Goal: Task Accomplishment & Management: Use online tool/utility

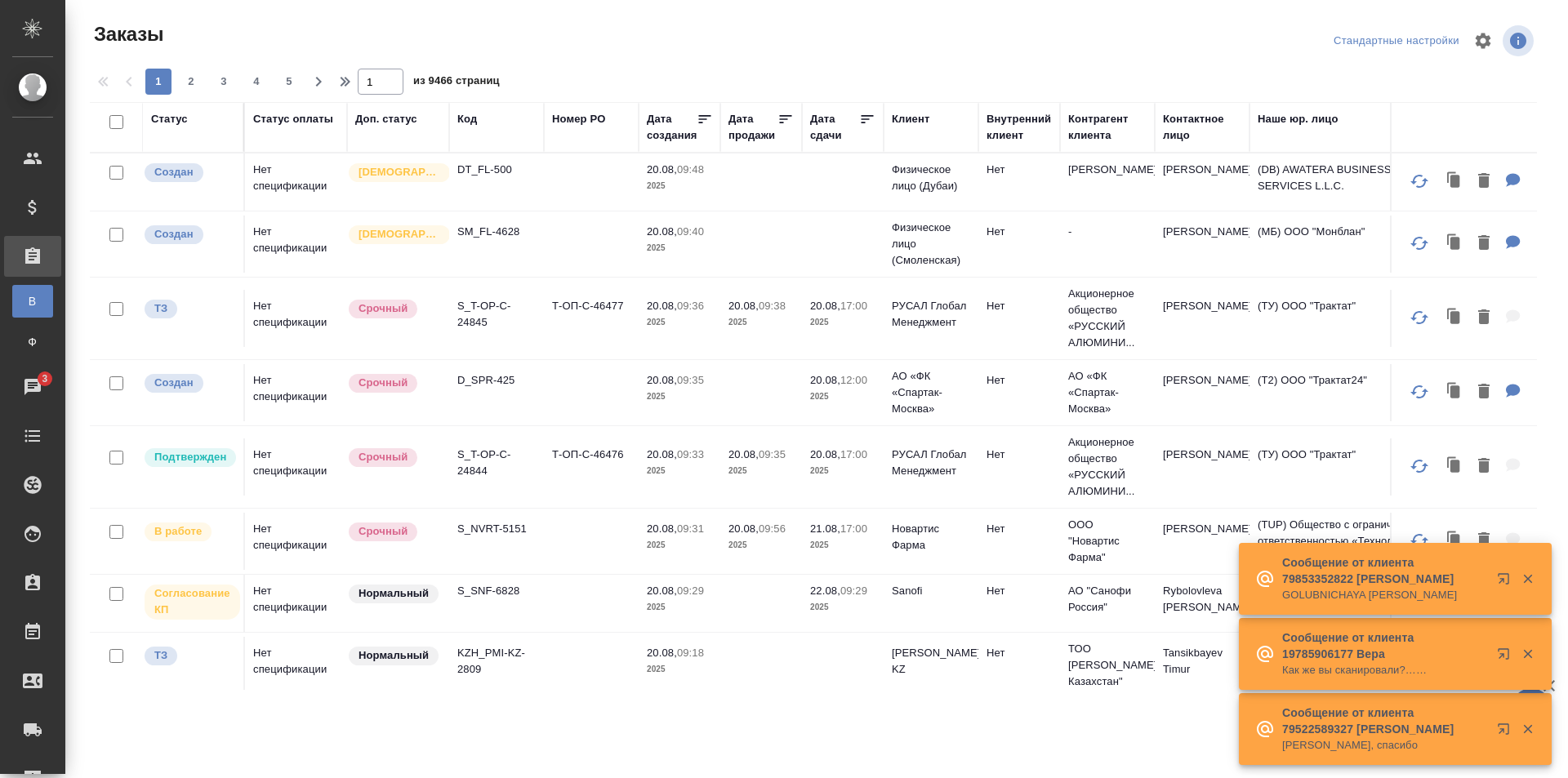
click at [720, 14] on div "Заказы Стандартные настройки 1 2 3 4 5 1 из 9466 страниц Статус Статус оплаты Д…" at bounding box center [819, 349] width 1478 height 699
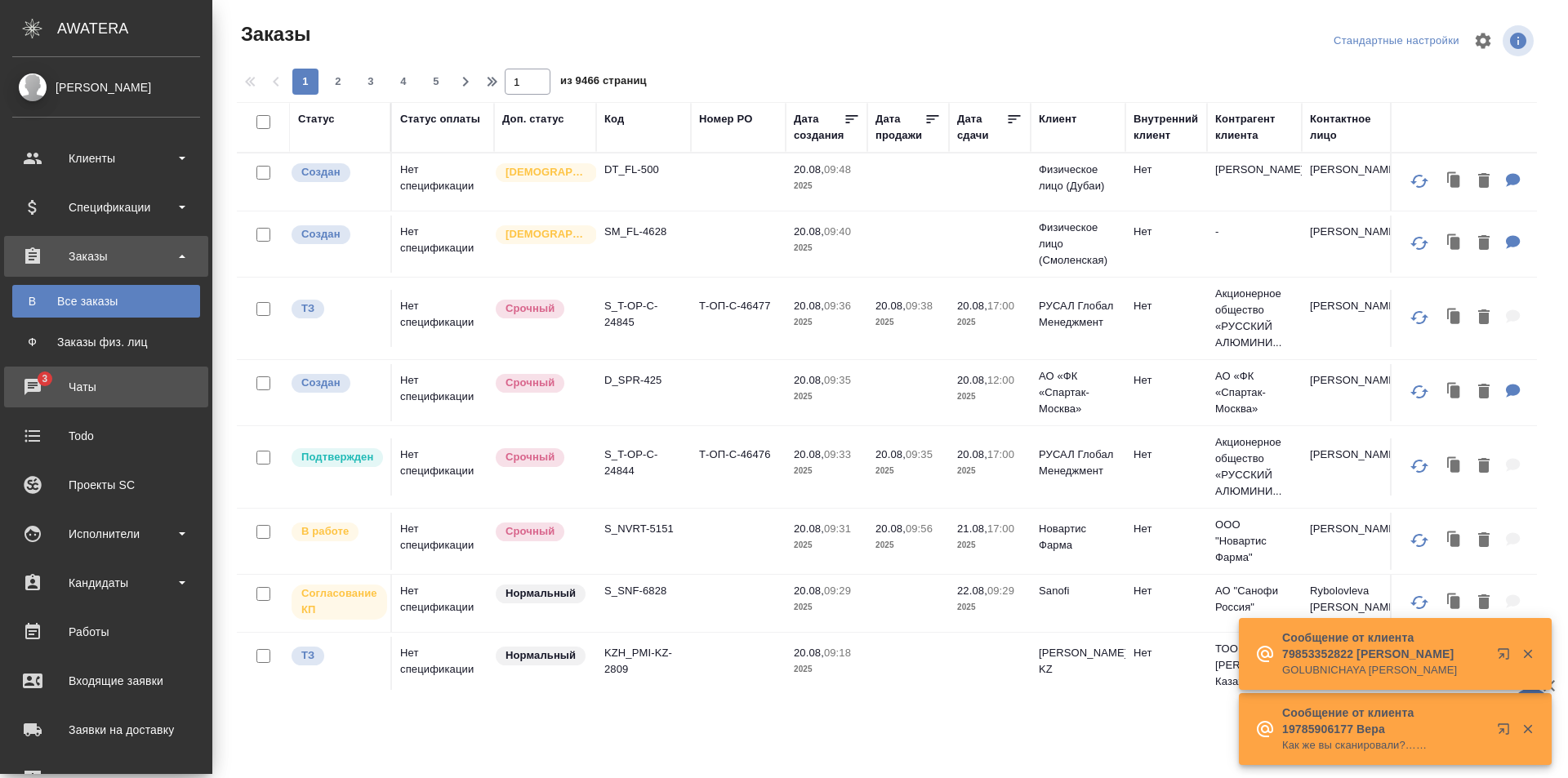
click at [55, 389] on div "Чаты" at bounding box center [105, 387] width 188 height 25
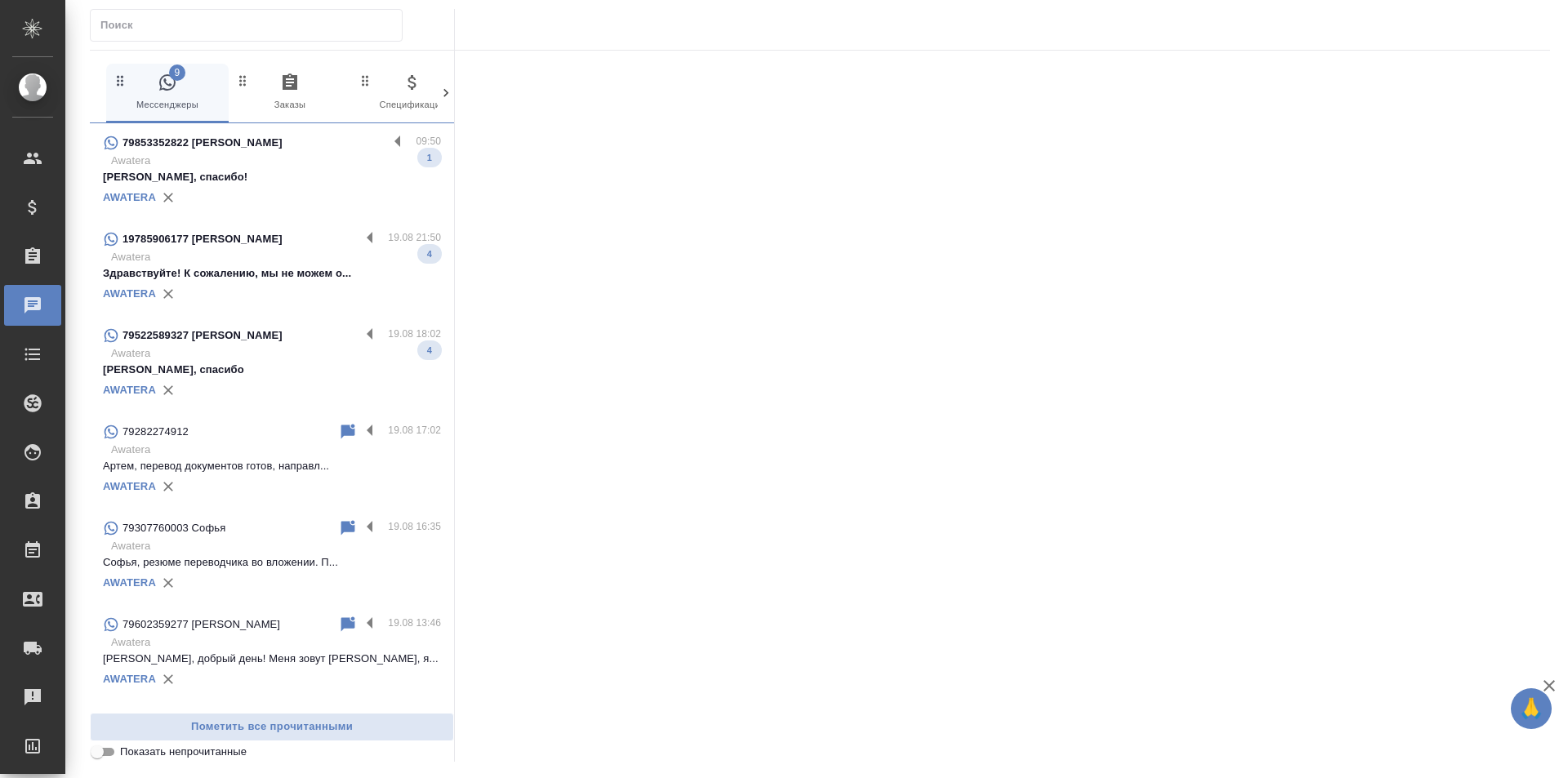
click at [295, 286] on div "AWATERA" at bounding box center [272, 293] width 338 height 25
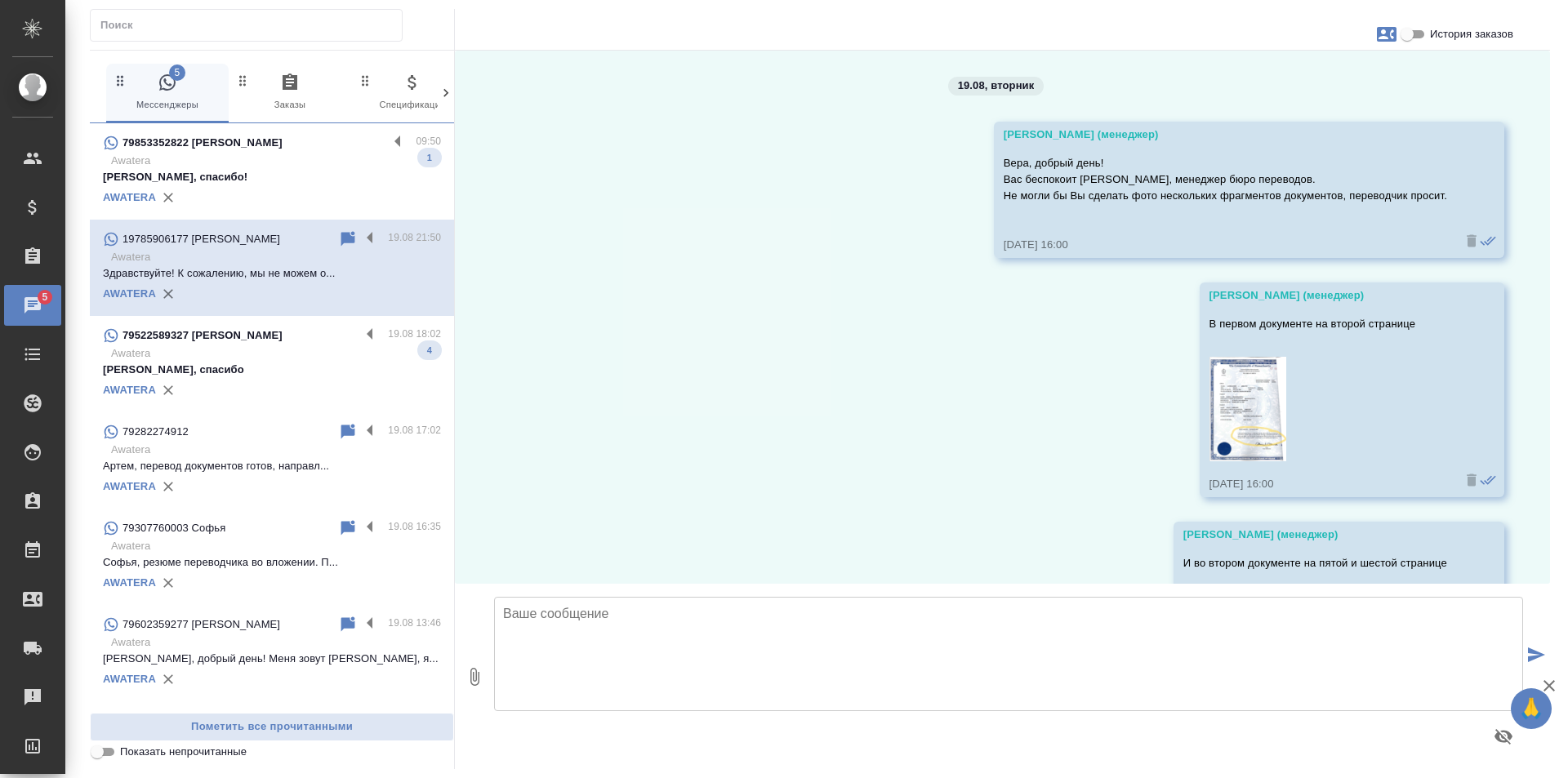
click at [1214, 404] on img at bounding box center [1247, 408] width 77 height 104
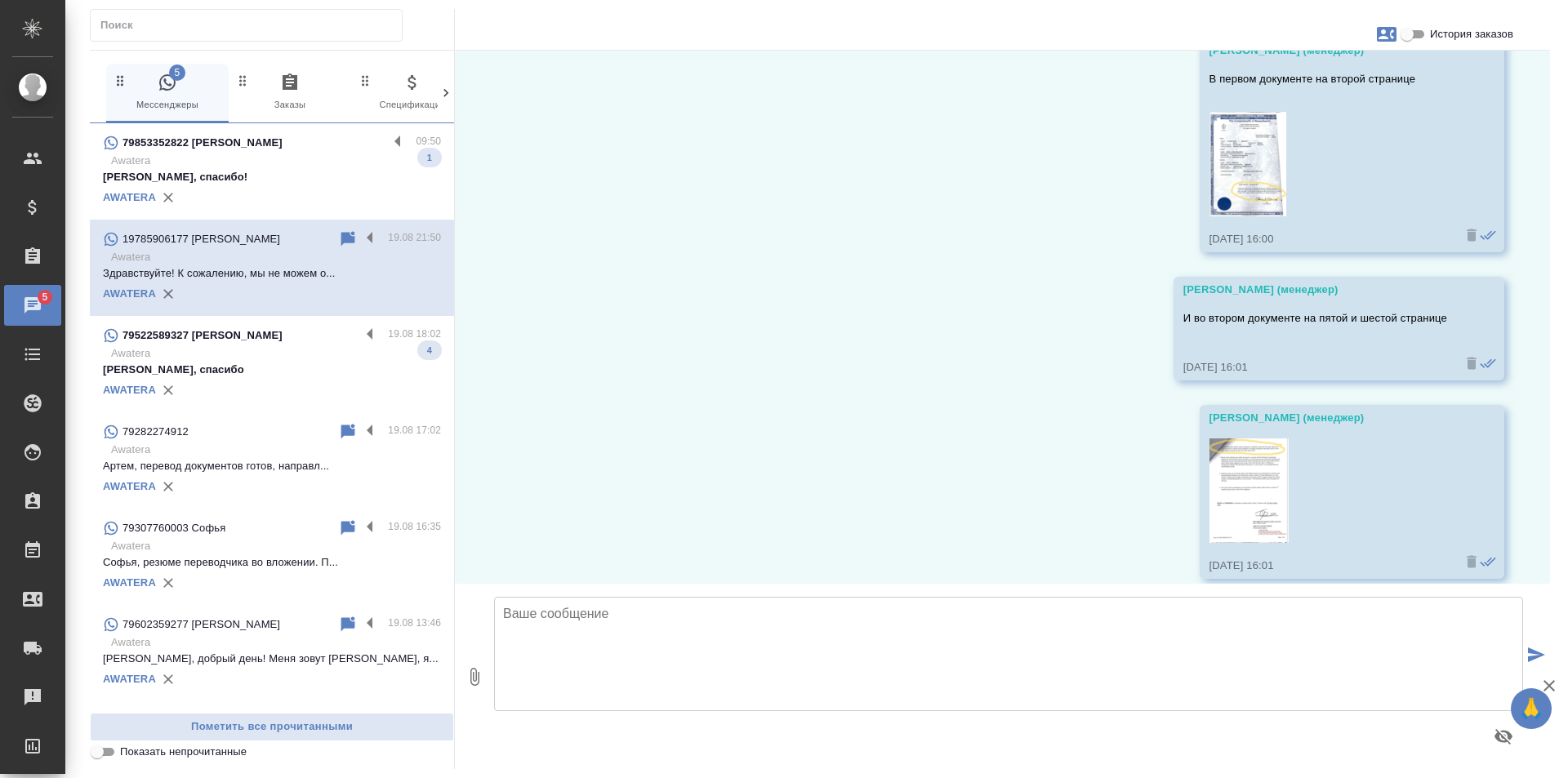
scroll to position [490, 0]
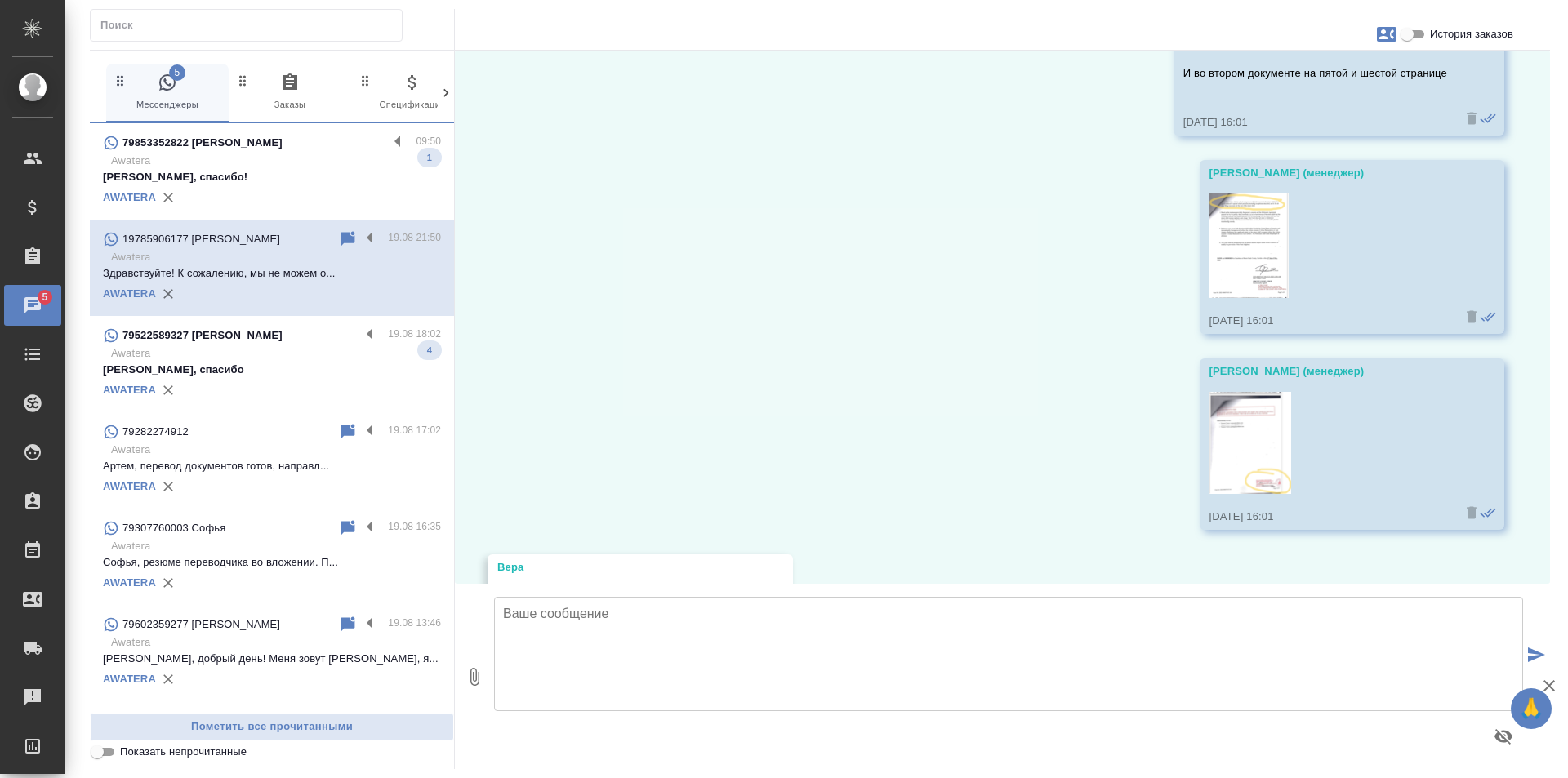
click at [1260, 261] on img at bounding box center [1249, 245] width 79 height 104
click at [1234, 409] on img at bounding box center [1250, 442] width 81 height 102
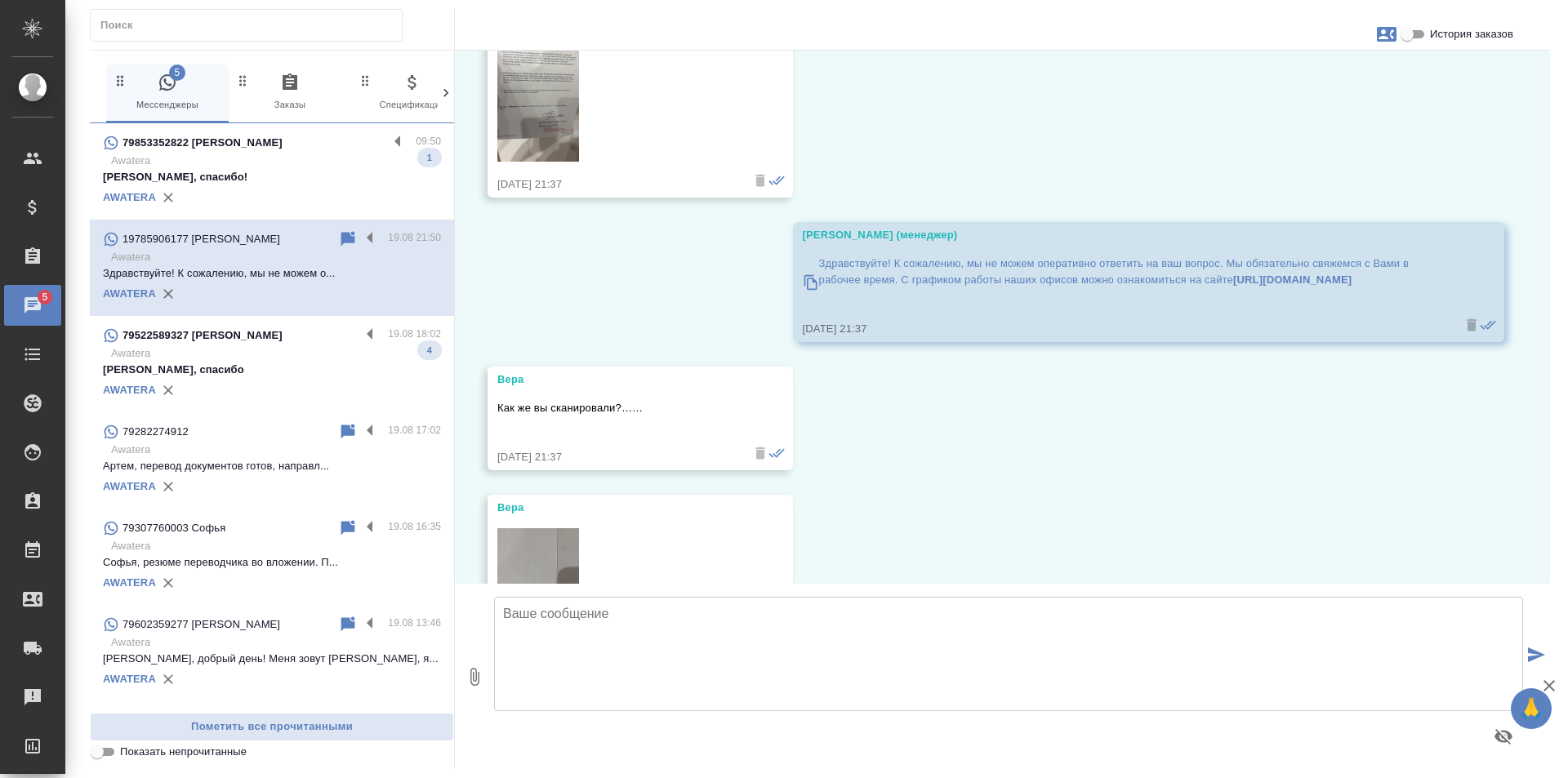
scroll to position [817, 0]
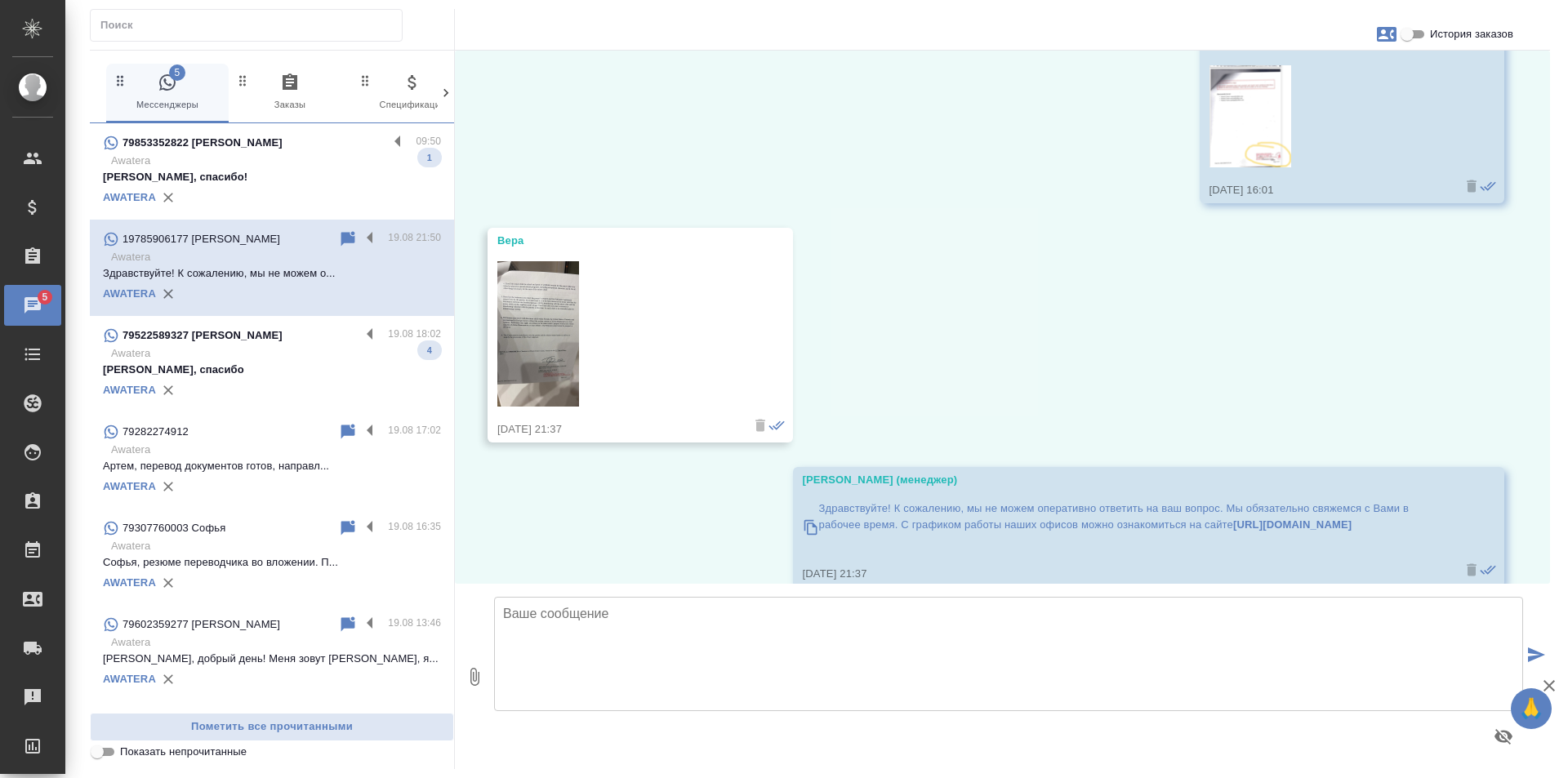
click at [545, 369] on img at bounding box center [538, 334] width 81 height 145
click at [346, 173] on p "Татьяна, спасибо!" at bounding box center [272, 177] width 338 height 16
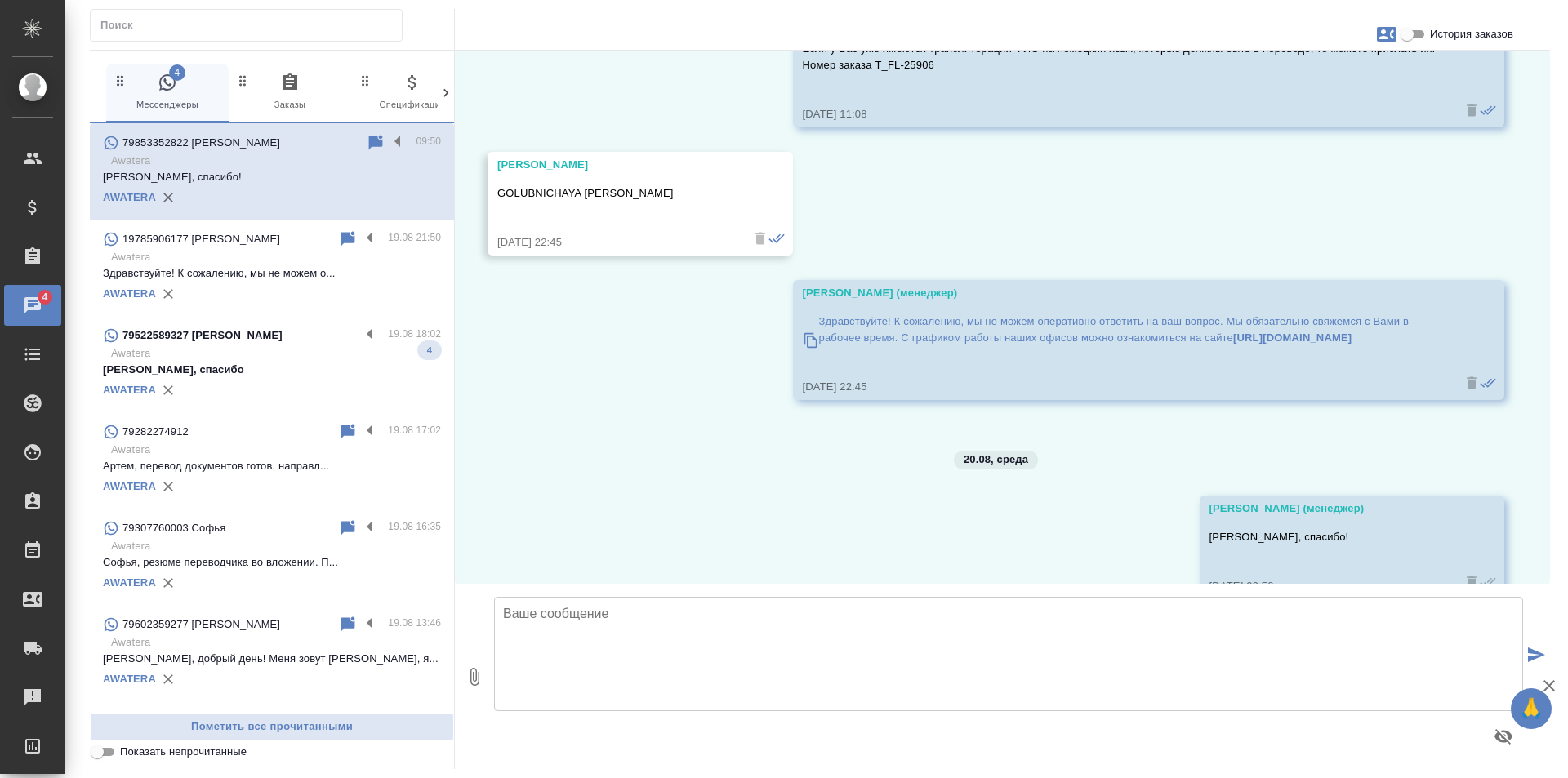
scroll to position [1403, 0]
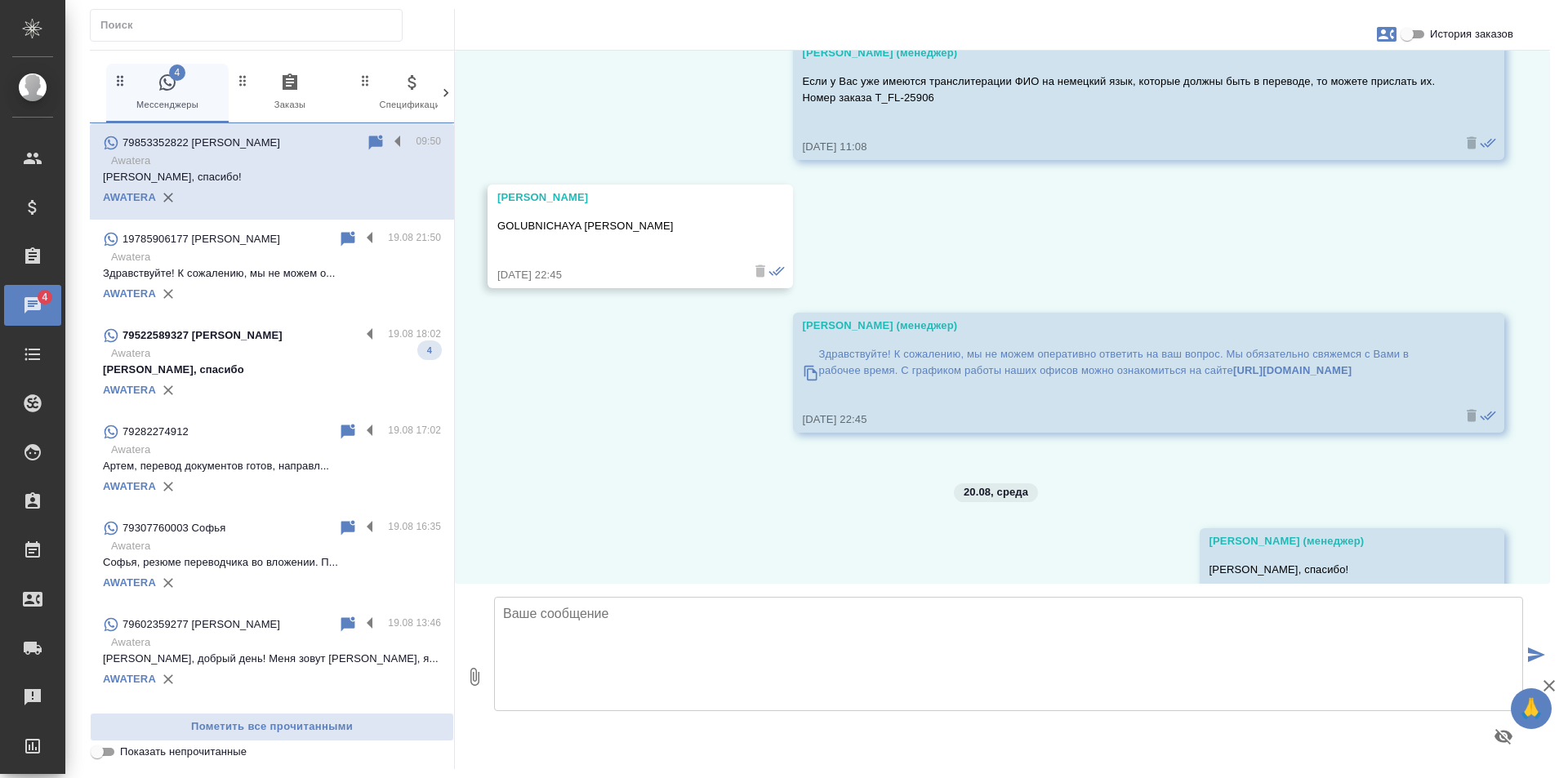
click at [1433, 32] on span "История заказов" at bounding box center [1472, 34] width 83 height 16
click at [1433, 32] on input "История заказов" at bounding box center [1406, 35] width 59 height 20
checkbox input "true"
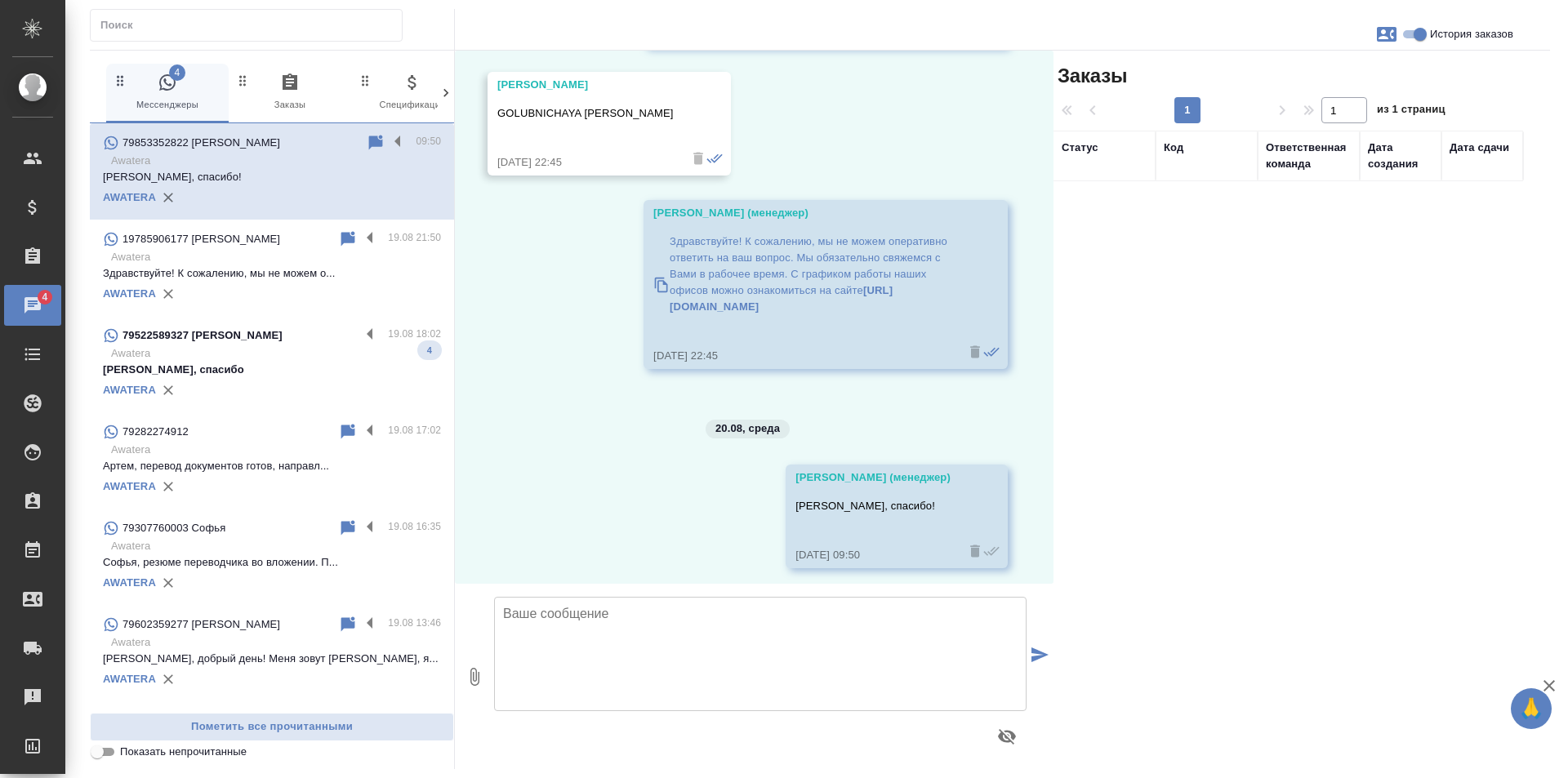
scroll to position [1720, 0]
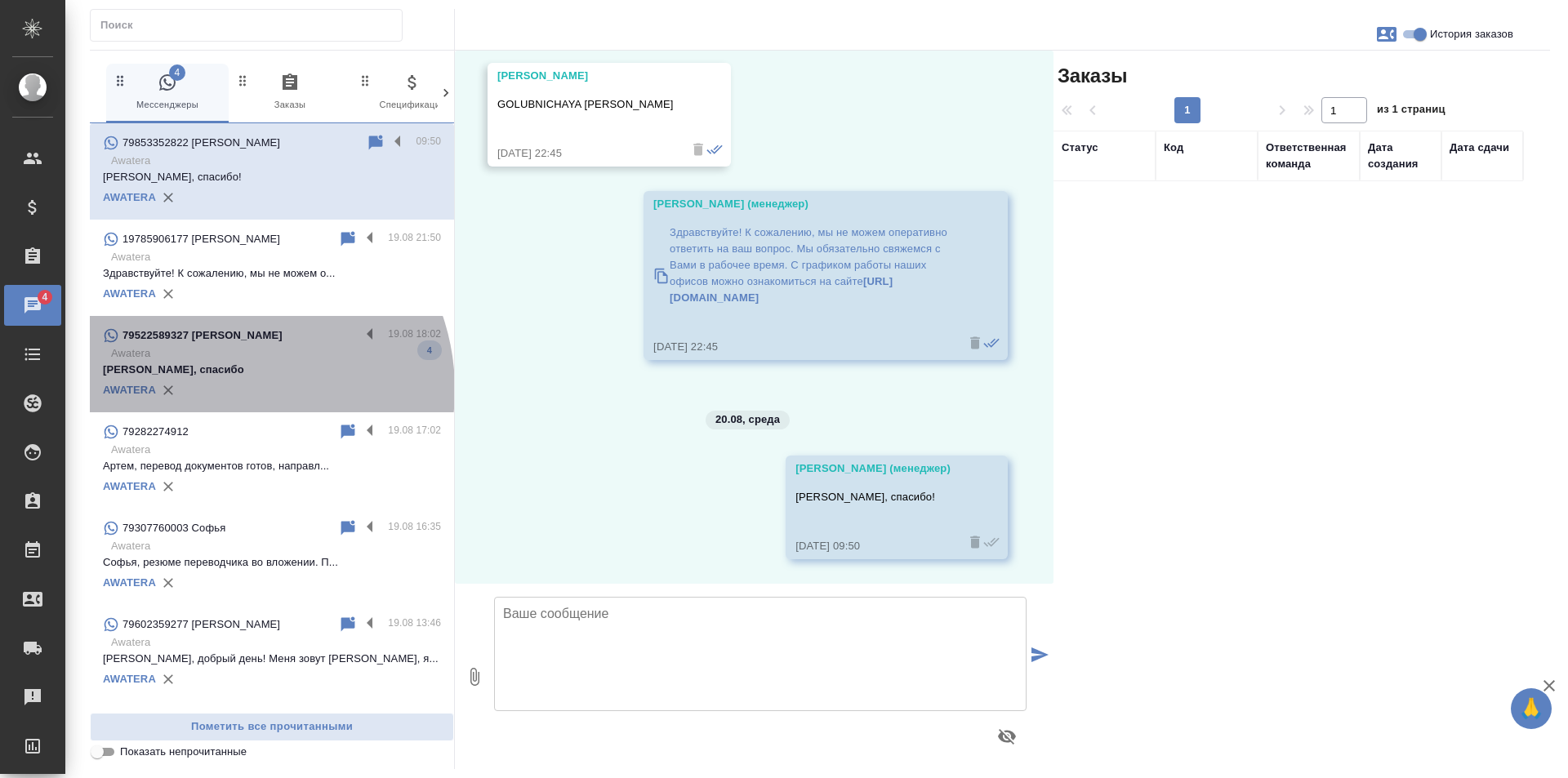
click at [226, 389] on div "AWATERA" at bounding box center [272, 389] width 338 height 25
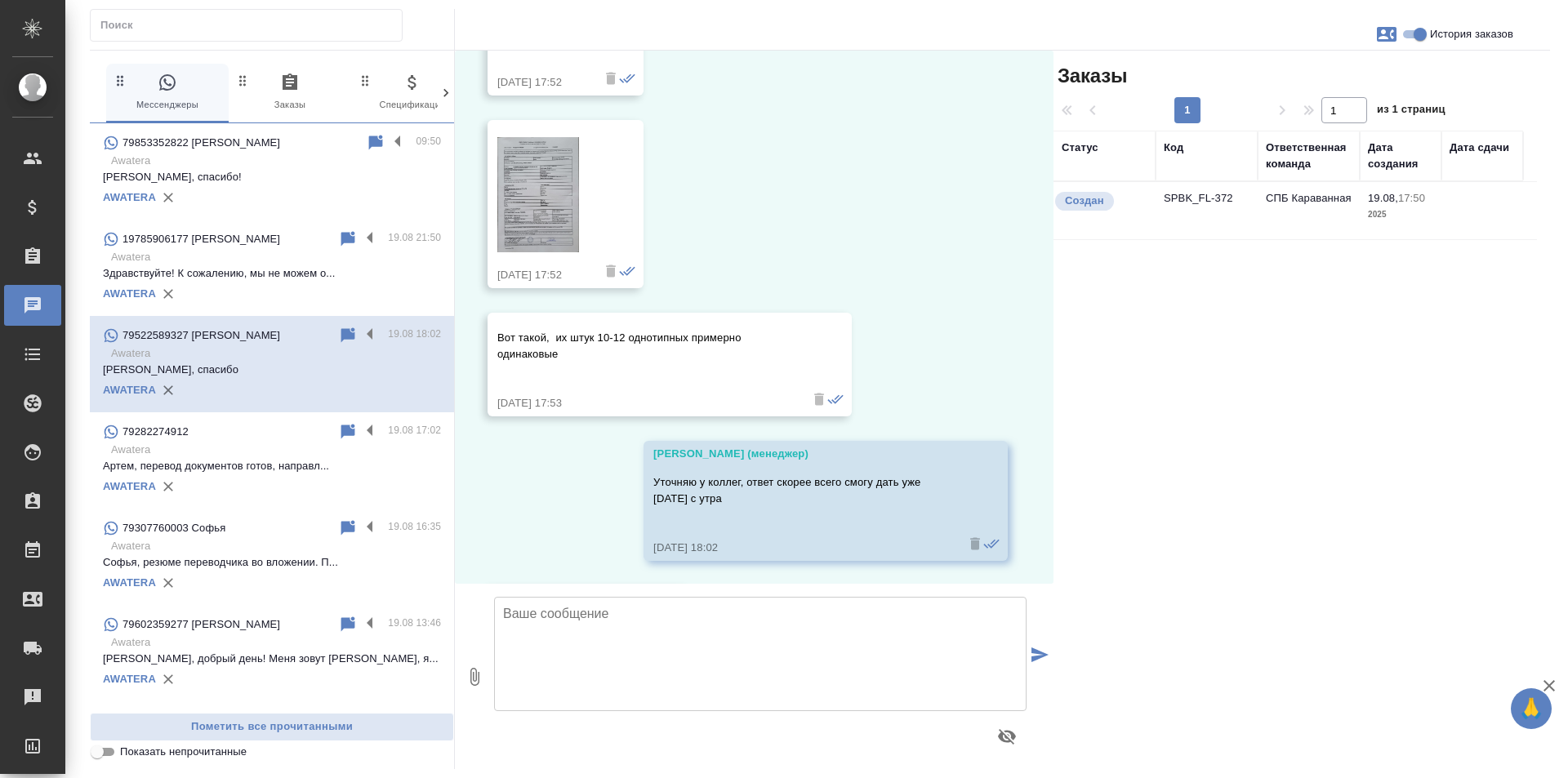
scroll to position [244, 0]
click at [552, 208] on img at bounding box center [538, 192] width 81 height 115
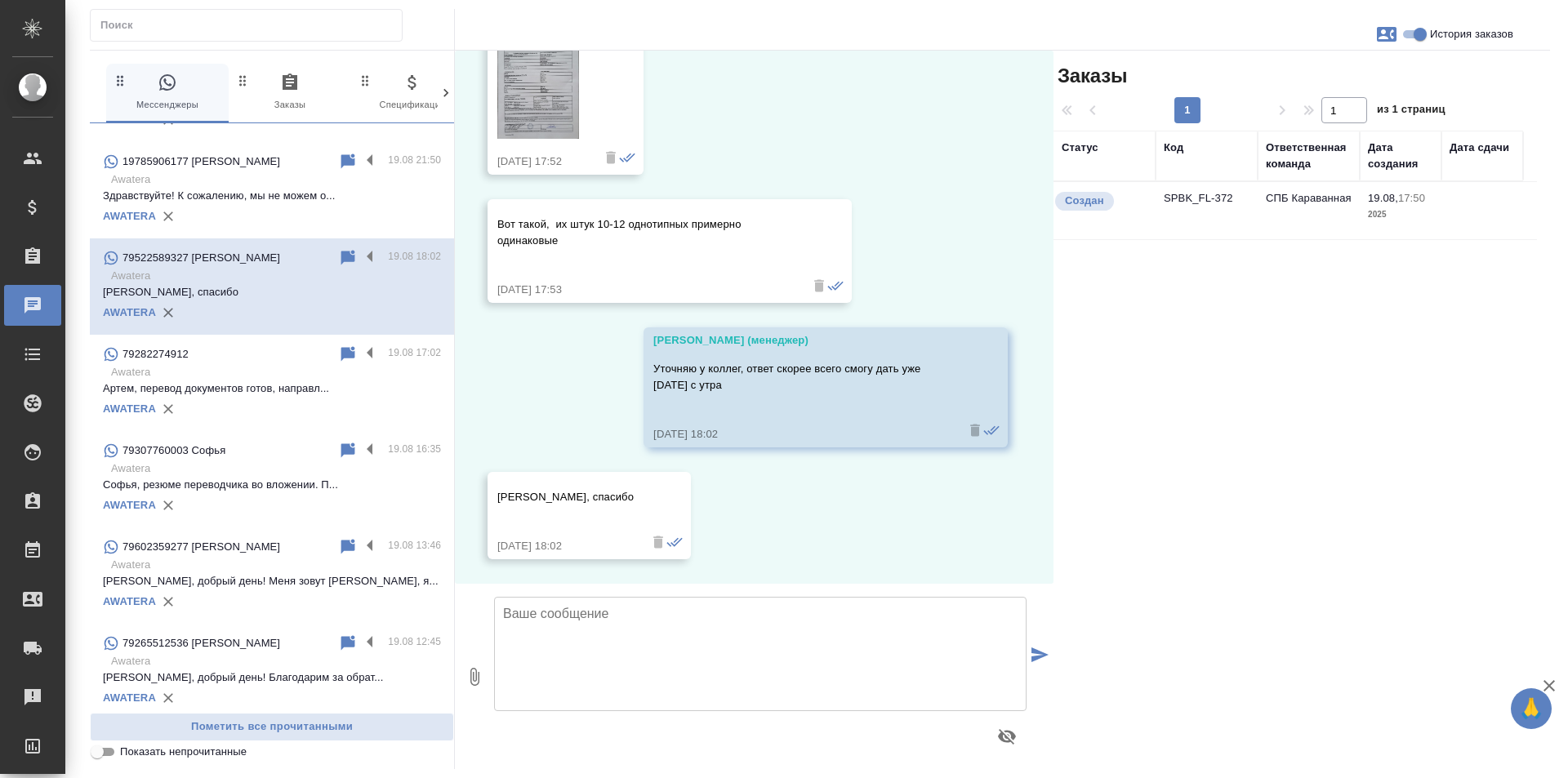
scroll to position [0, 0]
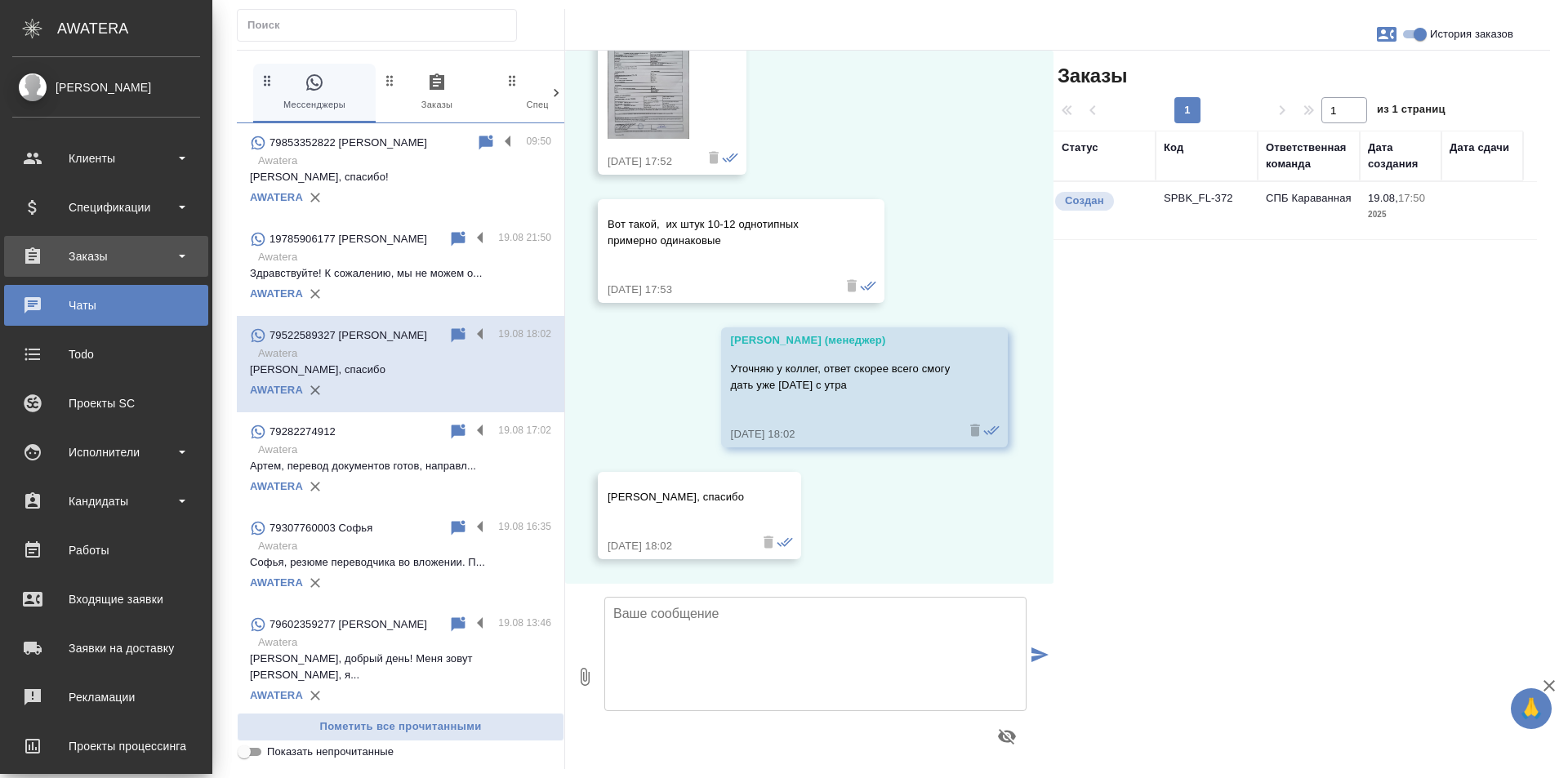
click at [100, 267] on div "Заказы" at bounding box center [105, 256] width 188 height 25
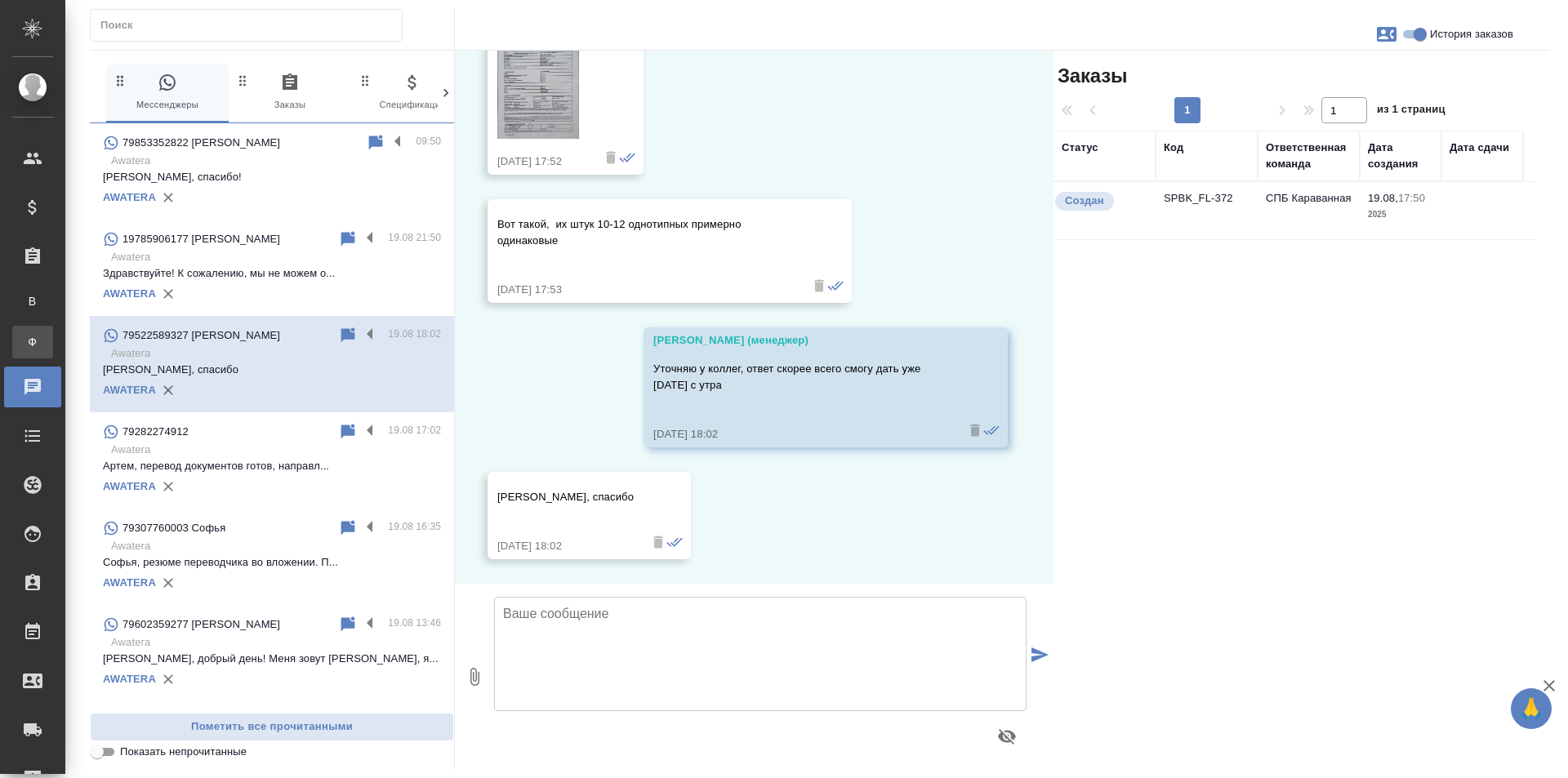
click at [25, 342] on div "Заказы физ. лиц" at bounding box center [12, 342] width 25 height 16
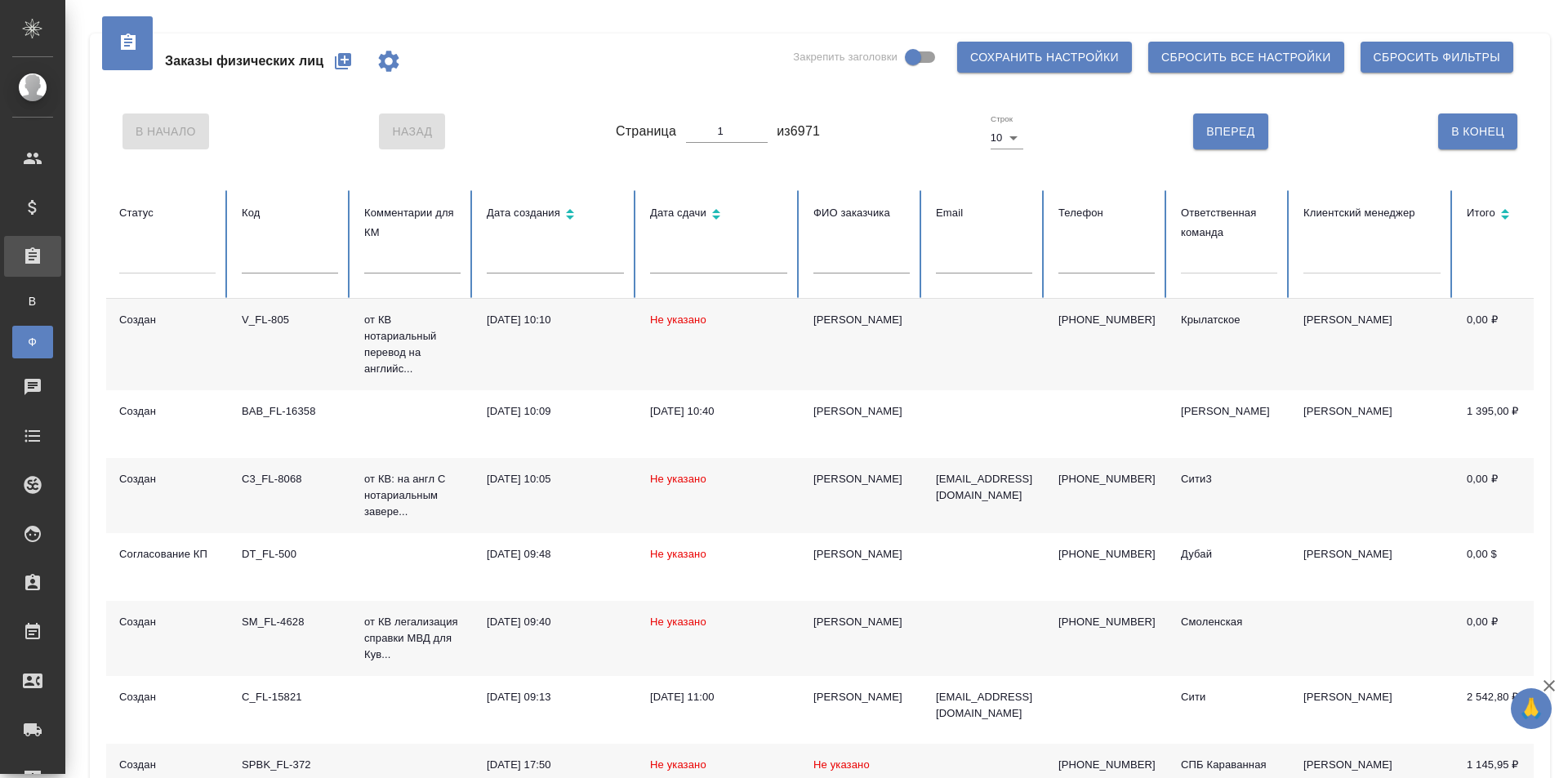
click at [1247, 265] on div at bounding box center [1228, 257] width 96 height 24
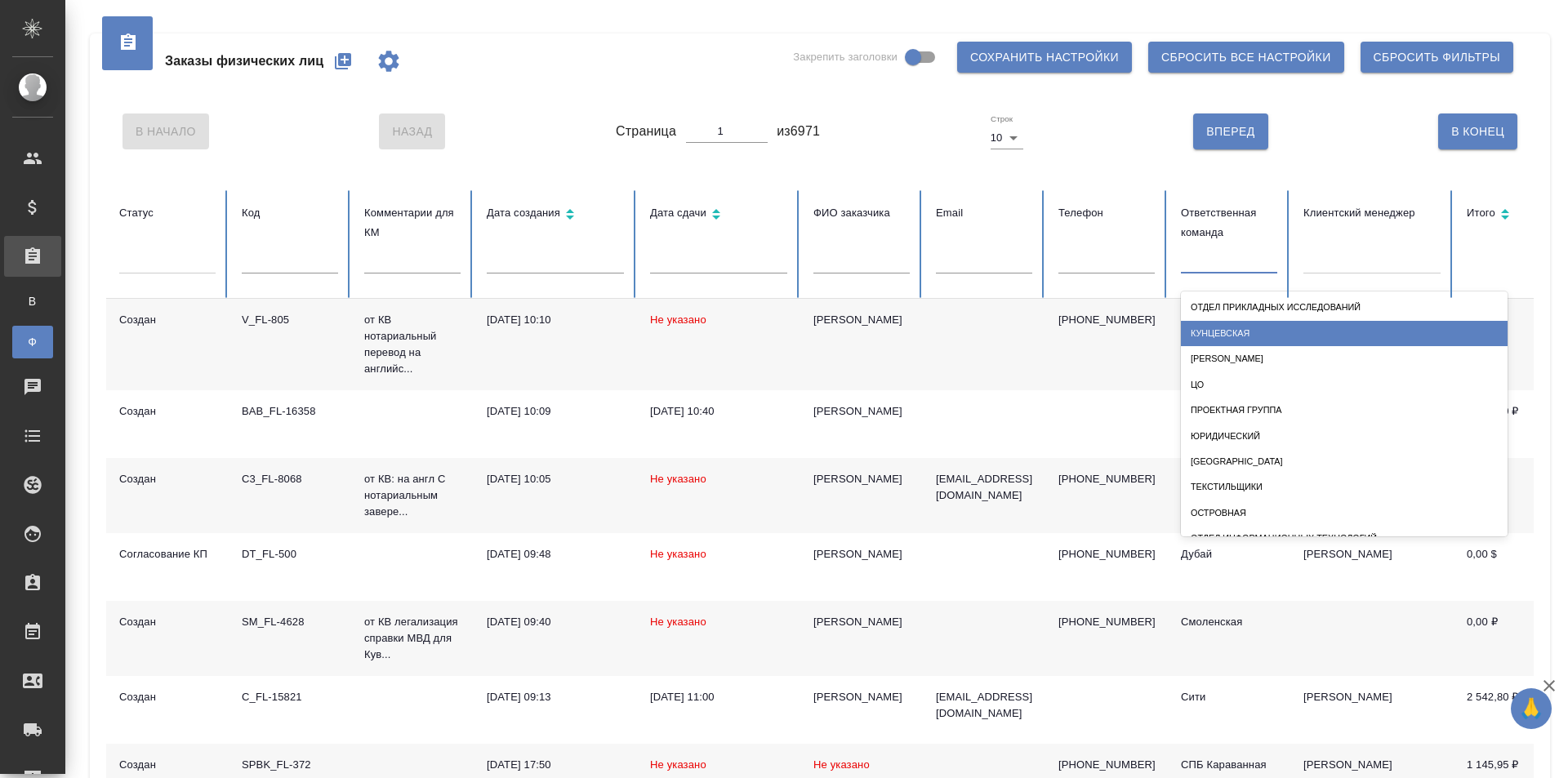
click at [1243, 321] on div "Кунцевская" at bounding box center [1343, 333] width 327 height 25
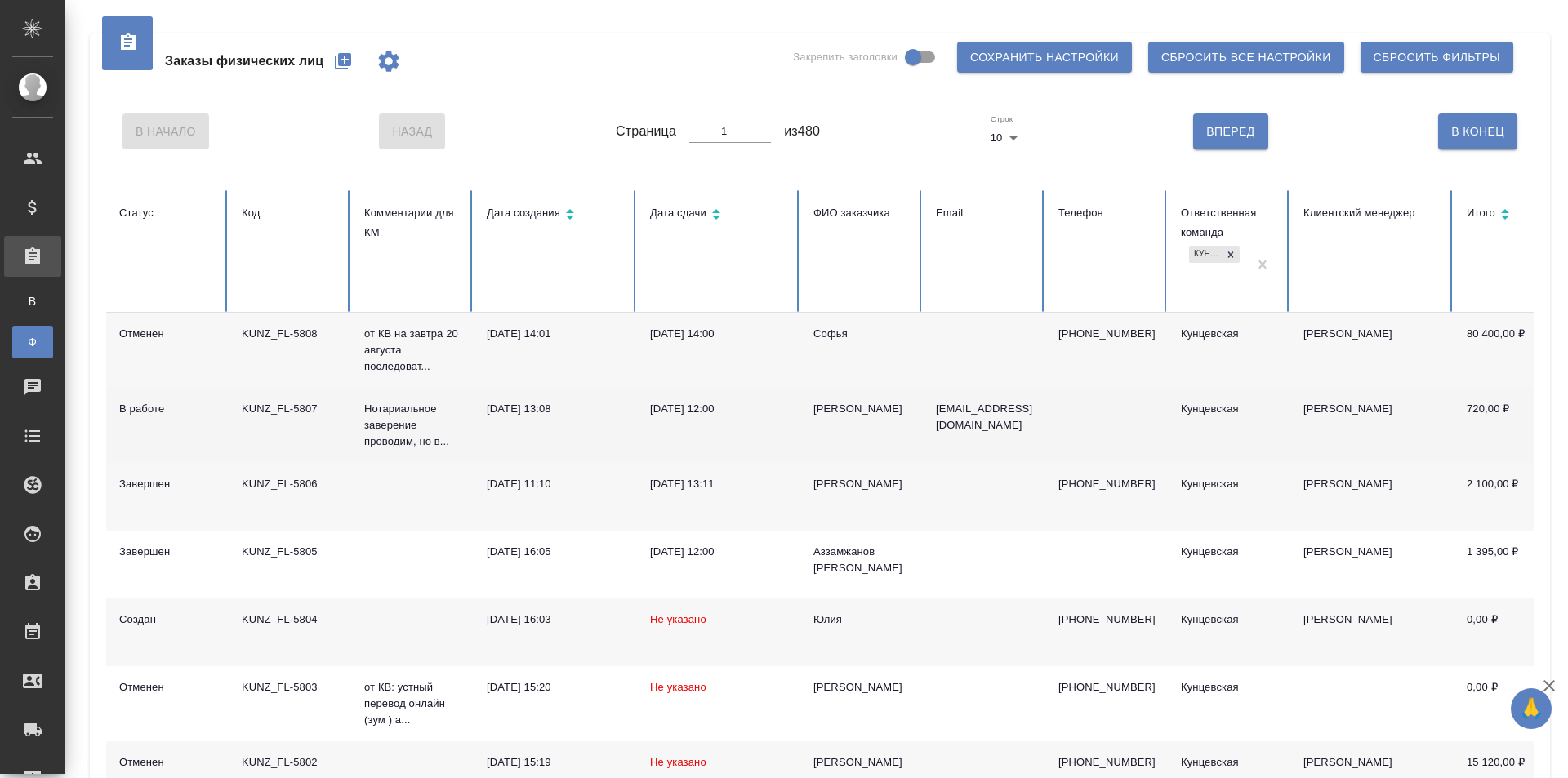
click at [918, 407] on td "Аристова А.Д." at bounding box center [861, 425] width 122 height 76
click at [397, 418] on p "Нотариальное заверение проводим, но в..." at bounding box center [411, 424] width 96 height 49
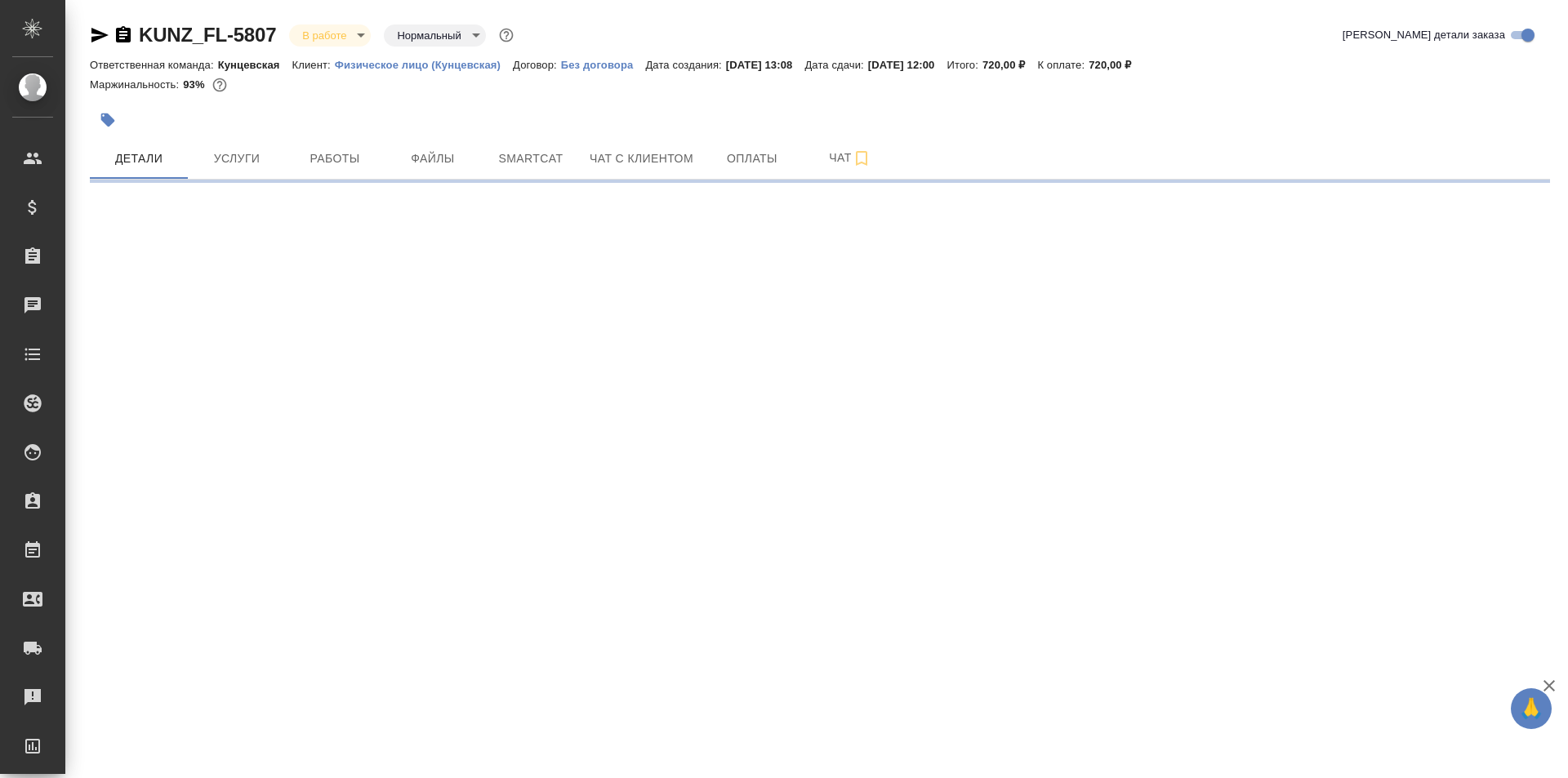
select select "RU"
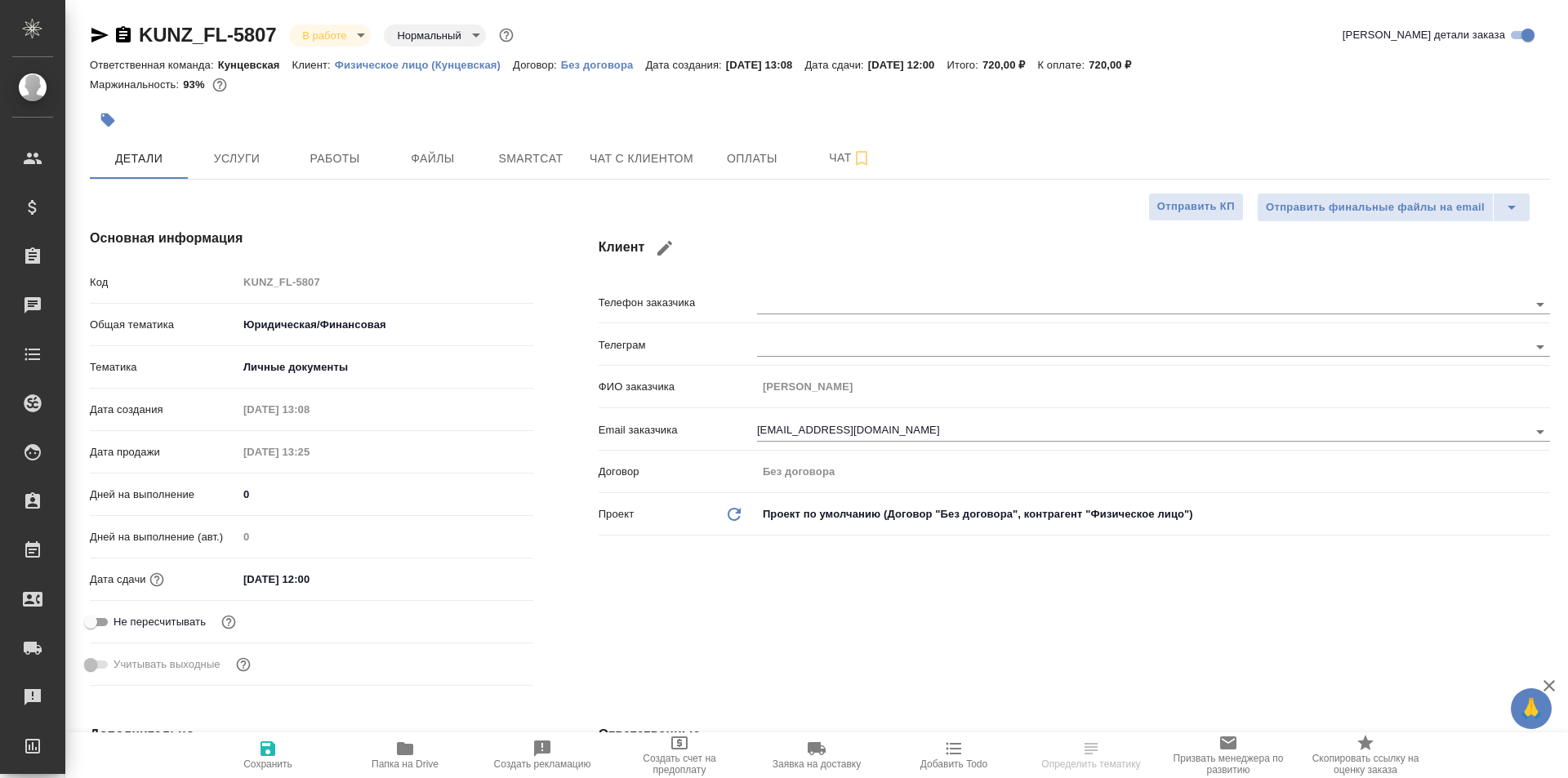
type textarea "x"
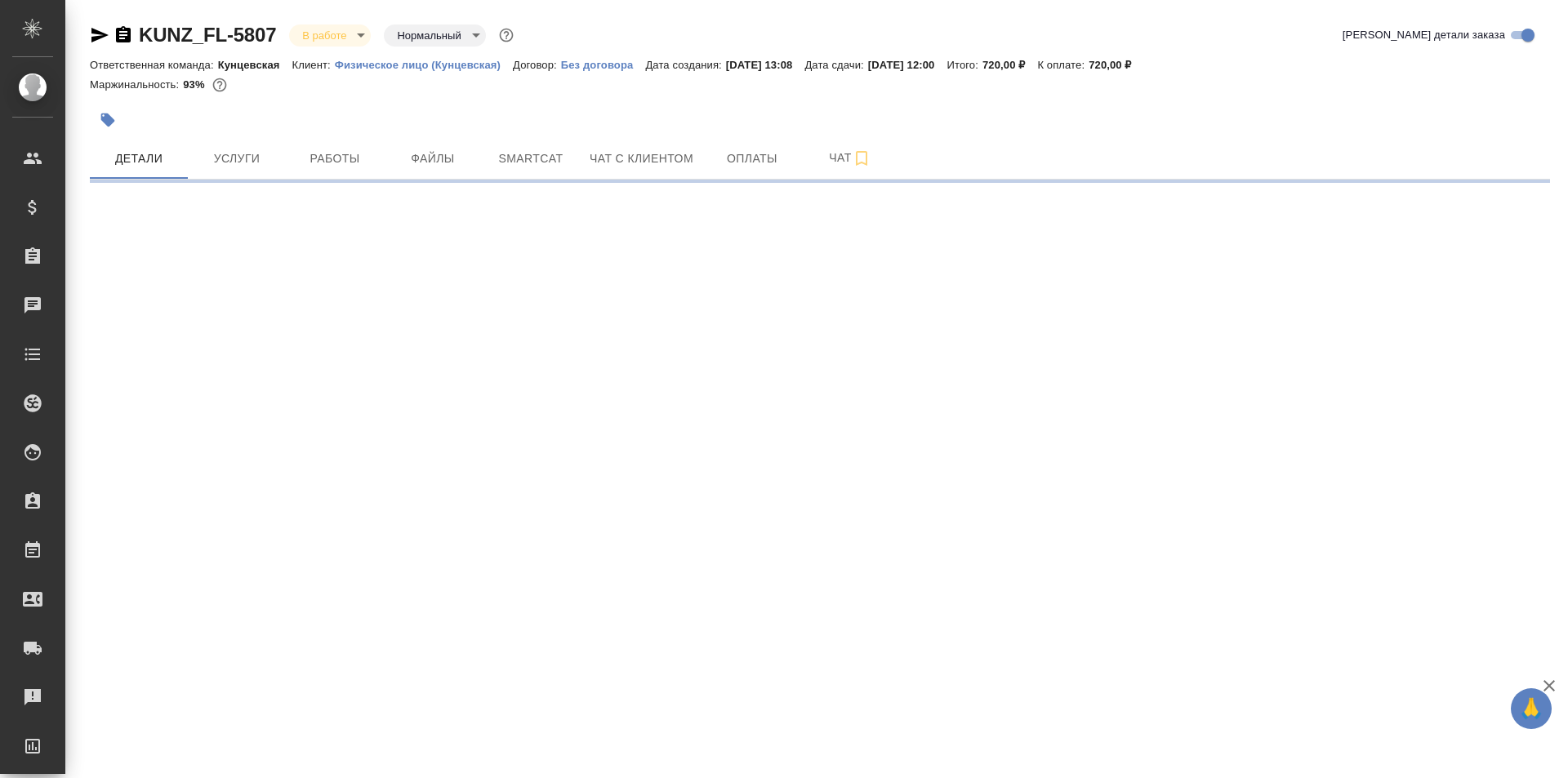
select select "RU"
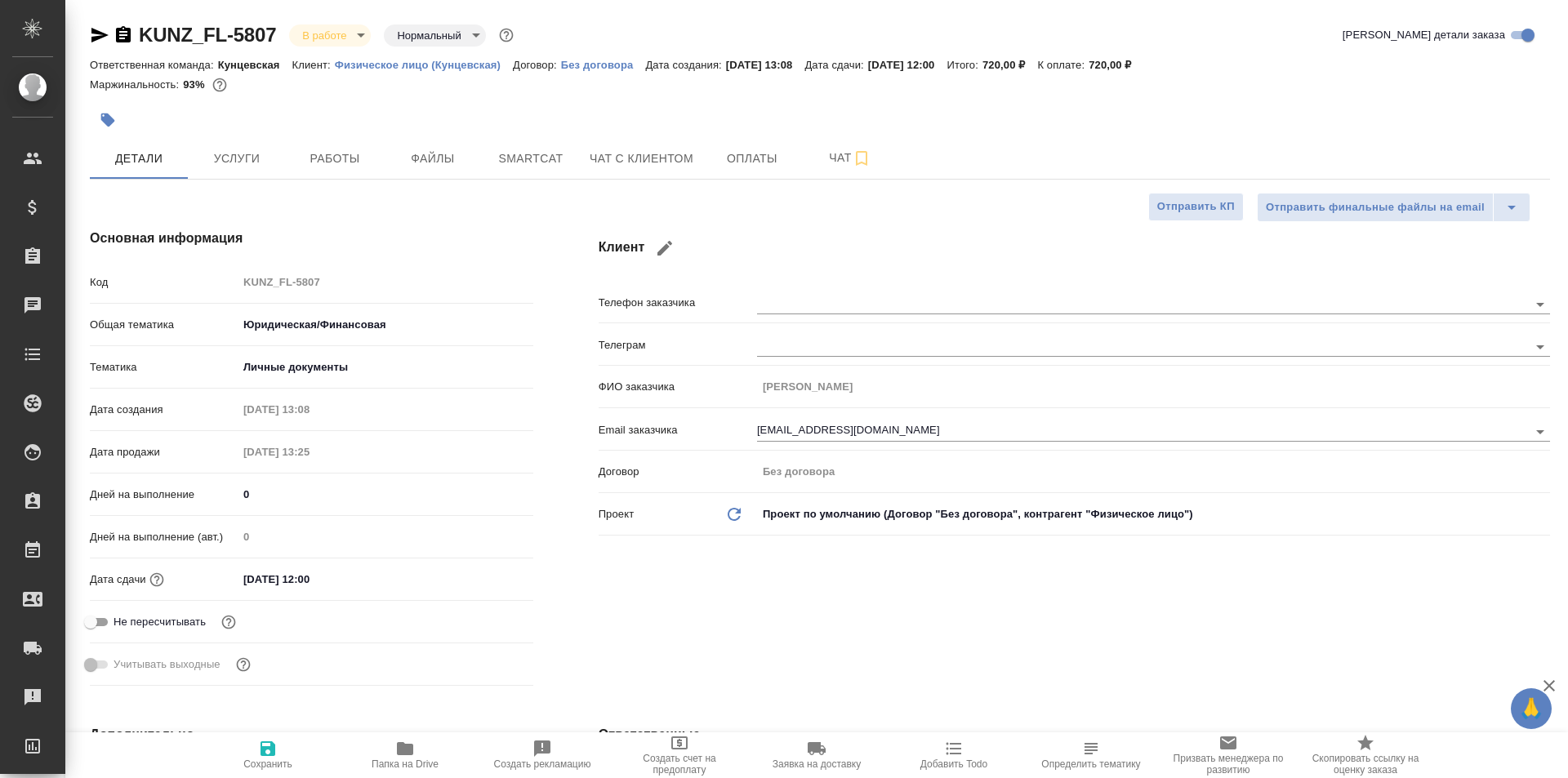
type textarea "x"
click at [442, 153] on span "Файлы" at bounding box center [432, 159] width 78 height 21
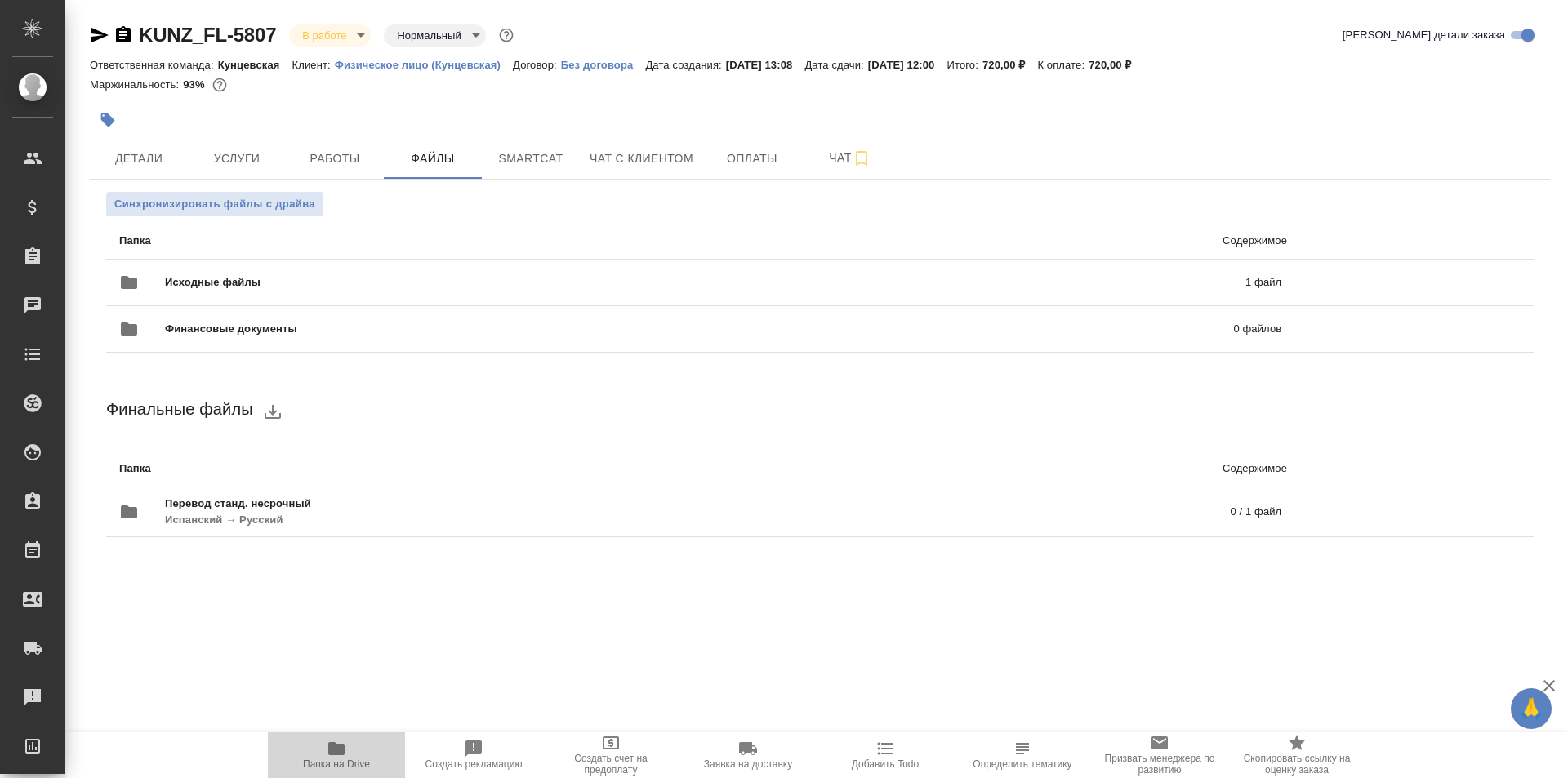
click at [334, 744] on icon "button" at bounding box center [336, 748] width 16 height 13
click at [324, 746] on span "Папка на Drive" at bounding box center [336, 754] width 117 height 31
click at [153, 157] on span "Детали" at bounding box center [138, 159] width 78 height 21
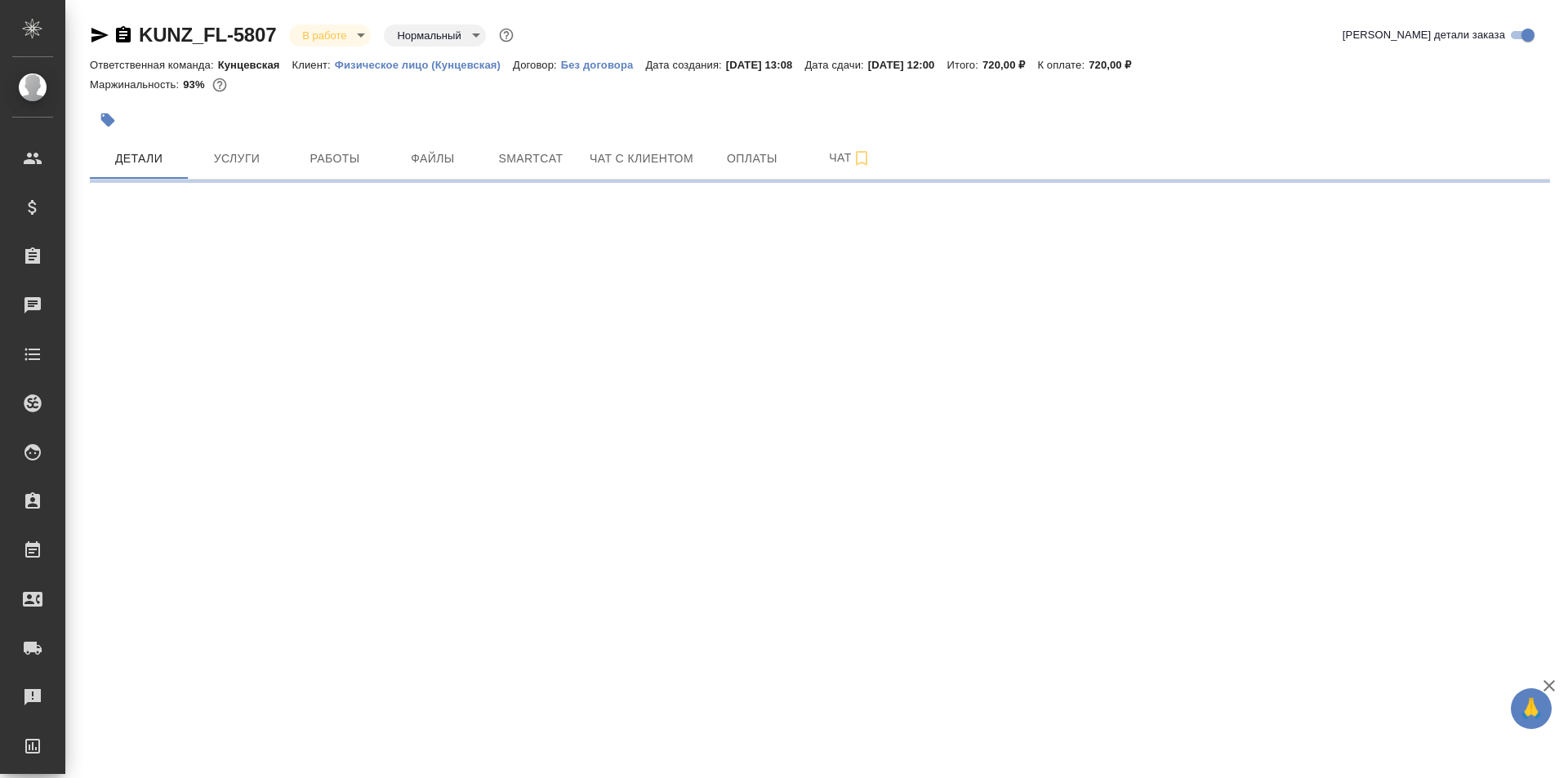
select select "RU"
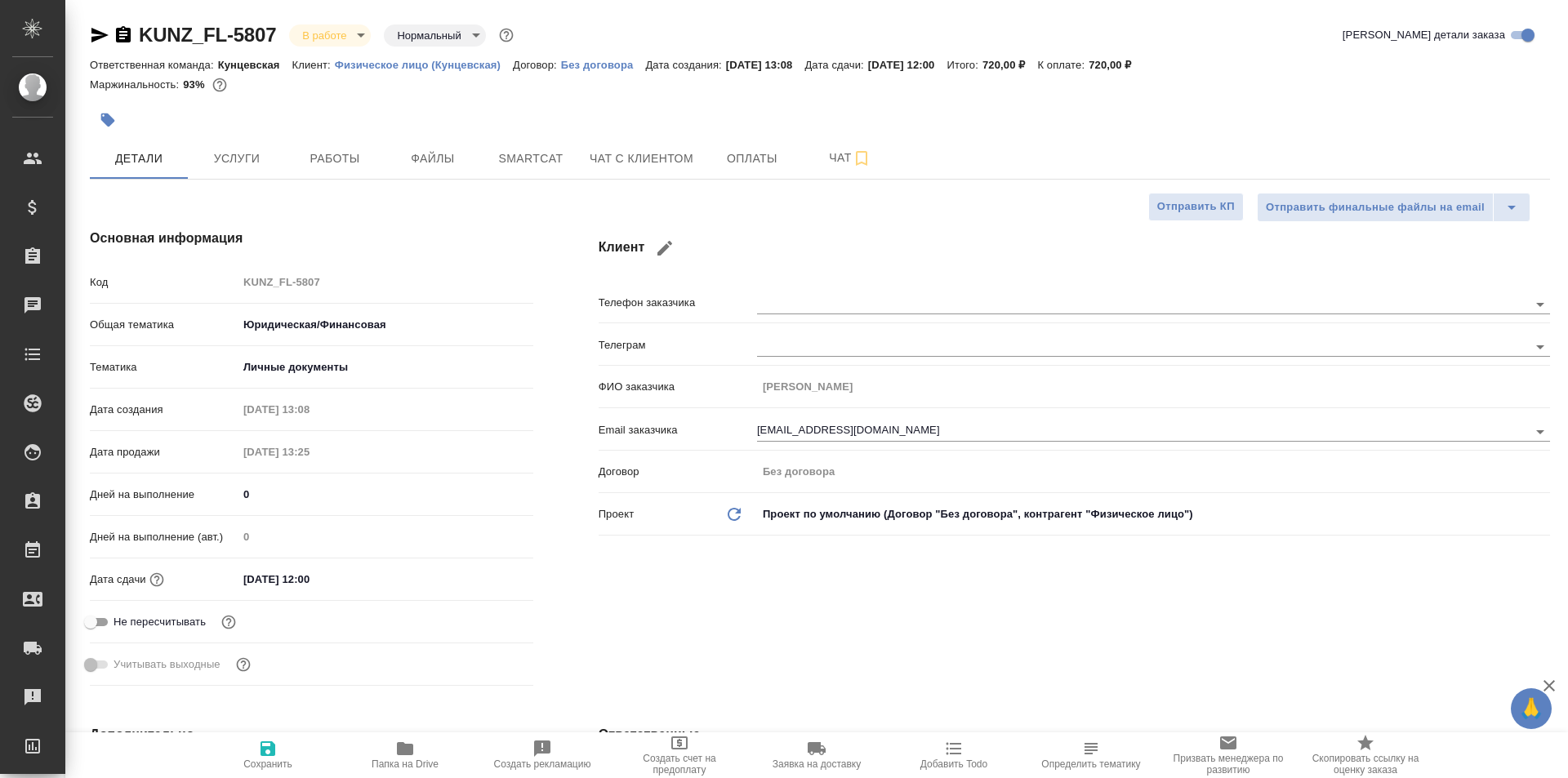
type textarea "x"
click at [1184, 509] on body "🙏 .cls-1 fill:#fff; AWATERA Moskalets Alina Клиенты Спецификации Заказы 0 Чаты …" at bounding box center [784, 389] width 1568 height 778
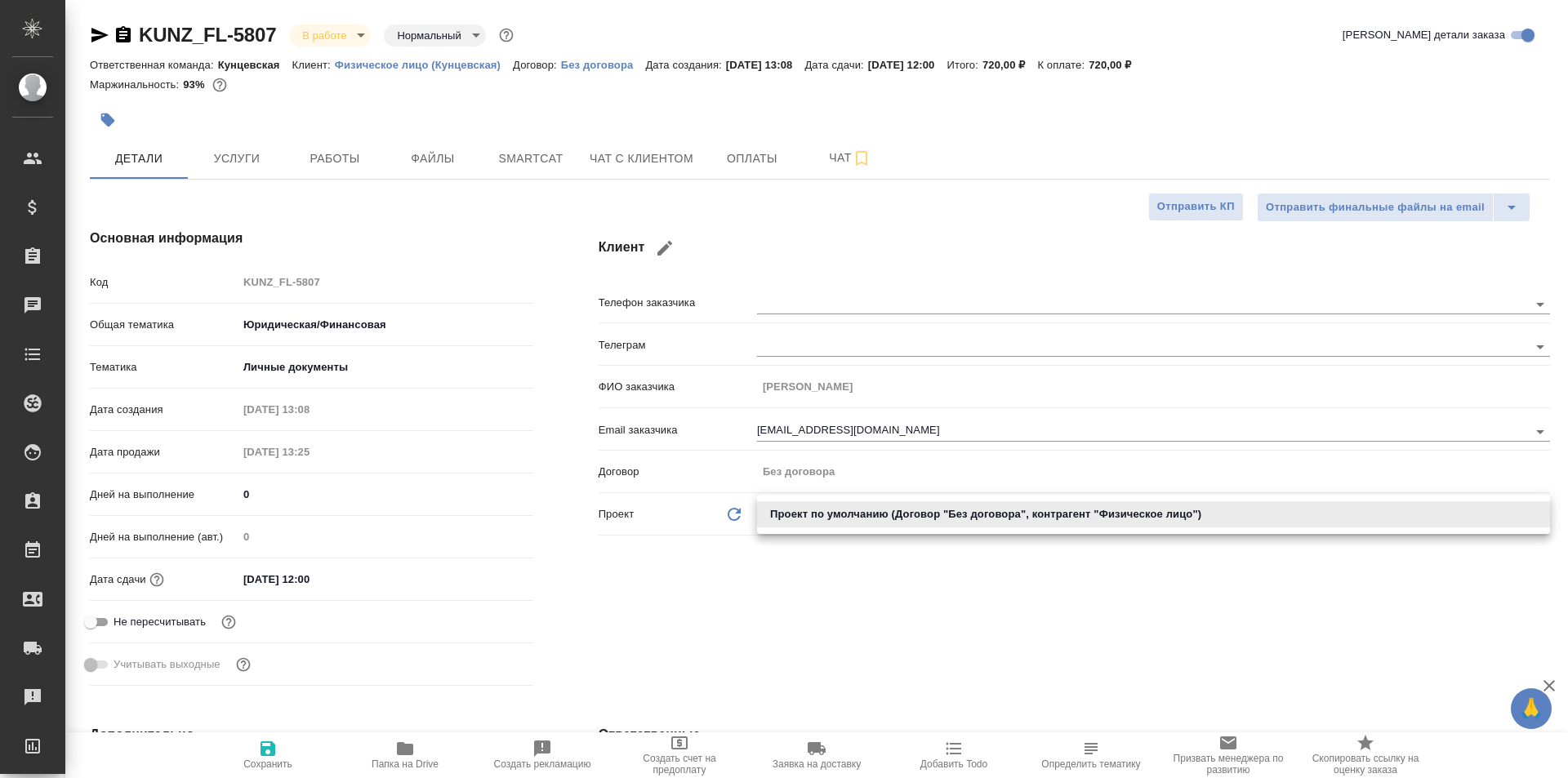
click at [1180, 561] on div at bounding box center [784, 389] width 1568 height 778
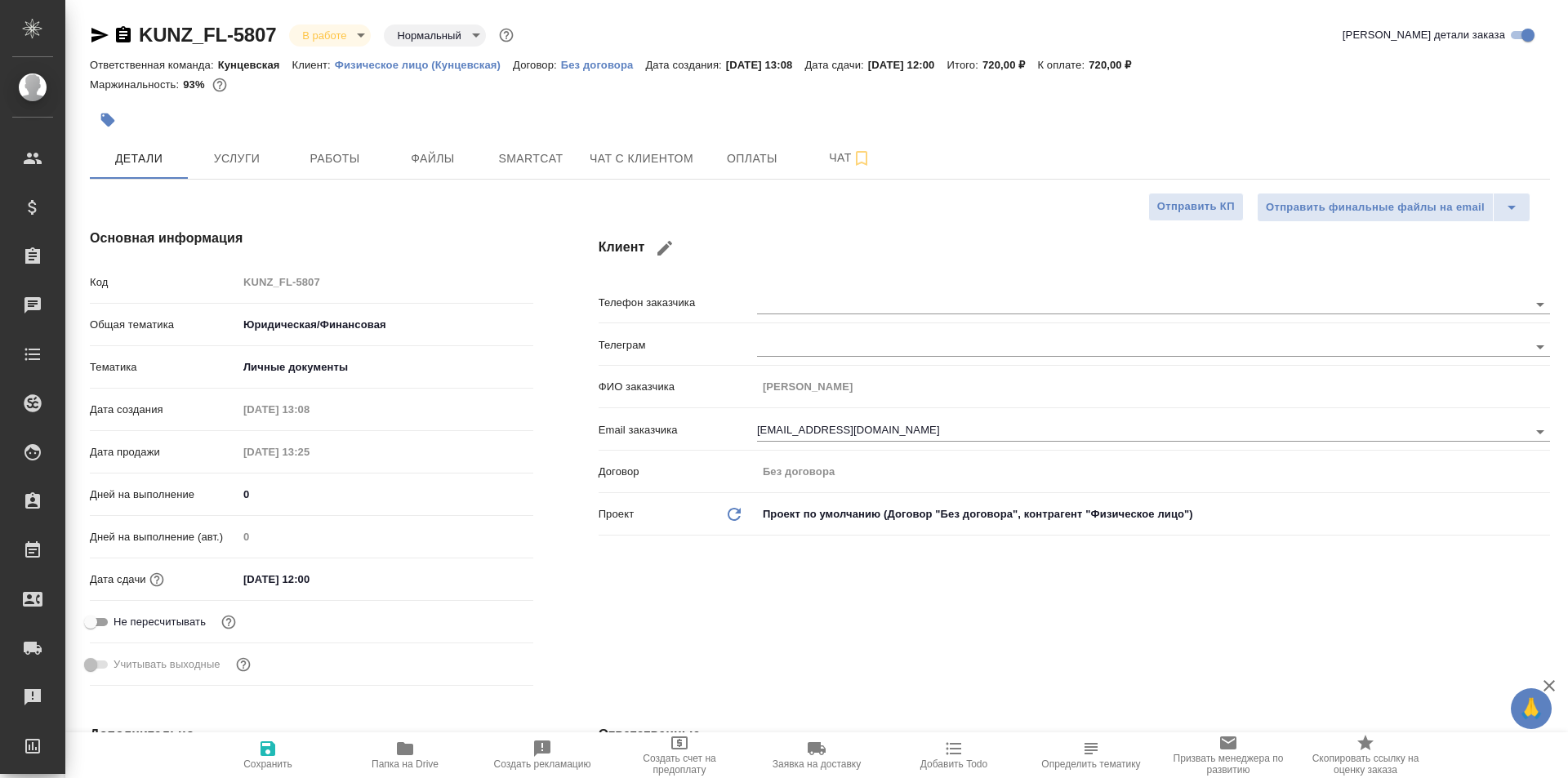
click at [889, 102] on div at bounding box center [575, 120] width 973 height 36
type textarea "x"
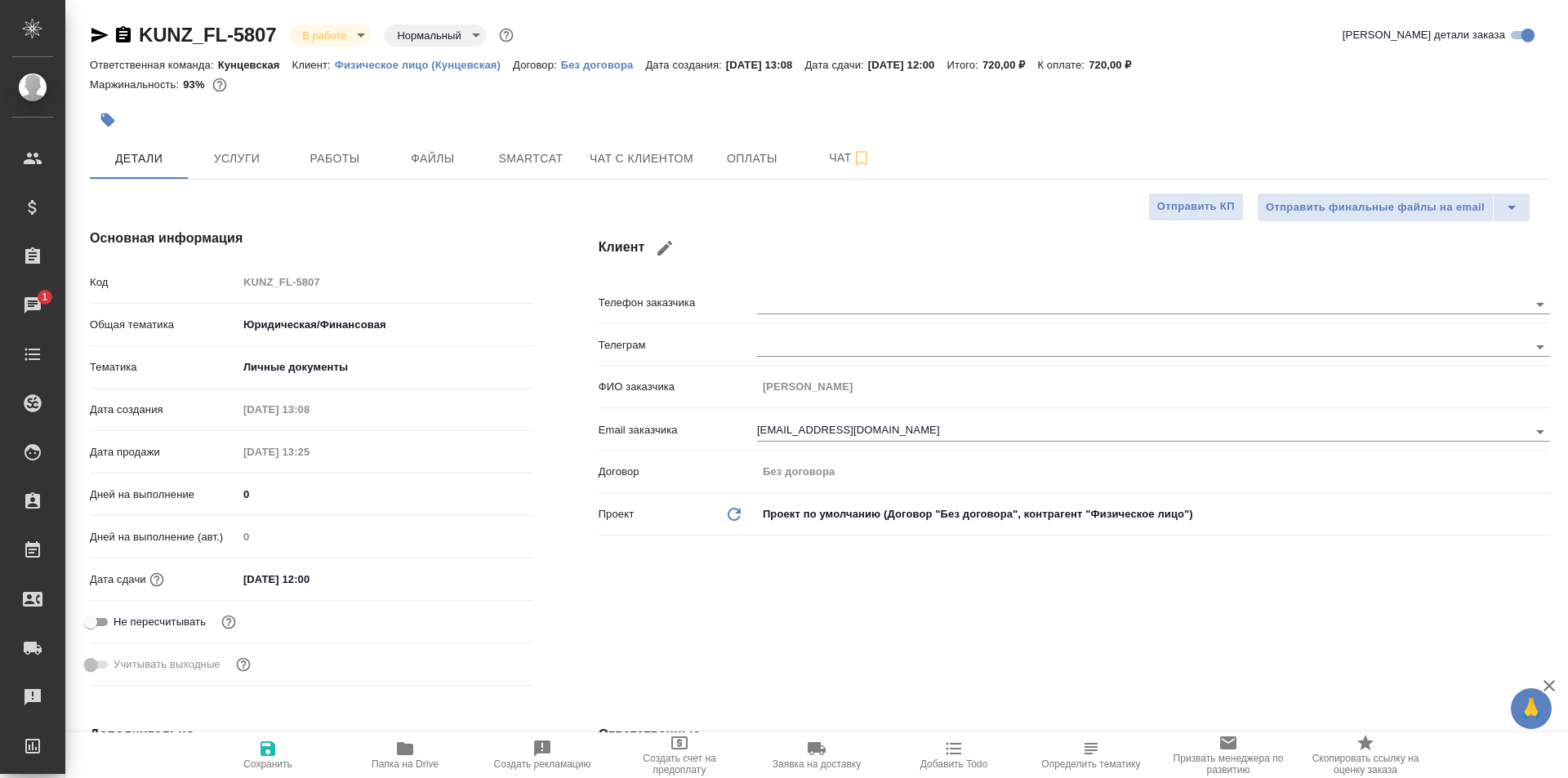
type textarea "x"
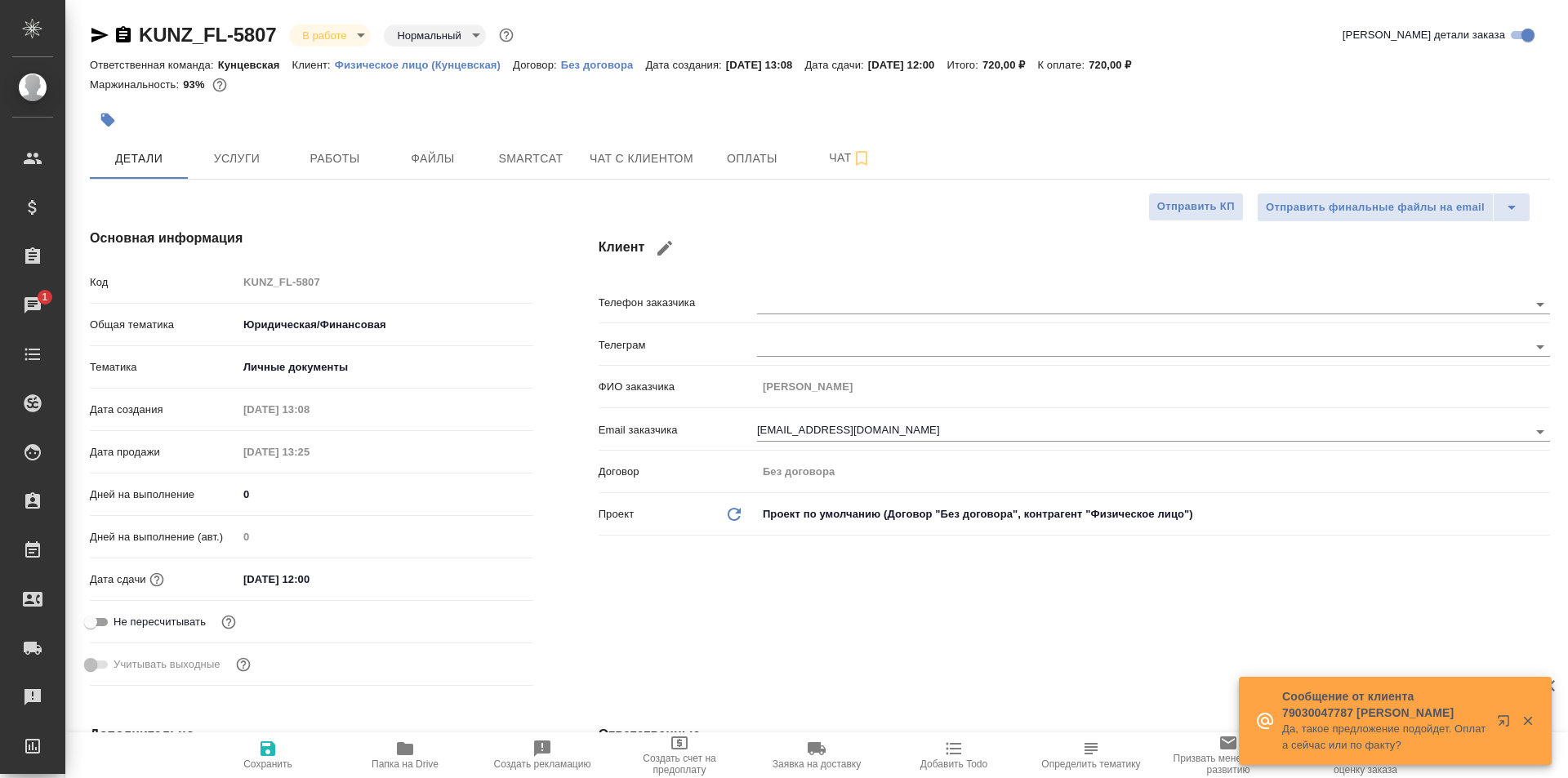
type textarea "x"
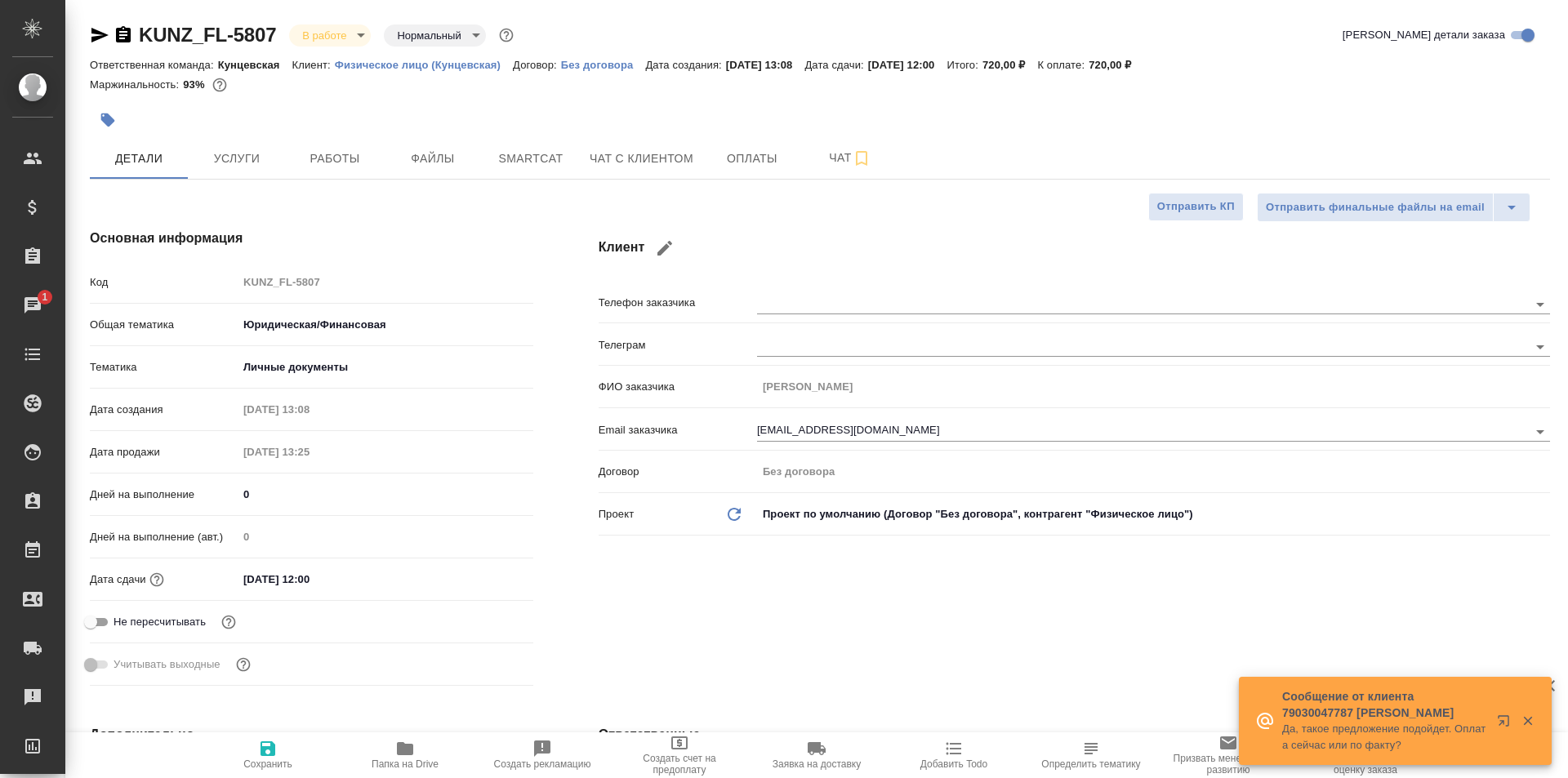
type textarea "x"
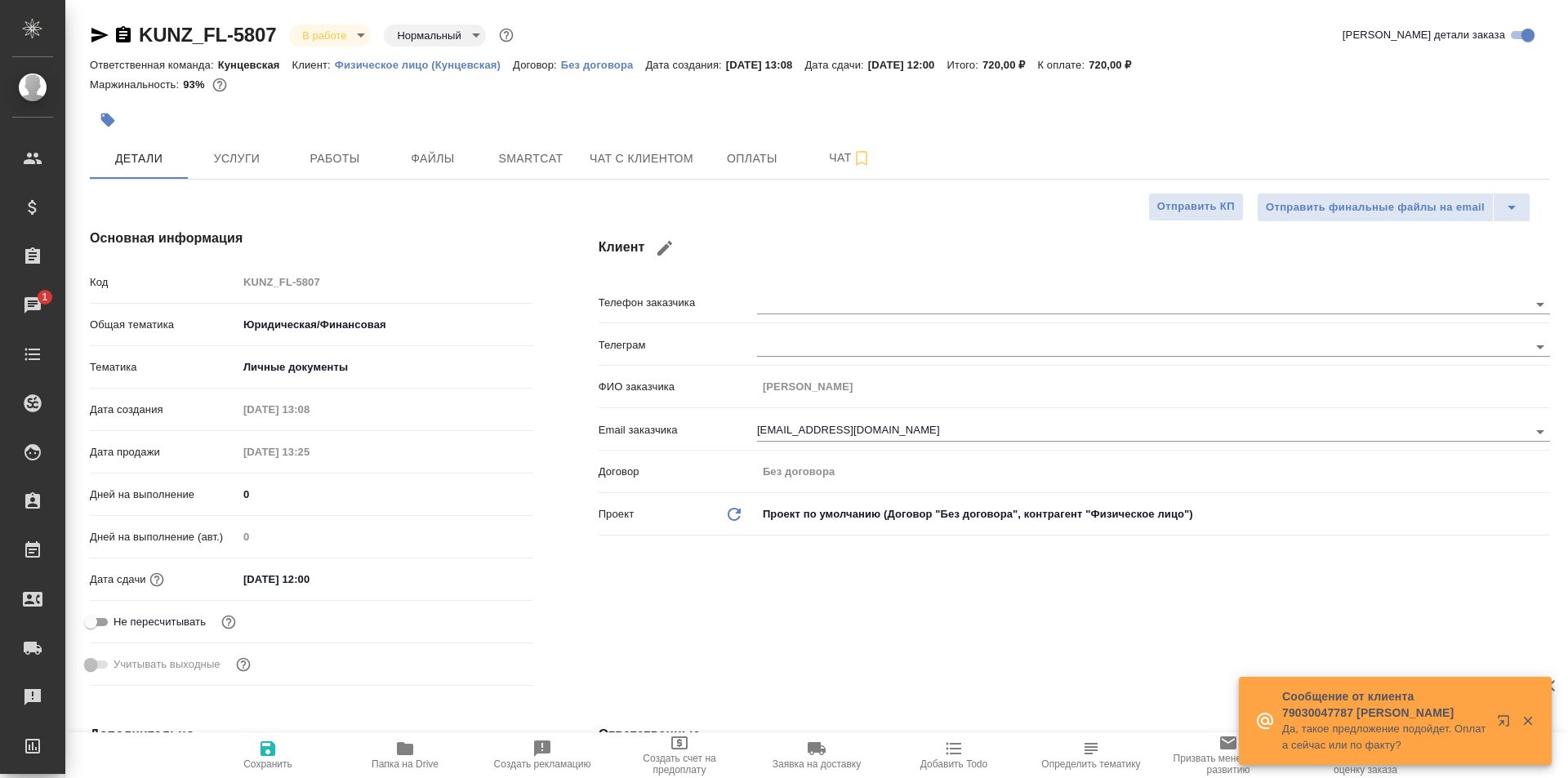
type textarea "x"
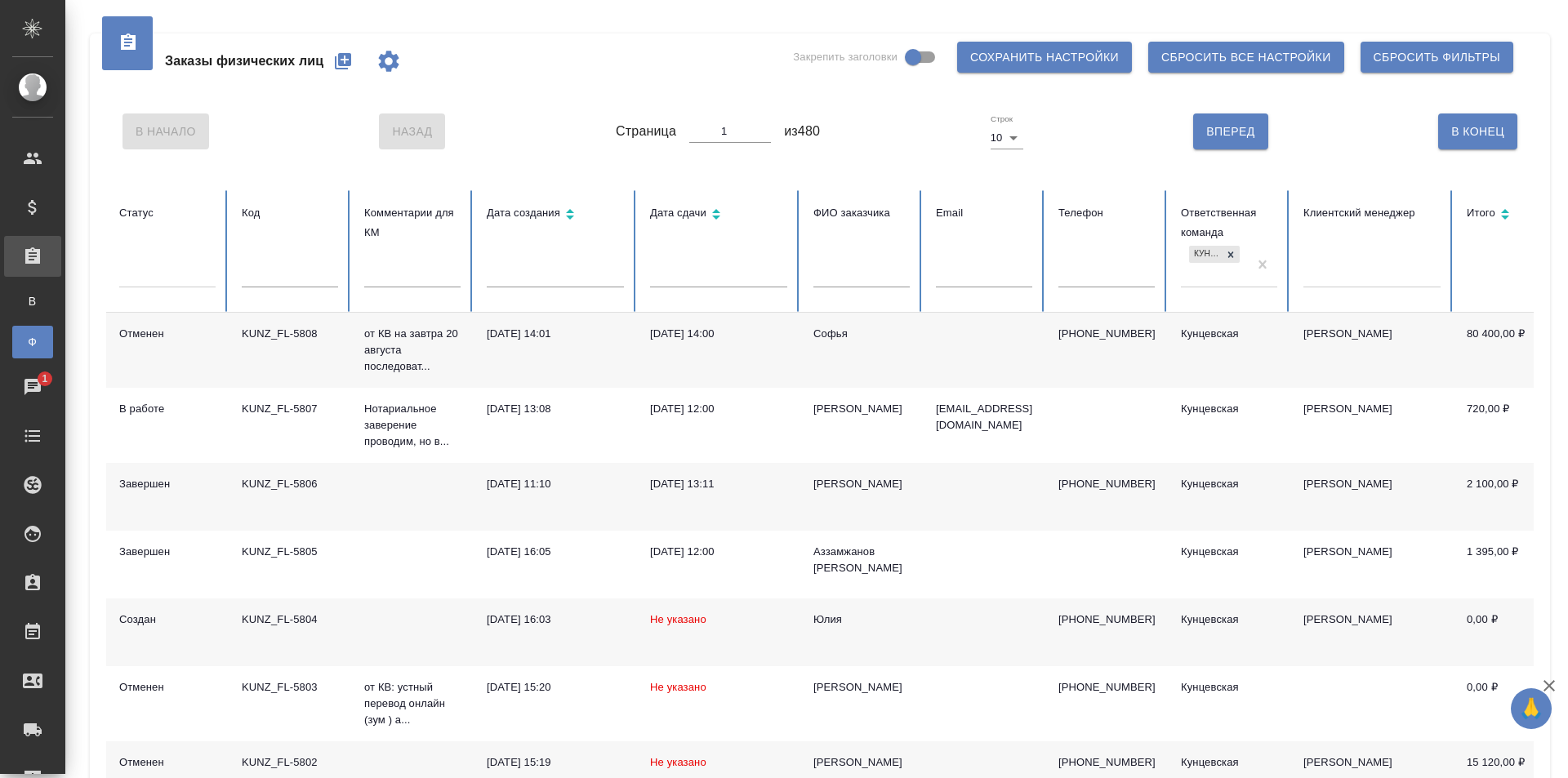
click at [564, 72] on div "Заказы физических лиц Закрепить заголовки Сохранить настройки Сбросить все наст…" at bounding box center [820, 62] width 1427 height 56
click at [298, 279] on input "text" at bounding box center [289, 275] width 96 height 23
paste input "KUNZ_RTTV-568"
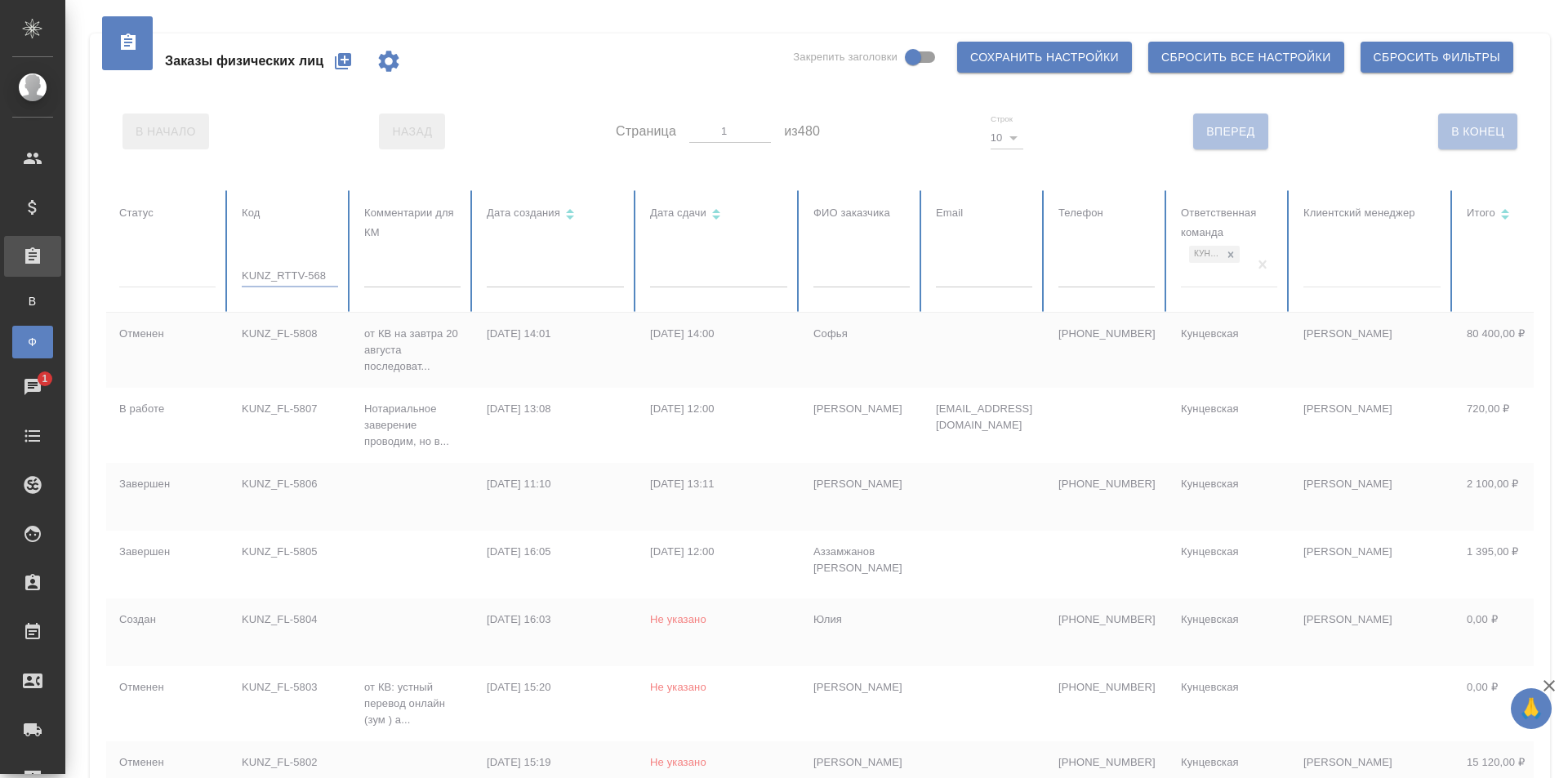
type input "KUNZ_RTTV-568"
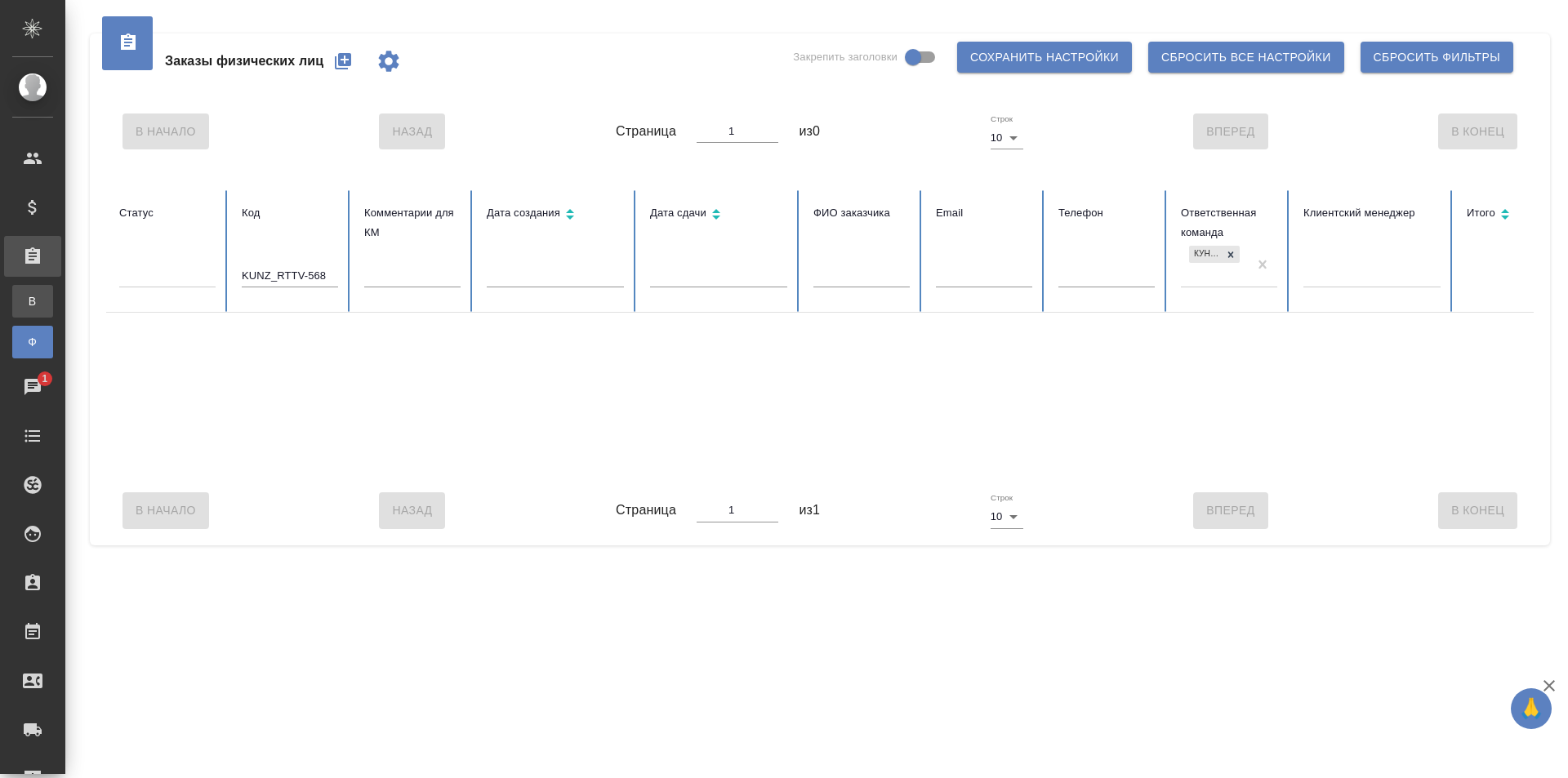
click at [25, 298] on div "Все заказы" at bounding box center [12, 301] width 25 height 16
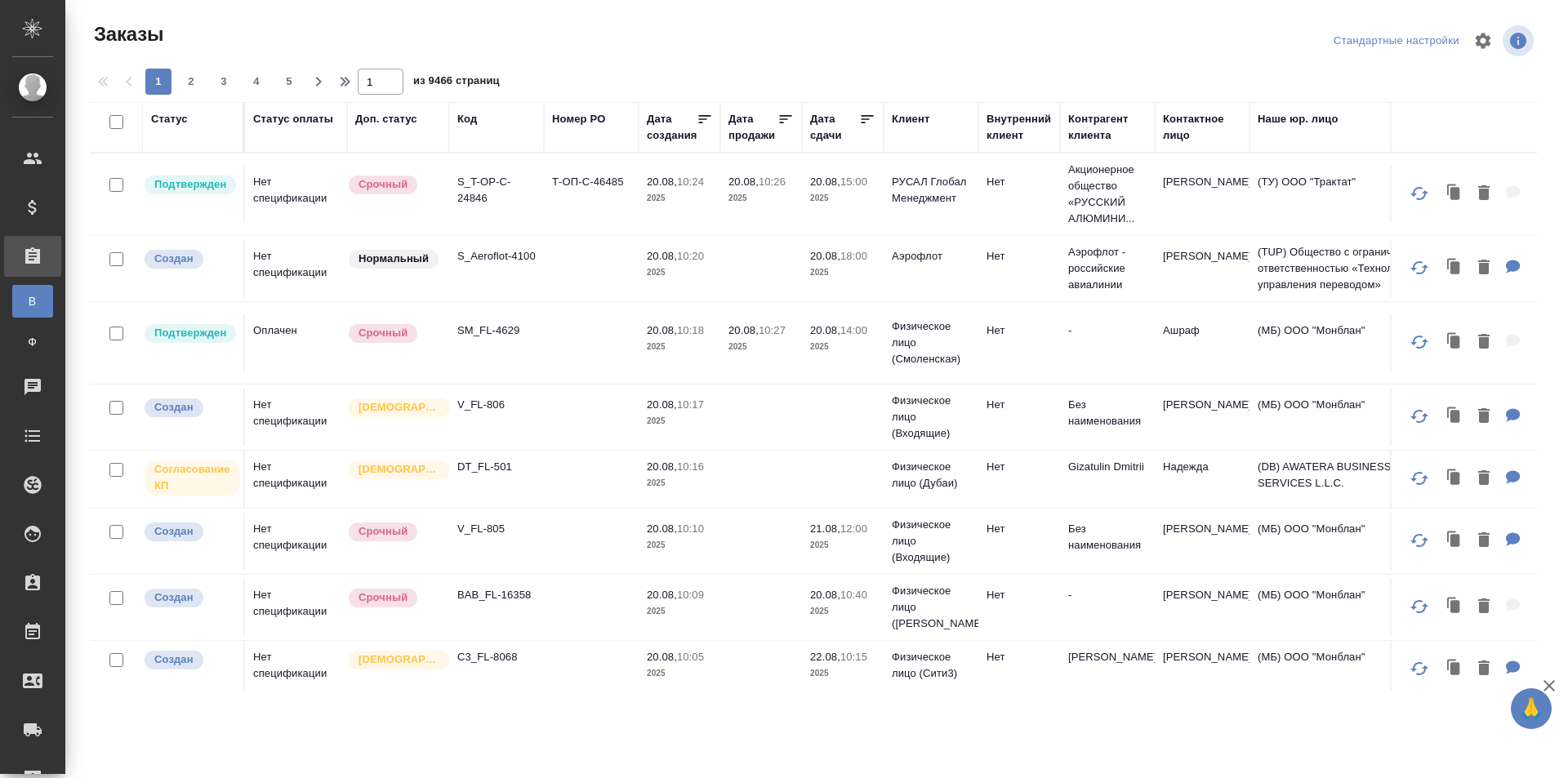
click at [486, 124] on div "Код" at bounding box center [496, 119] width 78 height 16
click at [471, 116] on div "Код" at bounding box center [467, 119] width 20 height 16
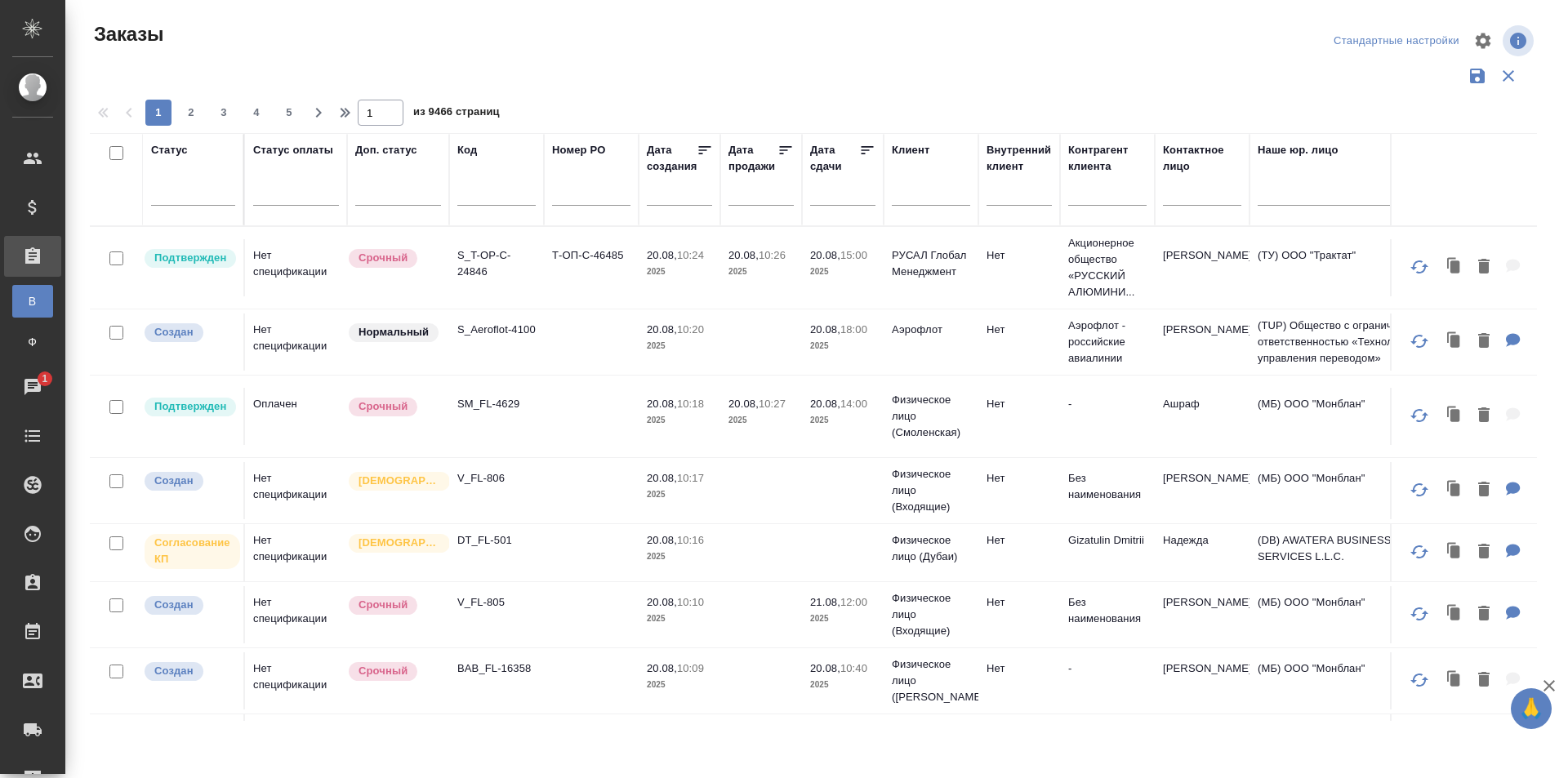
click at [490, 188] on input "text" at bounding box center [496, 196] width 78 height 21
paste input "KUNZ_RTTV-568"
type input "KUNZ_RTTV-568"
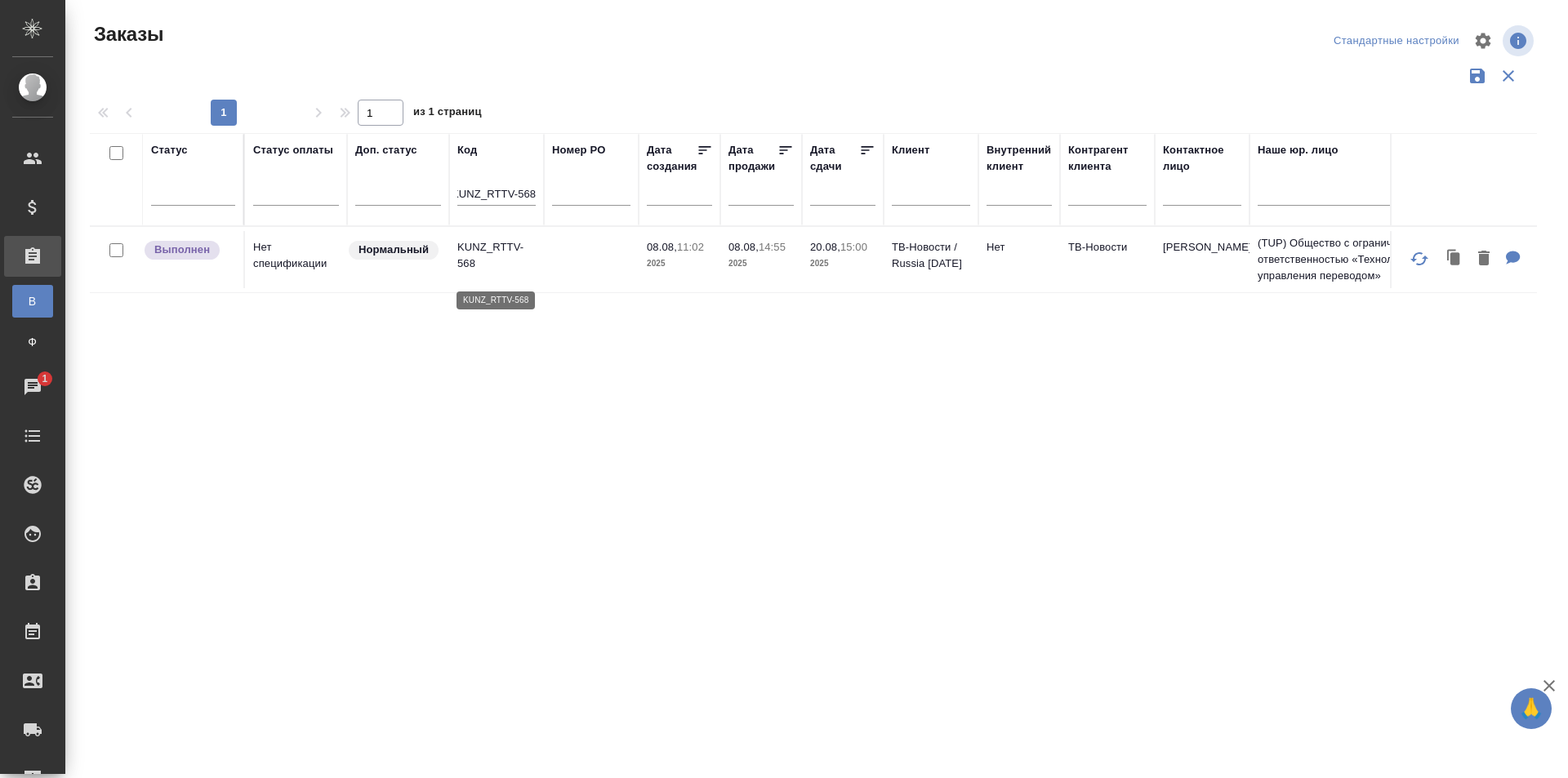
click at [516, 256] on p "KUNZ_RTTV-568" at bounding box center [496, 255] width 78 height 33
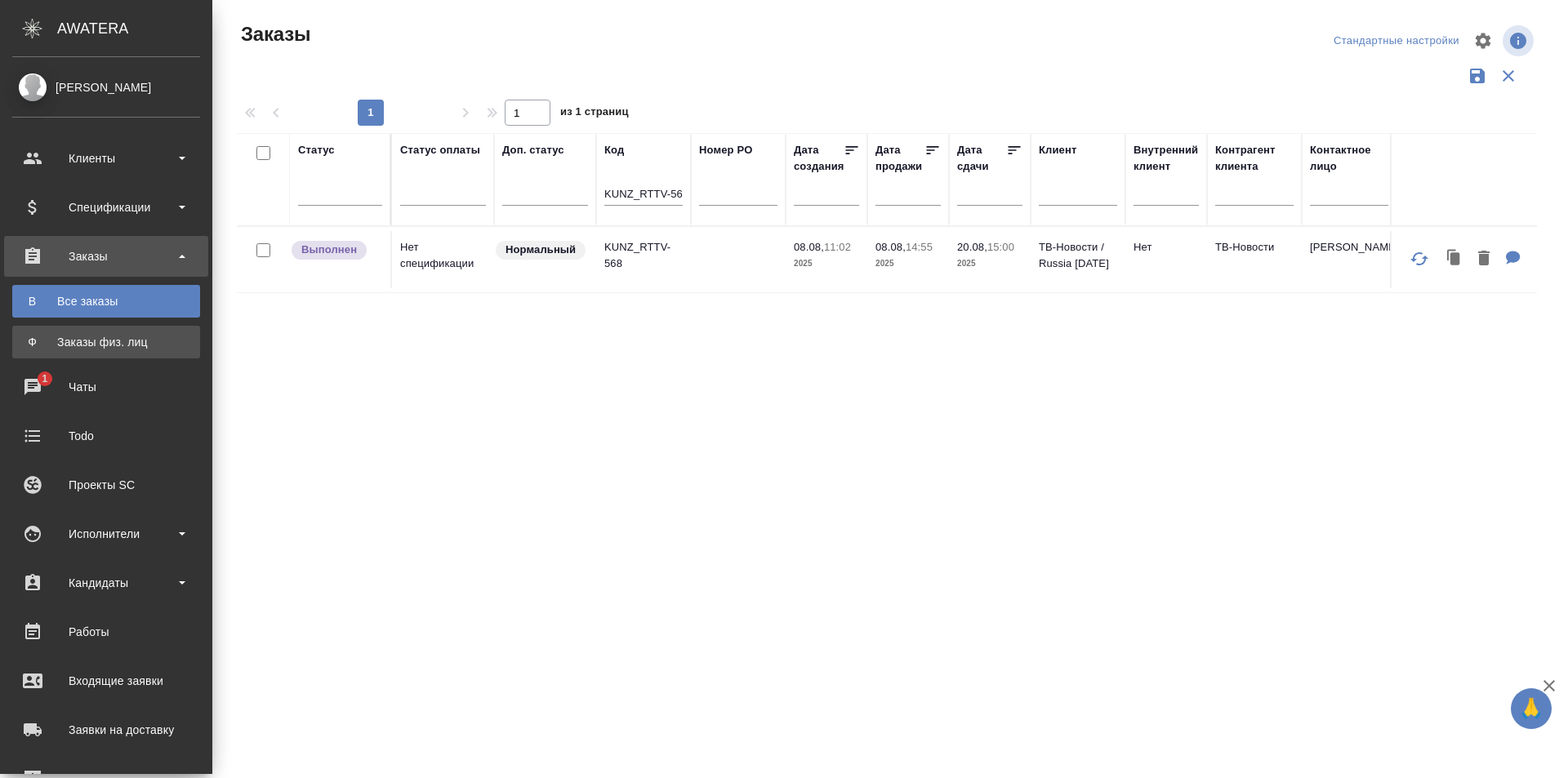
click at [70, 334] on div "Заказы физ. лиц" at bounding box center [106, 342] width 172 height 16
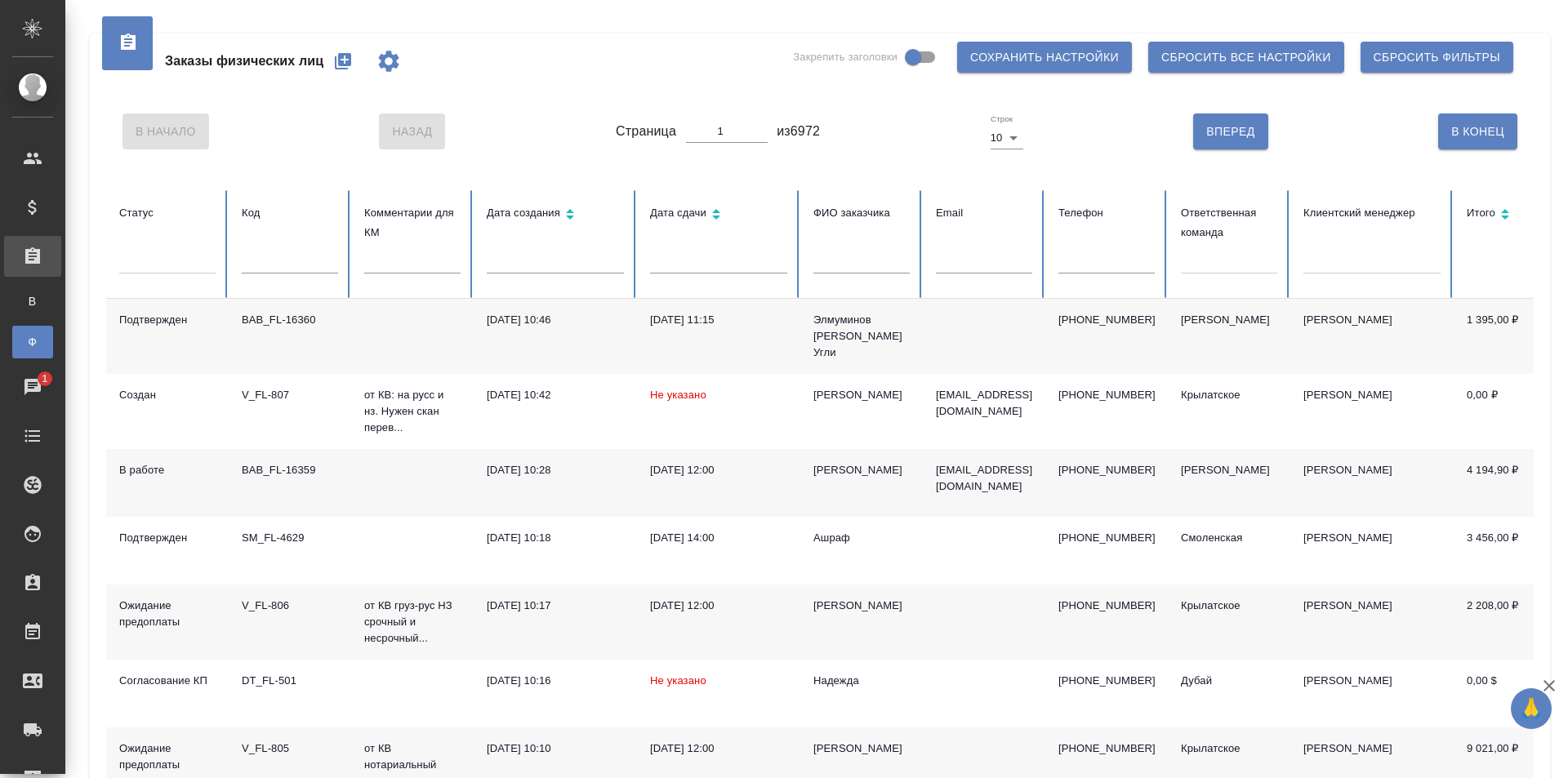
click at [1189, 273] on div at bounding box center [1228, 257] width 96 height 31
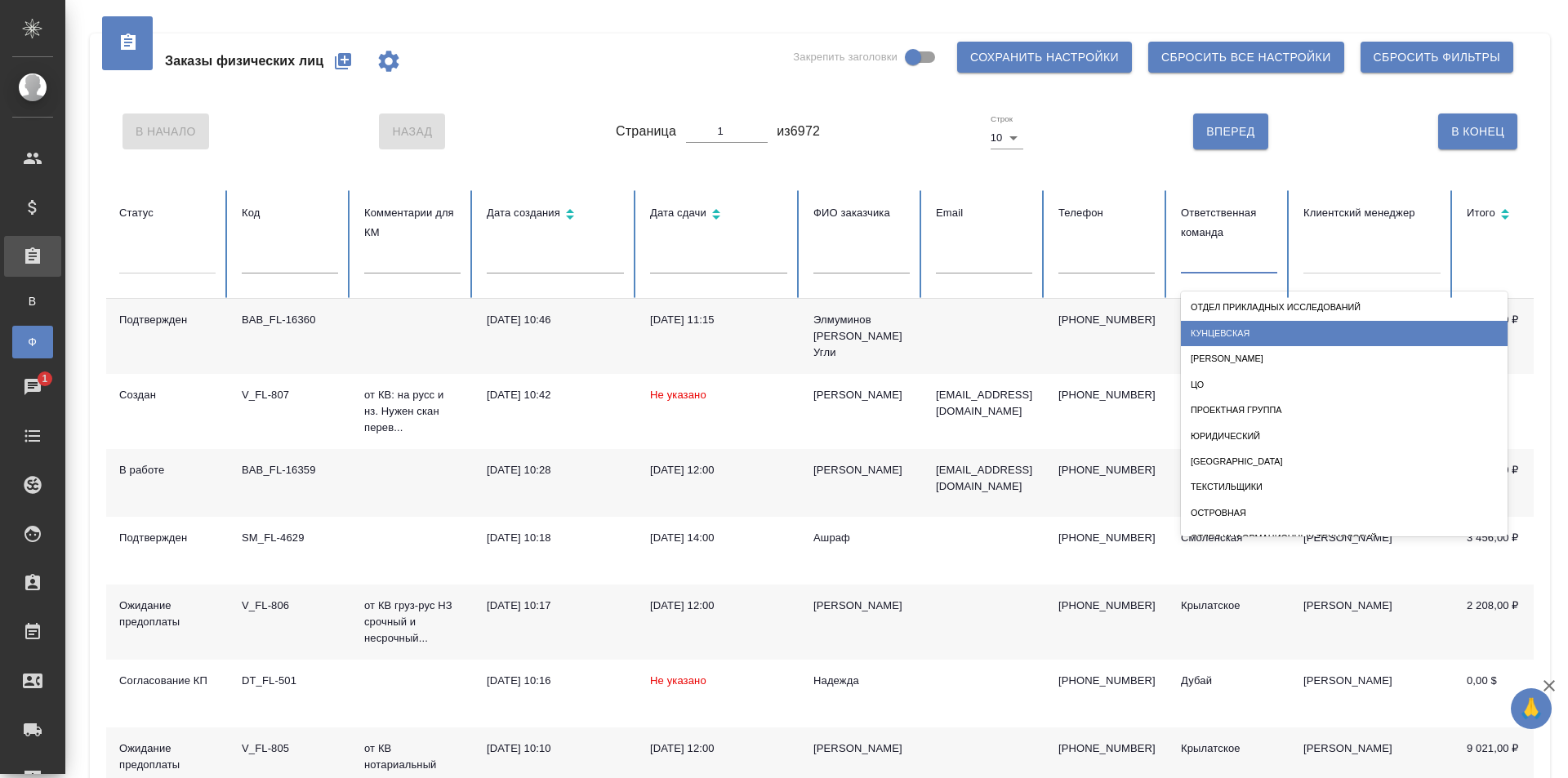
click at [1240, 325] on div "Кунцевская" at bounding box center [1343, 333] width 327 height 25
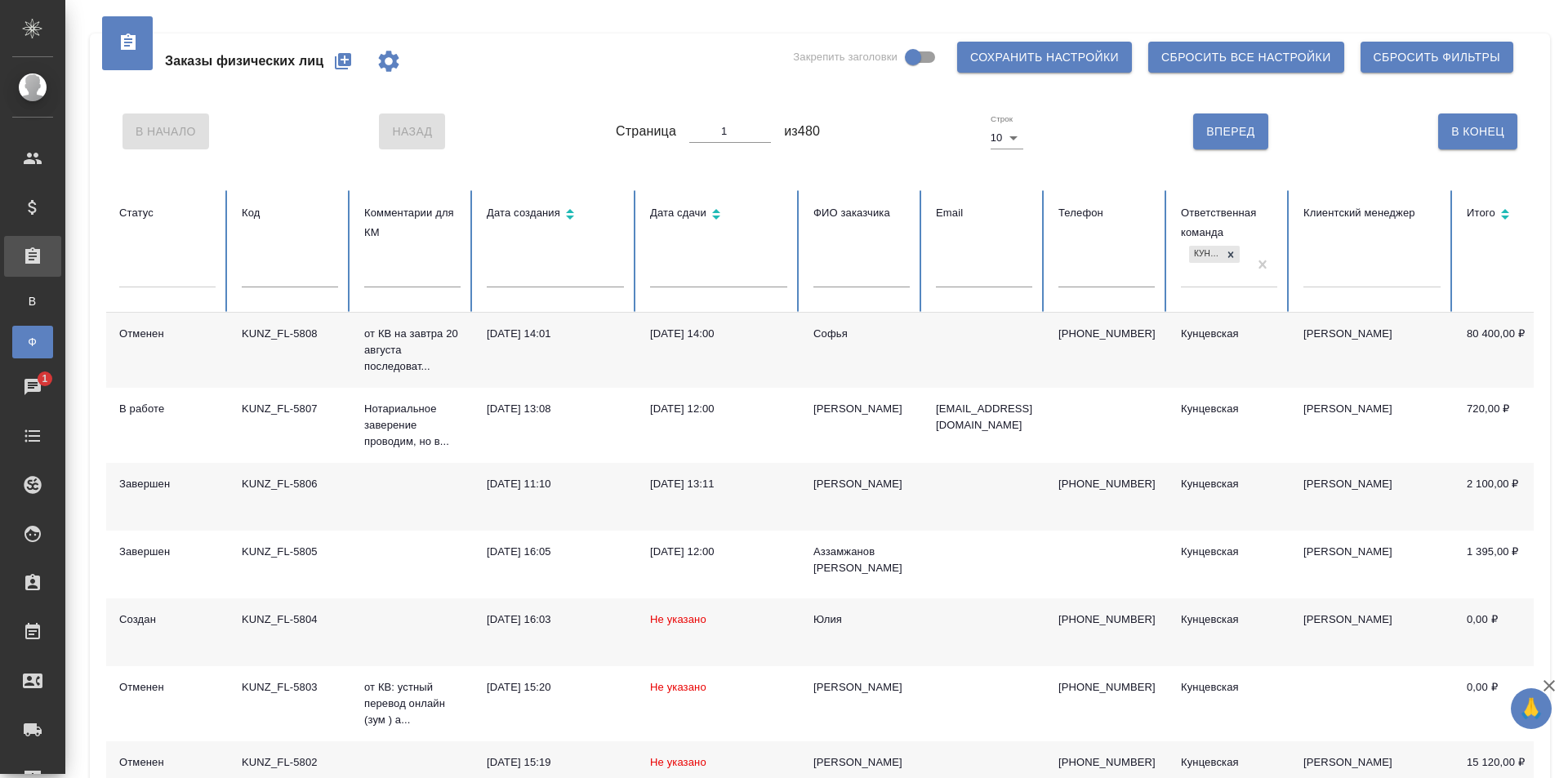
drag, startPoint x: 1210, startPoint y: 218, endPoint x: 1195, endPoint y: 212, distance: 16.2
click at [1195, 212] on div "Ответственная команда" at bounding box center [1228, 223] width 96 height 39
click at [390, 64] on icon "button" at bounding box center [389, 61] width 26 height 26
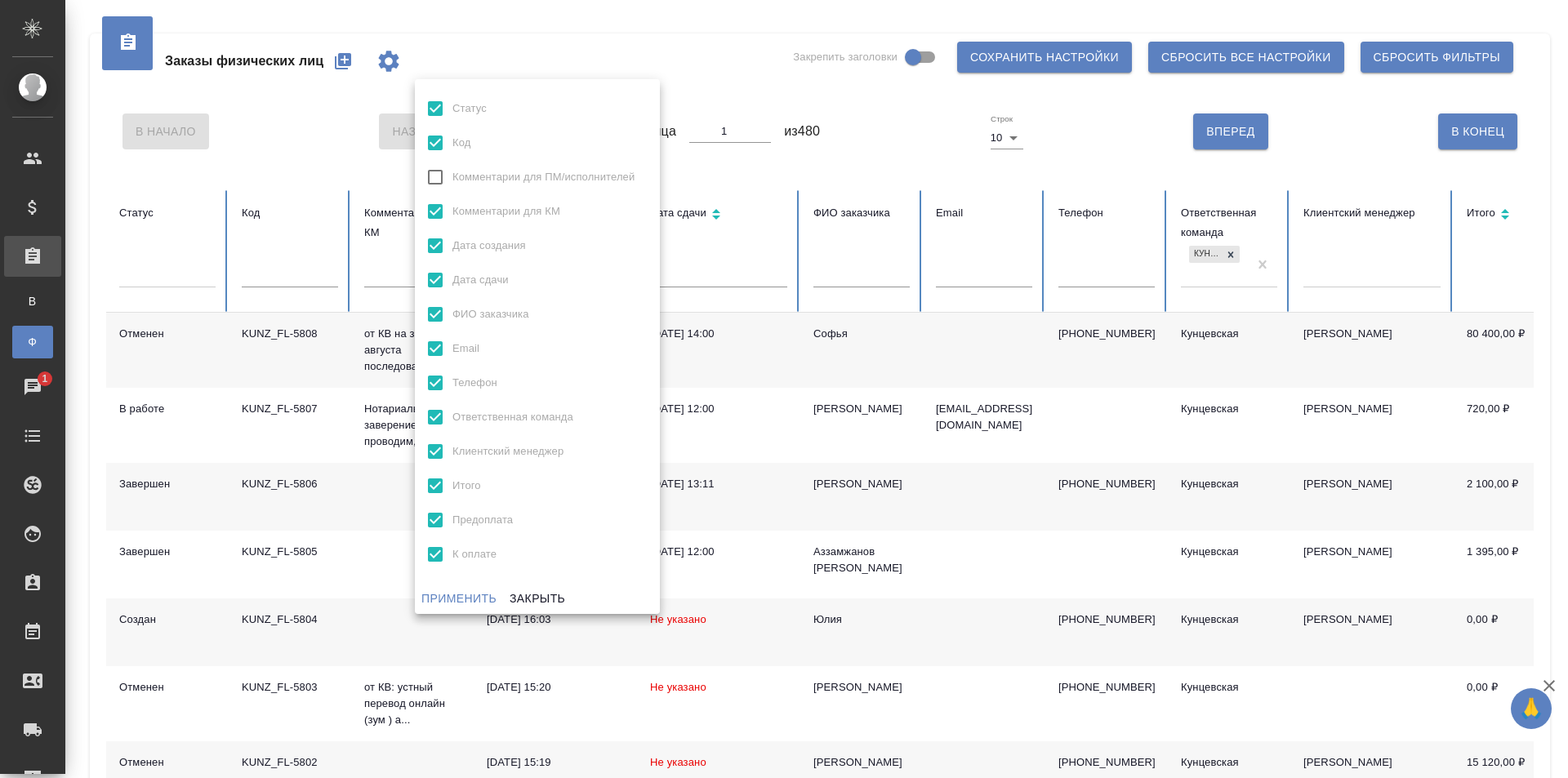
click at [432, 345] on input "Email" at bounding box center [435, 349] width 35 height 35
checkbox input "false"
click at [439, 380] on input "Телефон" at bounding box center [435, 383] width 35 height 35
checkbox input "false"
click at [703, 69] on div at bounding box center [784, 389] width 1568 height 778
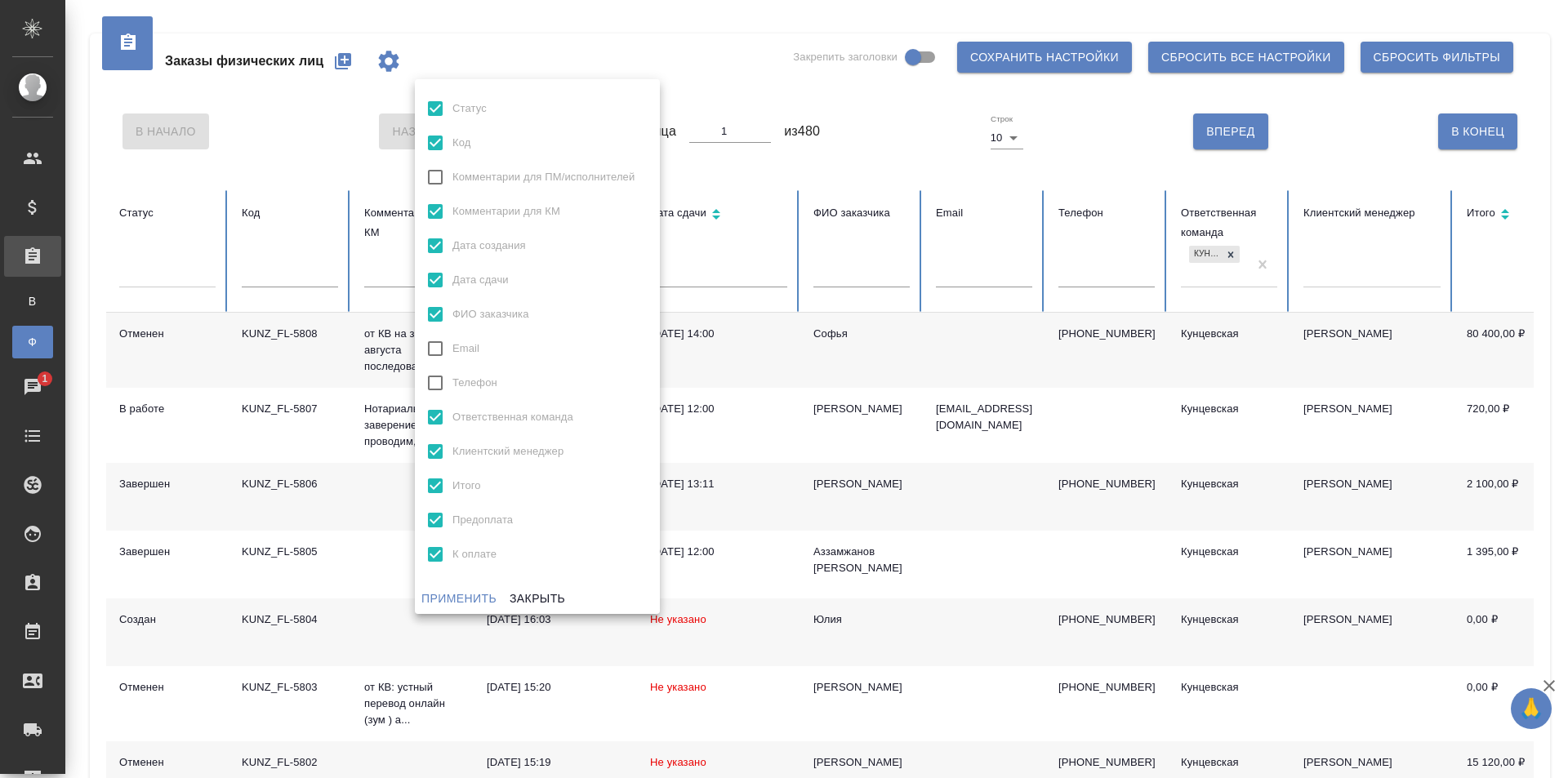
checkbox input "true"
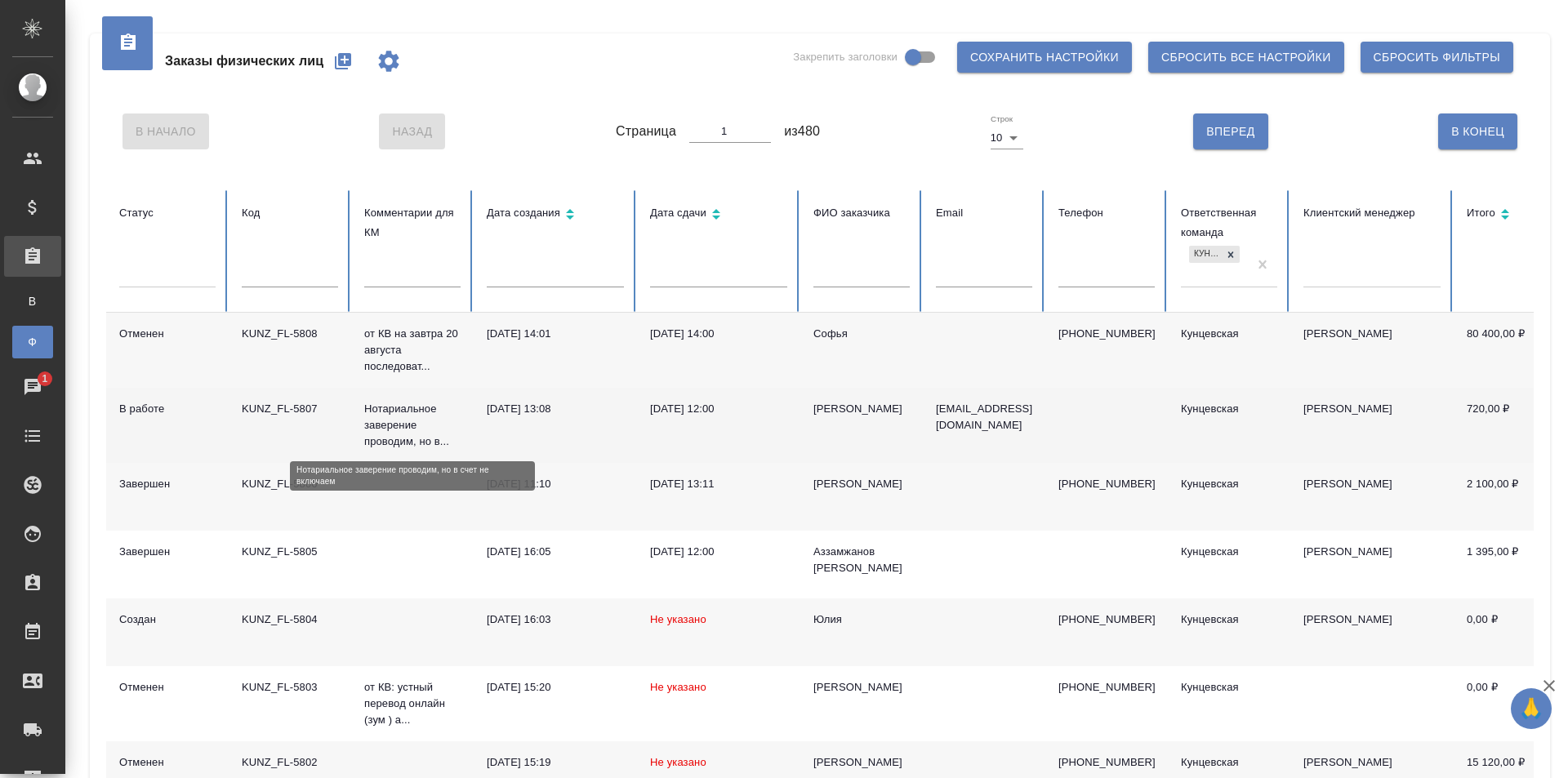
click at [469, 414] on td "Нотариальное заверение проводим, но в..." at bounding box center [411, 425] width 122 height 76
click at [492, 439] on td "[DATE] 13:08" at bounding box center [555, 425] width 163 height 76
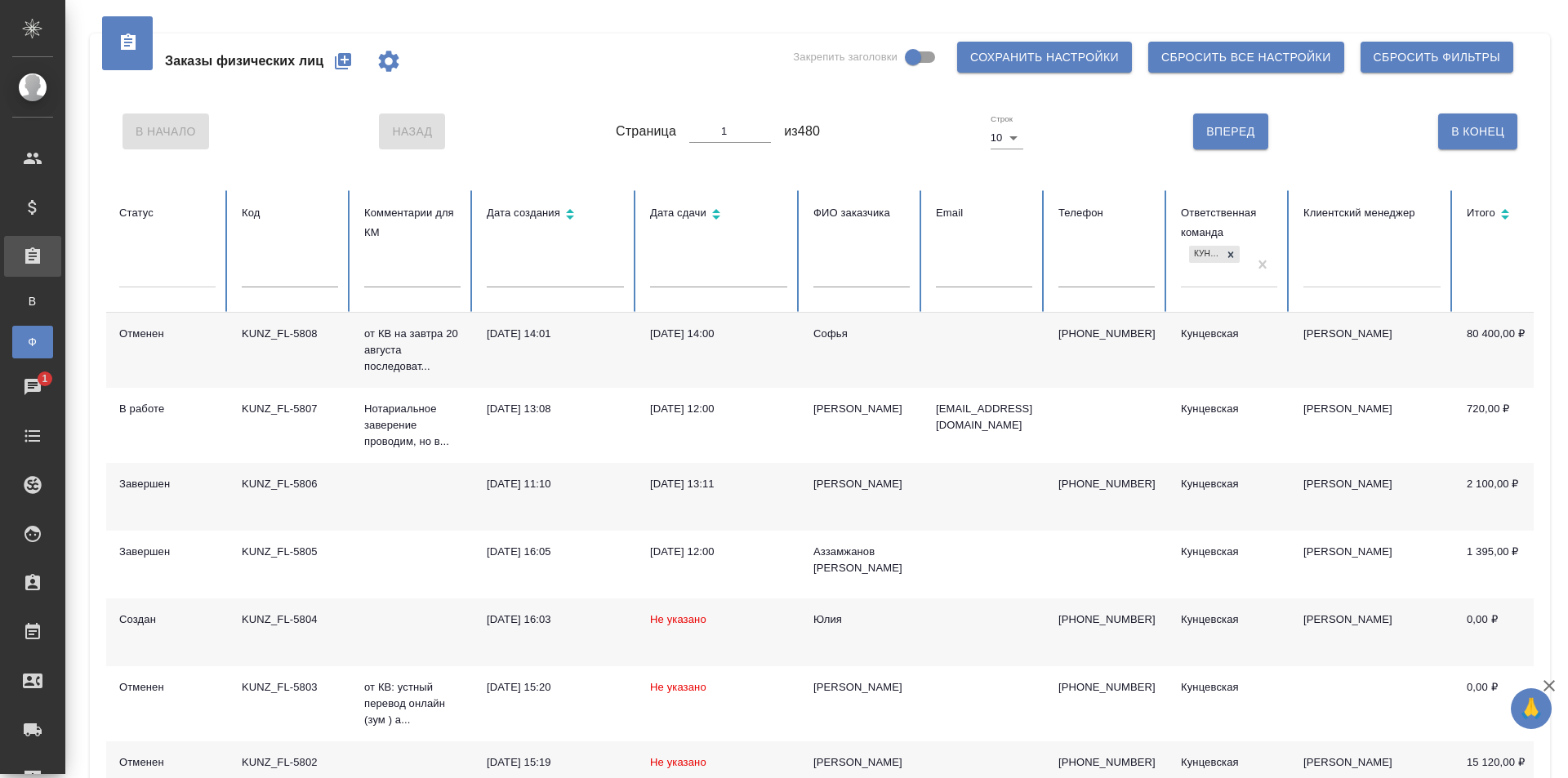
click at [553, 62] on div "Заказы физических лиц Закрепить заголовки Сохранить настройки Сбросить все наст…" at bounding box center [820, 62] width 1427 height 56
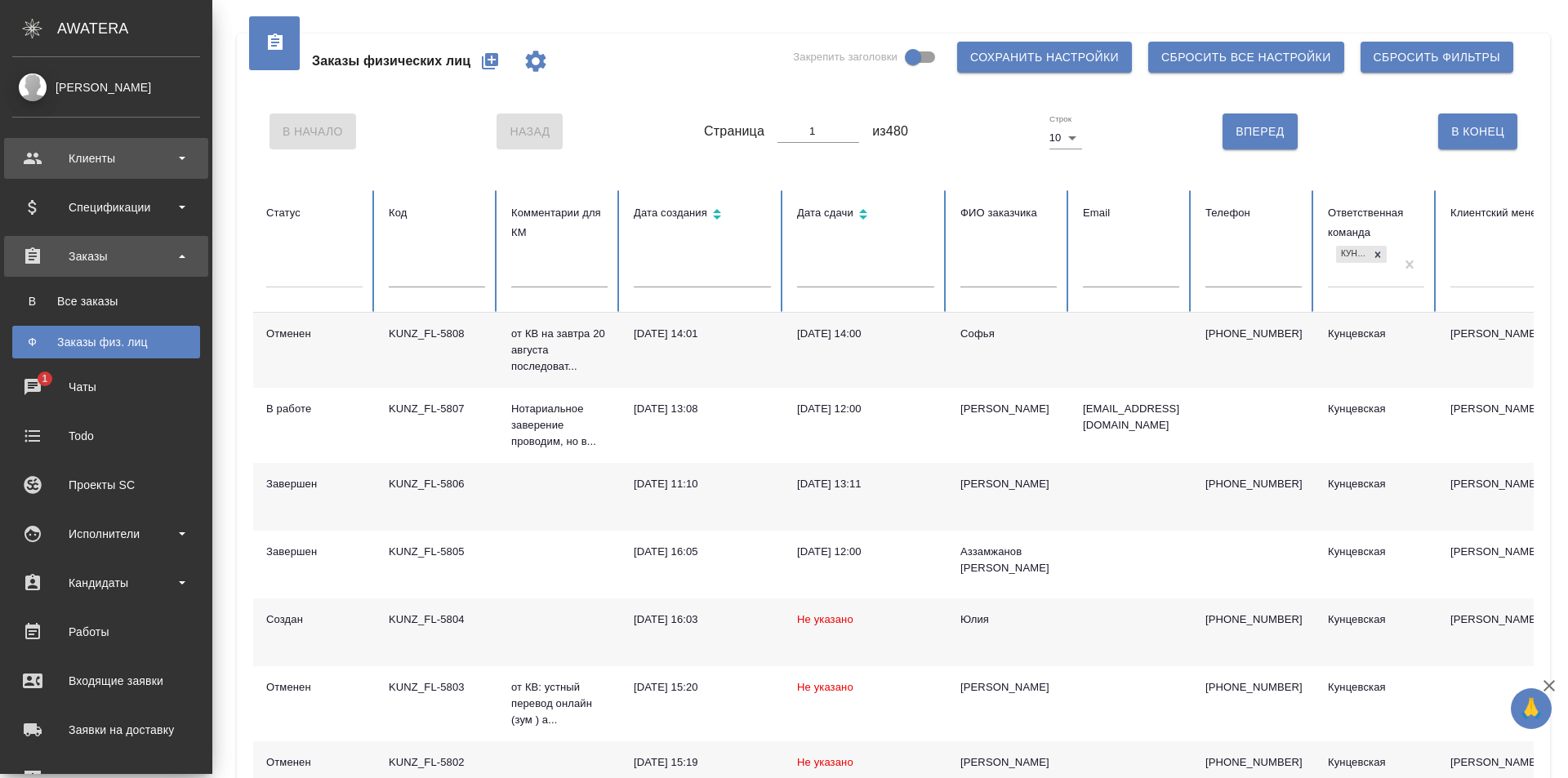
click at [93, 160] on div "Клиенты" at bounding box center [105, 158] width 188 height 25
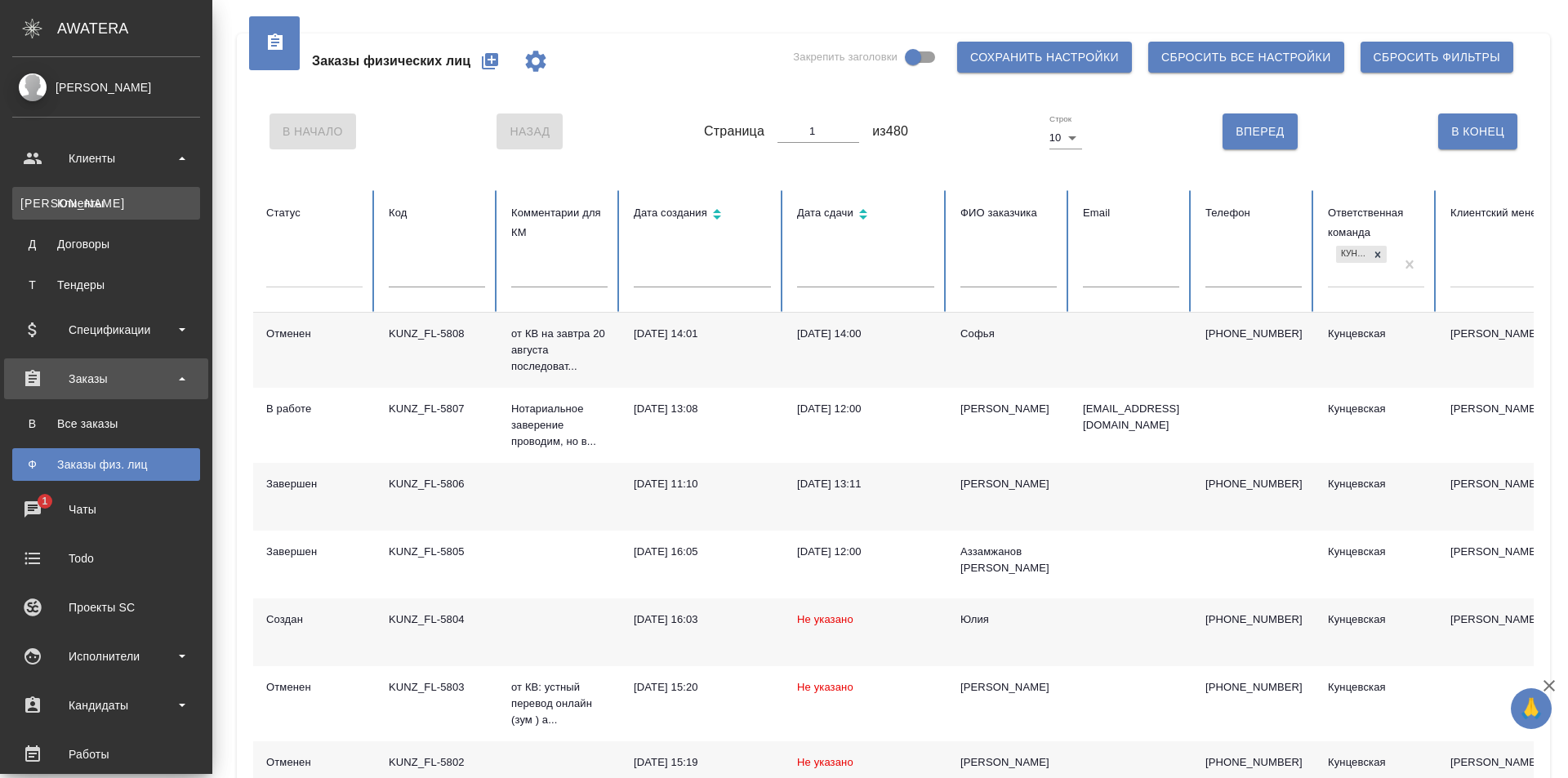
click at [100, 211] on div "Клиенты" at bounding box center [106, 203] width 172 height 16
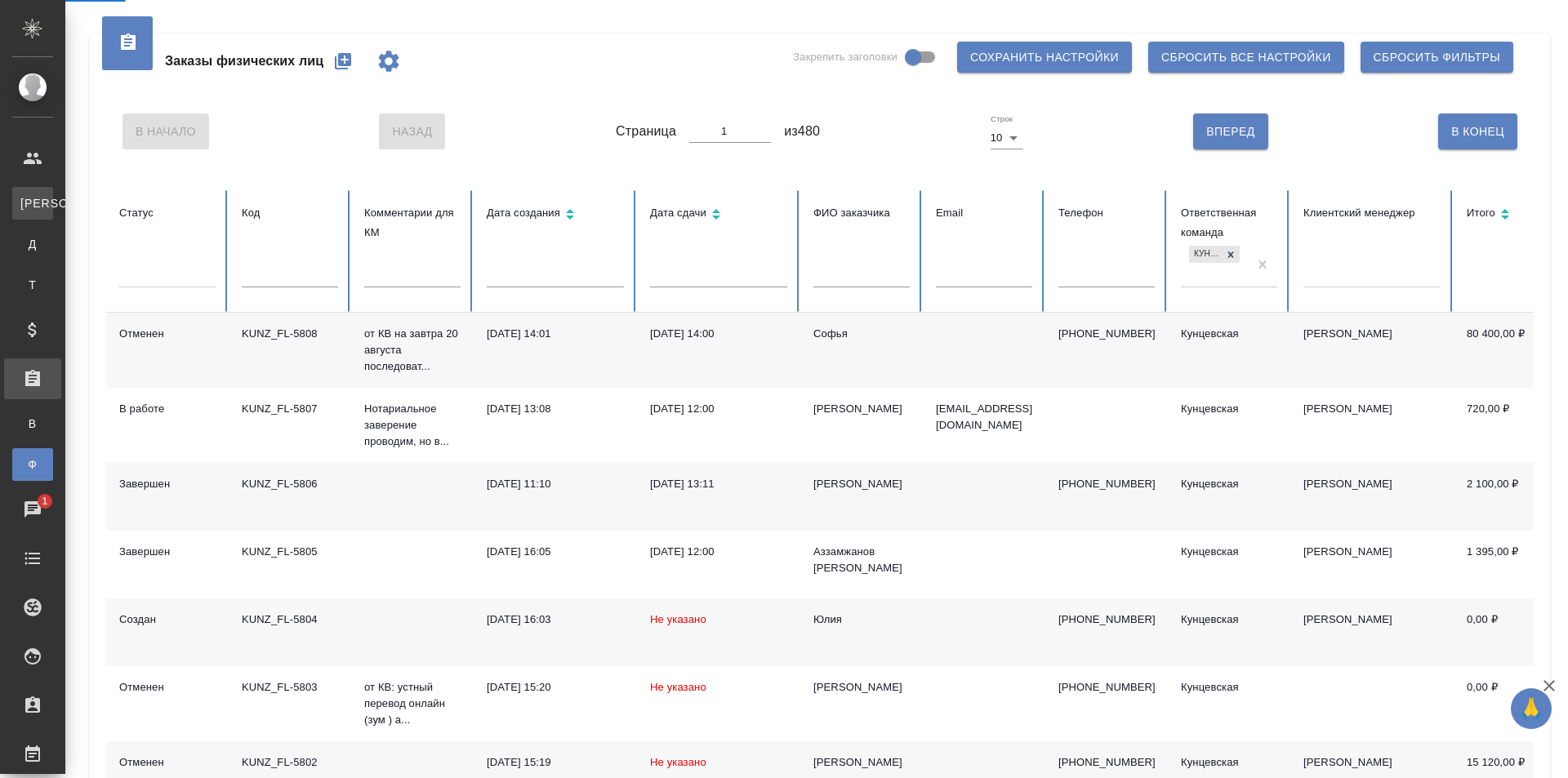
select select "RU"
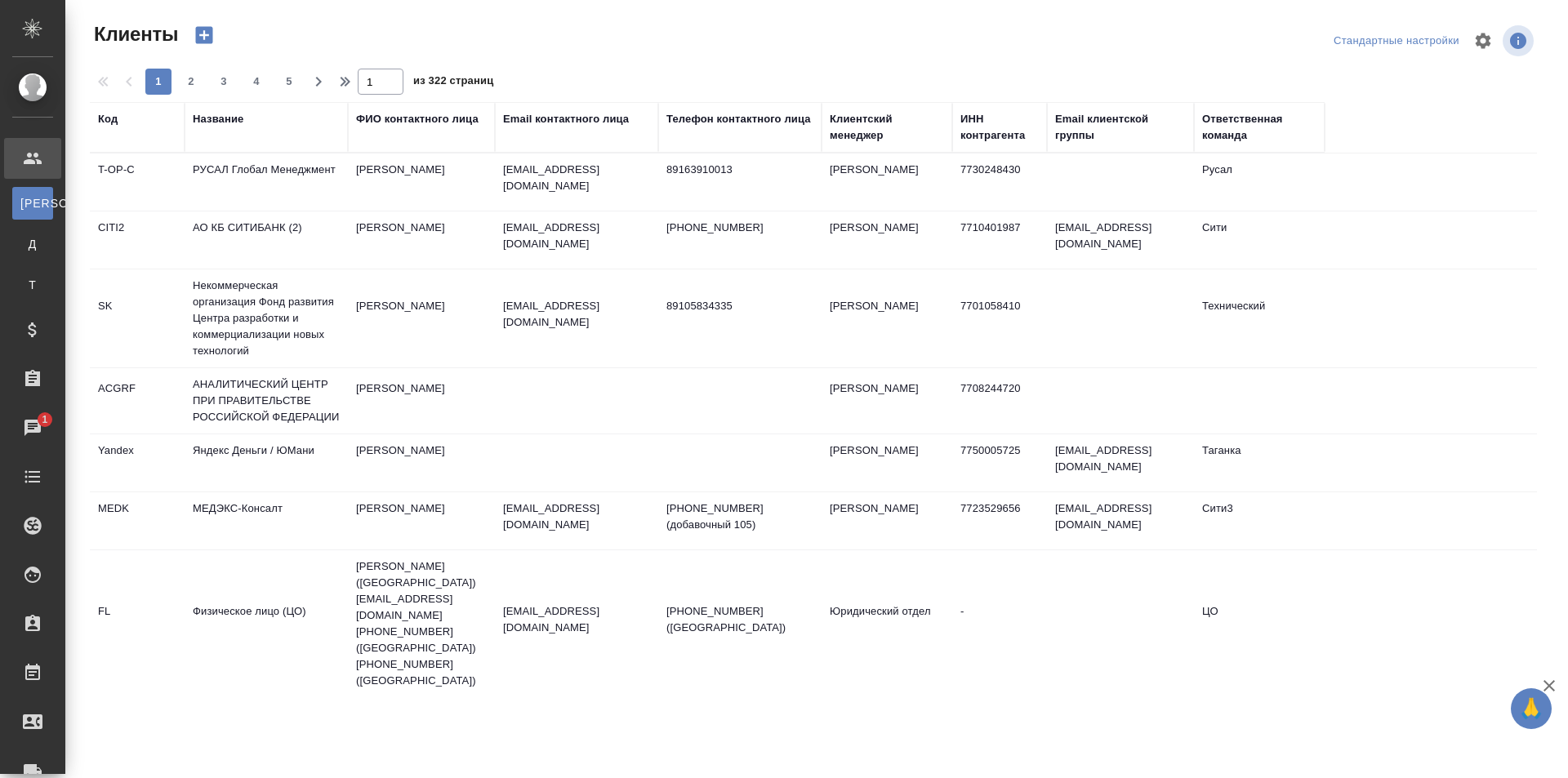
click at [993, 130] on div "ИНН контрагента" at bounding box center [999, 127] width 78 height 33
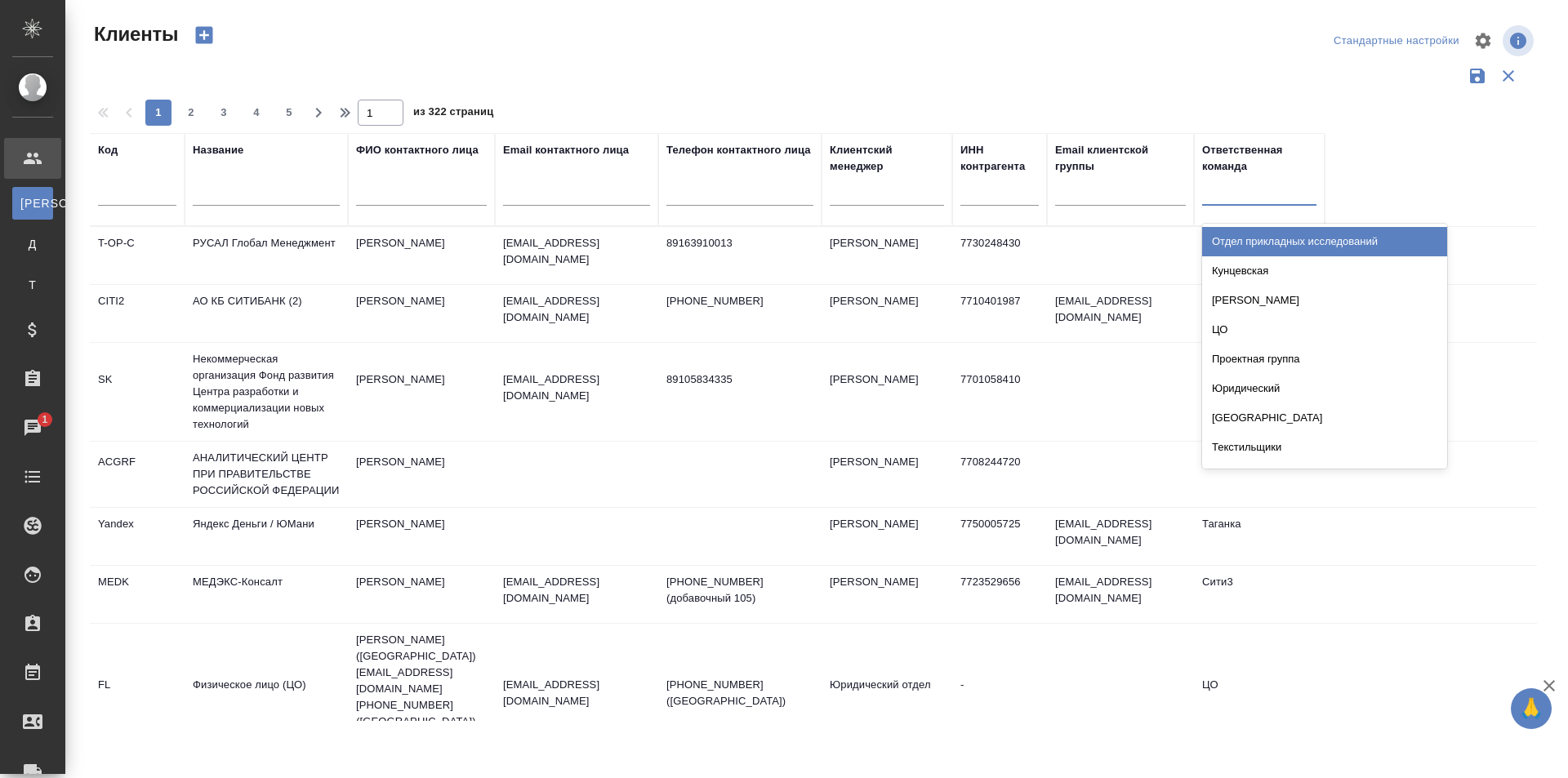
click at [1266, 188] on div at bounding box center [1258, 189] width 114 height 24
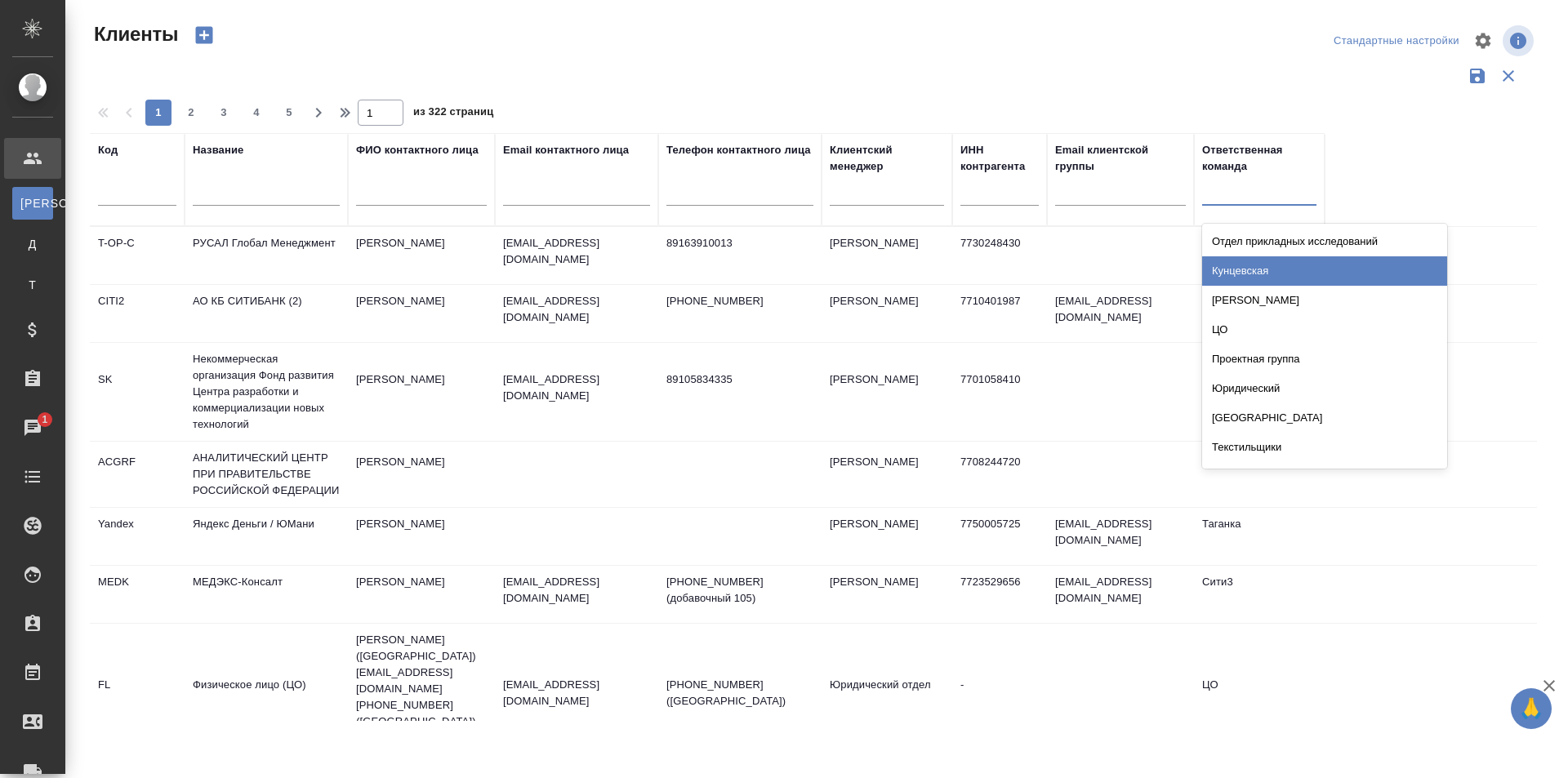
click at [1299, 270] on div "Кунцевская" at bounding box center [1324, 271] width 244 height 30
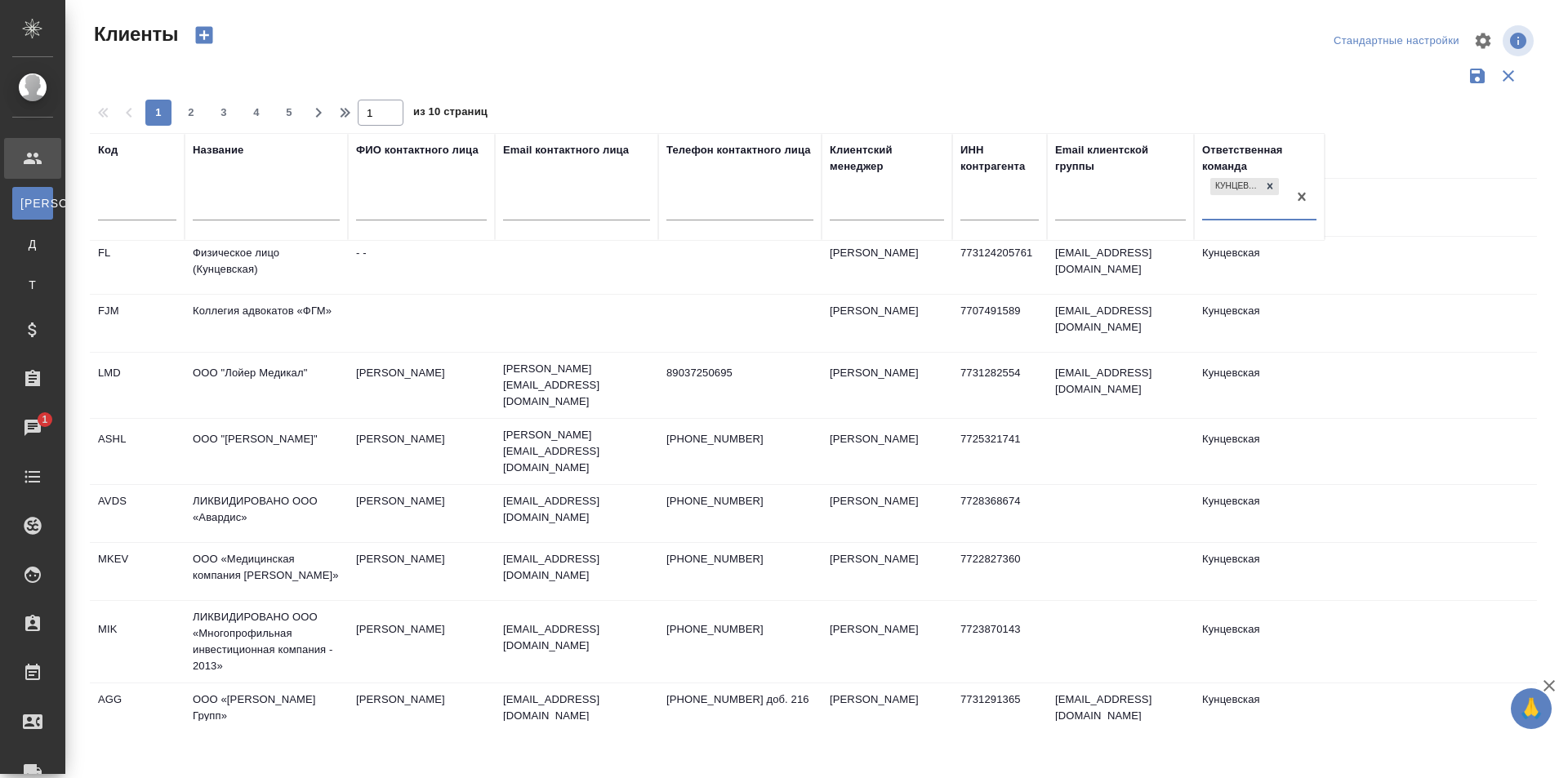
scroll to position [163, 0]
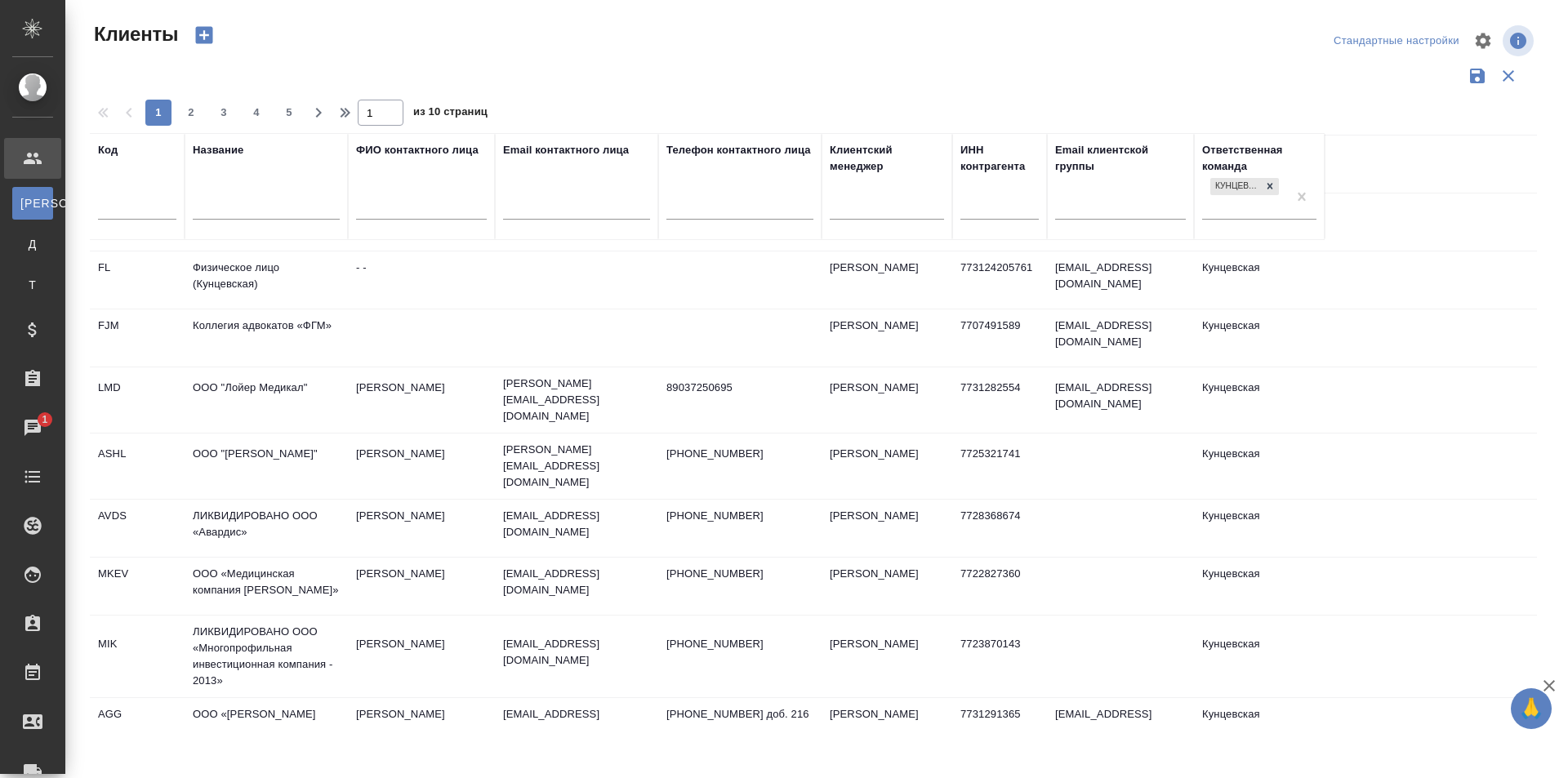
click at [364, 135] on td "Самсонов Виктор" at bounding box center [421, 106] width 147 height 58
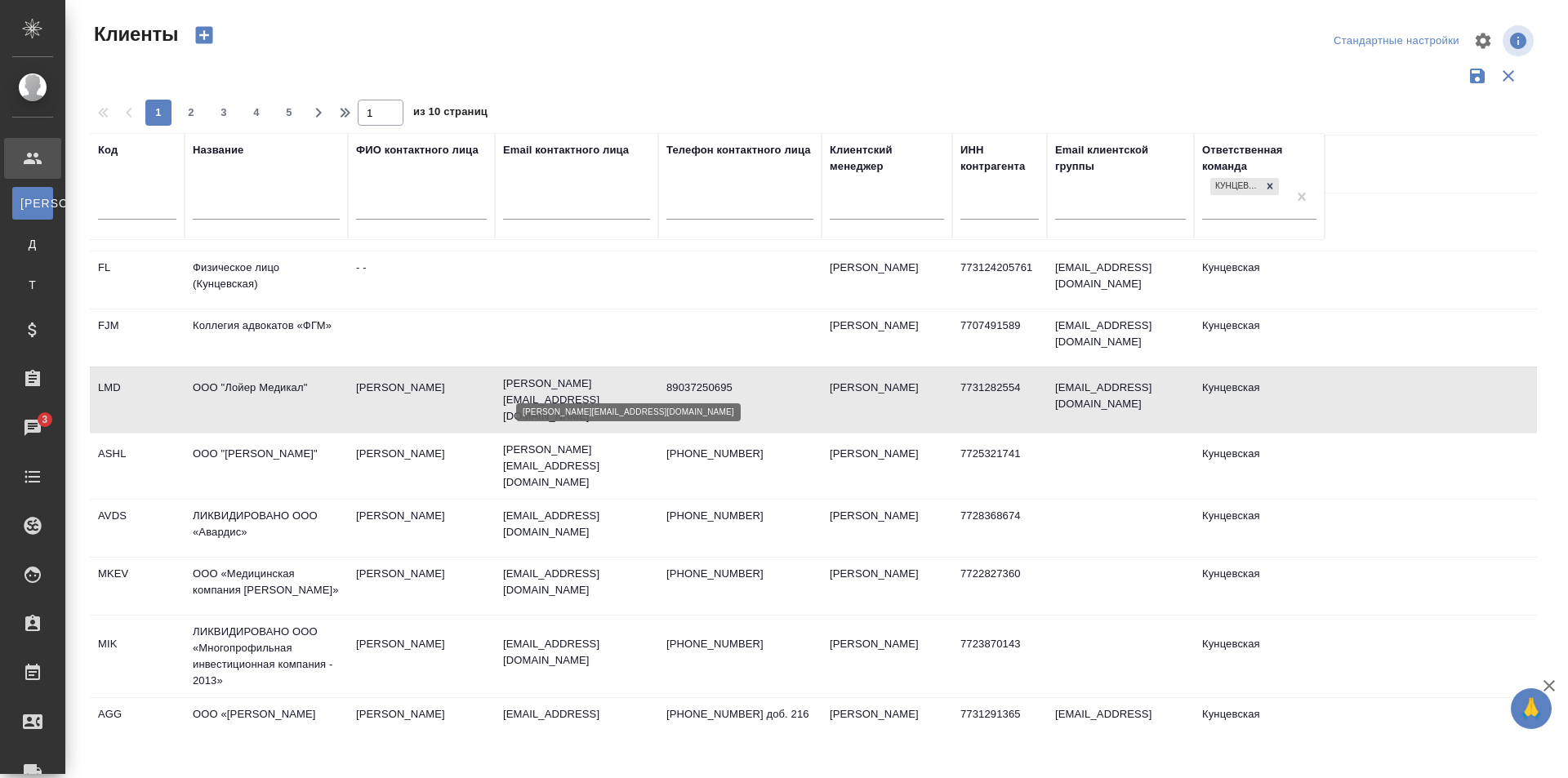
click at [515, 389] on p "Victor.Samsonov@lojer.com" at bounding box center [576, 399] width 147 height 49
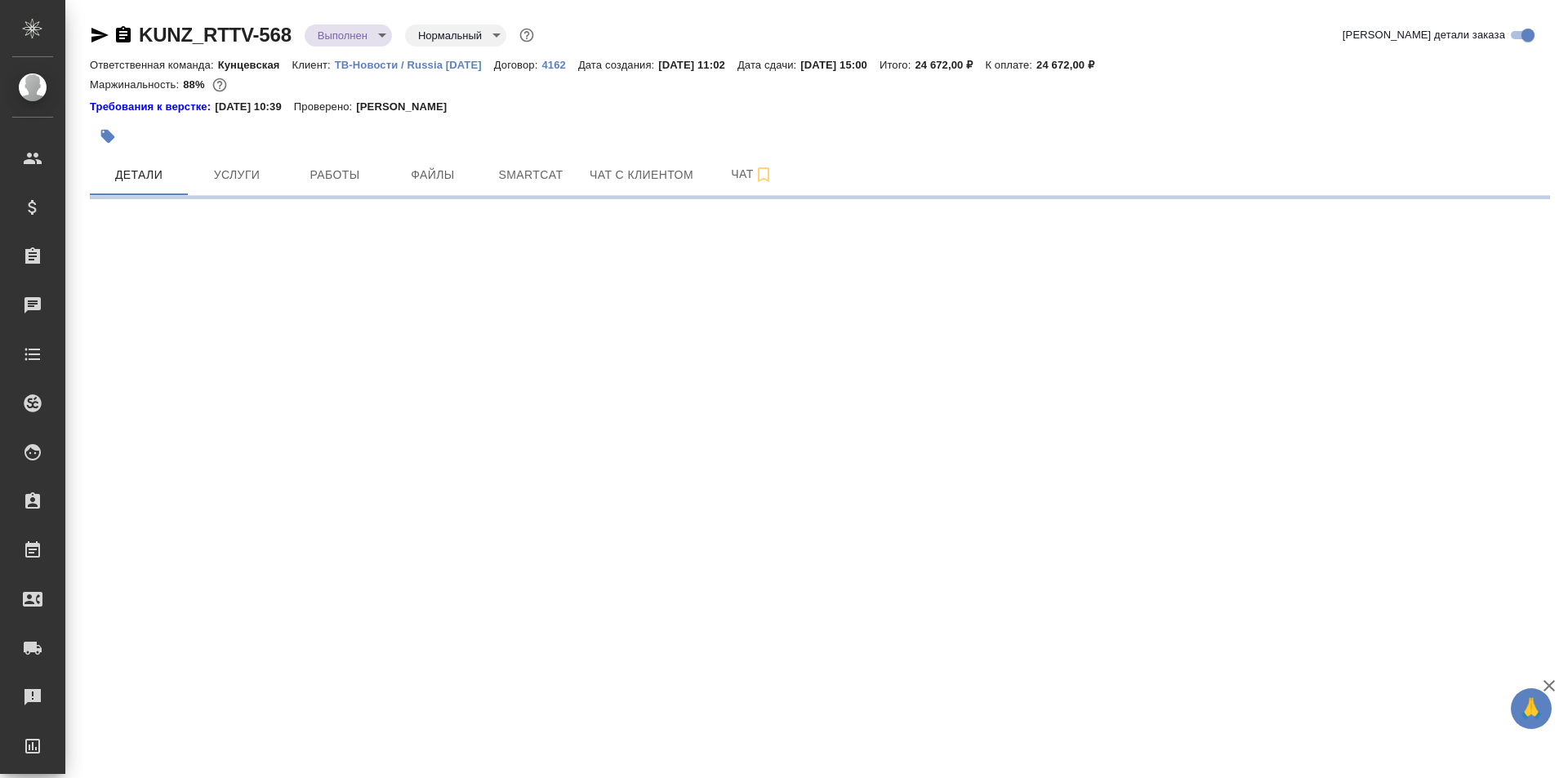
select select "RU"
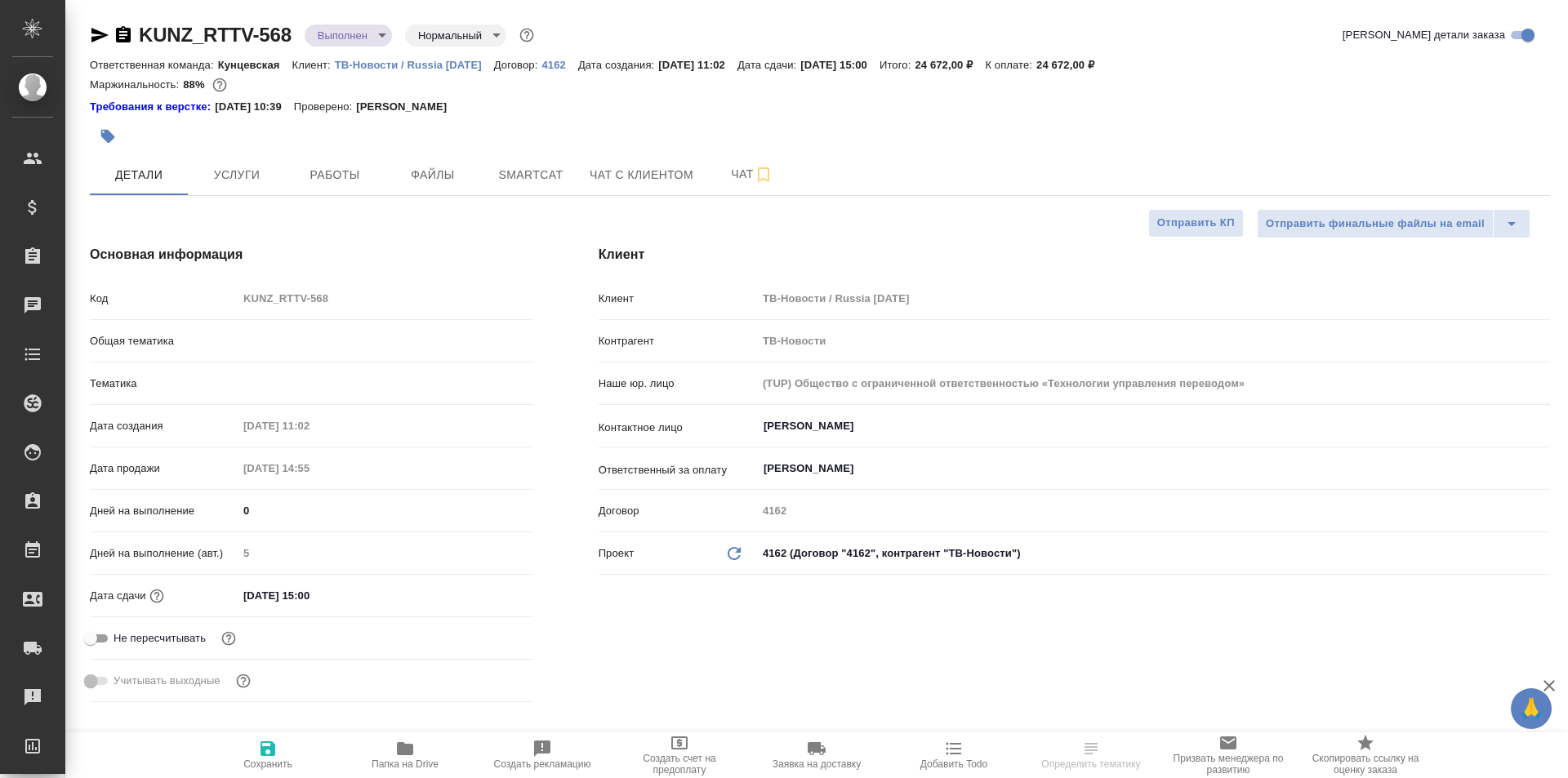
type textarea "x"
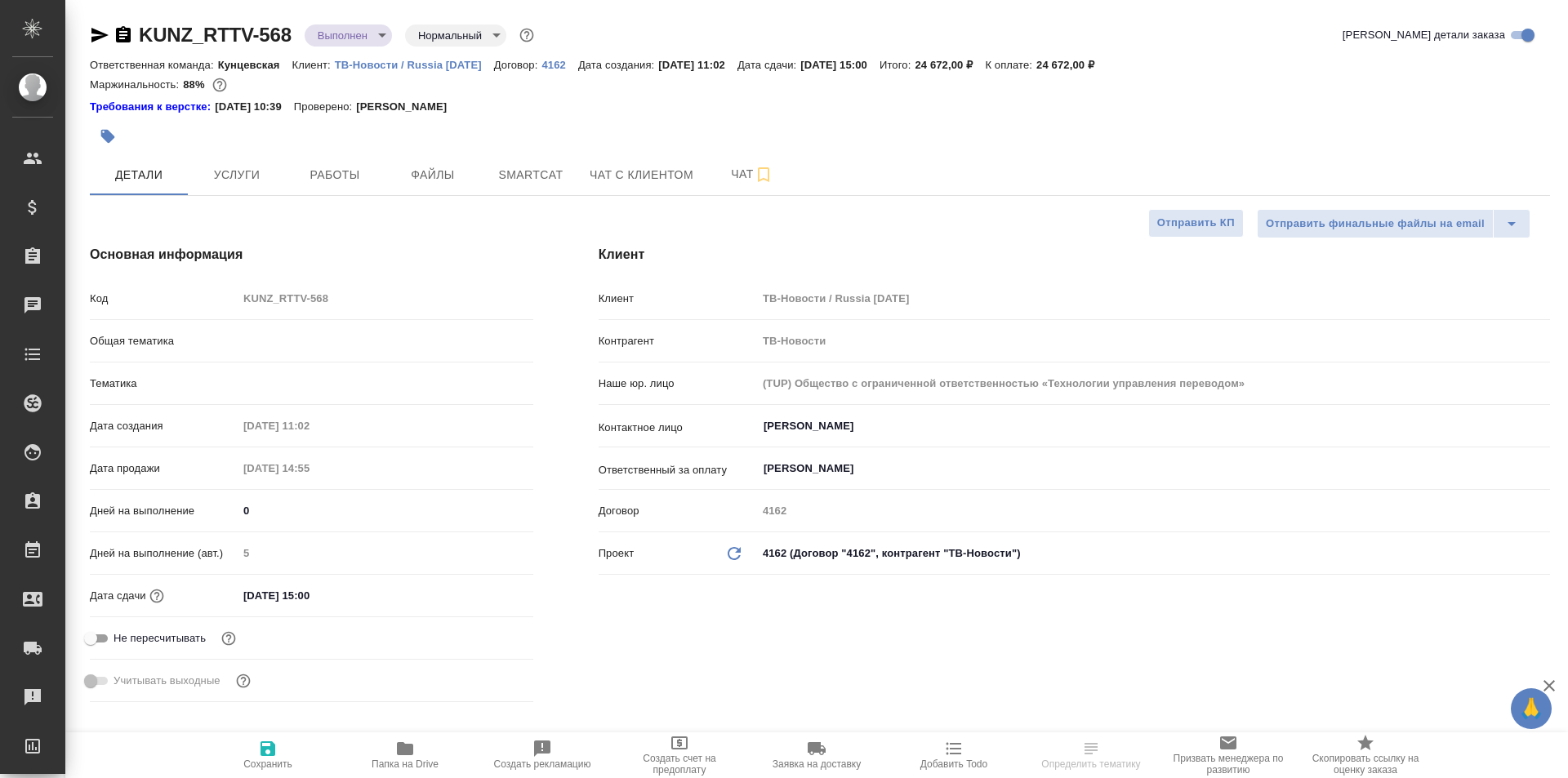
type textarea "x"
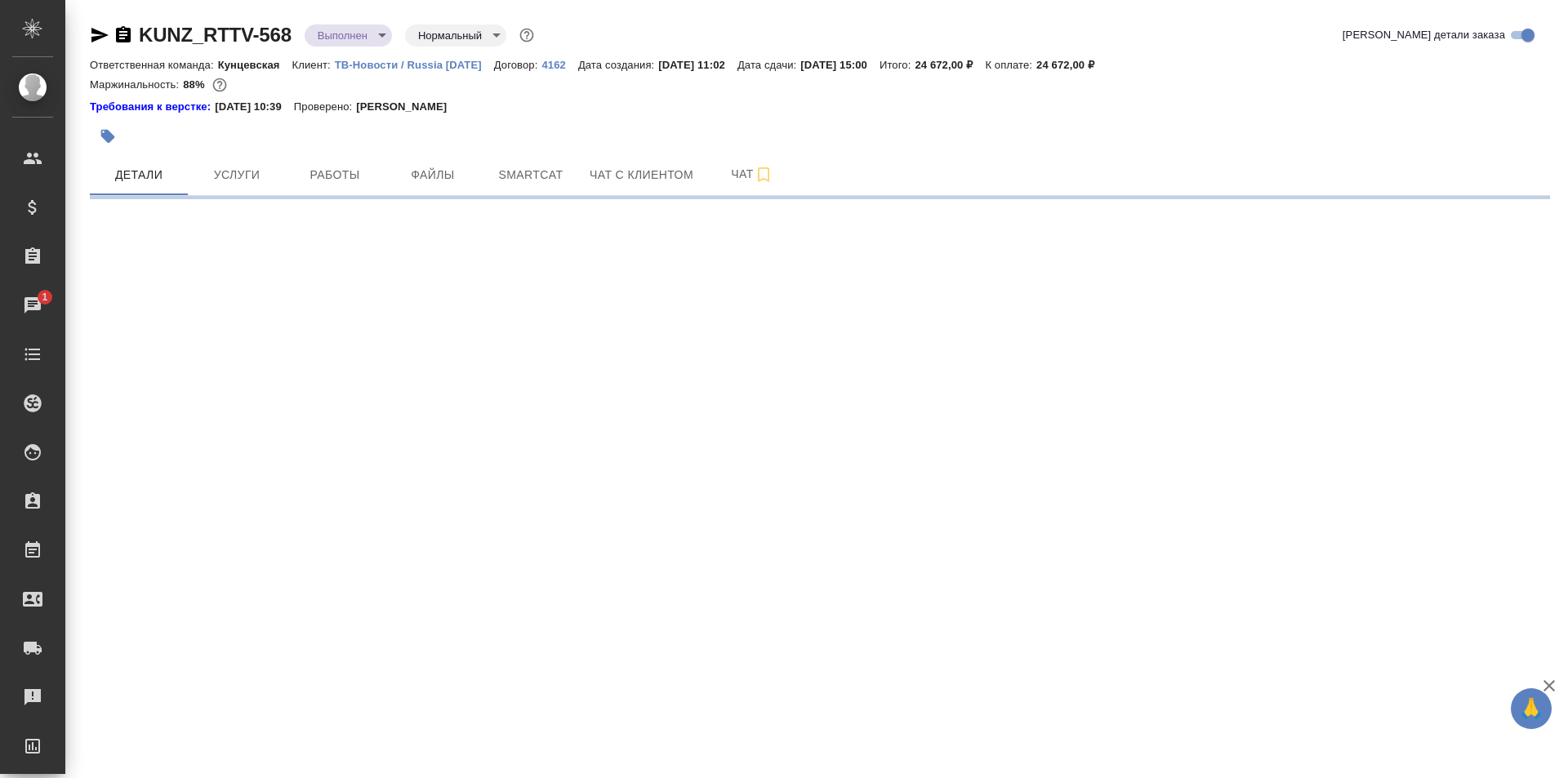
select select "RU"
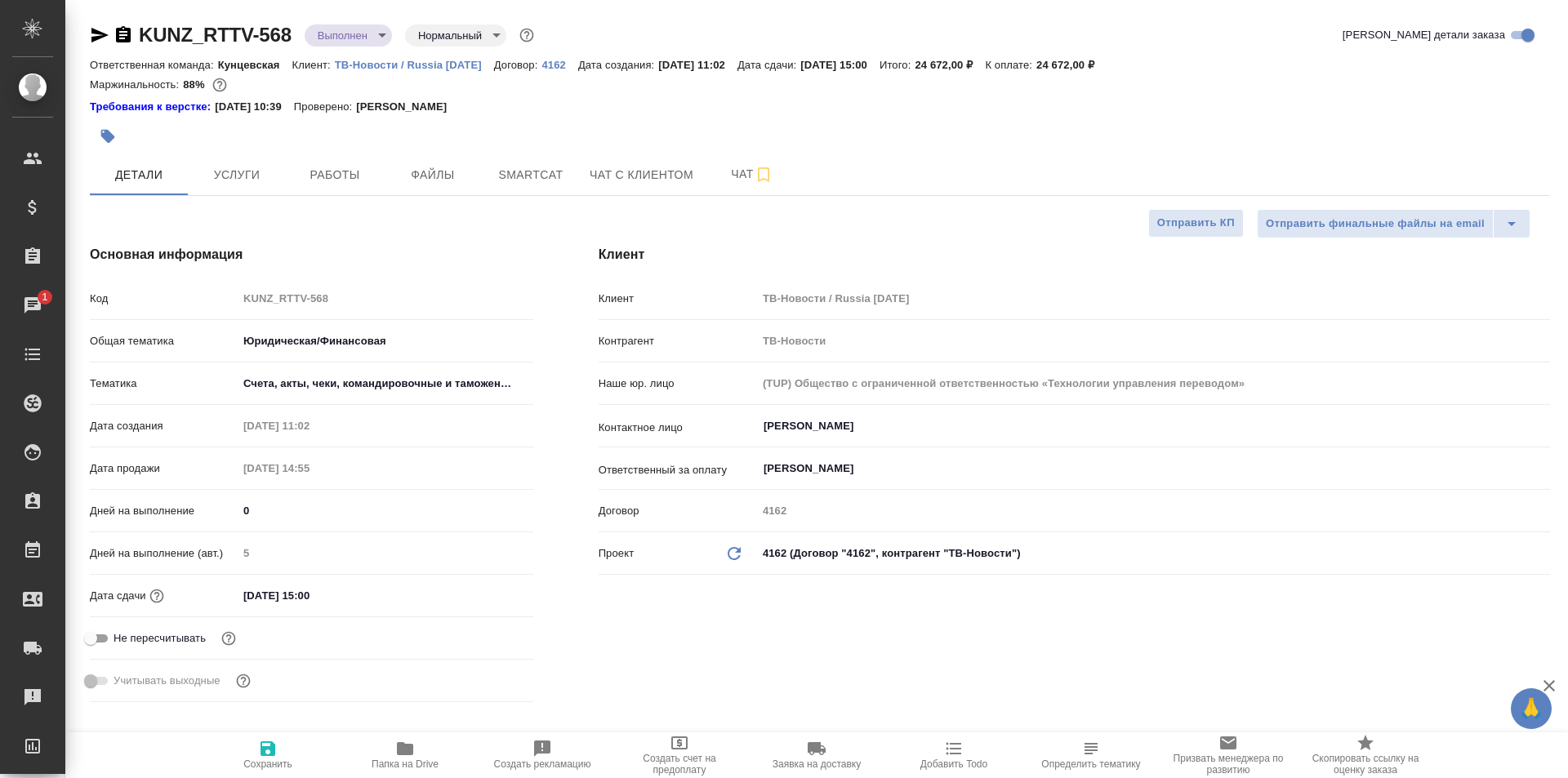
type textarea "x"
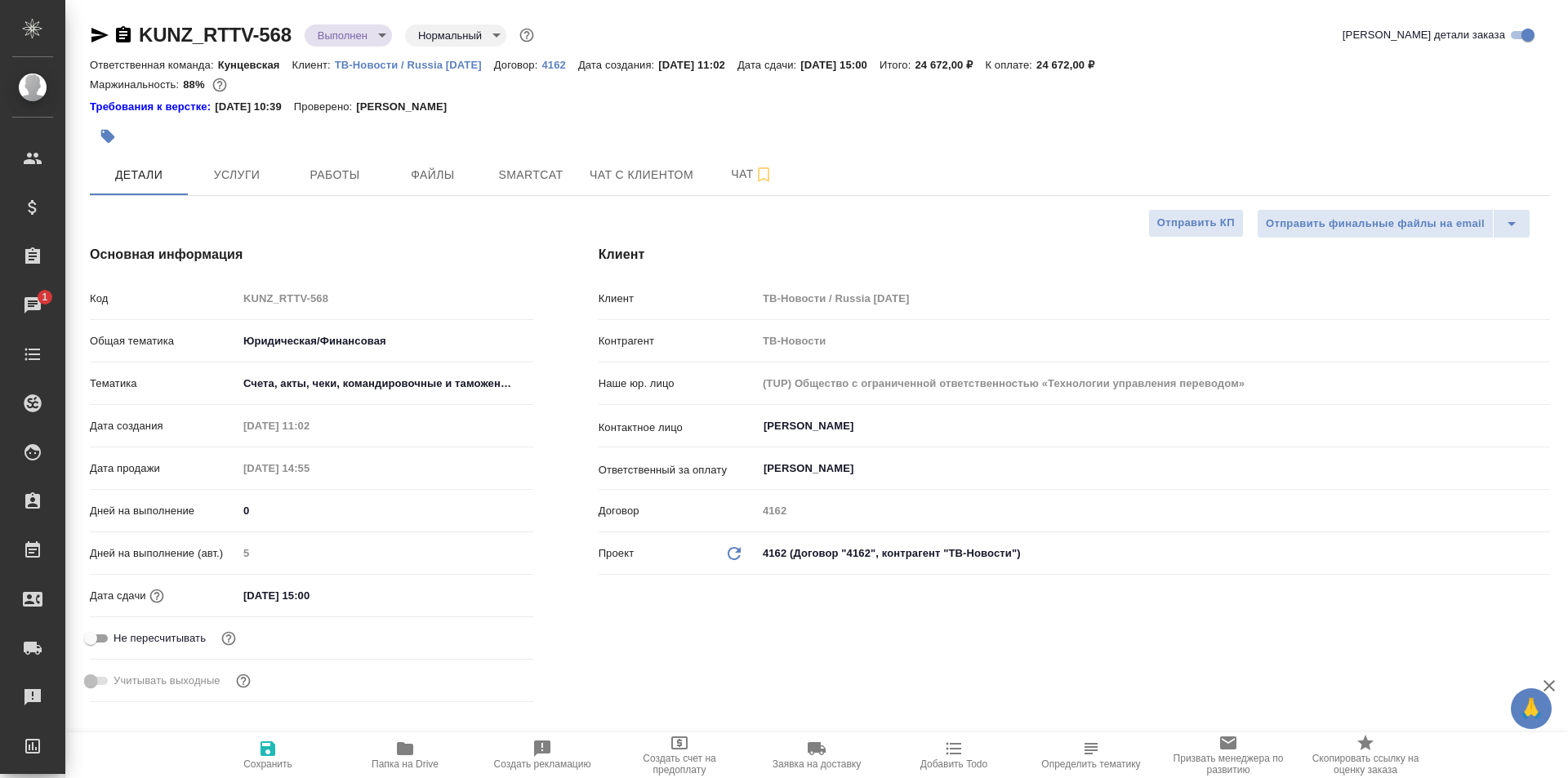
type textarea "x"
click at [118, 33] on icon "button" at bounding box center [123, 34] width 15 height 16
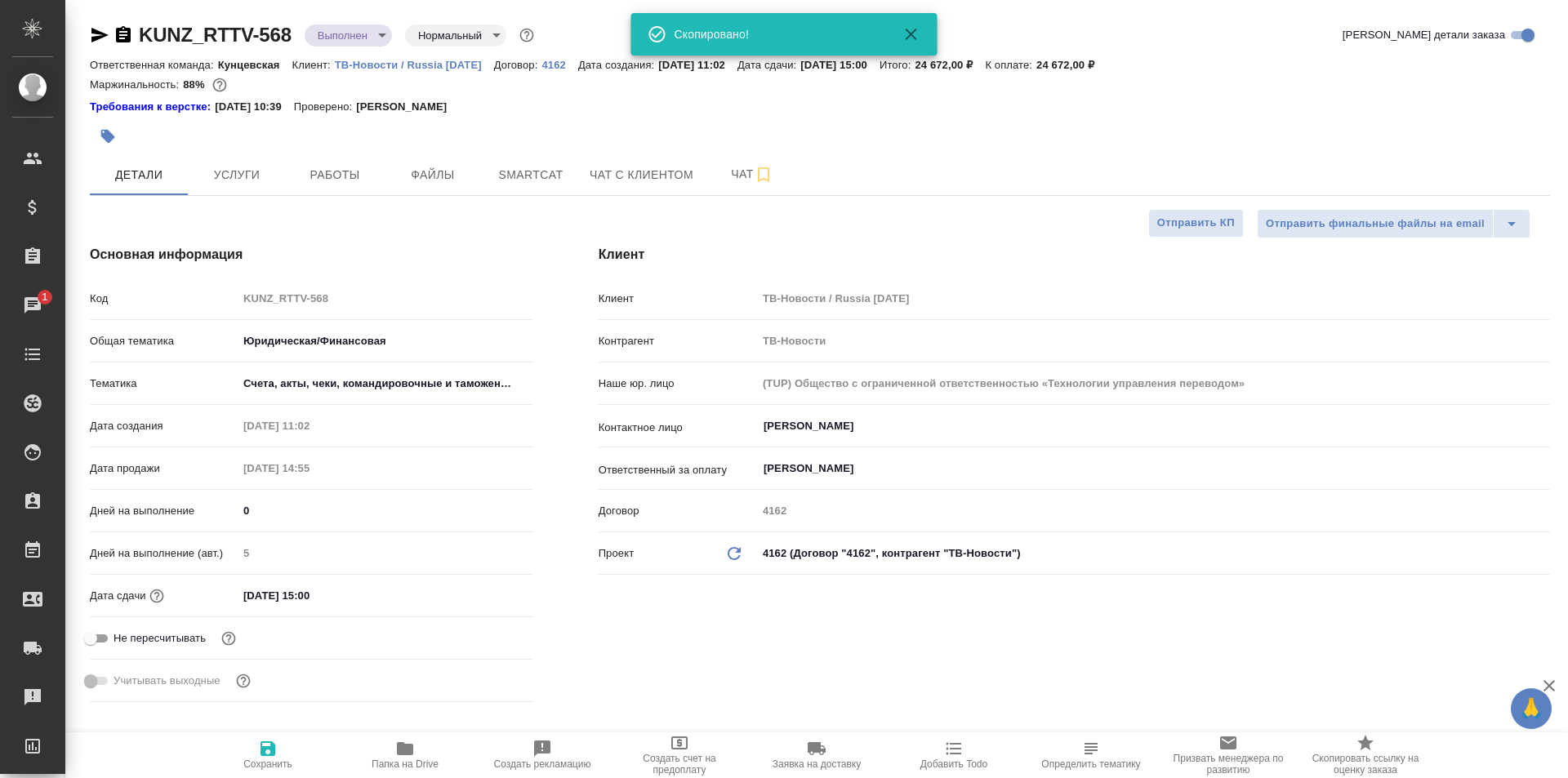
type textarea "x"
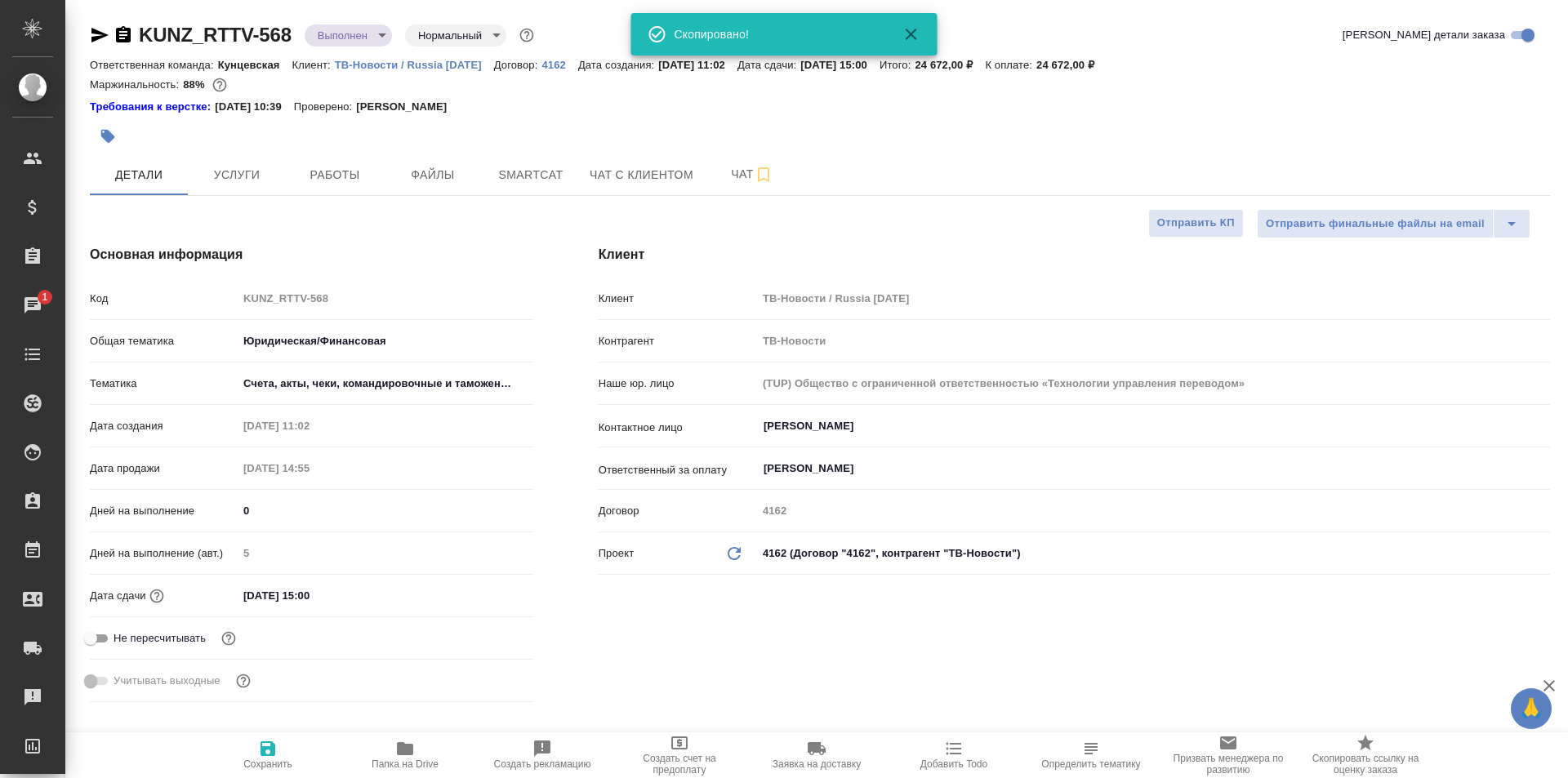
type textarea "x"
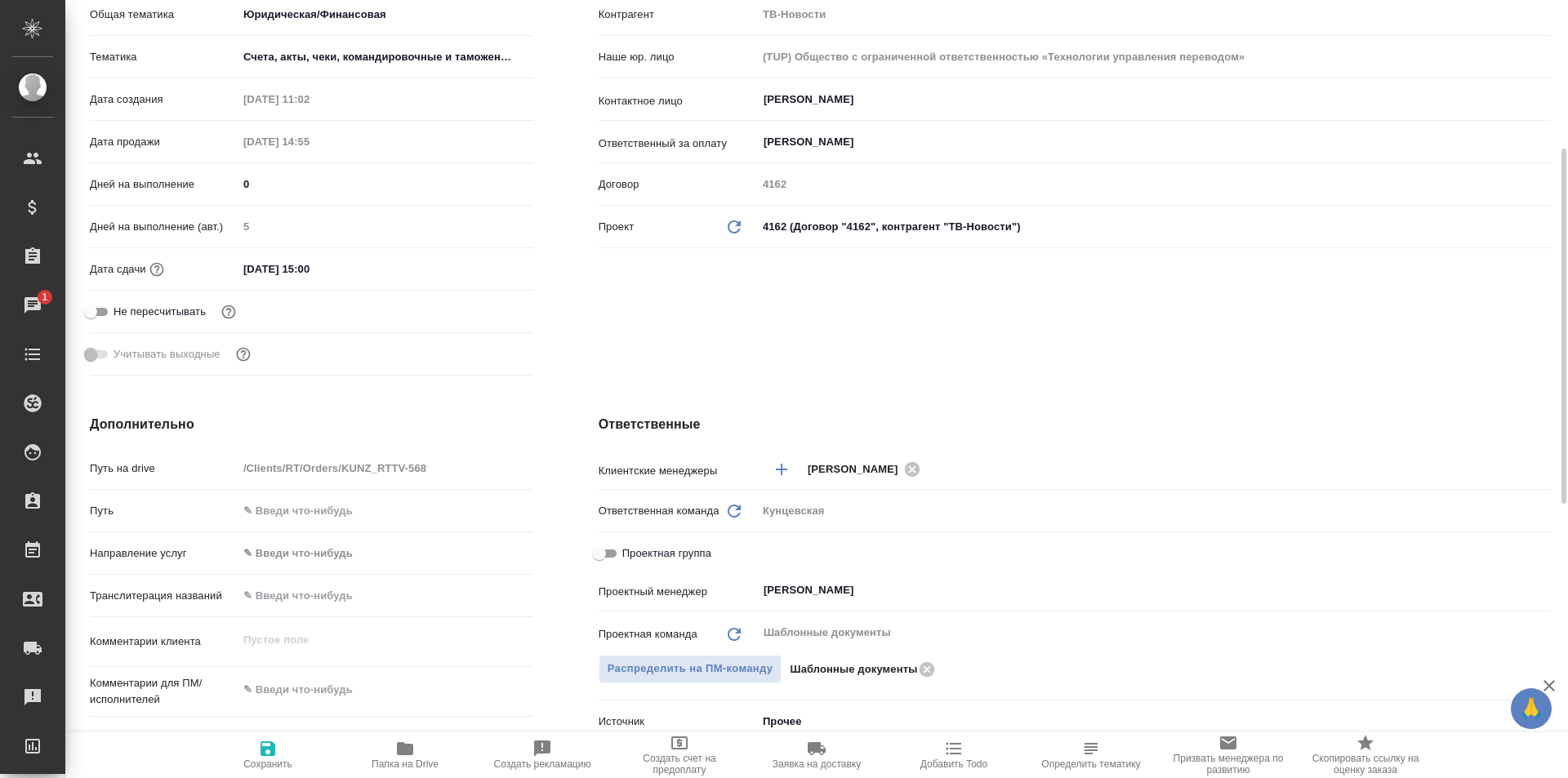
scroll to position [163, 0]
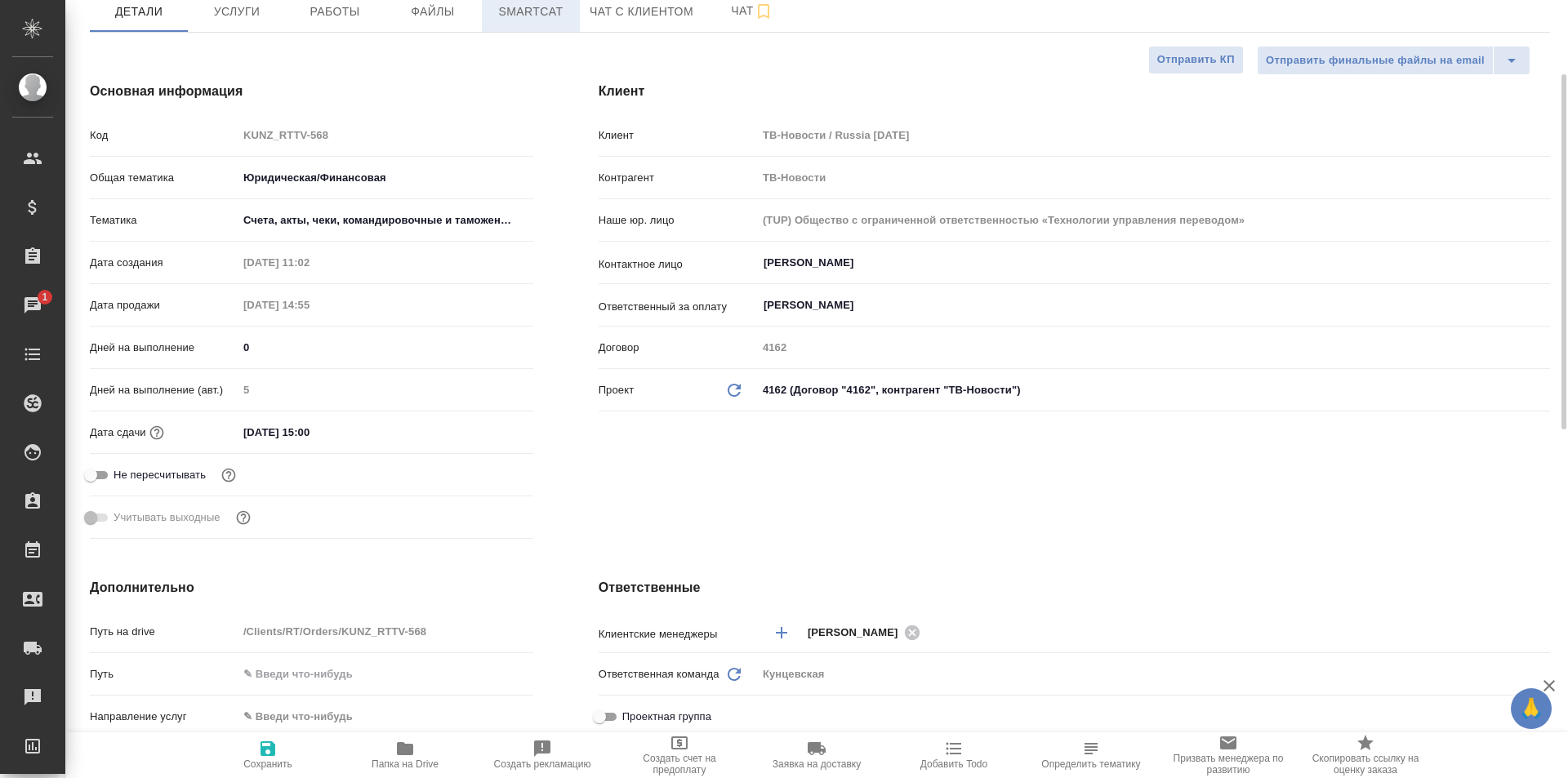
type textarea "x"
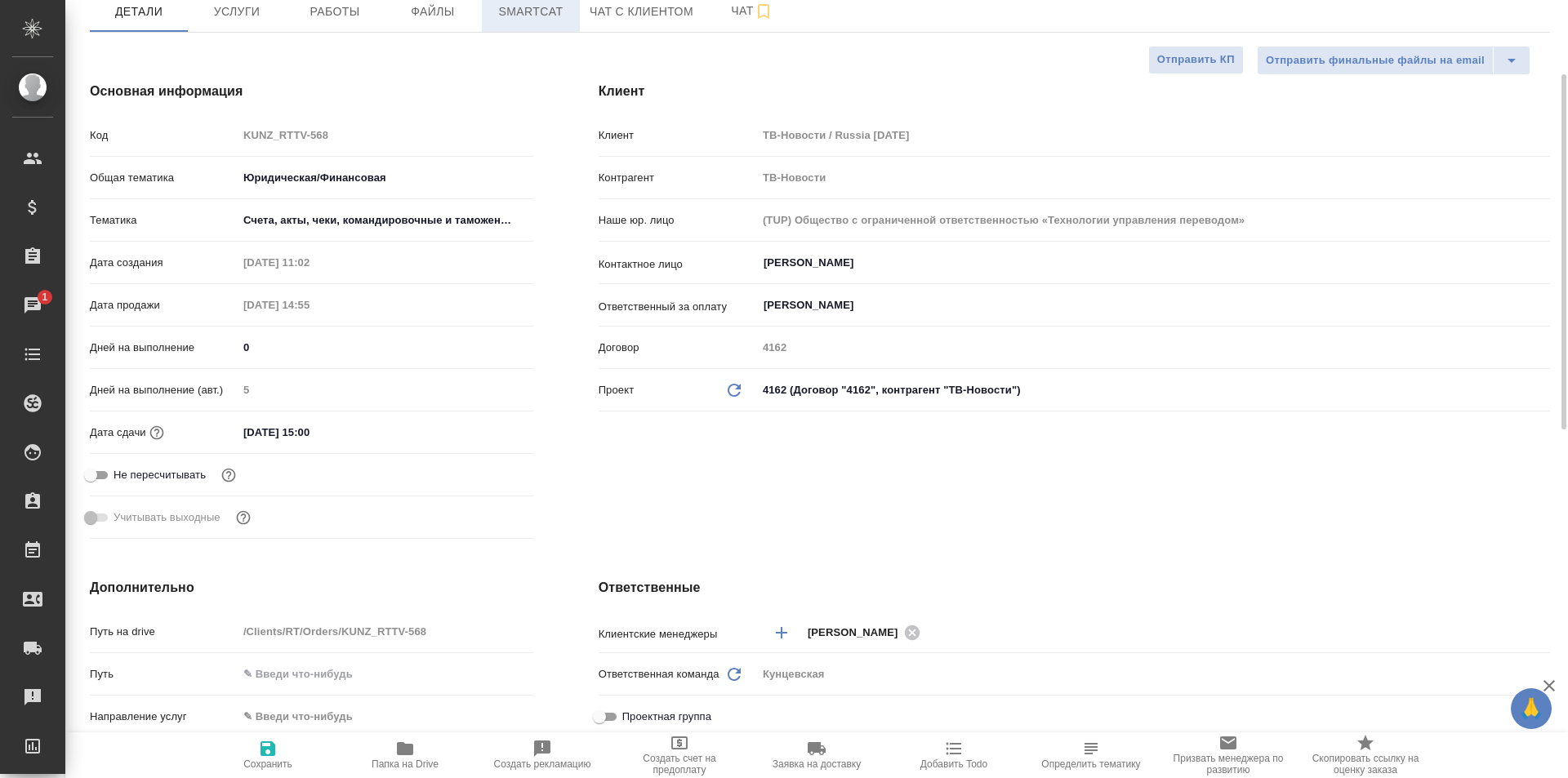
type textarea "x"
click at [553, 75] on div "Основная информация Код KUNZ_RTTV-568 Общая тематика Юридическая/Финансовая yr-…" at bounding box center [312, 313] width 509 height 529
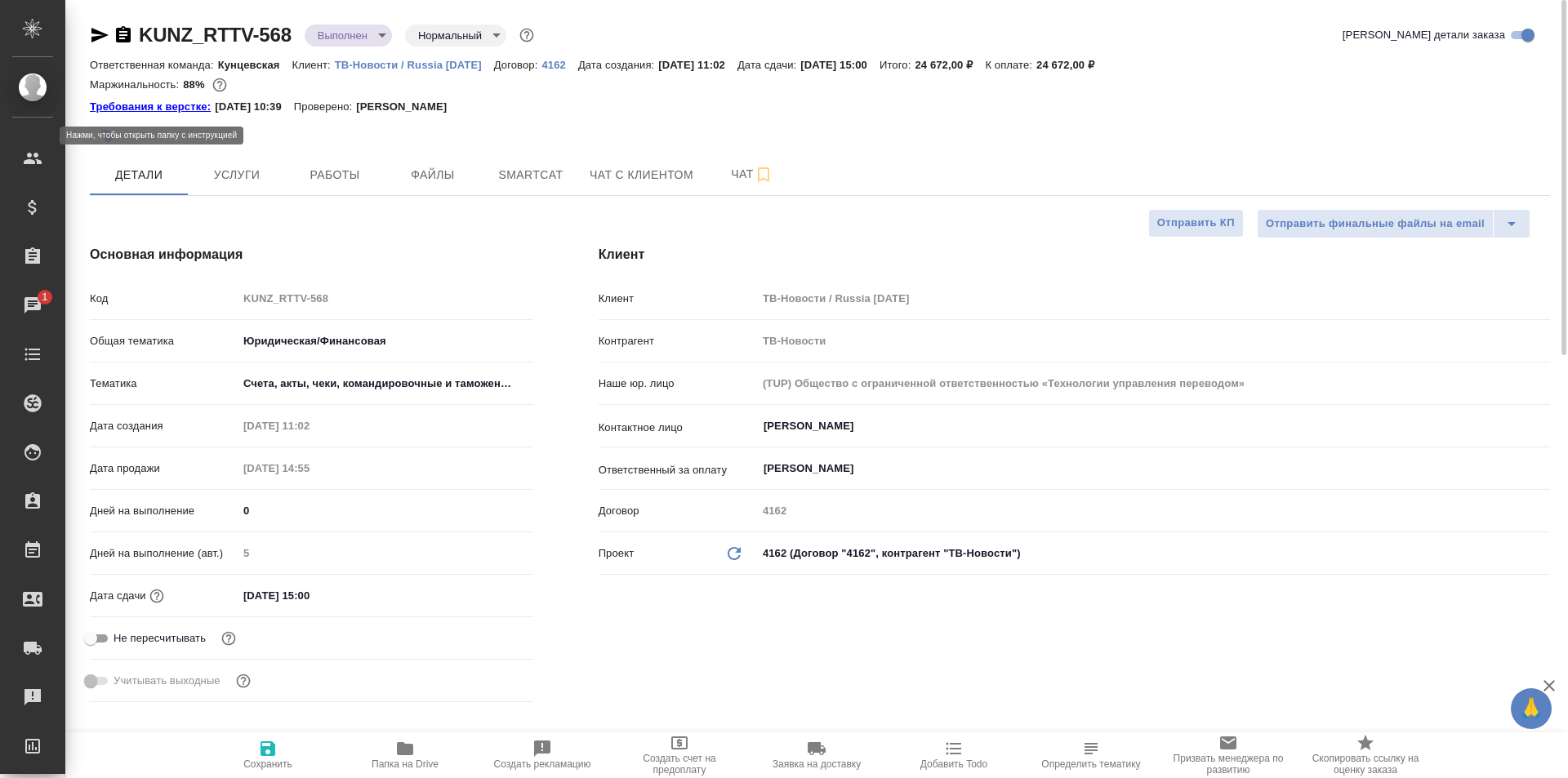
click at [148, 103] on link "Требования к верстке:" at bounding box center [152, 106] width 125 height 16
type textarea "x"
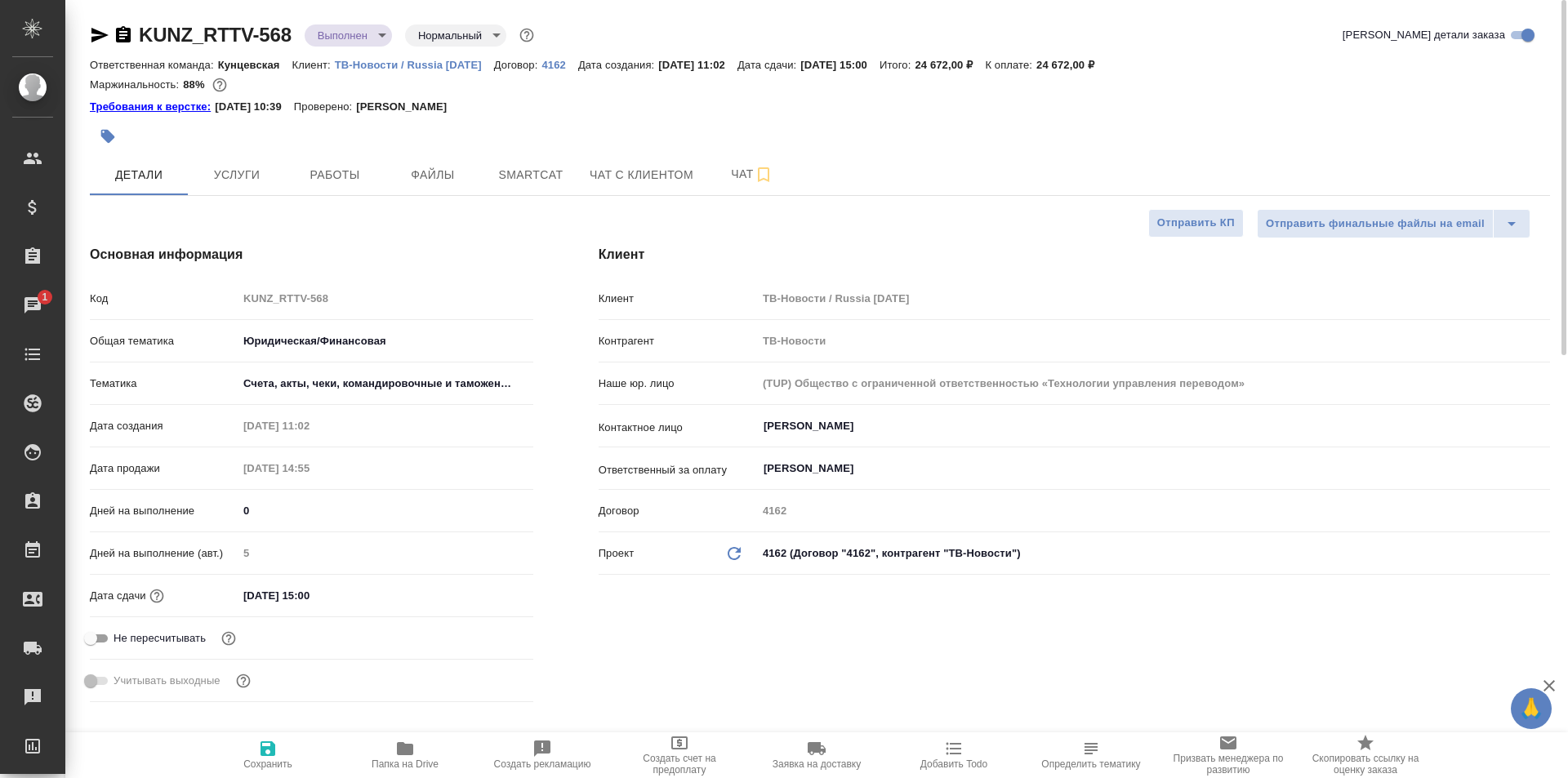
type textarea "x"
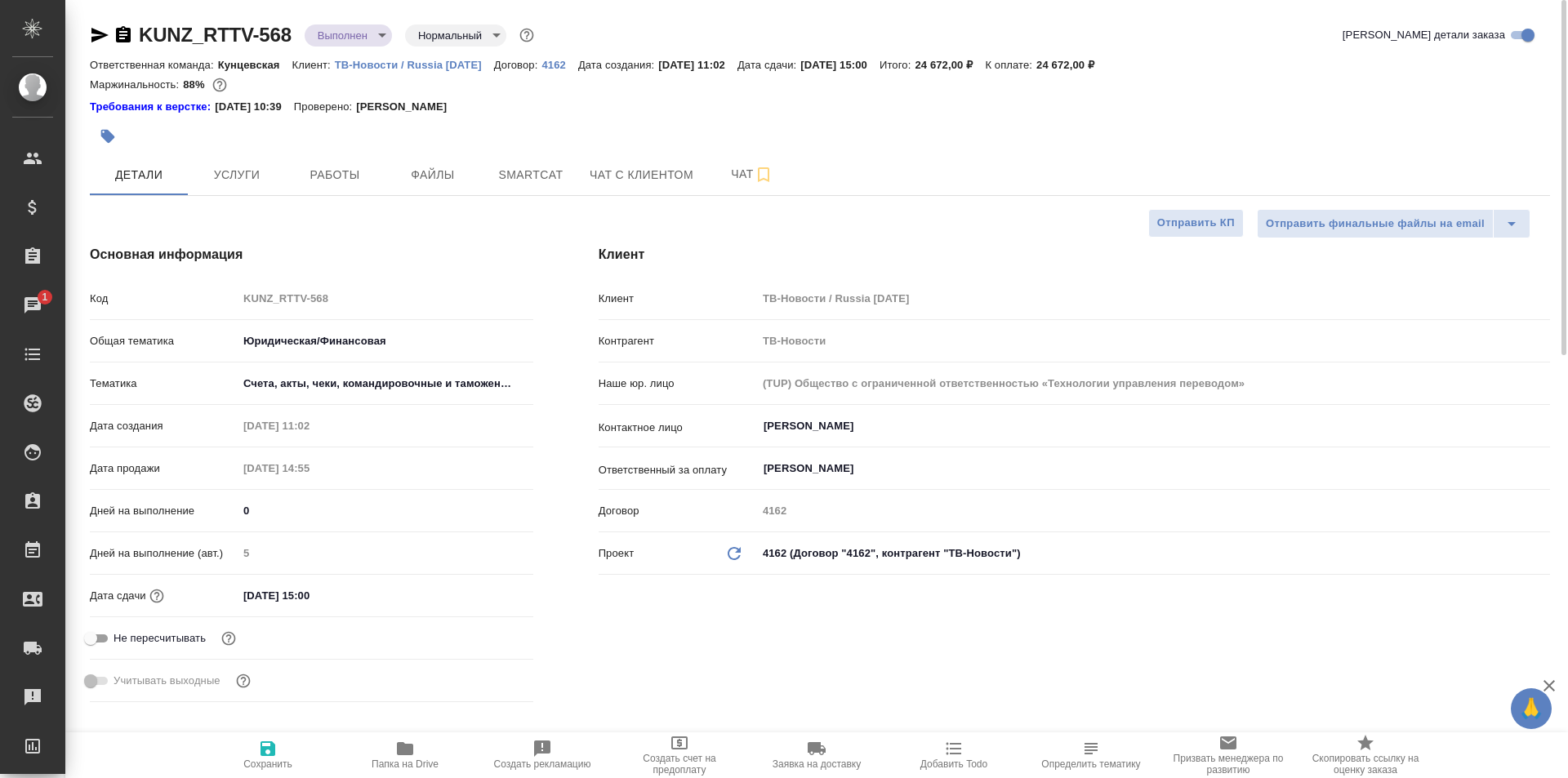
type textarea "x"
click at [313, 175] on span "Работы" at bounding box center [334, 175] width 78 height 21
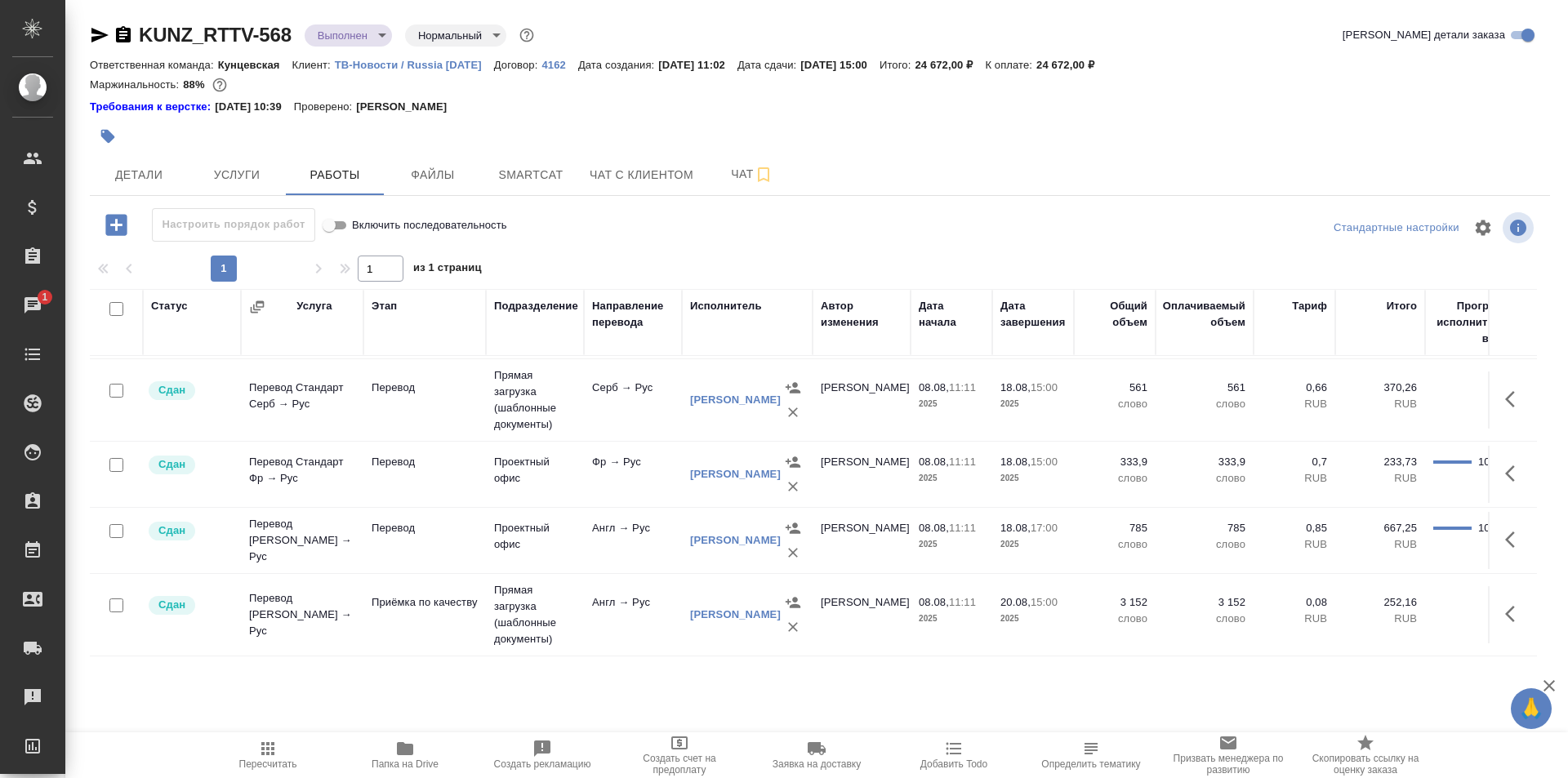
click at [336, 28] on body "🙏 .cls-1 fill:#fff; AWATERA Moskalets Alina Клиенты Спецификации Заказы 1 Чаты …" at bounding box center [784, 389] width 1568 height 778
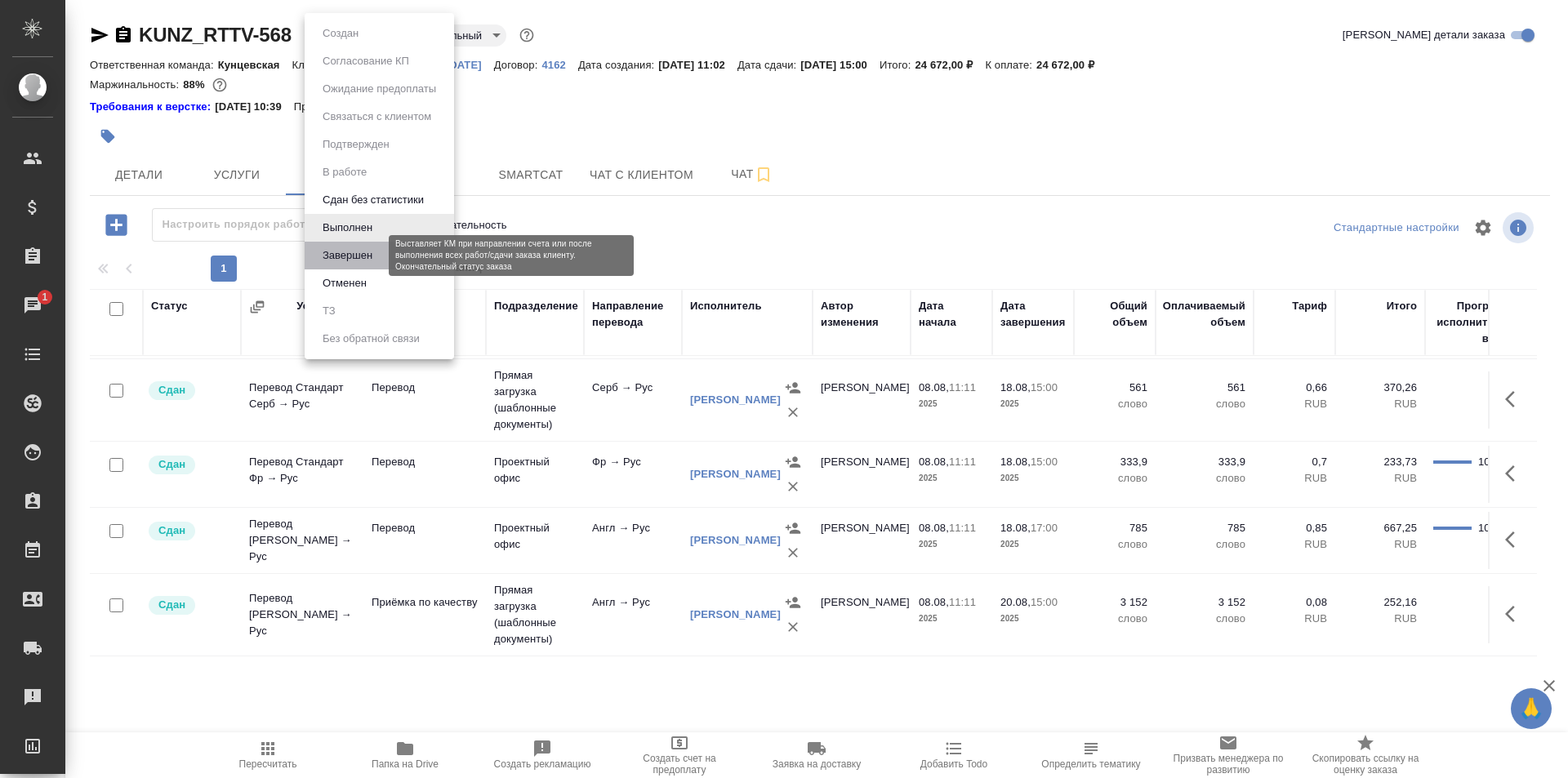
click at [353, 255] on button "Завершен" at bounding box center [348, 255] width 60 height 18
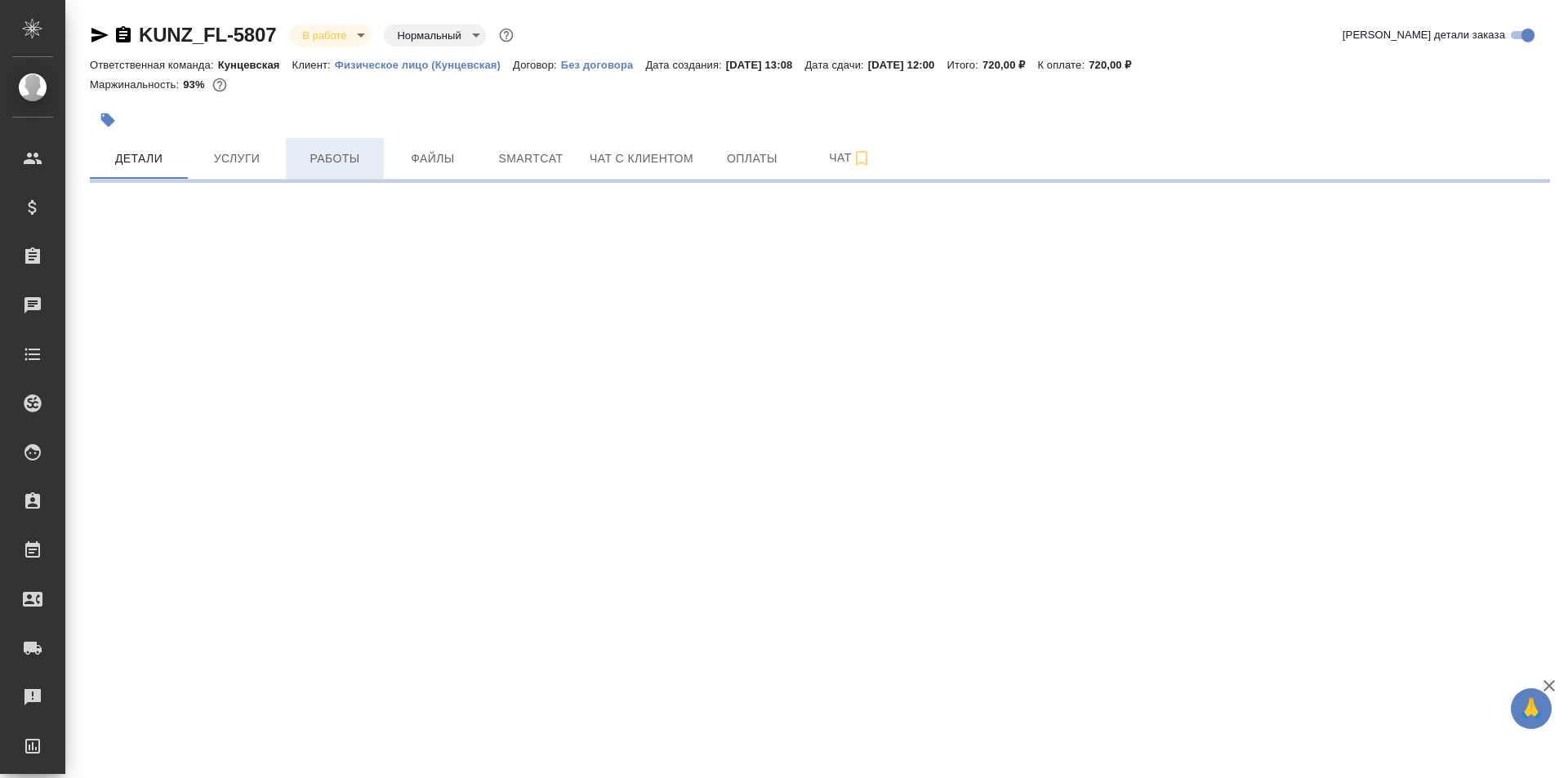
click at [353, 153] on span "Работы" at bounding box center [334, 159] width 78 height 21
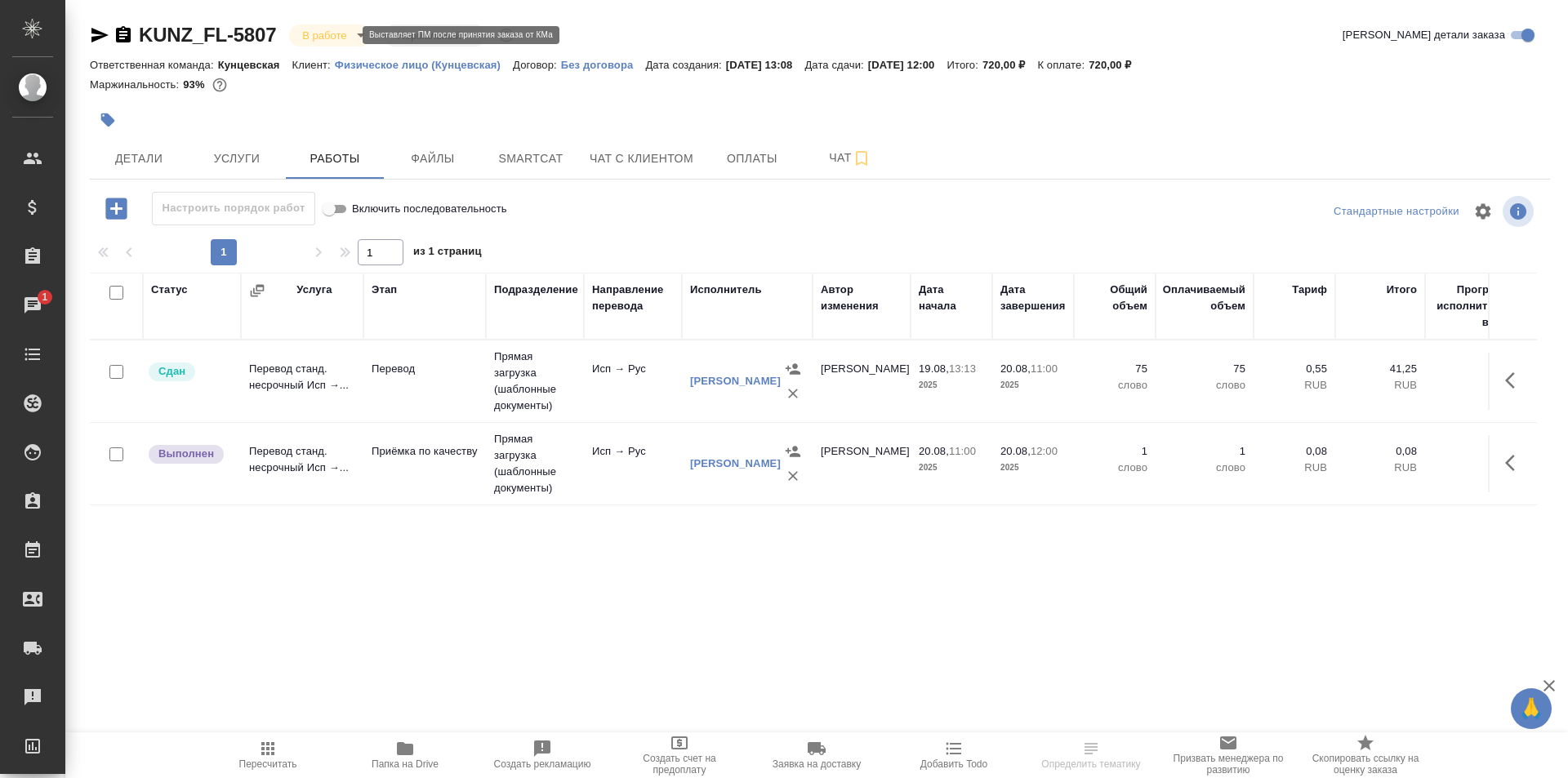
click at [343, 37] on body "🙏 .cls-1 fill:#fff; AWATERA [PERSON_NAME] Спецификации Заказы 1 Чаты Todo Проек…" at bounding box center [784, 389] width 1568 height 778
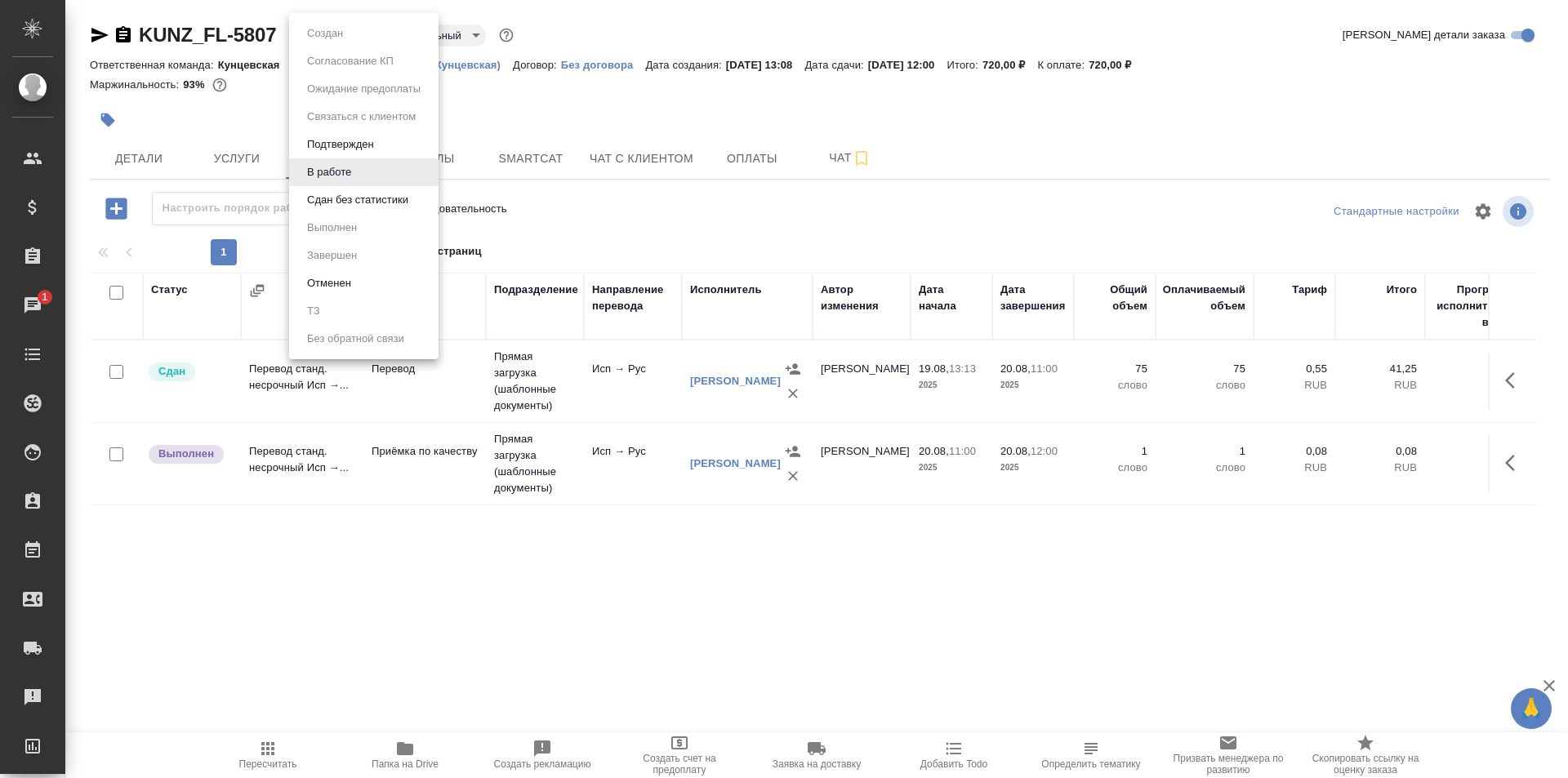
click at [612, 88] on div at bounding box center [784, 389] width 1568 height 778
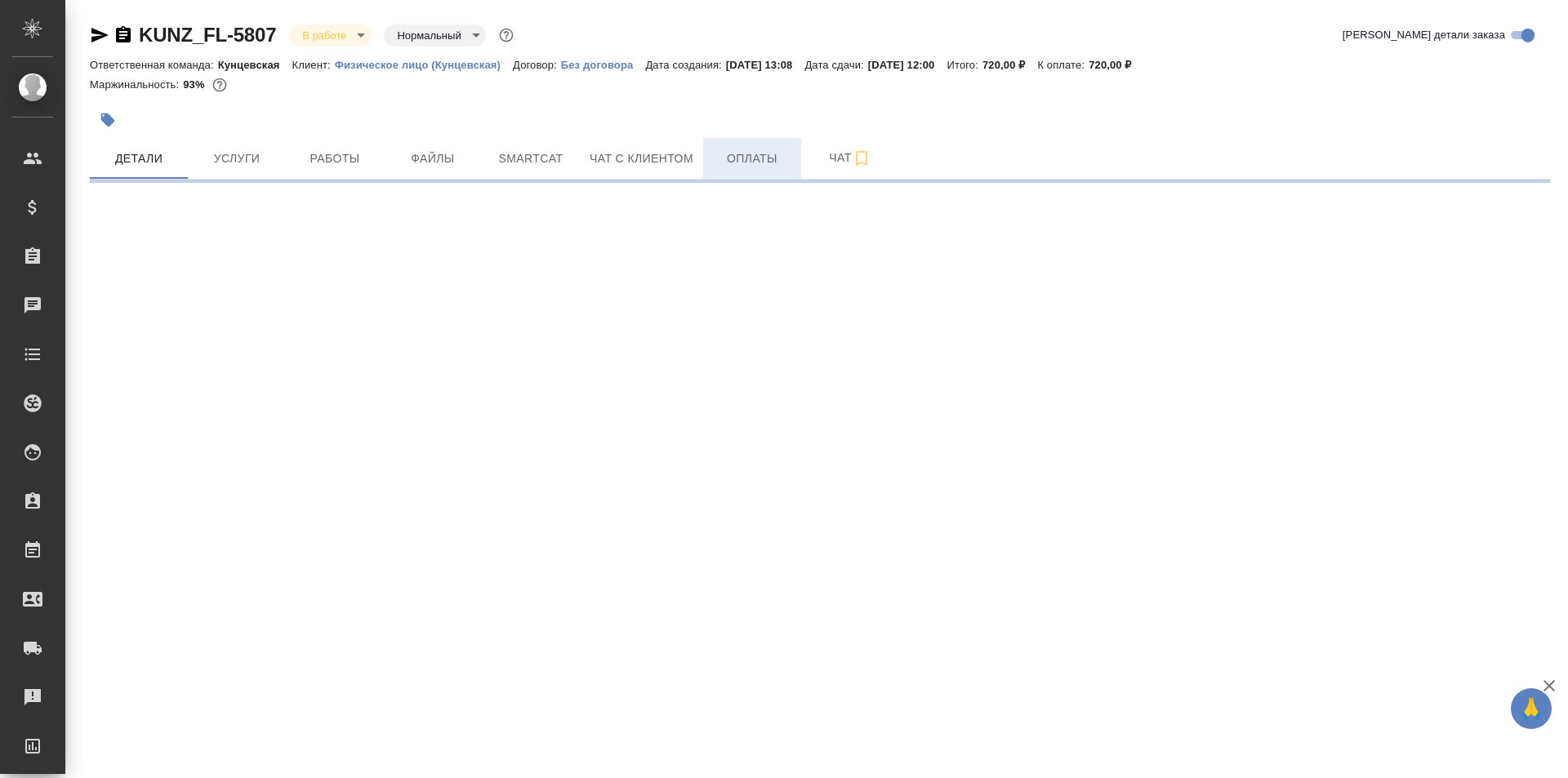
click at [761, 159] on span "Оплаты" at bounding box center [751, 159] width 78 height 21
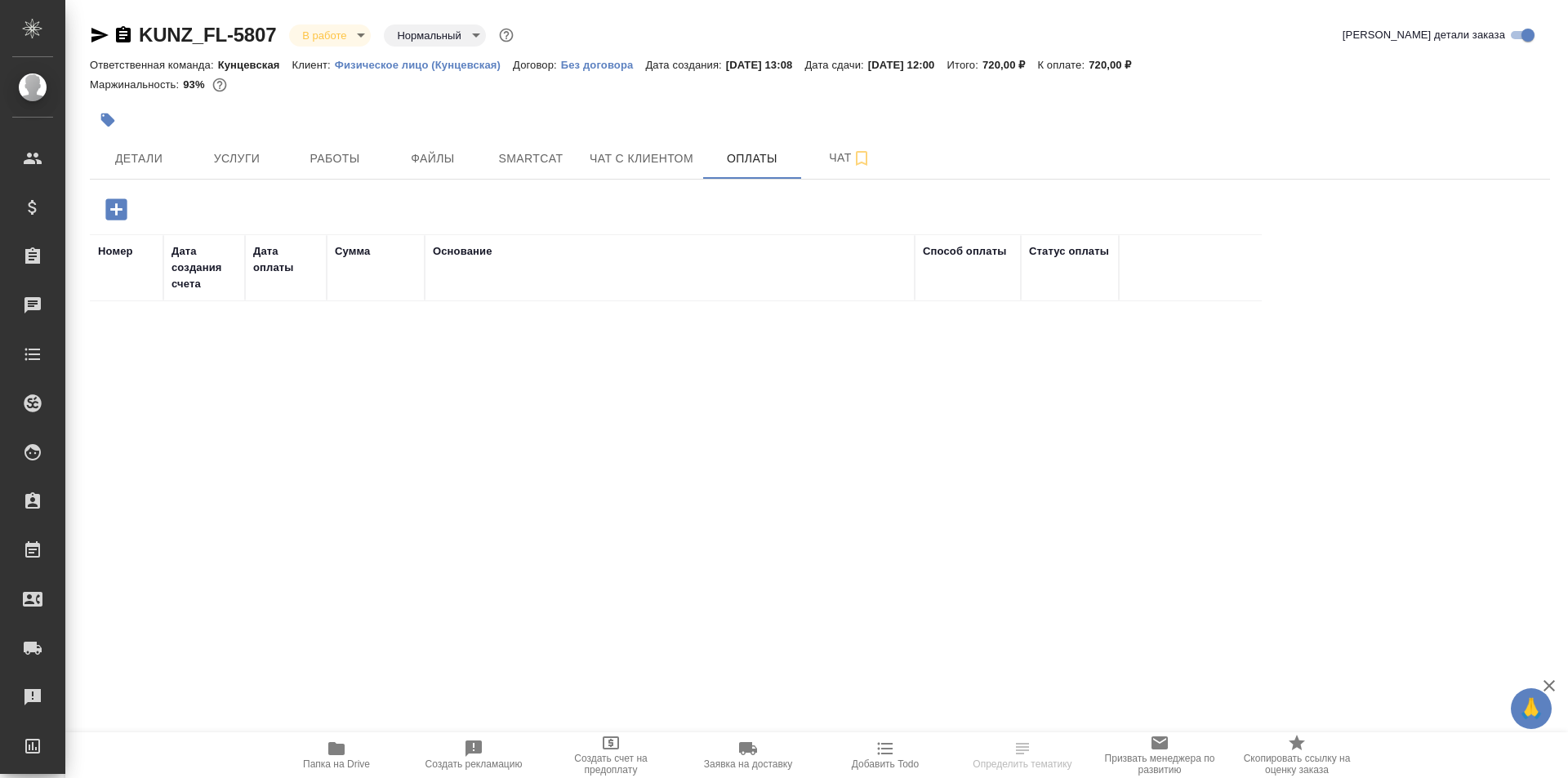
click at [105, 214] on icon "button" at bounding box center [116, 209] width 29 height 29
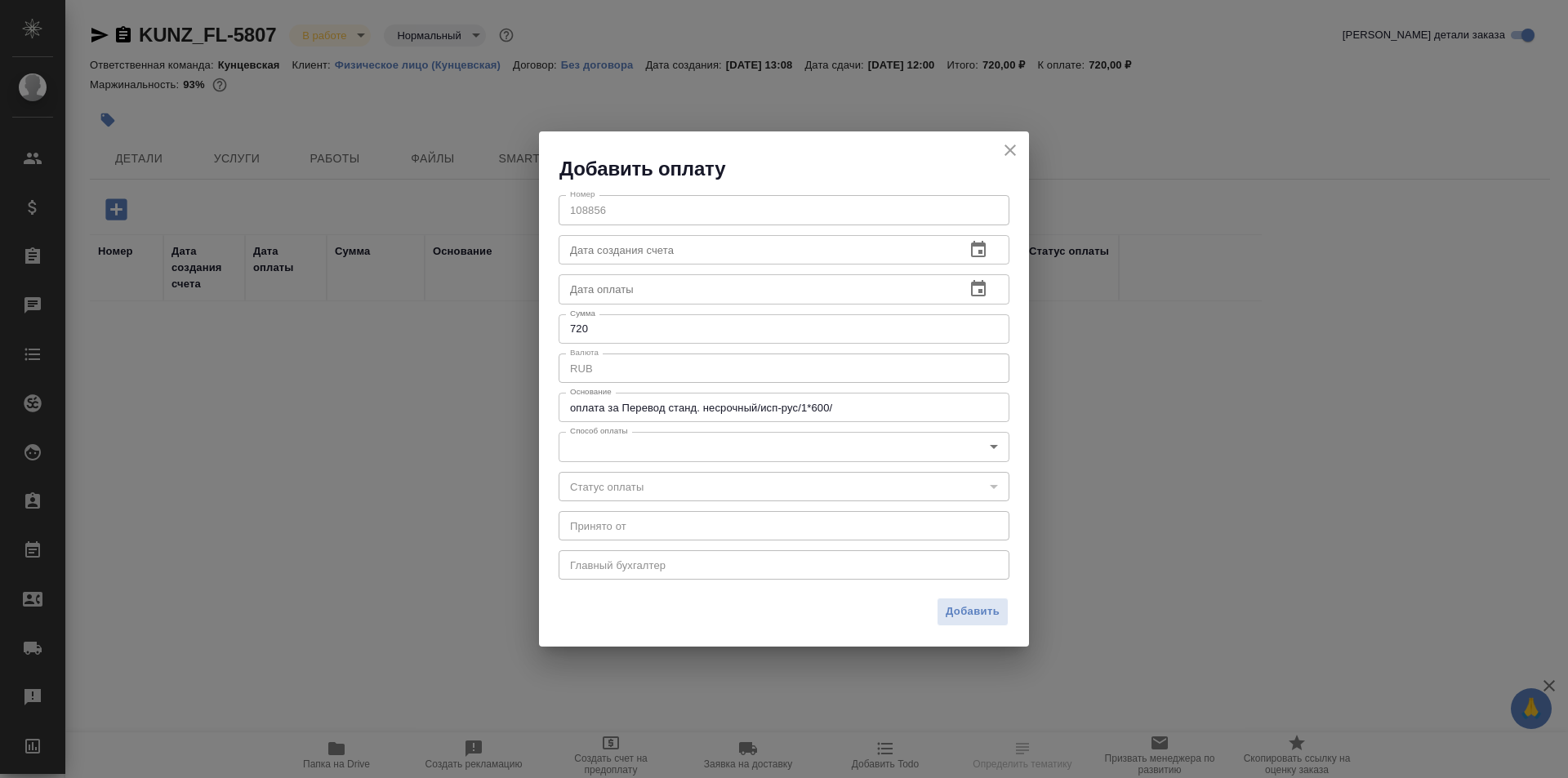
click at [854, 451] on body "🙏 .cls-1 fill:#fff; AWATERA [PERSON_NAME] Спецификации Заказы Чаты Todo Проекты…" at bounding box center [784, 389] width 1568 height 778
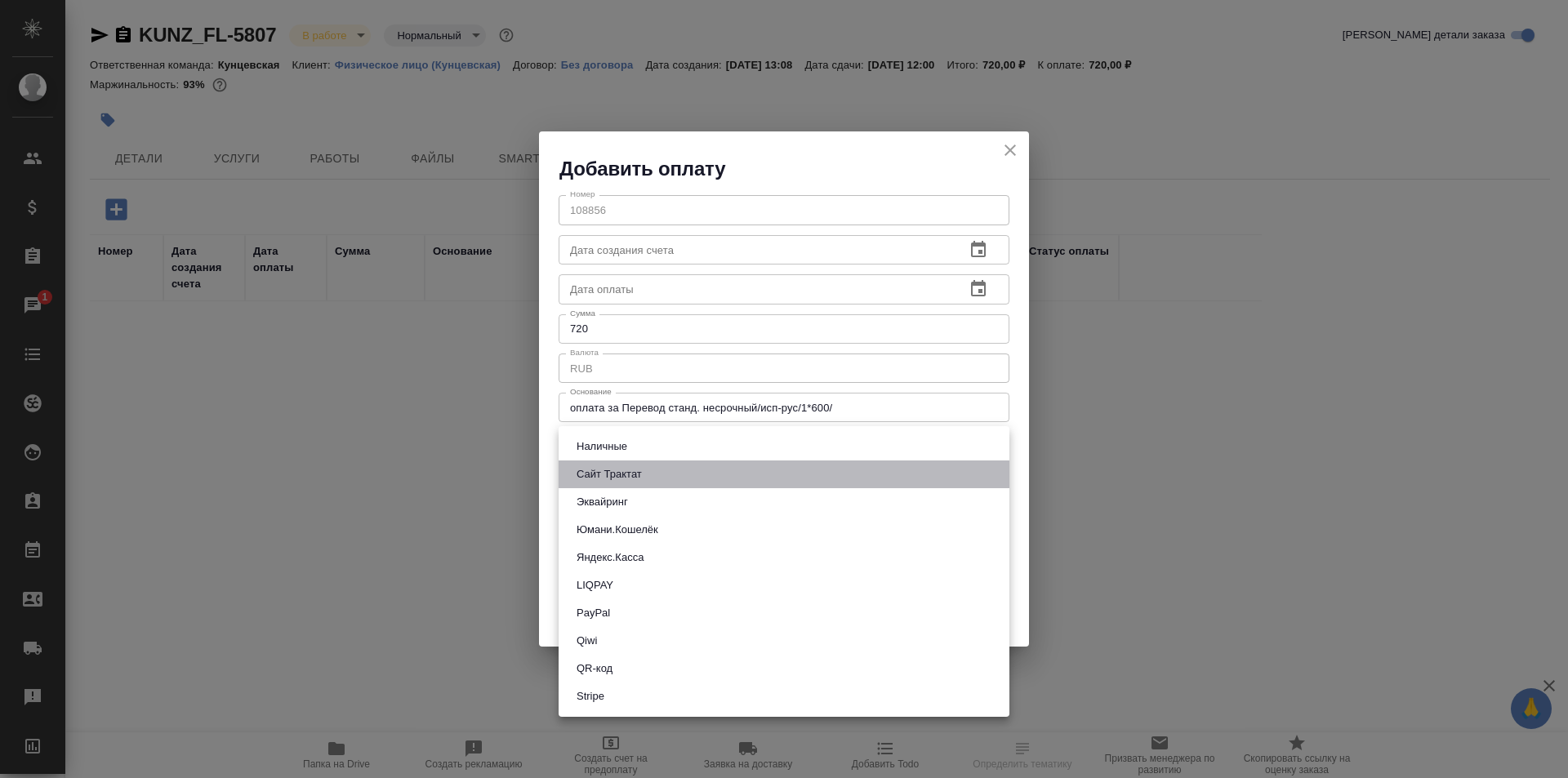
click at [628, 469] on button "Сайт Трактат" at bounding box center [609, 474] width 76 height 18
type input "site-traktat"
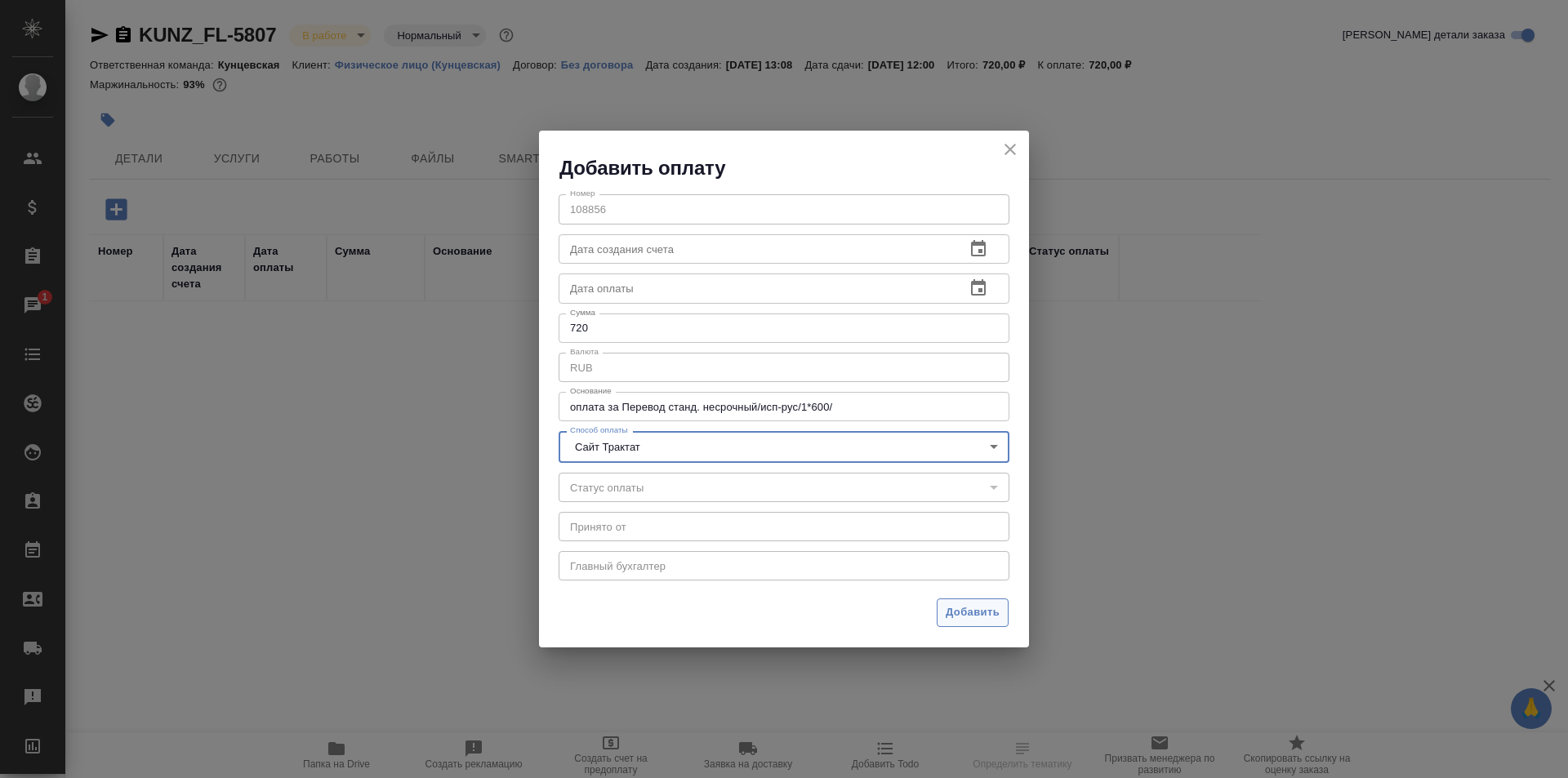
click at [991, 610] on span "Добавить" at bounding box center [972, 612] width 54 height 19
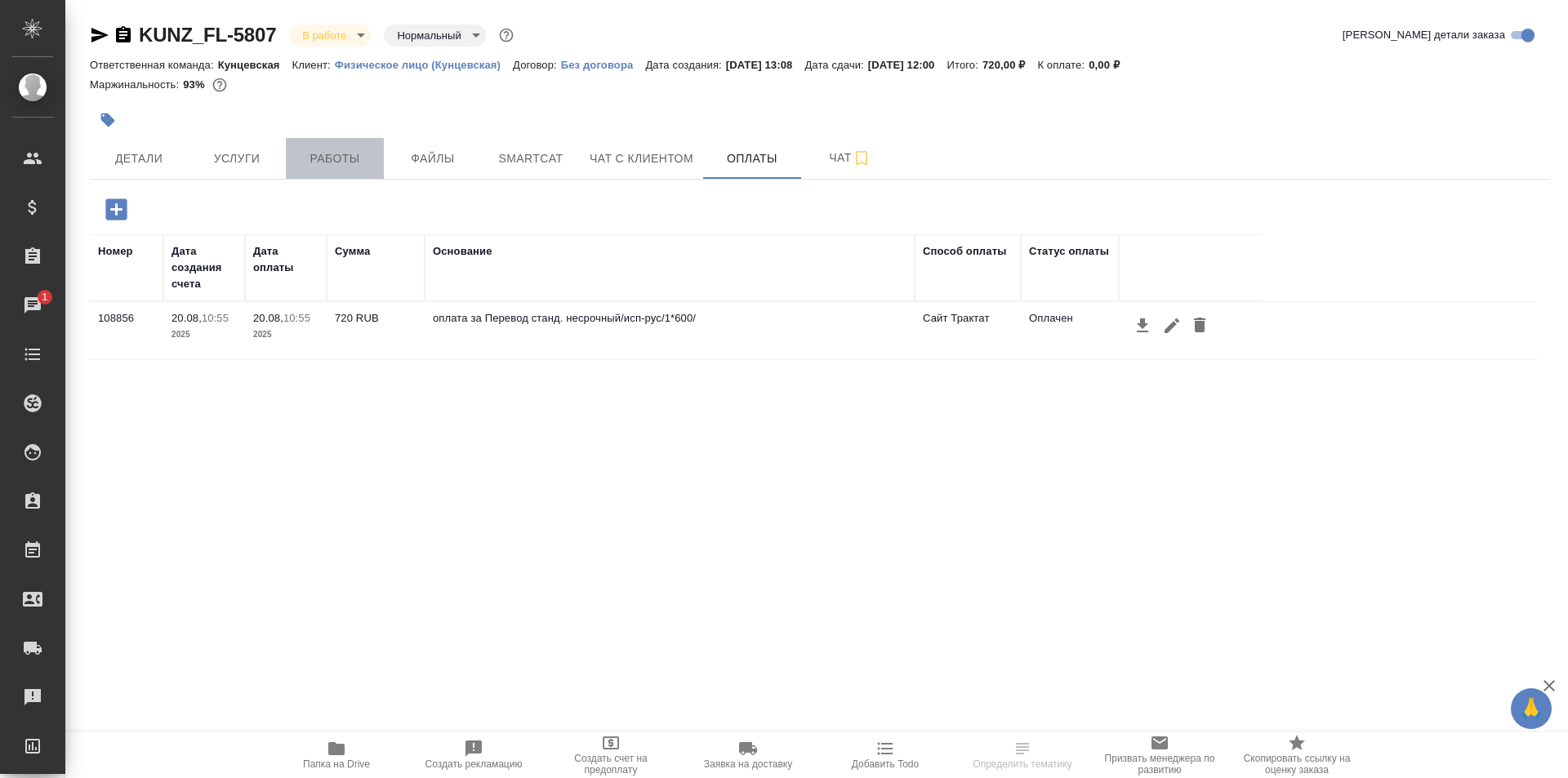
click at [339, 154] on span "Работы" at bounding box center [334, 159] width 78 height 21
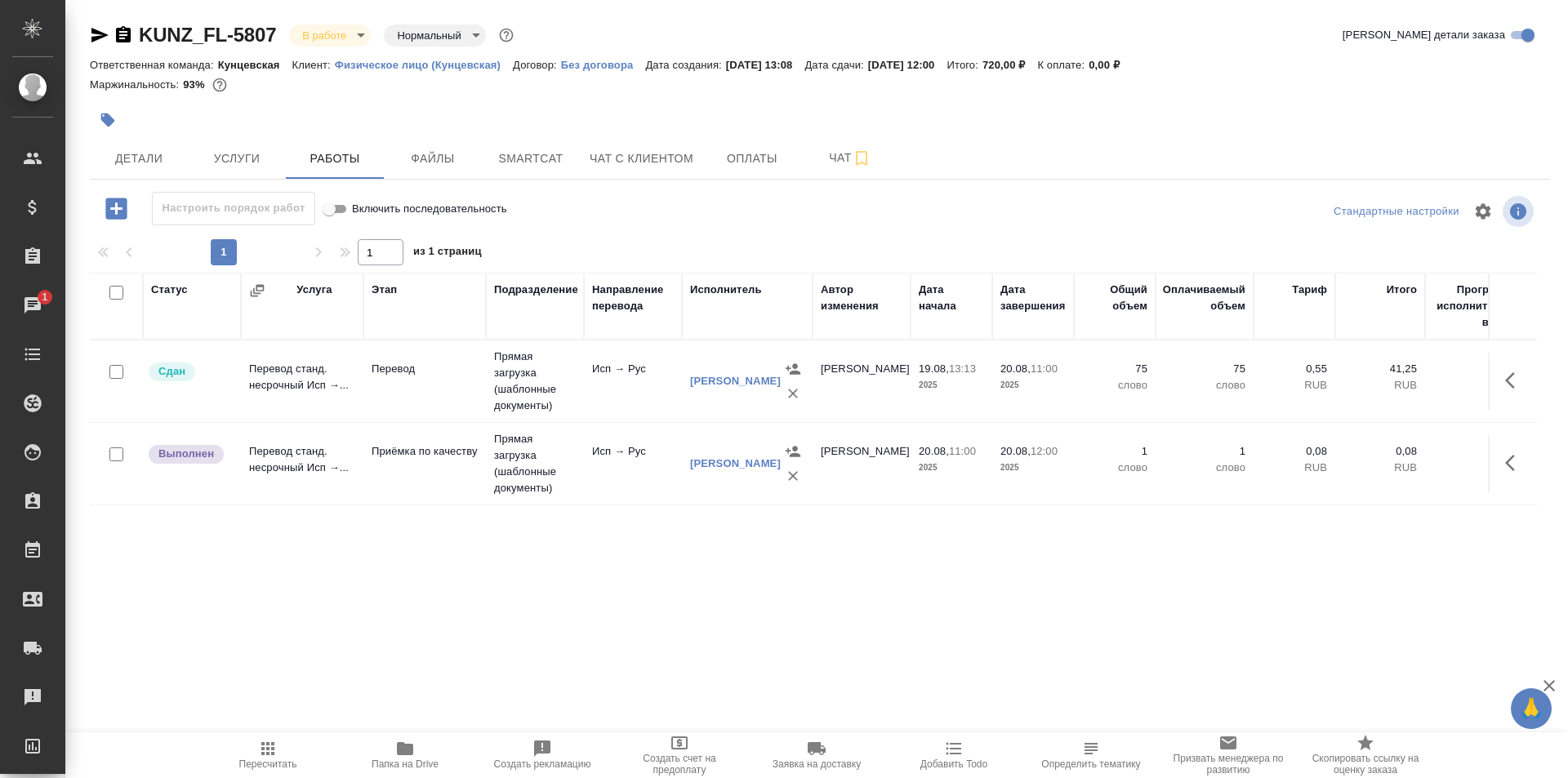
click at [1503, 464] on button "button" at bounding box center [1513, 462] width 39 height 39
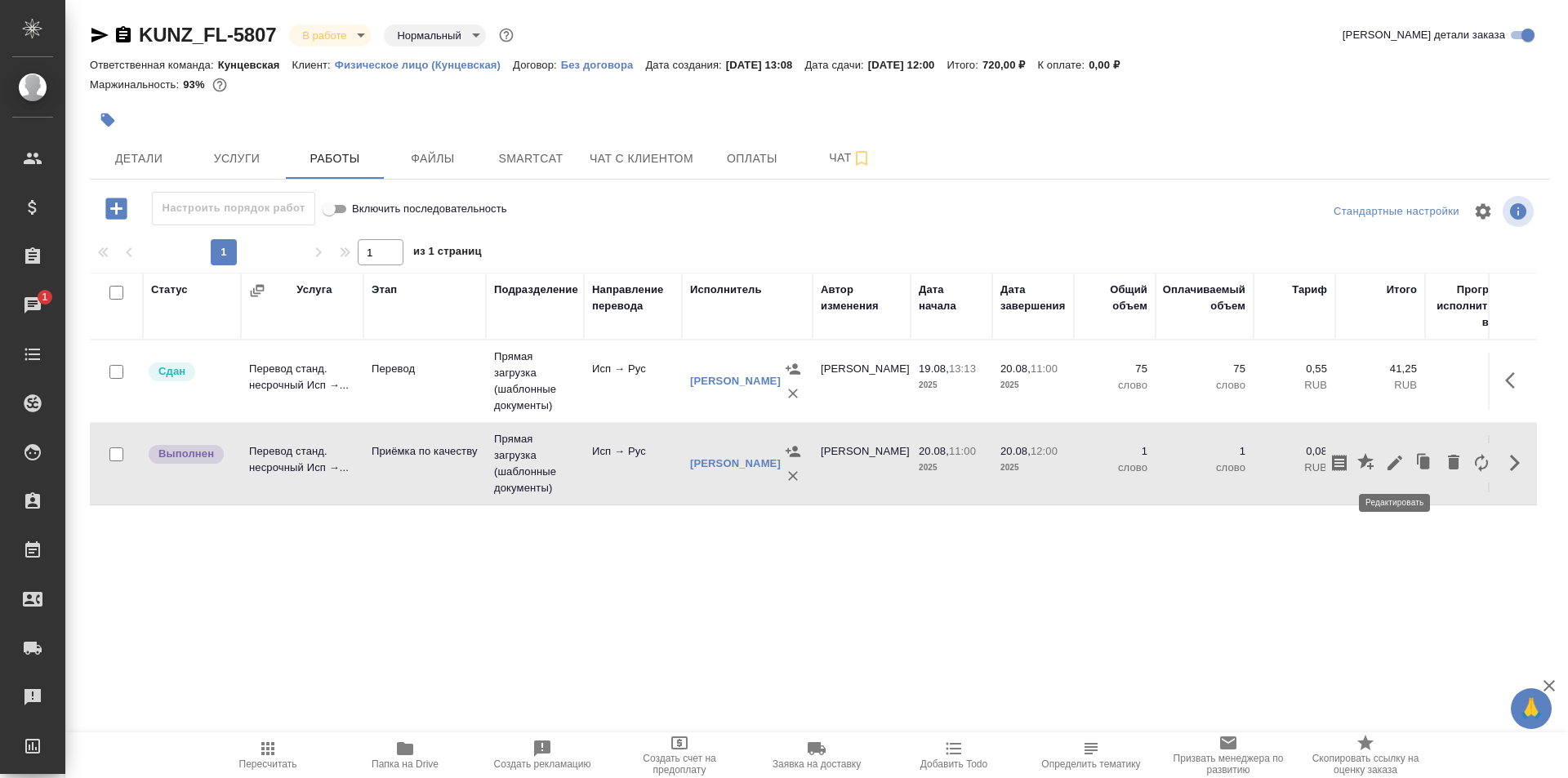
click at [1390, 463] on icon "button" at bounding box center [1394, 463] width 20 height 20
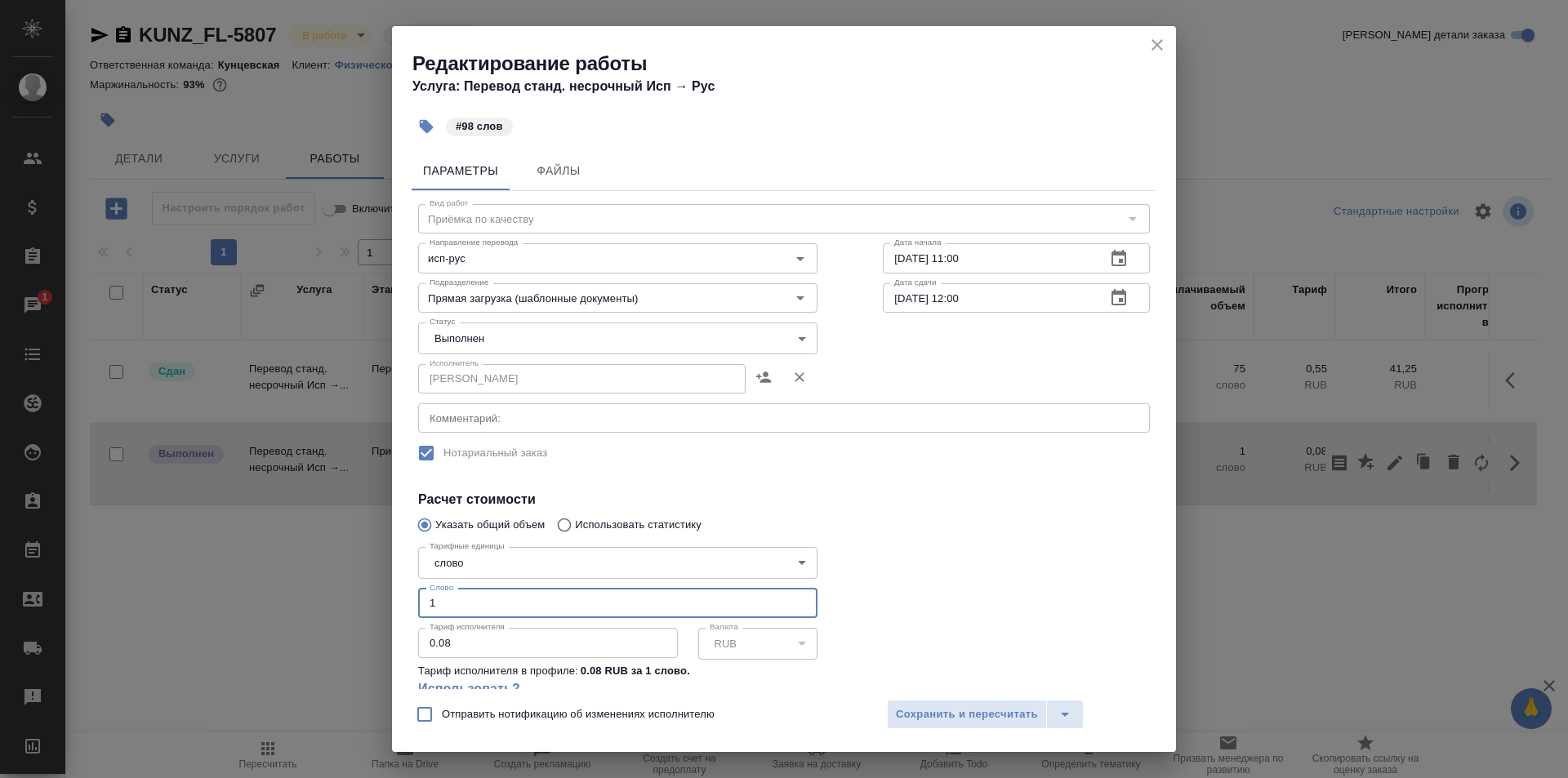
click at [497, 606] on input "1" at bounding box center [618, 603] width 399 height 30
type input "98"
click at [943, 565] on div at bounding box center [1016, 629] width 332 height 242
click at [629, 340] on body "🙏 .cls-1 fill:#fff; AWATERA [PERSON_NAME] Спецификации Заказы 1 Чаты Todo Проек…" at bounding box center [784, 389] width 1568 height 778
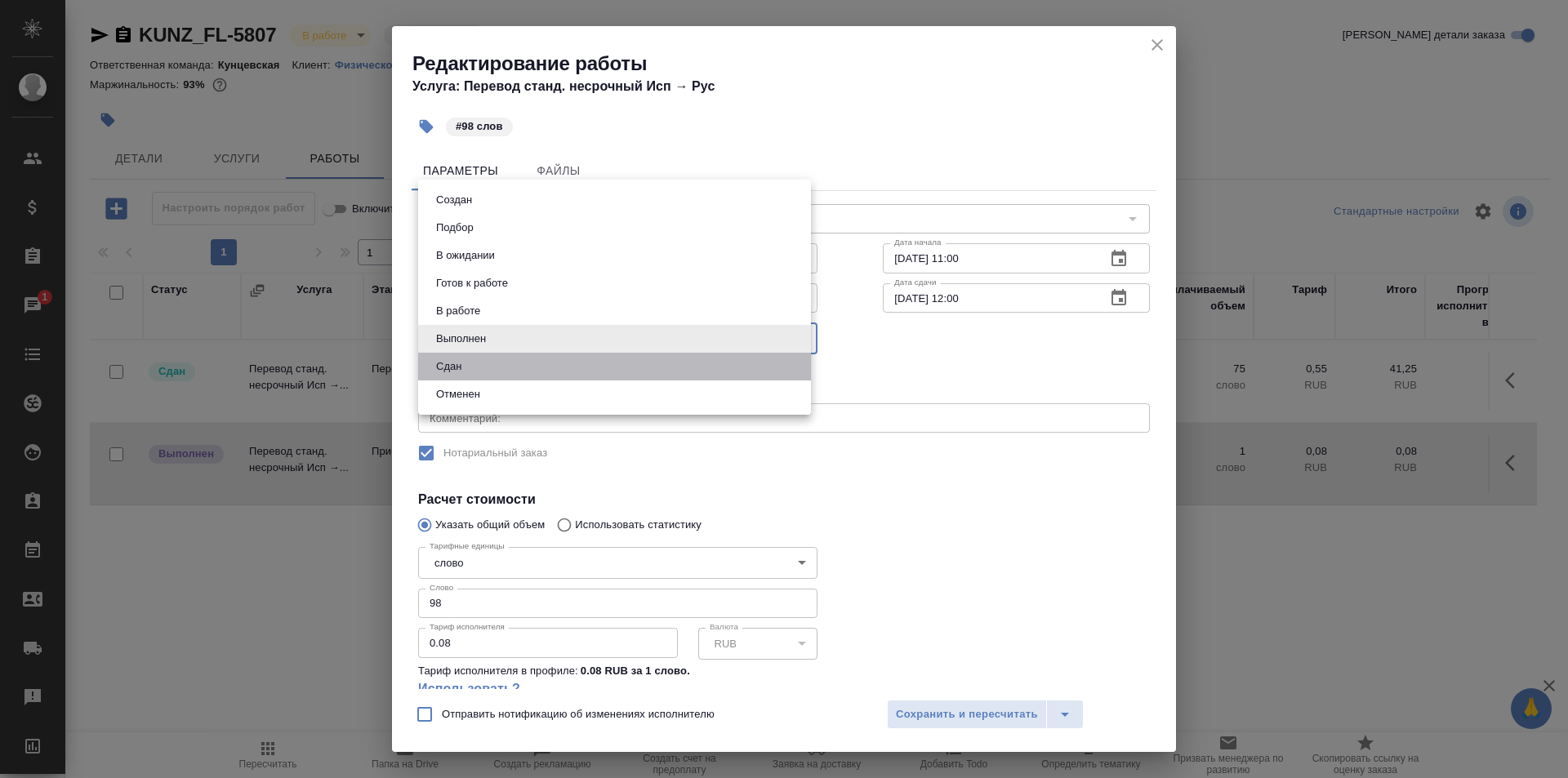
click at [475, 370] on li "Сдан" at bounding box center [614, 367] width 392 height 28
type input "closed"
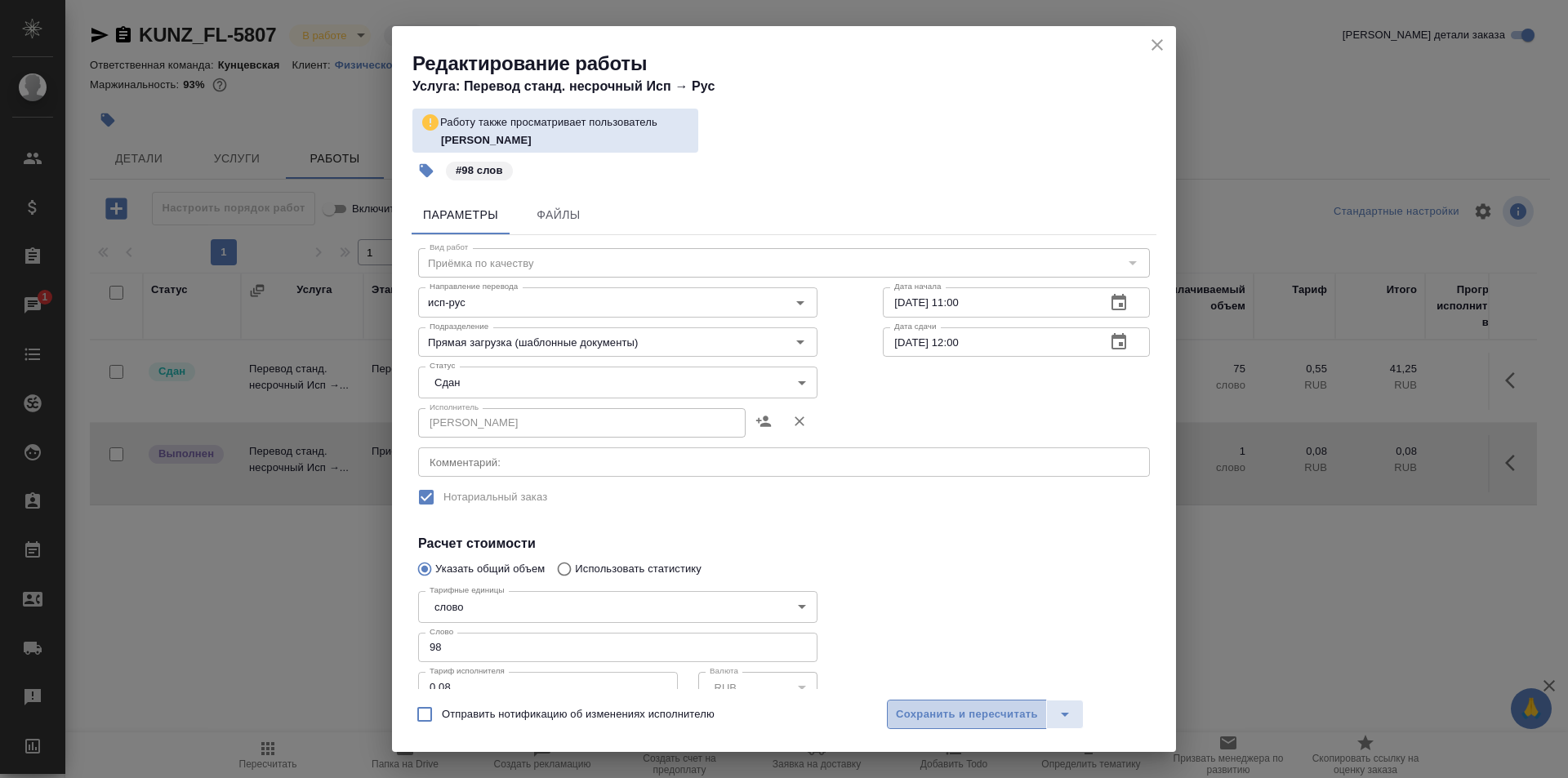
click at [931, 705] on span "Сохранить и пересчитать" at bounding box center [966, 714] width 142 height 19
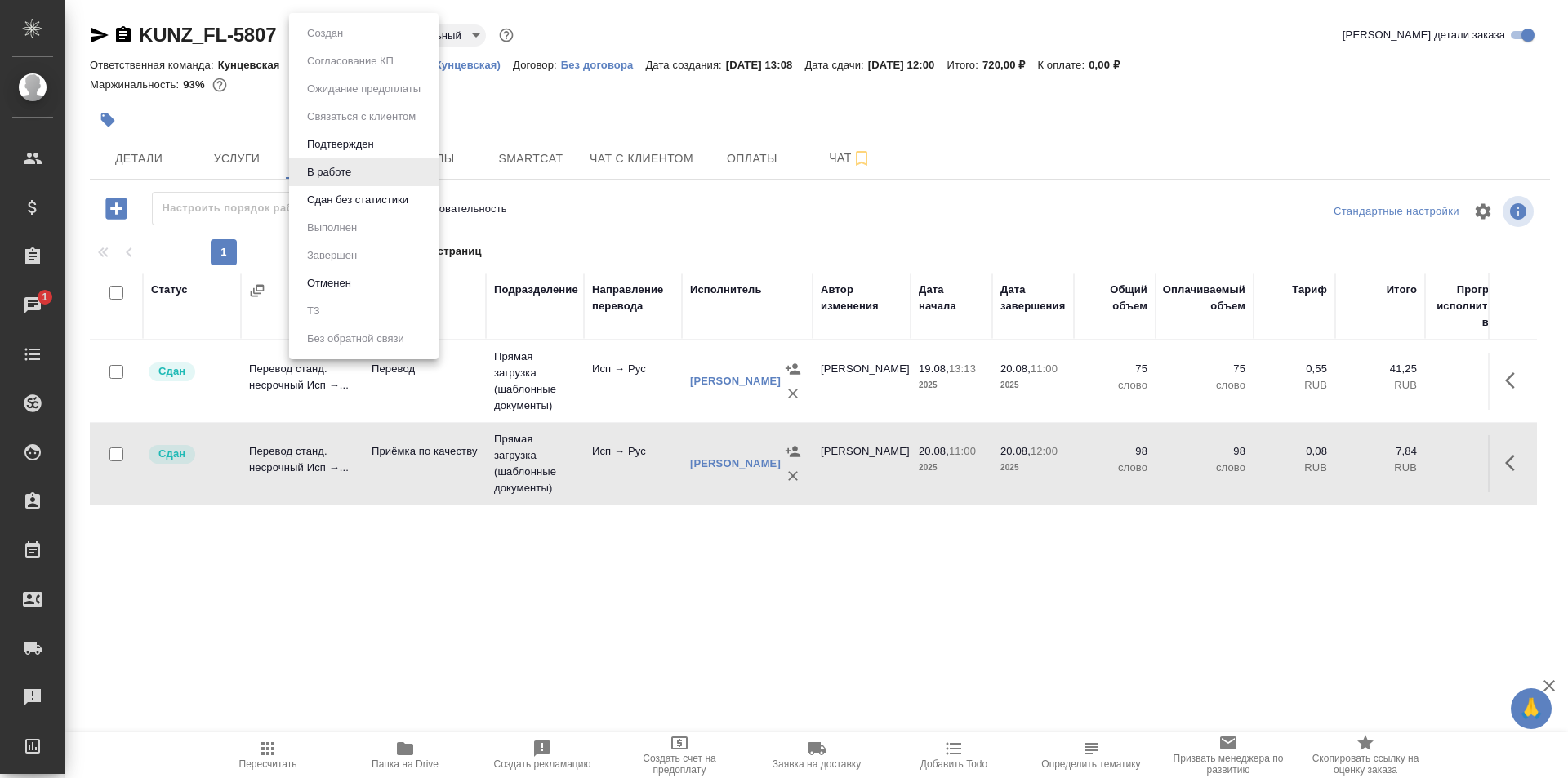
click at [321, 40] on body "🙏 .cls-1 fill:#fff; AWATERA [PERSON_NAME] Спецификации Заказы 1 Чаты Todo Проек…" at bounding box center [784, 389] width 1568 height 778
click at [547, 110] on div at bounding box center [784, 389] width 1568 height 778
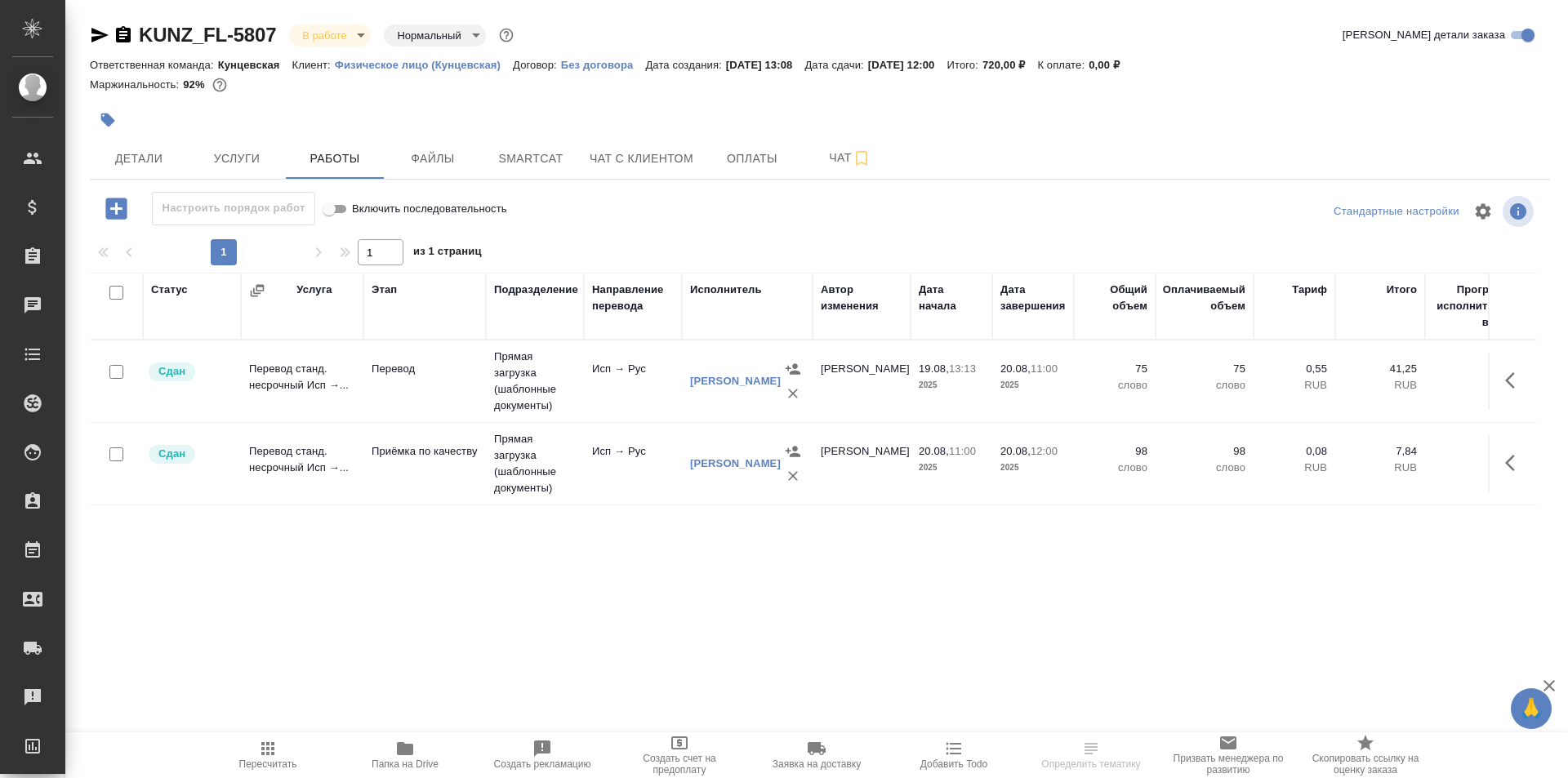
click at [333, 44] on body "🙏 .cls-1 fill:#fff; AWATERA Moskalets Alina Клиенты Спецификации Заказы Чаты To…" at bounding box center [784, 389] width 1568 height 778
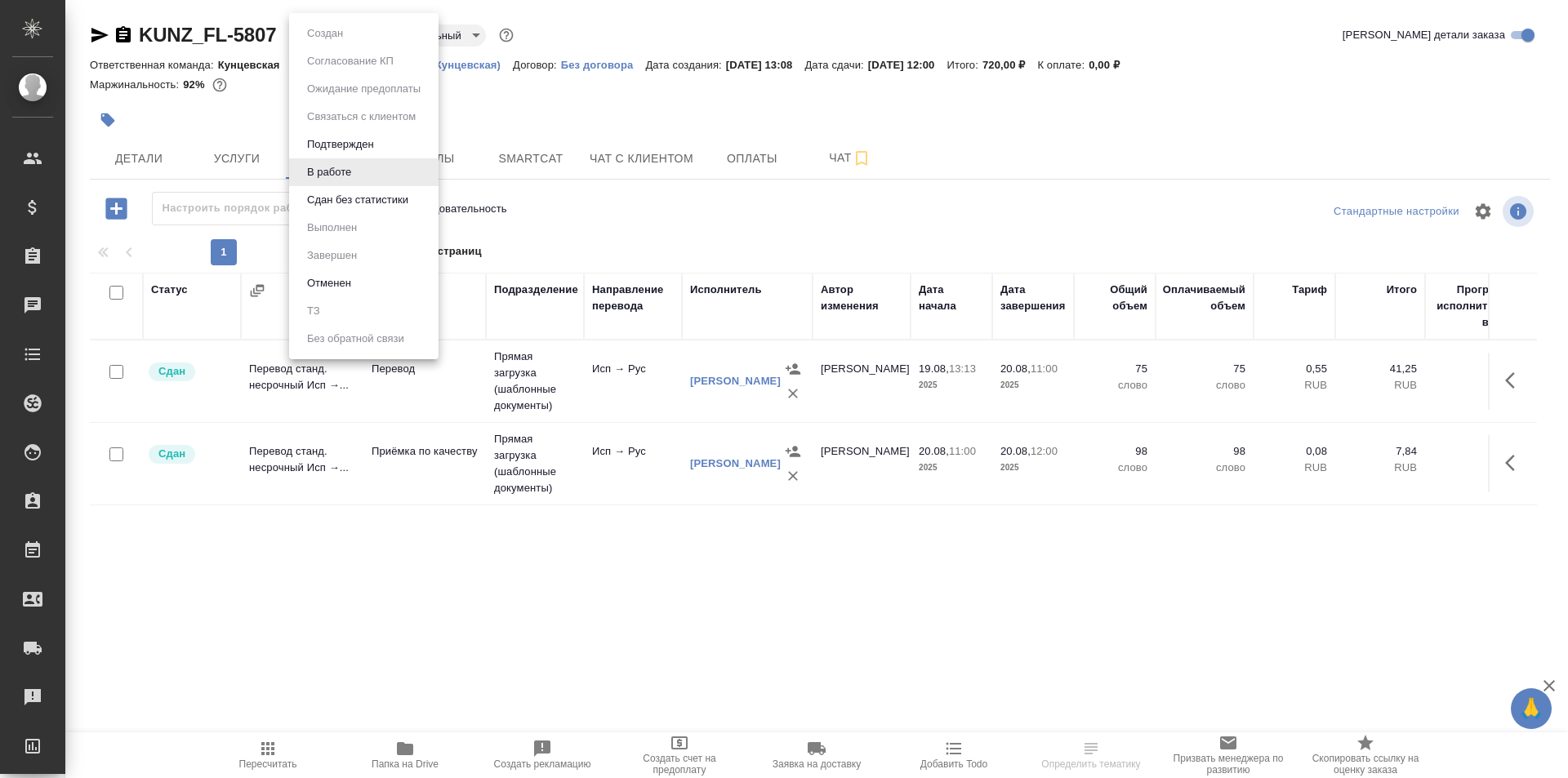
click at [364, 187] on li "Сдан без статистики" at bounding box center [364, 200] width 149 height 28
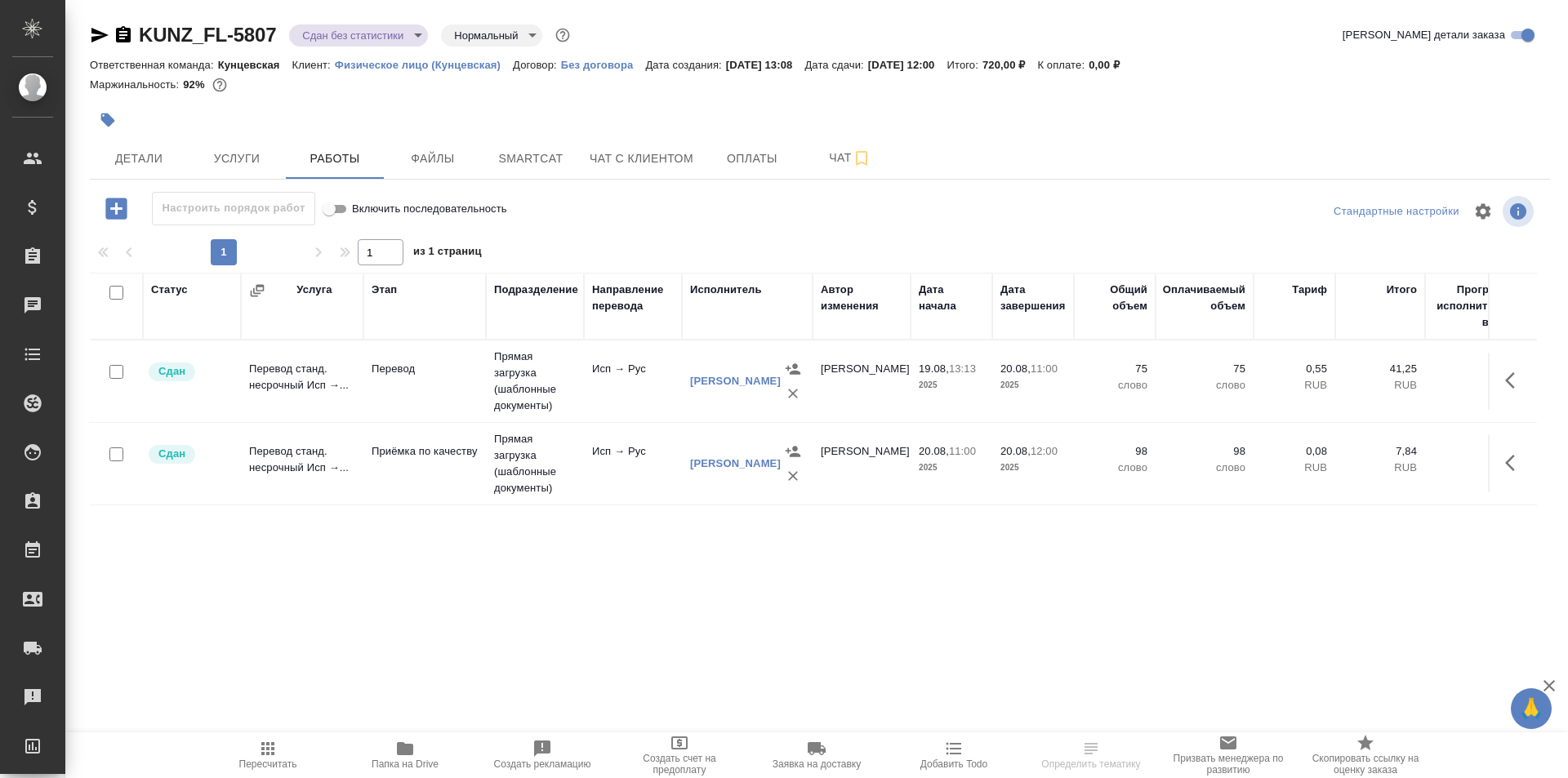
click at [330, 41] on body "🙏 .cls-1 fill:#fff; AWATERA Moskalets Alina Клиенты Спецификации Заказы Чаты To…" at bounding box center [784, 389] width 1568 height 778
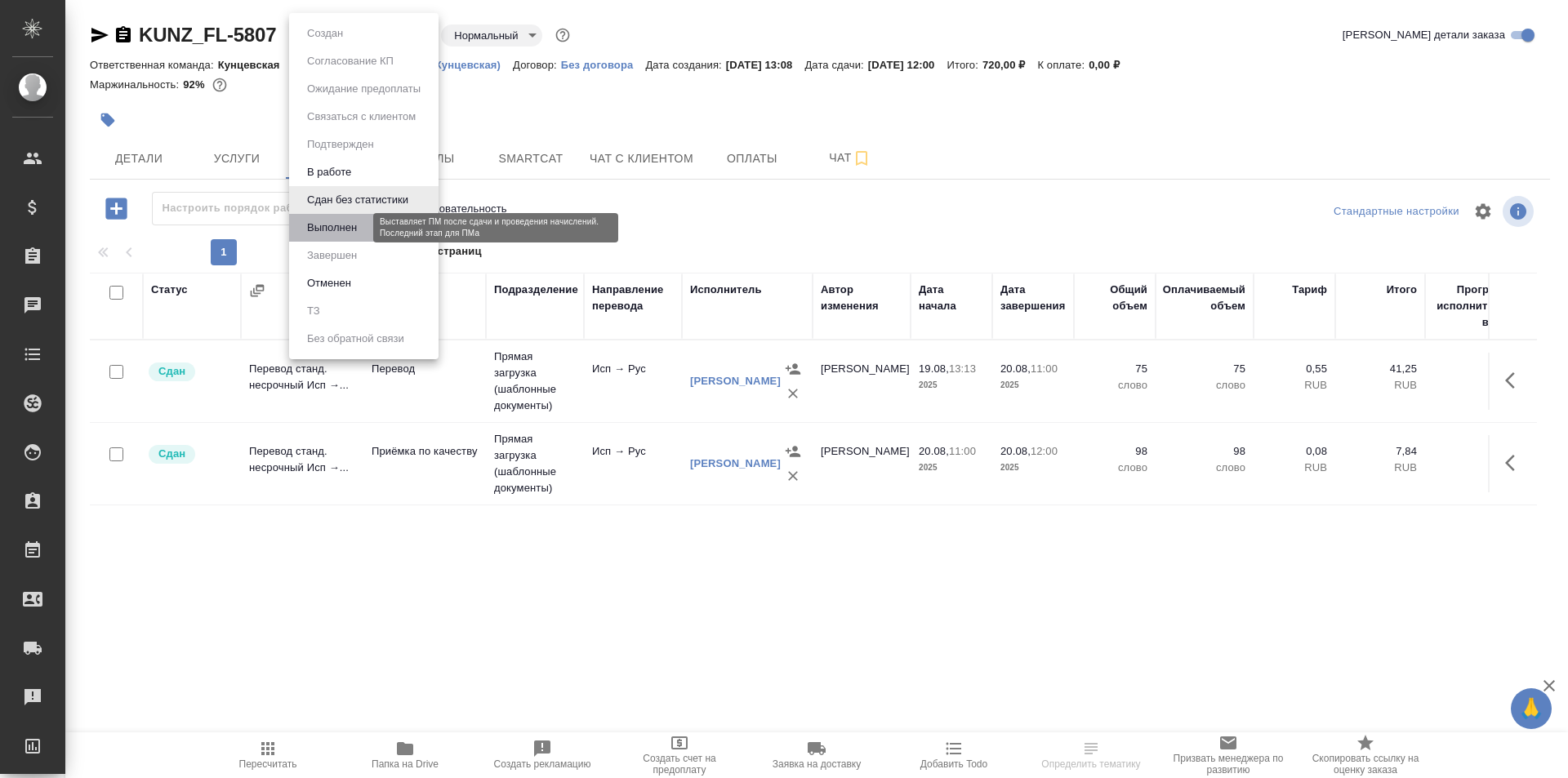
click at [359, 227] on button "Выполнен" at bounding box center [332, 228] width 60 height 18
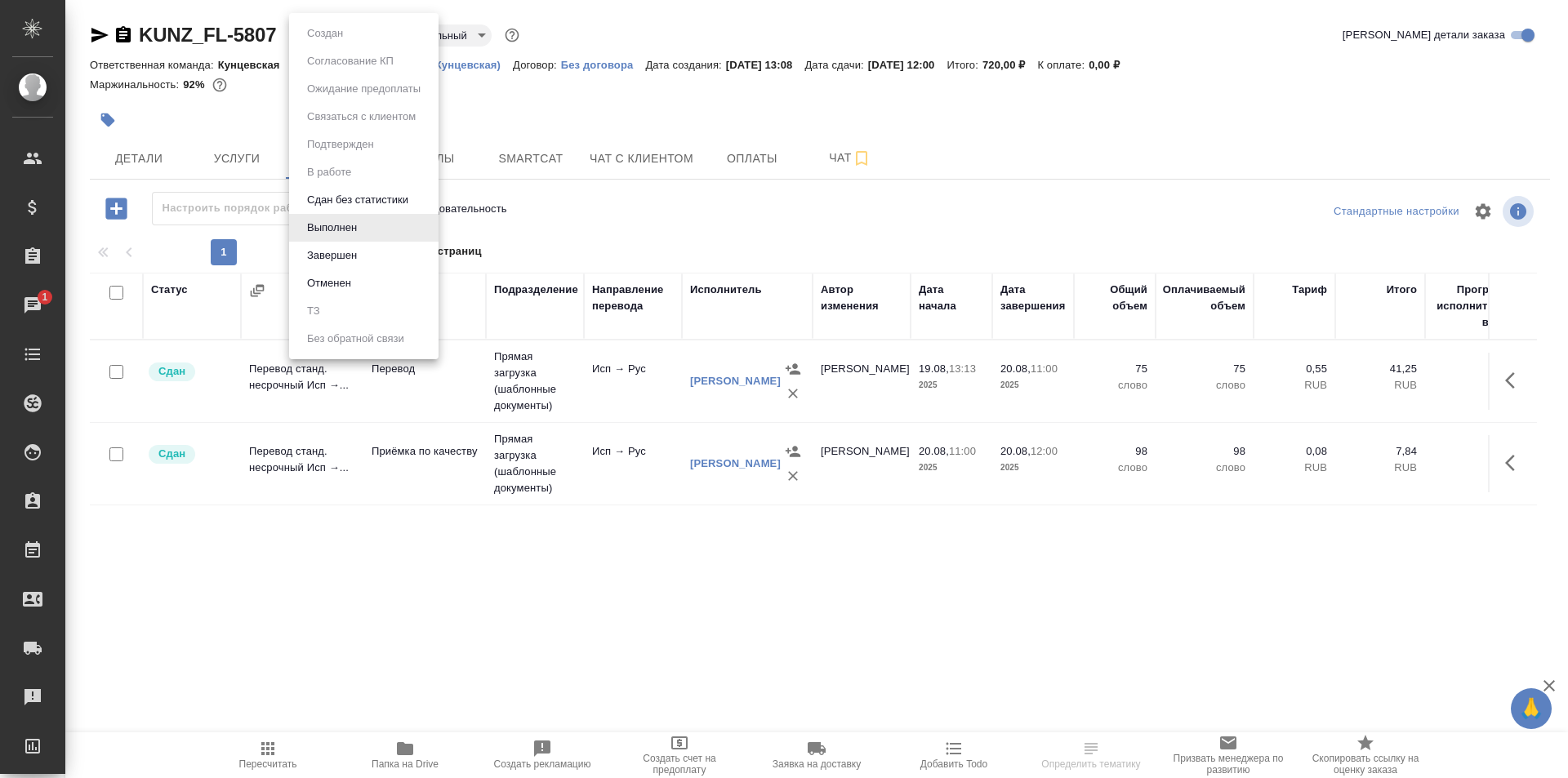
click at [323, 29] on body "🙏 .cls-1 fill:#fff; AWATERA Moskalets Alina Клиенты Спецификации Заказы 1 Чаты …" at bounding box center [784, 389] width 1568 height 778
click at [367, 254] on li "Завершен" at bounding box center [364, 255] width 149 height 28
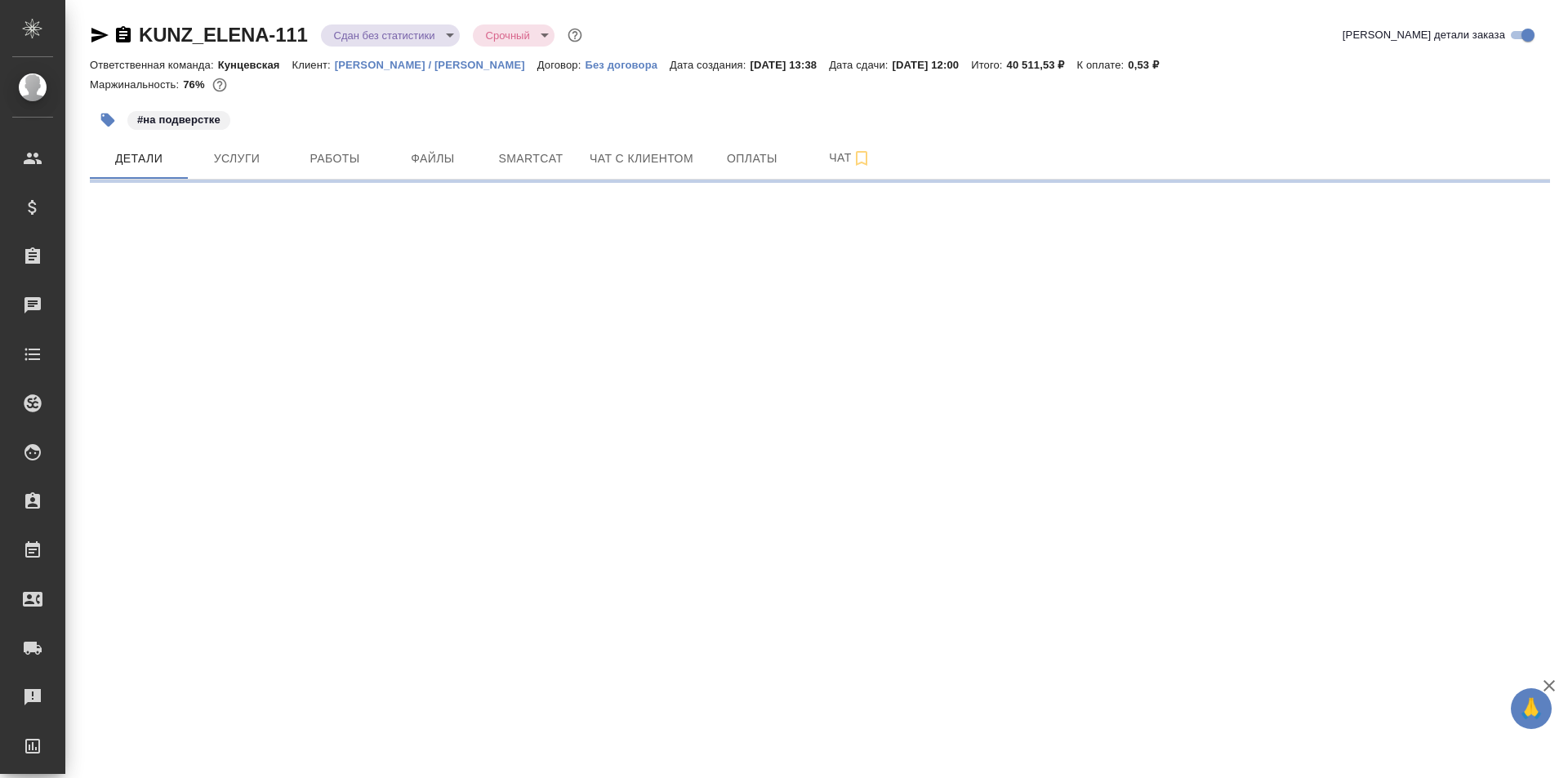
select select "RU"
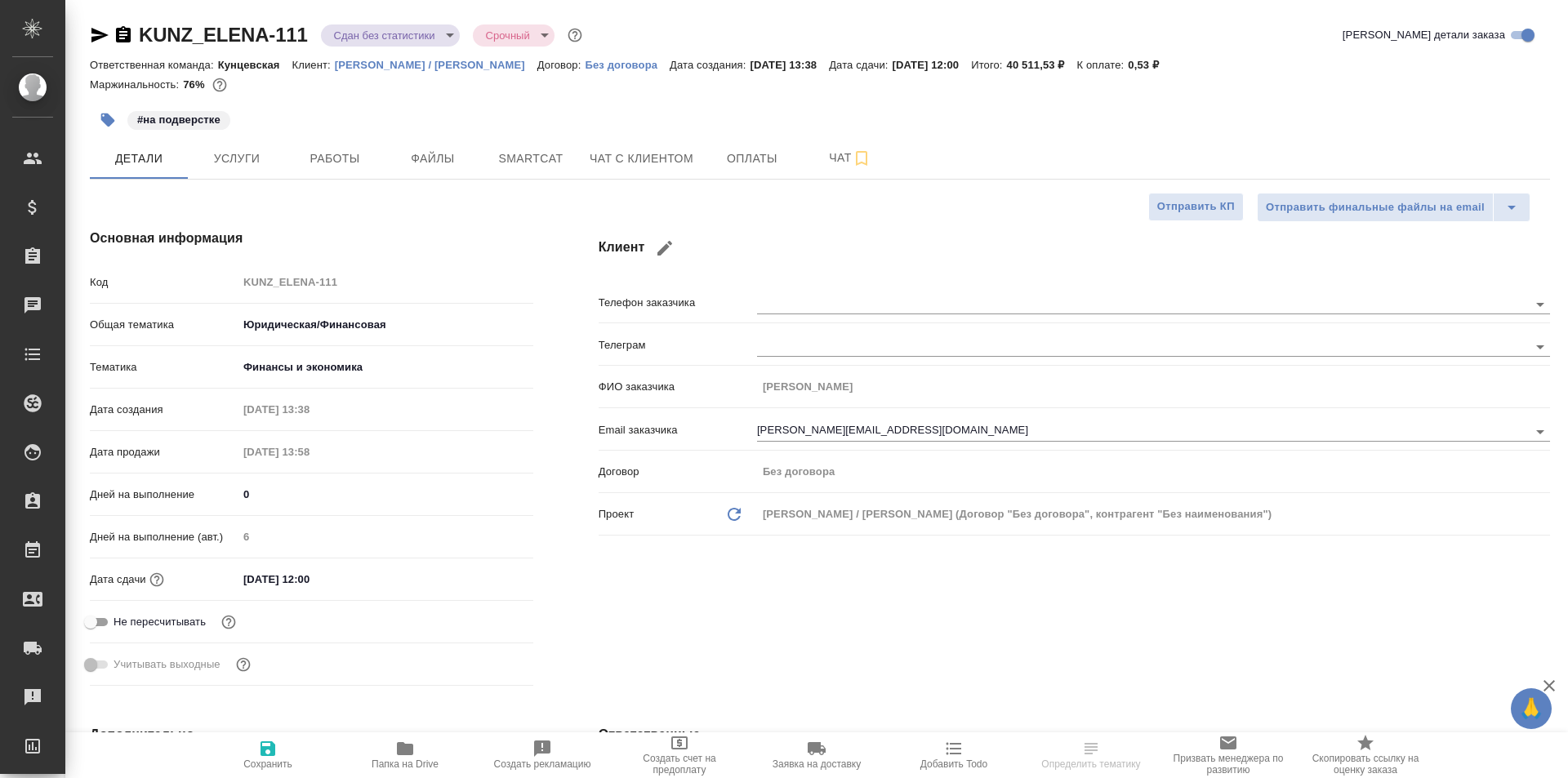
type textarea "x"
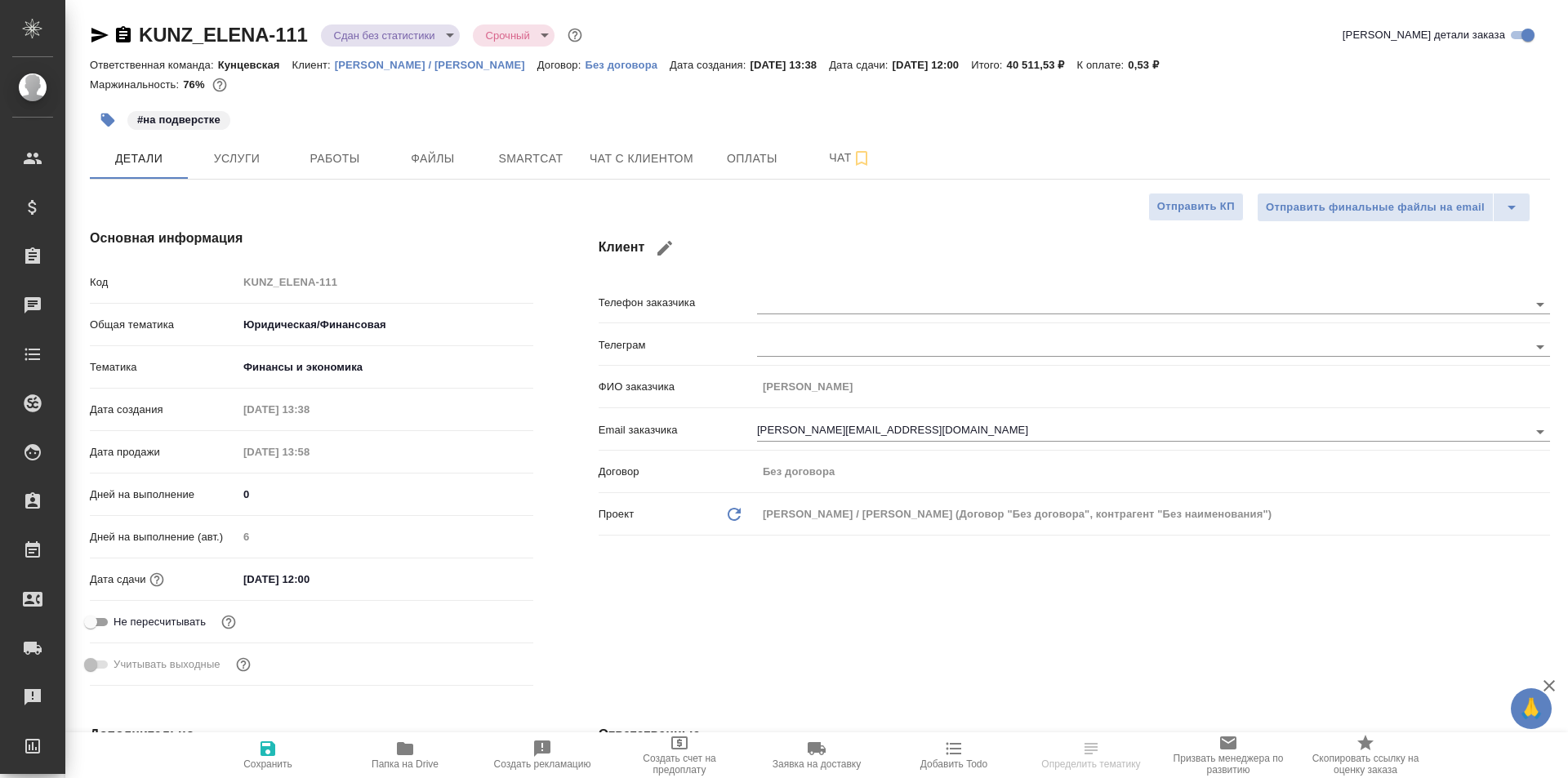
type textarea "x"
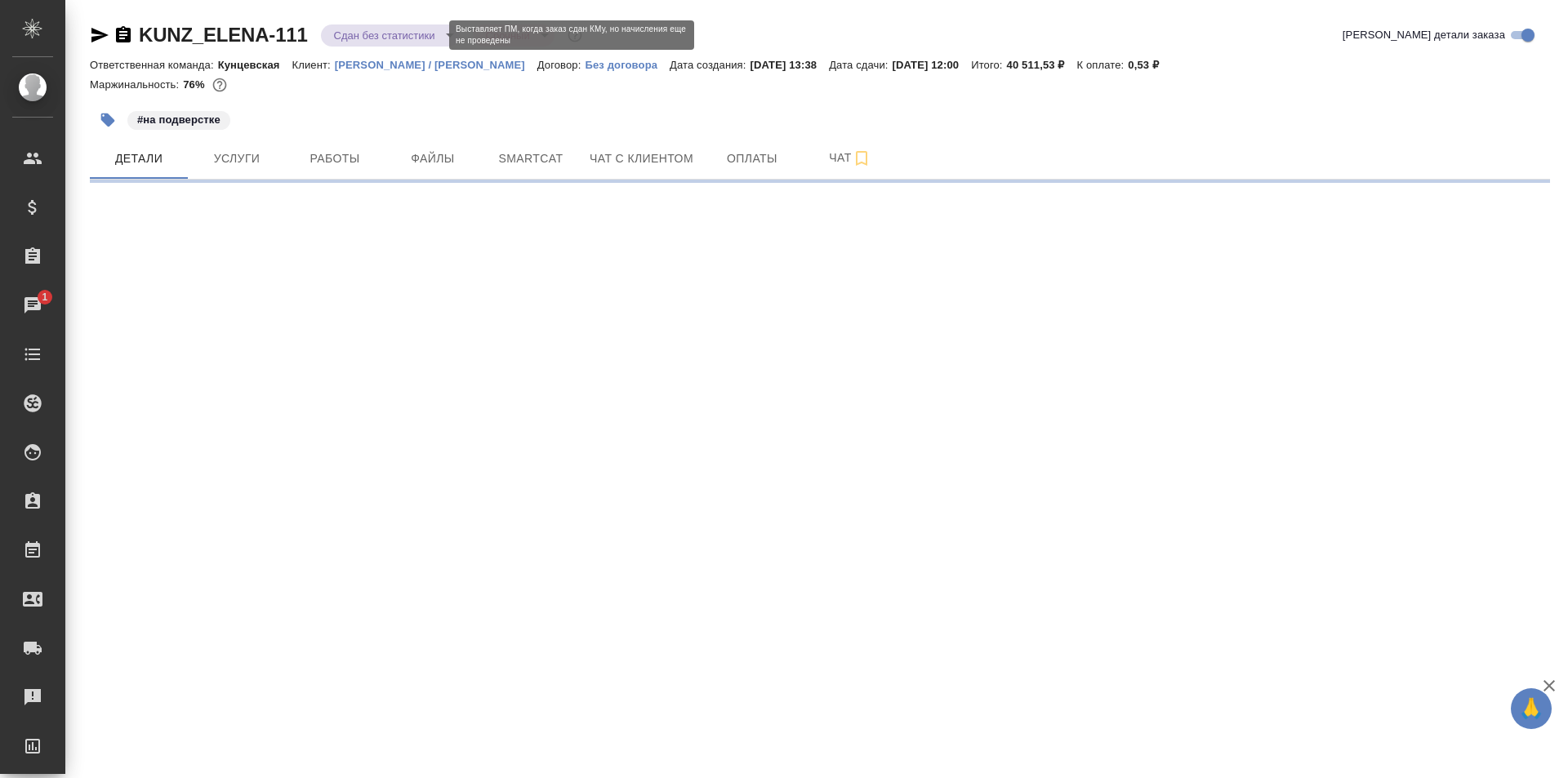
select select "RU"
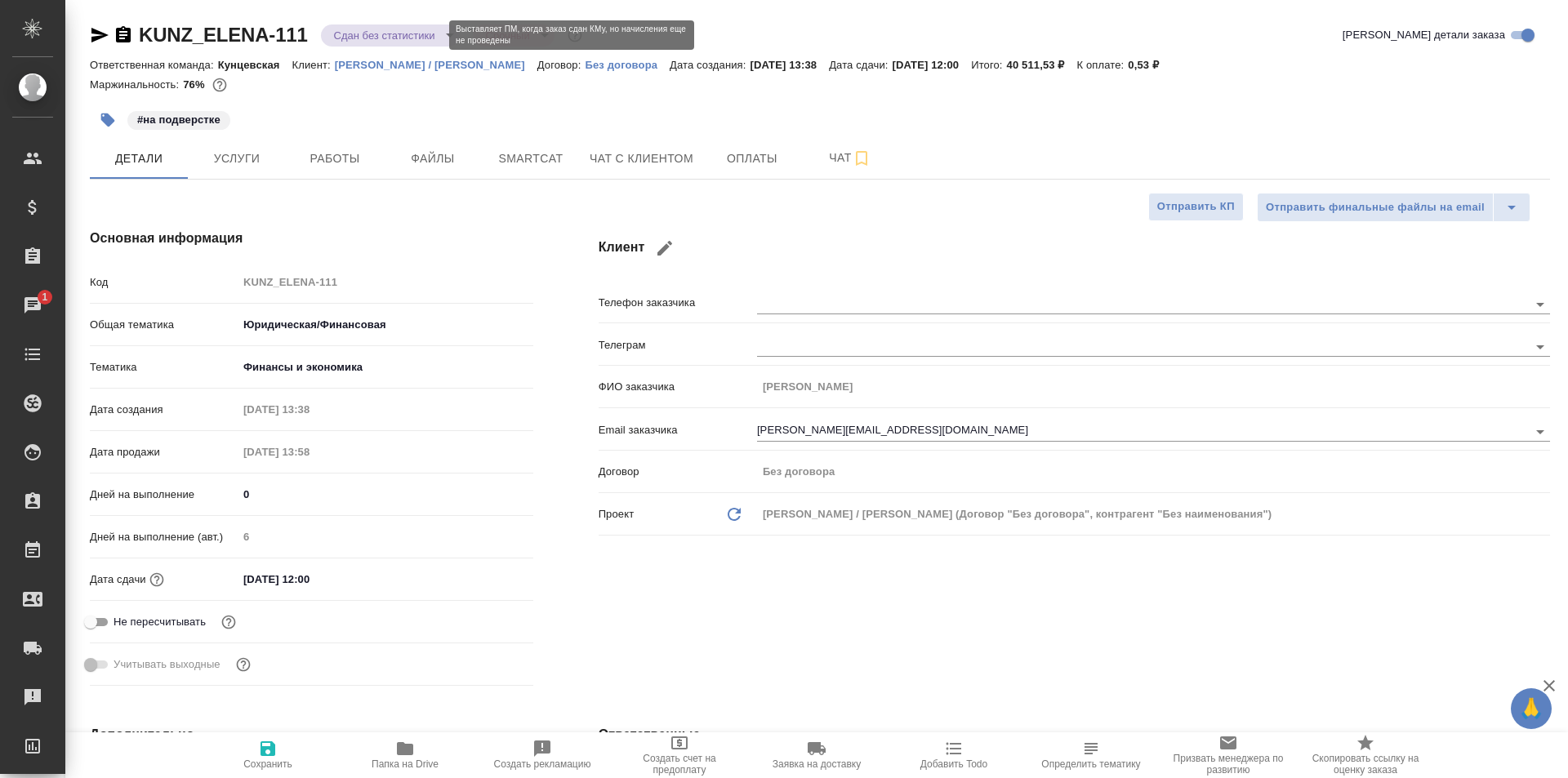
type textarea "x"
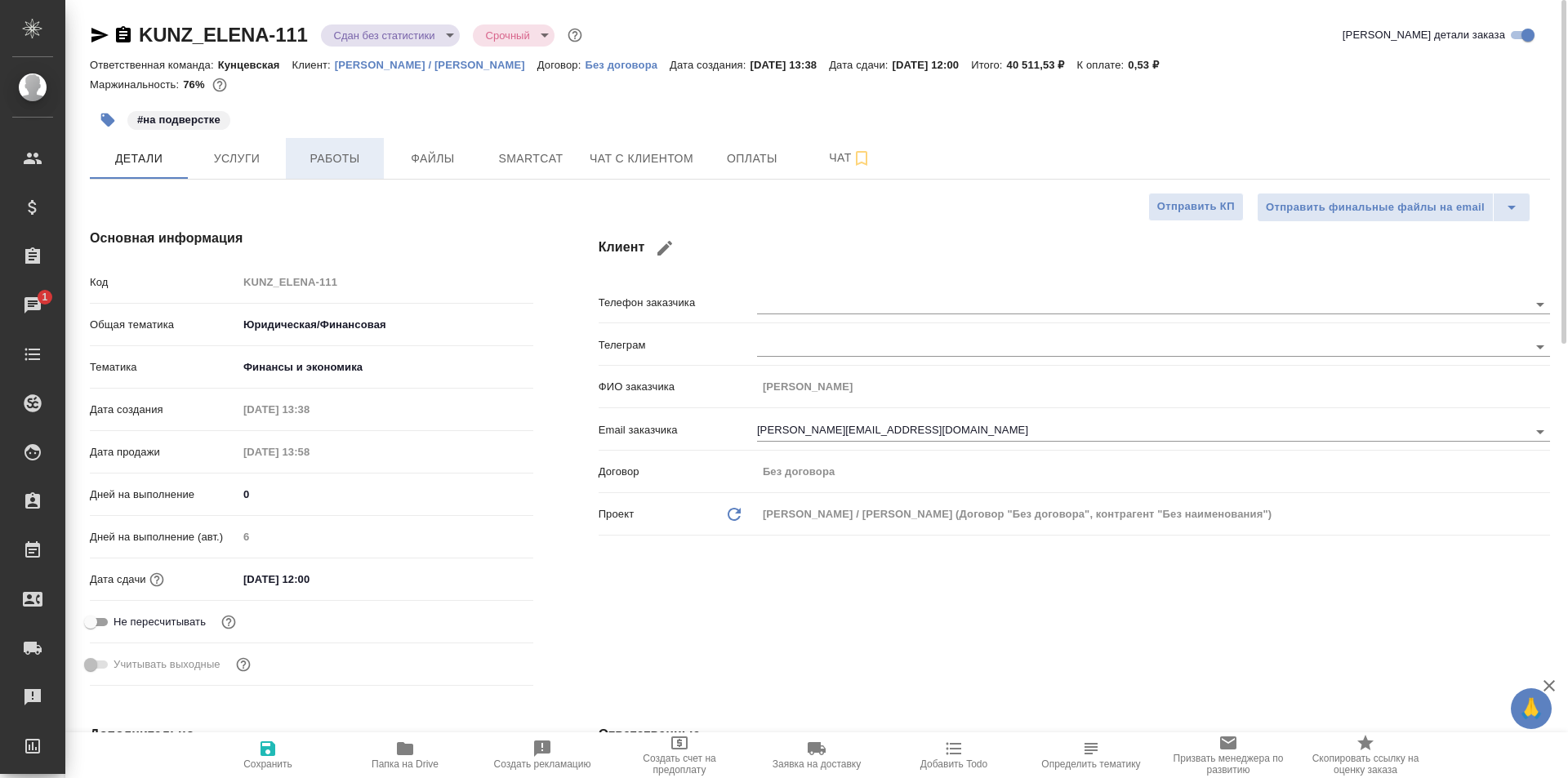
click at [354, 171] on button "Работы" at bounding box center [335, 158] width 98 height 41
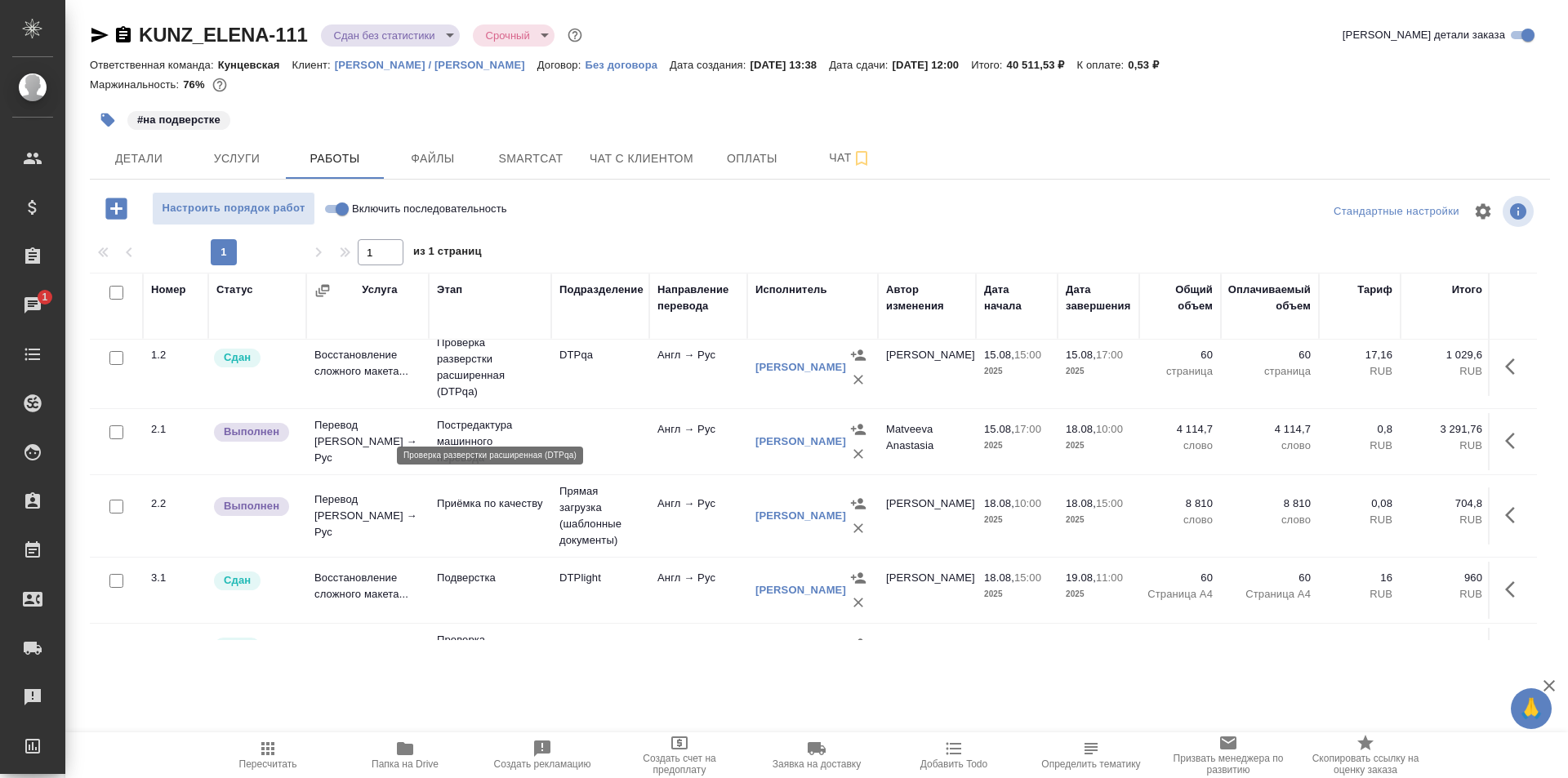
scroll to position [45, 0]
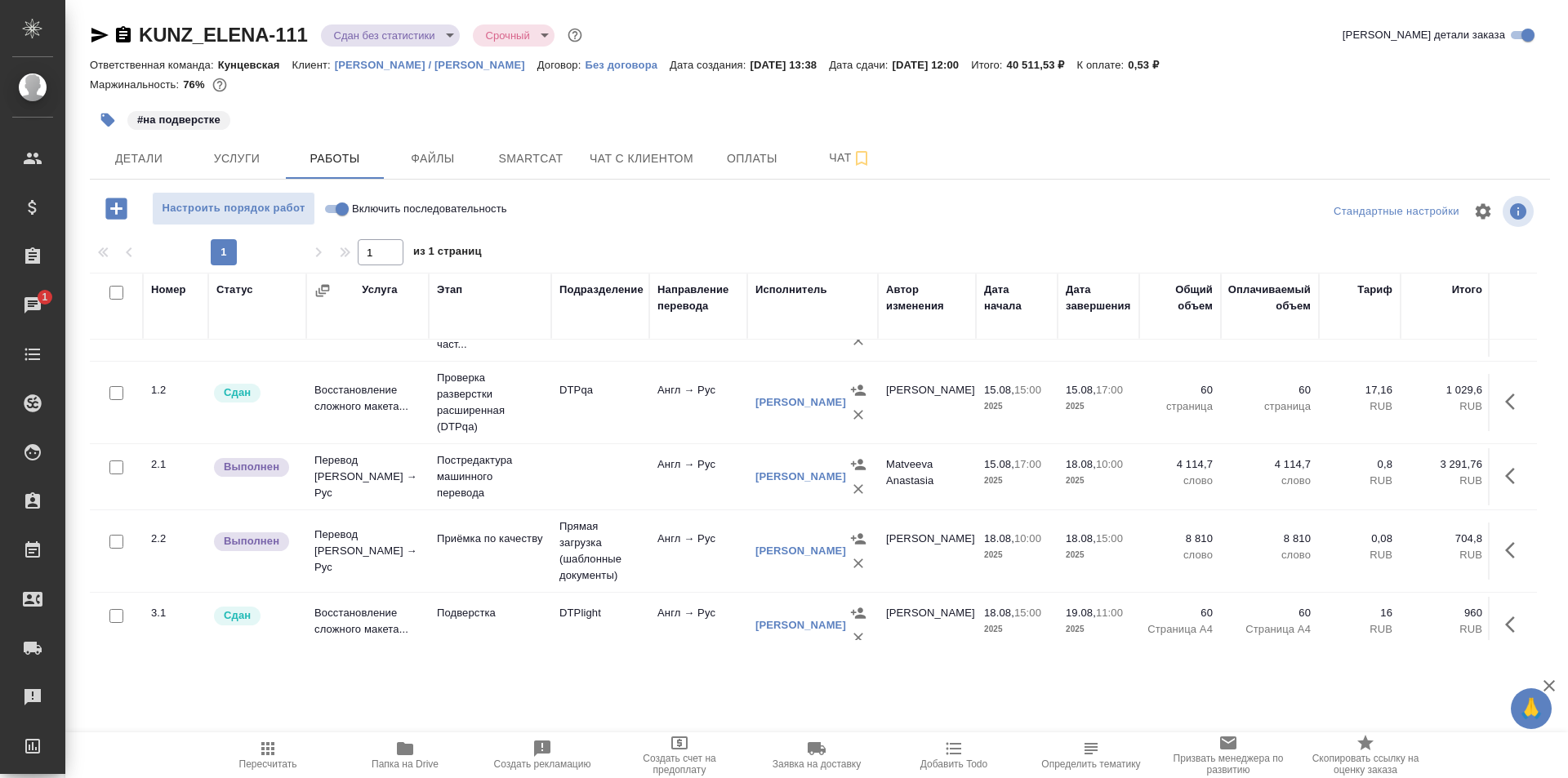
click at [394, 758] on span "Папка на Drive" at bounding box center [404, 764] width 67 height 12
click at [135, 153] on span "Детали" at bounding box center [138, 159] width 78 height 21
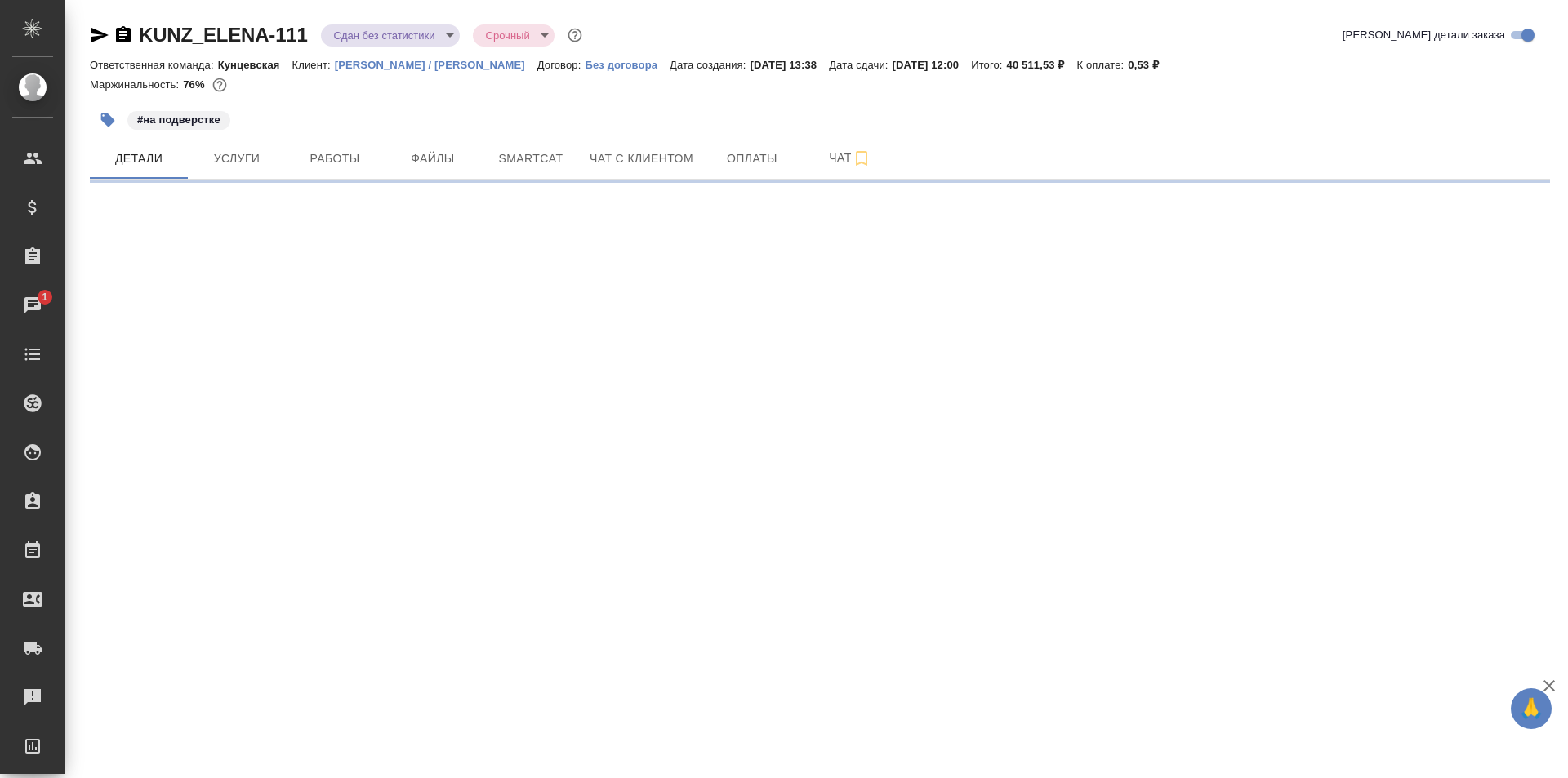
select select "RU"
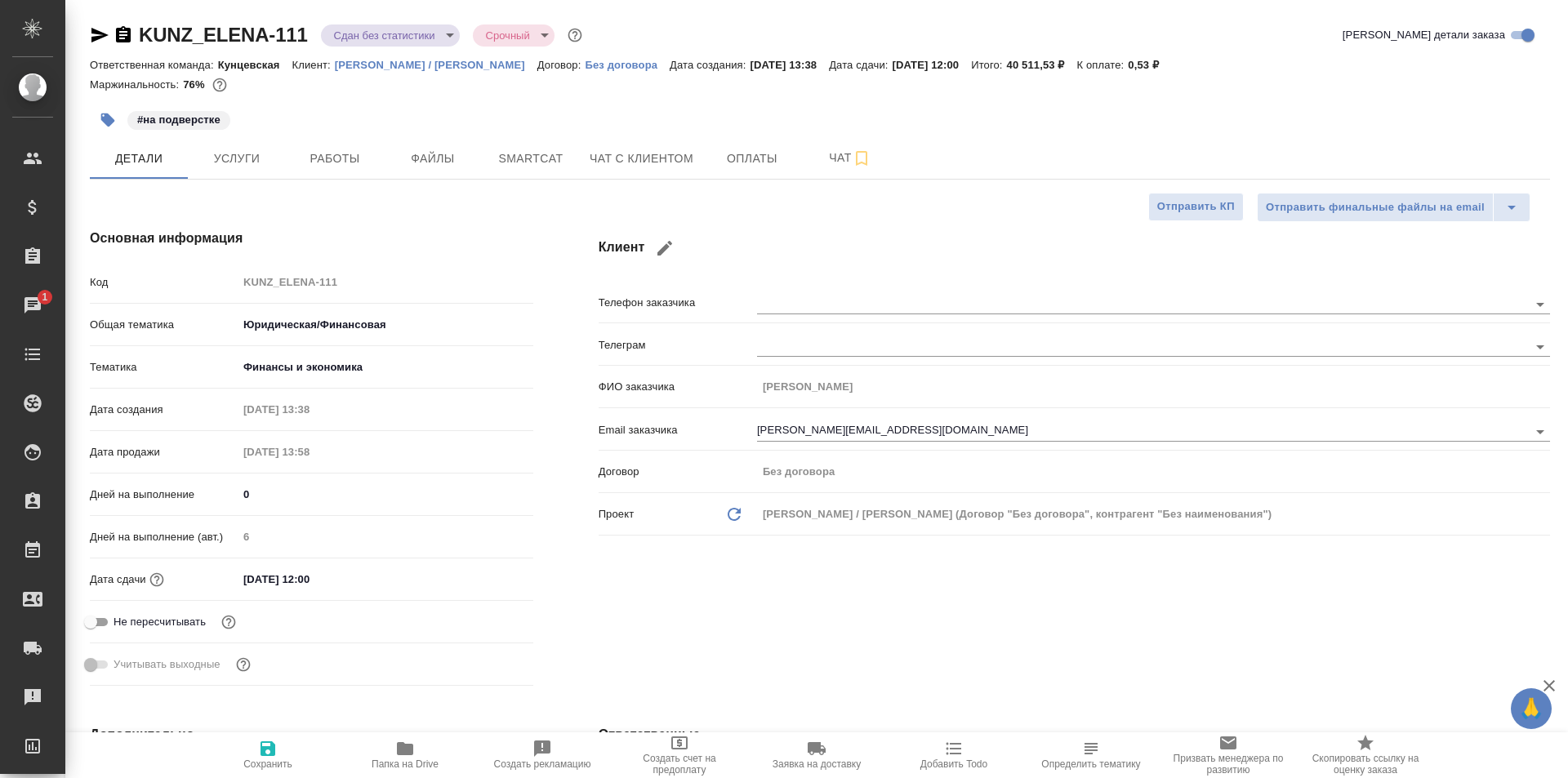
type textarea "x"
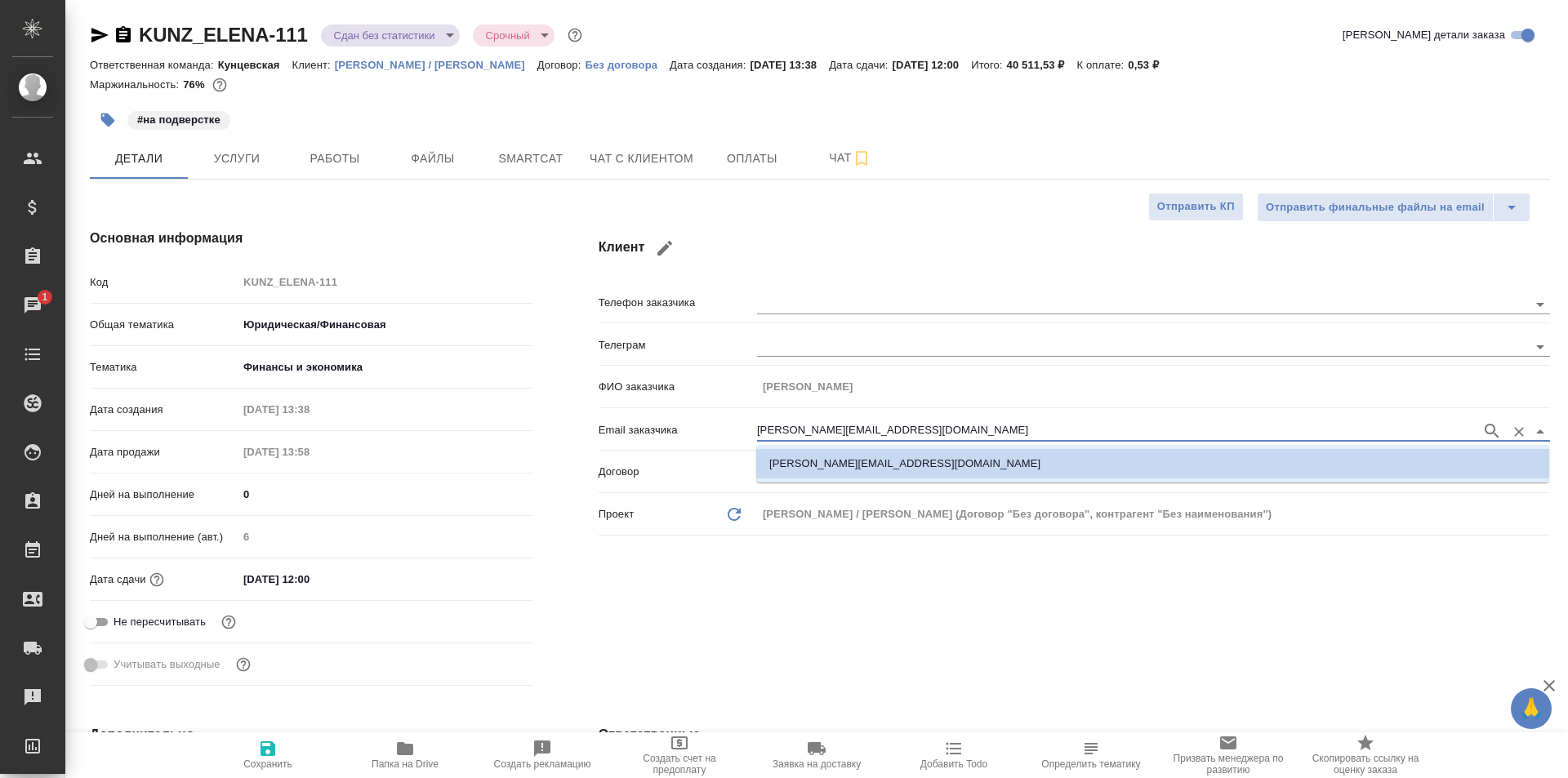
drag, startPoint x: 879, startPoint y: 427, endPoint x: 722, endPoint y: 426, distance: 157.0
click at [722, 426] on div "Email заказчика mikhail.pak@gmail.com" at bounding box center [1073, 428] width 951 height 29
click at [826, 202] on div "Клиент Телефон заказчика Телеграм ФИО заказчика Михаил Пак Email заказчика mikh…" at bounding box center [1073, 460] width 1017 height 529
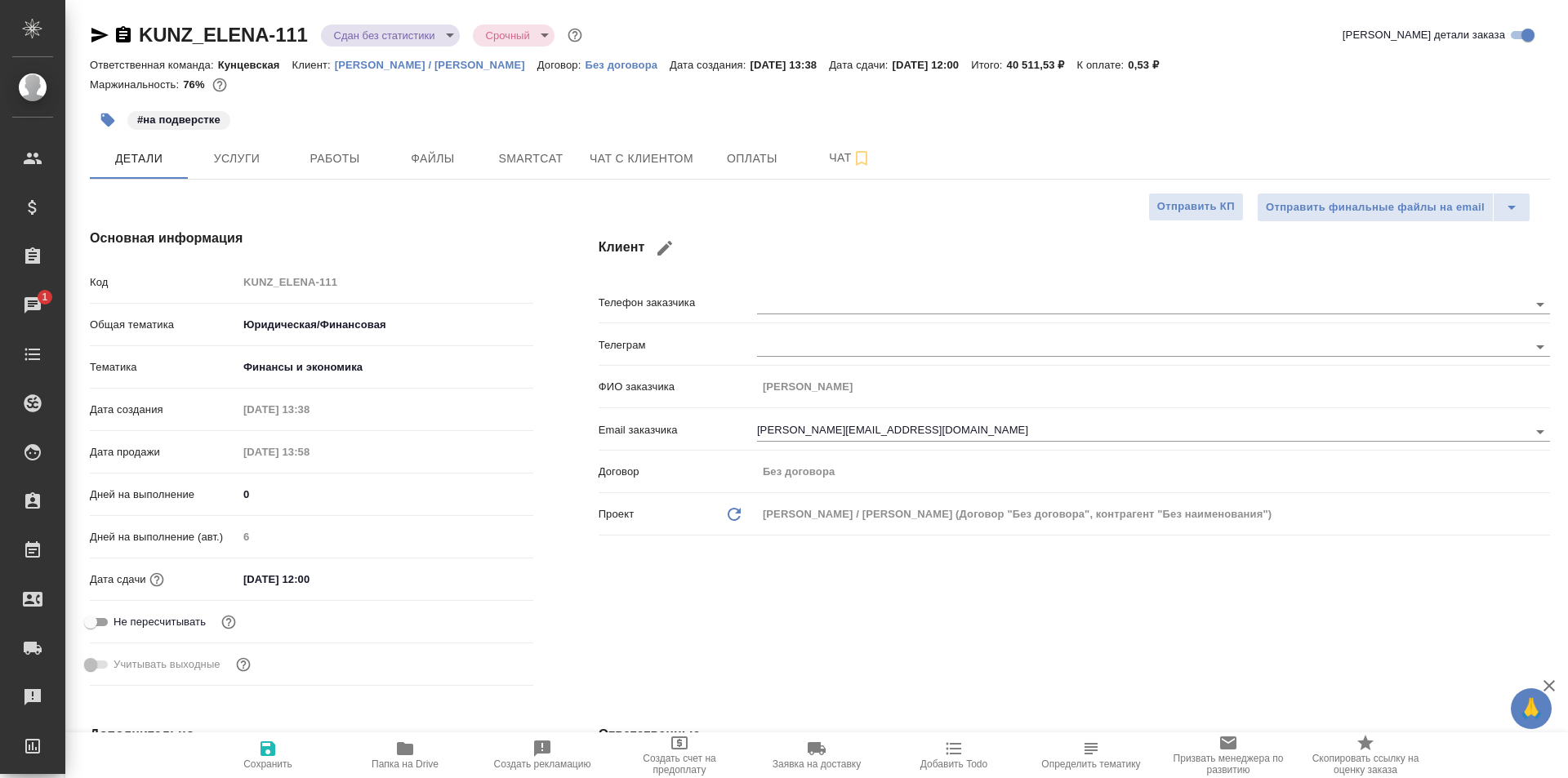
type textarea "x"
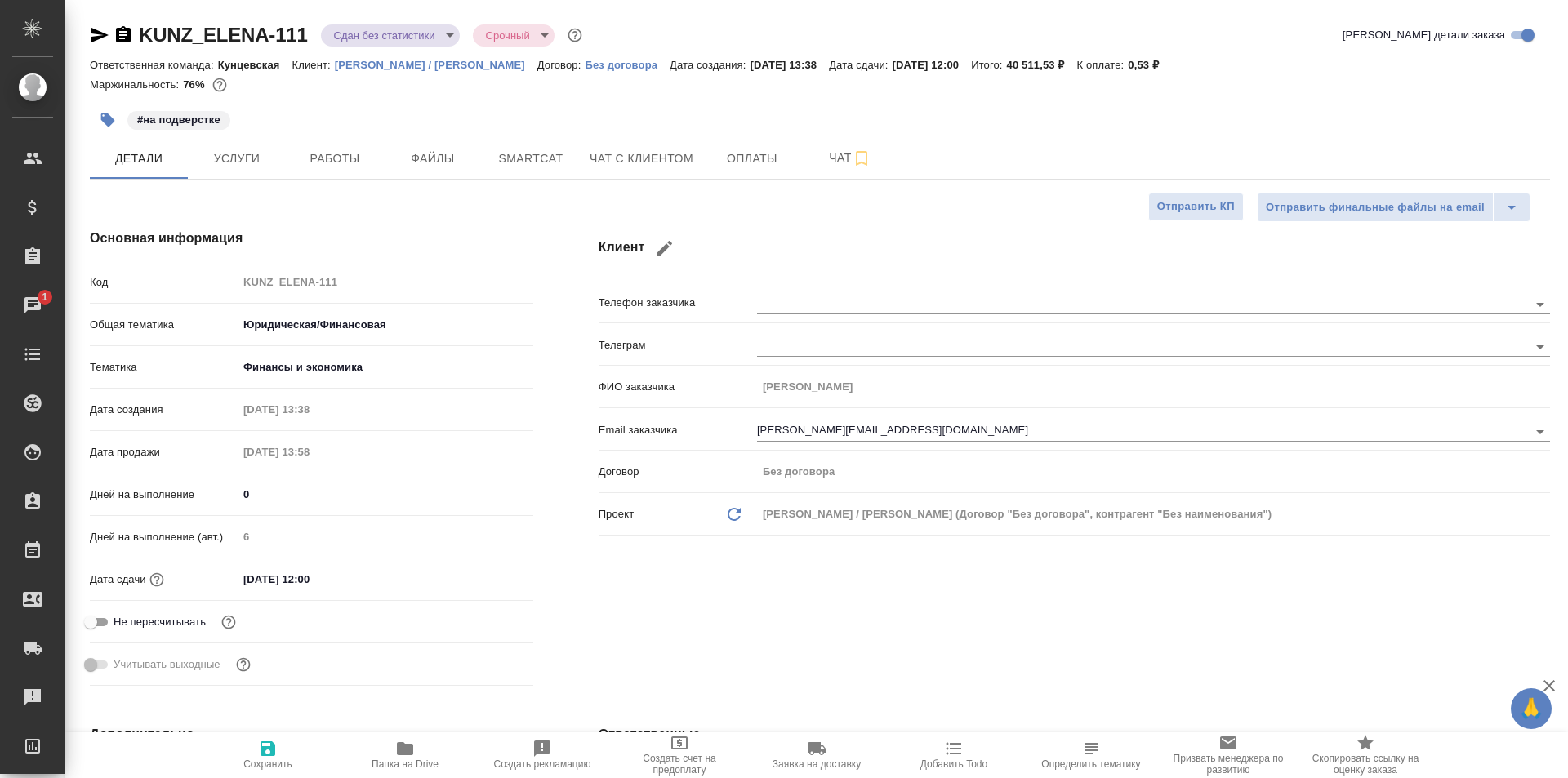
type textarea "x"
click at [116, 35] on icon "button" at bounding box center [123, 34] width 15 height 16
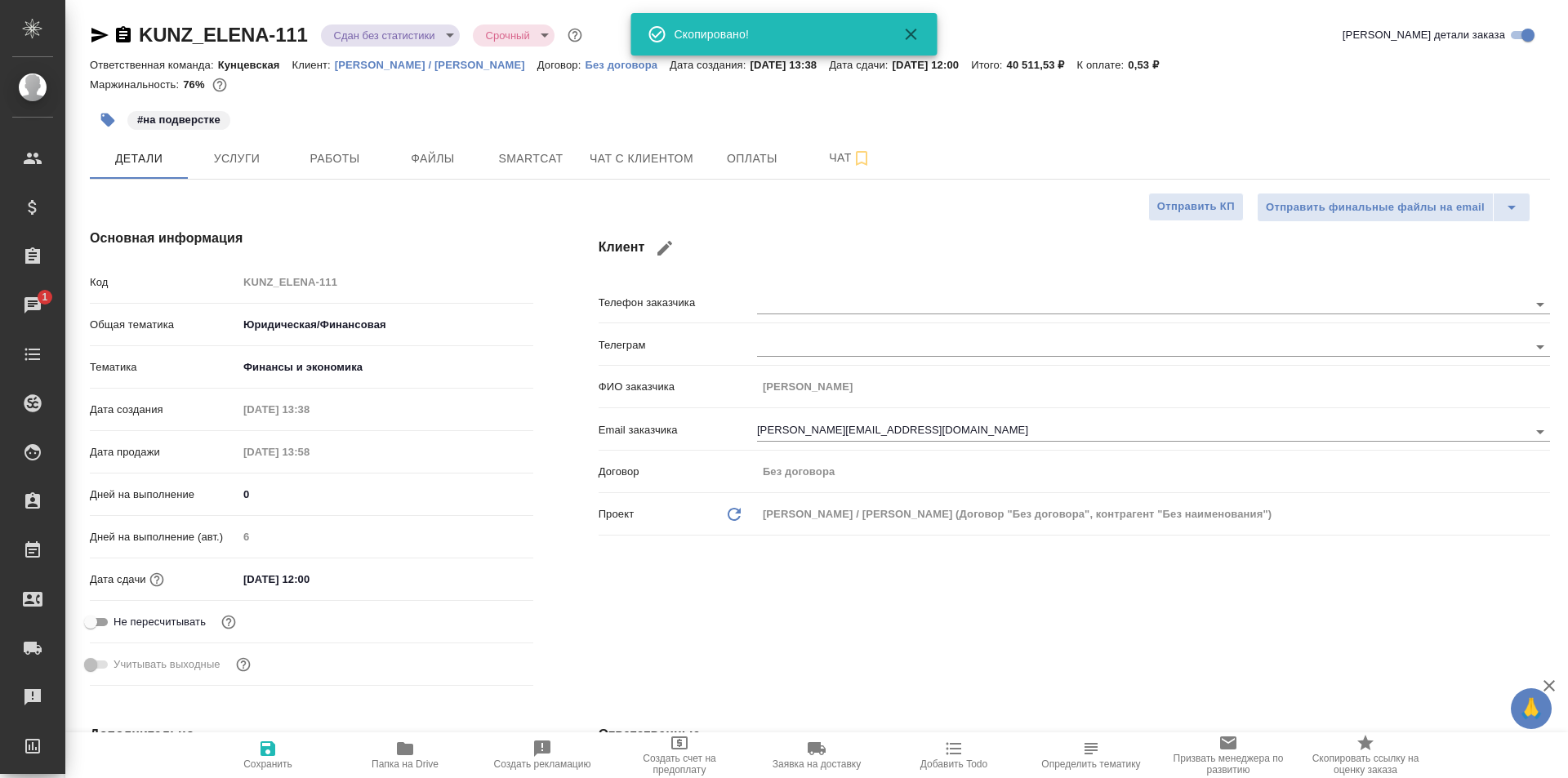
type textarea "x"
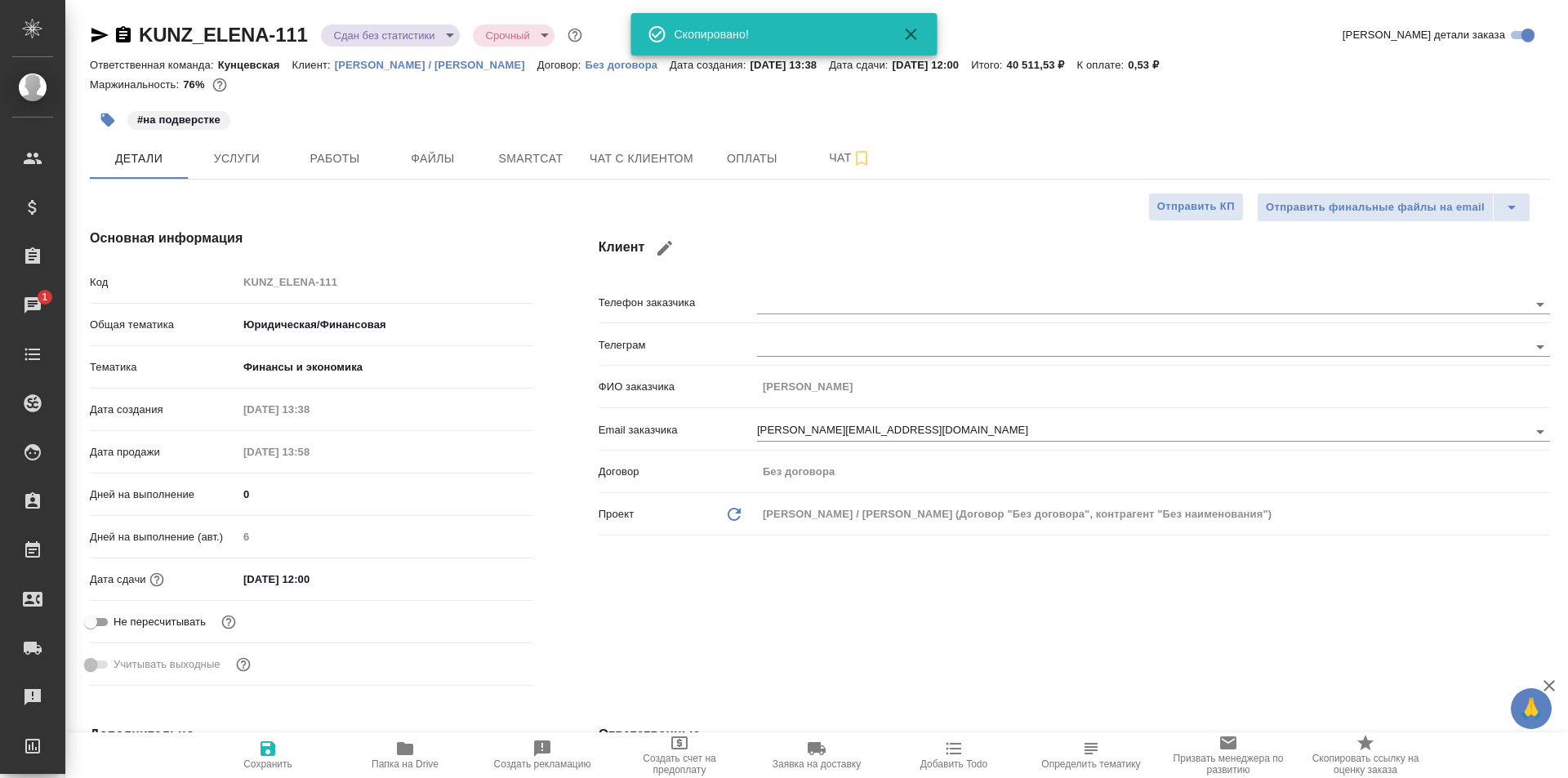
type textarea "x"
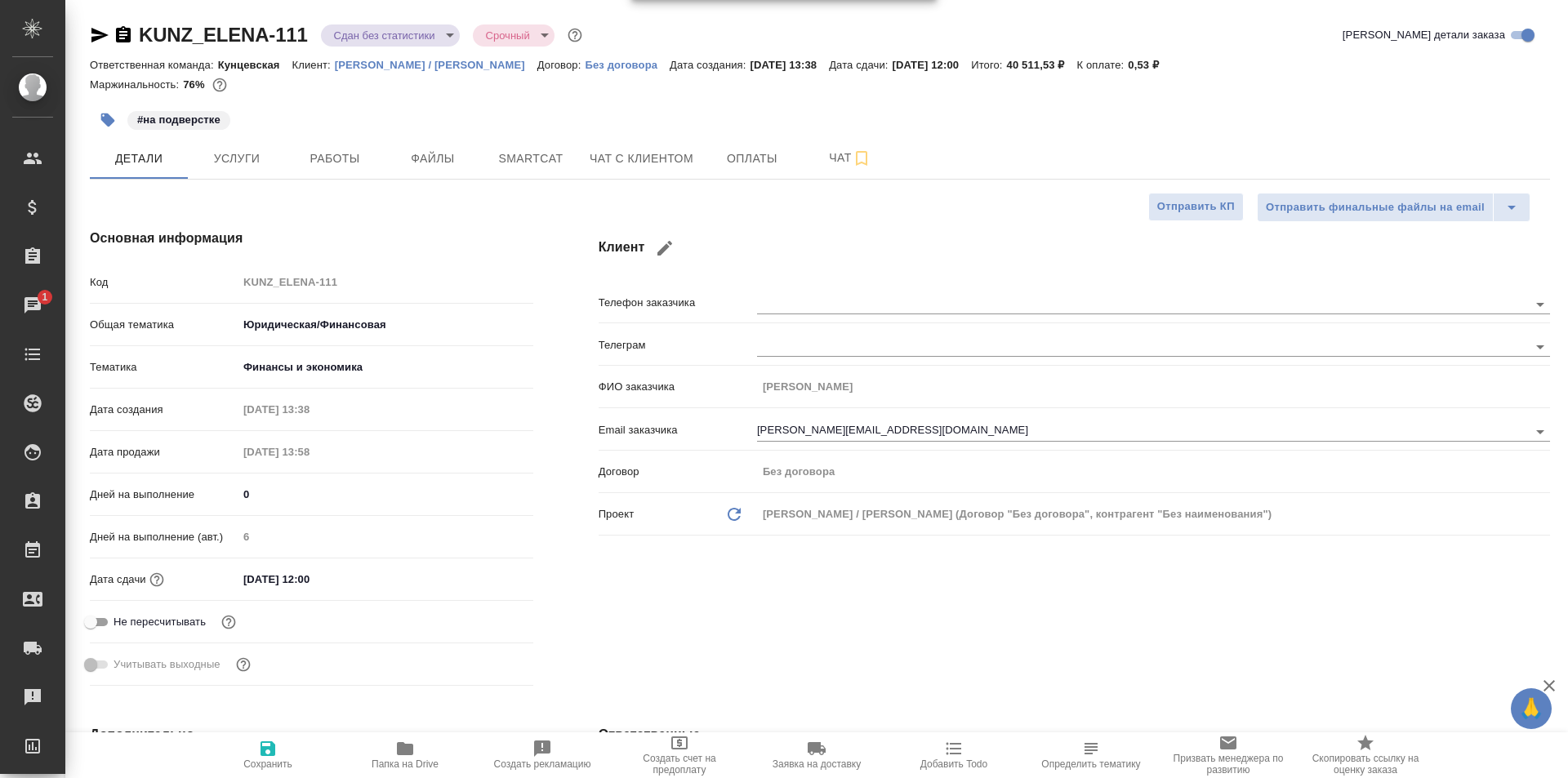
type textarea "x"
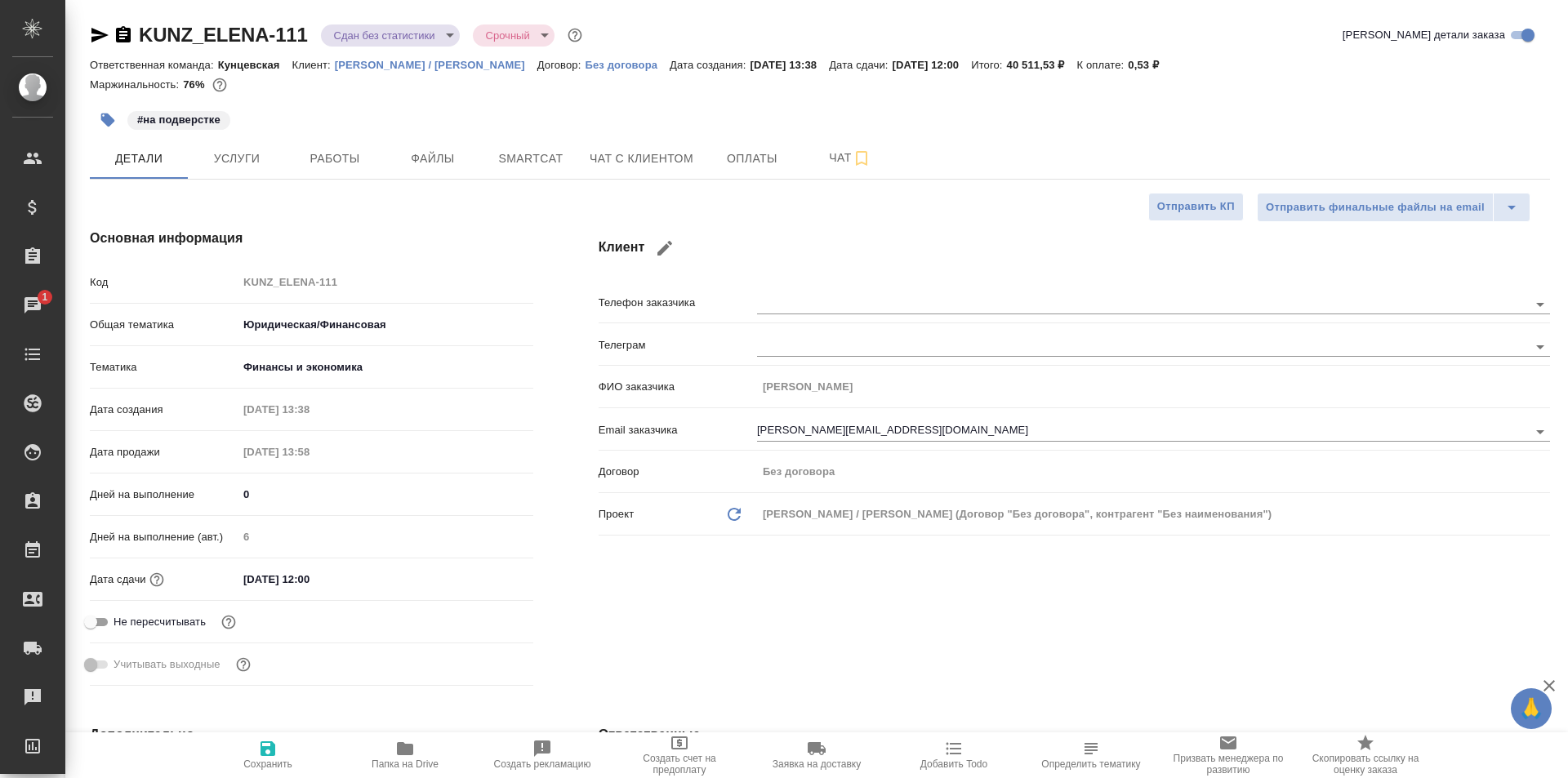
type textarea "x"
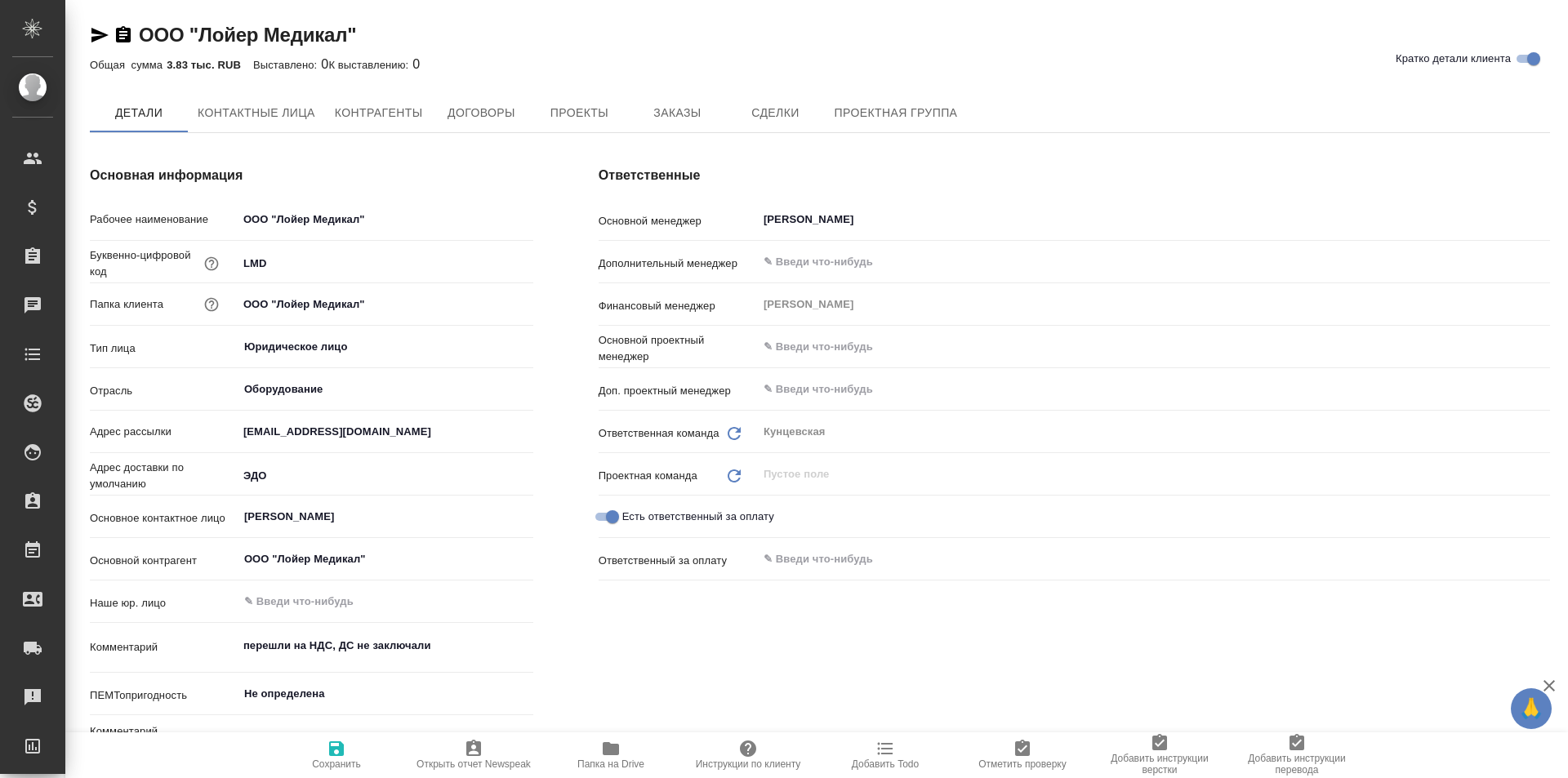
type textarea "x"
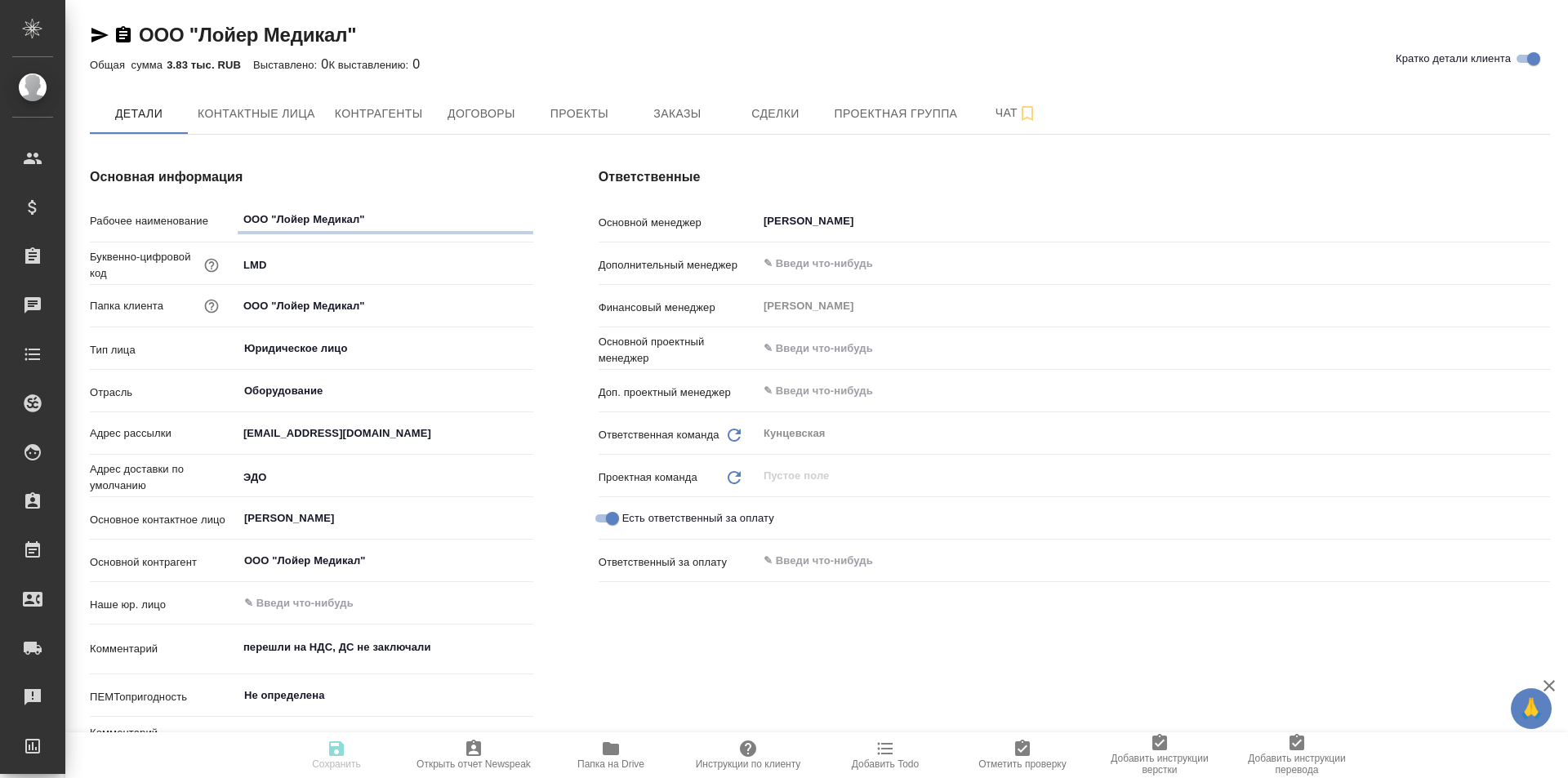
type textarea "x"
click at [288, 126] on button "Контактные лица" at bounding box center [256, 113] width 137 height 41
select select "RU"
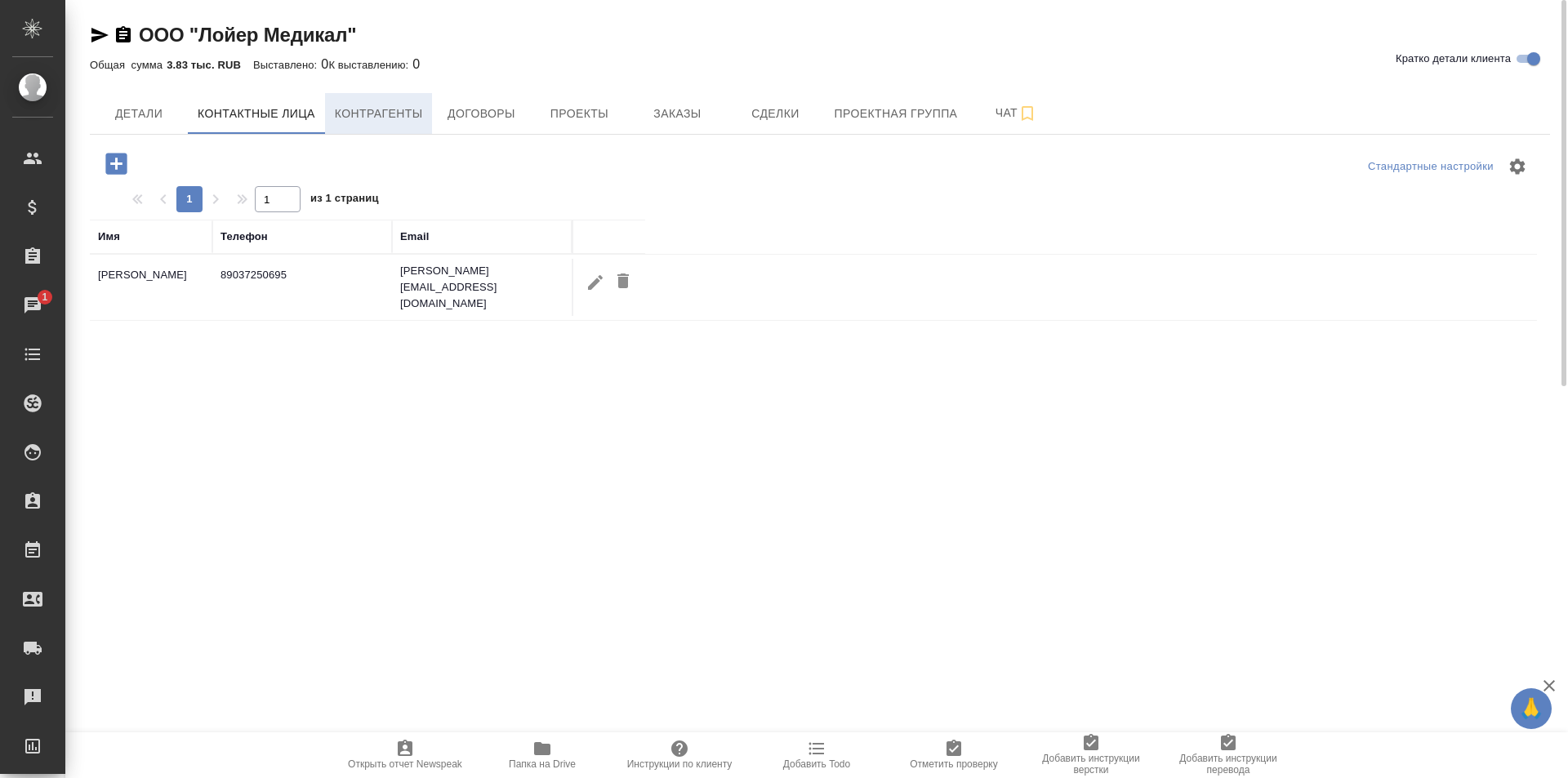
click at [402, 115] on span "Контрагенты" at bounding box center [379, 113] width 88 height 21
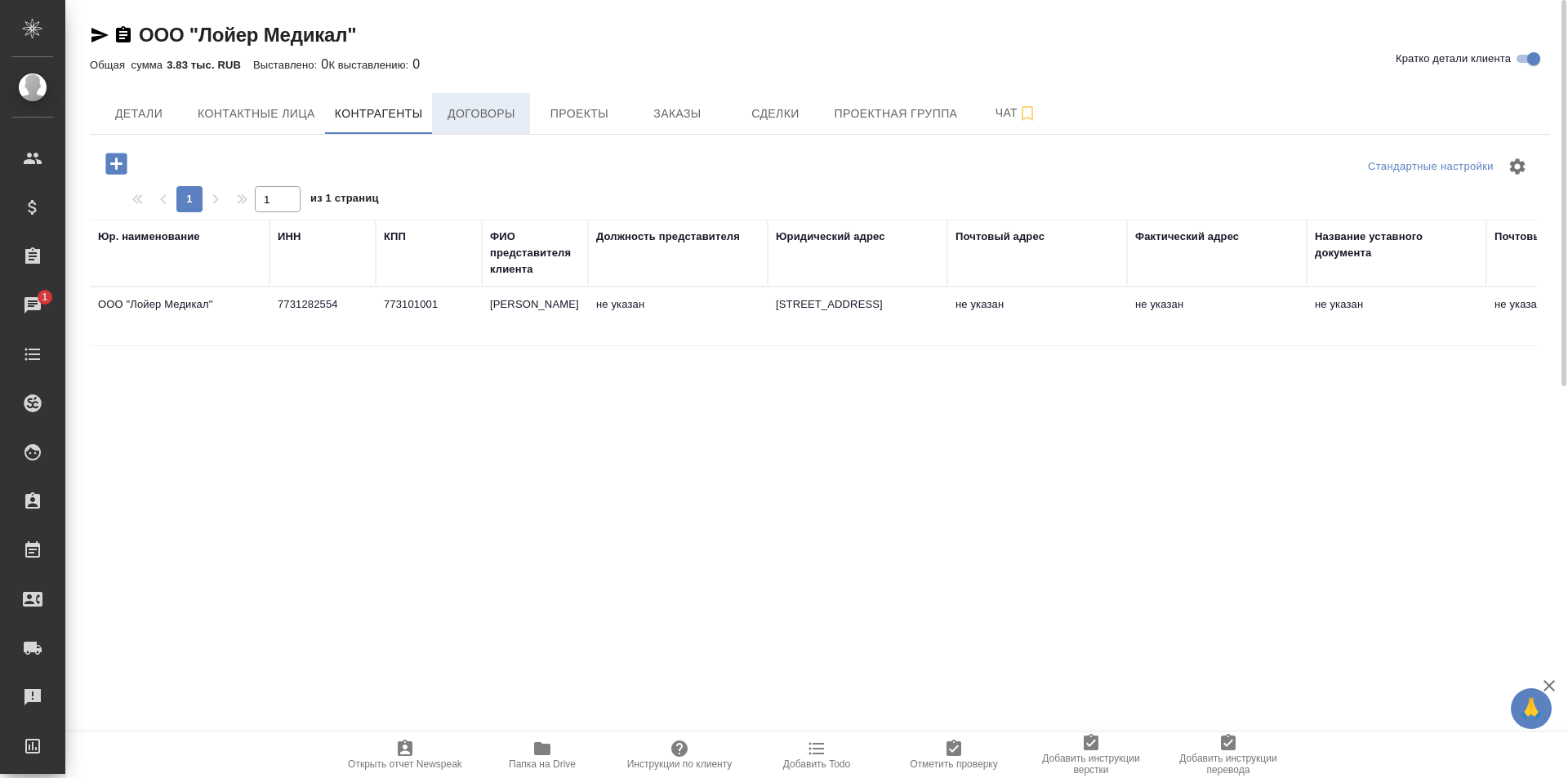
click at [518, 94] on button "Договоры" at bounding box center [481, 113] width 98 height 41
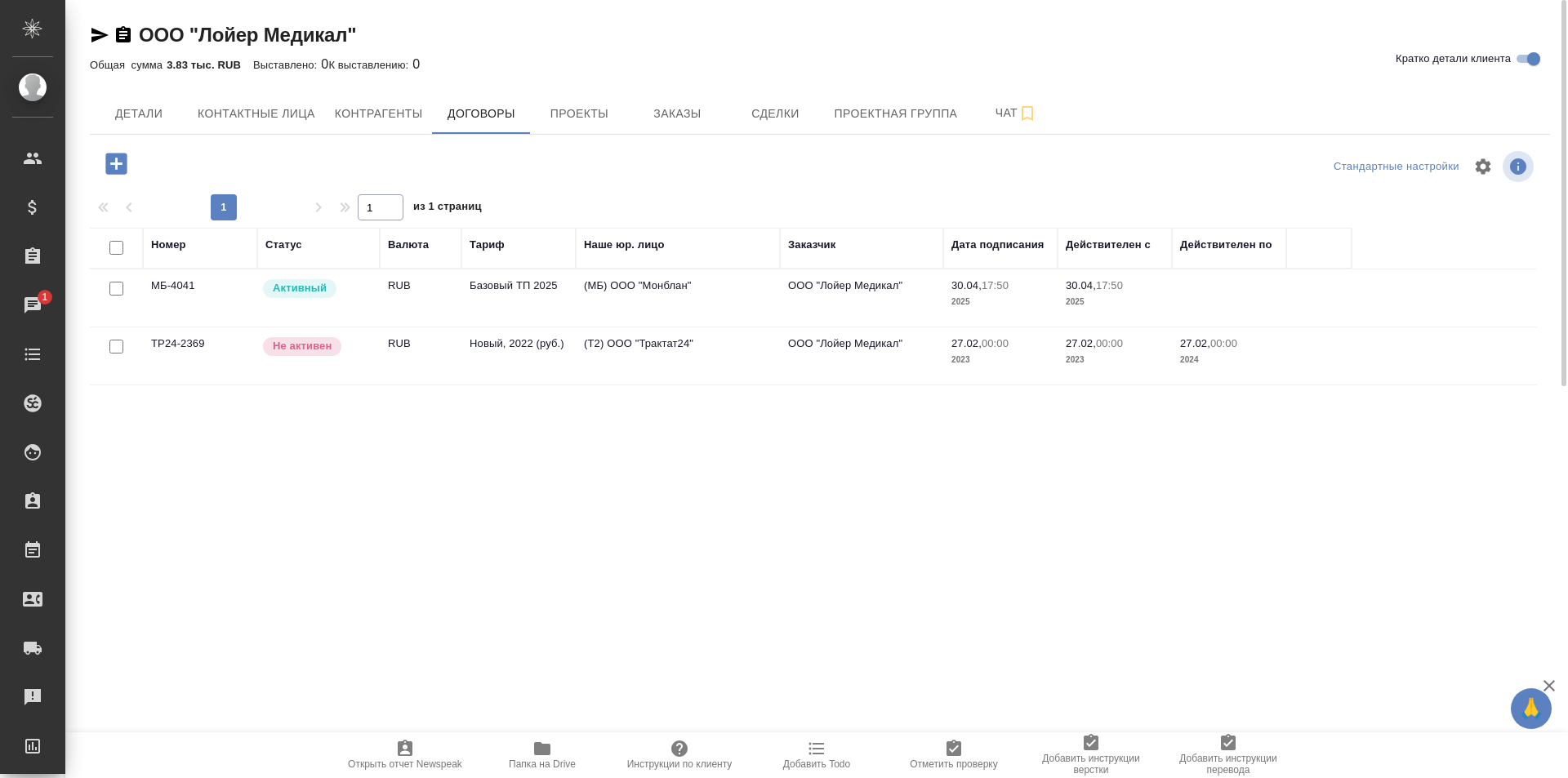
click at [766, 298] on td "(МБ) ООО "Монблан"" at bounding box center [677, 298] width 204 height 58
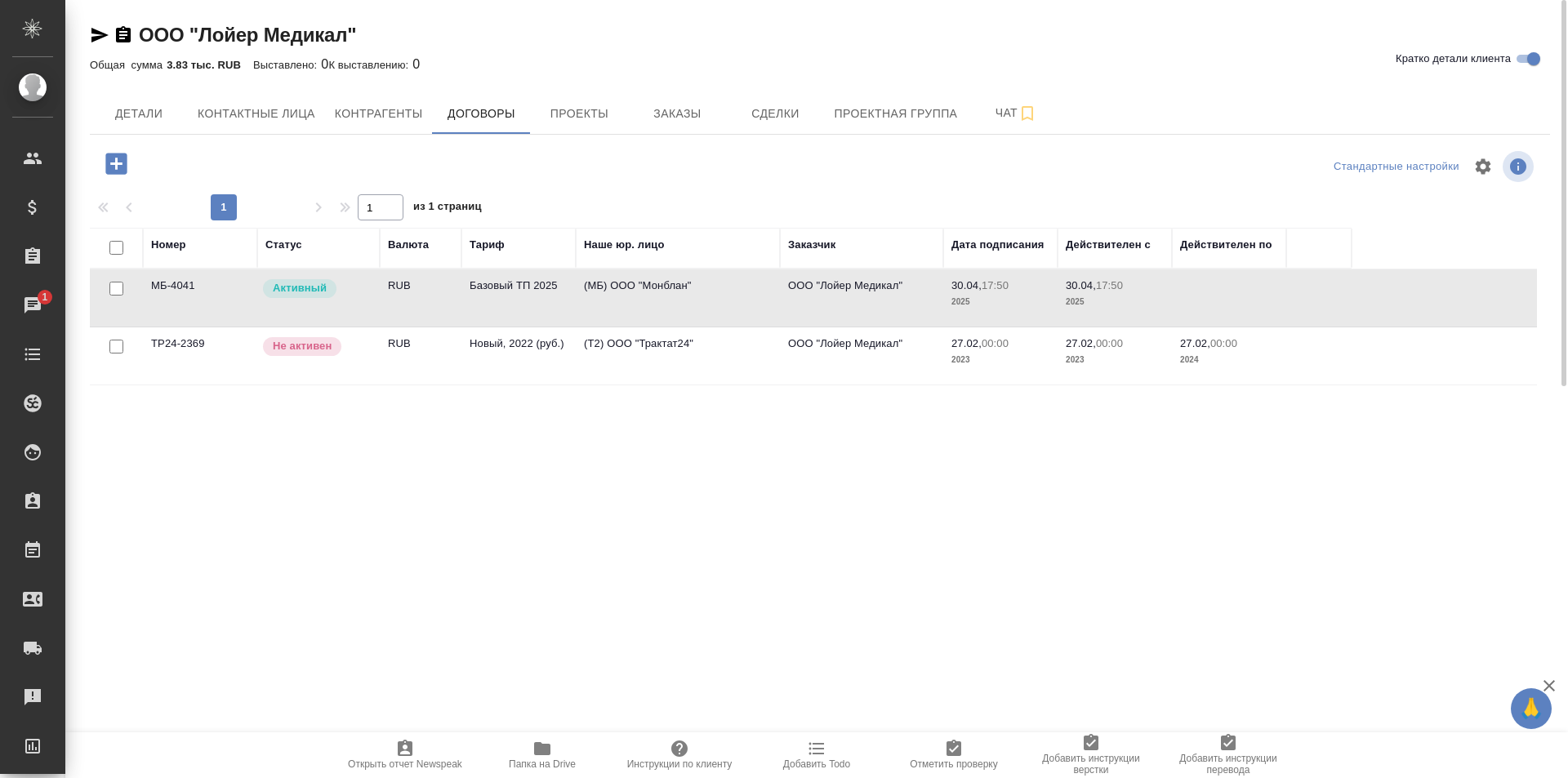
click at [766, 298] on td "(МБ) ООО "Монблан"" at bounding box center [677, 298] width 204 height 58
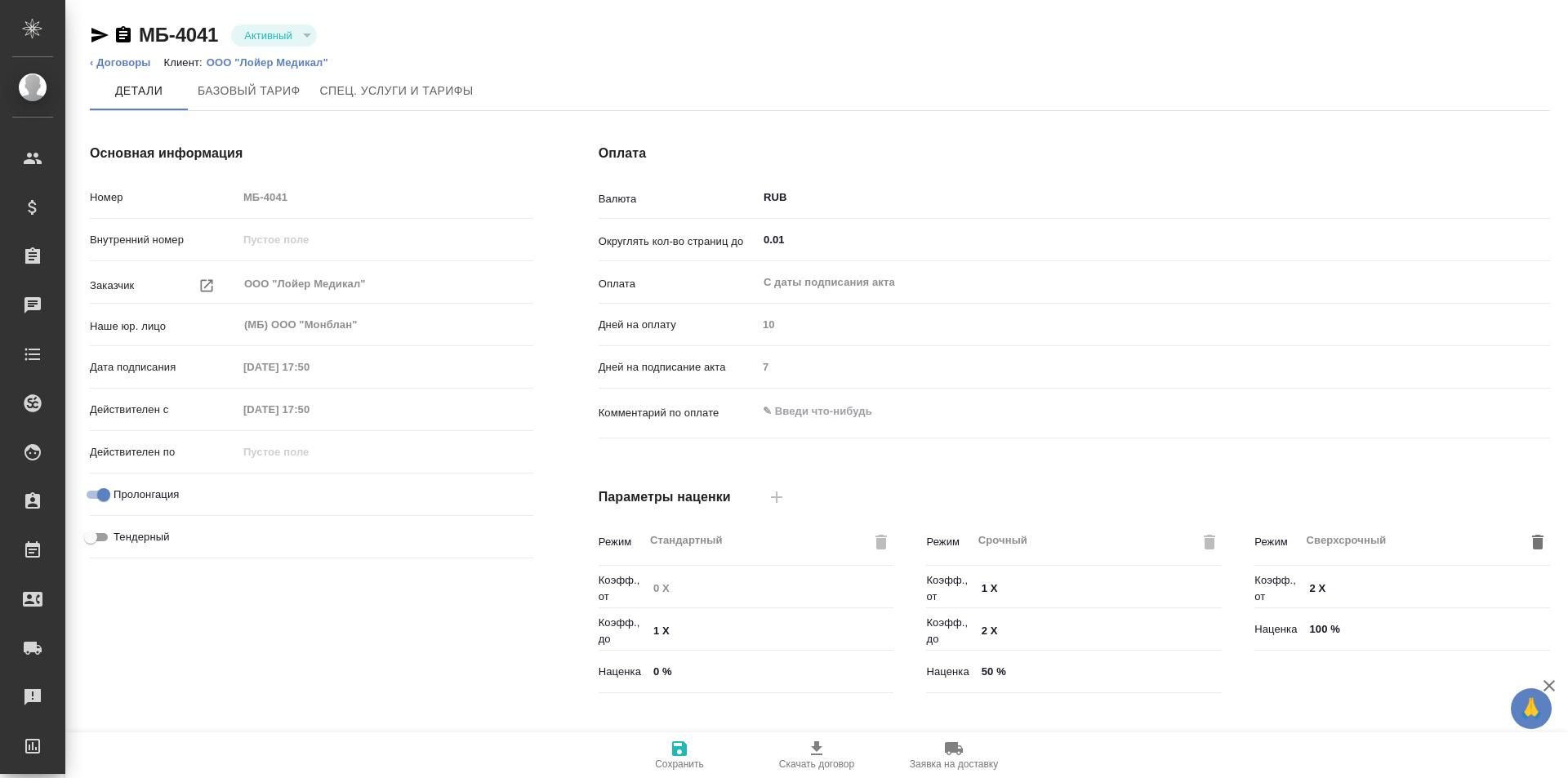
type input "Базовый ТП 2025"
type input "Стандартный шаблон - [PHONE_NUMBER] - ВЫБЕРИ МЕНЯ!"
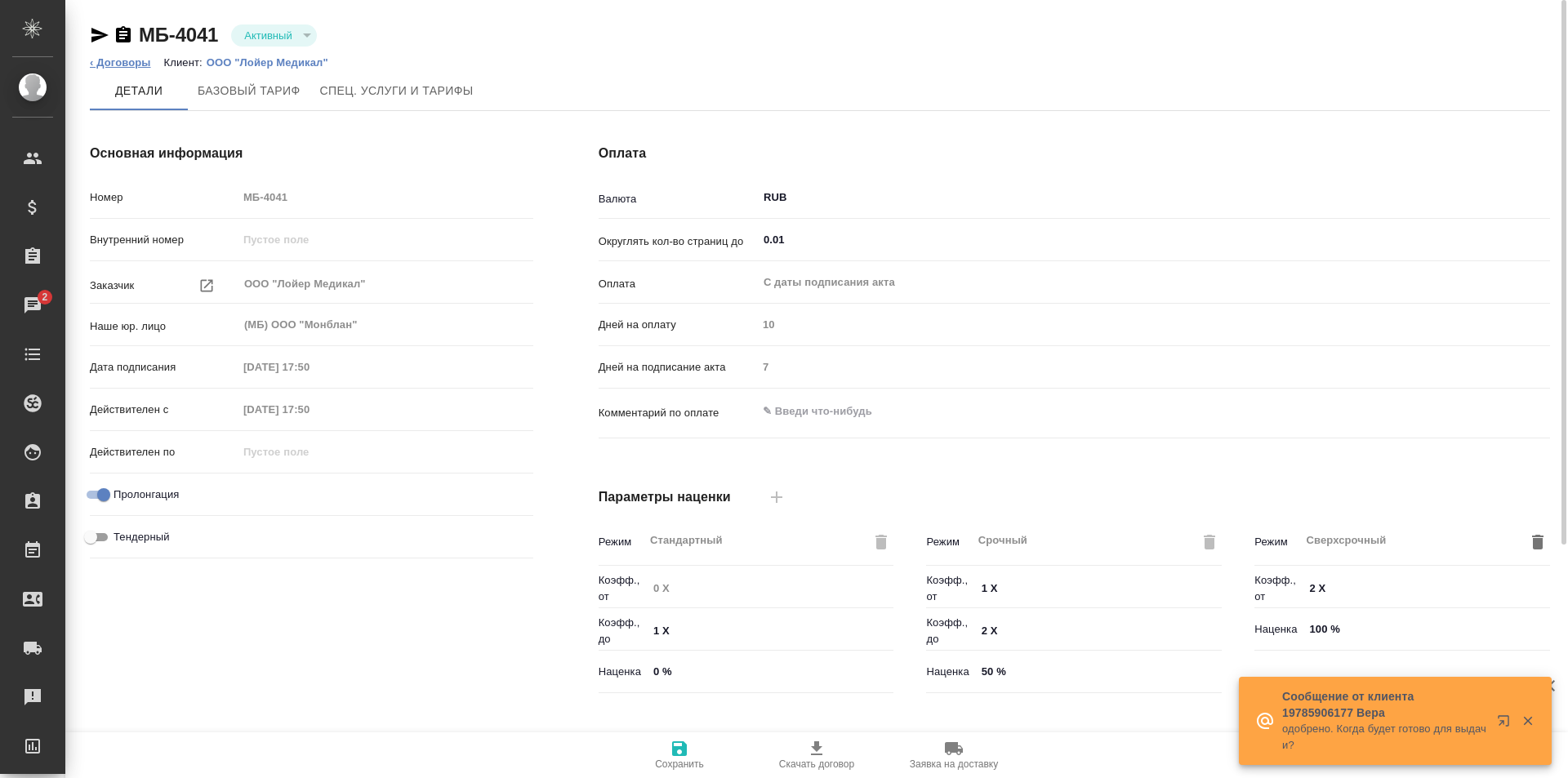
click at [126, 60] on link "‹ Договоры" at bounding box center [120, 63] width 62 height 12
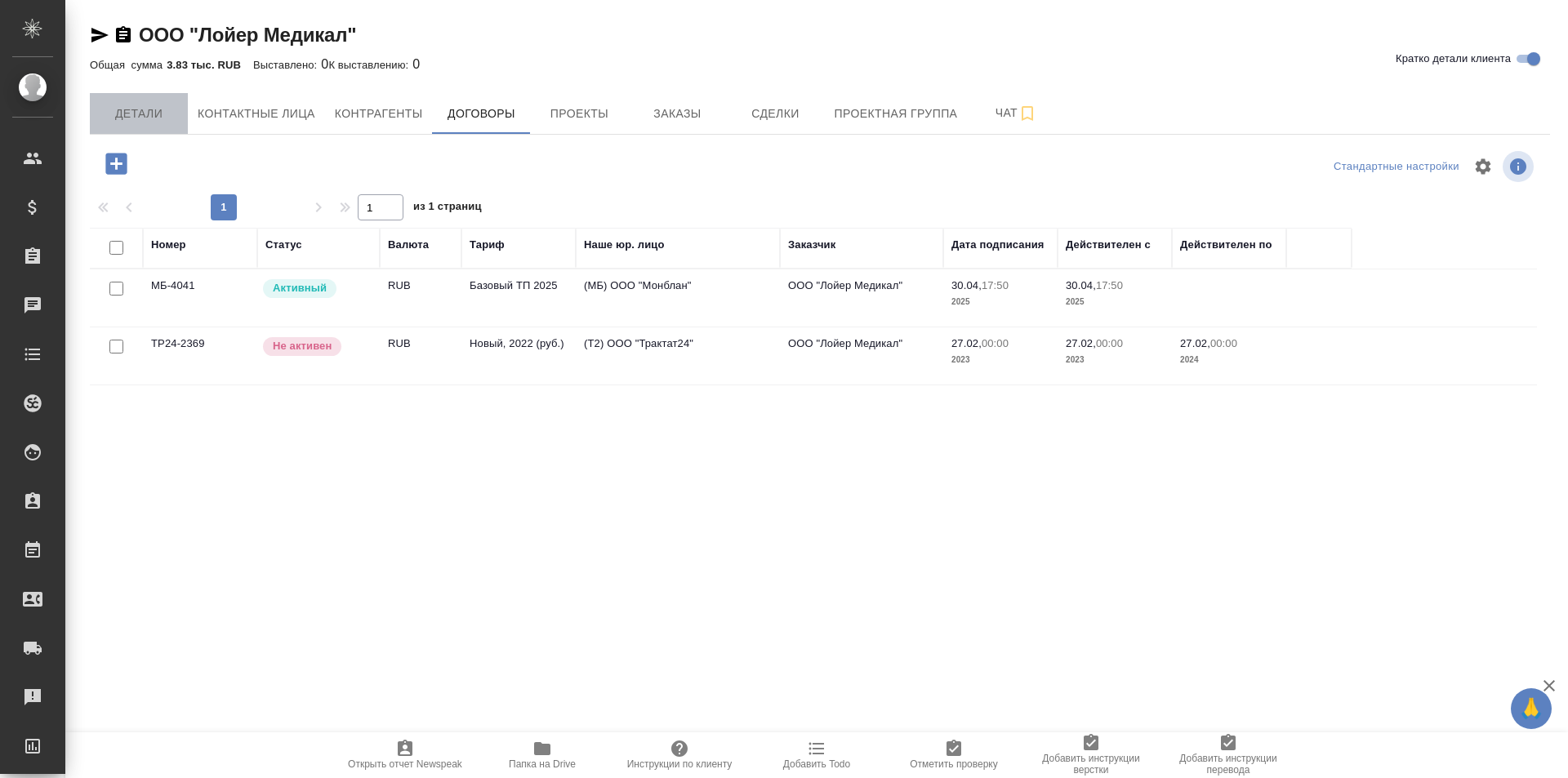
click at [163, 125] on button "Детали" at bounding box center [138, 113] width 98 height 41
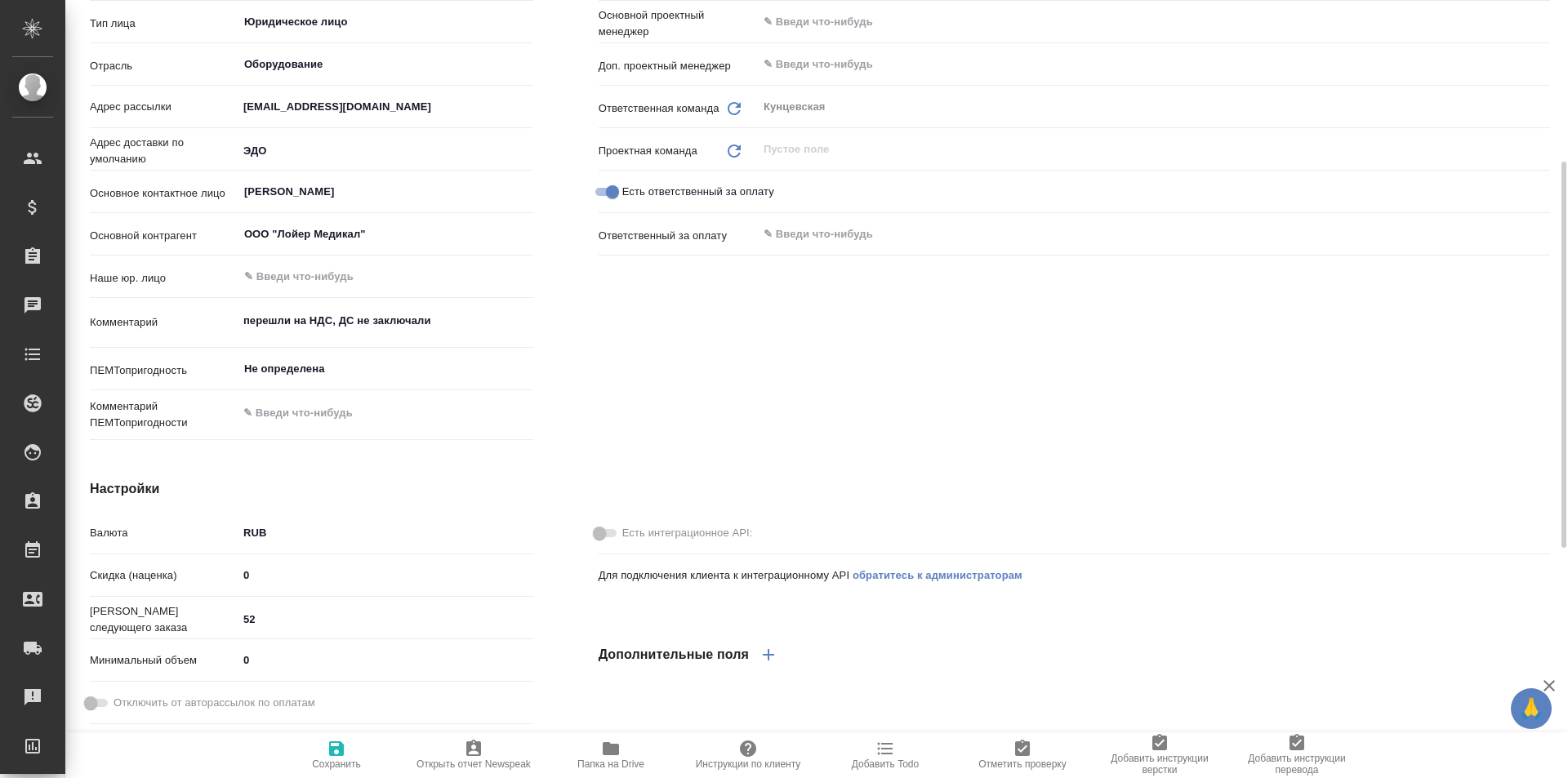
type textarea "x"
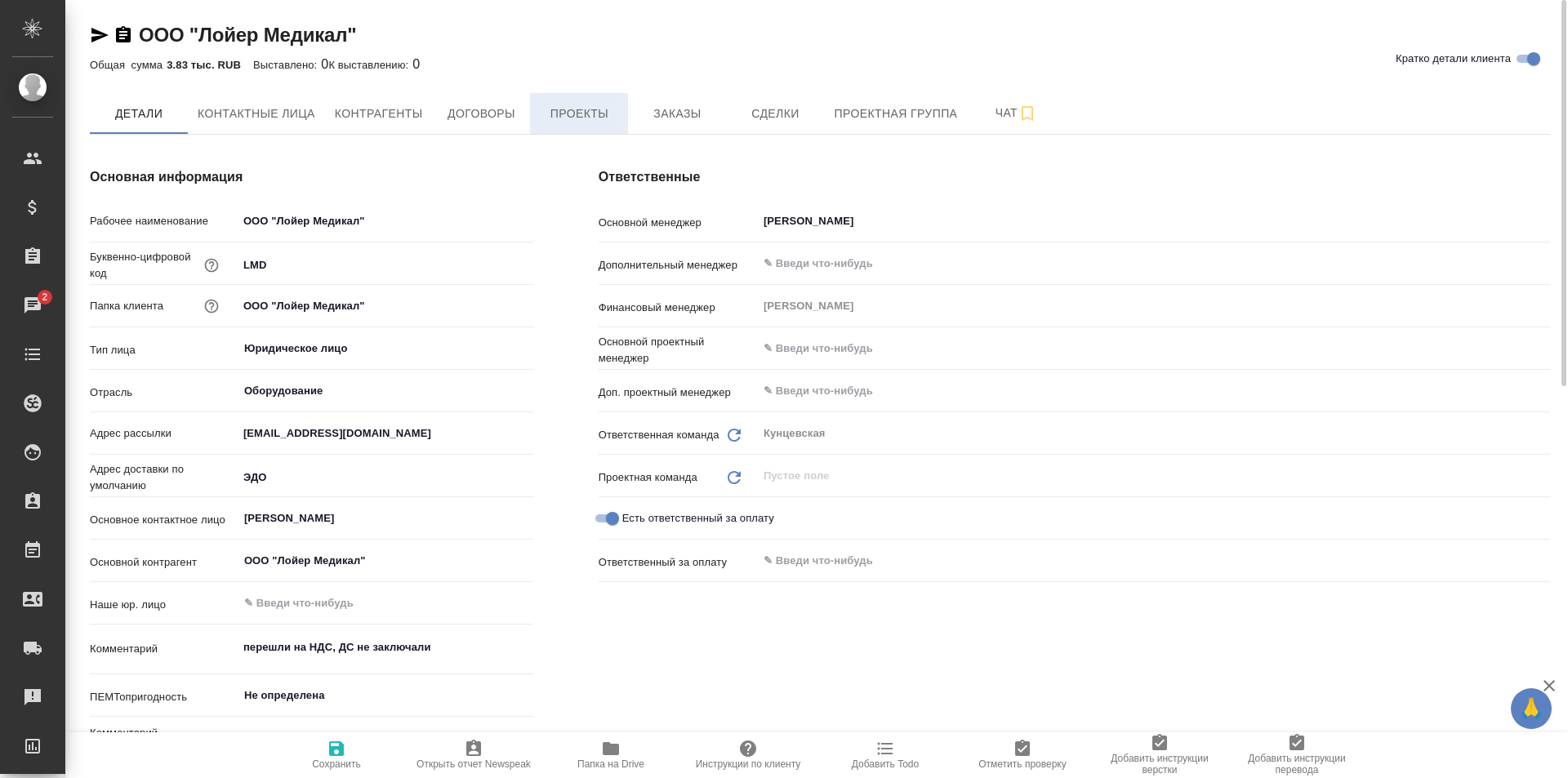
click at [603, 124] on button "Проекты" at bounding box center [578, 113] width 98 height 41
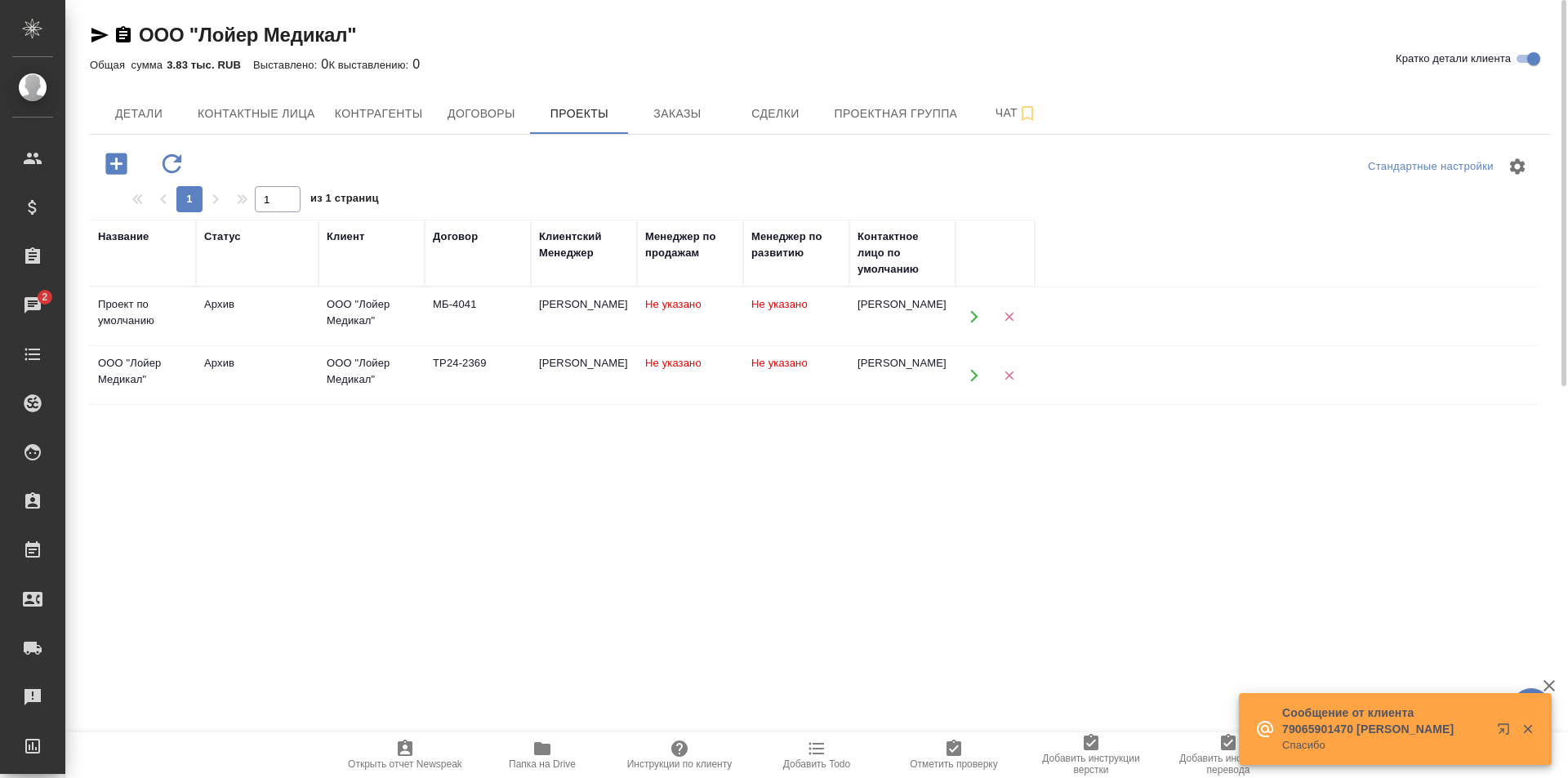
click at [307, 309] on div "Архив" at bounding box center [256, 304] width 106 height 16
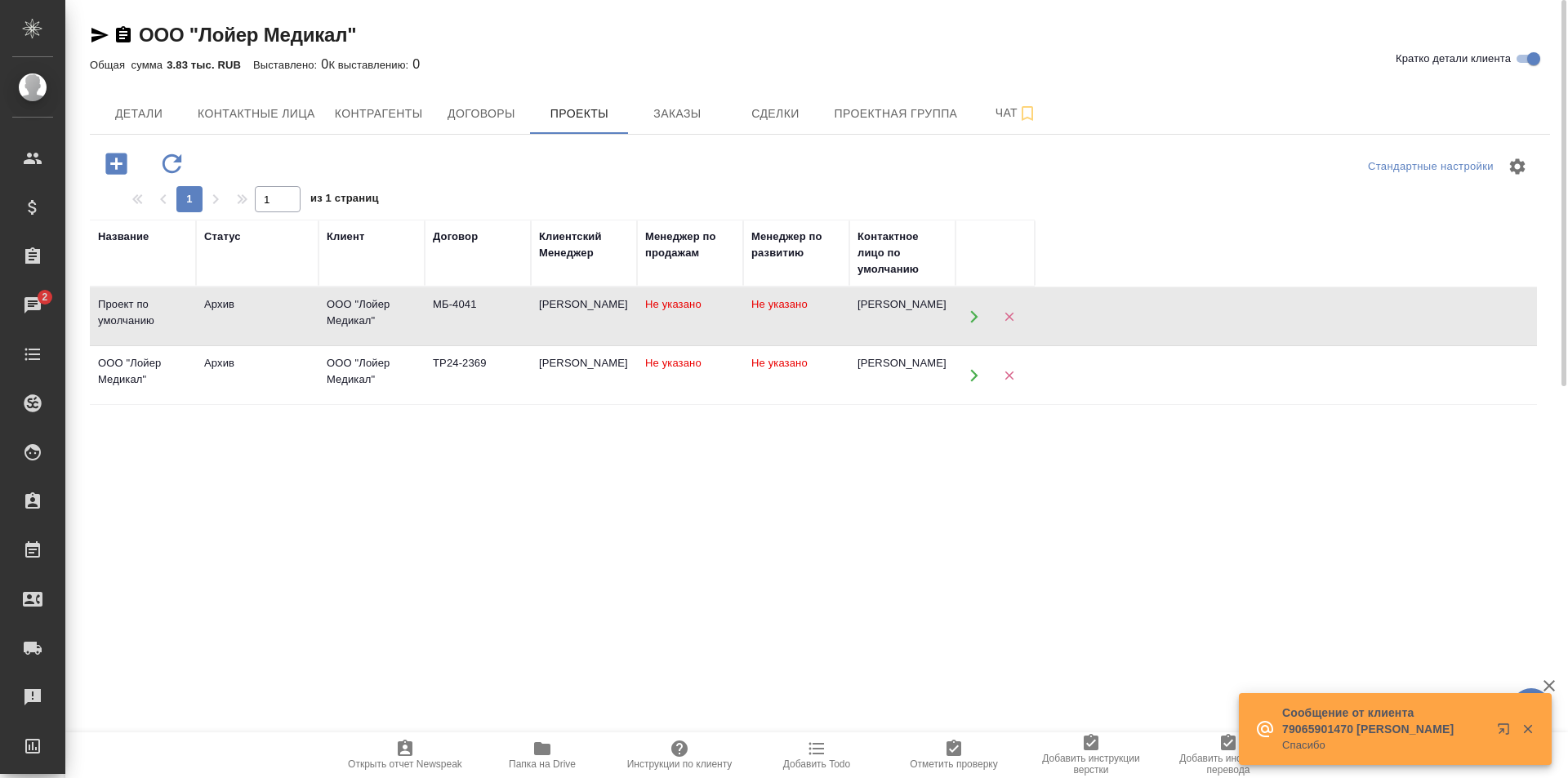
click at [307, 309] on div "Архив" at bounding box center [256, 304] width 106 height 16
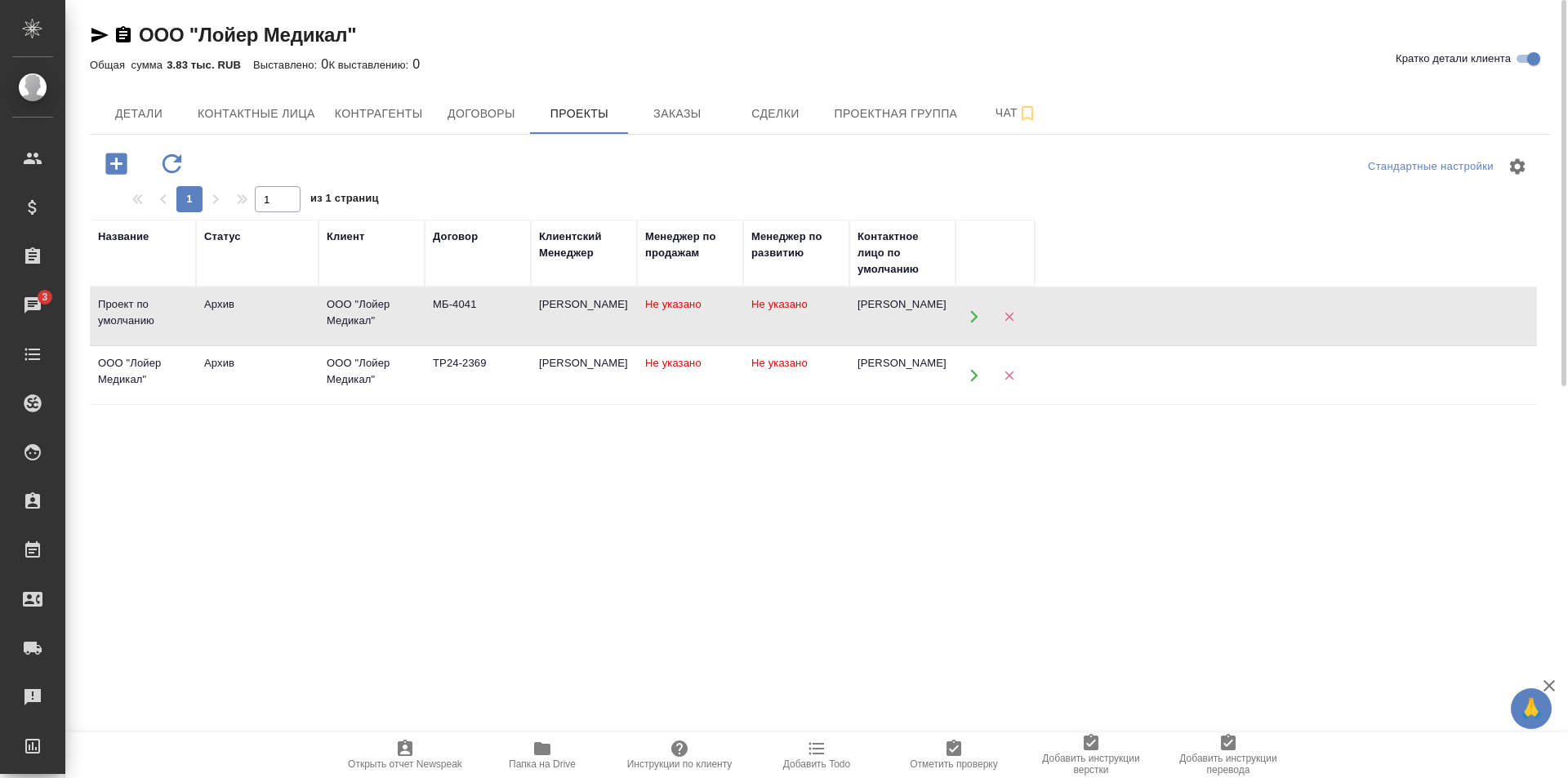
click at [306, 346] on td "Архив" at bounding box center [256, 317] width 122 height 58
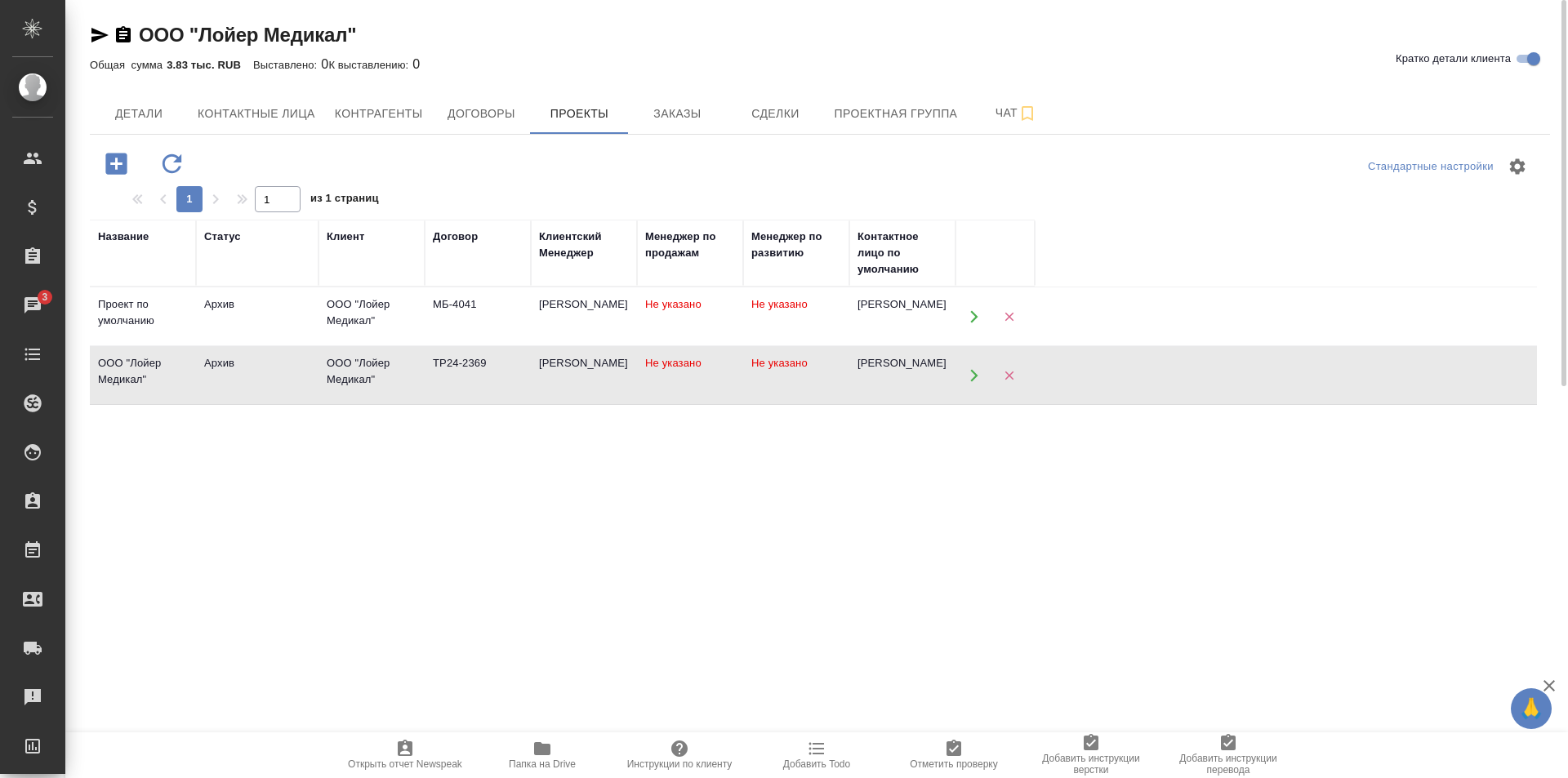
click at [306, 346] on td "Архив" at bounding box center [256, 317] width 122 height 58
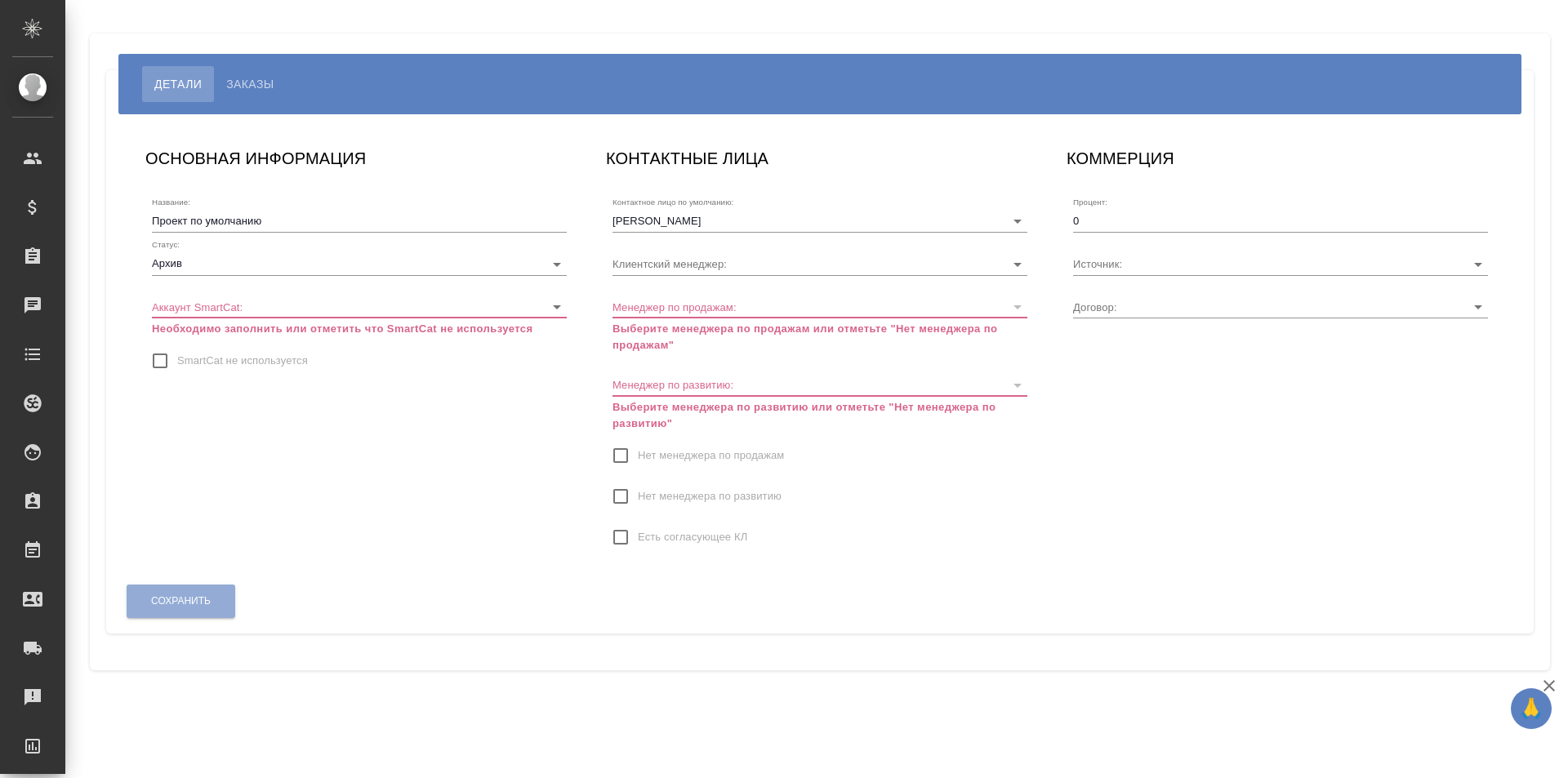
type input "МБ-4041"
type input "[PERSON_NAME]"
click at [258, 85] on span "Заказы" at bounding box center [250, 84] width 48 height 20
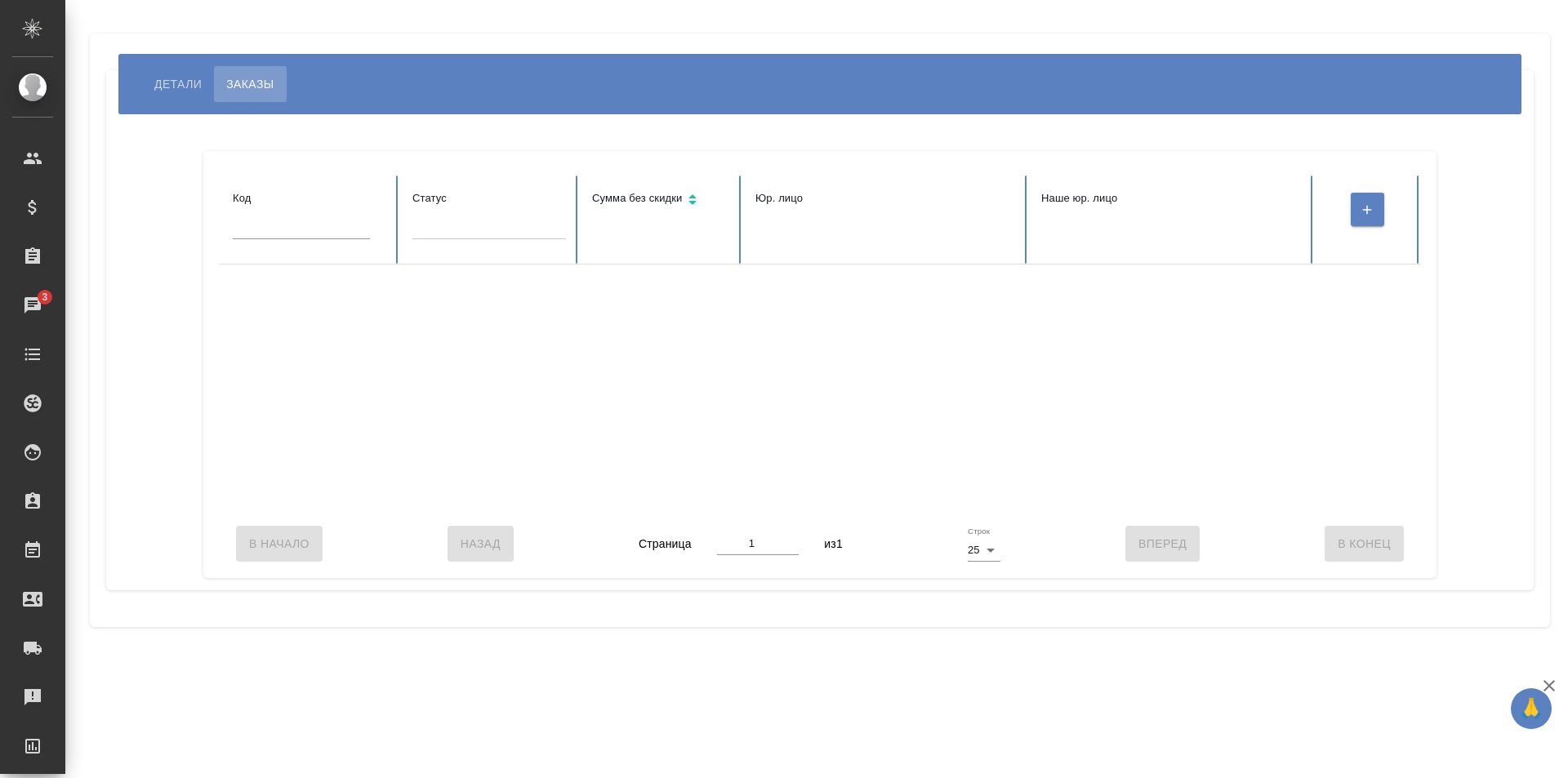
click at [166, 86] on span "Детали" at bounding box center [178, 84] width 48 height 20
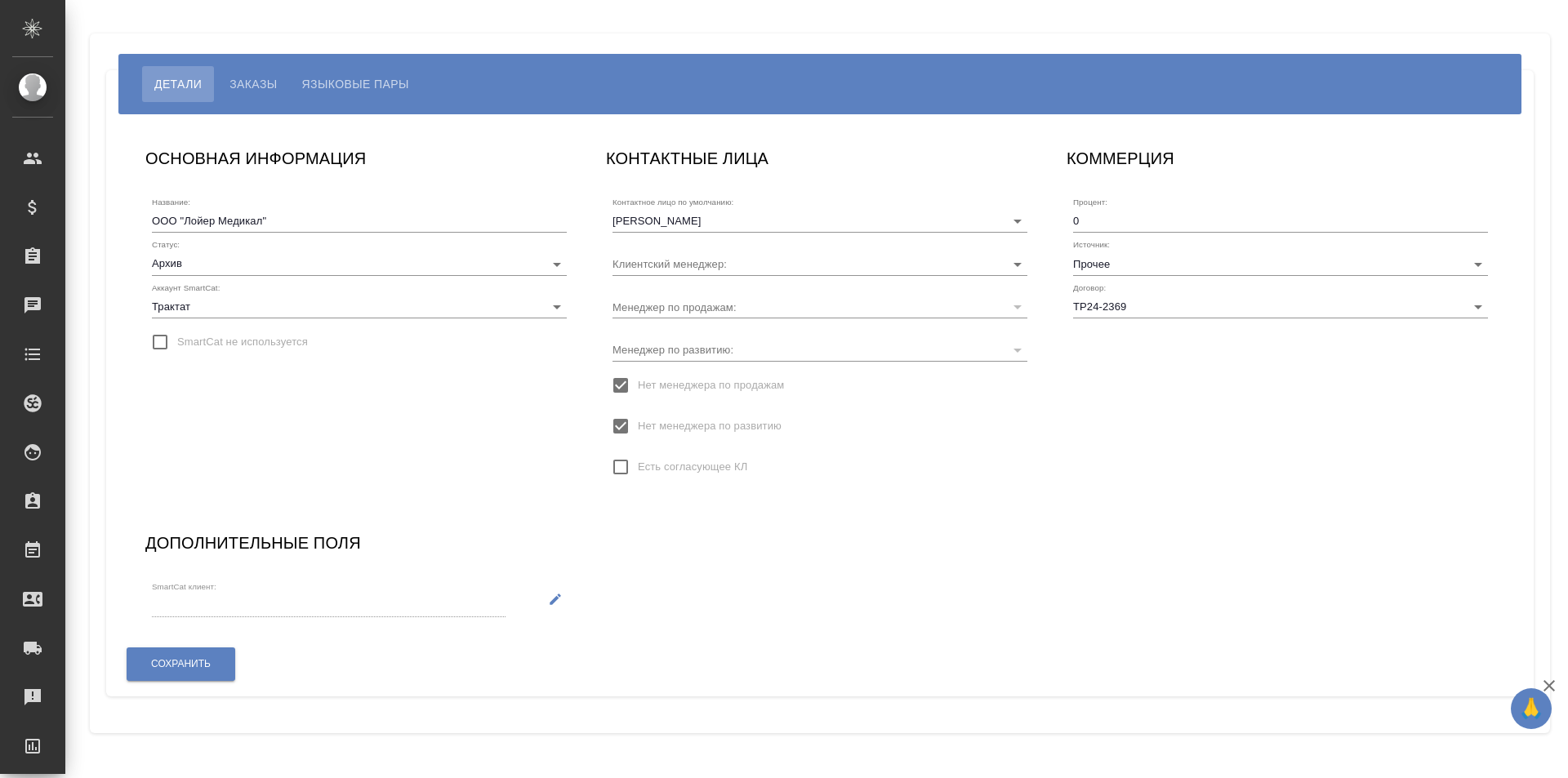
type input "[PERSON_NAME]"
click at [261, 85] on span "Заказы" at bounding box center [253, 84] width 48 height 20
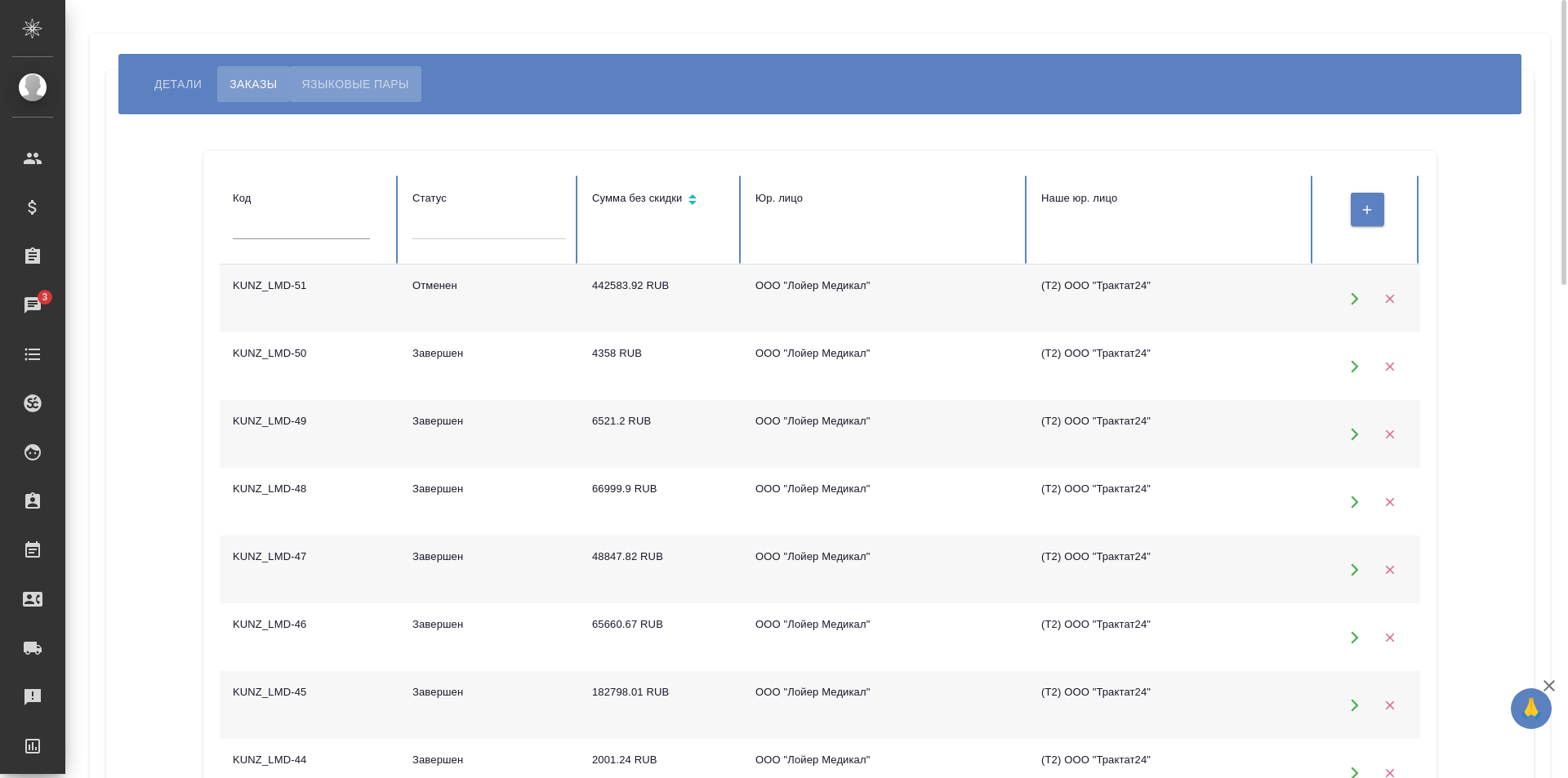
click at [341, 89] on span "Языковые пары" at bounding box center [356, 84] width 107 height 20
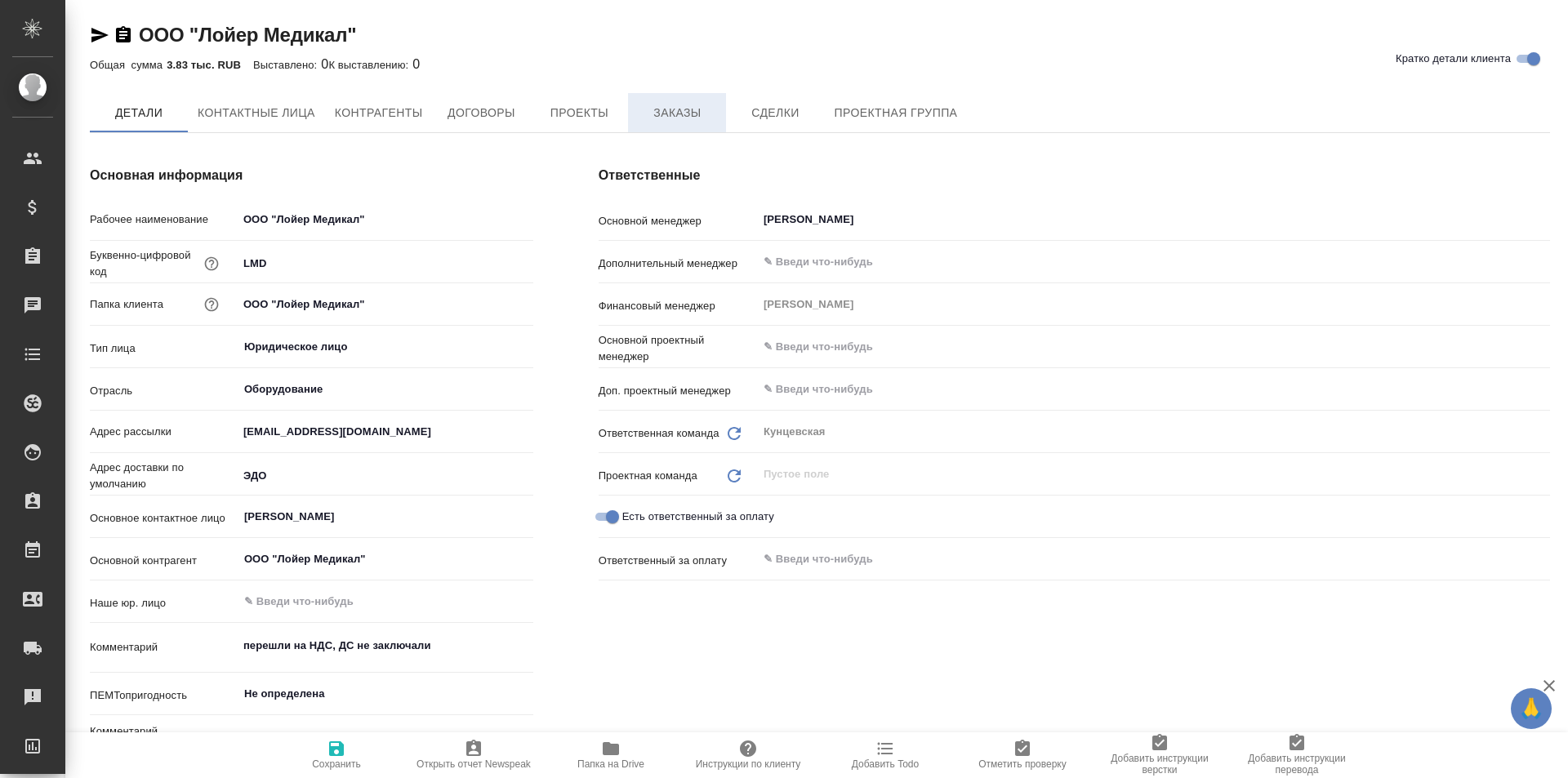
type textarea "x"
click at [706, 109] on span "Заказы" at bounding box center [677, 113] width 78 height 21
type textarea "x"
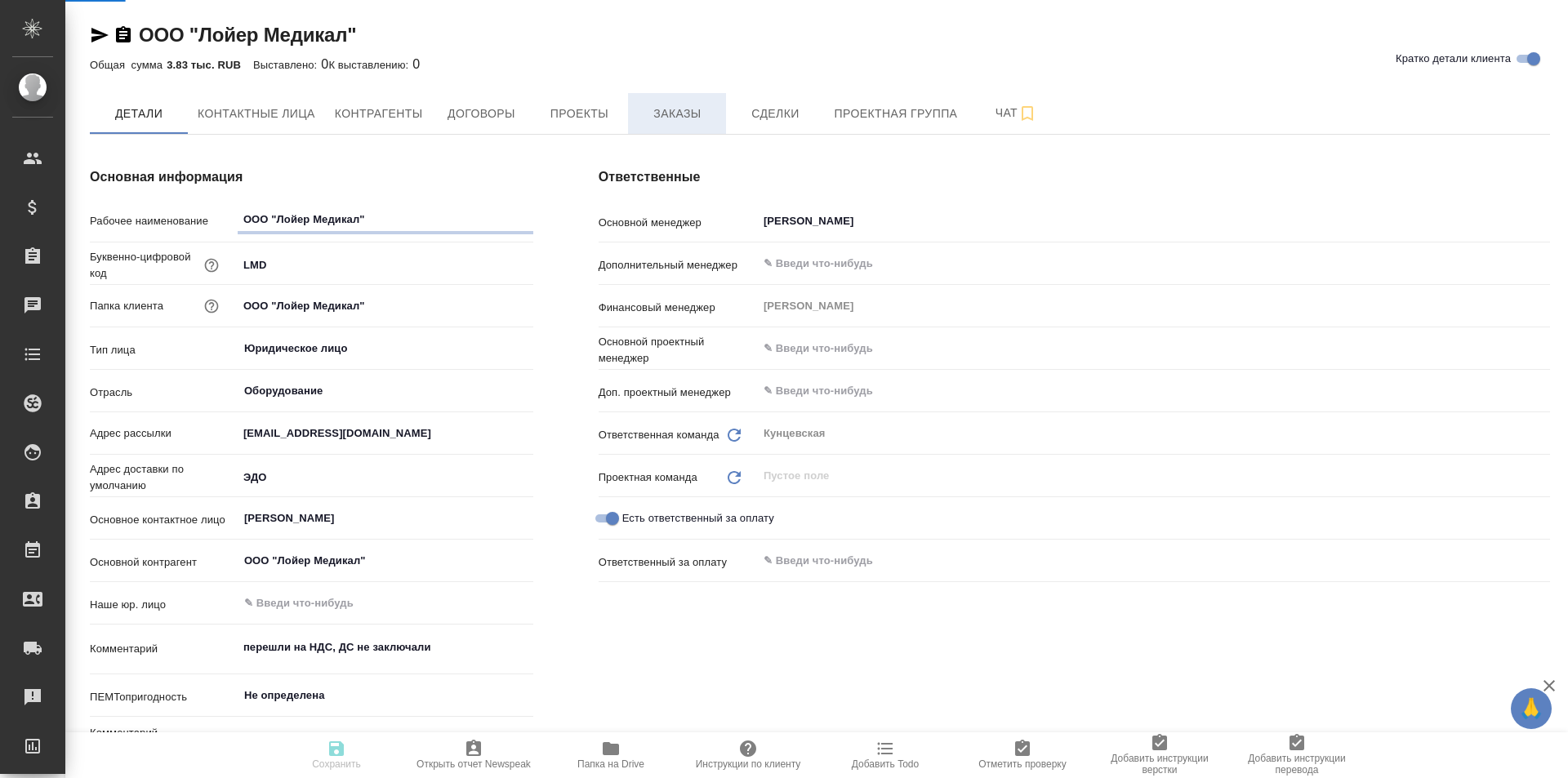
type textarea "x"
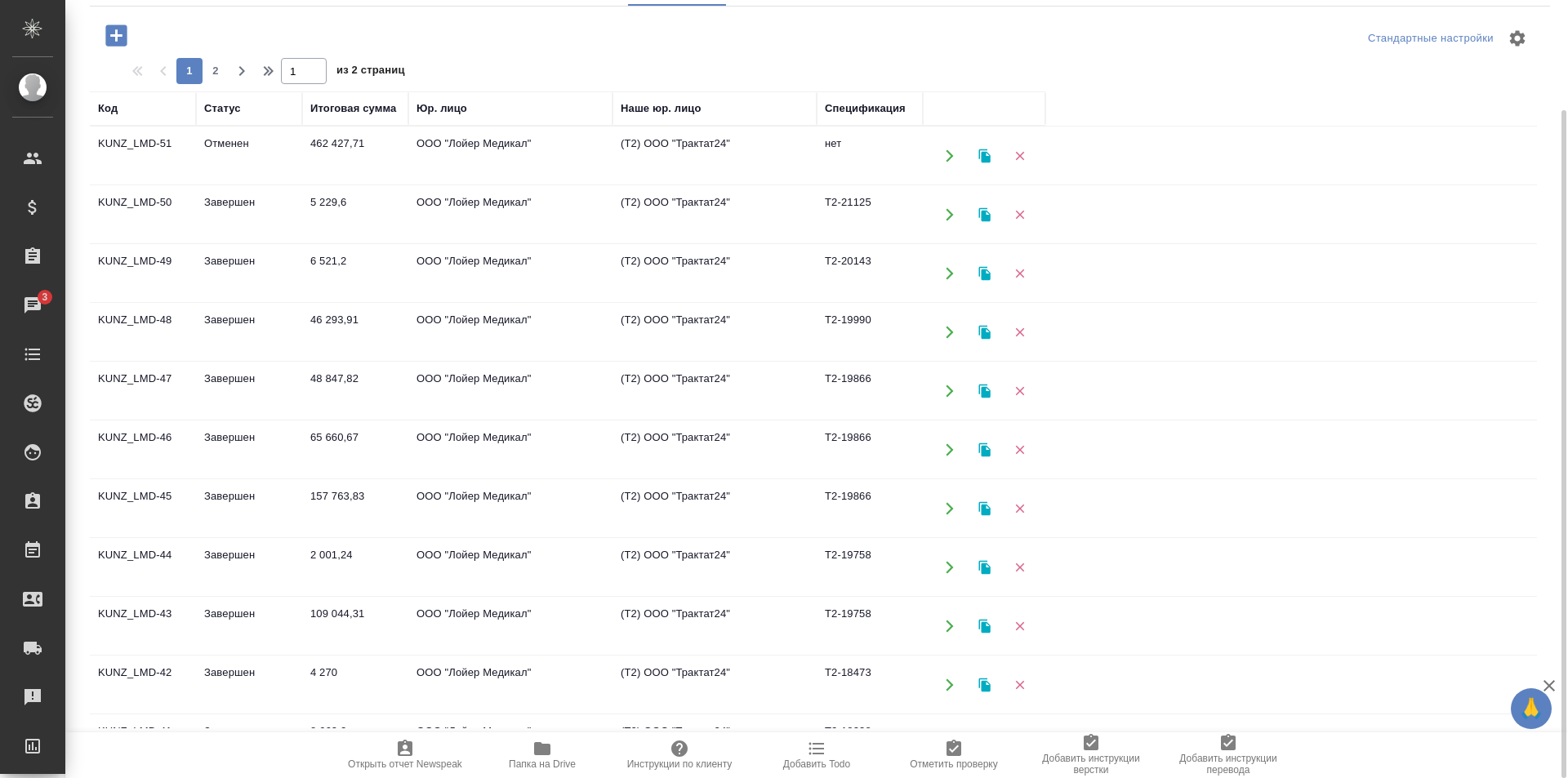
click at [460, 185] on td "ООО "Лойер Медикал"" at bounding box center [510, 156] width 204 height 58
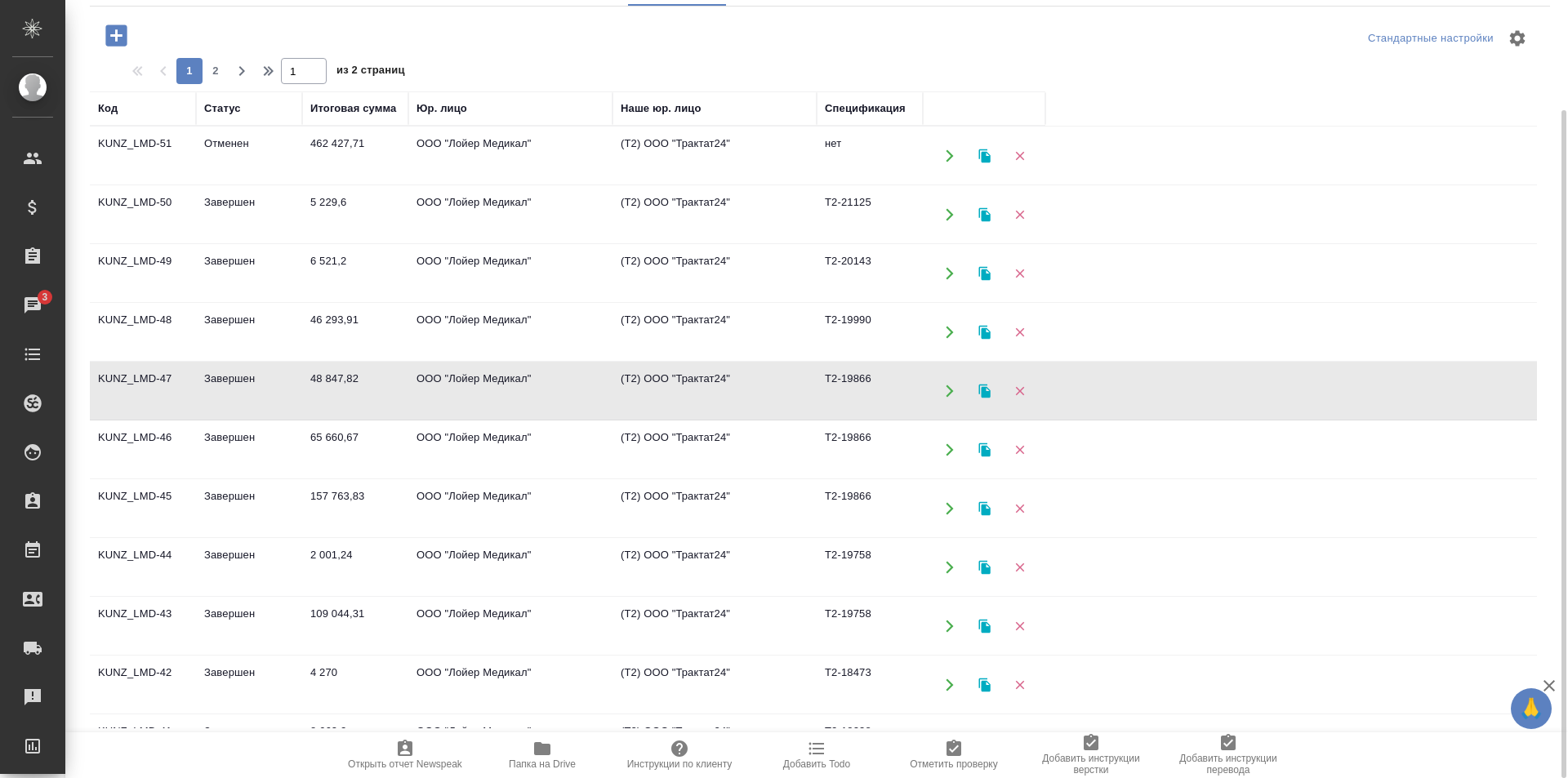
click at [460, 185] on td "ООО "Лойер Медикал"" at bounding box center [510, 156] width 204 height 58
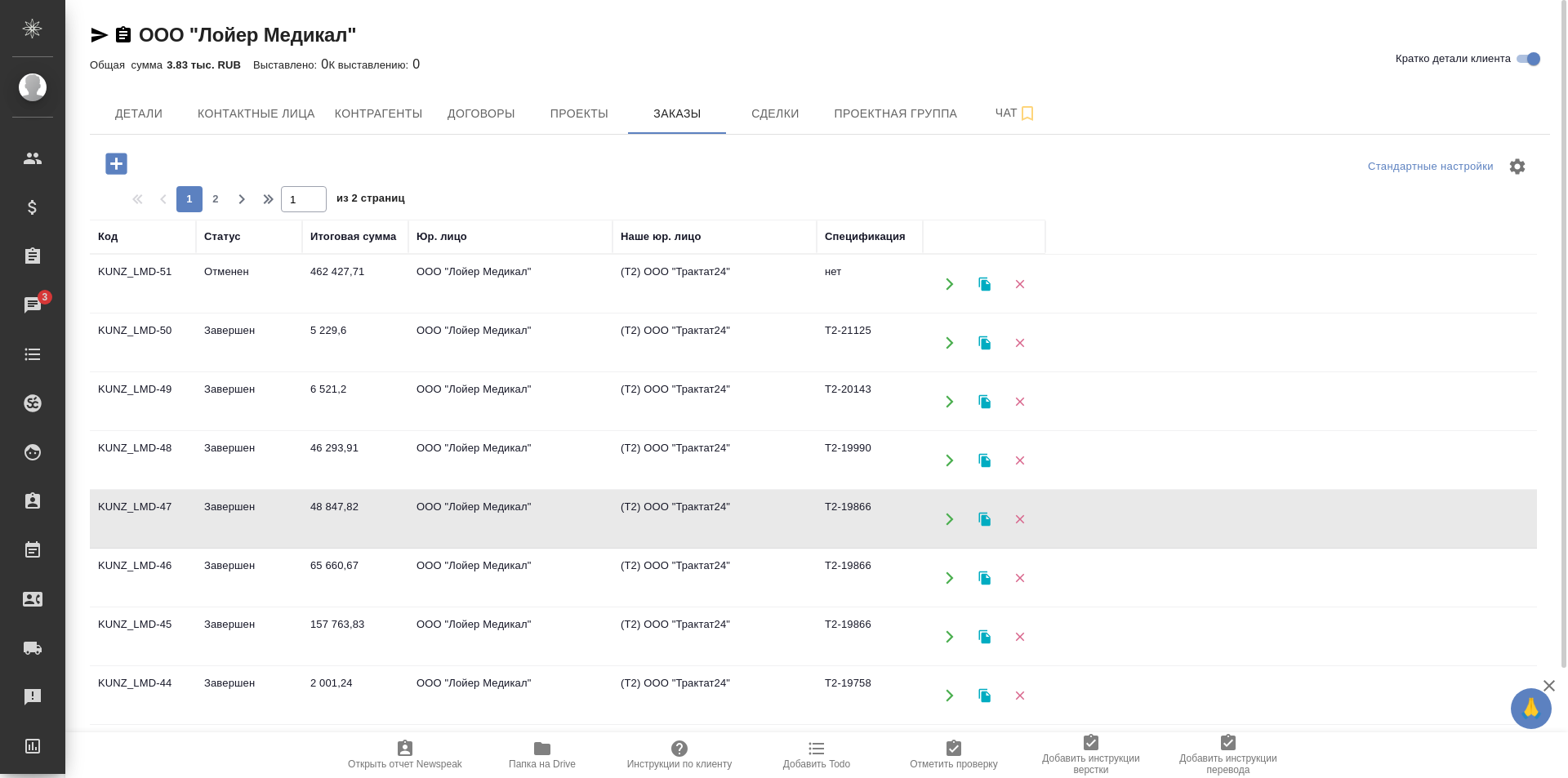
click at [454, 299] on td "ООО "Лойер Медикал"" at bounding box center [510, 284] width 204 height 58
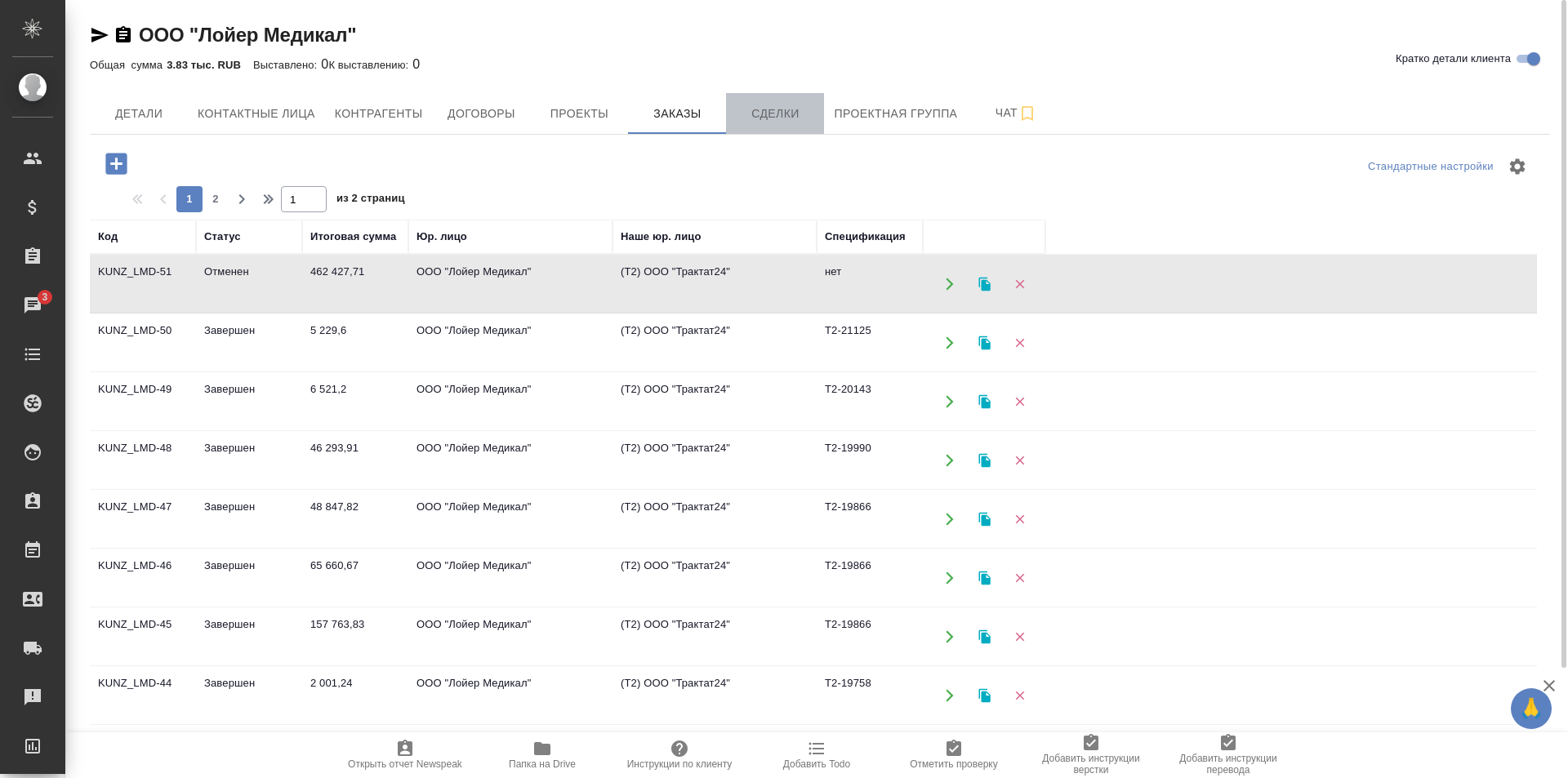
click at [772, 126] on button "Сделки" at bounding box center [774, 113] width 98 height 41
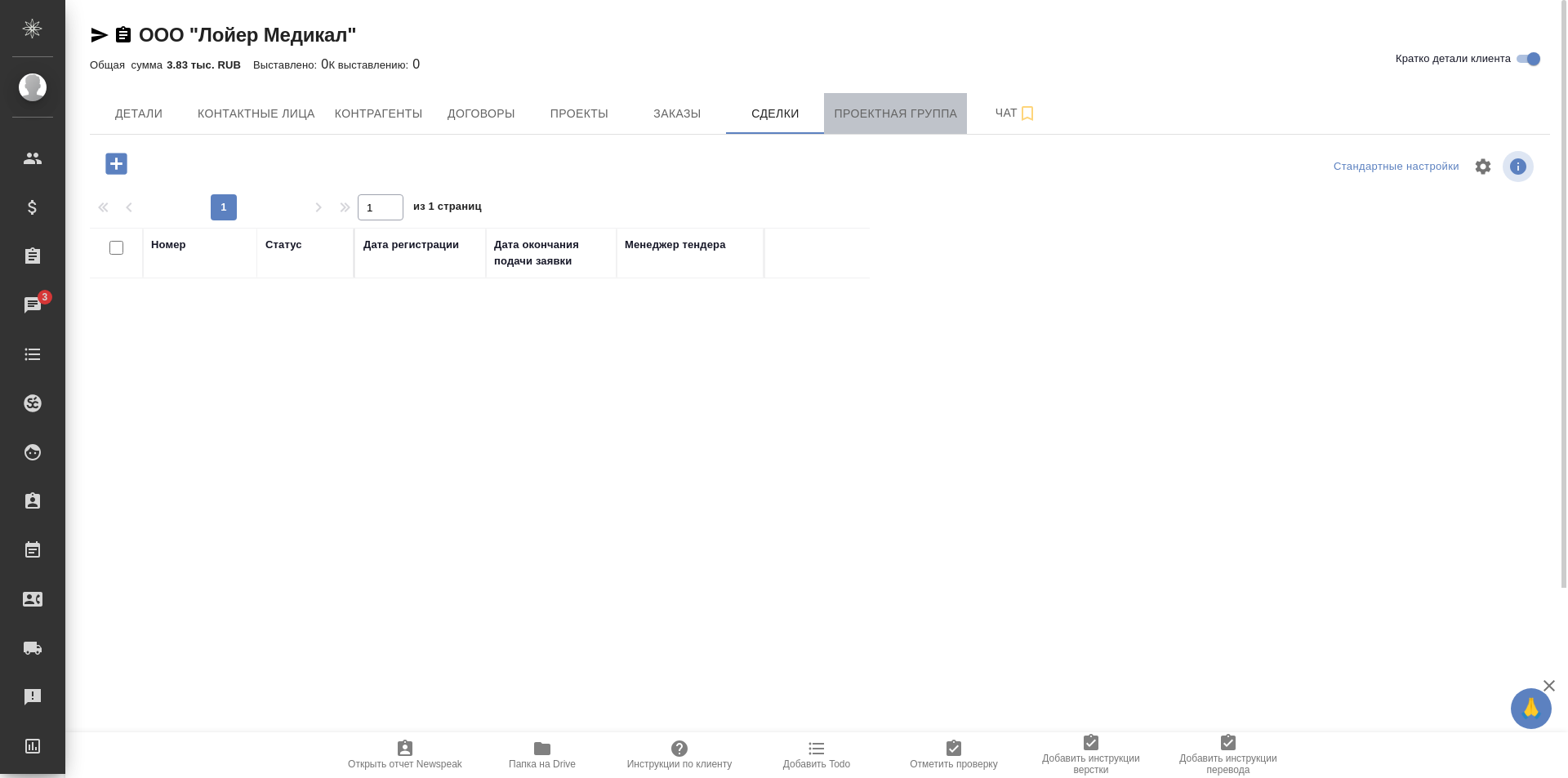
click at [948, 108] on span "Проектная группа" at bounding box center [895, 113] width 123 height 21
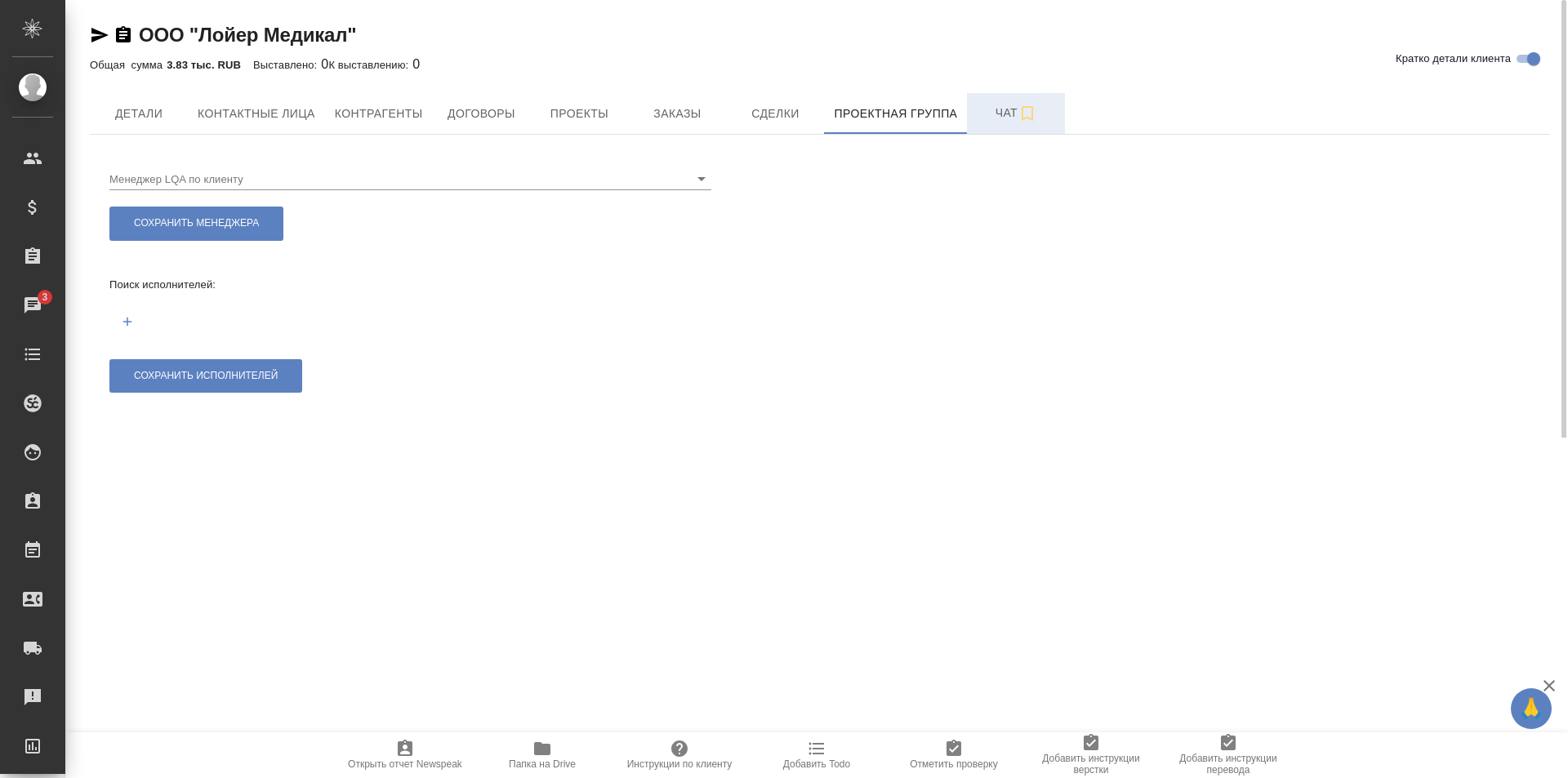
click at [995, 116] on span "Чат" at bounding box center [1016, 113] width 78 height 21
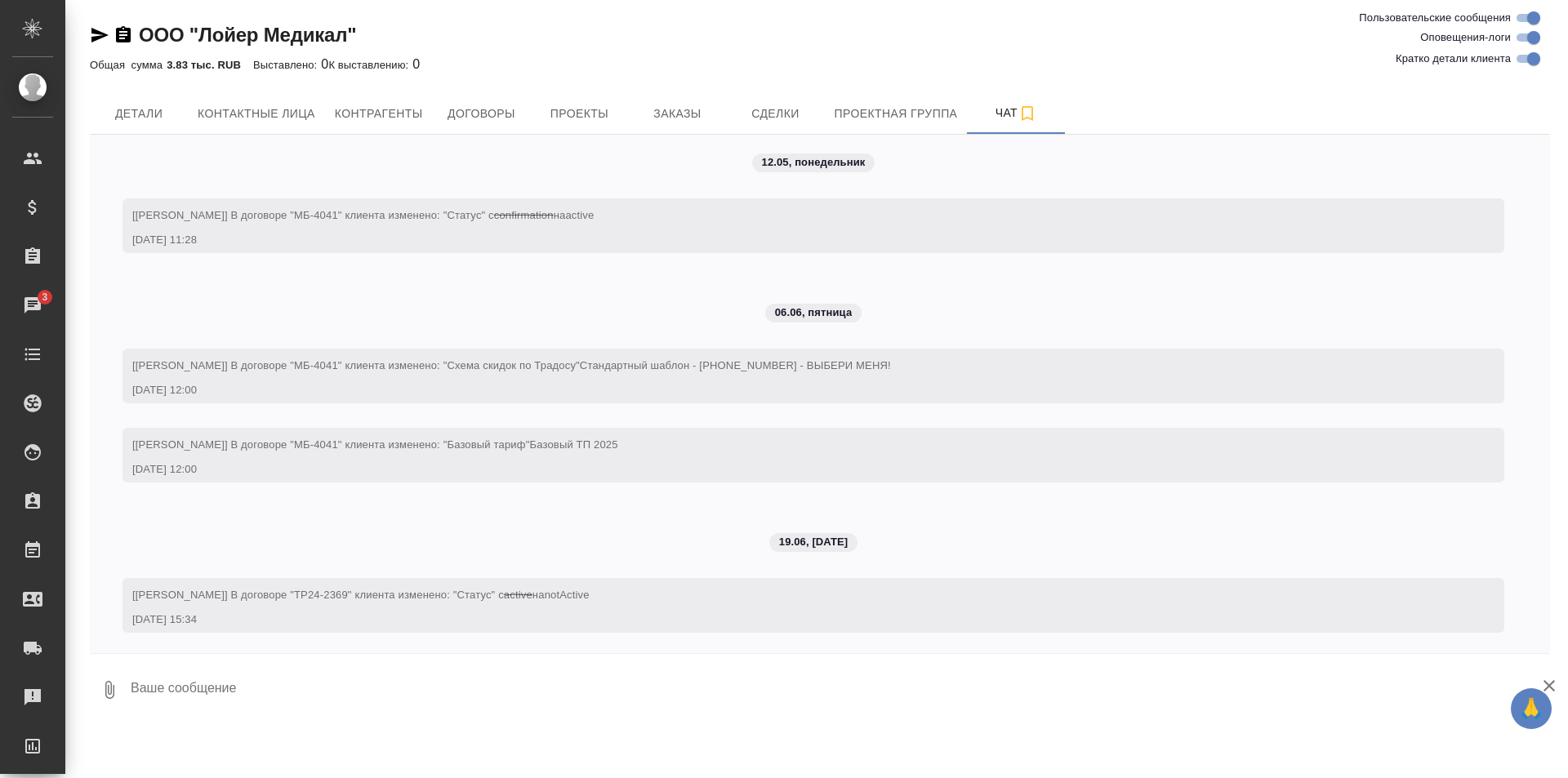
scroll to position [1001, 0]
click at [504, 105] on span "Договоры" at bounding box center [481, 113] width 78 height 21
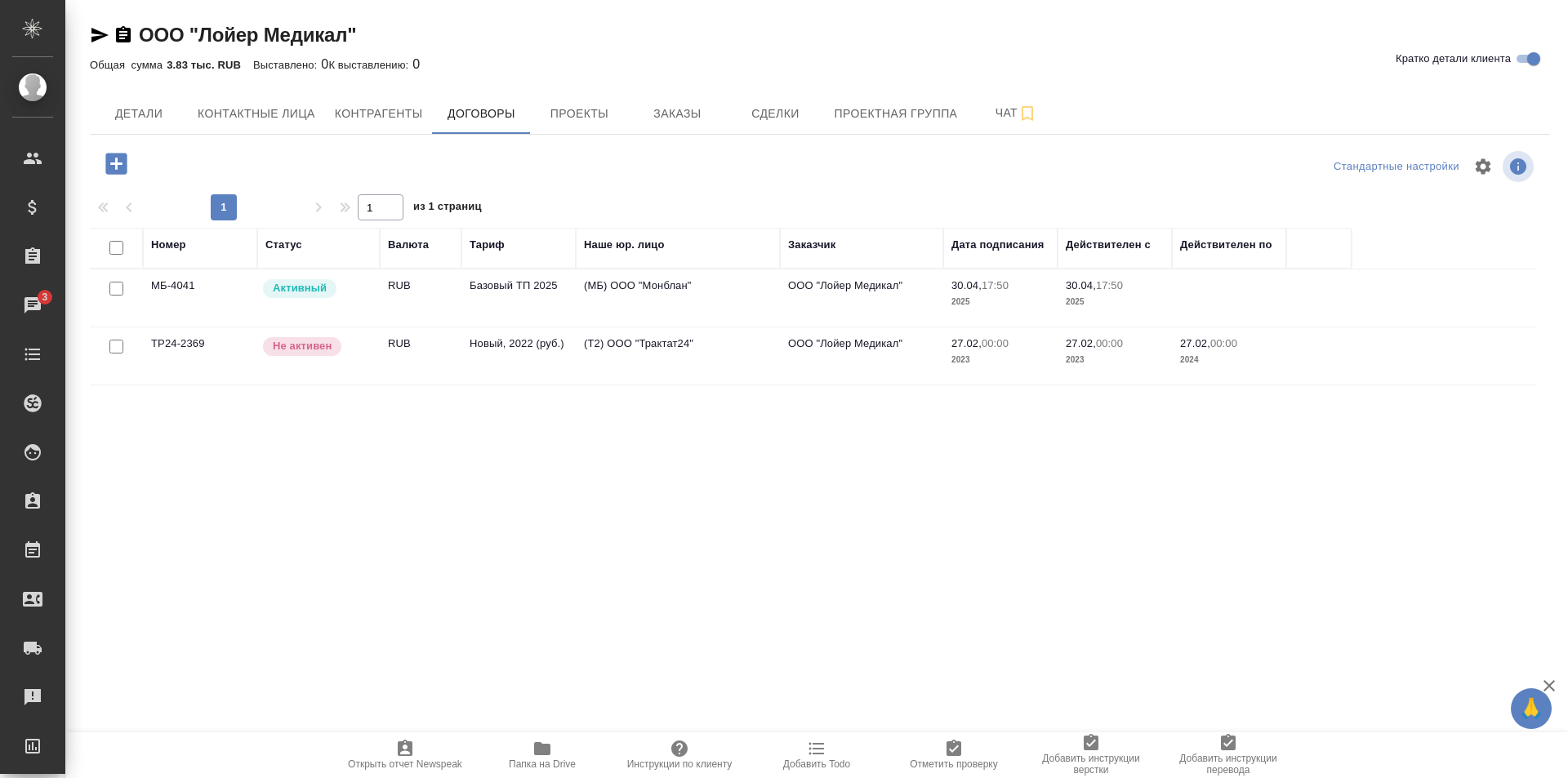
click at [730, 299] on td "(МБ) ООО "Монблан"" at bounding box center [677, 298] width 204 height 58
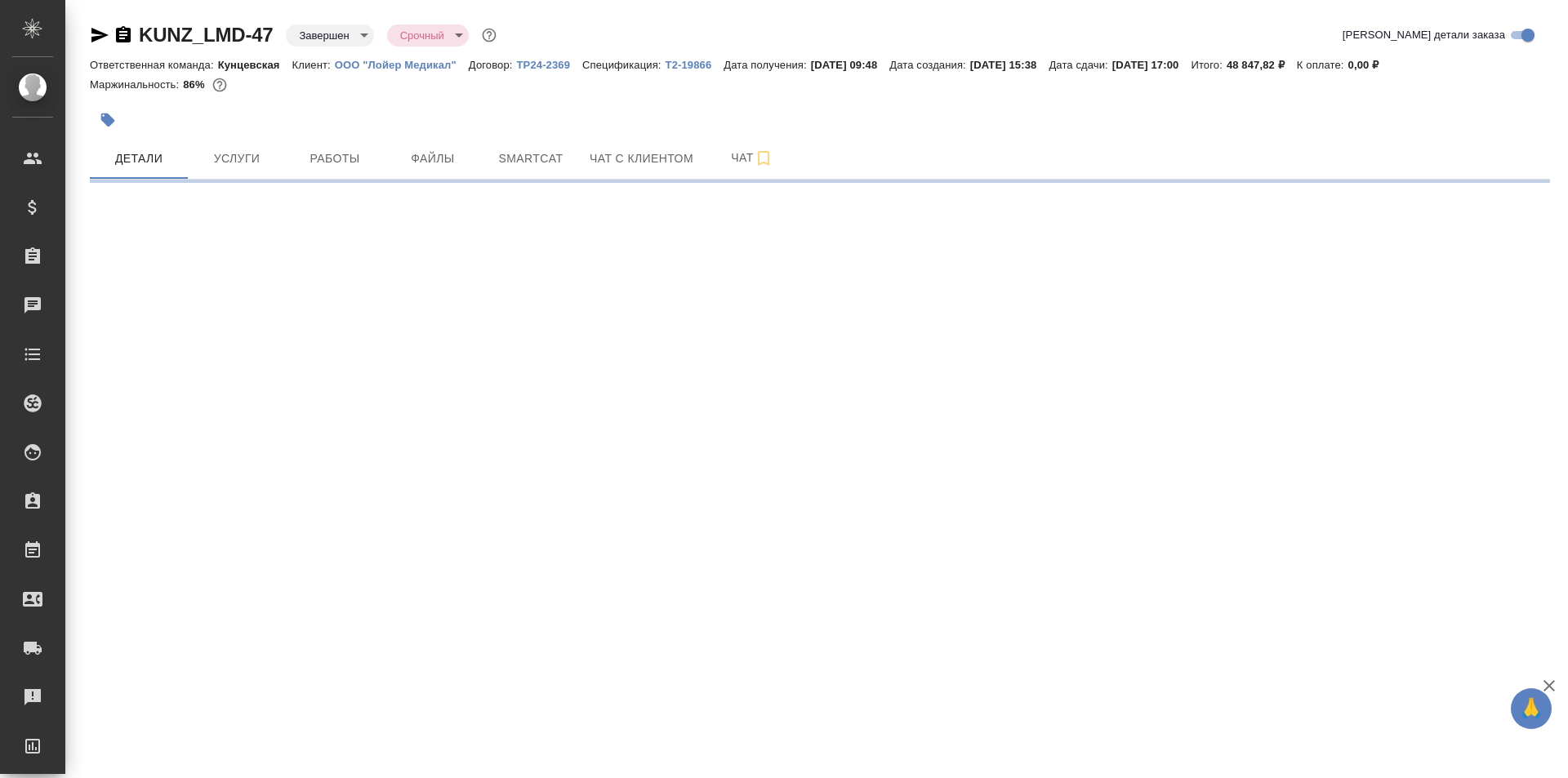
select select "RU"
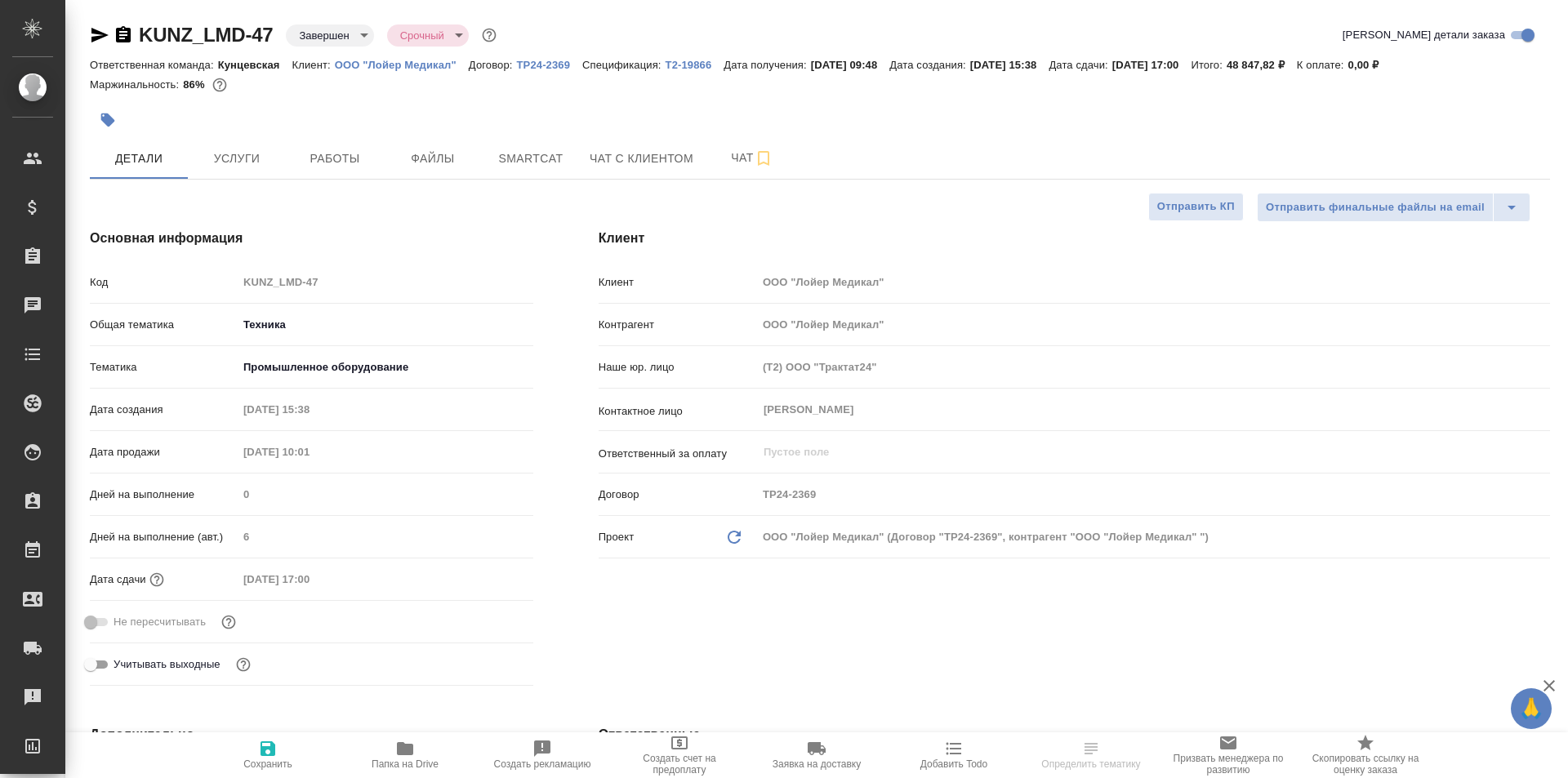
type textarea "x"
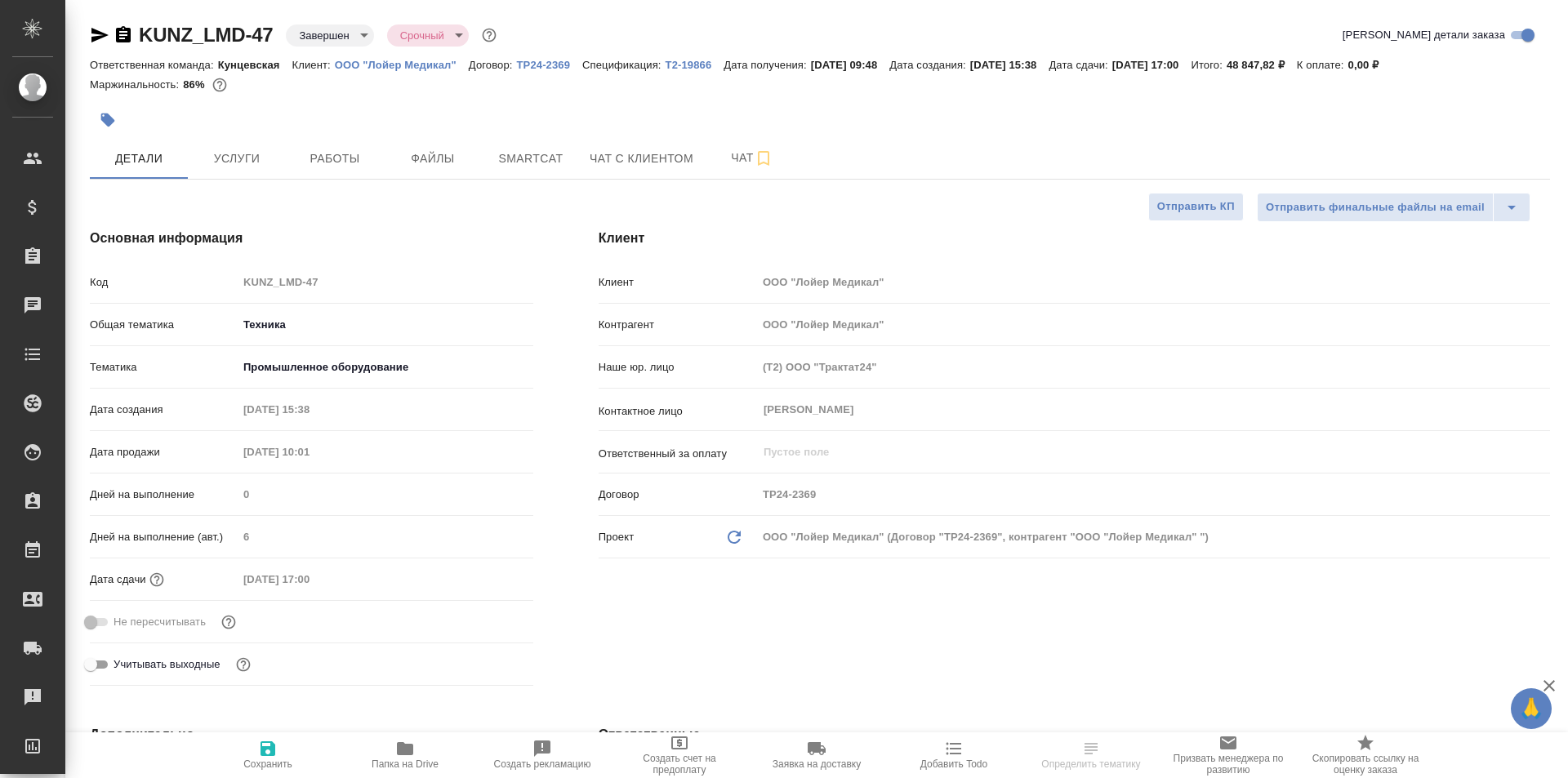
type textarea "x"
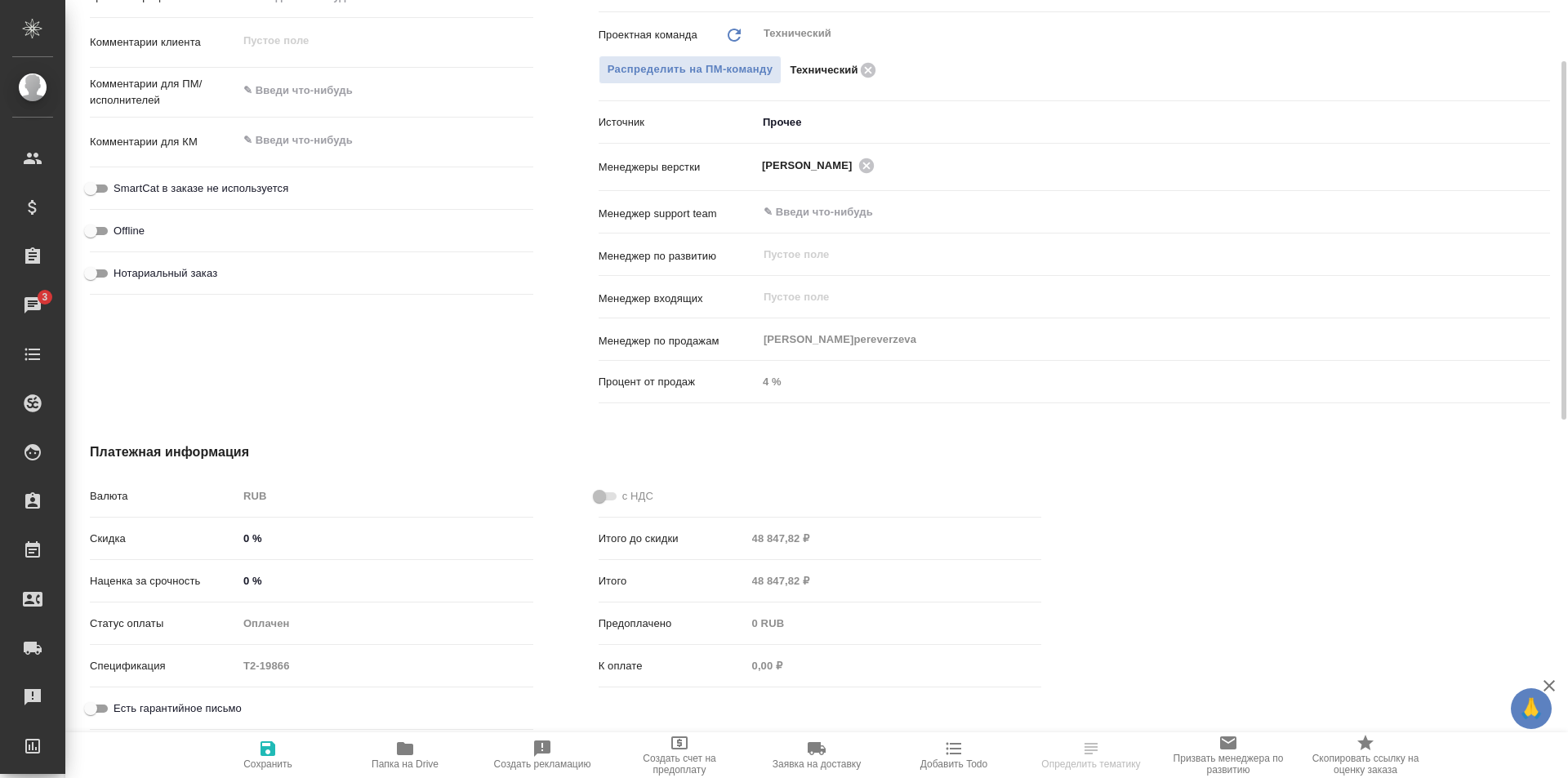
scroll to position [583, 0]
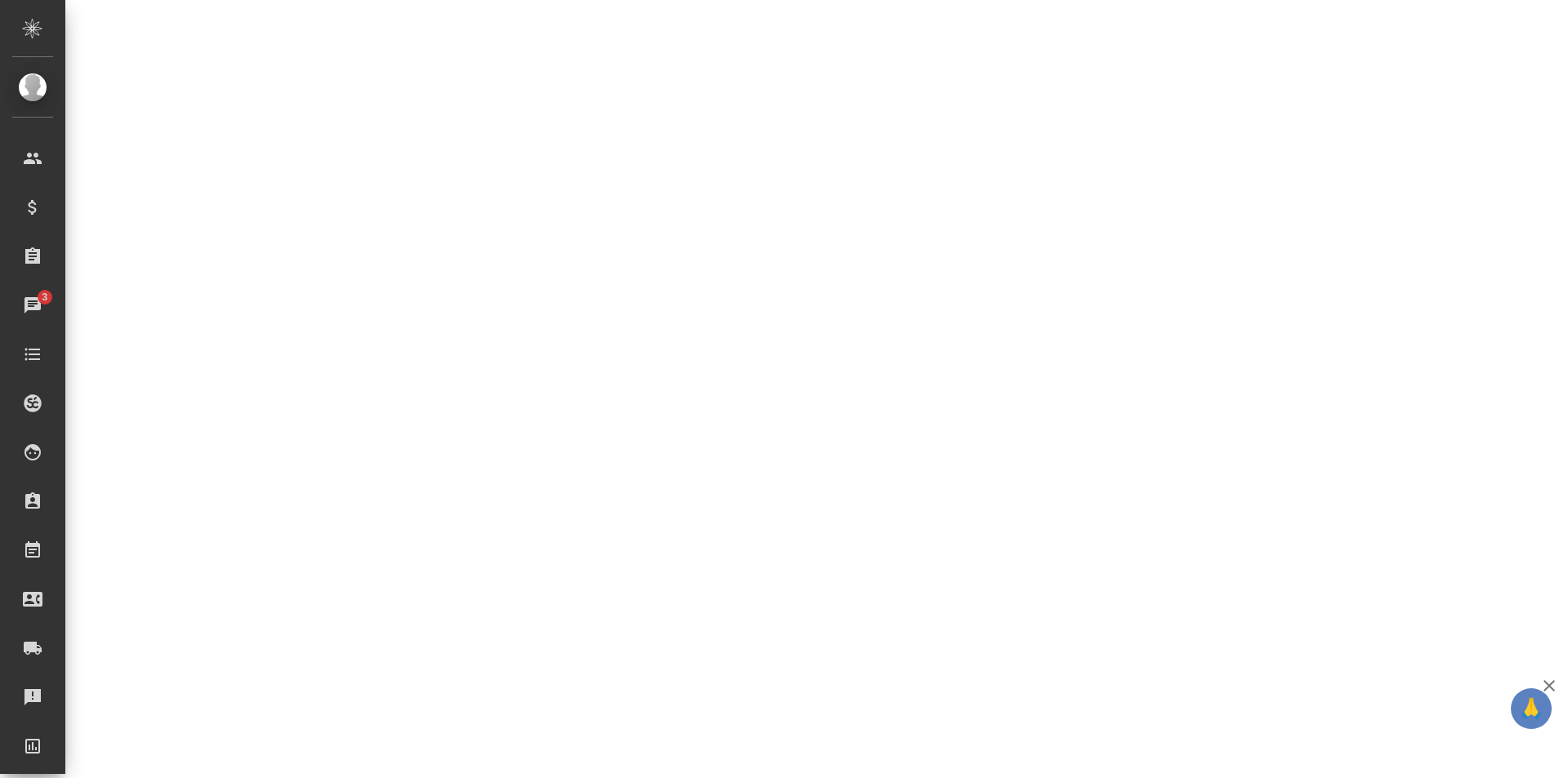
select select "RU"
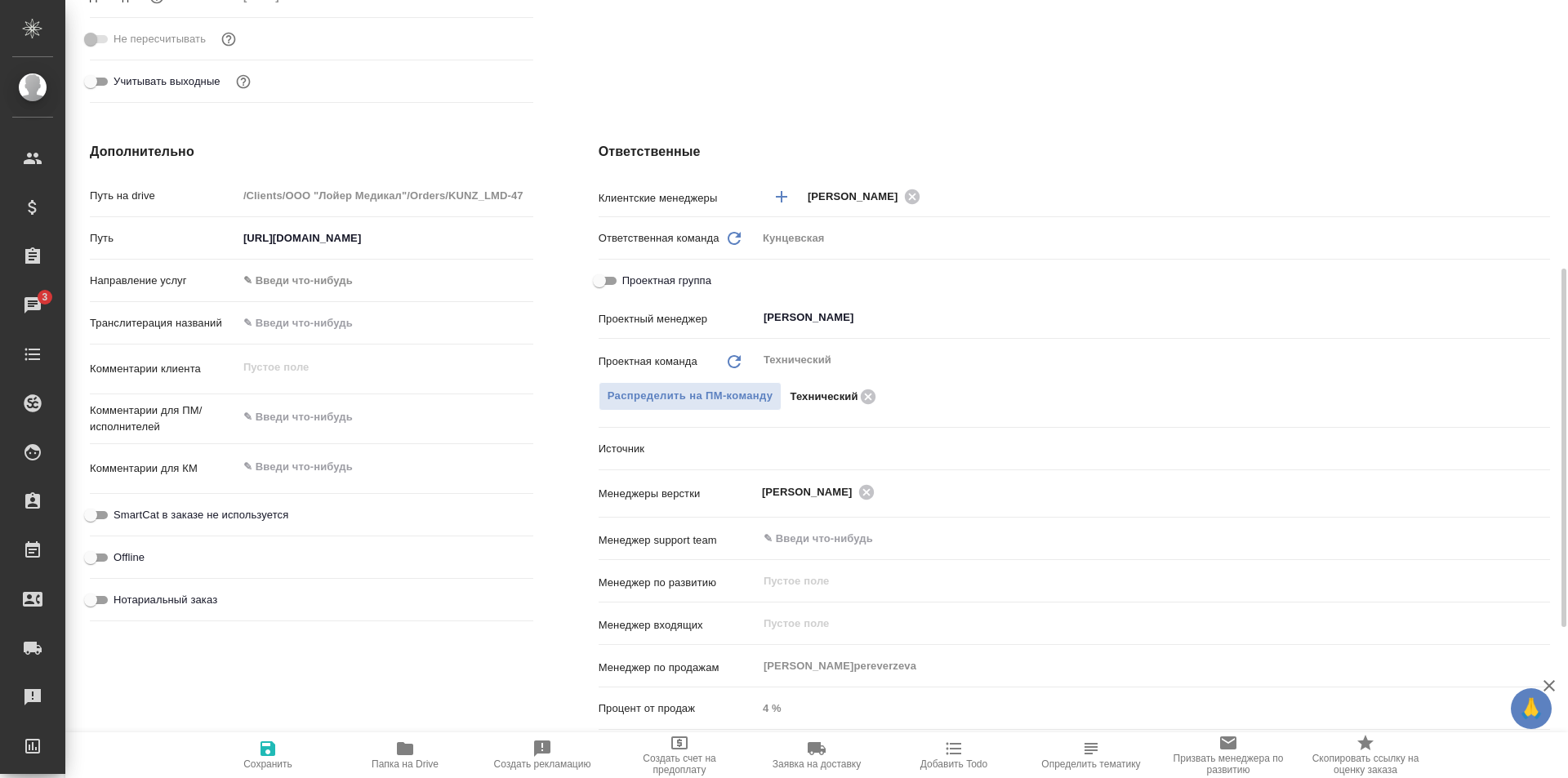
type textarea "x"
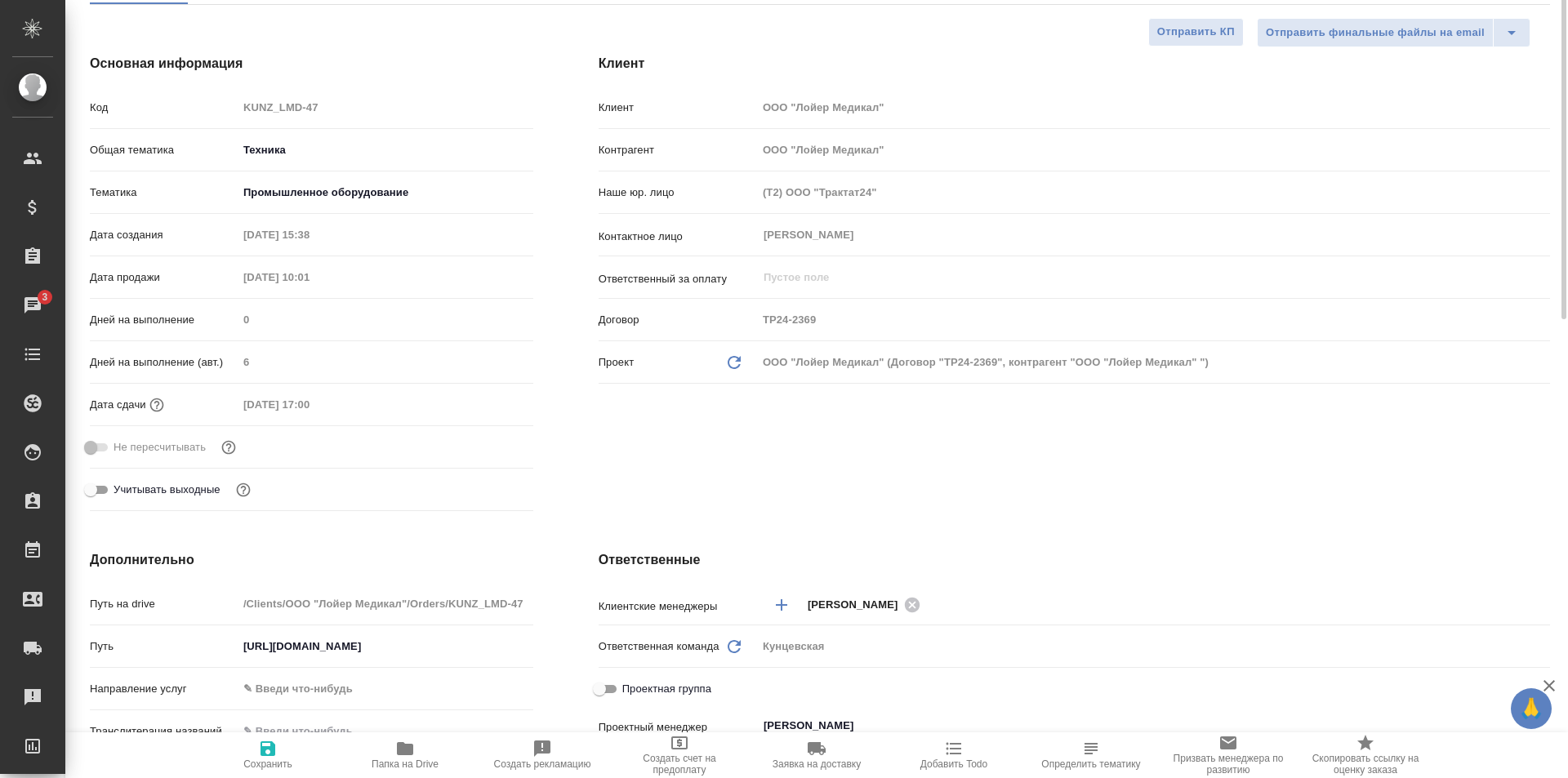
scroll to position [0, 0]
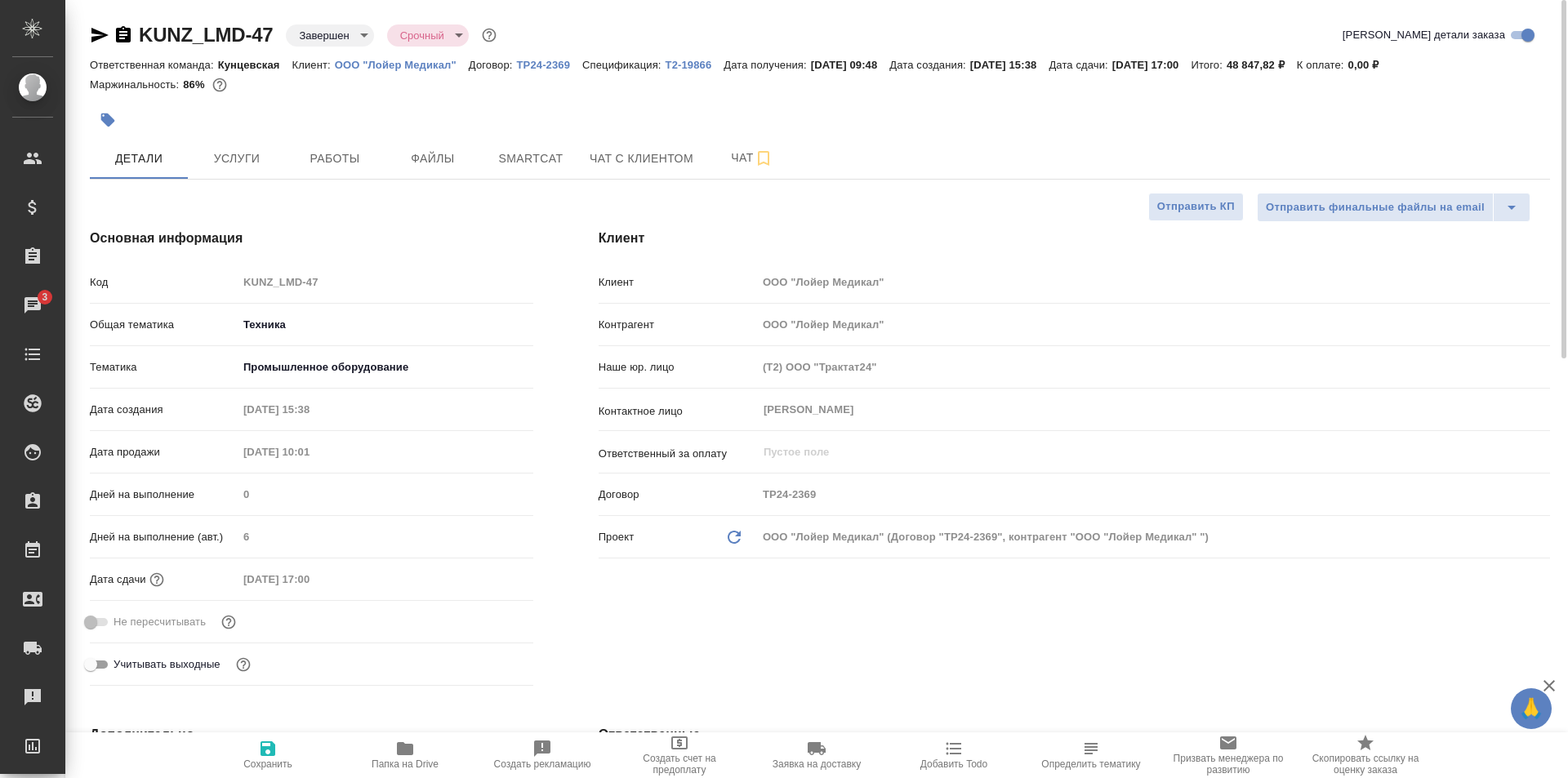
type textarea "x"
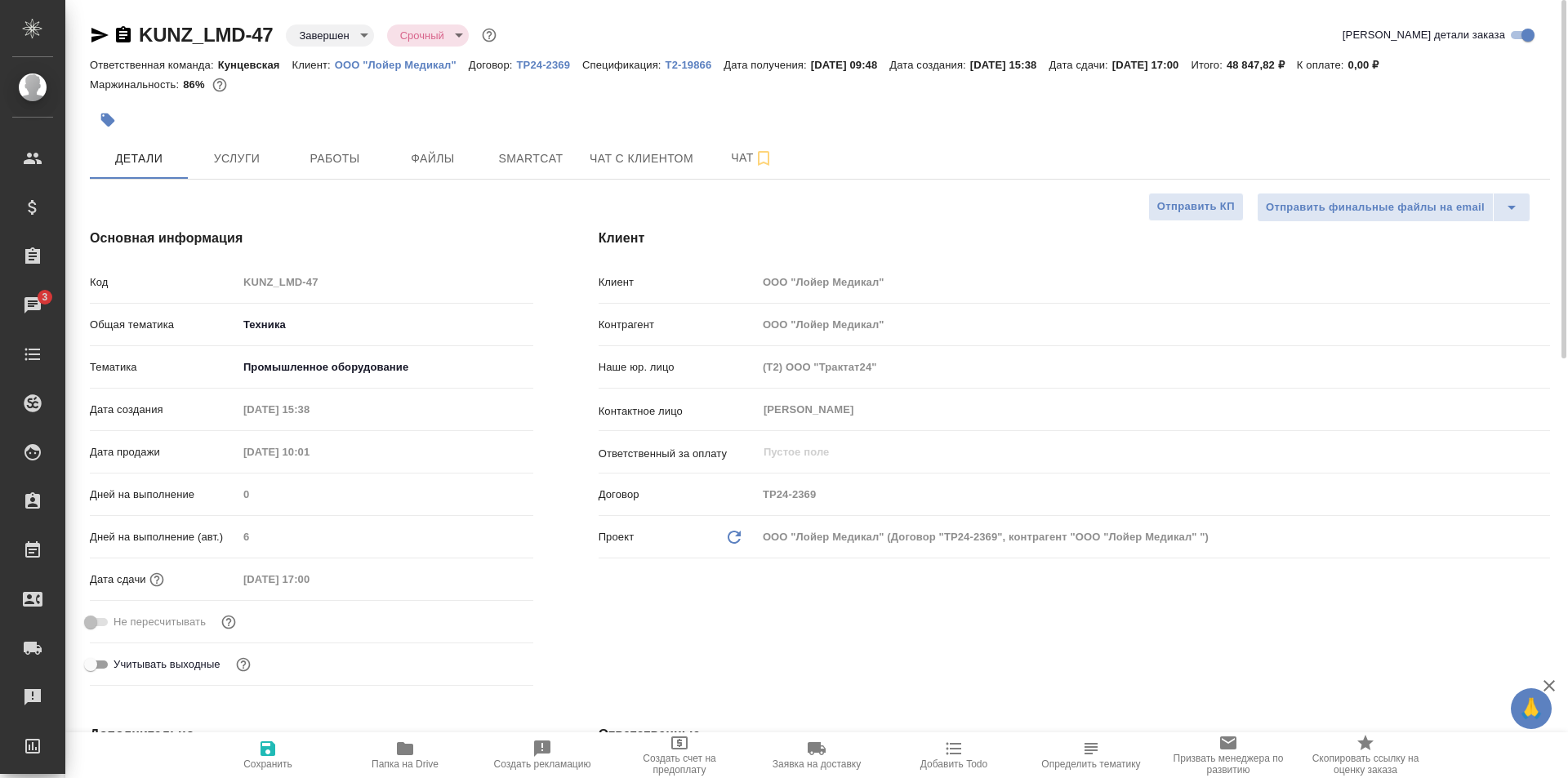
type textarea "x"
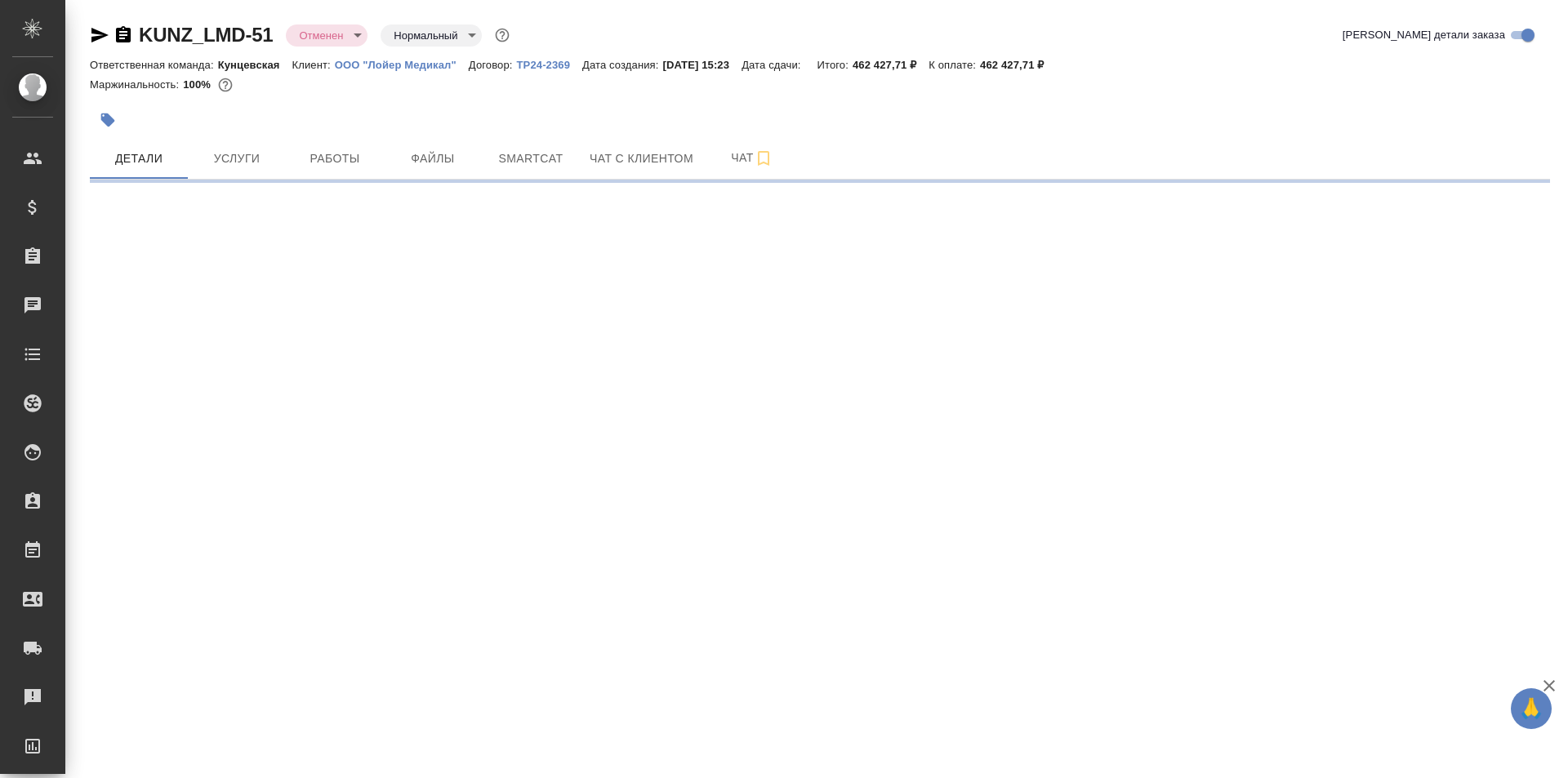
select select "RU"
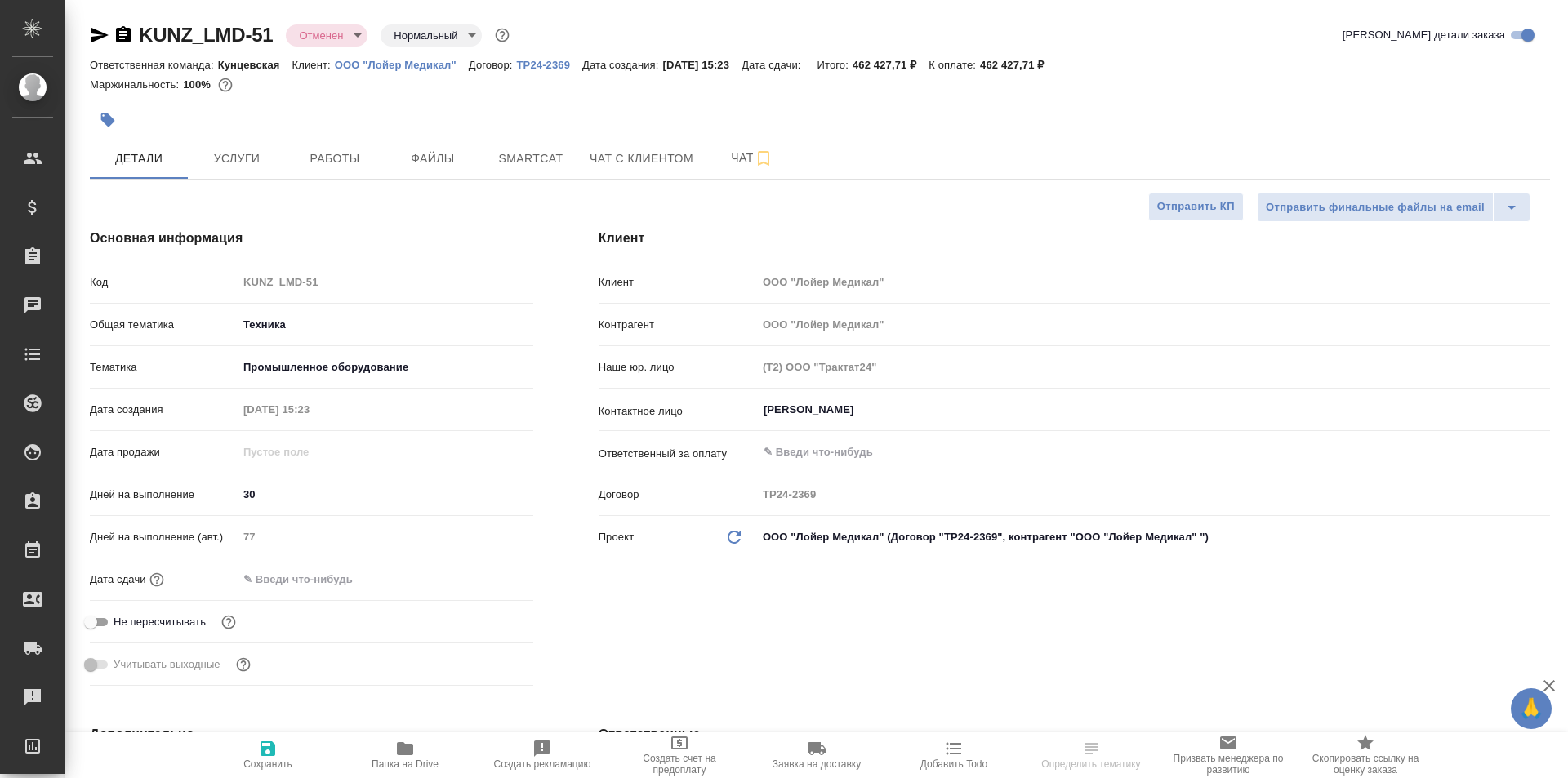
type textarea "x"
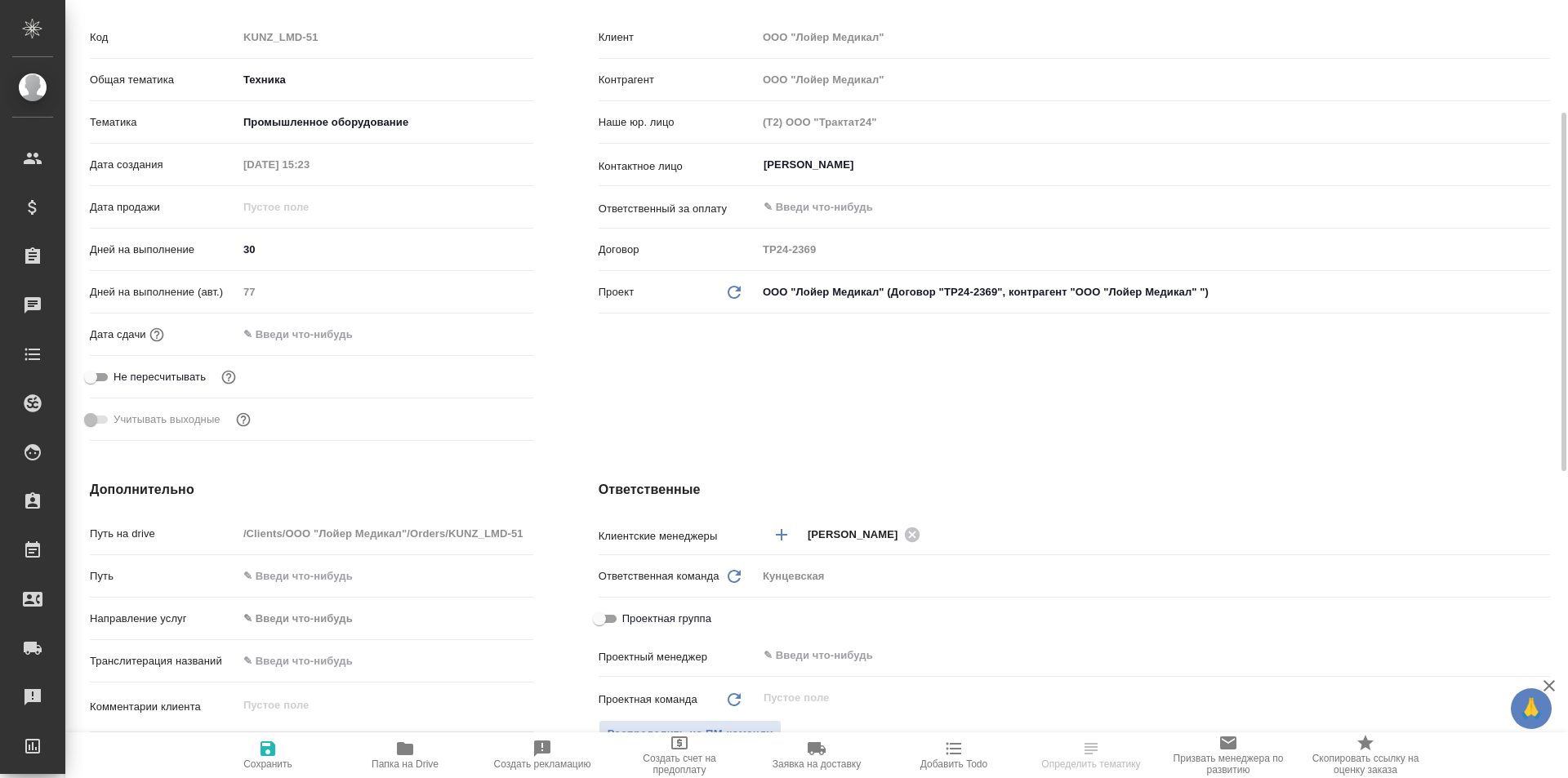
type textarea "x"
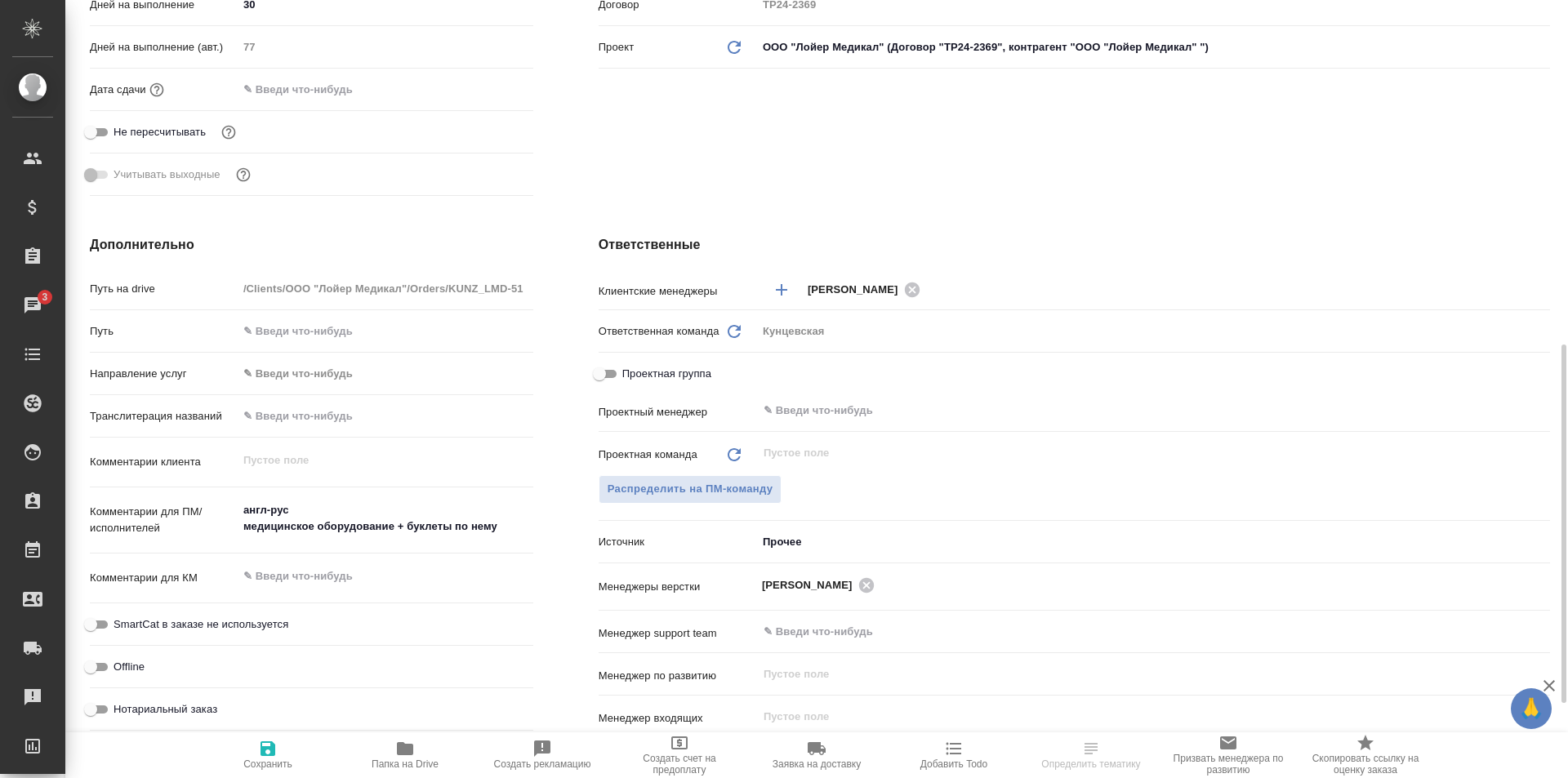
scroll to position [571, 0]
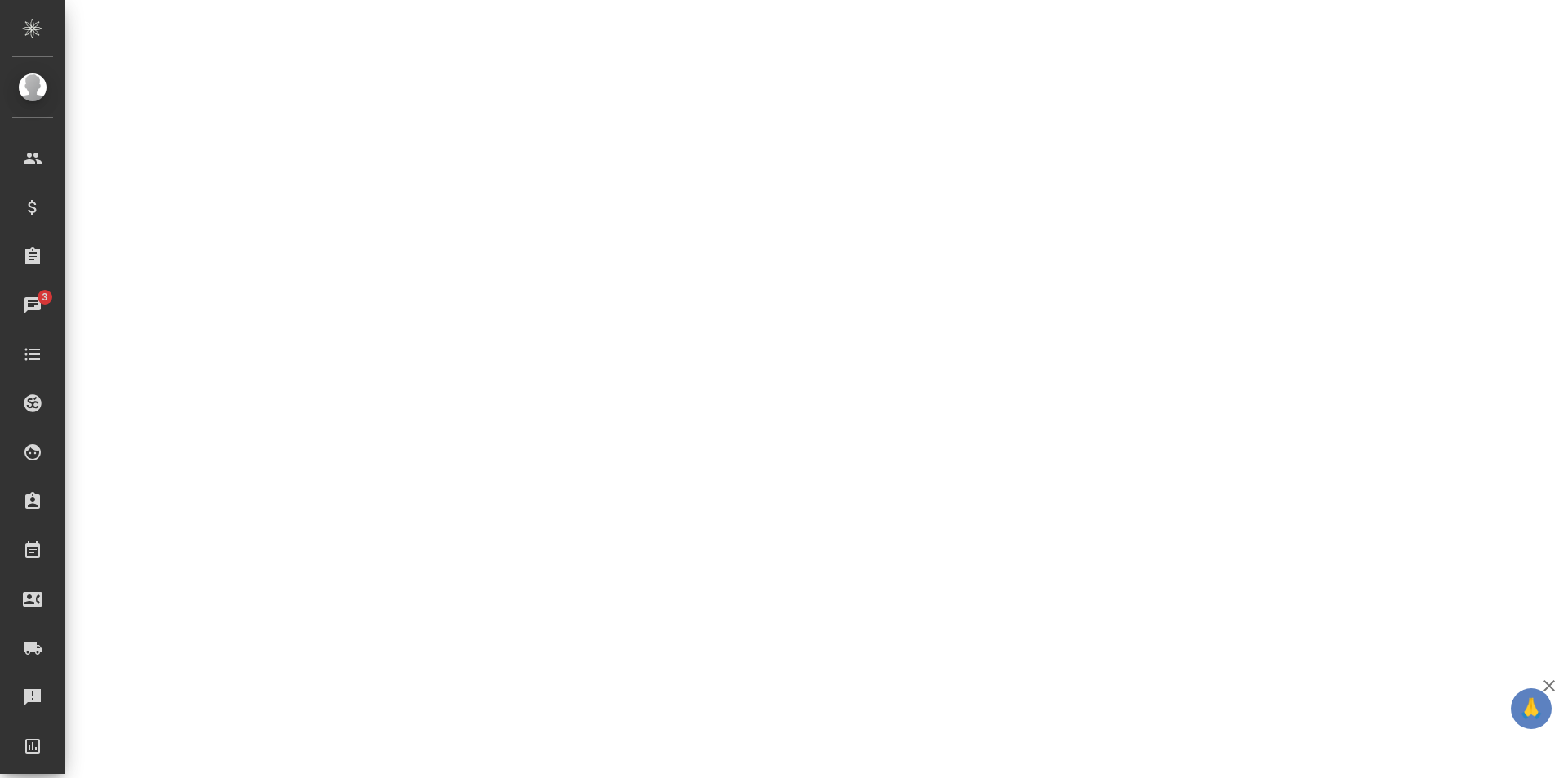
select select "RU"
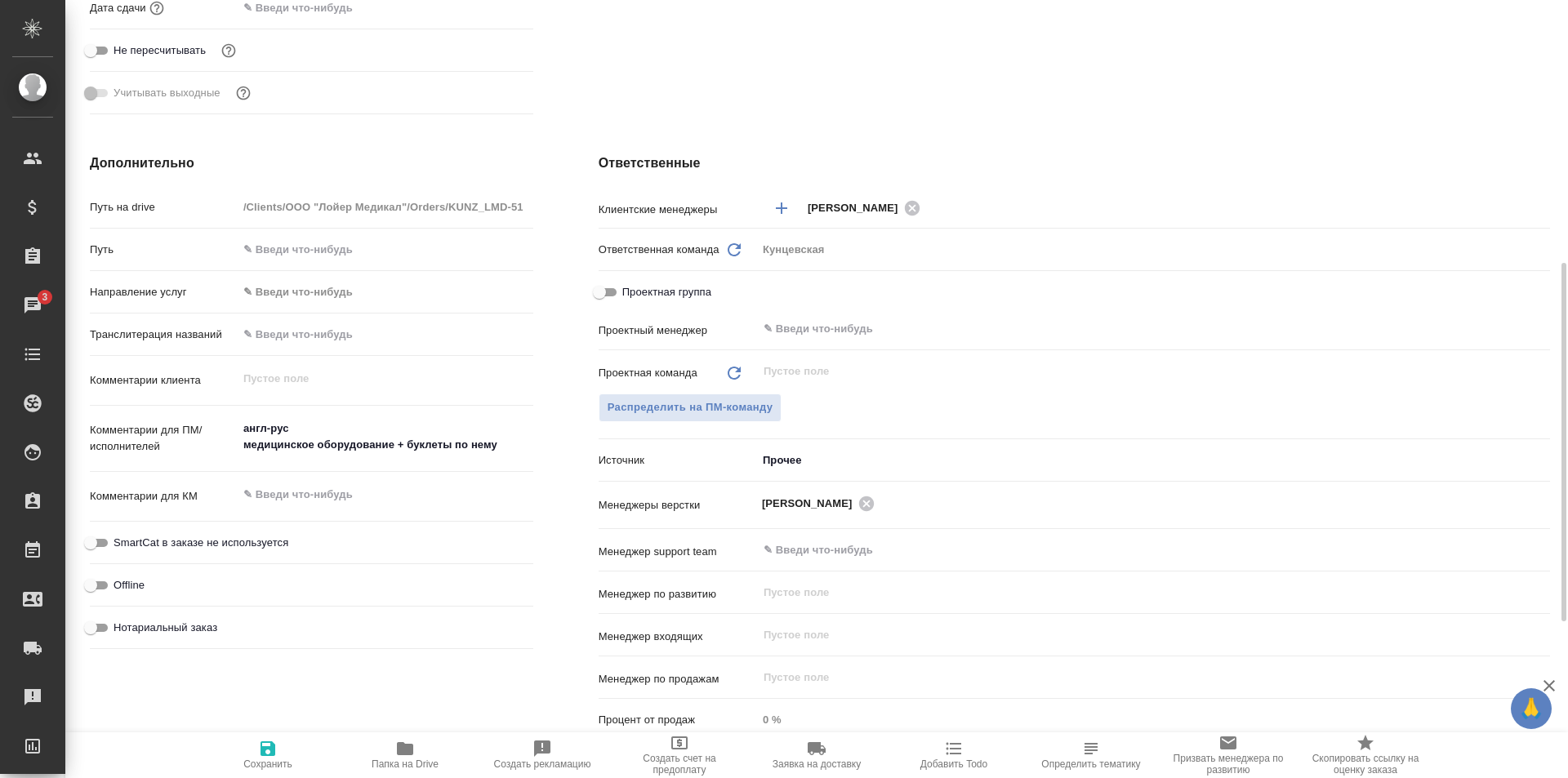
type textarea "x"
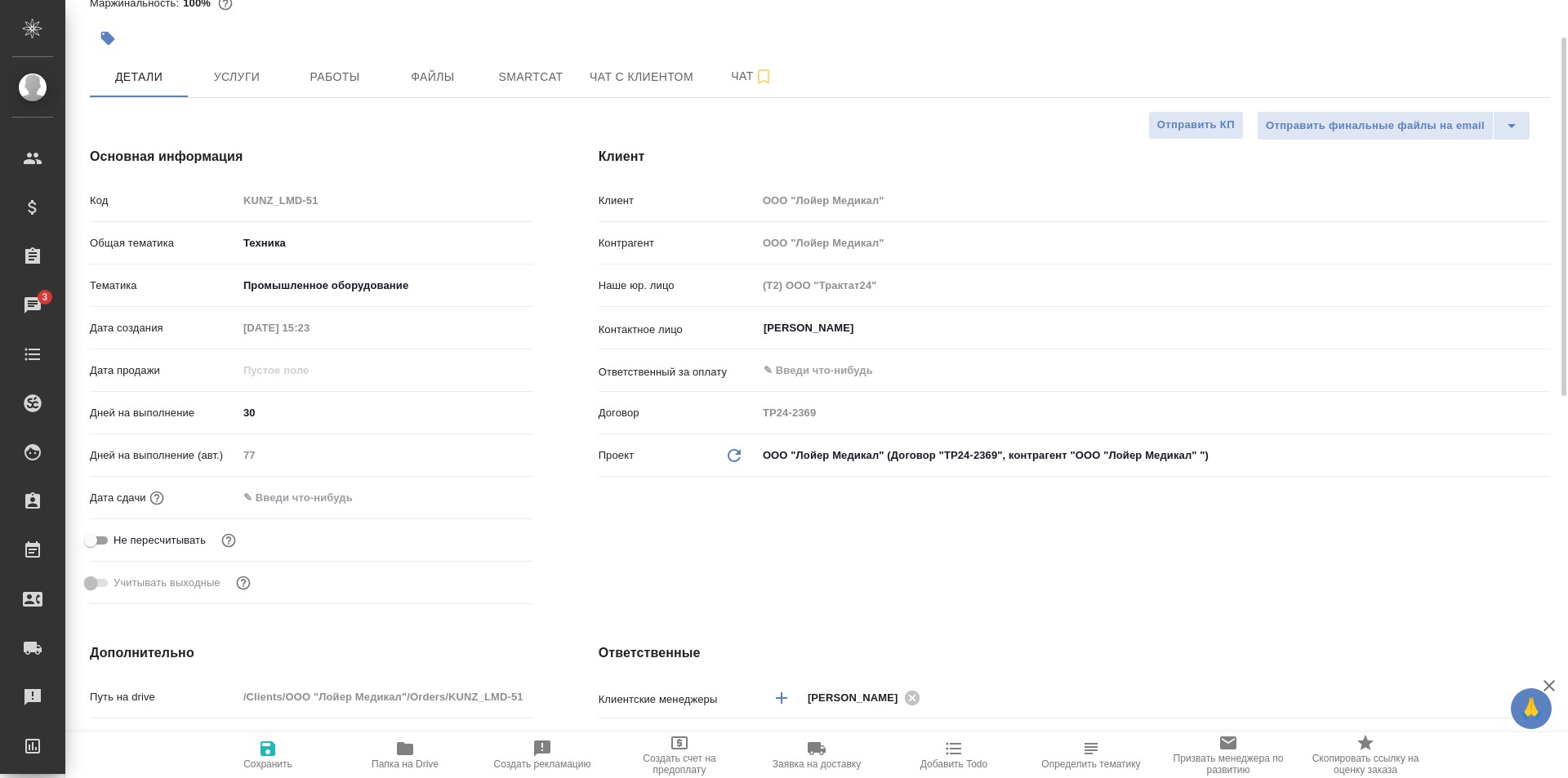
scroll to position [0, 0]
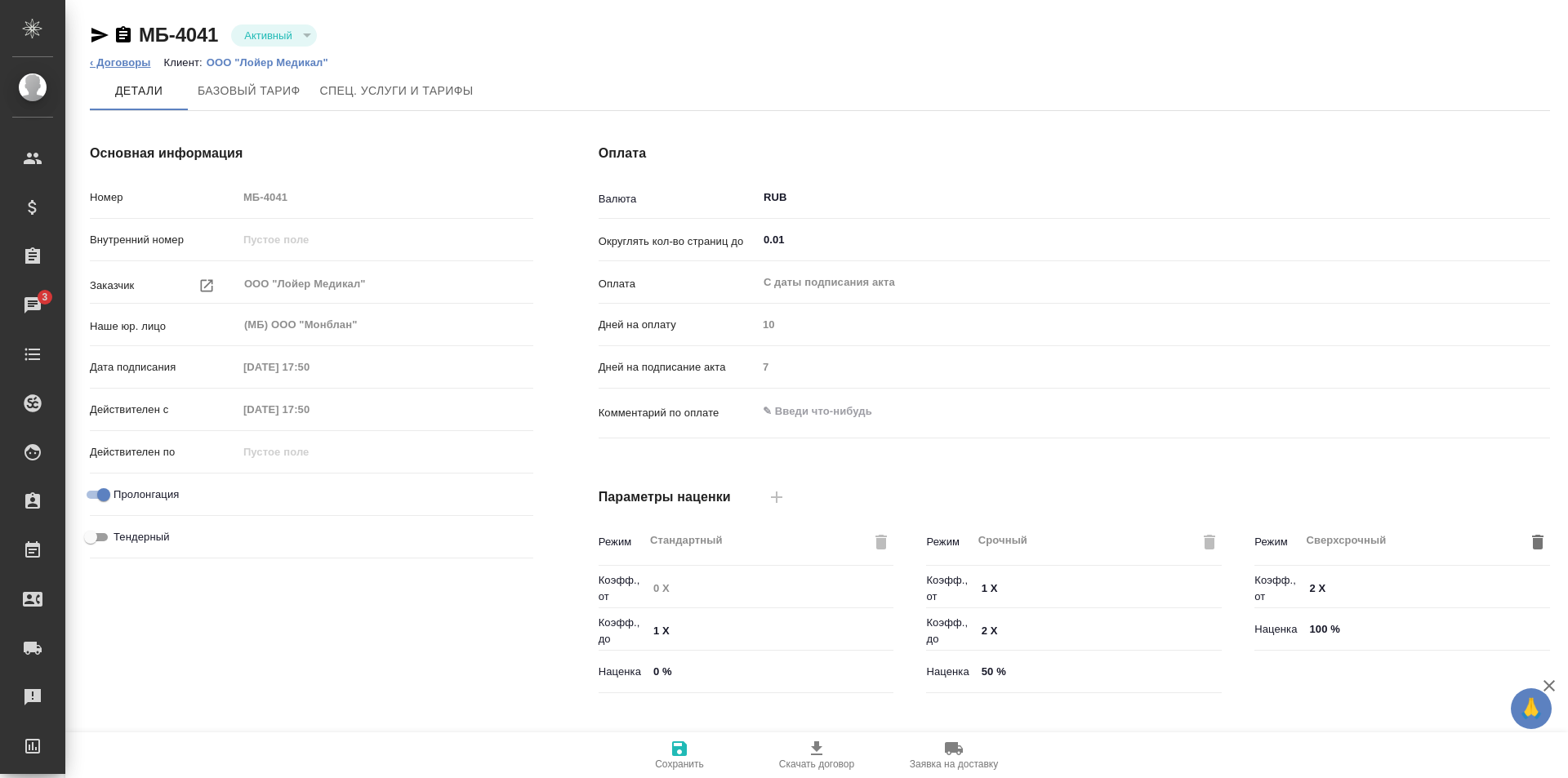
click at [138, 62] on link "‹ Договоры" at bounding box center [120, 63] width 62 height 12
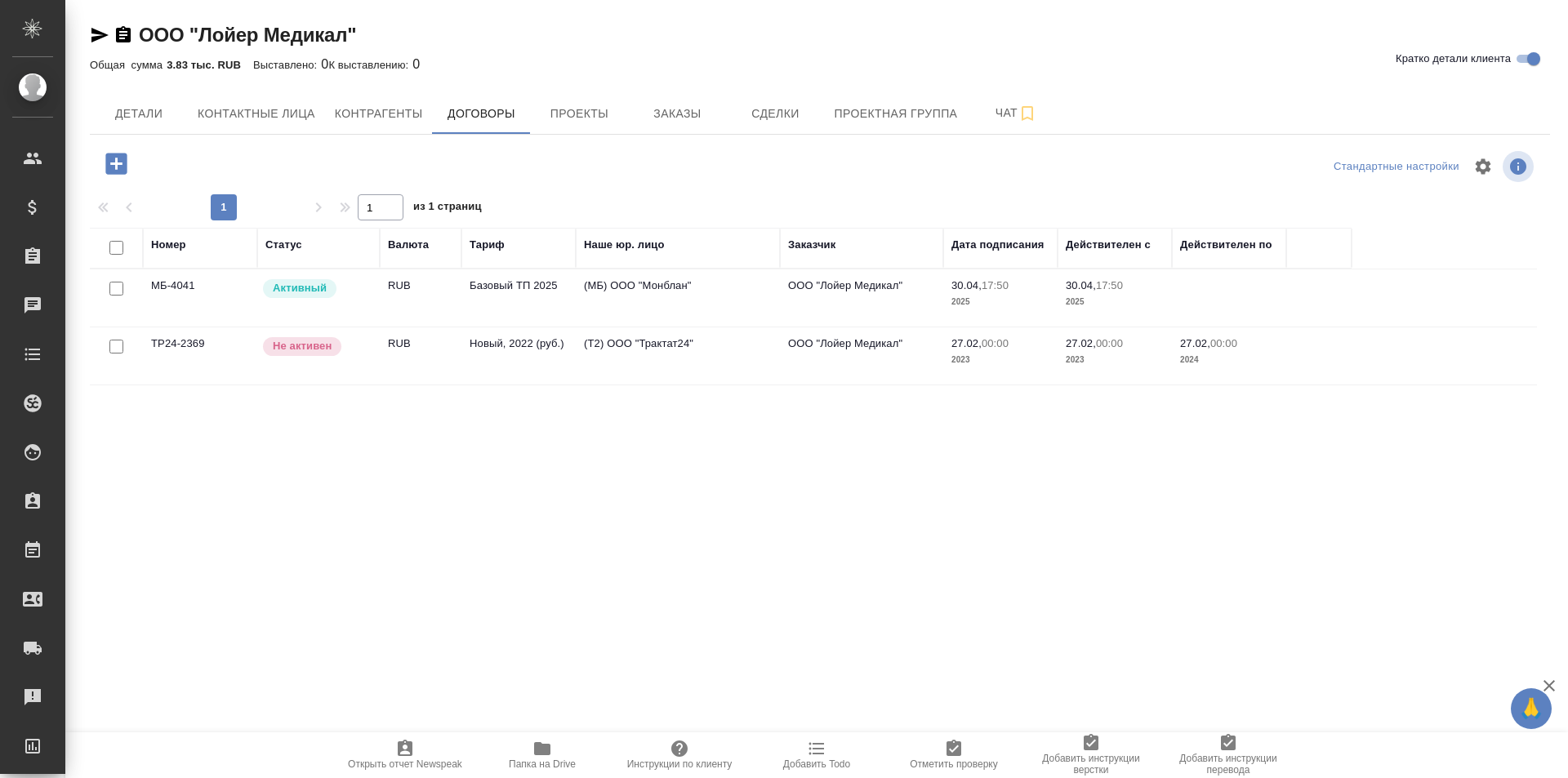
click at [535, 757] on icon "button" at bounding box center [543, 749] width 20 height 20
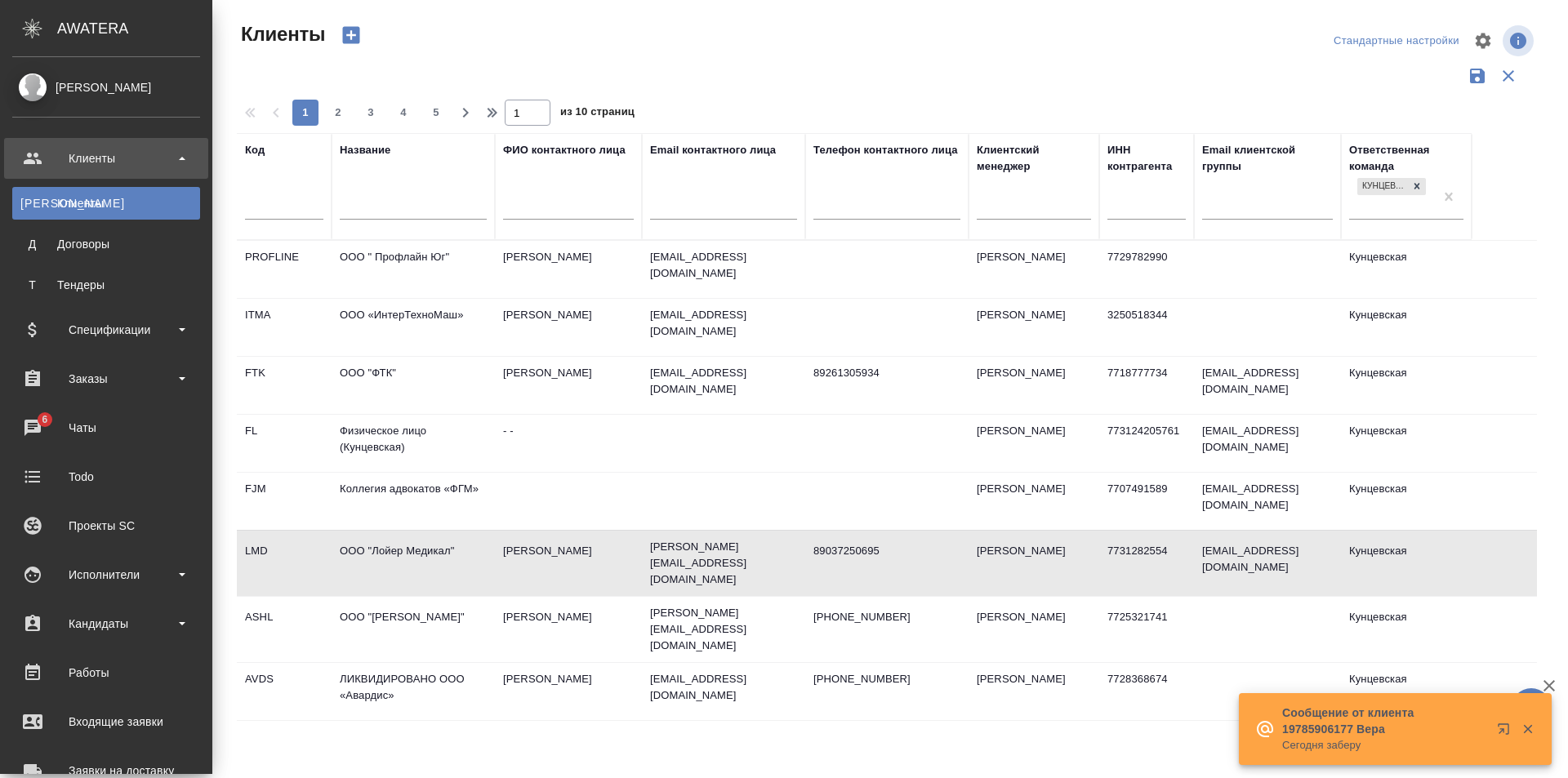
select select "RU"
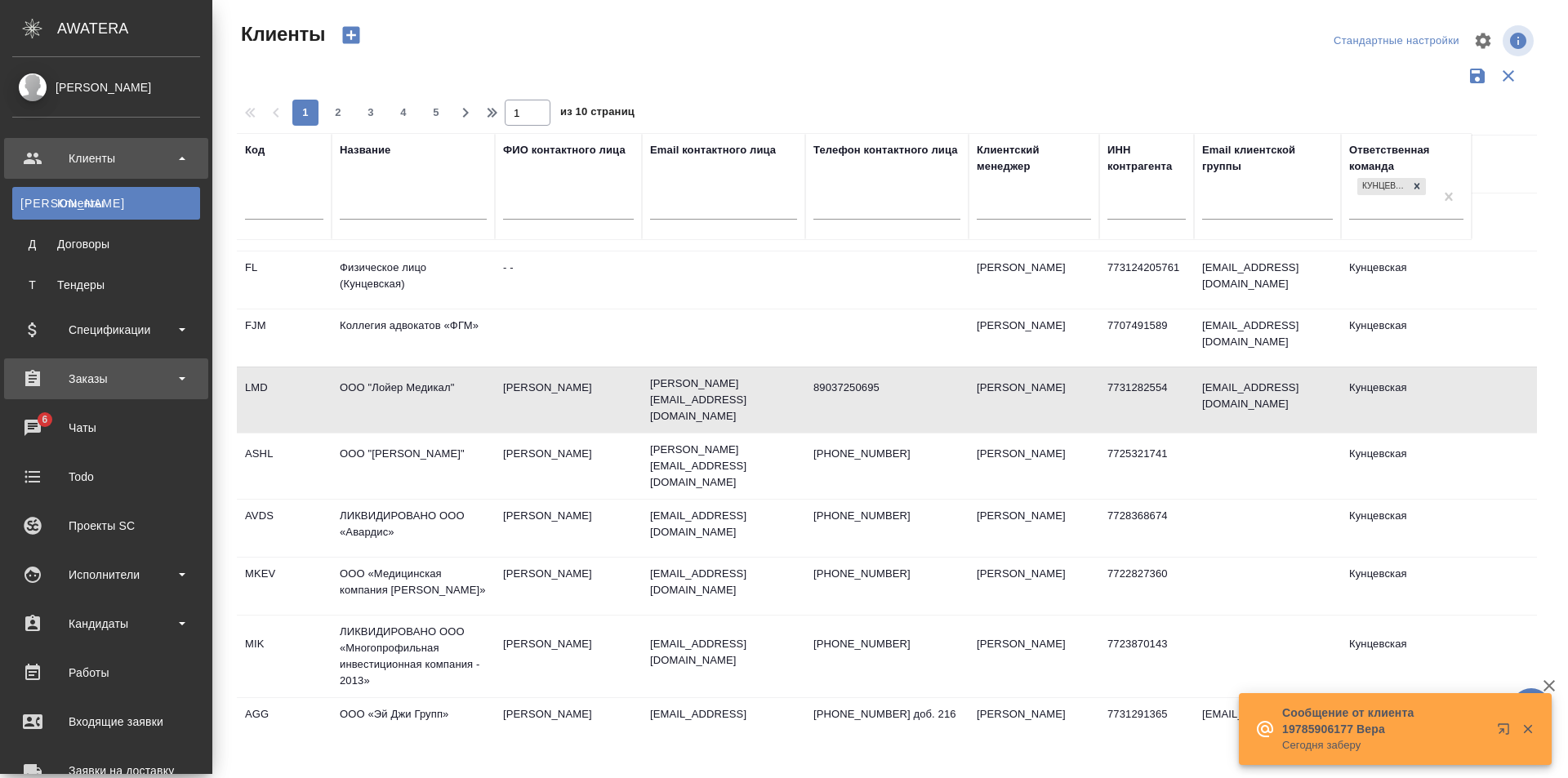
click at [84, 383] on div "Заказы" at bounding box center [105, 379] width 188 height 25
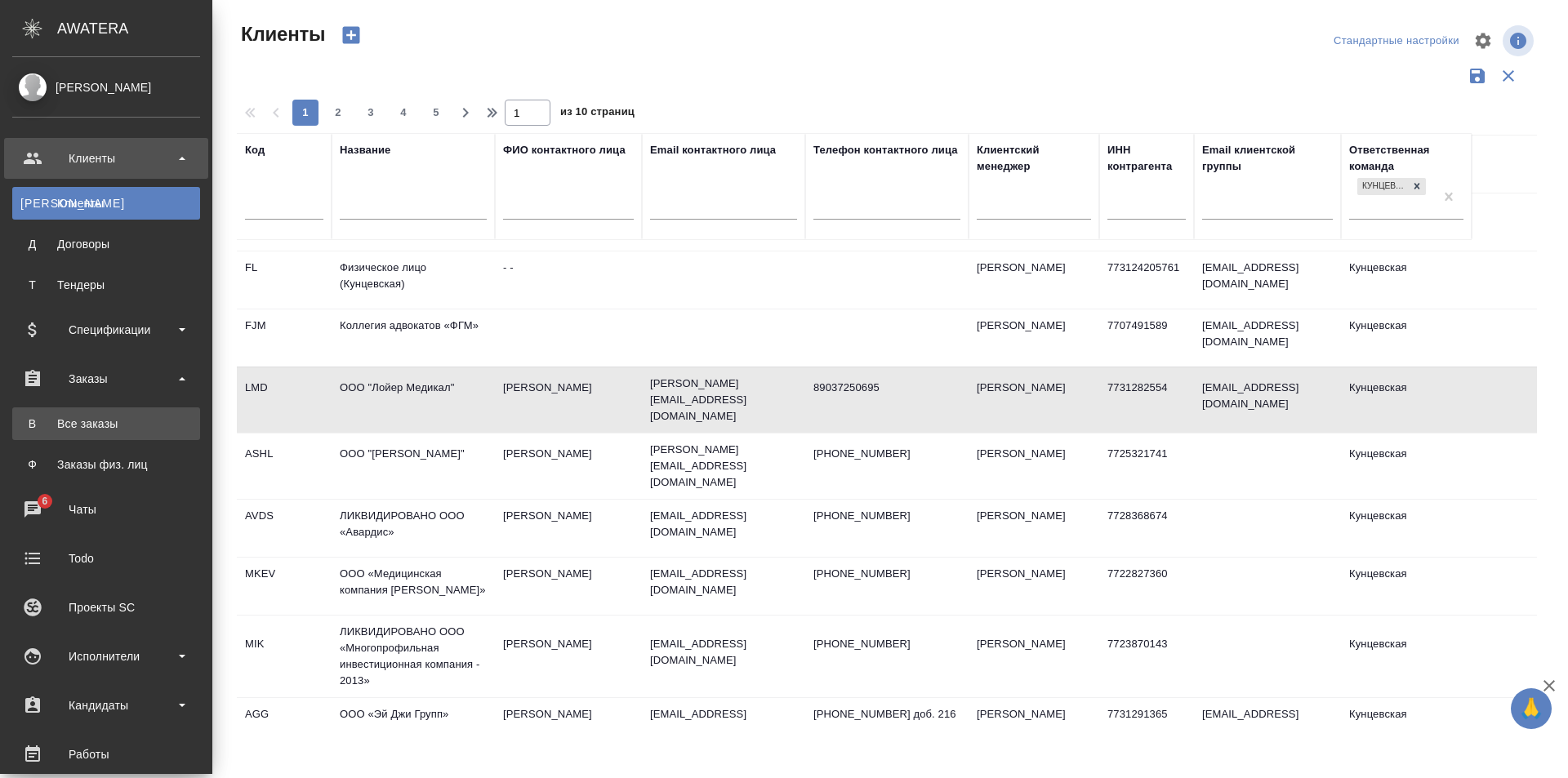
click at [89, 432] on link "В Все заказы" at bounding box center [105, 423] width 188 height 33
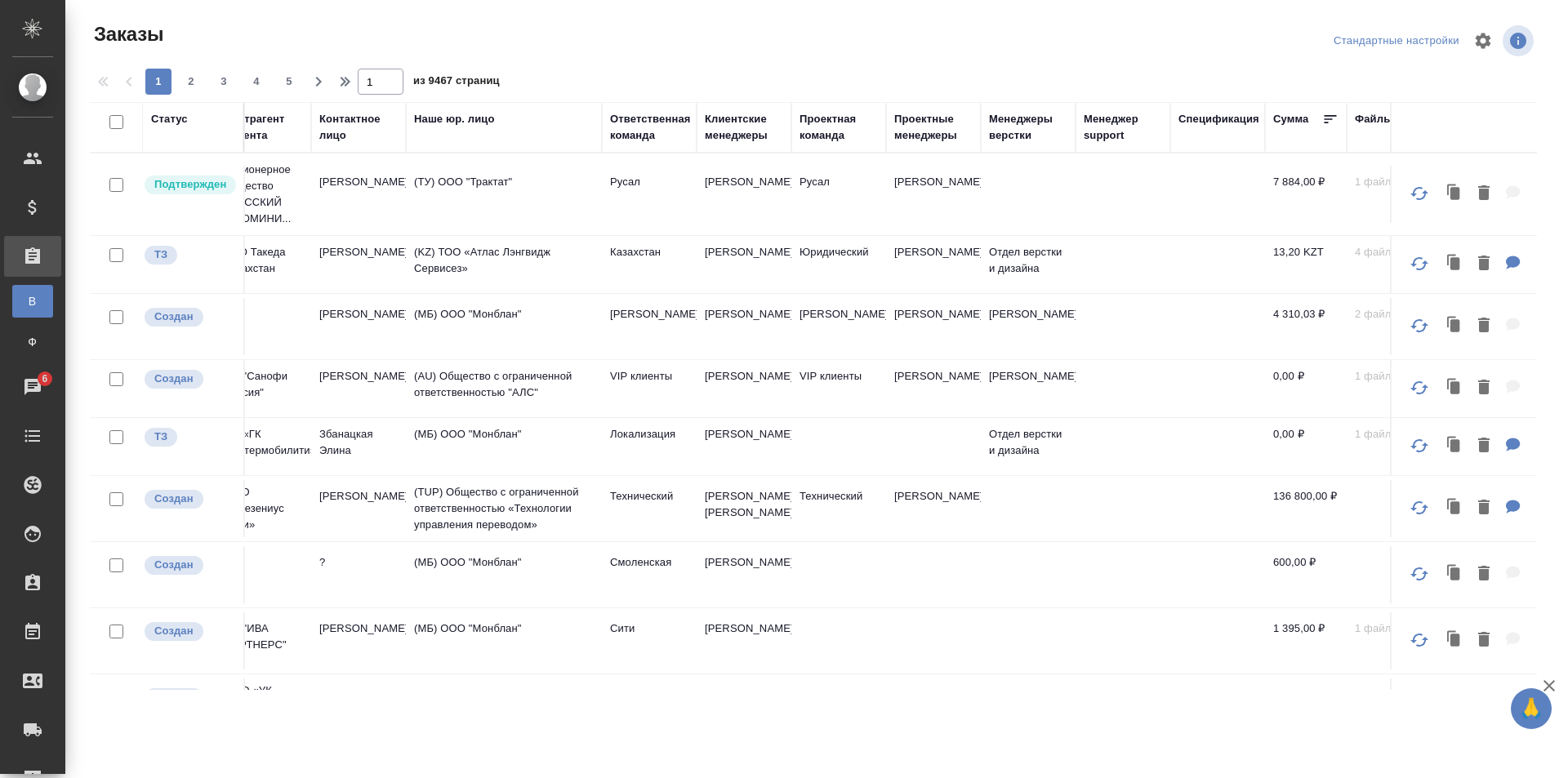
scroll to position [0, 876]
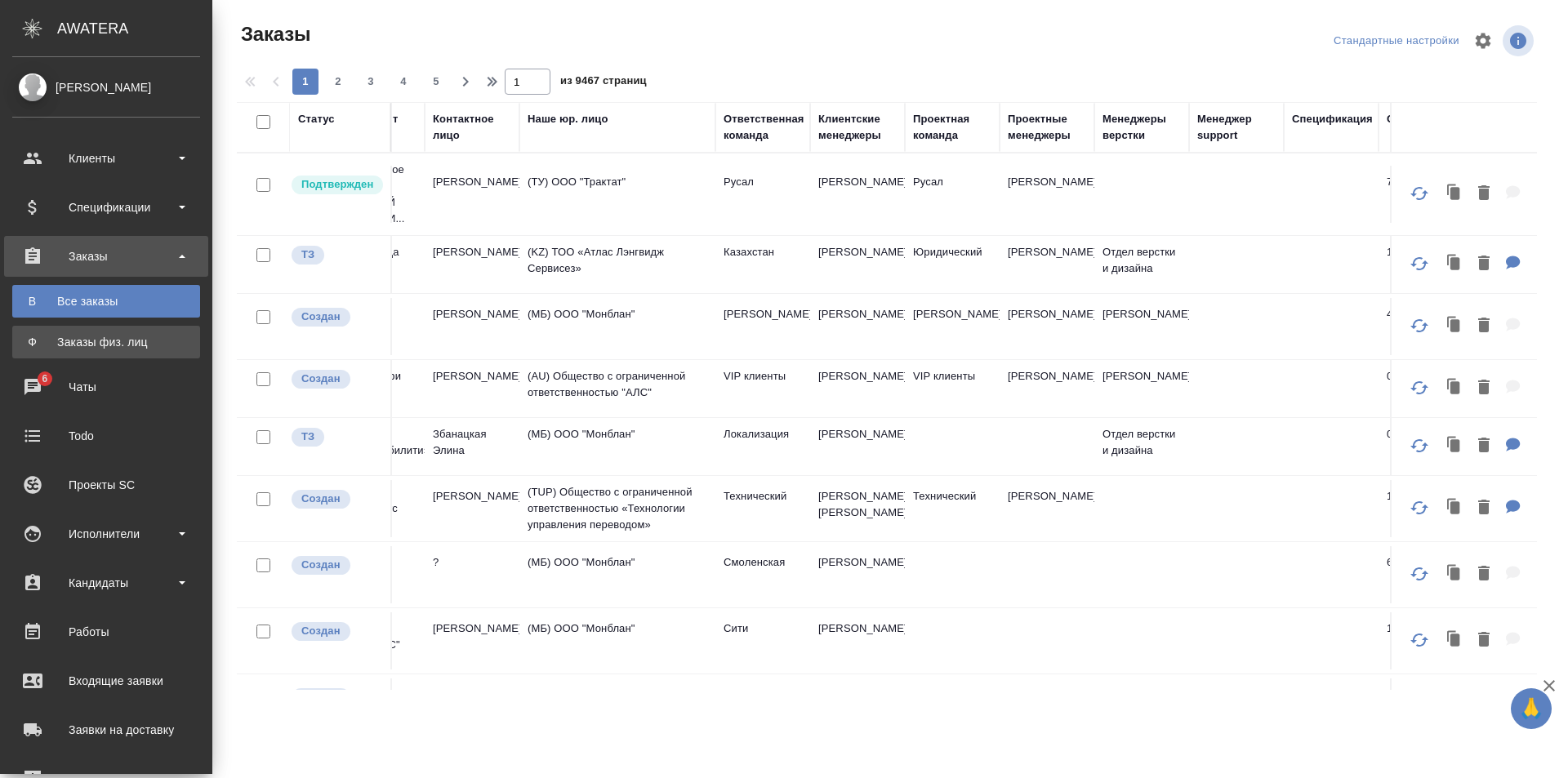
click at [113, 339] on div "Заказы физ. лиц" at bounding box center [106, 342] width 172 height 16
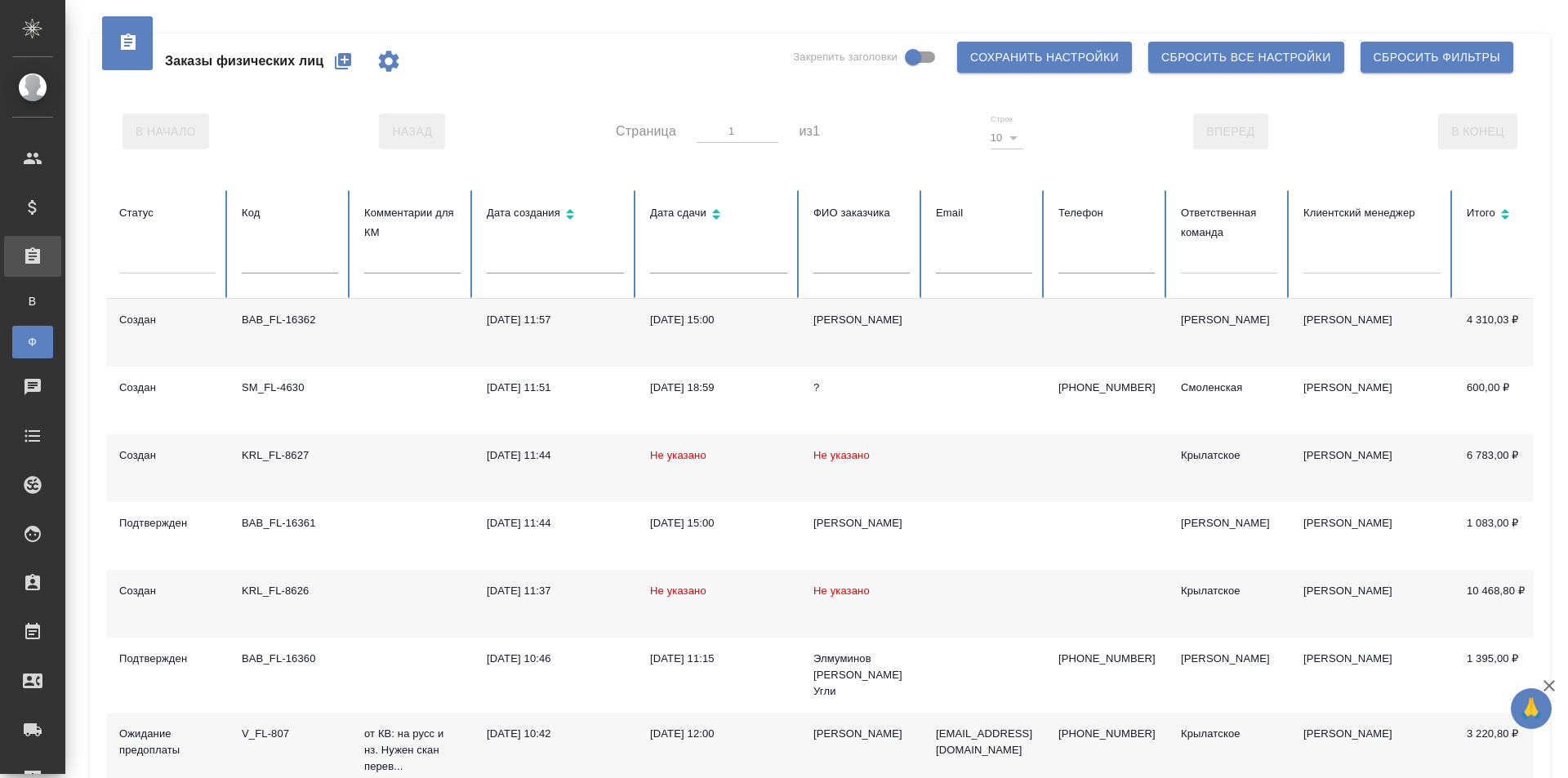
click at [1213, 258] on div at bounding box center [1228, 257] width 96 height 24
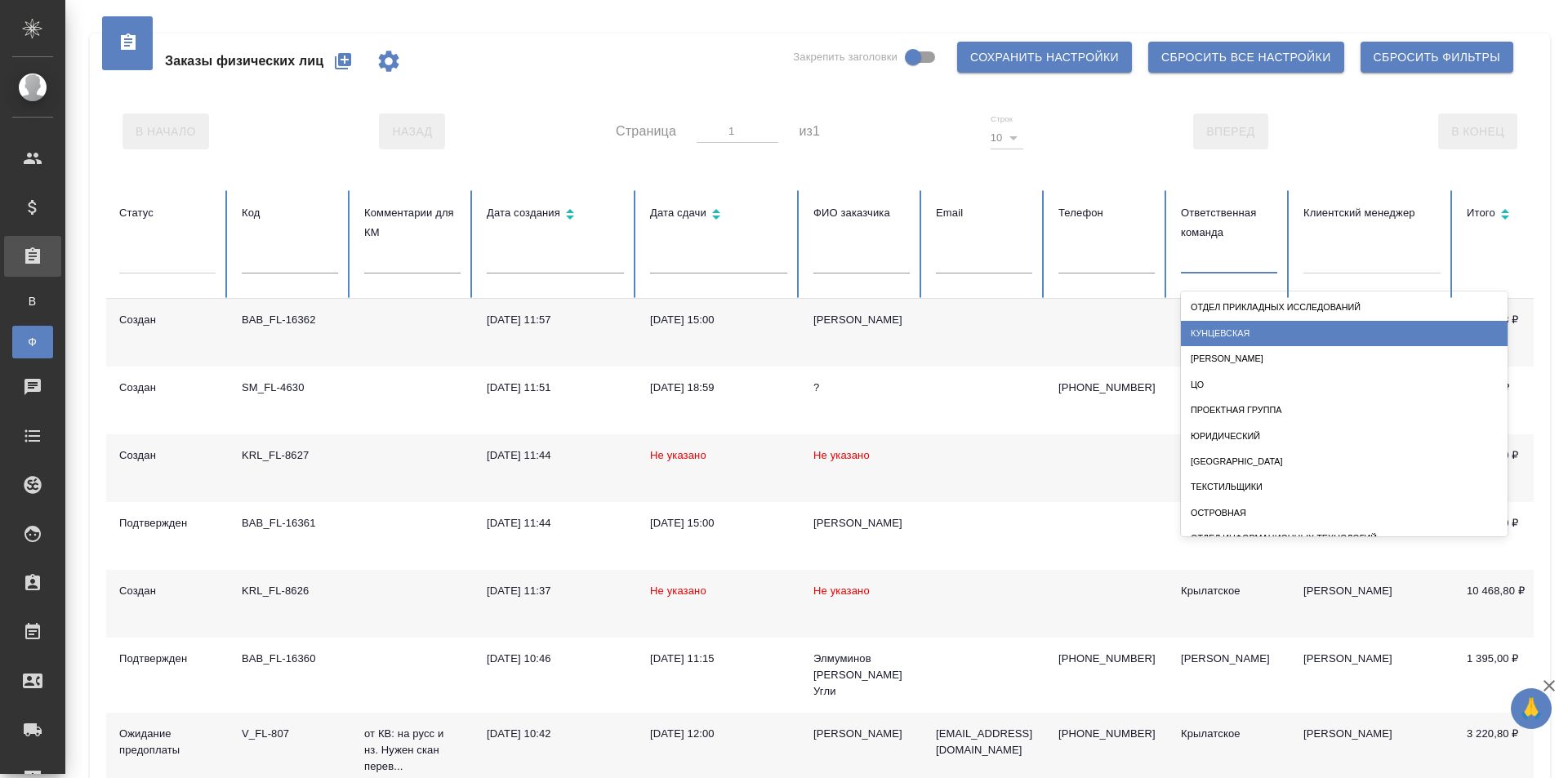
click at [1230, 328] on div "Кунцевская" at bounding box center [1343, 333] width 327 height 25
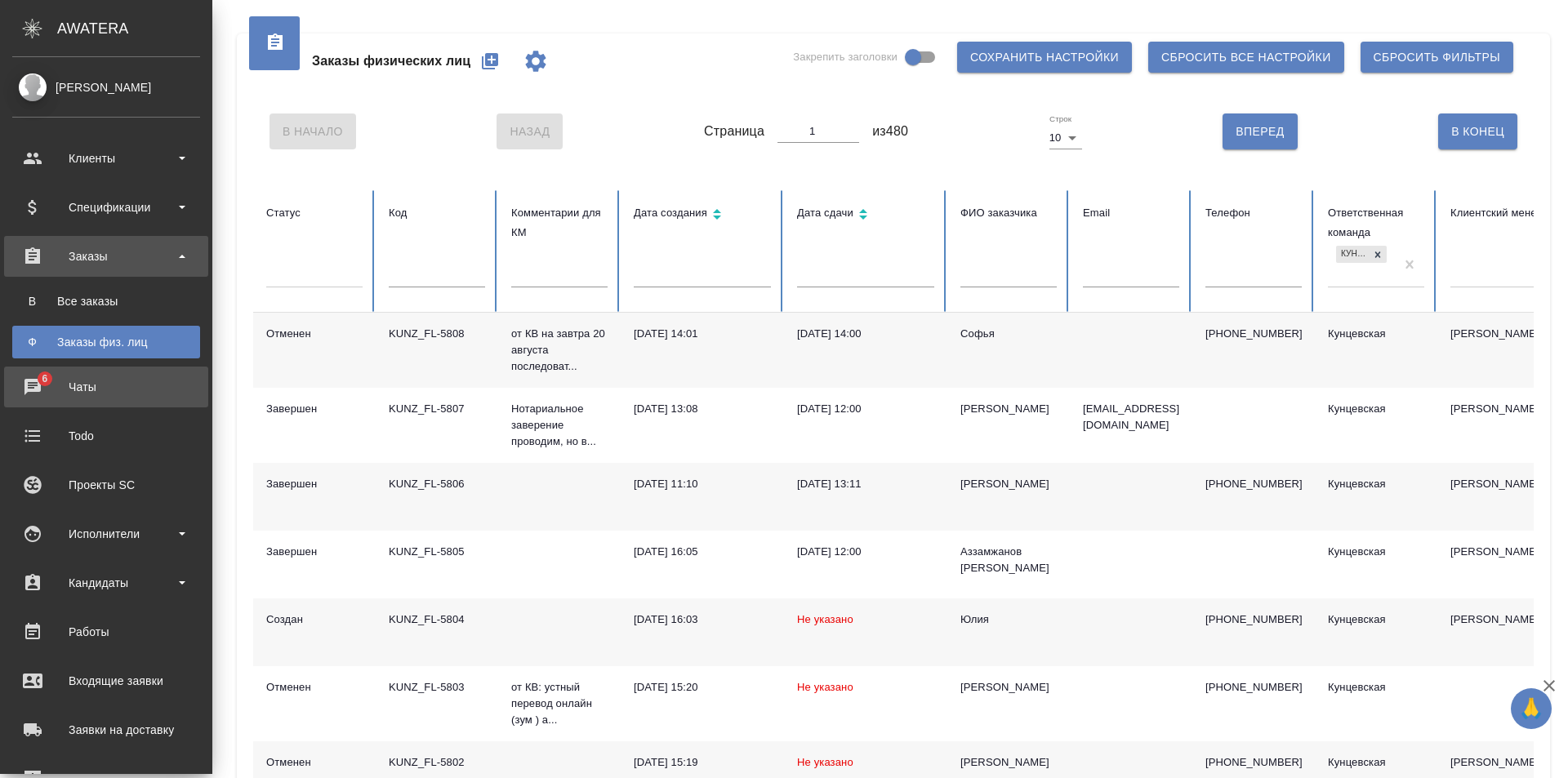
click at [122, 384] on div "Чаты" at bounding box center [105, 387] width 188 height 25
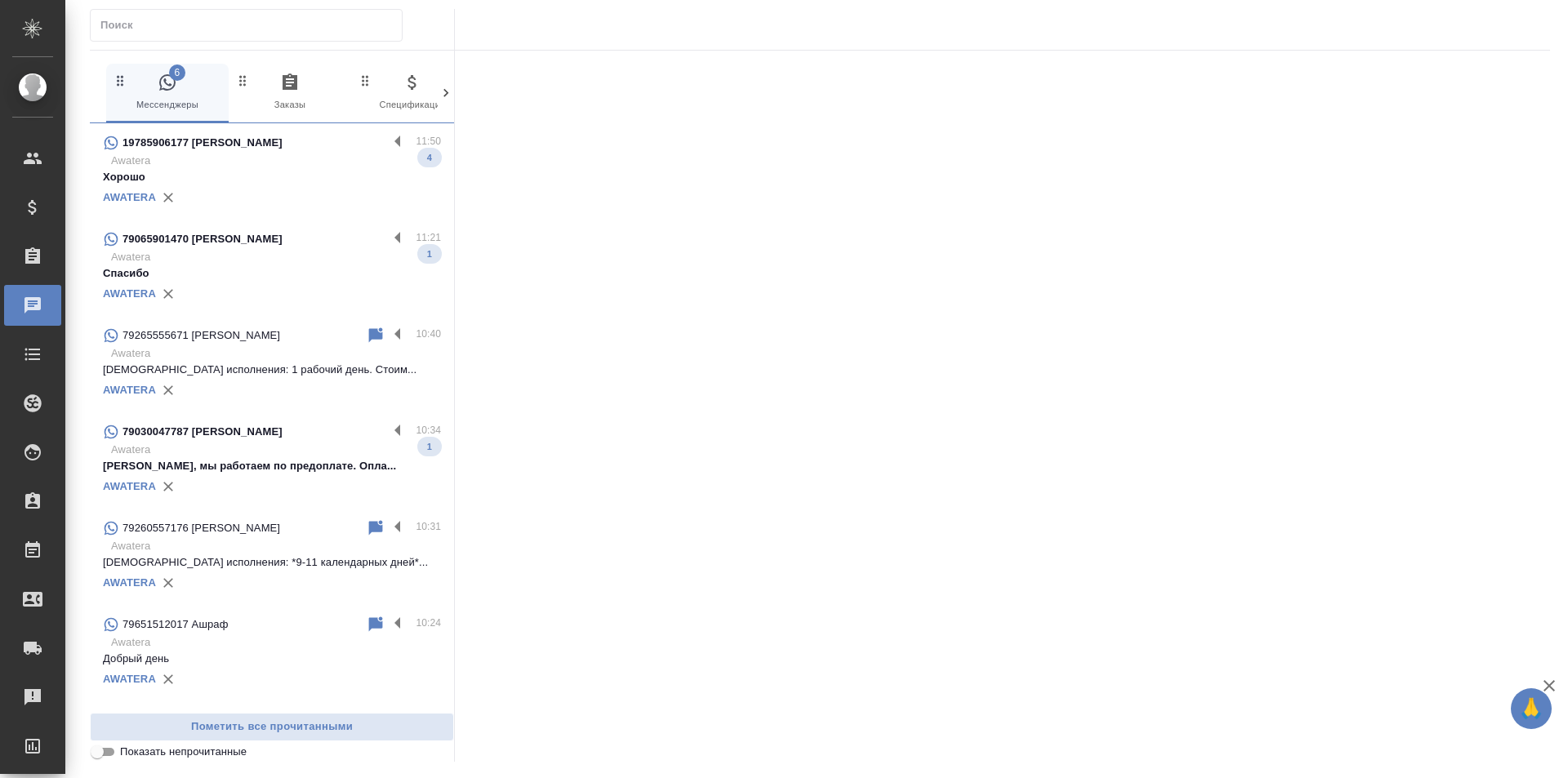
click at [235, 139] on div "19785906177 Вера" at bounding box center [245, 143] width 285 height 20
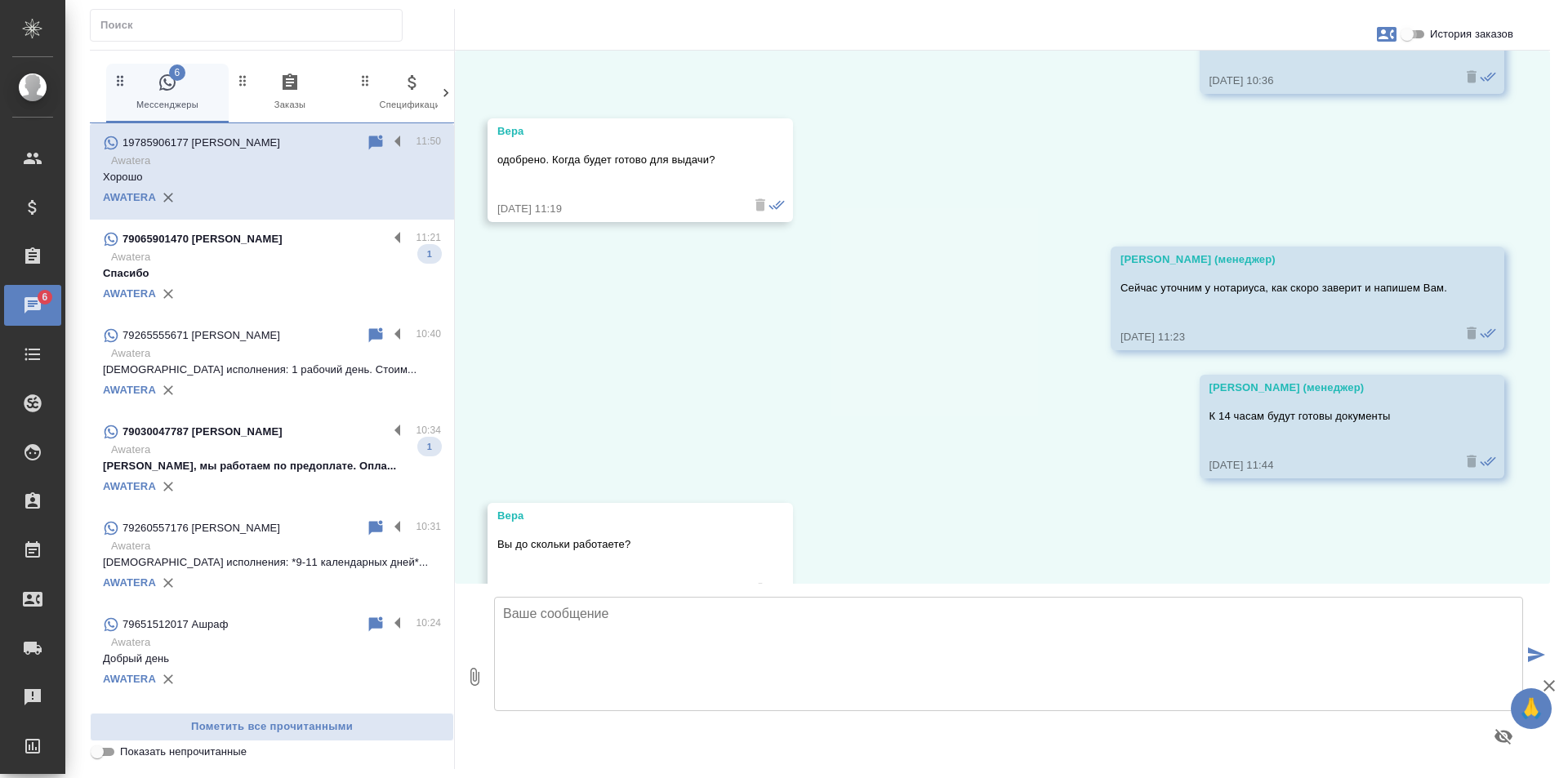
drag, startPoint x: 1424, startPoint y: 26, endPoint x: 1432, endPoint y: 28, distance: 8.2
click at [1428, 28] on input "История заказов" at bounding box center [1406, 35] width 59 height 20
checkbox input "true"
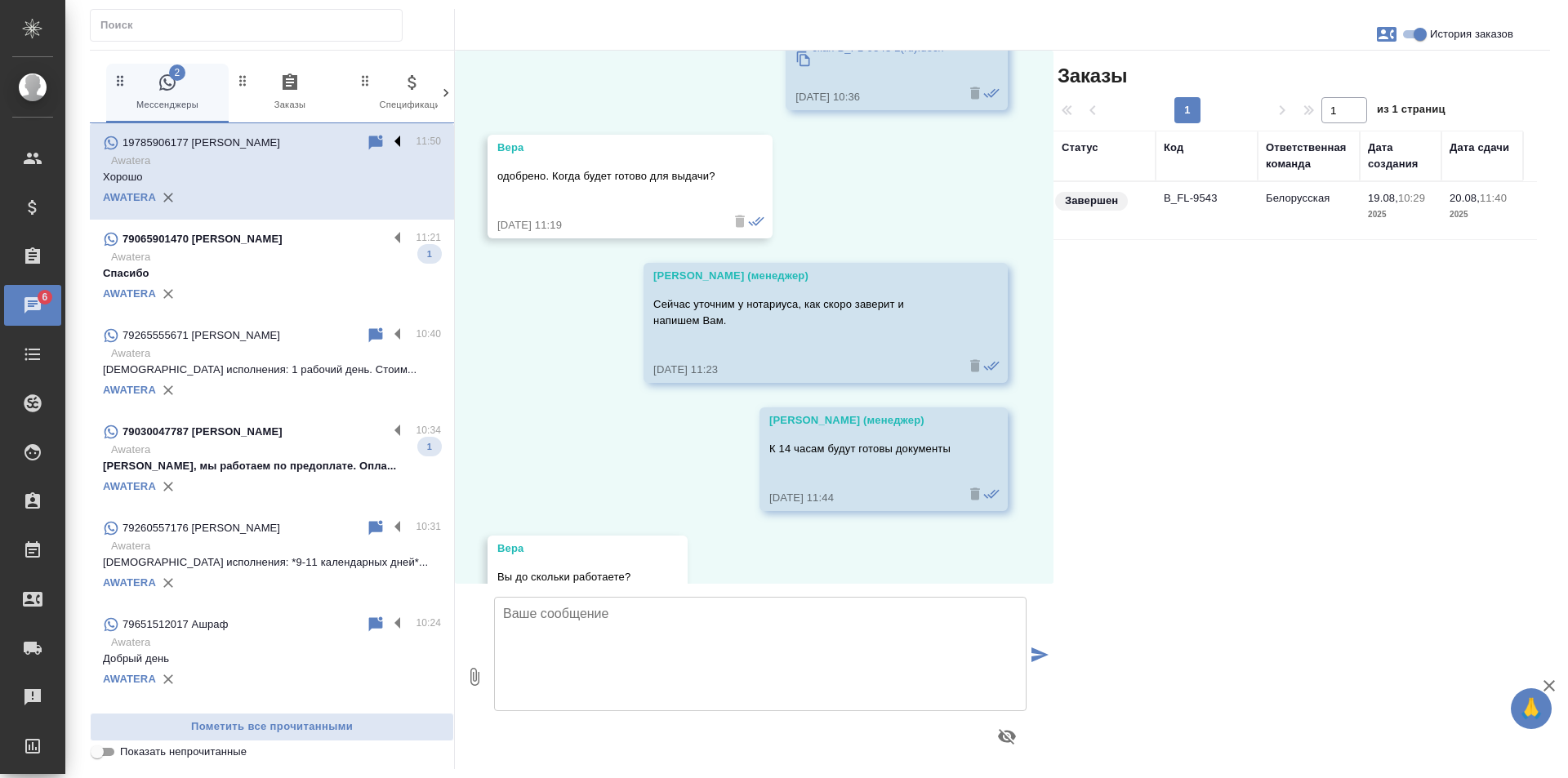
click at [388, 145] on label at bounding box center [401, 142] width 28 height 19
click at [0, 0] on input "checkbox" at bounding box center [0, 0] width 0 height 0
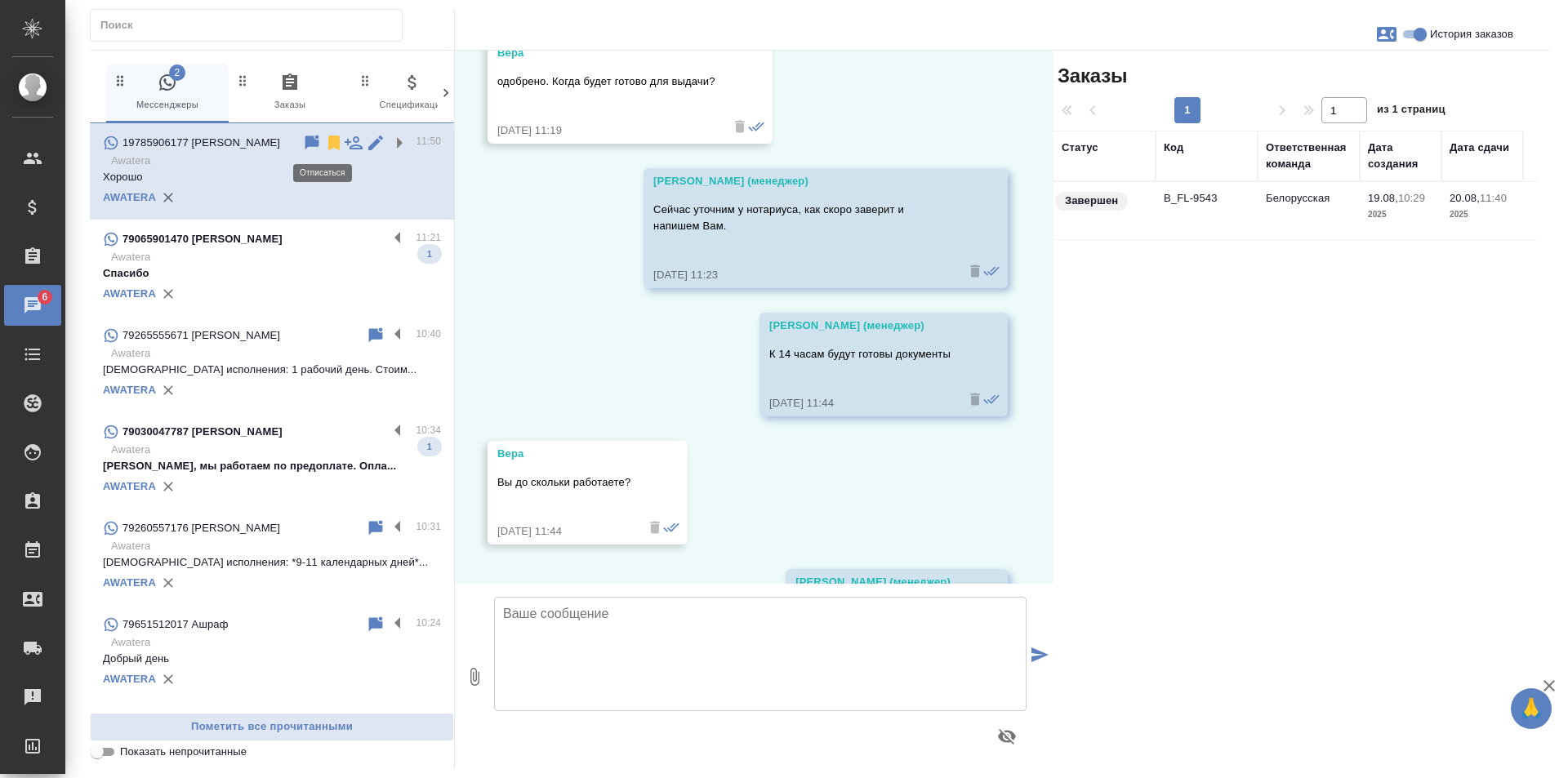
click at [328, 141] on icon at bounding box center [334, 142] width 12 height 15
click at [370, 249] on p "Awatera" at bounding box center [276, 257] width 330 height 16
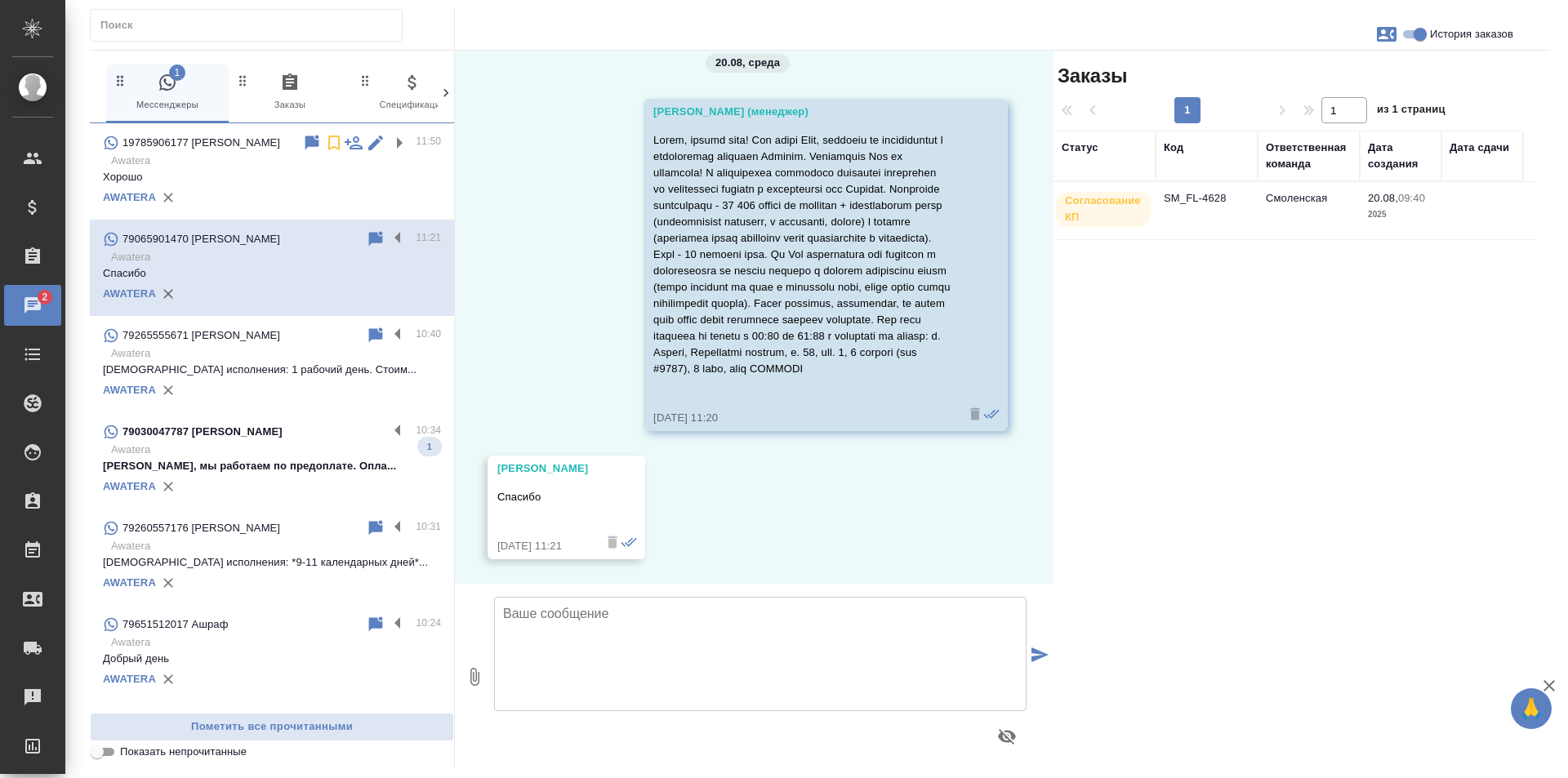
scroll to position [0, 0]
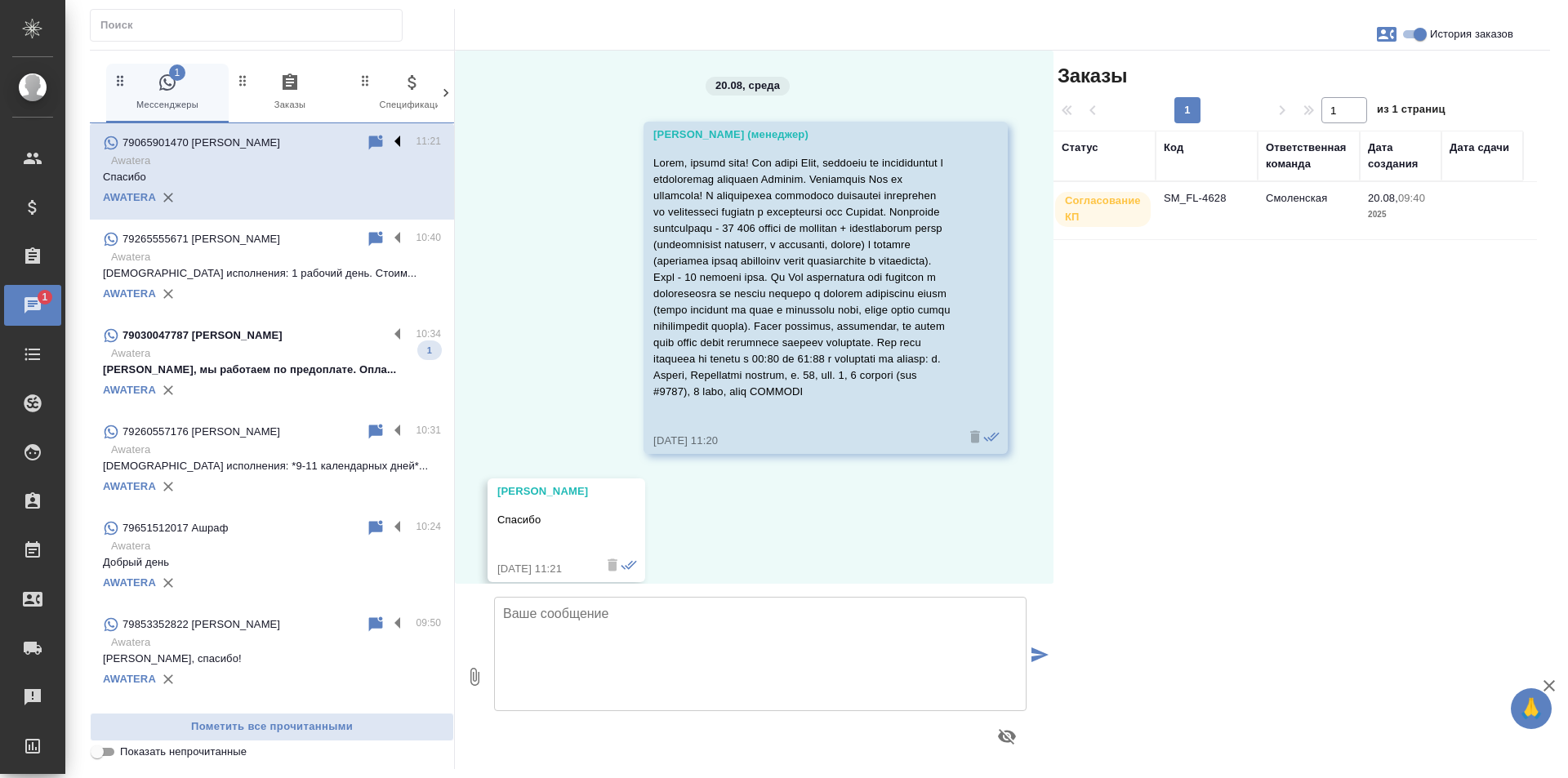
click at [389, 144] on label at bounding box center [401, 142] width 28 height 19
click at [0, 0] on input "checkbox" at bounding box center [0, 0] width 0 height 0
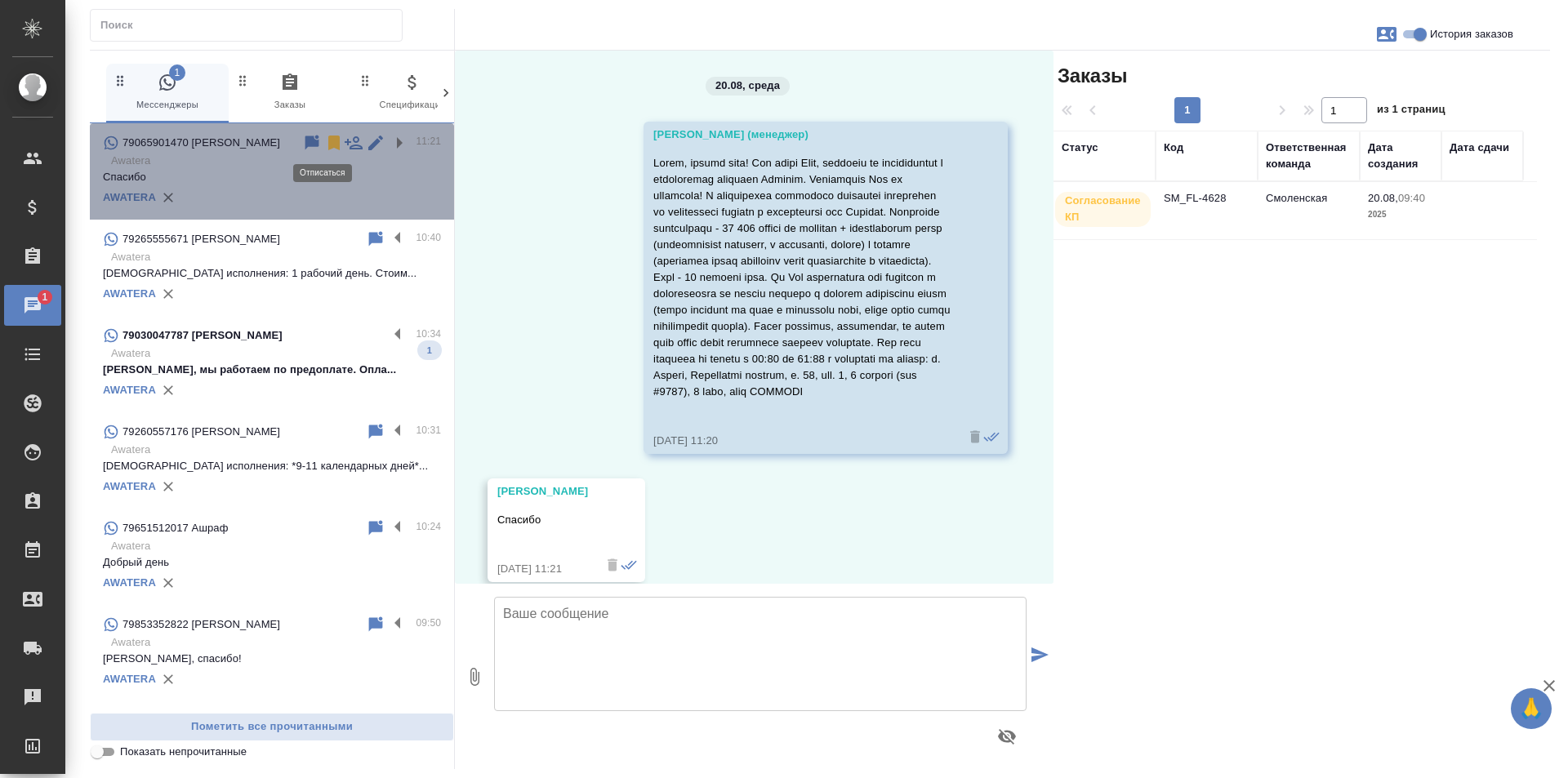
click at [328, 146] on icon at bounding box center [334, 142] width 12 height 15
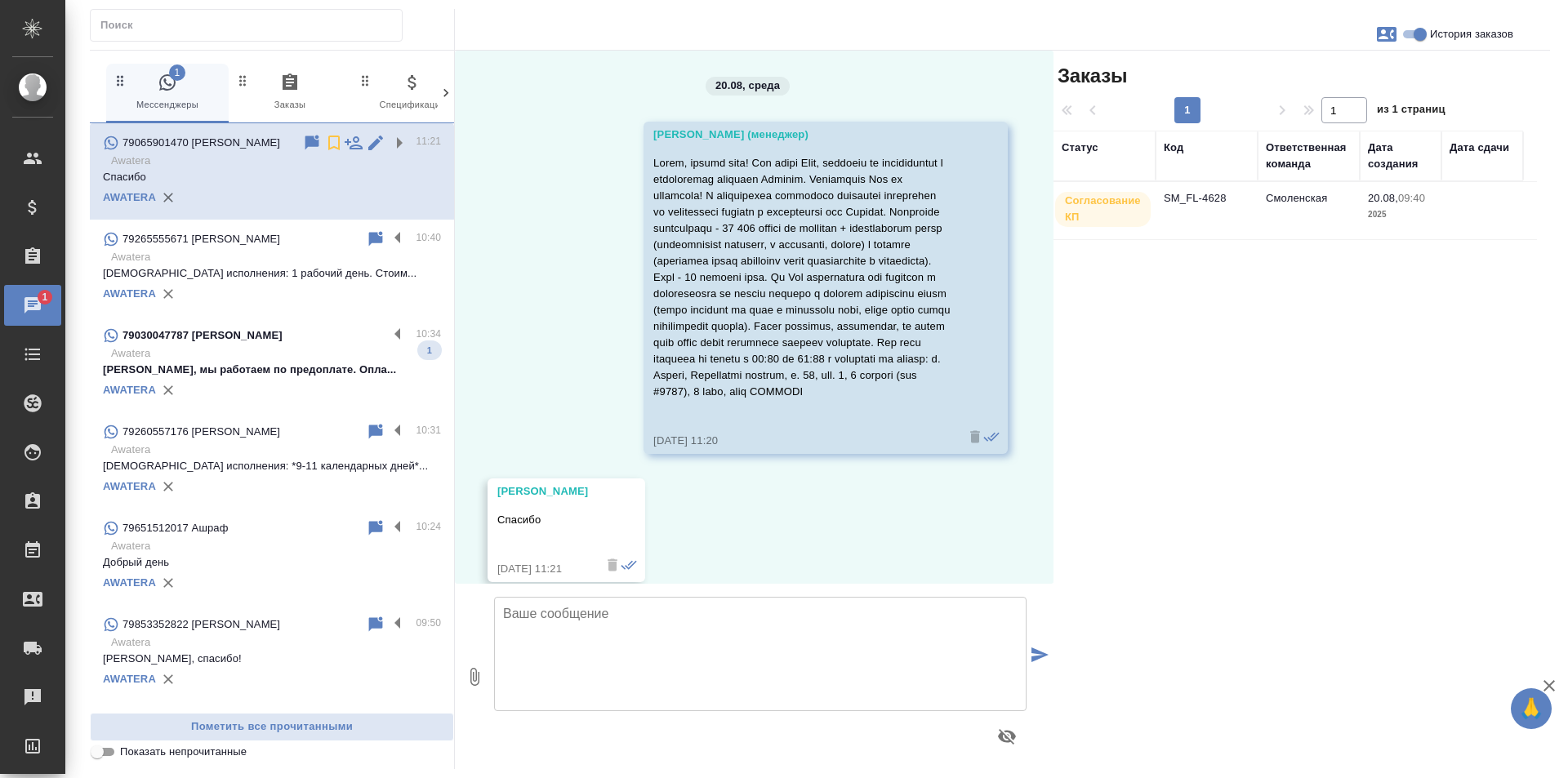
click at [295, 270] on p "Срок исполнения: 1 рабочий день. Стоим..." at bounding box center [272, 273] width 338 height 16
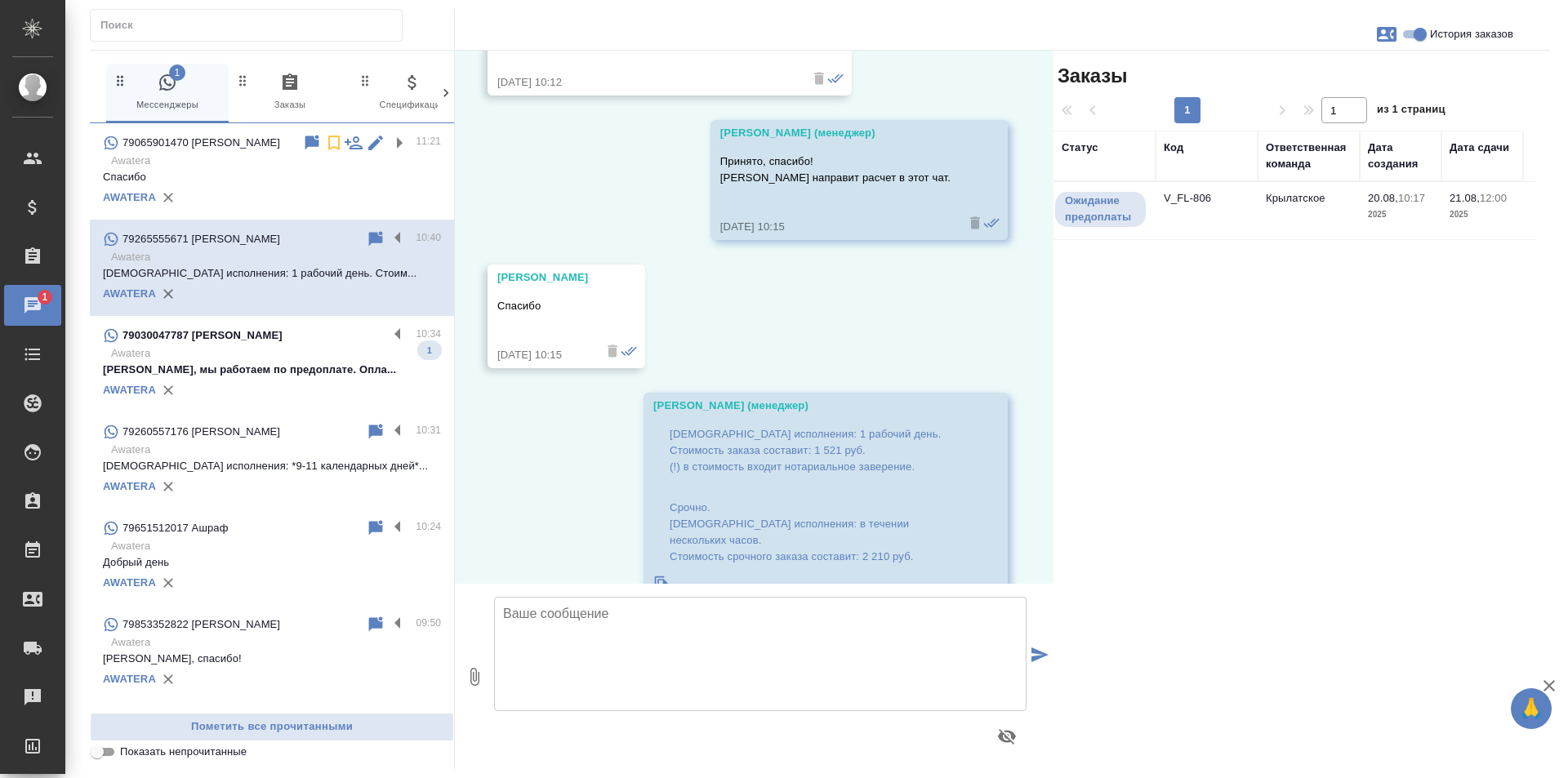
scroll to position [794, 0]
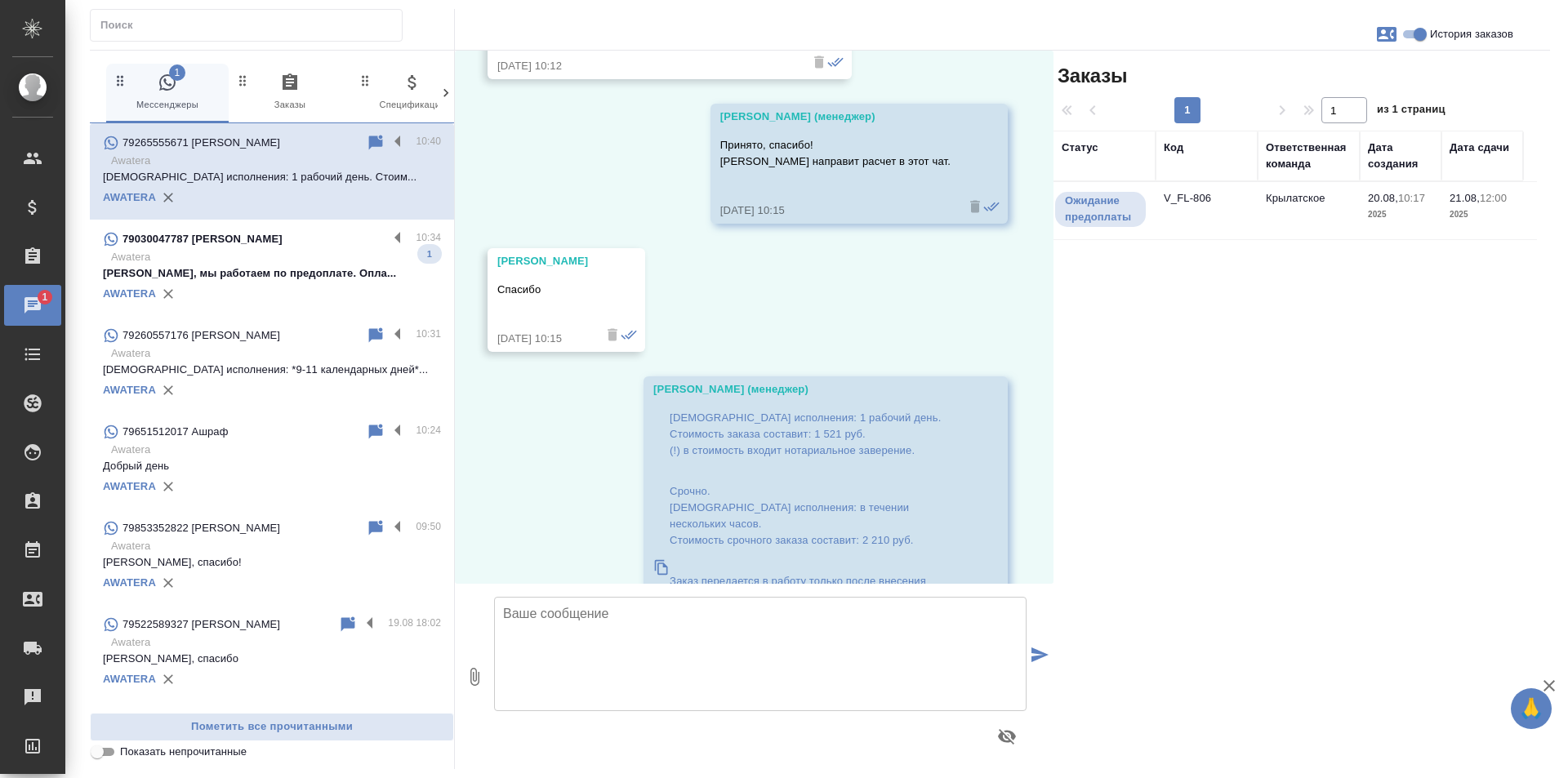
click at [286, 188] on div "AWATERA" at bounding box center [272, 198] width 338 height 25
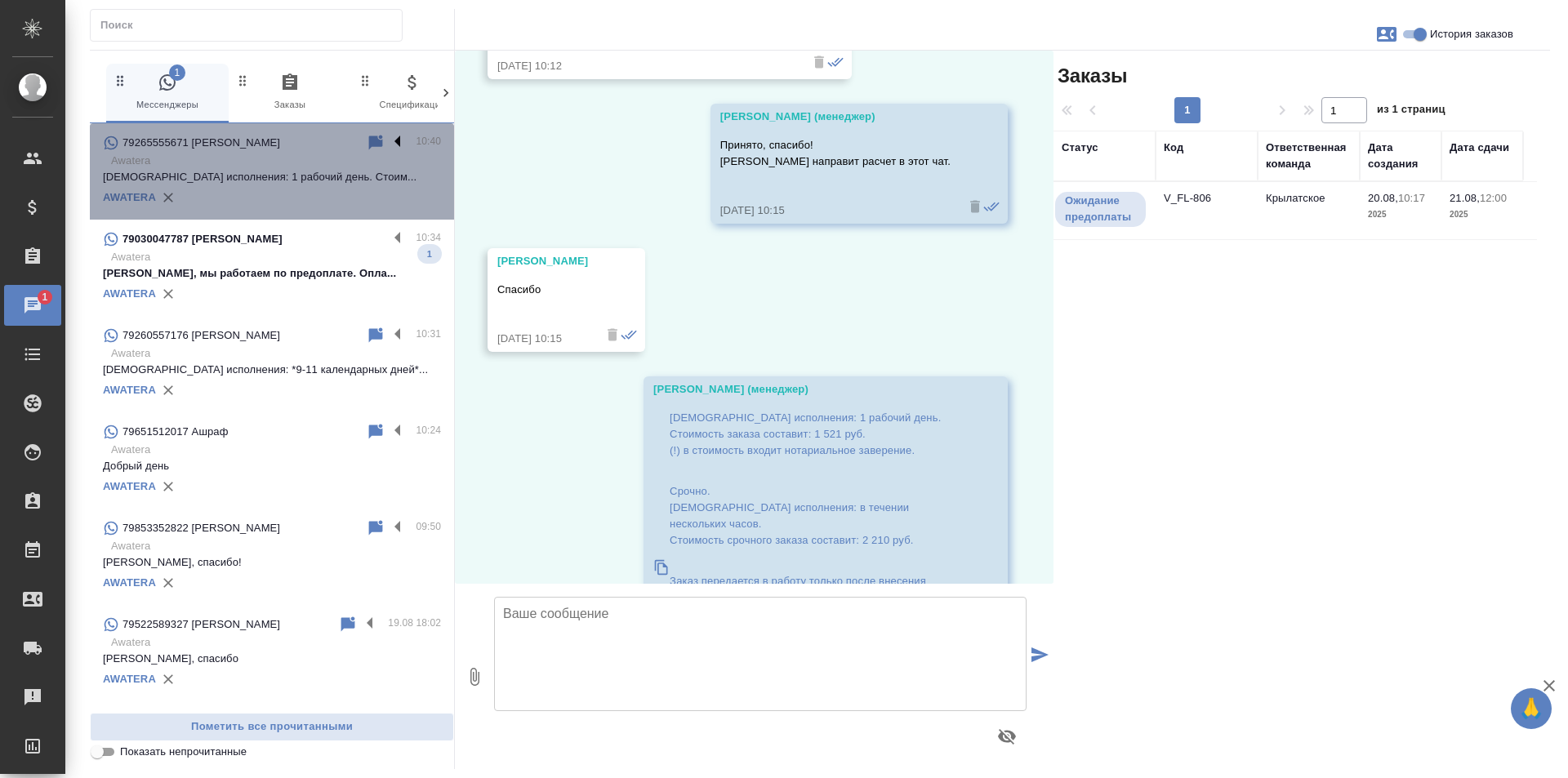
click at [388, 141] on label at bounding box center [401, 142] width 28 height 19
click at [0, 0] on input "checkbox" at bounding box center [0, 0] width 0 height 0
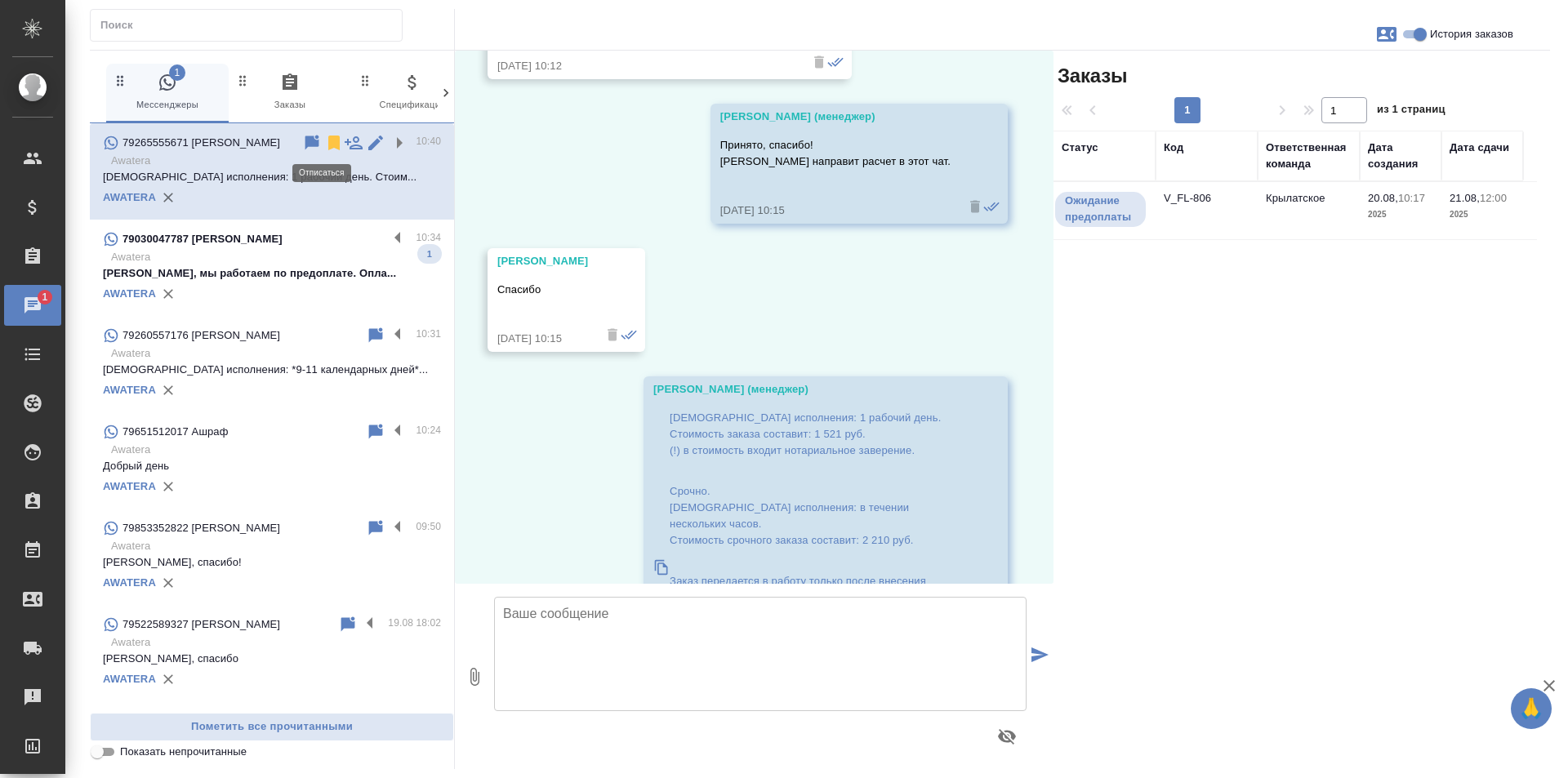
click at [328, 139] on icon at bounding box center [334, 142] width 12 height 15
click at [318, 263] on p "Awatera" at bounding box center [276, 257] width 330 height 16
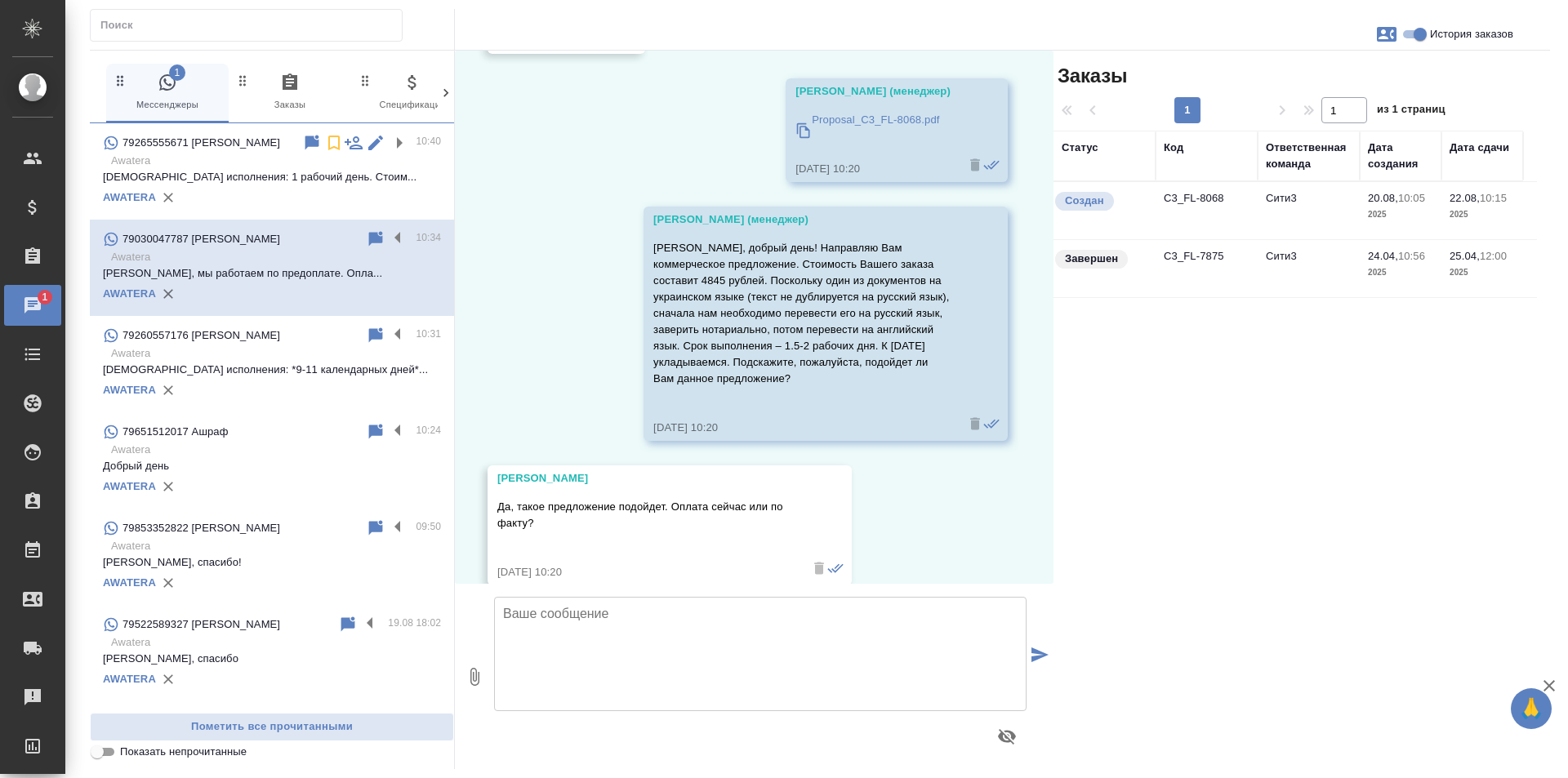
scroll to position [6723, 0]
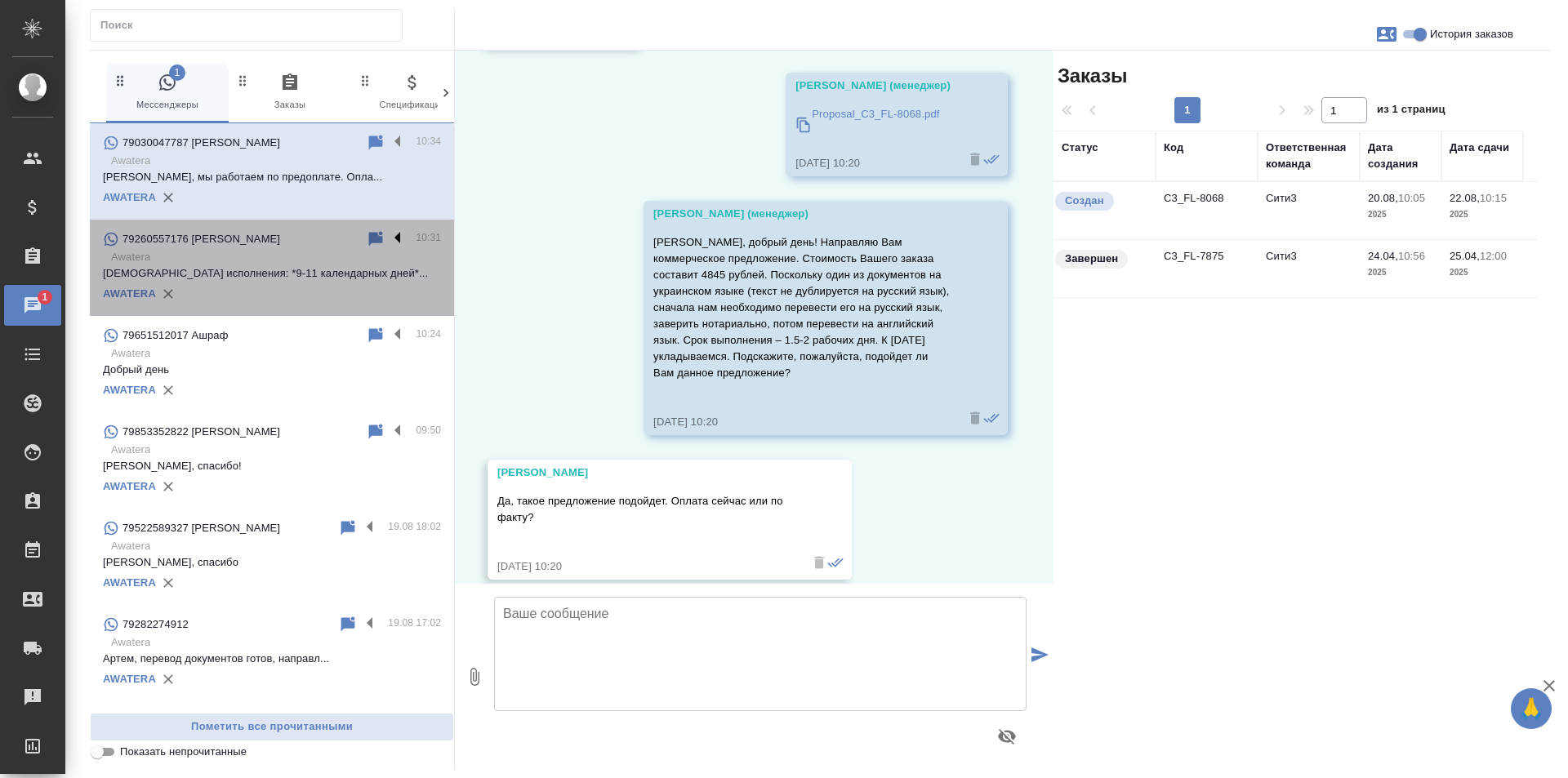
click at [388, 234] on label at bounding box center [401, 238] width 28 height 19
click at [0, 0] on input "checkbox" at bounding box center [0, 0] width 0 height 0
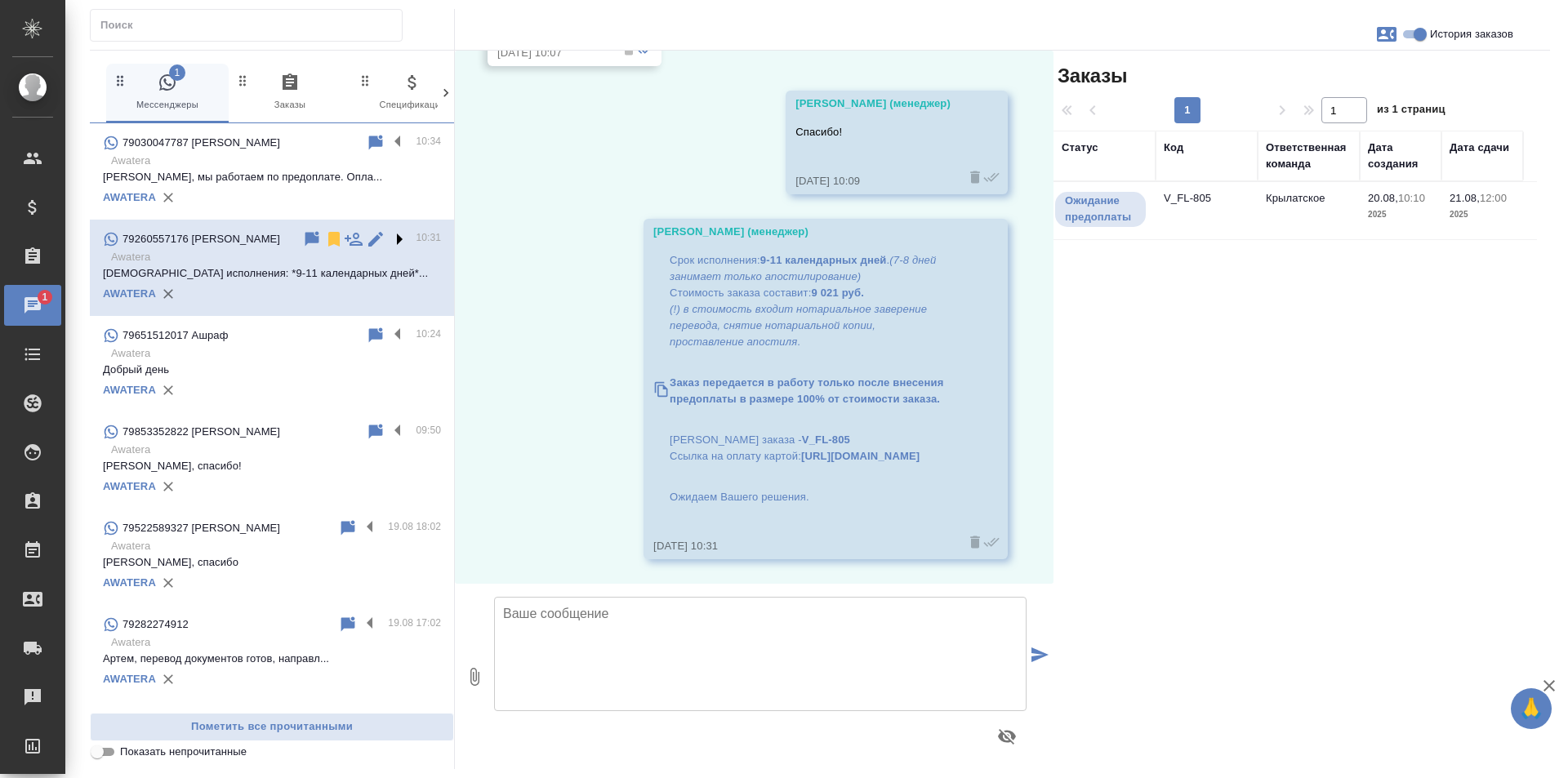
scroll to position [353, 0]
click at [374, 174] on p "Евгения, мы работаем по предоплате. Опла..." at bounding box center [272, 177] width 338 height 16
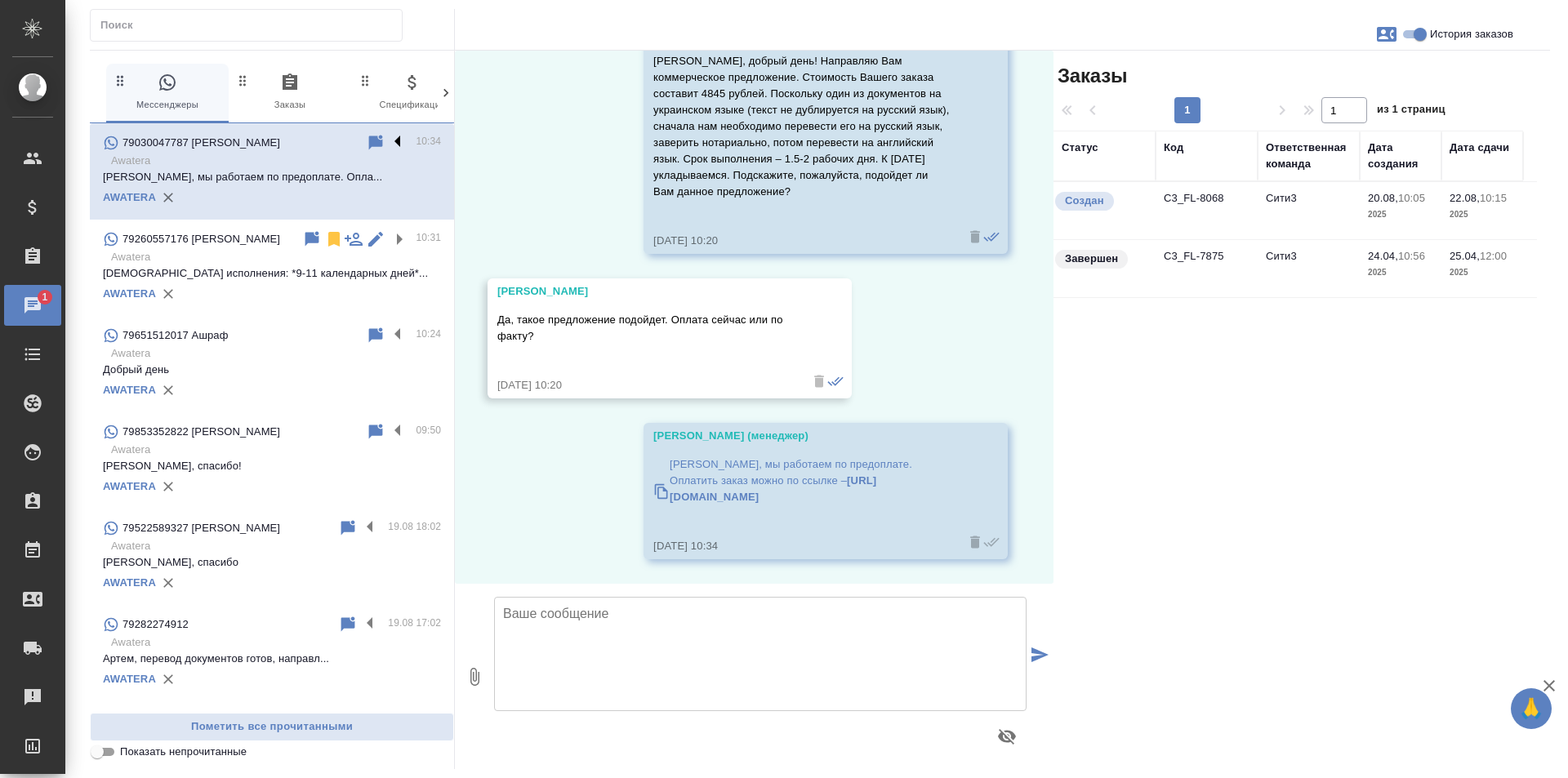
click at [388, 141] on label at bounding box center [401, 142] width 28 height 19
click at [0, 0] on input "checkbox" at bounding box center [0, 0] width 0 height 0
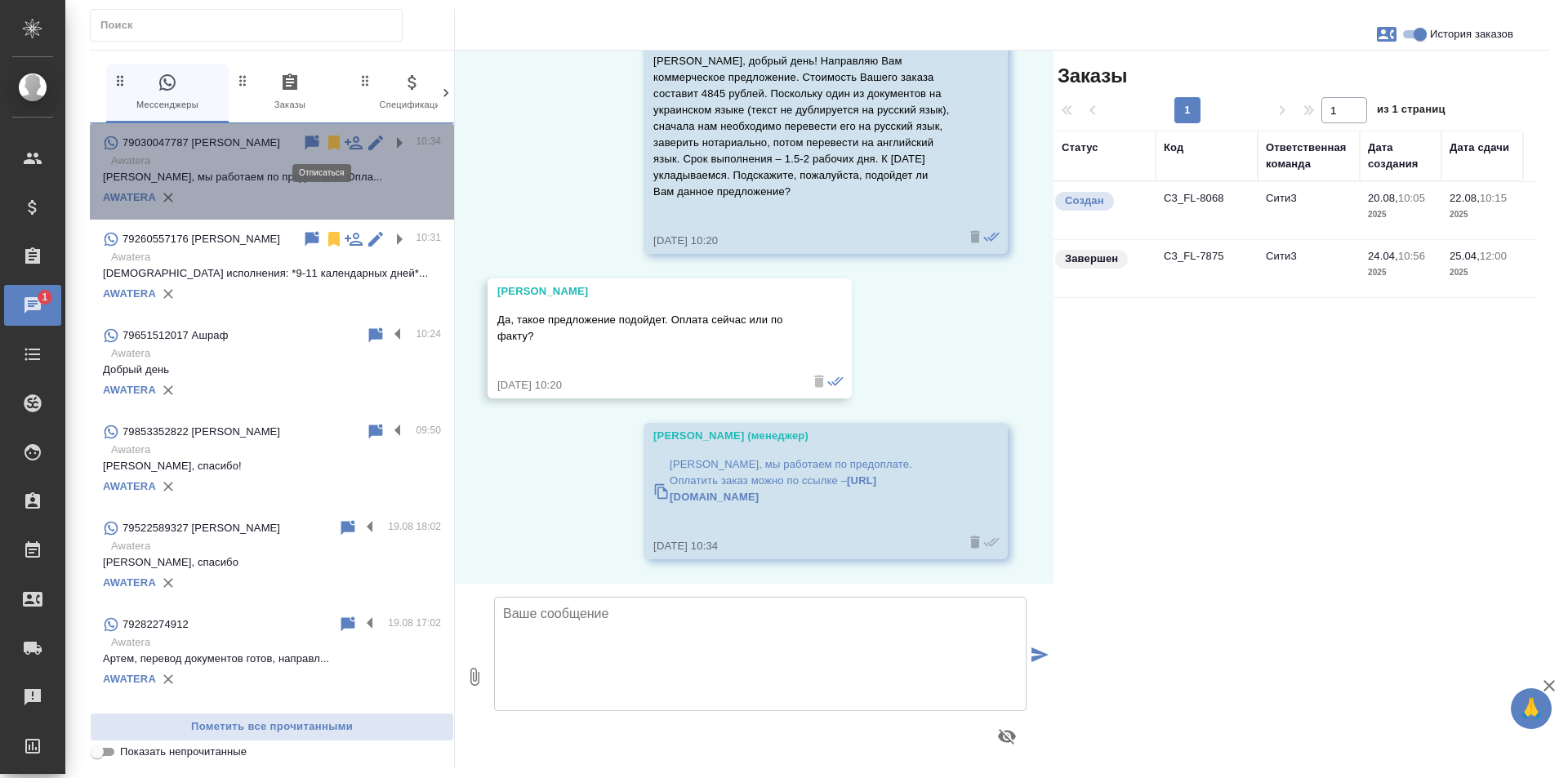
click at [328, 143] on icon at bounding box center [334, 142] width 12 height 15
click at [324, 143] on icon at bounding box center [334, 143] width 20 height 20
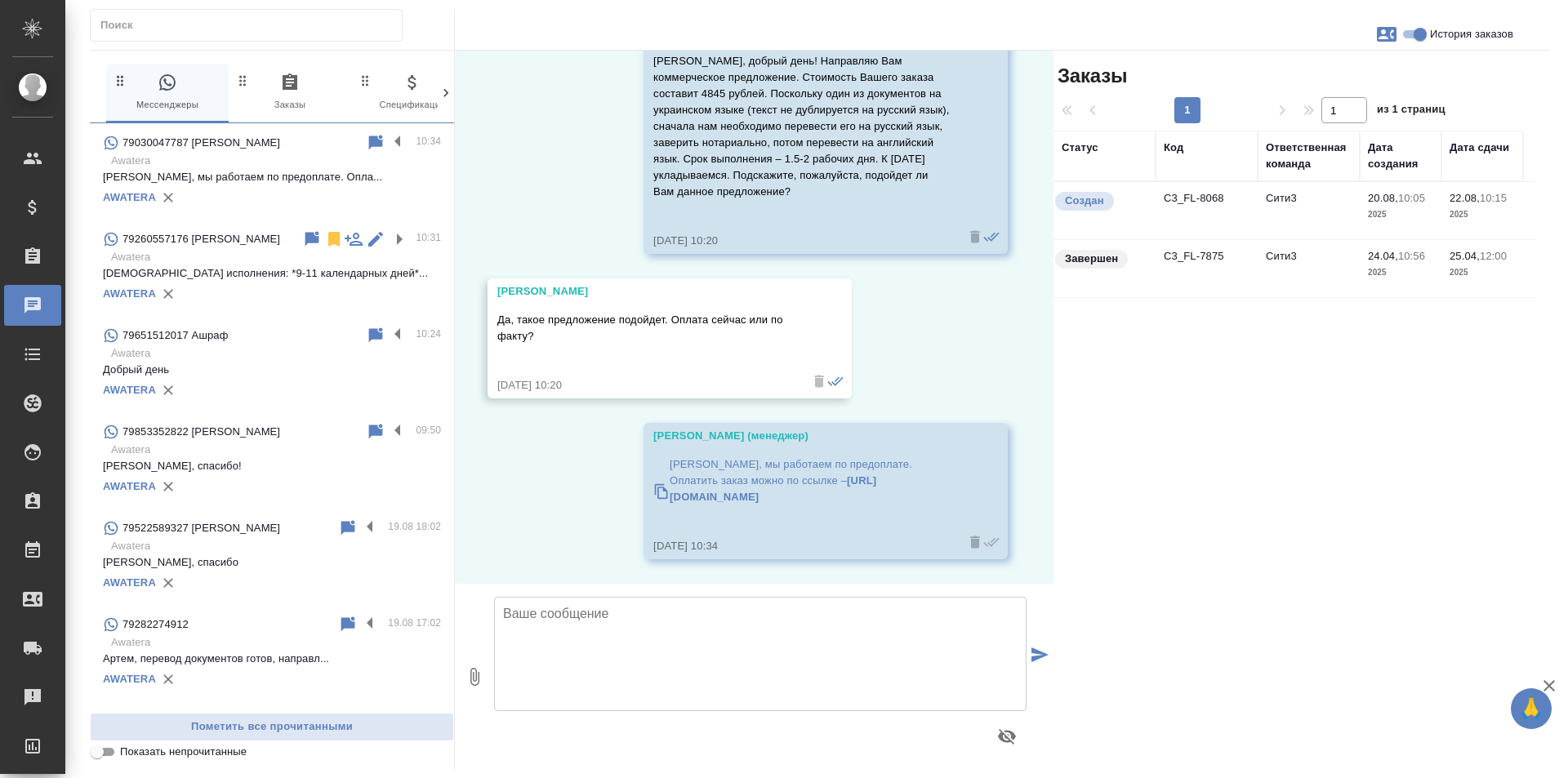
click at [353, 280] on p "Срок исполнения: *9-11 календарных дней*..." at bounding box center [272, 273] width 338 height 16
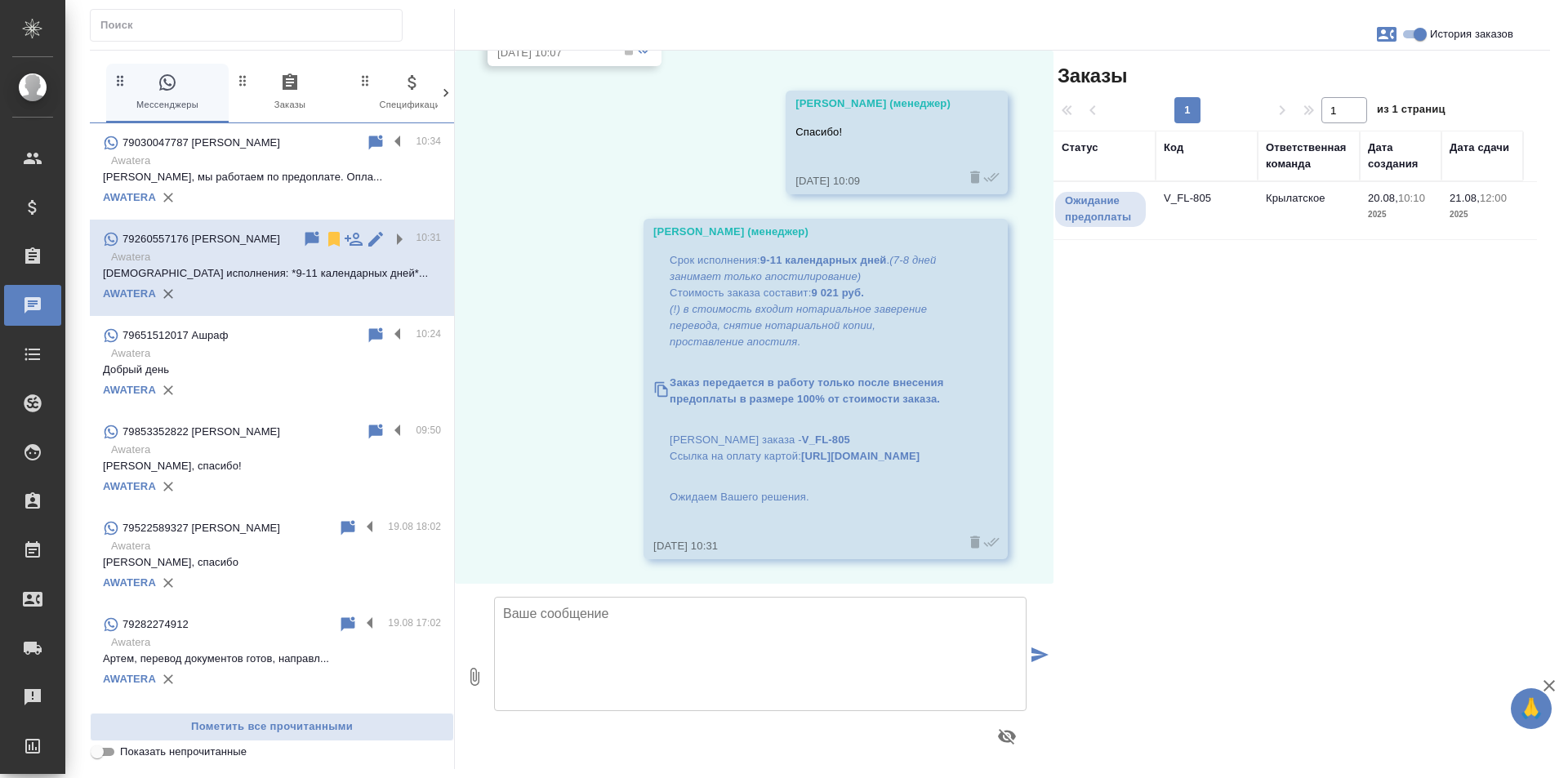
scroll to position [353, 0]
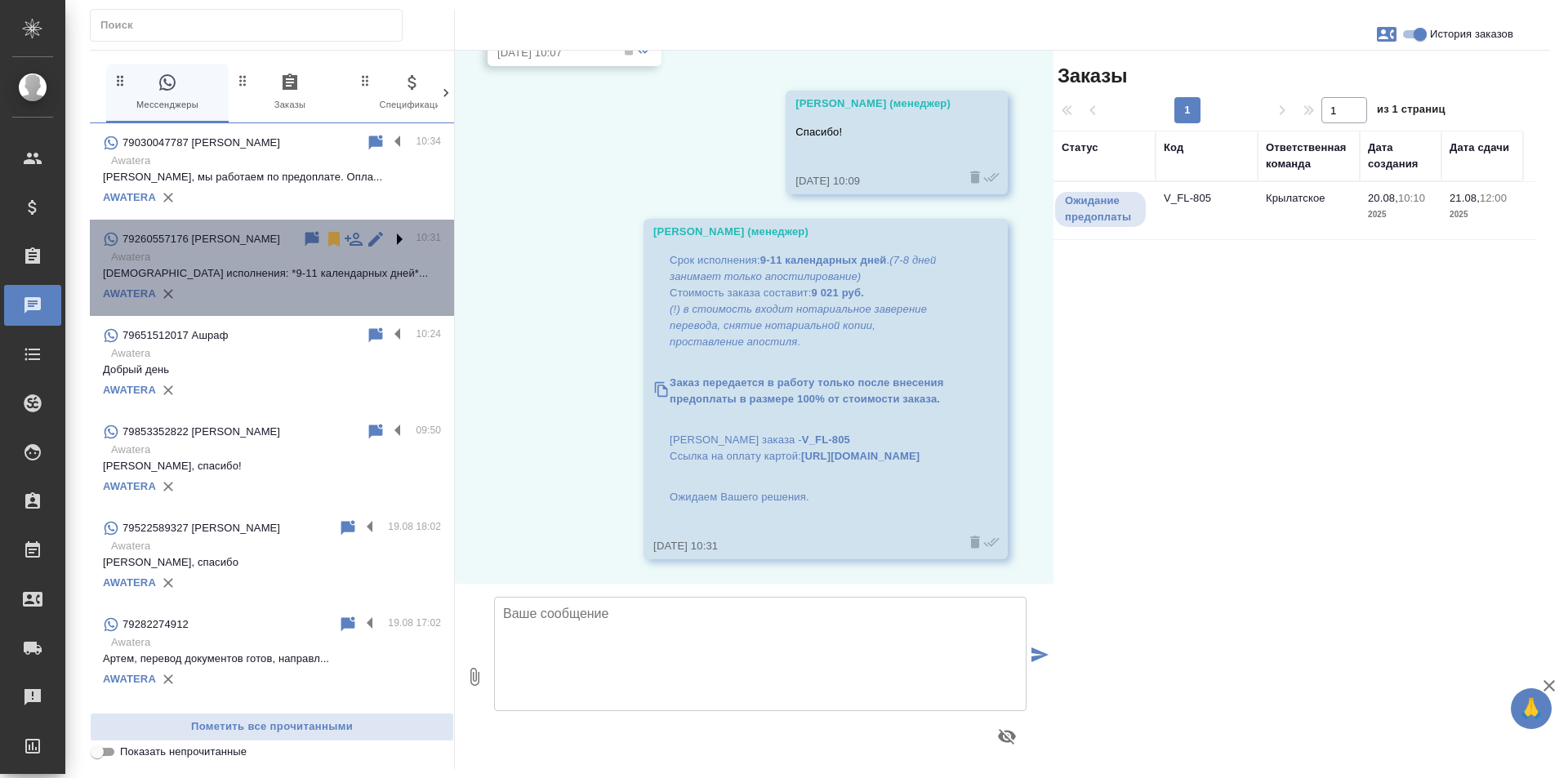
click at [388, 239] on label at bounding box center [401, 238] width 28 height 19
click at [0, 0] on input "checkbox" at bounding box center [0, 0] width 0 height 0
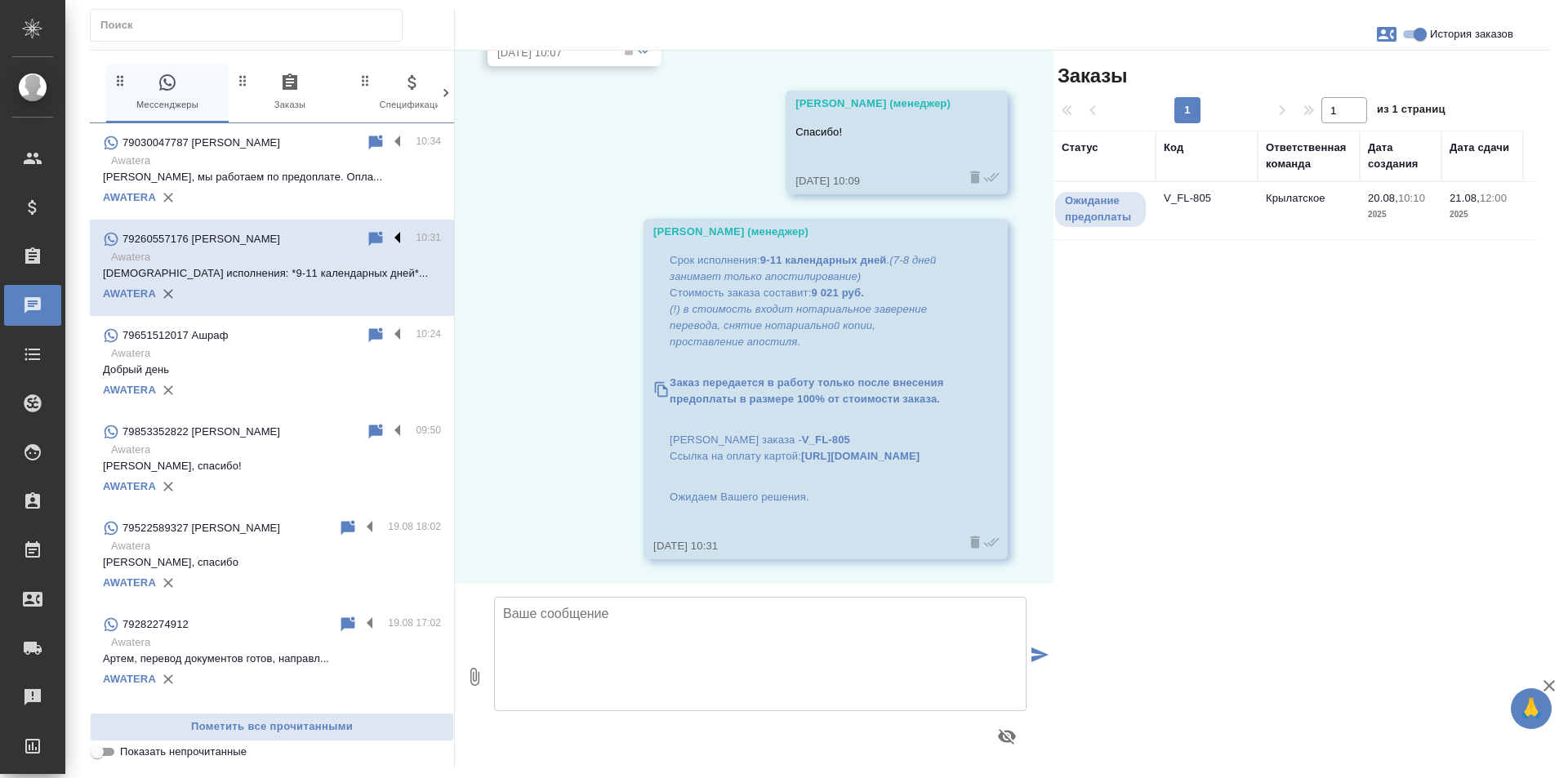
click at [388, 239] on label at bounding box center [401, 238] width 28 height 19
click at [0, 0] on input "checkbox" at bounding box center [0, 0] width 0 height 0
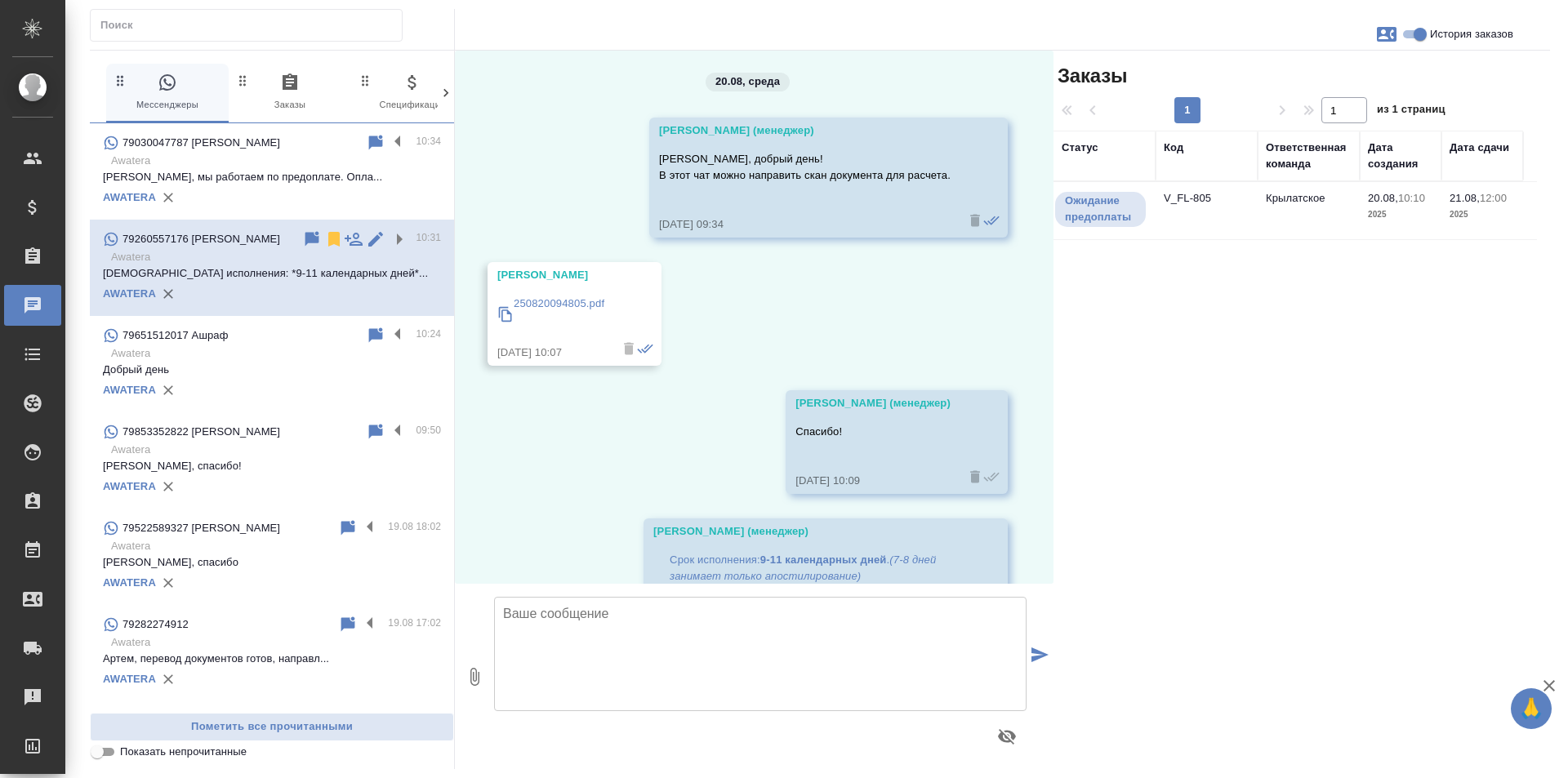
scroll to position [0, 0]
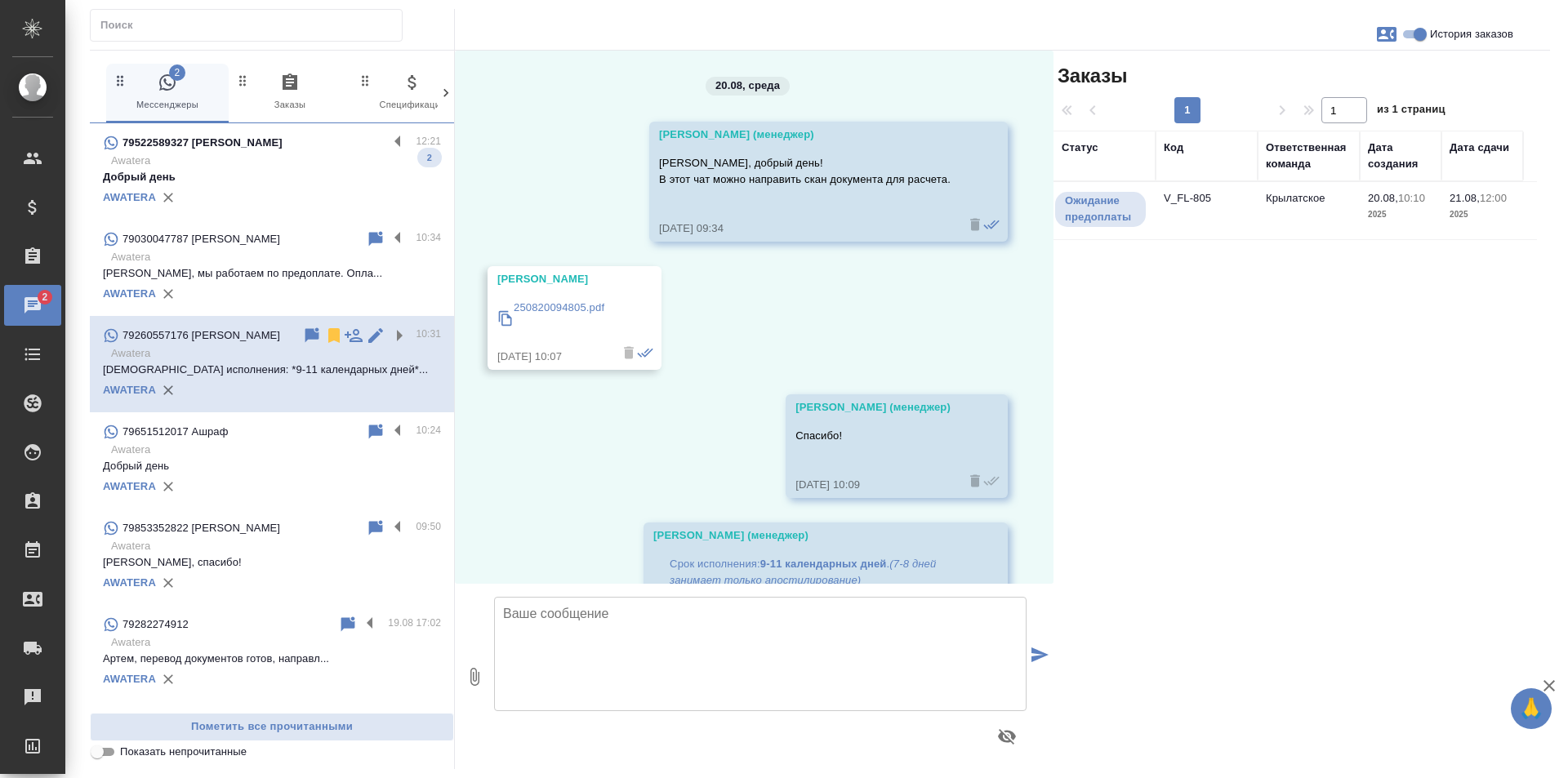
click at [232, 149] on div "79522589327 Artur" at bounding box center [245, 143] width 285 height 20
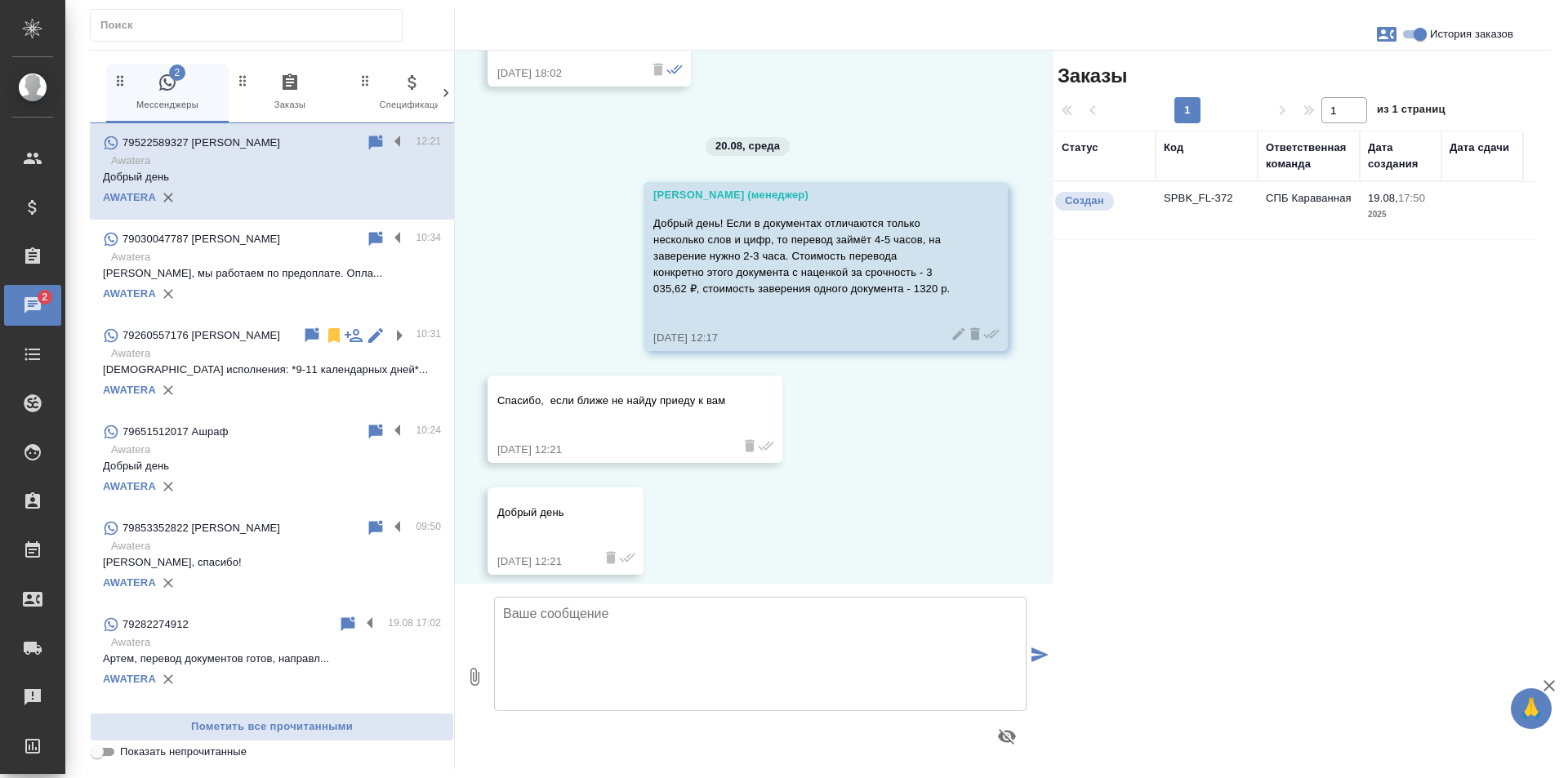
scroll to position [859, 0]
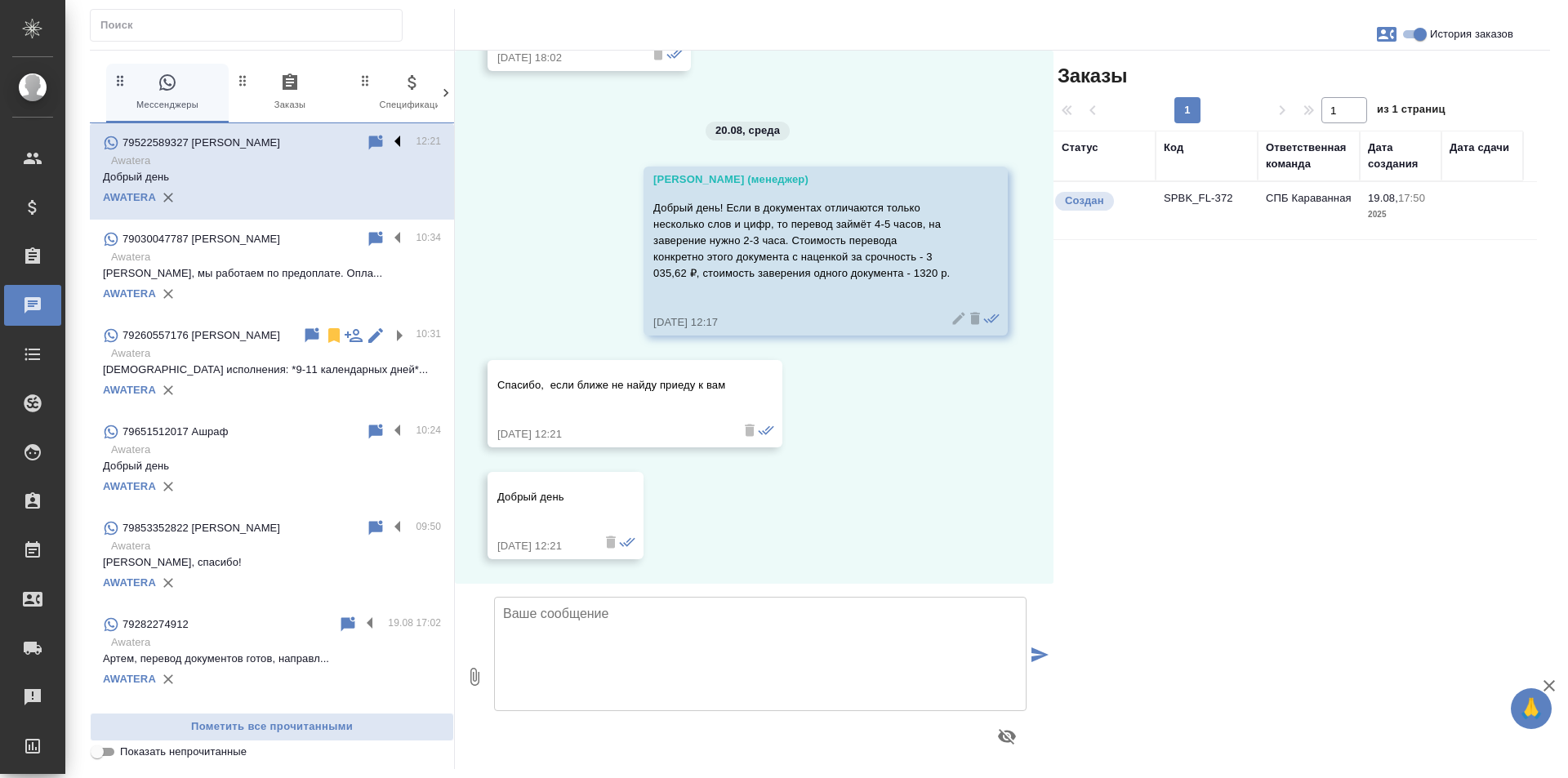
click at [388, 144] on label at bounding box center [401, 142] width 28 height 19
click at [0, 0] on input "checkbox" at bounding box center [0, 0] width 0 height 0
click at [328, 144] on icon at bounding box center [334, 142] width 12 height 15
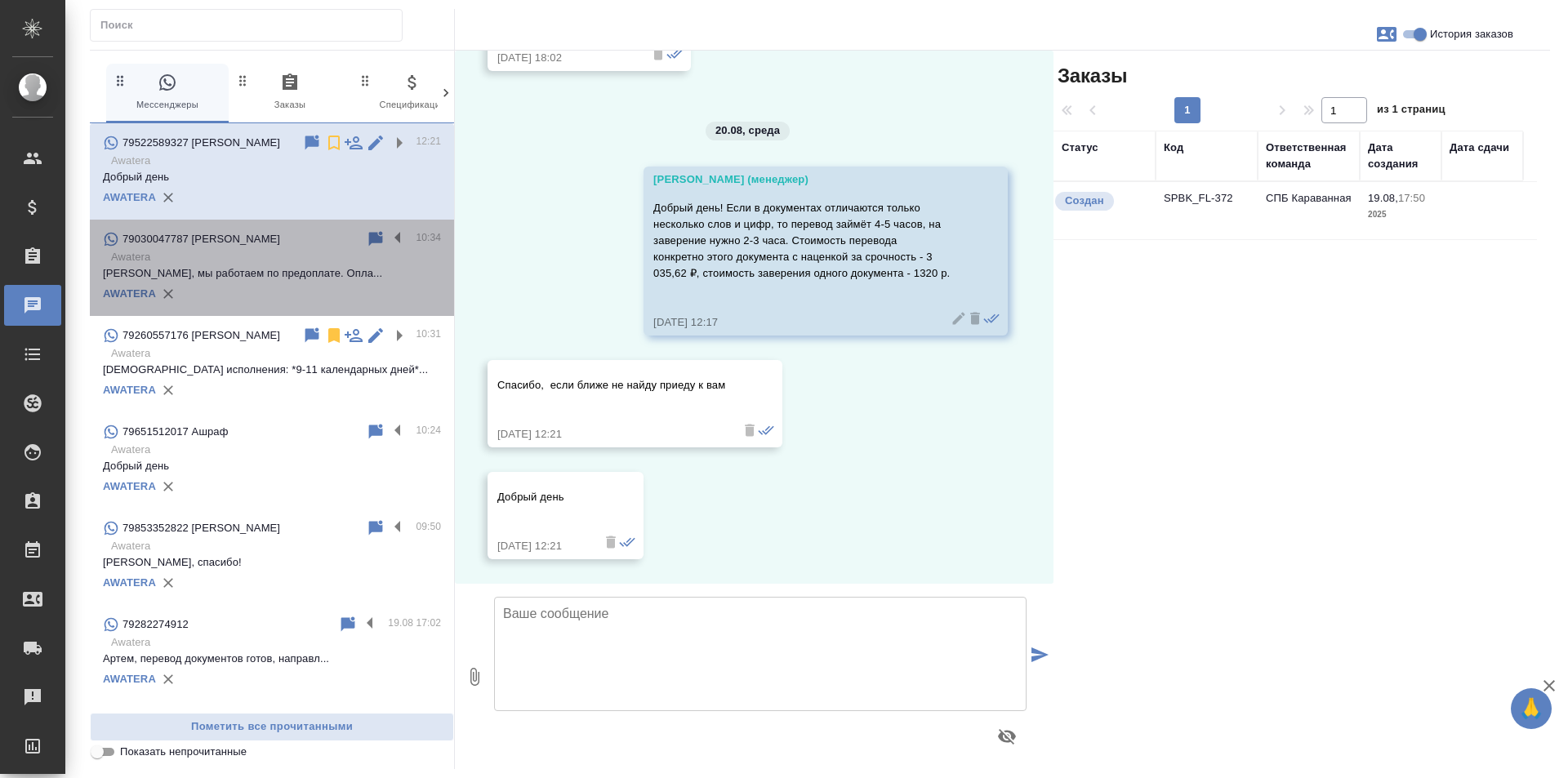
click at [327, 236] on div "79030047787 Евгения" at bounding box center [235, 239] width 263 height 20
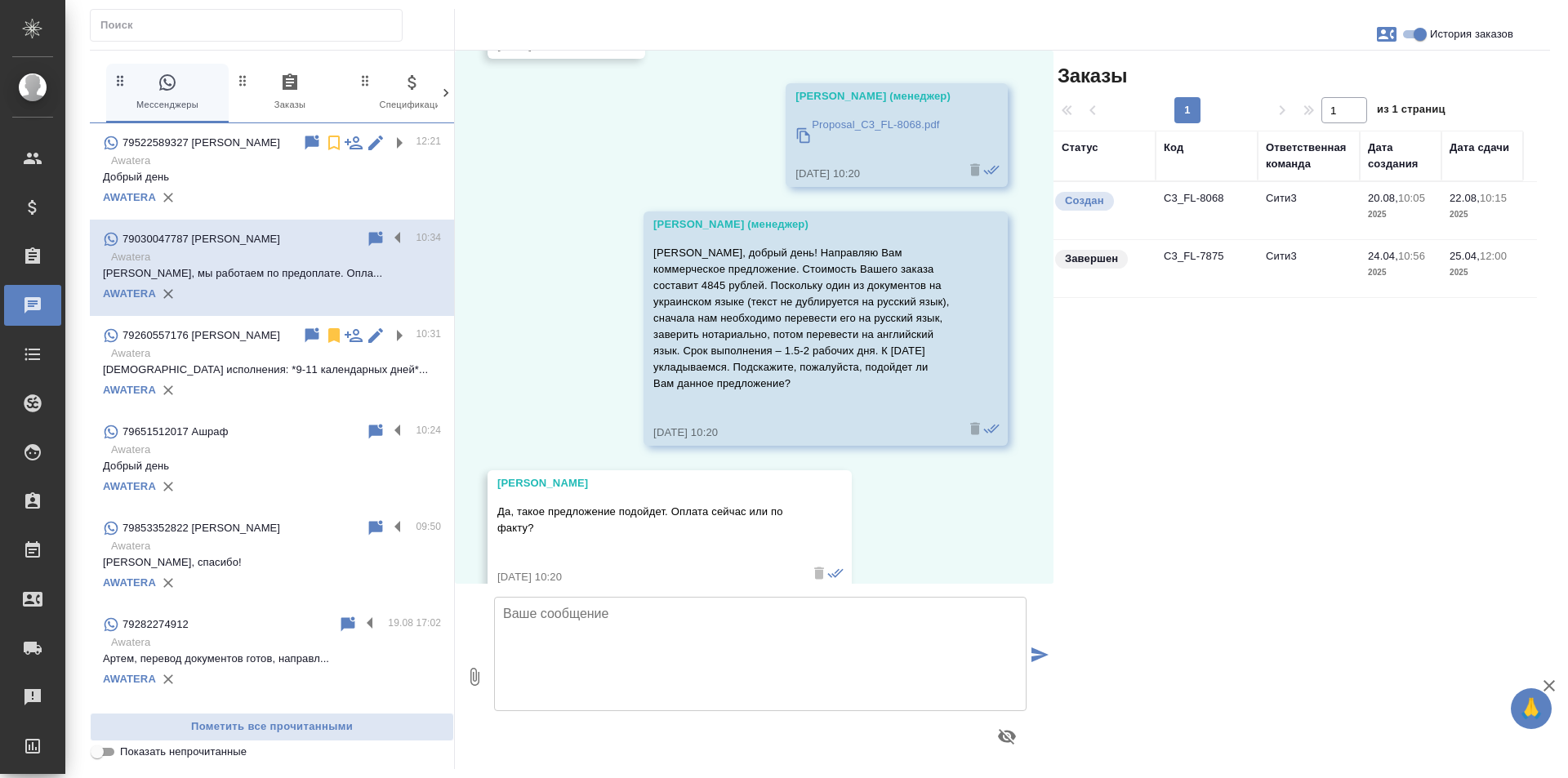
scroll to position [6723, 0]
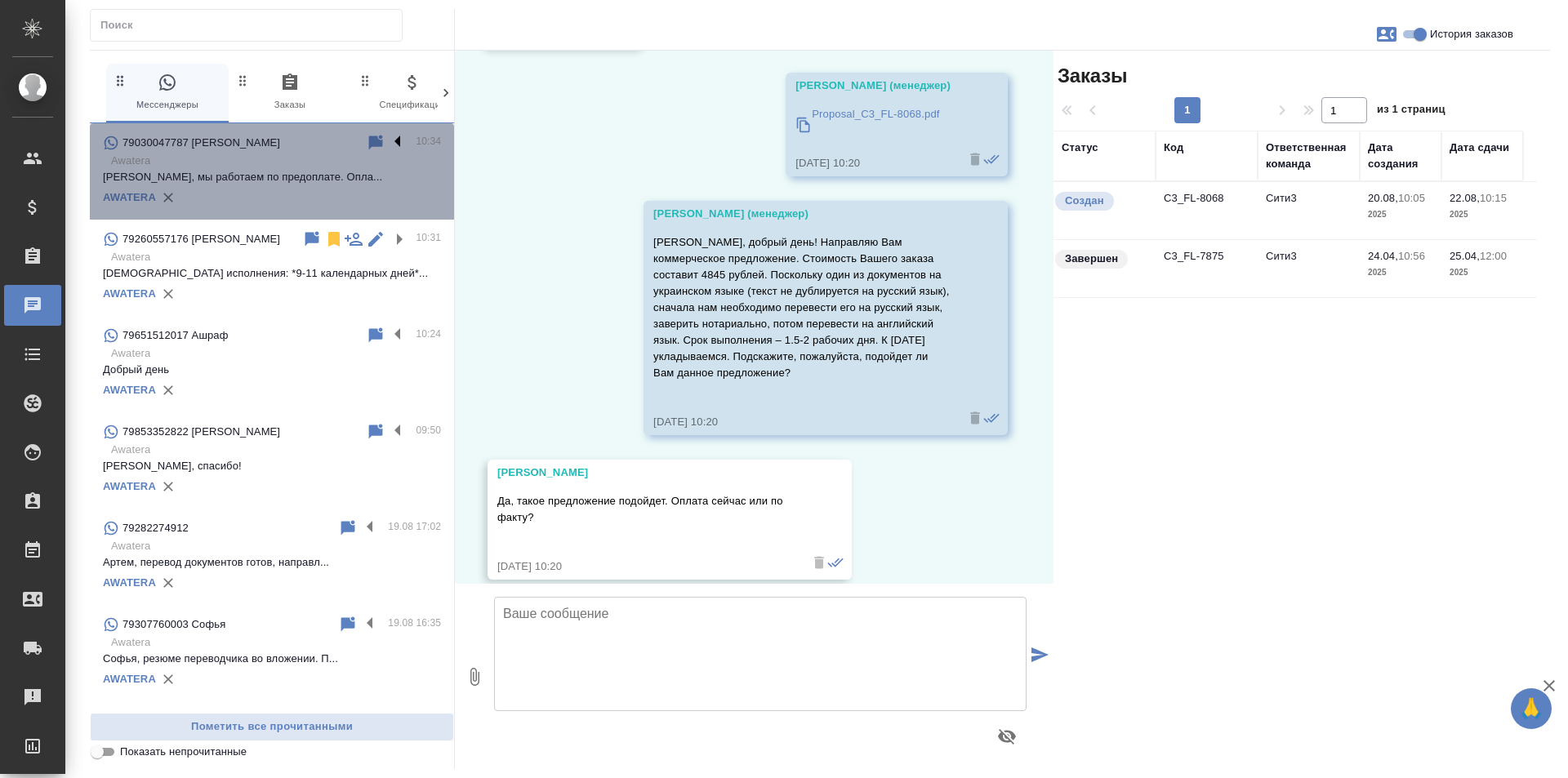
click at [388, 138] on label at bounding box center [401, 142] width 28 height 19
click at [0, 0] on input "checkbox" at bounding box center [0, 0] width 0 height 0
click at [328, 140] on icon at bounding box center [334, 142] width 12 height 15
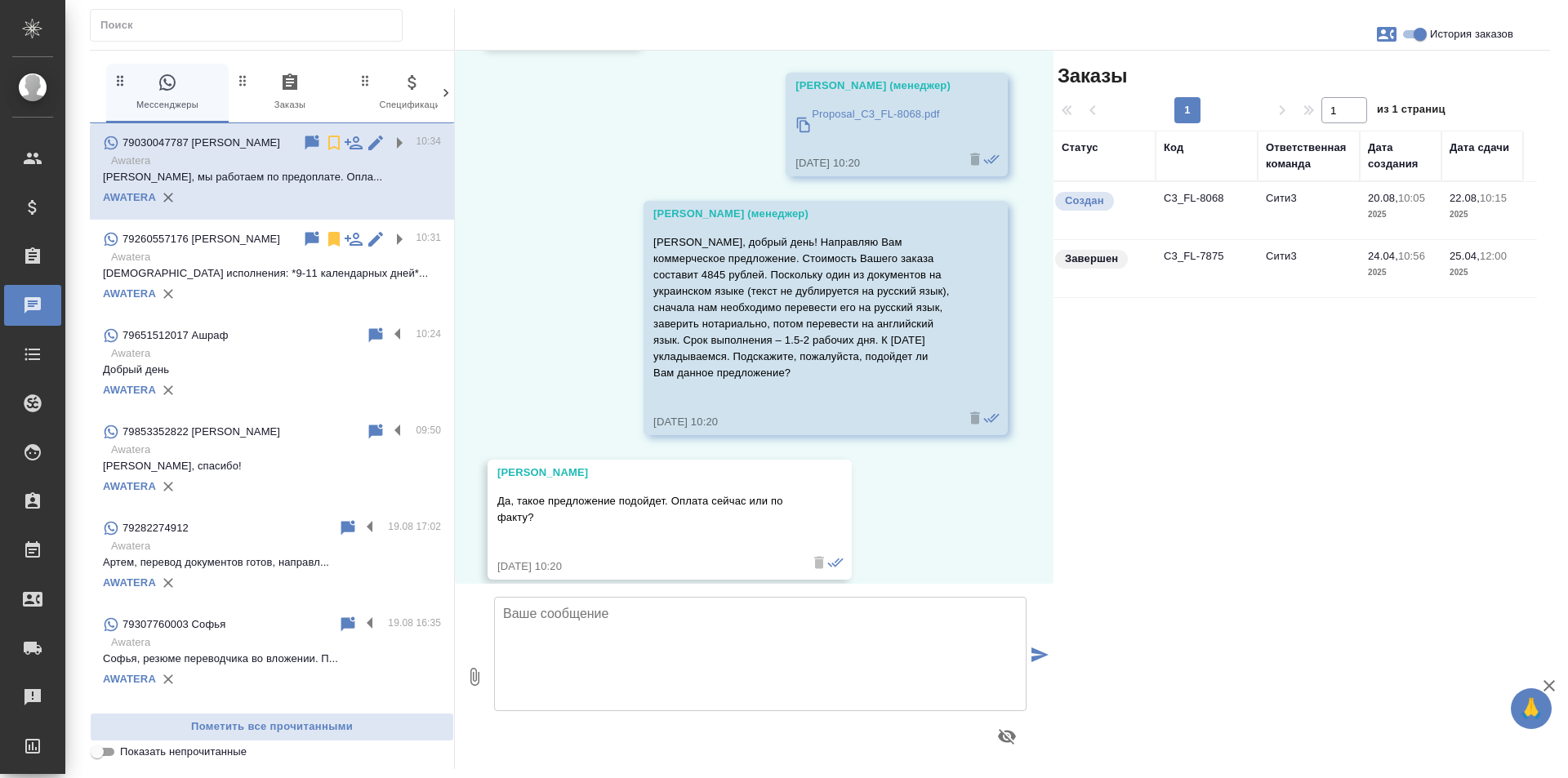
click at [327, 284] on div "AWATERA" at bounding box center [272, 293] width 338 height 25
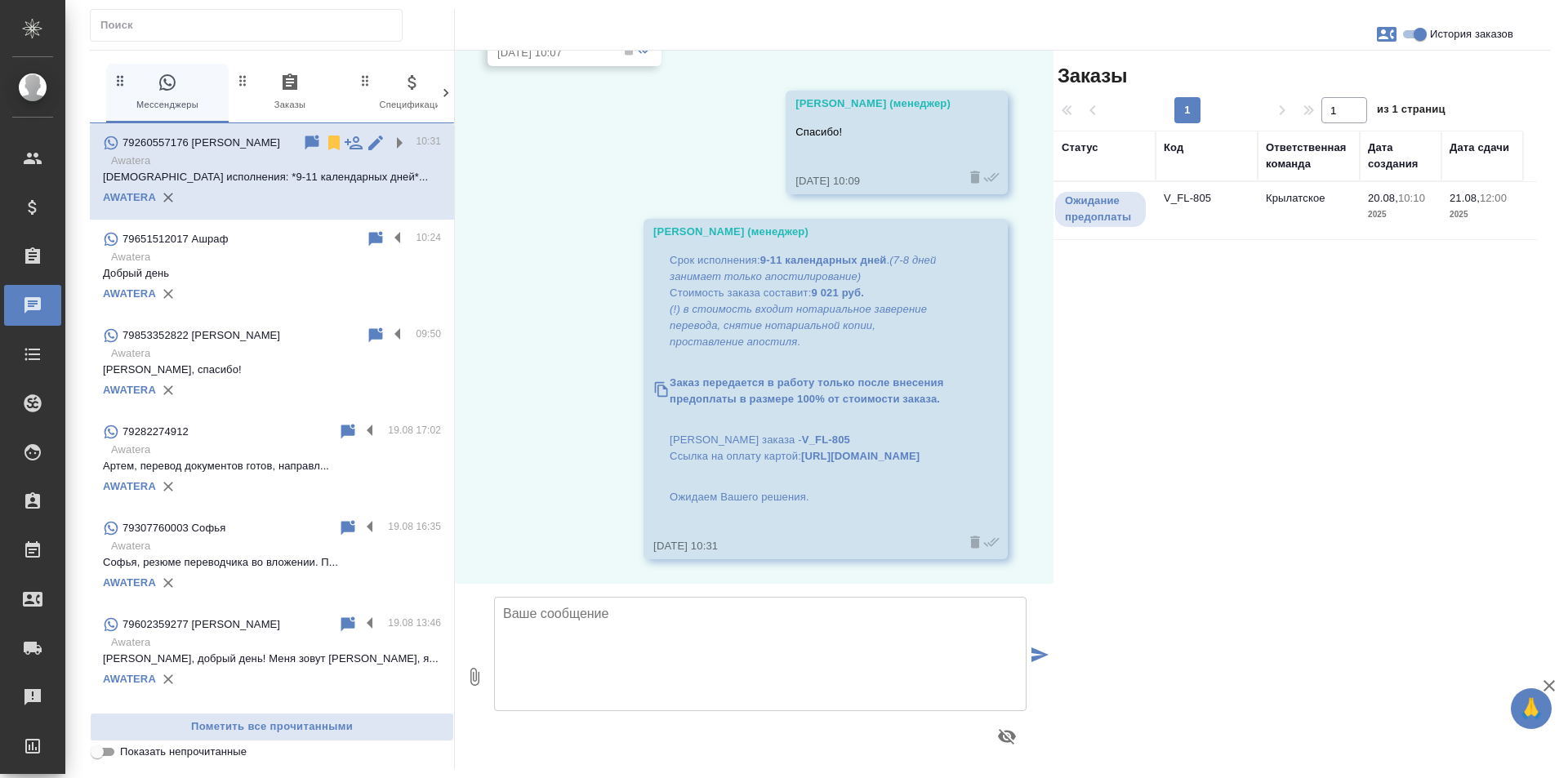
scroll to position [353, 0]
click at [328, 144] on icon at bounding box center [334, 142] width 12 height 15
click at [322, 278] on p "Добрый день" at bounding box center [272, 273] width 338 height 16
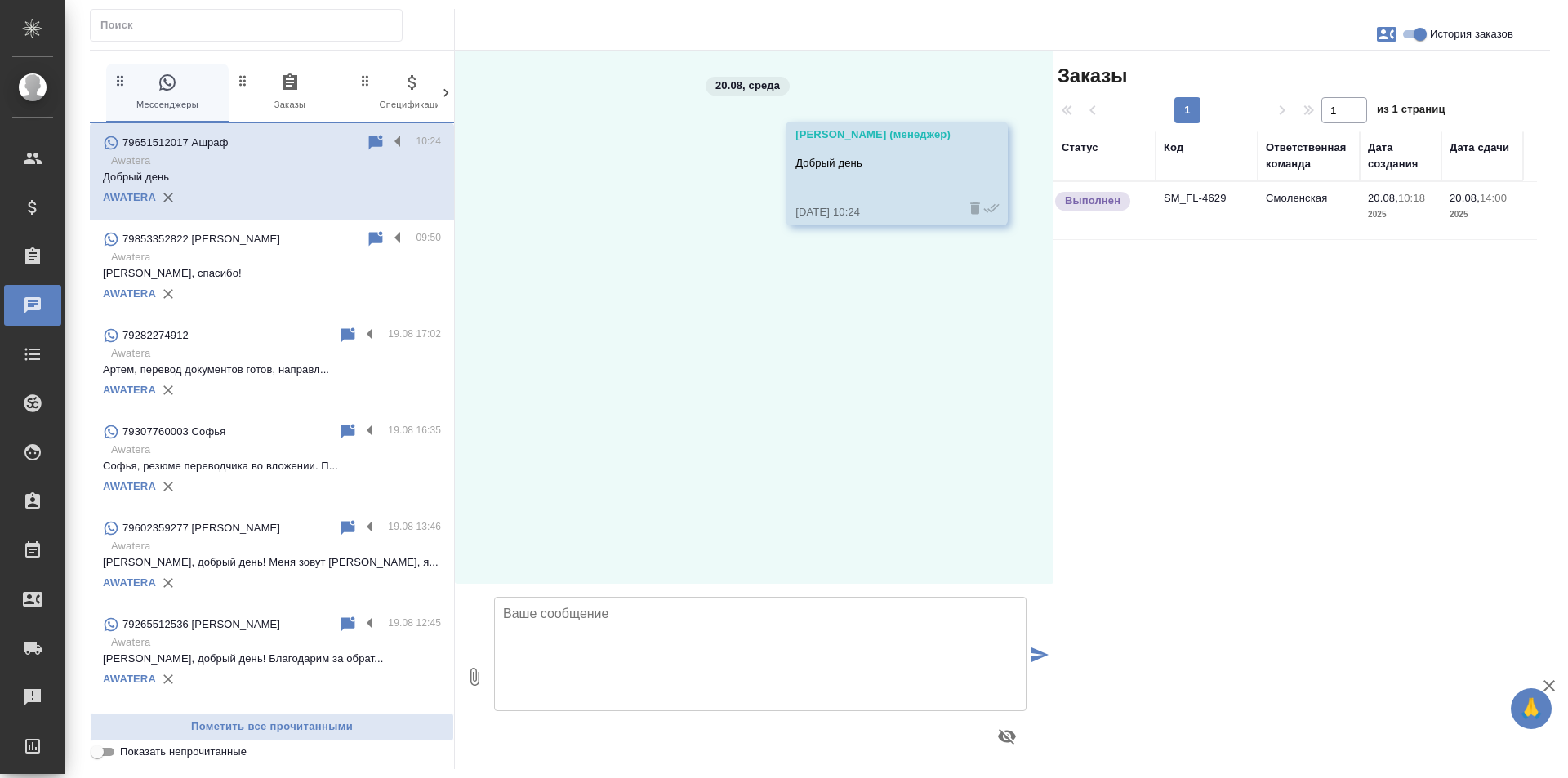
scroll to position [0, 0]
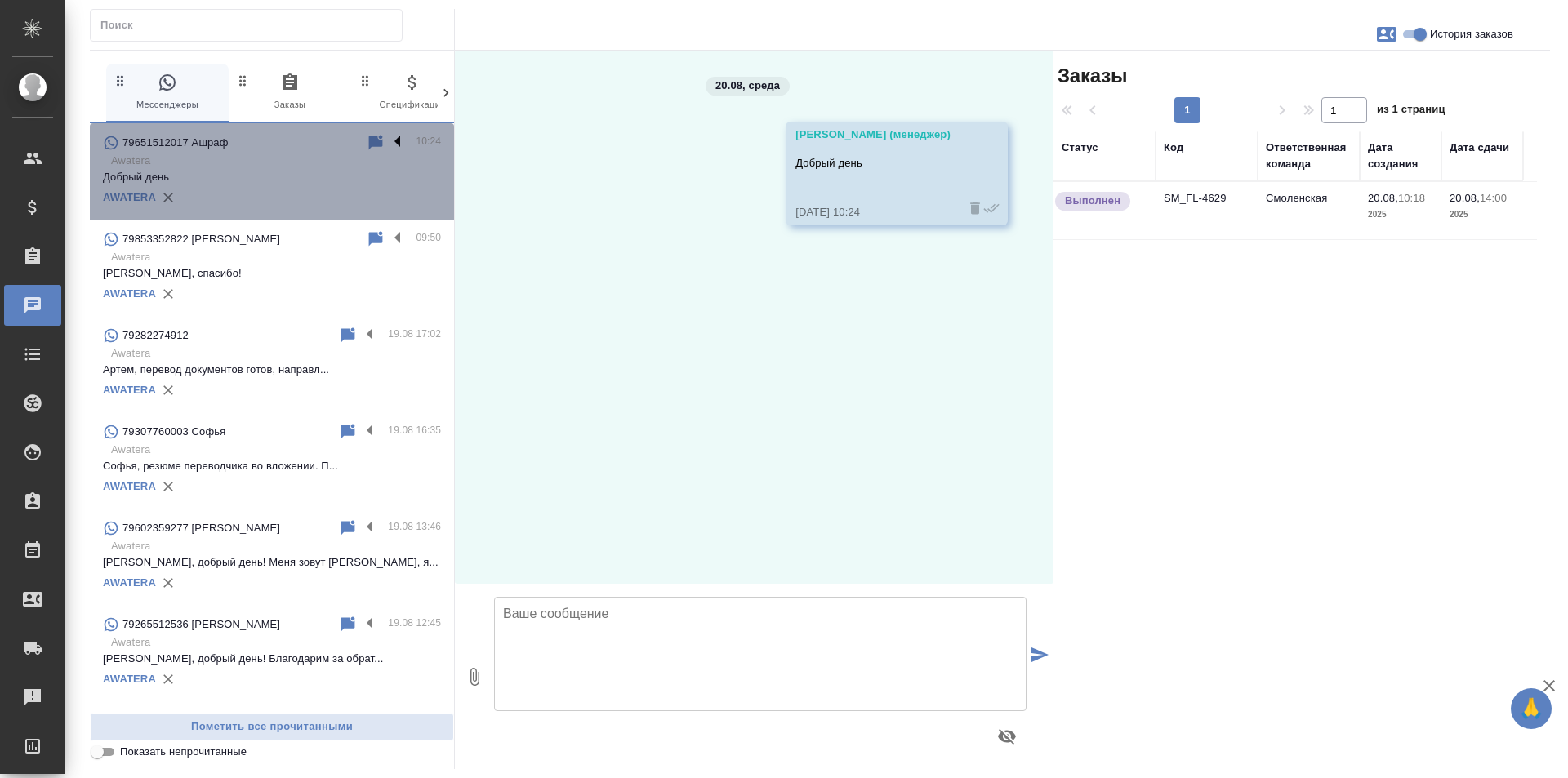
click at [388, 142] on label at bounding box center [401, 142] width 28 height 19
click at [0, 0] on input "checkbox" at bounding box center [0, 0] width 0 height 0
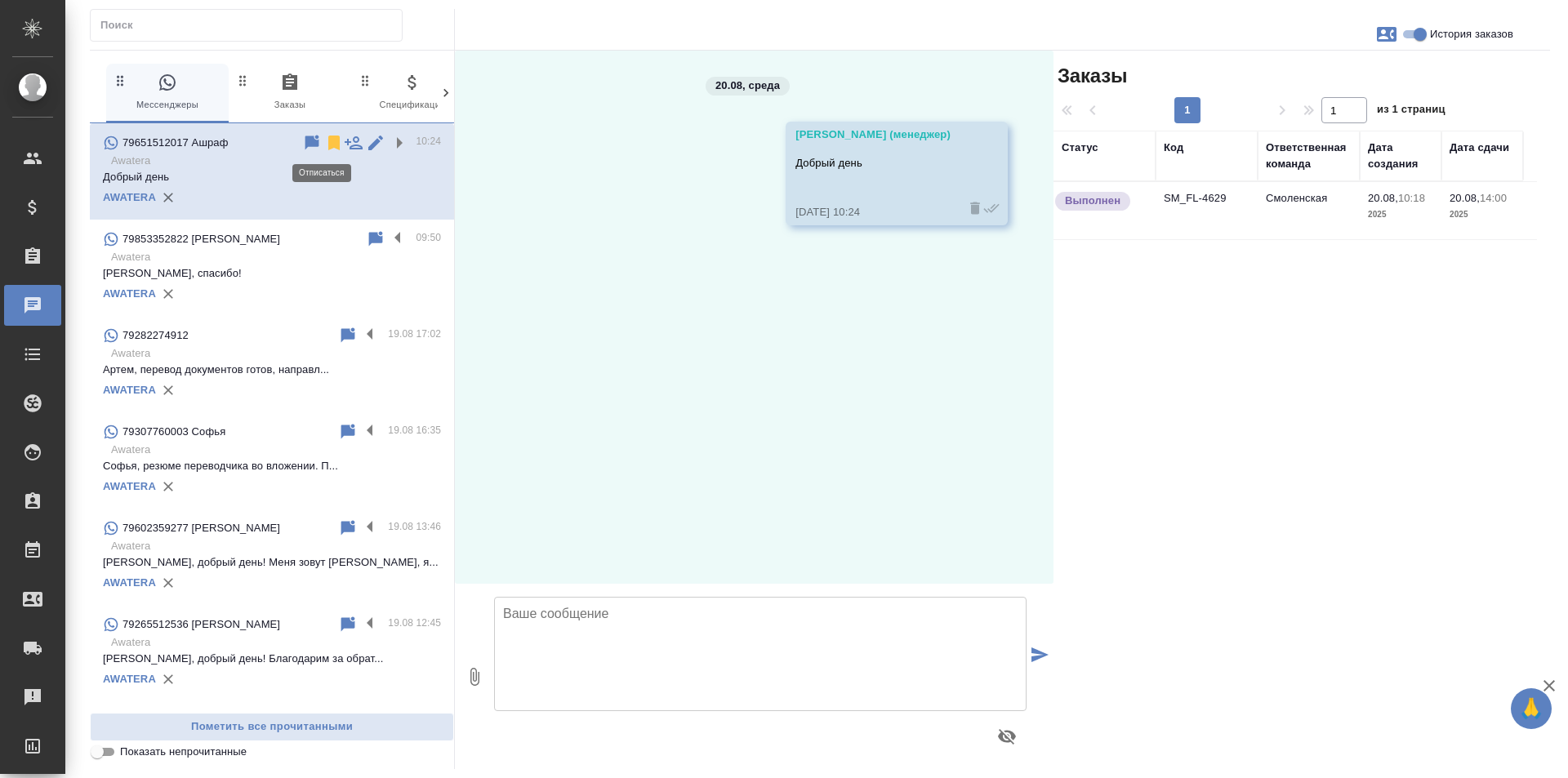
click at [328, 144] on icon at bounding box center [334, 142] width 12 height 15
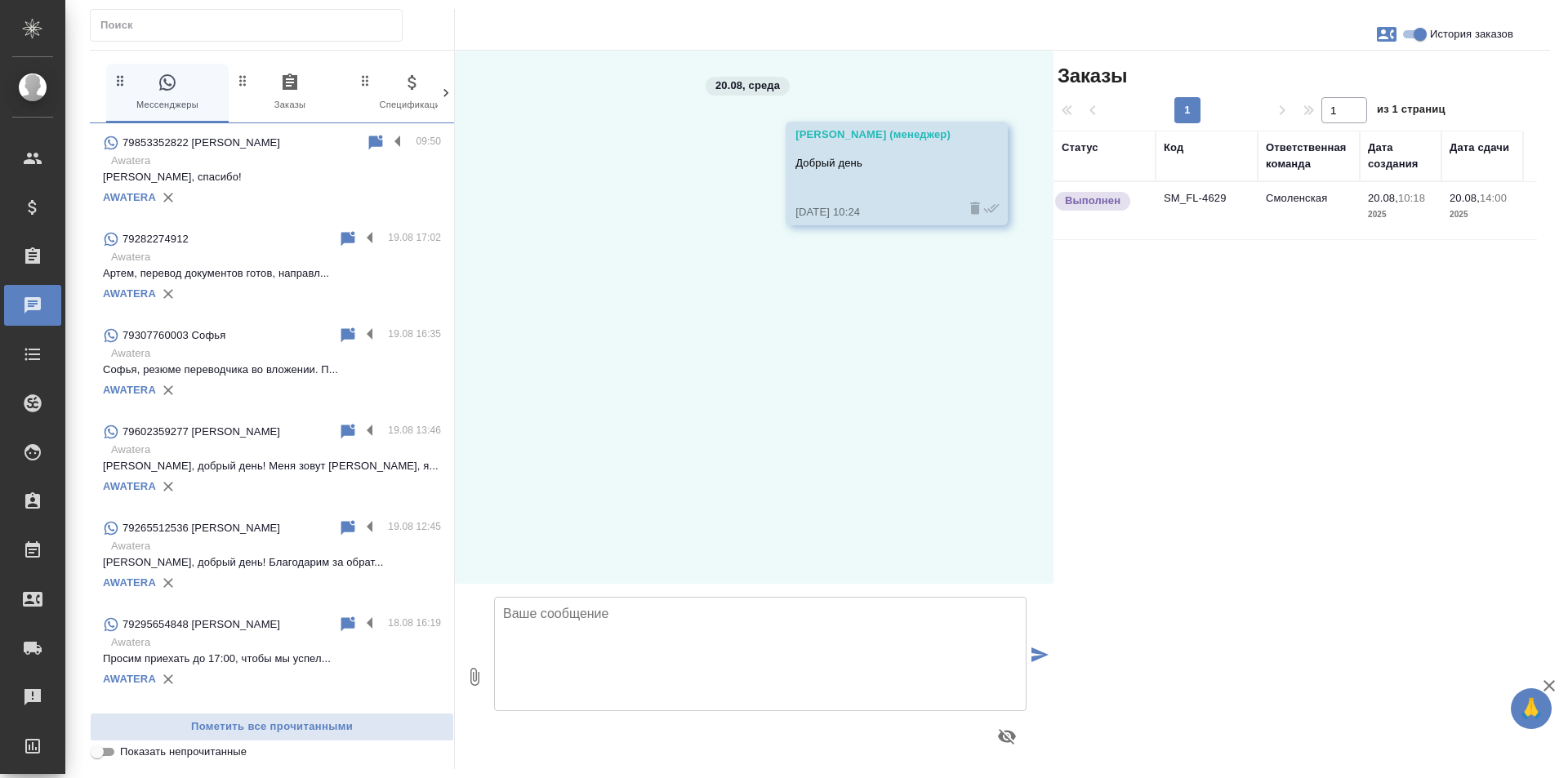
click at [302, 185] on p "Татьяна, спасибо!" at bounding box center [272, 177] width 338 height 16
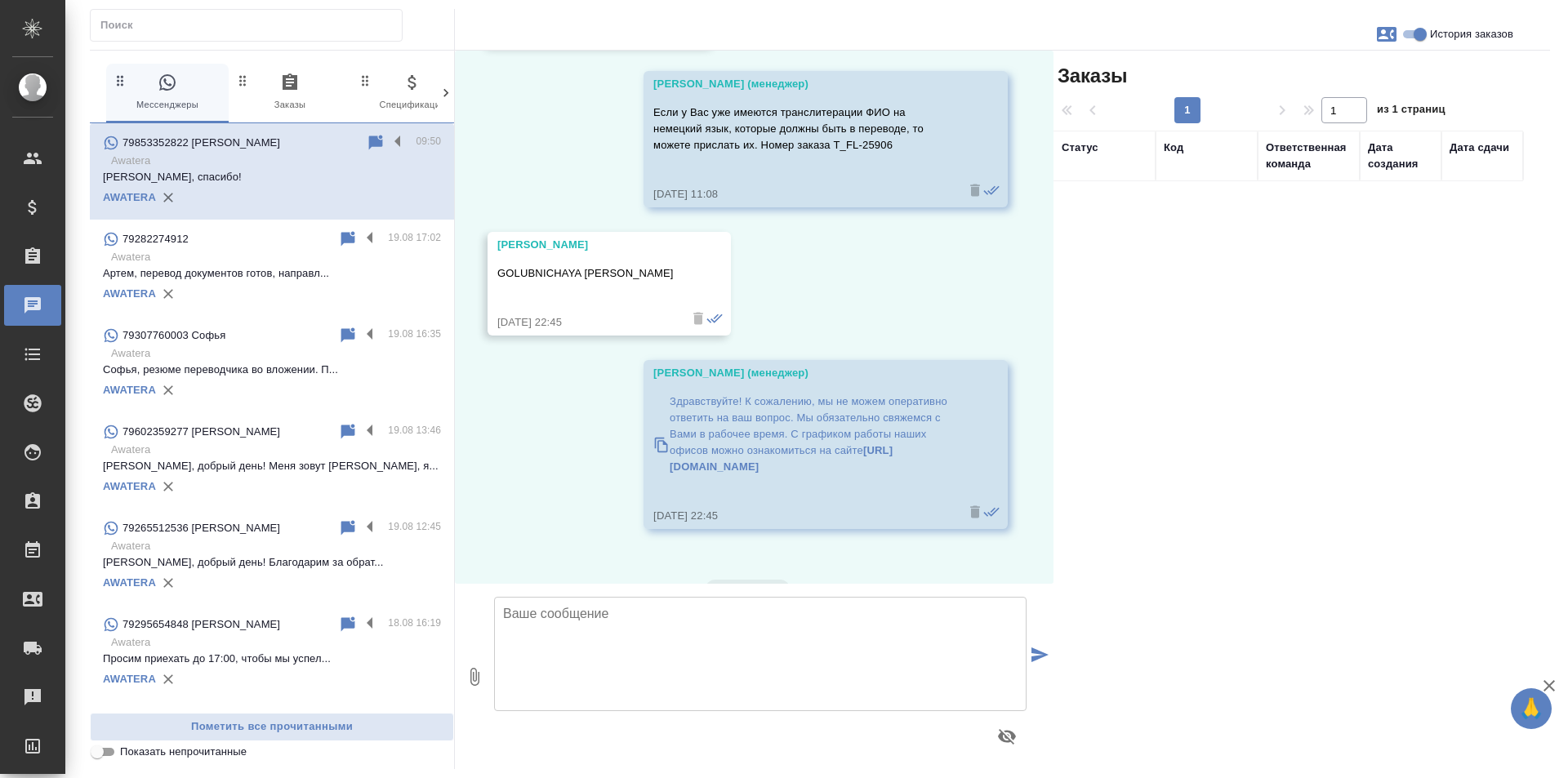
scroll to position [1553, 0]
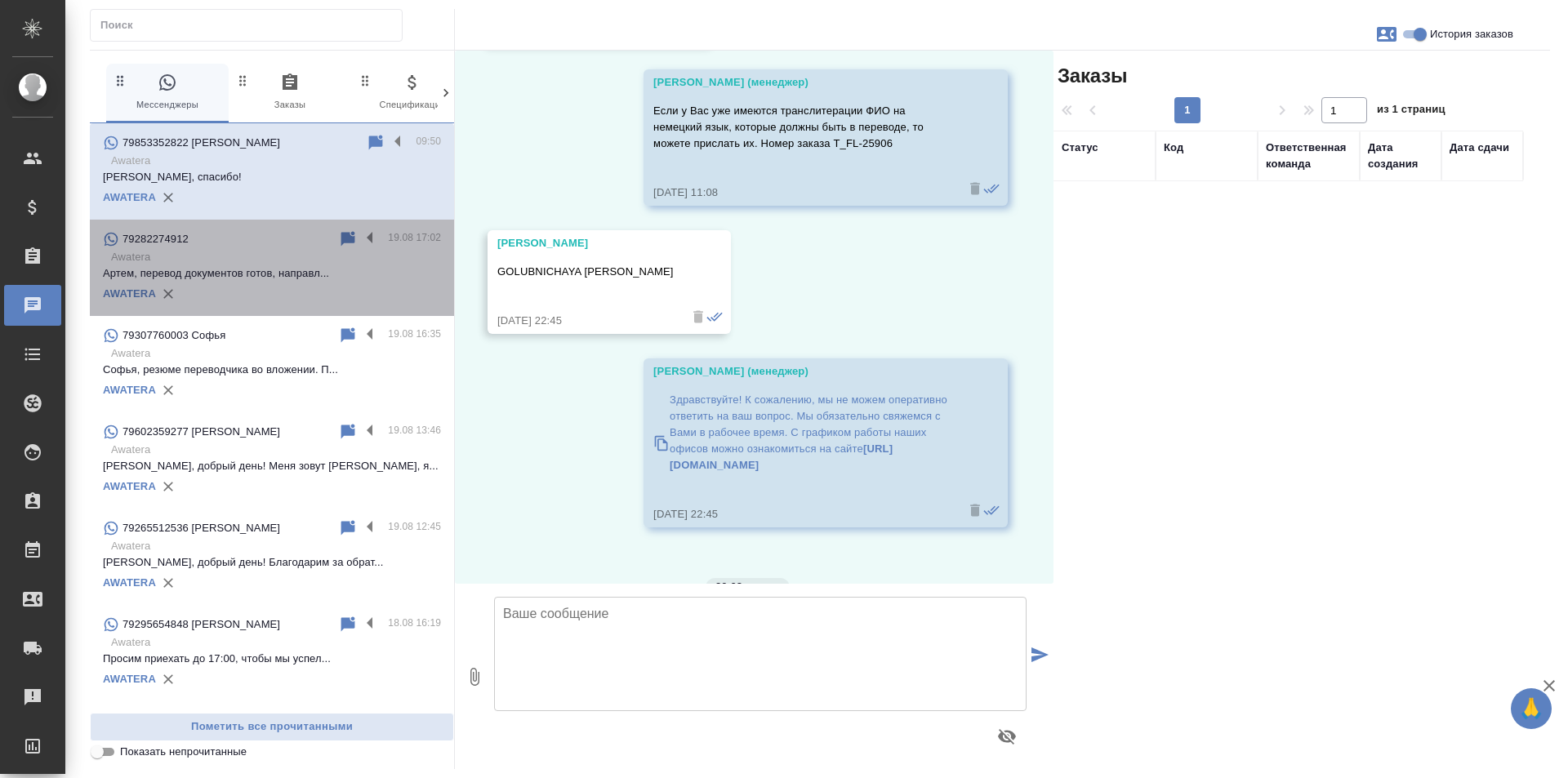
click at [314, 275] on p "Артем, перевод документов готов, направл..." at bounding box center [272, 273] width 338 height 16
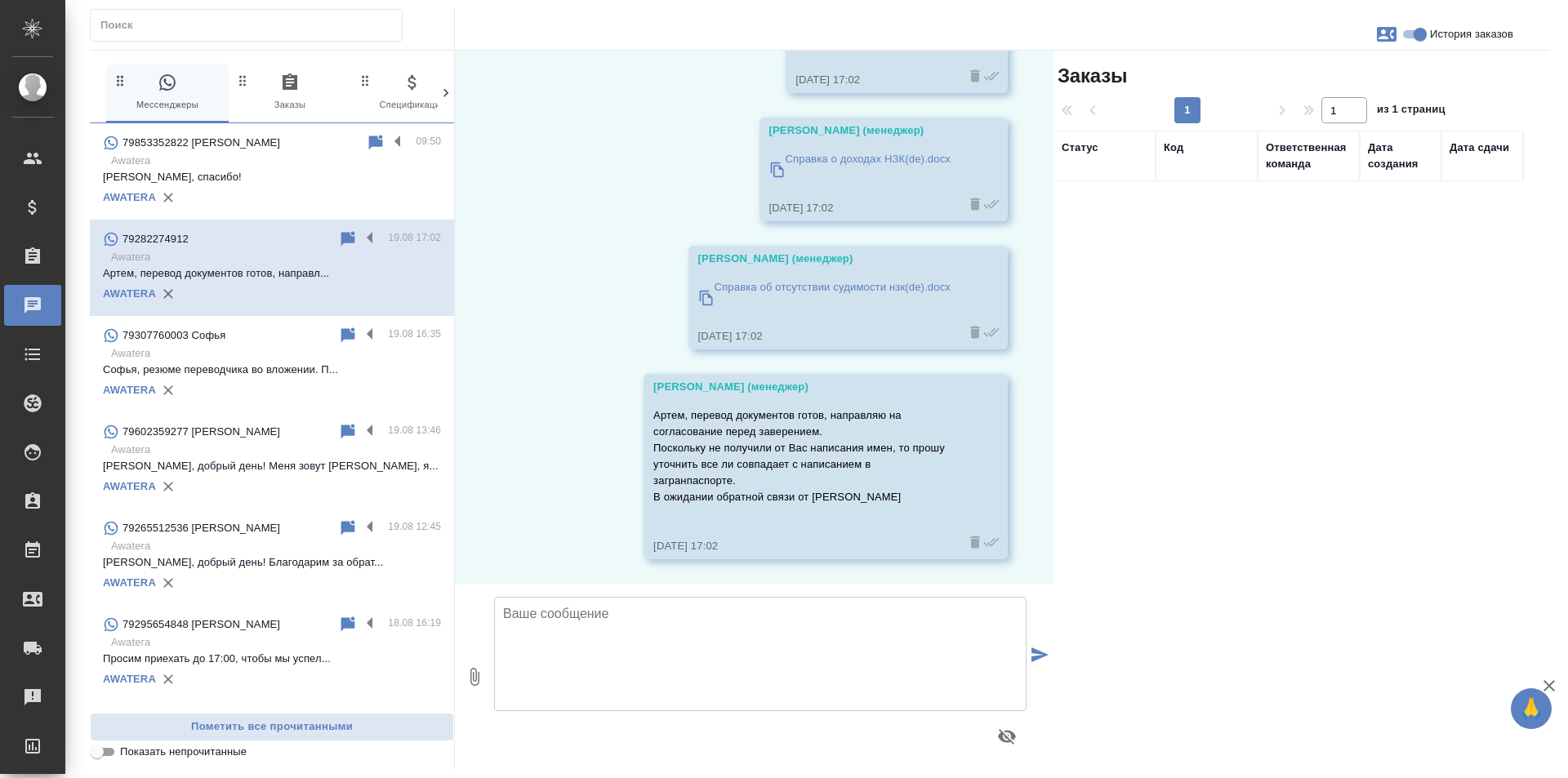
scroll to position [942, 0]
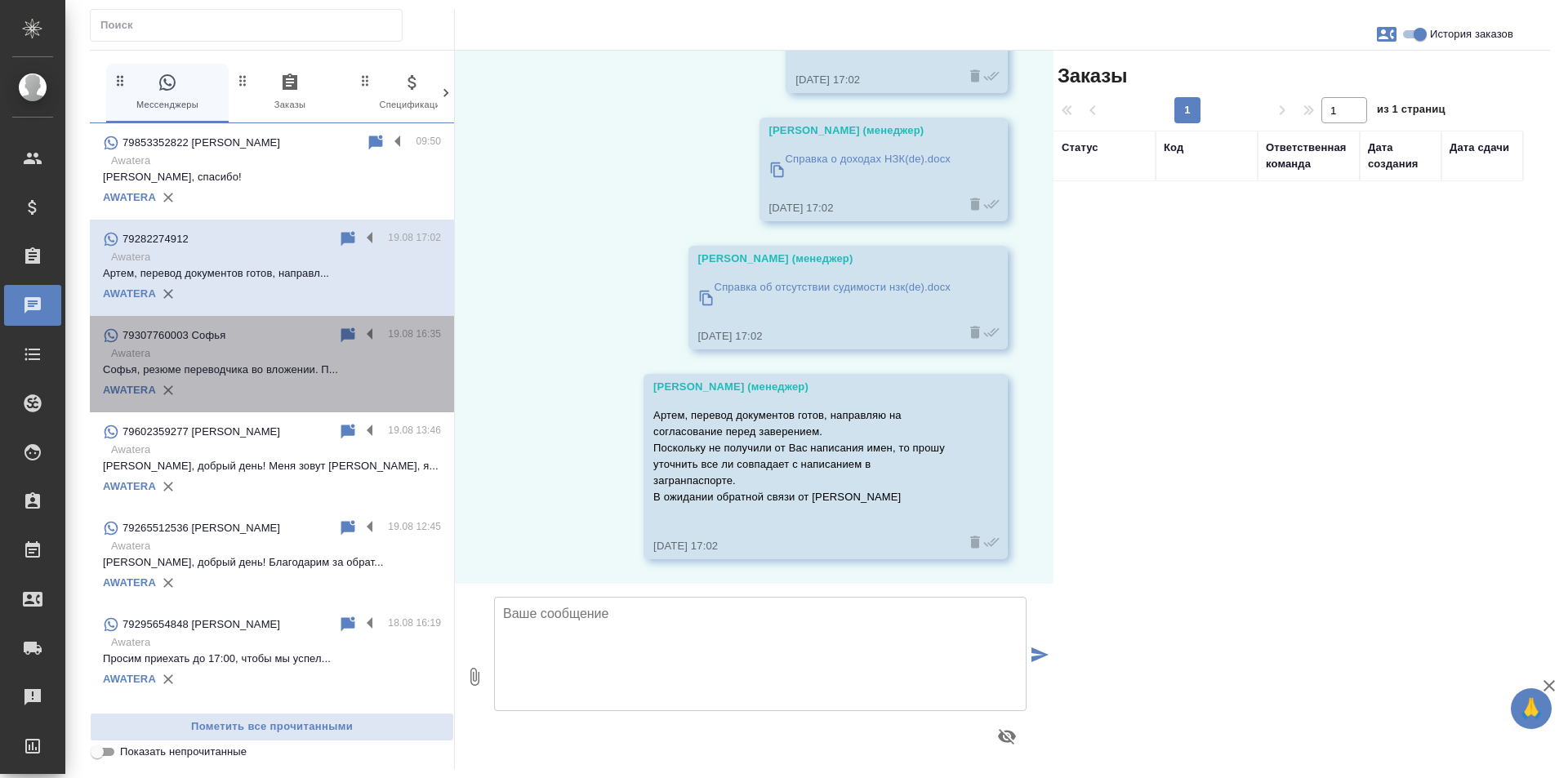
click at [325, 374] on p "Софья, резюме переводчика во вложении. П..." at bounding box center [272, 370] width 338 height 16
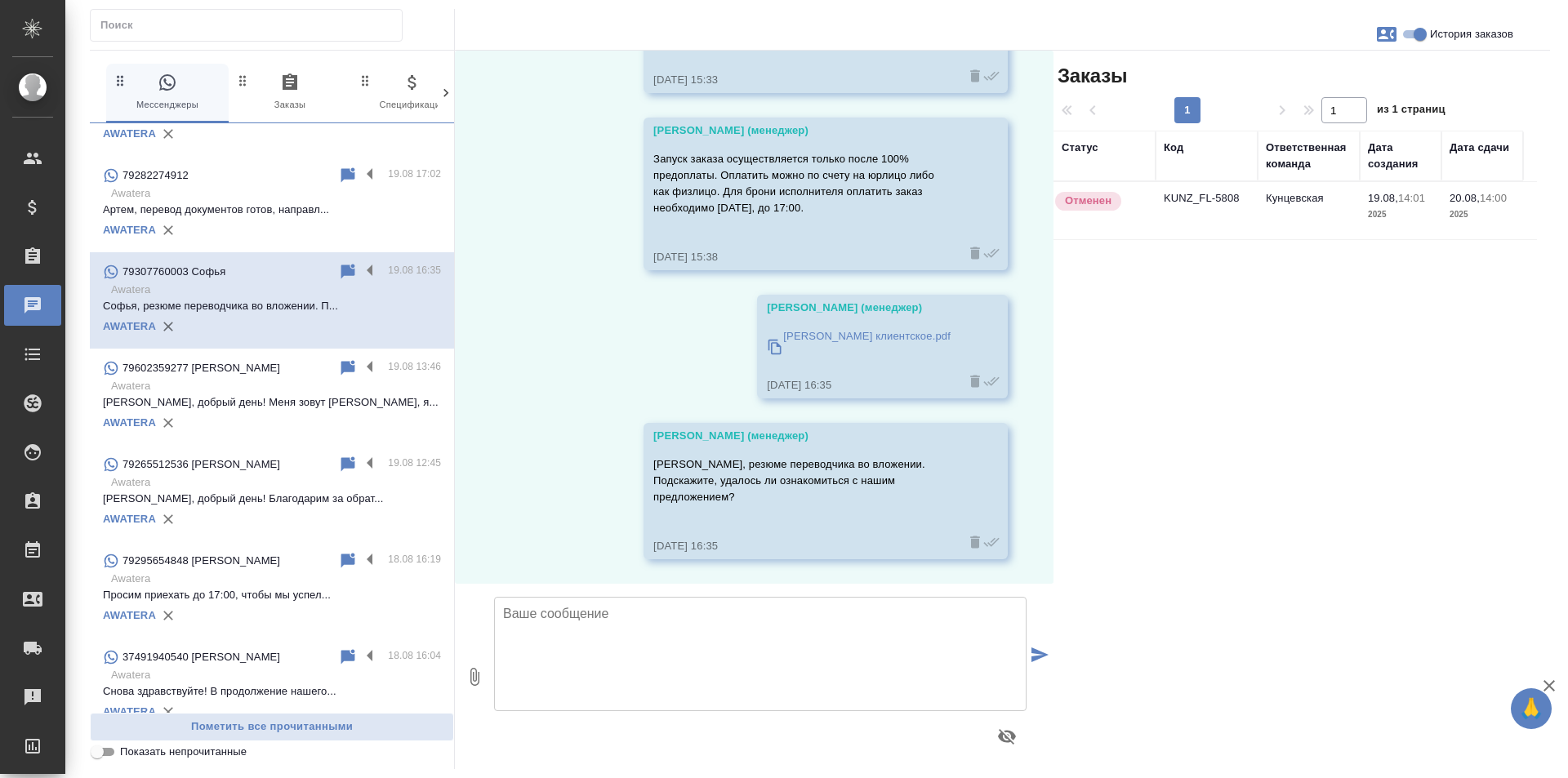
scroll to position [0, 0]
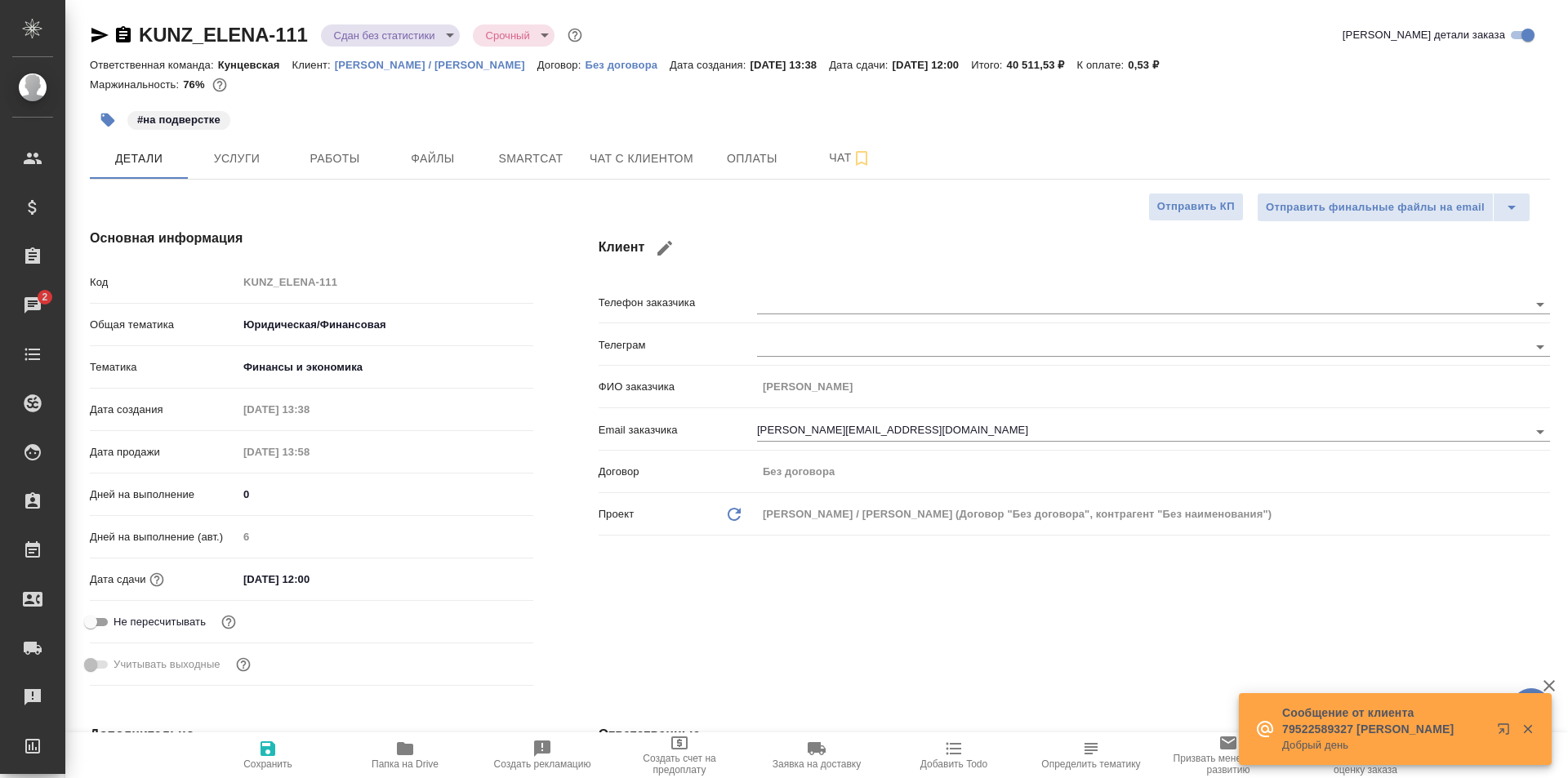
select select "RU"
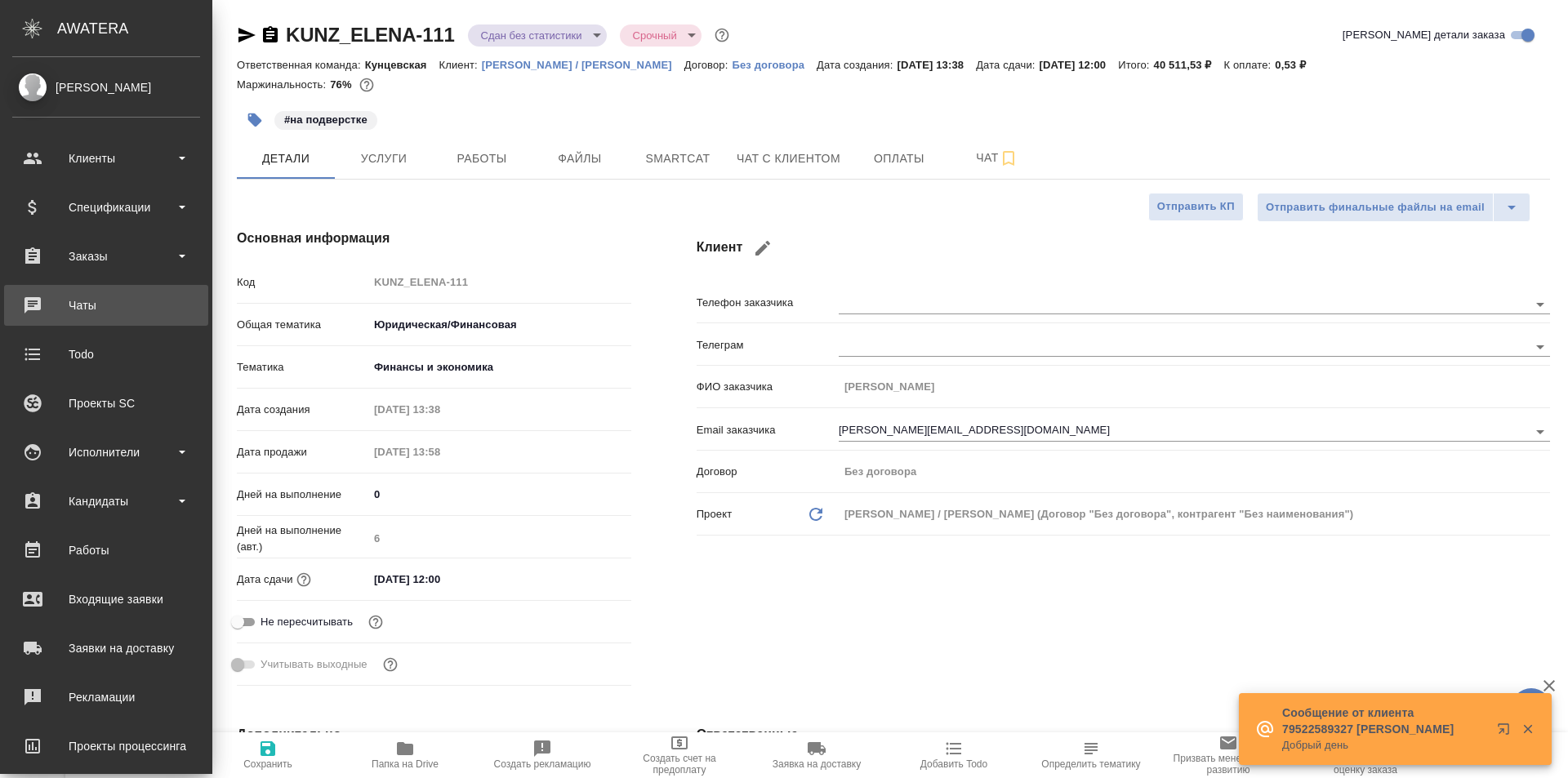
click at [60, 318] on link "0 Чаты" at bounding box center [105, 305] width 204 height 41
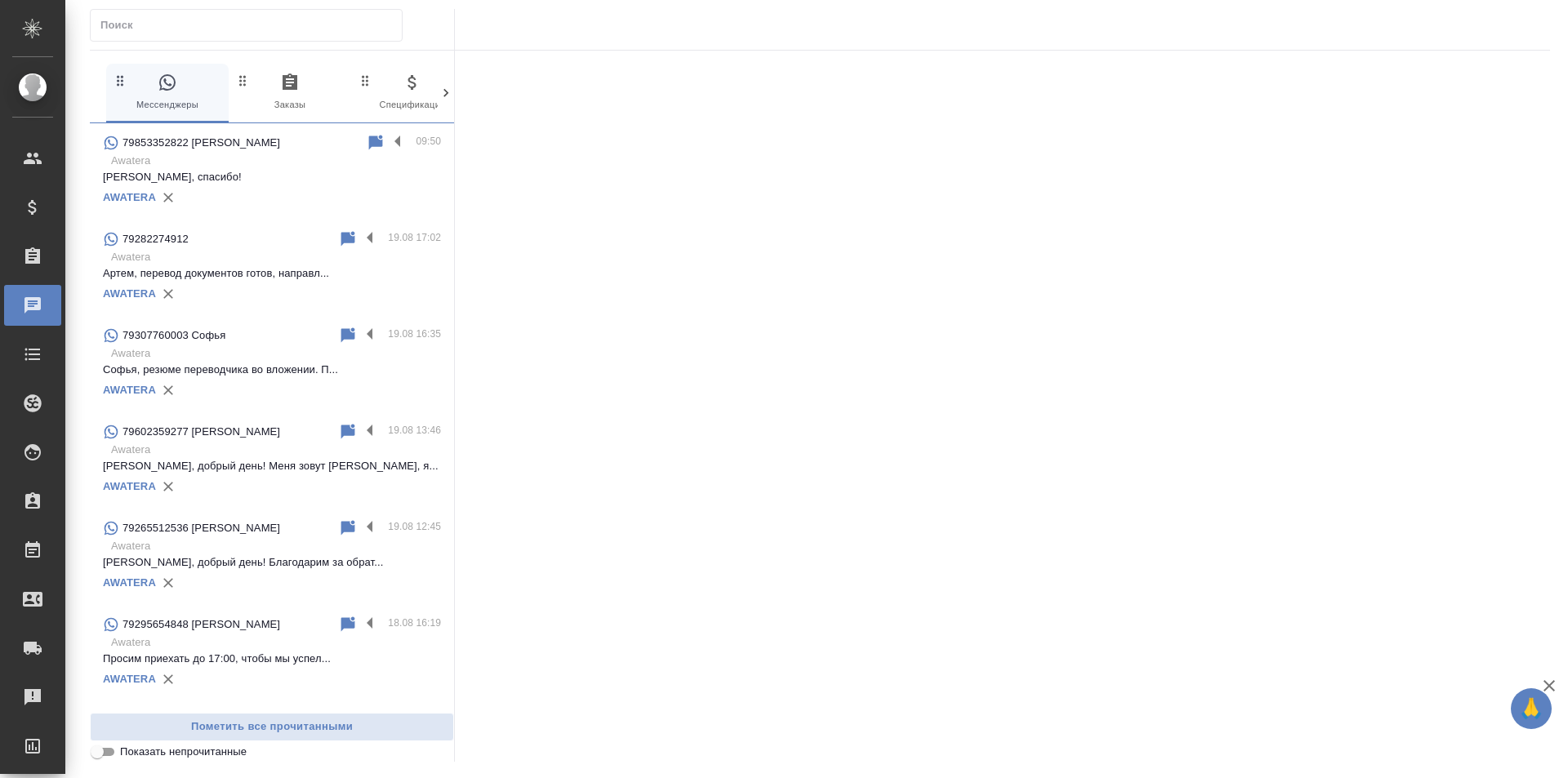
click at [264, 107] on span "0 Заказы" at bounding box center [290, 92] width 109 height 40
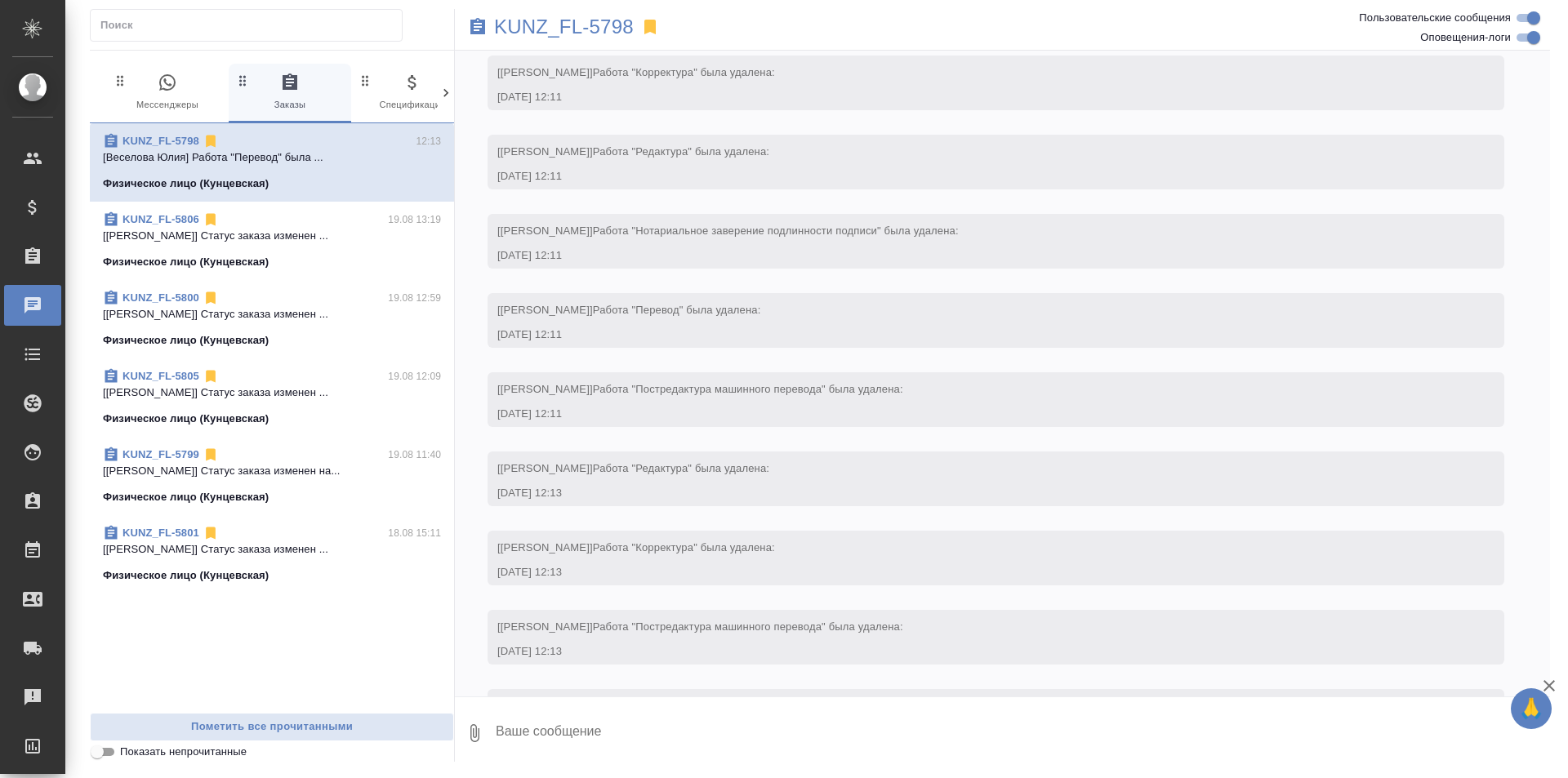
scroll to position [8461, 0]
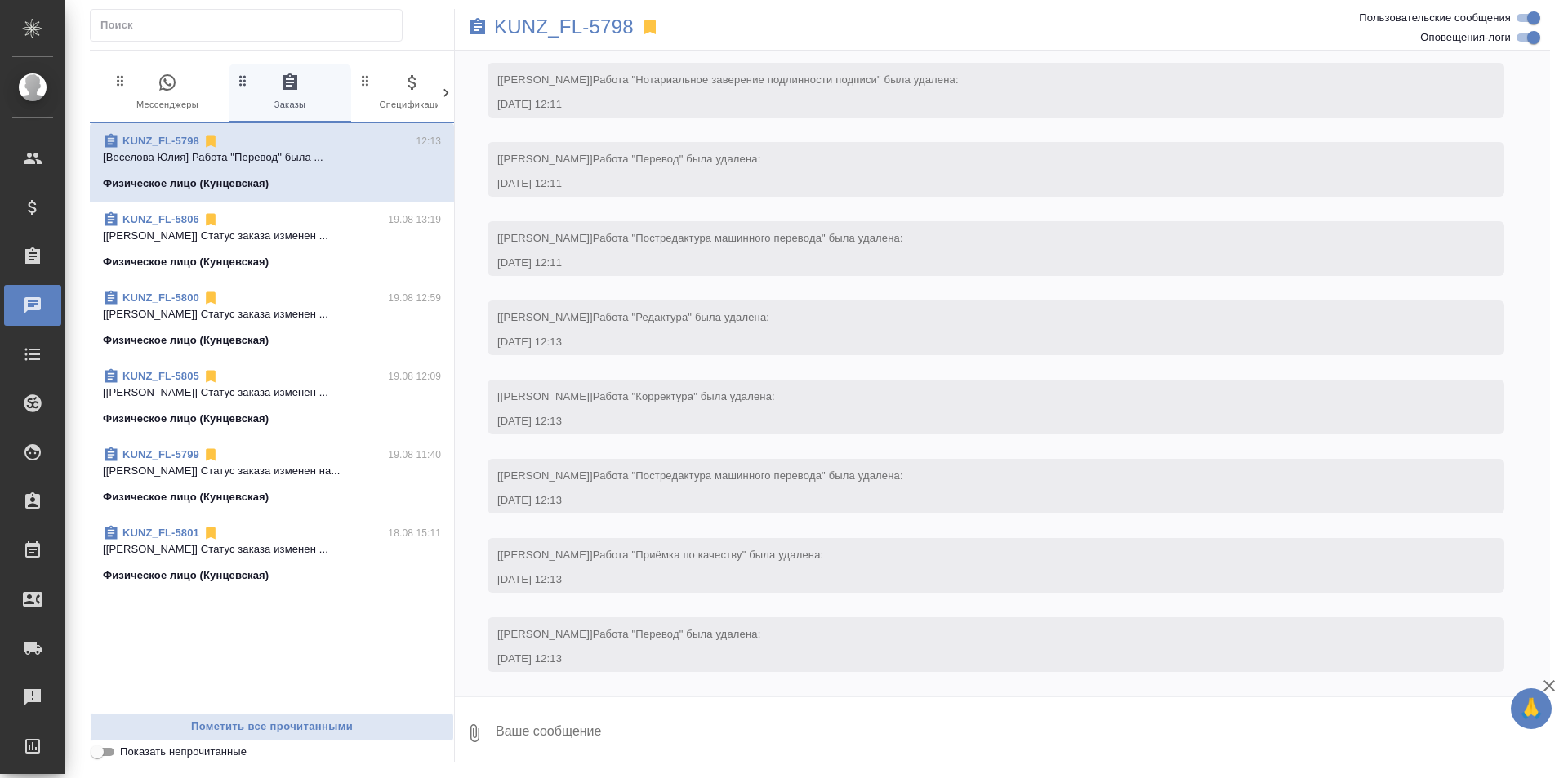
click at [160, 93] on span "0 Мессенджеры" at bounding box center [167, 92] width 109 height 40
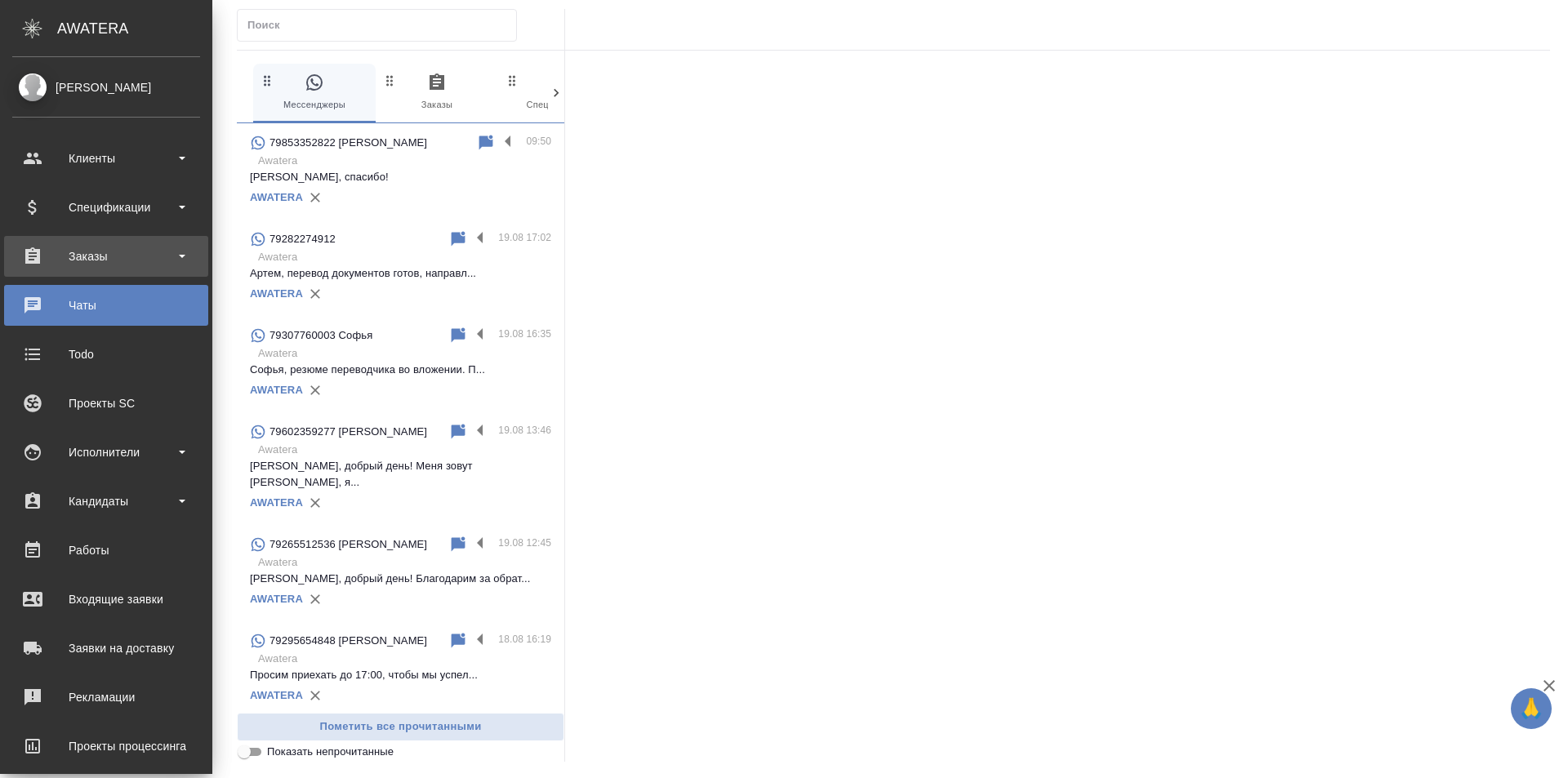
click at [90, 262] on div "Заказы" at bounding box center [105, 256] width 188 height 25
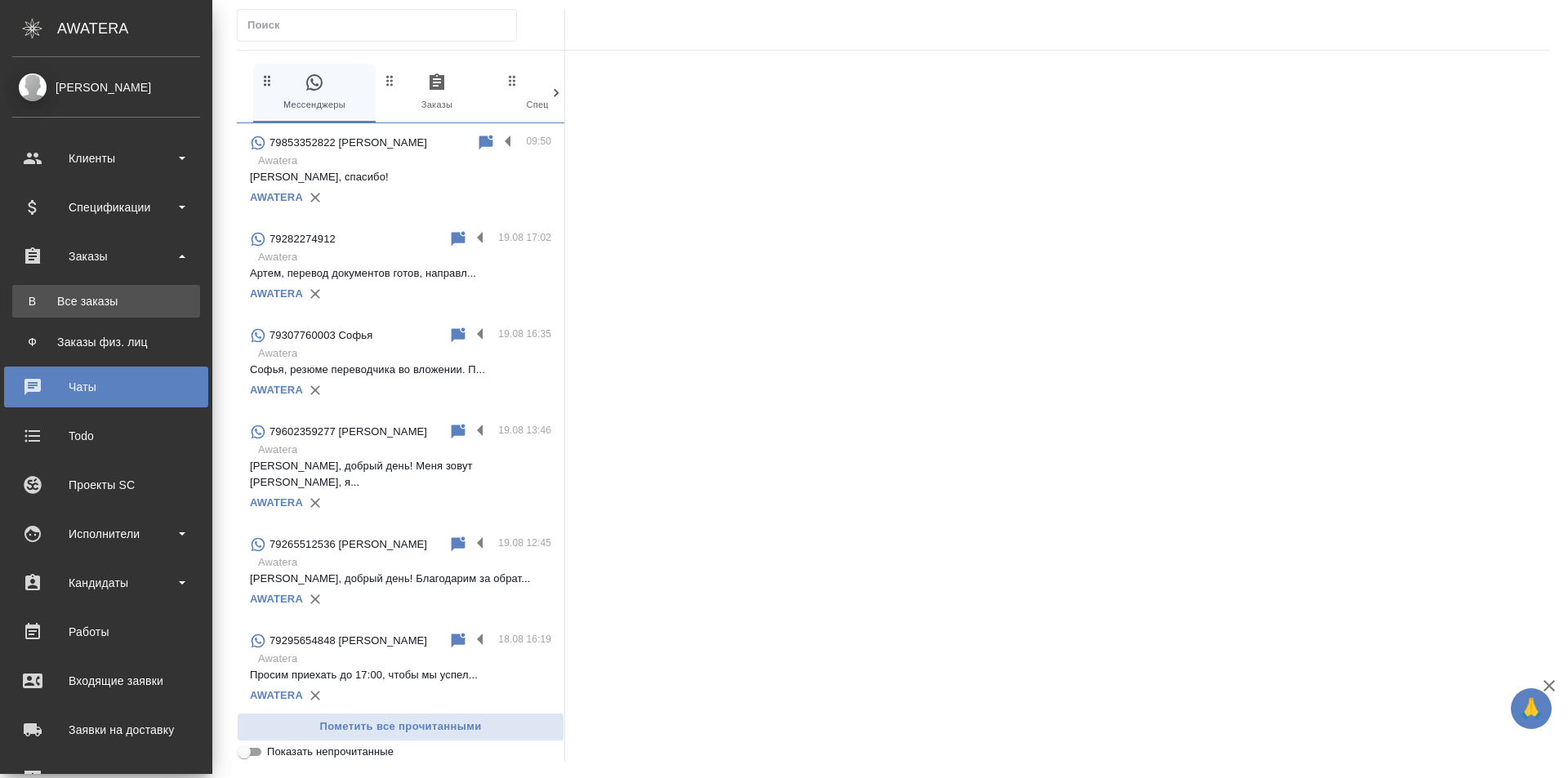
click at [111, 305] on div "Все заказы" at bounding box center [106, 301] width 172 height 16
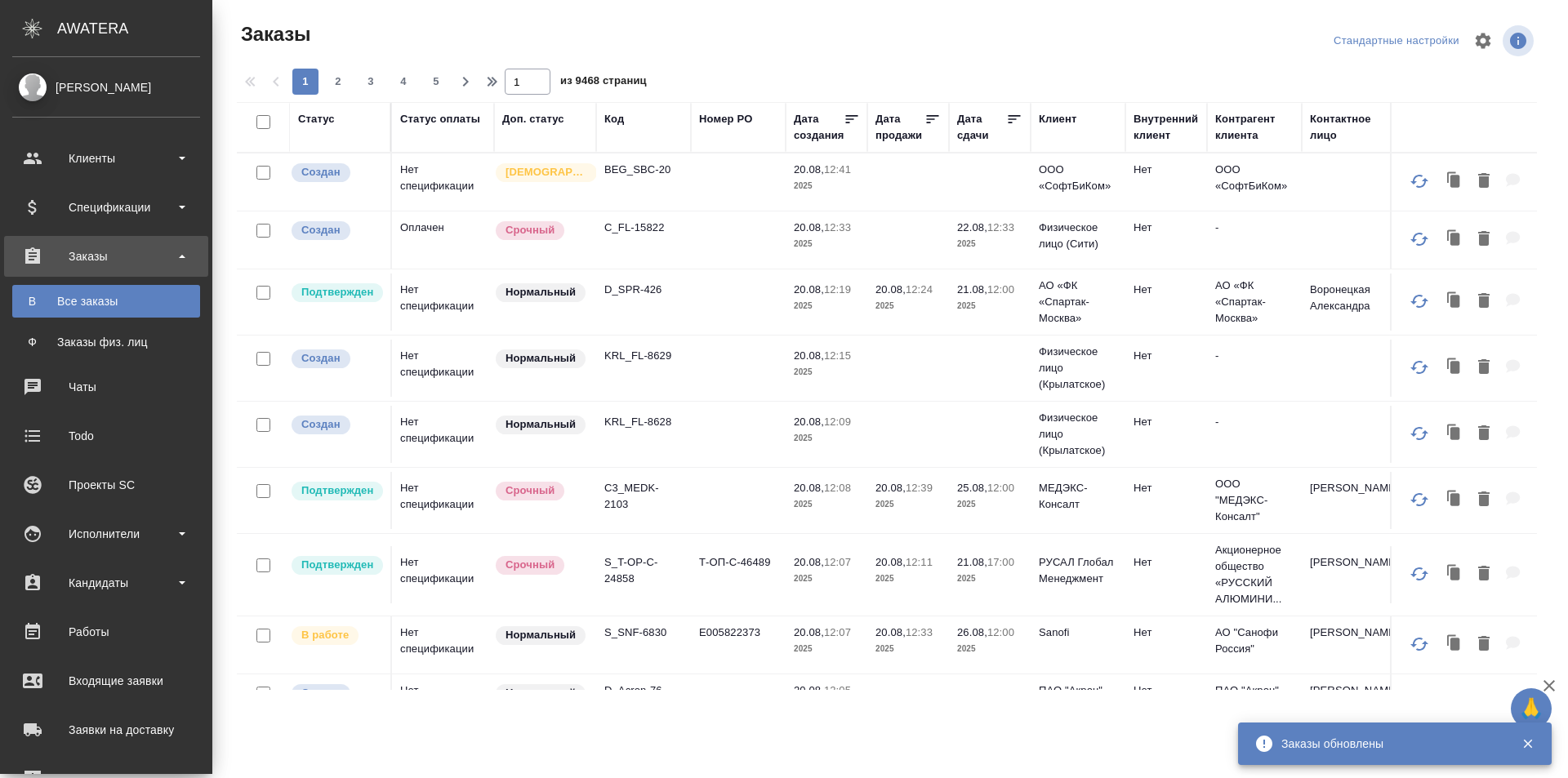
click at [28, 245] on div "Заказы" at bounding box center [105, 256] width 188 height 25
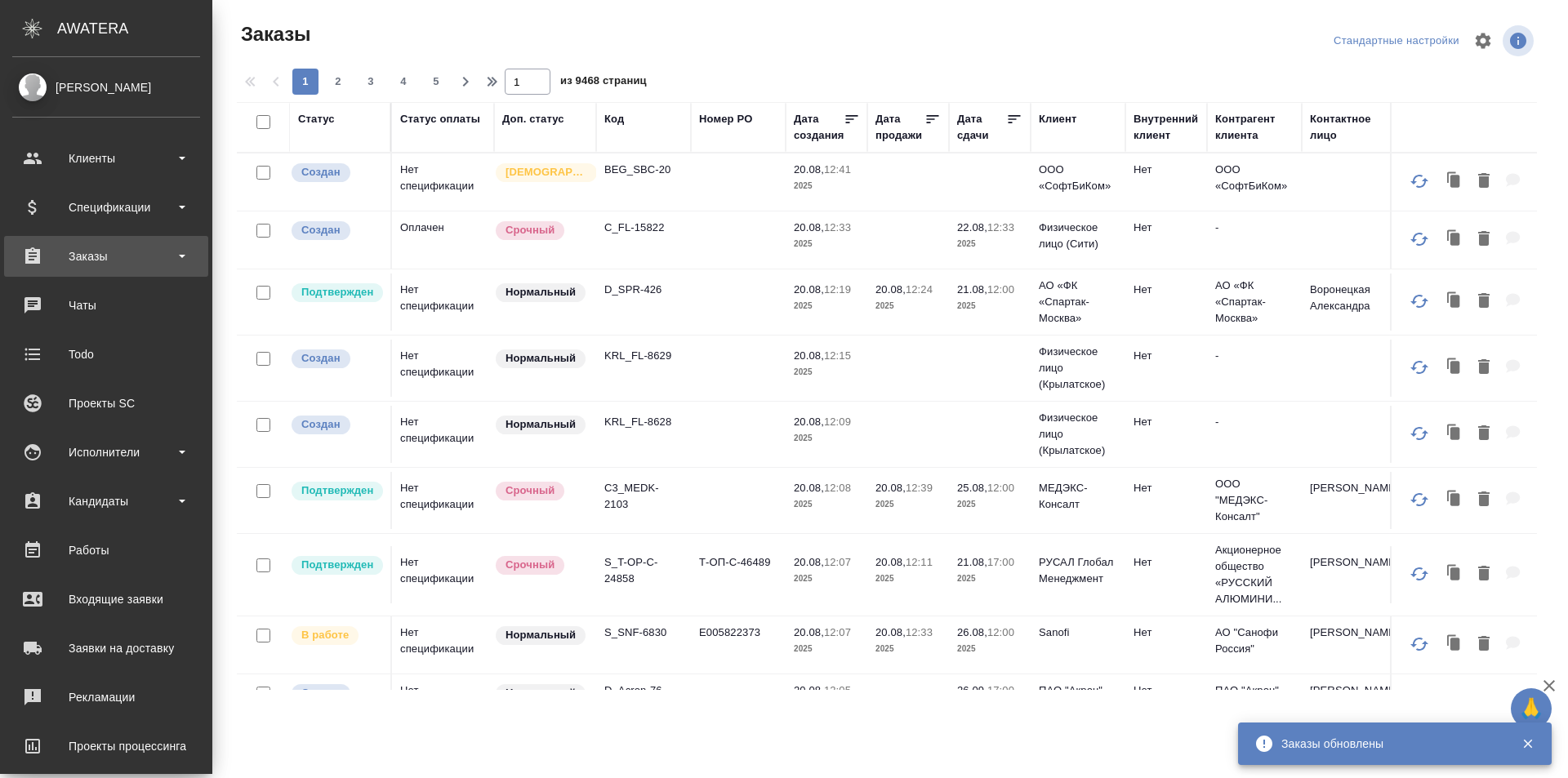
click at [96, 263] on div "Заказы" at bounding box center [105, 256] width 188 height 25
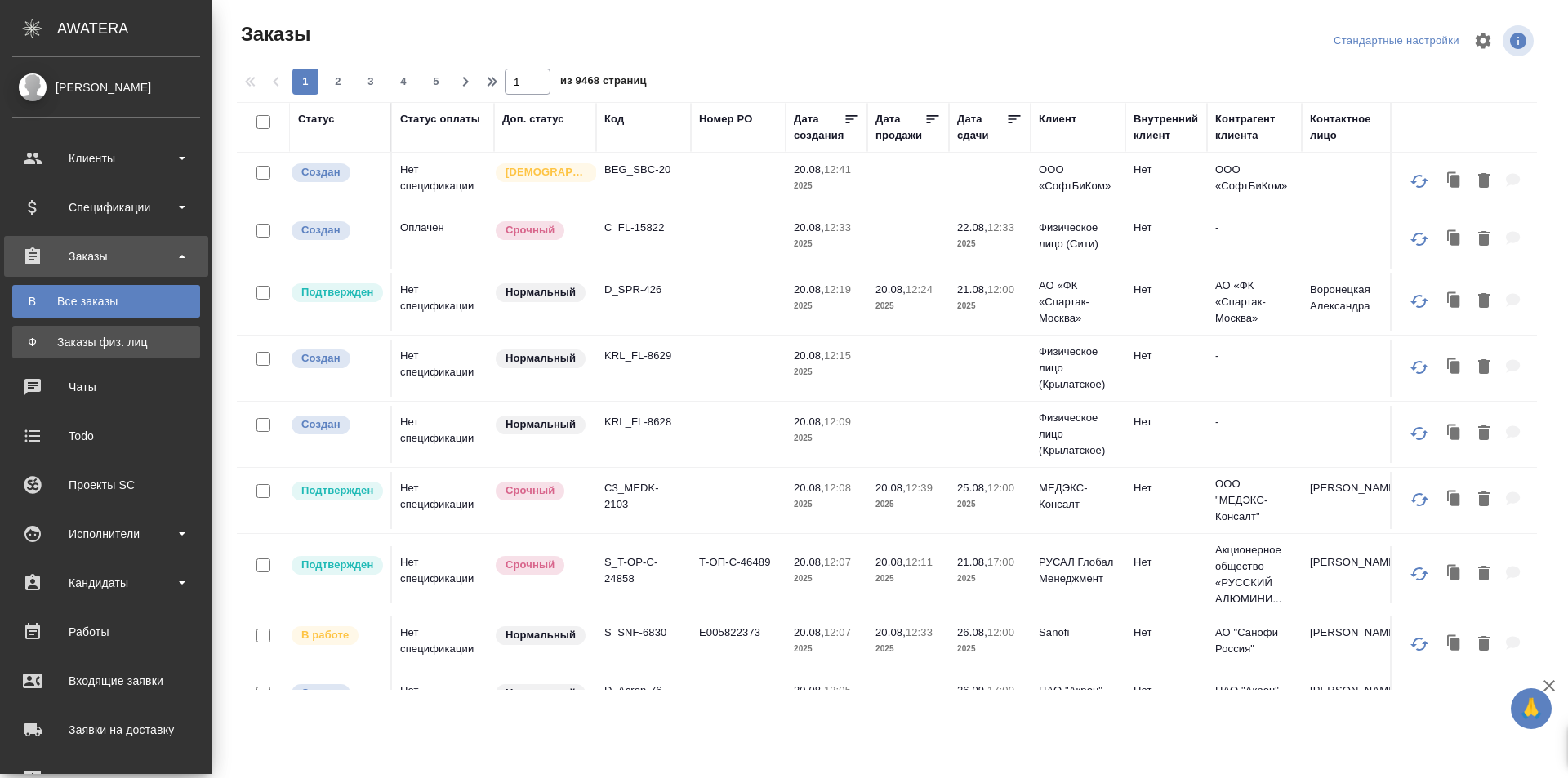
click at [133, 341] on div "Заказы физ. лиц" at bounding box center [106, 342] width 172 height 16
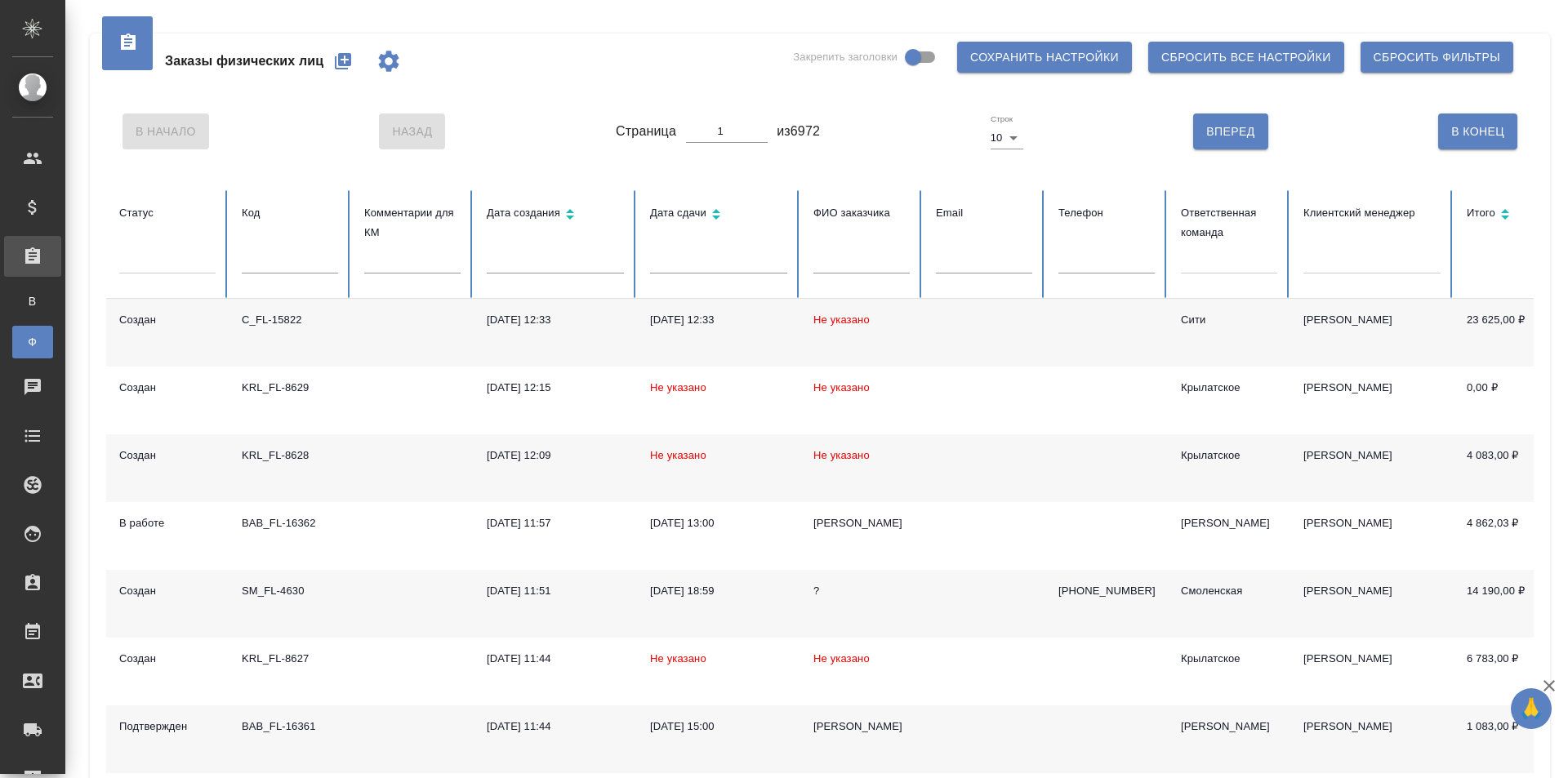
click at [339, 65] on icon "button" at bounding box center [343, 61] width 16 height 16
click at [340, 69] on icon "button" at bounding box center [343, 61] width 16 height 16
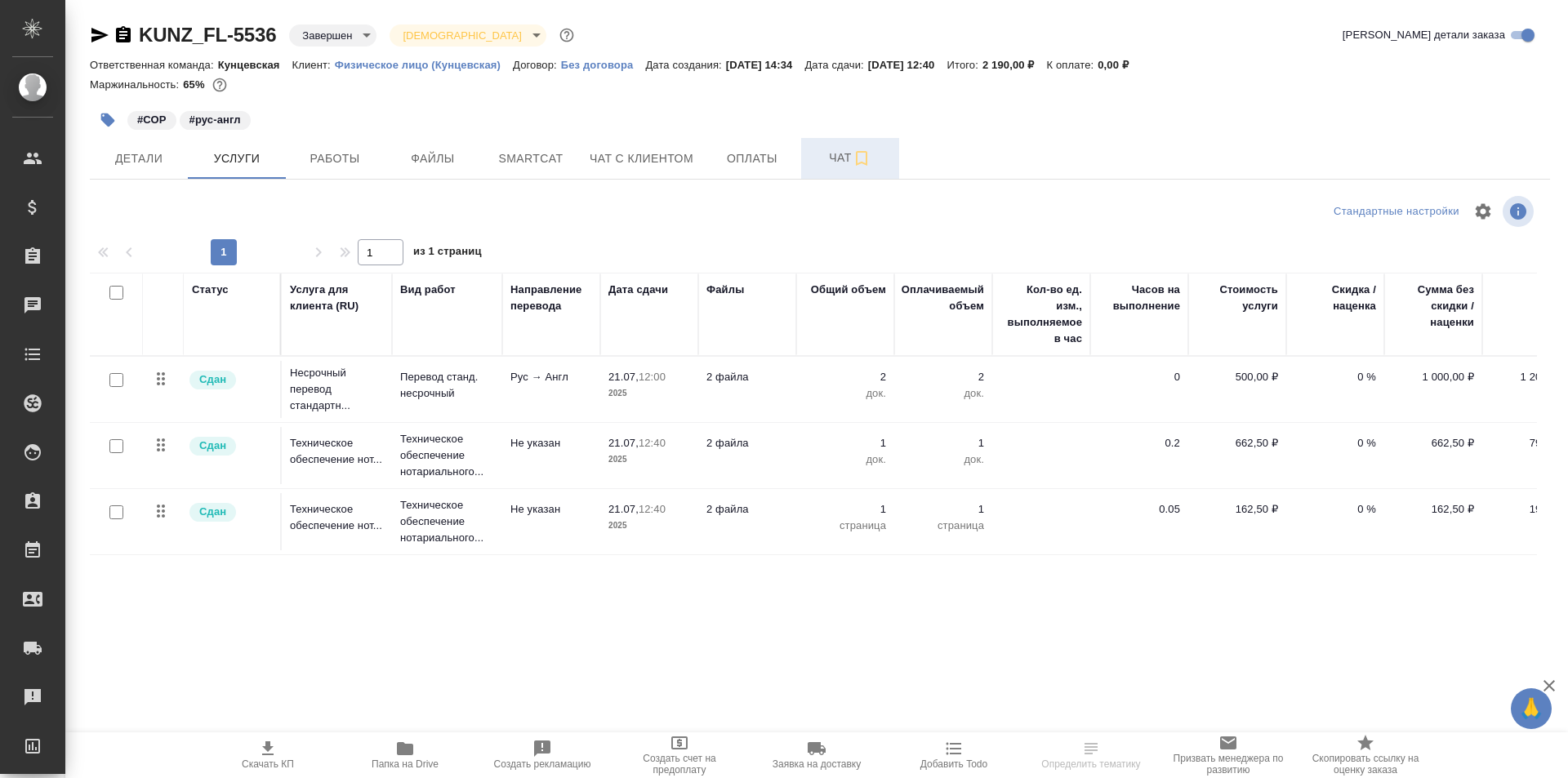
click at [828, 160] on span "Чат" at bounding box center [850, 158] width 78 height 21
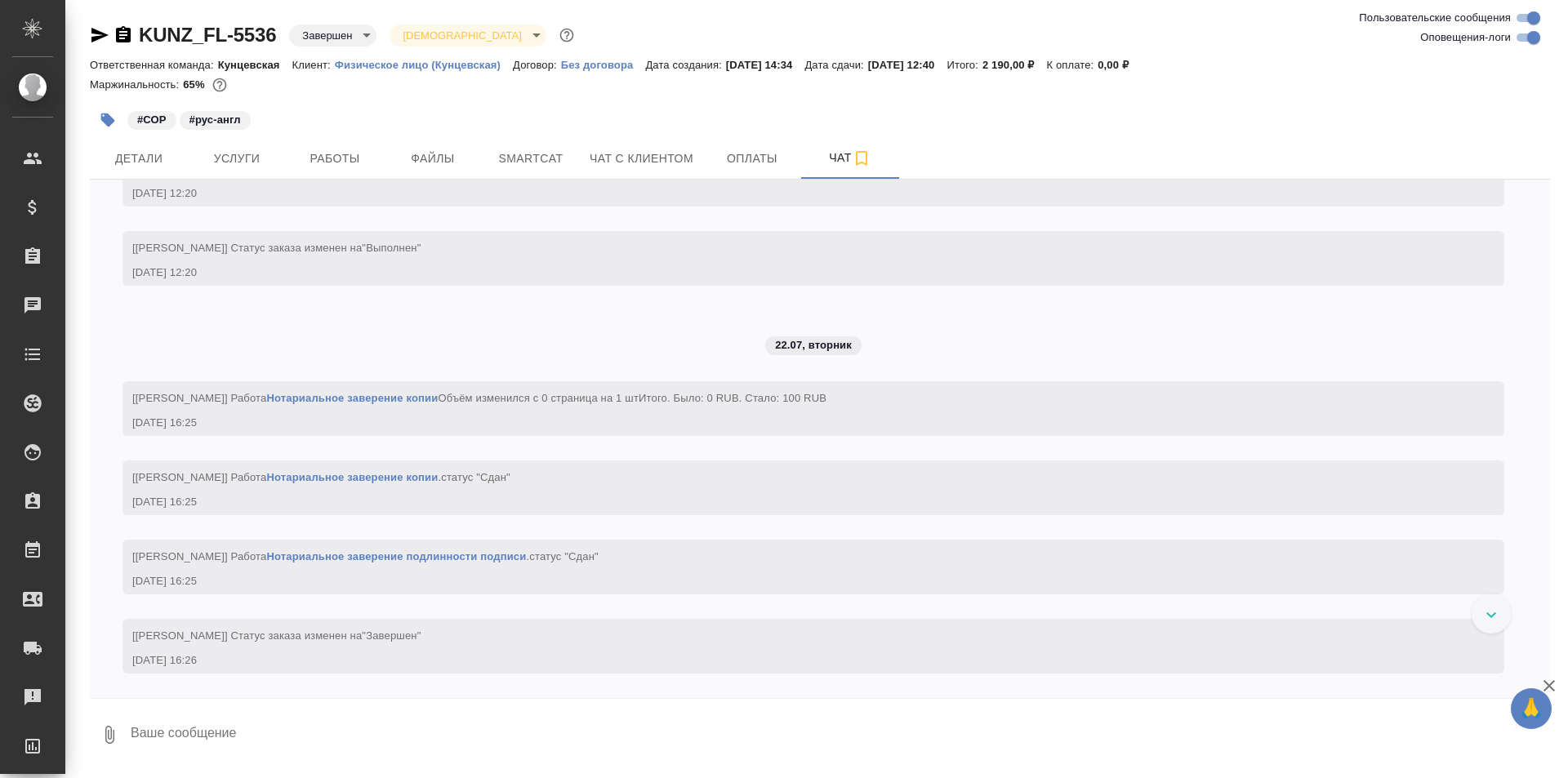
scroll to position [4300, 0]
click at [671, 158] on span "Чат с клиентом" at bounding box center [641, 159] width 103 height 21
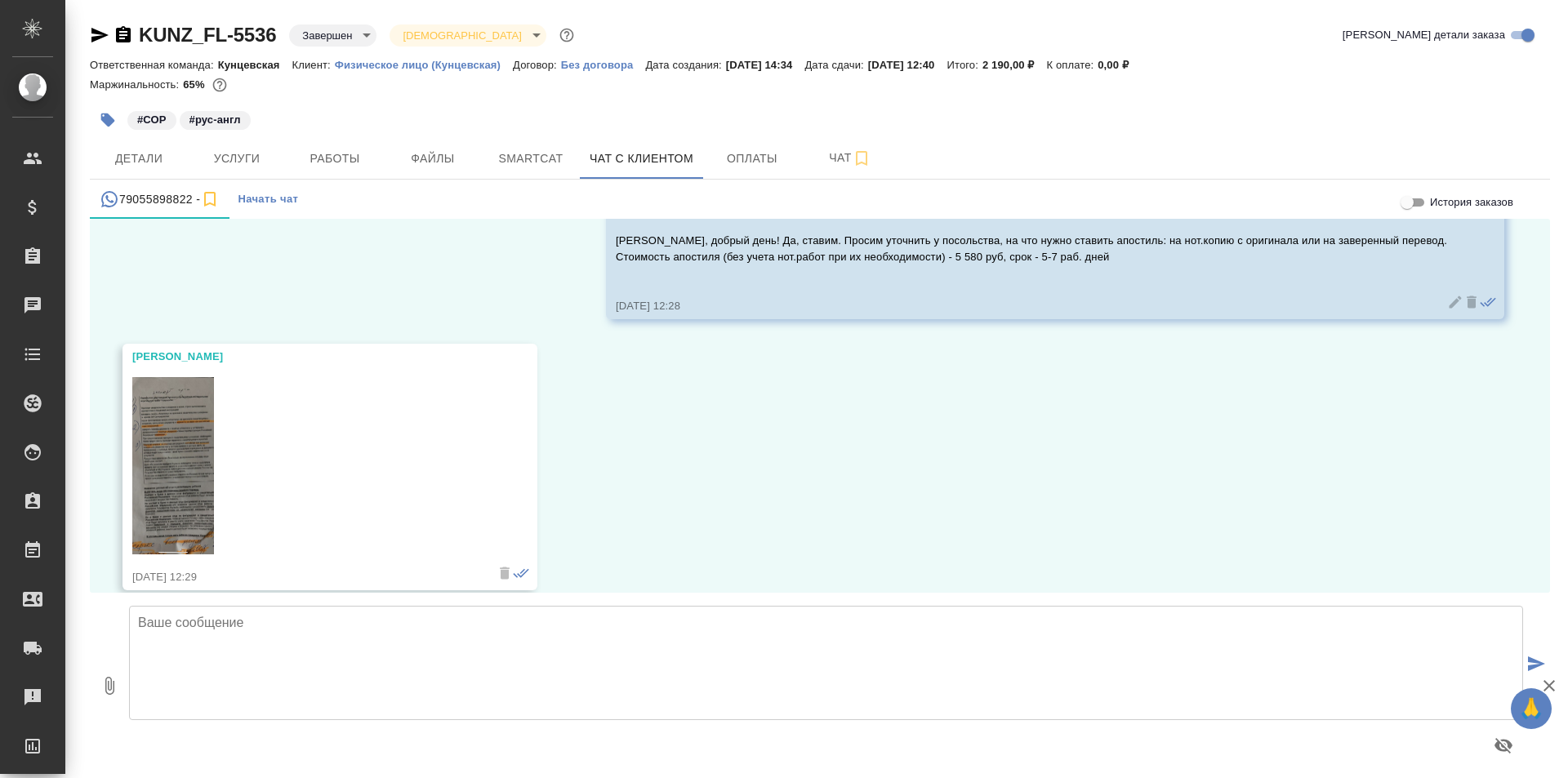
scroll to position [11198, 0]
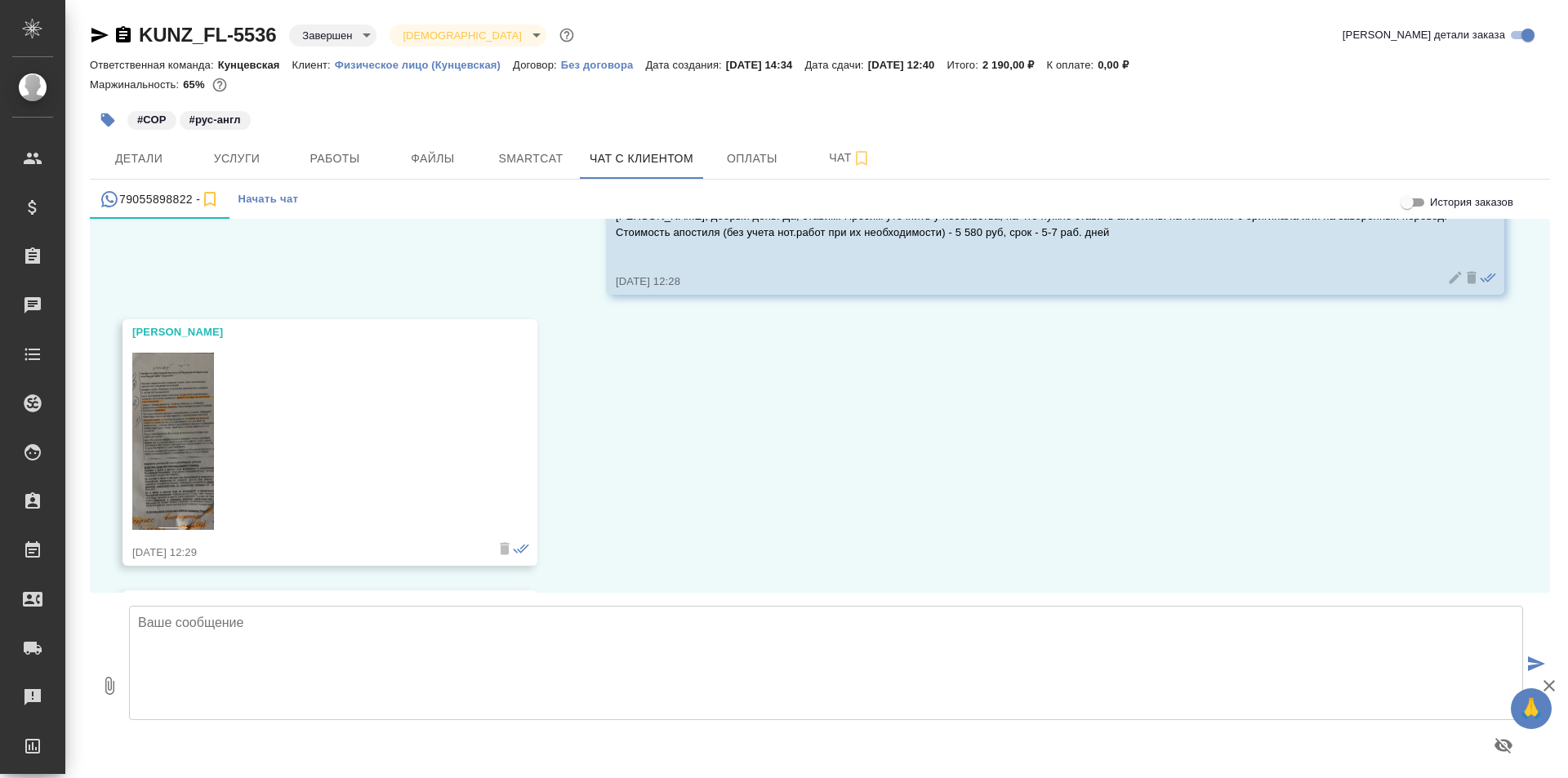
click at [149, 437] on img at bounding box center [173, 441] width 81 height 178
click at [124, 152] on span "Детали" at bounding box center [138, 159] width 78 height 21
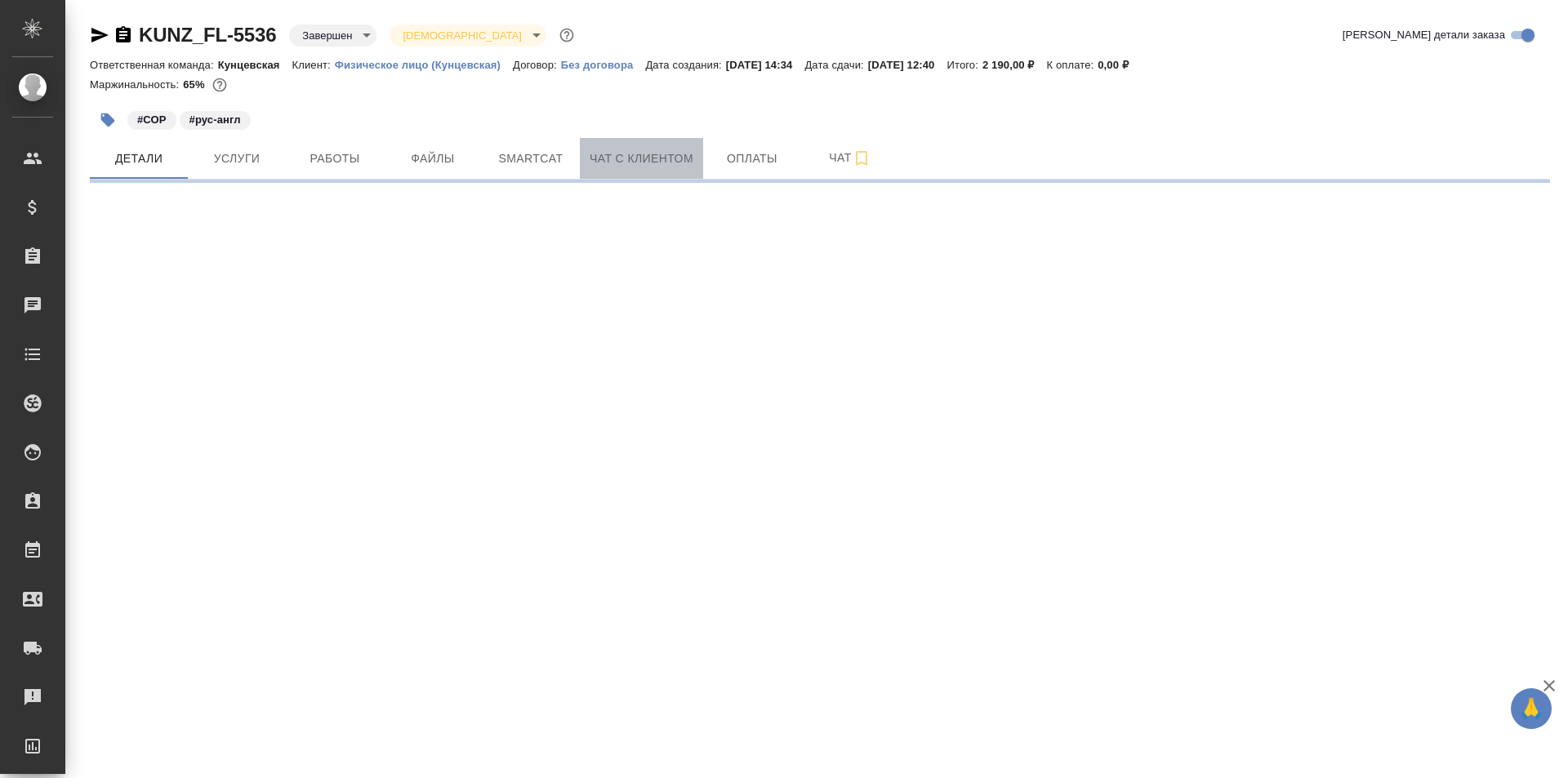
click at [634, 150] on span "Чат с клиентом" at bounding box center [641, 159] width 103 height 21
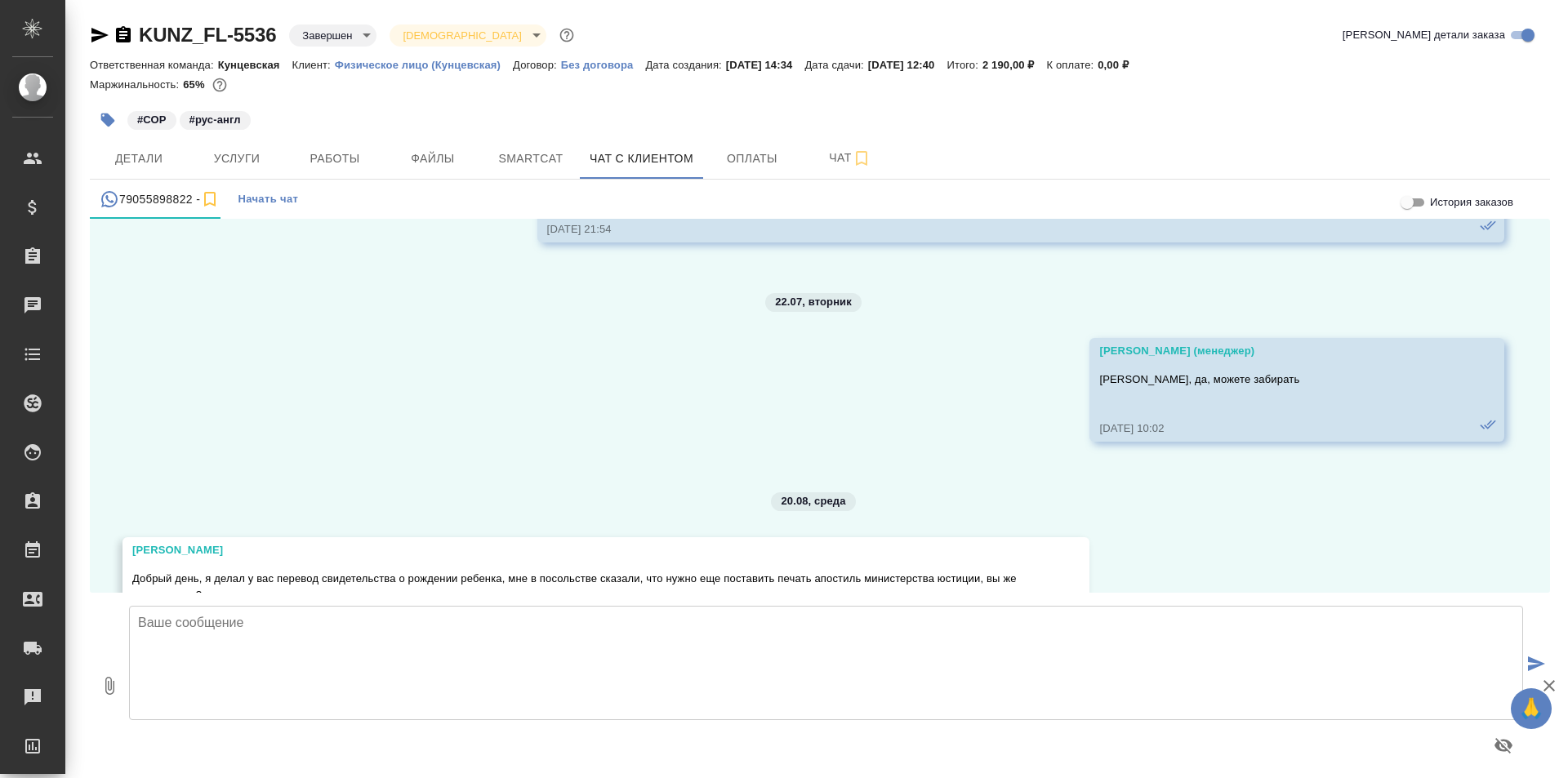
scroll to position [11324, 0]
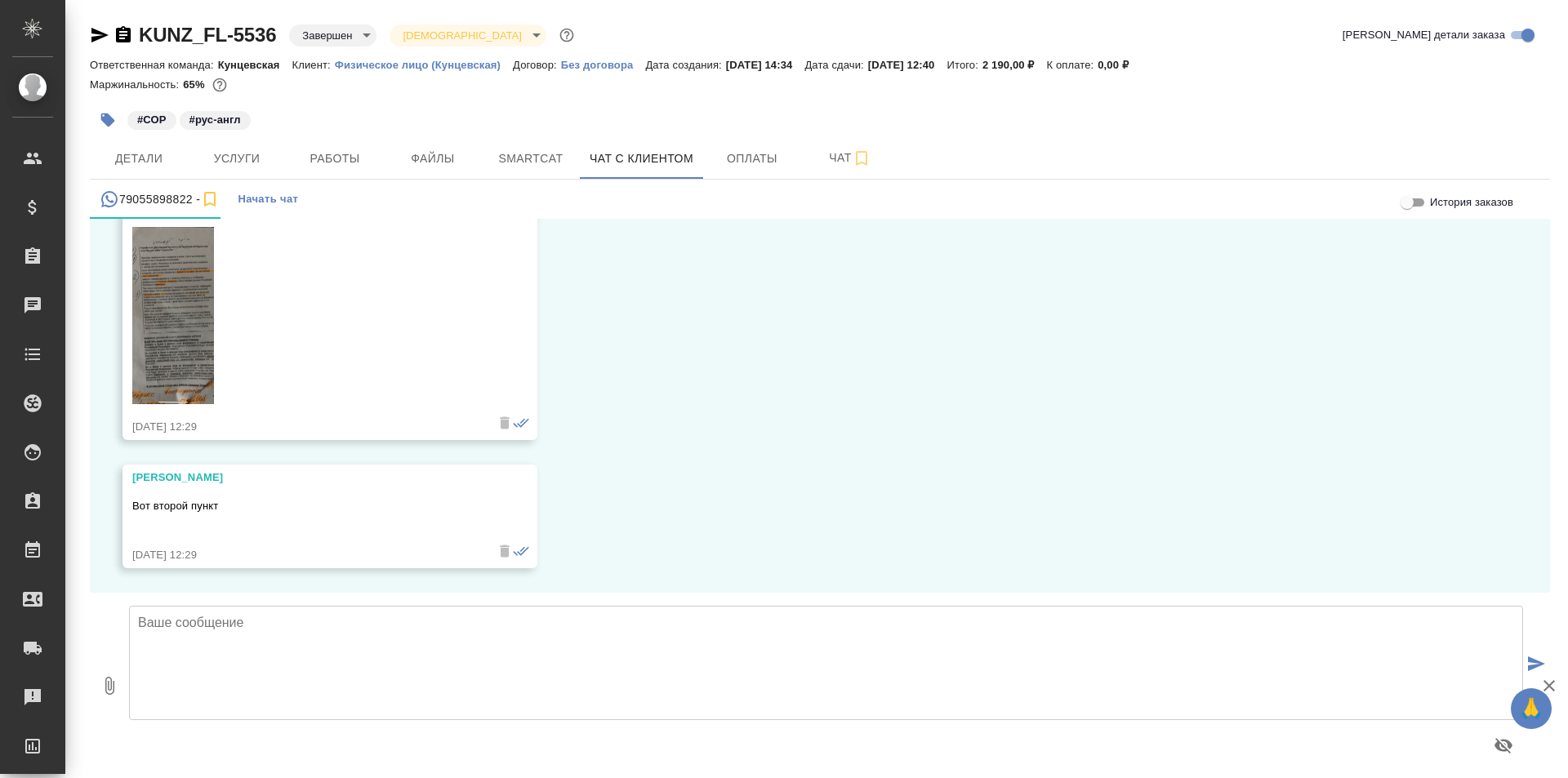
click at [425, 684] on textarea at bounding box center [826, 663] width 1394 height 114
type textarea "С"
type textarea "Благодарю за информацию! Согласно инструкции посольства необходимо сделать:"
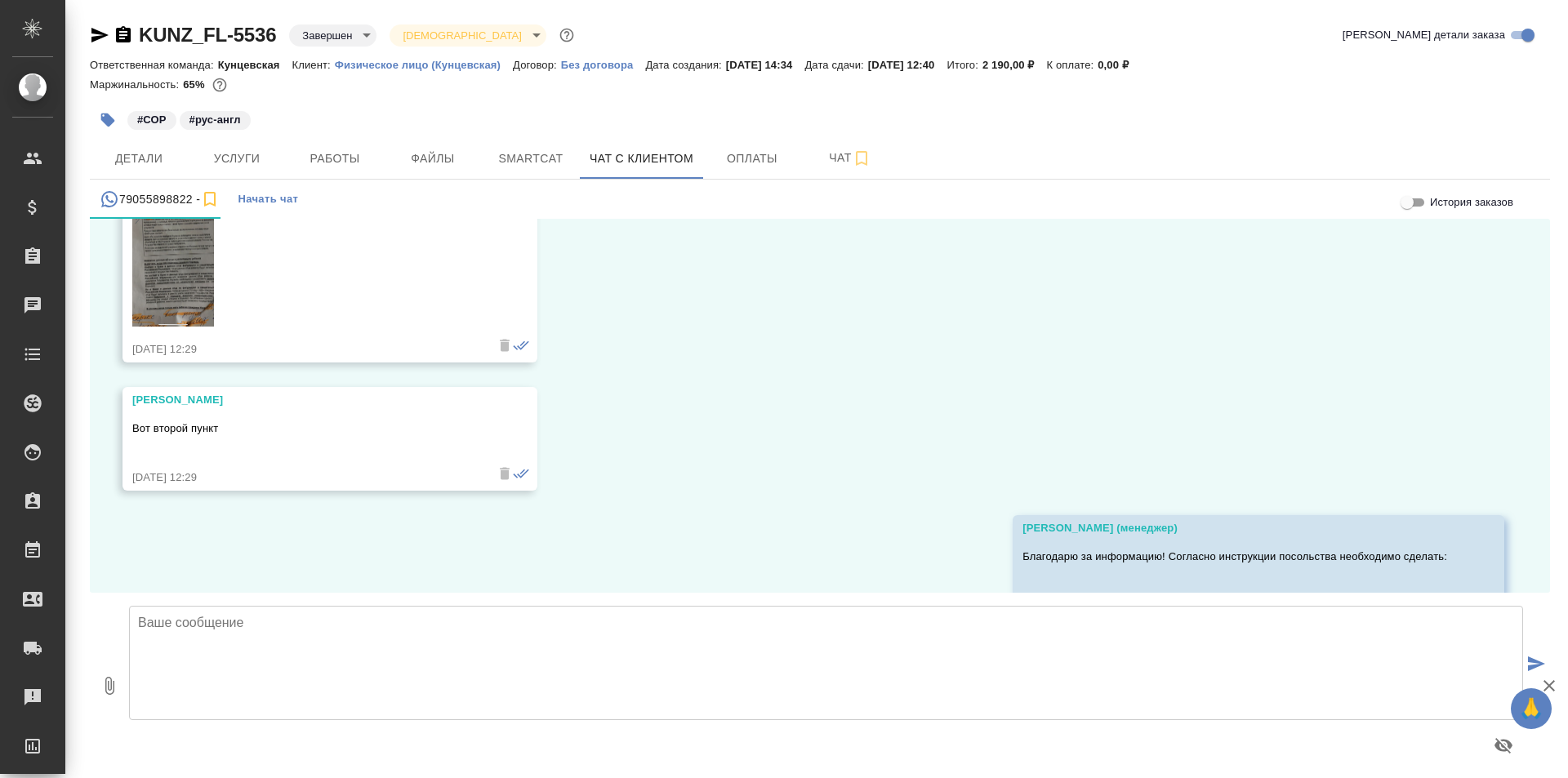
scroll to position [11452, 0]
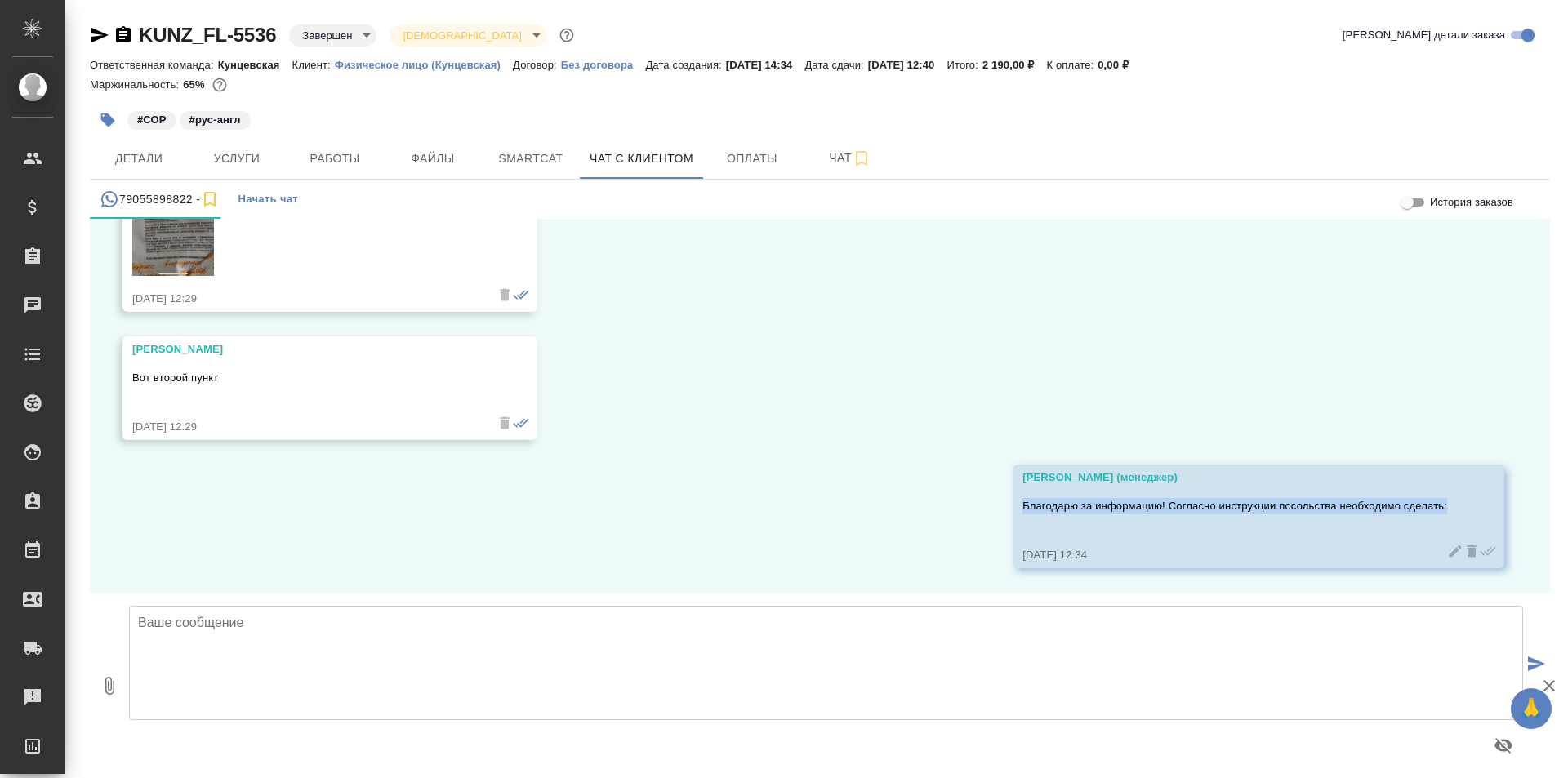
drag, startPoint x: 1436, startPoint y: 507, endPoint x: 1012, endPoint y: 507, distance: 424.0
click at [1013, 507] on div "Moskalets Alina (менеджер) Благодарю за информацию! Согласно инструкции посольс…" at bounding box center [1258, 517] width 492 height 103
copy p "Благодарю за информацию! Согласно инструкции посольства необходимо сделать:"
click at [1467, 551] on icon at bounding box center [1472, 551] width 10 height 12
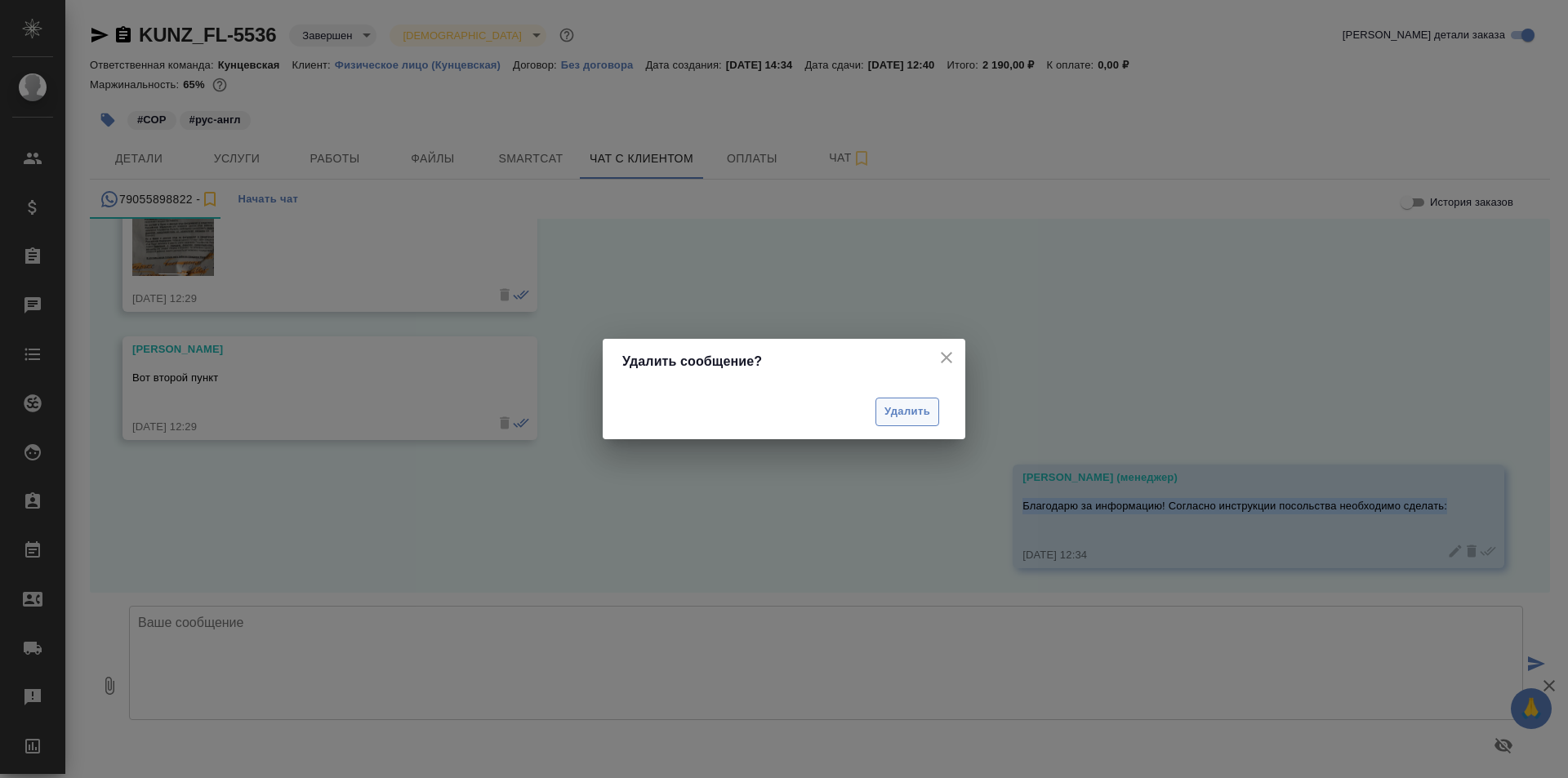
click at [904, 418] on span "Удалить" at bounding box center [907, 411] width 46 height 19
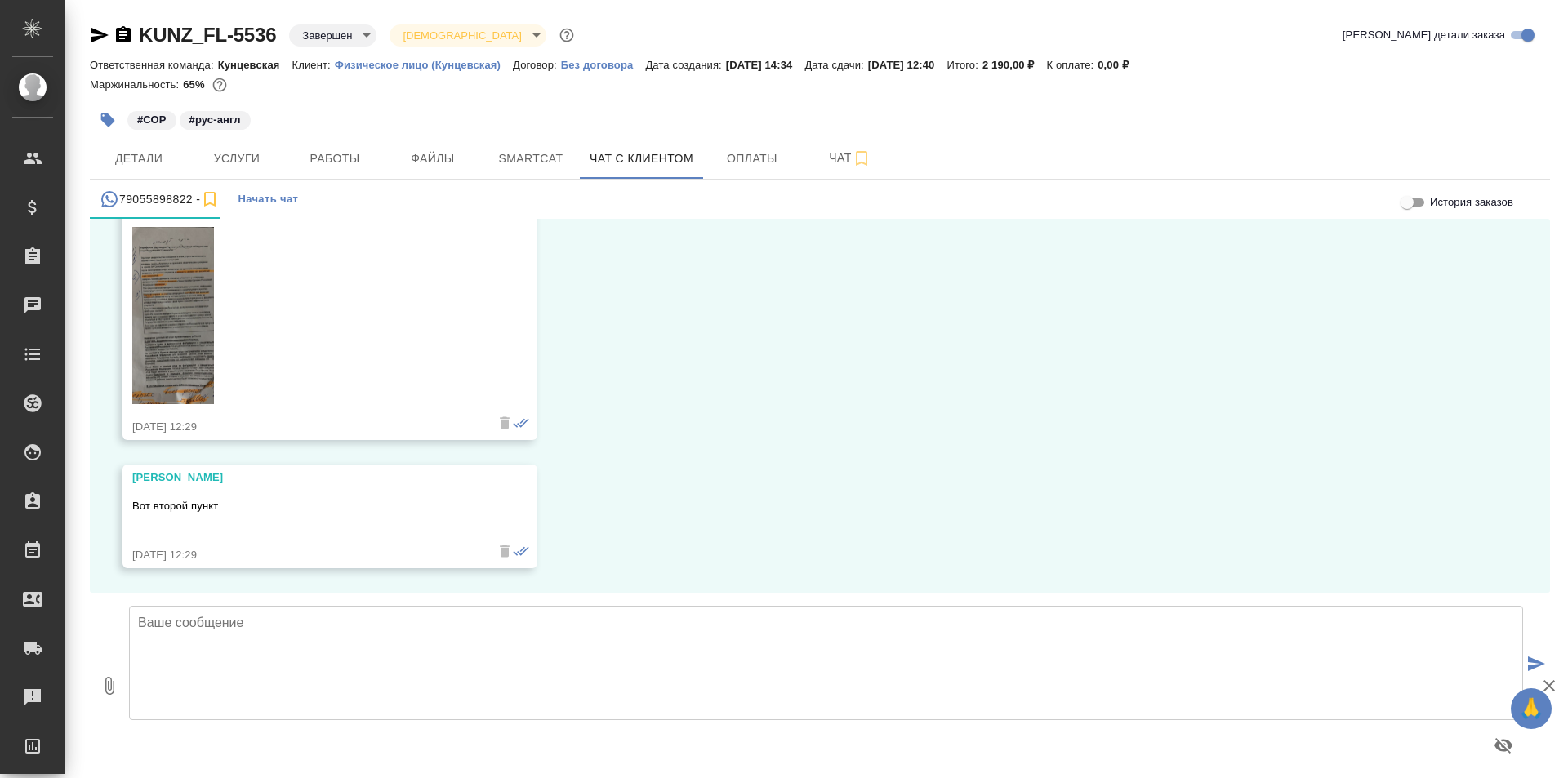
scroll to position [11324, 0]
click at [574, 656] on textarea at bounding box center [826, 663] width 1394 height 114
paste textarea "Благодарю за информацию! Согласно инструкции посольства необходимо сделать:"
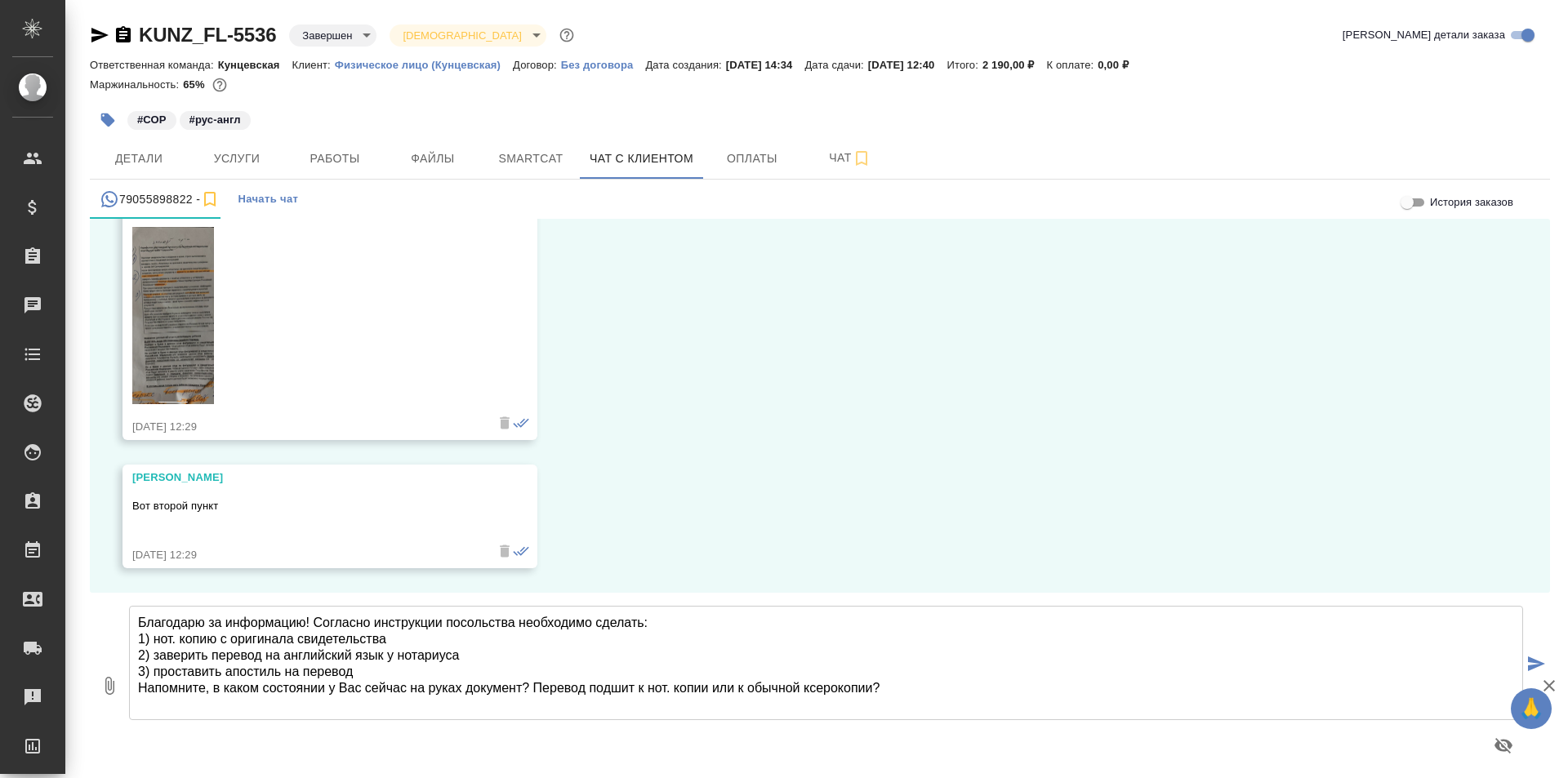
type textarea "Благодарю за информацию! Согласно инструкции посольства необходимо сделать: 1) …"
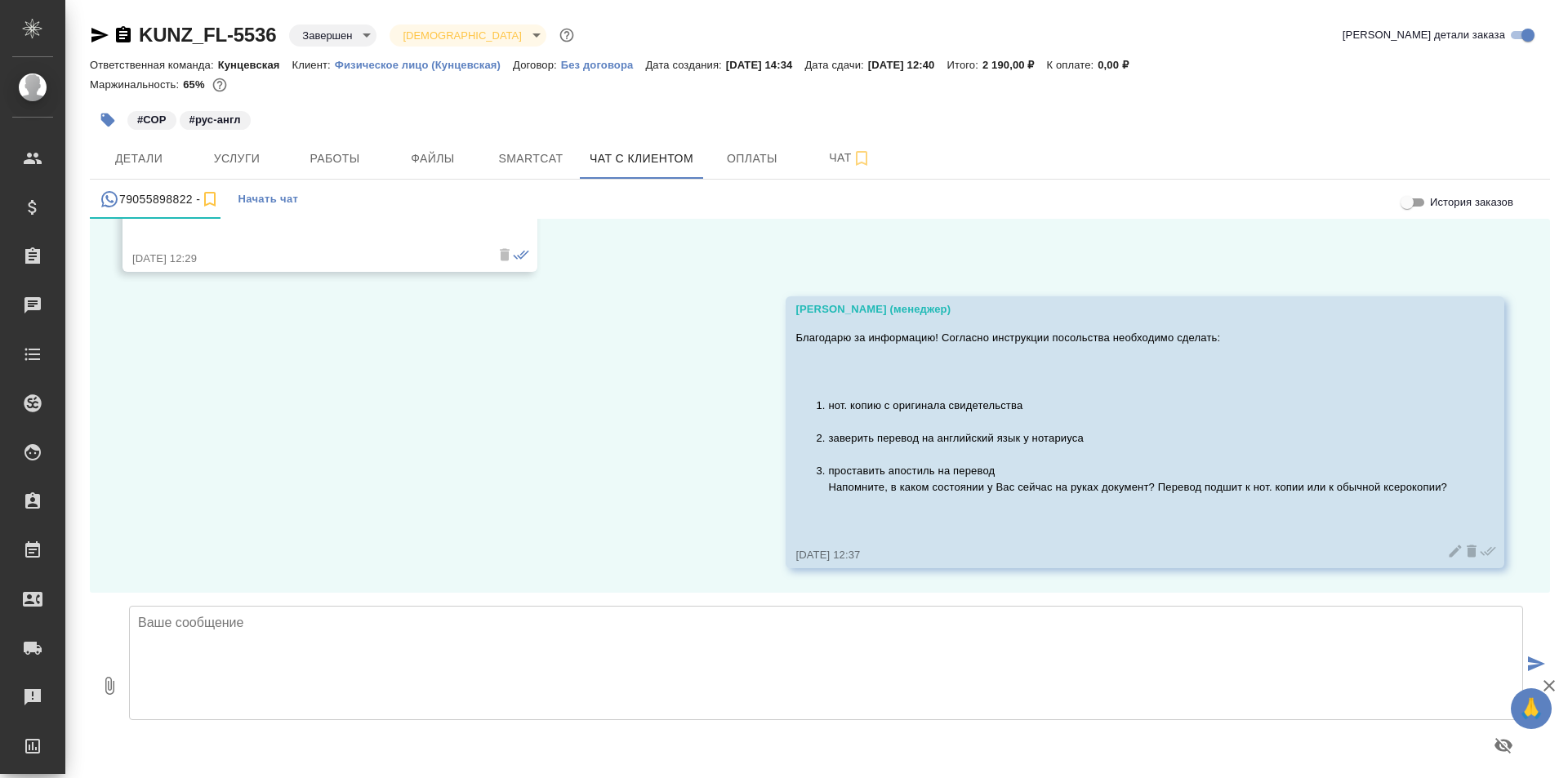
scroll to position [11620, 0]
click at [243, 153] on span "Услуги" at bounding box center [236, 159] width 78 height 21
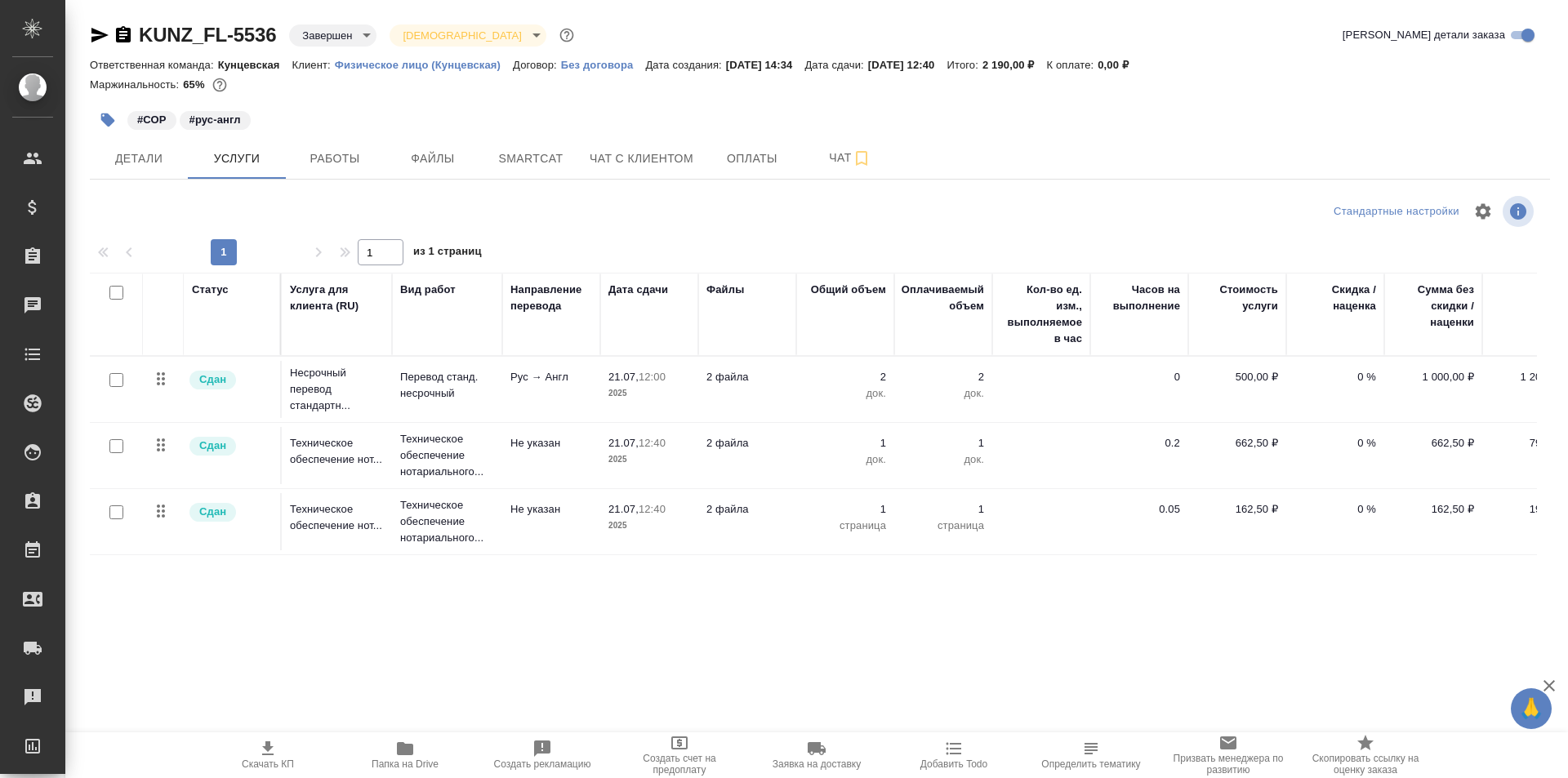
click at [410, 751] on icon "button" at bounding box center [404, 748] width 16 height 13
click at [654, 169] on button "Чат с клиентом" at bounding box center [641, 158] width 123 height 41
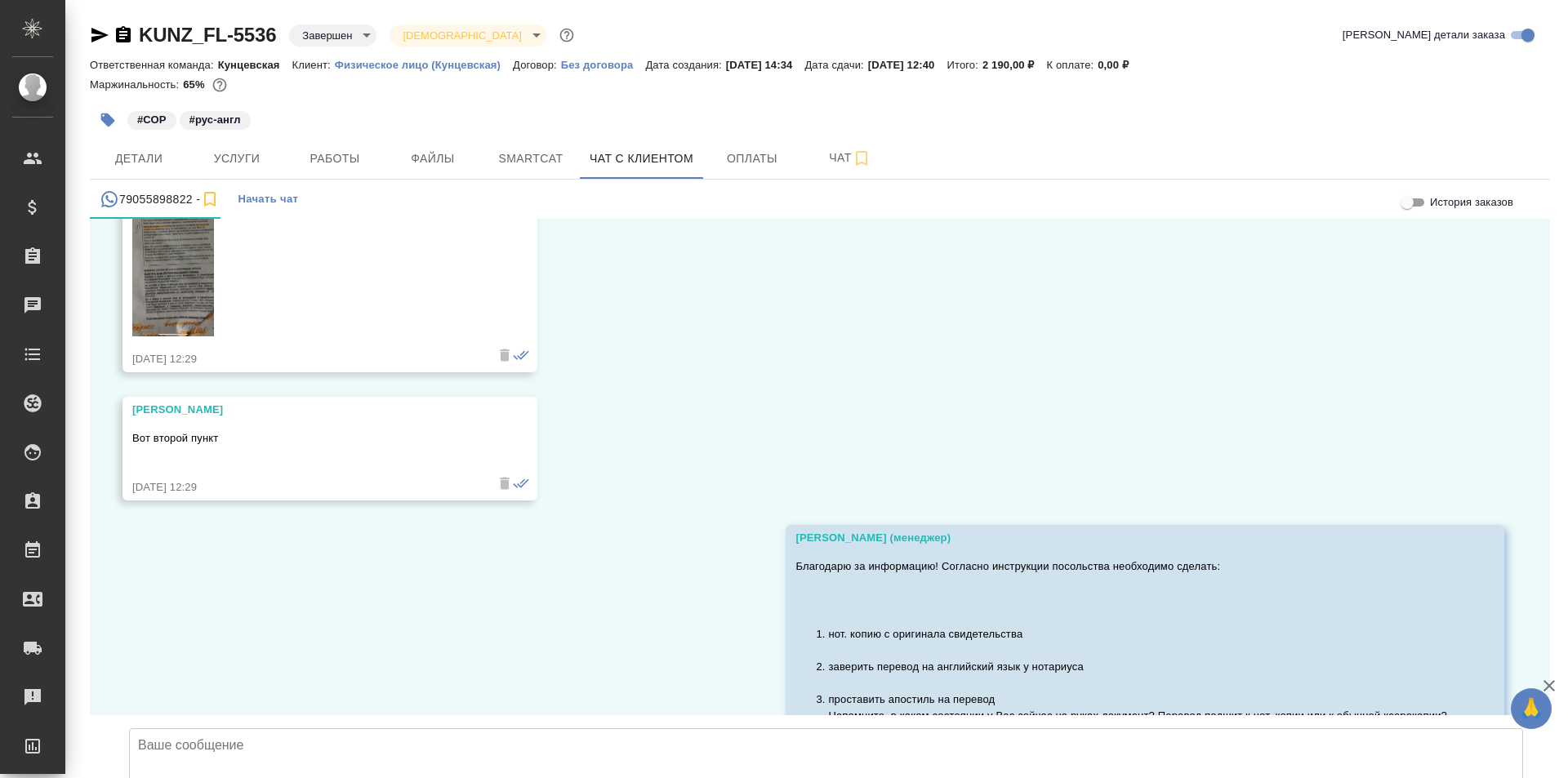
scroll to position [11877, 0]
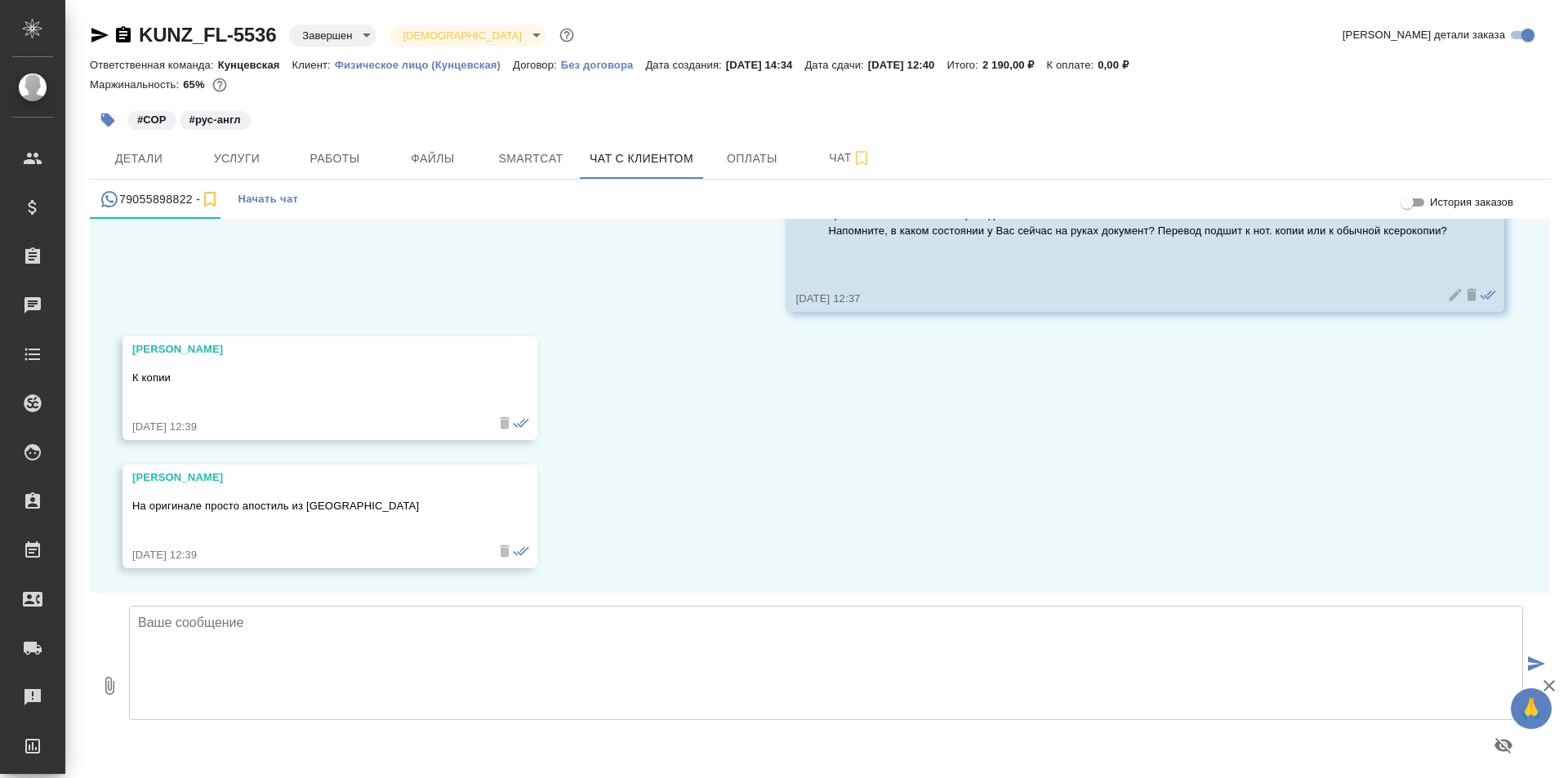
scroll to position [11877, 0]
click at [117, 39] on icon "button" at bounding box center [123, 34] width 15 height 16
click at [169, 168] on span "Детали" at bounding box center [138, 159] width 78 height 21
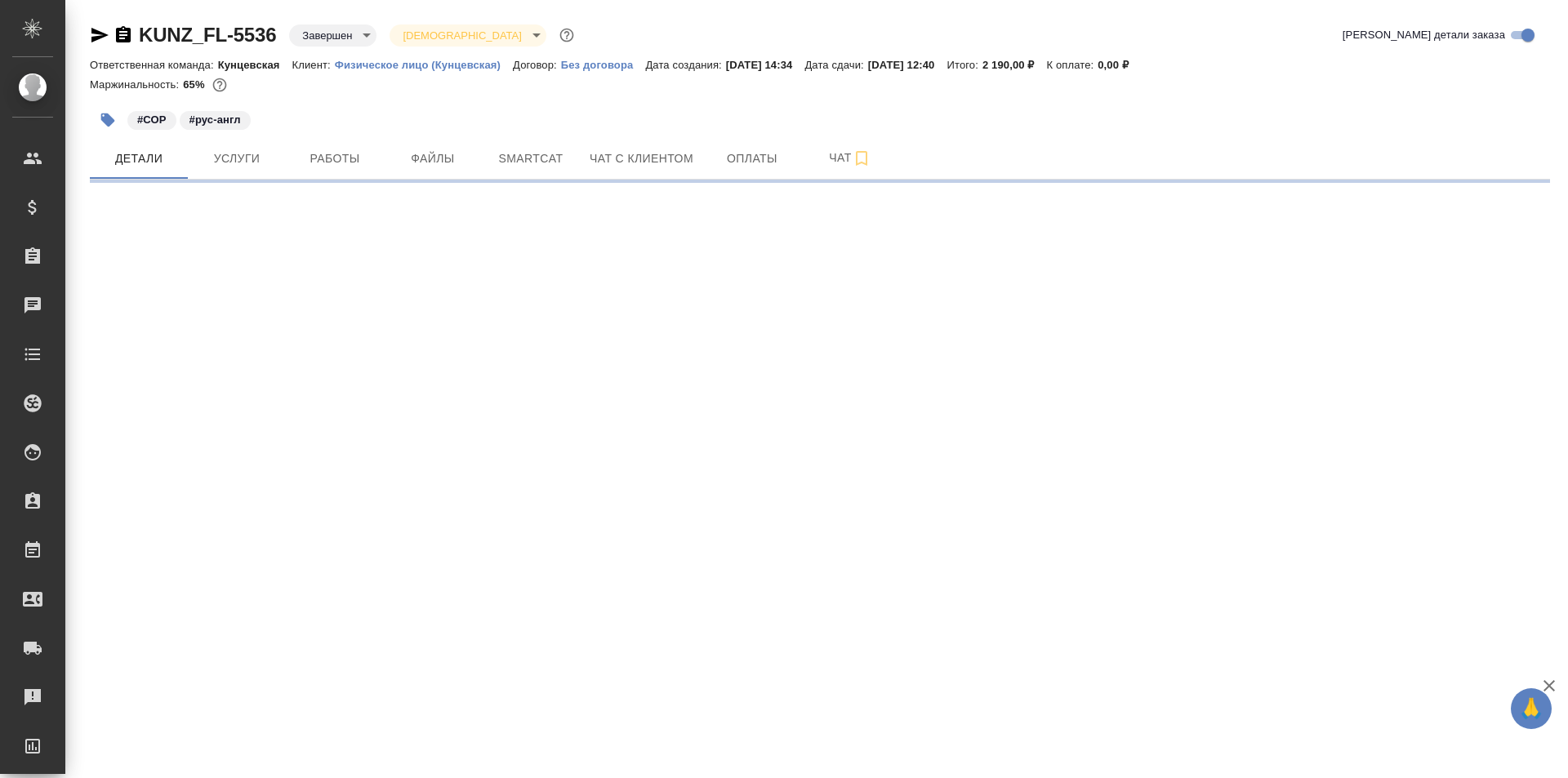
select select "RU"
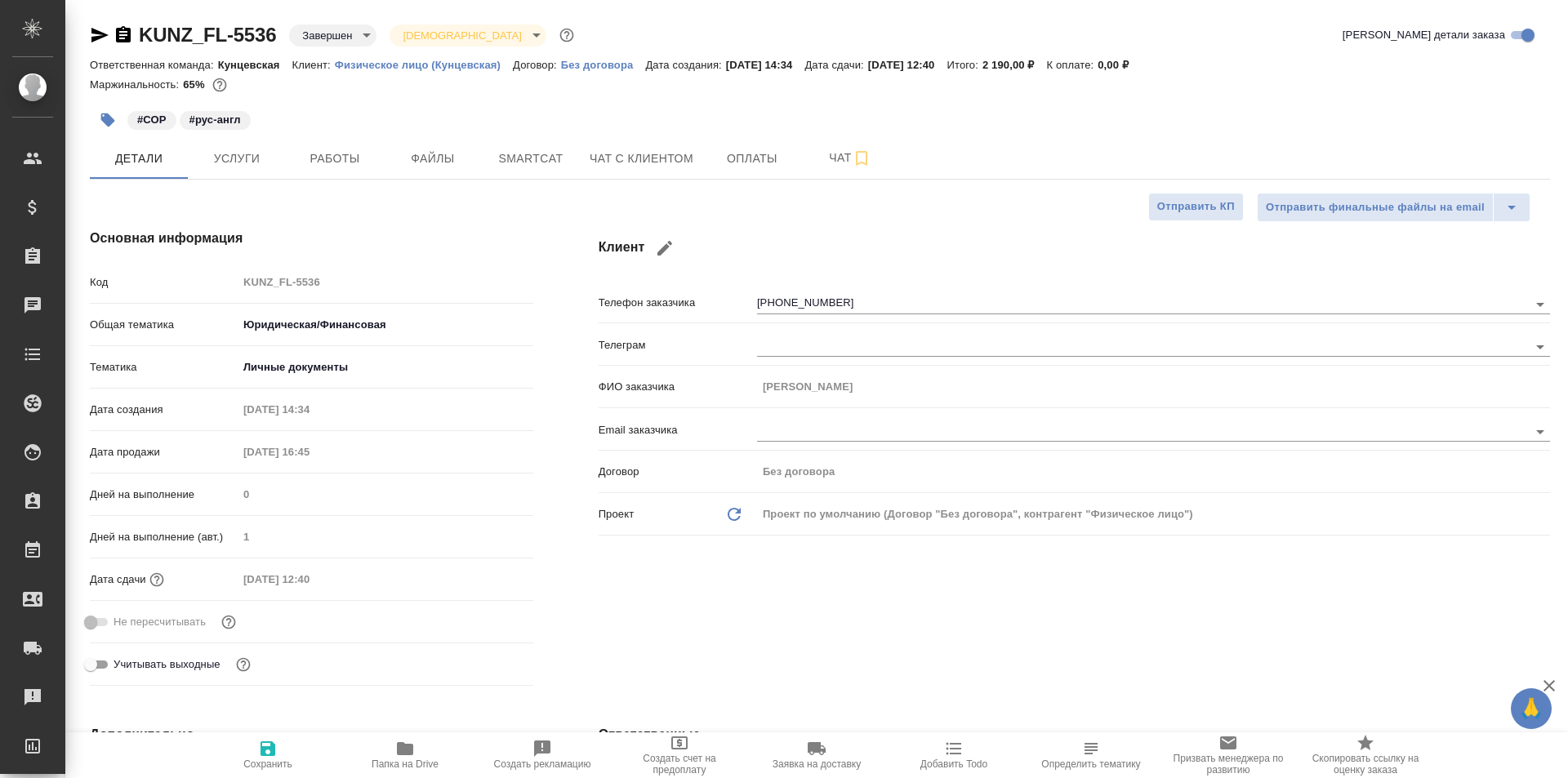
type textarea "x"
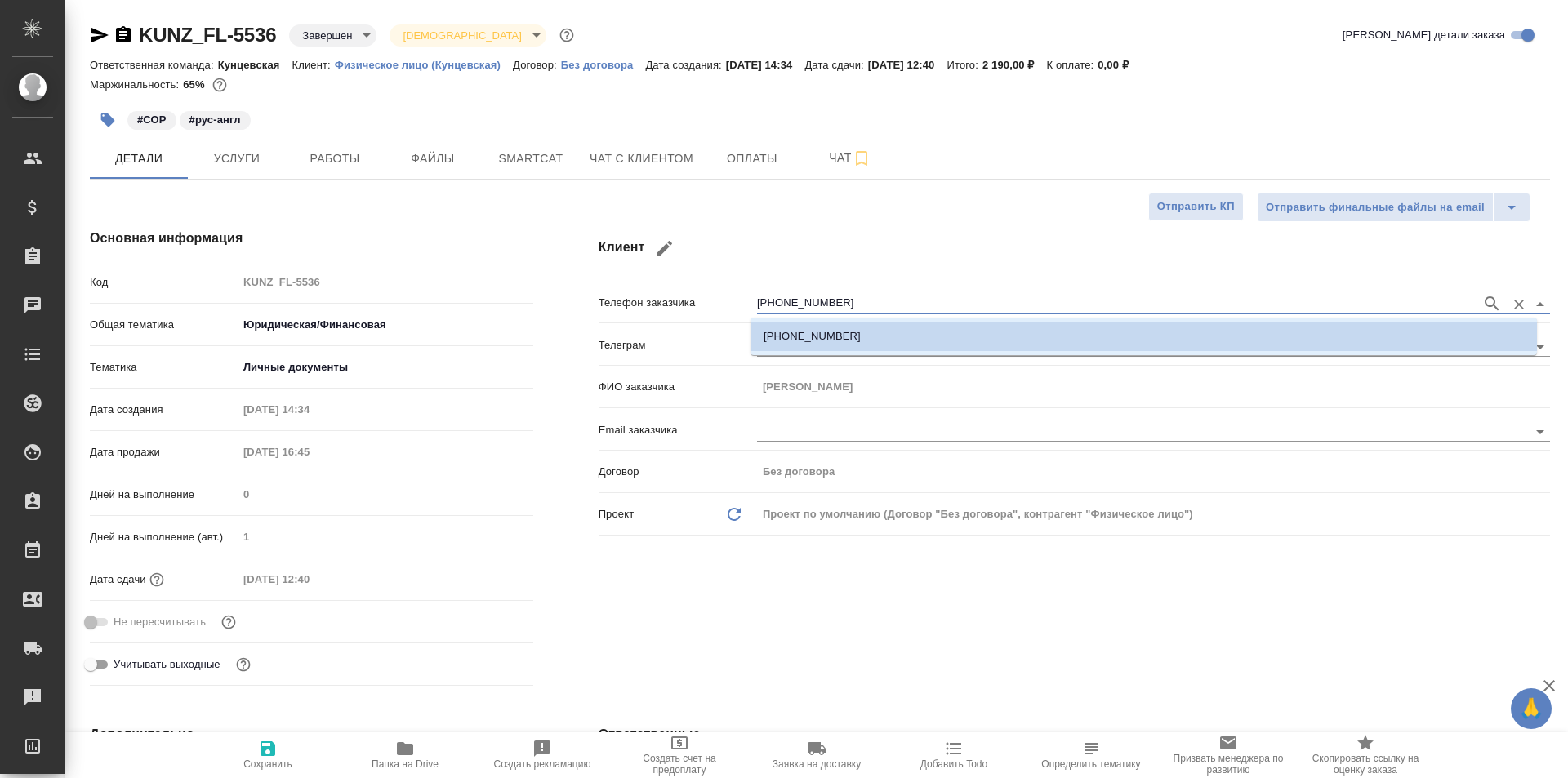
drag, startPoint x: 863, startPoint y: 303, endPoint x: 737, endPoint y: 298, distance: 126.1
click at [737, 298] on div "Телефон заказчика [PHONE_NUMBER]" at bounding box center [1073, 301] width 951 height 29
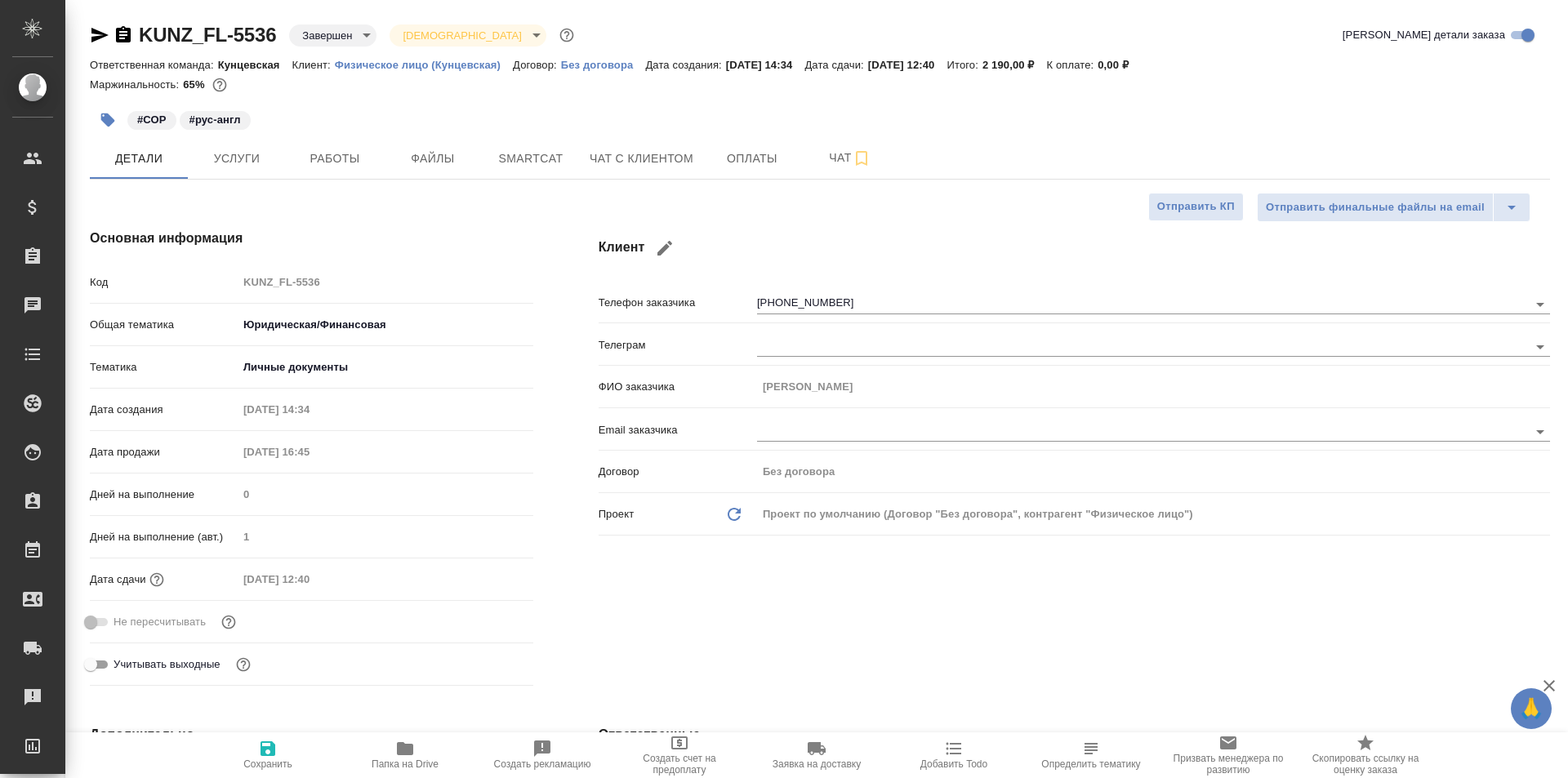
type textarea "x"
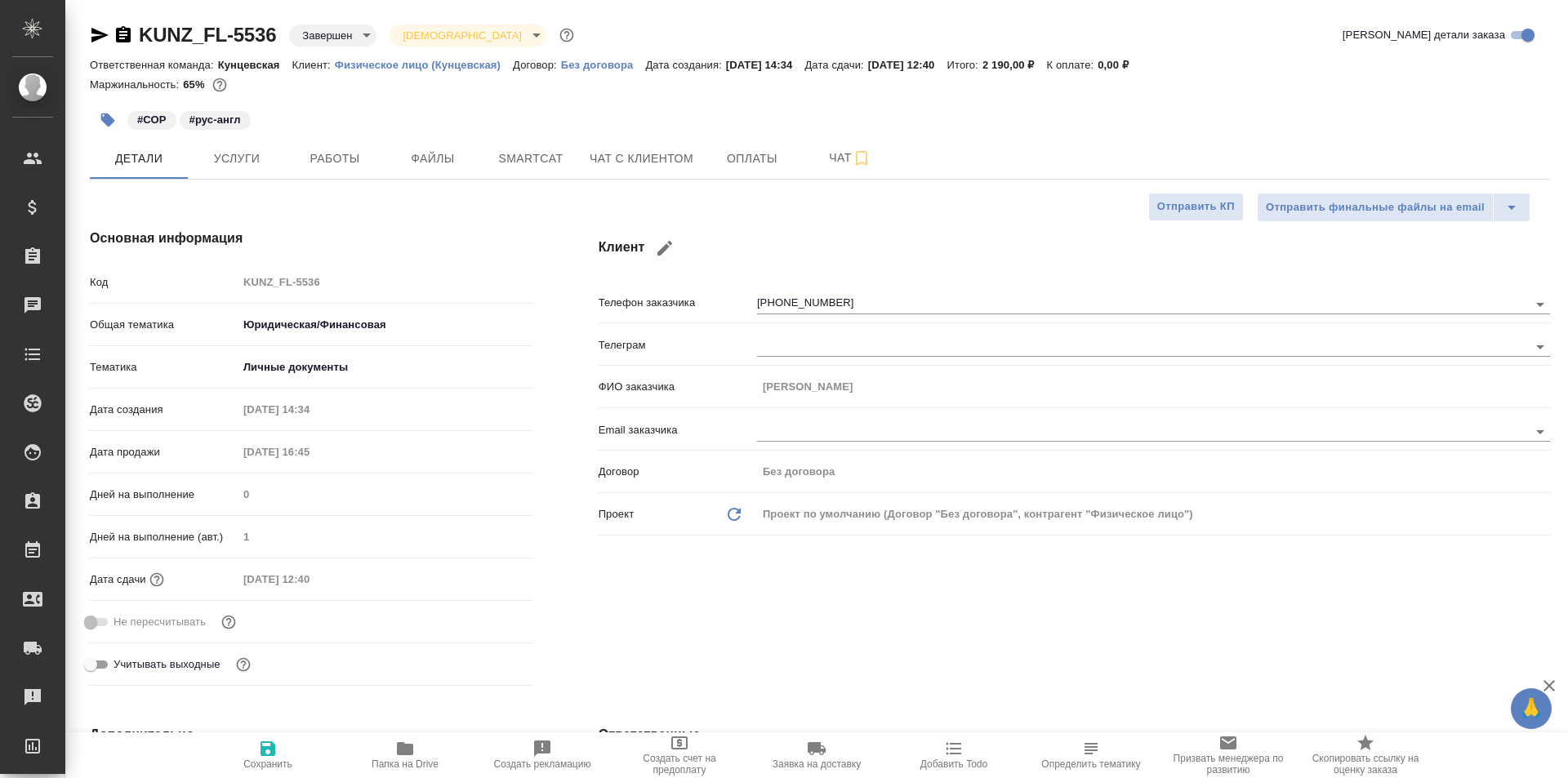
type textarea "x"
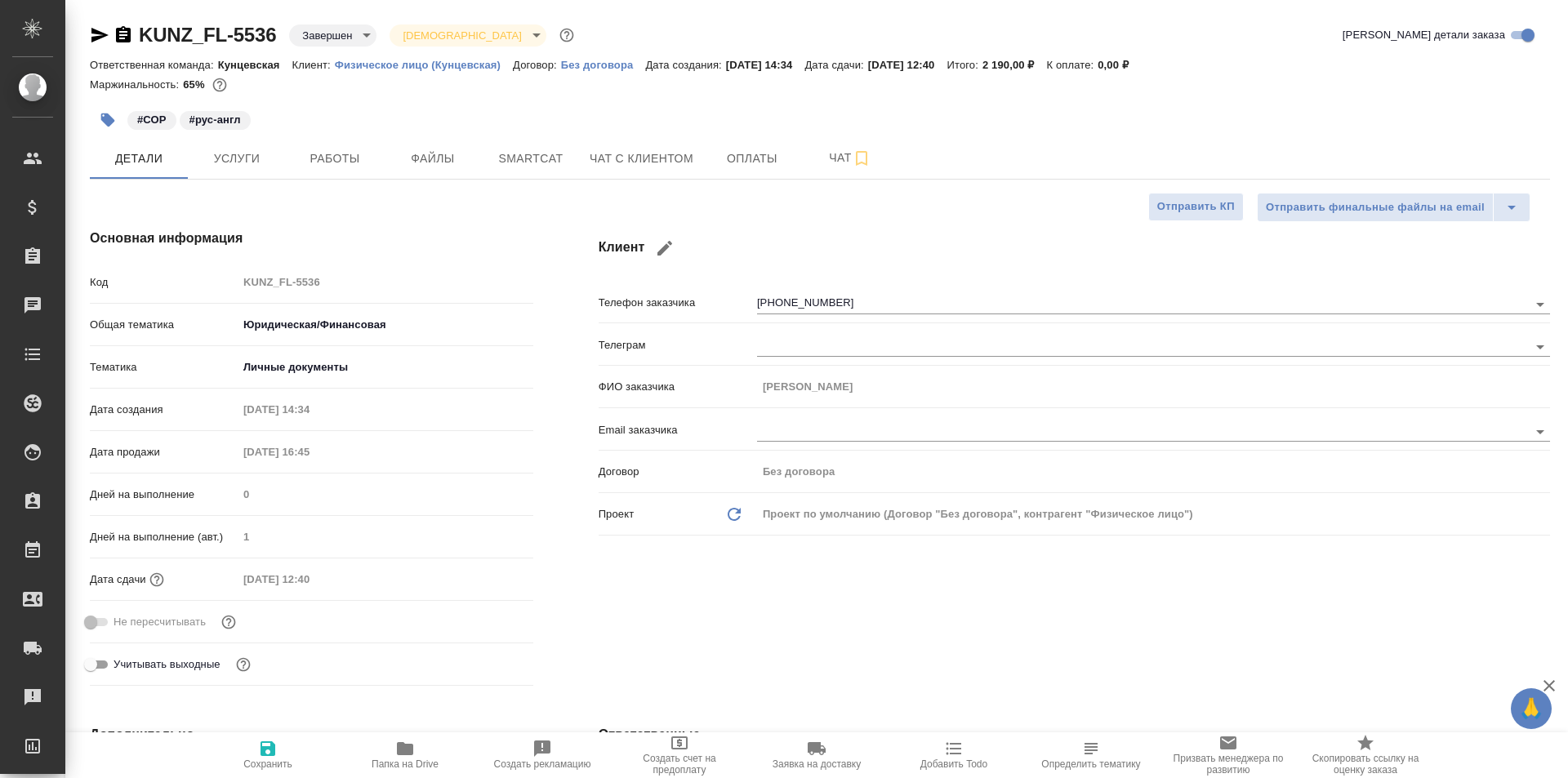
type textarea "x"
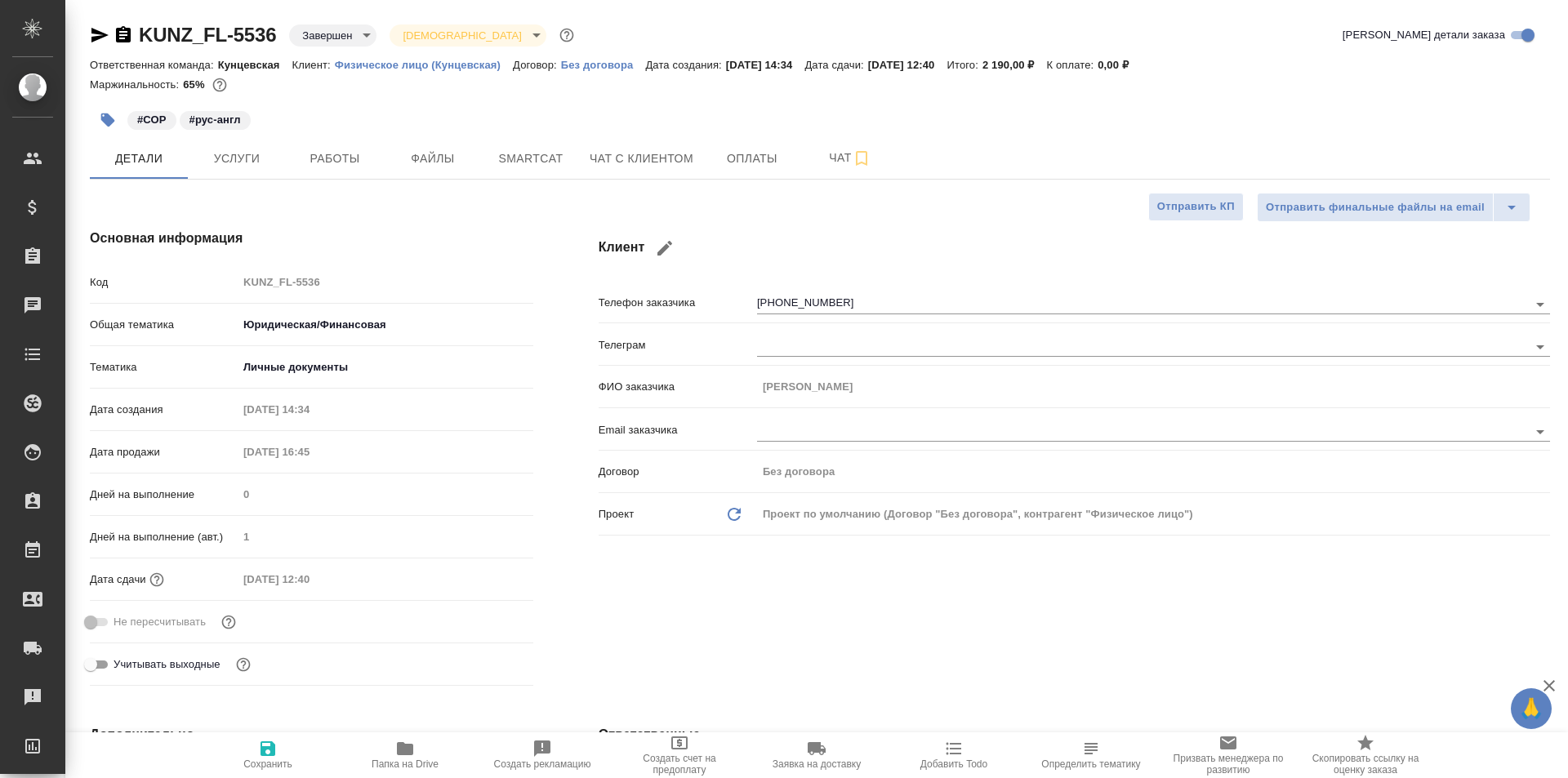
type textarea "x"
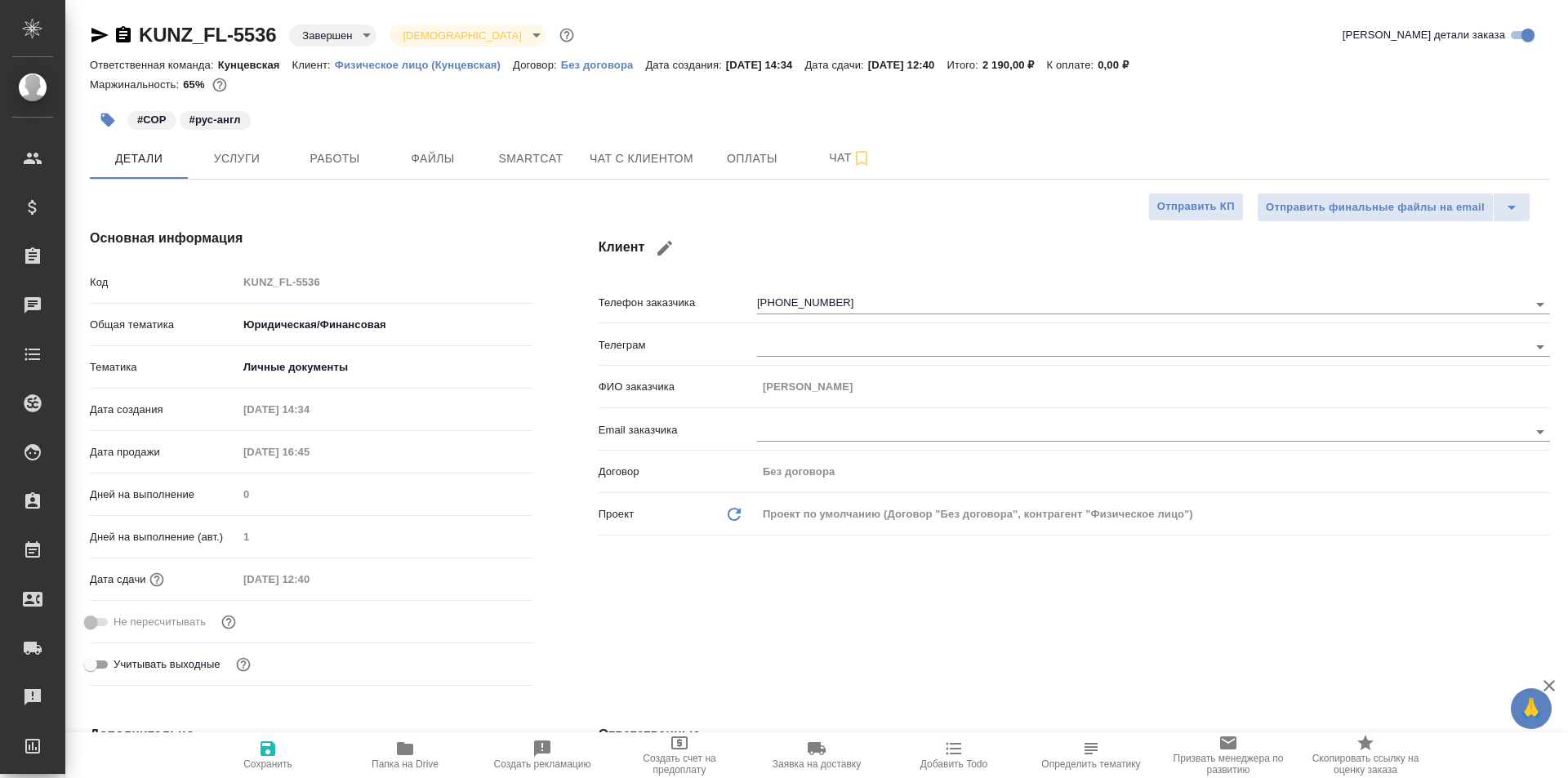
type textarea "x"
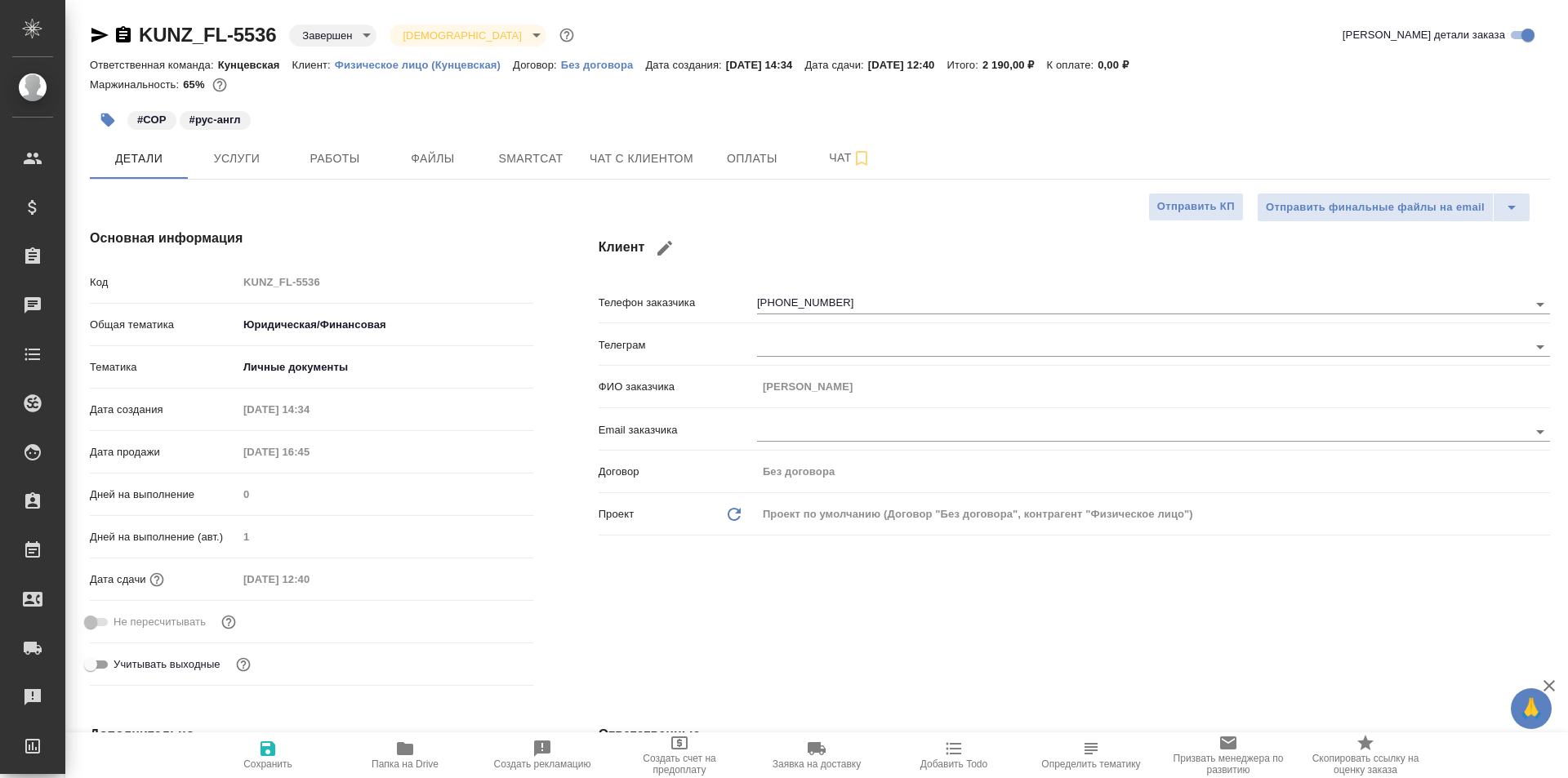
type textarea "x"
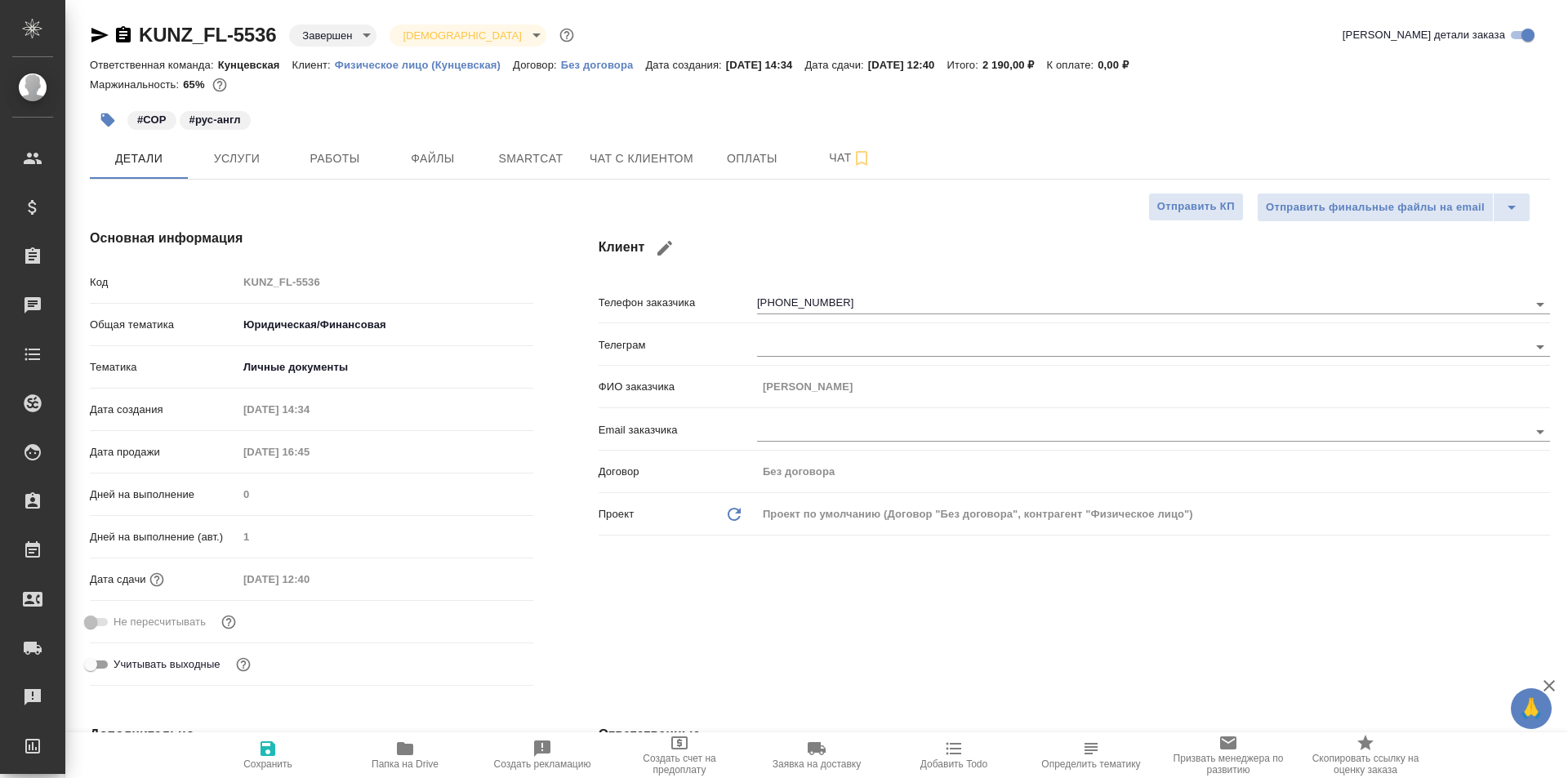
type textarea "x"
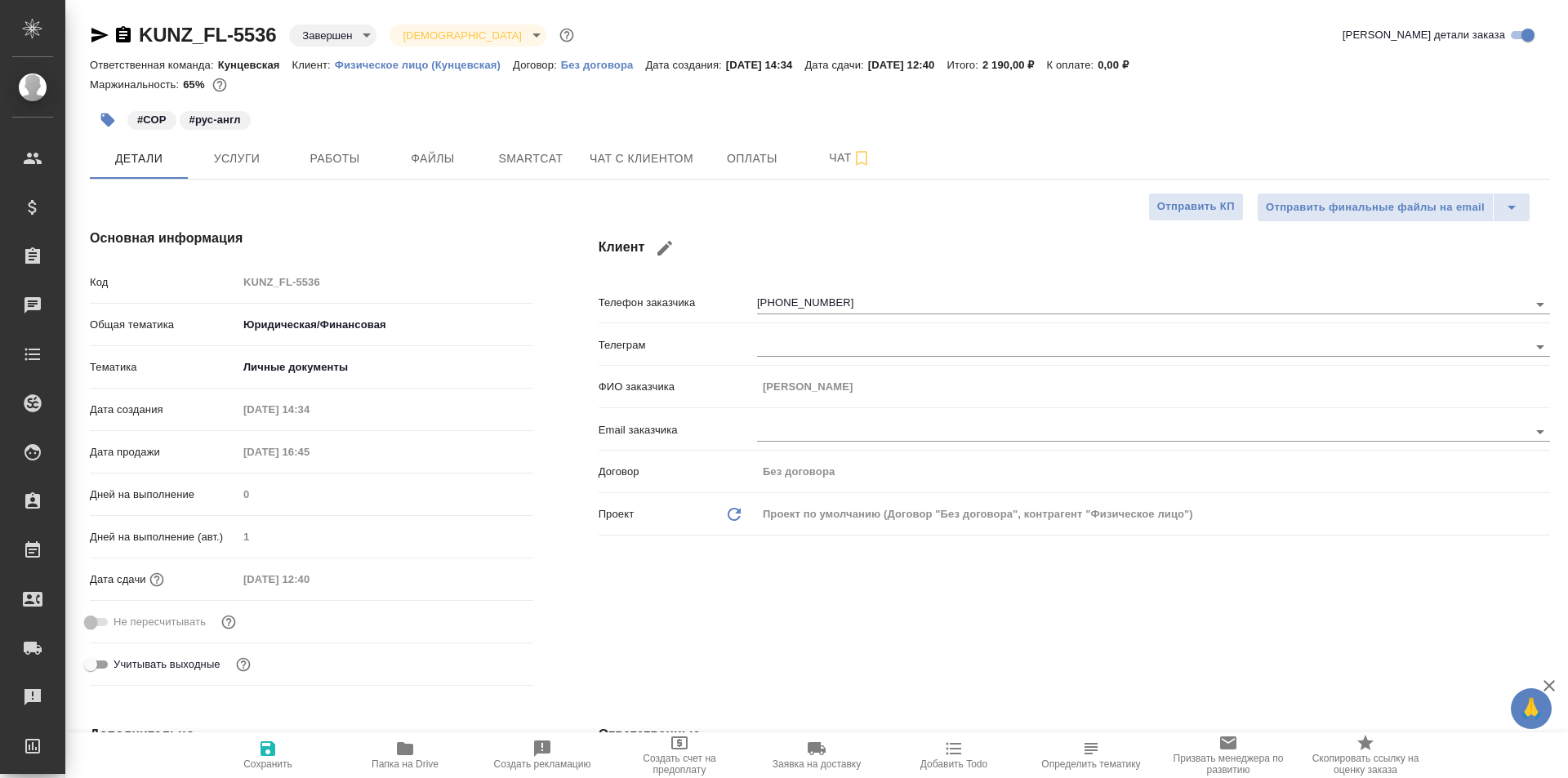
type textarea "x"
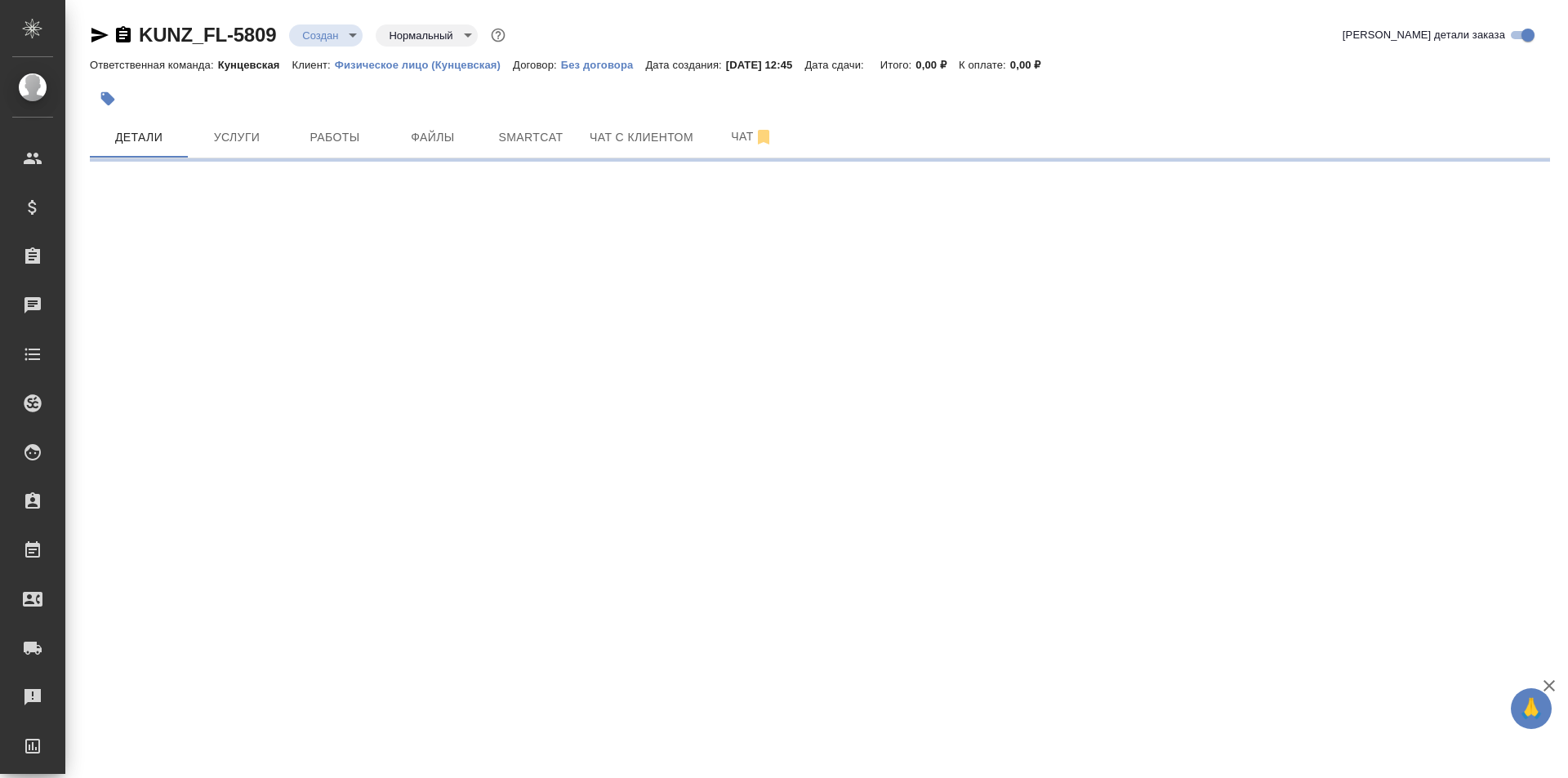
select select "RU"
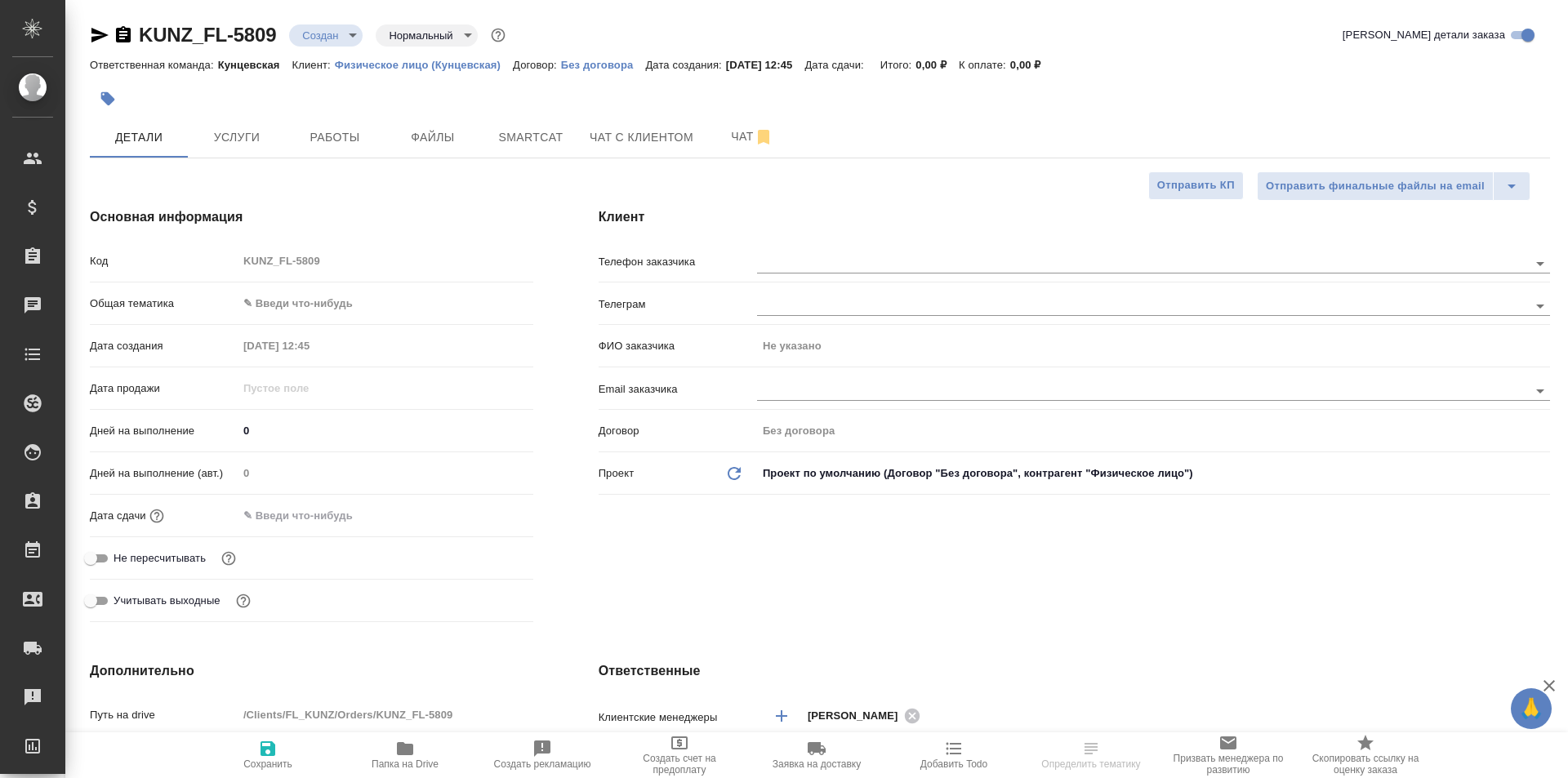
type textarea "x"
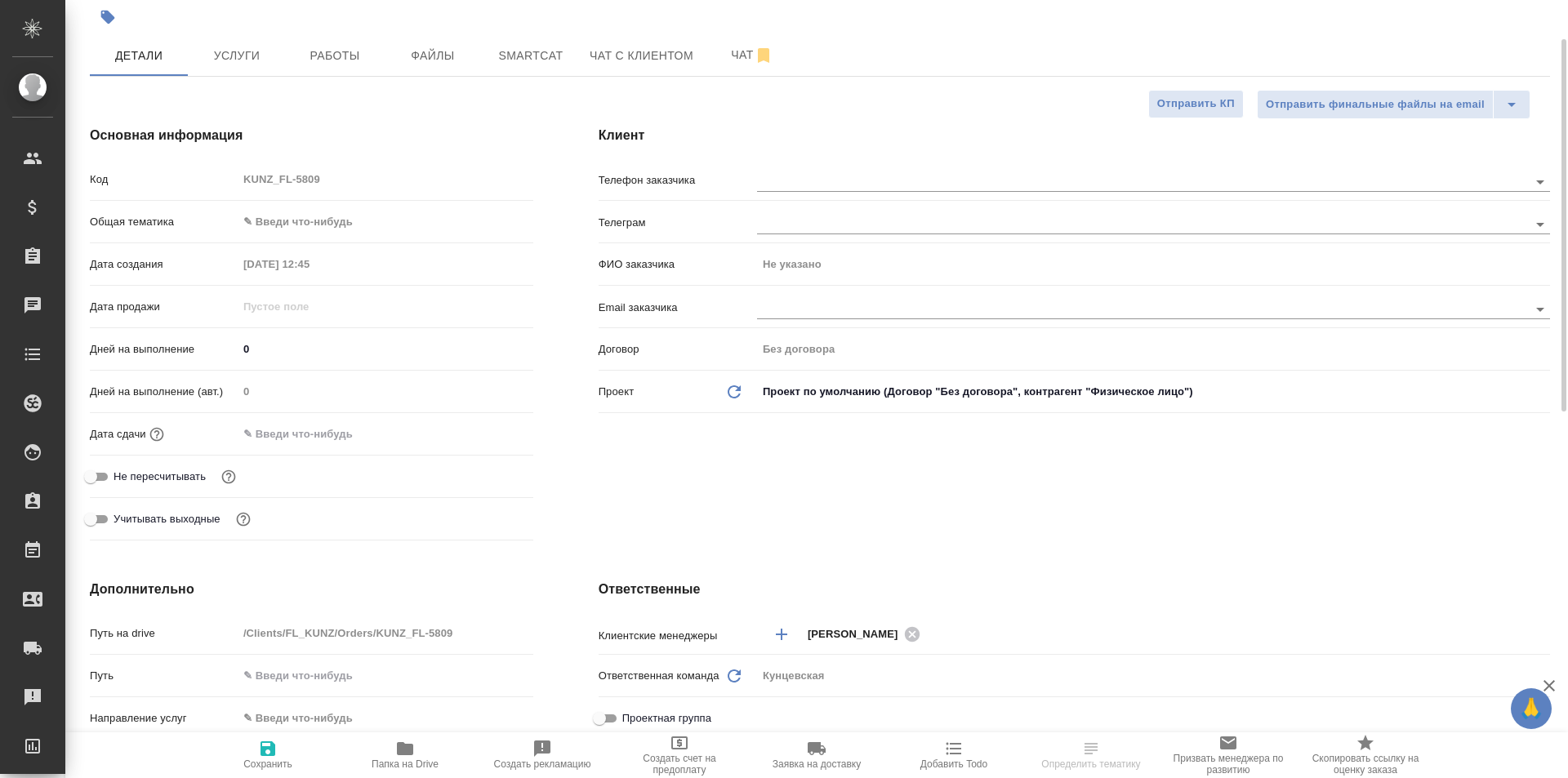
scroll to position [163, 0]
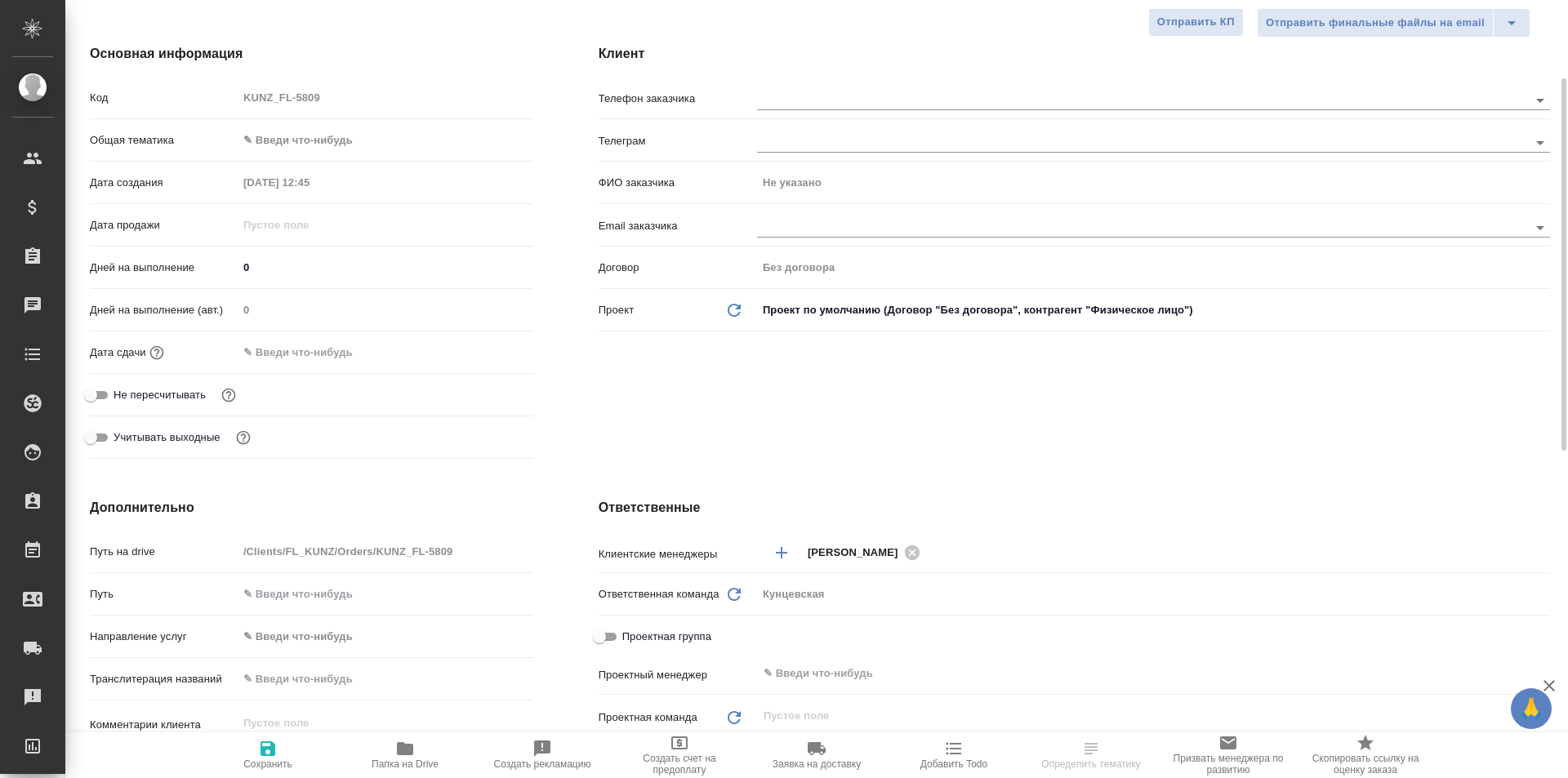
click at [325, 124] on div "Код KUNZ_FL-5809" at bounding box center [311, 104] width 443 height 43
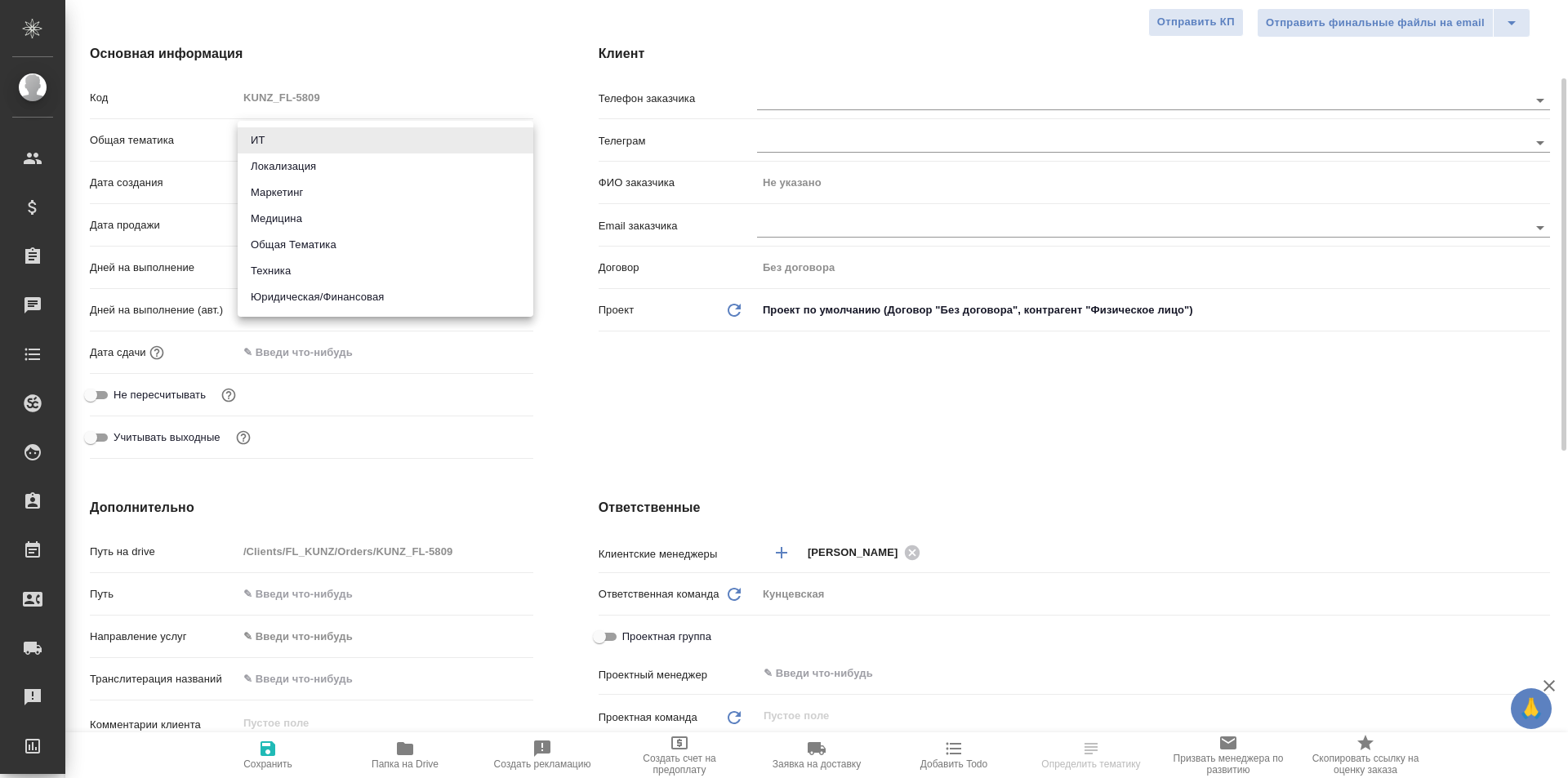
click at [320, 137] on body "🙏 .cls-1 fill:#fff; AWATERA [PERSON_NAME] Спецификации Заказы 0 Чаты Todo Проек…" at bounding box center [784, 389] width 1568 height 778
click at [336, 296] on li "Юридическая/Финансовая" at bounding box center [385, 297] width 295 height 26
type input "yr-fn"
type textarea "x"
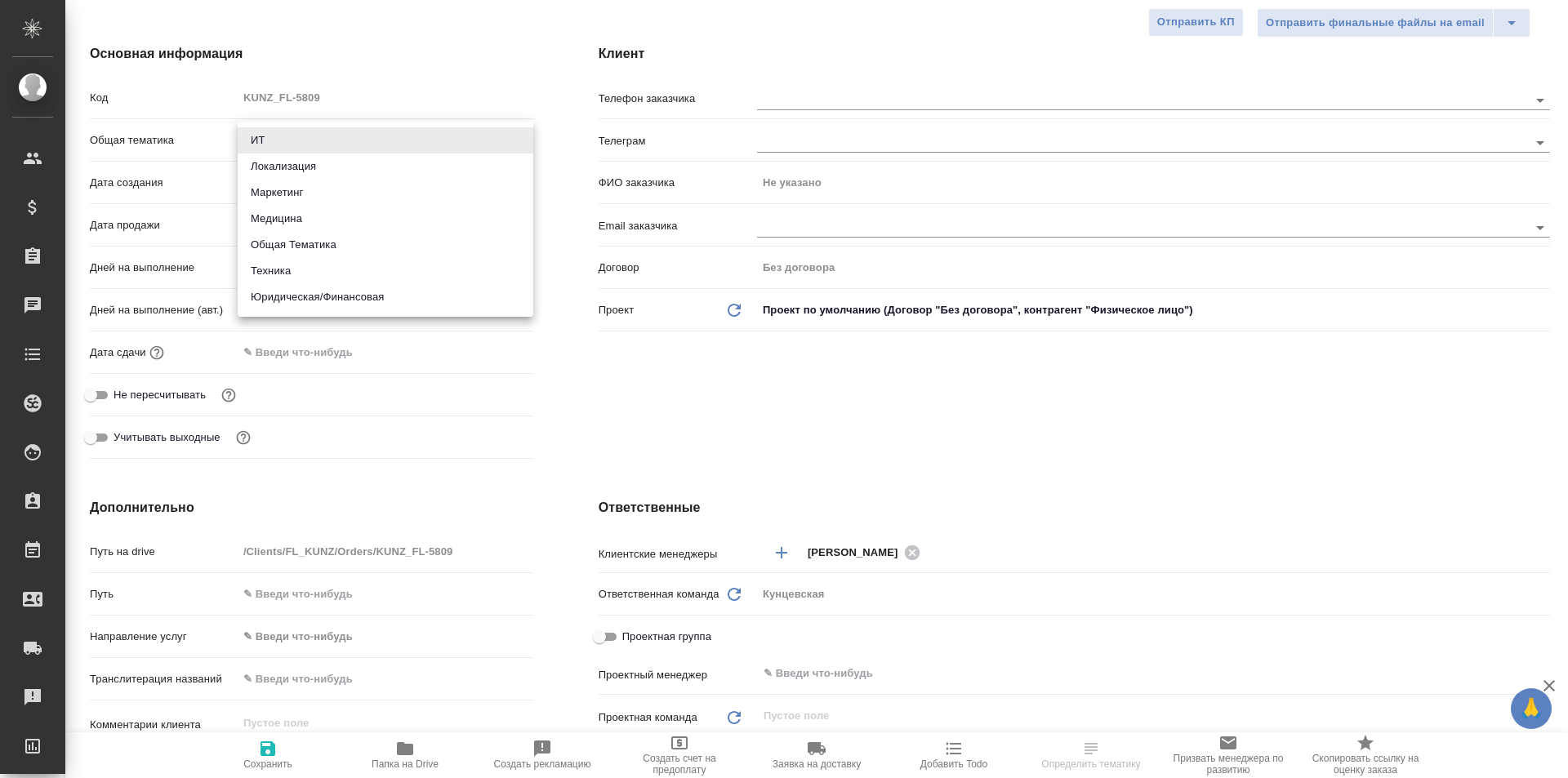
type textarea "x"
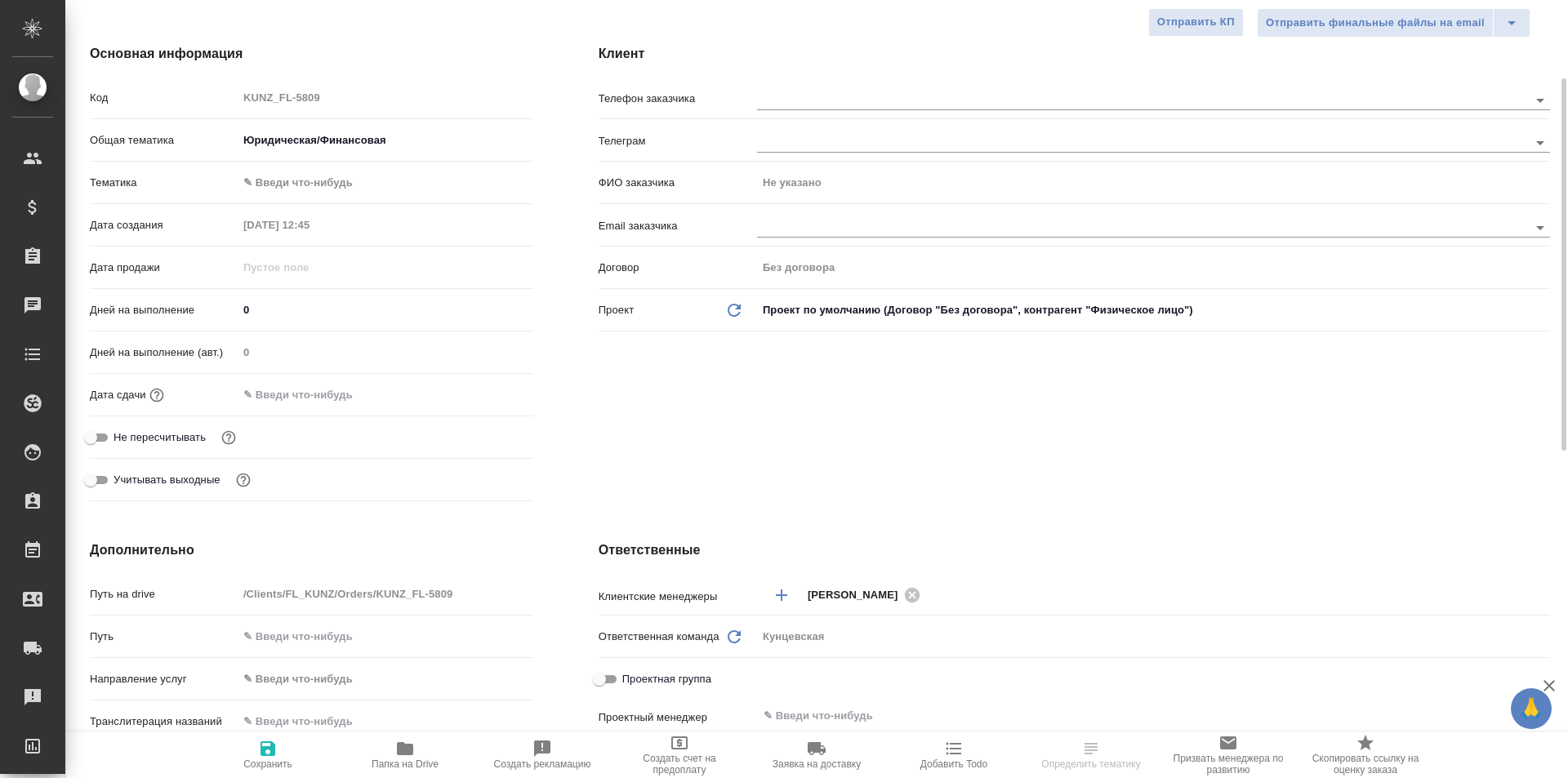
click at [324, 187] on body "🙏 .cls-1 fill:#fff; AWATERA [PERSON_NAME] Спецификации Заказы 0 Чаты Todo Проек…" at bounding box center [784, 389] width 1568 height 778
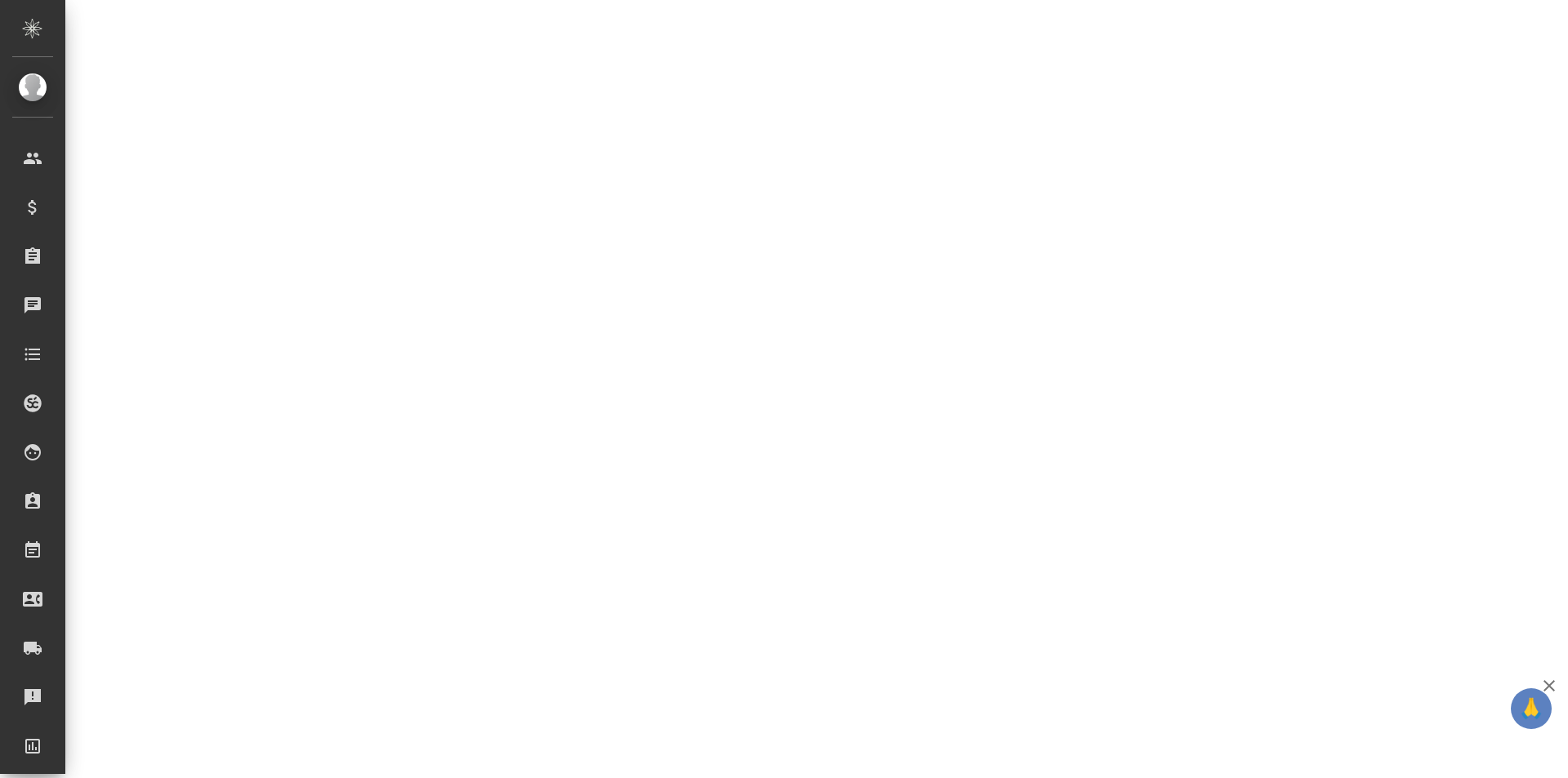
select select "RU"
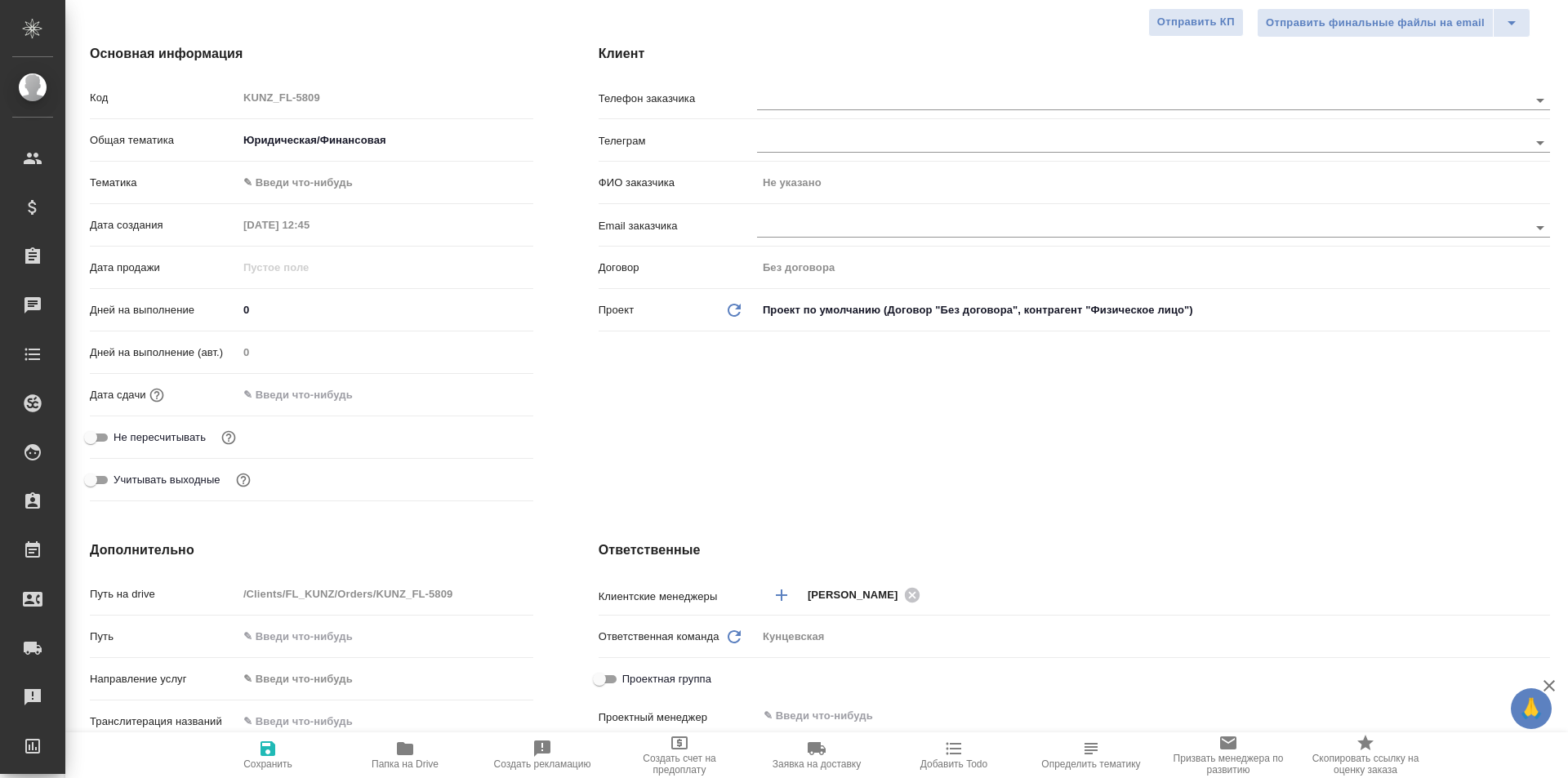
type textarea "x"
click at [330, 177] on body "🙏 .cls-1 fill:#fff; AWATERA [PERSON_NAME] Спецификации Заказы 0 Чаты Todo Проек…" at bounding box center [784, 389] width 1568 height 778
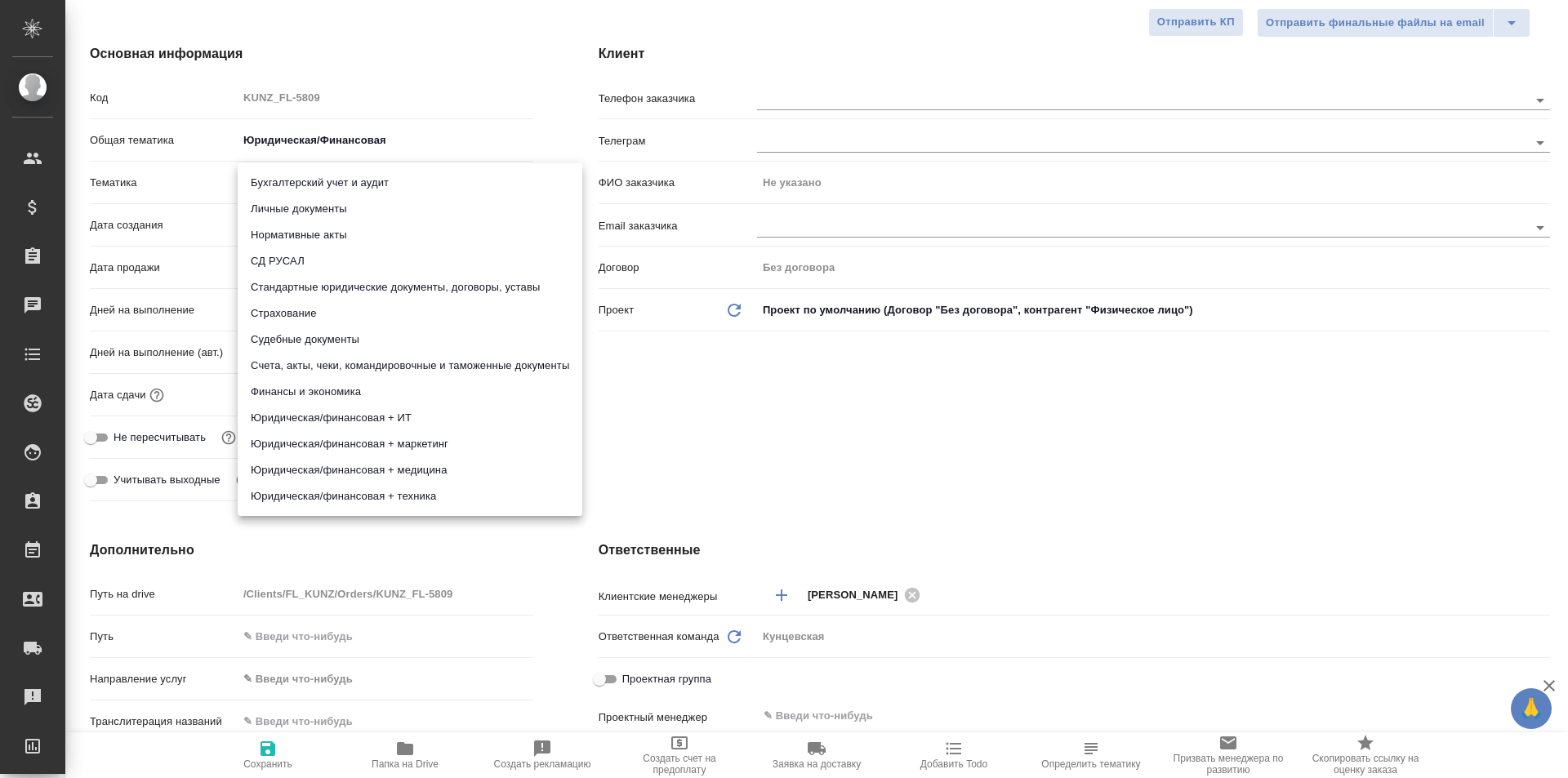
click at [339, 216] on li "Личные документы" at bounding box center [409, 209] width 345 height 26
type input "5a8b8b956a9677013d343cfe"
type textarea "x"
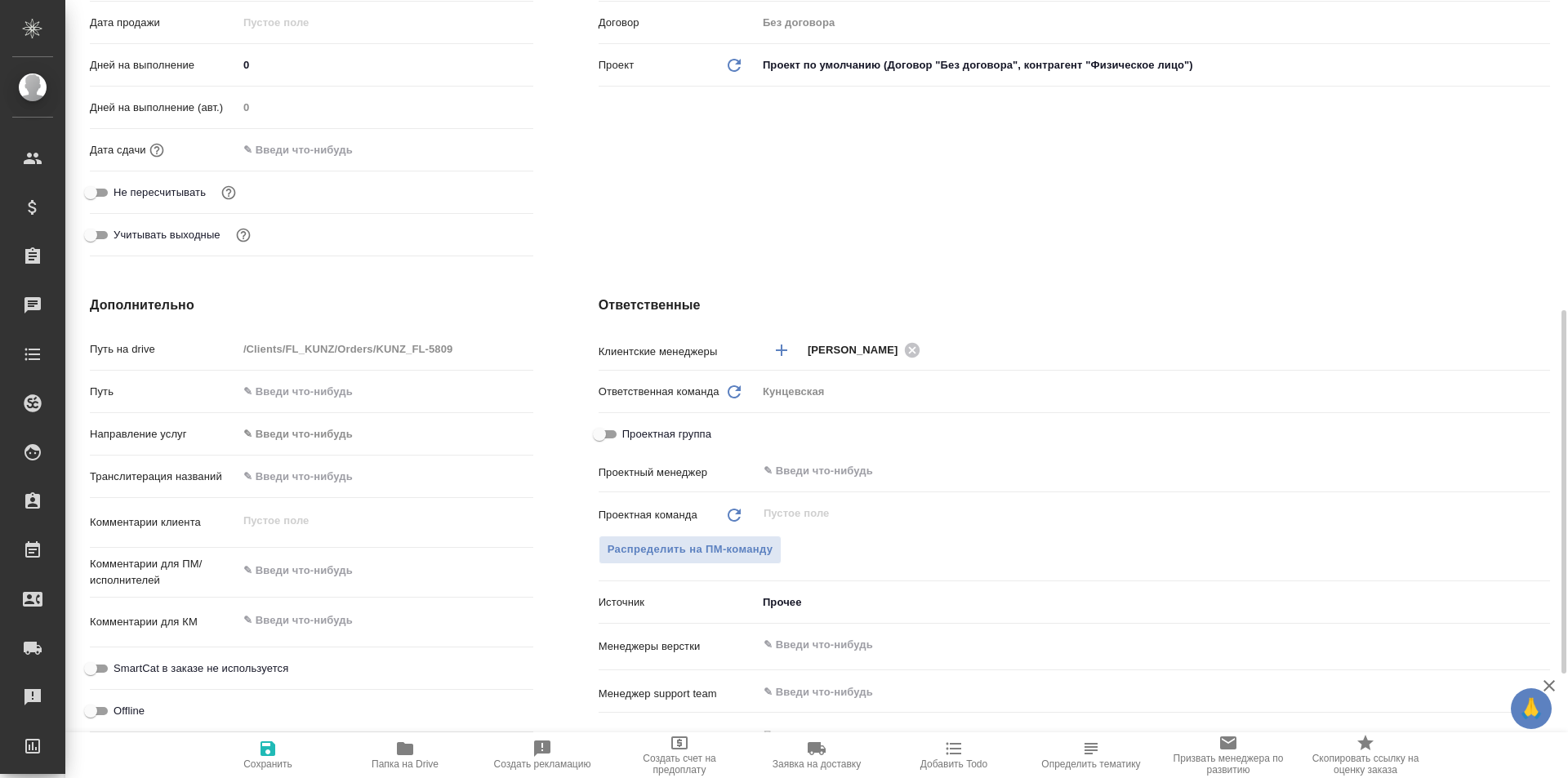
scroll to position [490, 0]
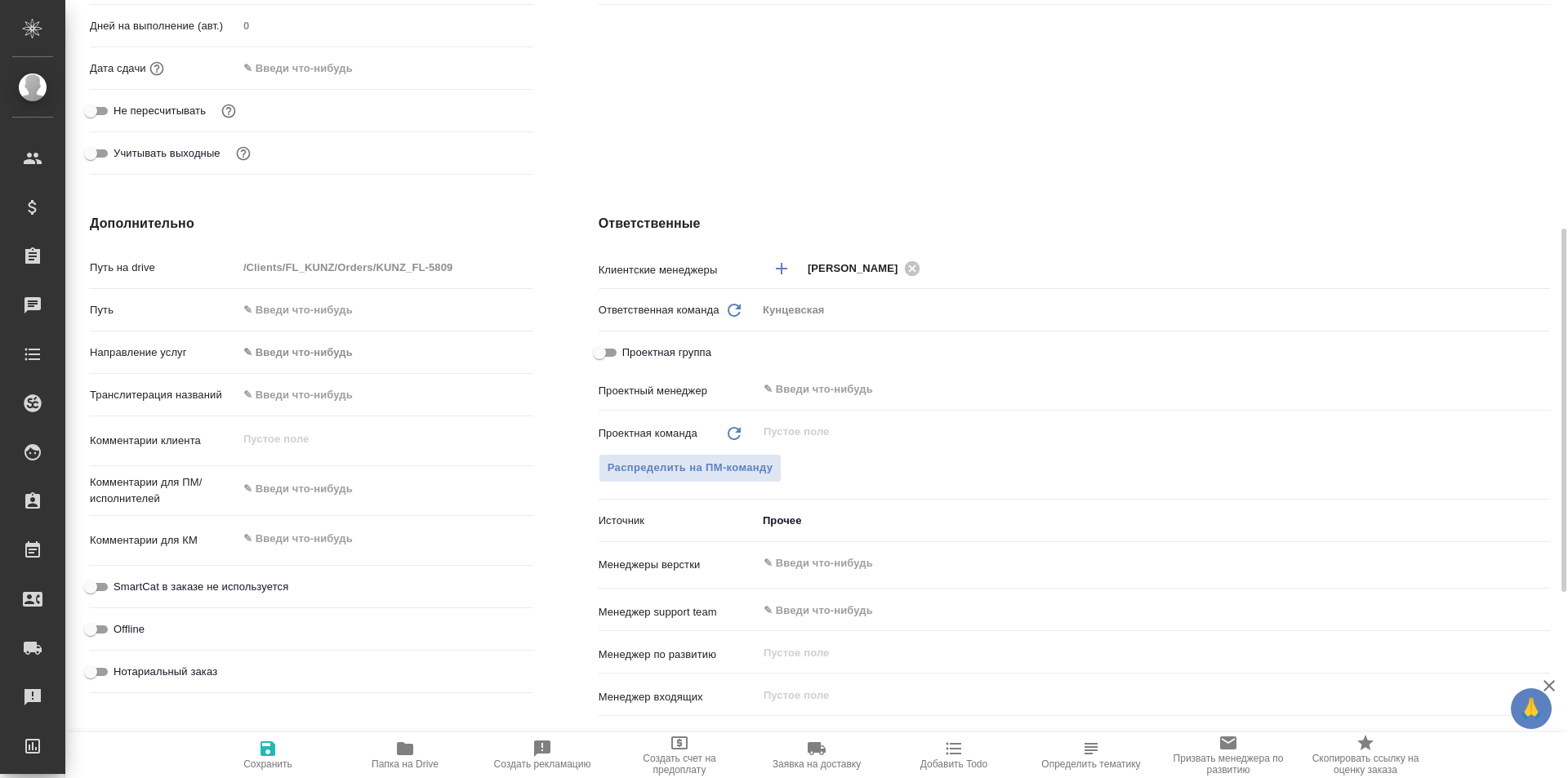
type textarea "x"
click at [293, 491] on textarea at bounding box center [385, 489] width 295 height 28
click at [341, 491] on textarea at bounding box center [386, 490] width 294 height 28
type textarea "x"
type textarea "с"
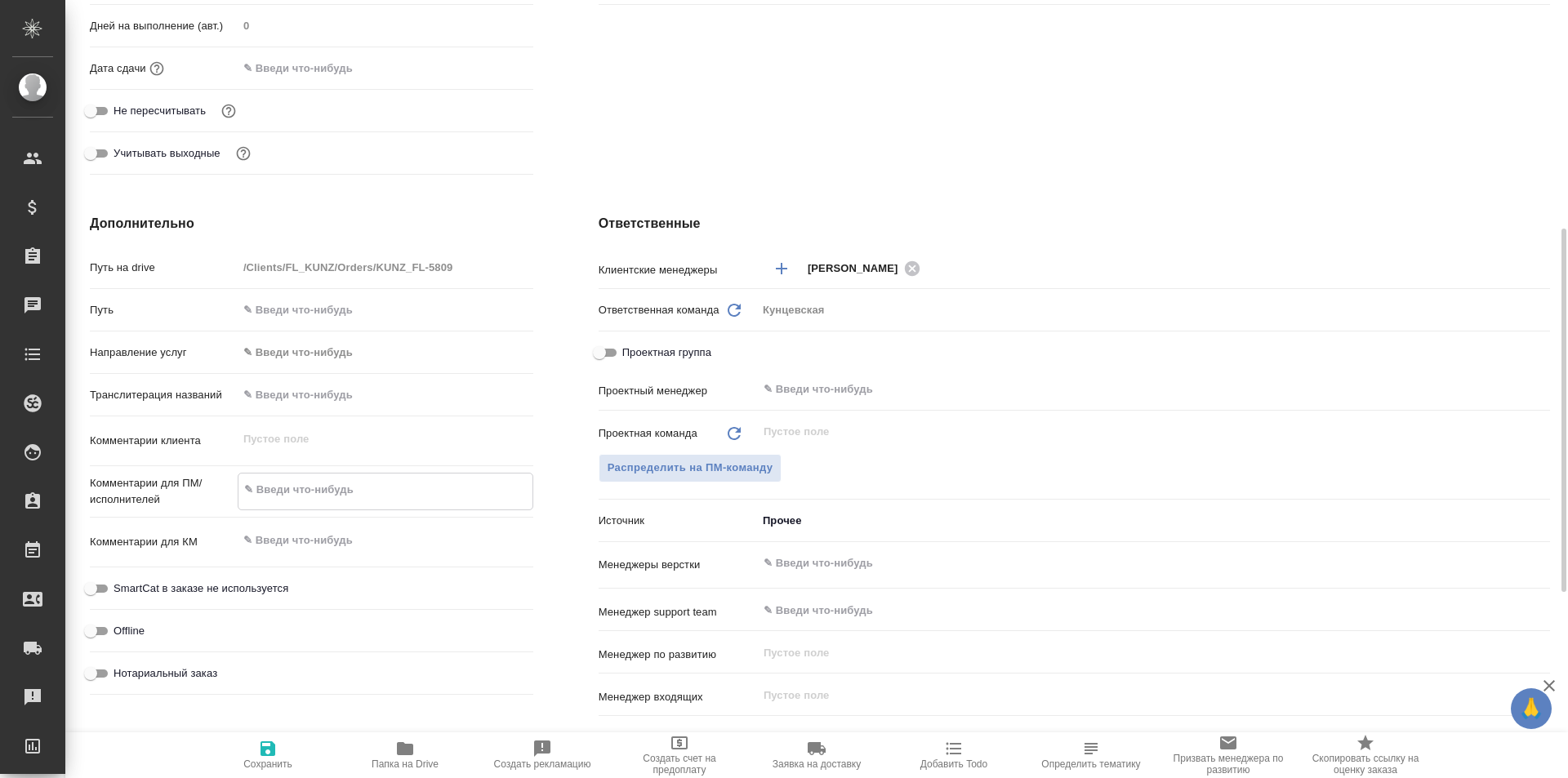
type textarea "x"
type textarea "сд"
type textarea "x"
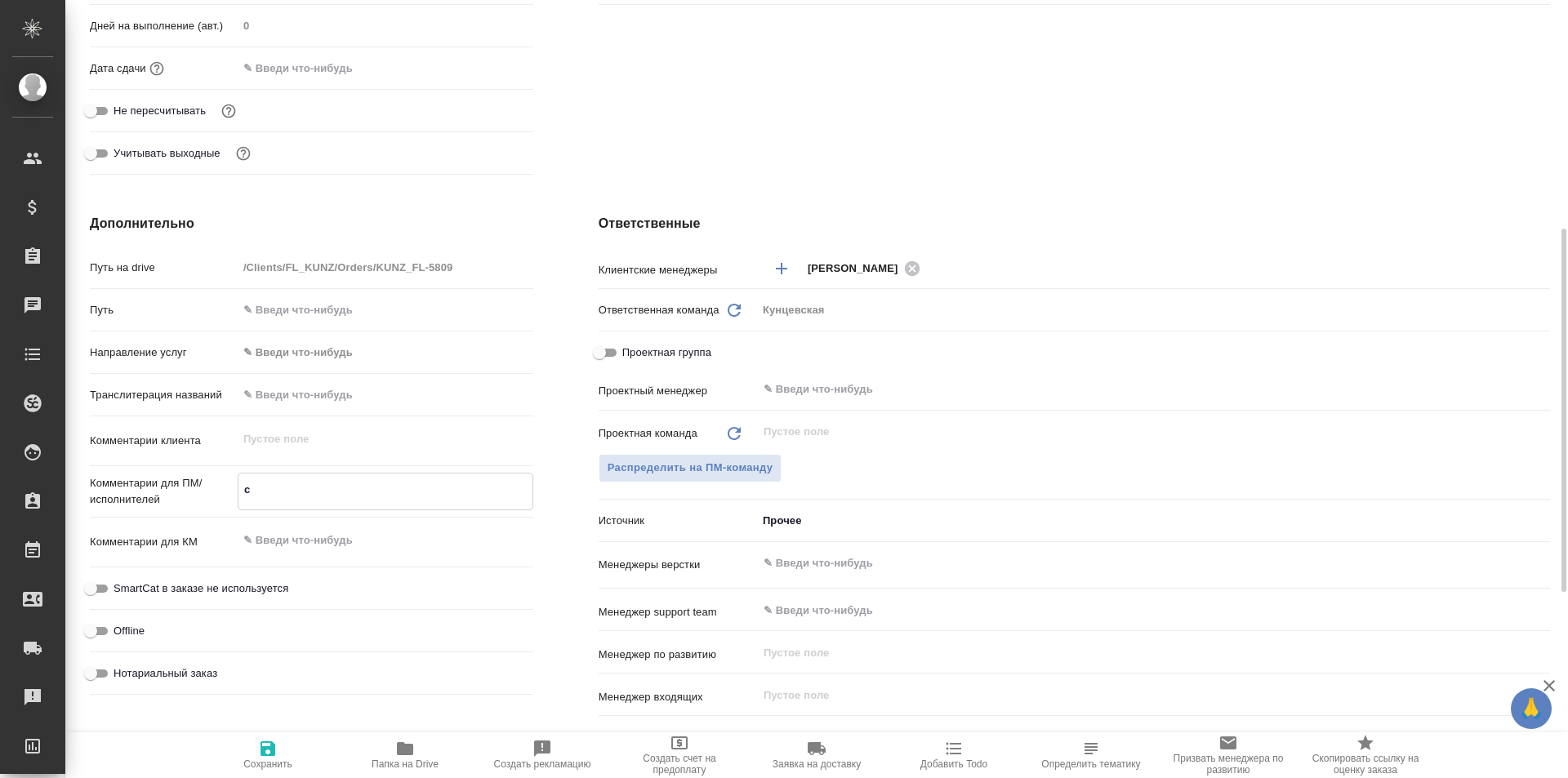
type textarea "x"
type textarea "сде"
type textarea "x"
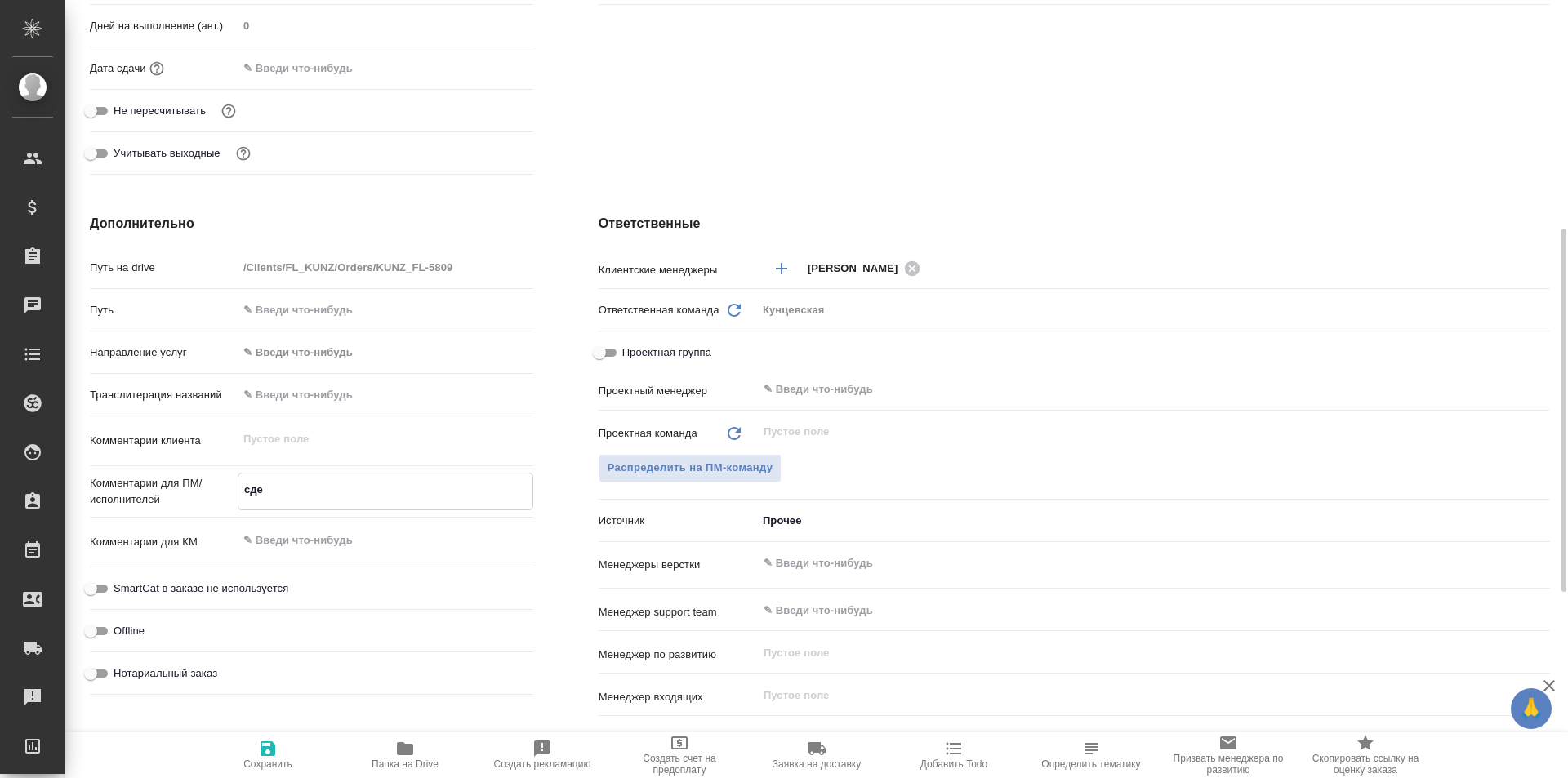
type textarea "x"
type textarea "сдел"
type textarea "x"
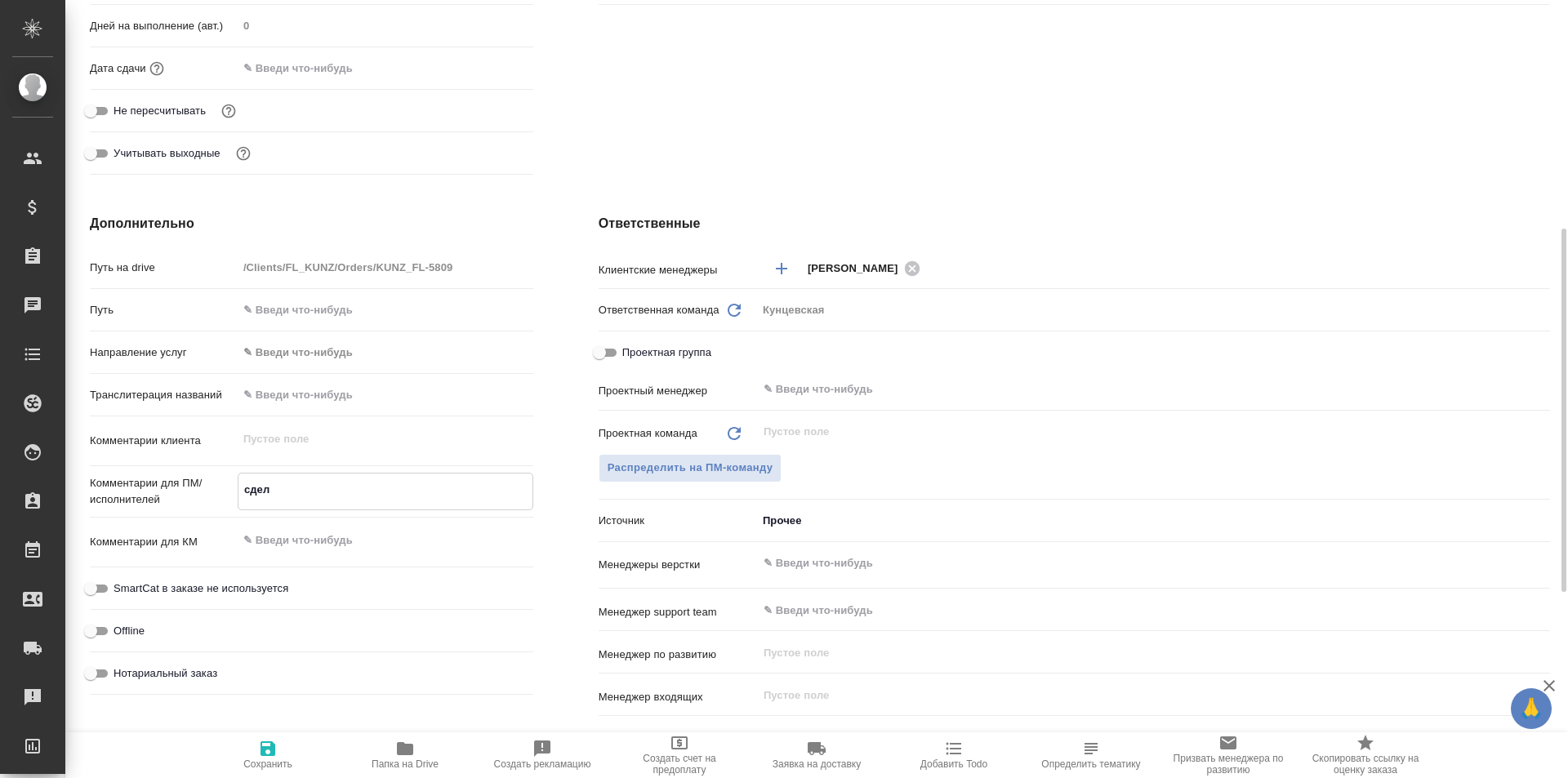
type textarea "сдела"
type textarea "x"
type textarea "сделат"
type textarea "x"
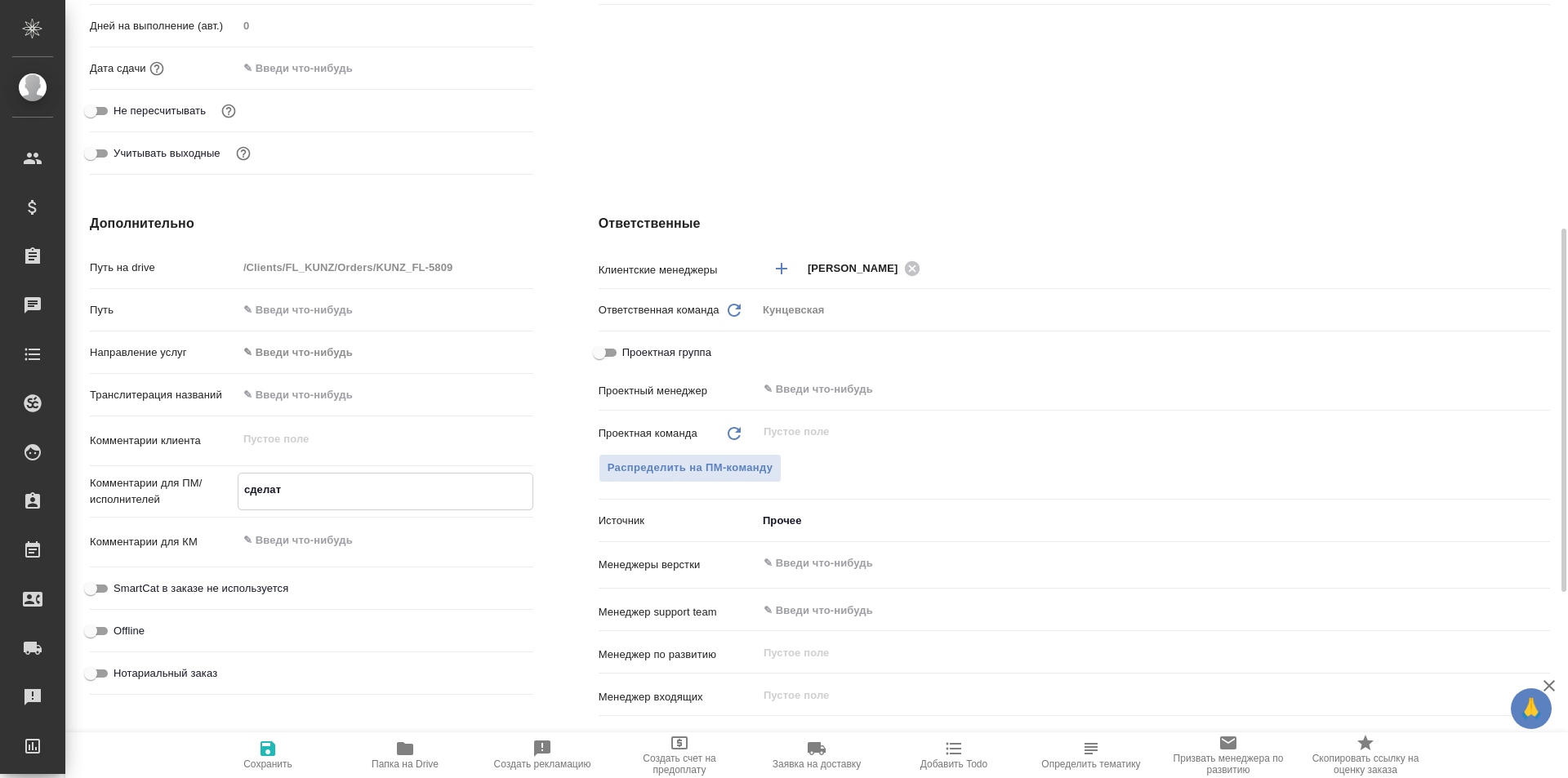
type textarea "x"
type textarea "сделать"
type textarea "x"
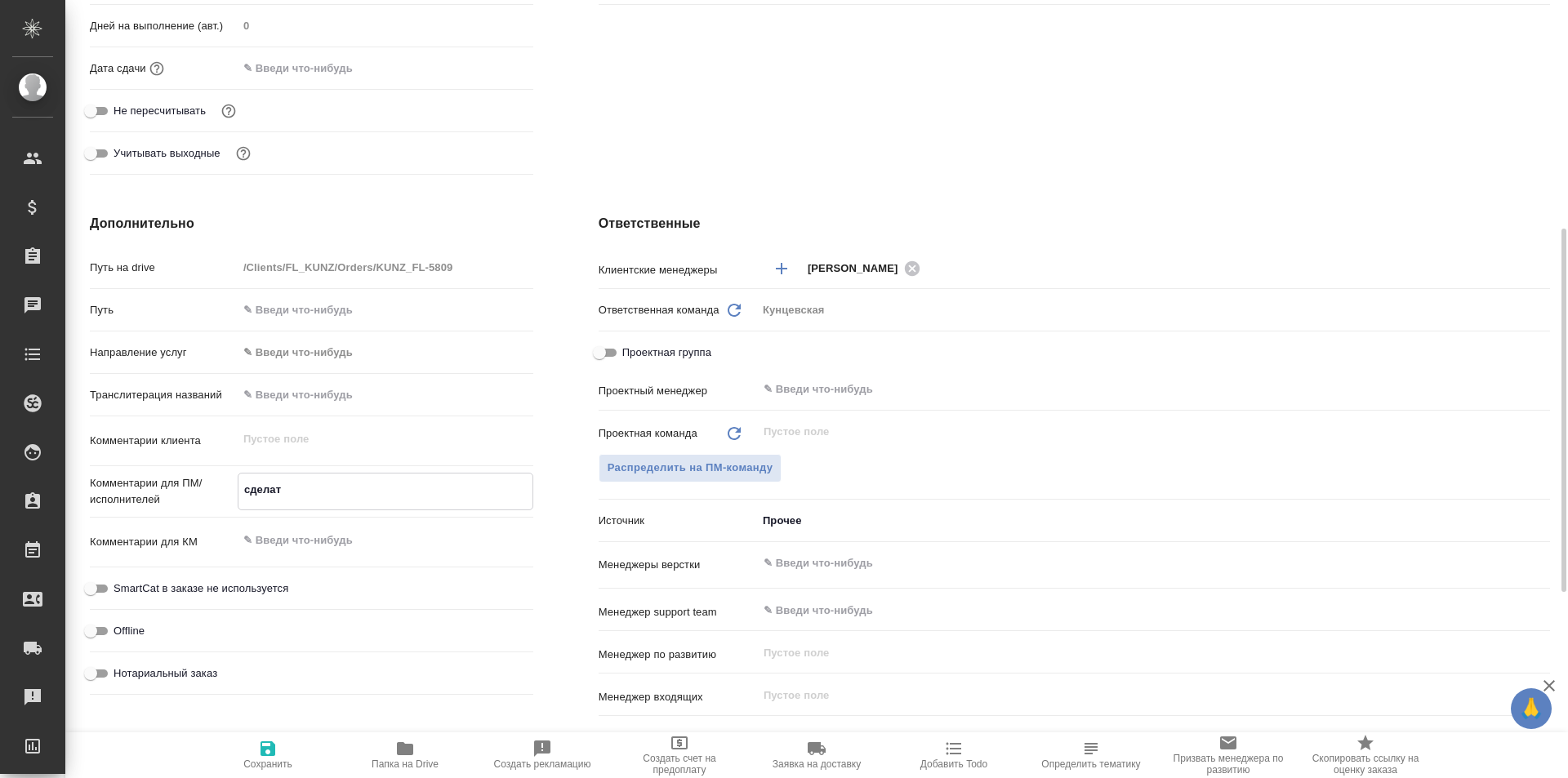
type textarea "x"
type textarea "сделать"
type textarea "x"
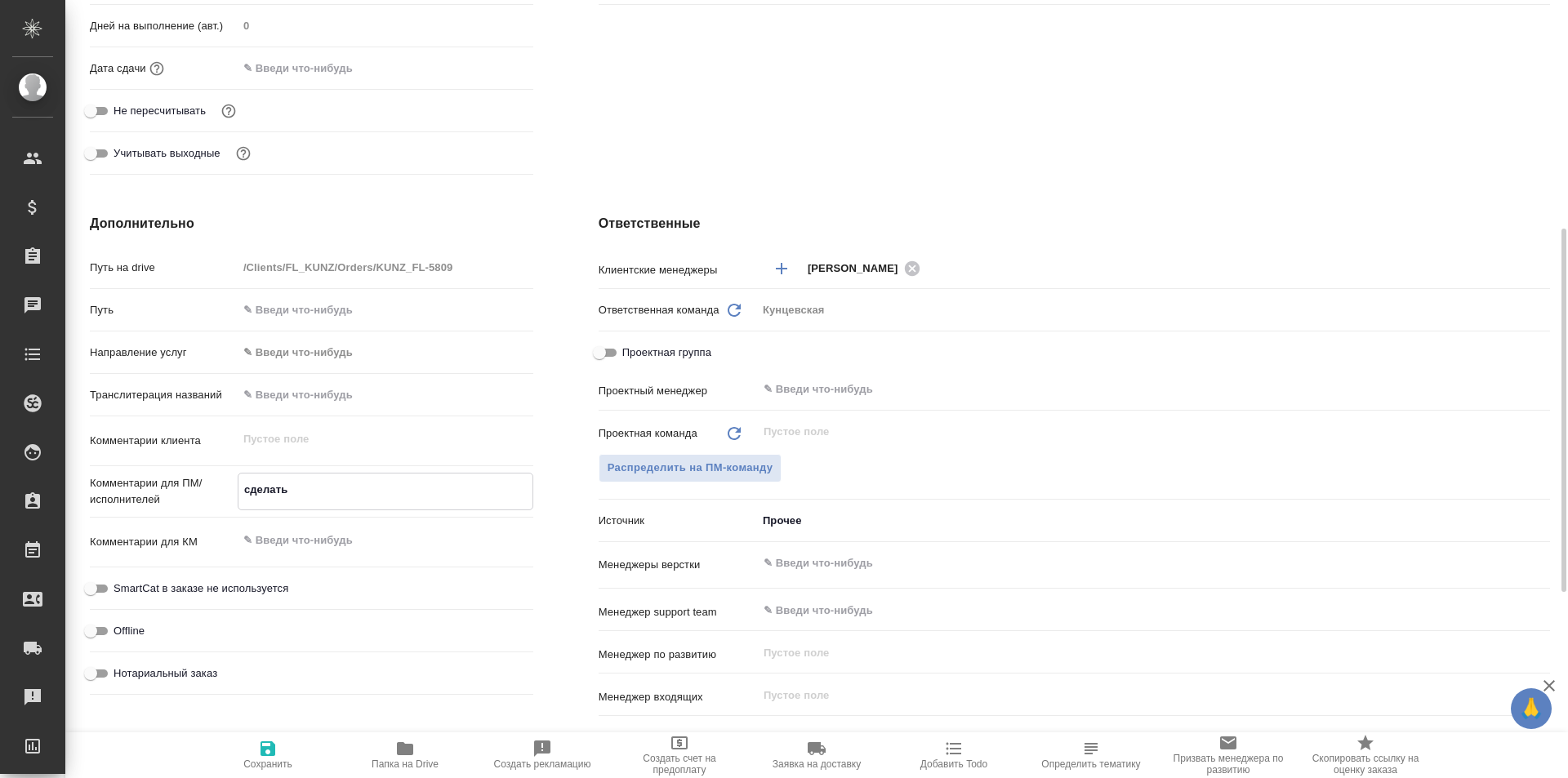
type textarea "сделать н"
type textarea "x"
type textarea "сделать но"
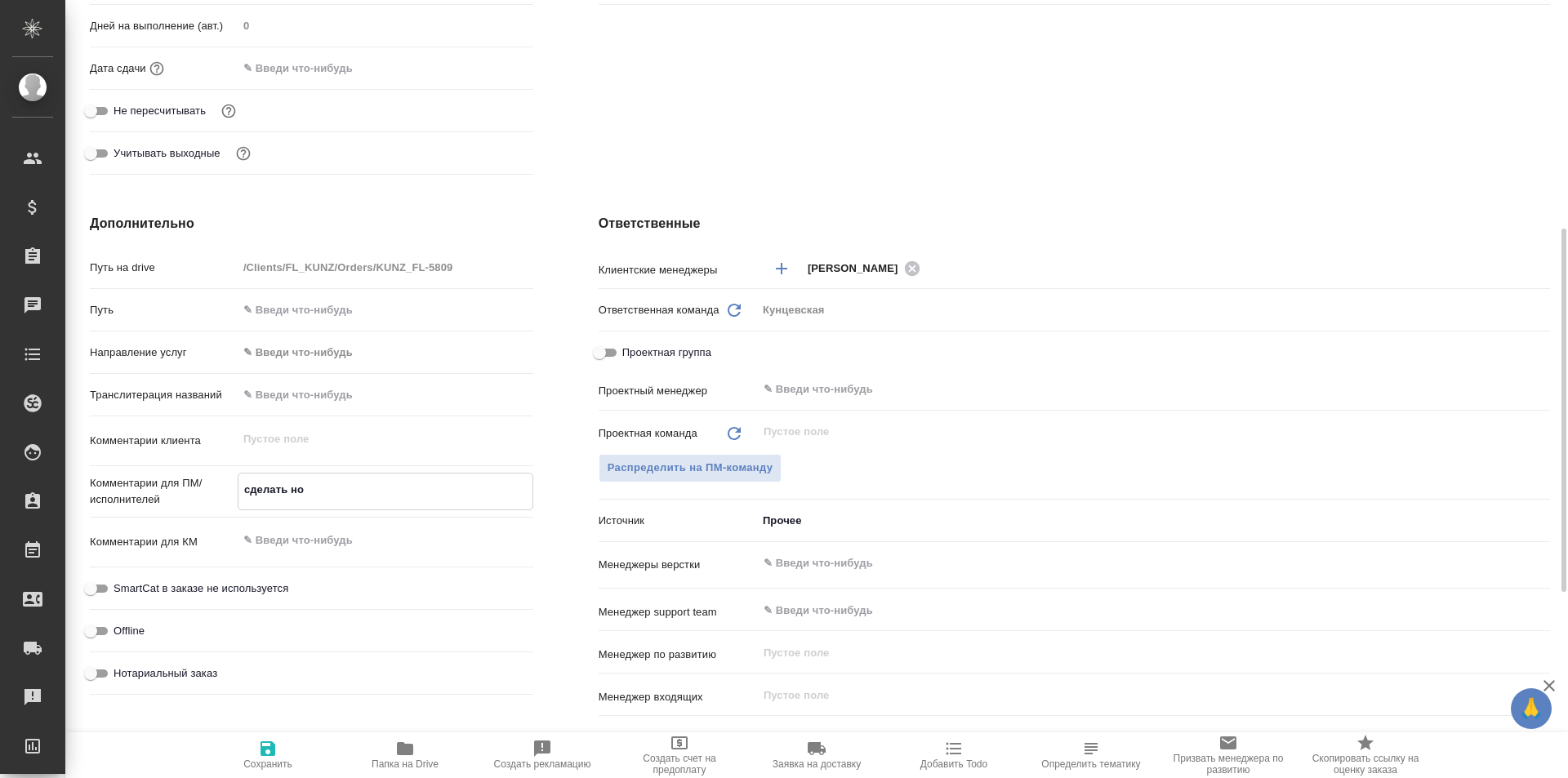
type textarea "x"
type textarea "сделать нот"
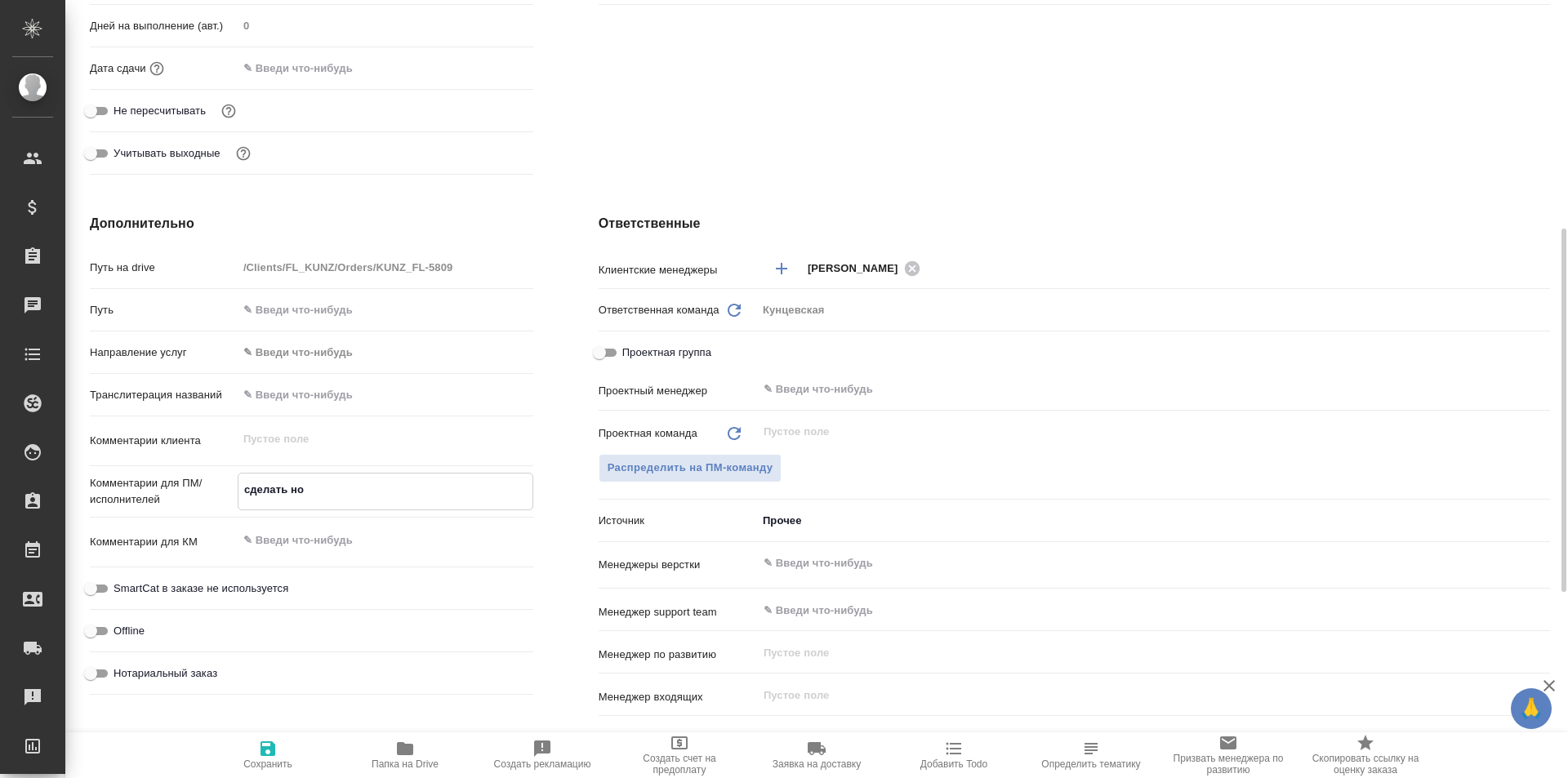
type textarea "x"
type textarea "сделать нот,"
type textarea "x"
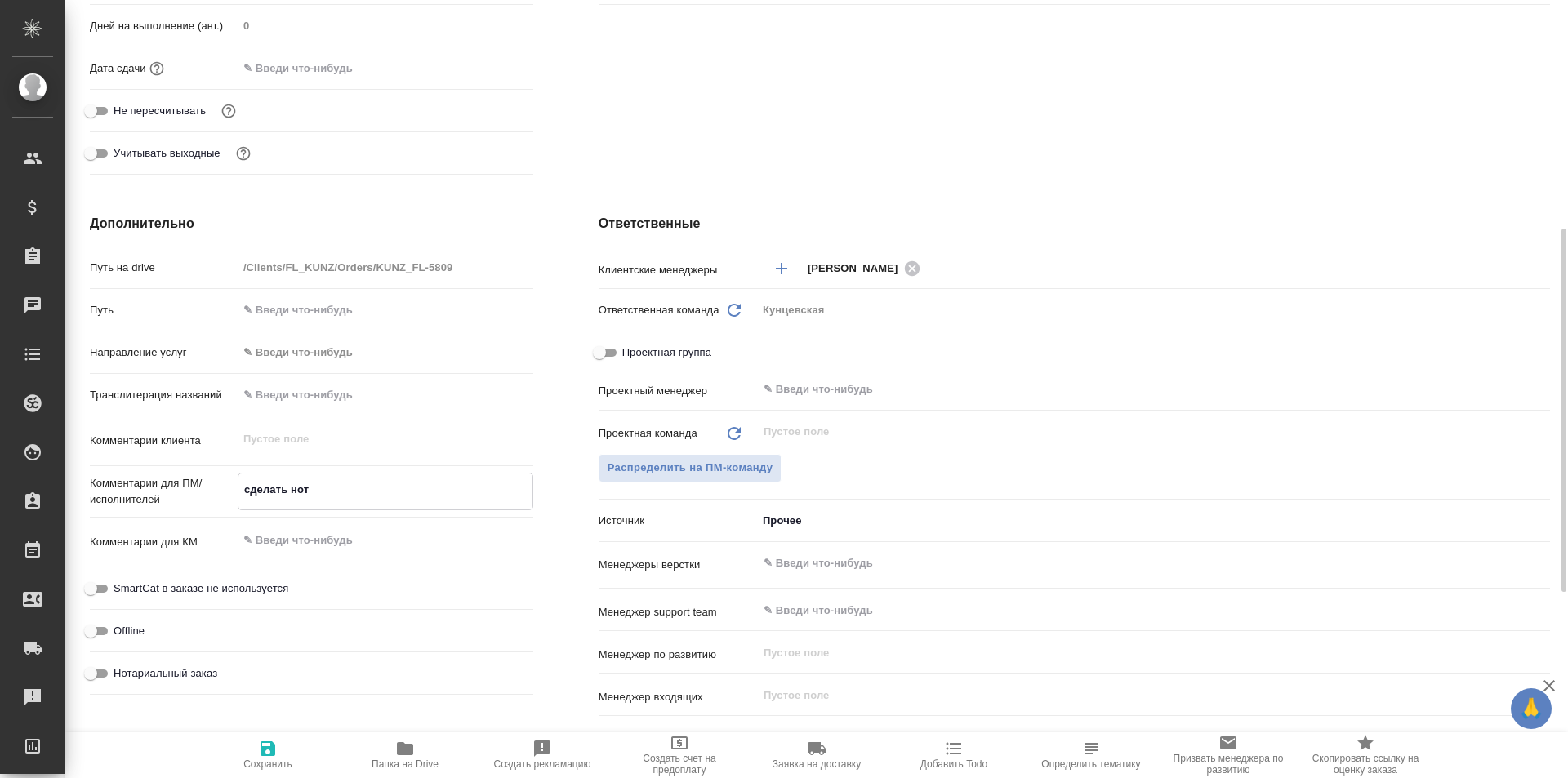
type textarea "x"
type textarea "сделать нот,"
type textarea "x"
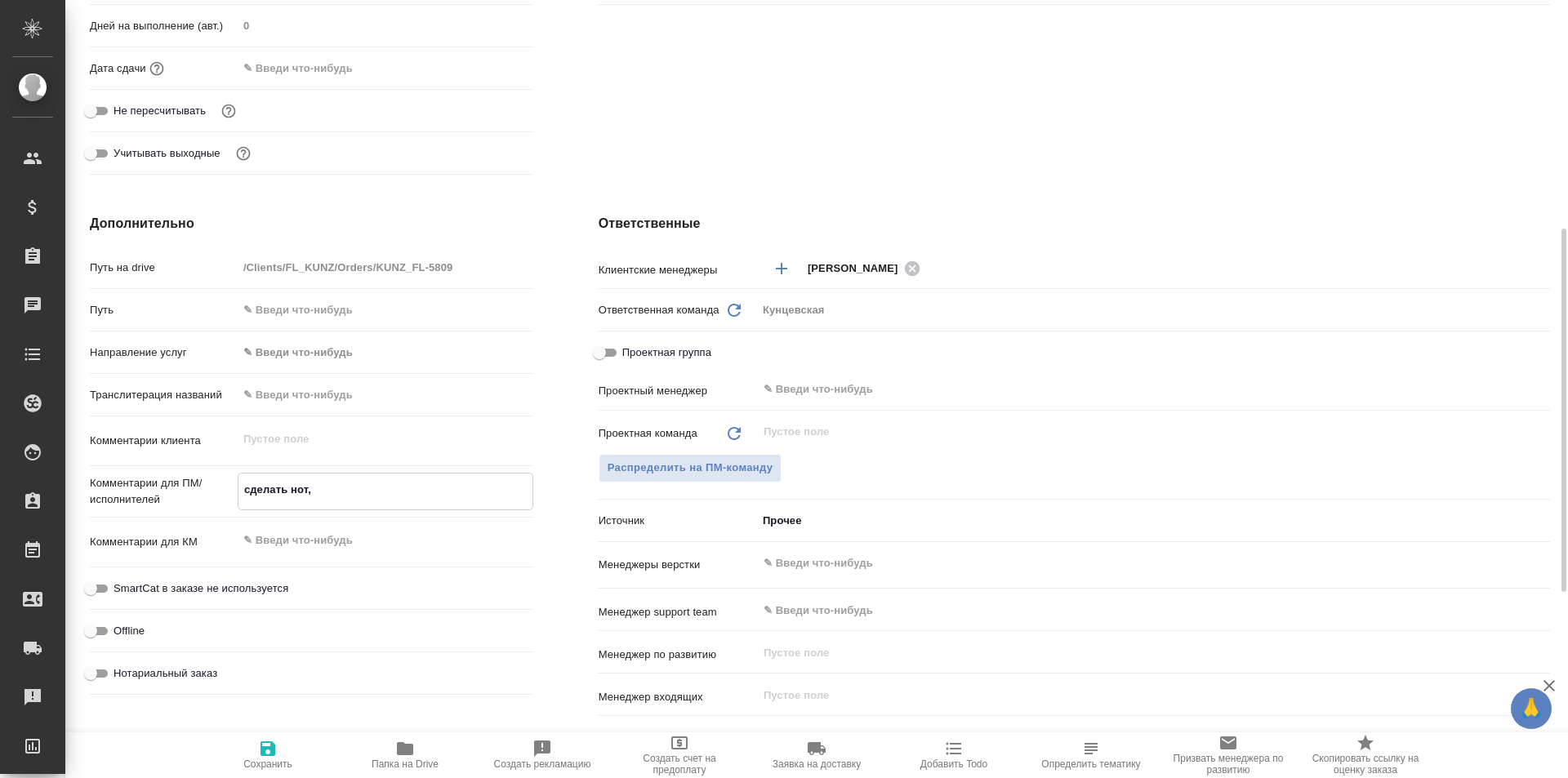
type textarea "x"
type textarea "сделать нот, к"
type textarea "x"
type textarea "сделать нот, ко"
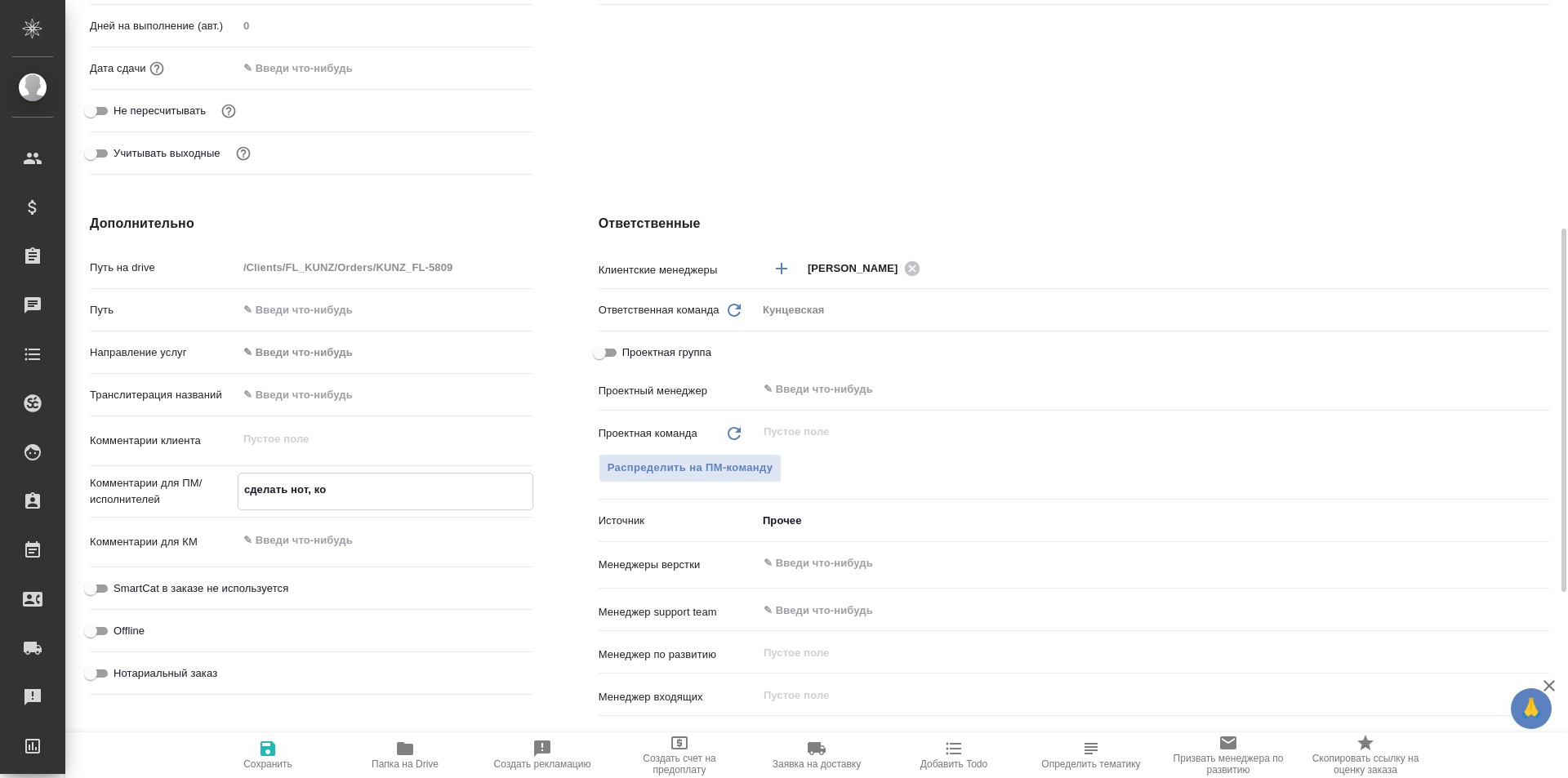
type textarea "x"
type textarea "сделать нот, коп"
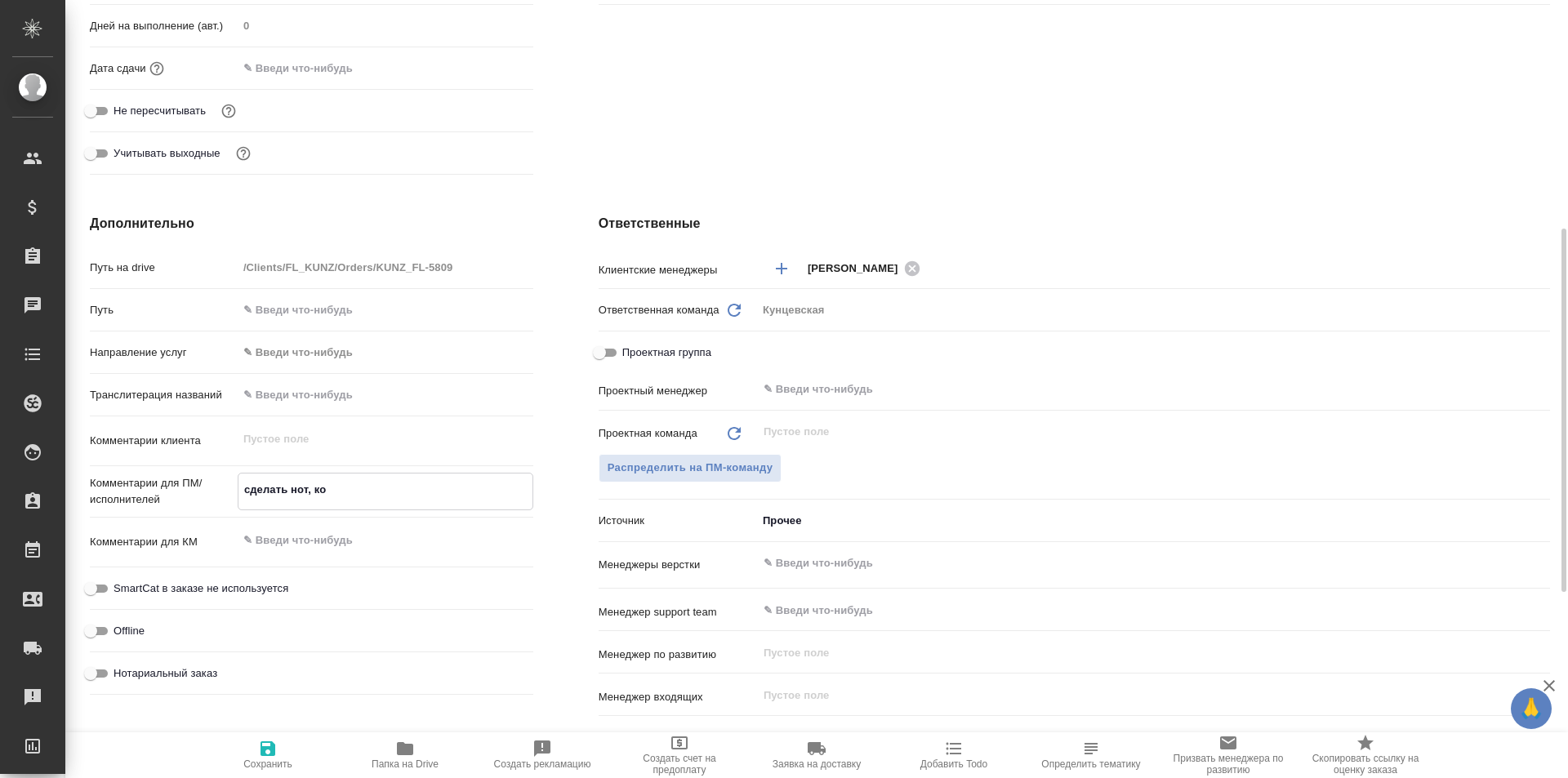
type textarea "x"
type textarea "сделать нот, копи"
type textarea "x"
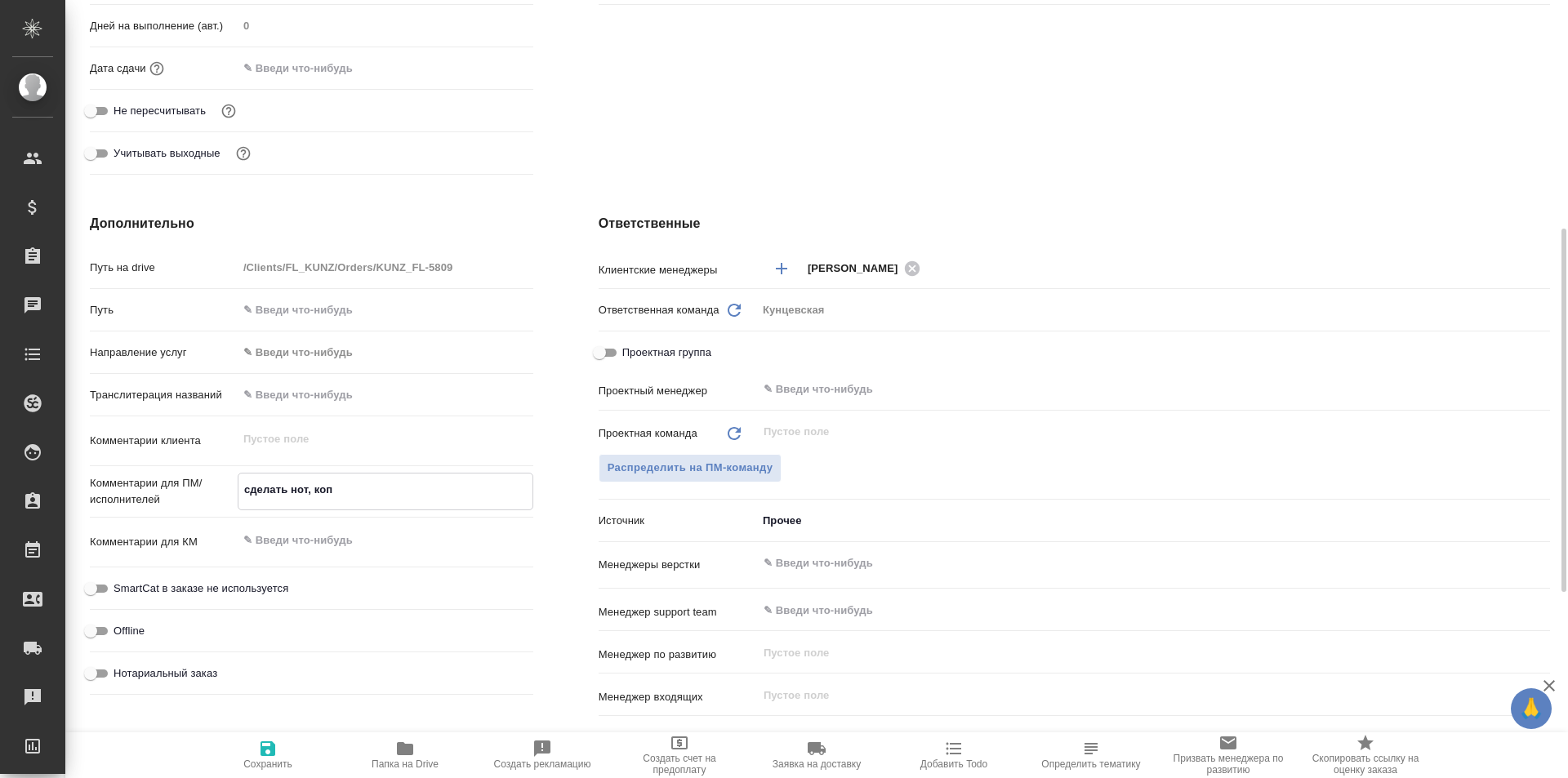
type textarea "x"
type textarea "сделать нот, копию"
type textarea "x"
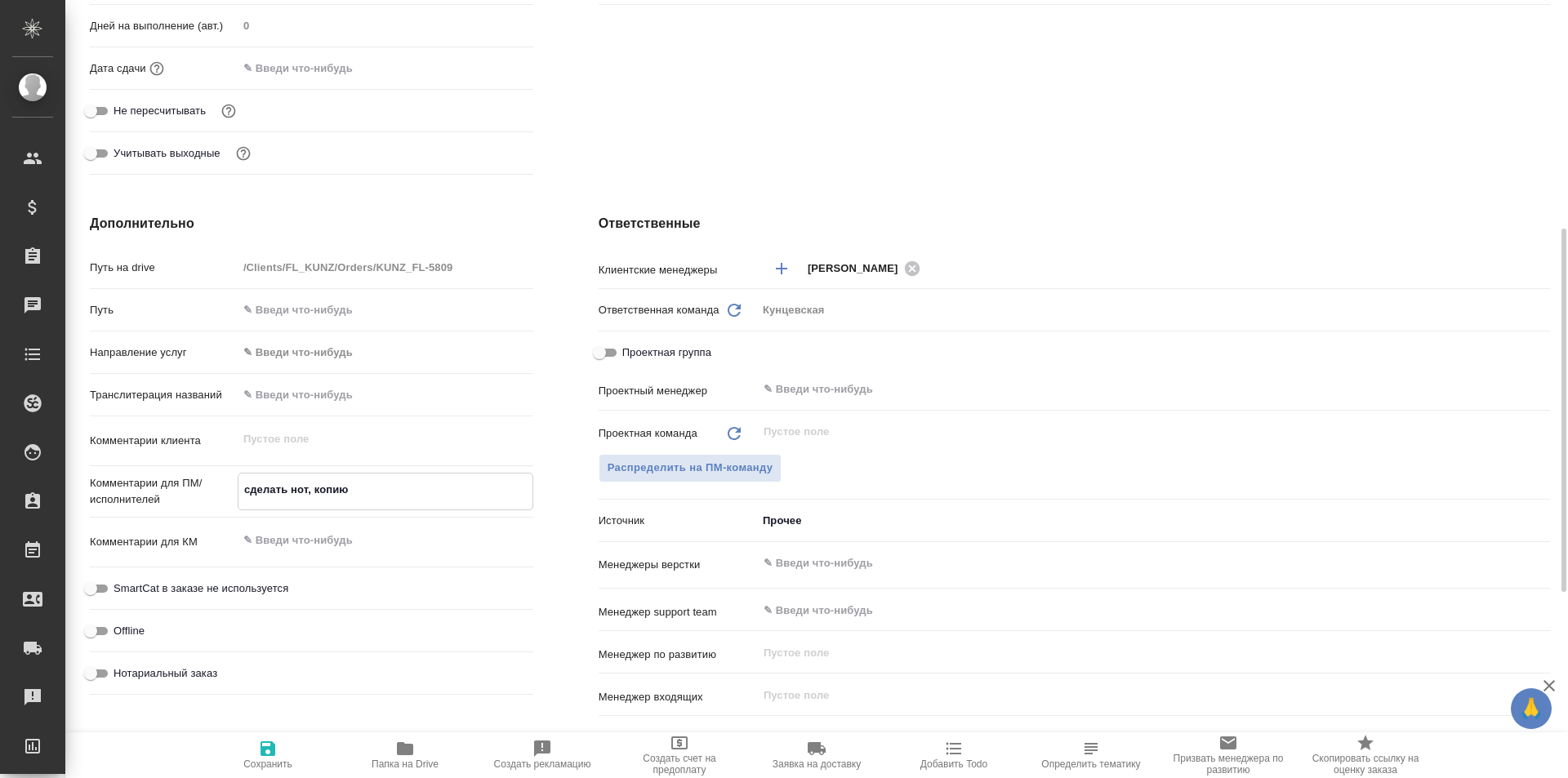
type textarea "x"
type textarea "сделать нот, копию"
type textarea "x"
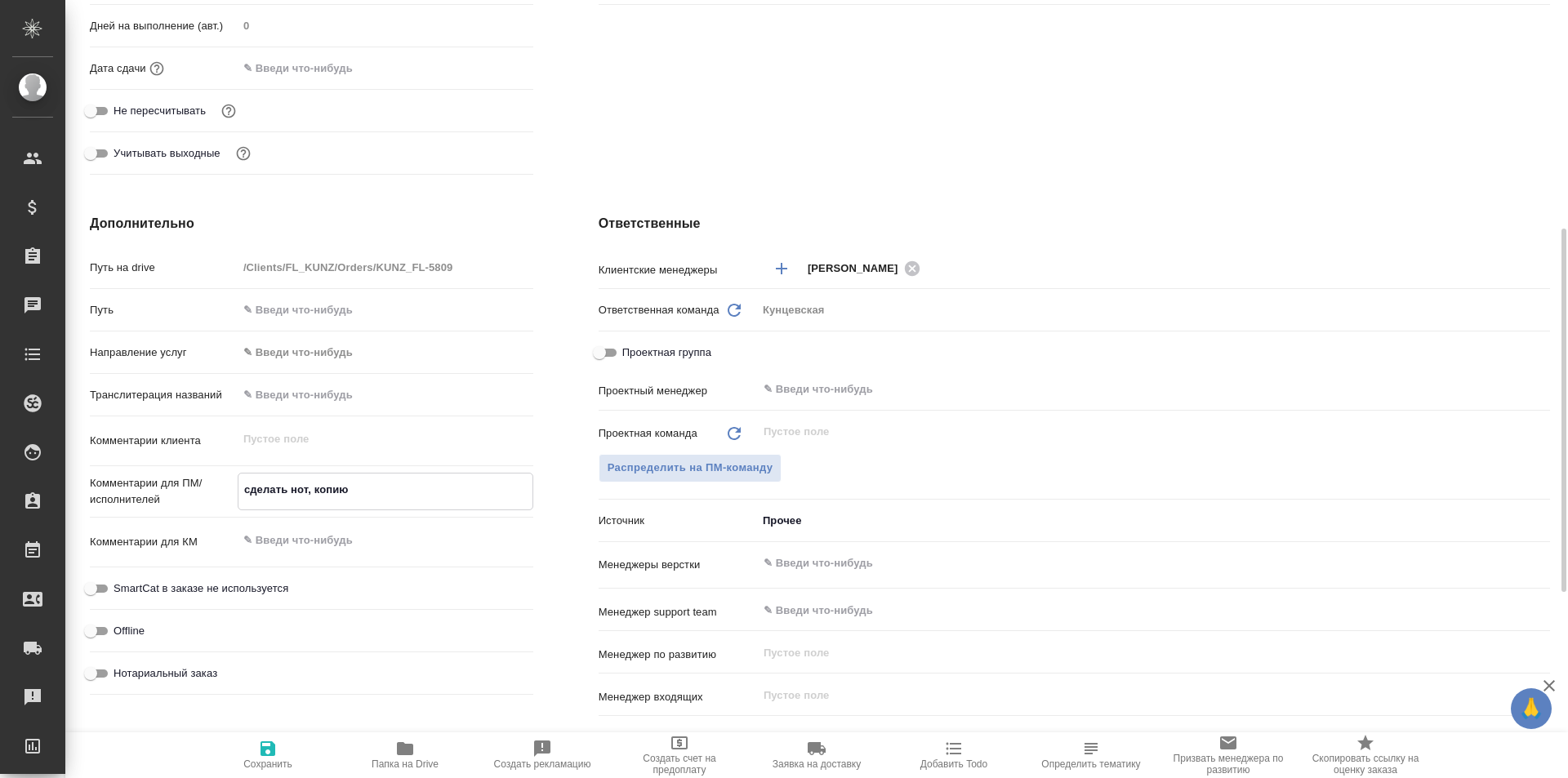
type textarea "сделать нот, копию с"
type textarea "x"
type textarea "сделать нот, копию с"
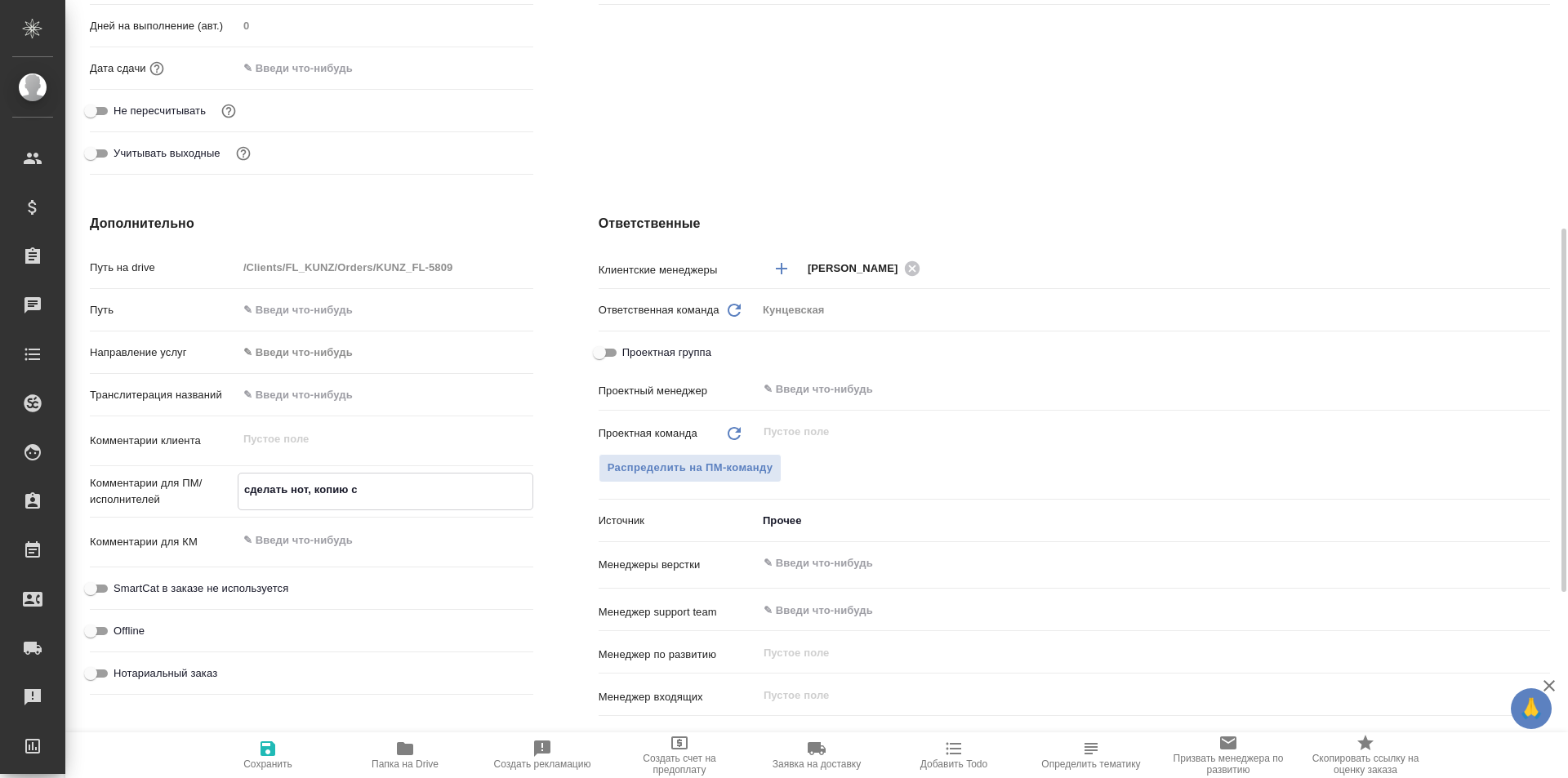
type textarea "x"
type textarea "сделать нот, копию с"
type textarea "x"
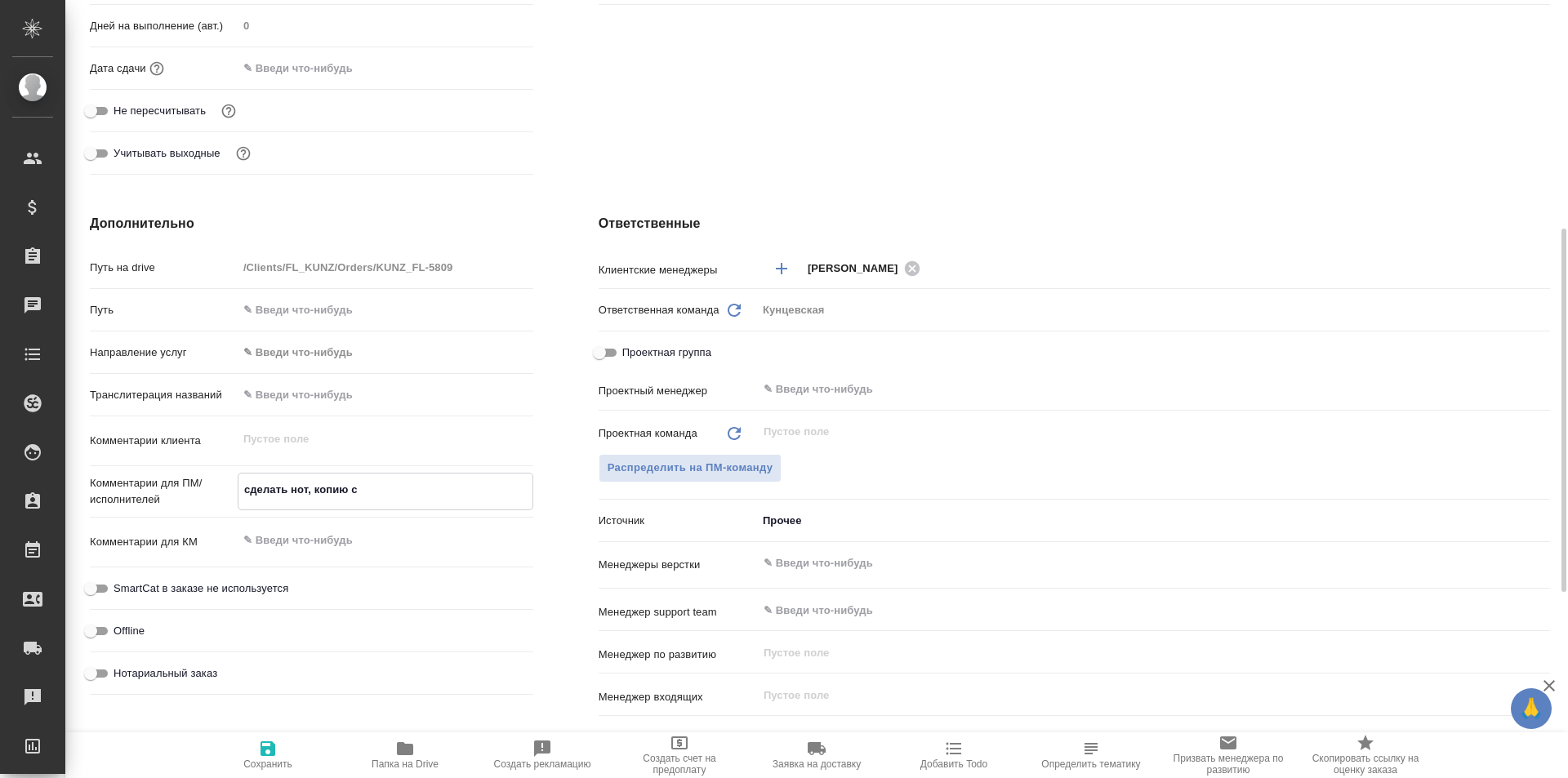
type textarea "x"
type textarea "сделать нот, копию"
type textarea "x"
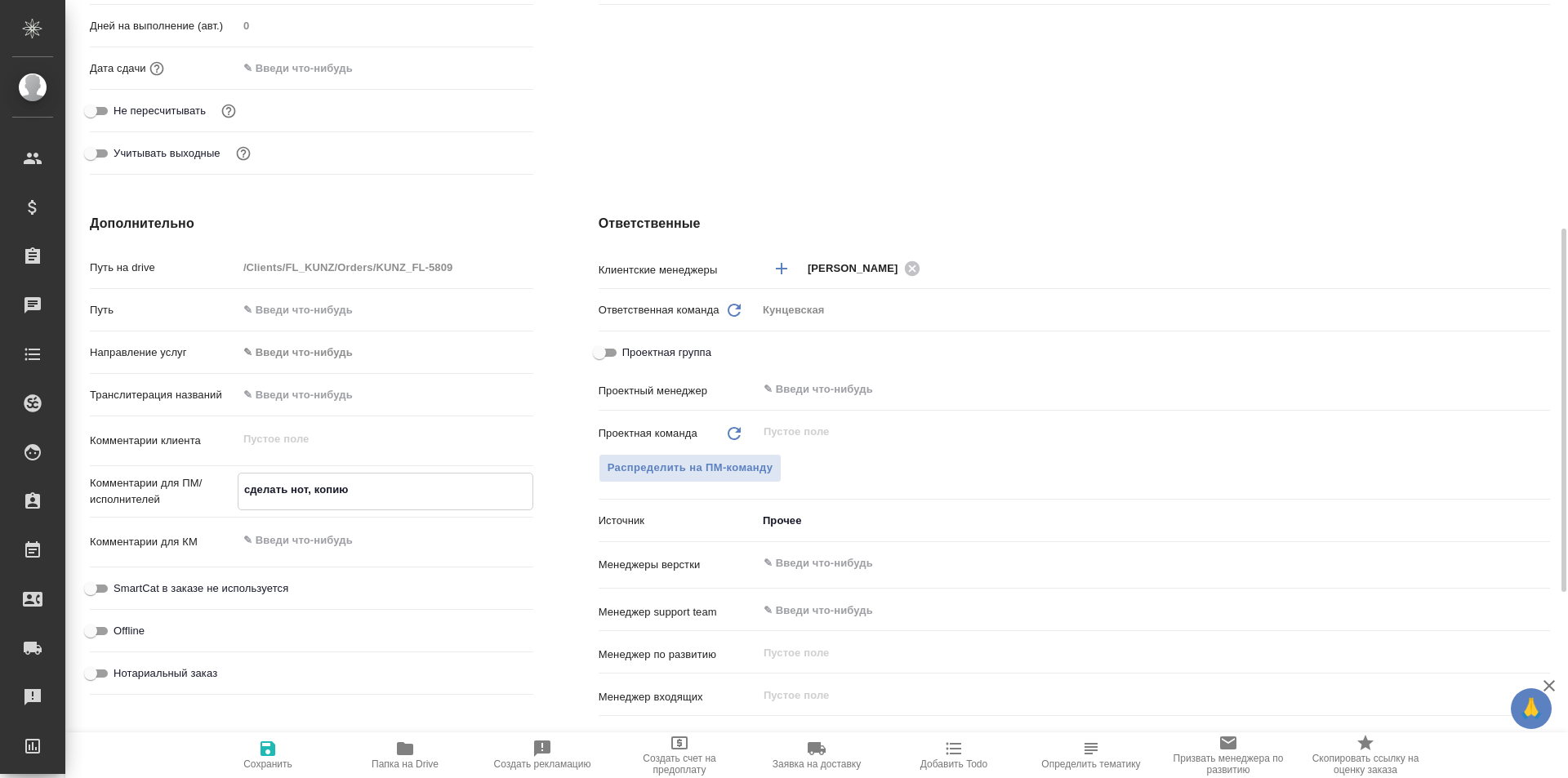
type textarea "x"
type textarea "сделать нот, копию"
type textarea "x"
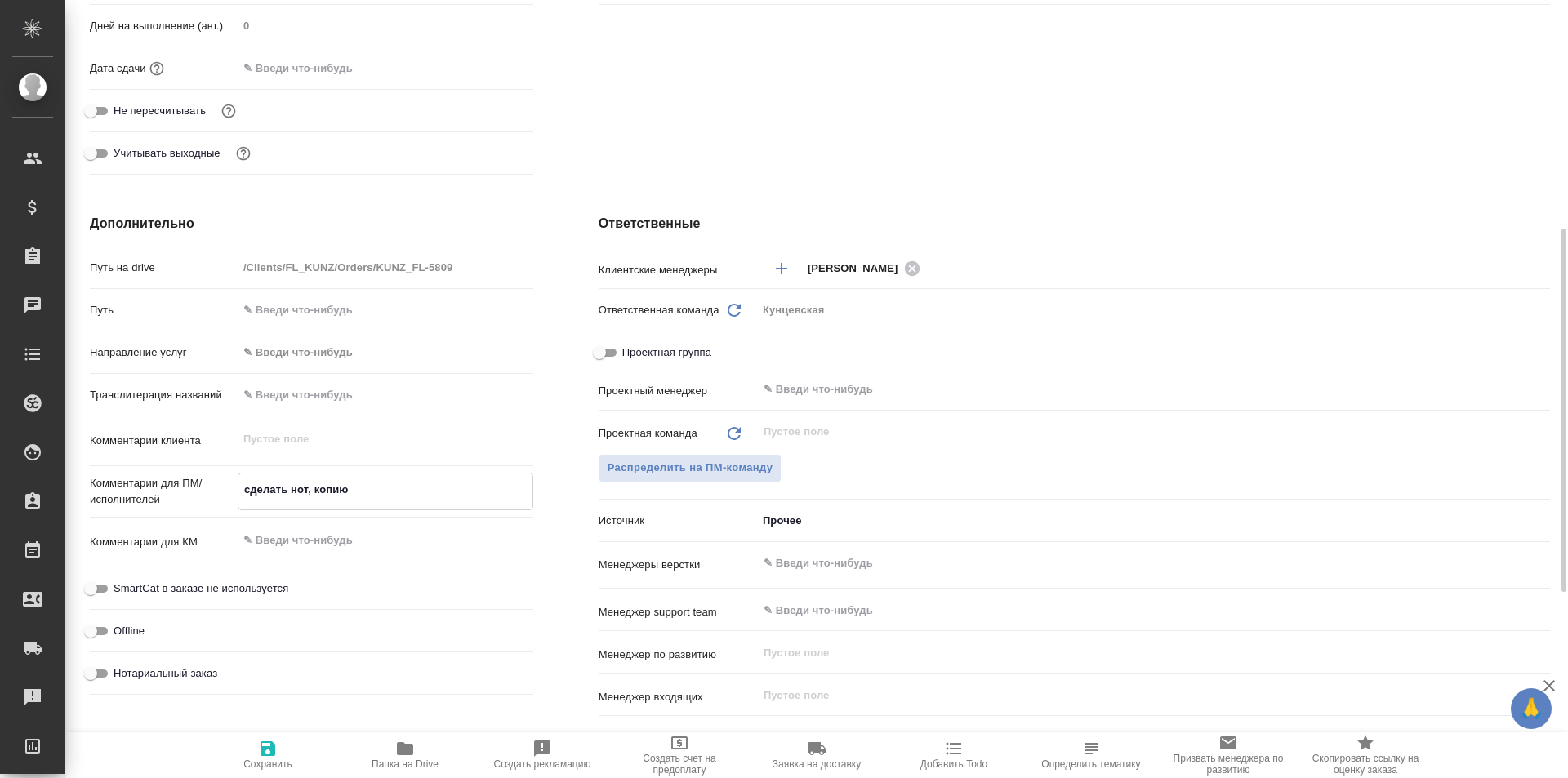
type textarea "сделать нот, копию,"
type textarea "x"
type textarea "сделать нот, копию,"
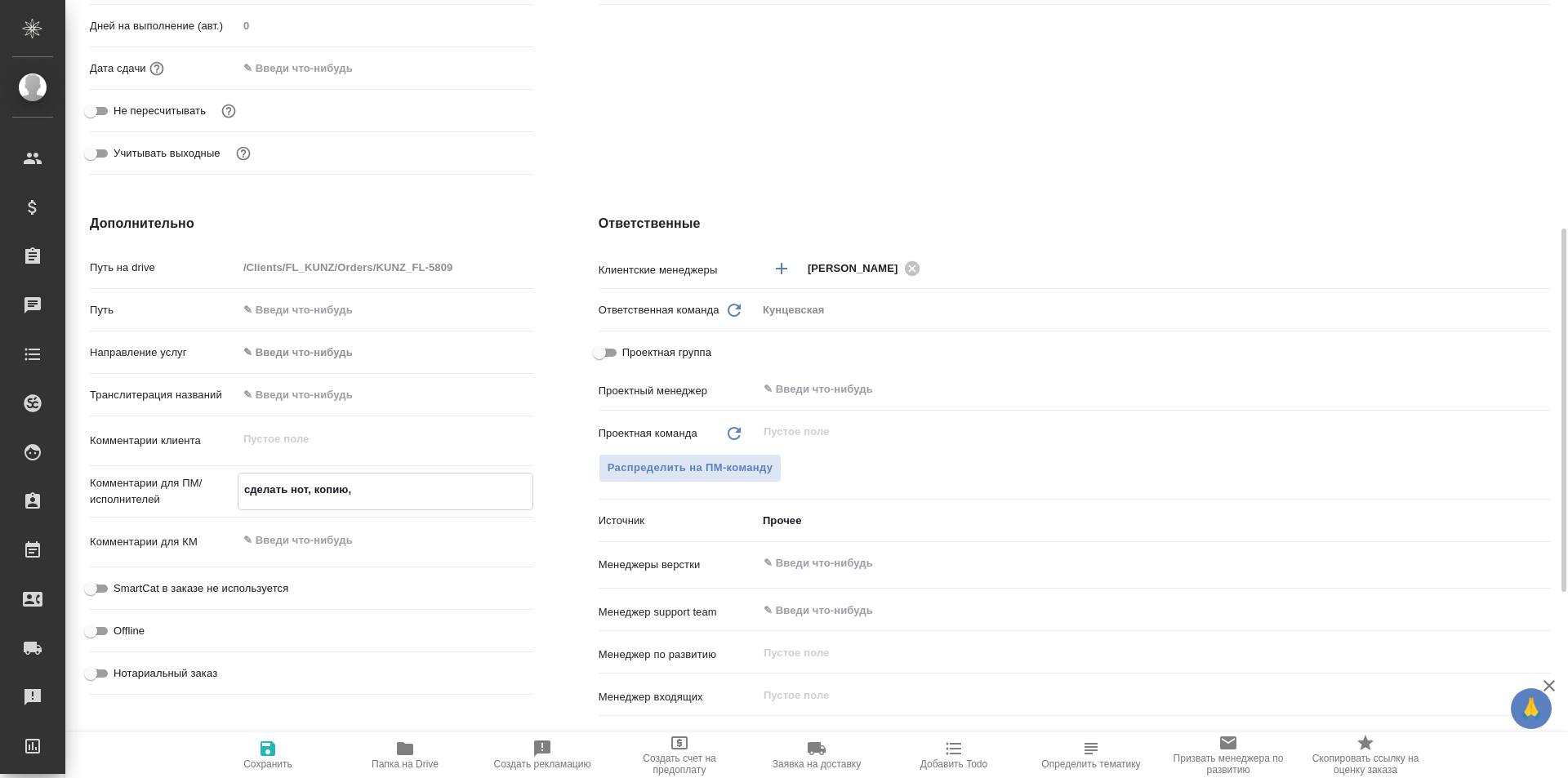
type textarea "x"
type textarea "сделать нот, копию, д"
type textarea "x"
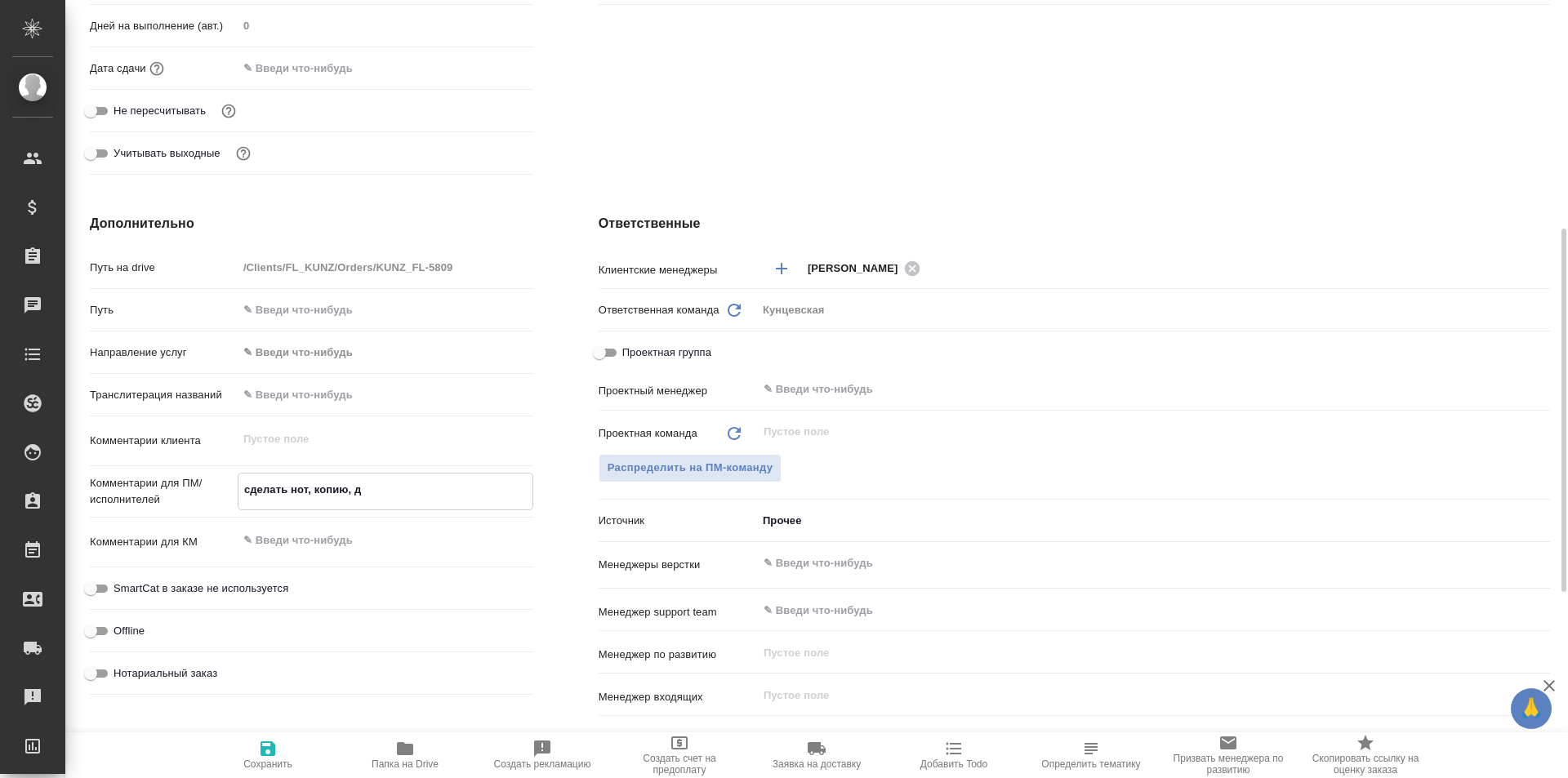
type textarea "x"
type textarea "сделать нот, копию, до"
type textarea "x"
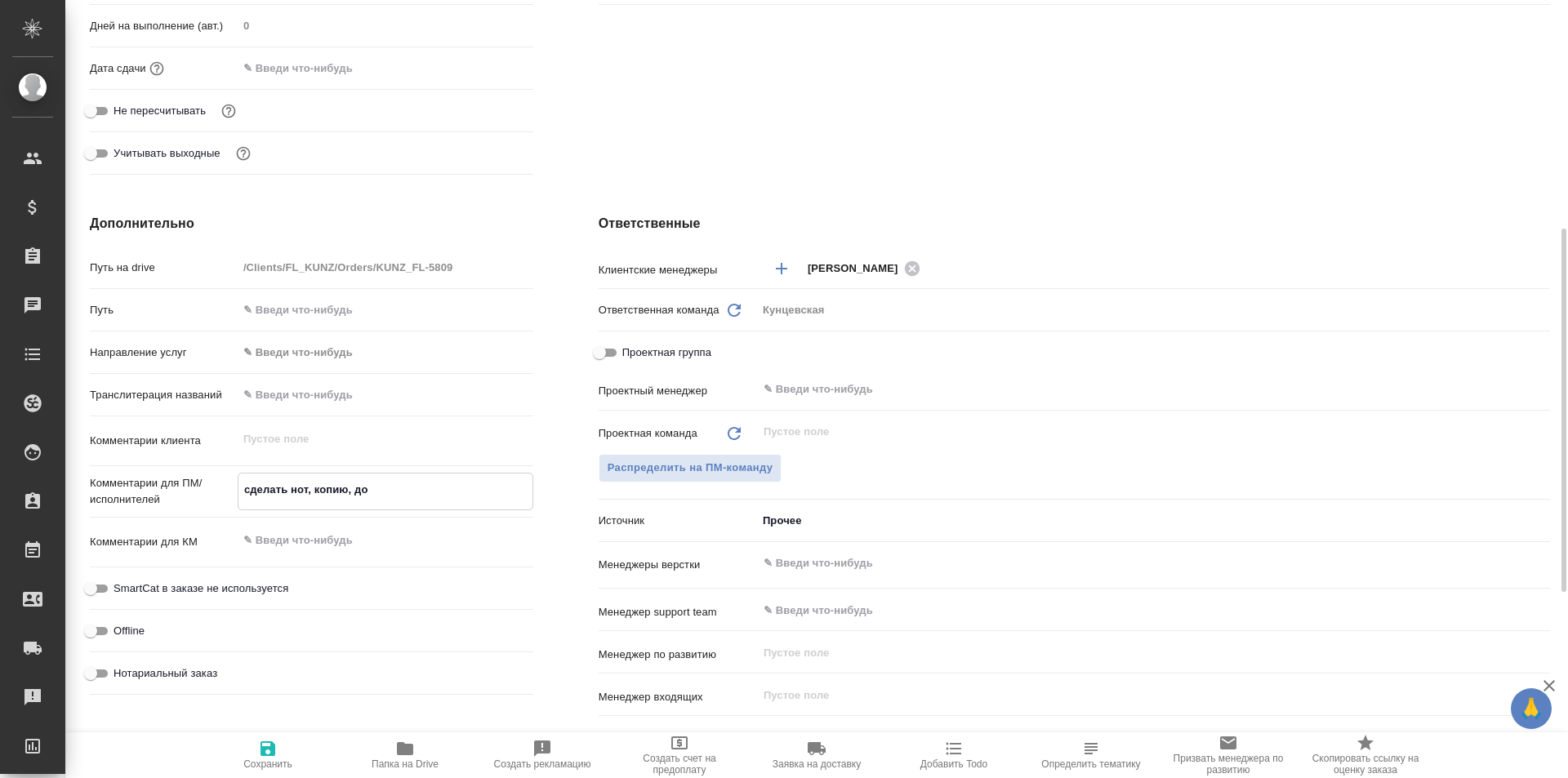
type textarea "x"
type textarea "сделать нот, копию, доп"
type textarea "x"
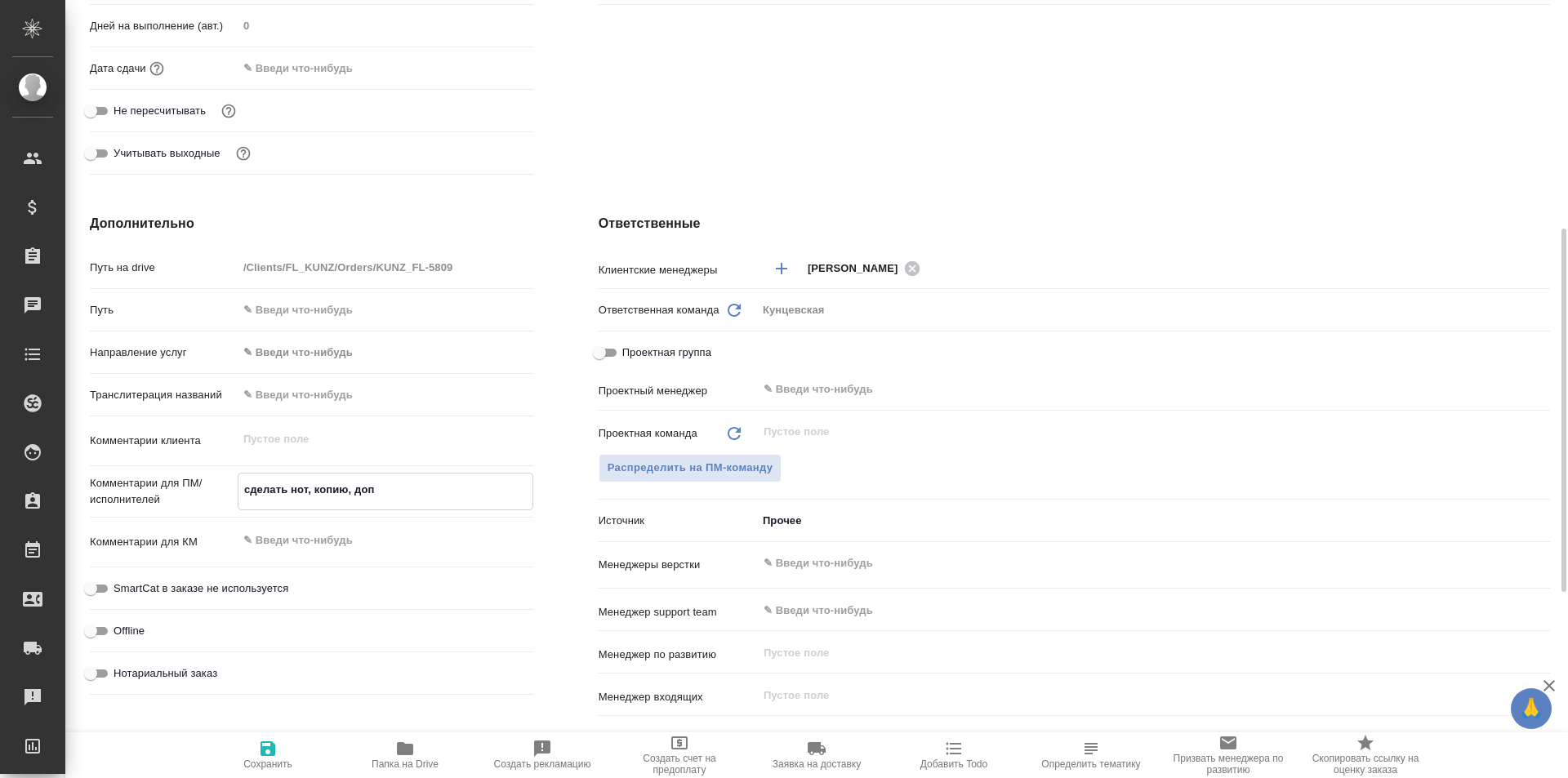
type textarea "сделать нот, копию, допе"
type textarea "x"
type textarea "сделать нот, копию, допер"
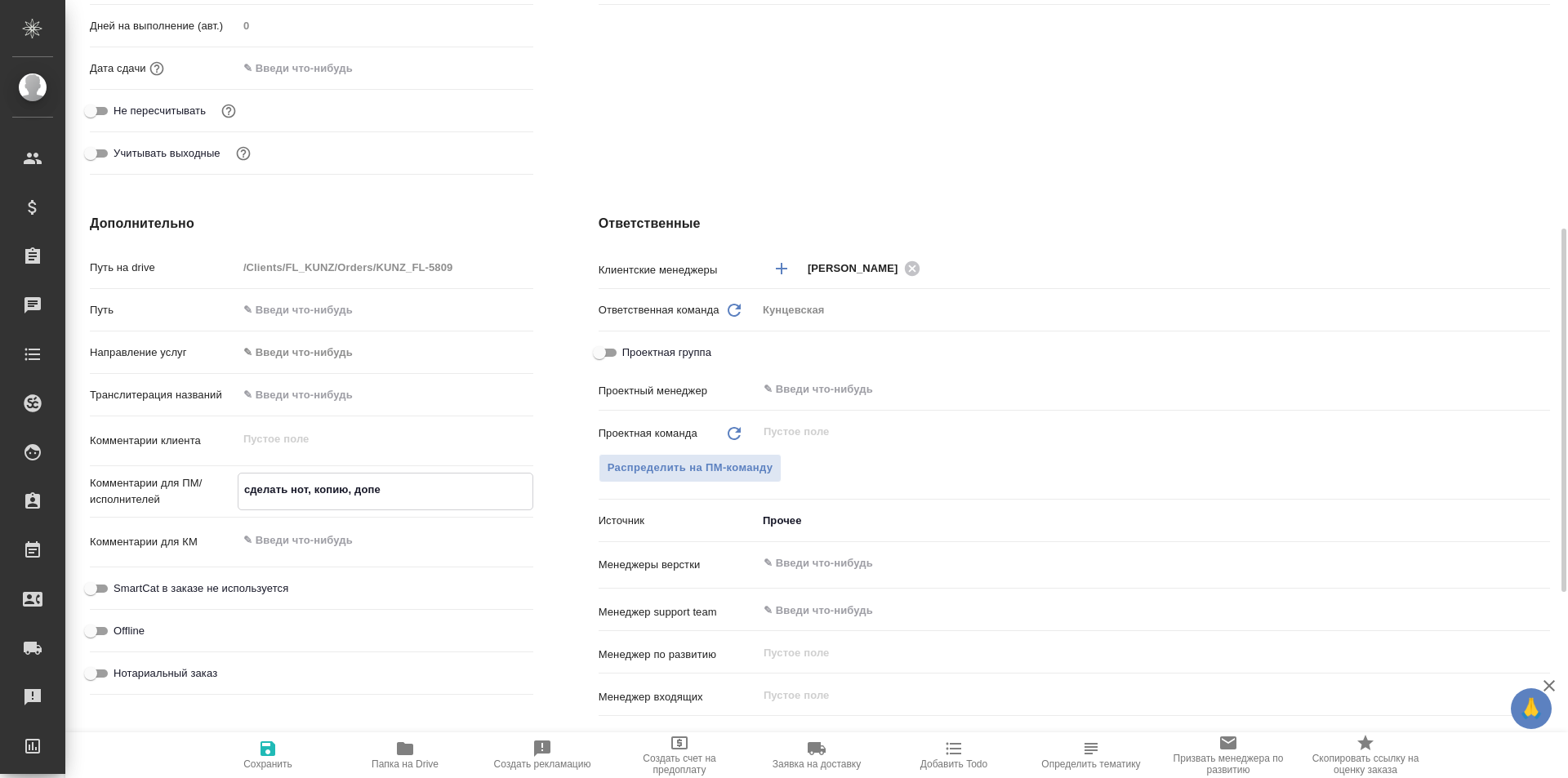
type textarea "x"
type textarea "сделать нот, копию, допере"
type textarea "x"
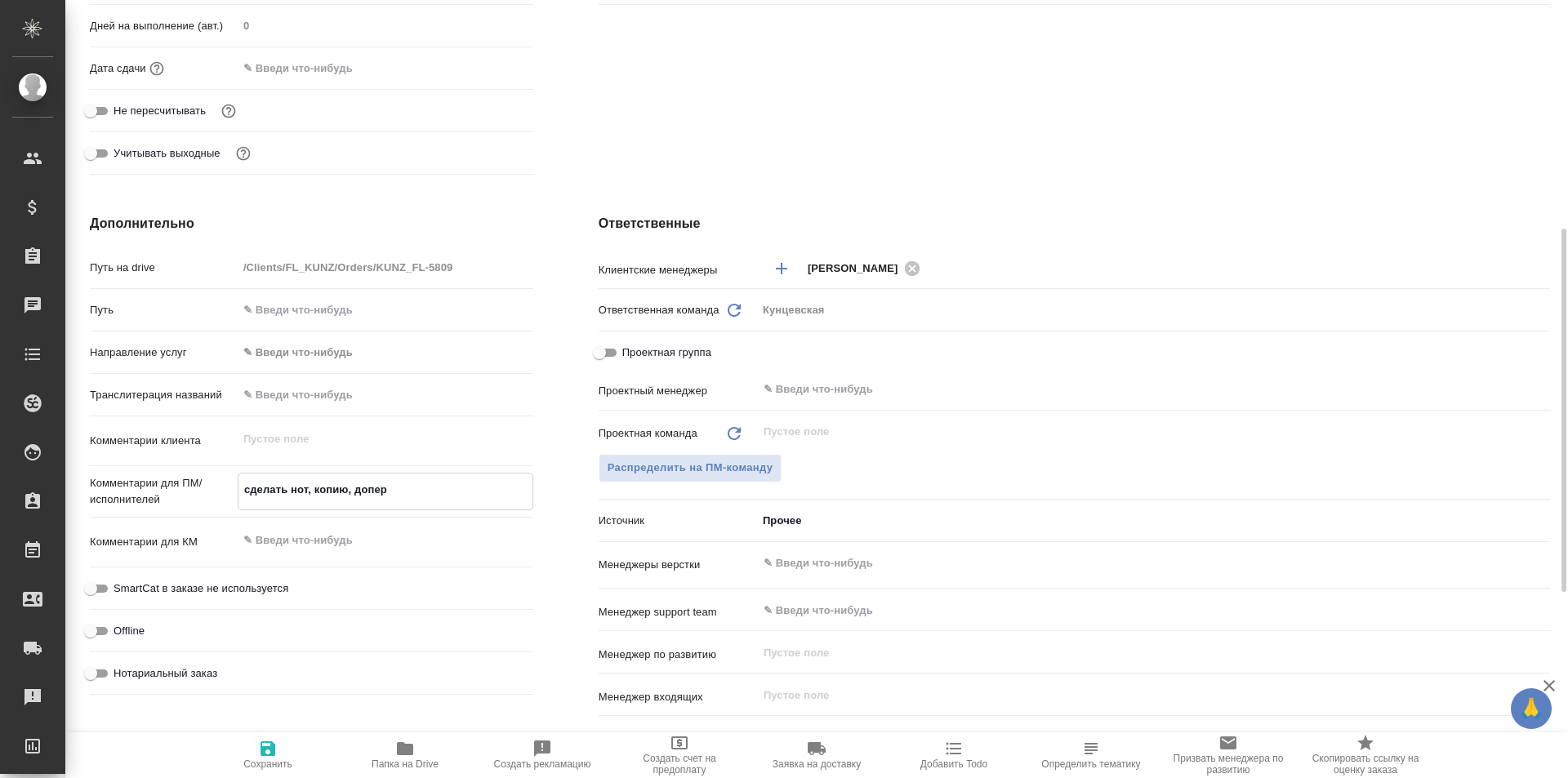
type textarea "x"
type textarea "сделать нот, копию, доперев"
type textarea "x"
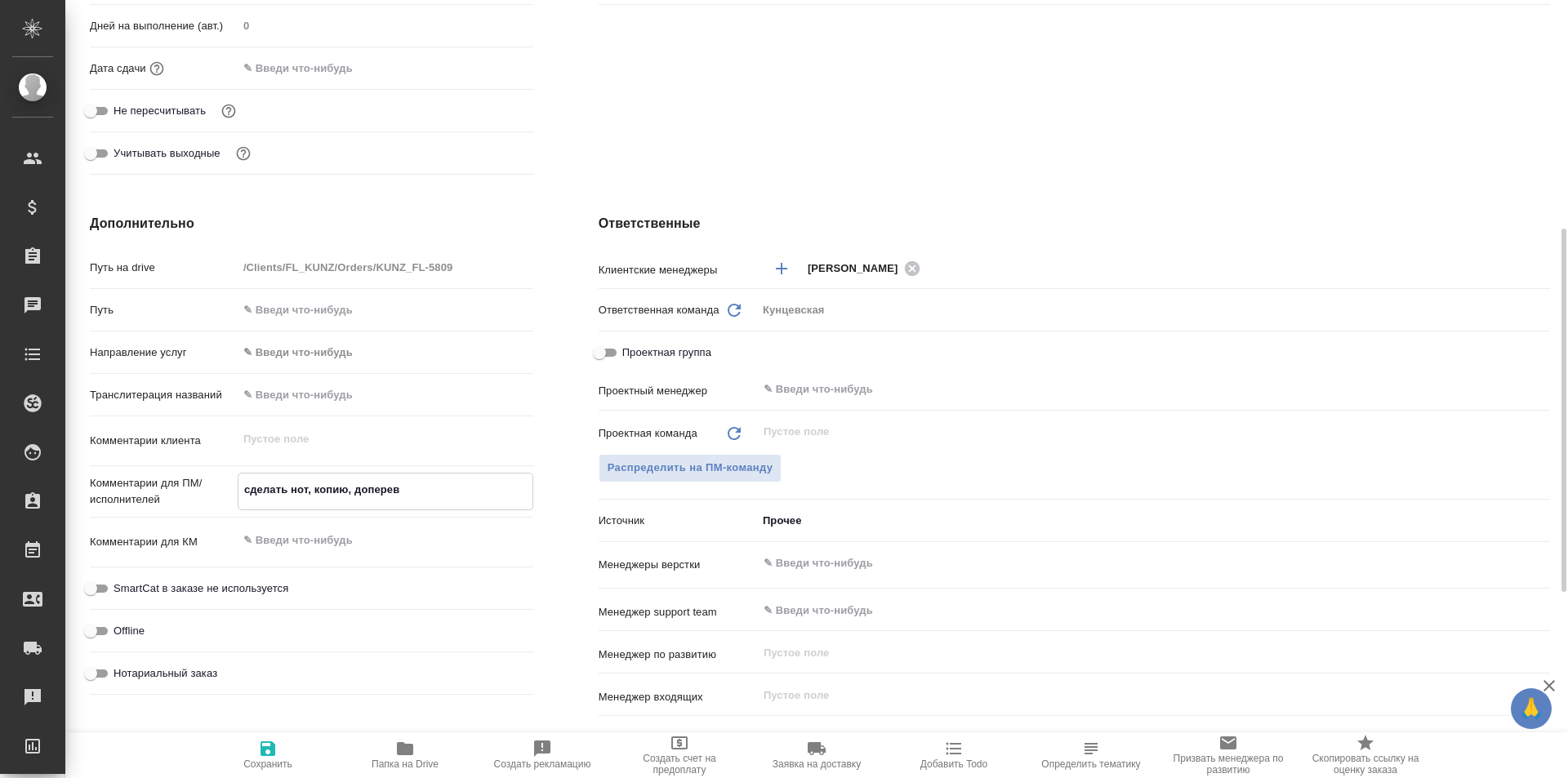
type textarea "x"
type textarea "сделать нот, копию, допереве"
type textarea "x"
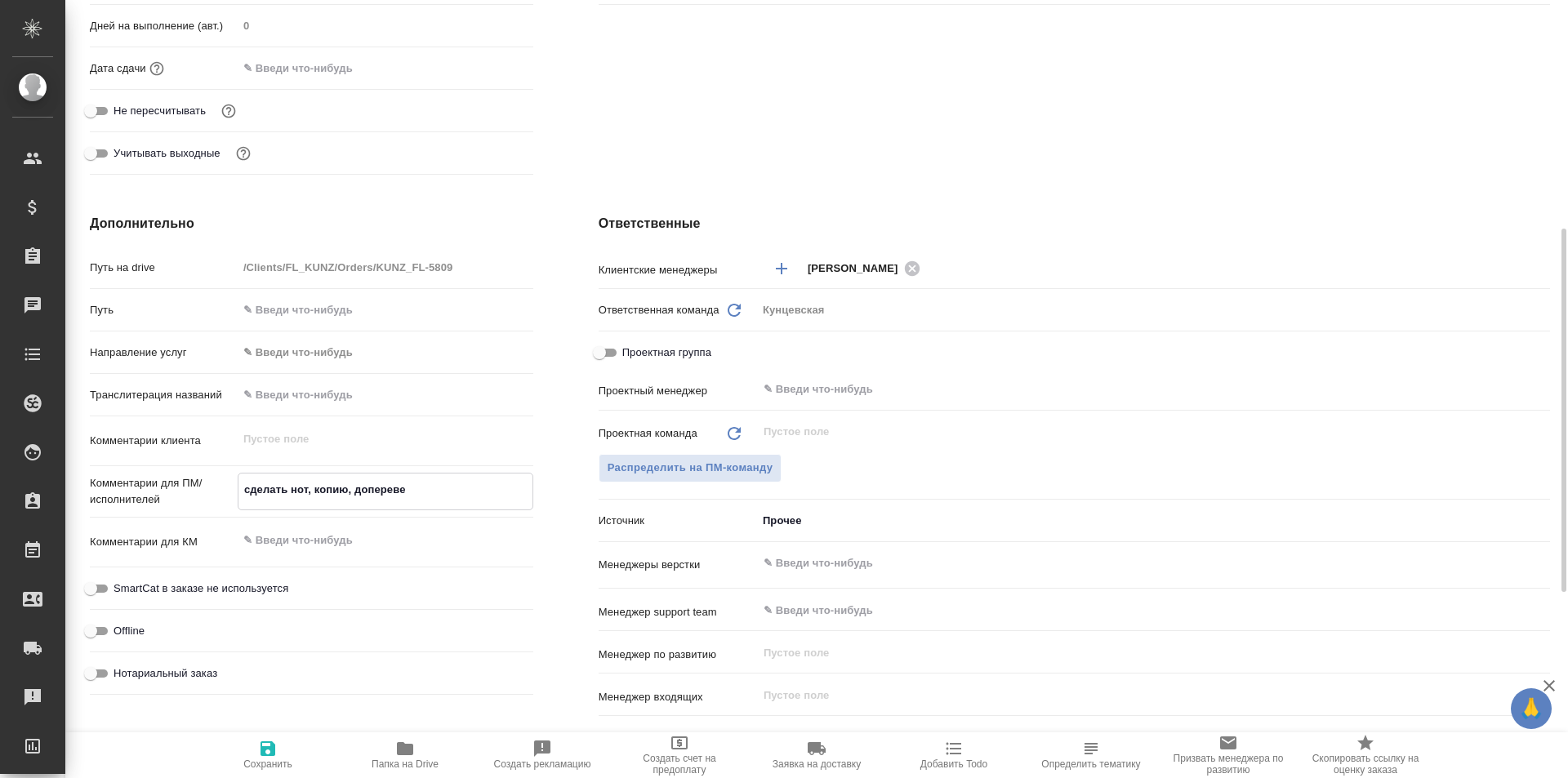
type textarea "сделать нот, копию, доперевес"
type textarea "x"
type textarea "сделать нот, копию, доперевест"
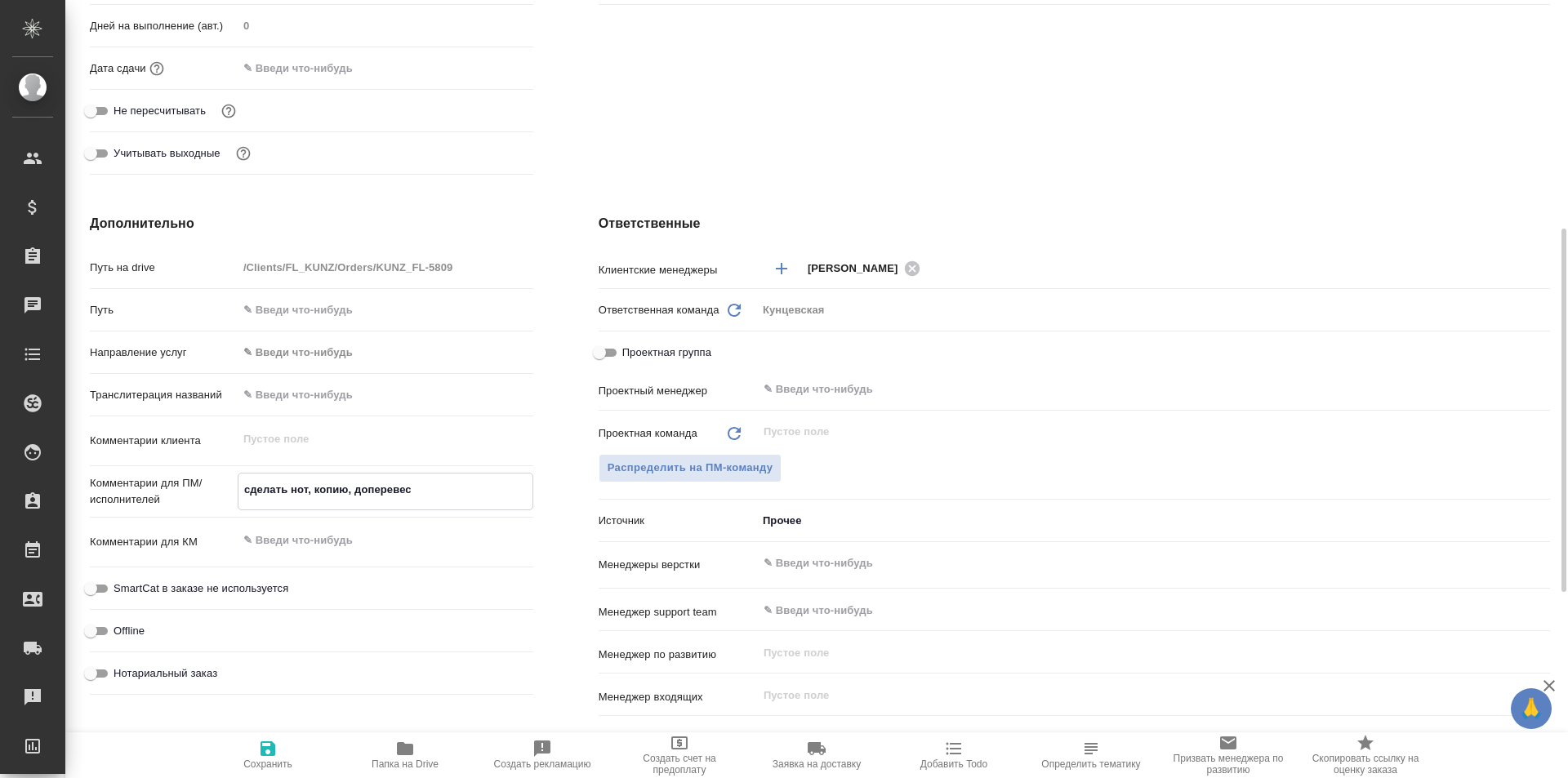
type textarea "x"
type textarea "сделать нот, копию, доперевести"
type textarea "x"
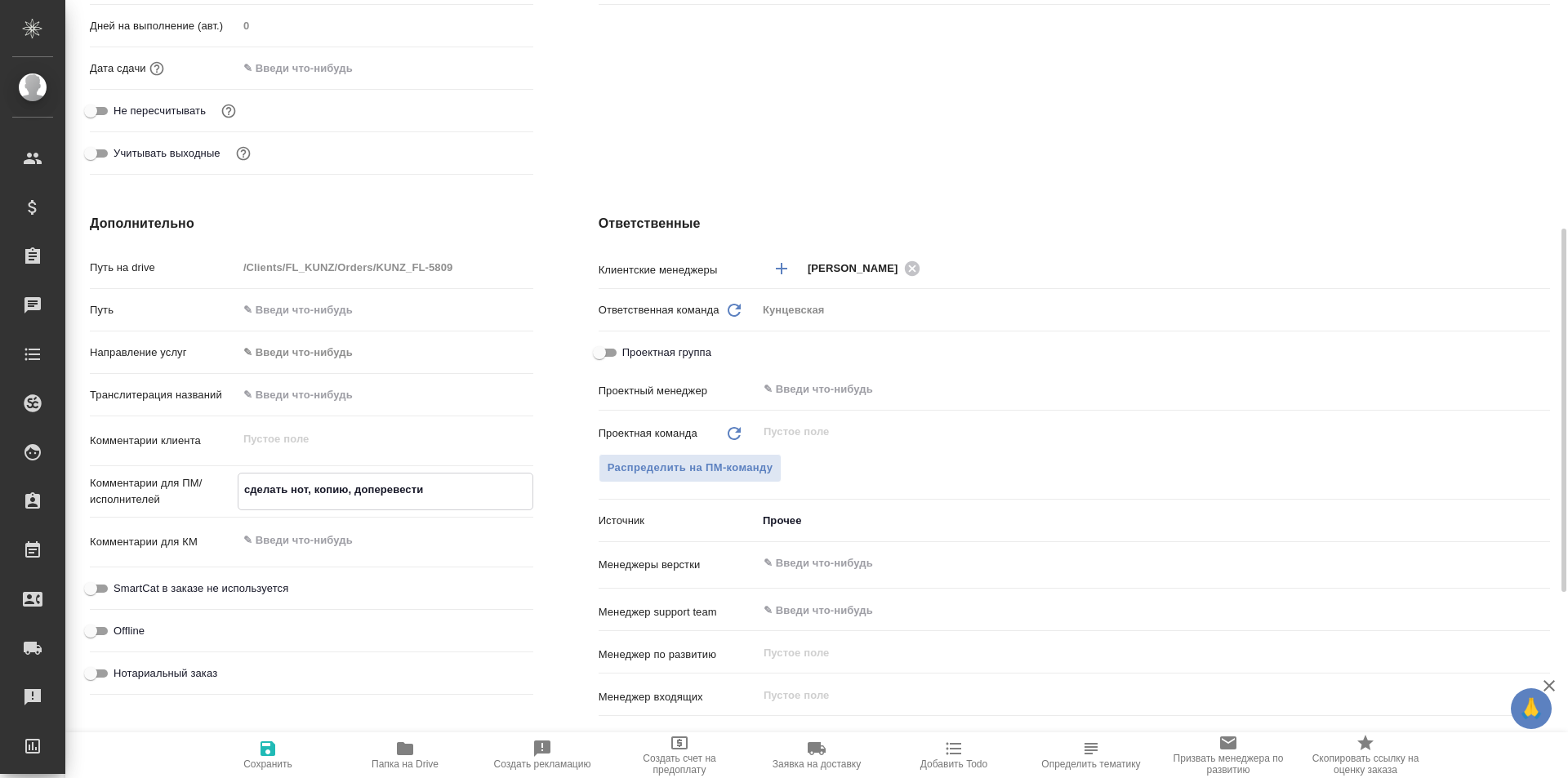
type textarea "x"
type textarea "сделать нот, копию, доперевести"
type textarea "x"
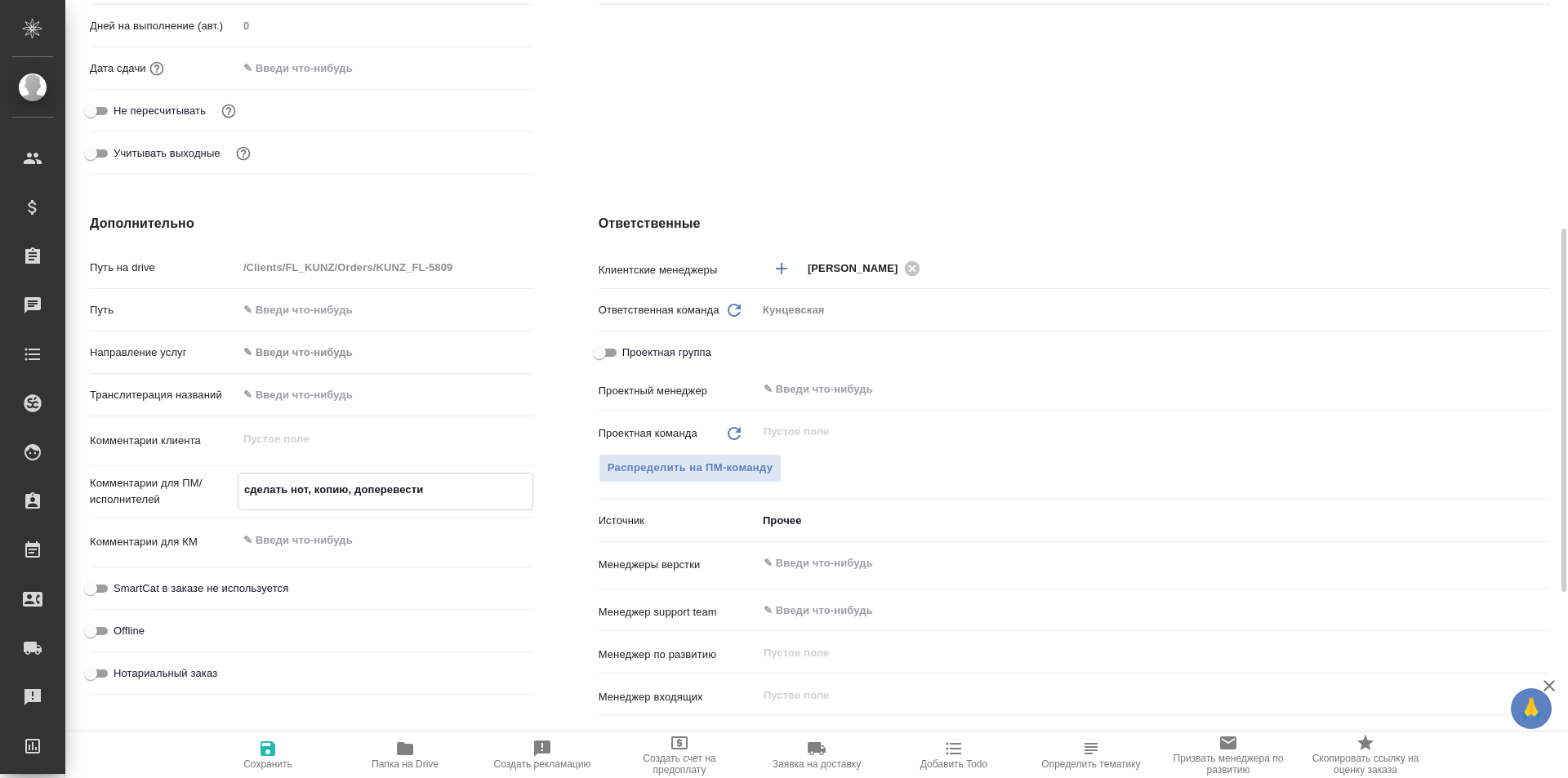
type textarea "x"
type textarea "сделать нот, копию, доперевести"
type textarea "x"
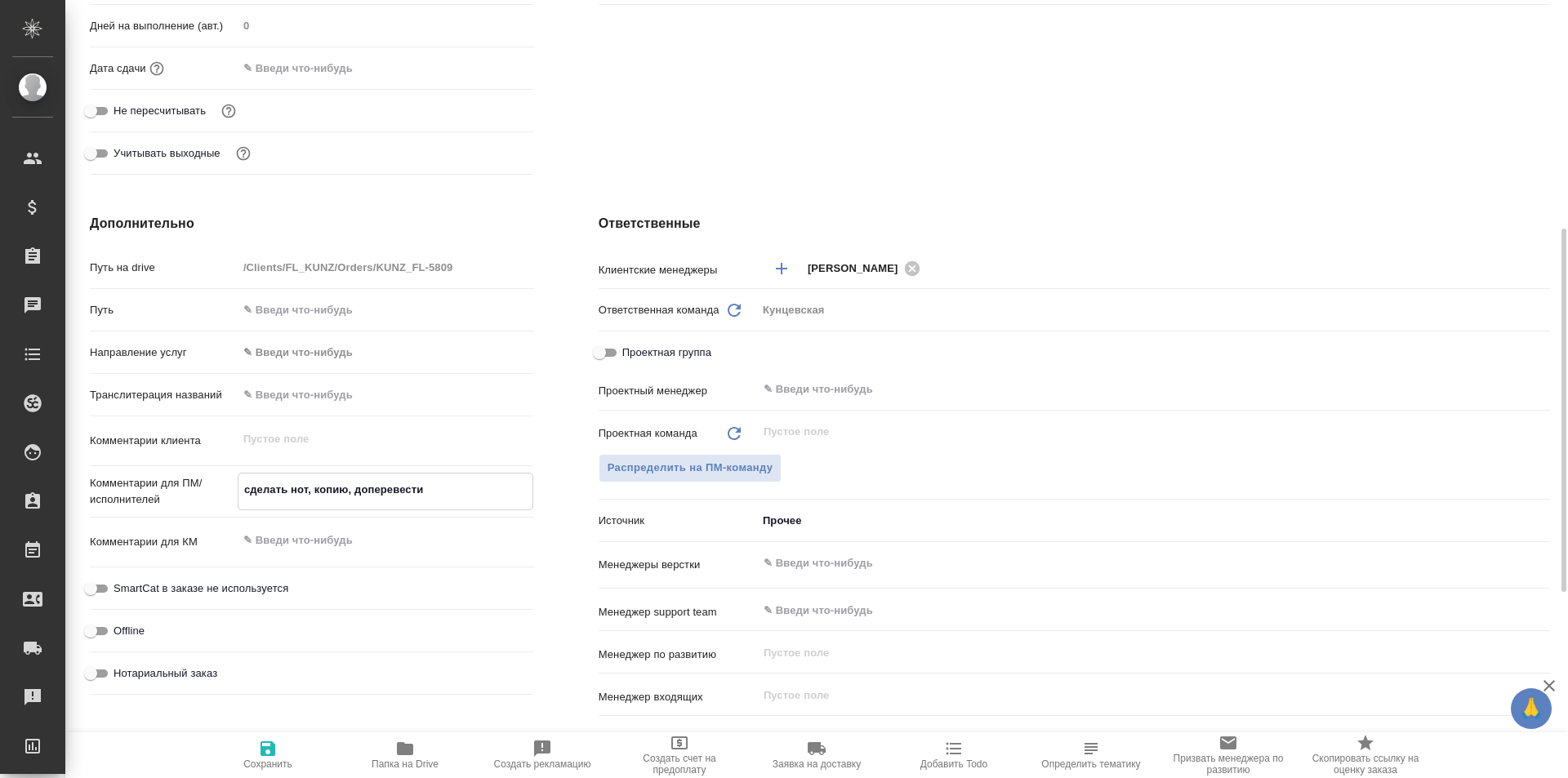
type textarea "сделать нот, копию, доперевести,"
type textarea "x"
type textarea "сделать нот, копию, доперевести,"
type textarea "x"
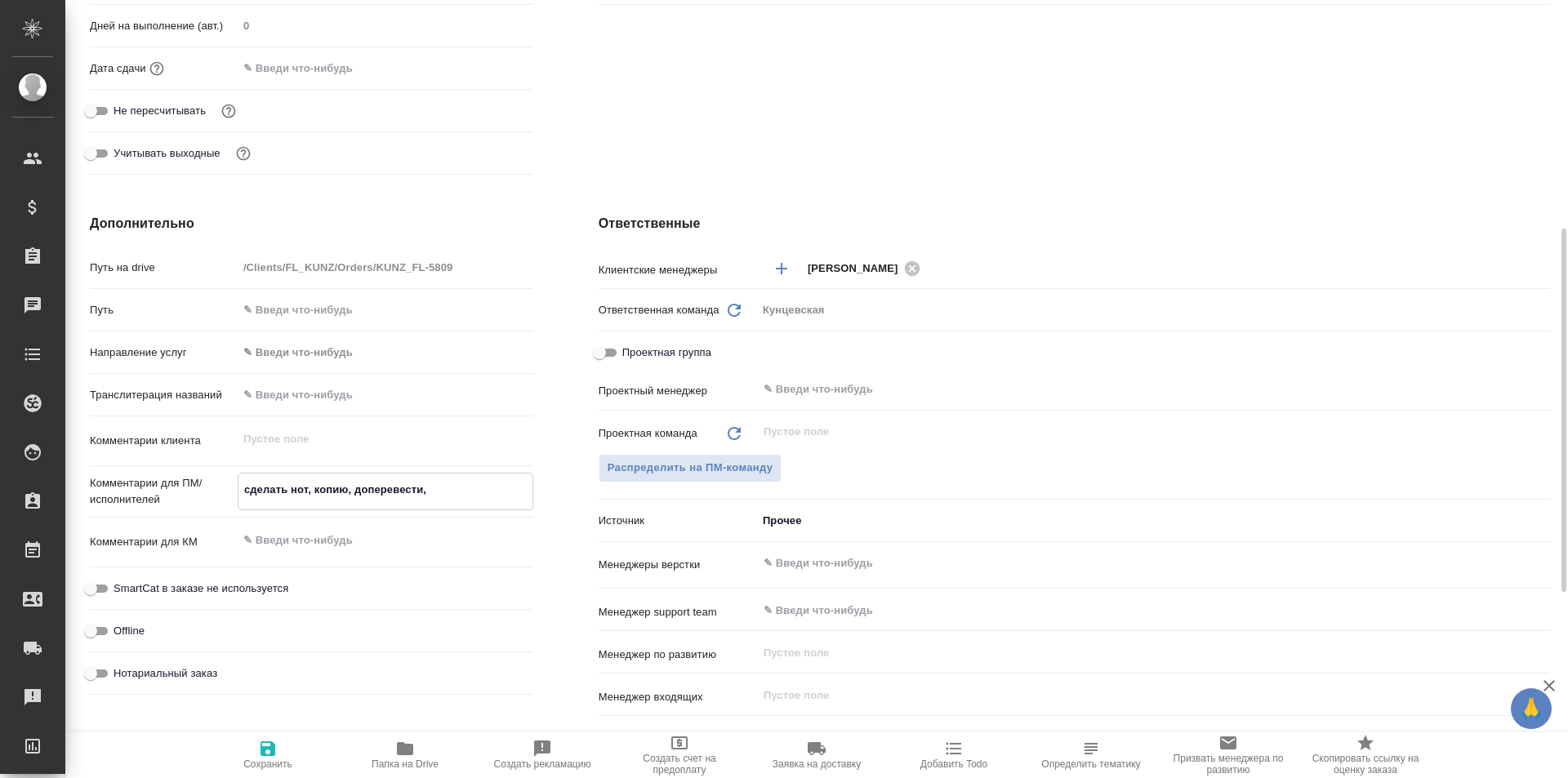
type textarea "x"
type textarea "сделать нот, копию, доперевести, з"
type textarea "x"
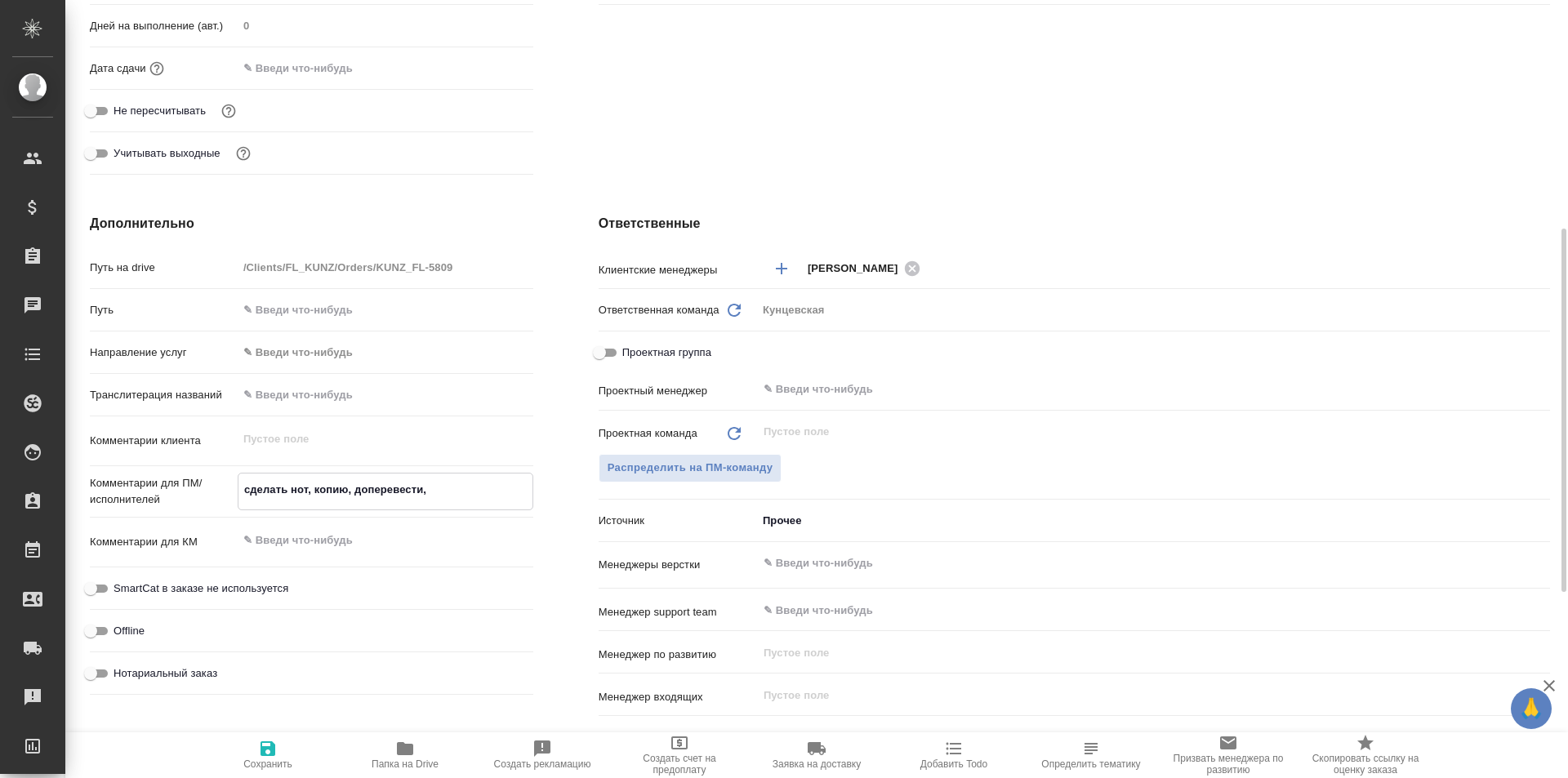
type textarea "x"
type textarea "сделать нот, копию, доперевести, за"
type textarea "x"
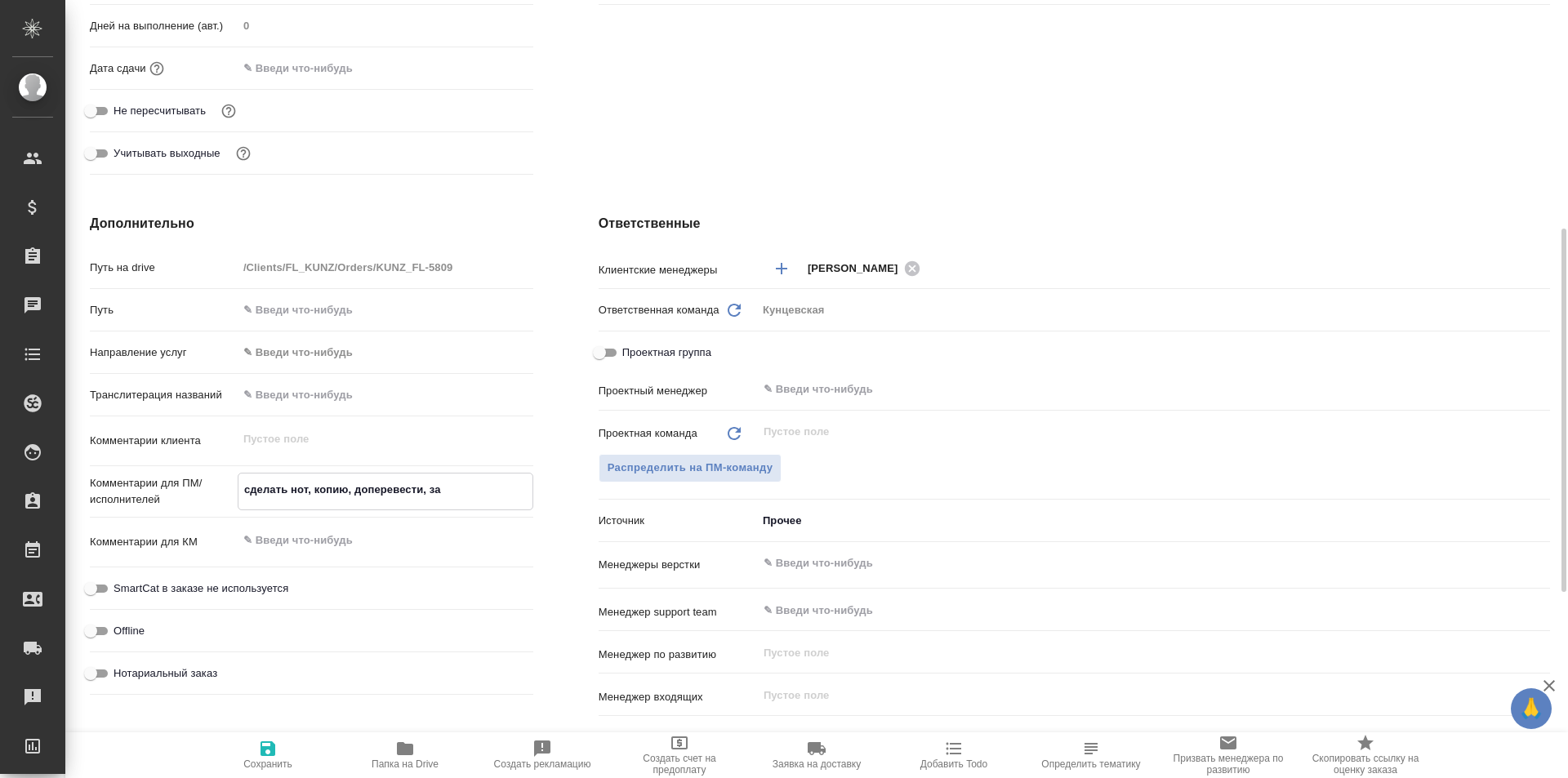
type textarea "x"
type textarea "сделать нот, копию, доперевести, зав"
type textarea "x"
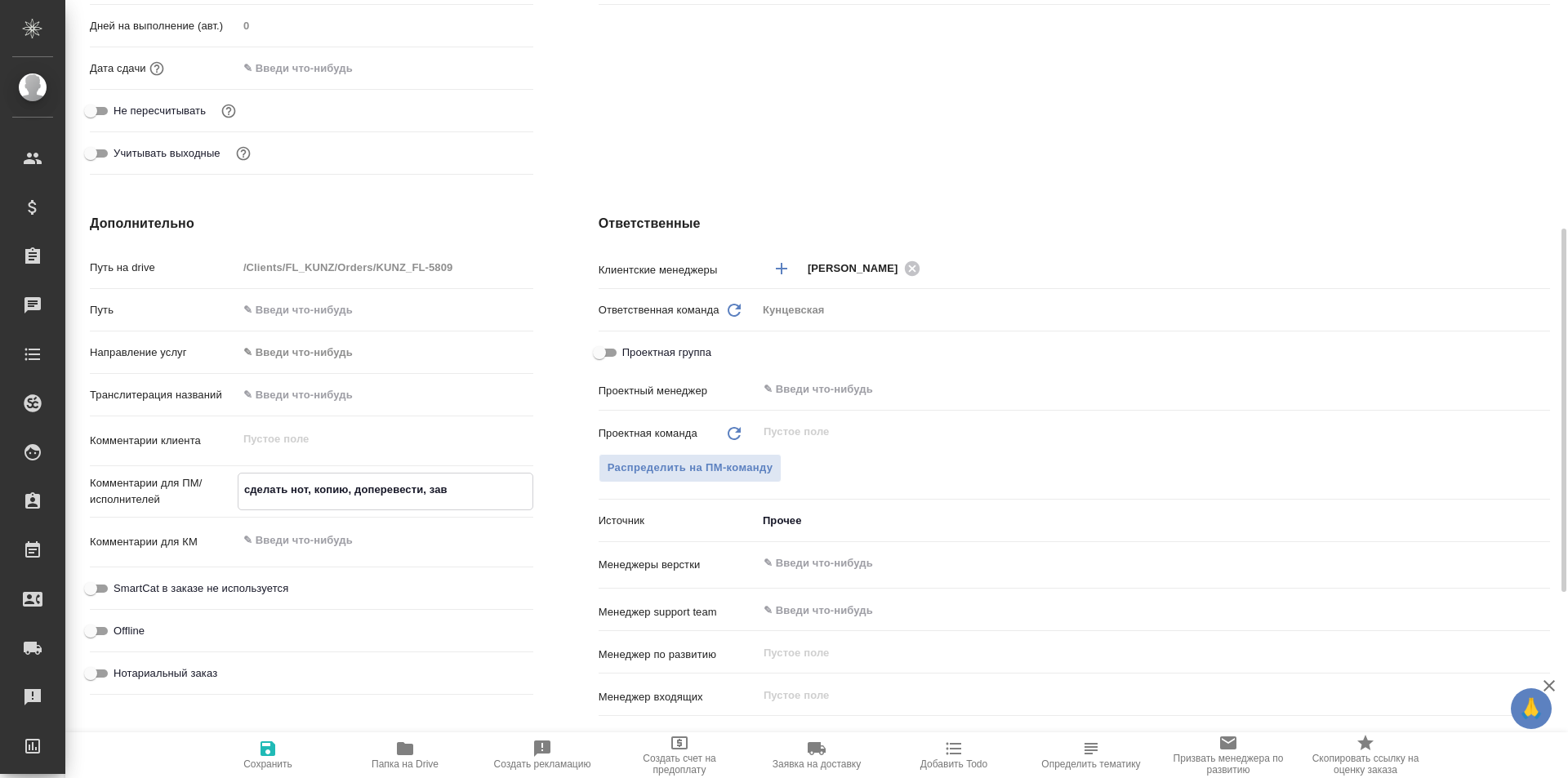
type textarea "сделать нот, копию, доперевести, заве"
type textarea "x"
type textarea "сделать нот, копию, доперевести, завер"
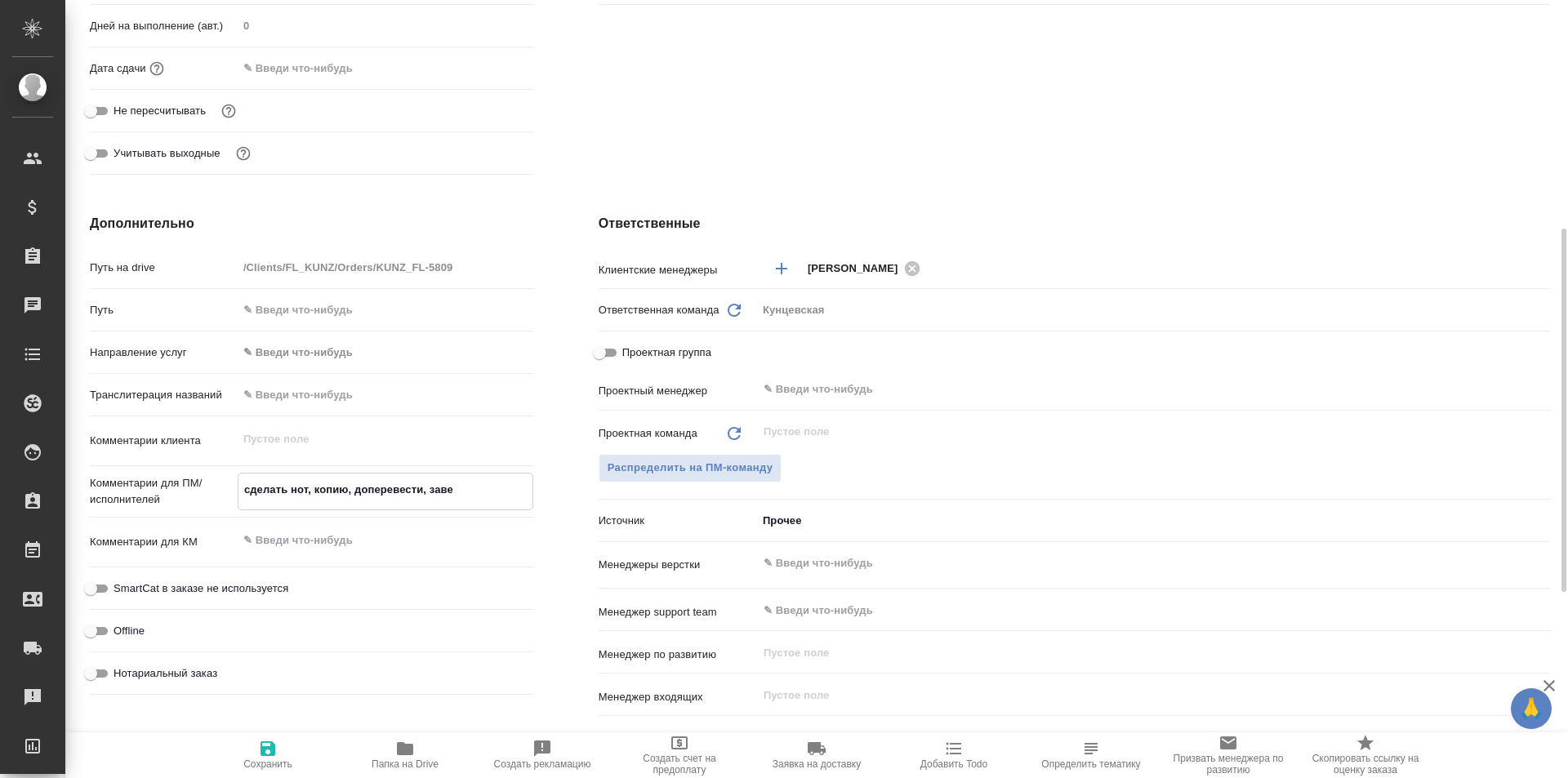
type textarea "x"
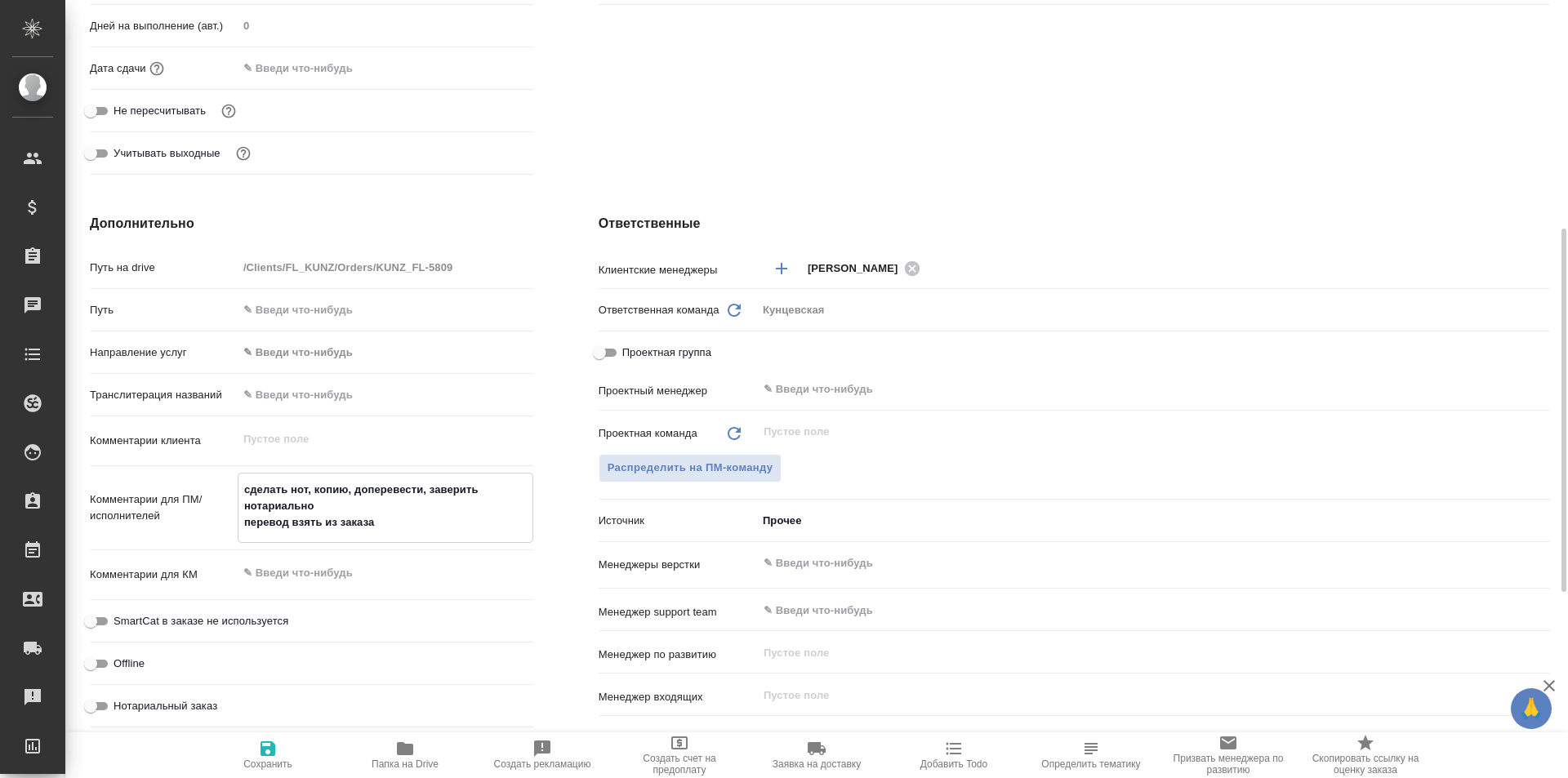
paste textarea "KUNZ_FL-5536"
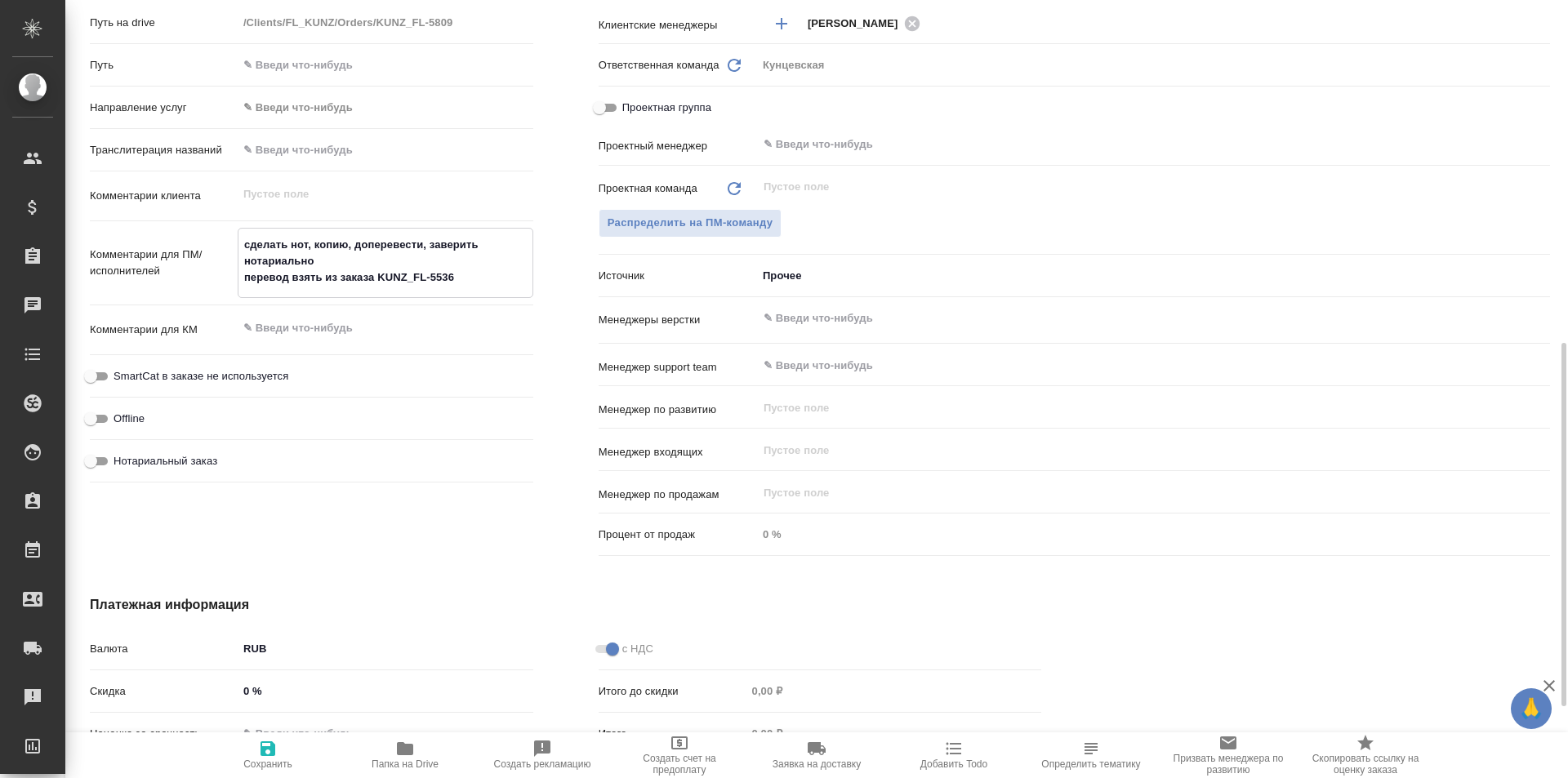
click at [125, 463] on span "Нотариальный заказ" at bounding box center [165, 461] width 103 height 16
click at [120, 463] on input "Нотариальный заказ" at bounding box center [90, 461] width 59 height 20
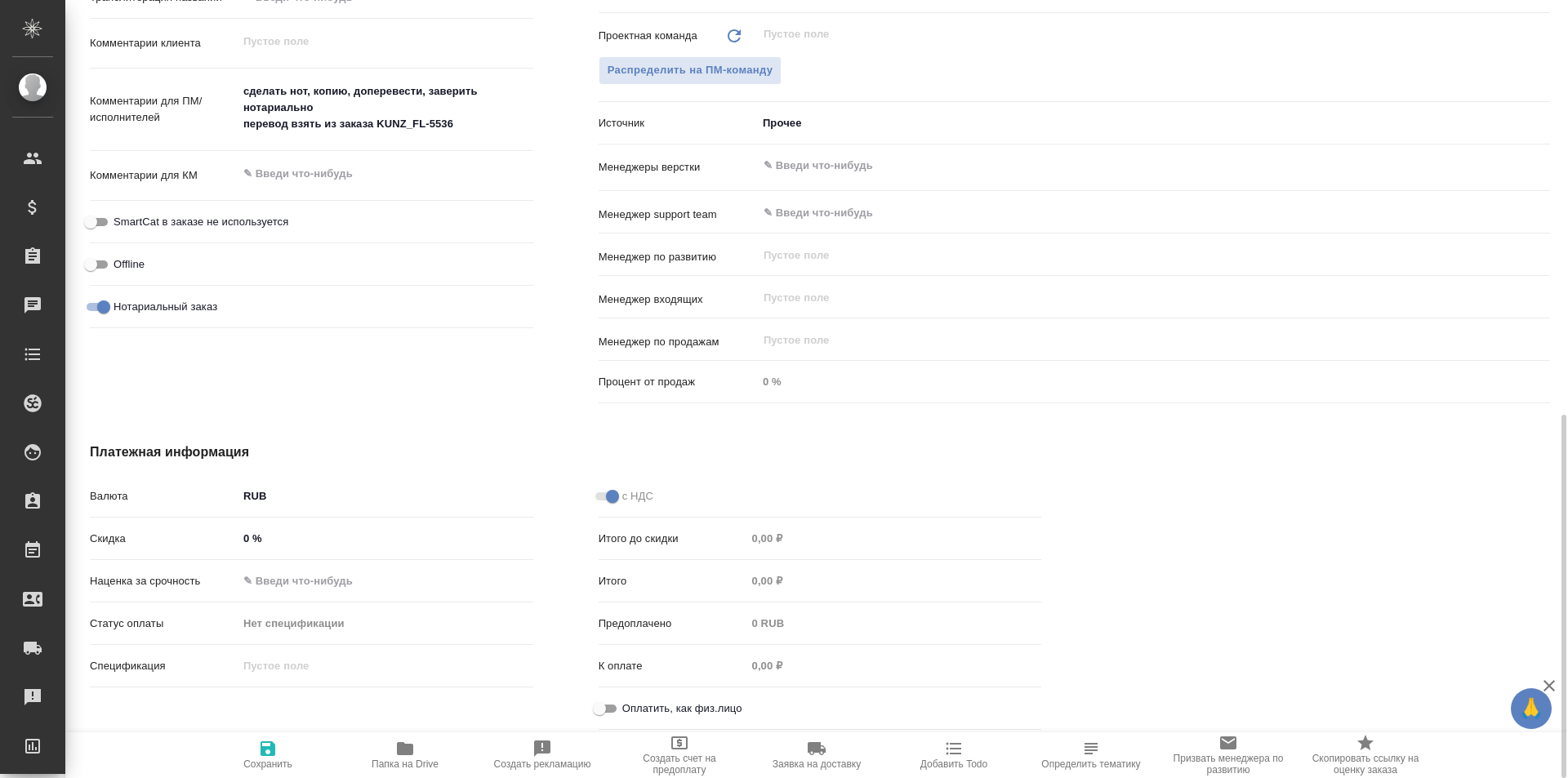
click at [608, 705] on input "Оплатить, как физ.лицо" at bounding box center [599, 708] width 59 height 20
click at [267, 750] on icon "button" at bounding box center [268, 749] width 20 height 20
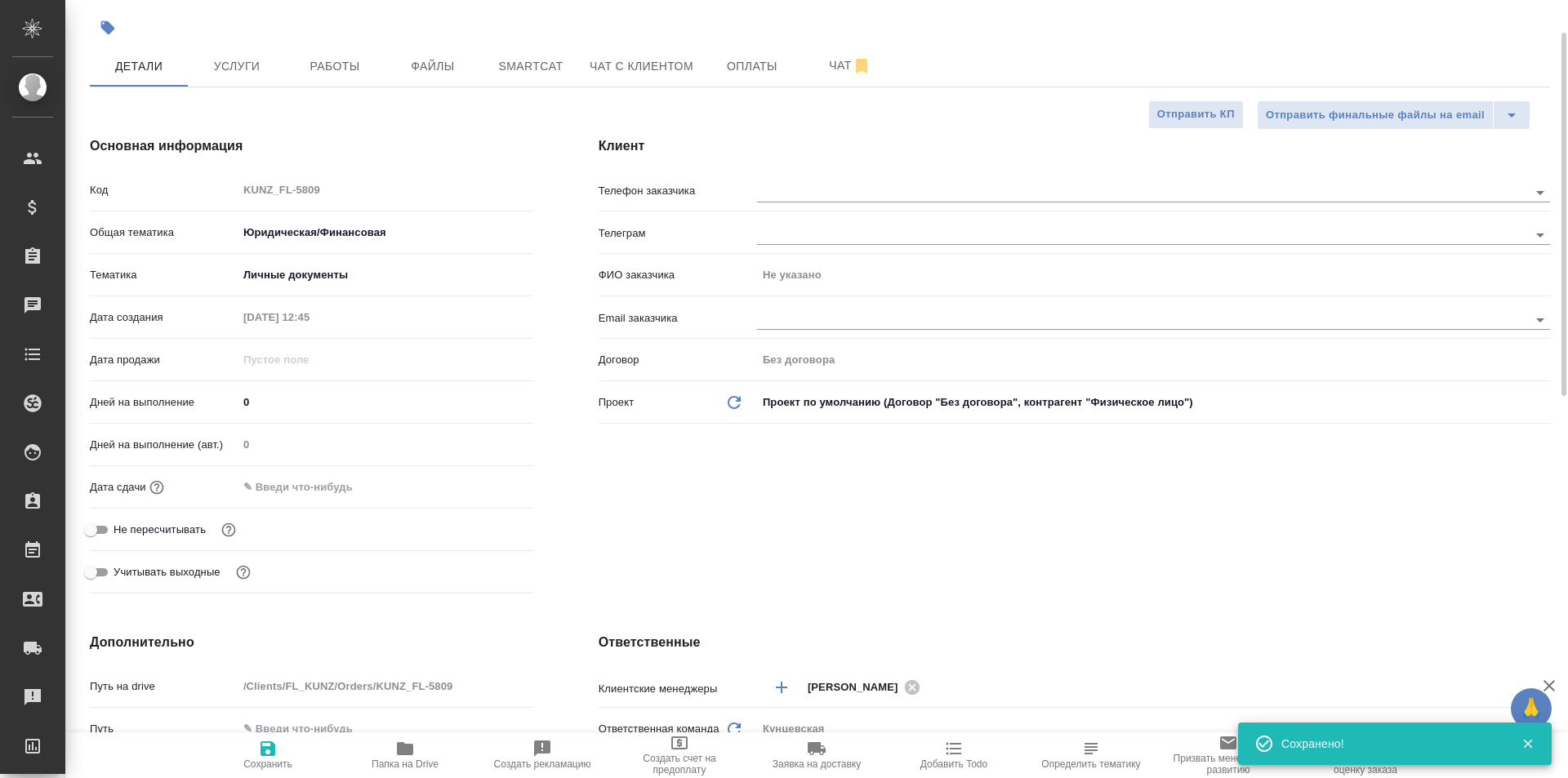
scroll to position [0, 0]
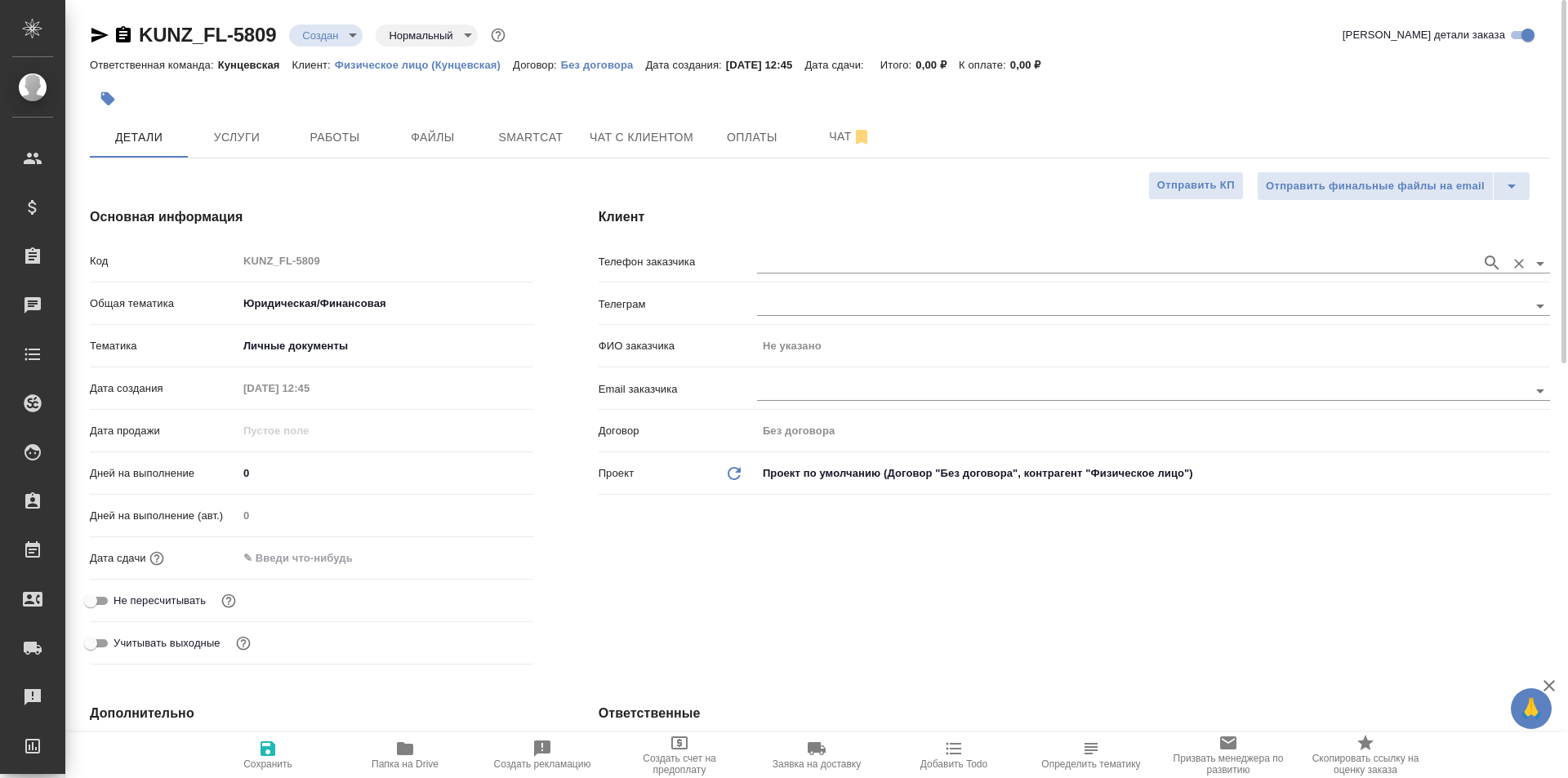
click at [840, 256] on input "text" at bounding box center [1115, 263] width 716 height 20
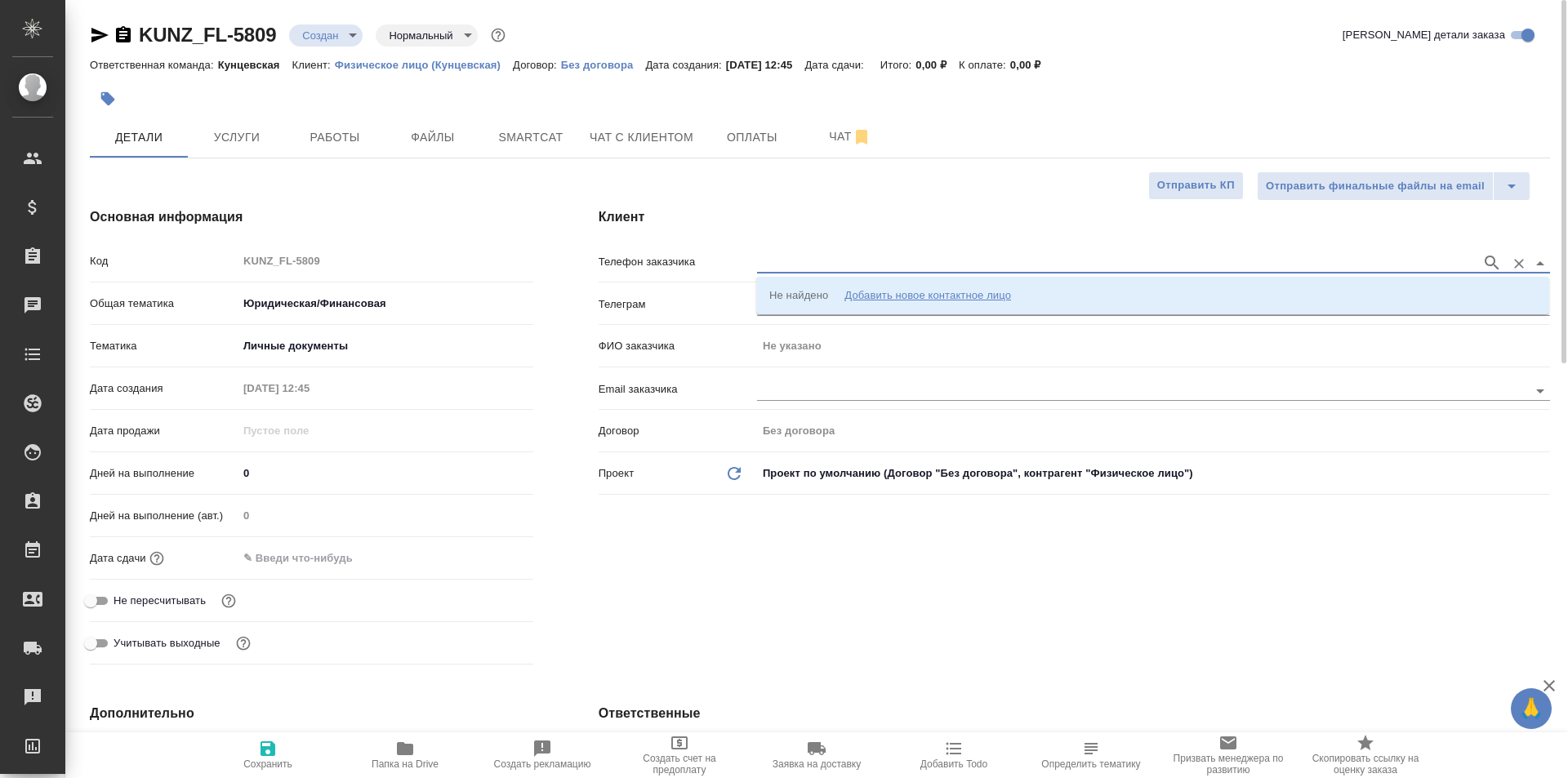
paste input "+79055898822"
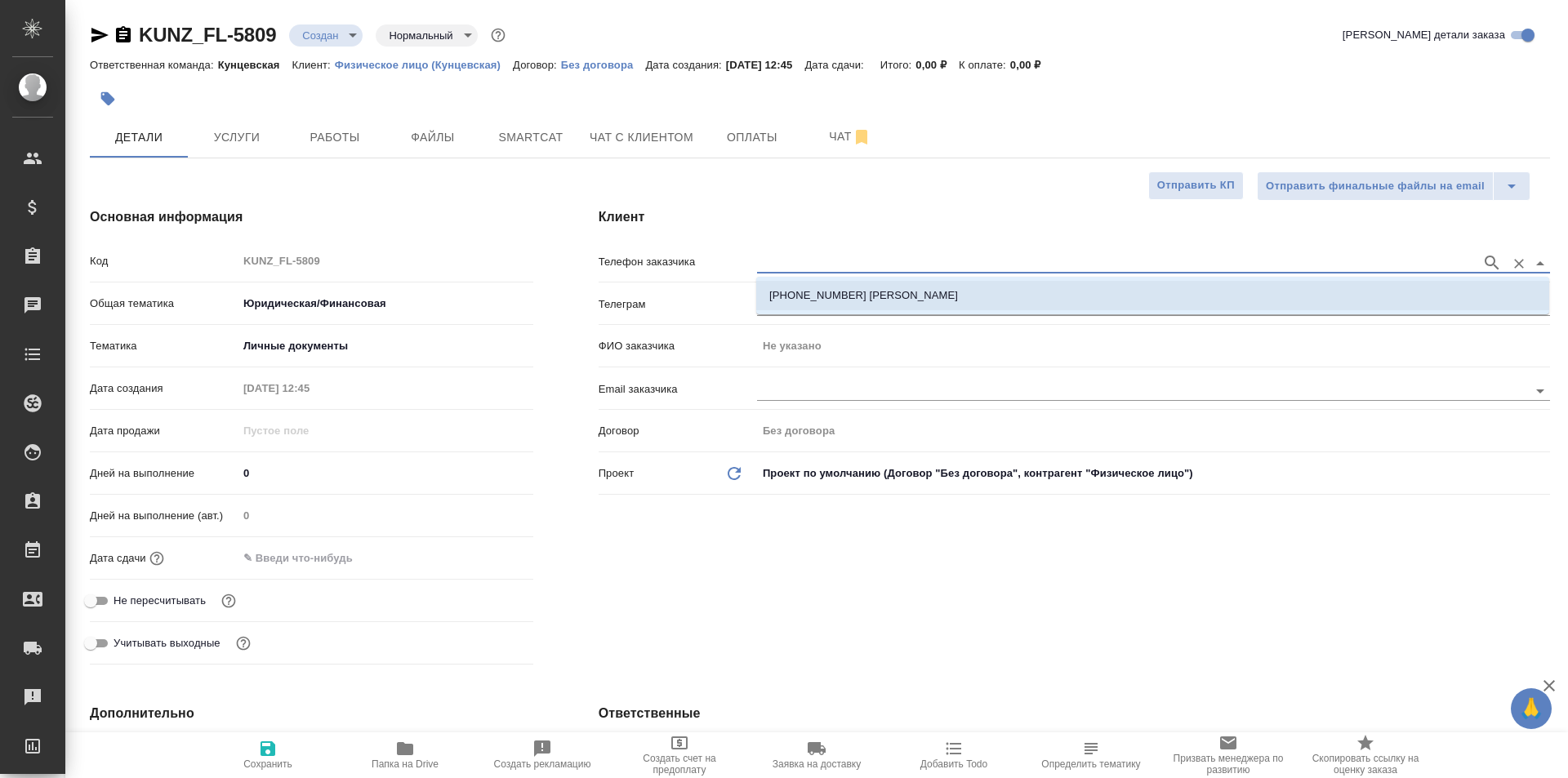
click at [841, 295] on p "+79055898822 Владислав" at bounding box center [863, 295] width 189 height 16
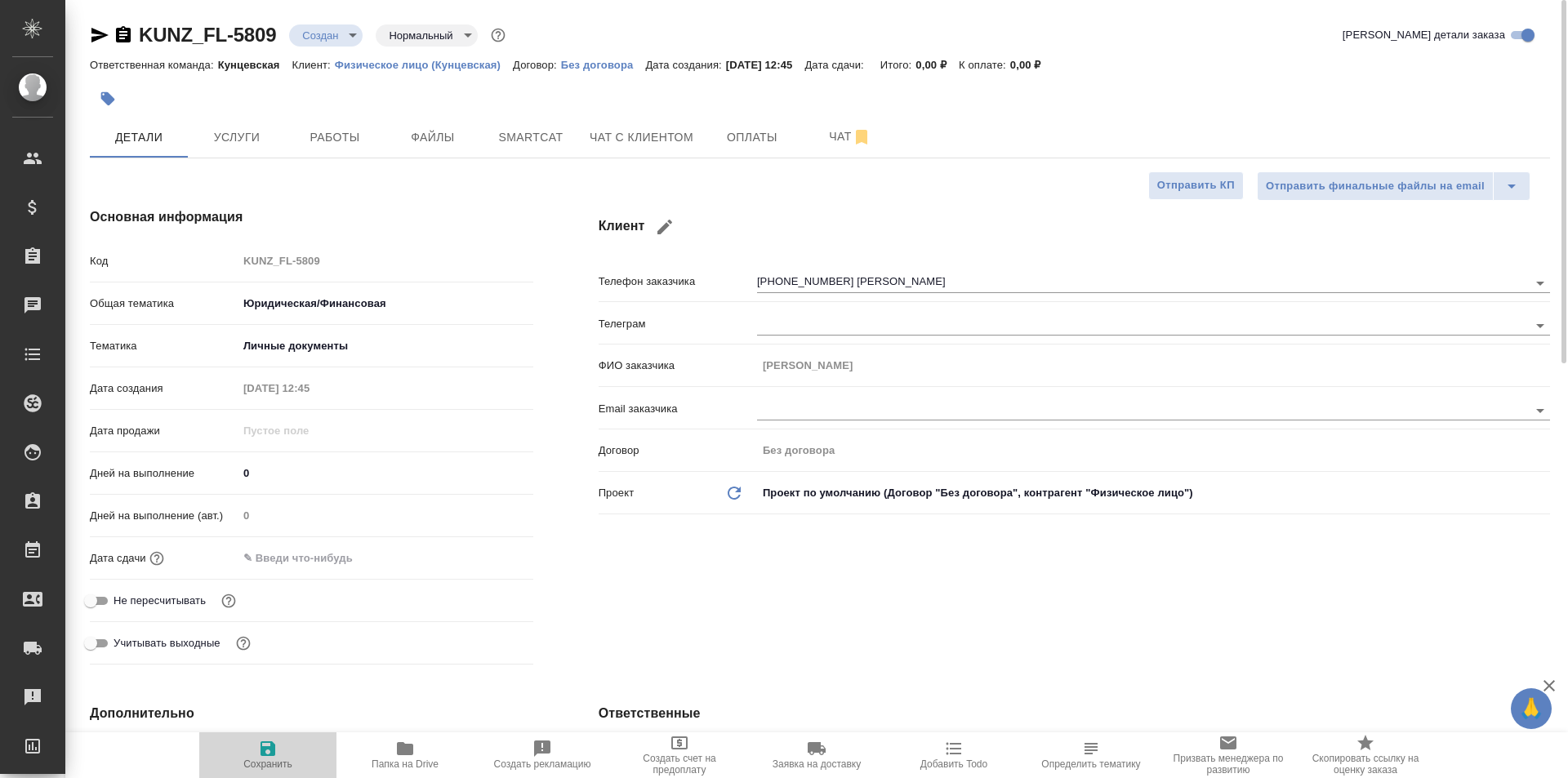
click at [246, 752] on span "Сохранить" at bounding box center [267, 754] width 117 height 31
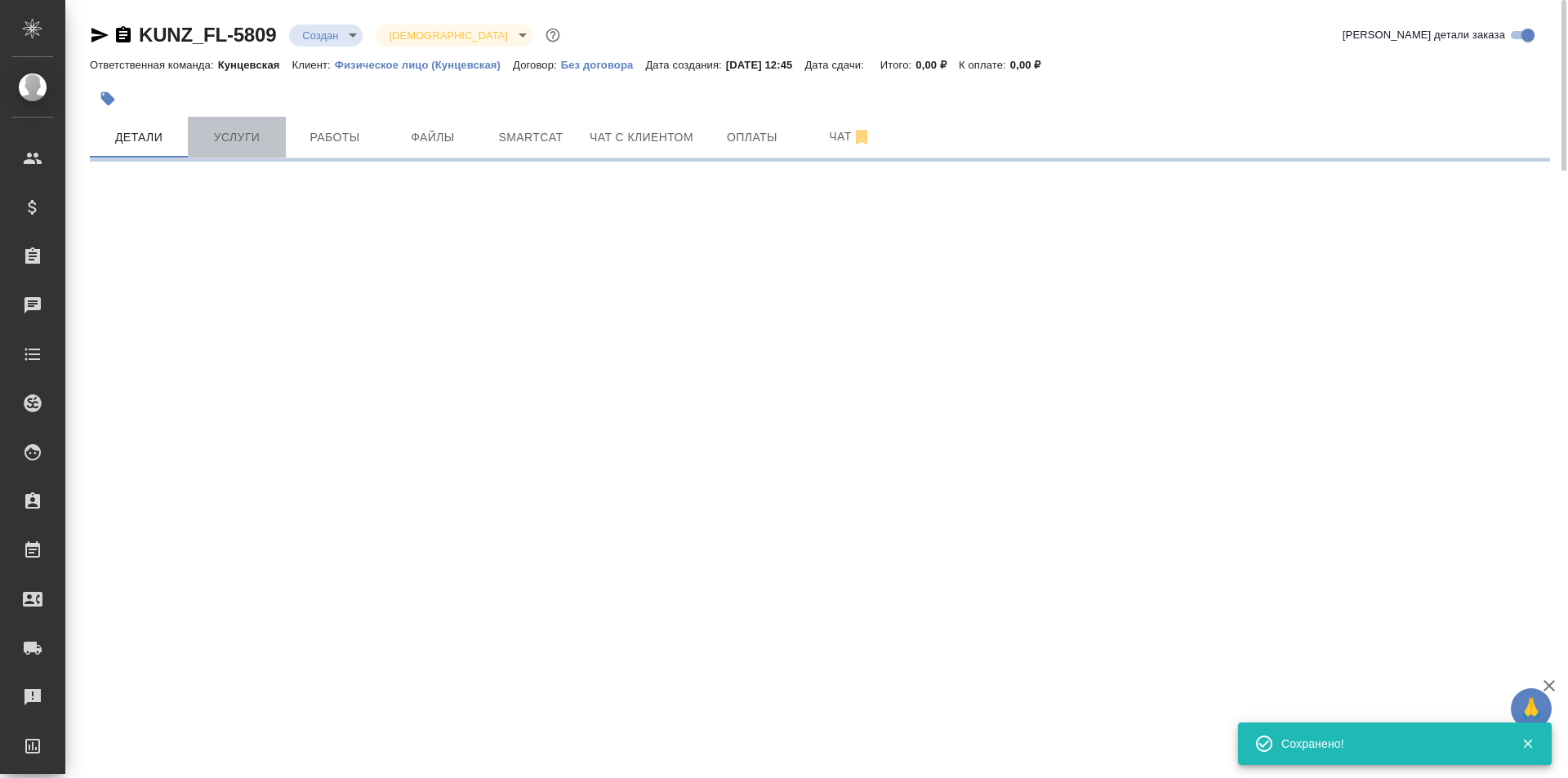
click at [237, 132] on span "Услуги" at bounding box center [236, 137] width 78 height 21
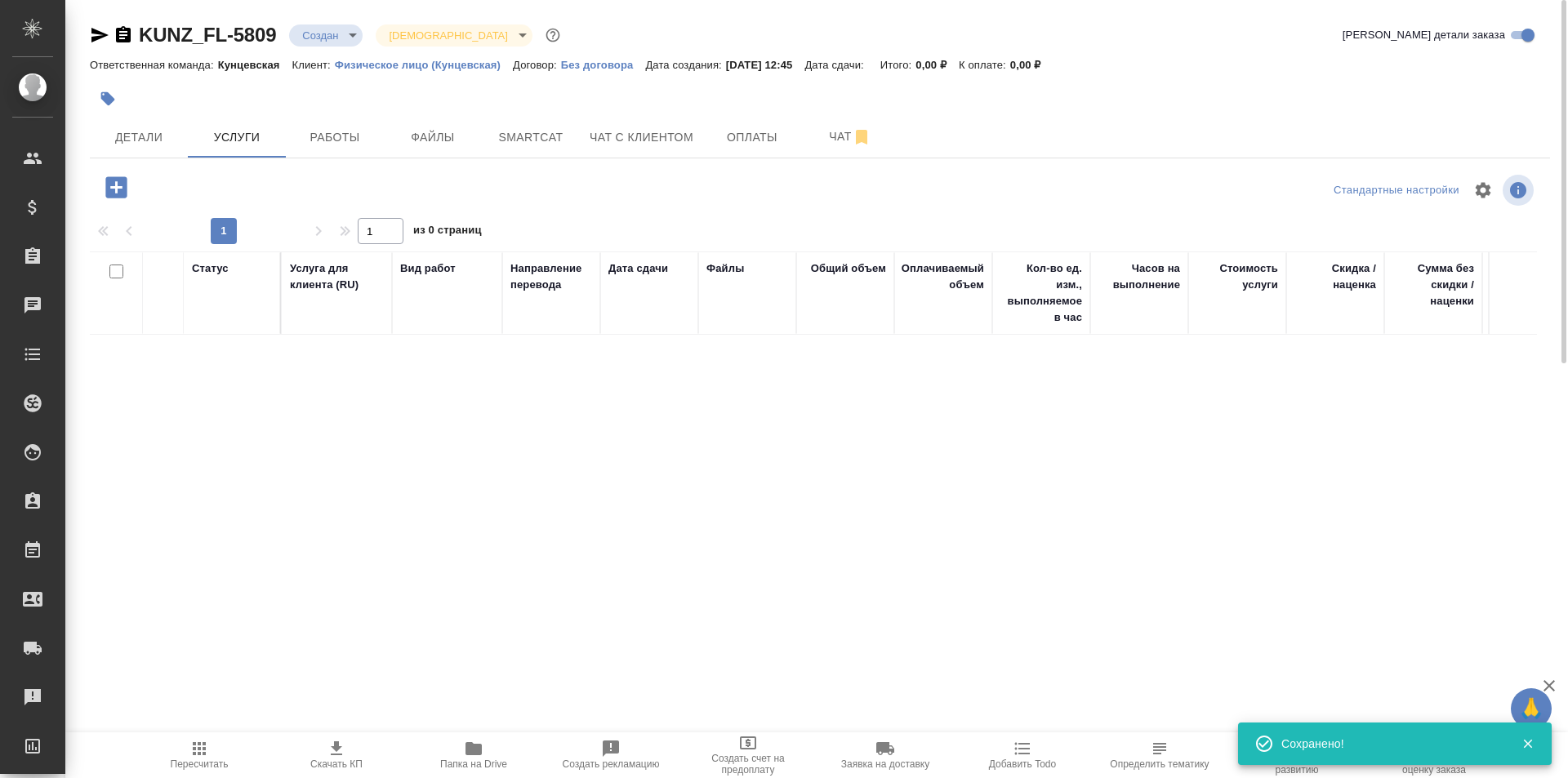
click at [121, 186] on icon "button" at bounding box center [115, 186] width 21 height 21
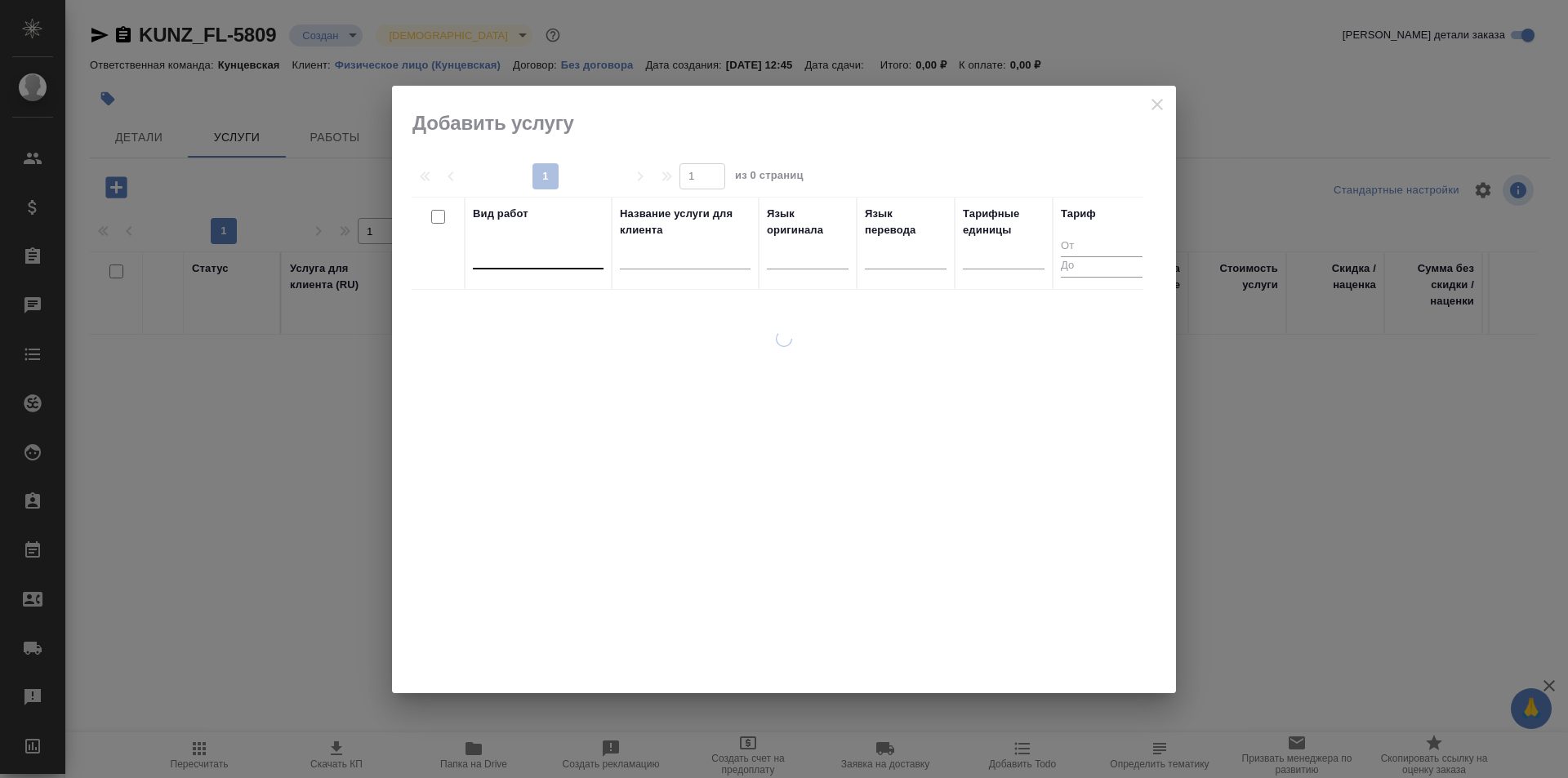
click at [537, 262] on div at bounding box center [538, 252] width 130 height 24
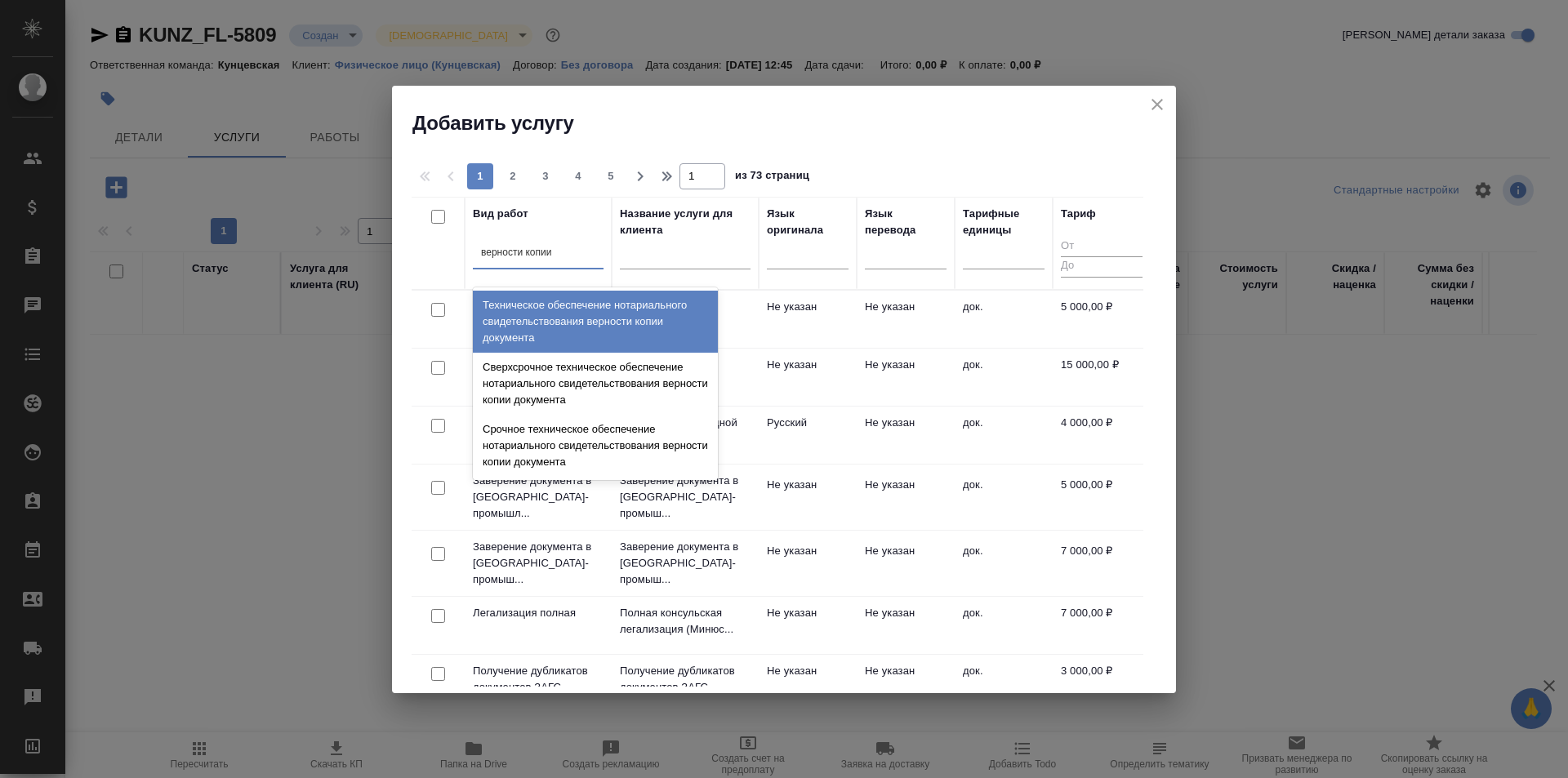
click at [617, 306] on div "Техническое обеспечение нотариального свидетельствования верности копии докумен…" at bounding box center [595, 322] width 244 height 62
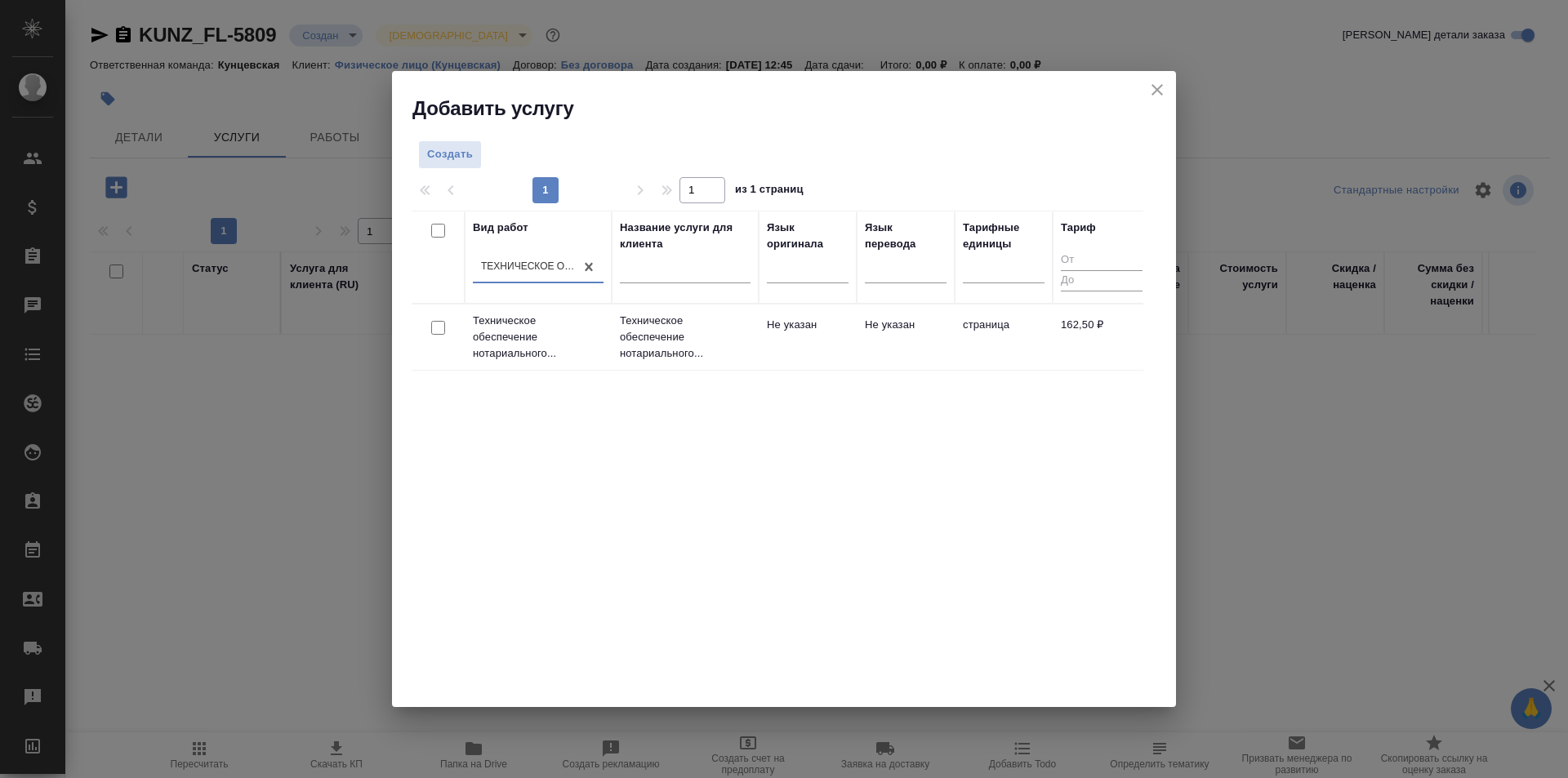
click at [786, 341] on td "Не указан" at bounding box center [807, 338] width 98 height 58
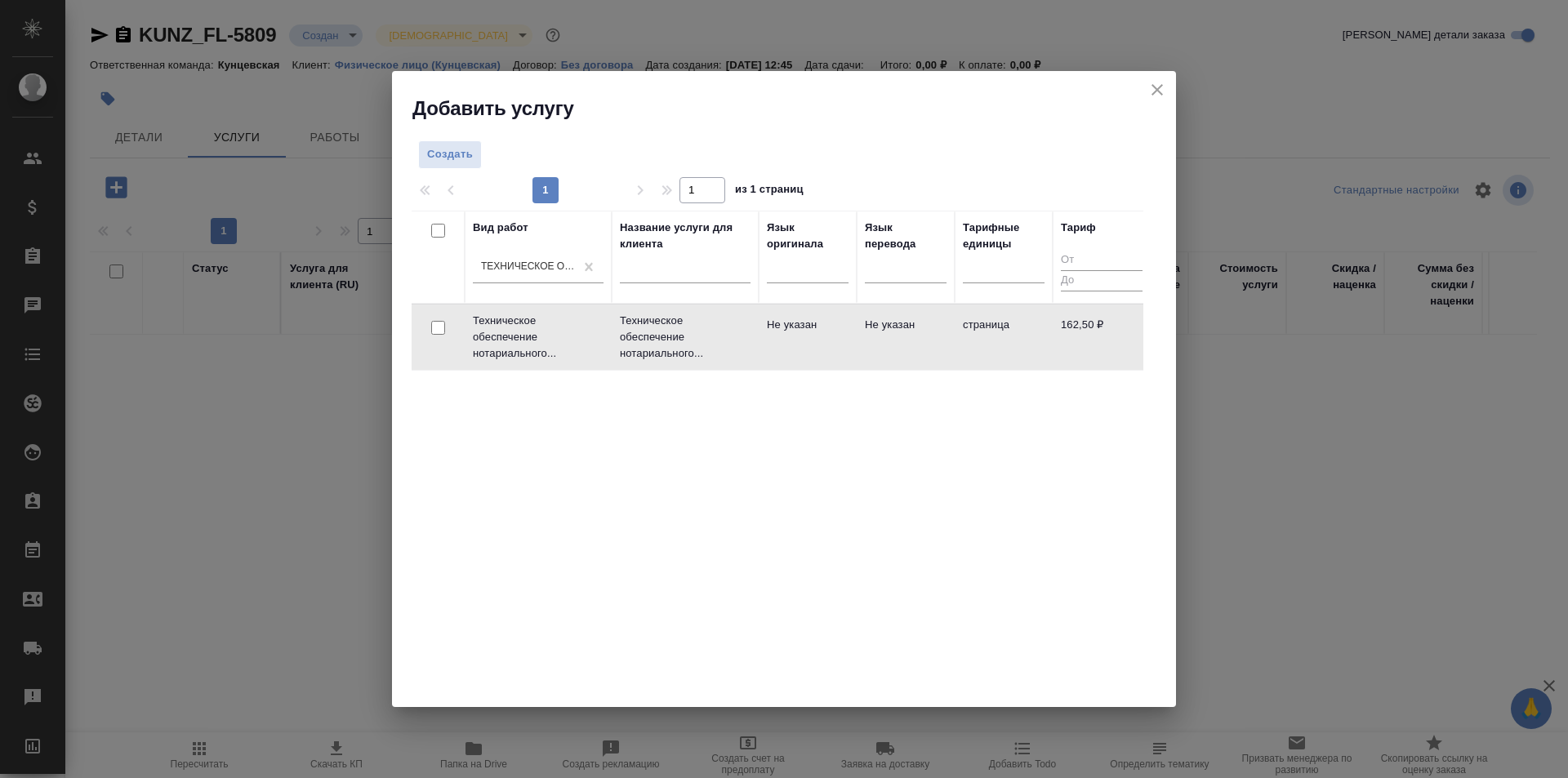
click at [786, 341] on td "Не указан" at bounding box center [807, 338] width 98 height 58
click at [742, 341] on p "Техническое обеспечение нотариального..." at bounding box center [685, 337] width 130 height 49
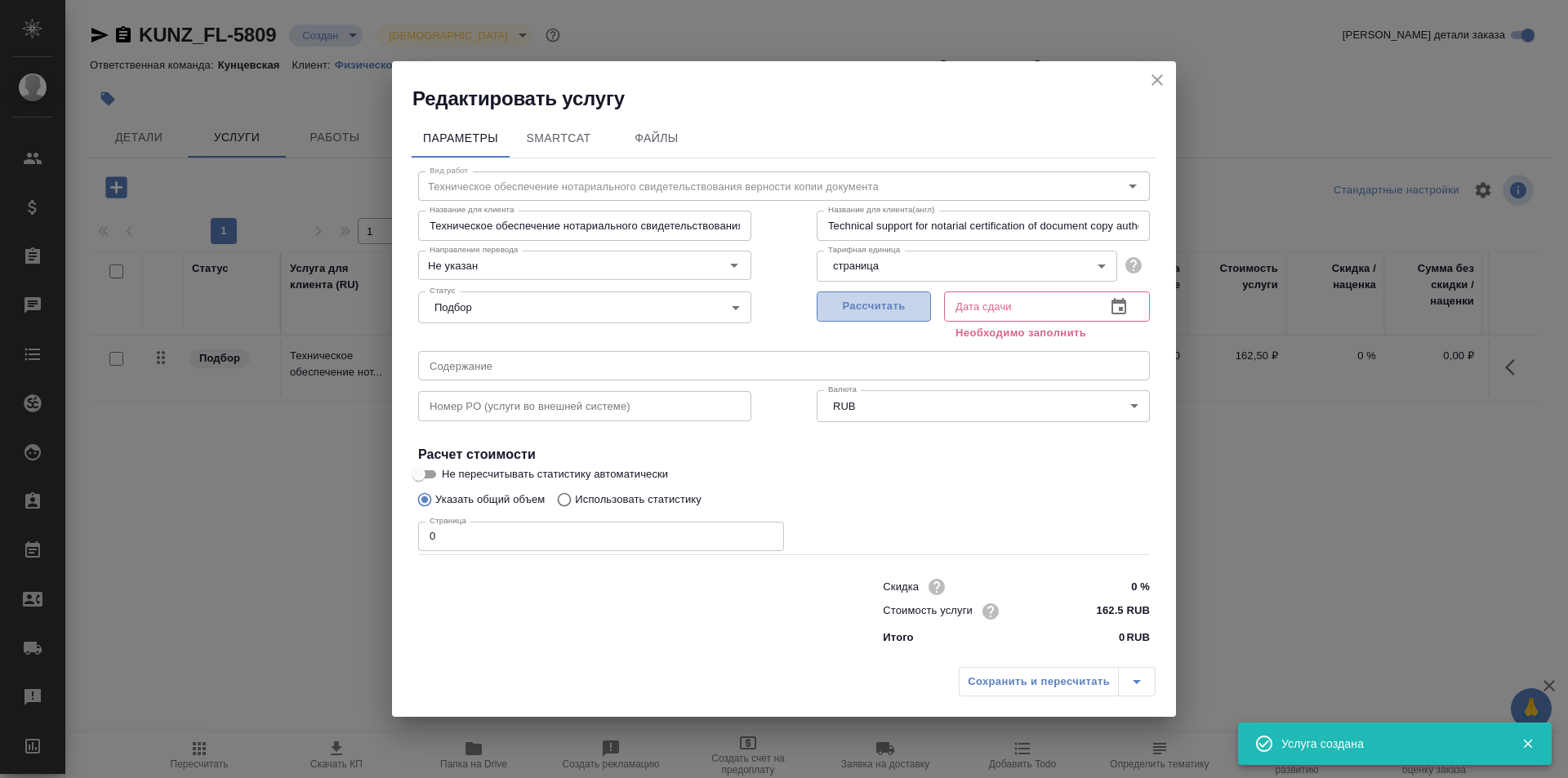
click at [867, 315] on span "Рассчитать" at bounding box center [873, 306] width 96 height 19
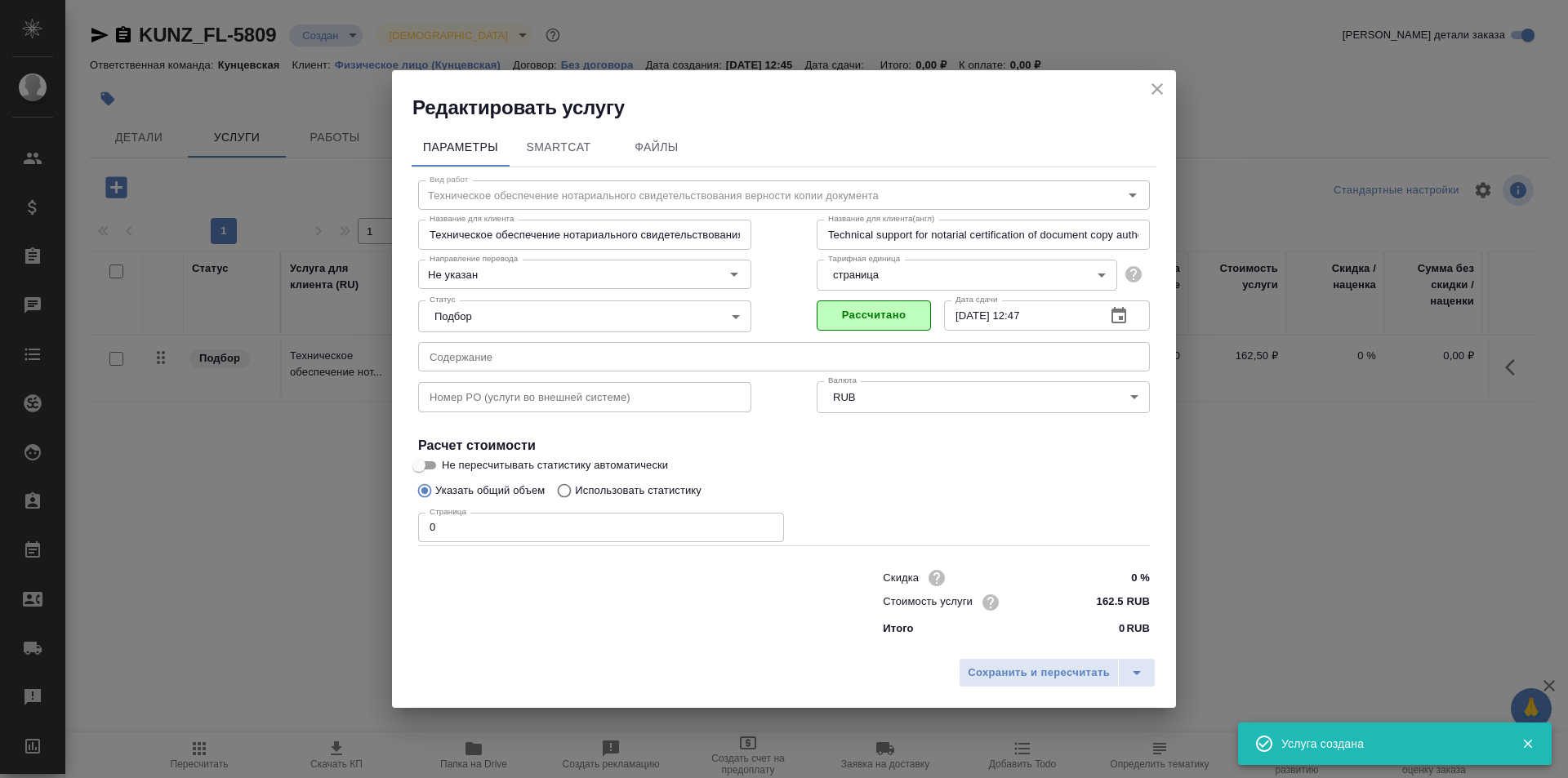
click at [442, 526] on input "0" at bounding box center [601, 528] width 366 height 30
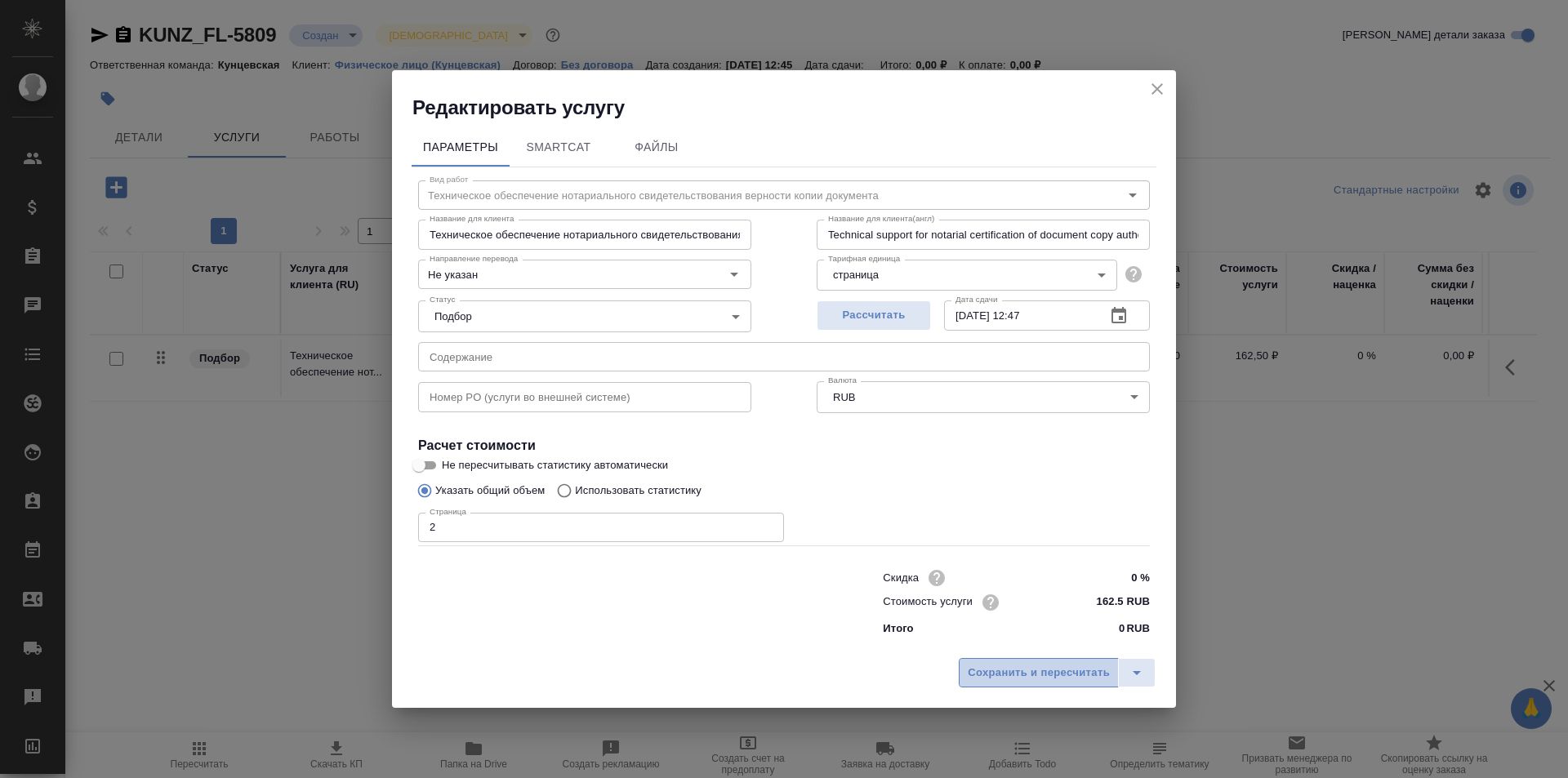
click at [1045, 675] on span "Сохранить и пересчитать" at bounding box center [1038, 673] width 142 height 19
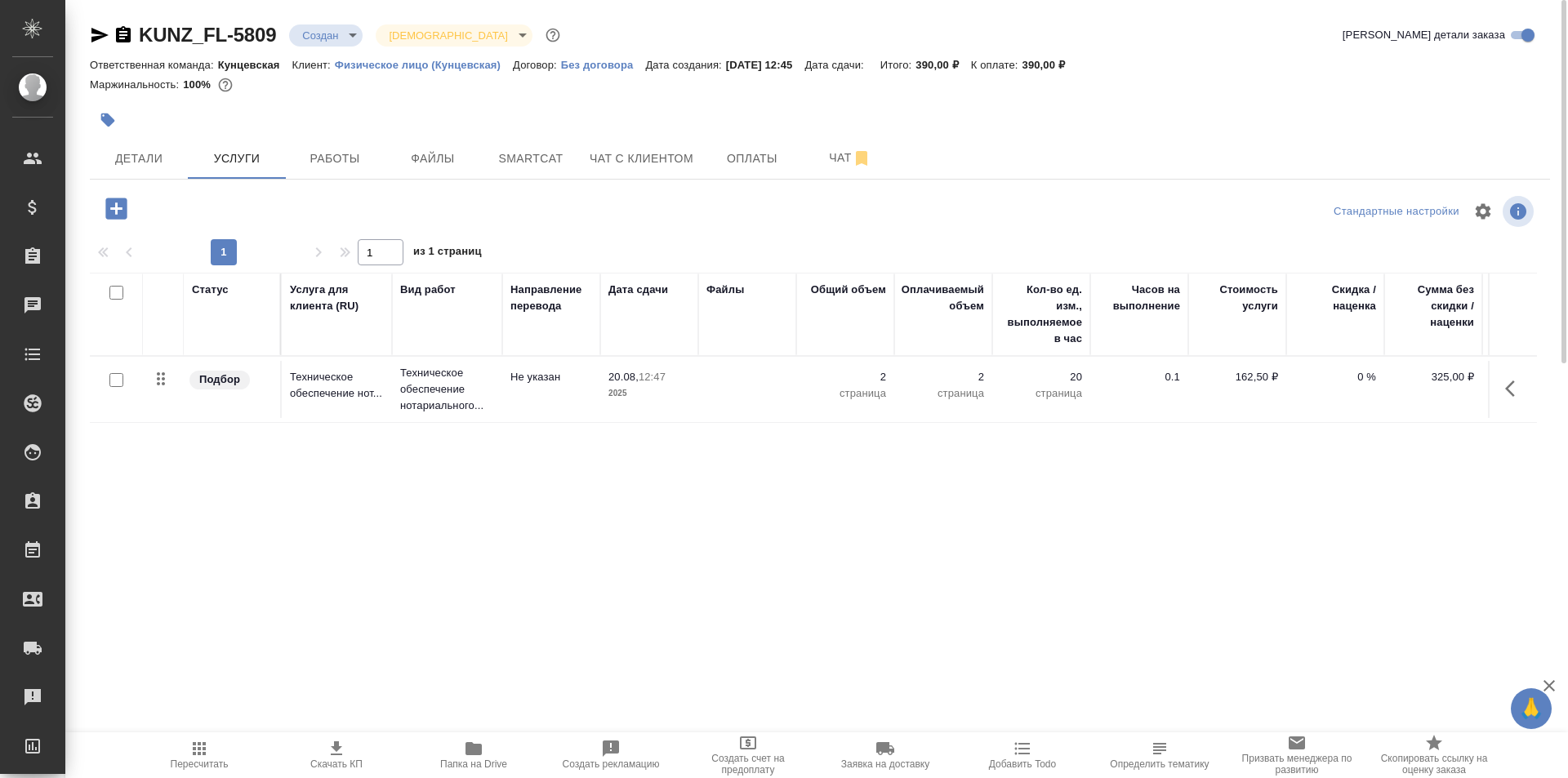
click at [116, 216] on icon "button" at bounding box center [115, 208] width 21 height 21
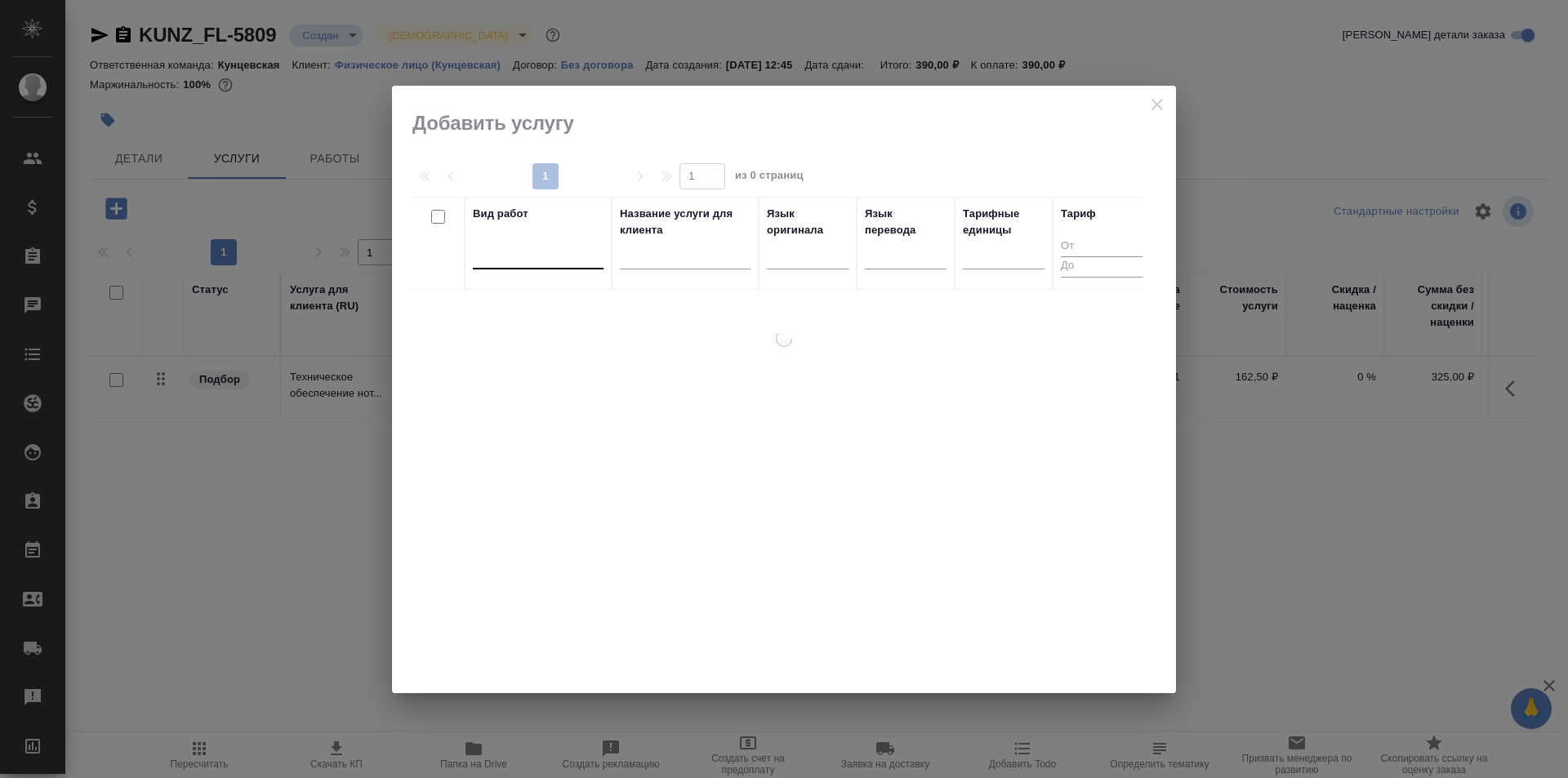
click at [523, 259] on div at bounding box center [538, 252] width 130 height 24
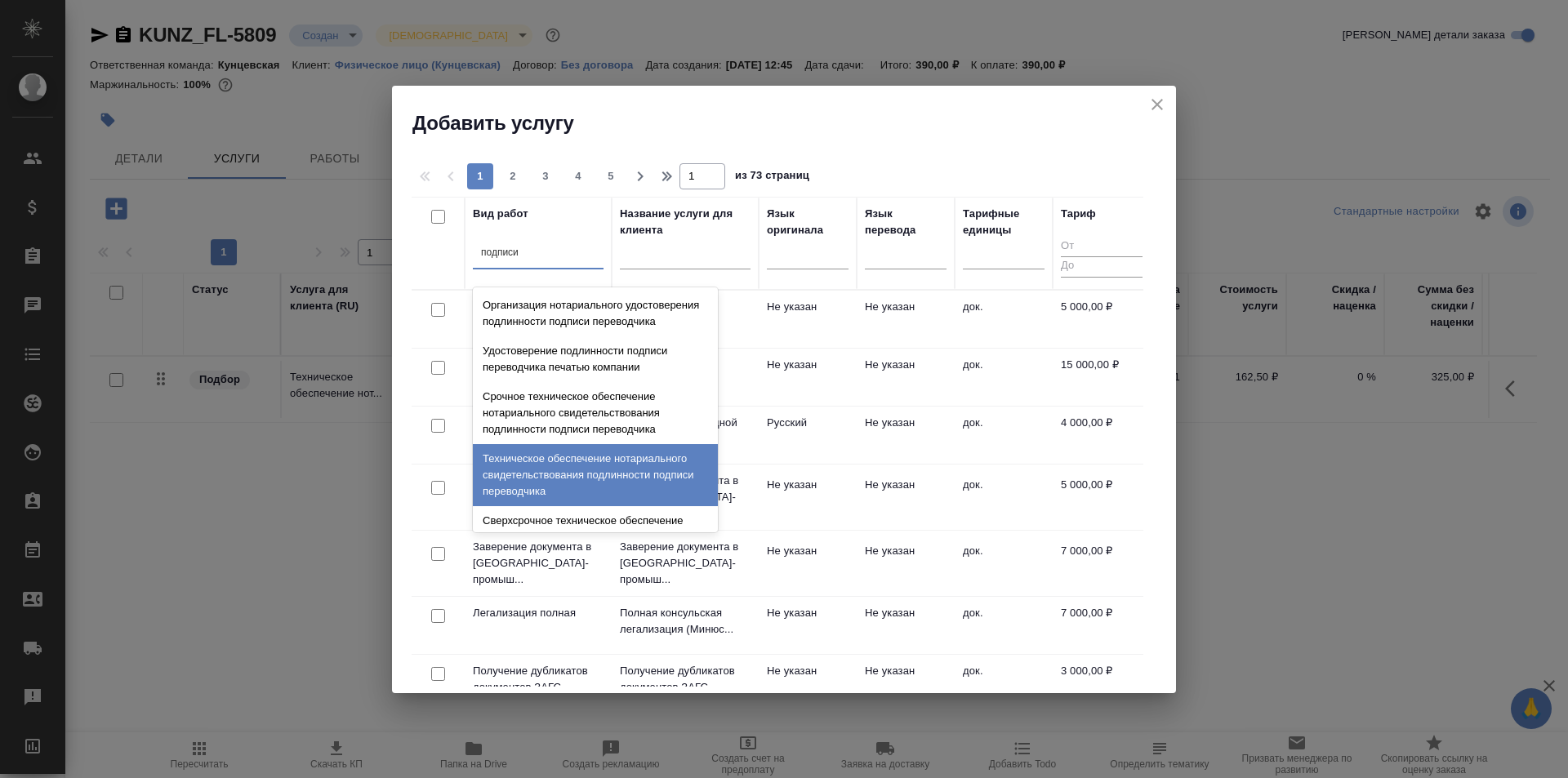
click at [579, 493] on div "Техническое обеспечение нотариального свидетельствования подлинности подписи пе…" at bounding box center [595, 475] width 244 height 62
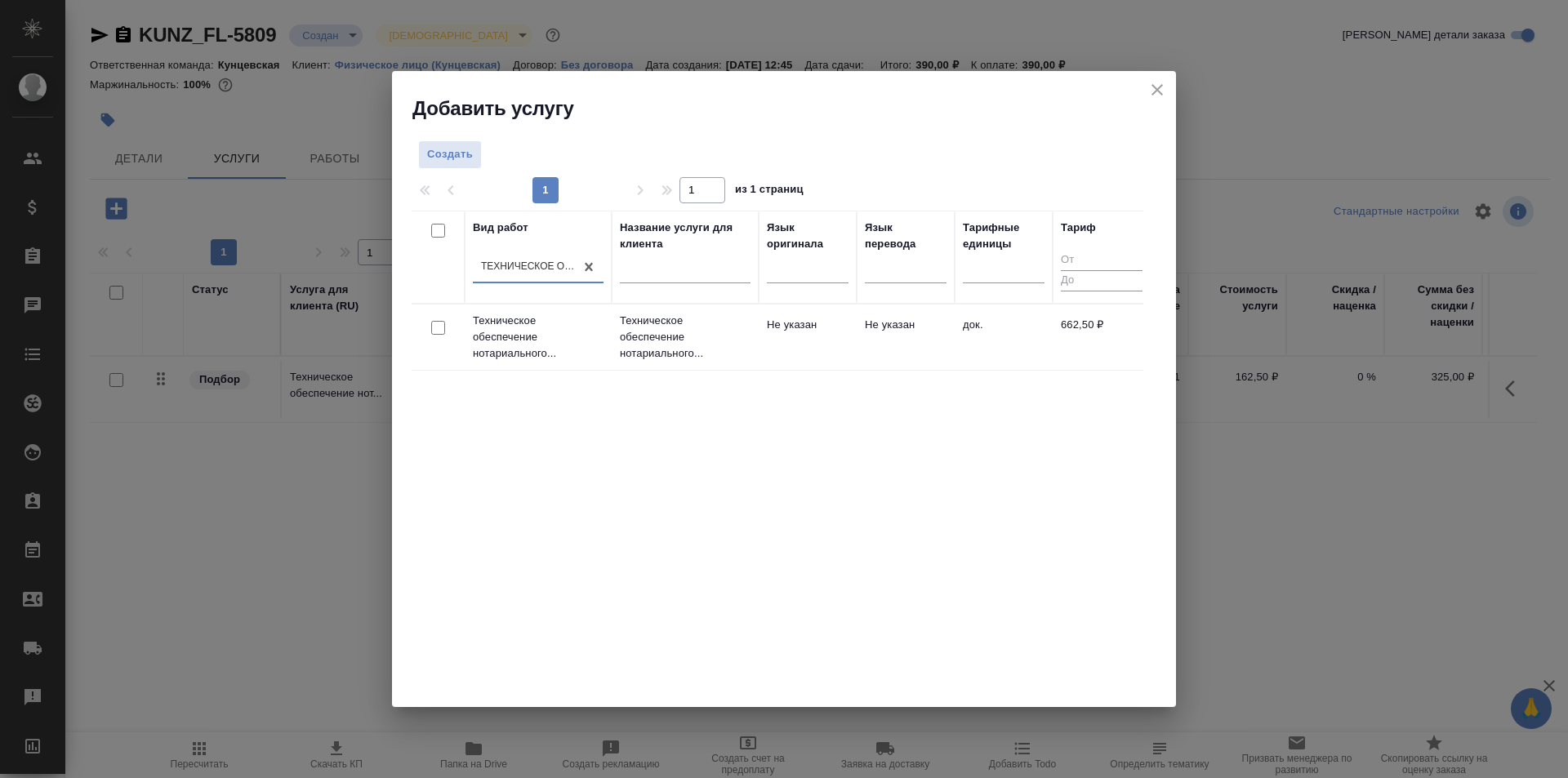
click at [576, 362] on td "Техническое обеспечение нотариального..." at bounding box center [539, 337] width 147 height 66
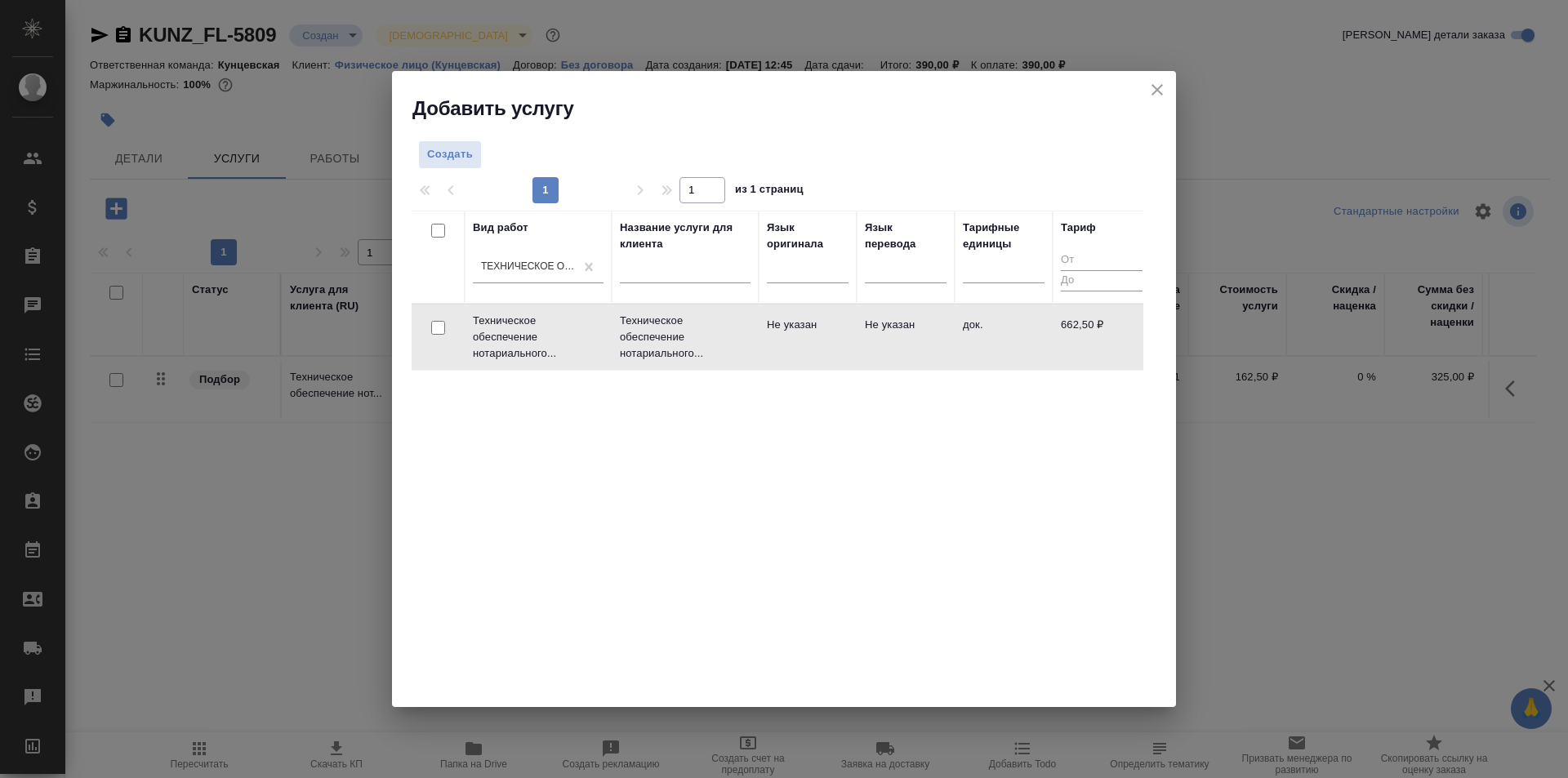
click at [576, 362] on td "Техническое обеспечение нотариального..." at bounding box center [539, 337] width 147 height 66
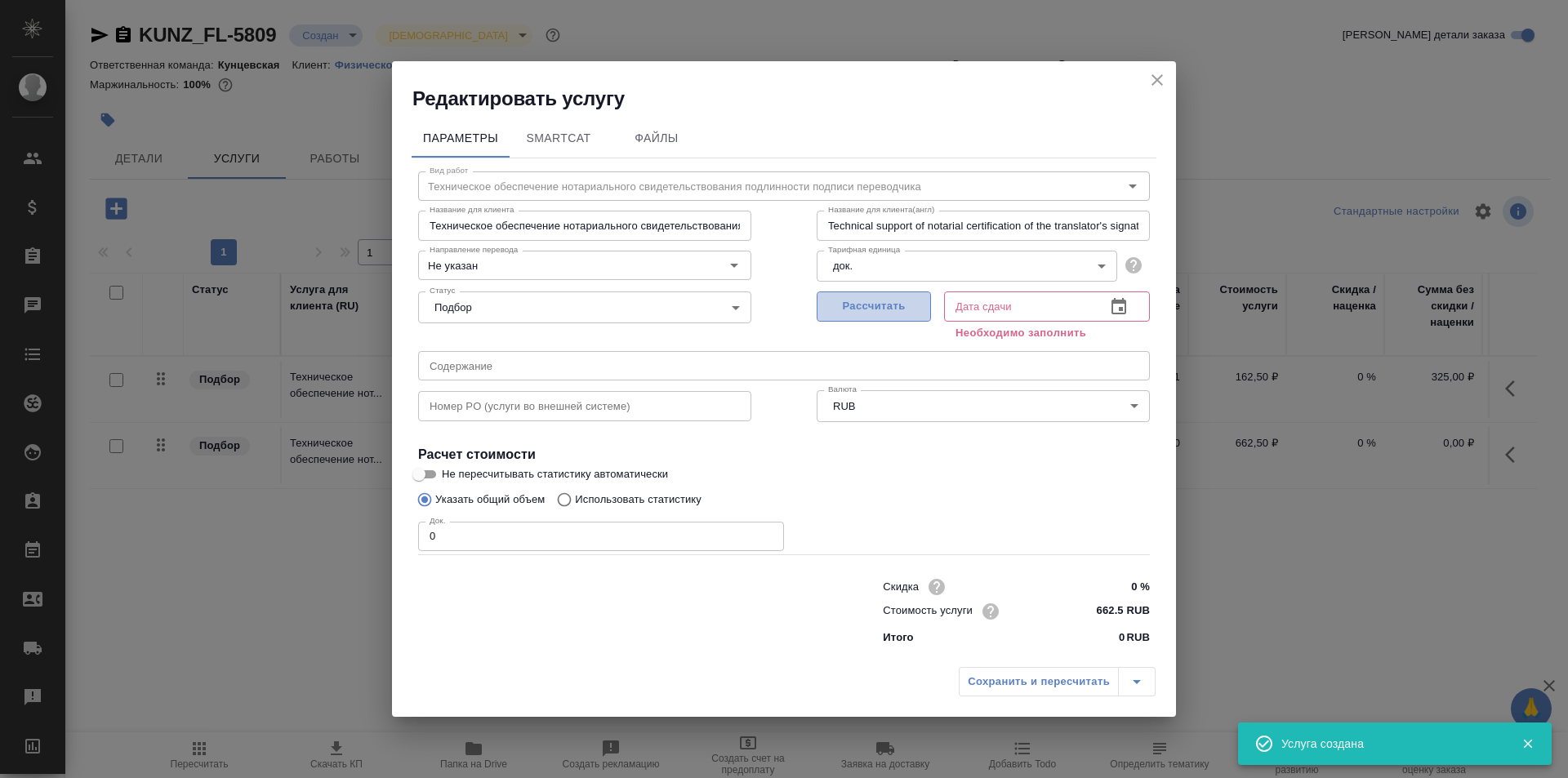
click at [913, 306] on span "Рассчитать" at bounding box center [873, 306] width 96 height 19
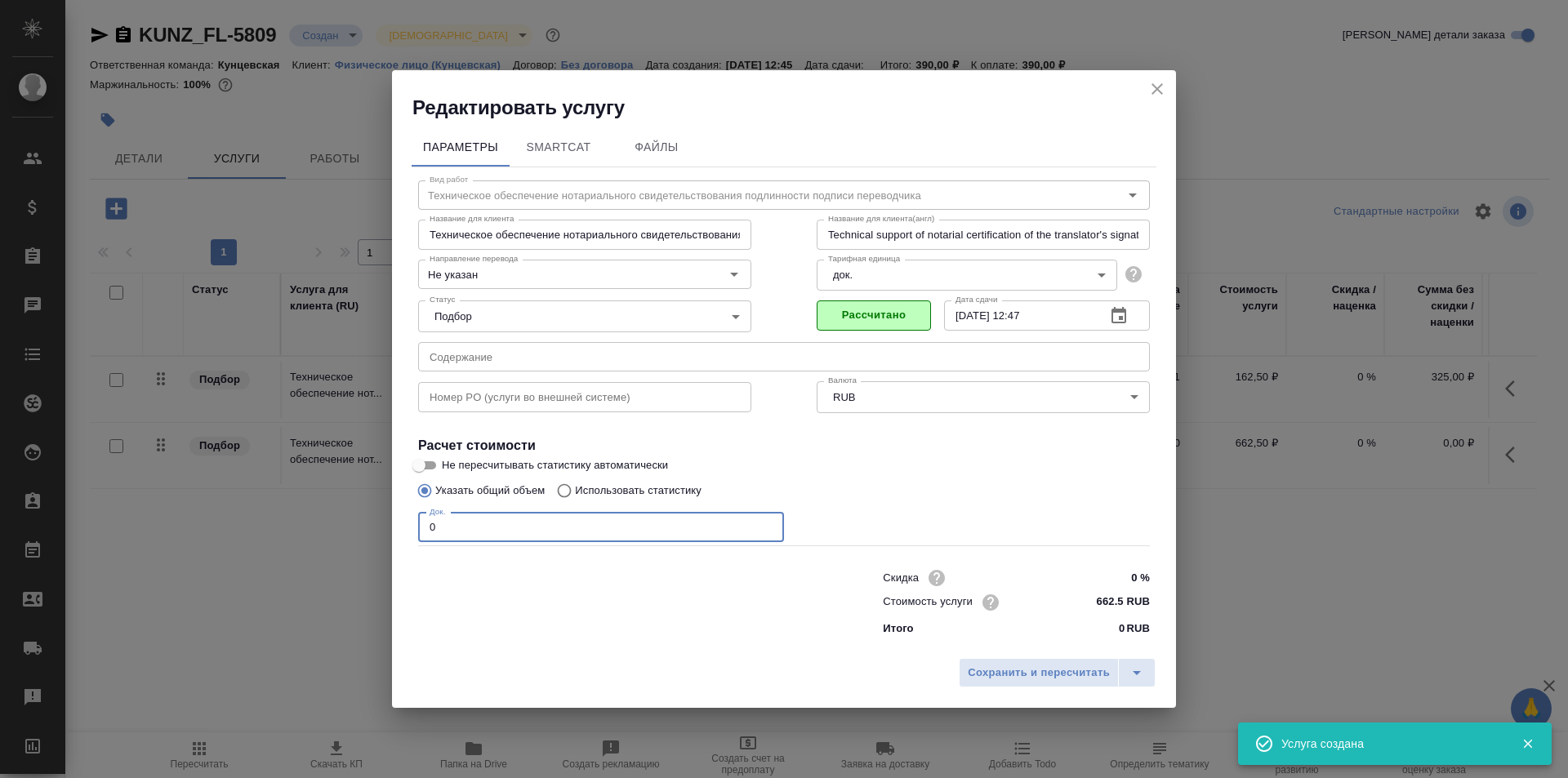
click at [455, 540] on input "0" at bounding box center [601, 528] width 366 height 30
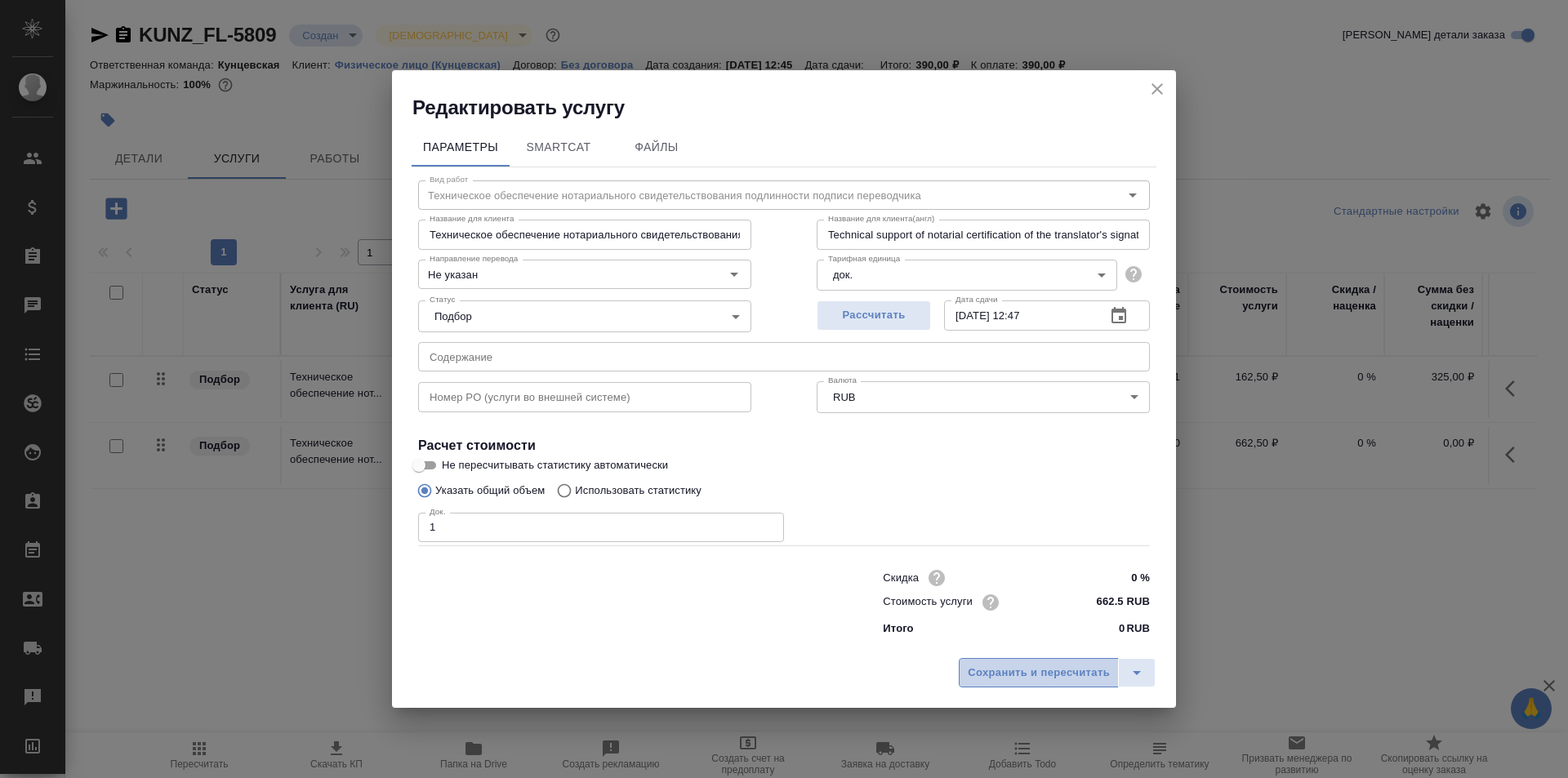
click at [1050, 673] on span "Сохранить и пересчитать" at bounding box center [1038, 673] width 142 height 19
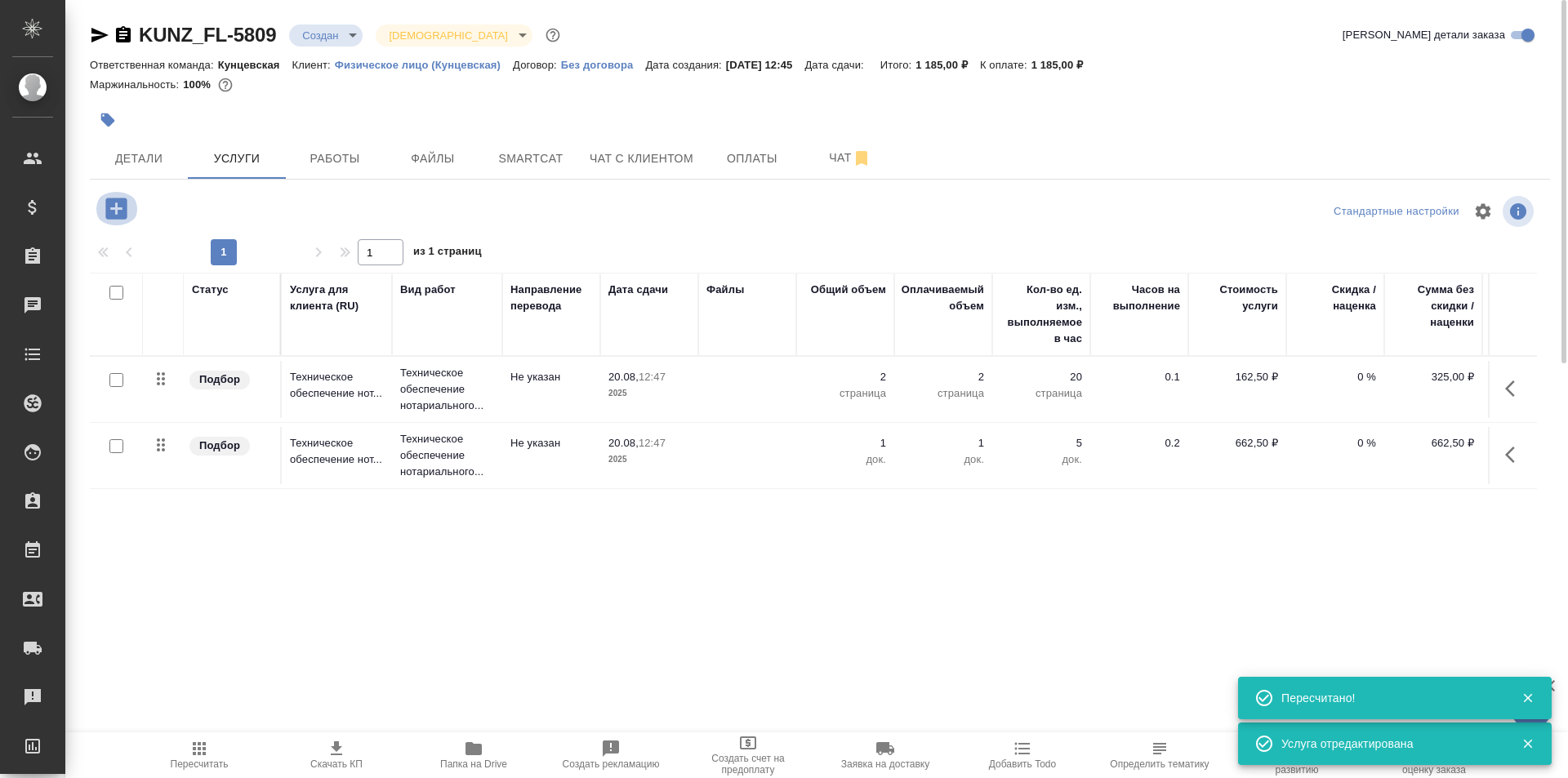
click at [113, 207] on icon "button" at bounding box center [115, 208] width 21 height 21
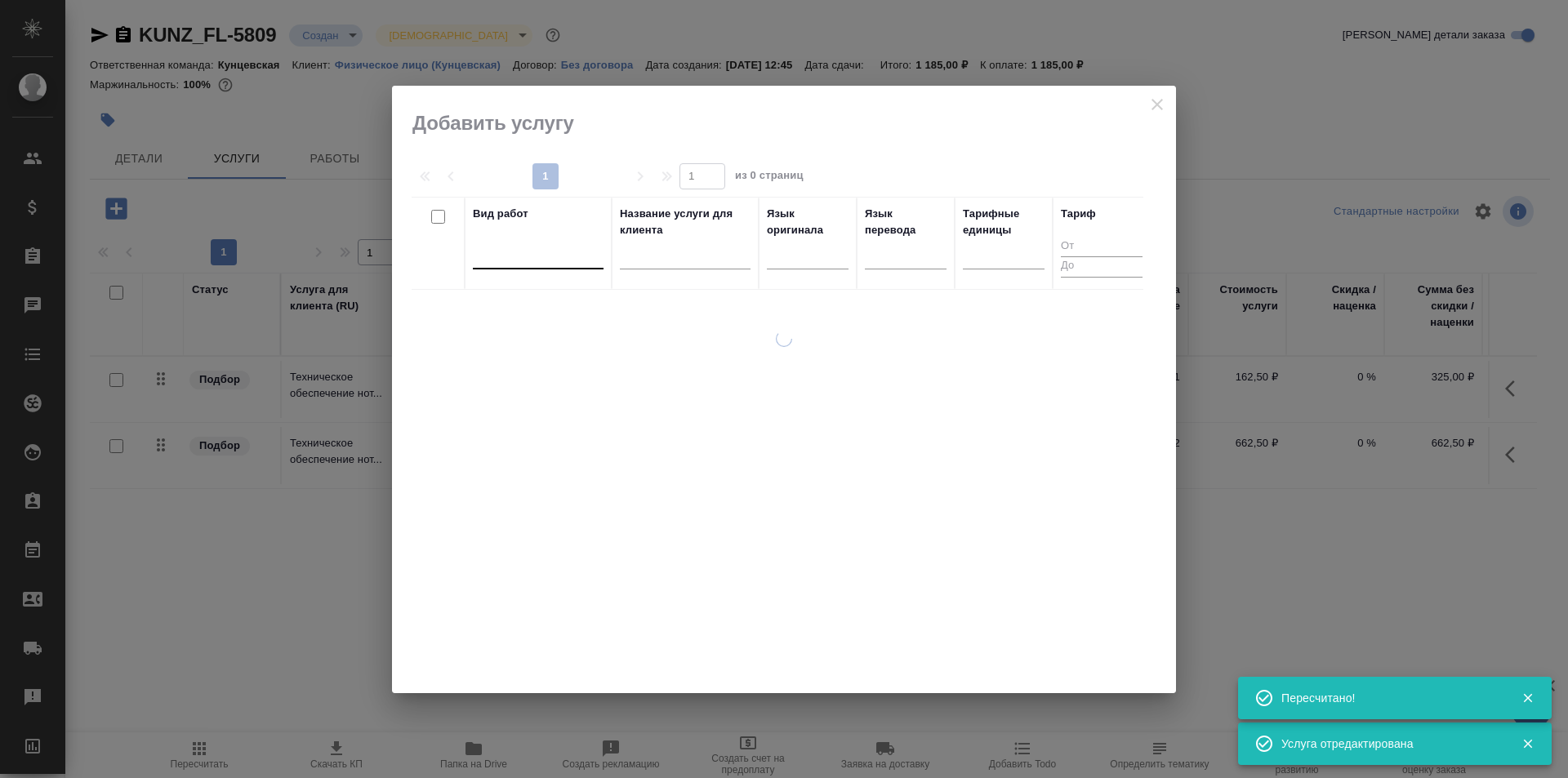
click at [553, 258] on div at bounding box center [538, 252] width 130 height 24
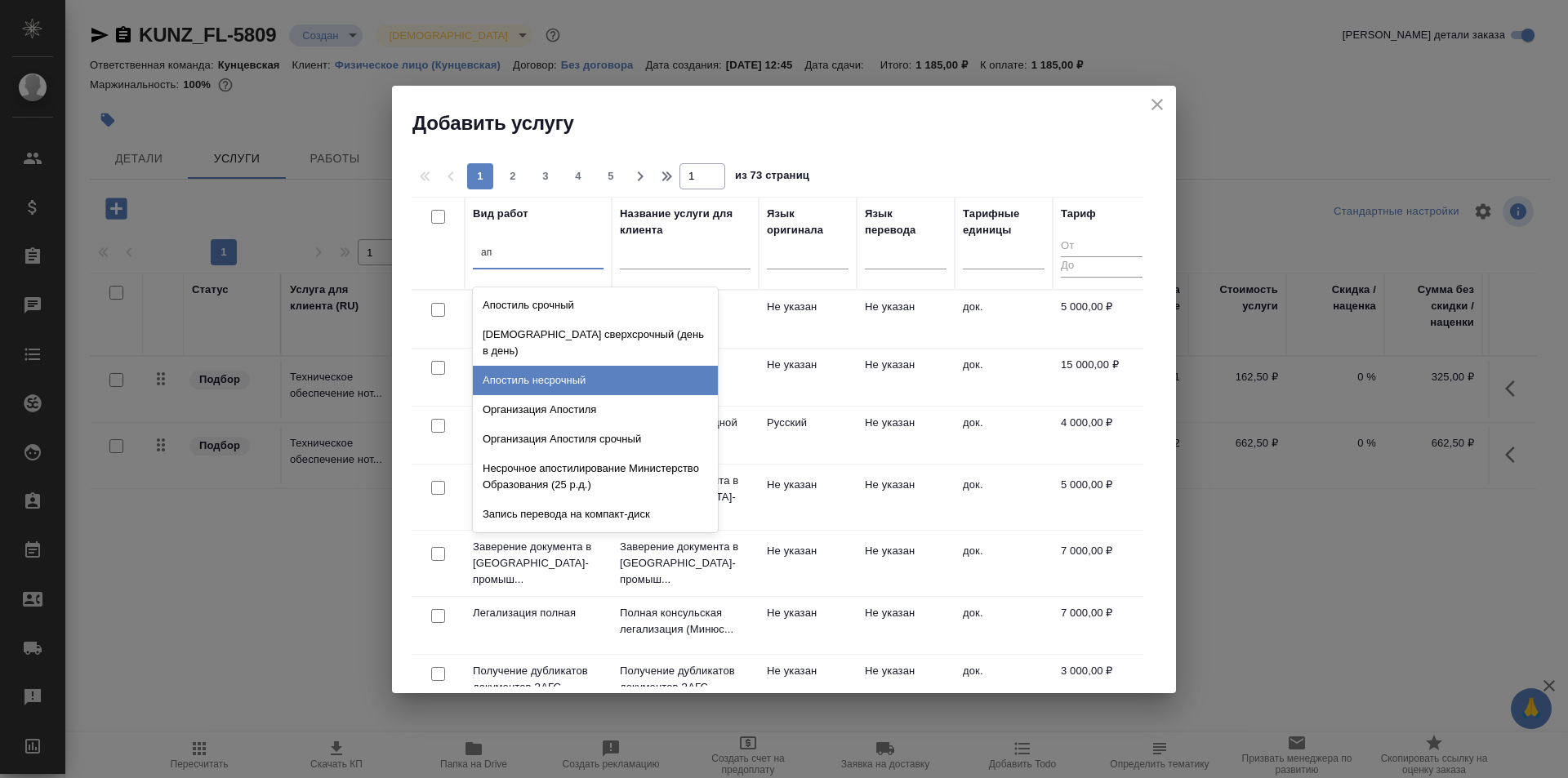
click at [580, 366] on div "Апостиль несрочный" at bounding box center [595, 381] width 244 height 30
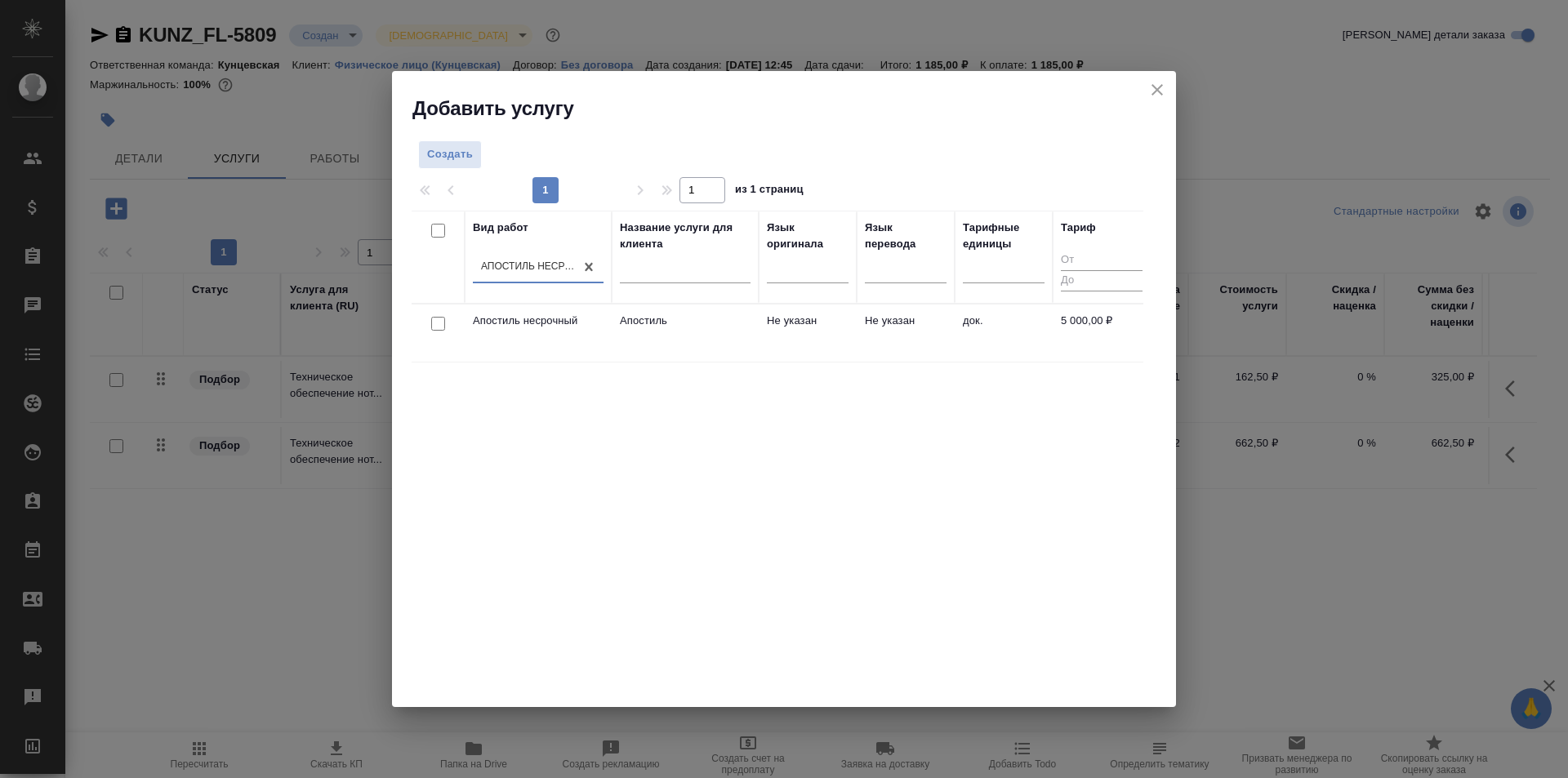
click at [675, 332] on td "Апостиль" at bounding box center [685, 333] width 147 height 58
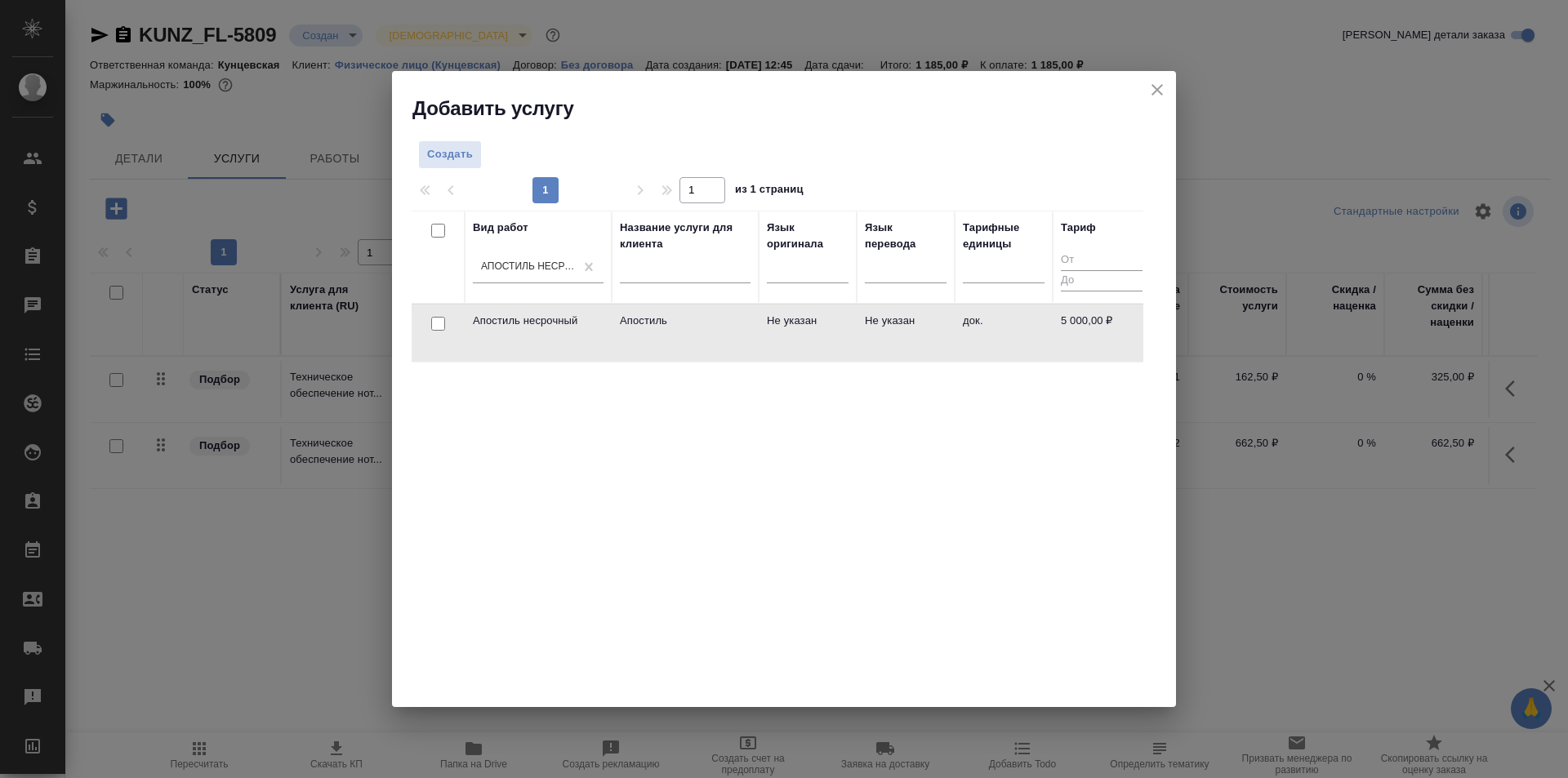
click at [675, 332] on td "Апостиль" at bounding box center [685, 333] width 147 height 58
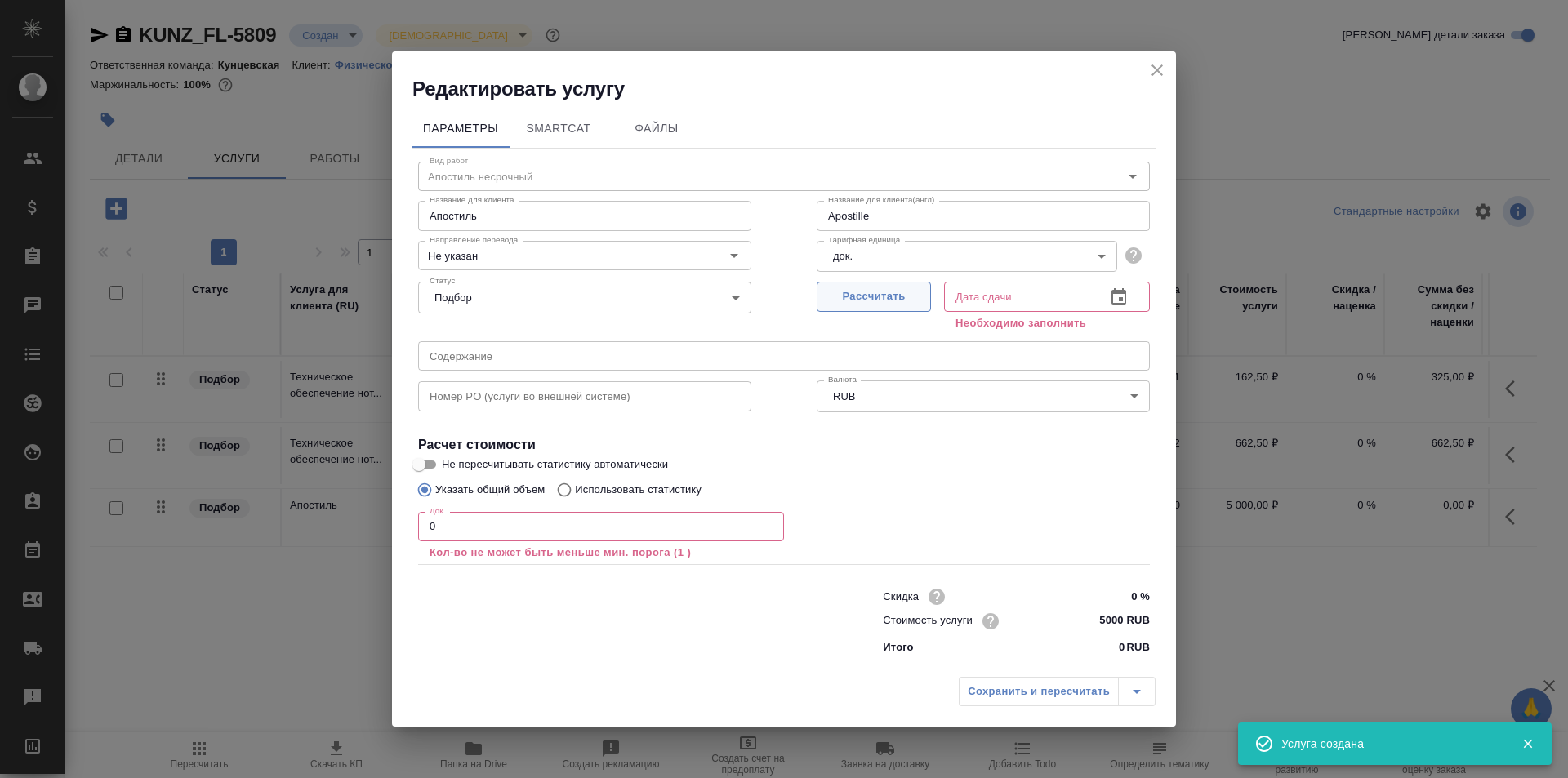
click at [851, 294] on span "Рассчитать" at bounding box center [873, 296] width 96 height 19
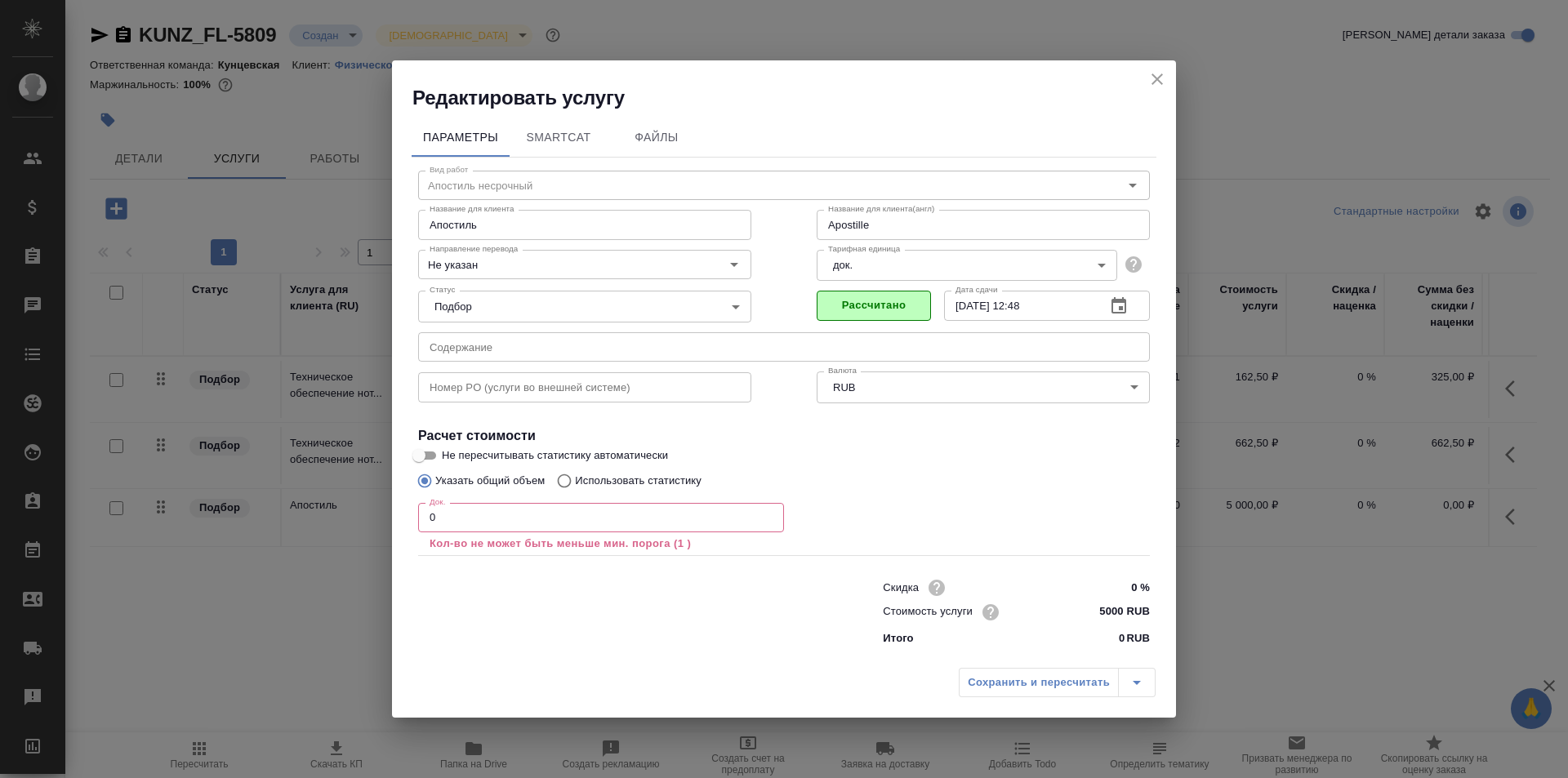
click at [1122, 609] on input "5000 RUB" at bounding box center [1119, 612] width 62 height 24
click at [474, 517] on input "0" at bounding box center [601, 517] width 366 height 30
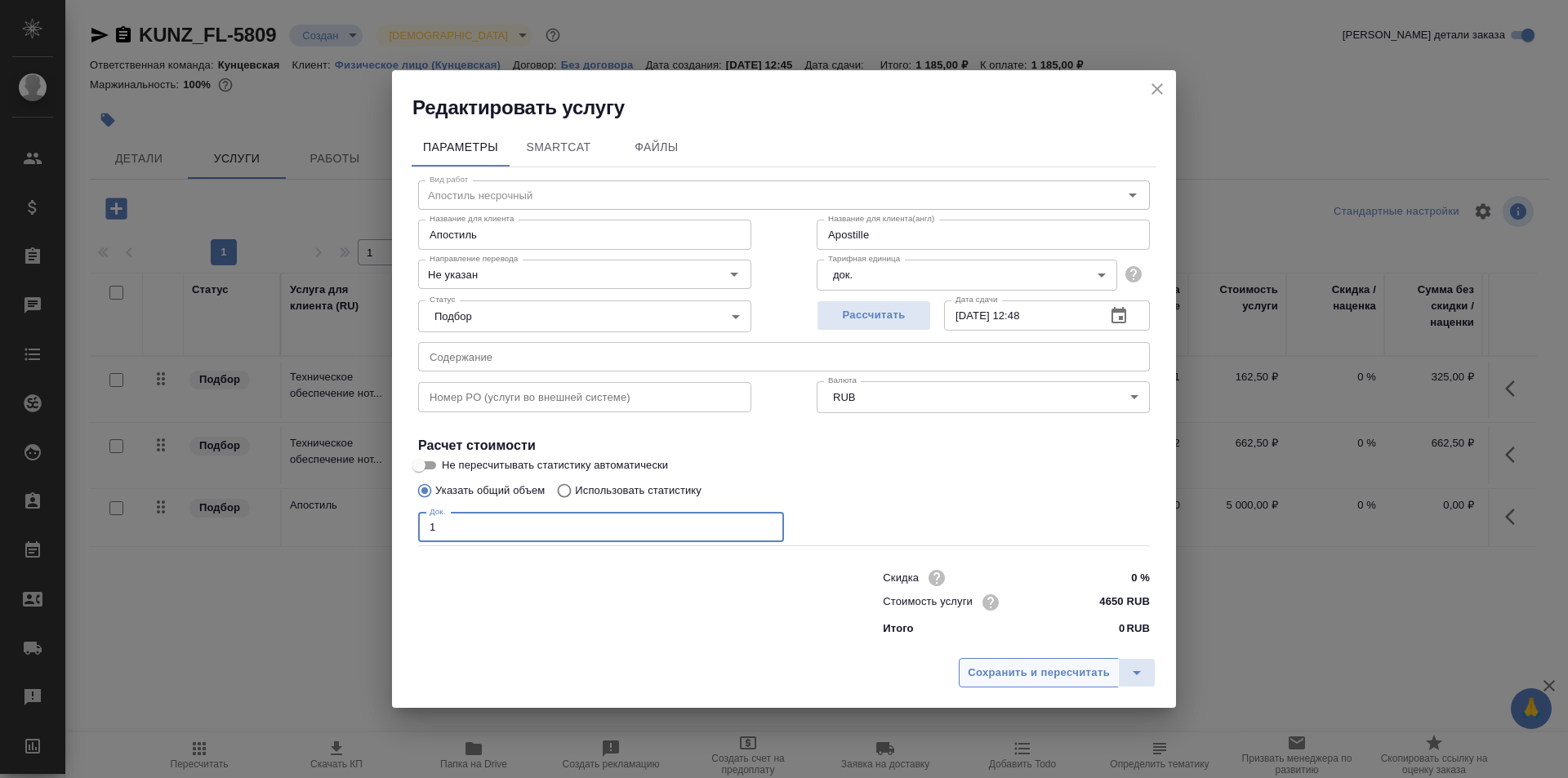
click at [1085, 670] on span "Сохранить и пересчитать" at bounding box center [1038, 673] width 142 height 19
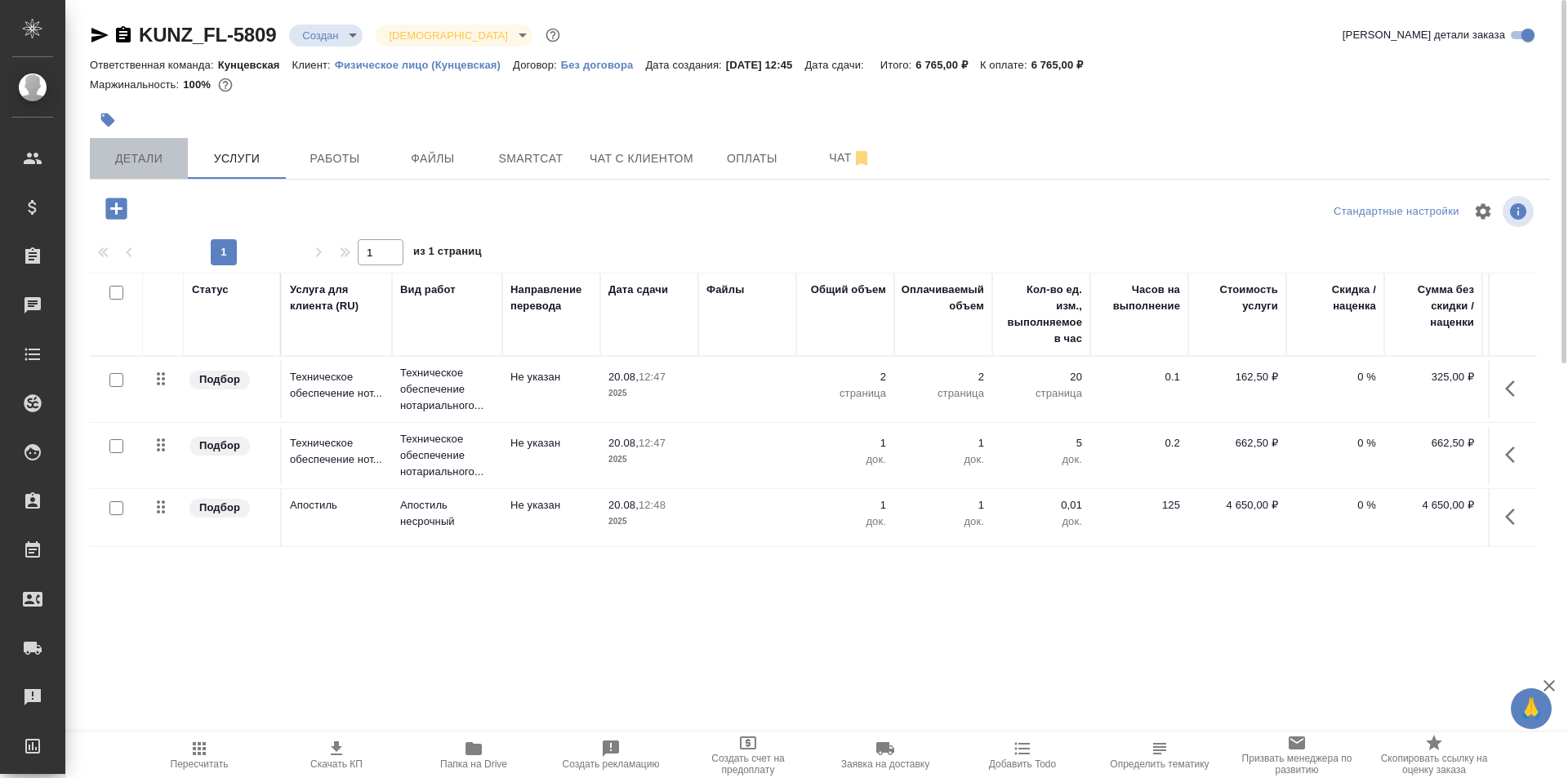
click at [162, 162] on span "Детали" at bounding box center [138, 159] width 78 height 21
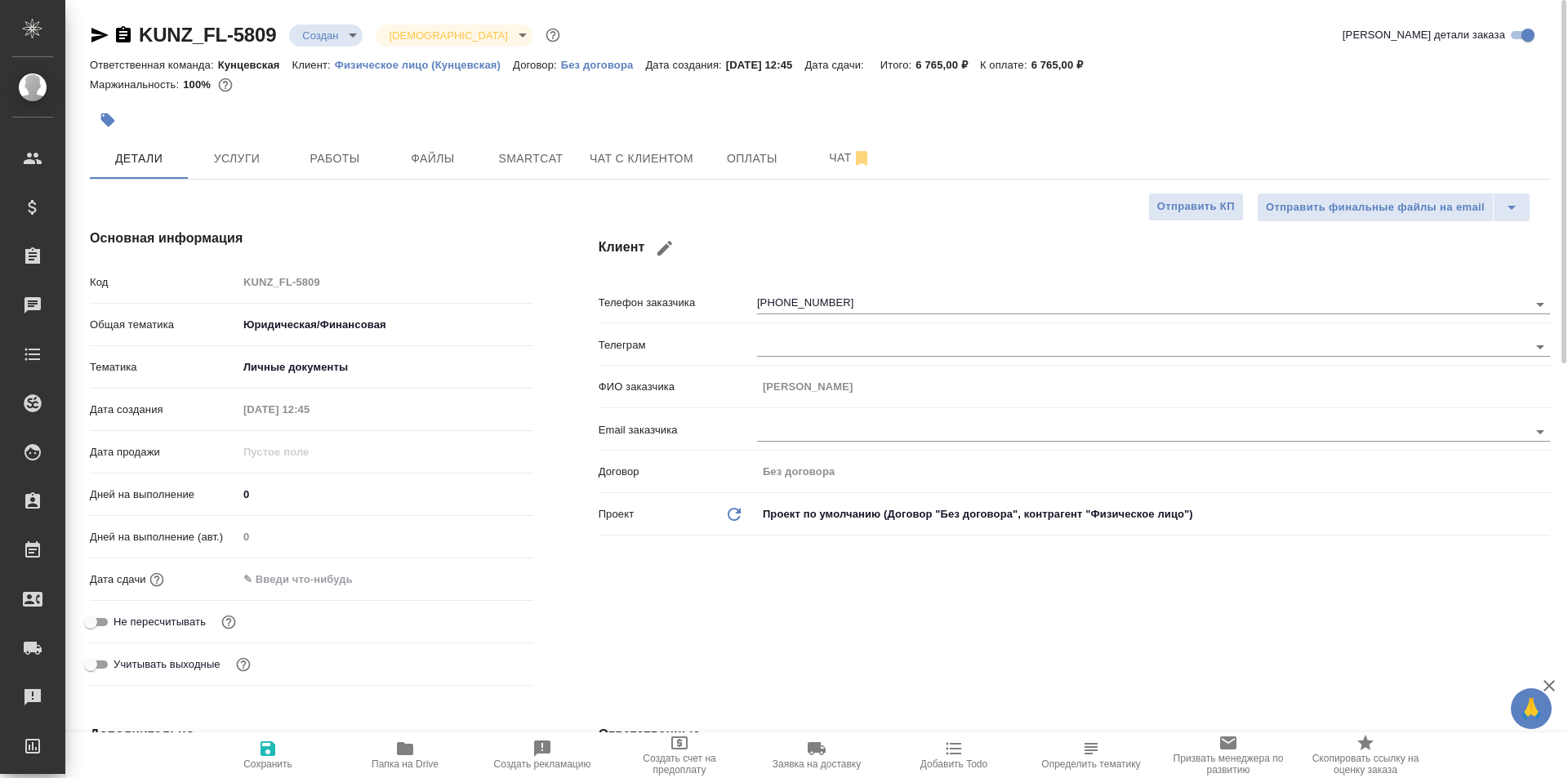
scroll to position [81, 0]
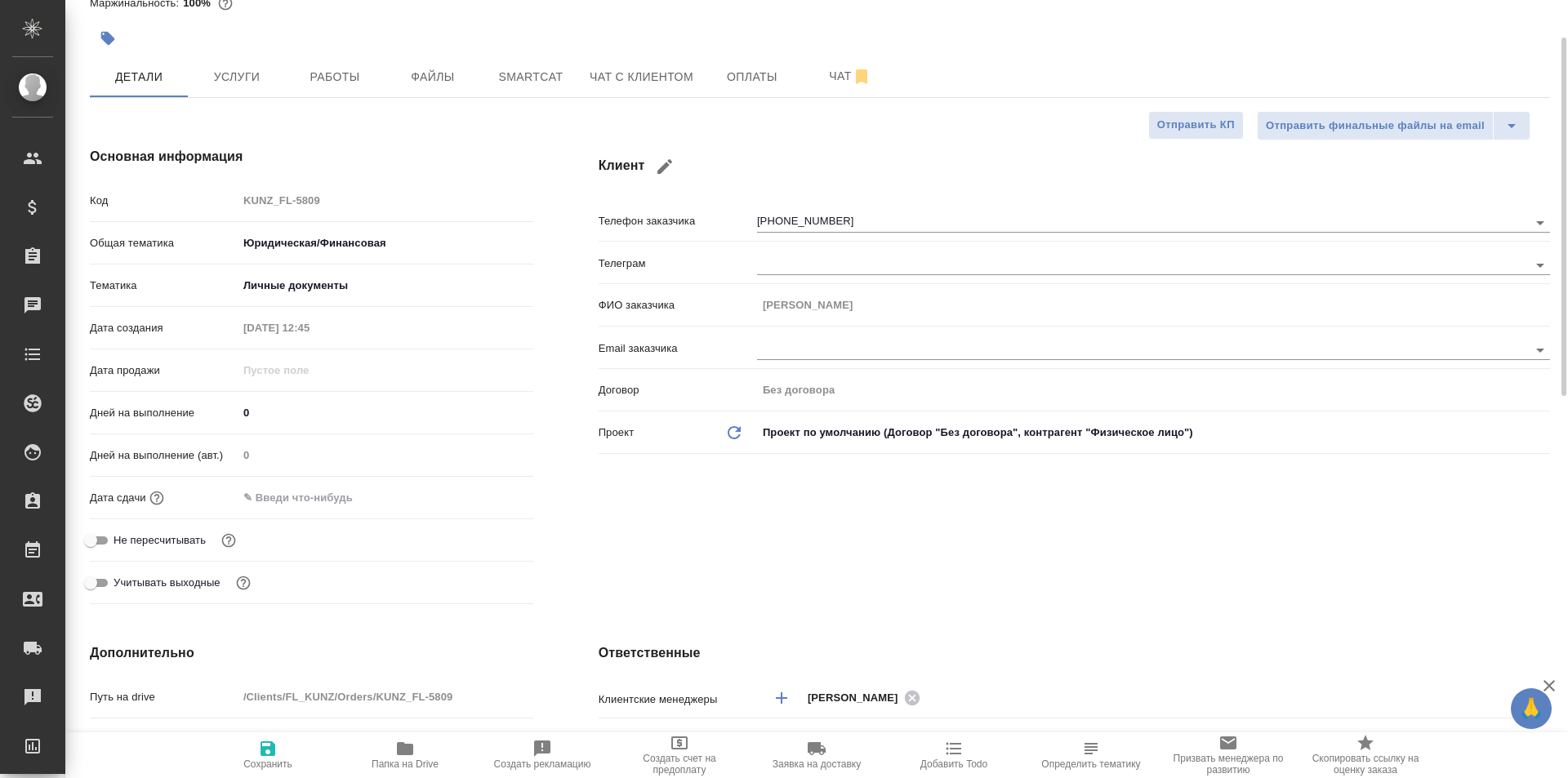
click at [263, 506] on input "text" at bounding box center [309, 498] width 143 height 24
click at [485, 496] on icon "button" at bounding box center [486, 498] width 20 height 20
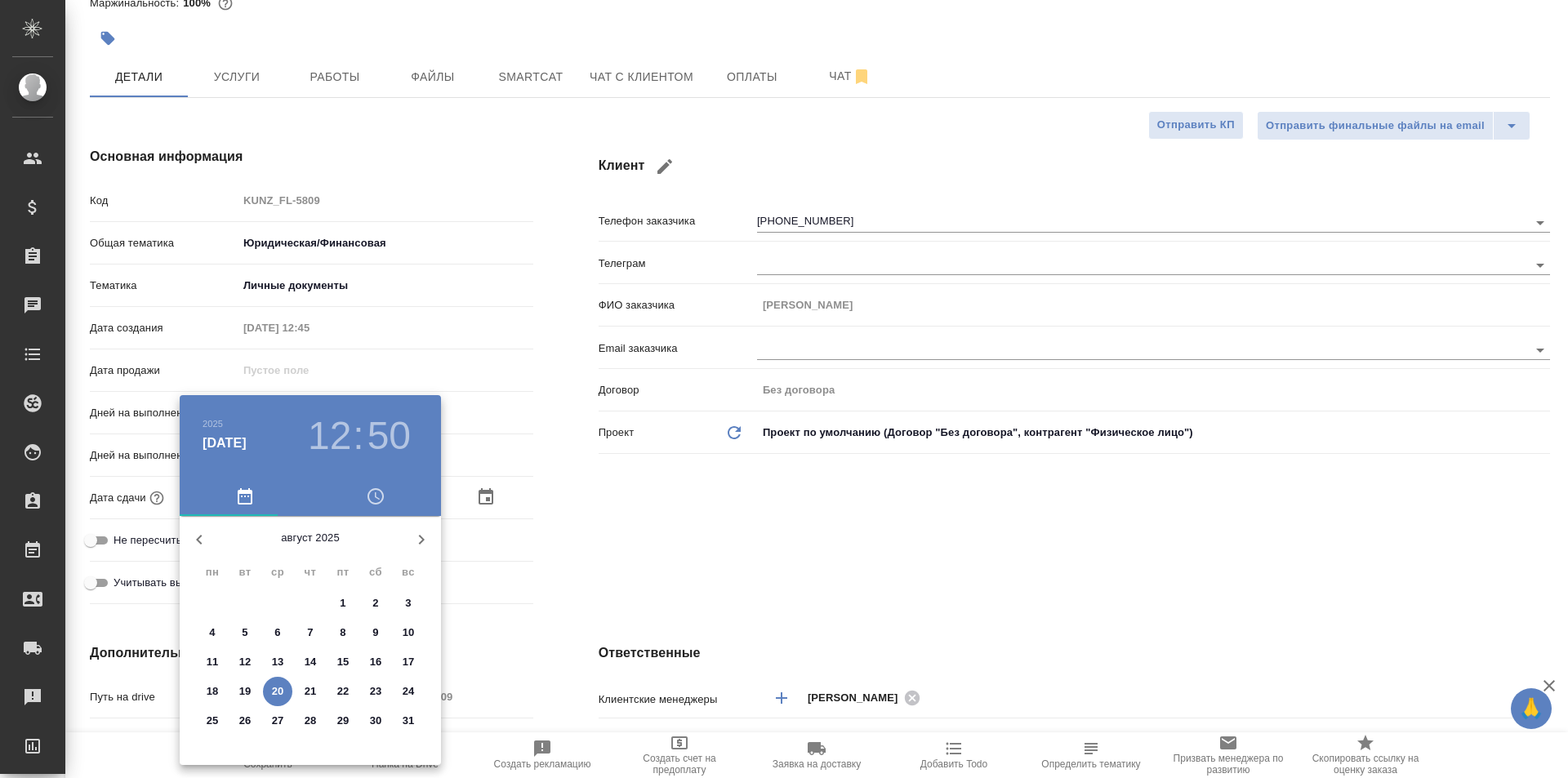
click at [691, 584] on div at bounding box center [784, 389] width 1568 height 778
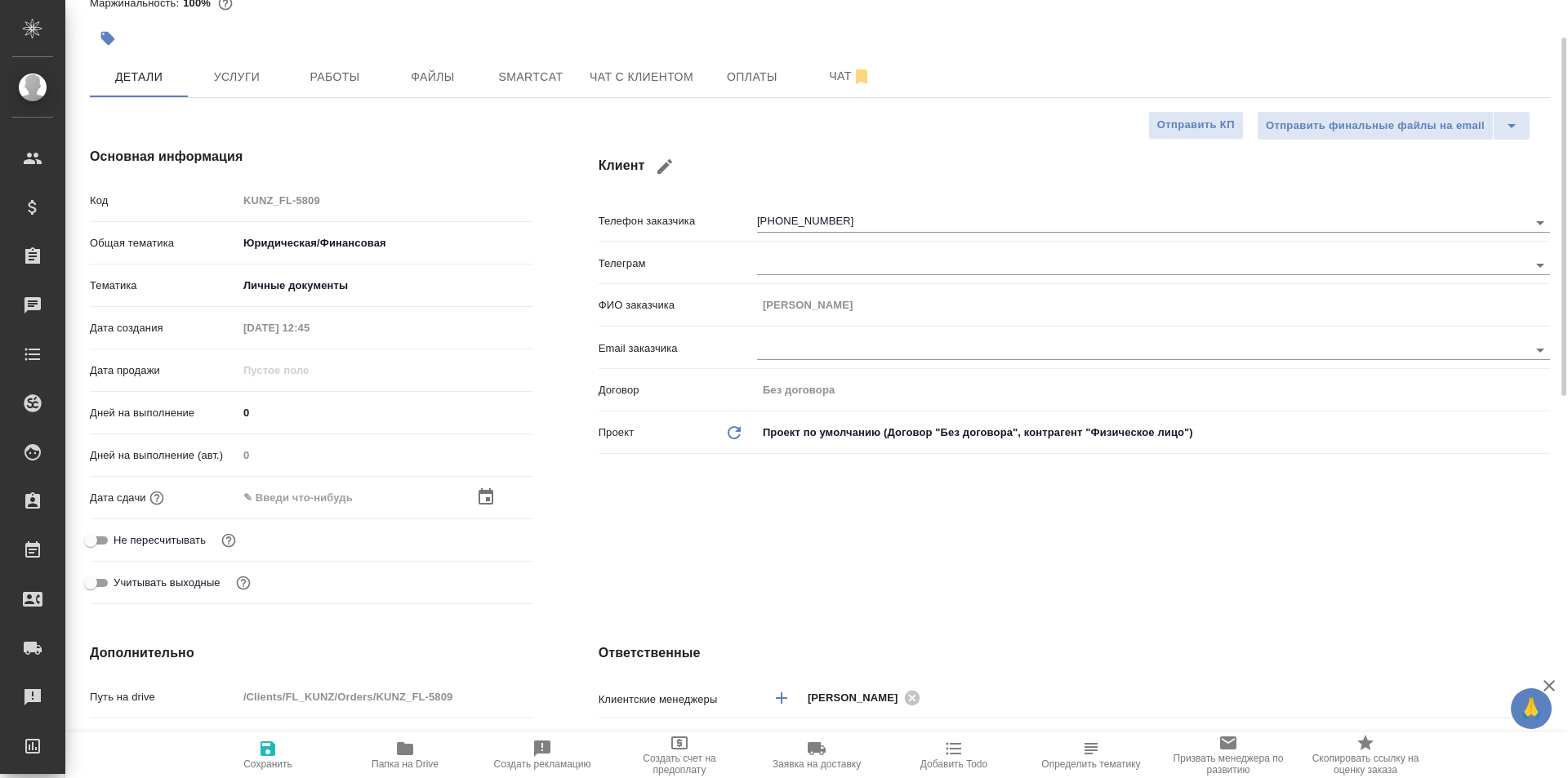
click at [251, 418] on input "0" at bounding box center [385, 412] width 295 height 24
click at [276, 753] on icon "button" at bounding box center [268, 749] width 20 height 20
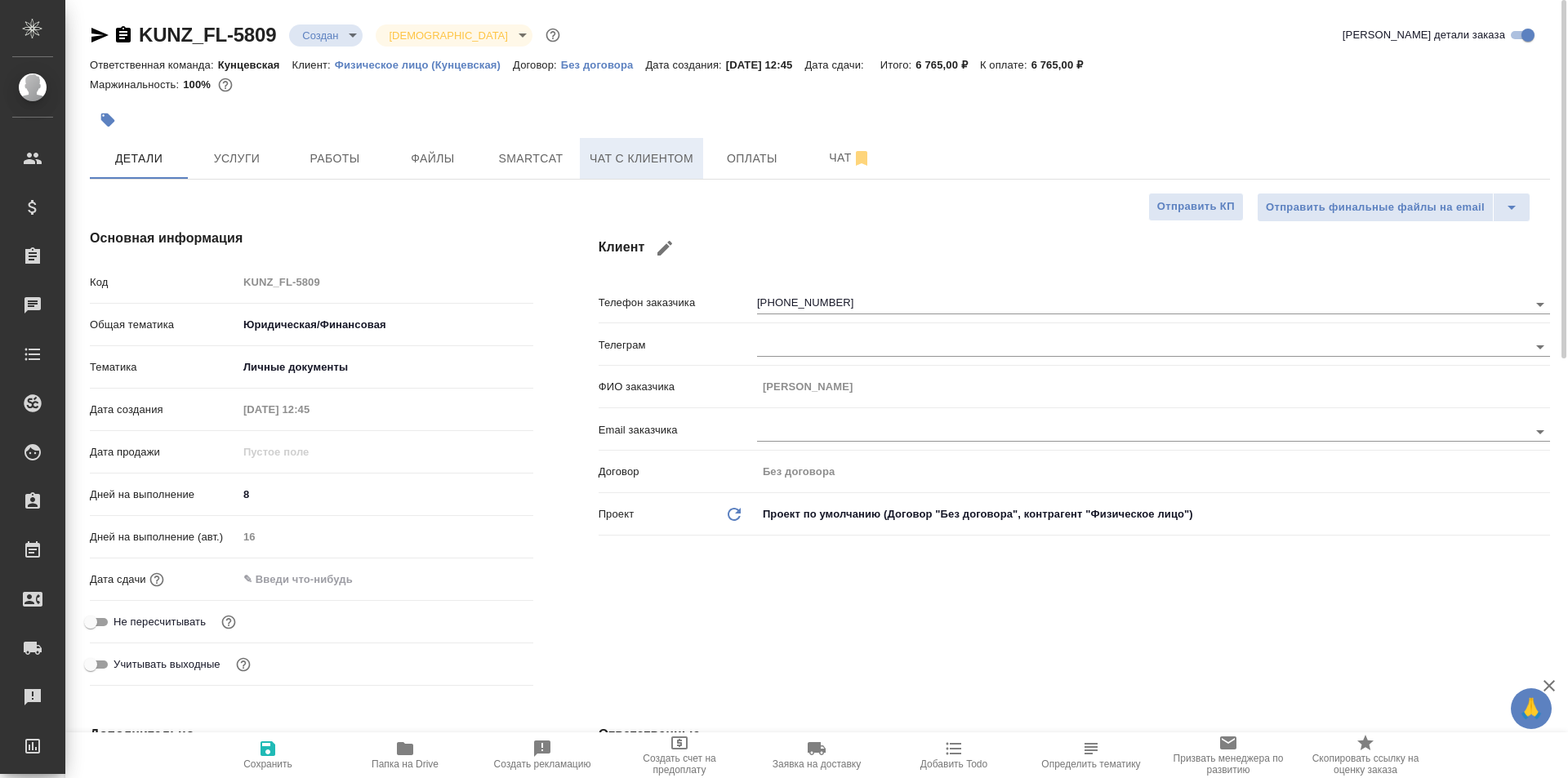
click at [651, 158] on span "Чат с клиентом" at bounding box center [641, 159] width 103 height 21
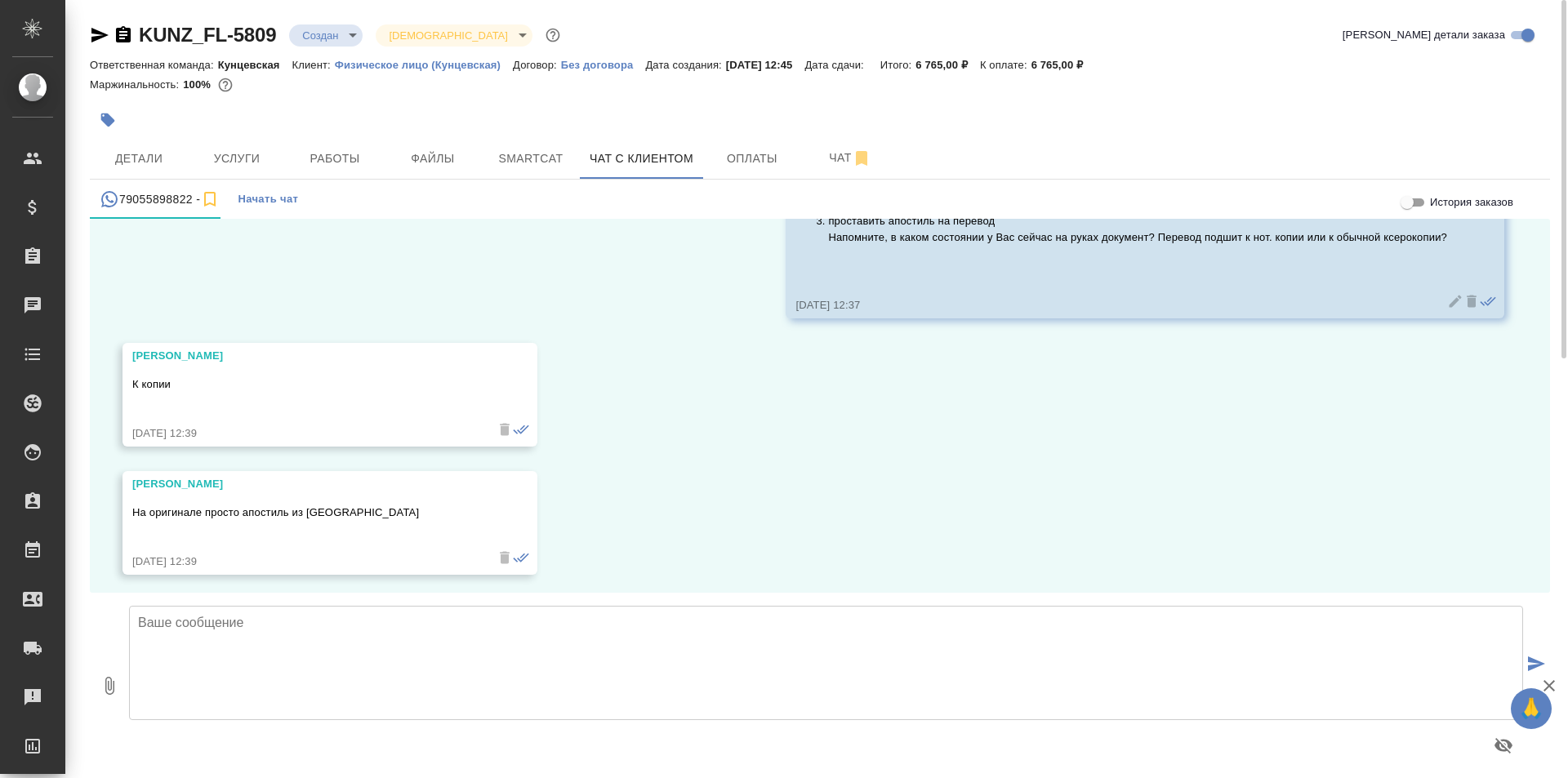
scroll to position [11877, 0]
click at [652, 668] on textarea at bounding box center [826, 663] width 1394 height 114
drag, startPoint x: 1050, startPoint y: 65, endPoint x: 1109, endPoint y: 71, distance: 59.3
click at [1109, 71] on div "Ответственная команда: Кунцевская Клиент: Физическое лицо (Кунцевская) Договор:…" at bounding box center [819, 65] width 1460 height 20
copy p "6 765,00 ₽"
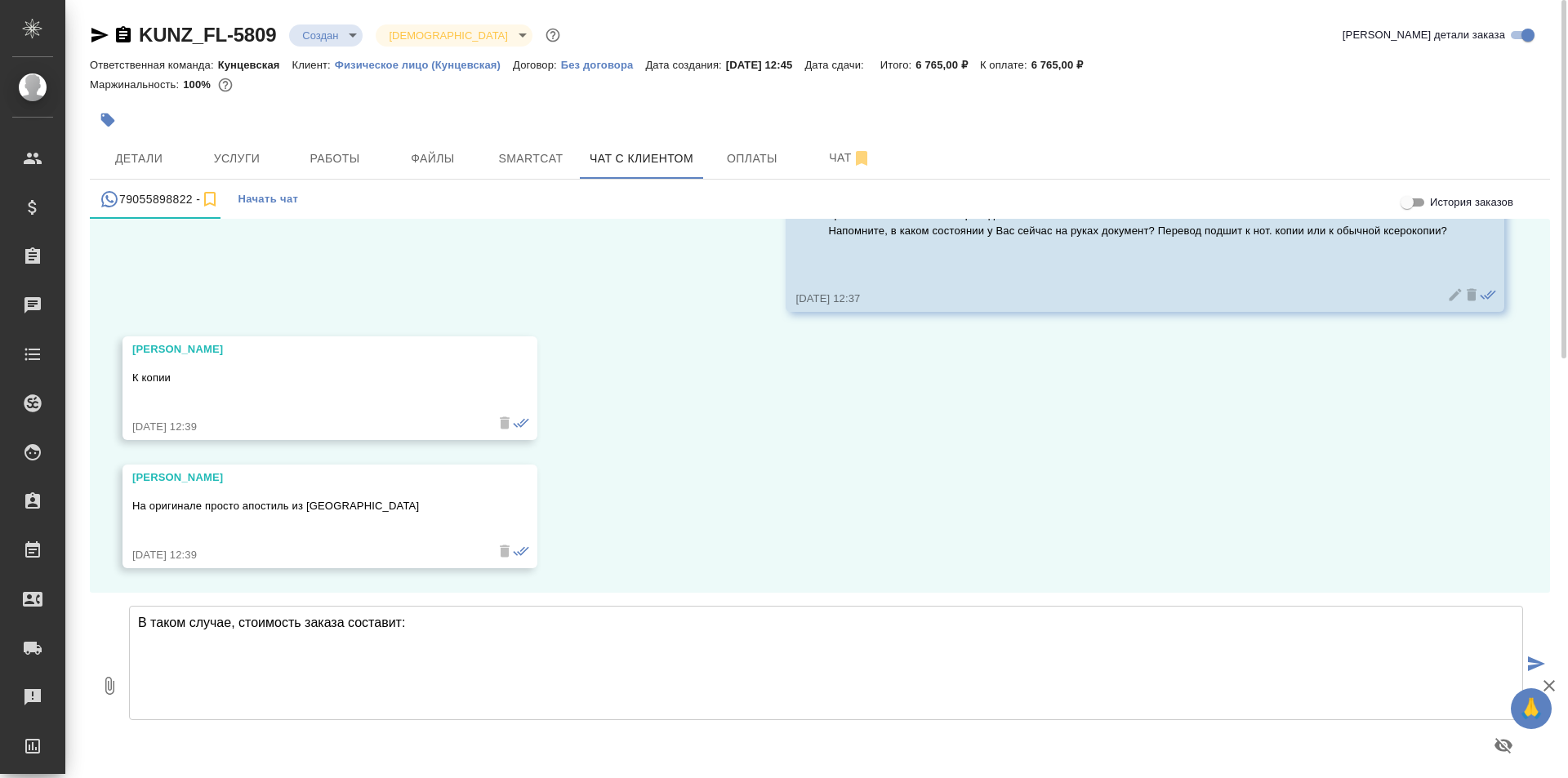
click at [429, 635] on textarea "В таком случае, стоимость заказа составит:" at bounding box center [826, 663] width 1394 height 114
paste textarea "6 765,00 ₽"
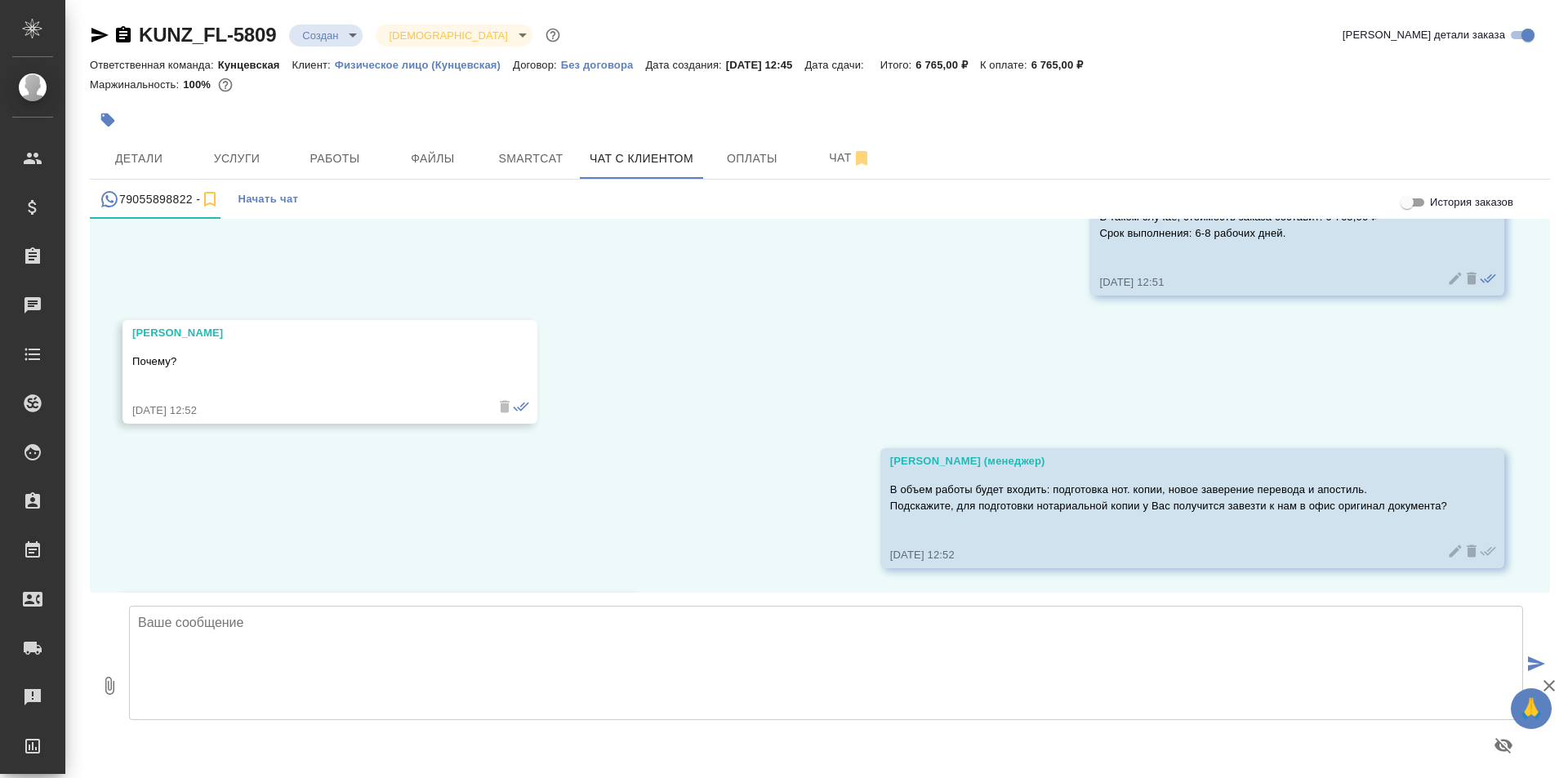
scroll to position [12422, 0]
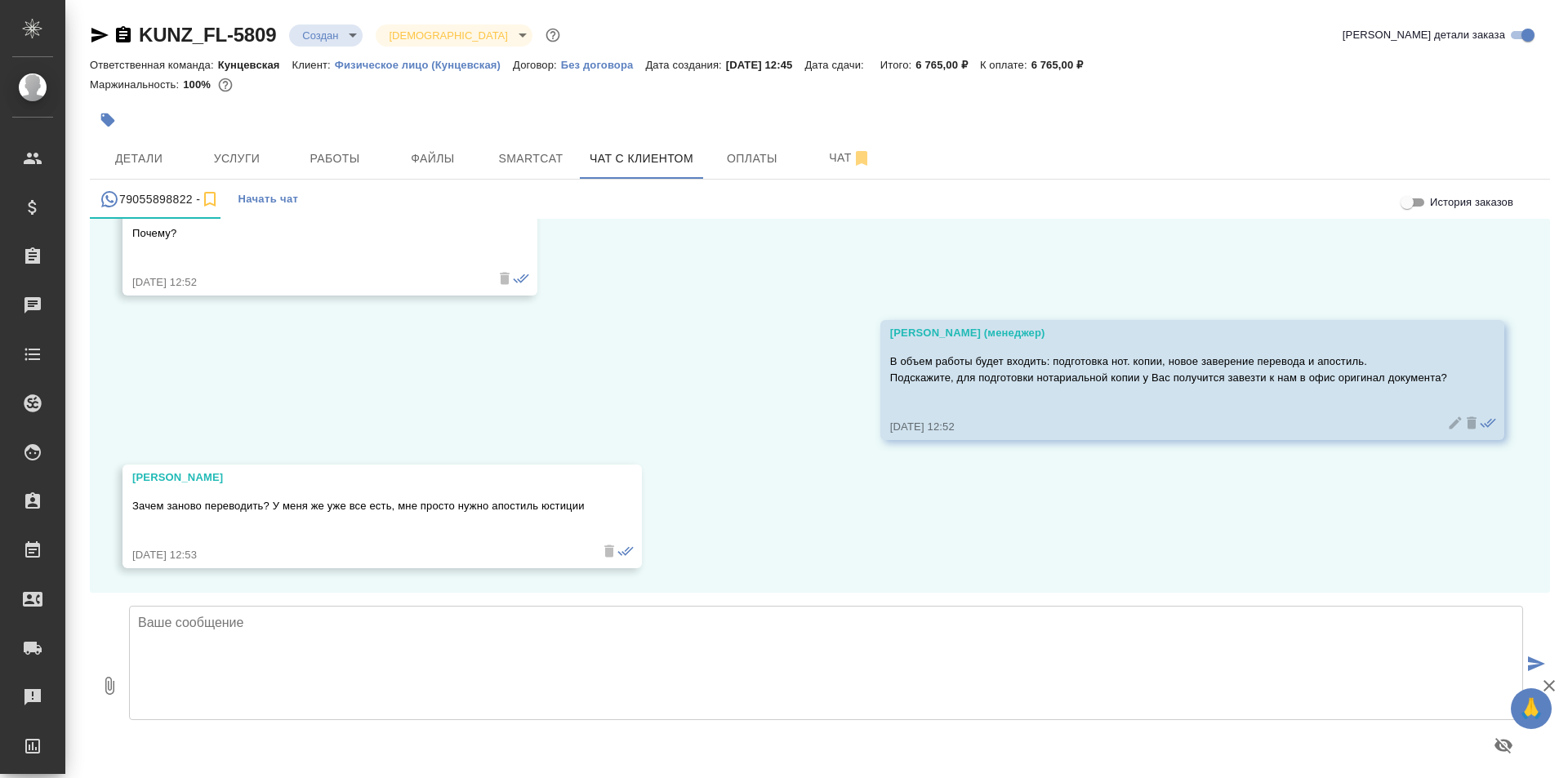
click at [444, 673] on textarea at bounding box center [826, 663] width 1394 height 114
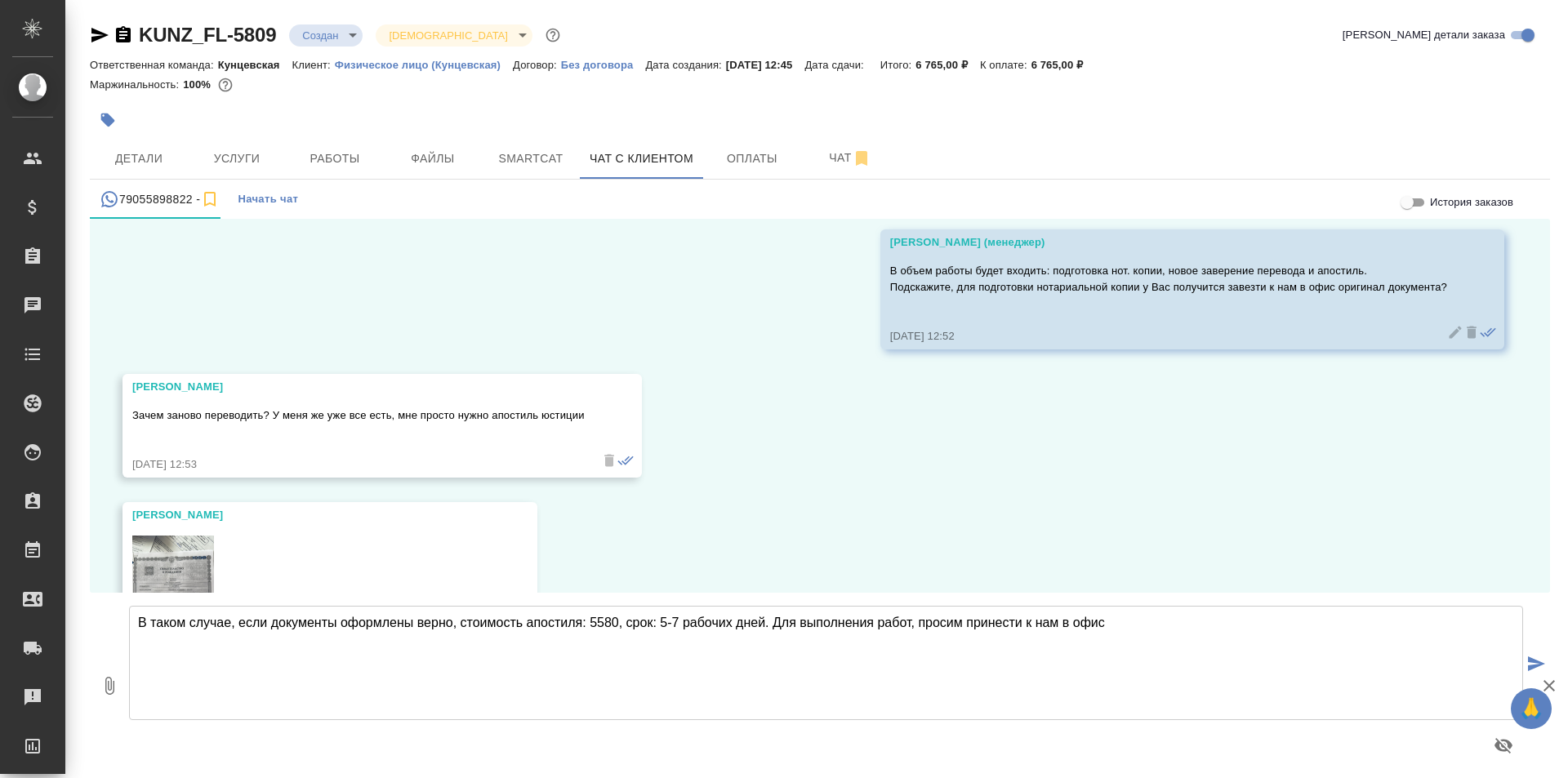
click at [915, 628] on textarea "В таком случае, если документы оформлены верно, стоимость апостиля: 5580, срок:…" at bounding box center [826, 663] width 1394 height 114
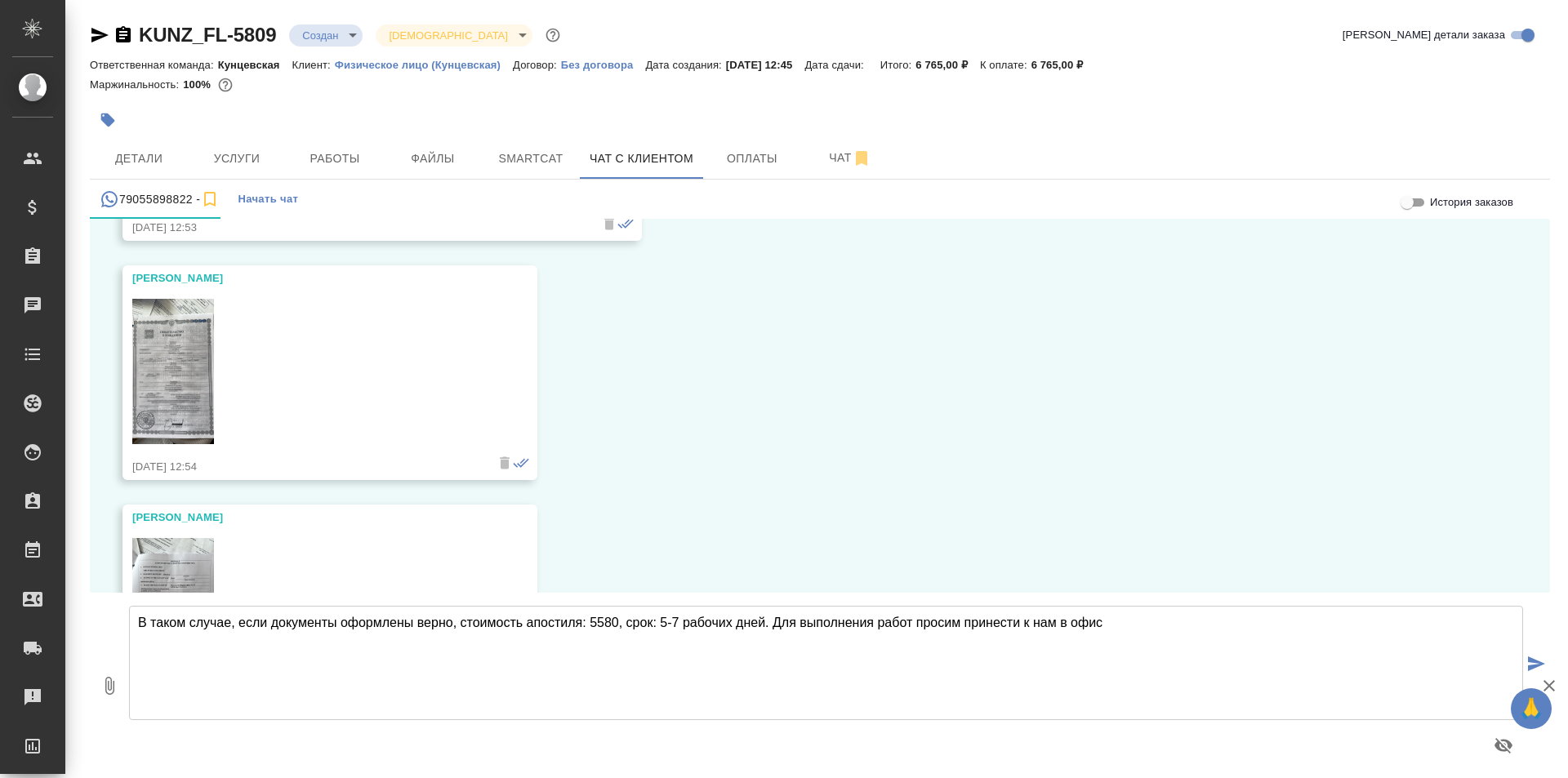
scroll to position [12765, 0]
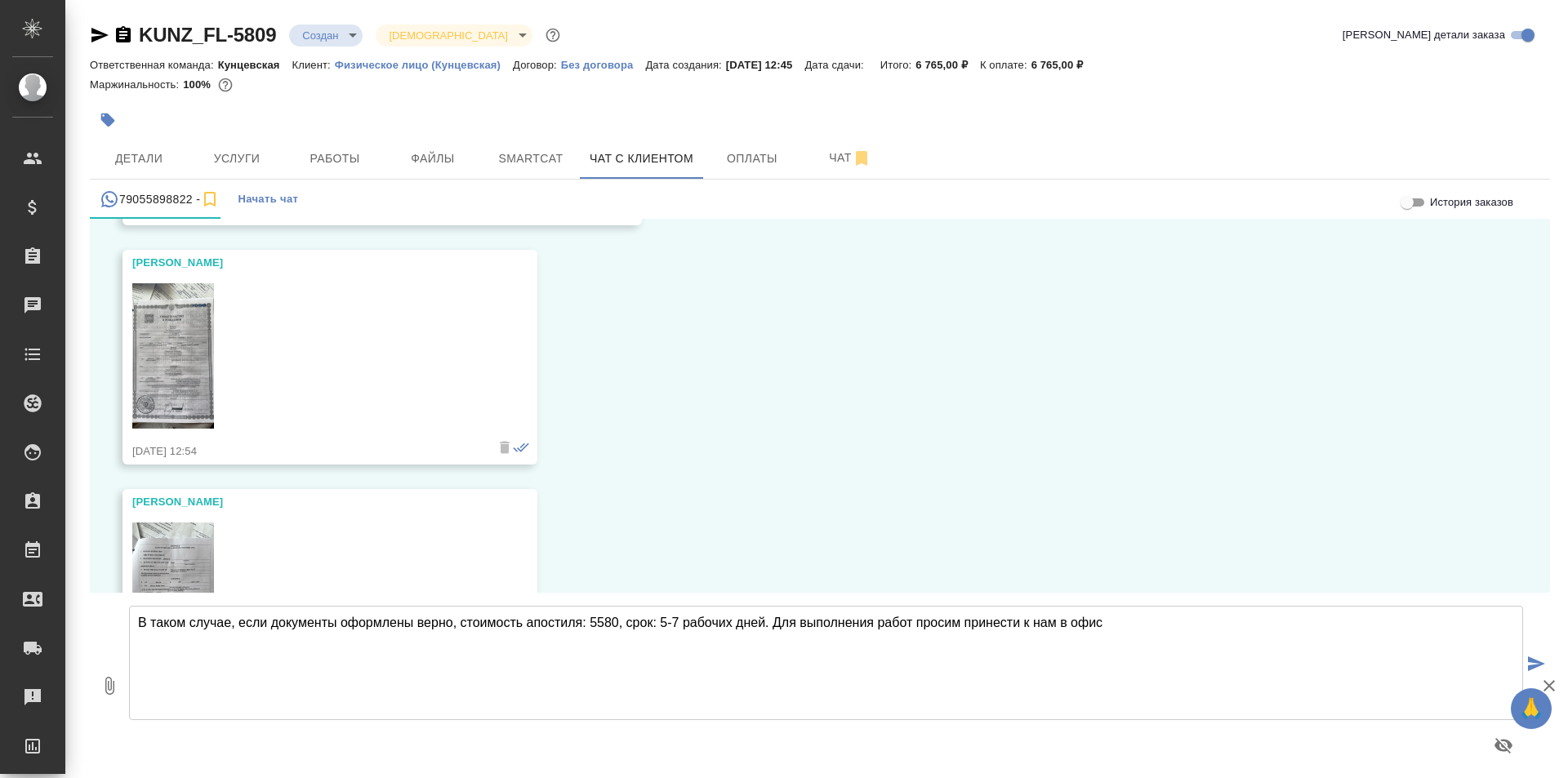
click at [1116, 631] on textarea "В таком случае, если документы оформлены верно, стоимость апостиля: 5580, срок:…" at bounding box center [826, 663] width 1394 height 114
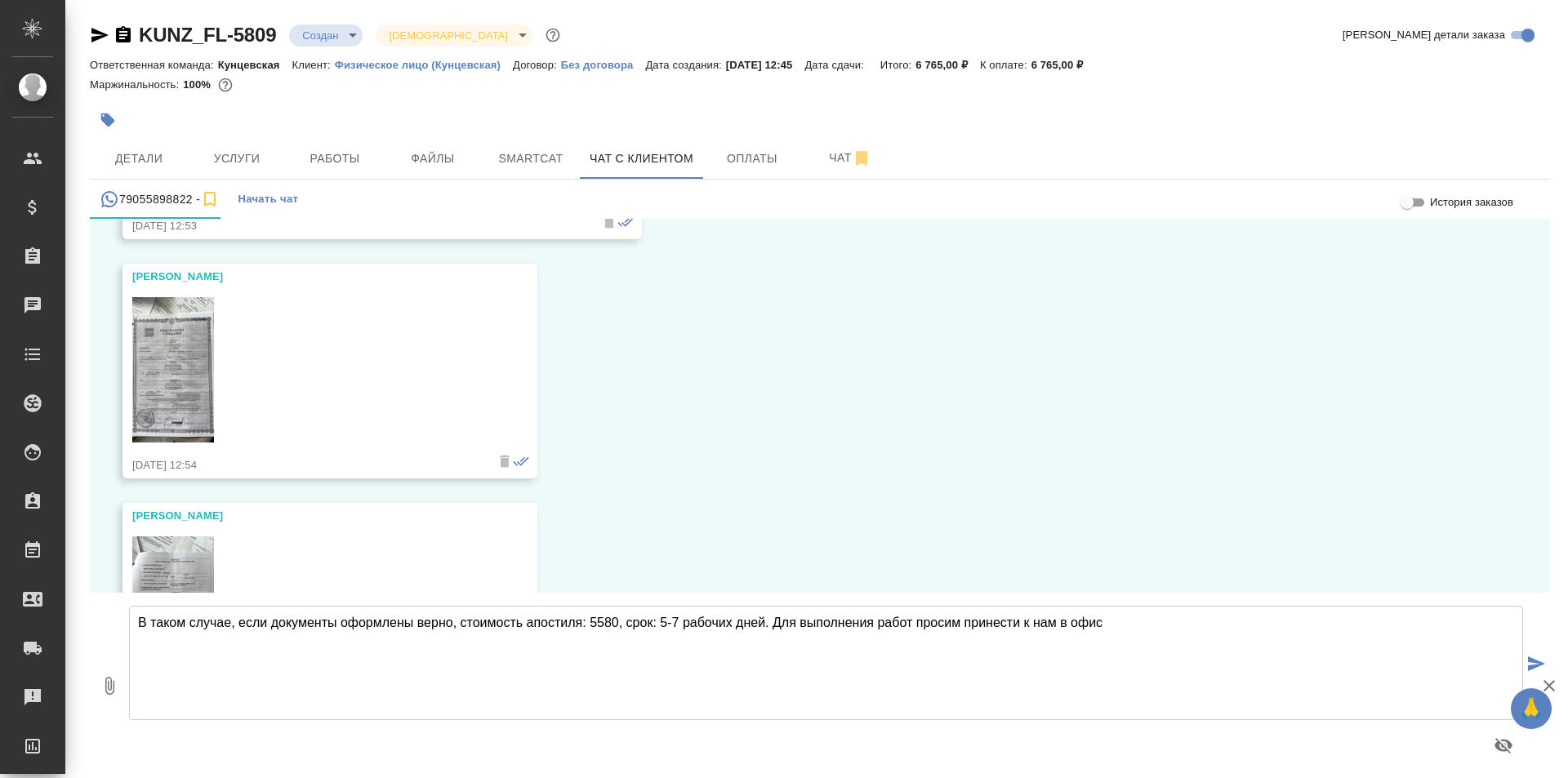
scroll to position [12900, 0]
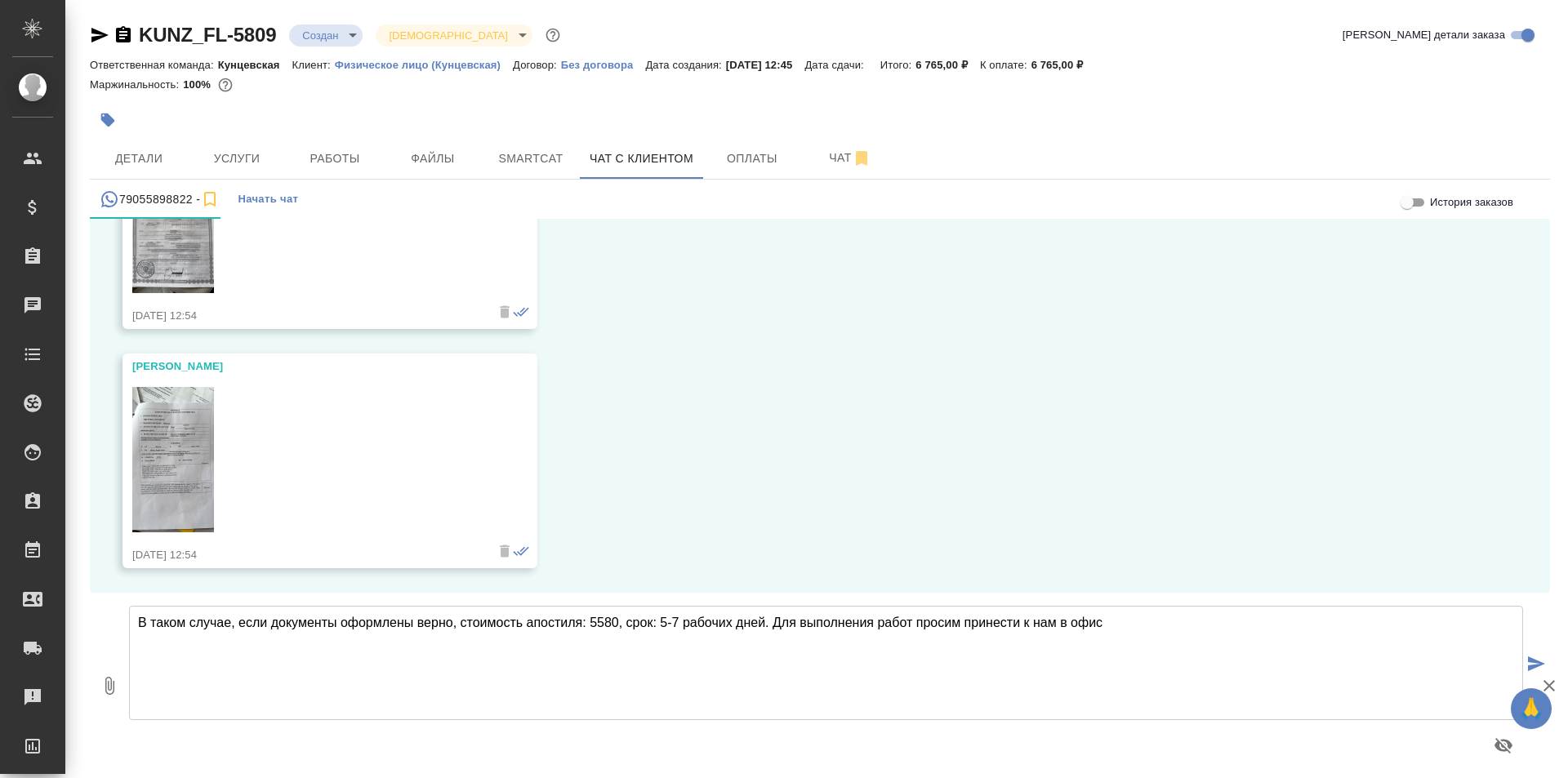
click at [163, 258] on img at bounding box center [173, 221] width 81 height 145
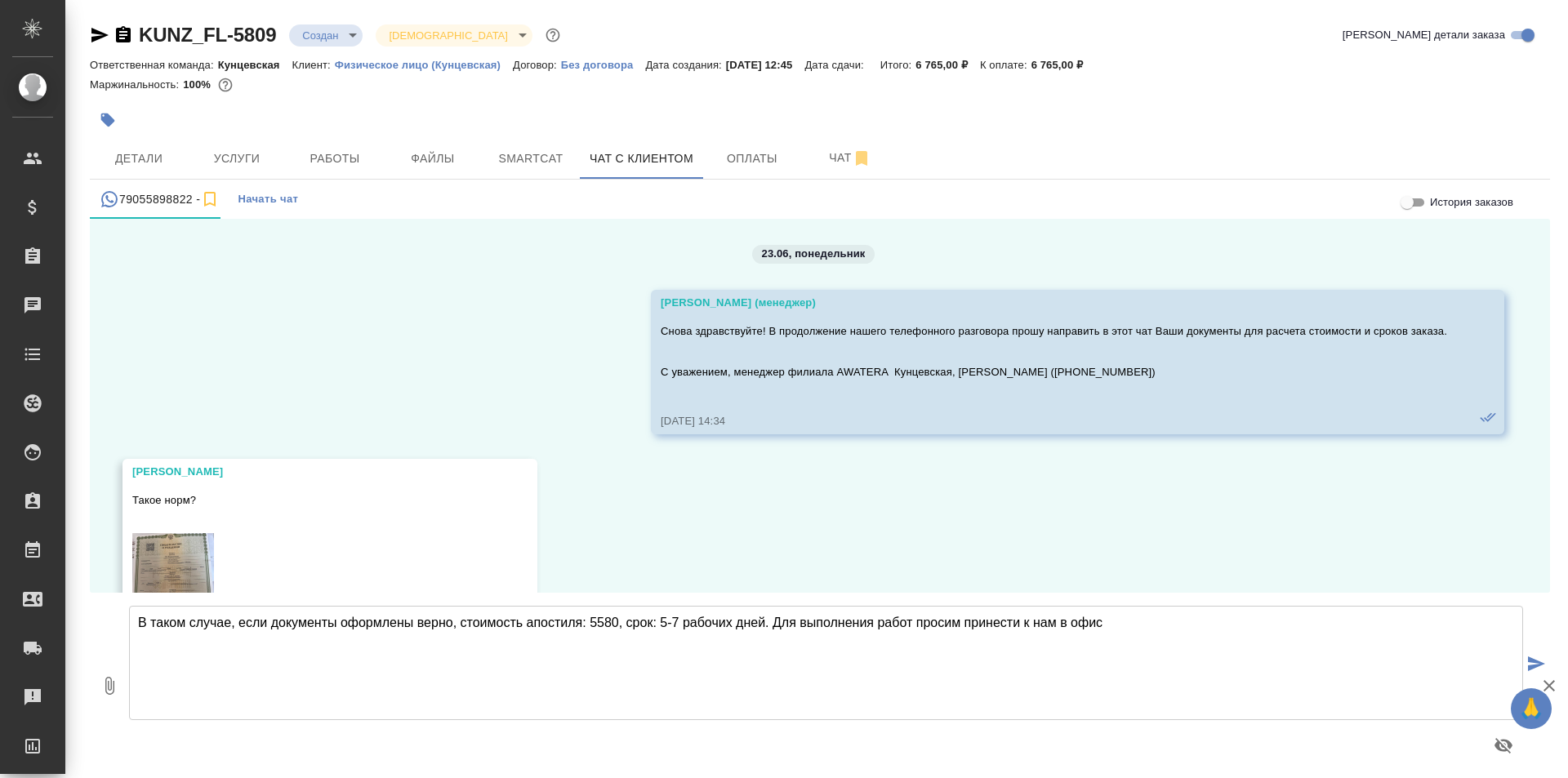
scroll to position [13340, 0]
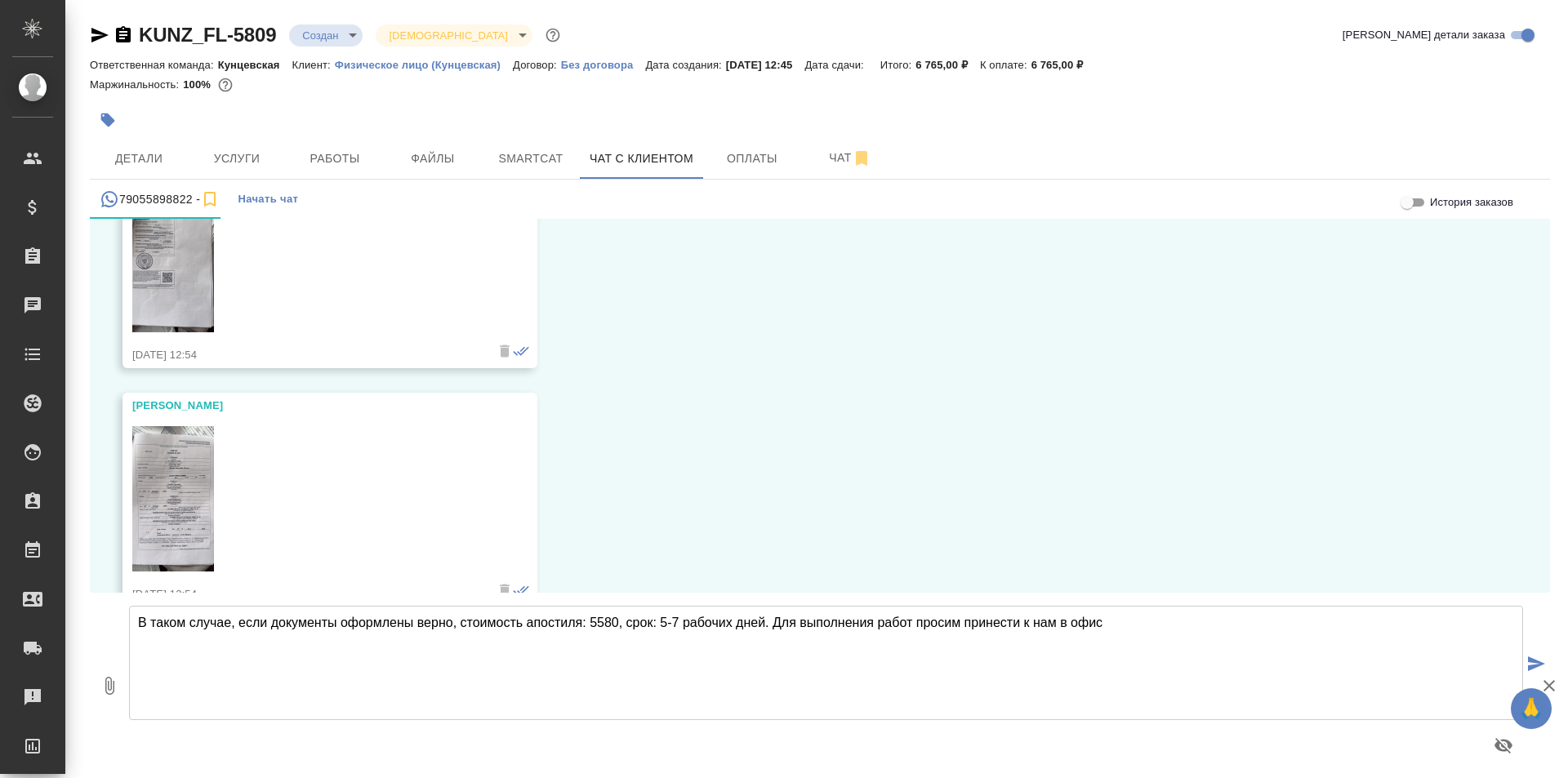
click at [172, 489] on img at bounding box center [173, 499] width 81 height 145
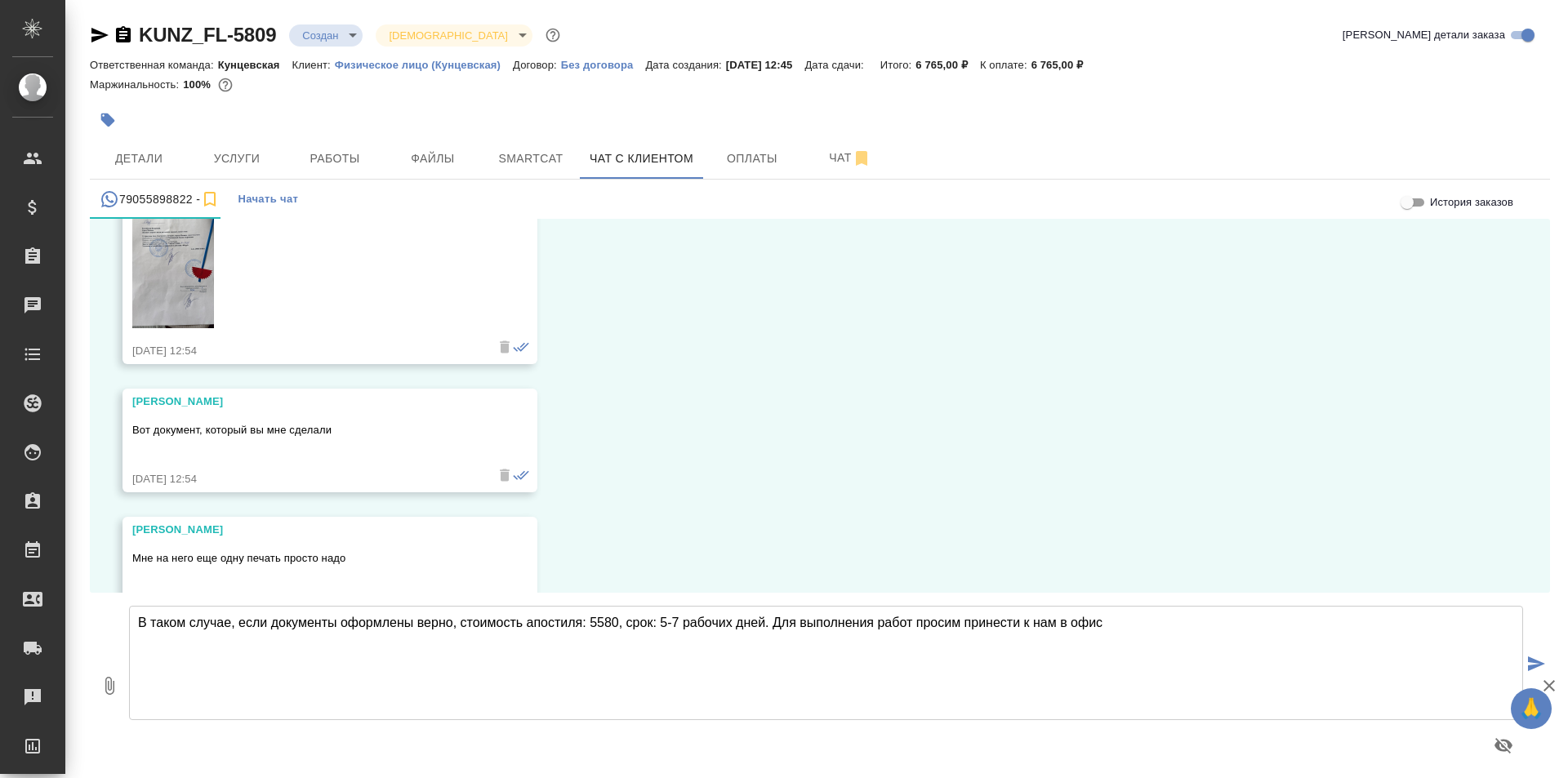
scroll to position [13875, 0]
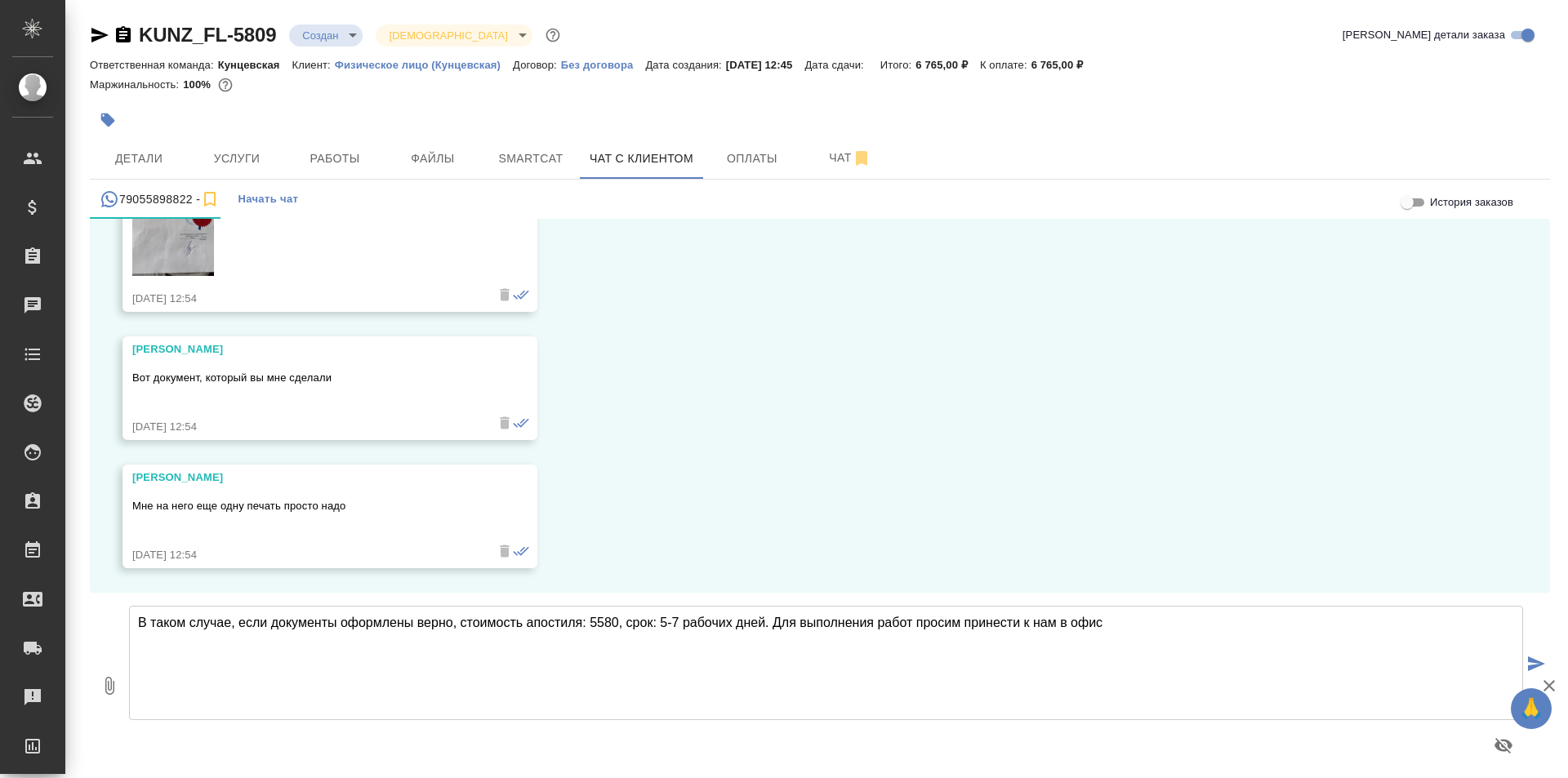
click at [195, 218] on span at bounding box center [154, 219] width 130 height 2
click at [186, 235] on img at bounding box center [173, 203] width 81 height 145
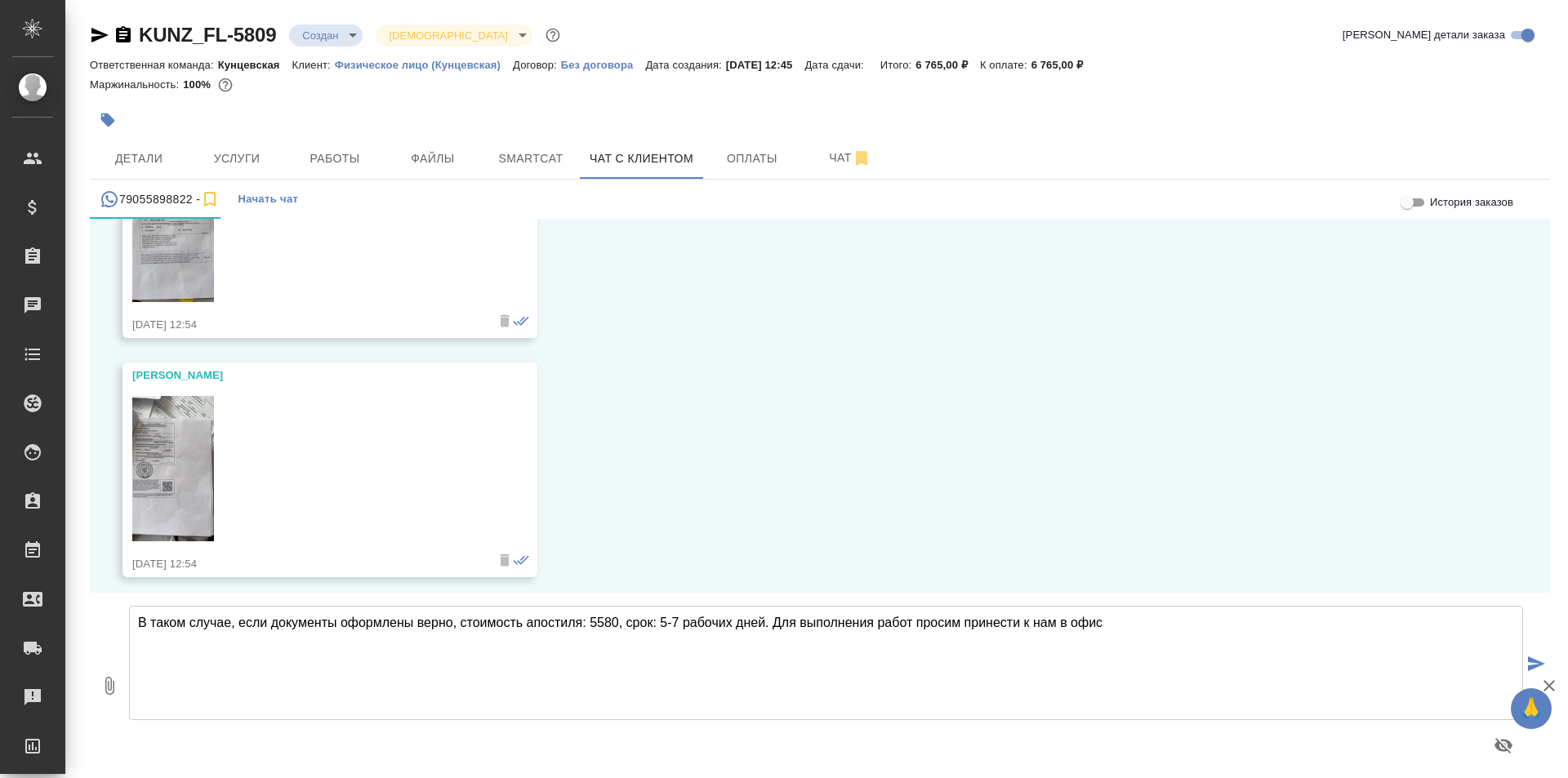
scroll to position [13140, 0]
click at [175, 268] on img at bounding box center [173, 221] width 81 height 145
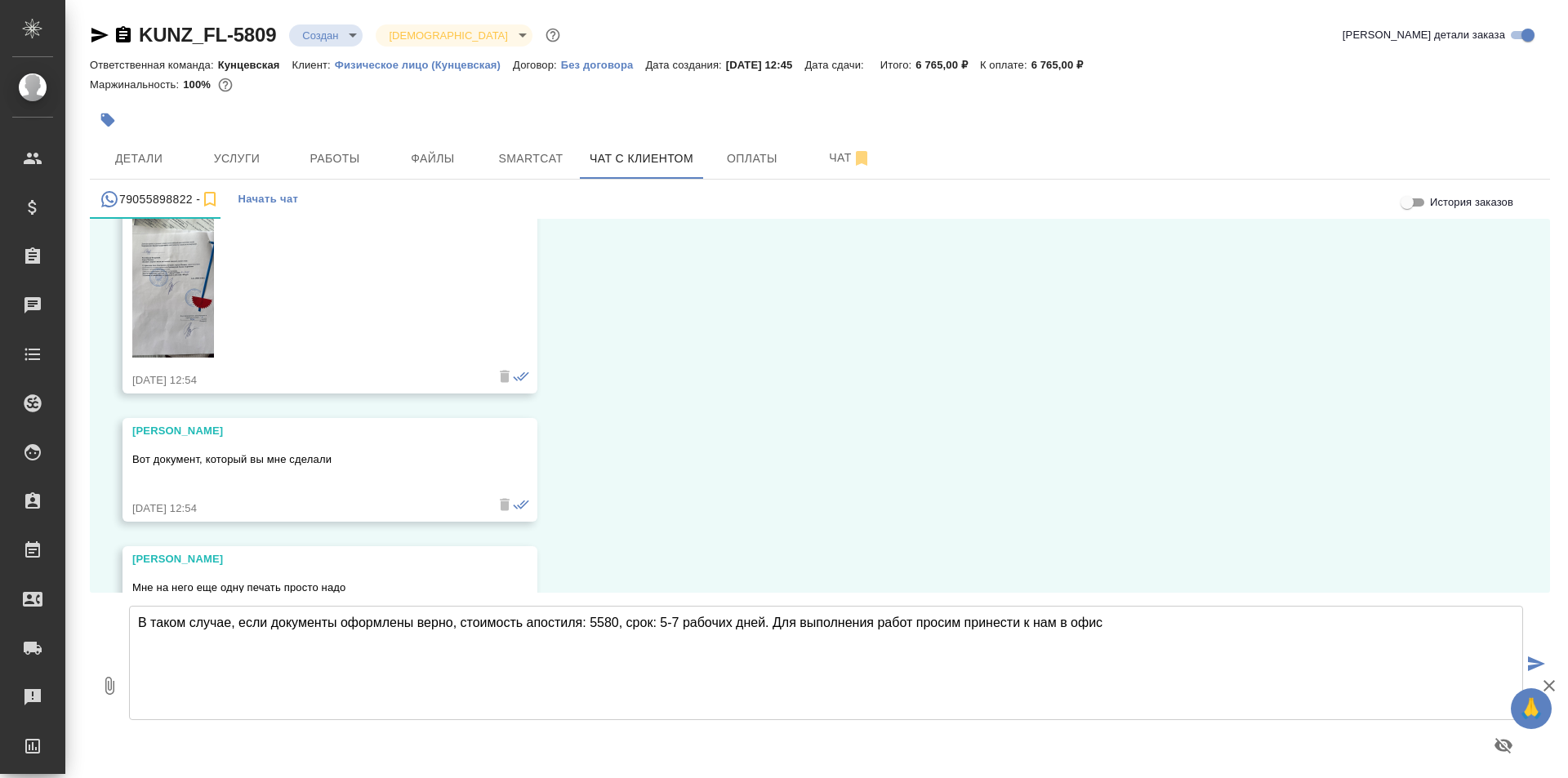
scroll to position [13875, 0]
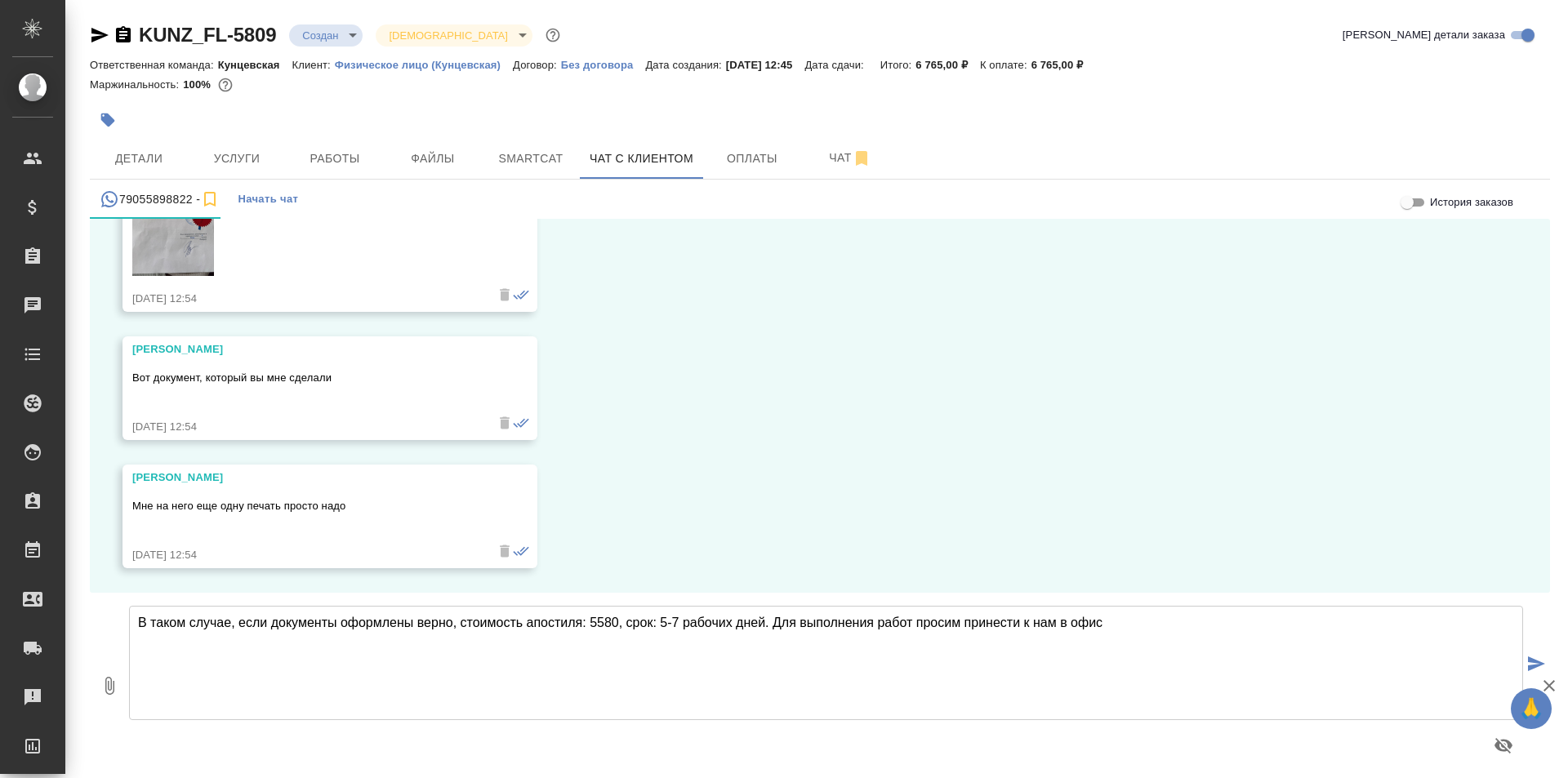
click at [1134, 627] on textarea "В таком случае, если документы оформлены верно, стоимость апостиля: 5580, срок:…" at bounding box center [826, 663] width 1394 height 114
click at [1146, 641] on textarea "В таком случае, если документы оформлены верно, стоимость апостиля: 5580, срок:…" at bounding box center [826, 663] width 1394 height 114
drag, startPoint x: 1140, startPoint y: 638, endPoint x: 1128, endPoint y: 643, distance: 13.0
click at [1128, 643] on textarea "В таком случае, если документы оформлены верно, стоимость апостиля: 5580, срок:…" at bounding box center [826, 663] width 1394 height 114
drag, startPoint x: 1119, startPoint y: 634, endPoint x: 138, endPoint y: 666, distance: 981.5
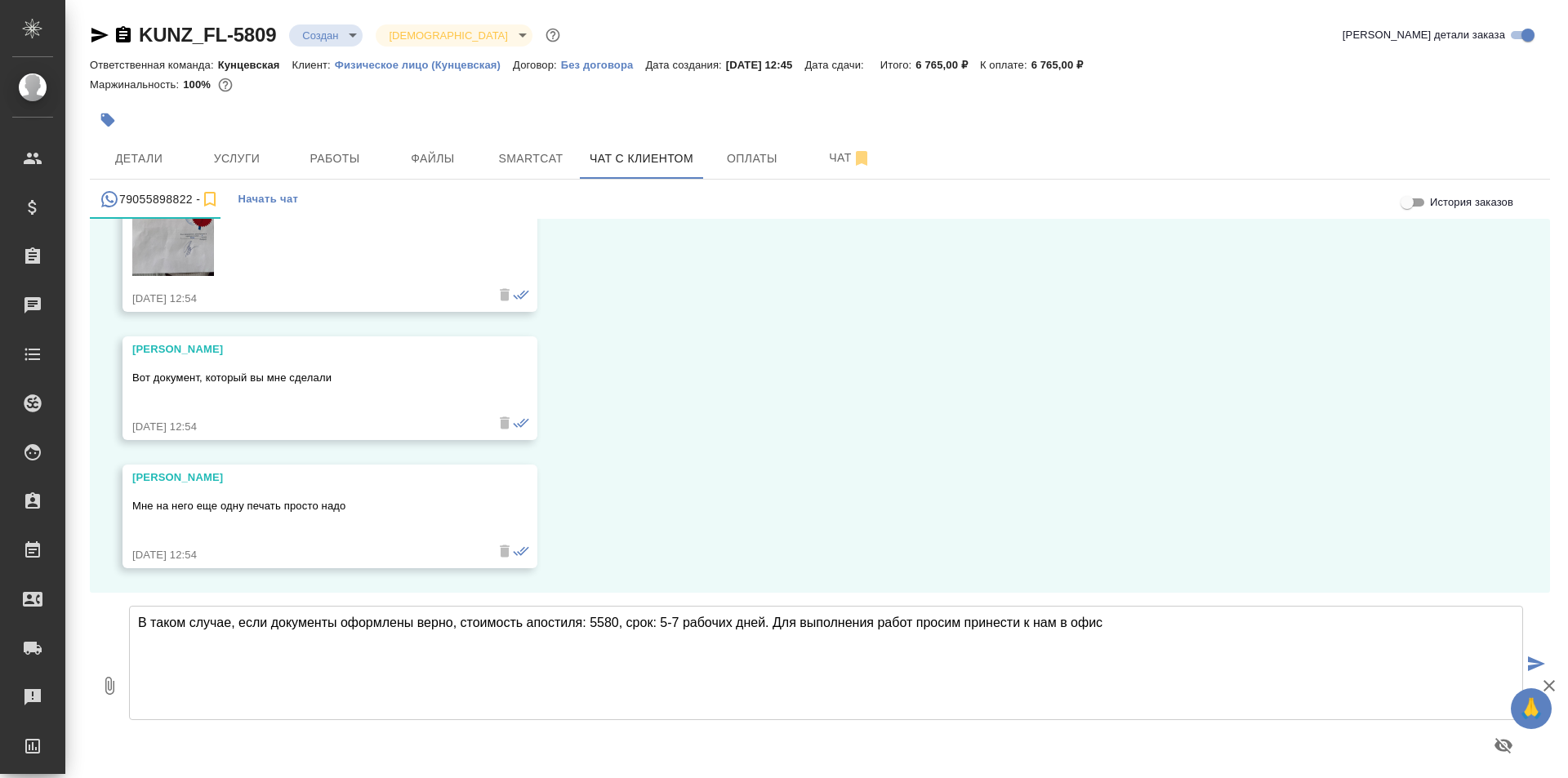
click at [138, 666] on textarea "В таком случае, если документы оформлены верно, стоимость апостиля: 5580, срок:…" at bounding box center [826, 663] width 1394 height 114
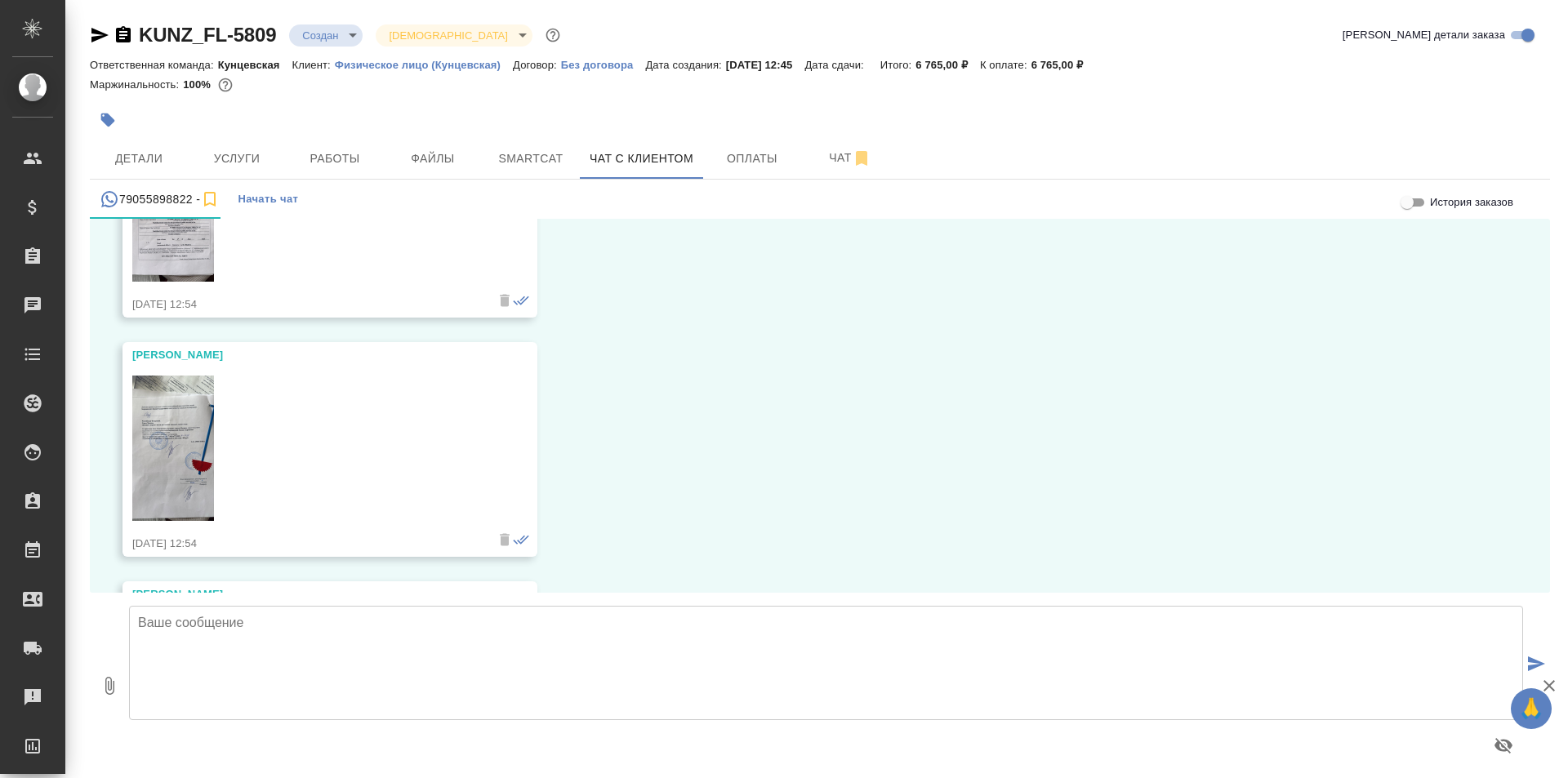
scroll to position [13875, 0]
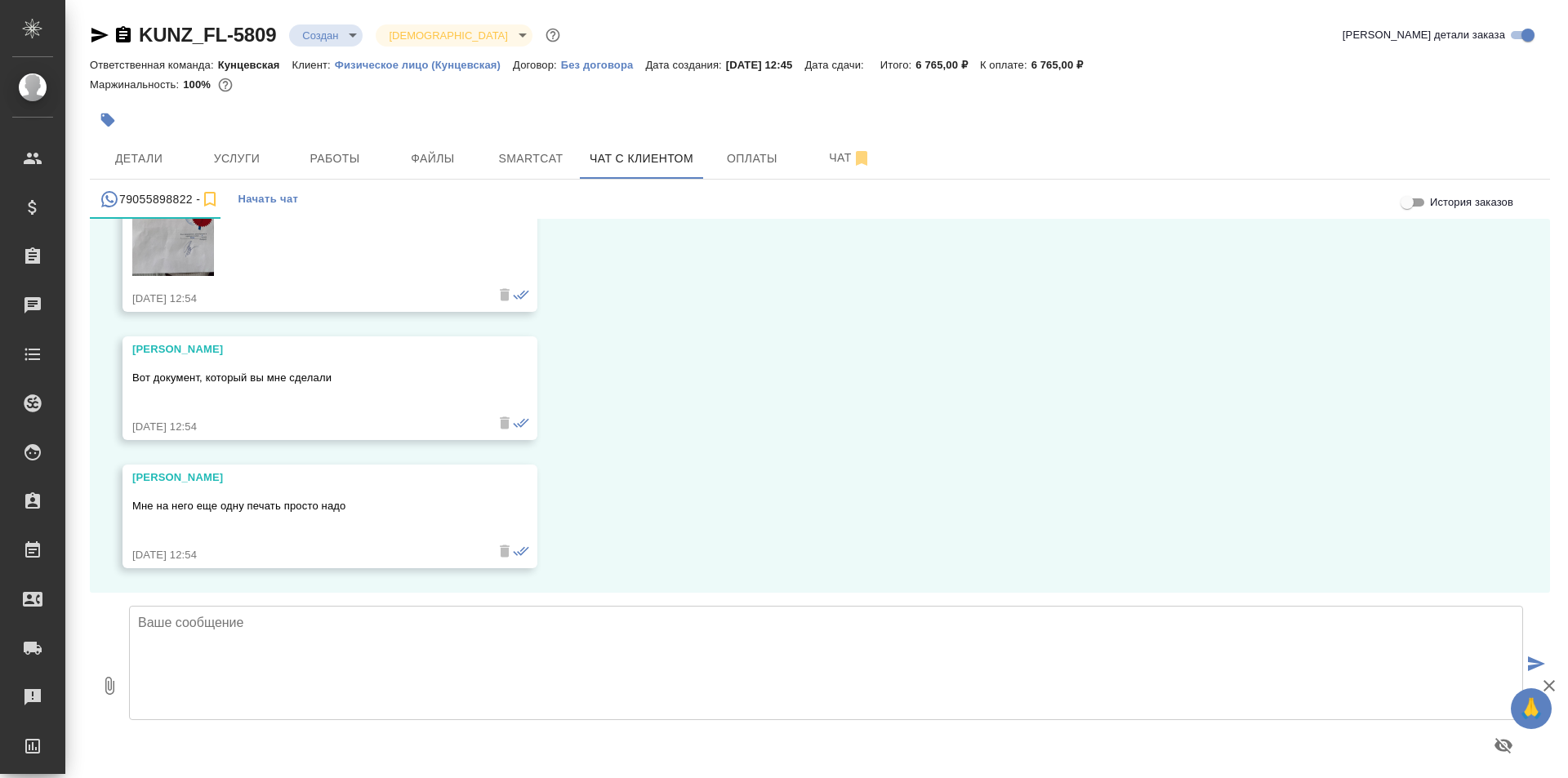
click at [571, 650] on textarea at bounding box center [826, 663] width 1394 height 114
type textarea "Д"
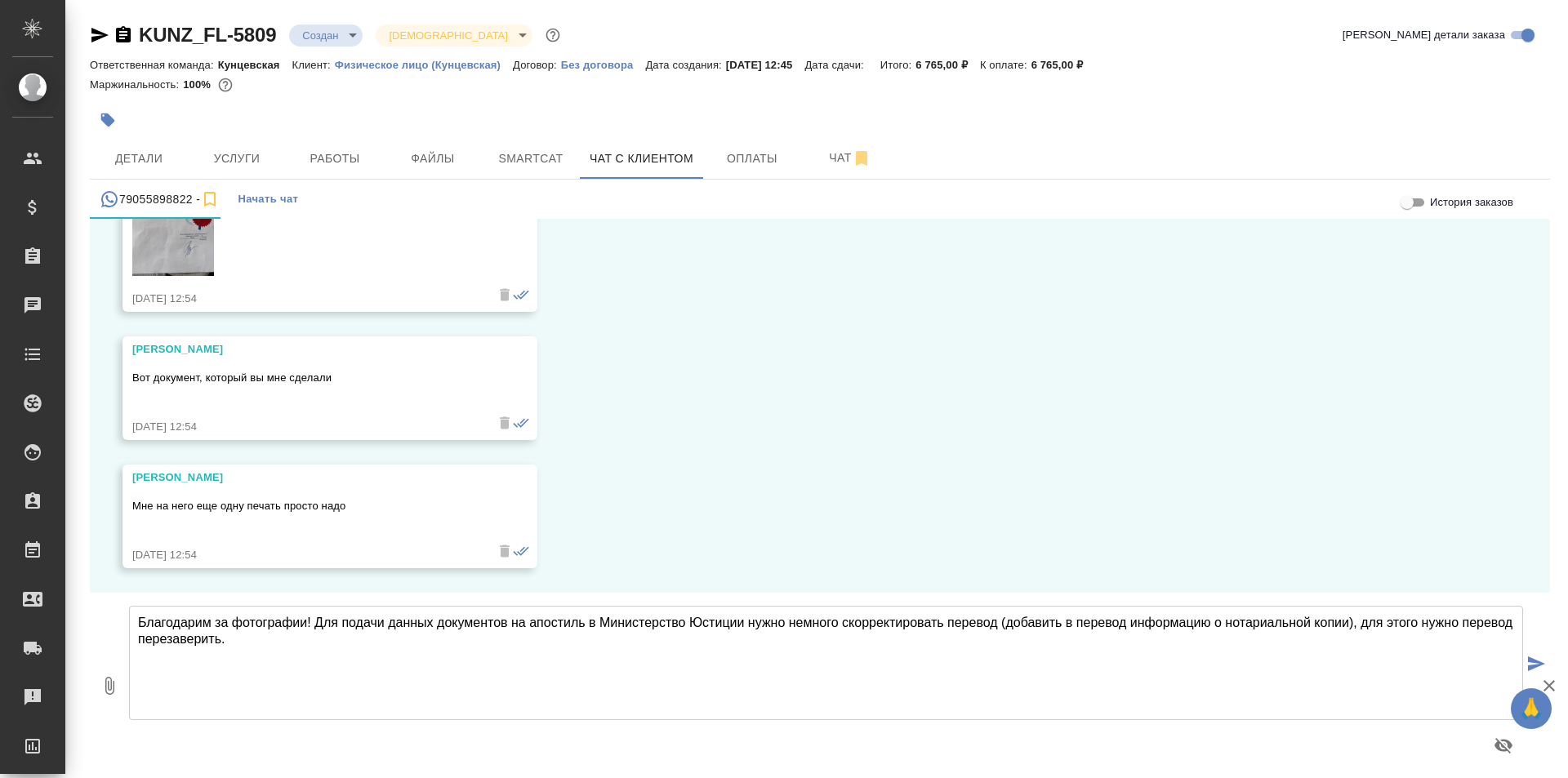
type textarea "Благодарим за фотографии! Для подачи данных документов на апостиль в Министерст…"
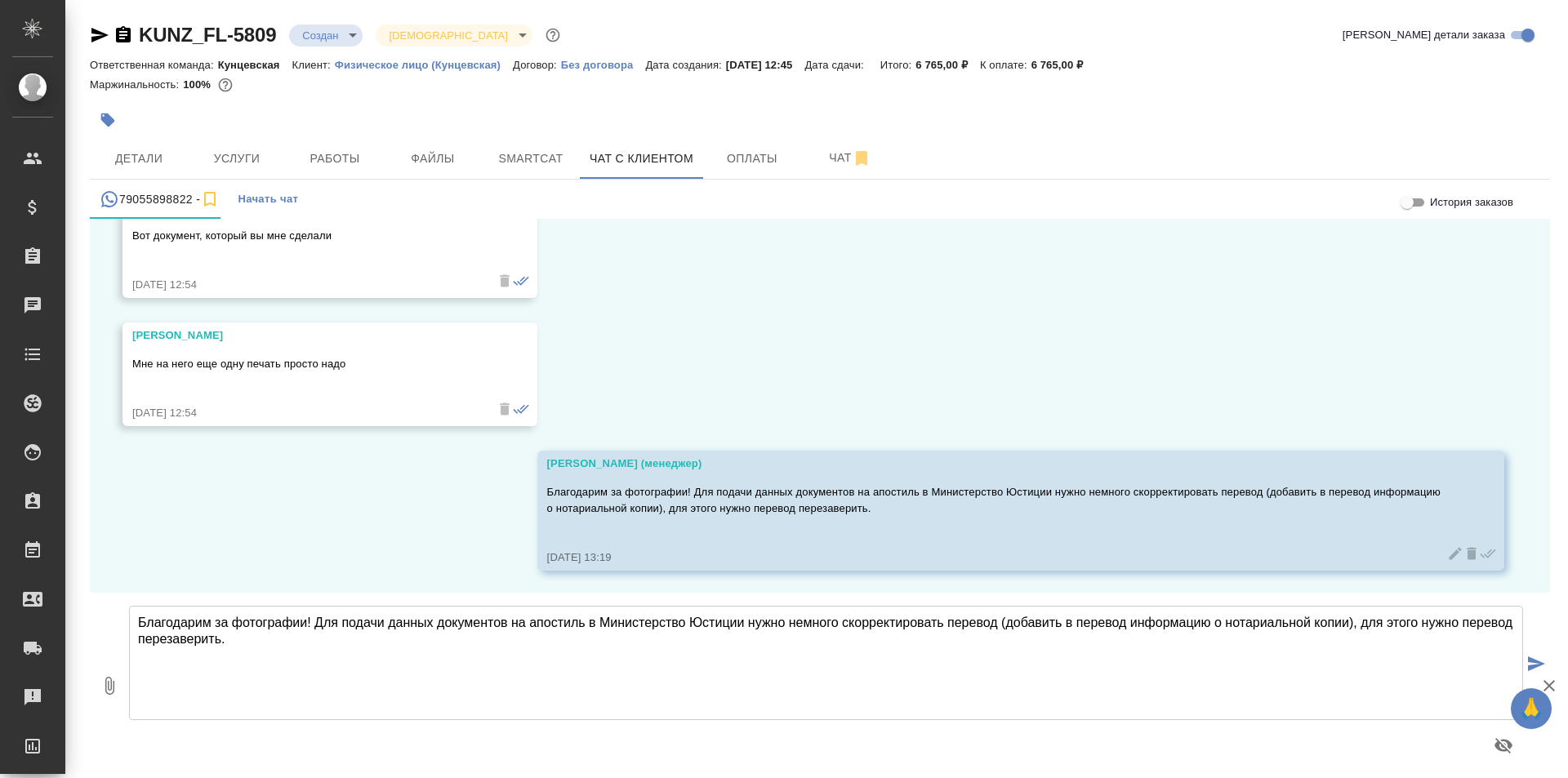
scroll to position [14019, 0]
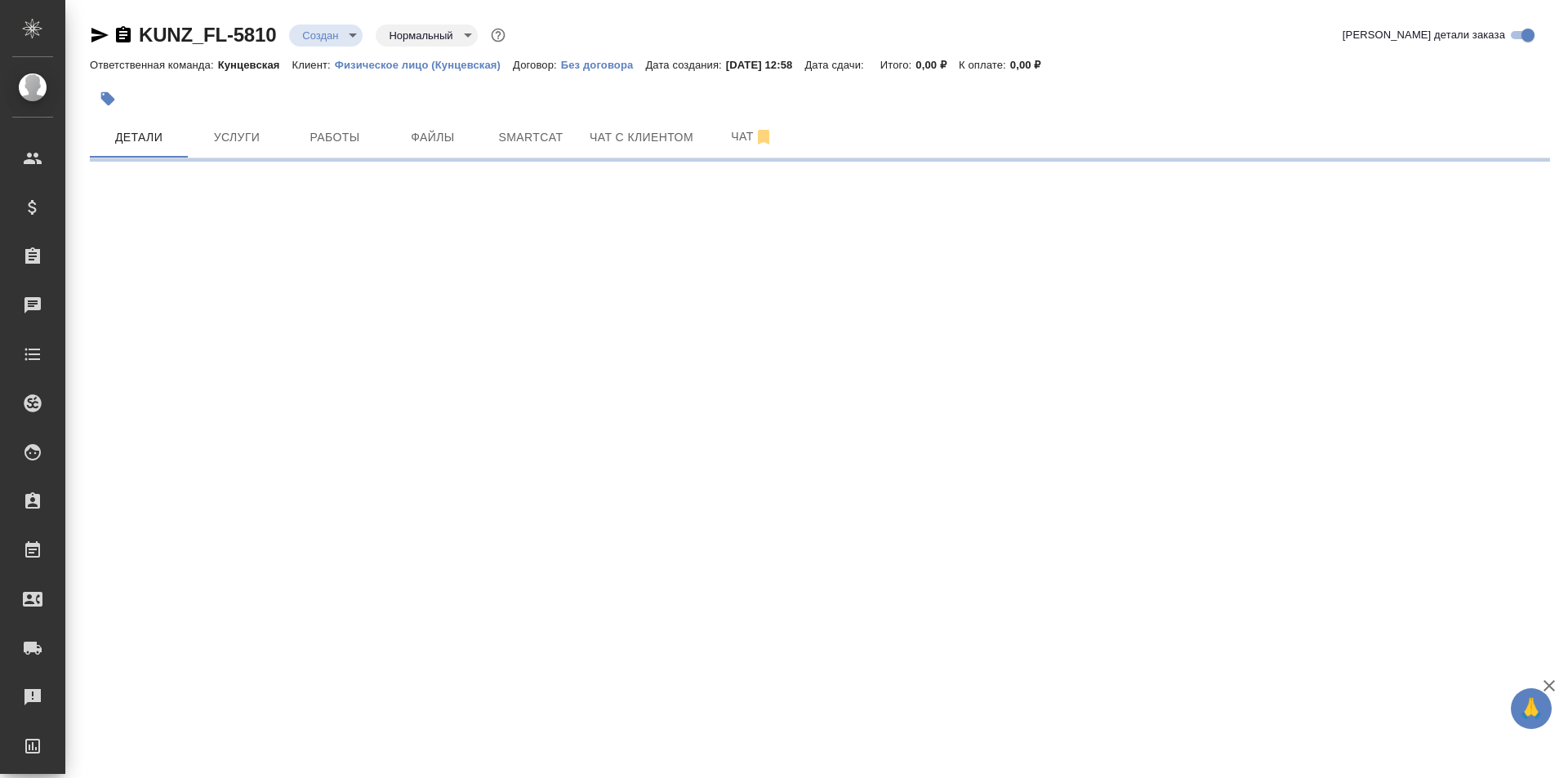
select select "RU"
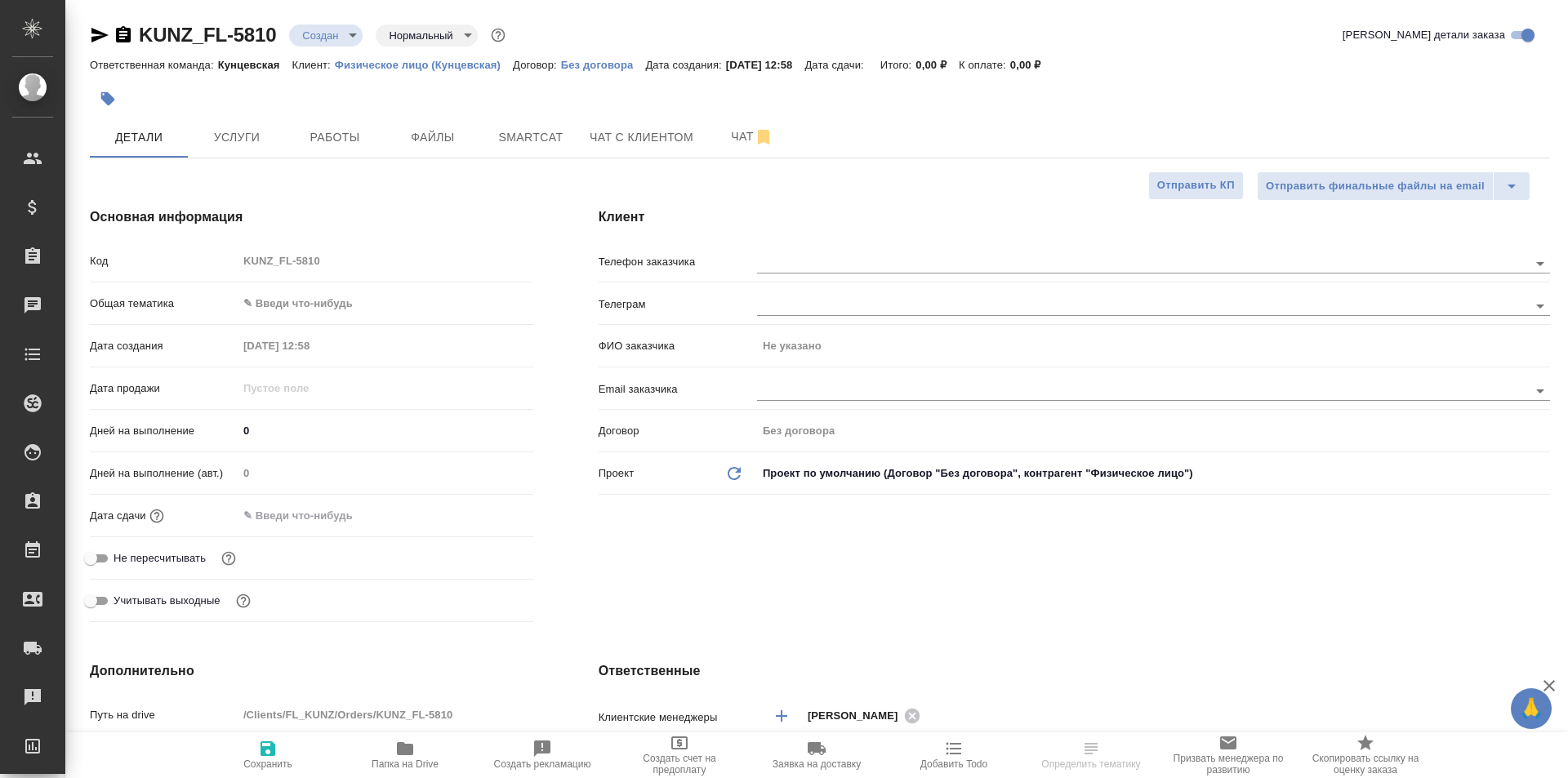
type textarea "x"
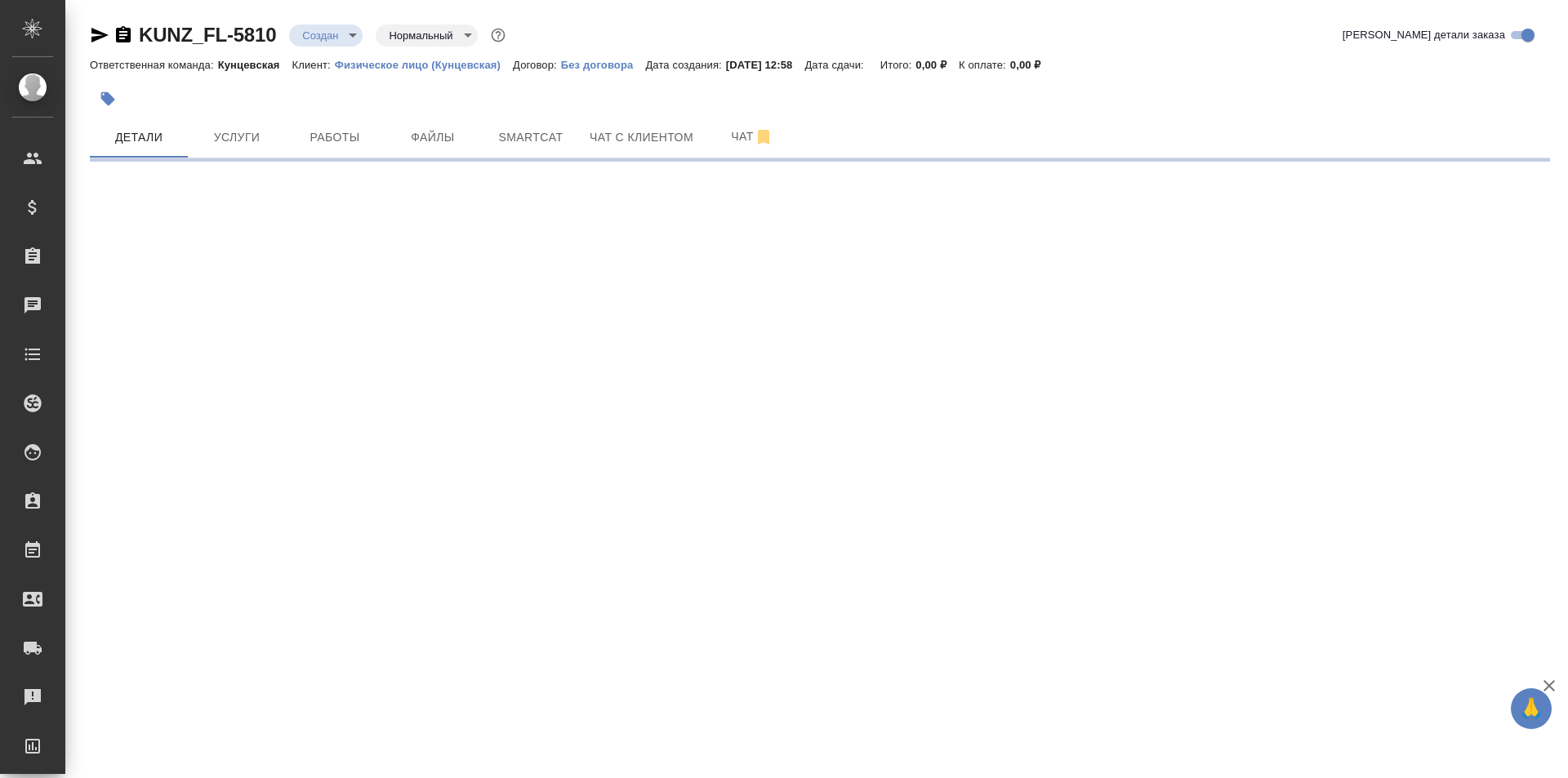
select select "RU"
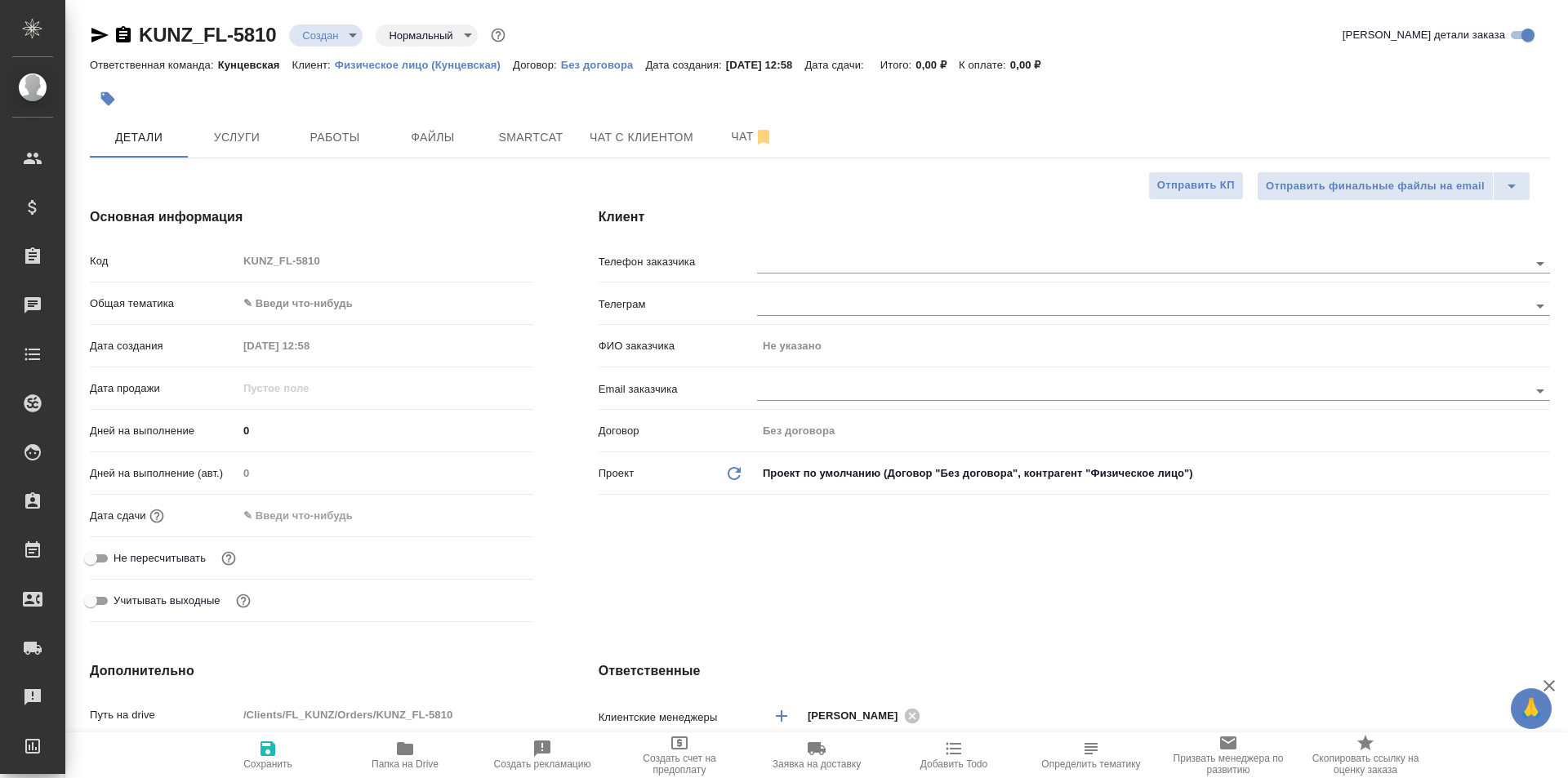
type textarea "x"
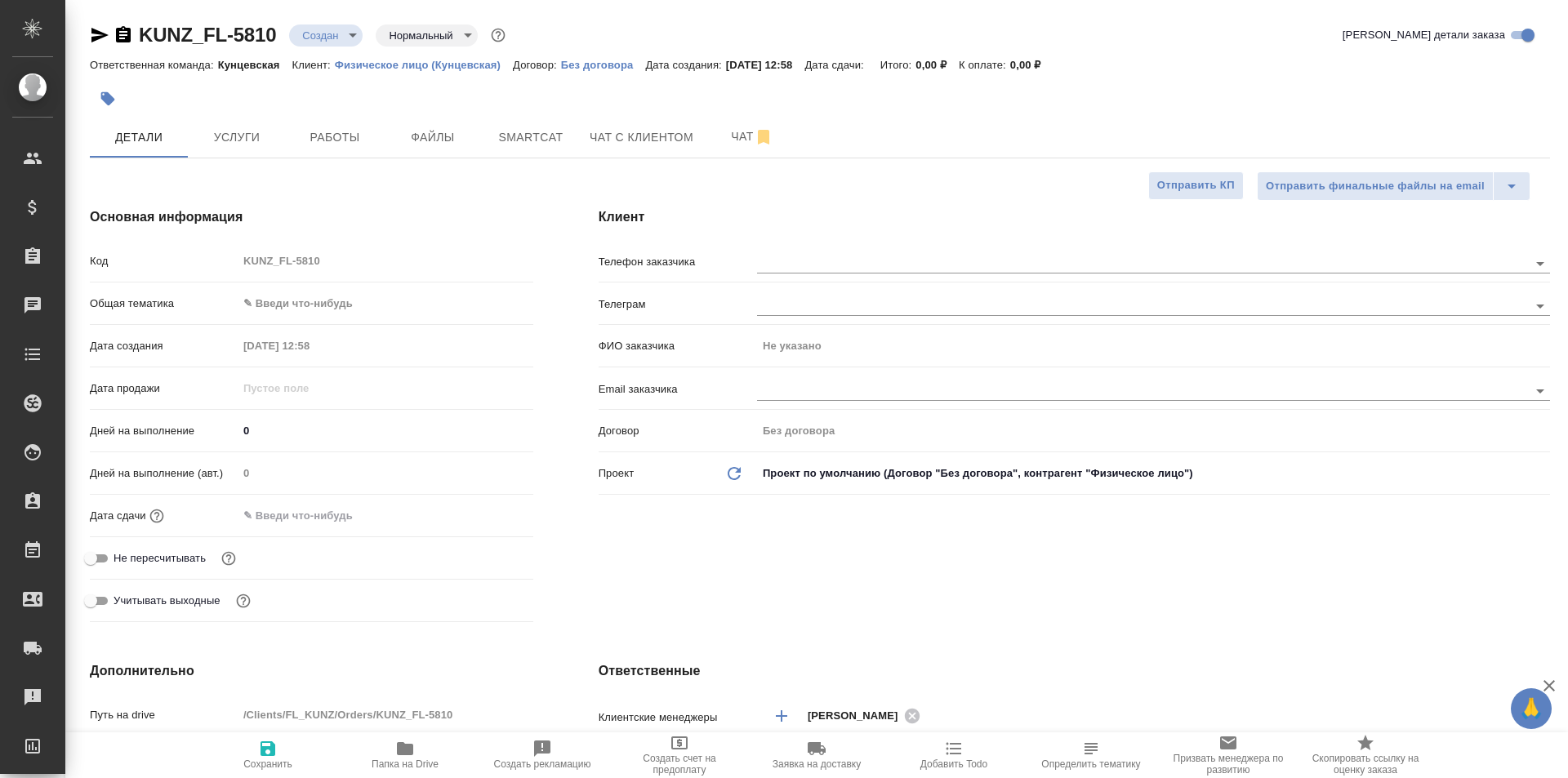
type textarea "x"
click at [316, 304] on body "🙏 .cls-1 fill:#fff; AWATERA Moskalets Alina Клиенты Спецификации Заказы 0 Чаты …" at bounding box center [784, 389] width 1568 height 778
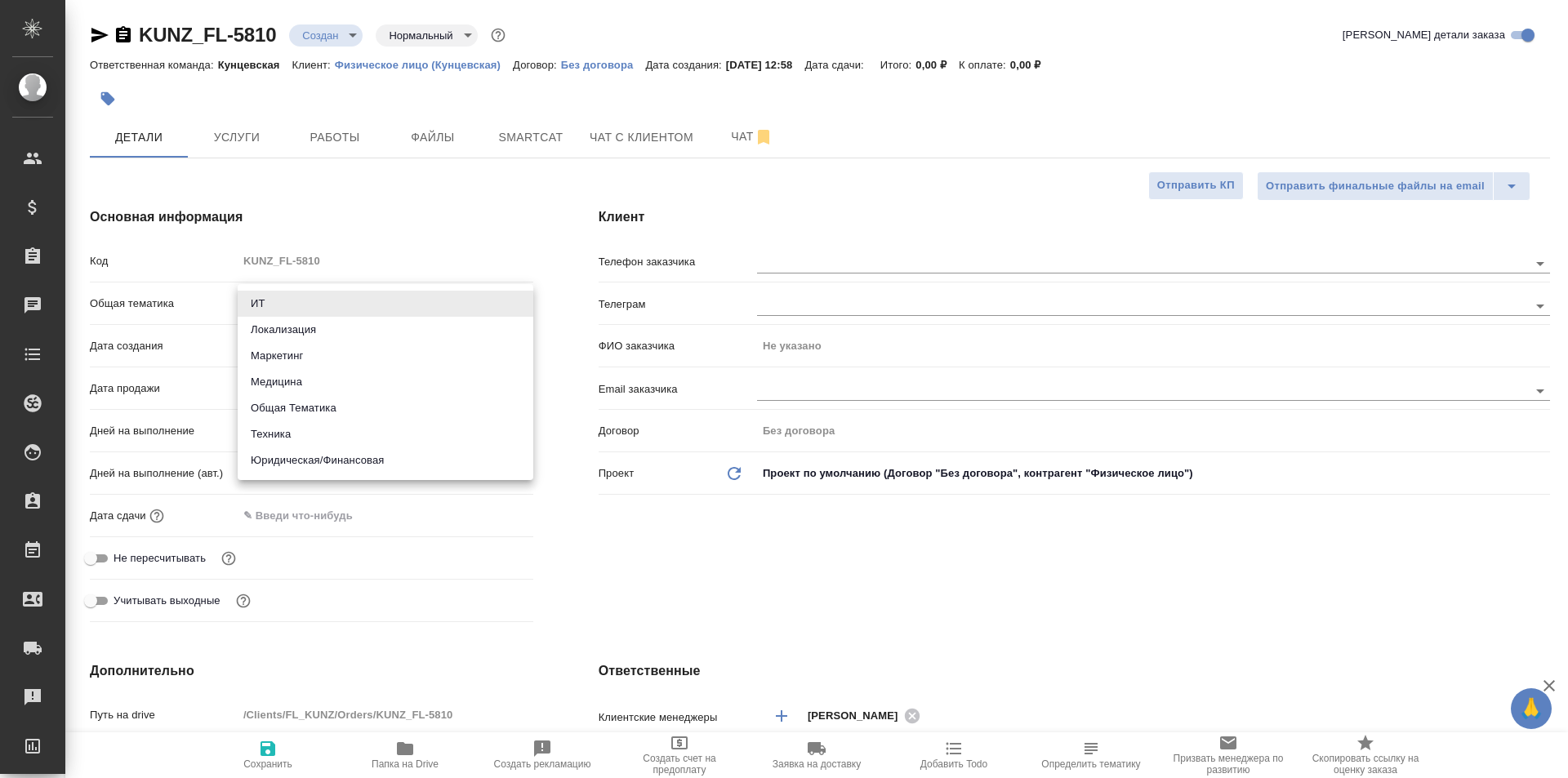
click at [362, 465] on li "Юридическая/Финансовая" at bounding box center [385, 460] width 295 height 26
type input "yr-fn"
type textarea "x"
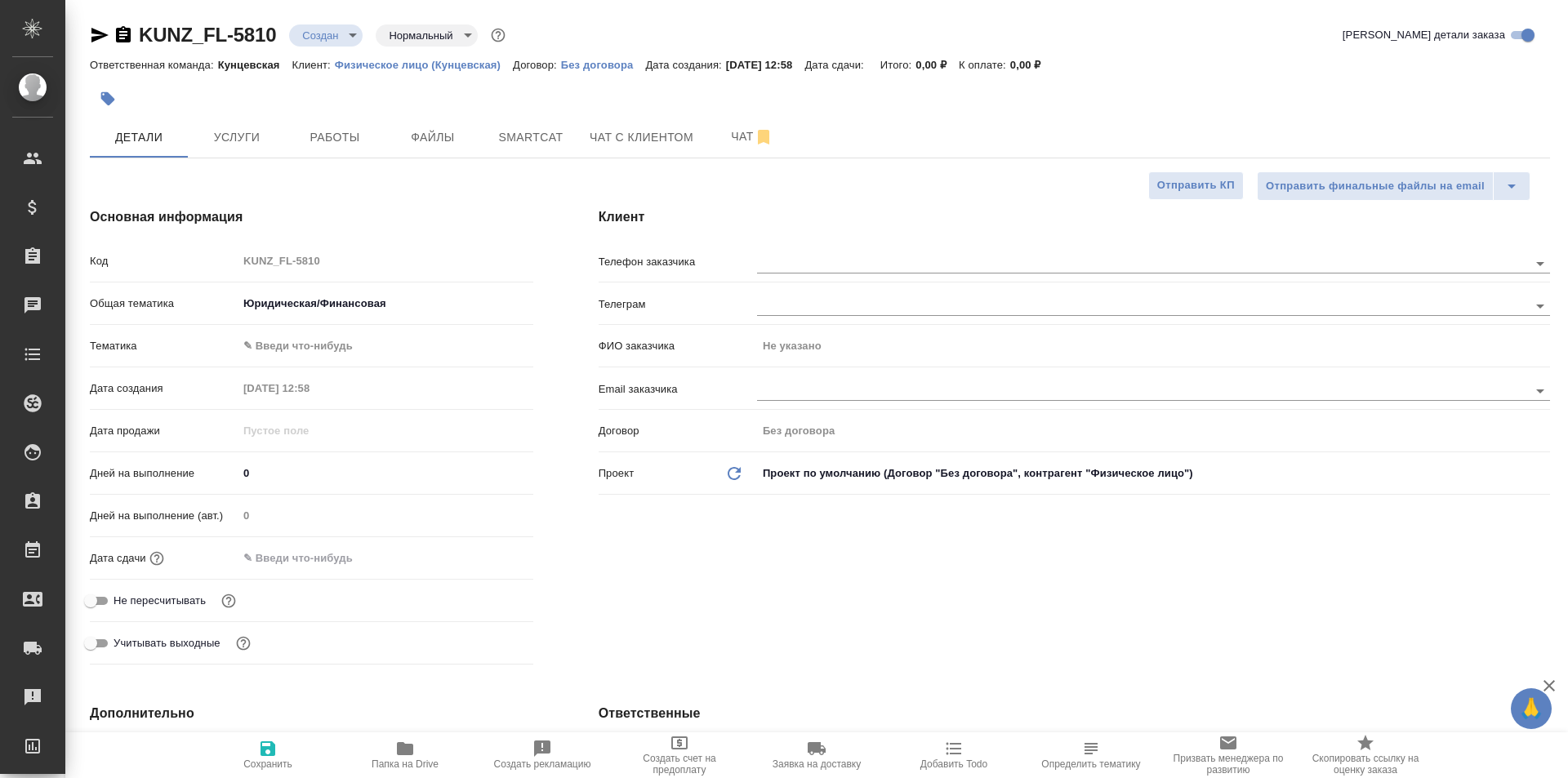
click at [331, 344] on body "🙏 .cls-1 fill:#fff; AWATERA Moskalets Alina Клиенты Спецификации Заказы 0 Чаты …" at bounding box center [784, 389] width 1568 height 778
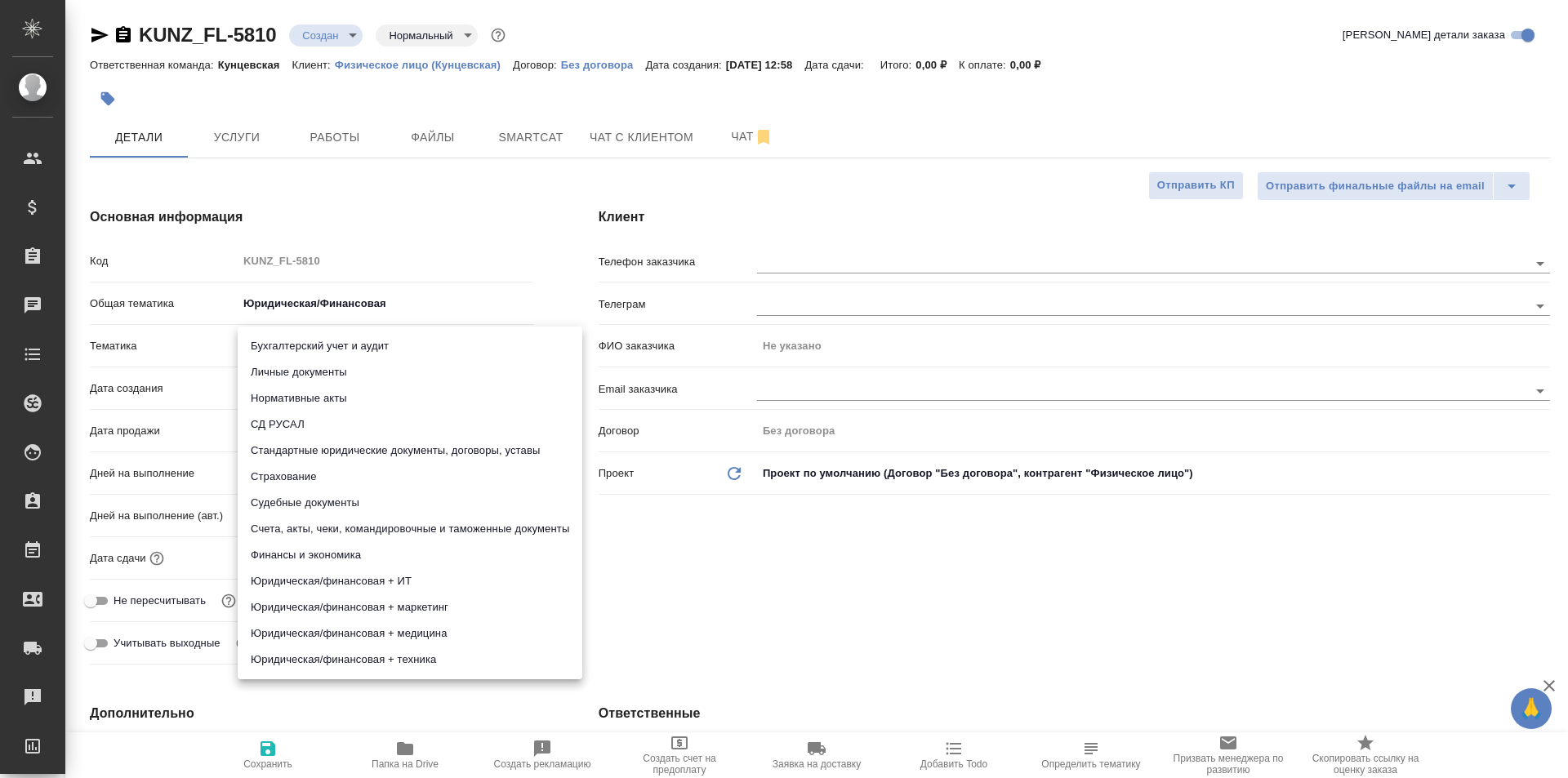
click at [339, 378] on li "Личные документы" at bounding box center [409, 373] width 345 height 26
type textarea "x"
type input "5a8b8b956a9677013d343cfe"
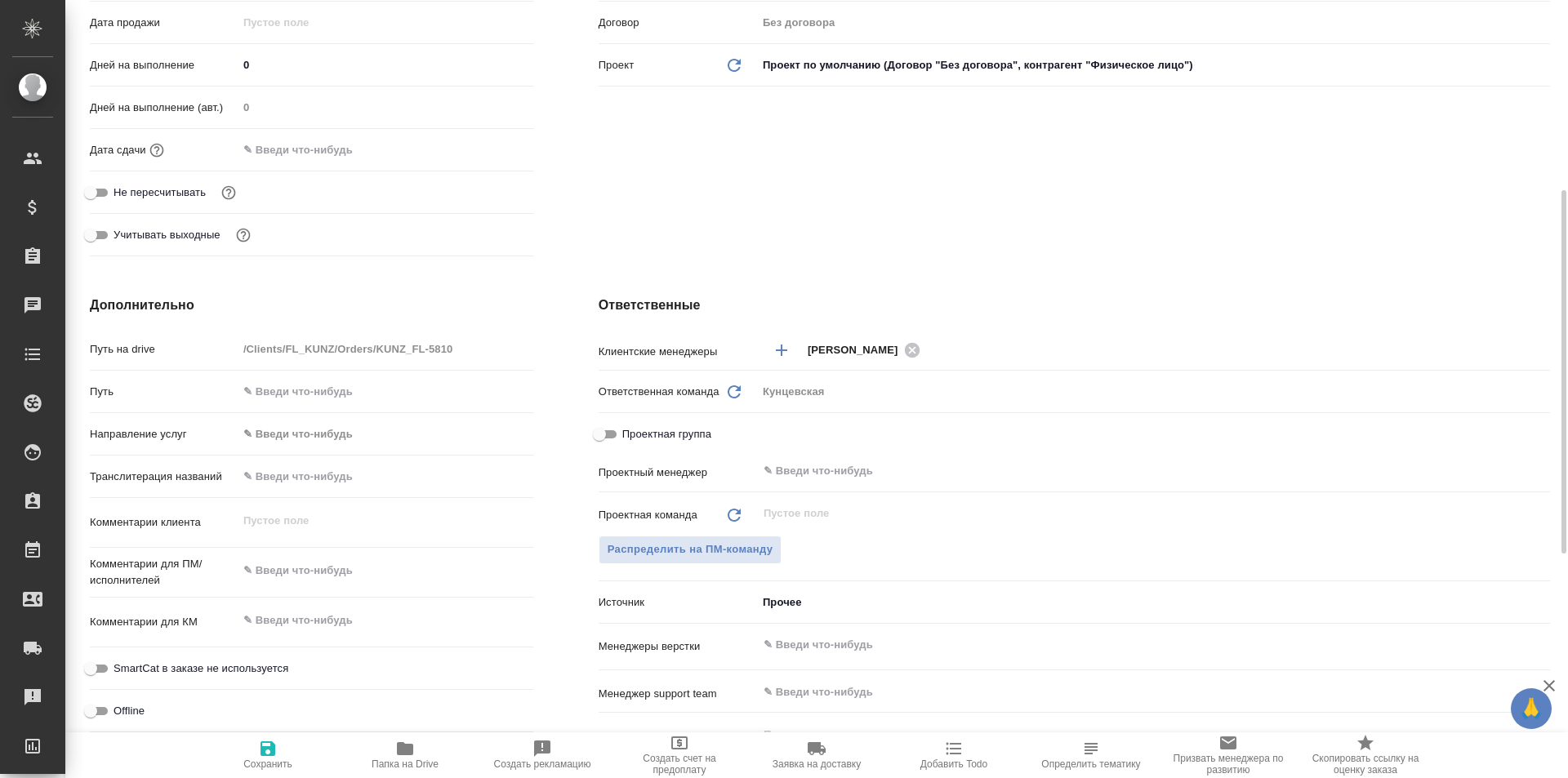
scroll to position [571, 0]
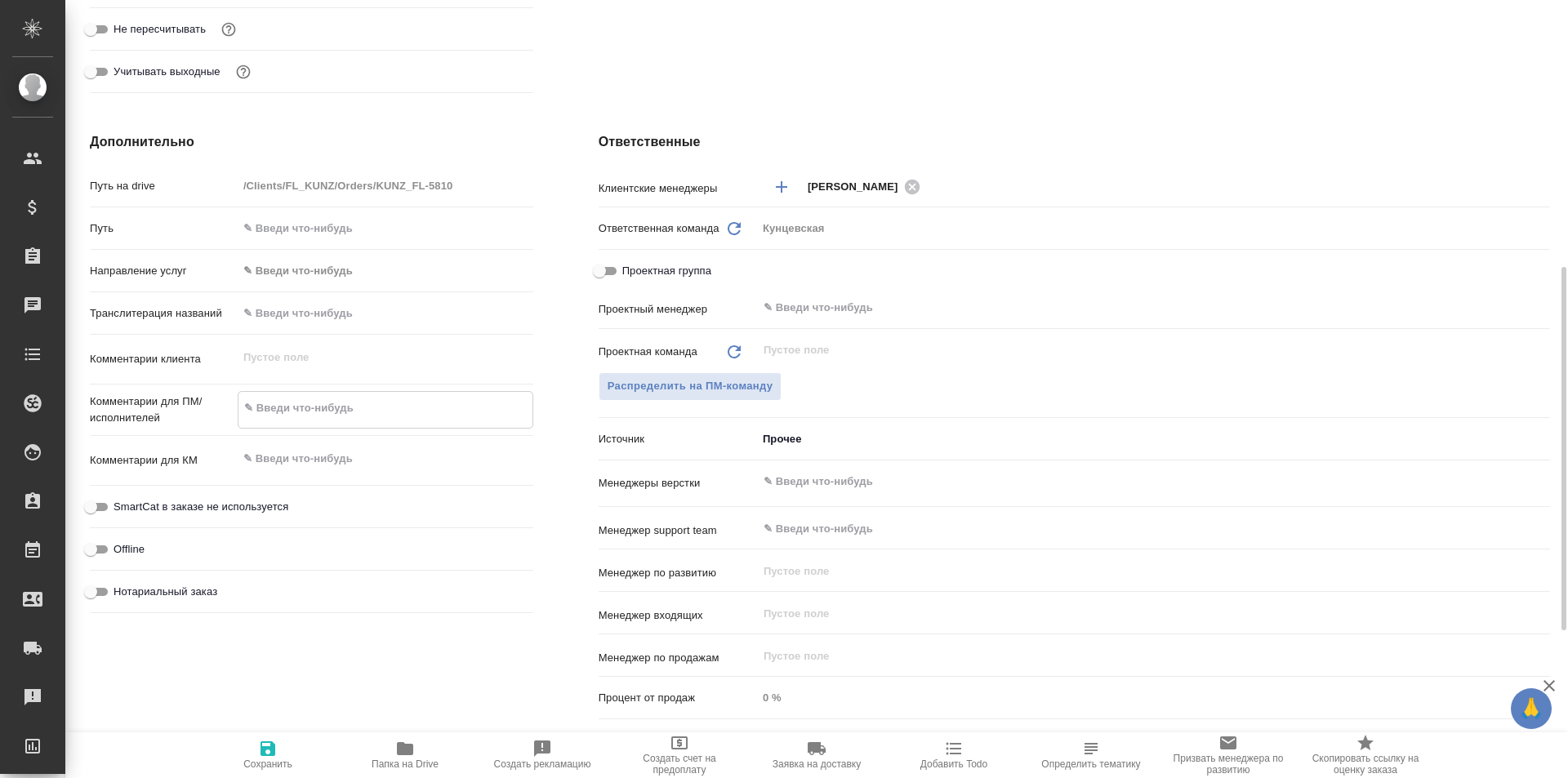
click at [301, 410] on textarea at bounding box center [386, 408] width 294 height 28
type textarea "x"
click at [390, 414] on textarea at bounding box center [386, 408] width 294 height 28
type textarea "x"
type textarea "п"
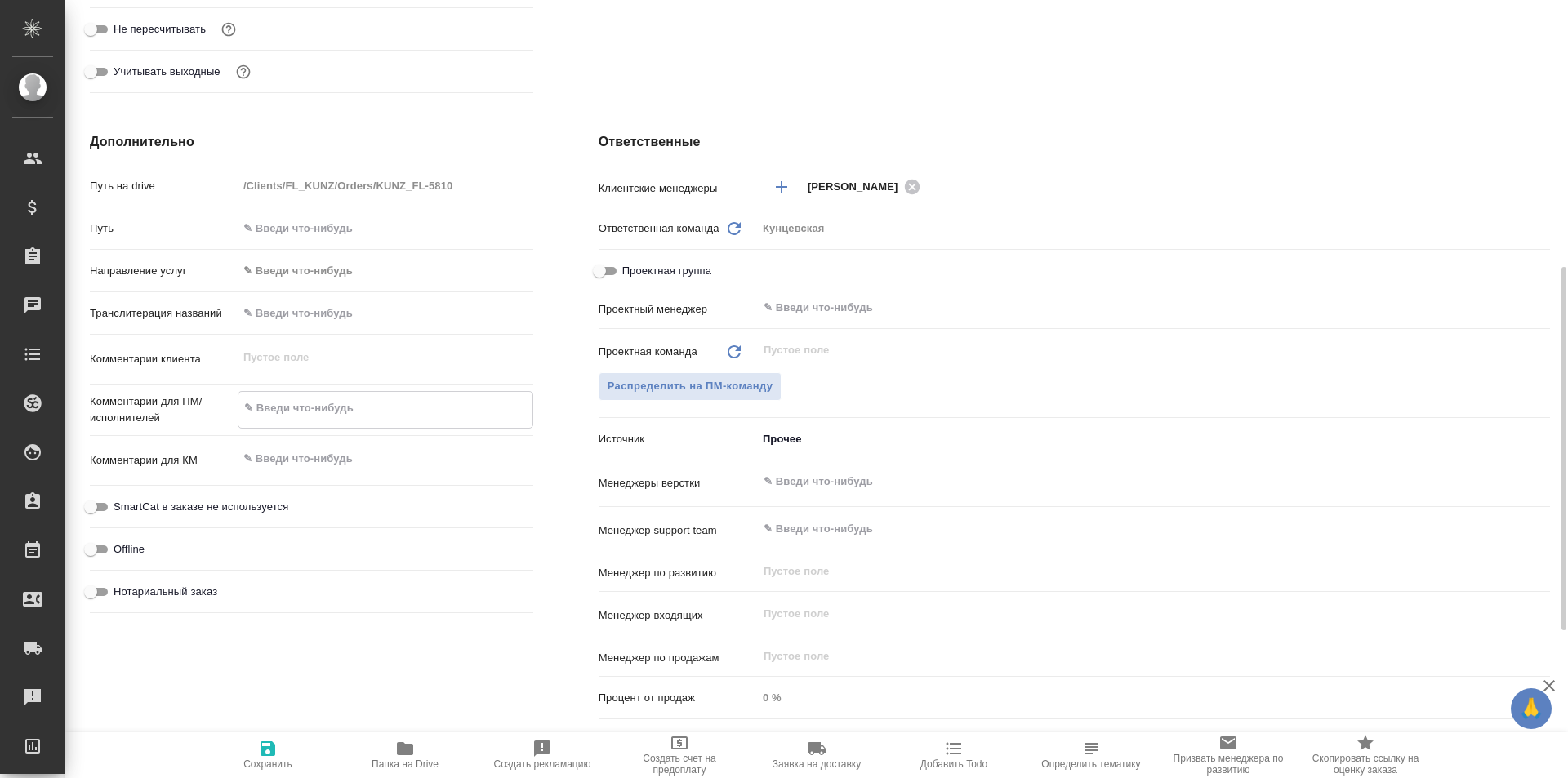
type textarea "x"
type textarea "па"
type textarea "x"
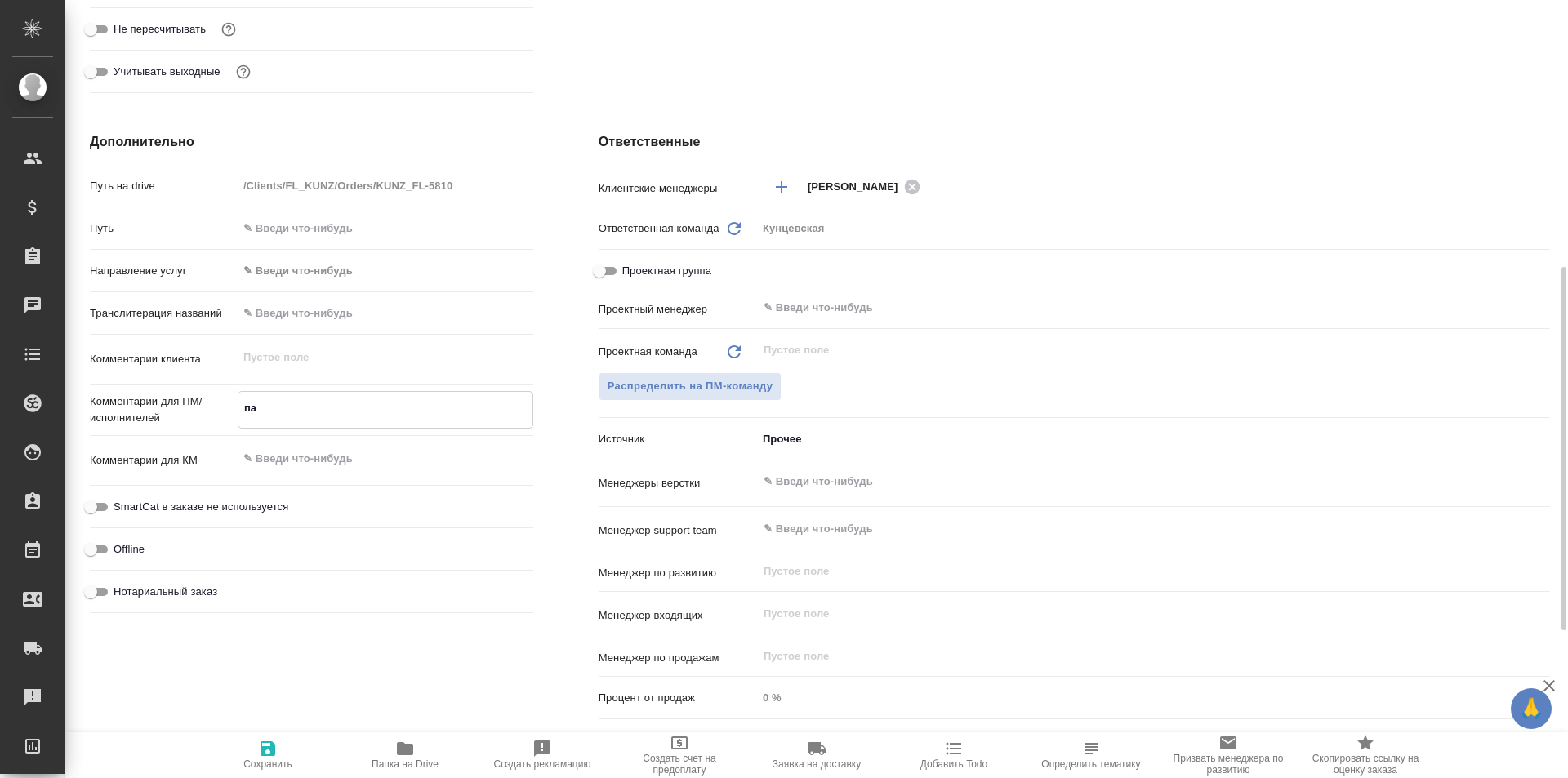
type textarea "x"
type textarea "пас"
type textarea "x"
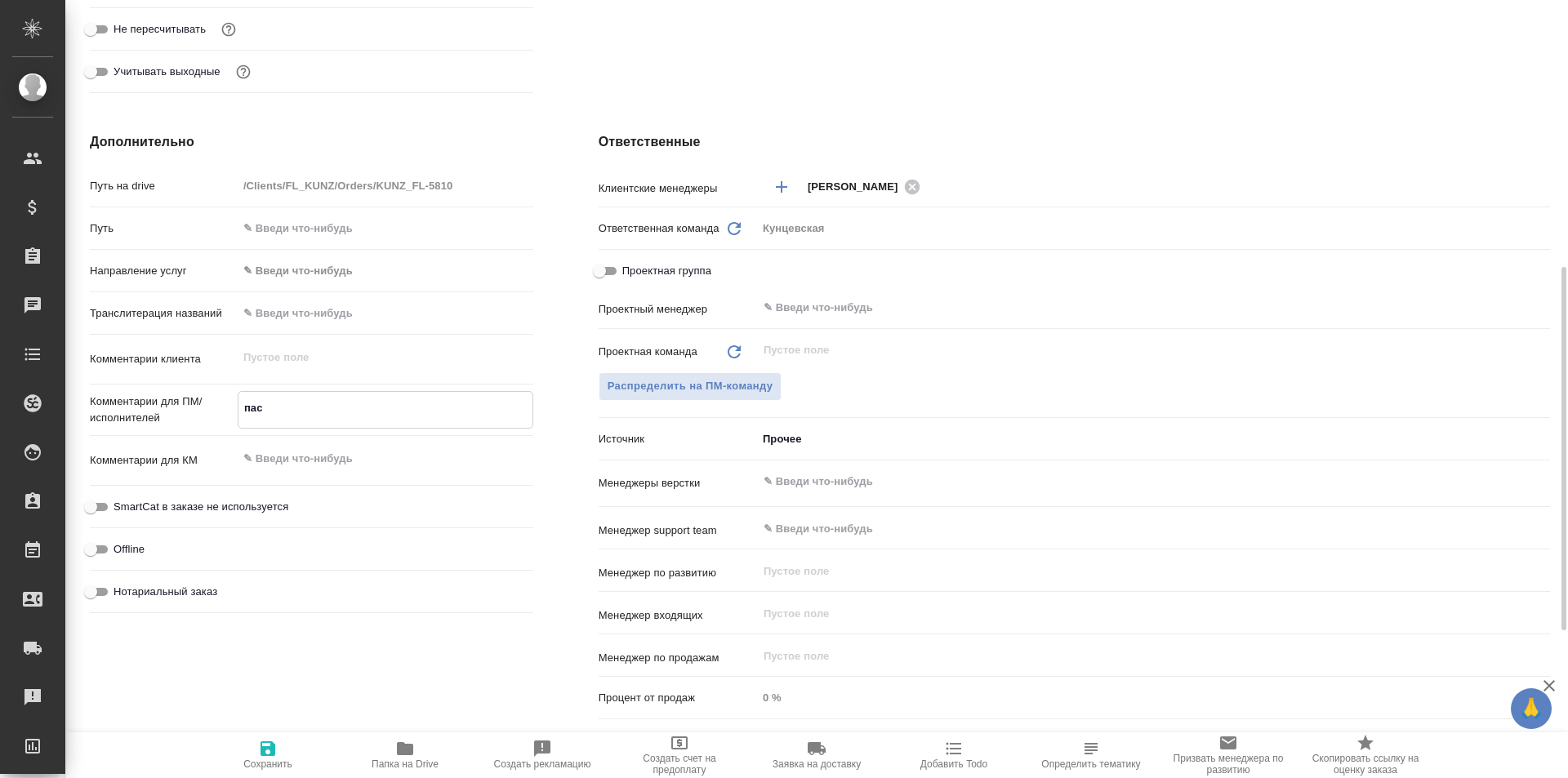
type textarea "x"
type textarea "пасп"
type textarea "x"
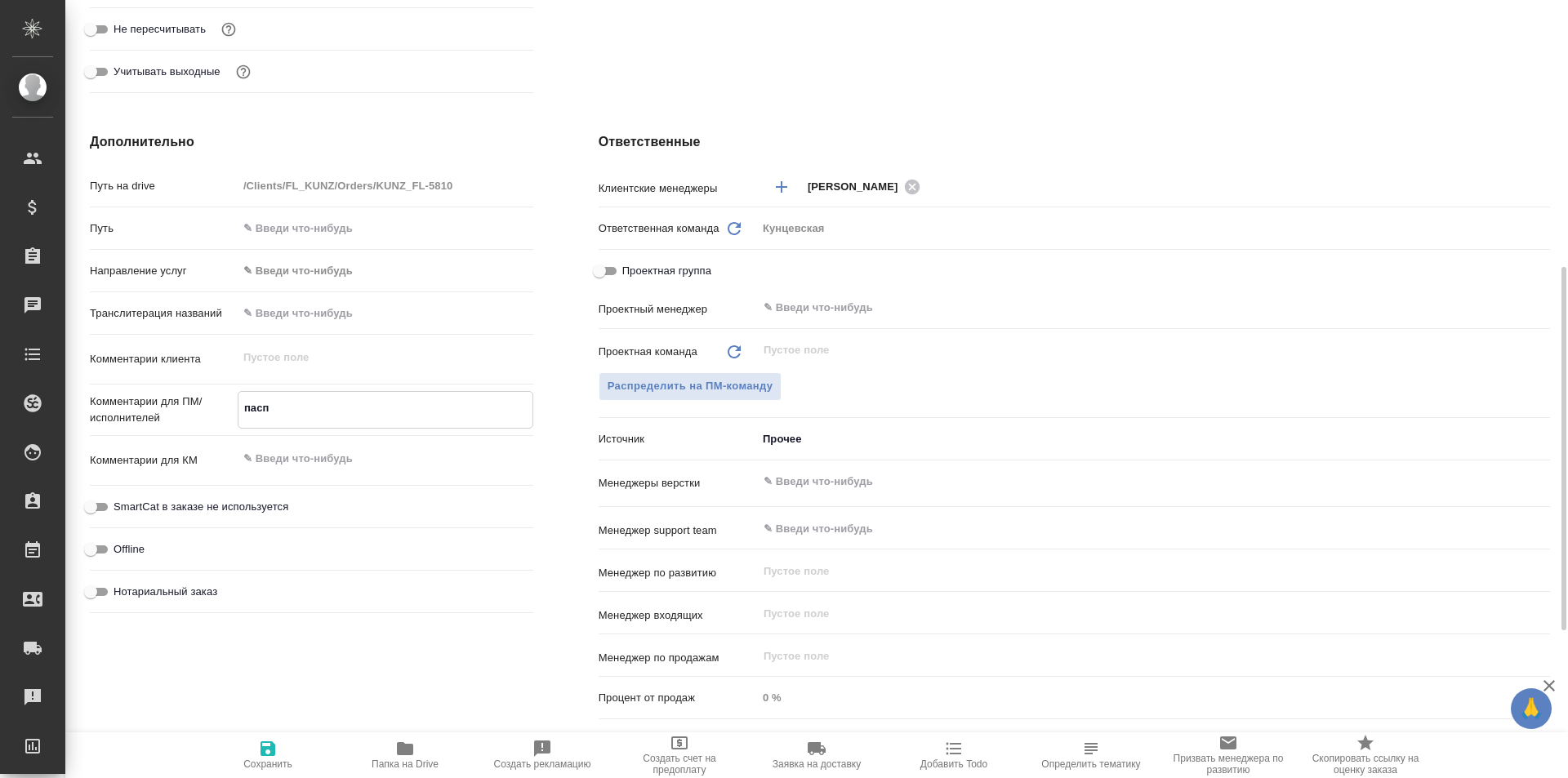
type textarea "пасп"
type textarea "x"
type textarea "пасп у"
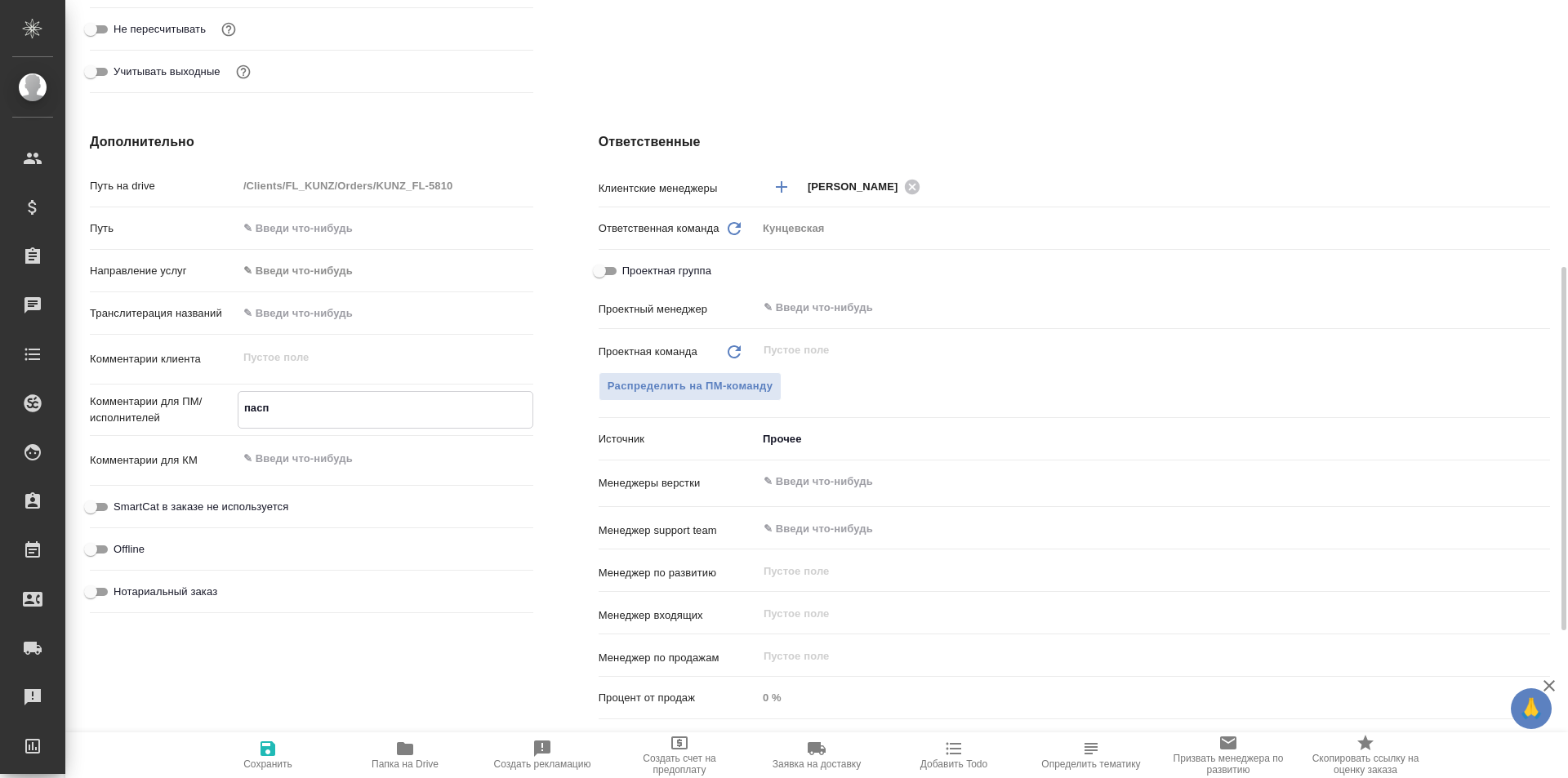
type textarea "x"
type textarea "пасп уз"
type textarea "x"
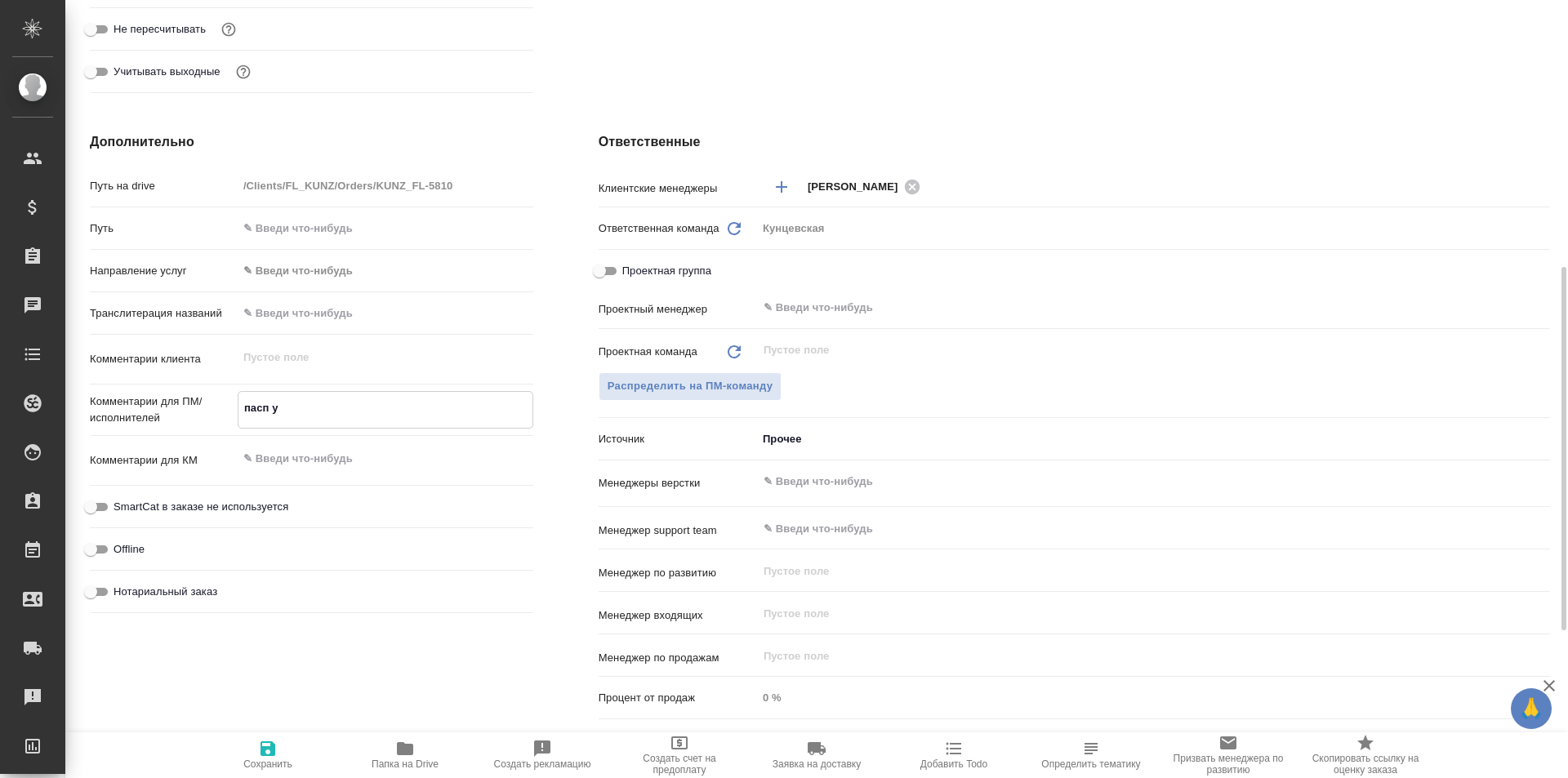
type textarea "x"
type textarea "пасп узб"
type textarea "x"
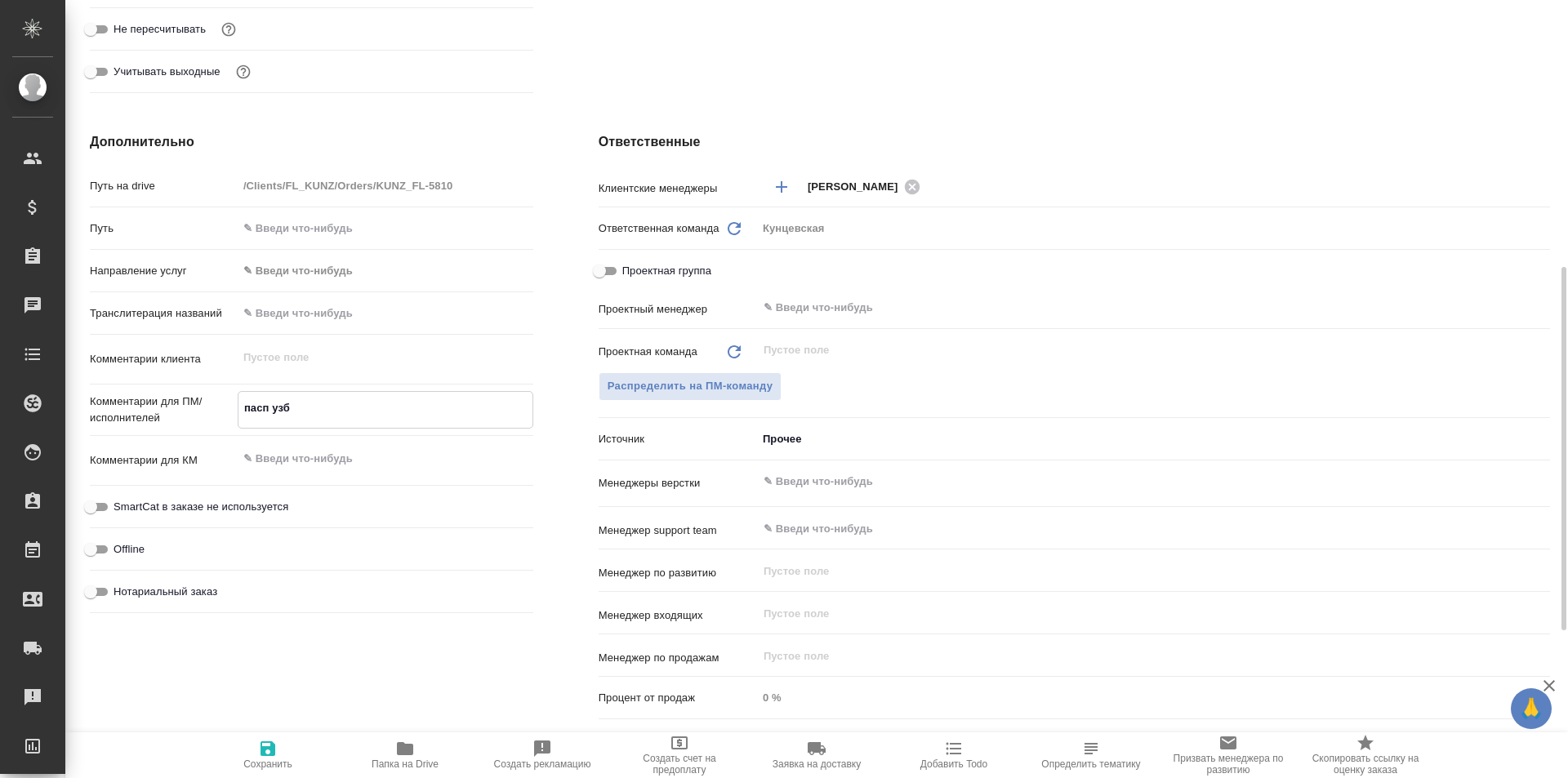
type textarea "пасп узб-"
type textarea "x"
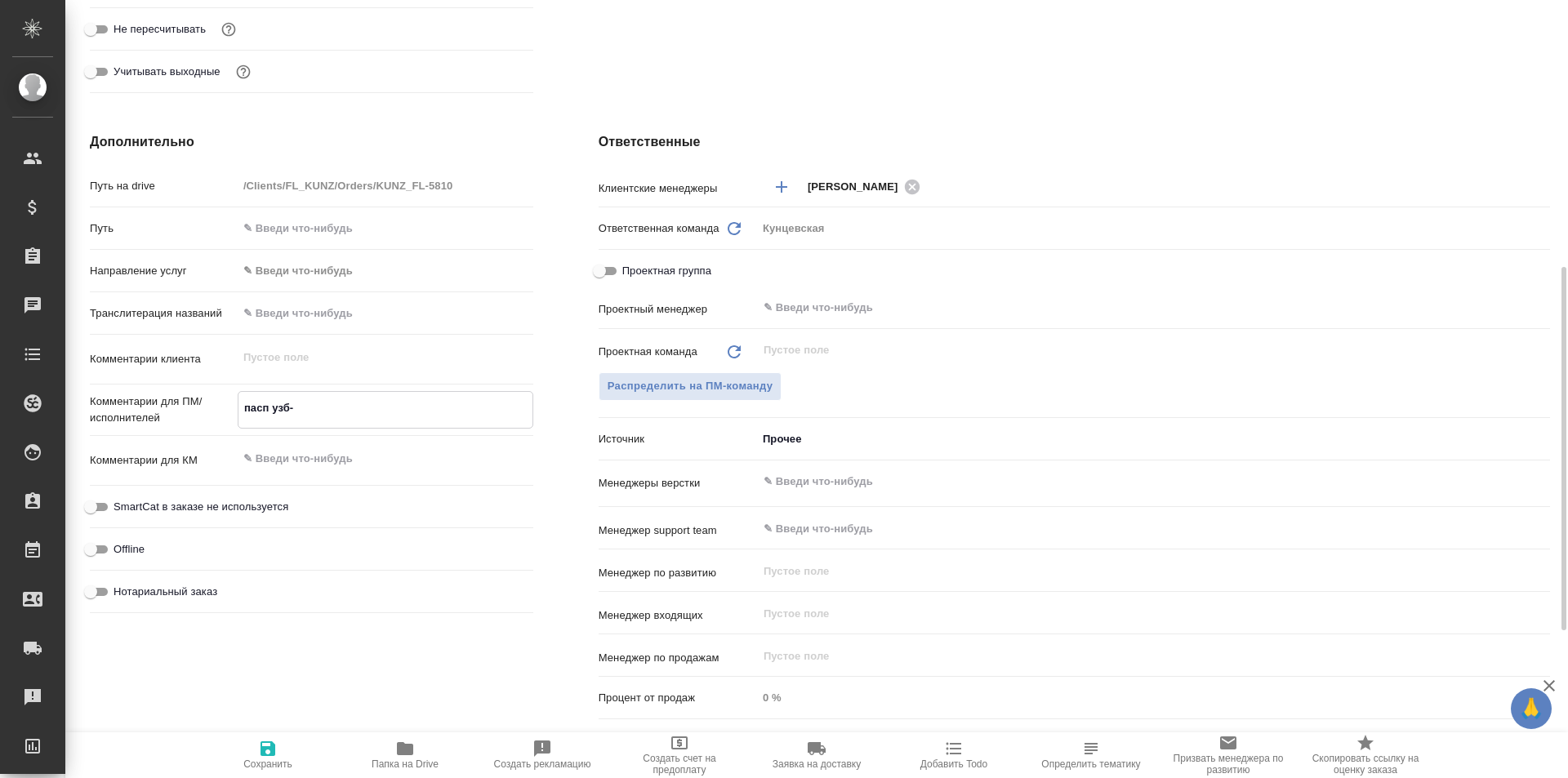
type textarea "пасп узб-р"
type textarea "x"
type textarea "пасп узб-ру"
type textarea "x"
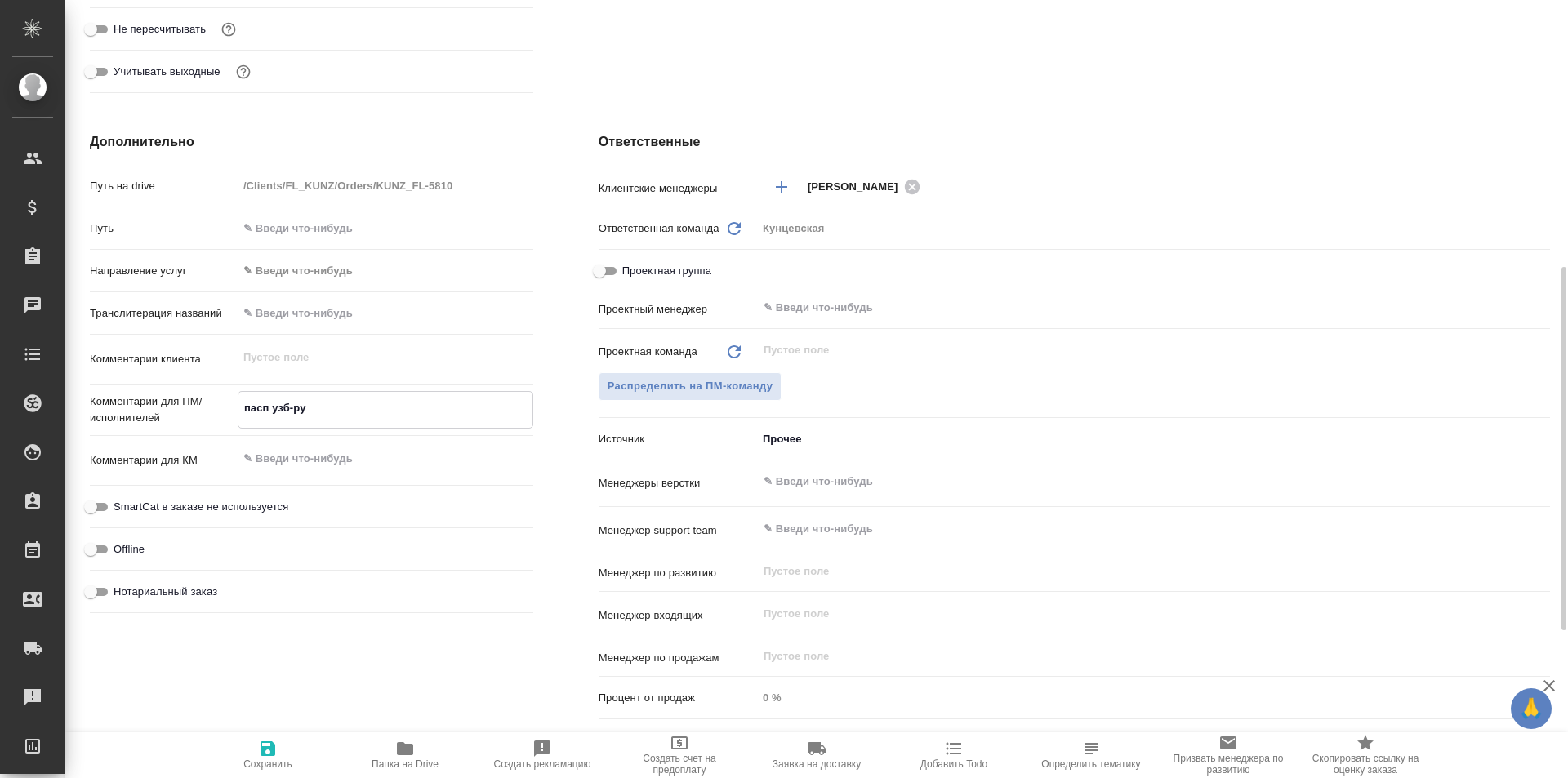
type textarea "x"
type textarea "пасп узб-рус"
type textarea "x"
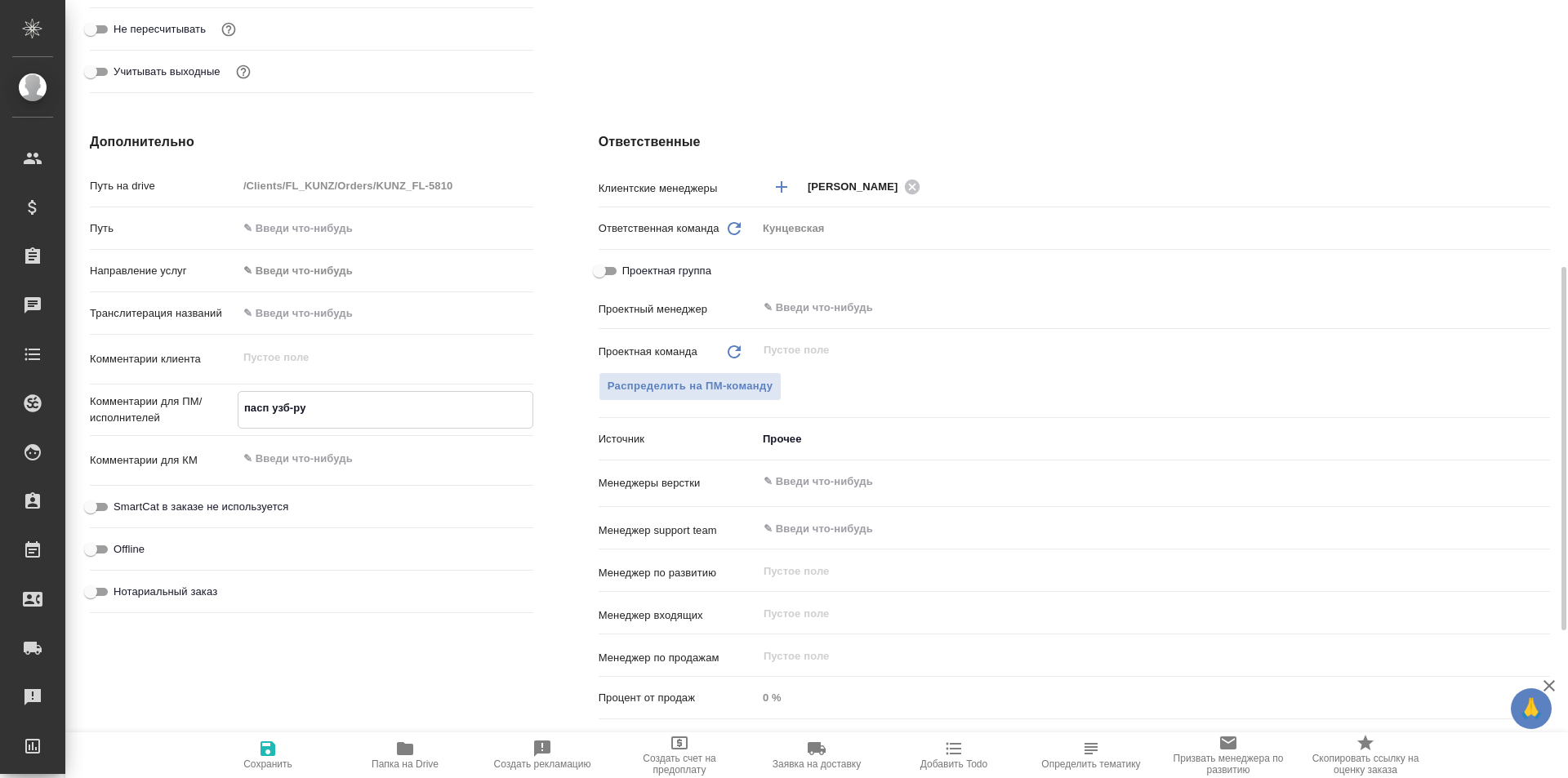
type textarea "x"
type textarea "пасп узб-рус,"
type textarea "x"
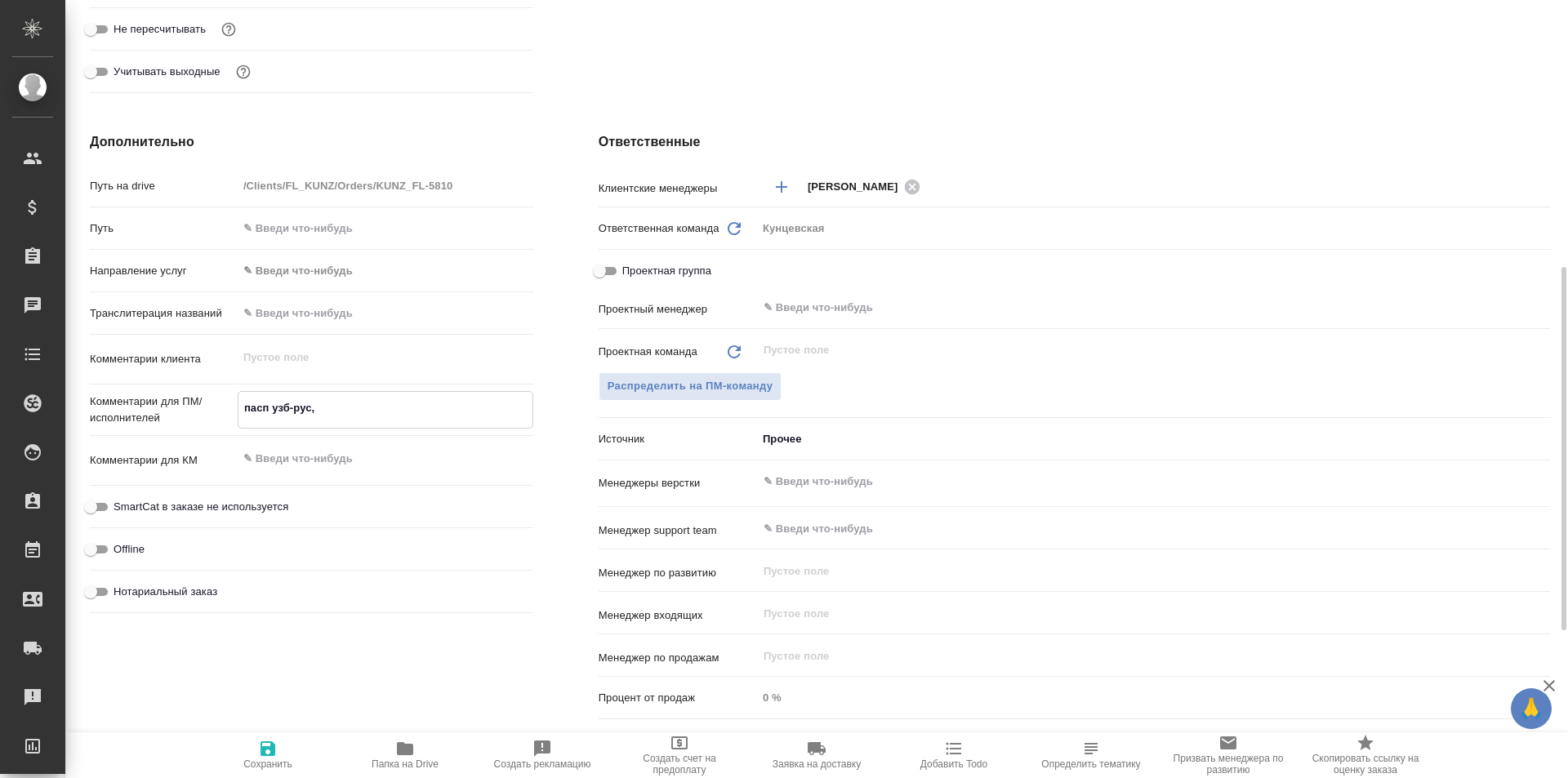
type textarea "x"
type textarea "пасп узб-рус,"
type textarea "x"
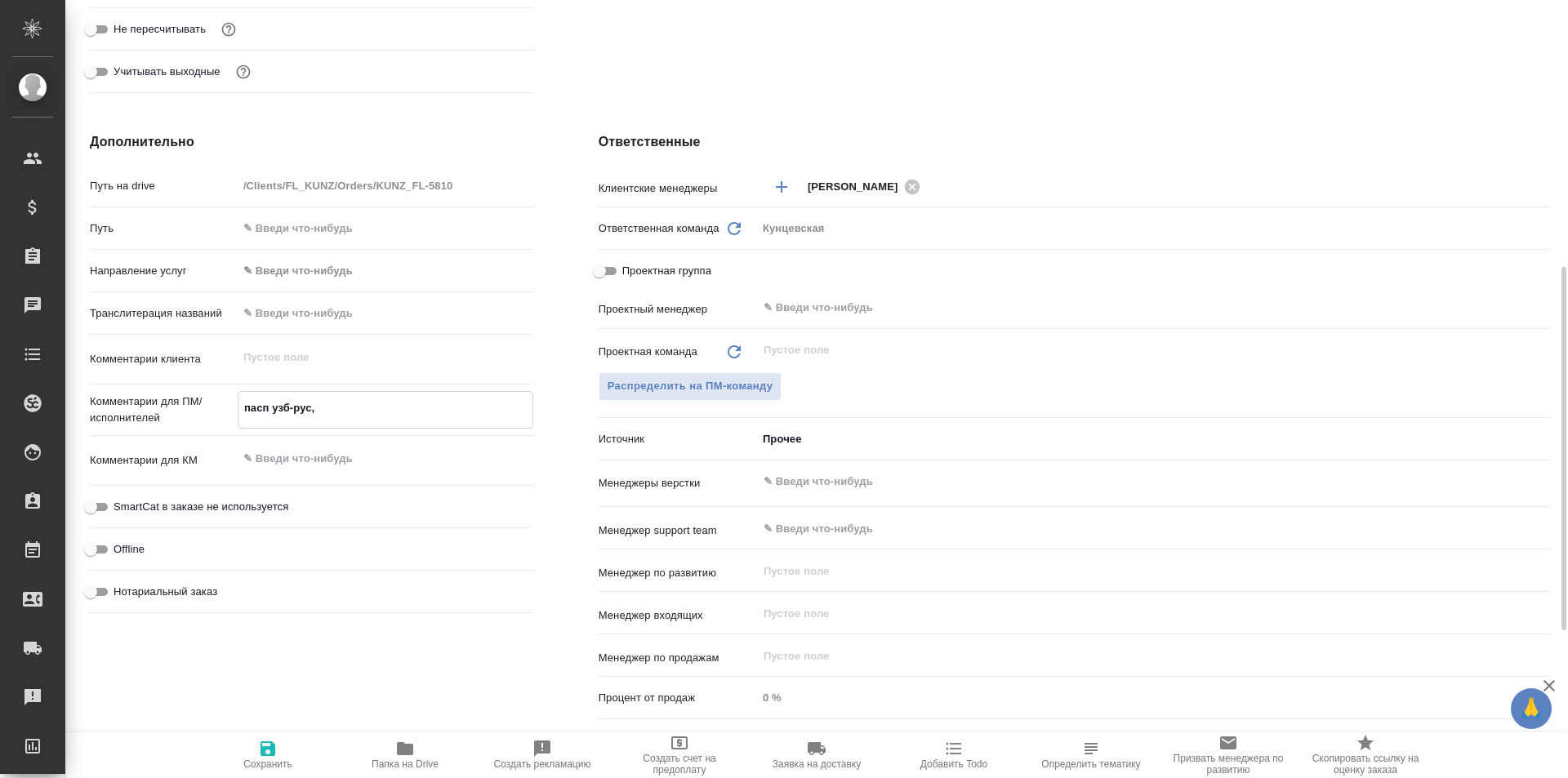
type textarea "пасп узб-рус, н"
type textarea "x"
type textarea "пасп узб-рус, но"
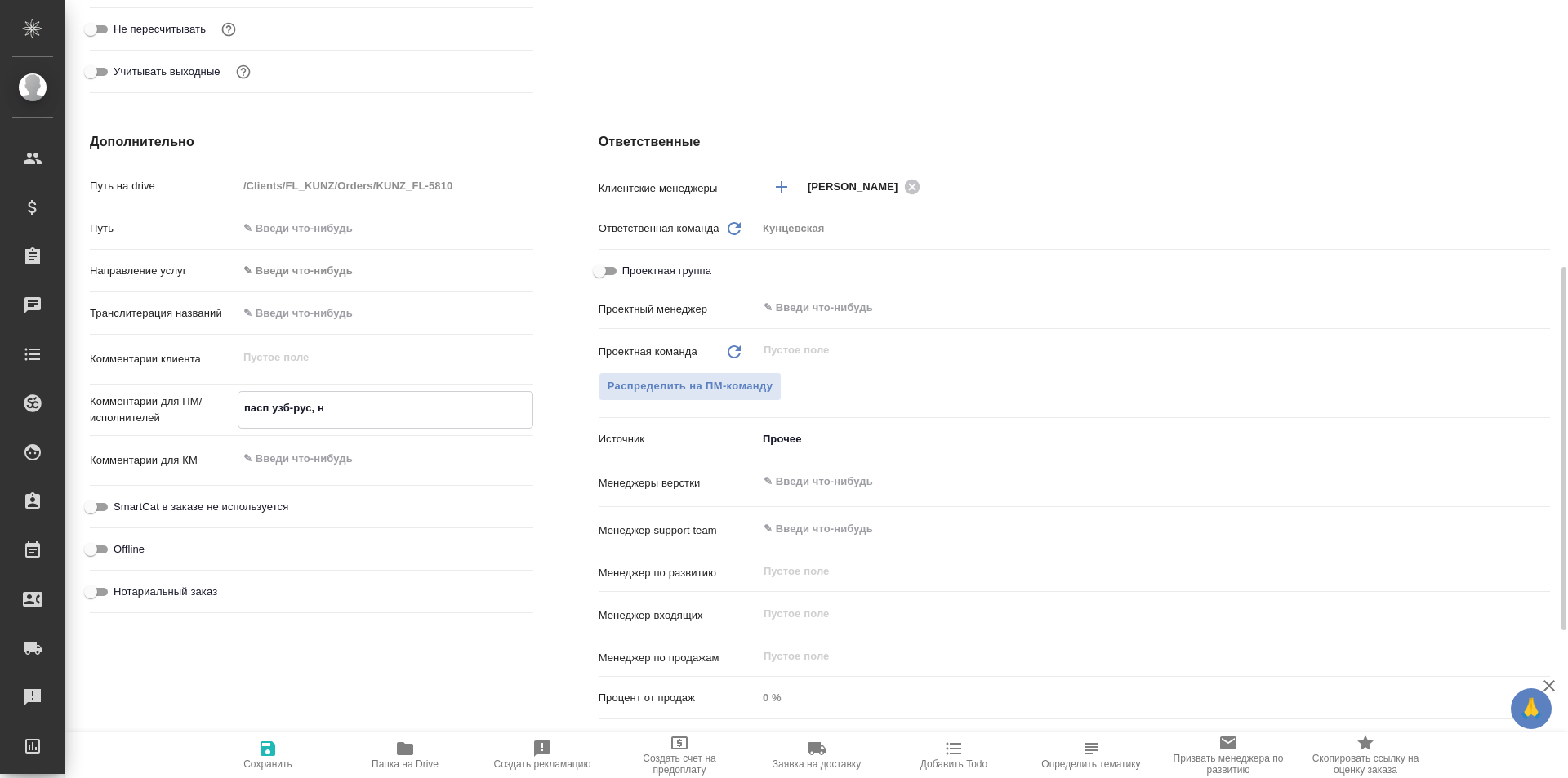
type textarea "x"
type textarea "пасп узб-рус, нот"
type textarea "x"
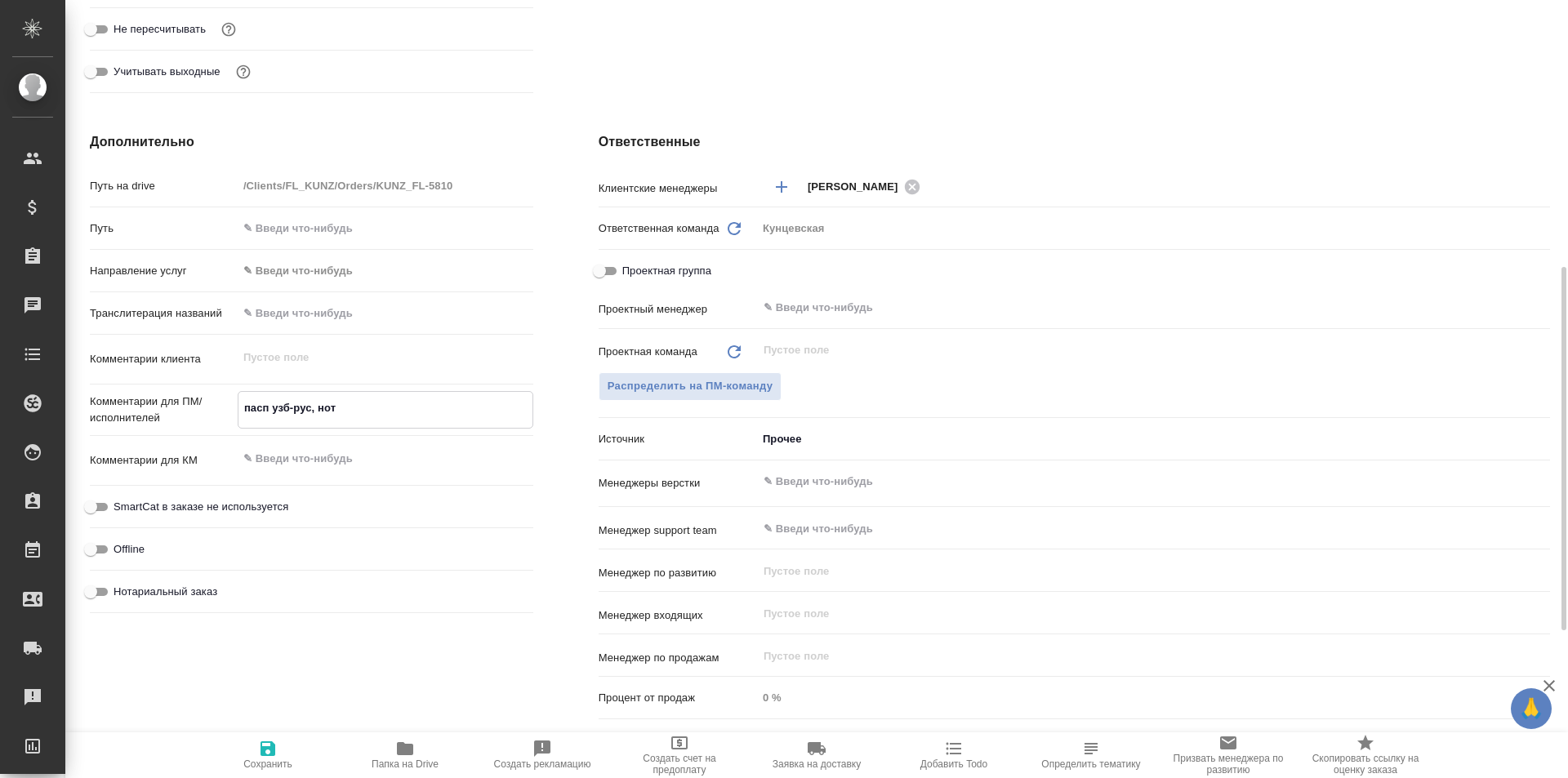
type textarea "x"
type textarea "пасп узб-рус, нот"
type textarea "x"
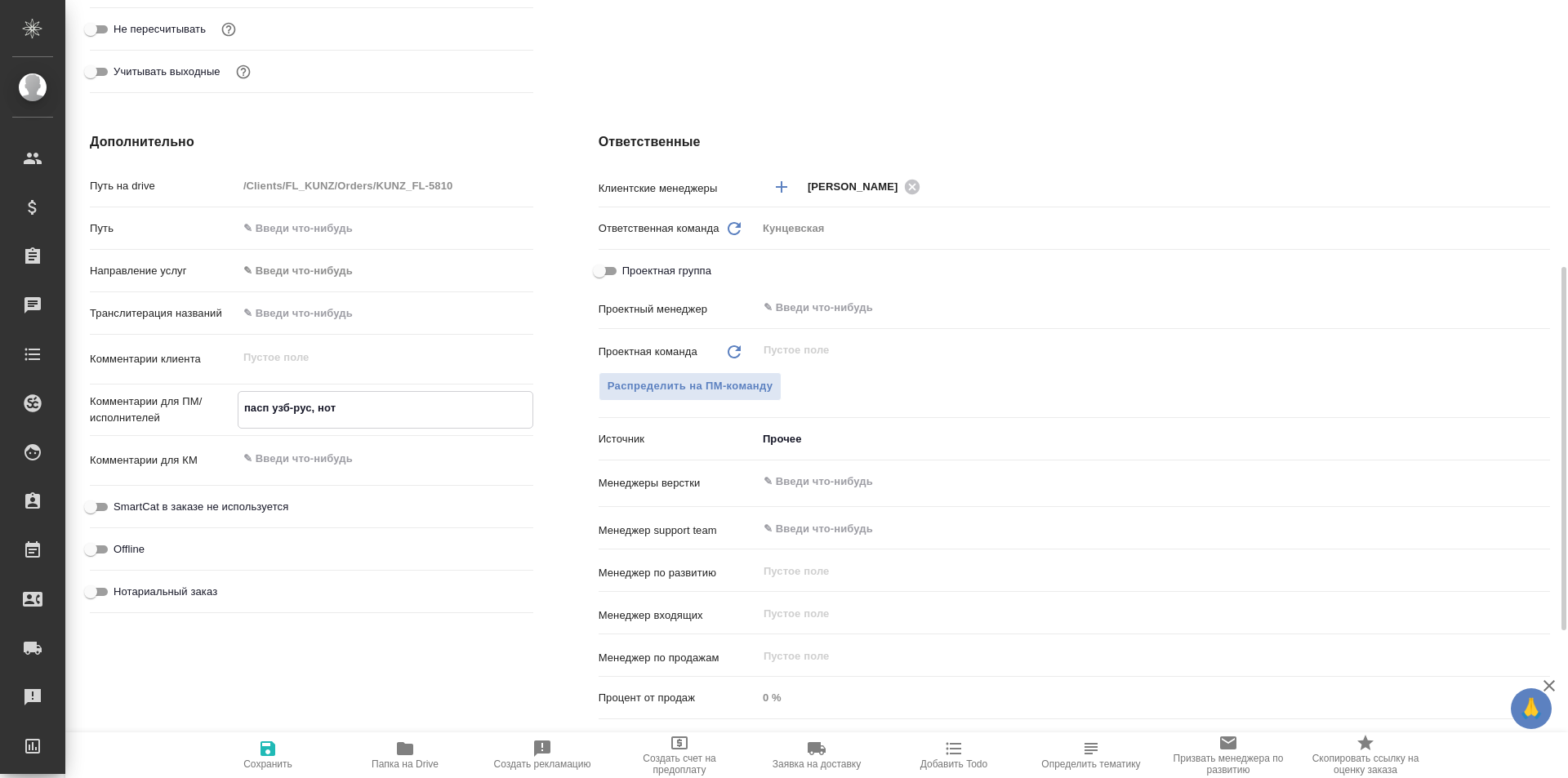
type textarea "x"
type textarea "пасп узб-рус, нот"
type textarea "x"
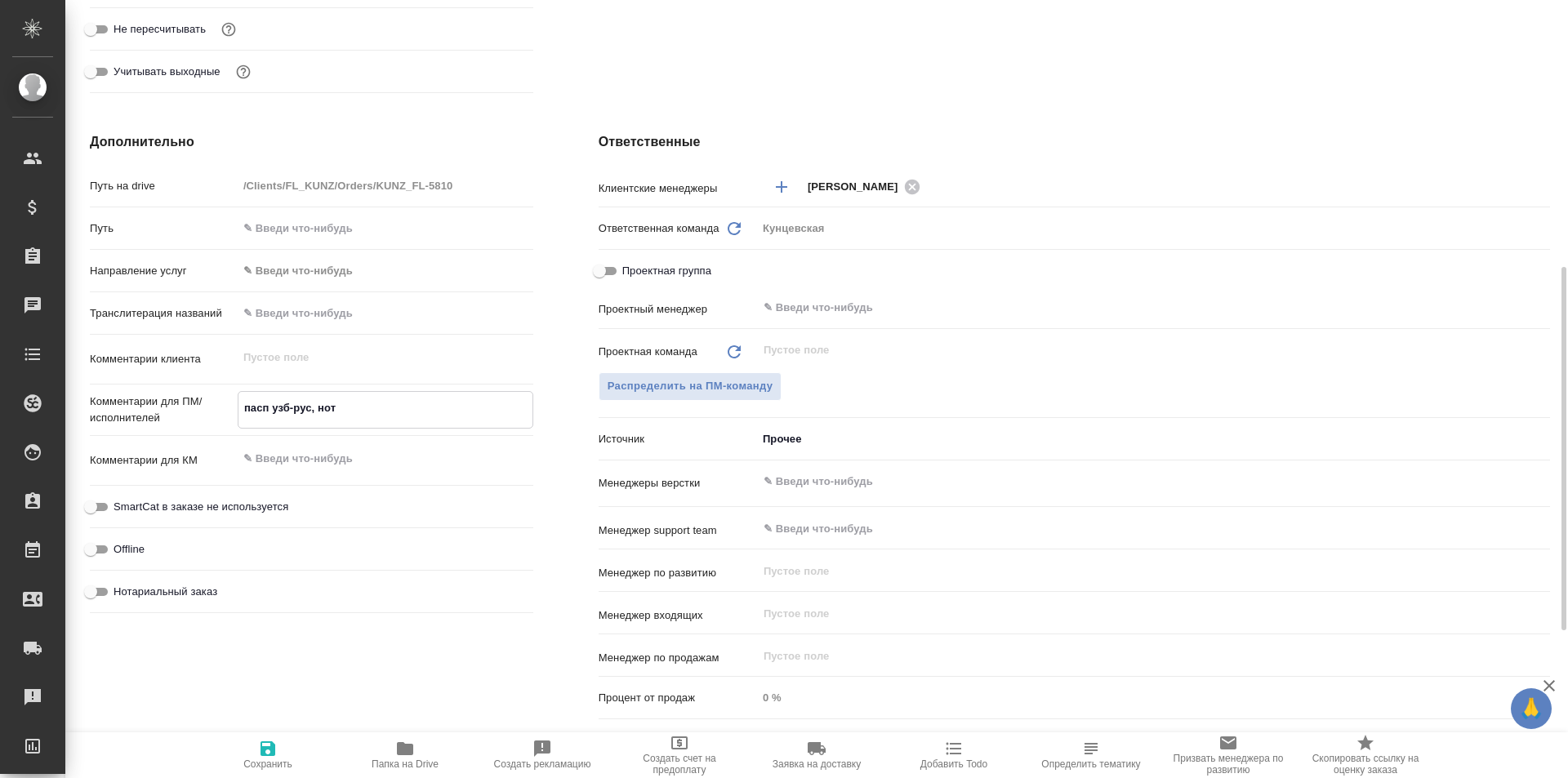
type textarea "пасп узб-рус, но"
type textarea "x"
type textarea "пасп узб-рус, н"
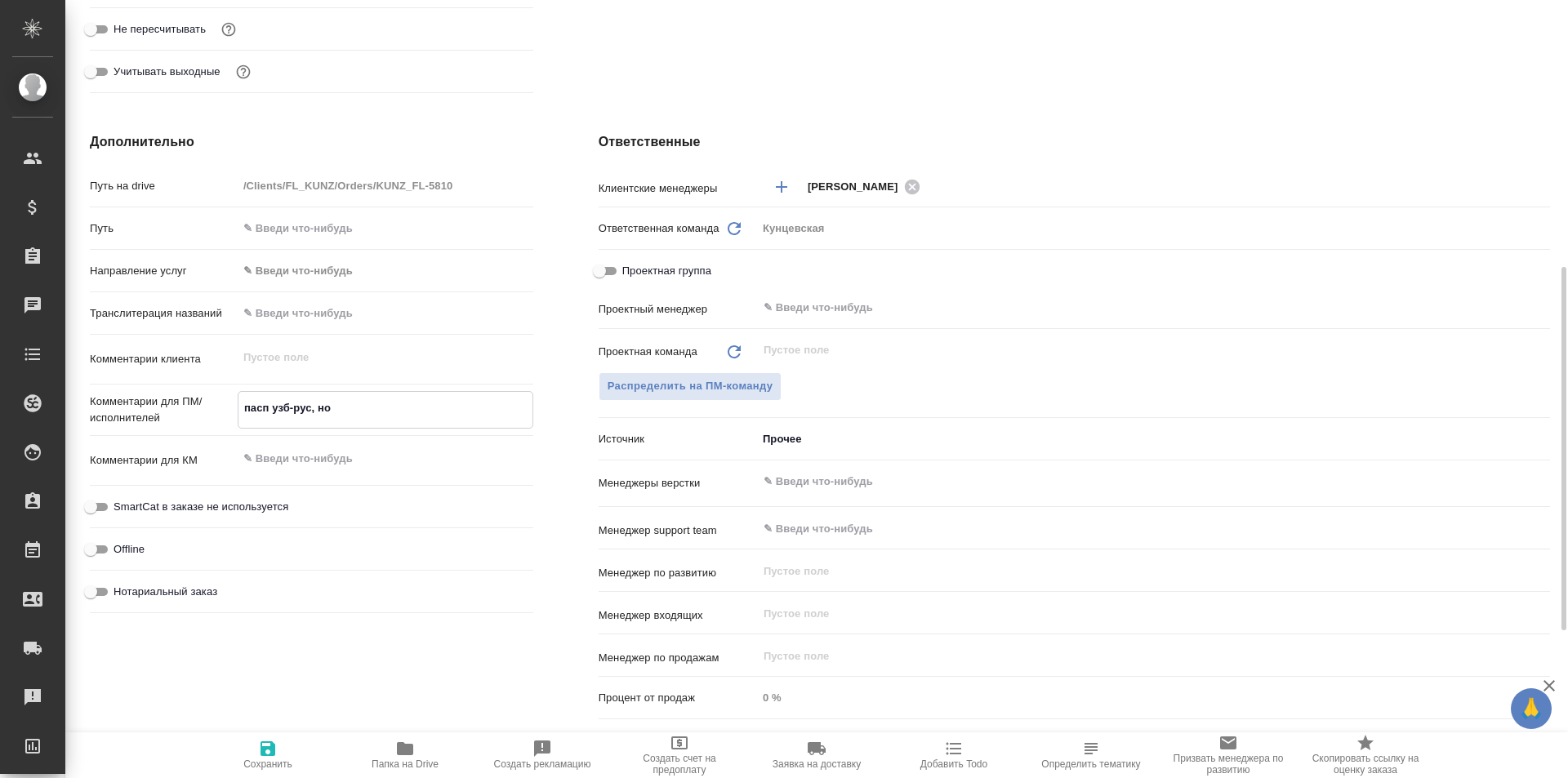
type textarea "x"
type textarea "пасп узб-рус,"
type textarea "x"
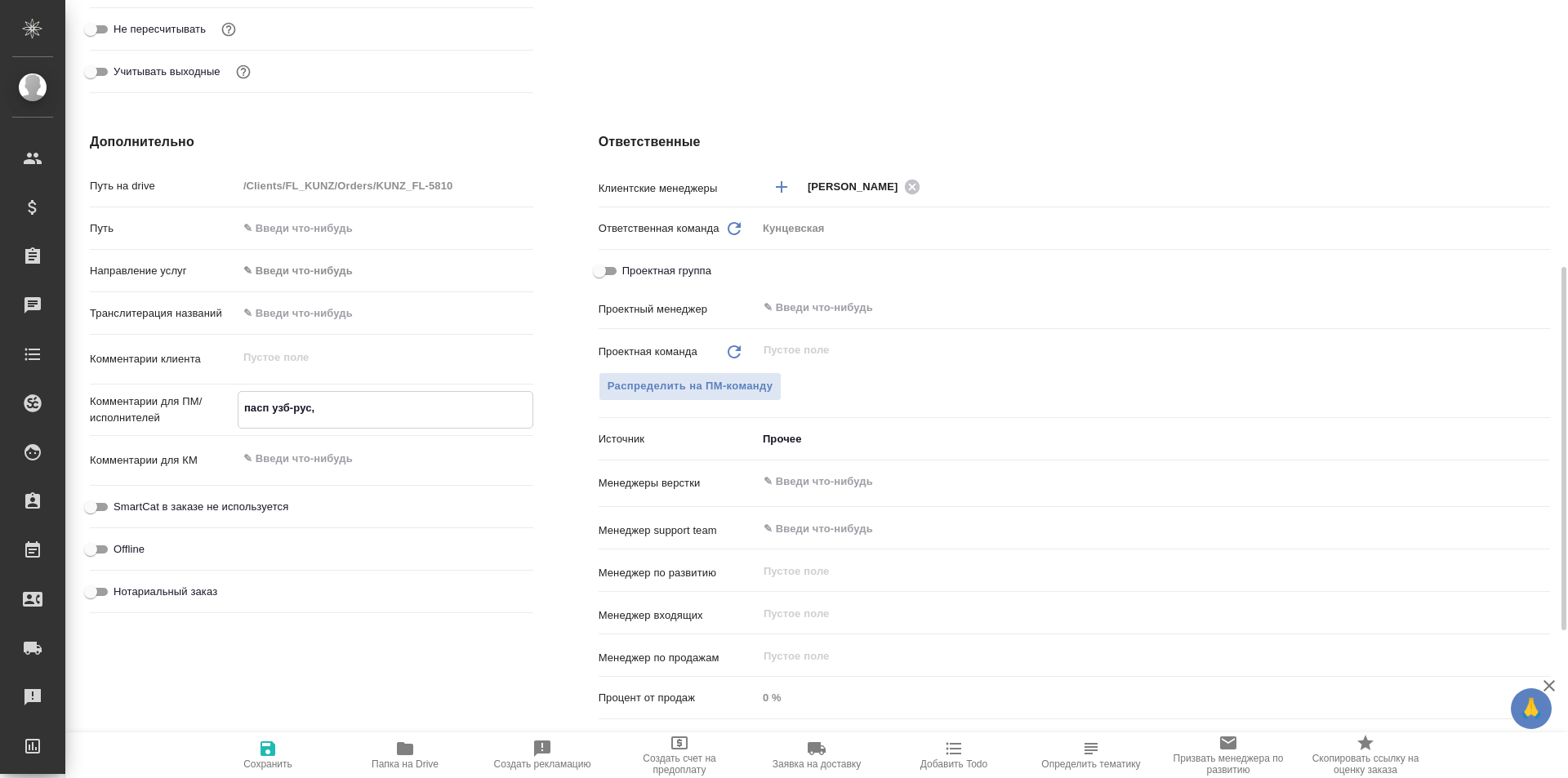
type textarea "x"
type textarea "пасп узб-рус, п"
type textarea "x"
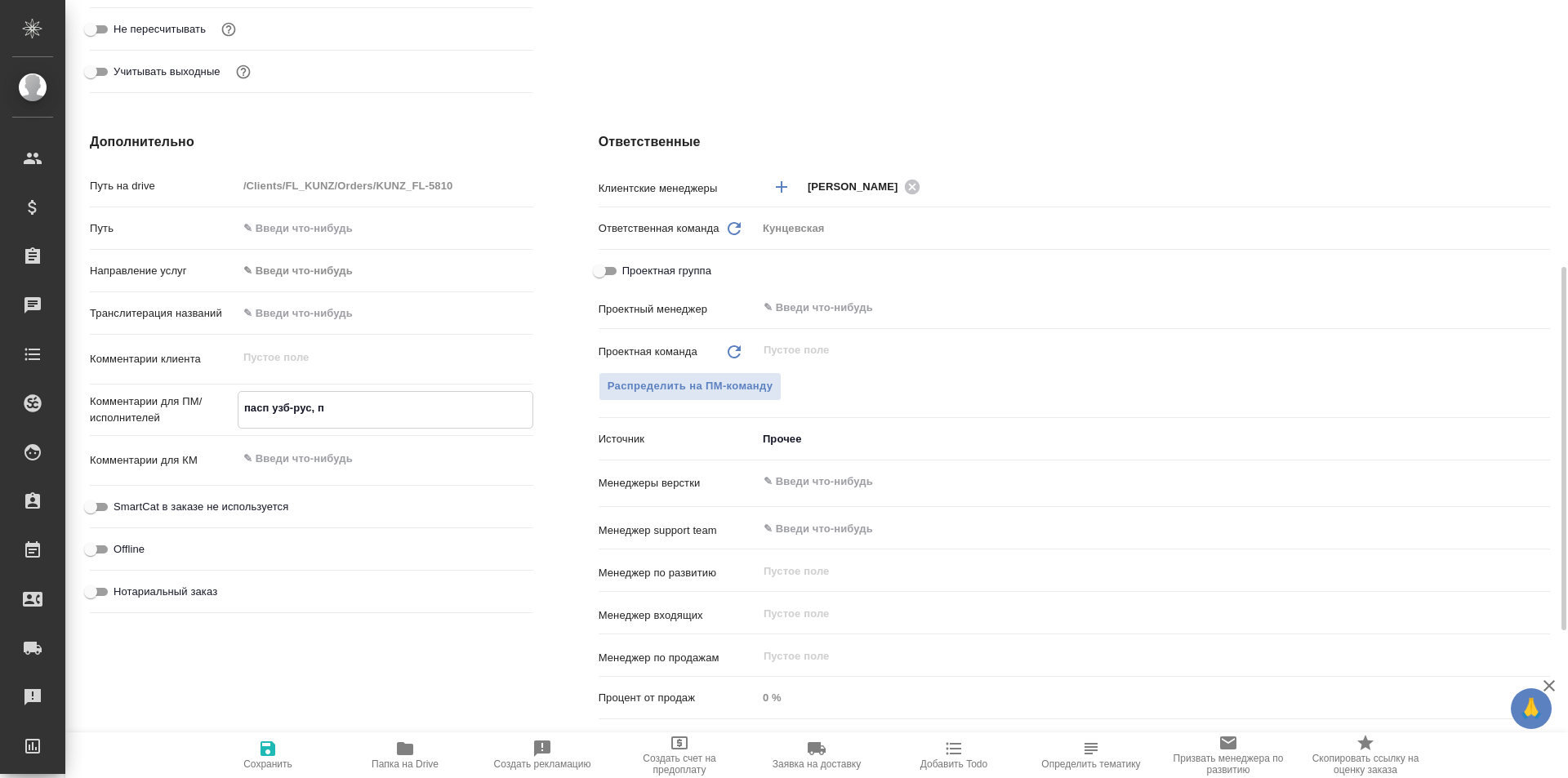
type textarea "x"
type textarea "пасп узб-рус, по"
type textarea "x"
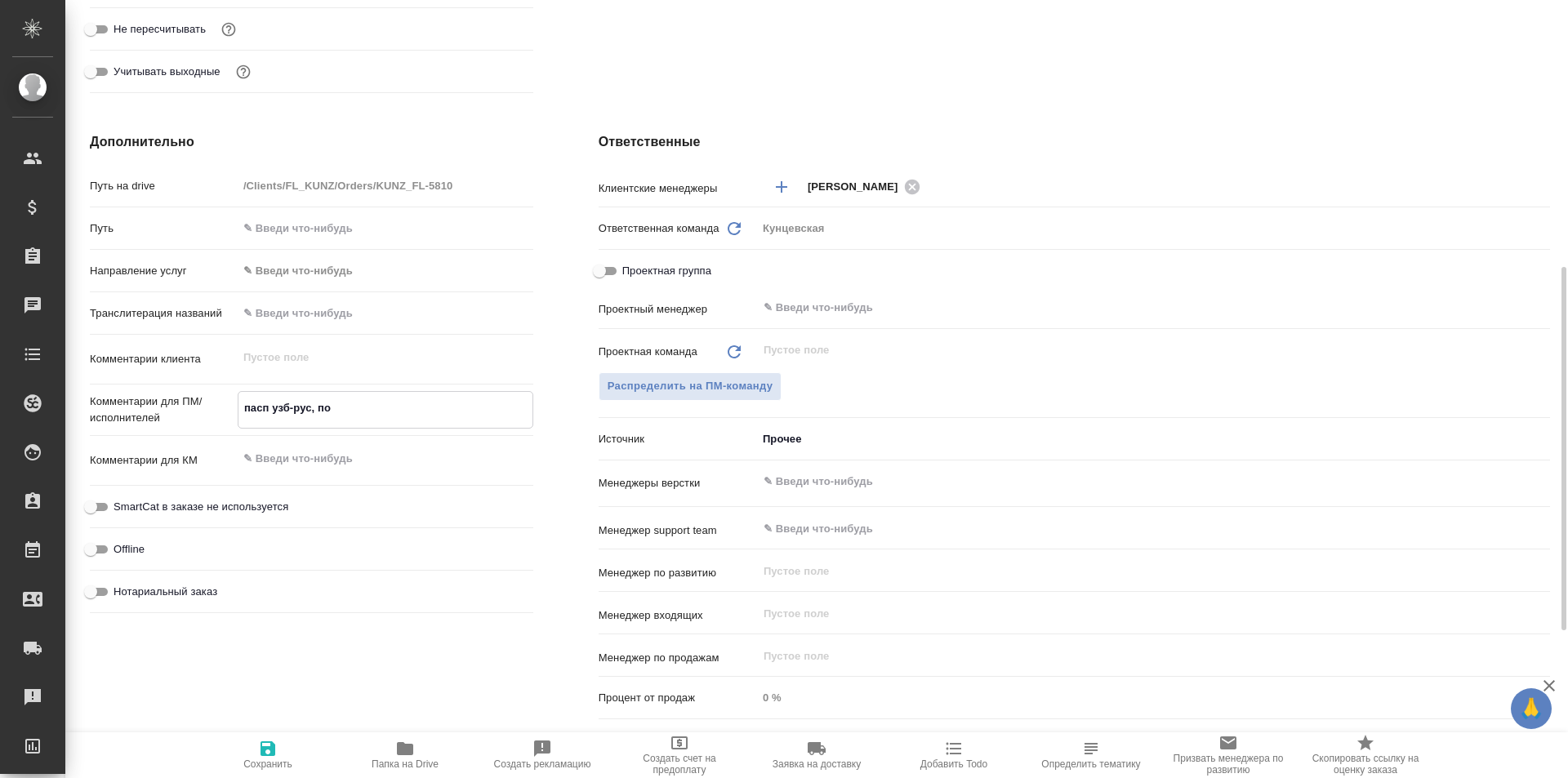
type textarea "пасп узб-рус, под"
type textarea "x"
type textarea "пасп узб-рус, под"
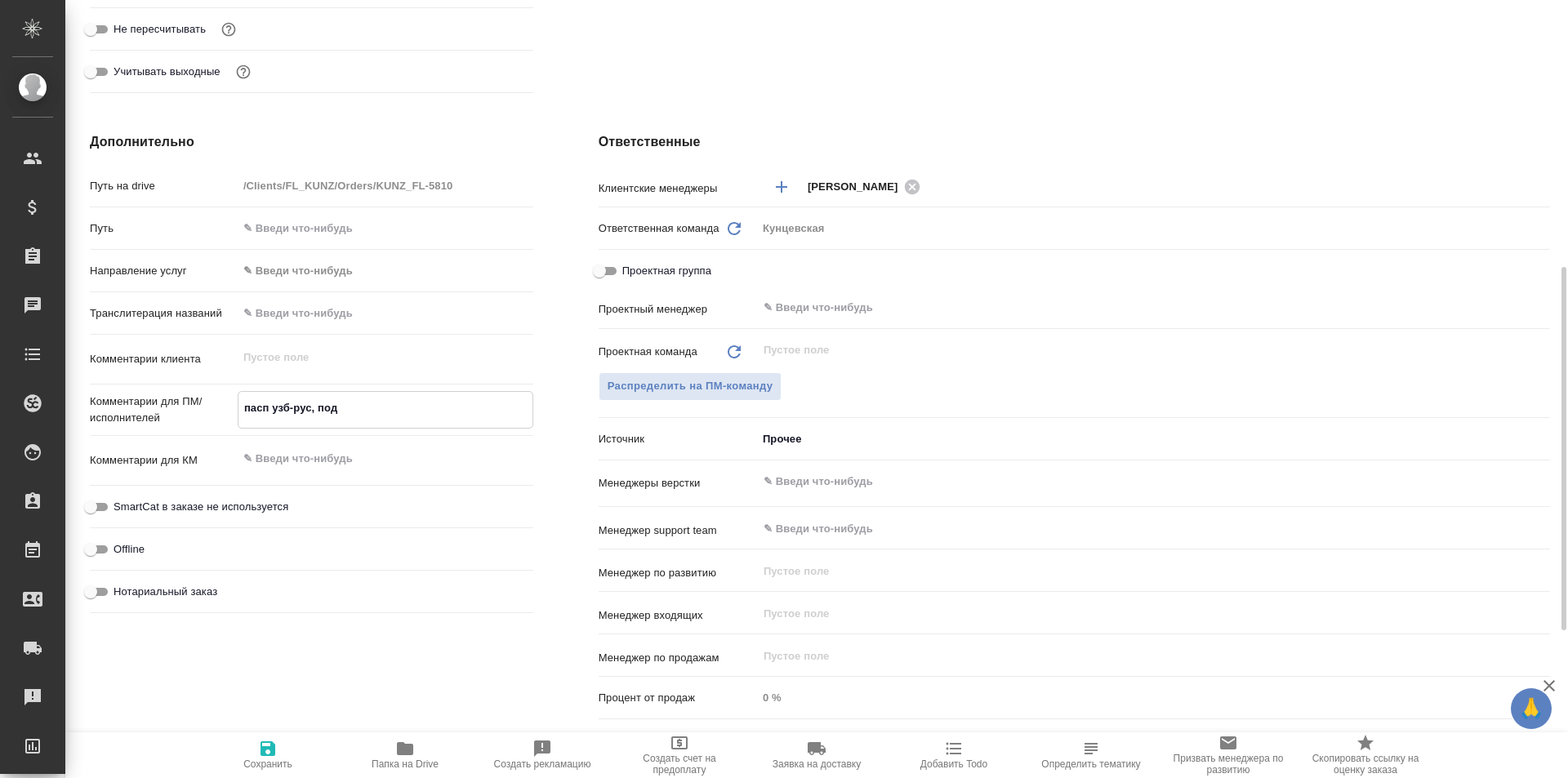
type textarea "x"
type textarea "пасп узб-рус, под н"
type textarea "x"
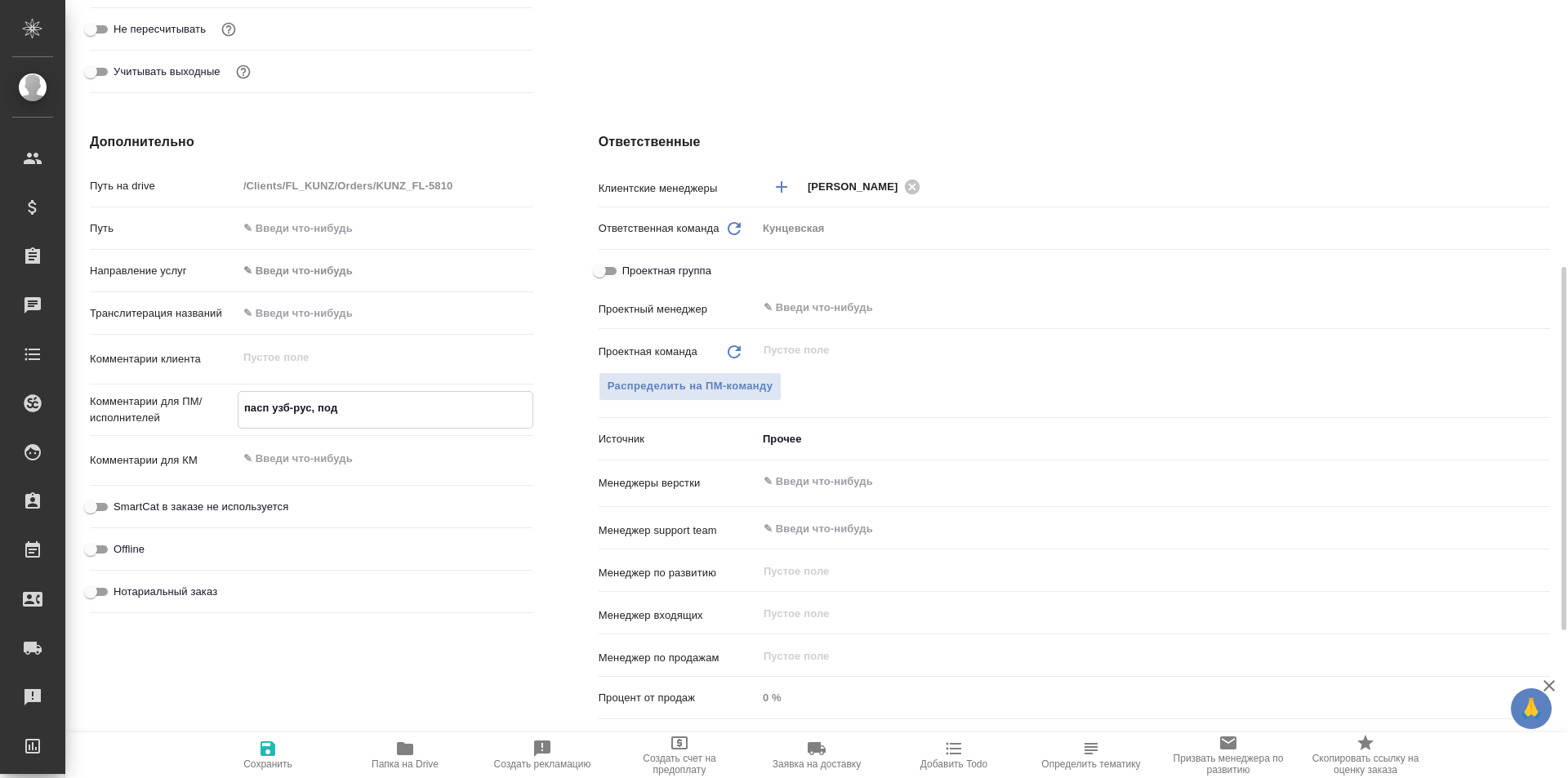
type textarea "x"
type textarea "пасп узб-рус, под но"
type textarea "x"
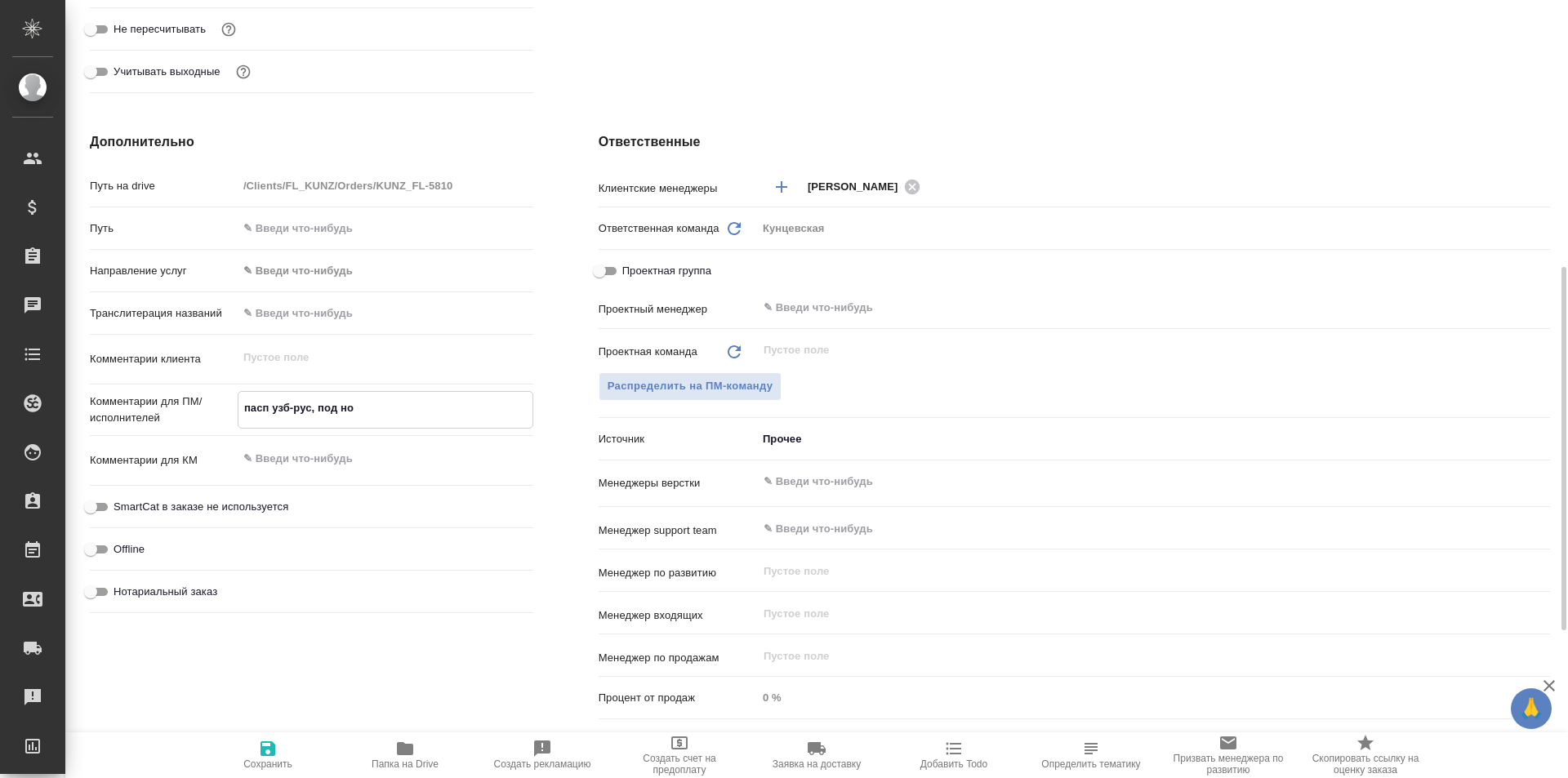
type textarea "x"
type textarea "пасп узб-рус, под нот"
type textarea "x"
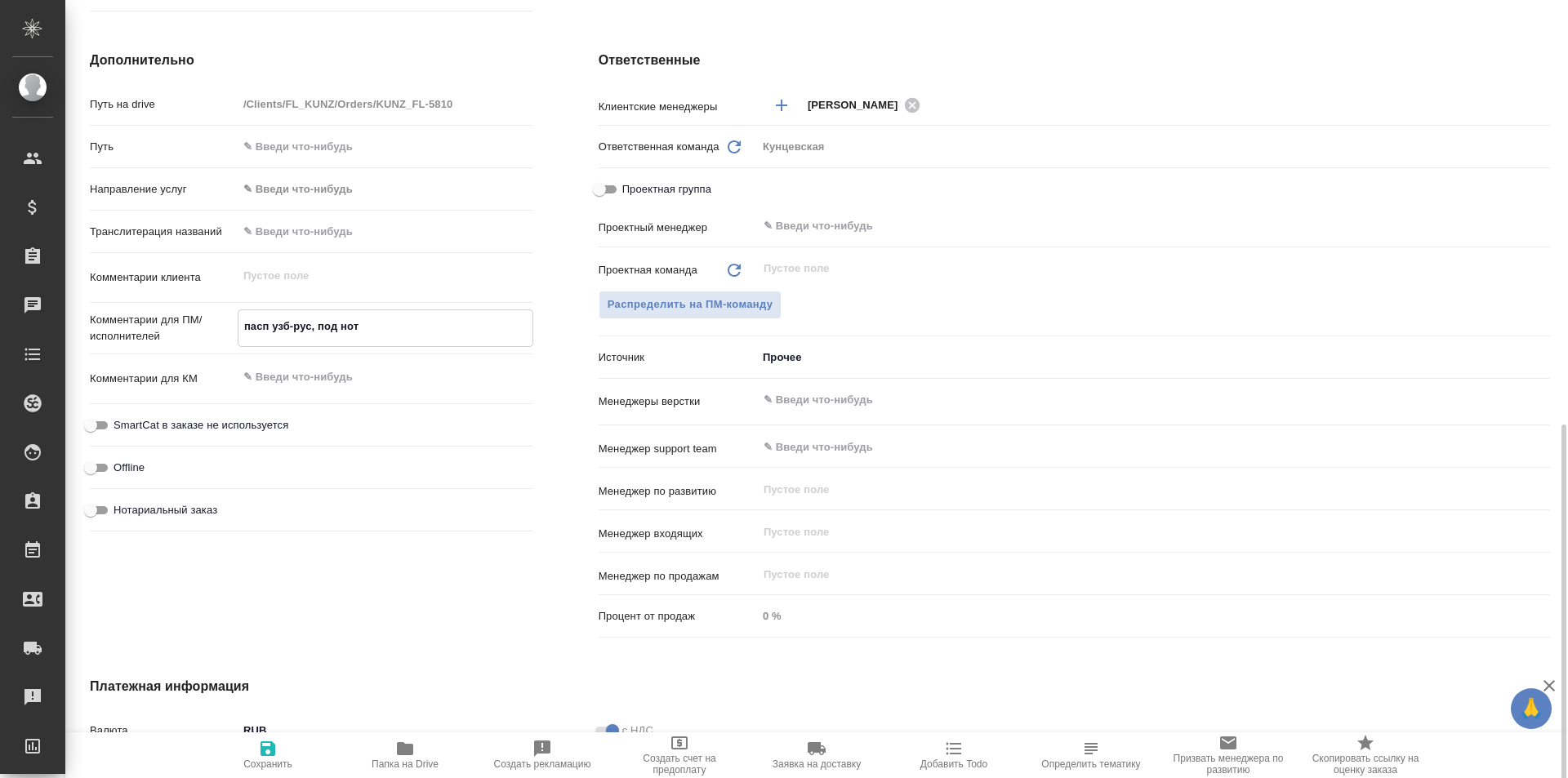
scroll to position [734, 0]
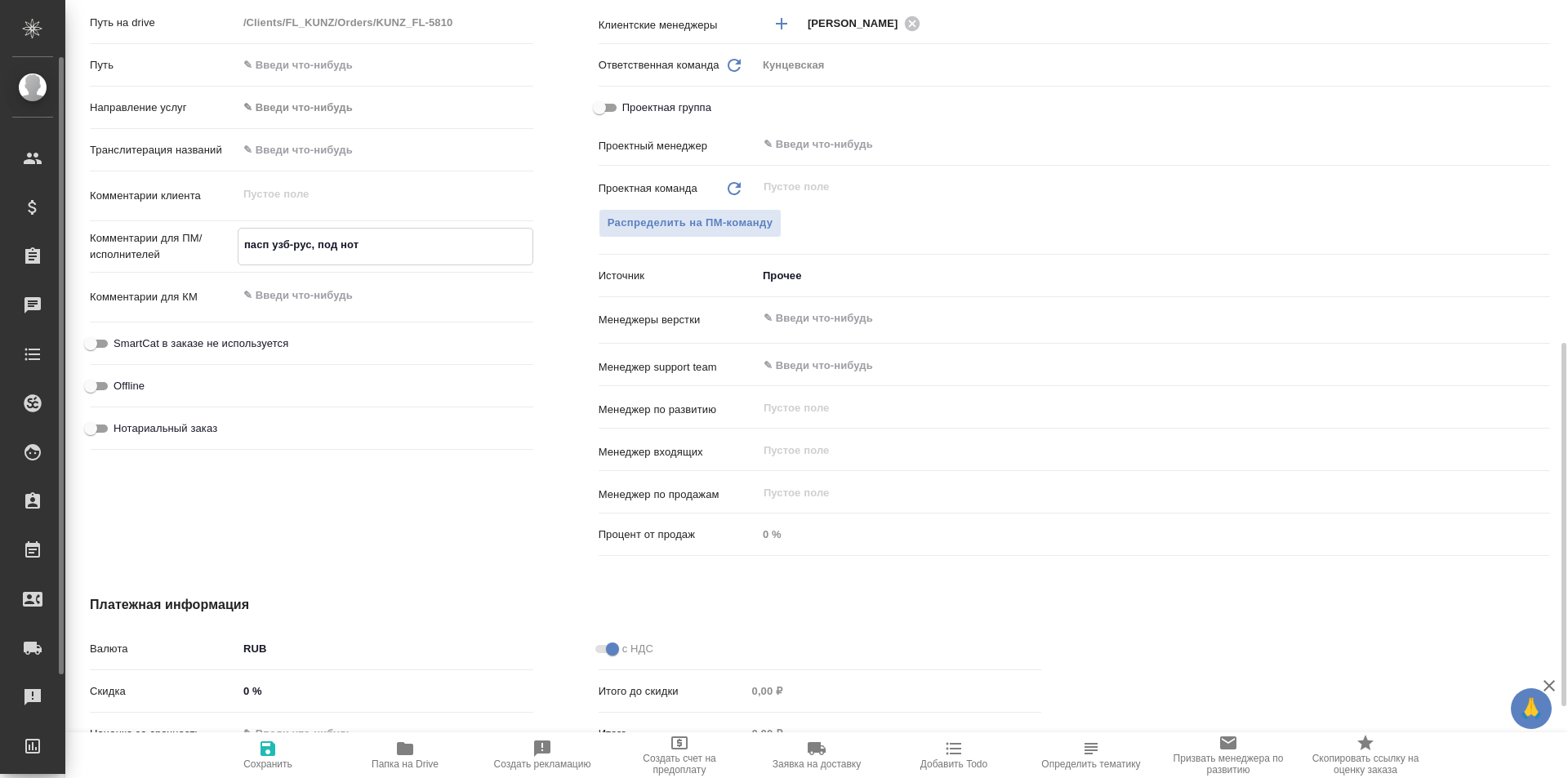
type textarea "x"
type textarea "пасп узб-рус, под нот"
type textarea "x"
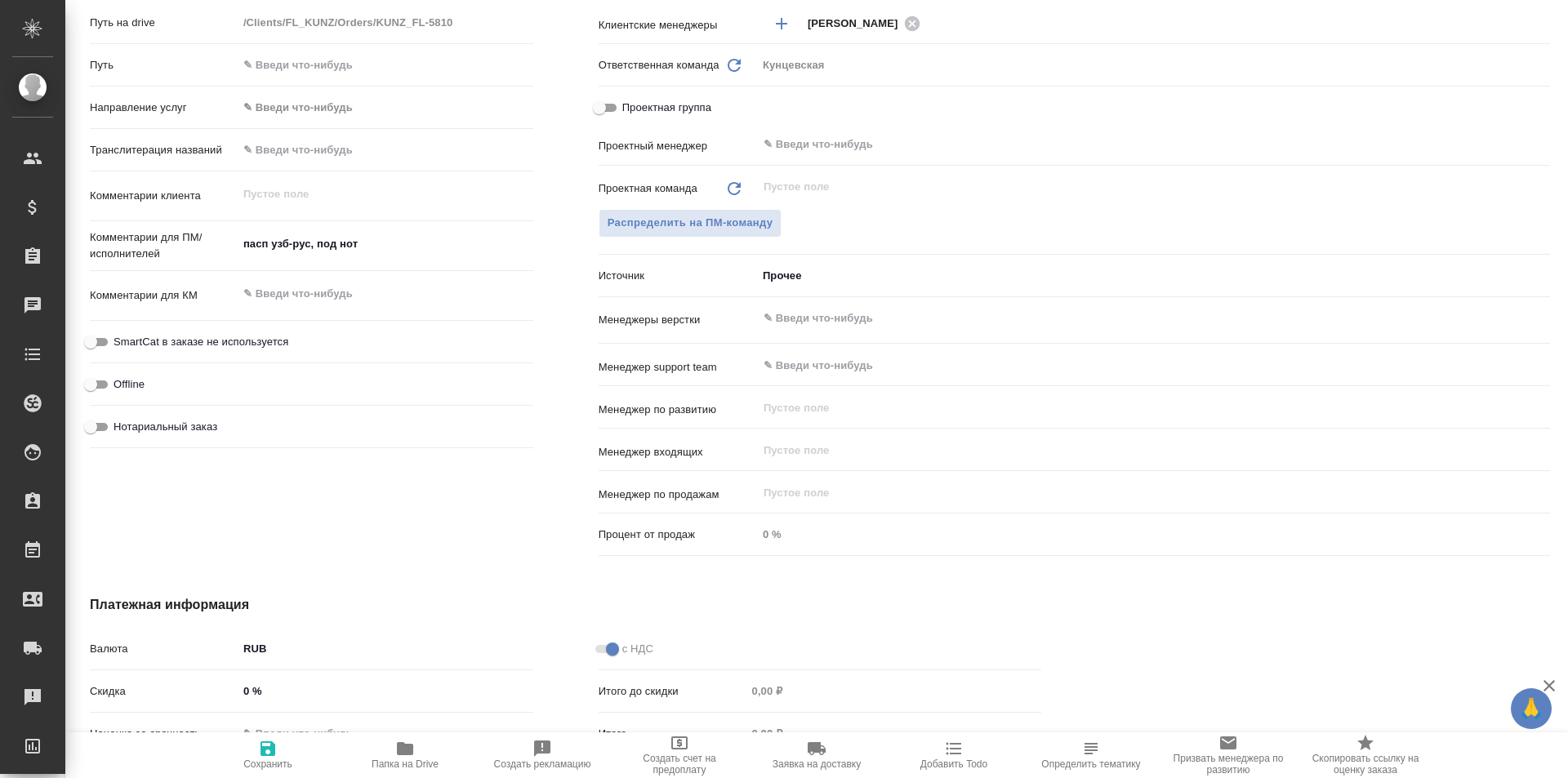
type textarea "x"
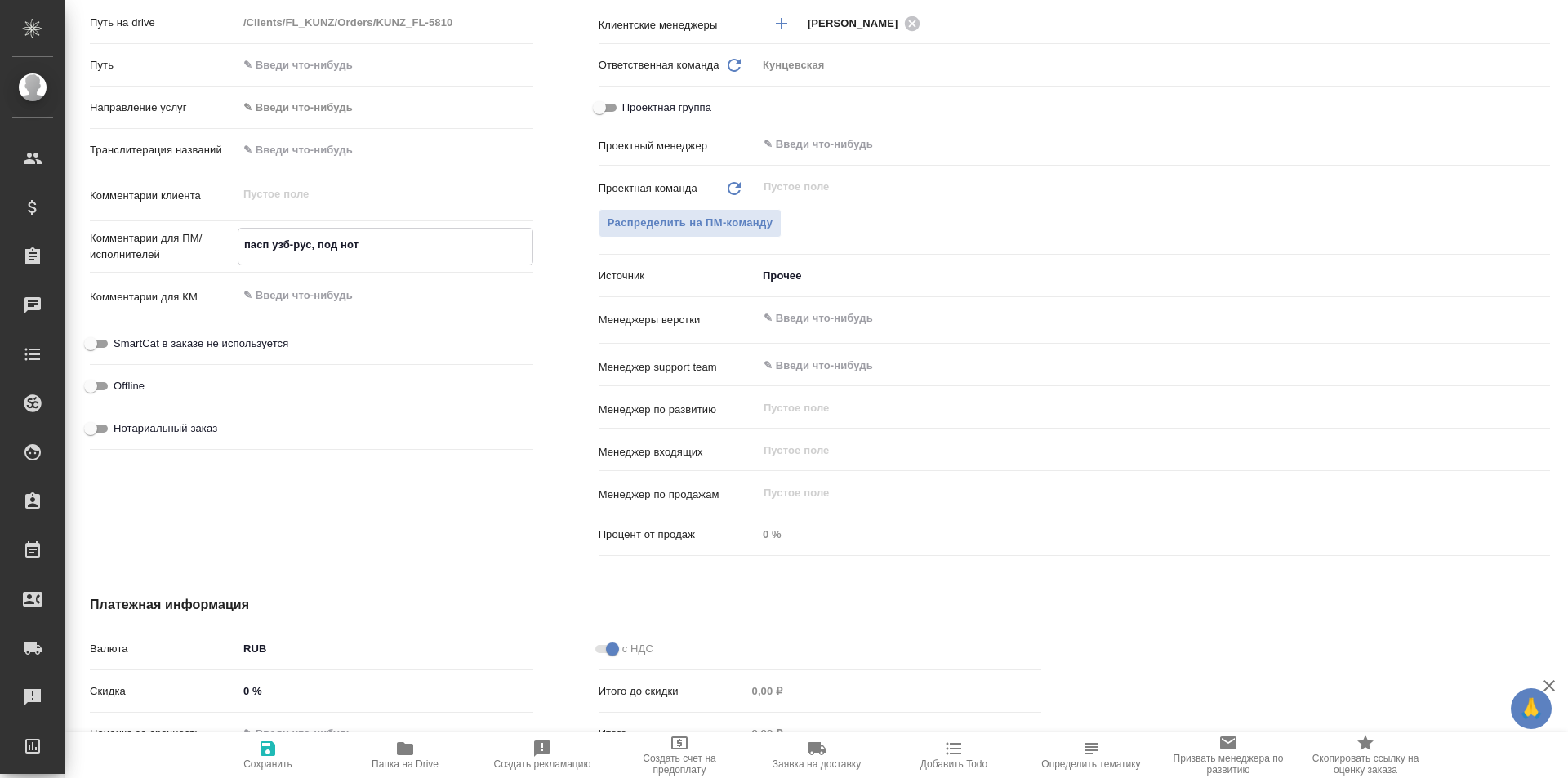
type textarea "x"
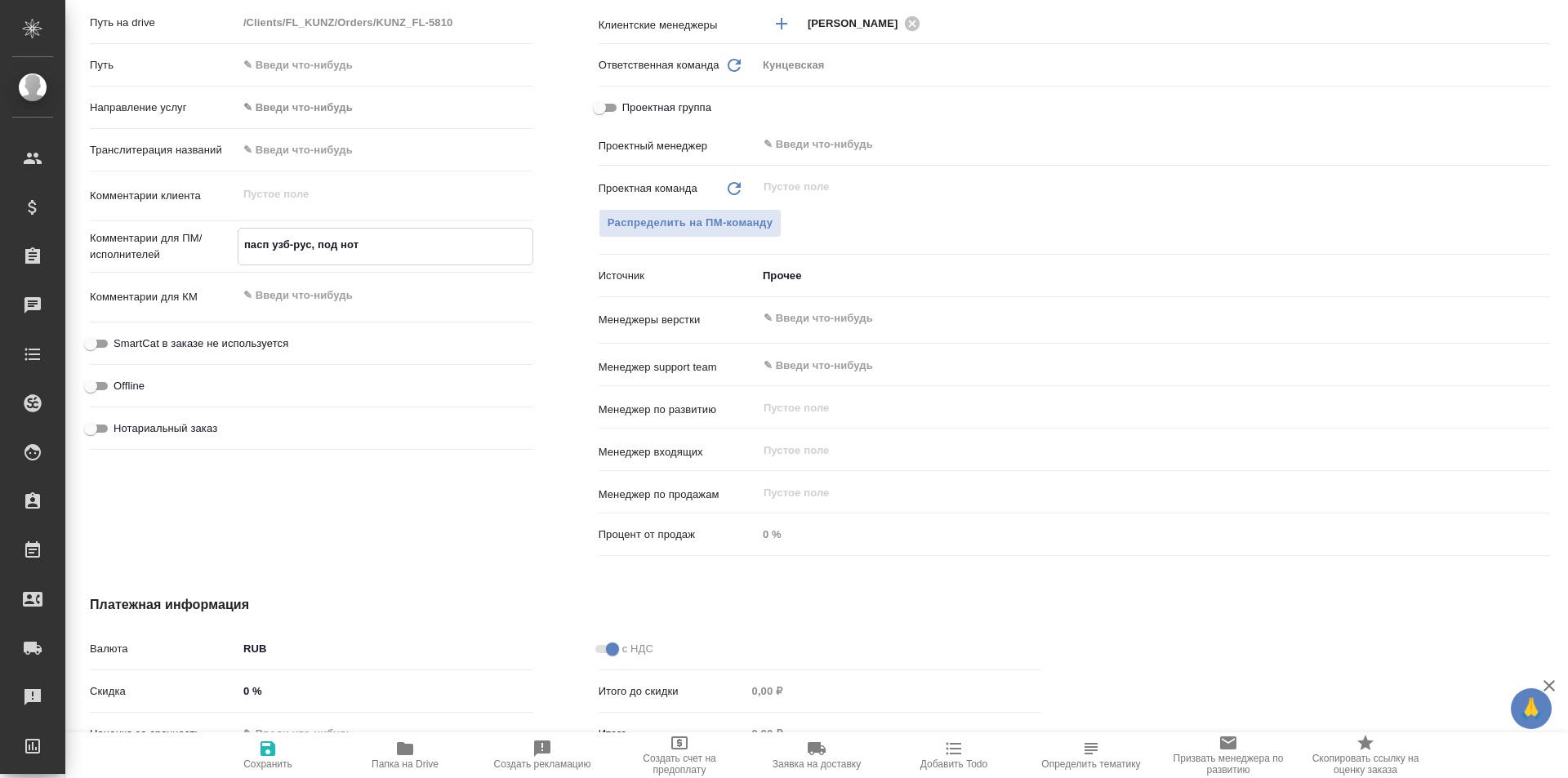
type textarea "x"
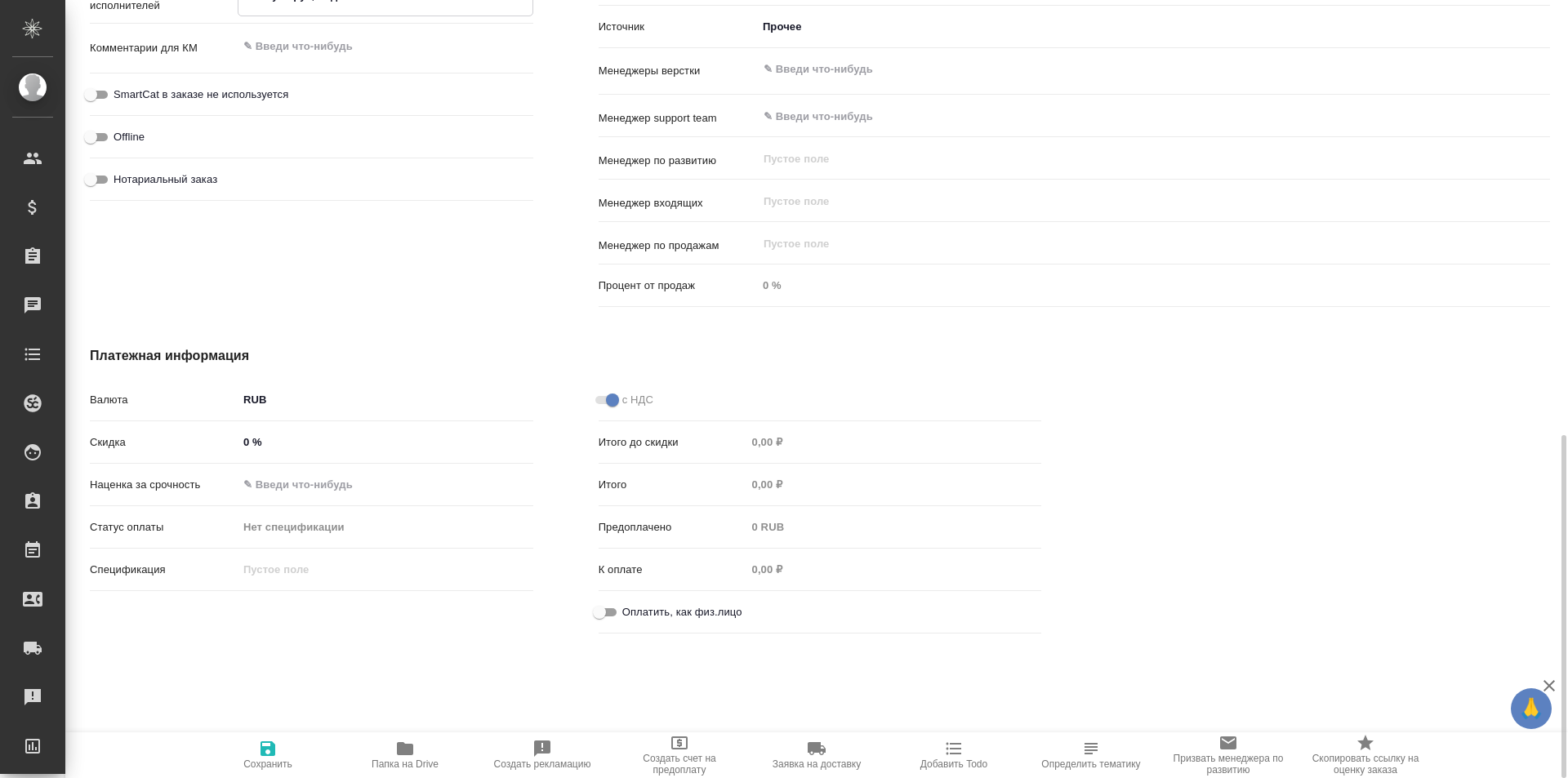
type textarea "x"
click at [622, 610] on span "Оплатить, как физ.лицо" at bounding box center [682, 613] width 120 height 16
click at [618, 610] on input "Оплатить, как физ.лицо" at bounding box center [599, 613] width 59 height 20
checkbox input "true"
type textarea "x"
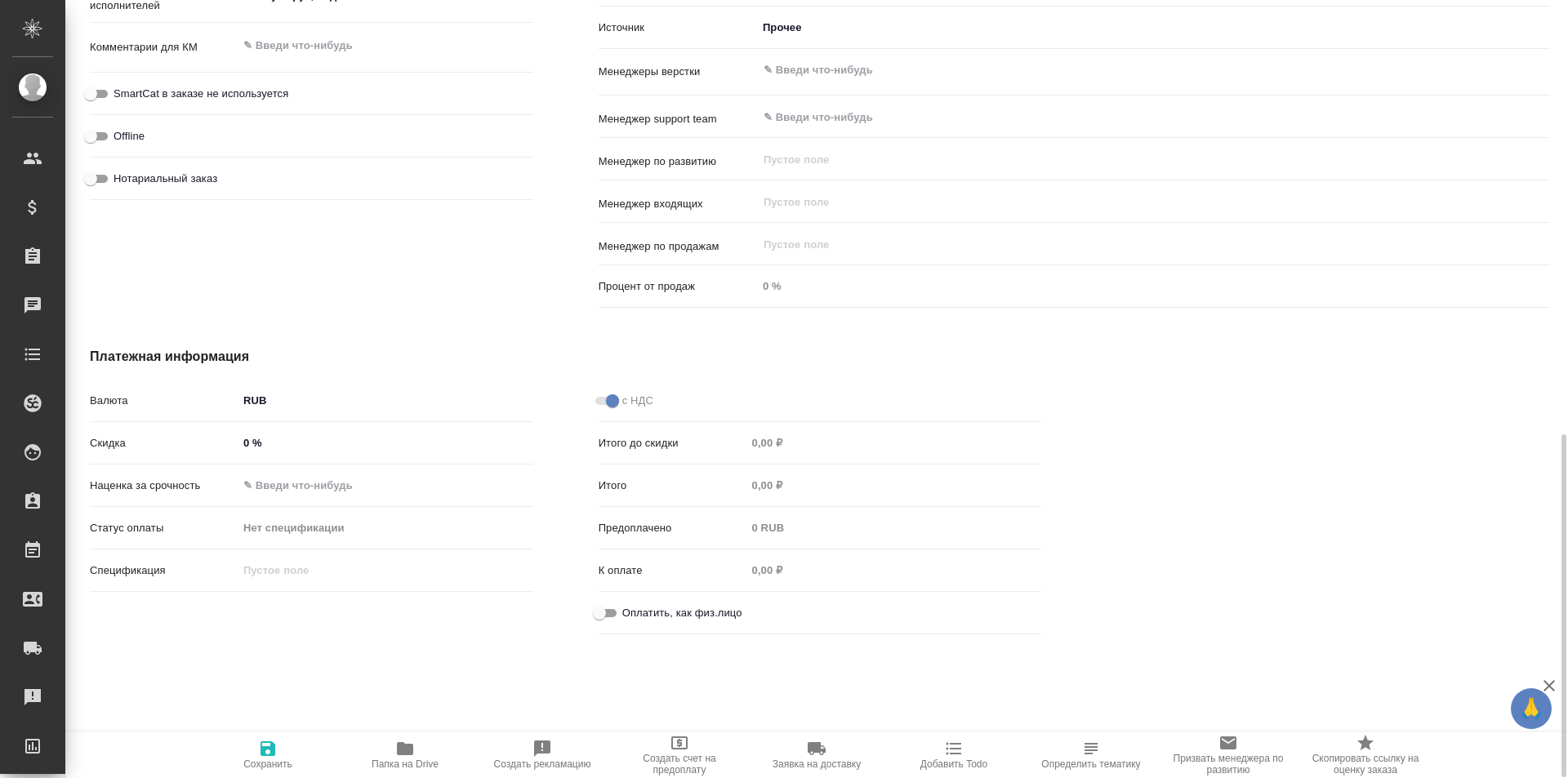
type textarea "x"
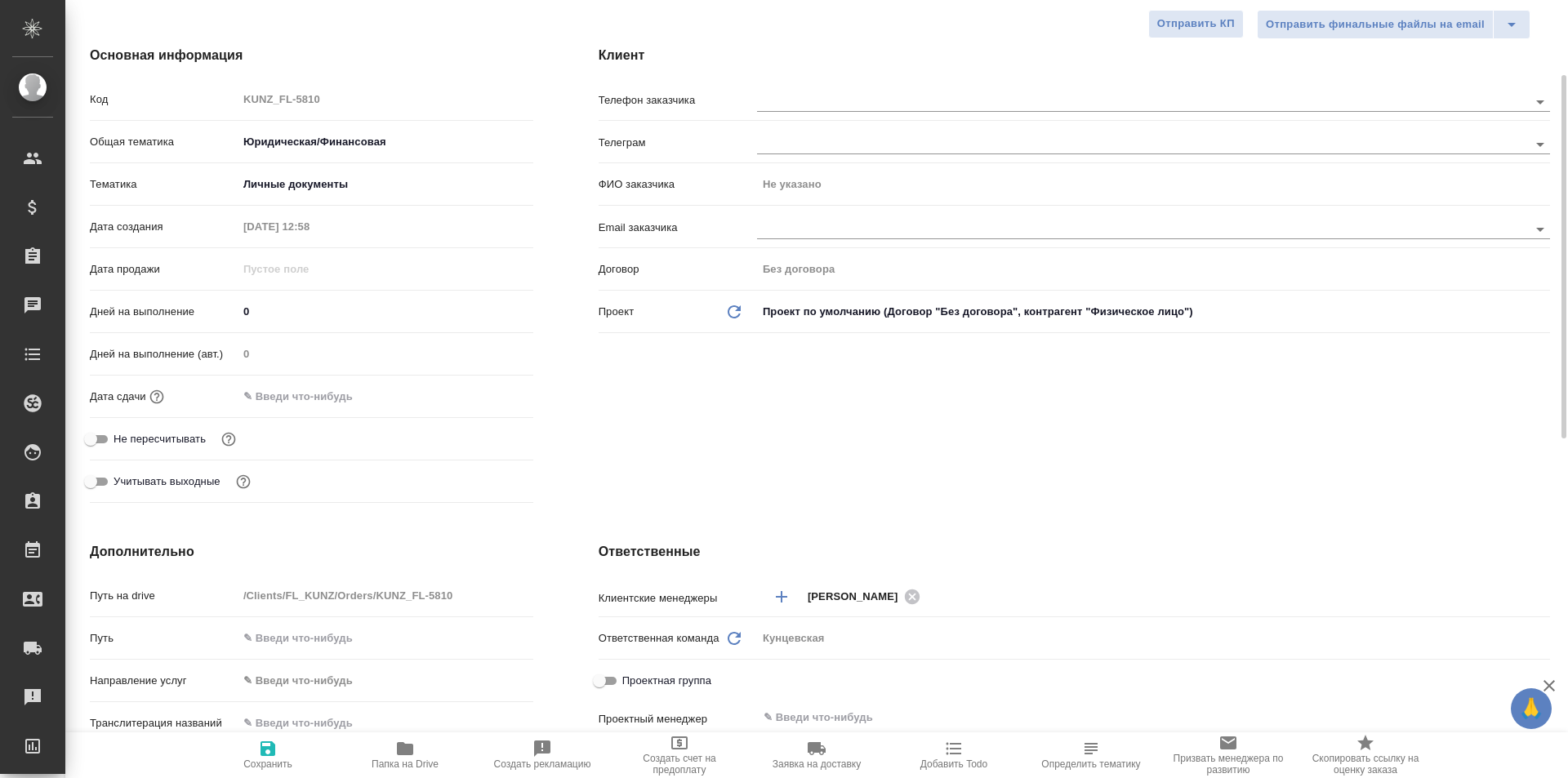
scroll to position [0, 0]
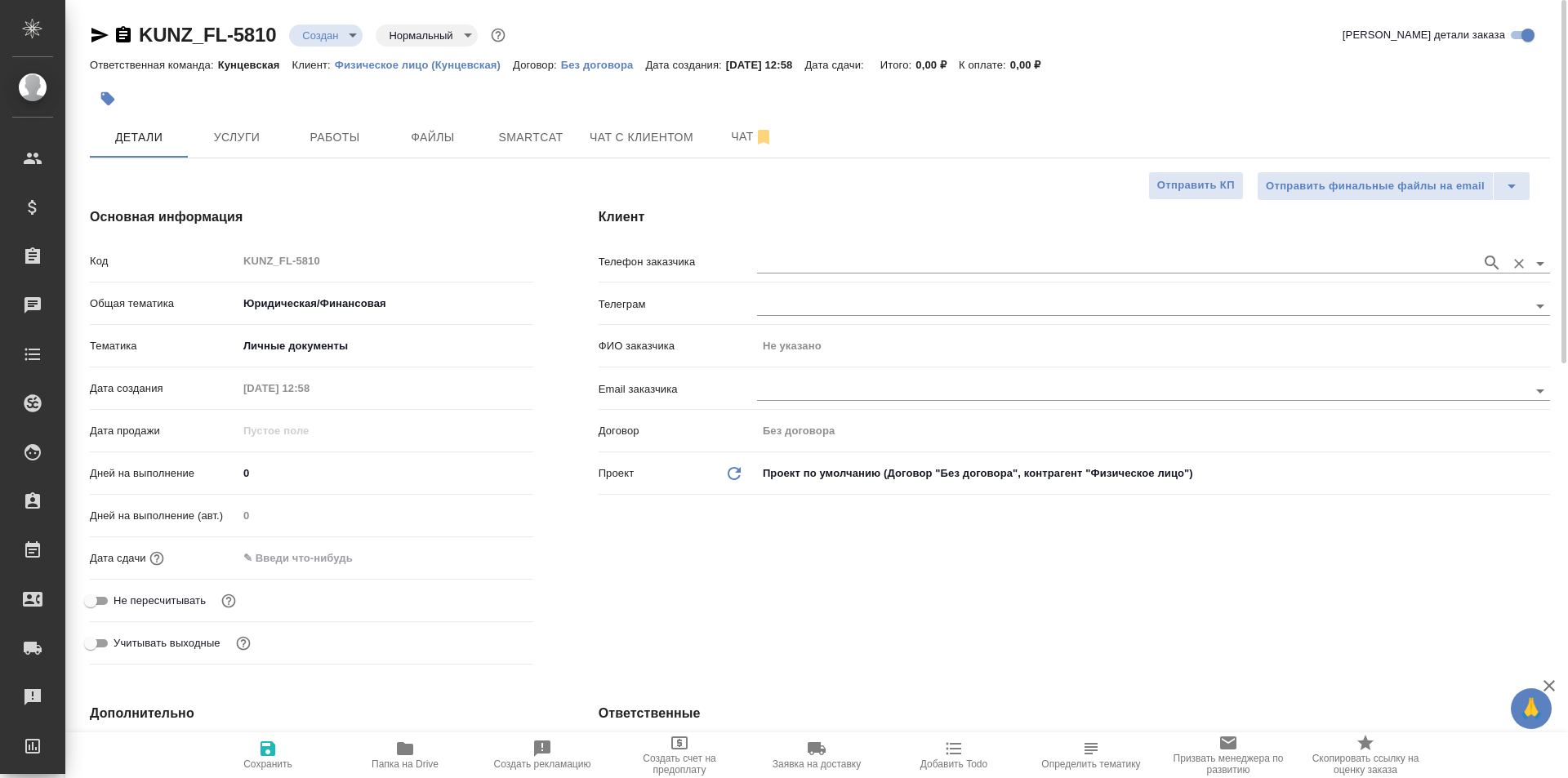
click at [760, 265] on input "text" at bounding box center [1115, 263] width 716 height 20
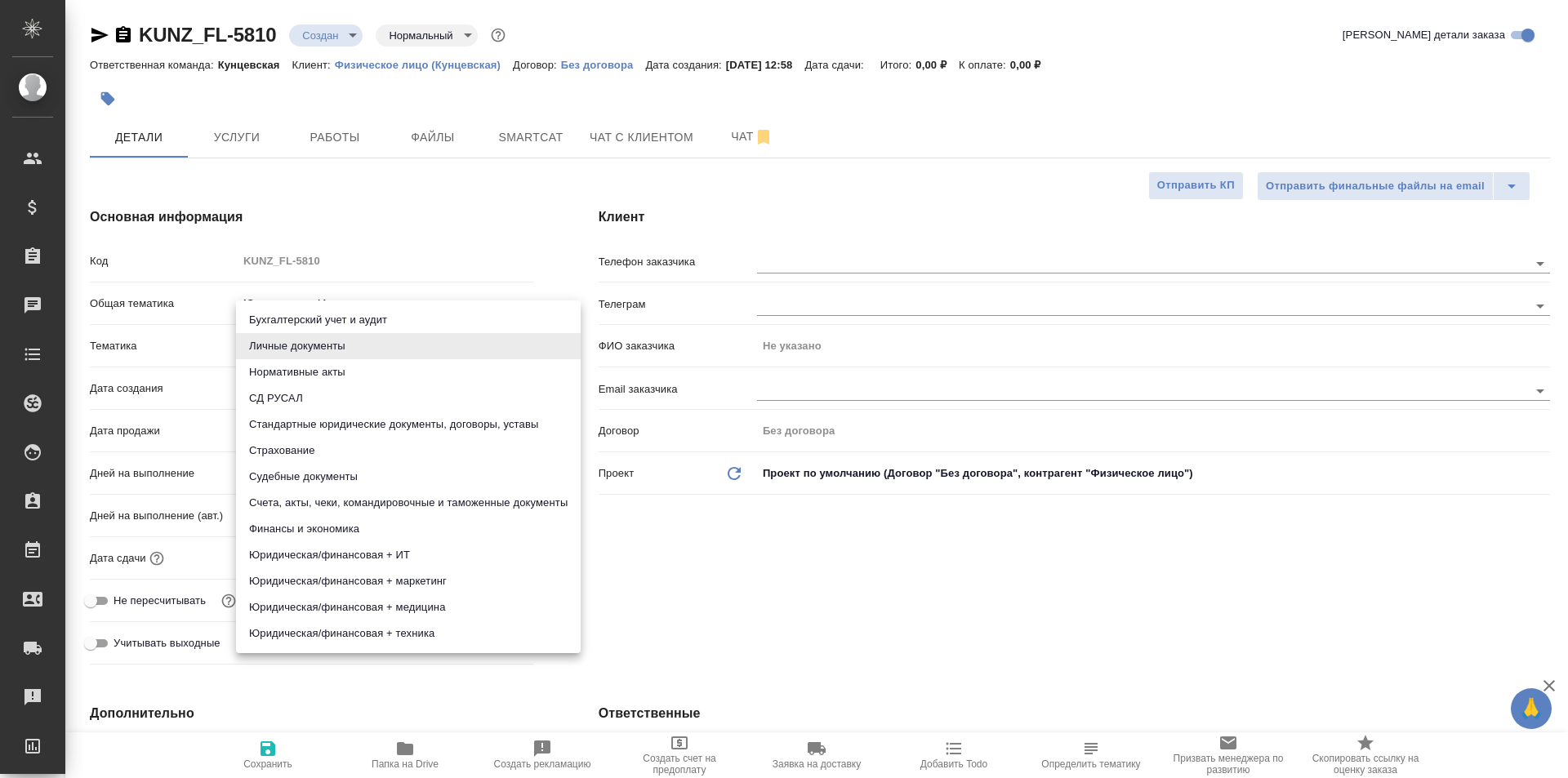
click at [524, 332] on body "🙏 .cls-1 fill:#fff; AWATERA Moskalets Alina Клиенты Спецификации Заказы 0 Чаты …" at bounding box center [784, 389] width 1568 height 778
click at [555, 254] on div at bounding box center [784, 389] width 1568 height 778
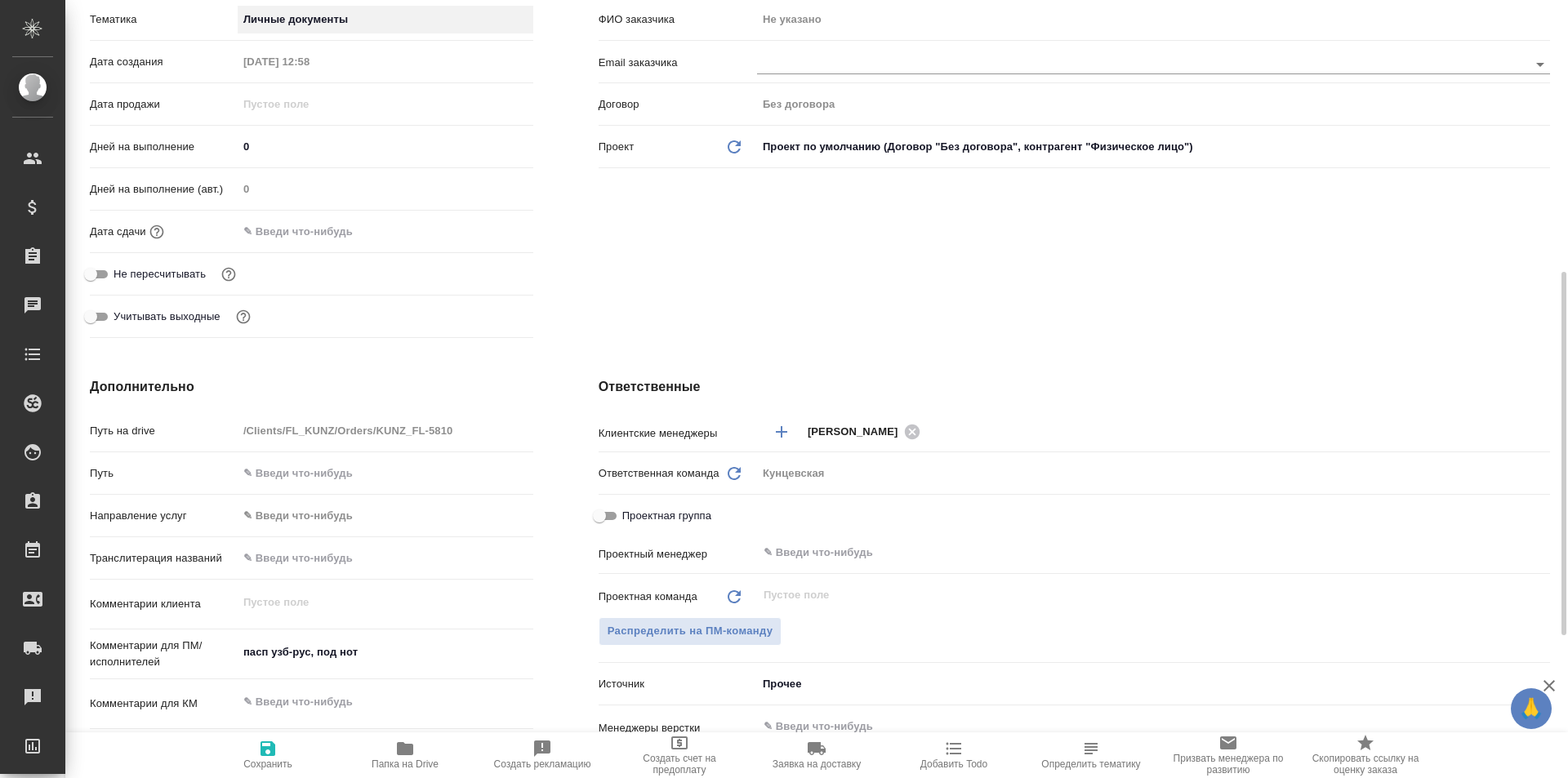
scroll to position [490, 0]
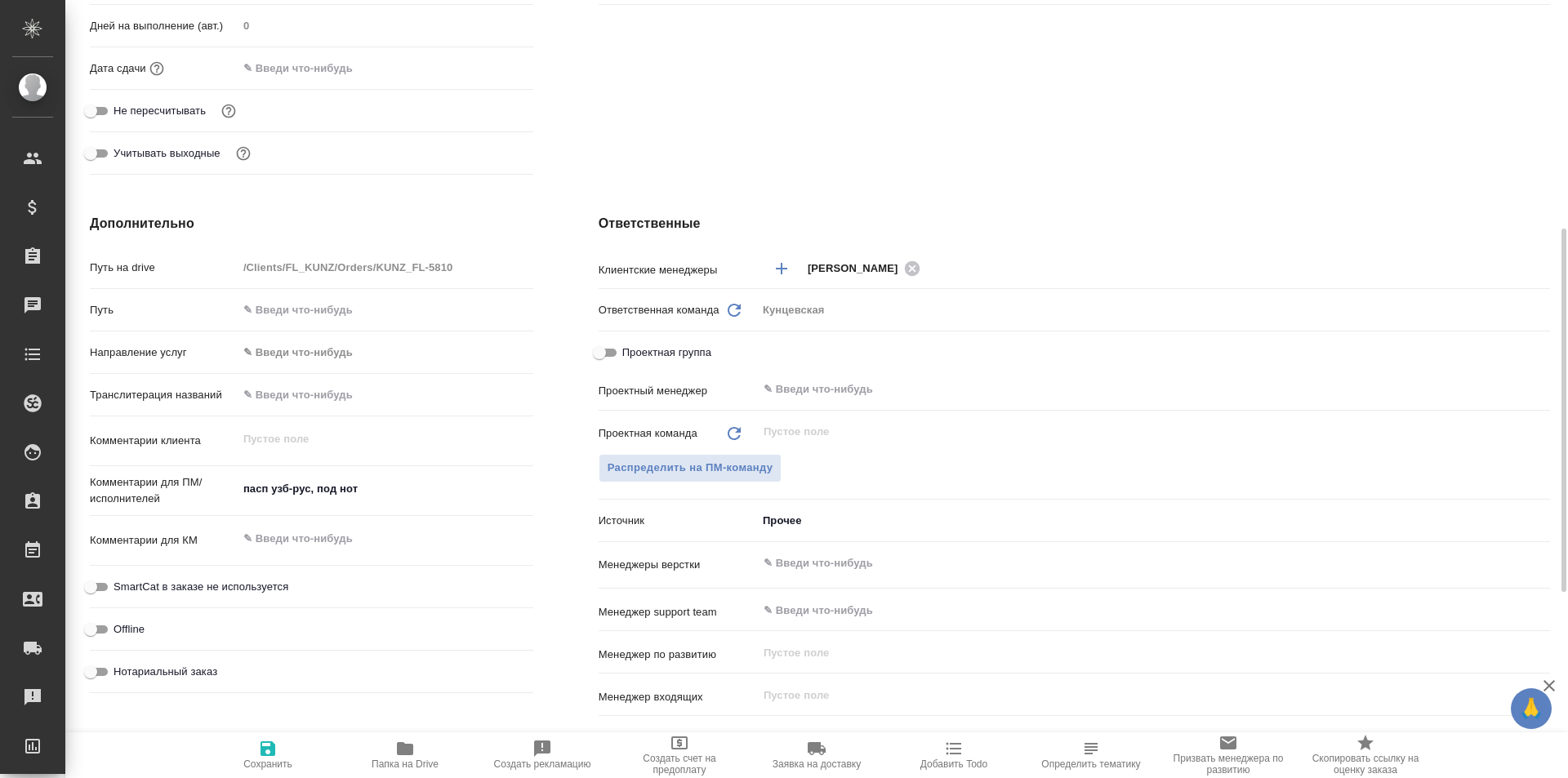
click at [181, 666] on span "Нотариальный заказ" at bounding box center [165, 672] width 103 height 16
click at [120, 666] on input "Нотариальный заказ" at bounding box center [90, 672] width 59 height 20
checkbox input "true"
type textarea "x"
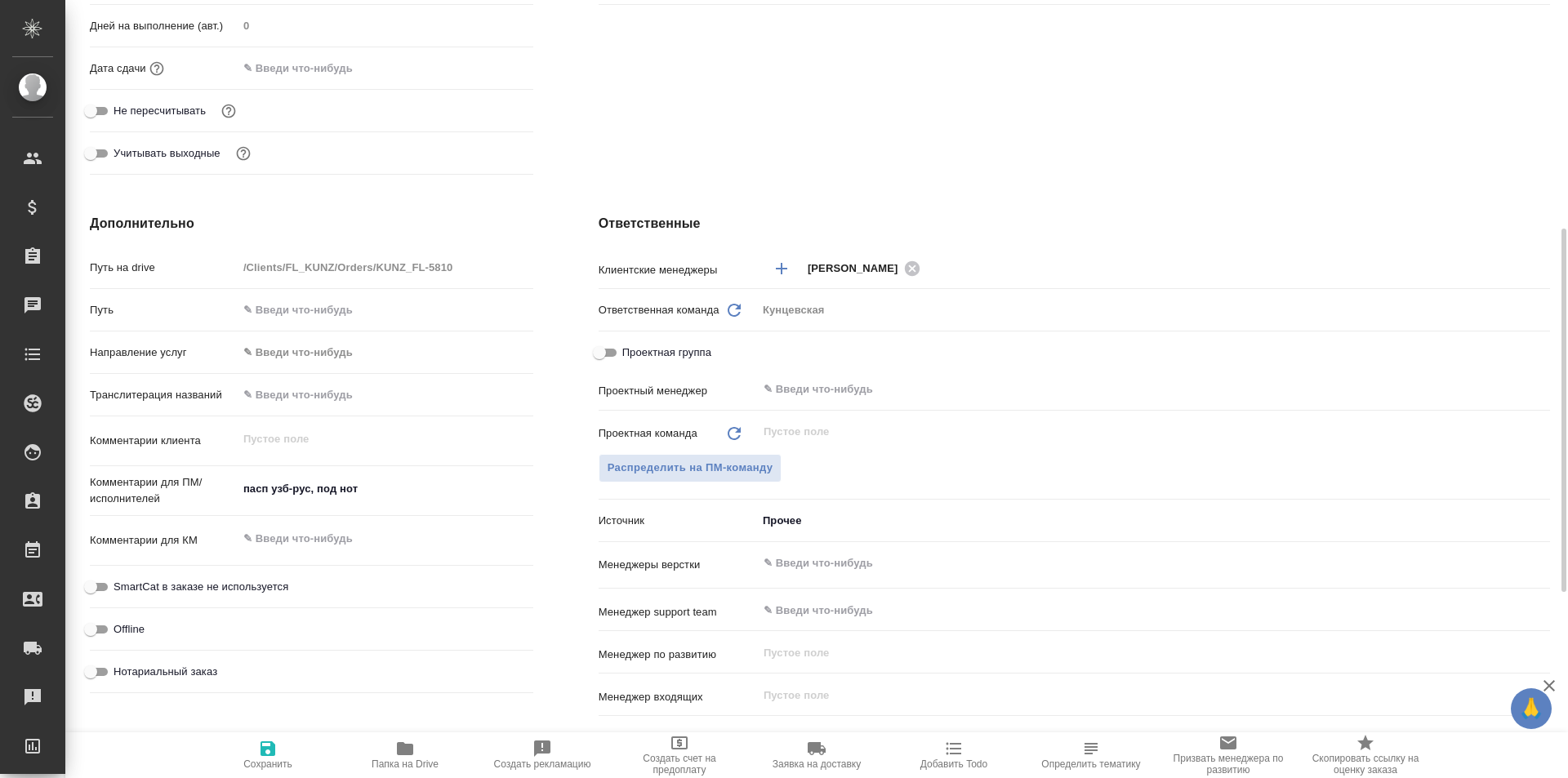
type textarea "x"
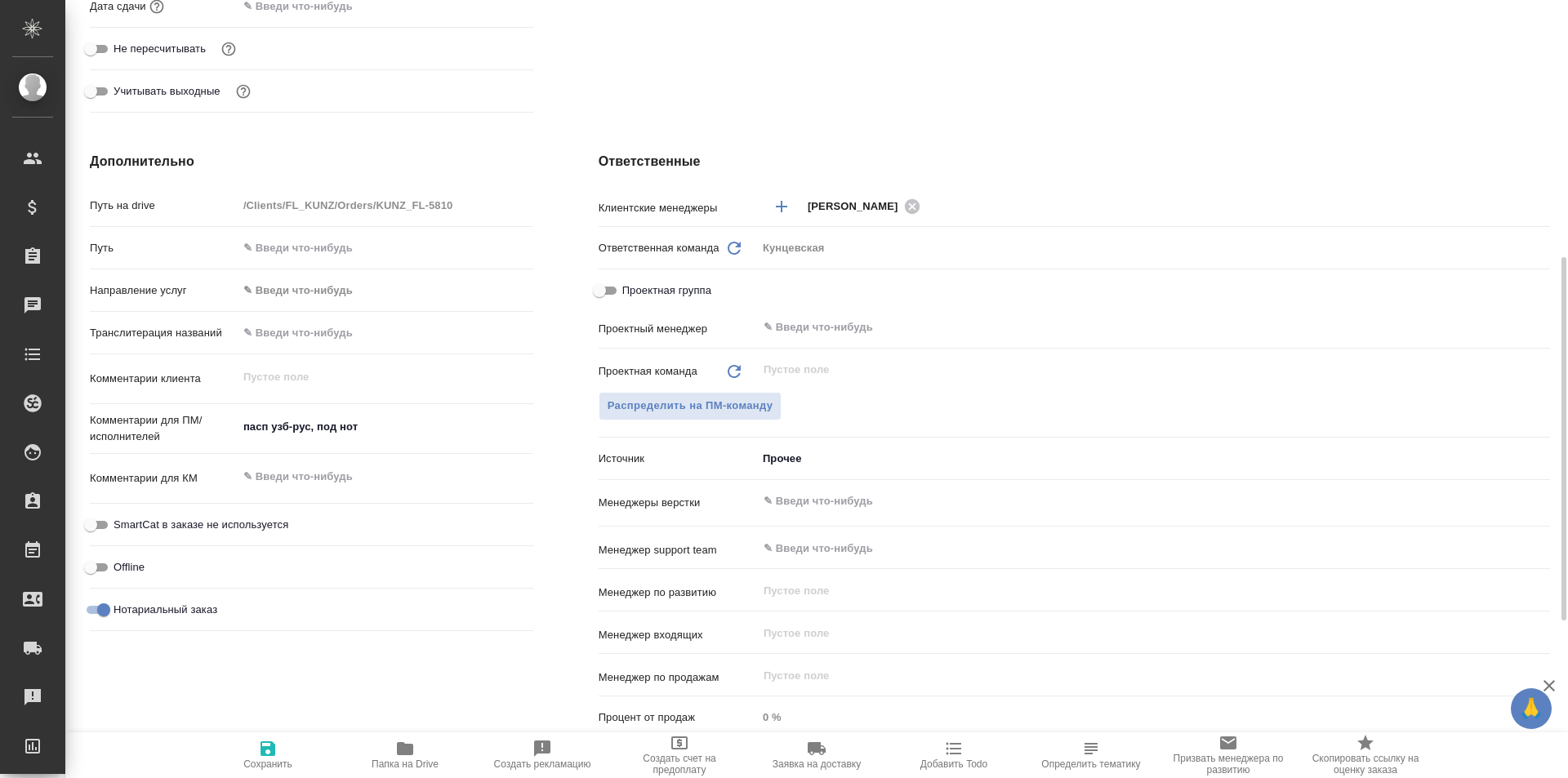
scroll to position [307, 0]
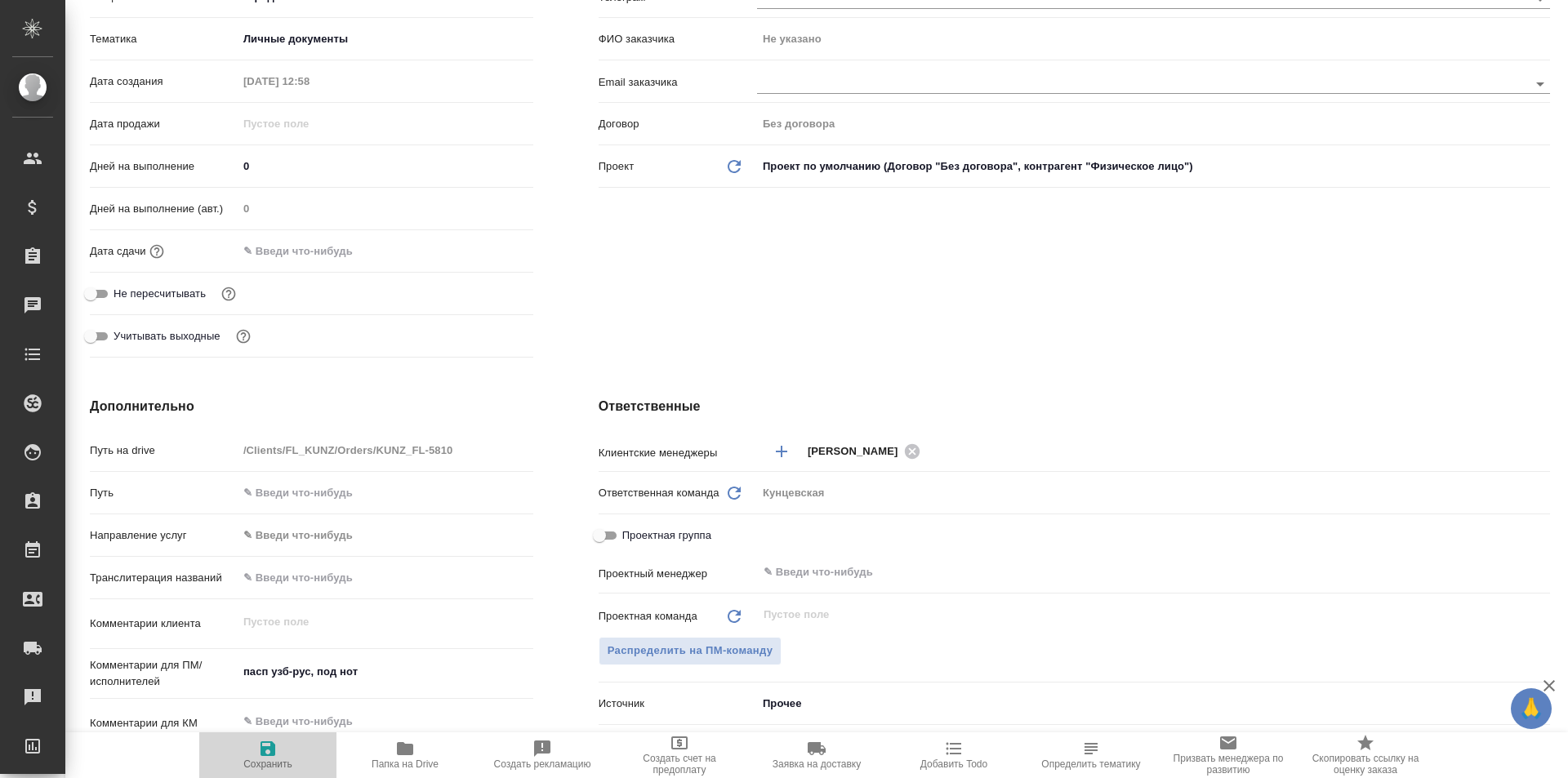
click at [254, 748] on span "Сохранить" at bounding box center [267, 754] width 117 height 31
type textarea "x"
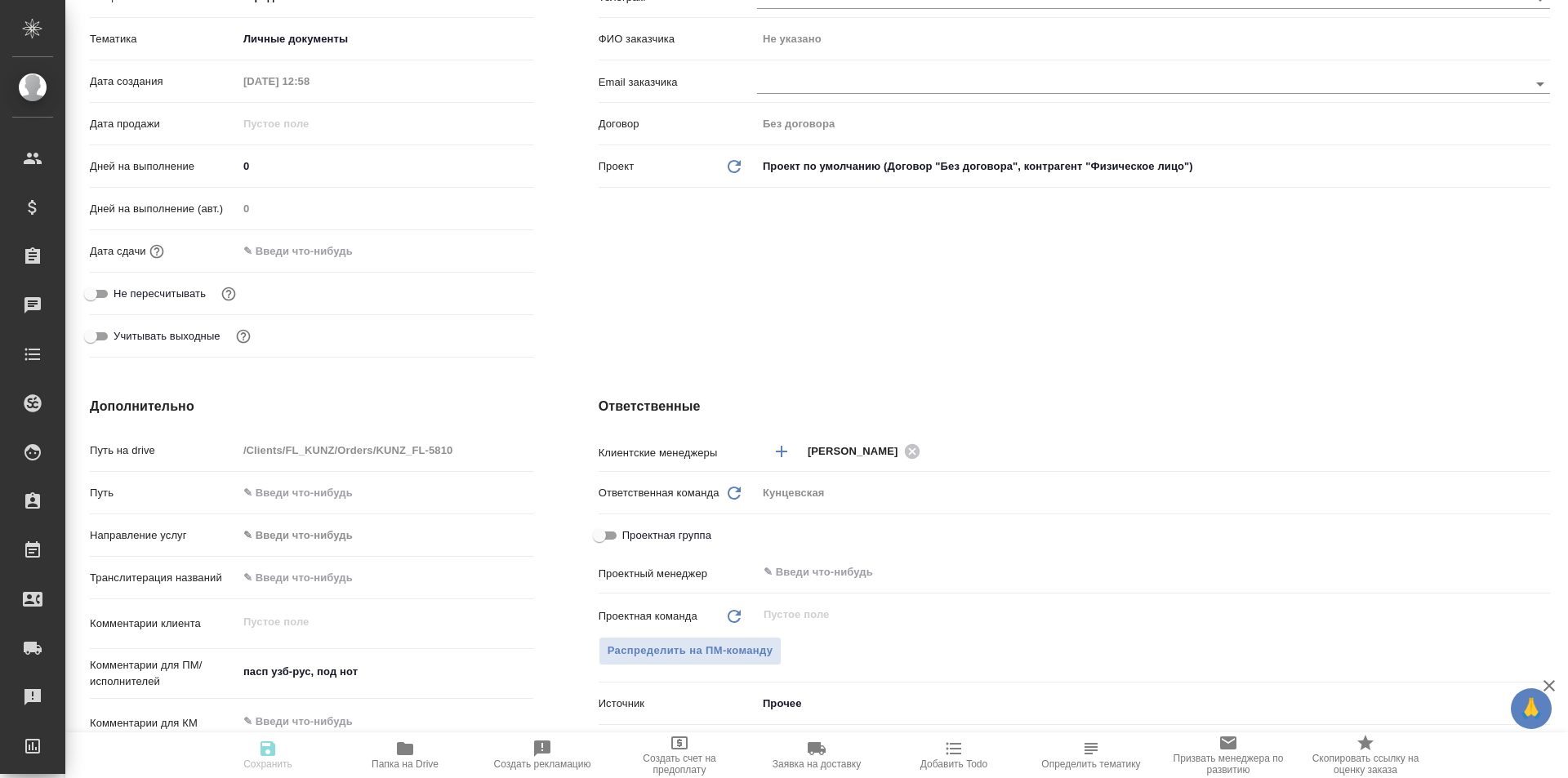
type textarea "x"
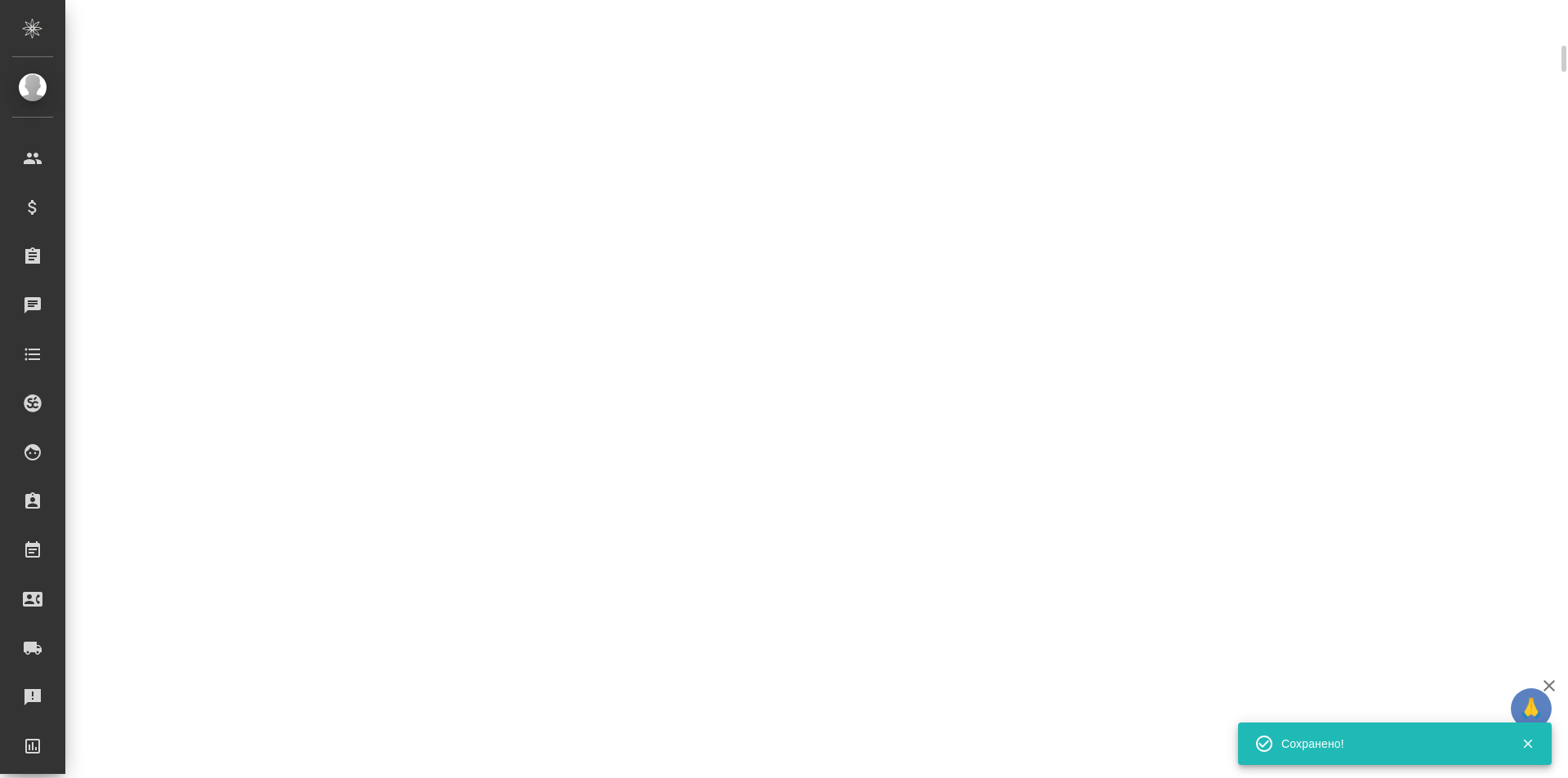
scroll to position [294, 0]
select select "RU"
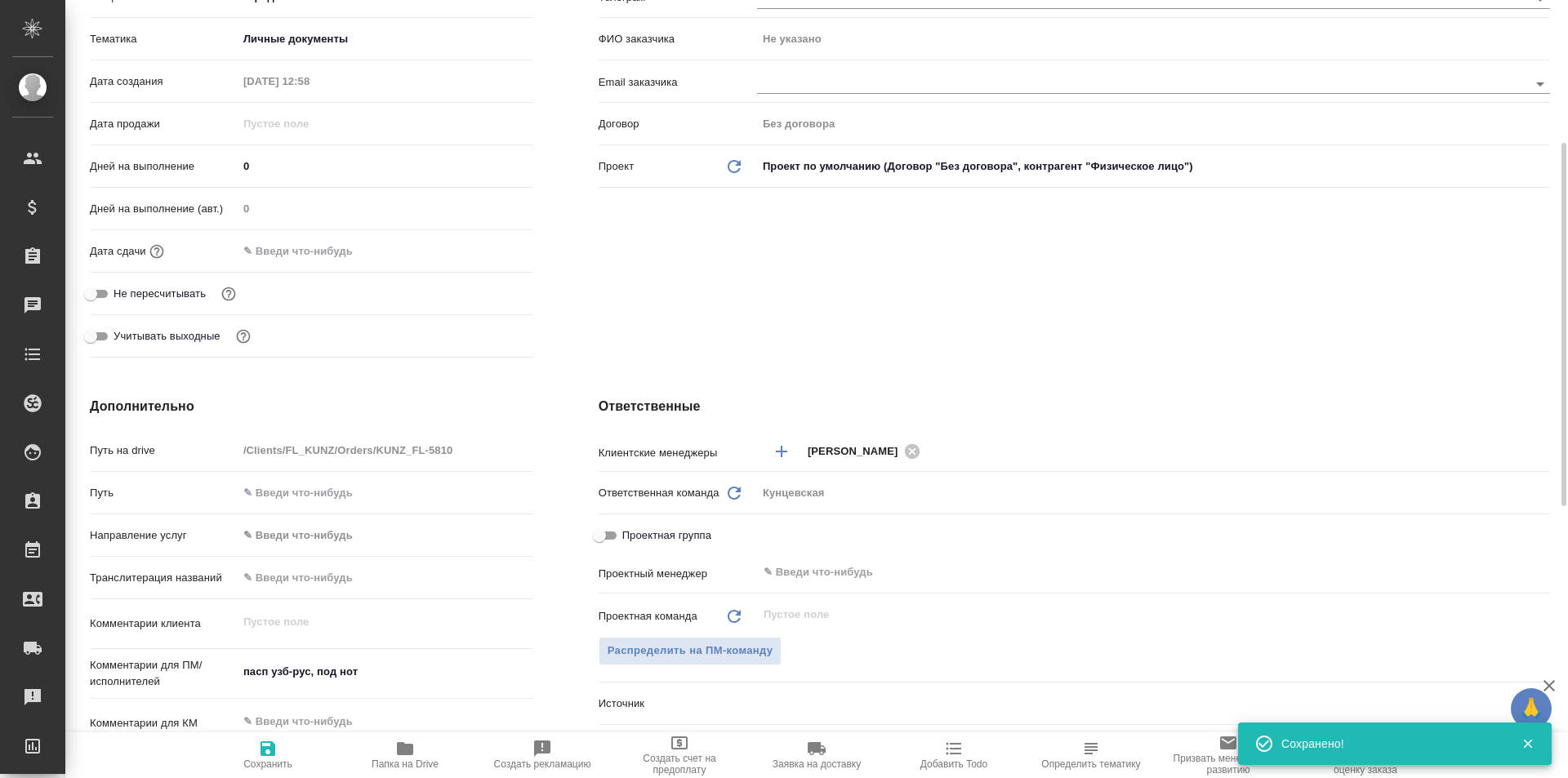
type textarea "x"
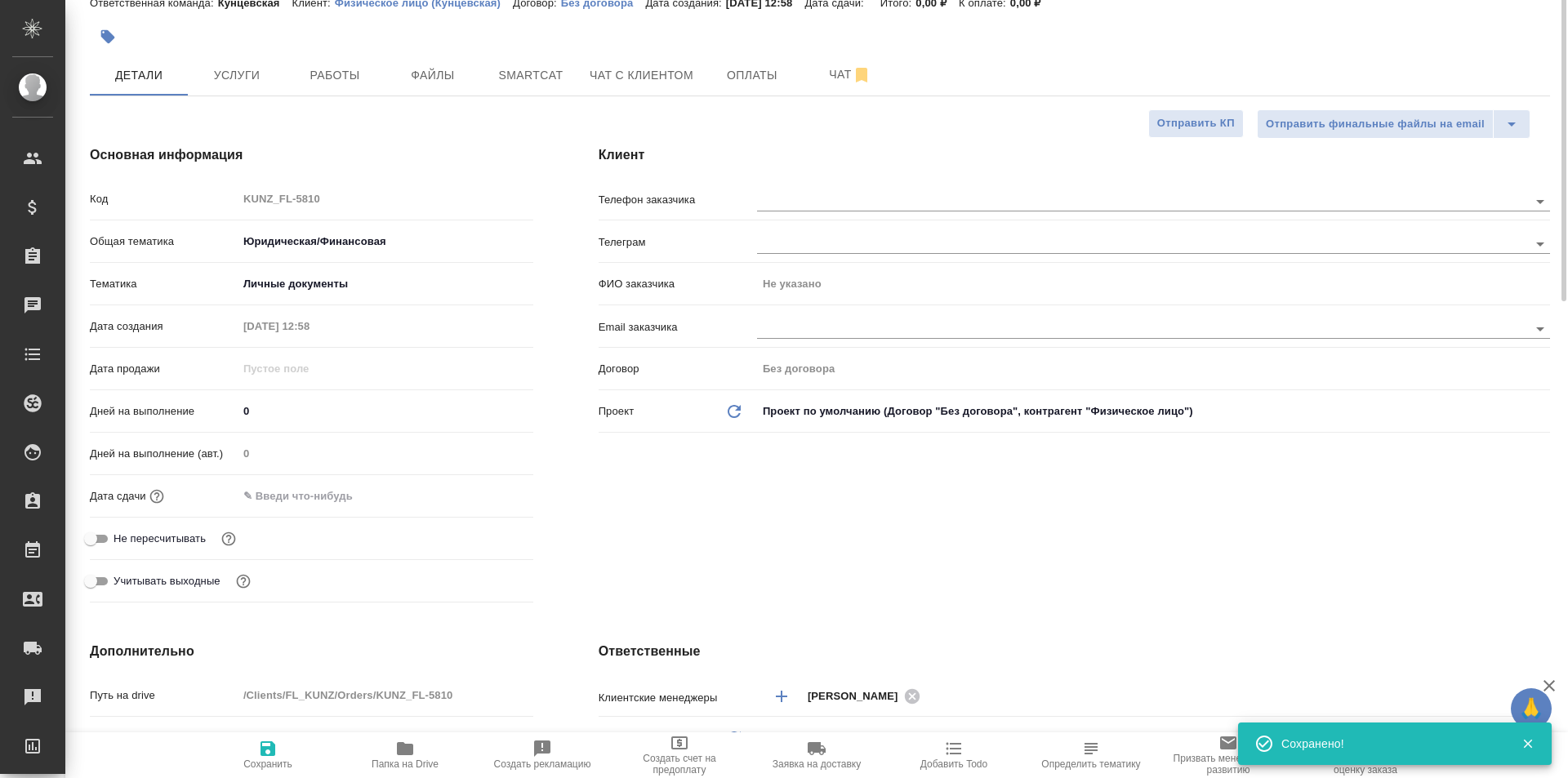
scroll to position [0, 0]
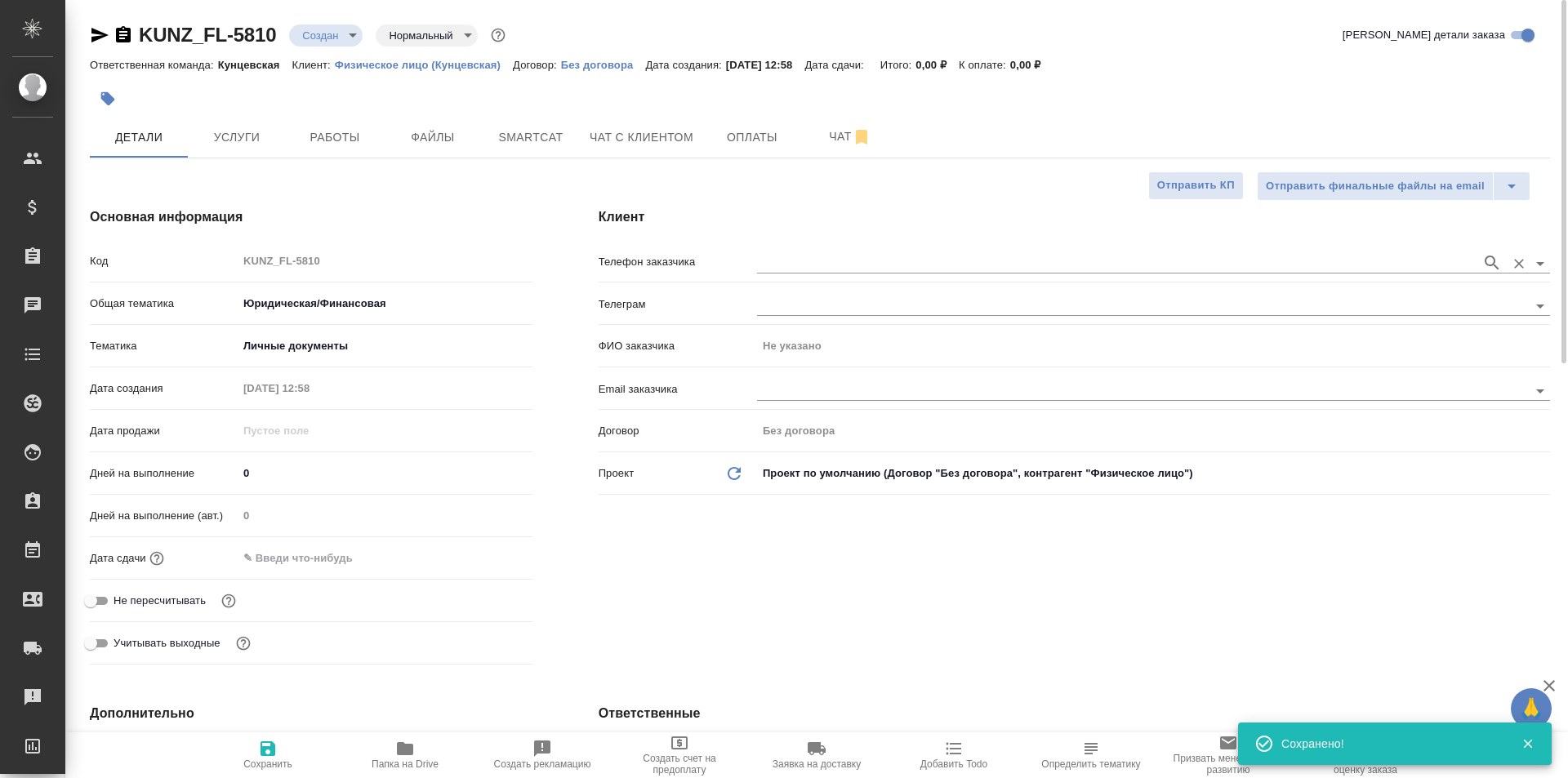
click at [819, 263] on input "text" at bounding box center [1115, 263] width 716 height 20
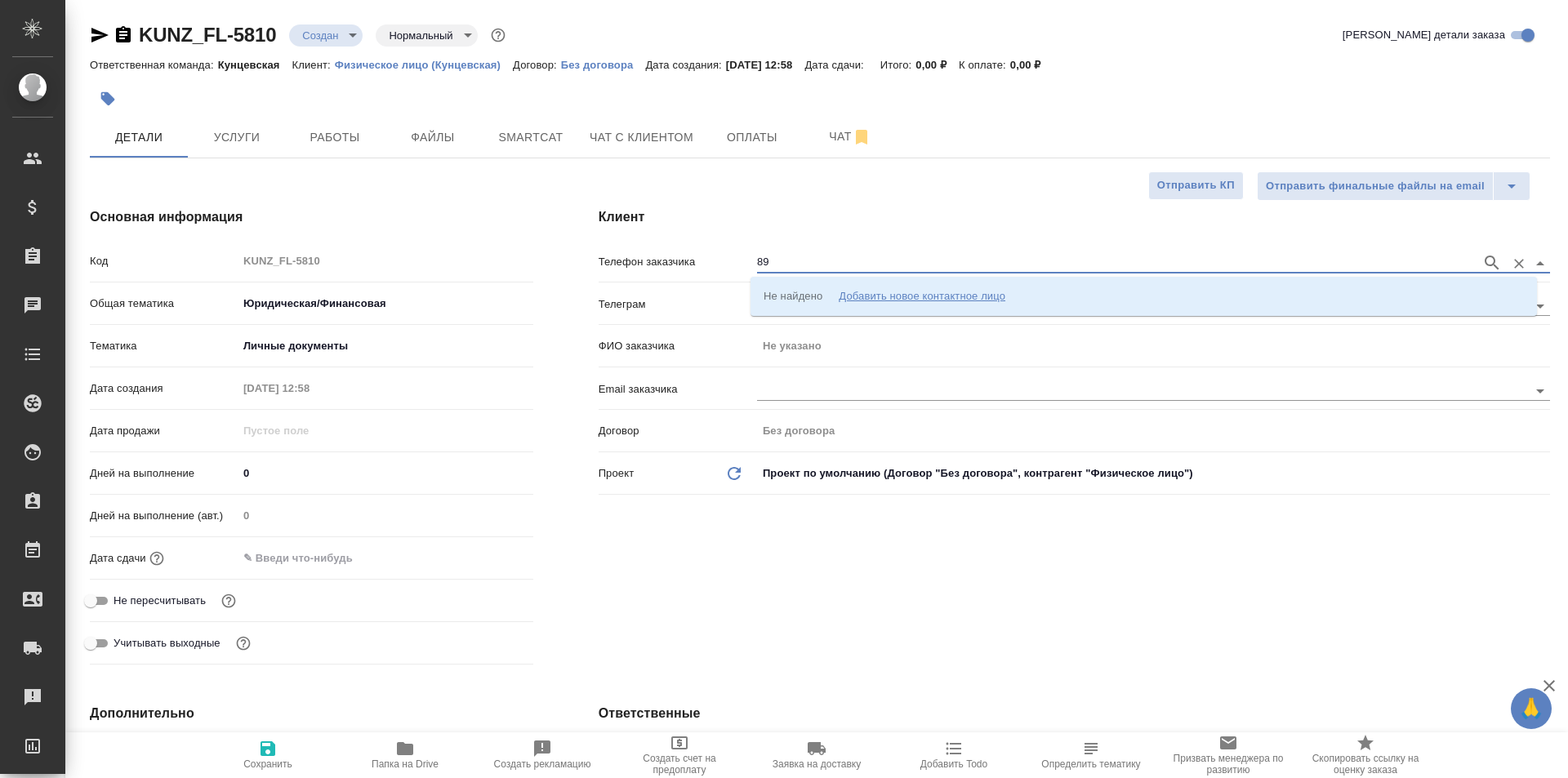
type input "89"
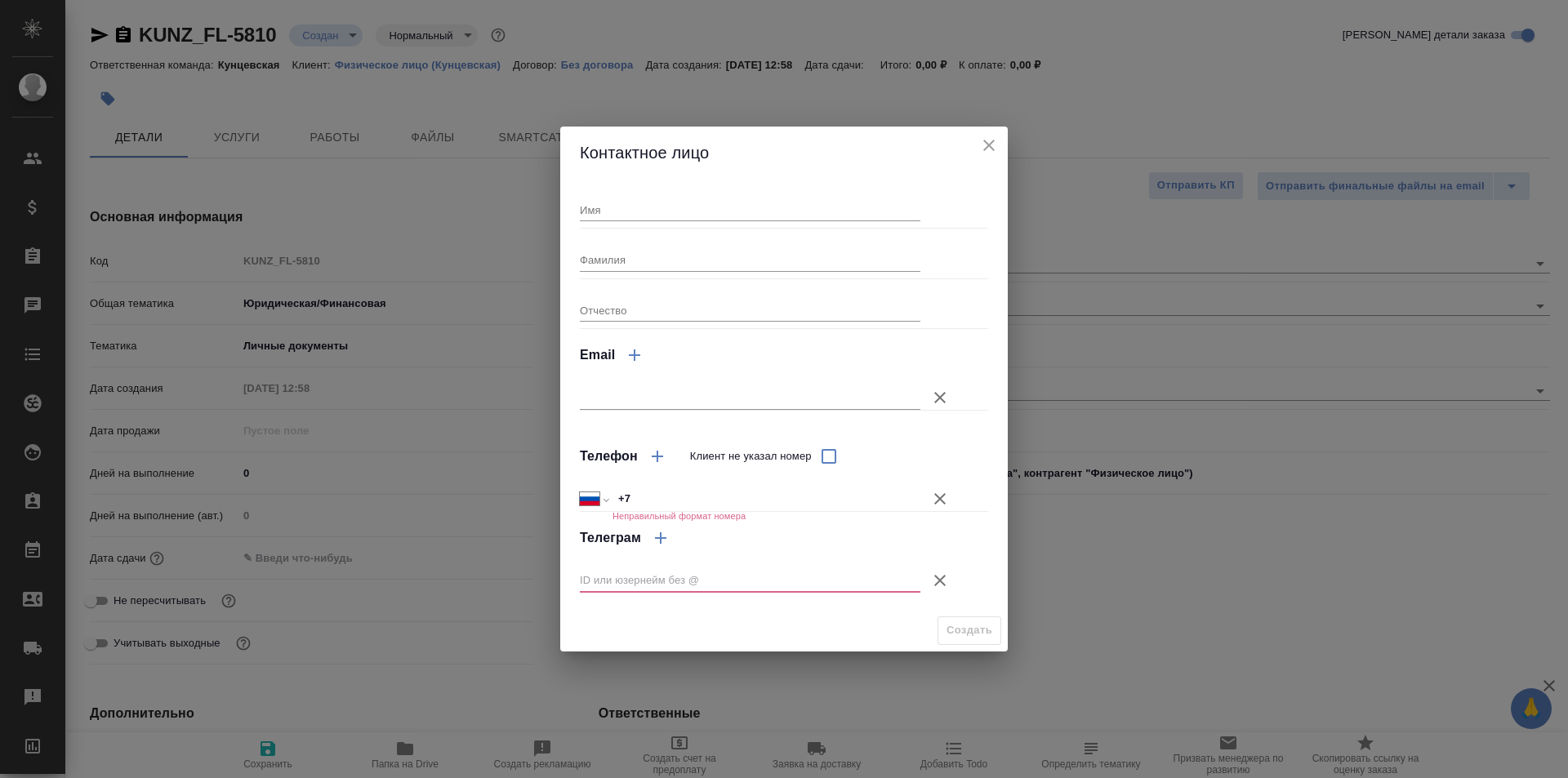
click at [699, 505] on input "+7" at bounding box center [766, 500] width 308 height 24
type input "+7 912 386 25 78"
click at [940, 577] on icon "button" at bounding box center [940, 580] width 20 height 20
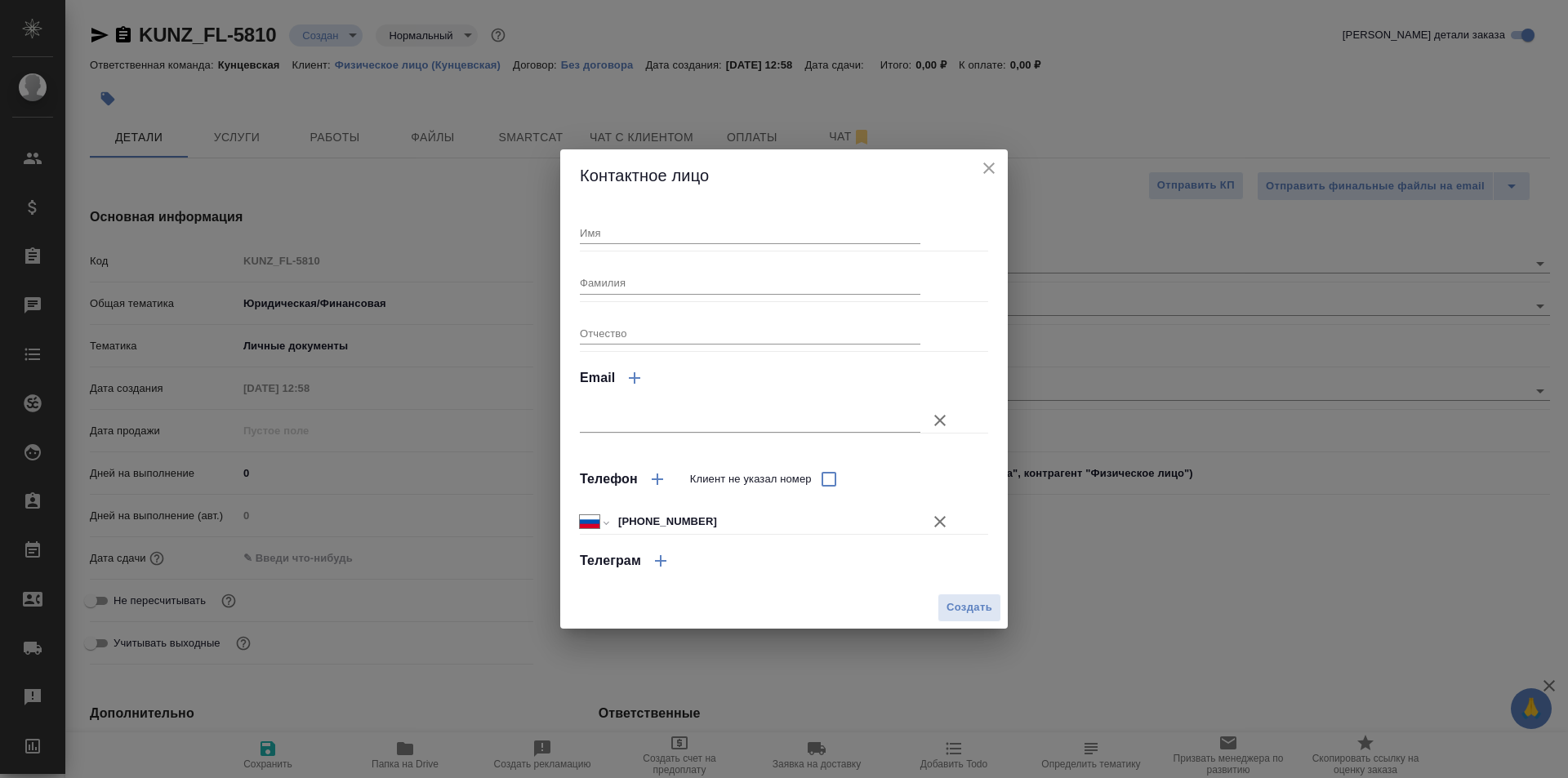
click at [931, 418] on icon "button" at bounding box center [940, 420] width 20 height 20
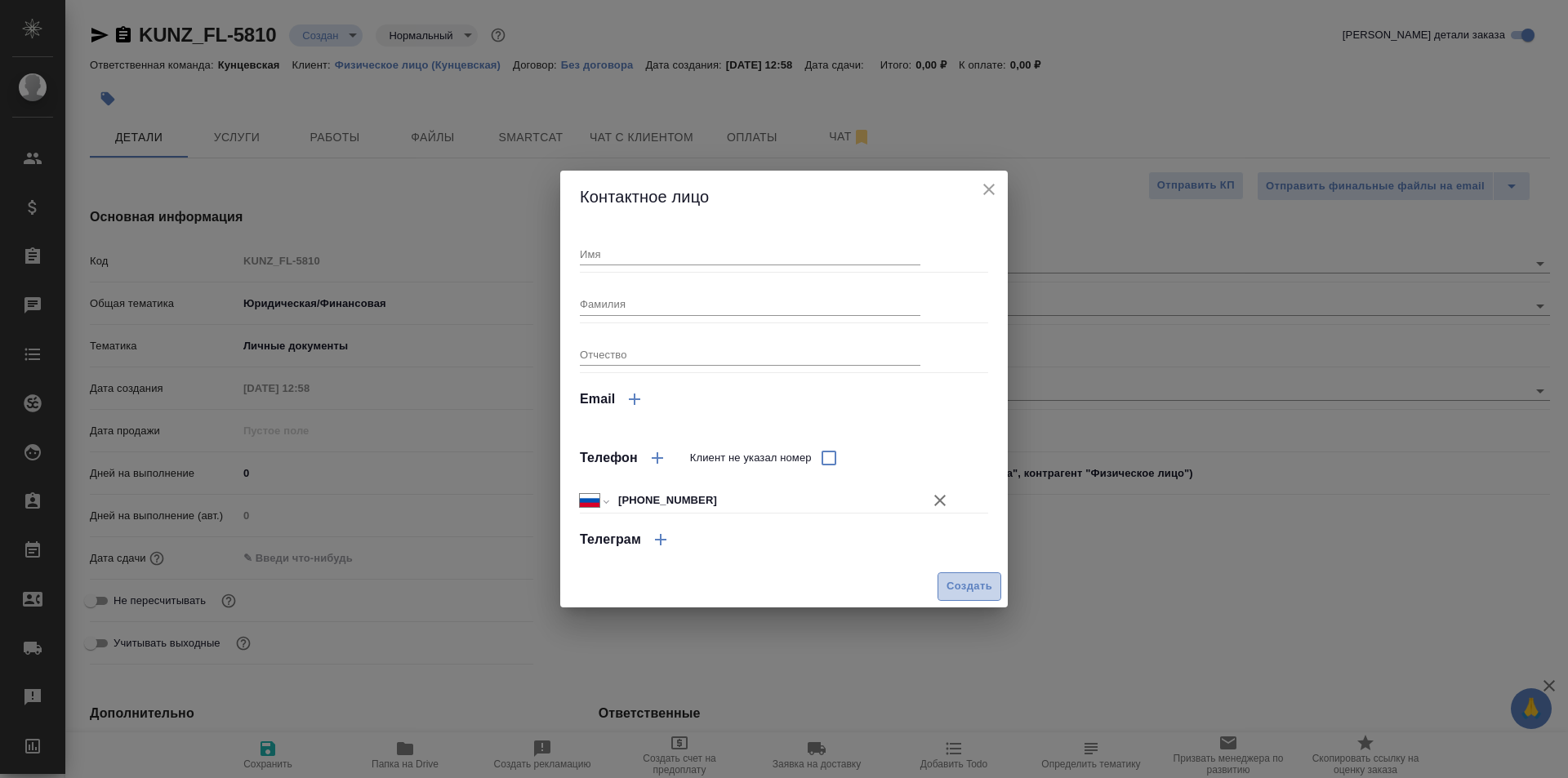
click at [967, 593] on span "Создать" at bounding box center [969, 586] width 46 height 19
type textarea "x"
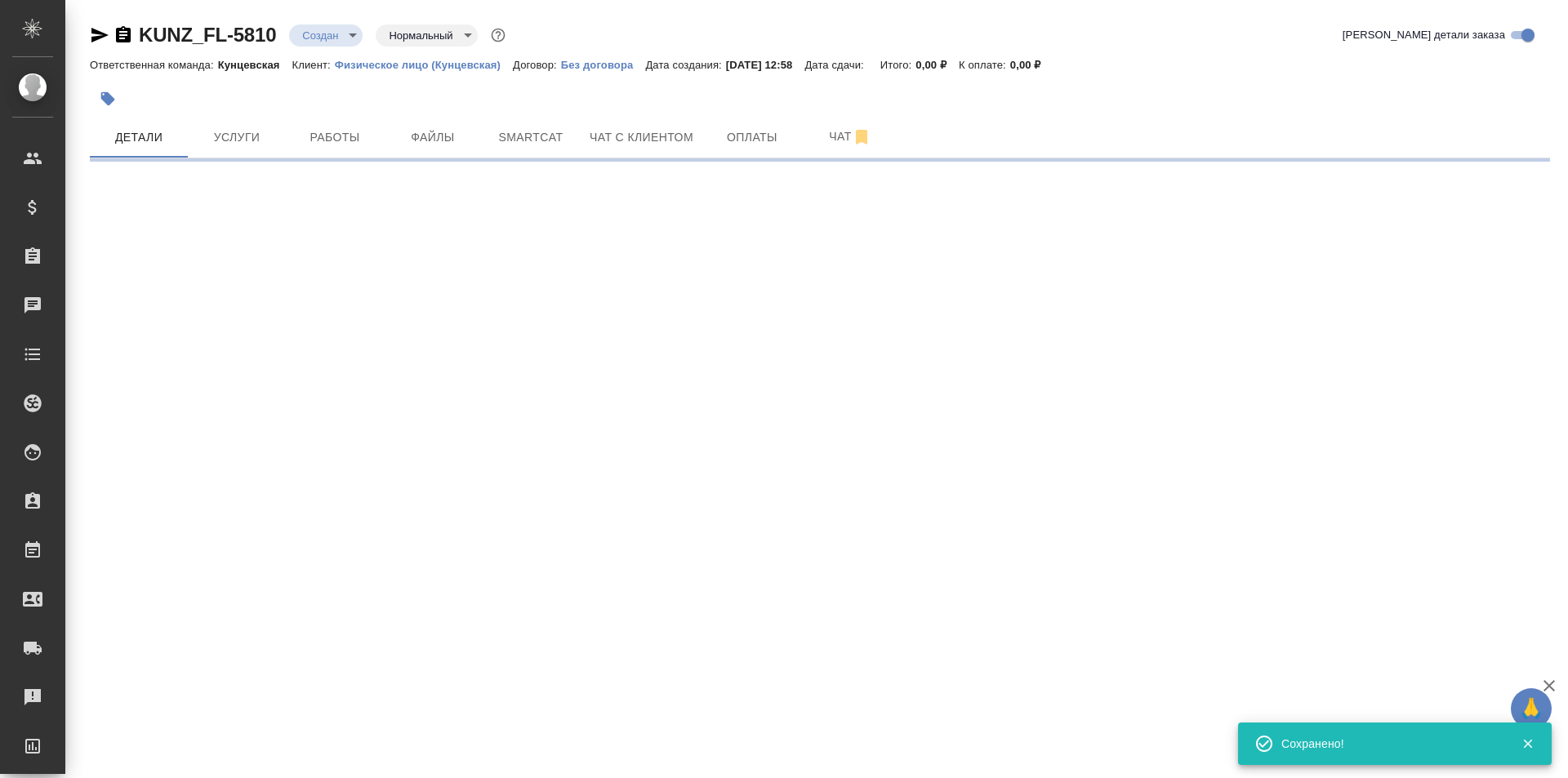
type input "holyTrinity"
select select "RU"
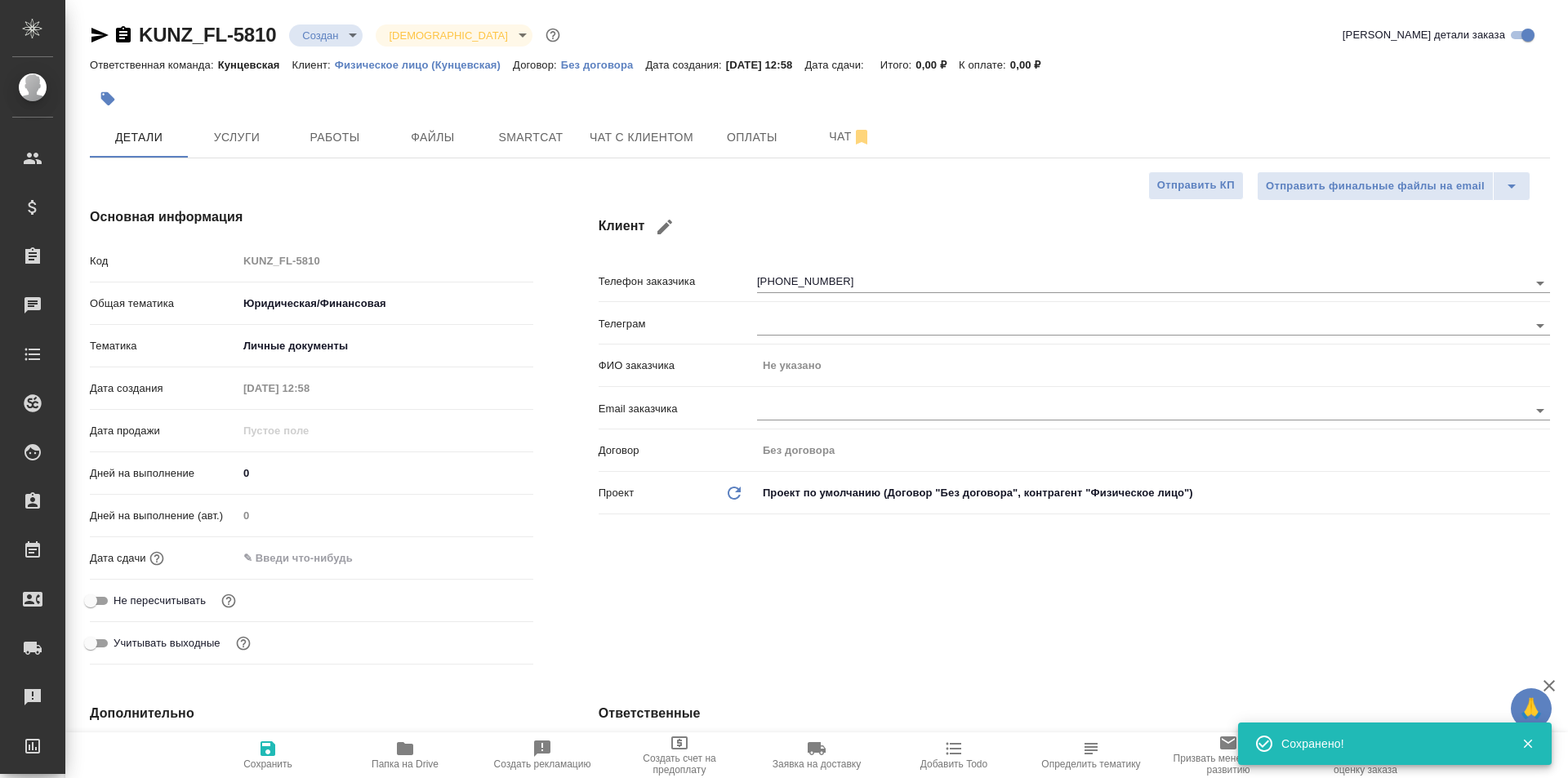
type textarea "x"
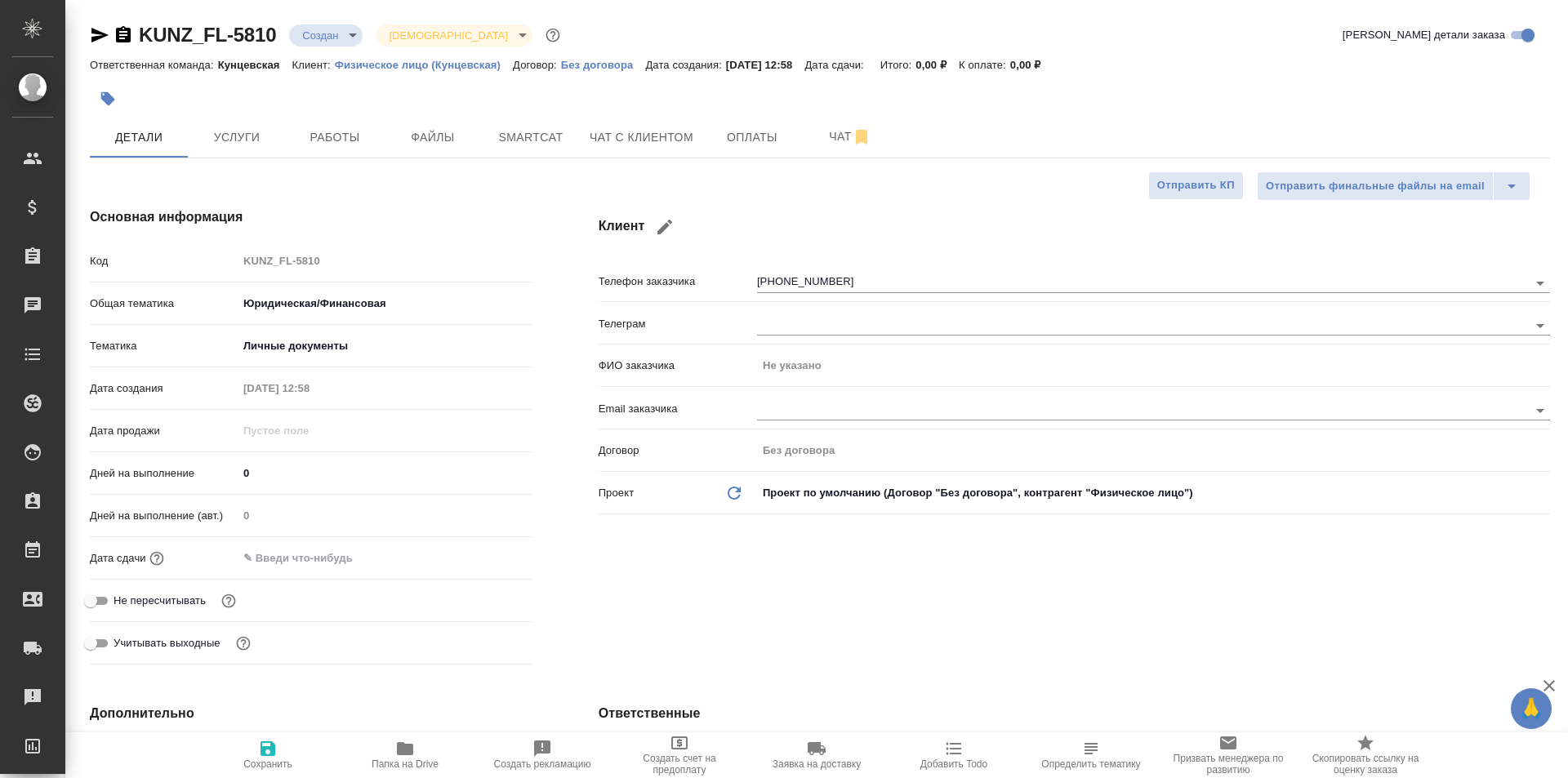
click at [671, 227] on button "button" at bounding box center [664, 227] width 39 height 39
type input "+7 912 386 25 78"
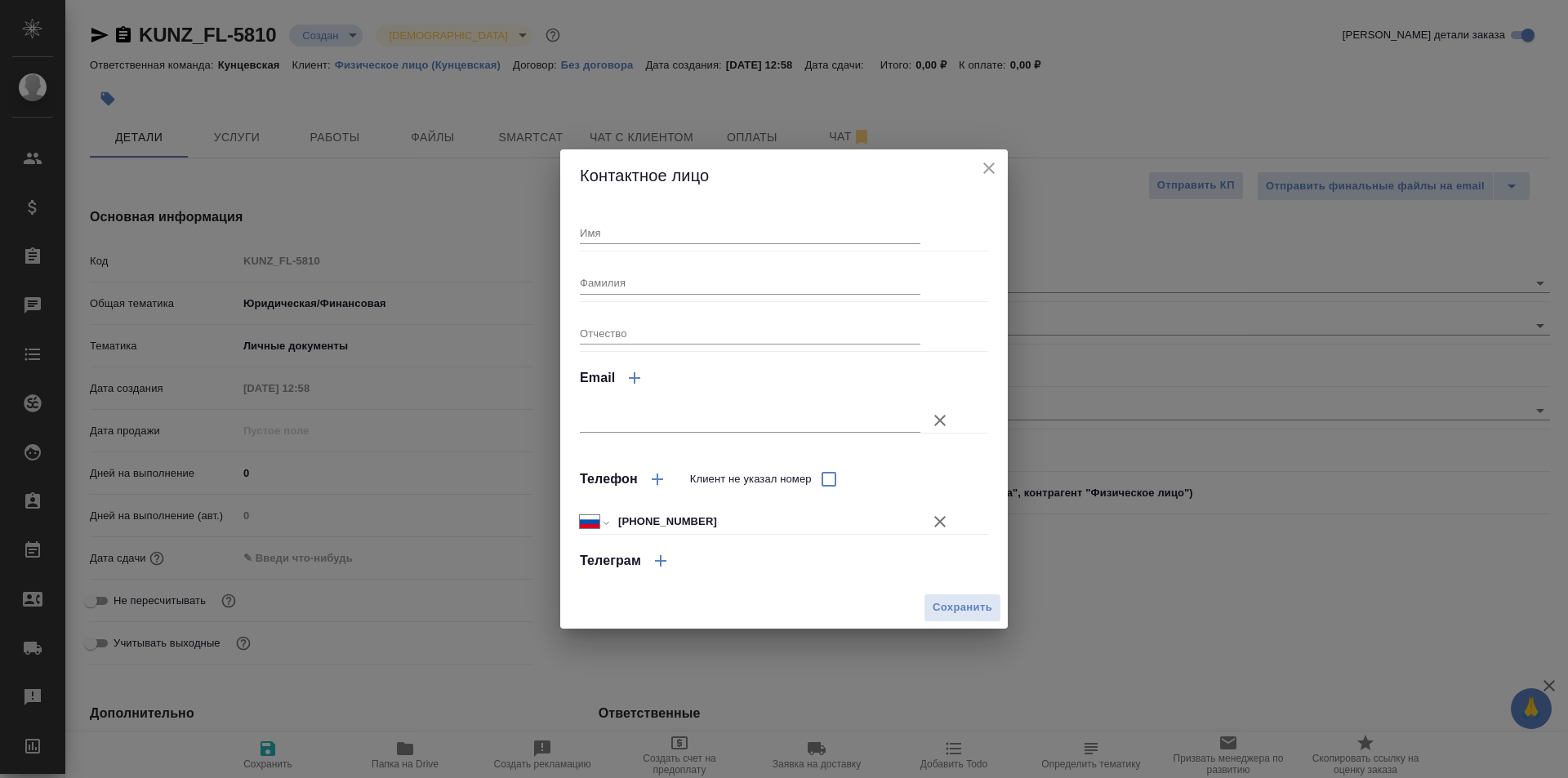
click at [631, 229] on input "Имя" at bounding box center [749, 233] width 341 height 23
type input "Нормурод"
click at [742, 281] on input "Фамилия" at bounding box center [749, 282] width 341 height 23
type input "Рустамов"
click at [983, 604] on span "Сохранить" at bounding box center [962, 607] width 60 height 19
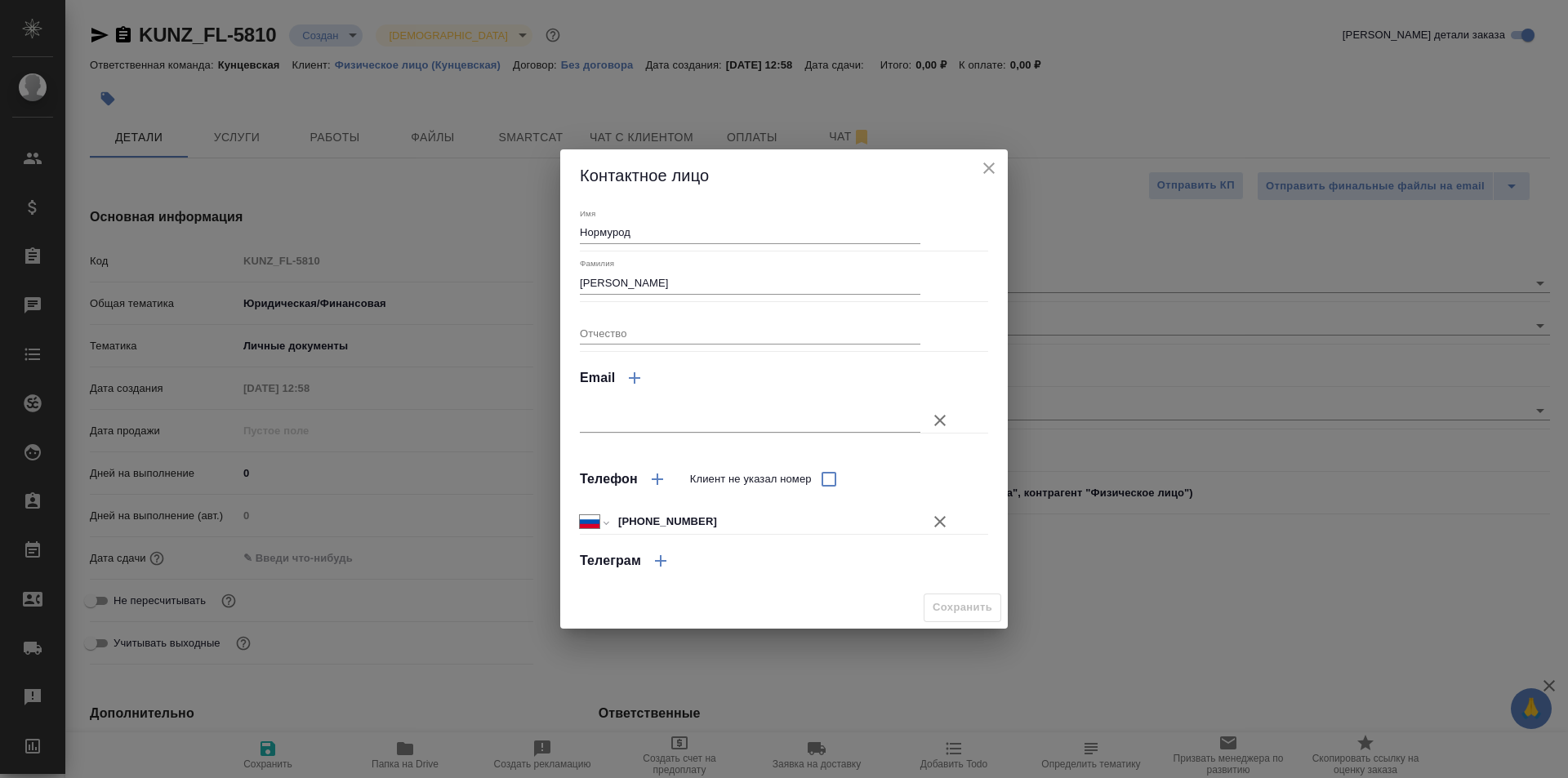
type input "Рустамов Нормурод"
type textarea "x"
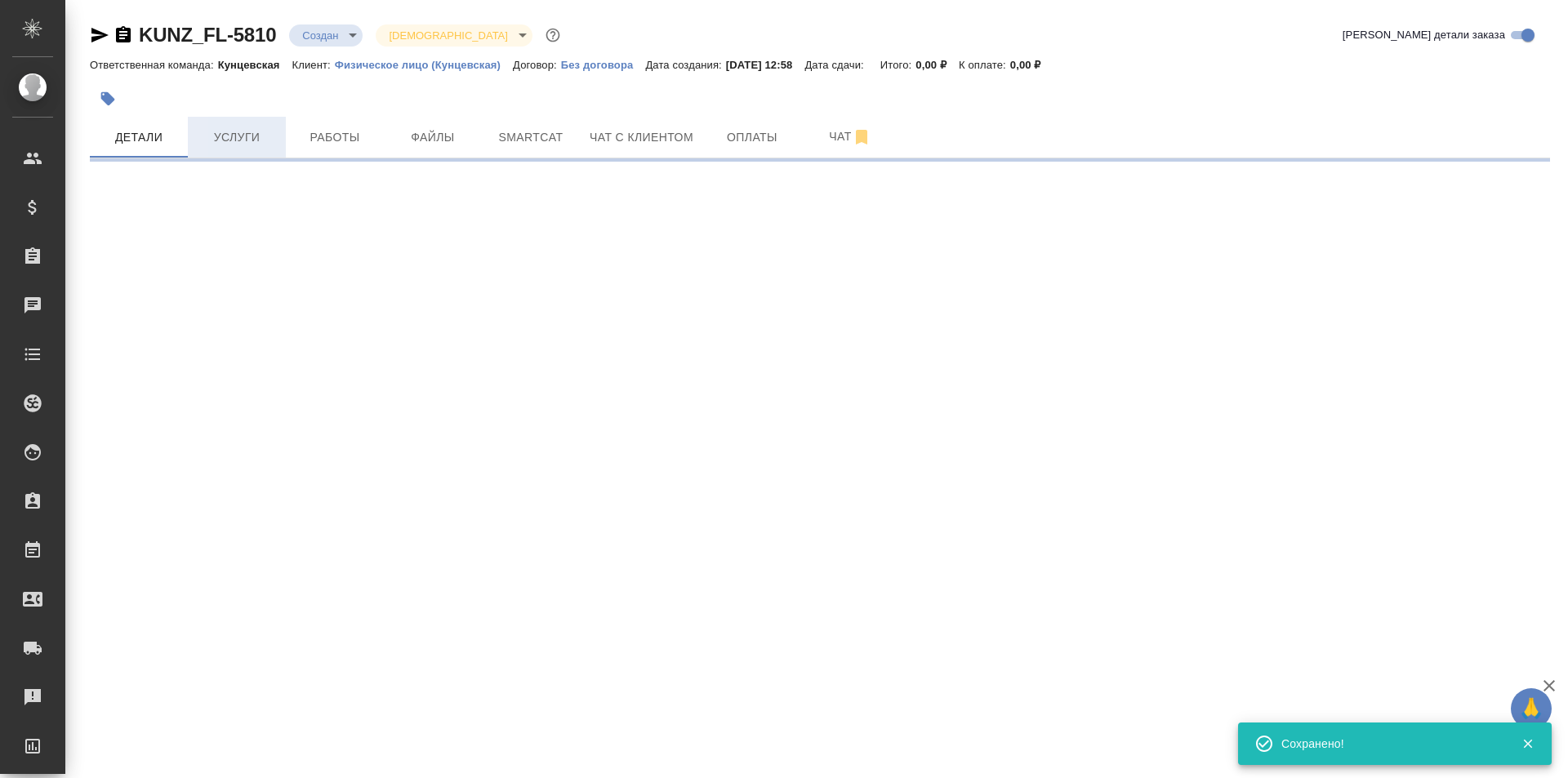
select select "RU"
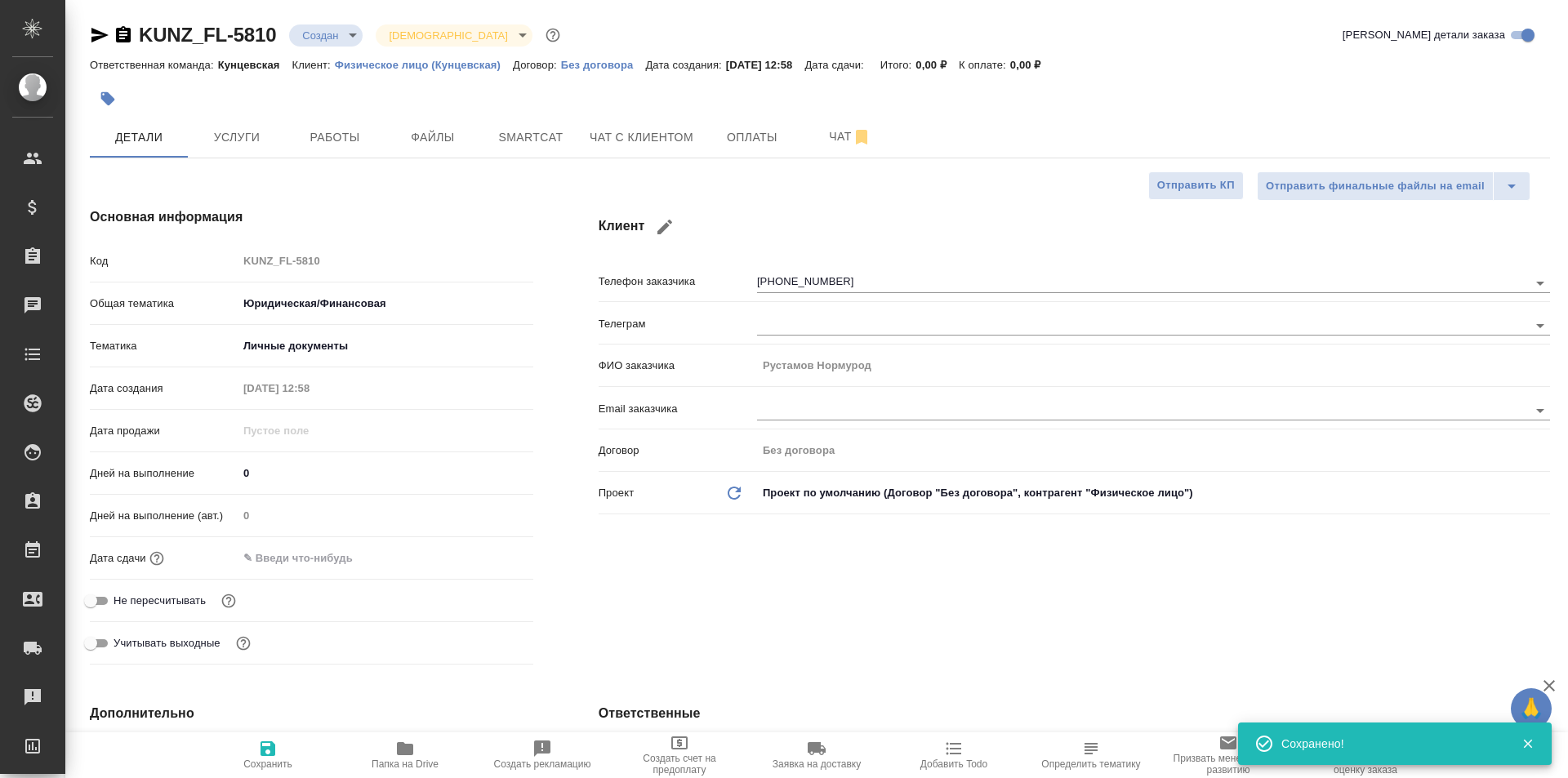
type textarea "x"
click at [272, 750] on icon "button" at bounding box center [267, 748] width 15 height 15
type textarea "x"
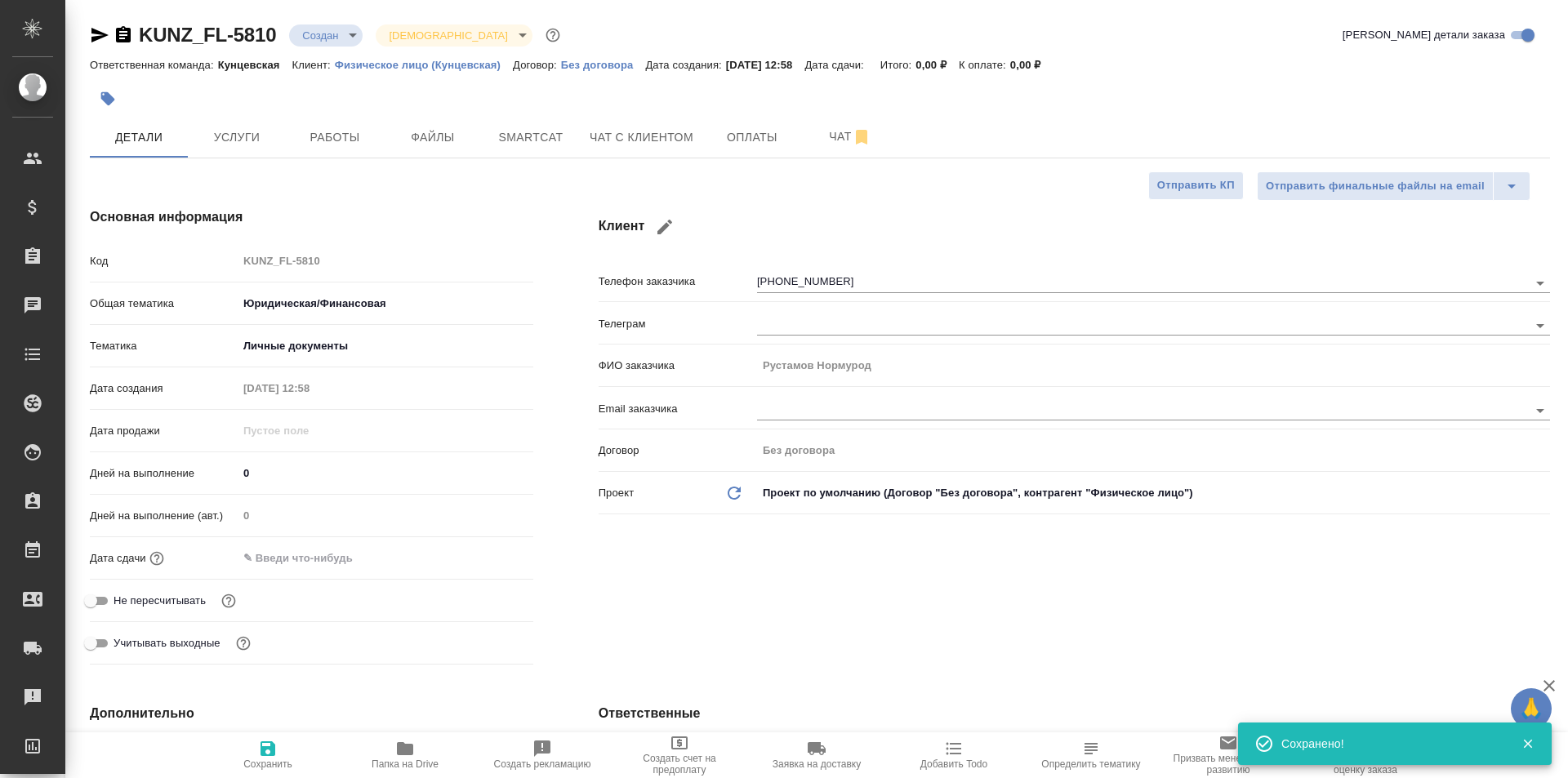
type textarea "x"
click at [238, 135] on span "Услуги" at bounding box center [236, 137] width 78 height 21
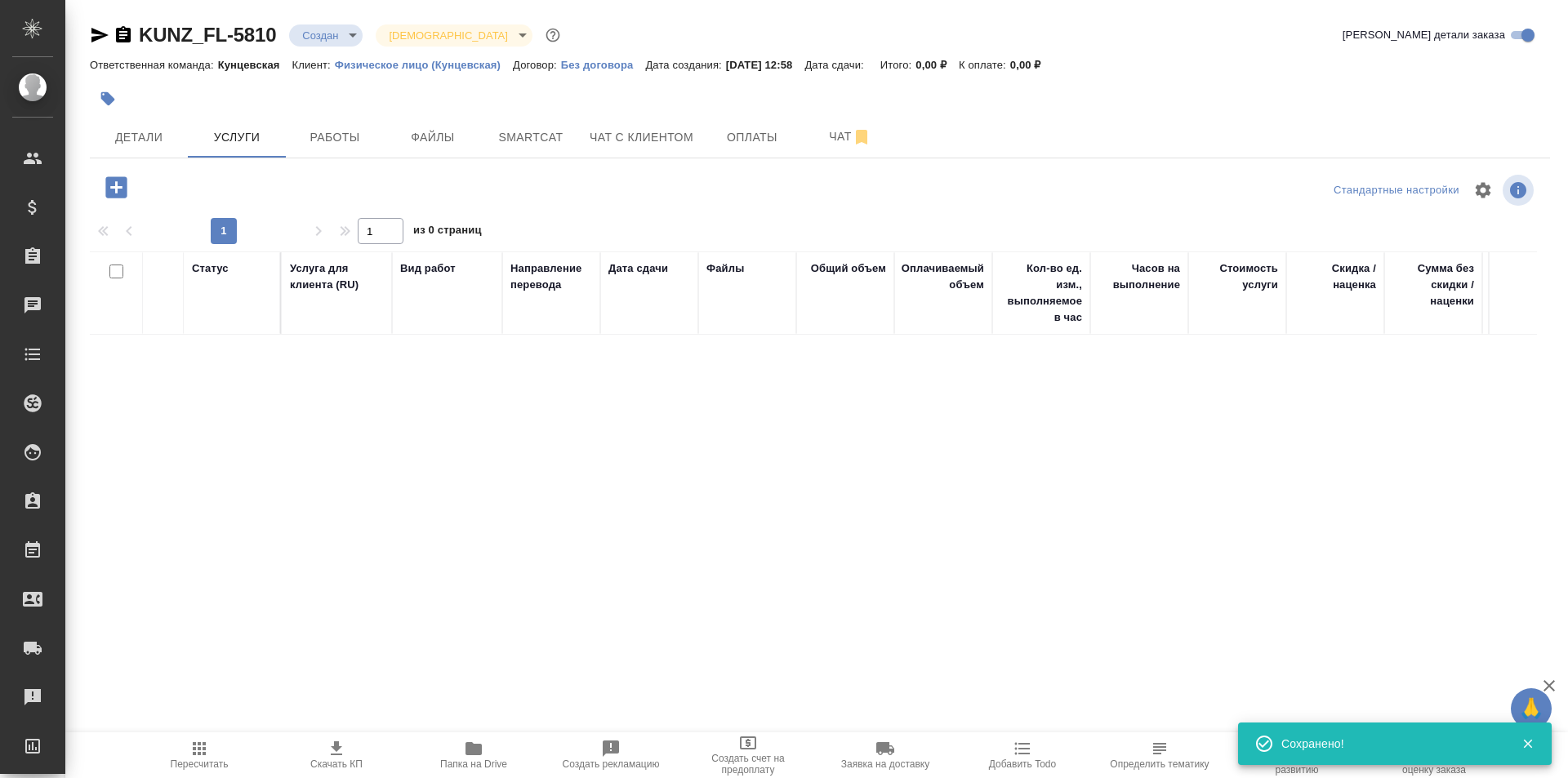
click at [104, 189] on icon "button" at bounding box center [116, 187] width 29 height 29
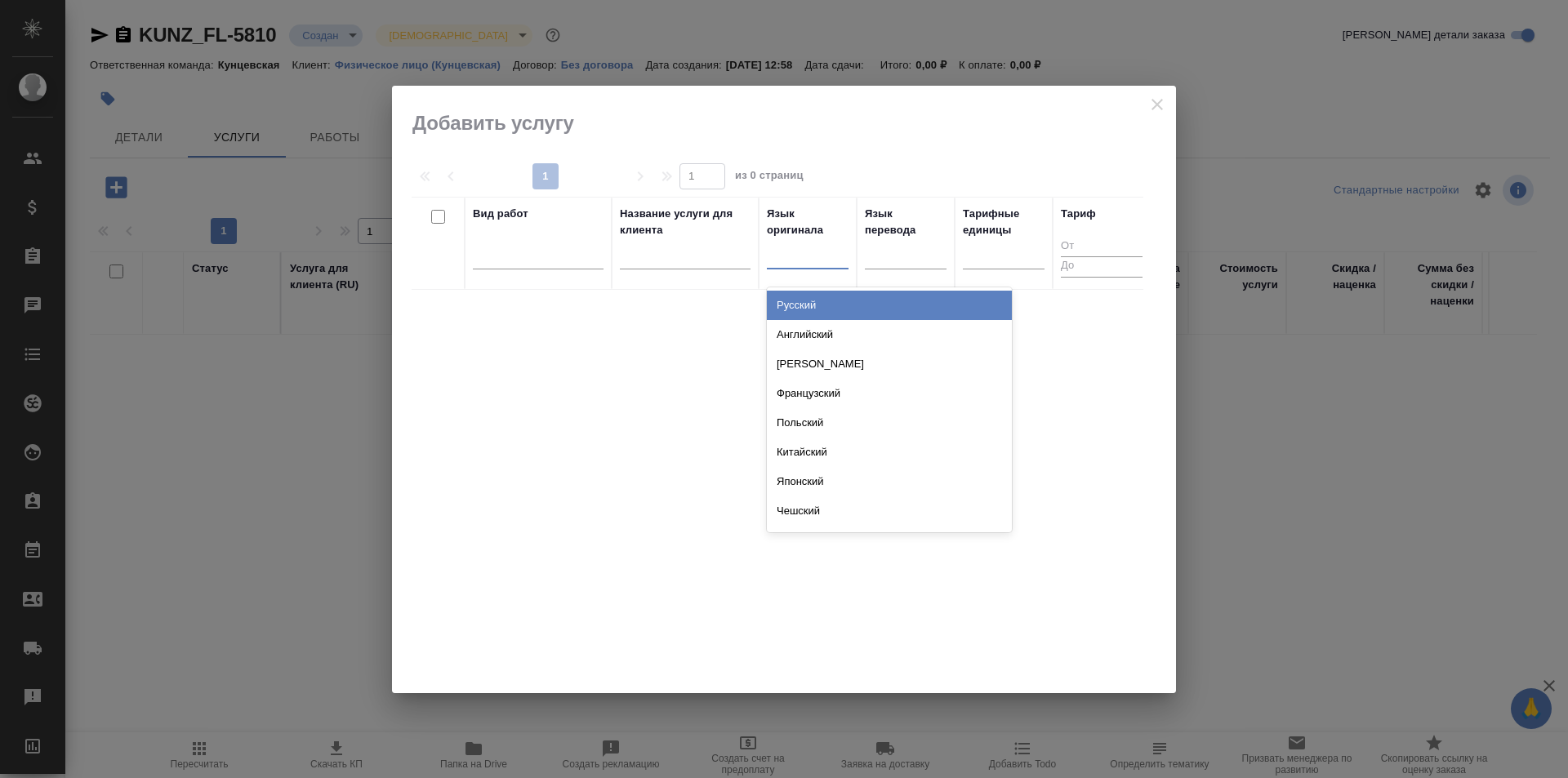
click at [827, 259] on div at bounding box center [808, 252] width 81 height 24
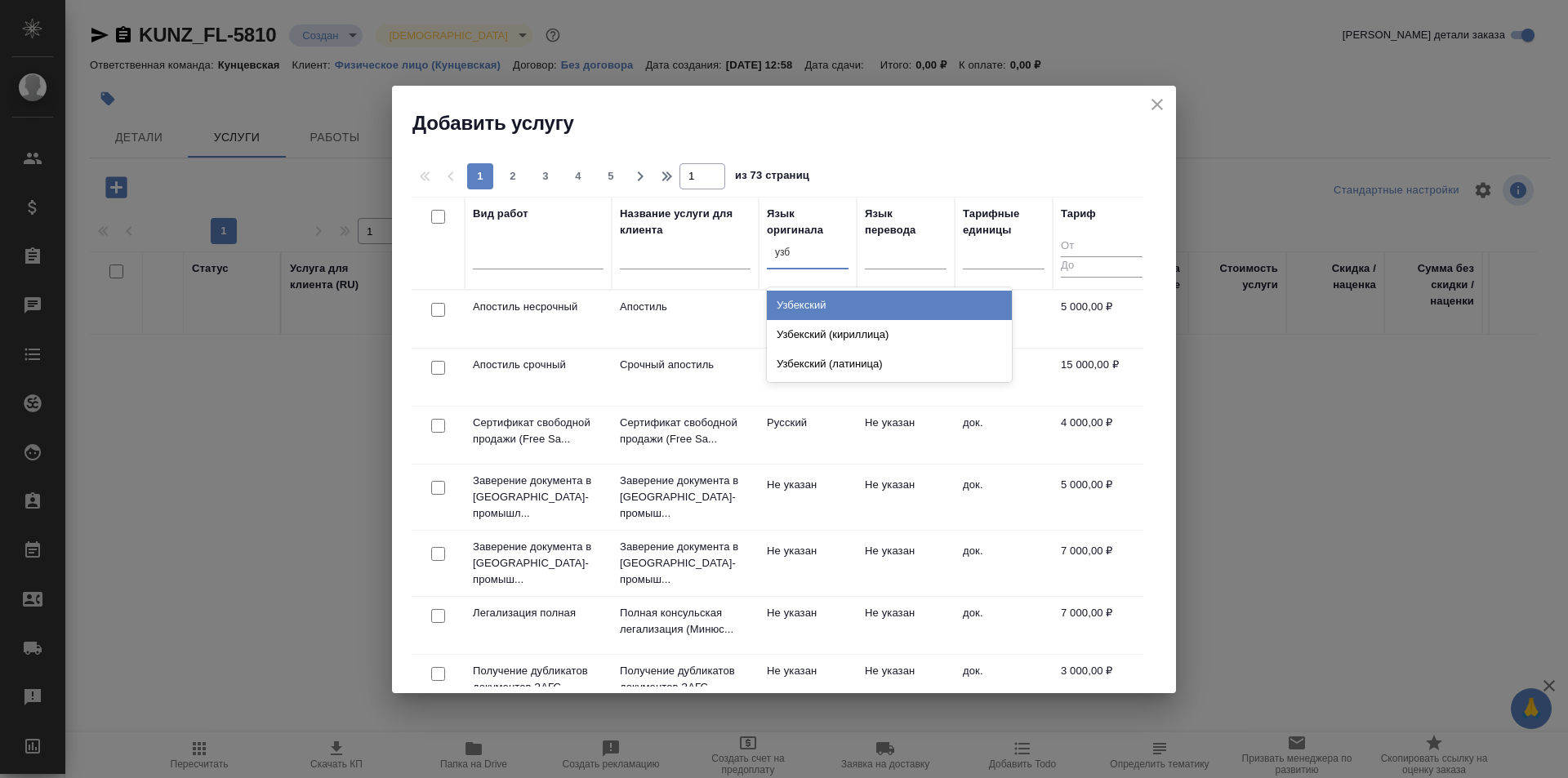
click at [832, 299] on div "Узбекский" at bounding box center [889, 306] width 244 height 30
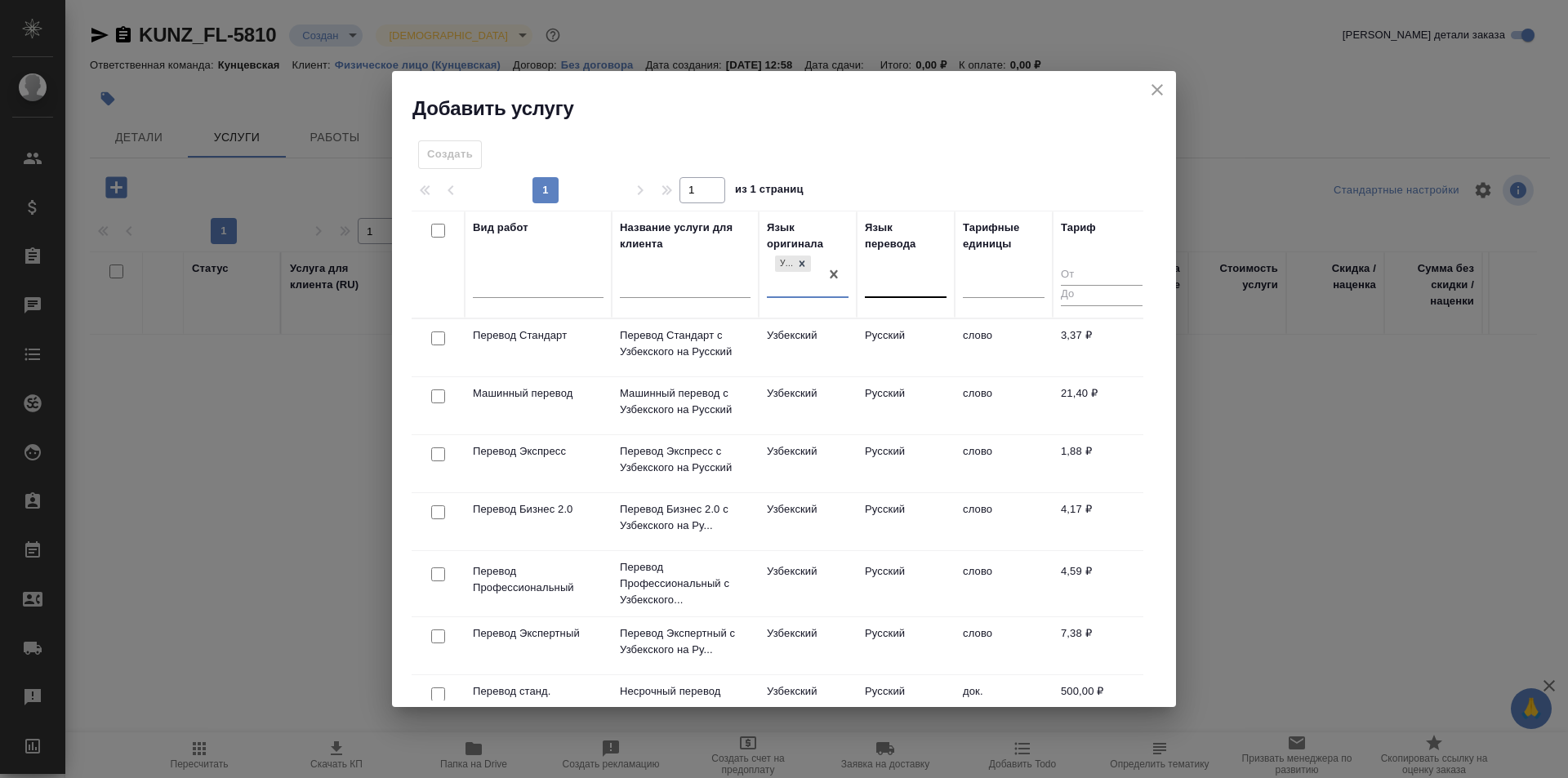
click at [877, 294] on div at bounding box center [905, 282] width 81 height 31
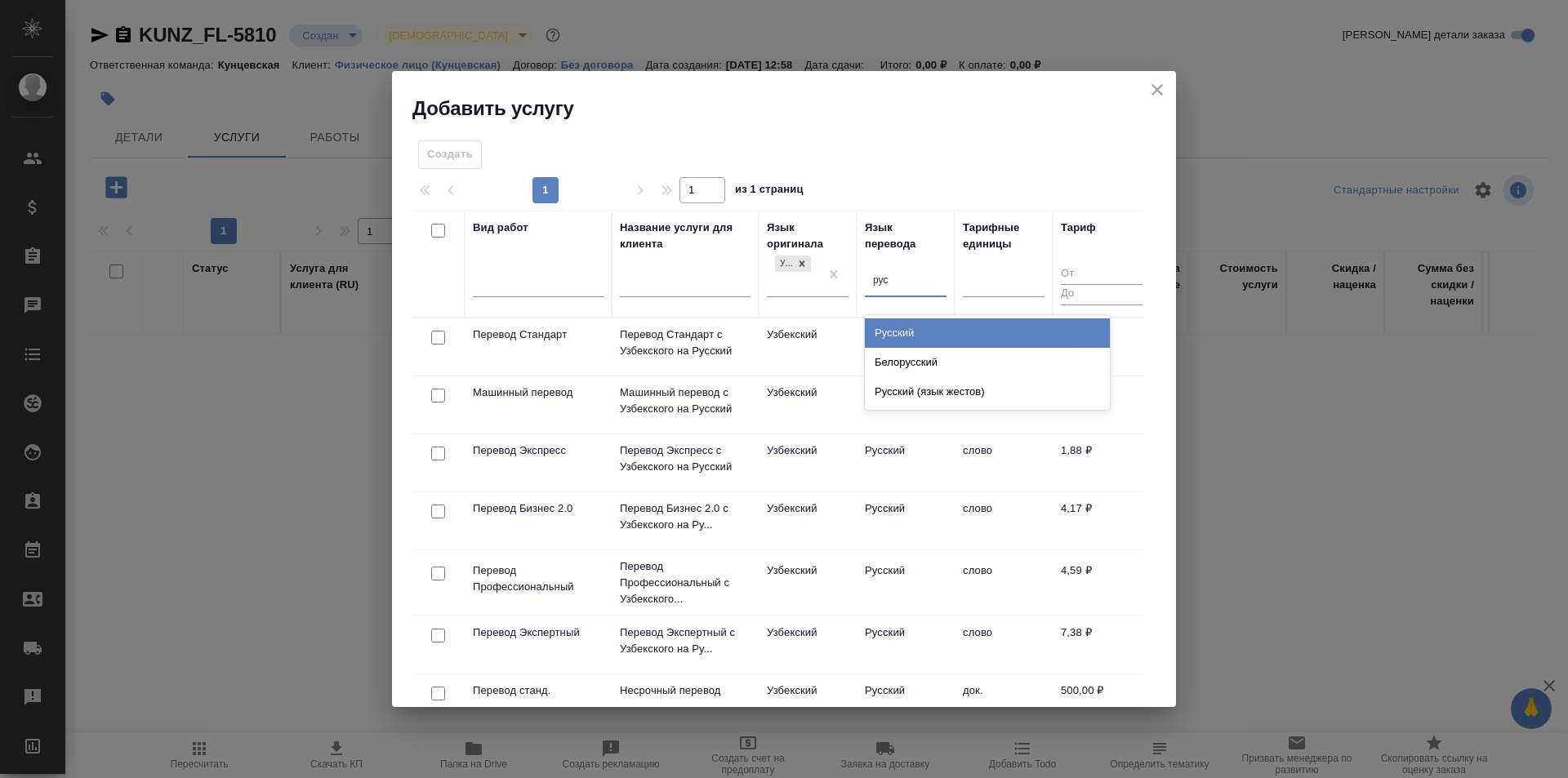
click at [906, 324] on div "Русский" at bounding box center [987, 333] width 244 height 30
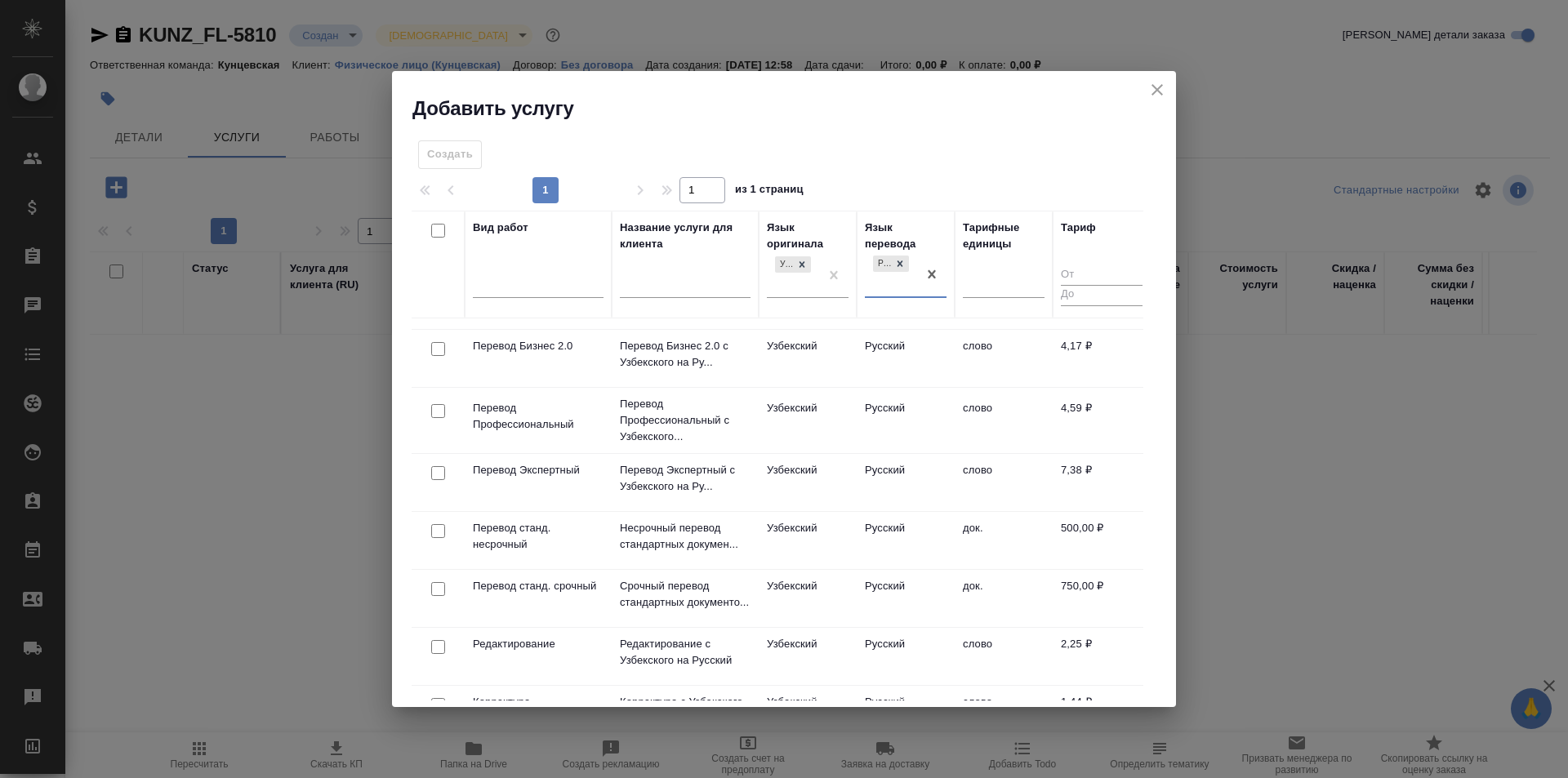
scroll to position [244, 0]
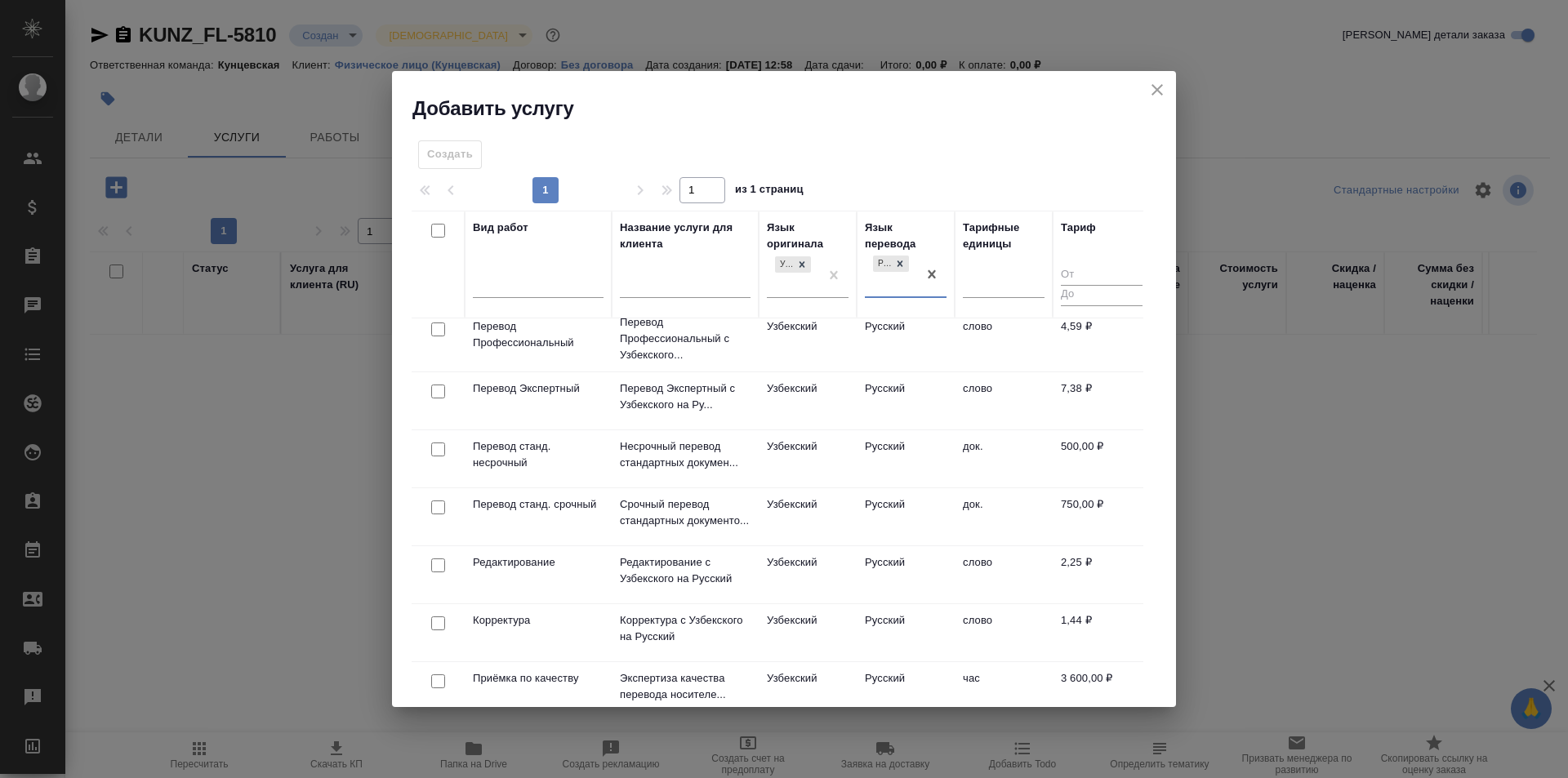
click at [1044, 131] on td "док." at bounding box center [1003, 103] width 98 height 58
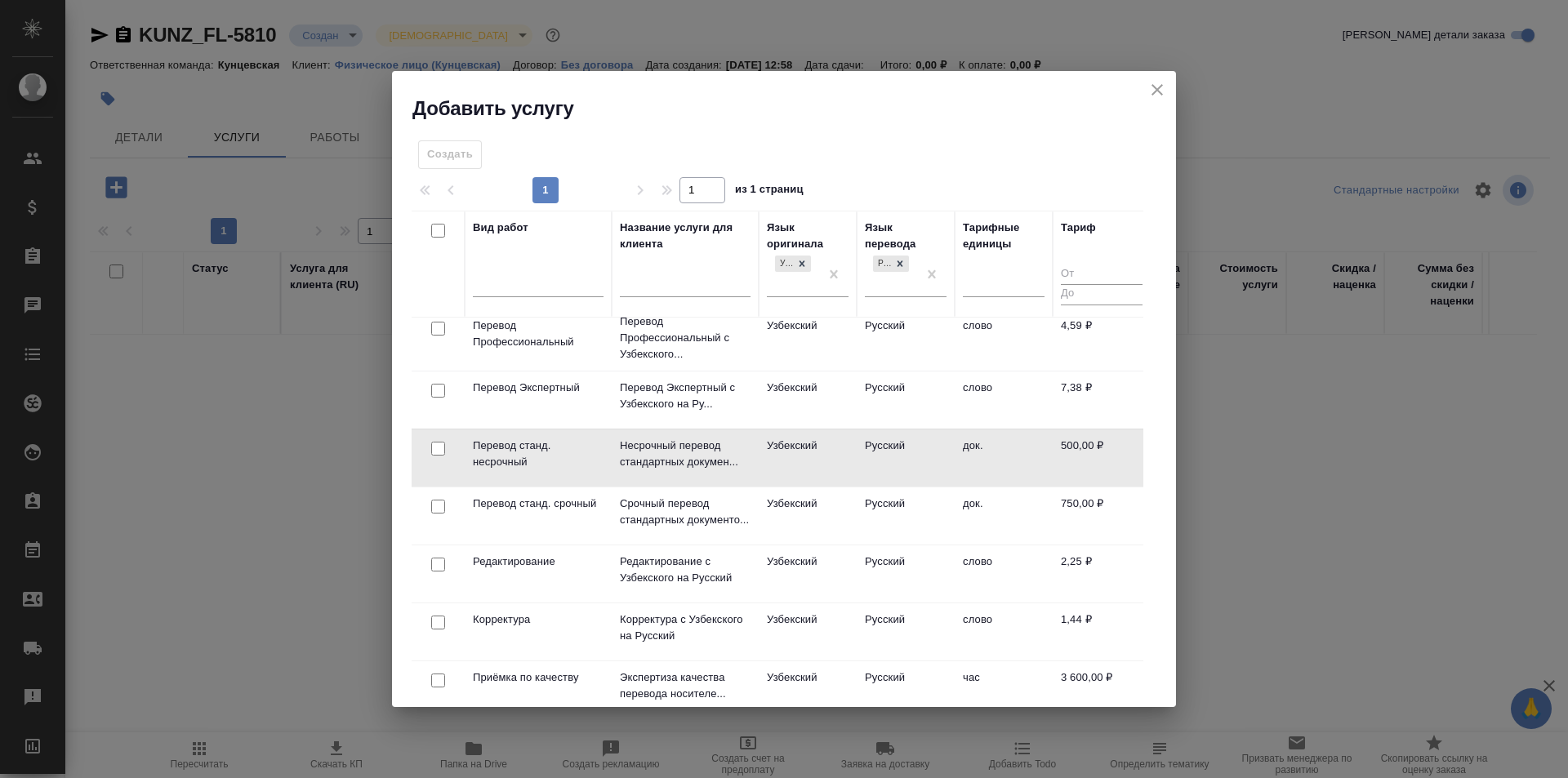
click at [1044, 130] on td "док." at bounding box center [1003, 102] width 98 height 58
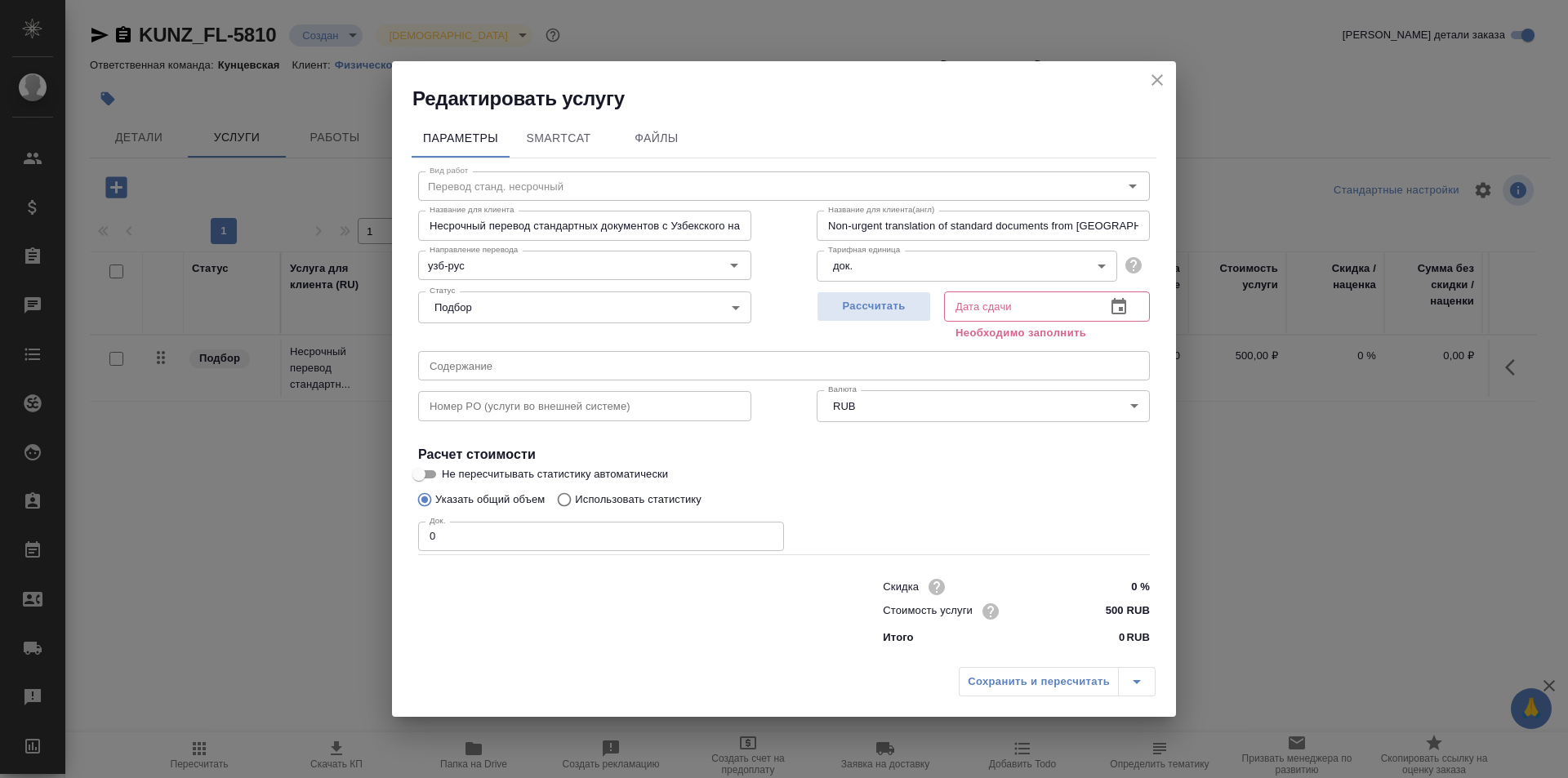
click at [453, 536] on input "0" at bounding box center [601, 537] width 366 height 30
click at [882, 293] on button "Рассчитать" at bounding box center [873, 306] width 114 height 30
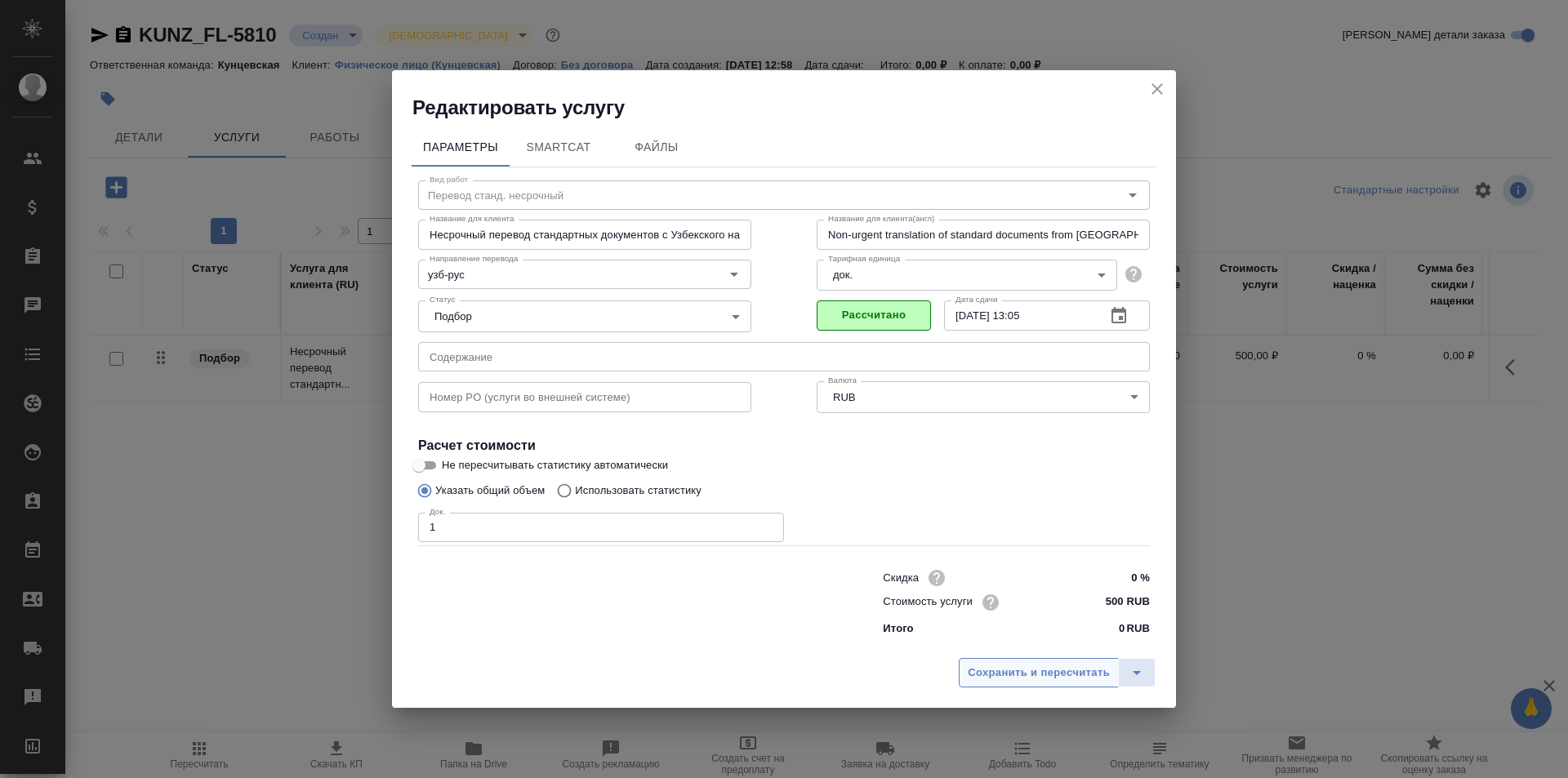
click at [1046, 680] on span "Сохранить и пересчитать" at bounding box center [1038, 673] width 142 height 19
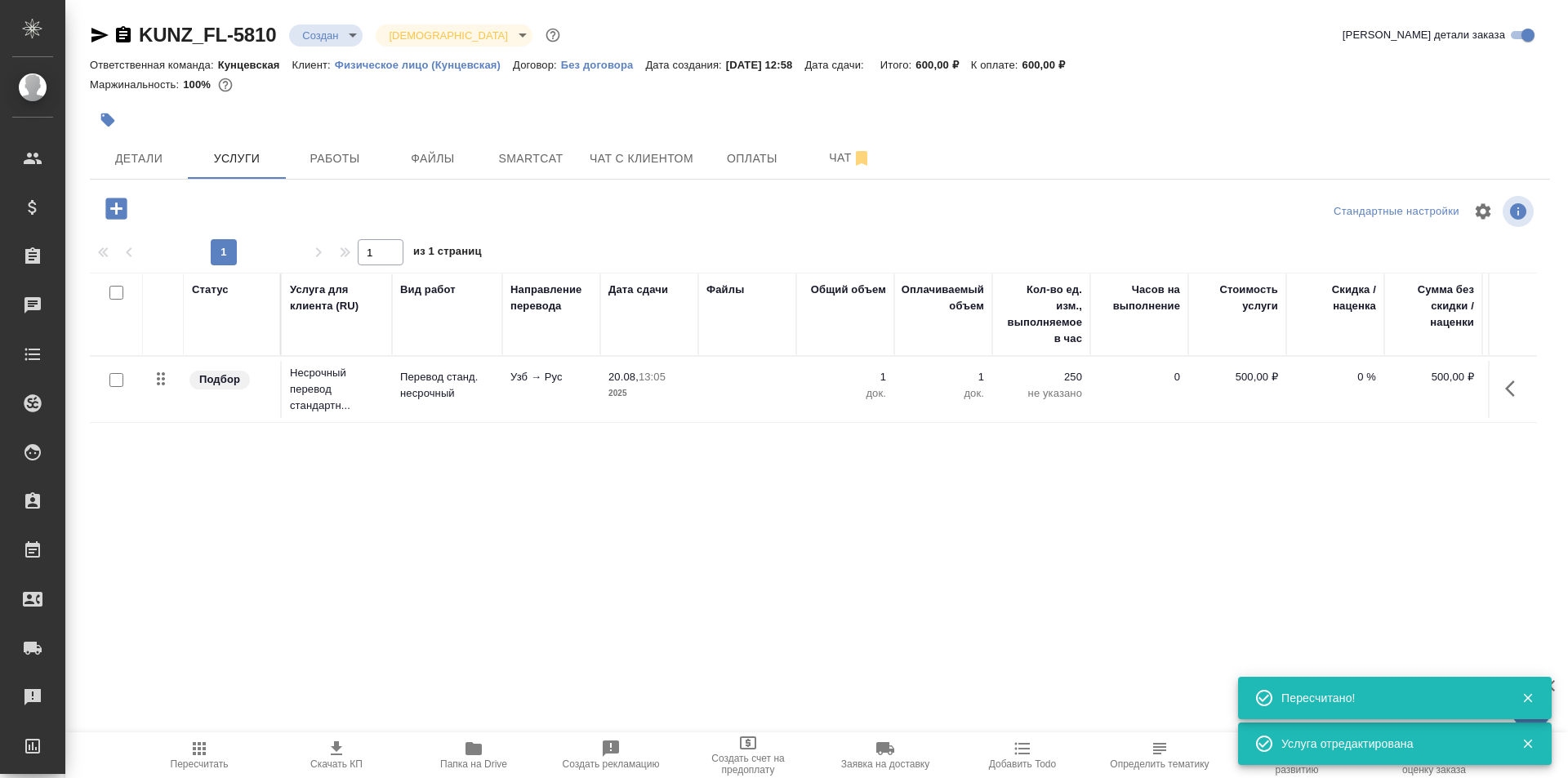
click at [107, 204] on icon "button" at bounding box center [115, 208] width 21 height 21
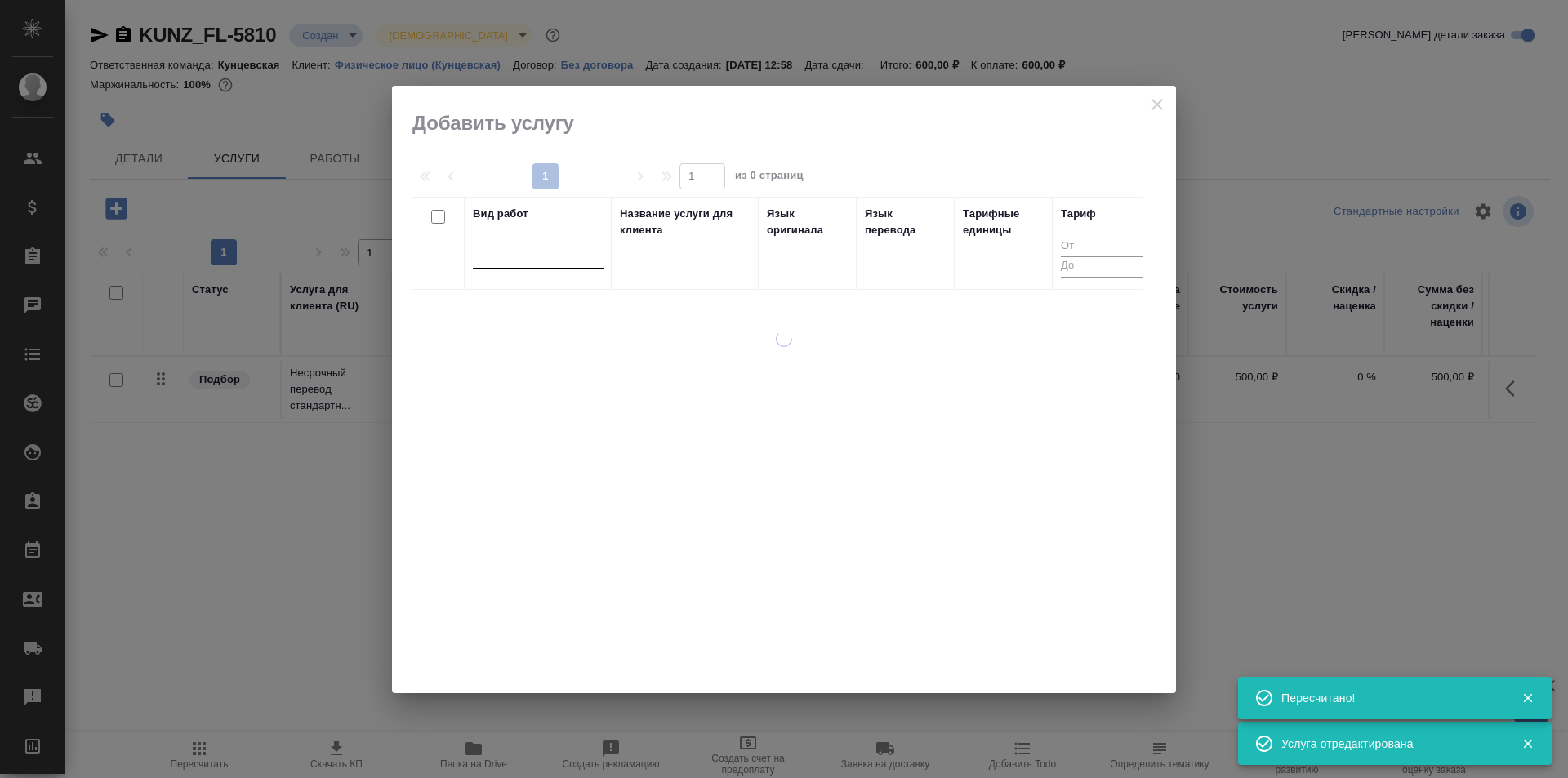
click at [518, 263] on div at bounding box center [538, 252] width 130 height 24
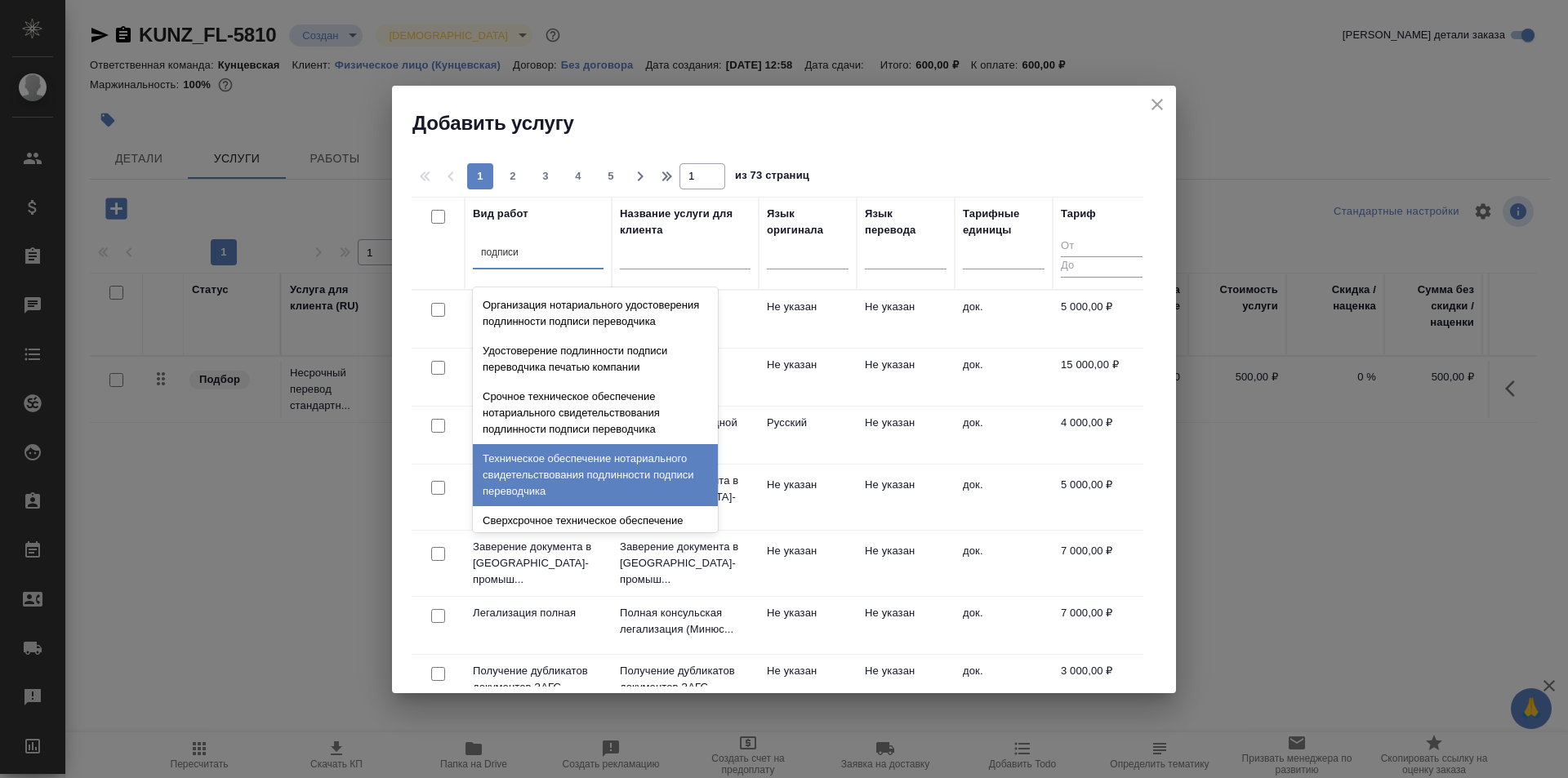
click at [640, 502] on div "Техническое обеспечение нотариального свидетельствования подлинности подписи пе…" at bounding box center [595, 475] width 244 height 62
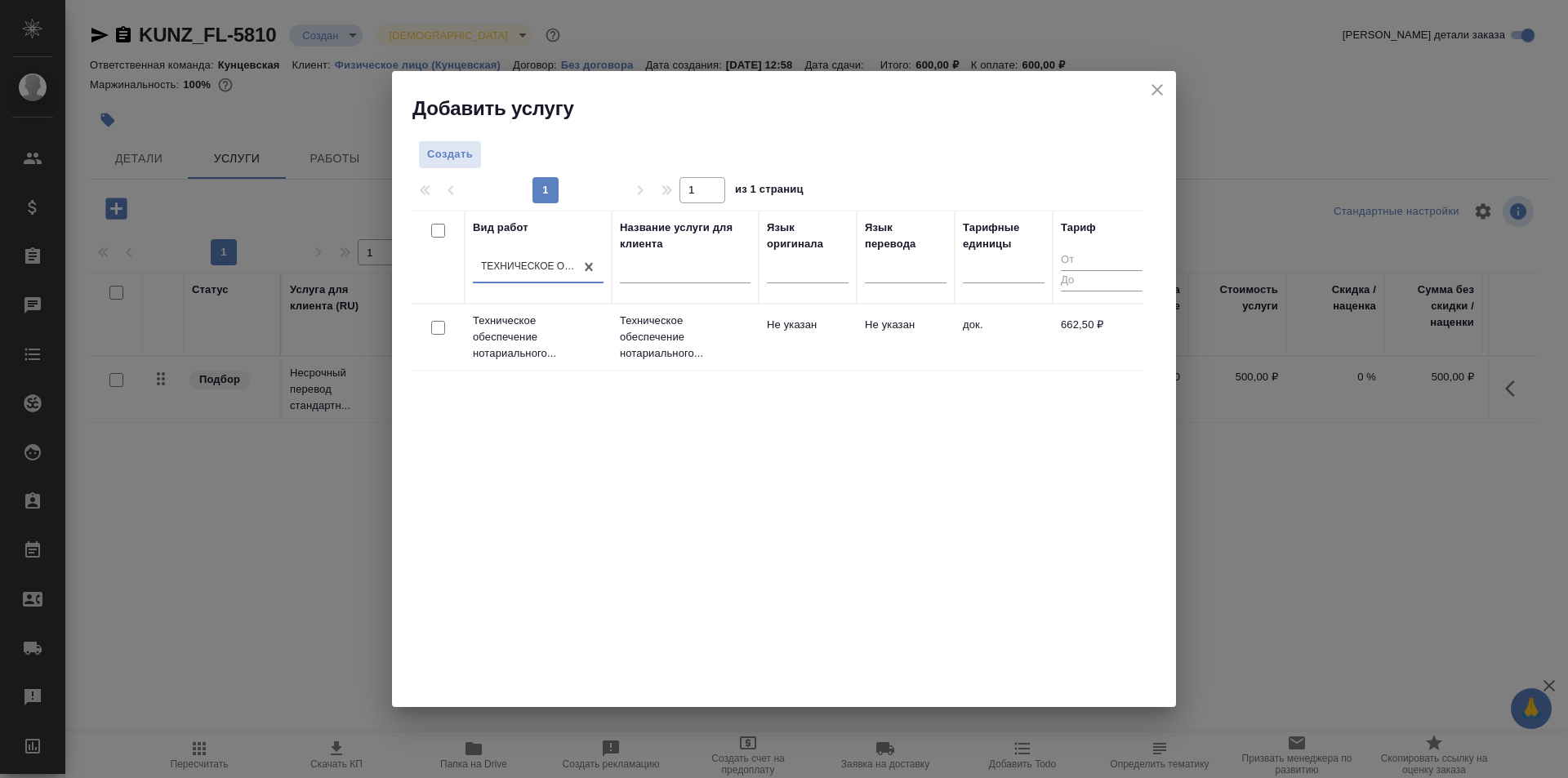
click at [829, 340] on td "Не указан" at bounding box center [807, 338] width 98 height 58
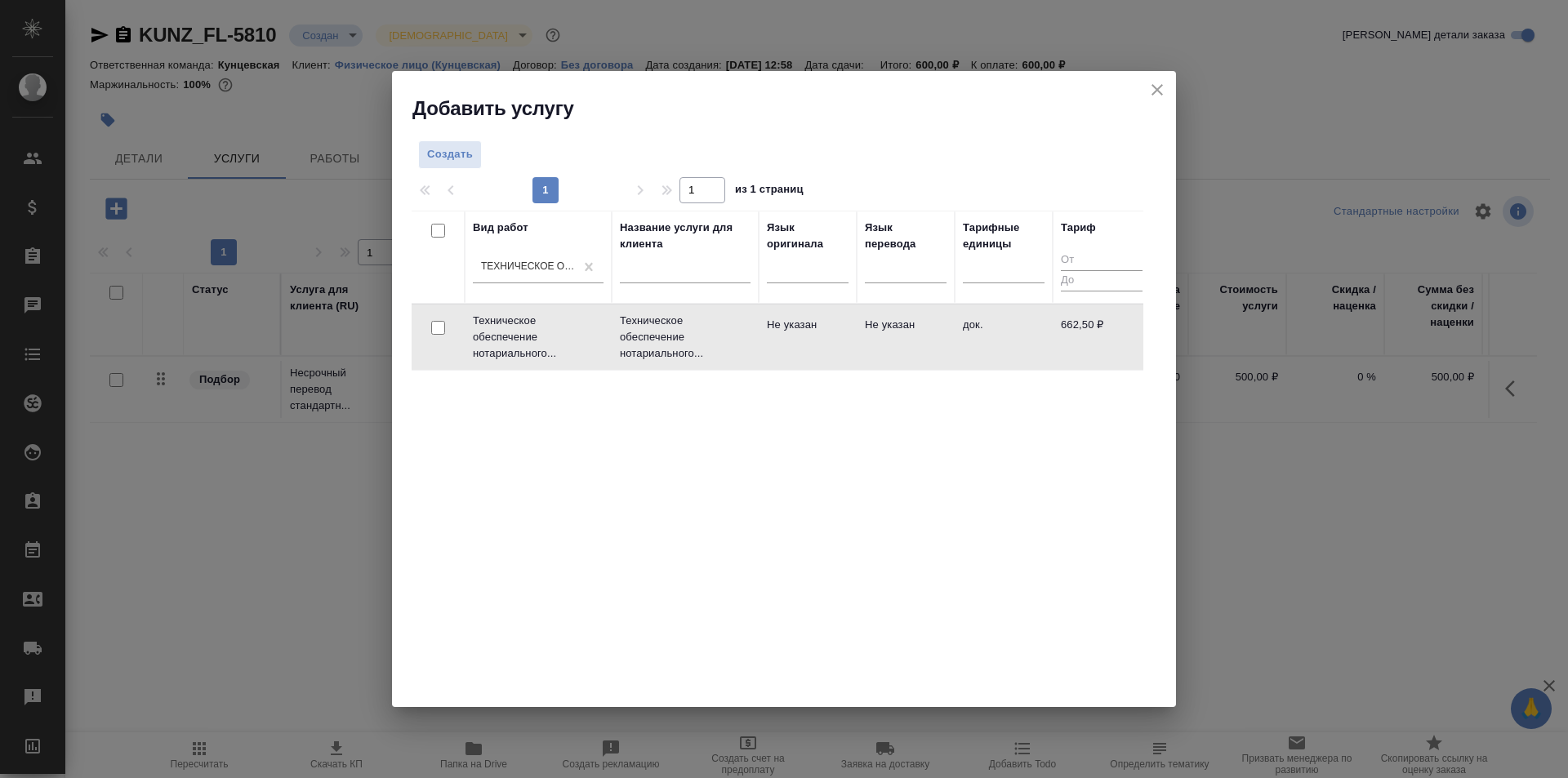
click at [829, 340] on td "Не указан" at bounding box center [807, 338] width 98 height 58
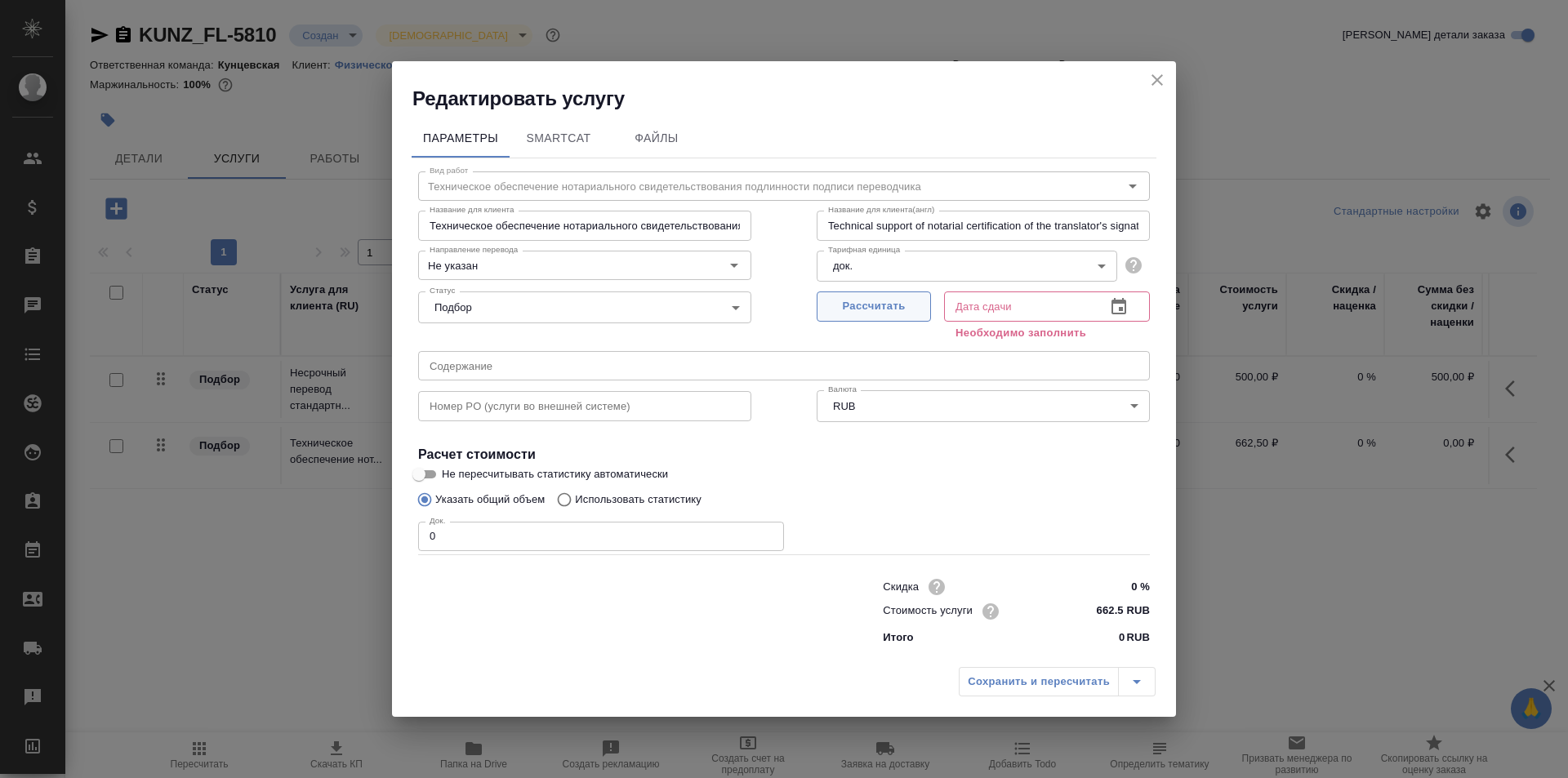
click at [885, 300] on span "Рассчитать" at bounding box center [873, 306] width 96 height 19
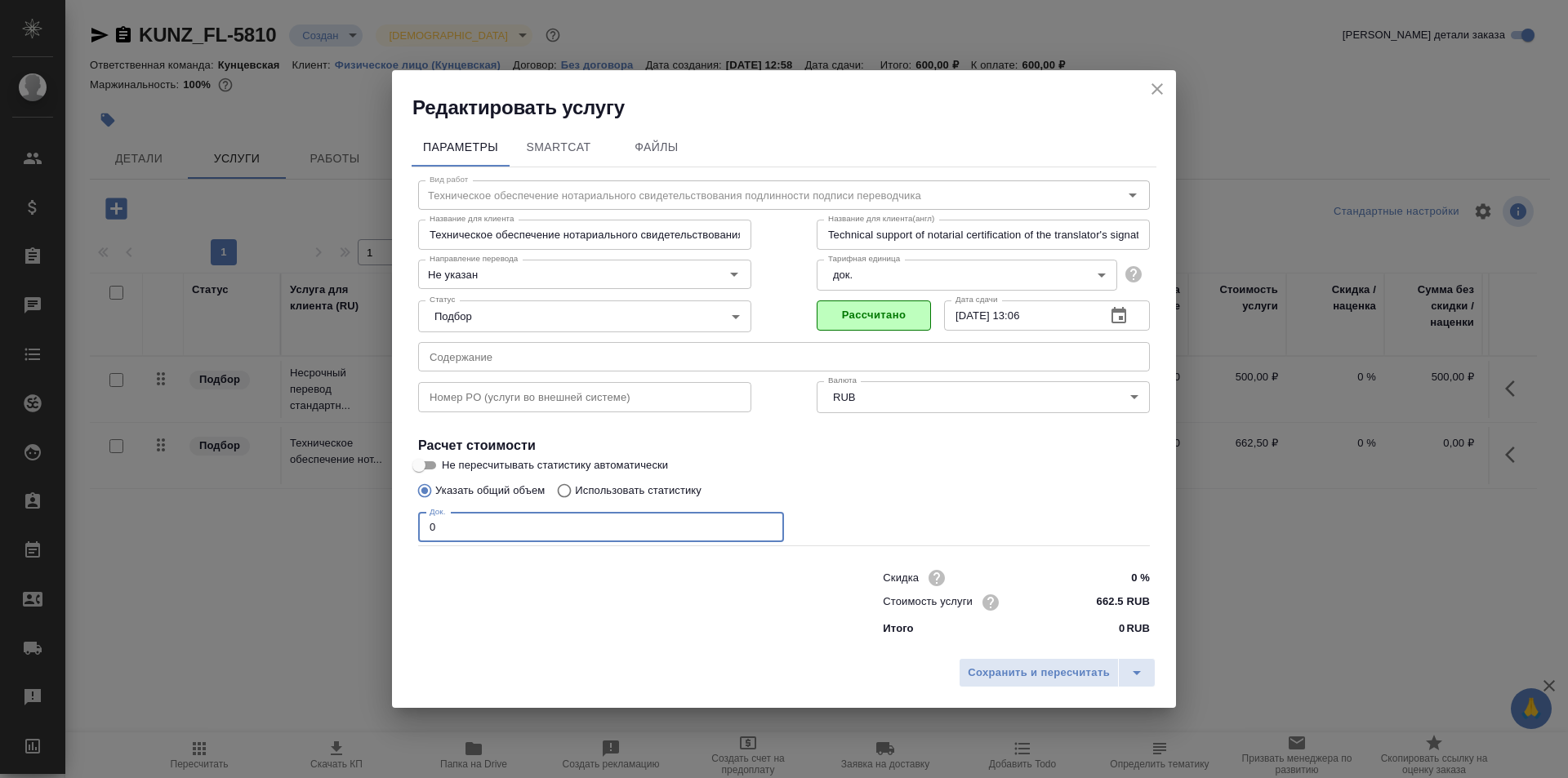
click at [525, 524] on input "0" at bounding box center [601, 528] width 366 height 30
click at [1027, 676] on span "Сохранить и пересчитать" at bounding box center [1038, 673] width 142 height 19
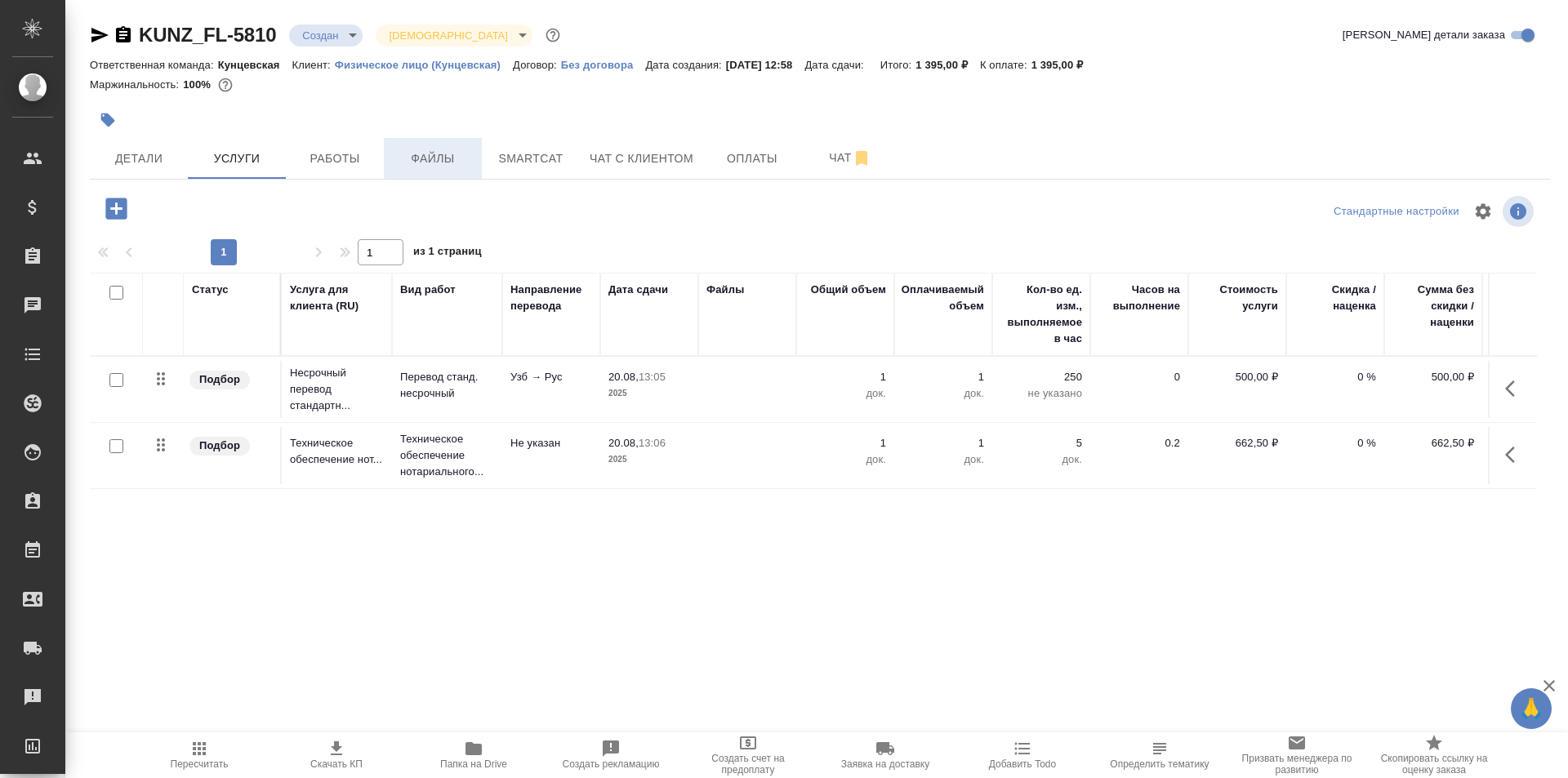
click at [427, 163] on span "Файлы" at bounding box center [432, 159] width 78 height 21
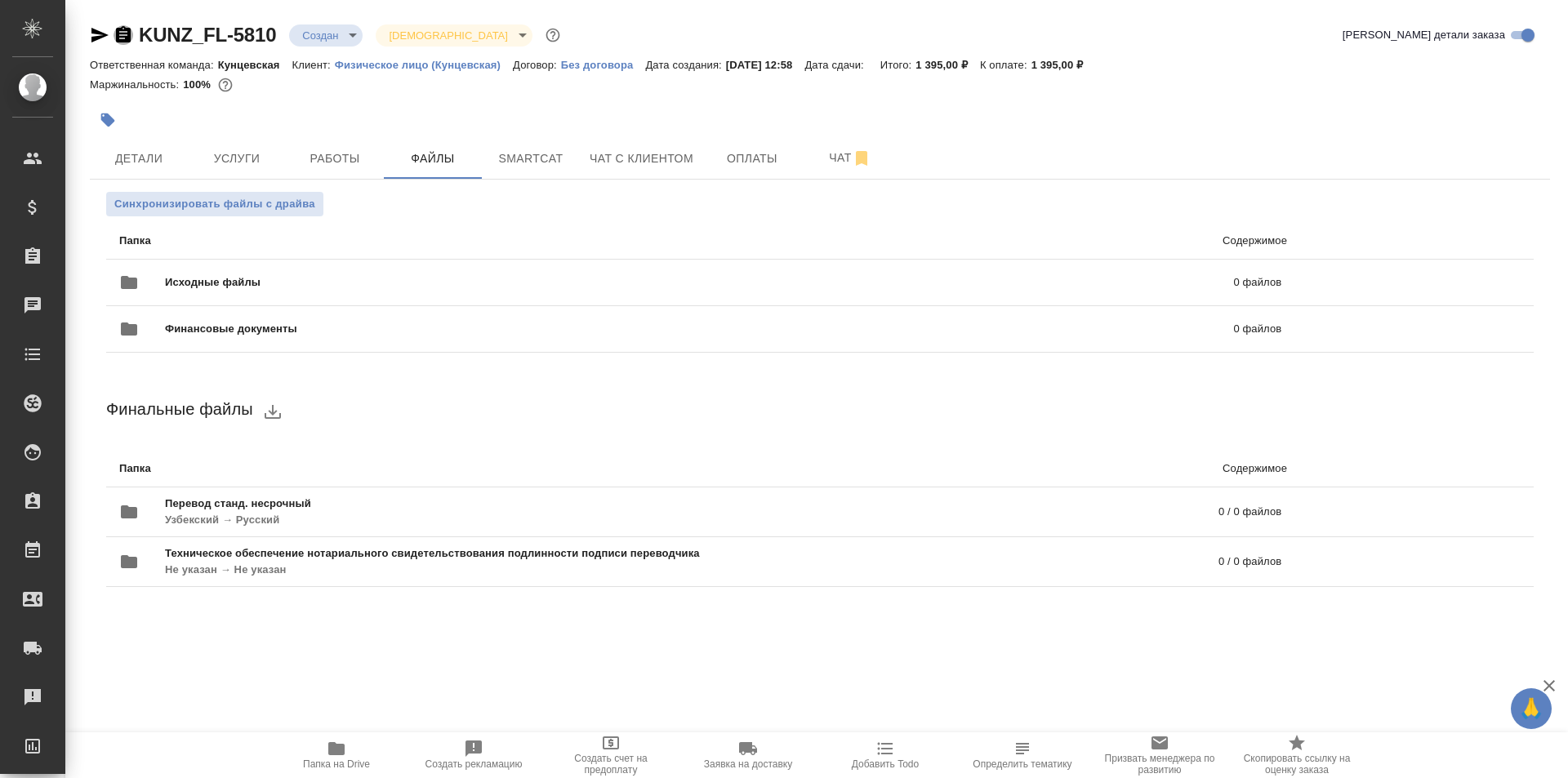
click at [125, 40] on icon "button" at bounding box center [123, 34] width 15 height 16
click at [1467, 276] on icon "uploadFiles" at bounding box center [1461, 282] width 15 height 15
click at [0, 0] on input "uploadFiles" at bounding box center [0, 0] width 0 height 0
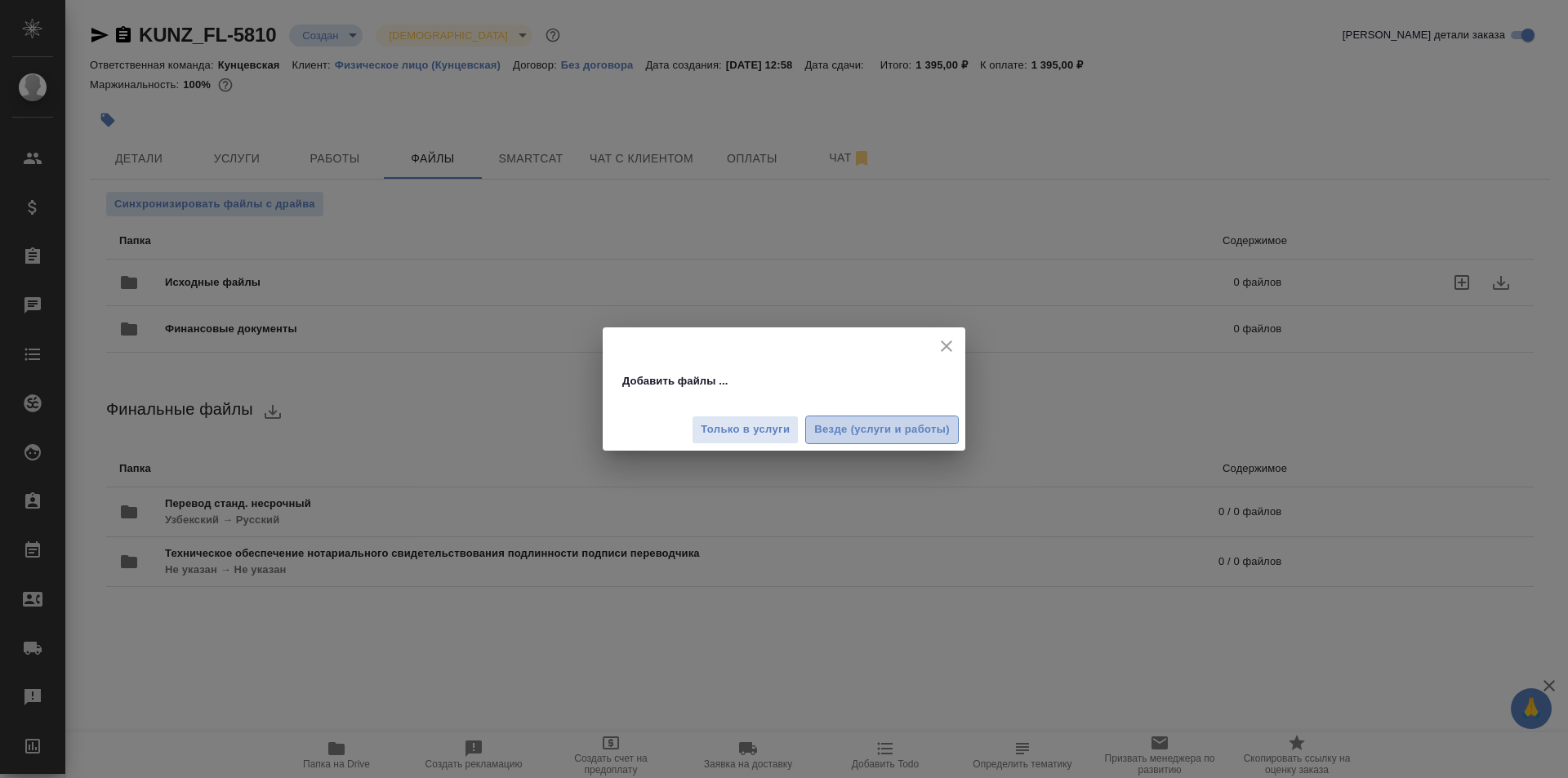
click at [817, 431] on span "Везде (услуги и работы)" at bounding box center [881, 429] width 135 height 19
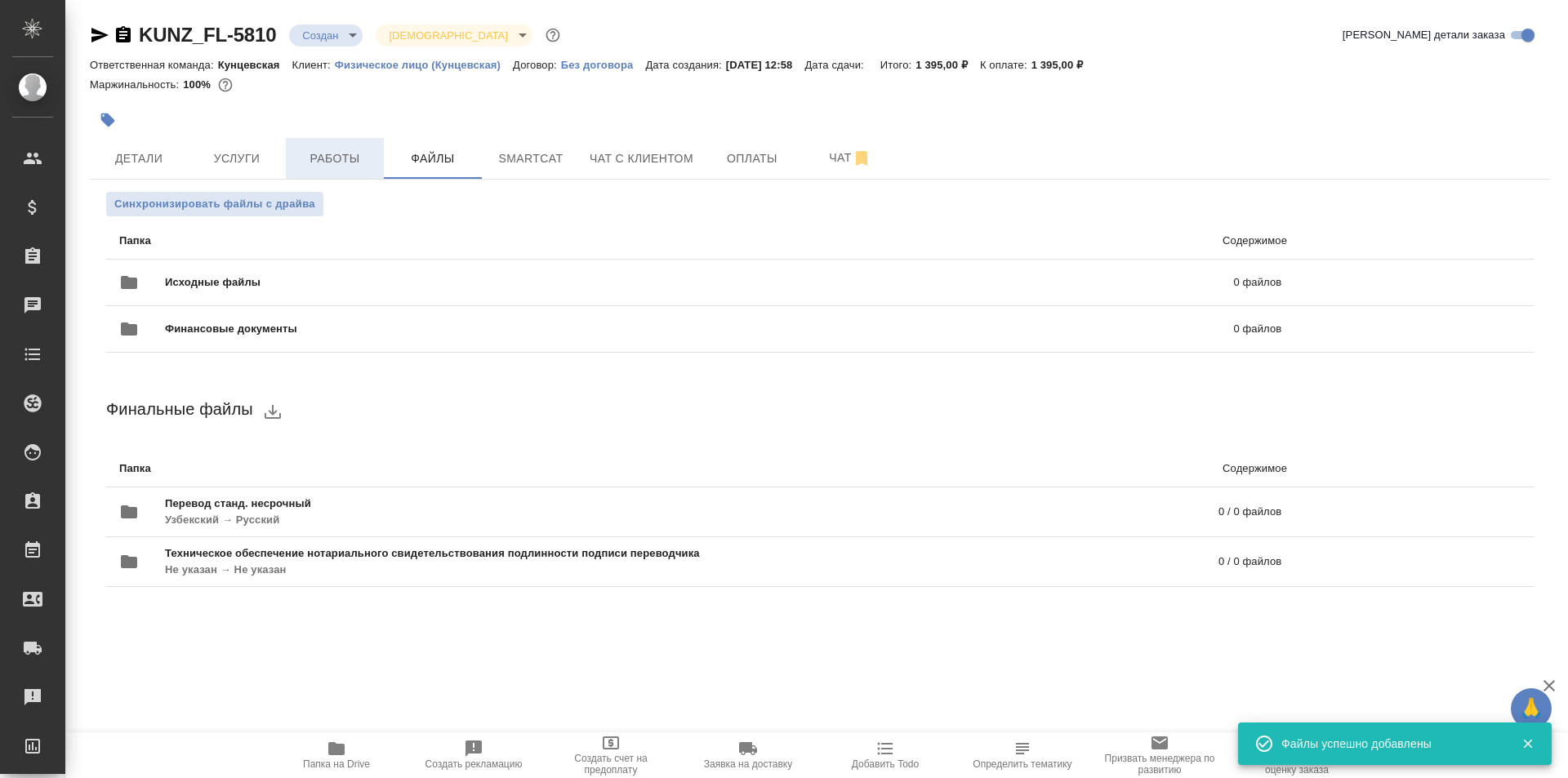
click at [302, 161] on span "Работы" at bounding box center [334, 159] width 78 height 21
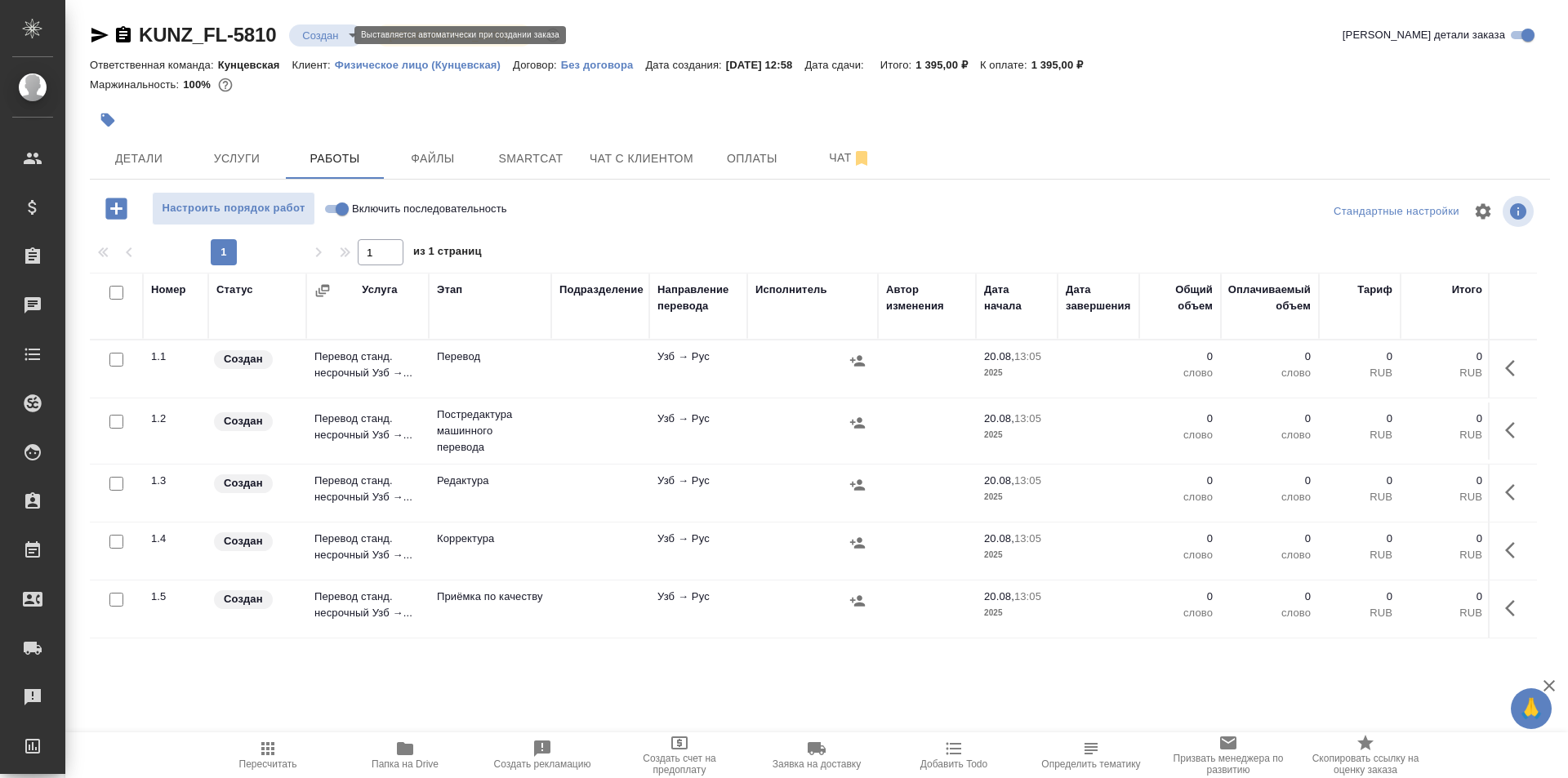
click at [334, 35] on body "🙏 .cls-1 fill:#fff; AWATERA Moskalets Alina Клиенты Спецификации Заказы 0 Чаты …" at bounding box center [784, 389] width 1568 height 778
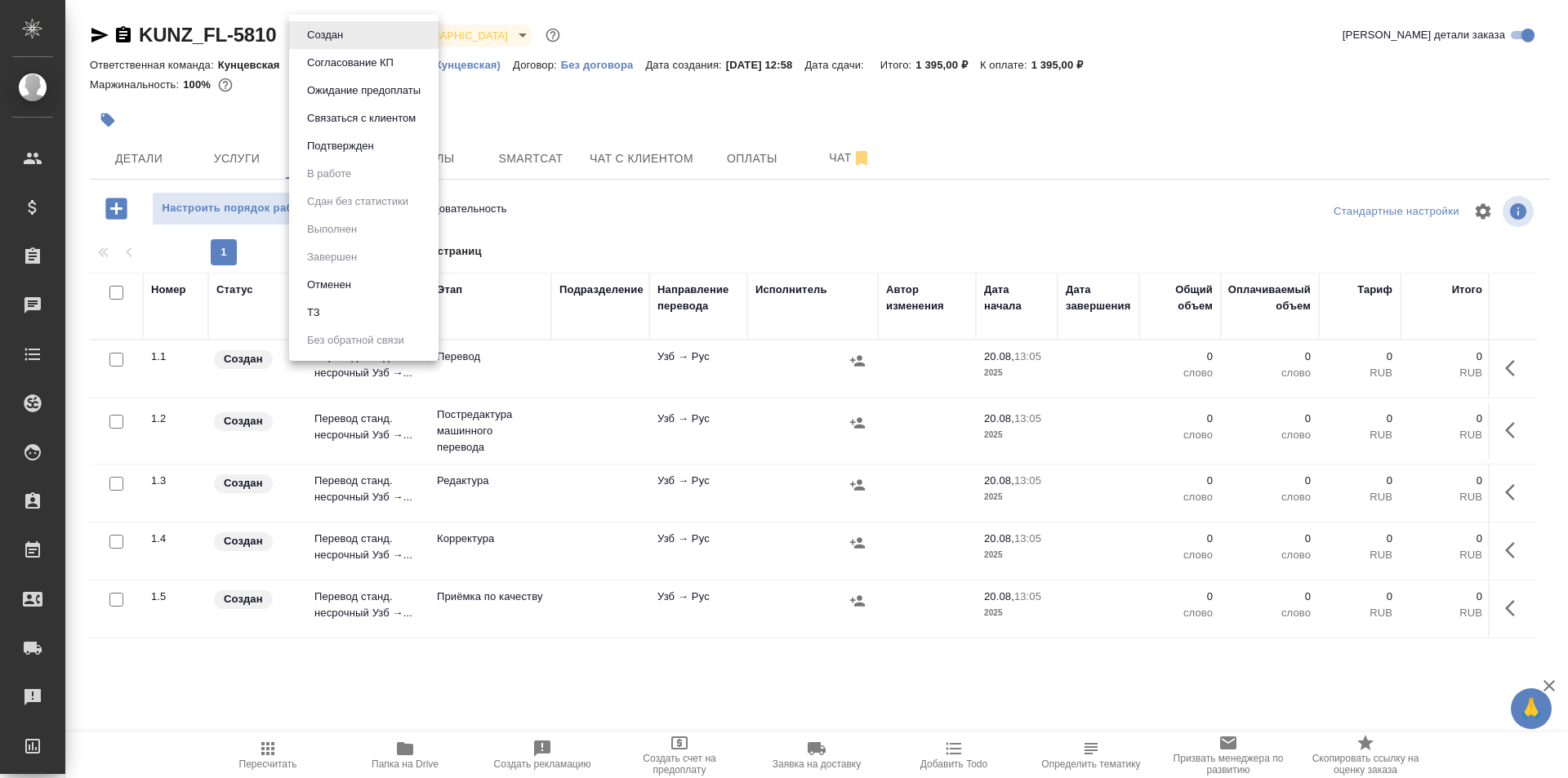
click at [513, 93] on div at bounding box center [784, 389] width 1568 height 778
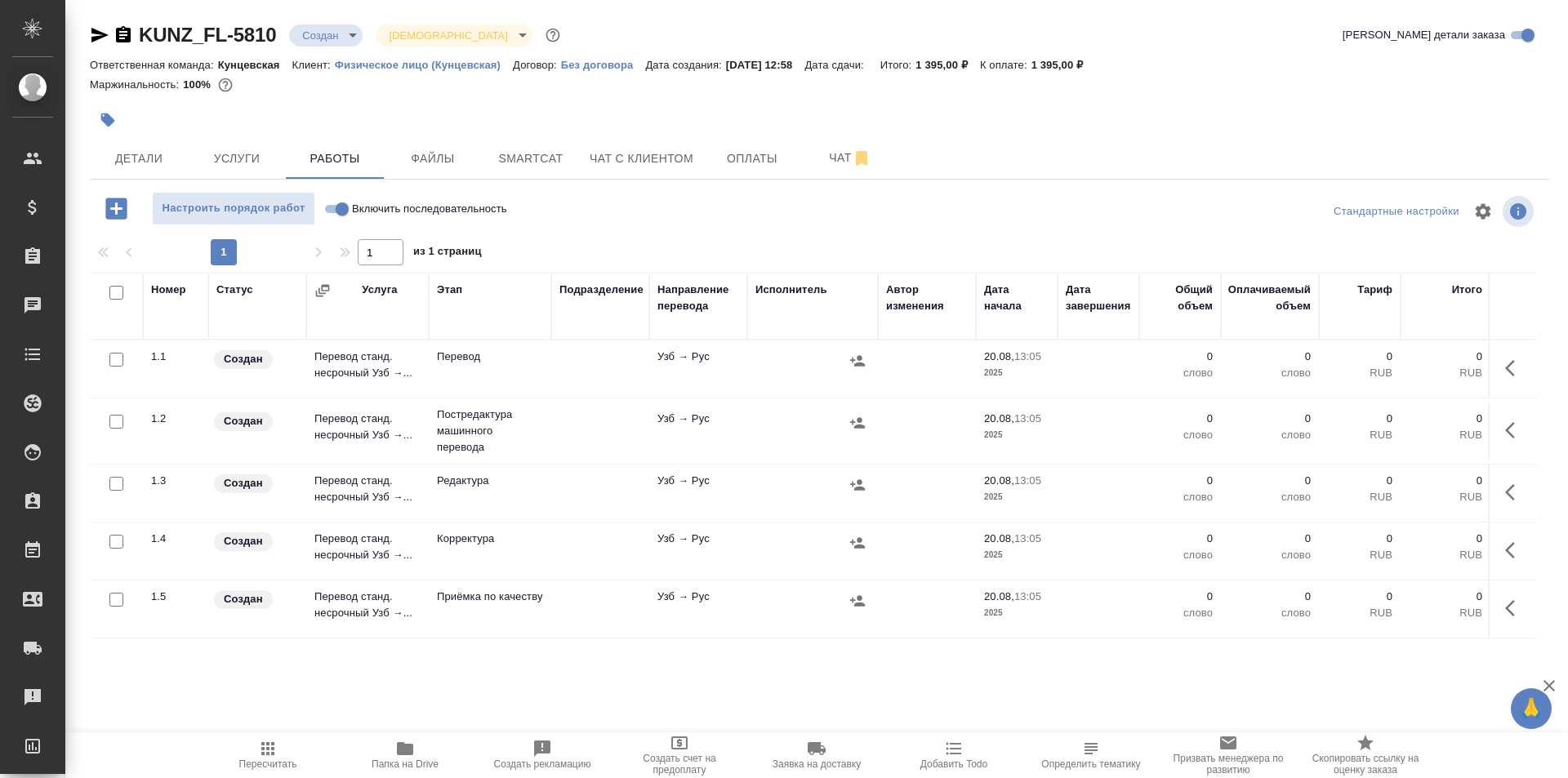
click at [341, 205] on input "Включить последовательность" at bounding box center [342, 209] width 59 height 20
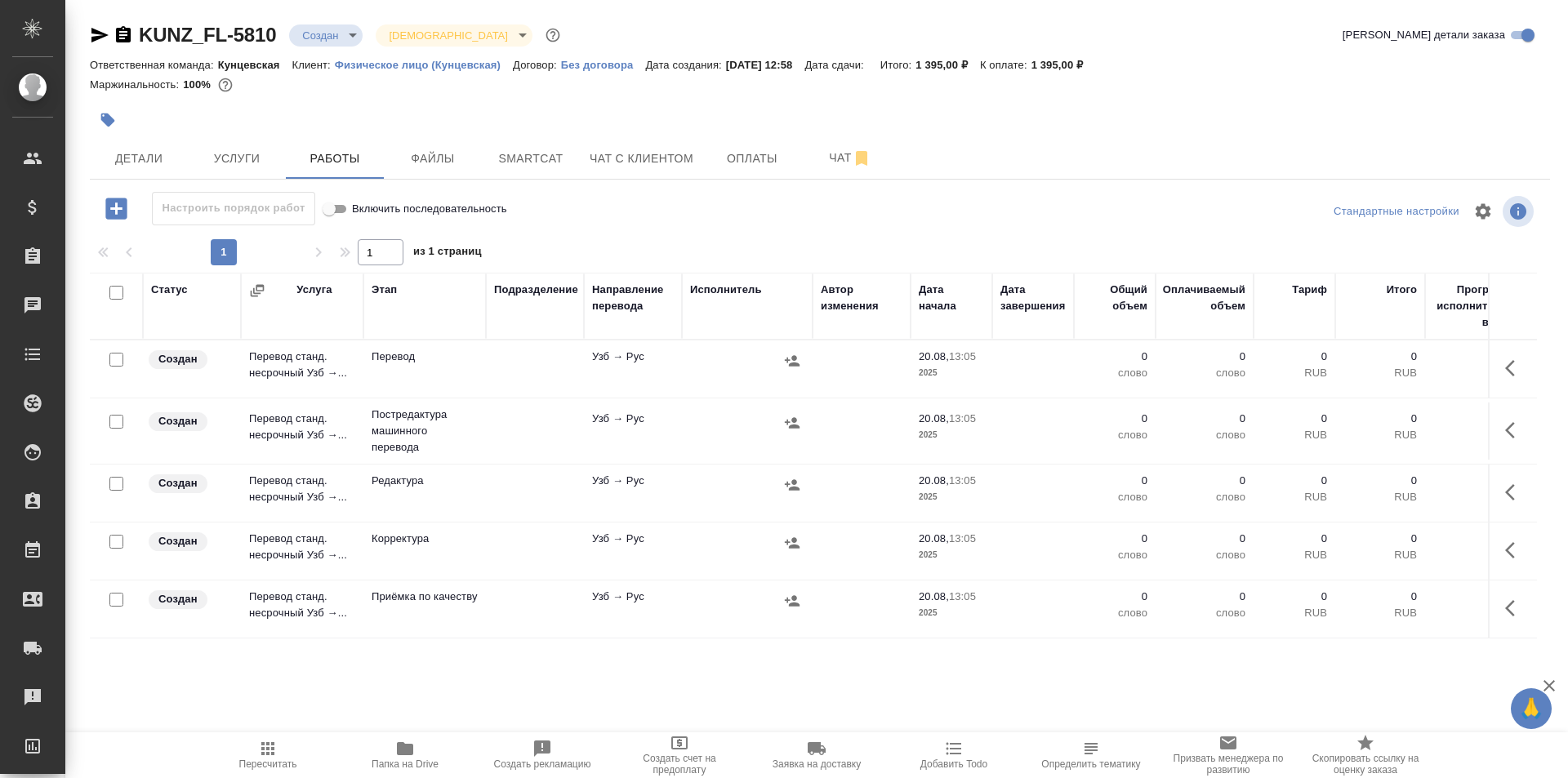
click at [114, 294] on input "checkbox" at bounding box center [116, 293] width 14 height 14
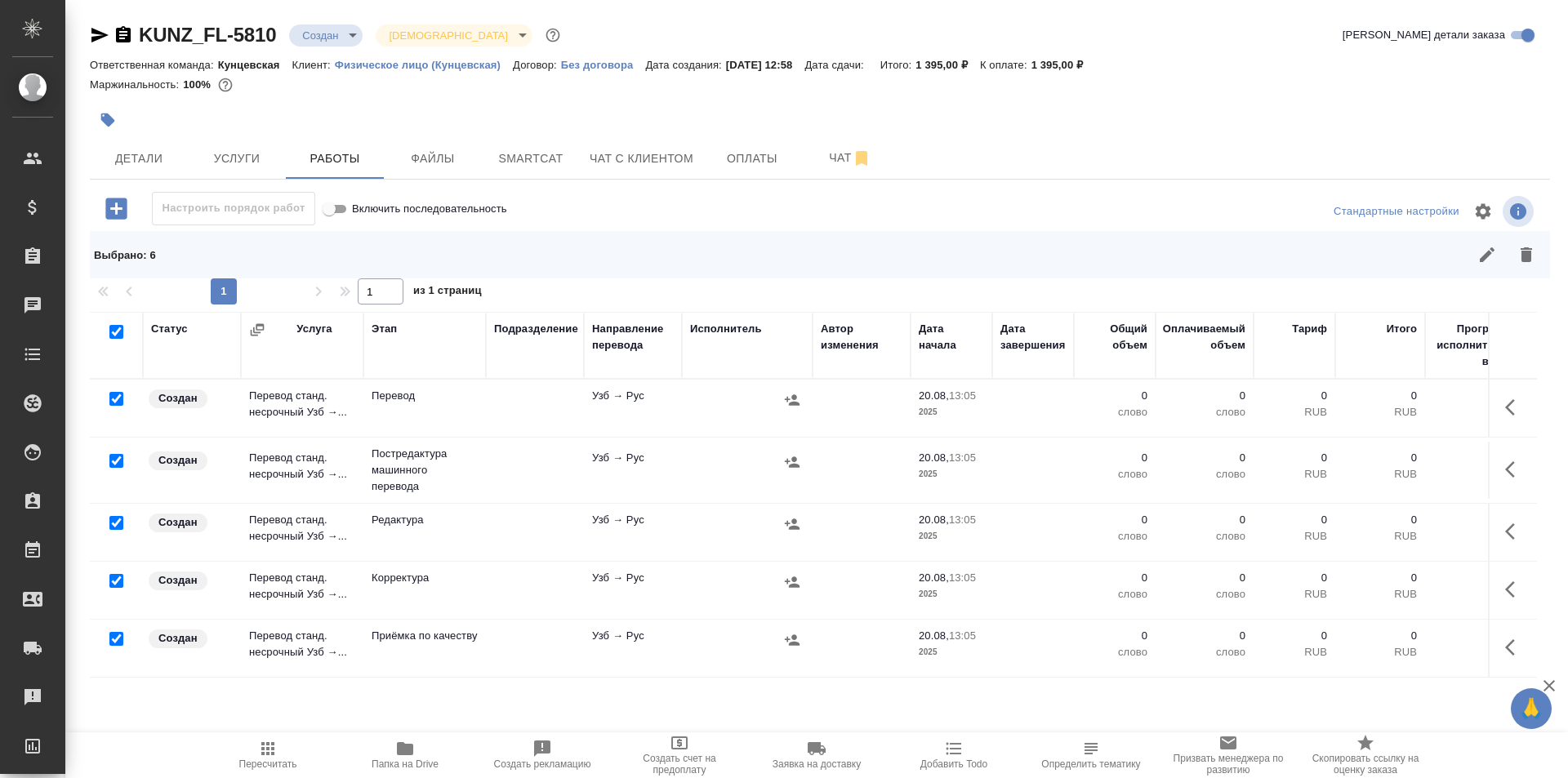
click at [117, 400] on input "checkbox" at bounding box center [116, 398] width 14 height 14
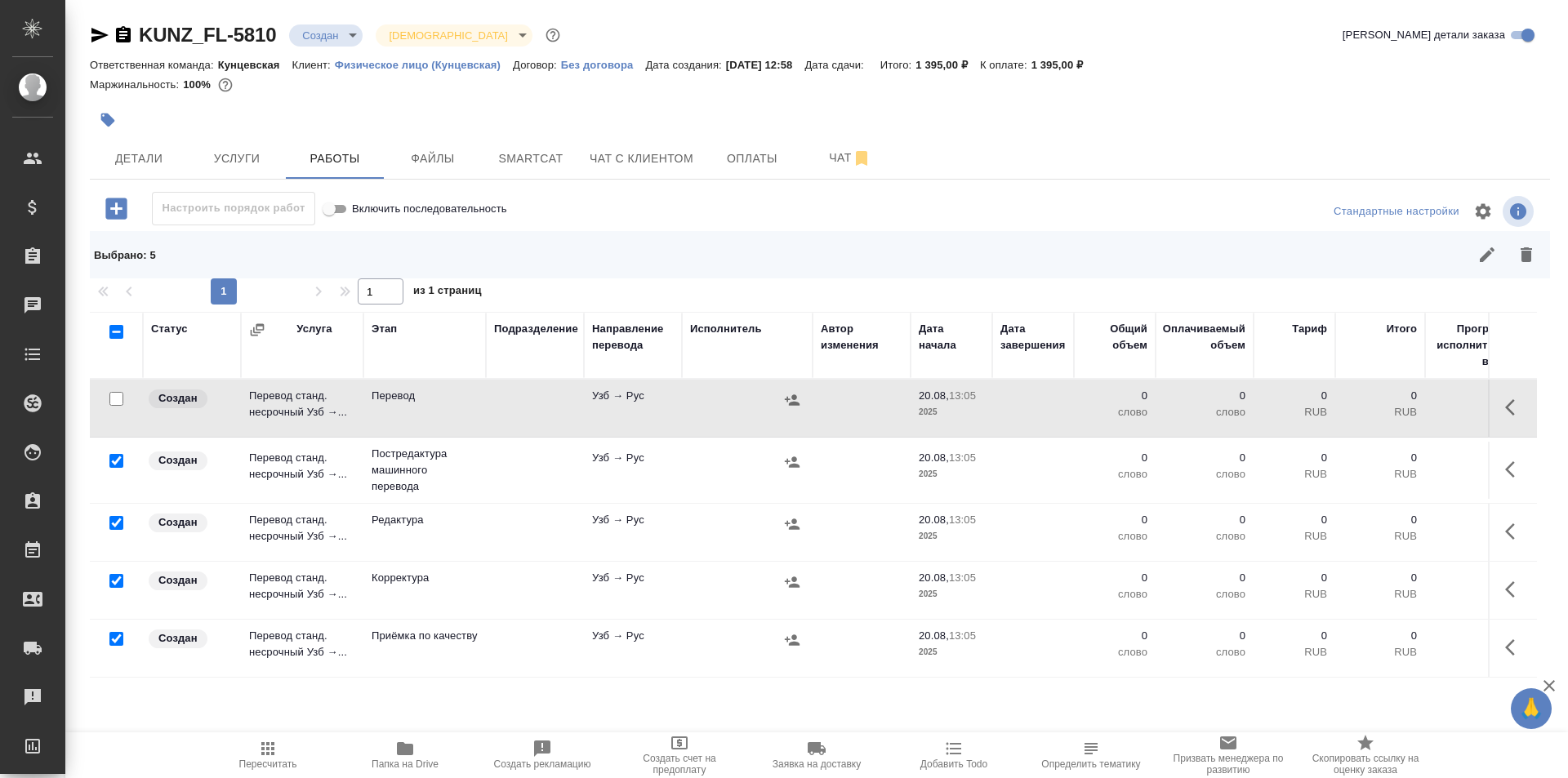
click at [111, 643] on input "checkbox" at bounding box center [116, 639] width 14 height 14
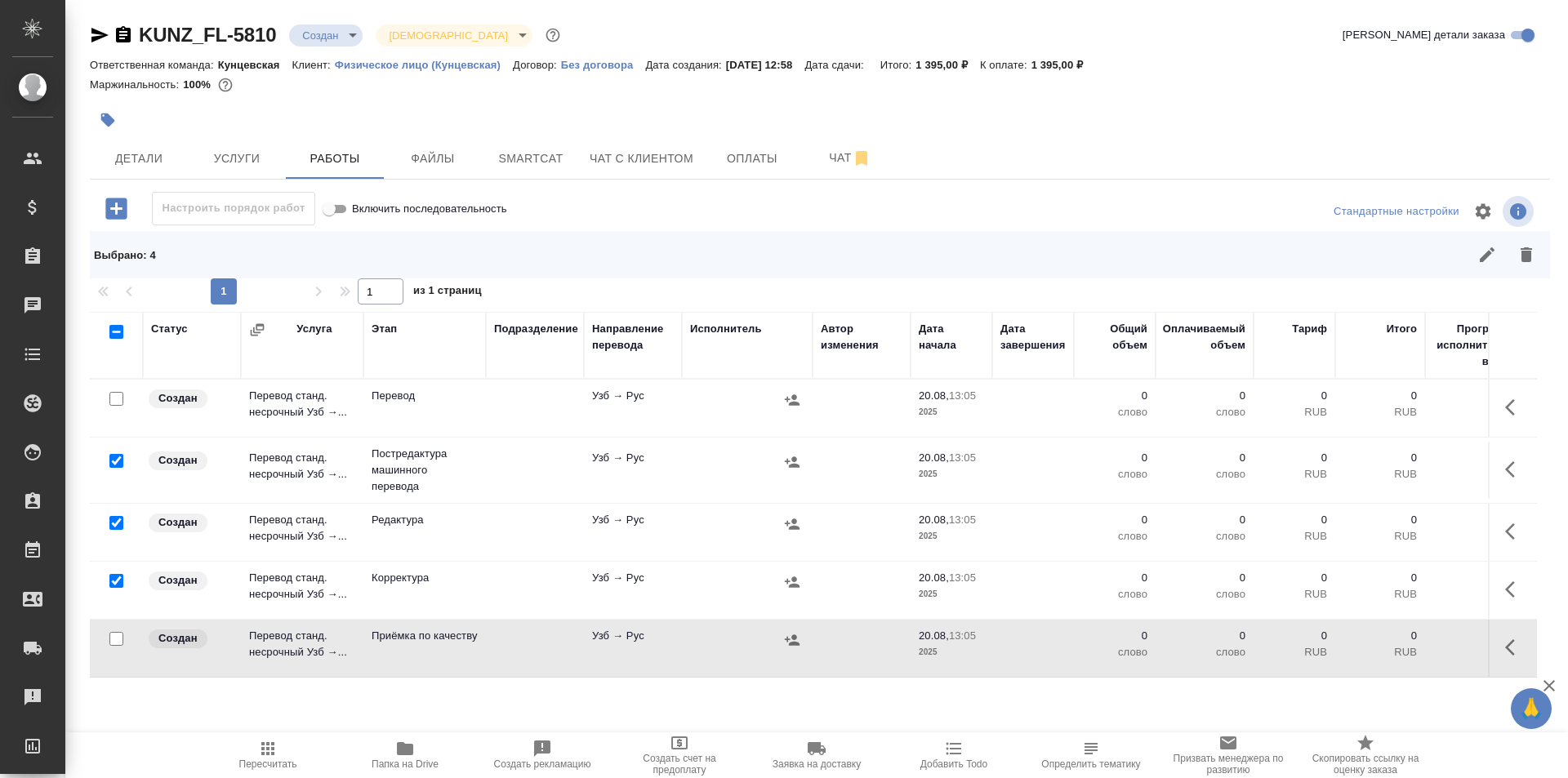
scroll to position [77, 0]
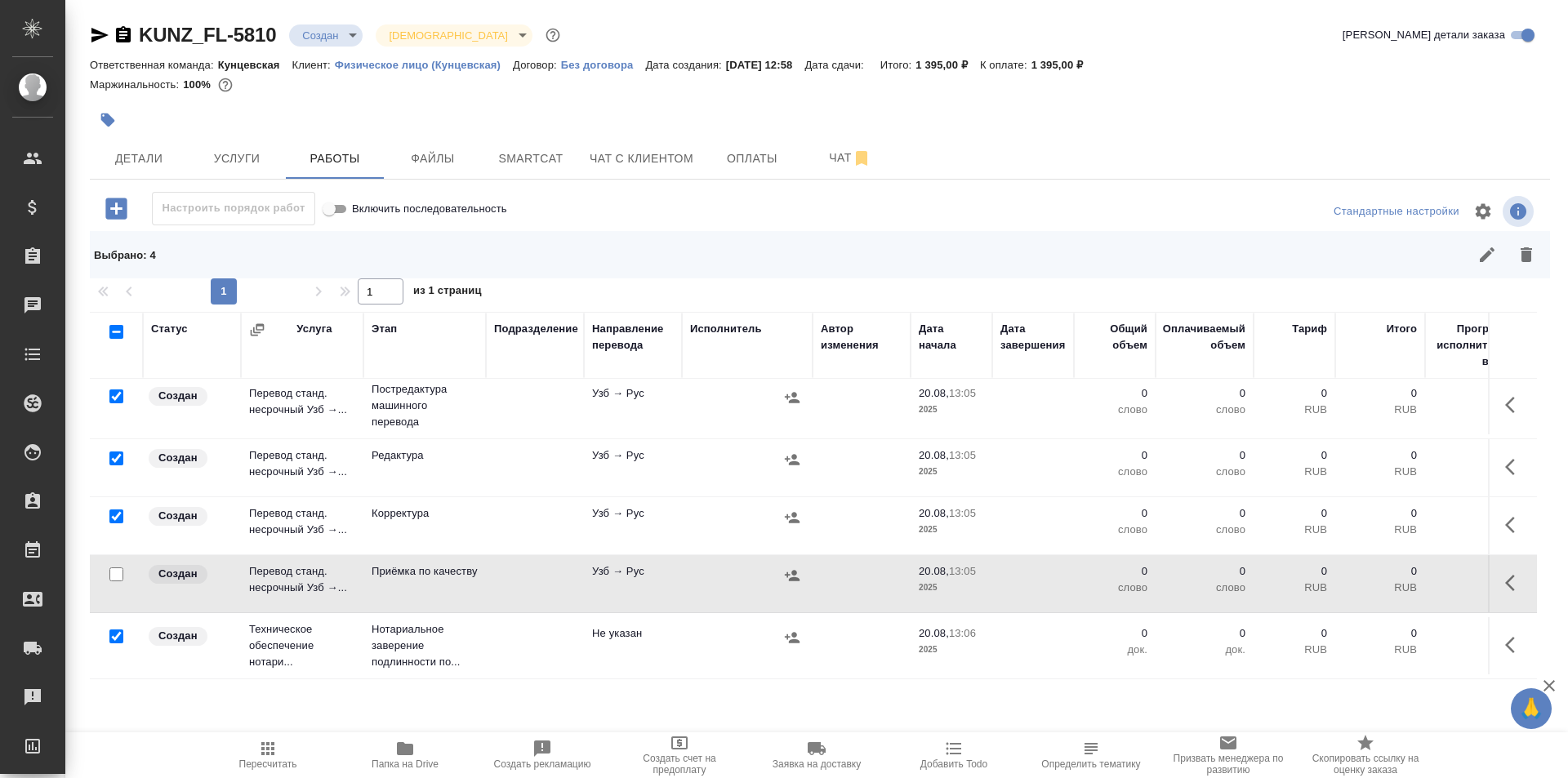
click at [124, 346] on div at bounding box center [116, 334] width 37 height 23
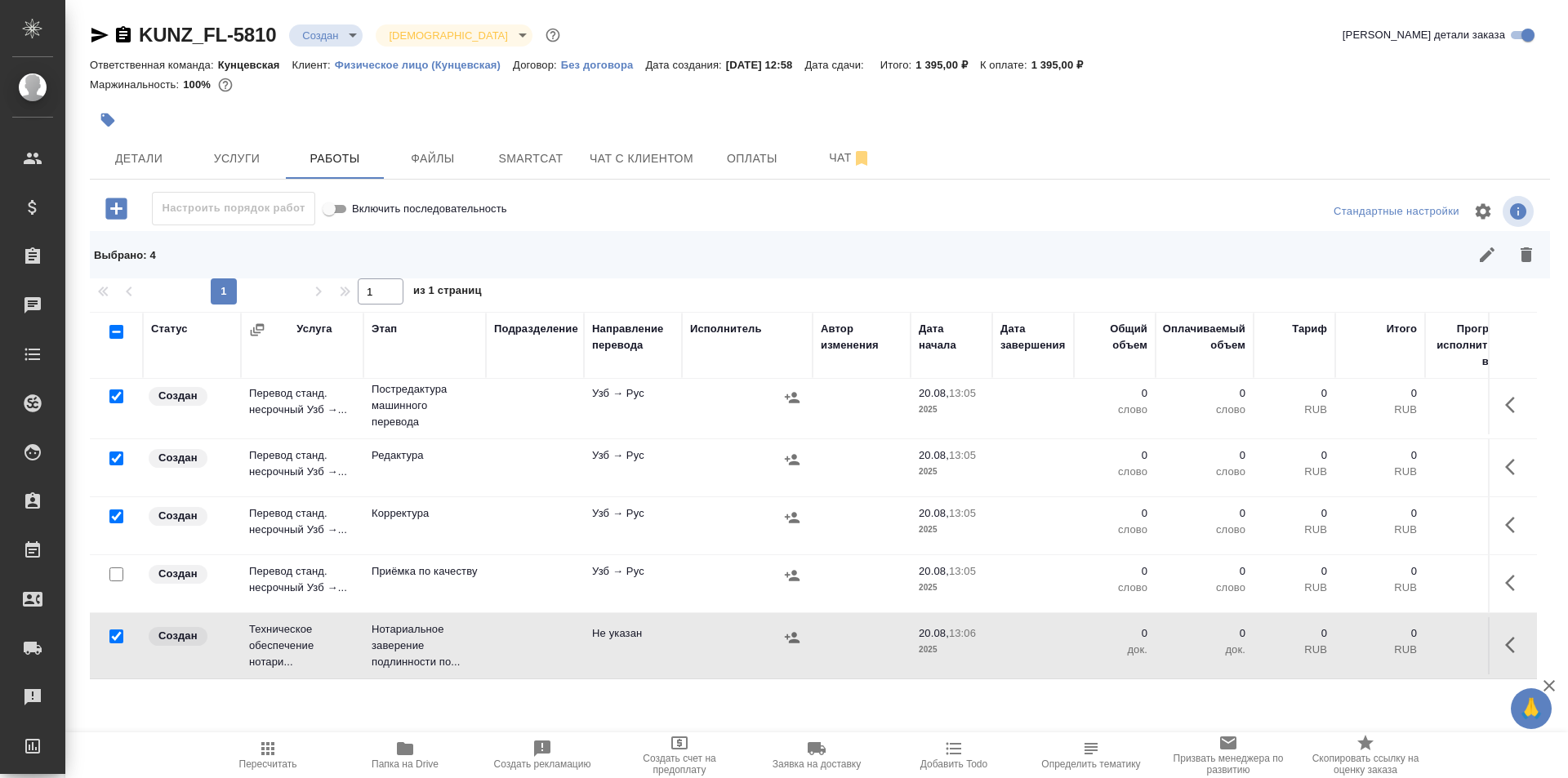
click at [115, 629] on input "checkbox" at bounding box center [116, 636] width 14 height 14
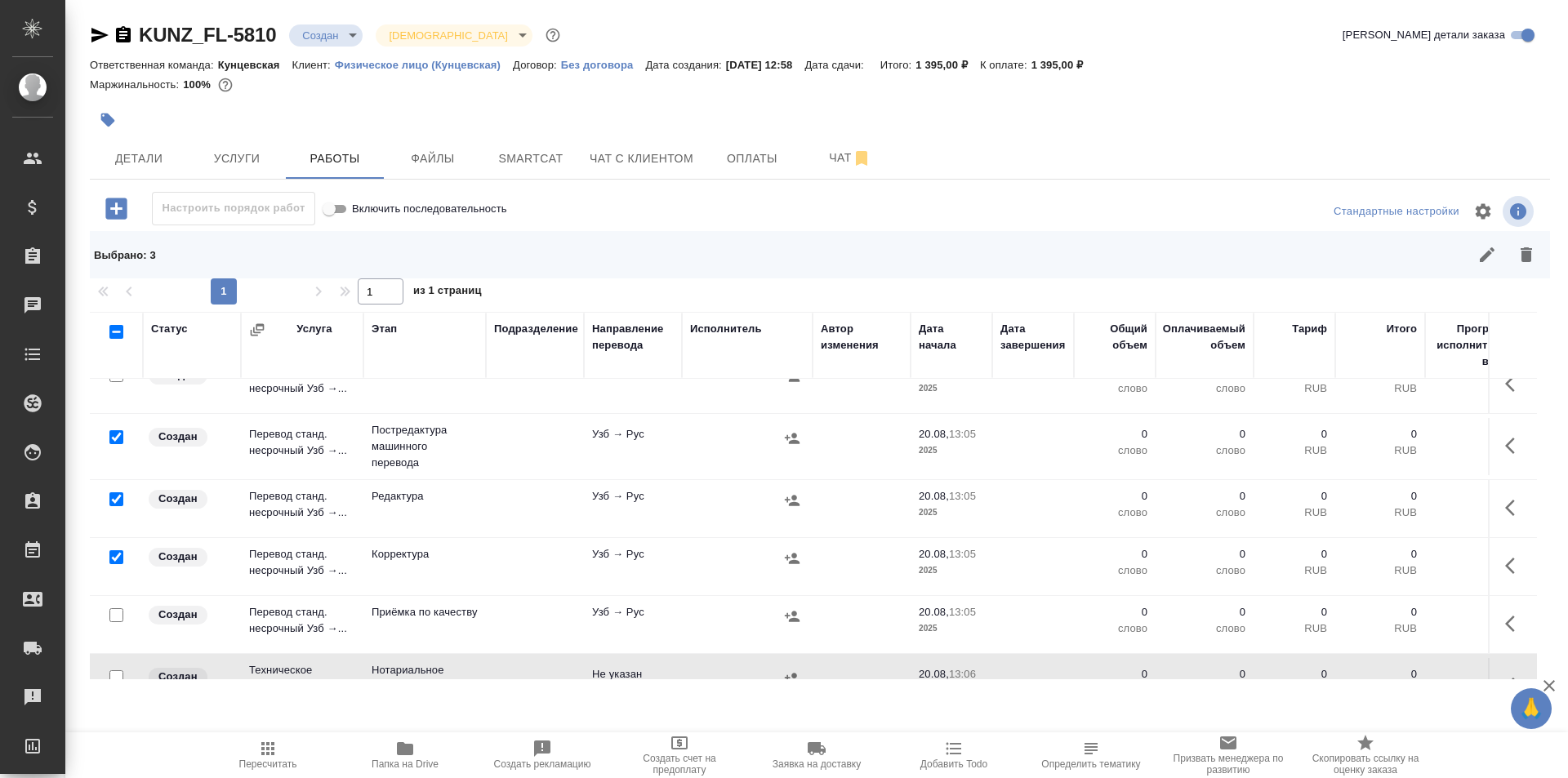
scroll to position [0, 0]
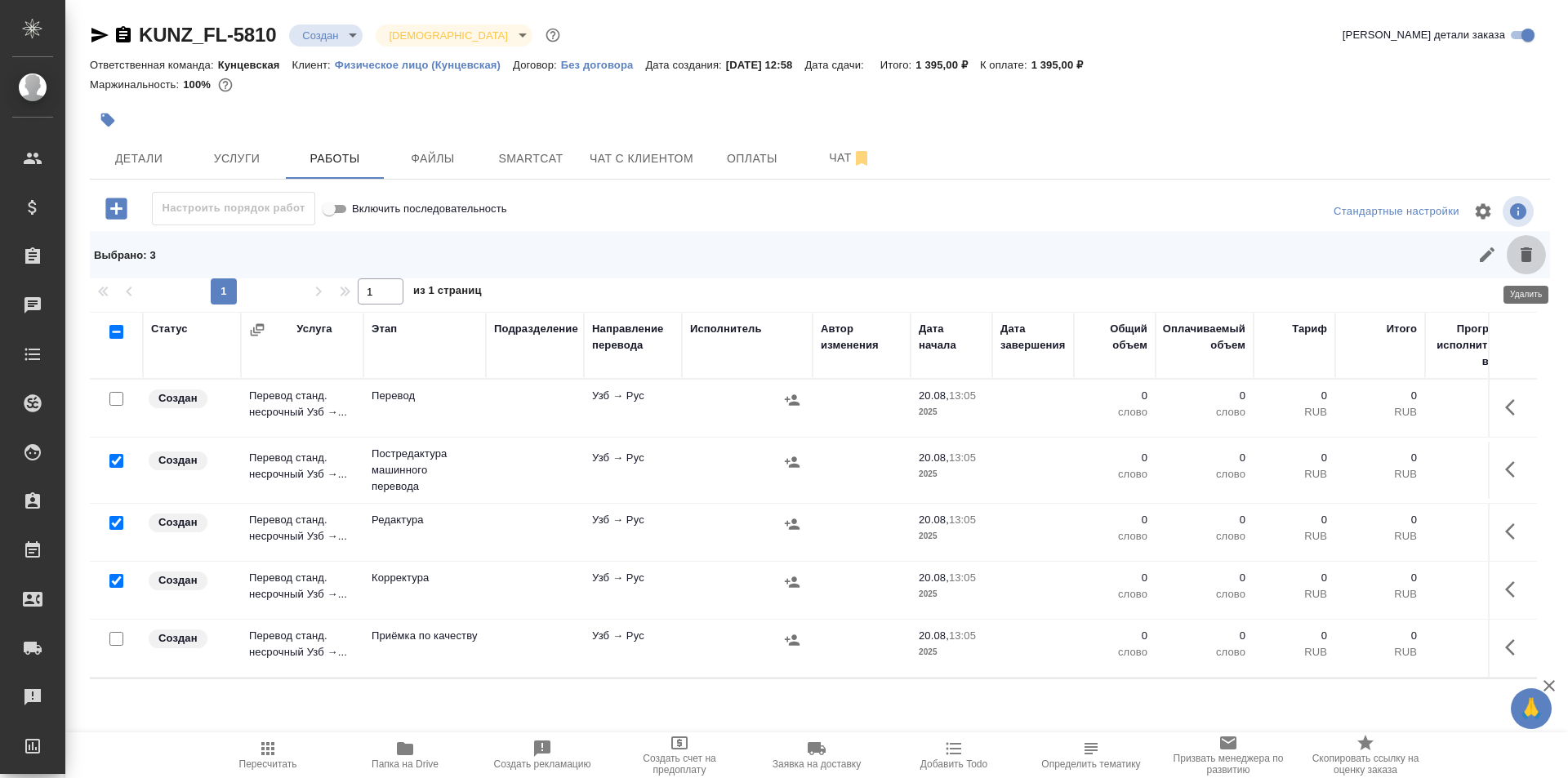
click at [1523, 252] on icon "button" at bounding box center [1526, 254] width 12 height 15
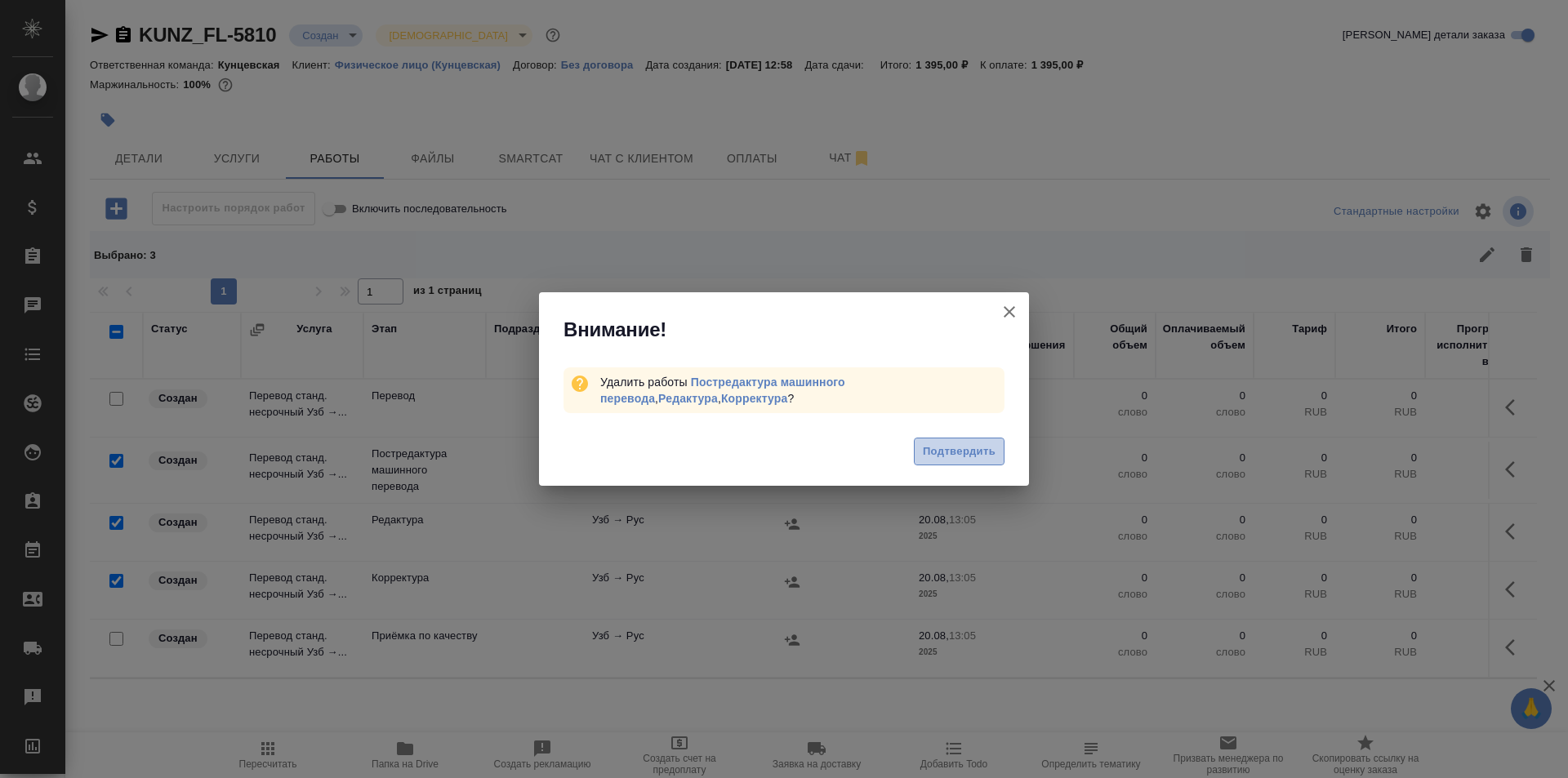
click at [954, 451] on span "Подтвердить" at bounding box center [958, 451] width 73 height 19
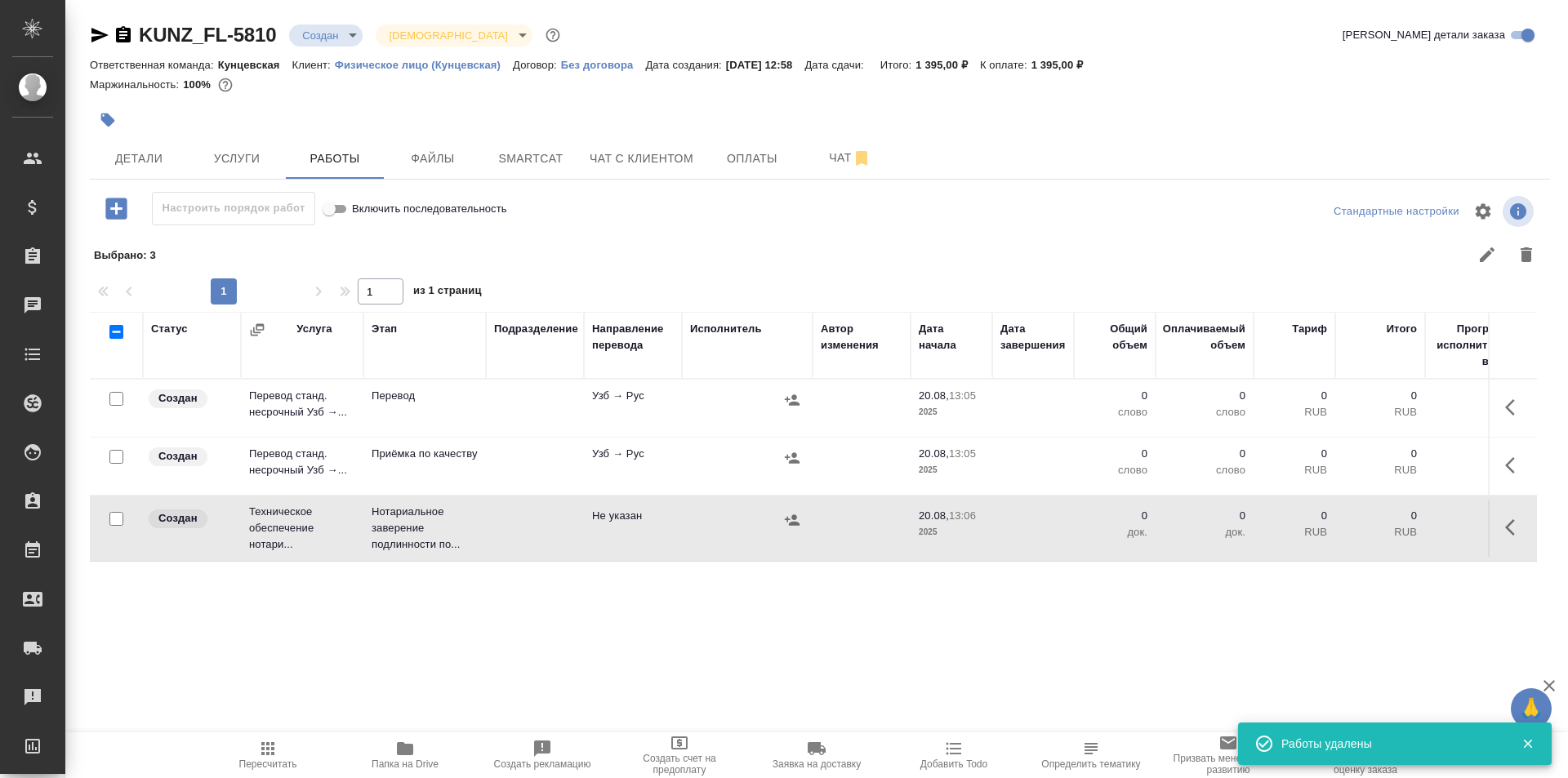
click at [709, 409] on div at bounding box center [746, 399] width 114 height 25
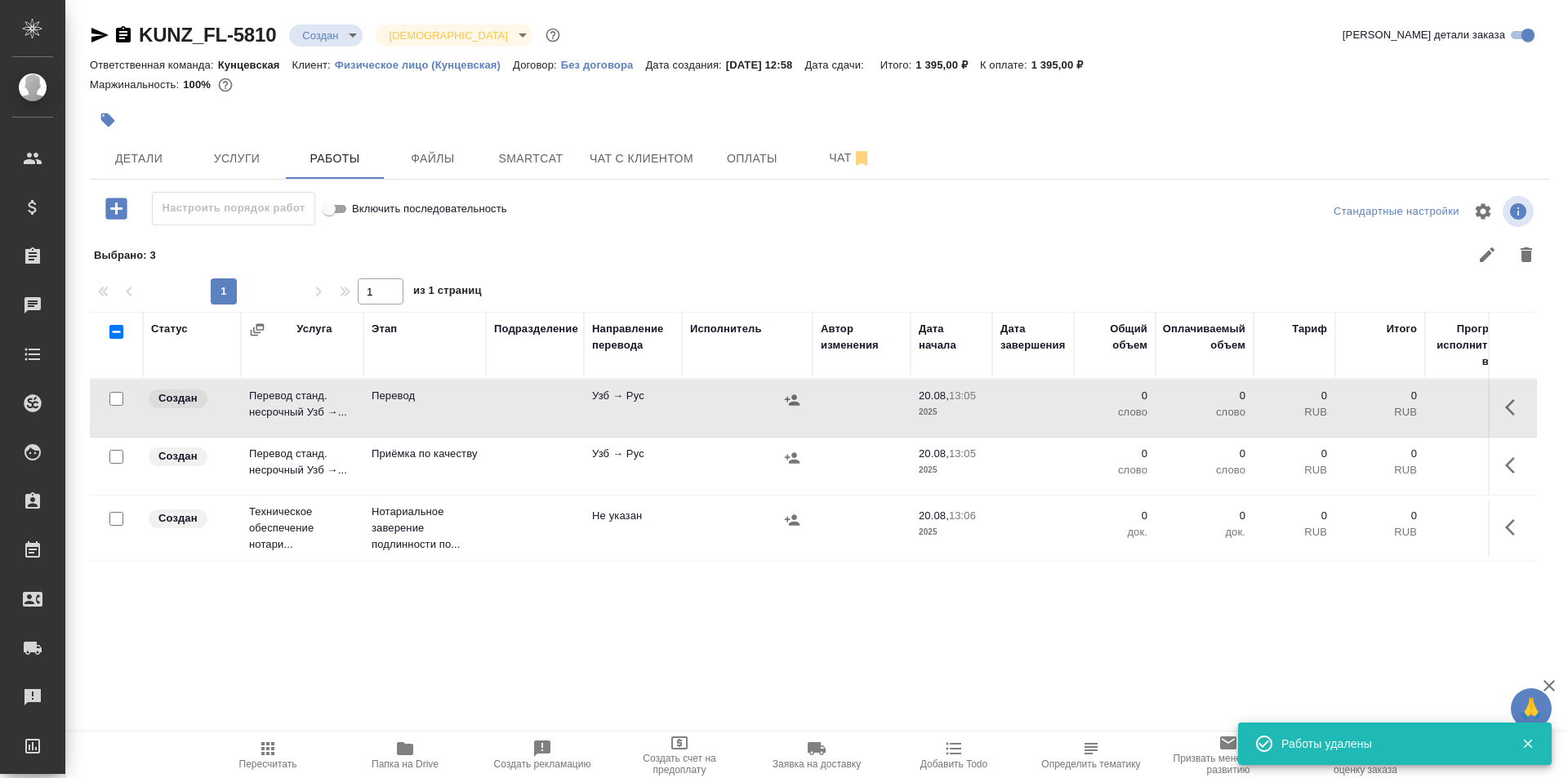
click at [1509, 401] on icon "button" at bounding box center [1514, 407] width 20 height 20
click at [1394, 406] on icon "button" at bounding box center [1394, 407] width 15 height 15
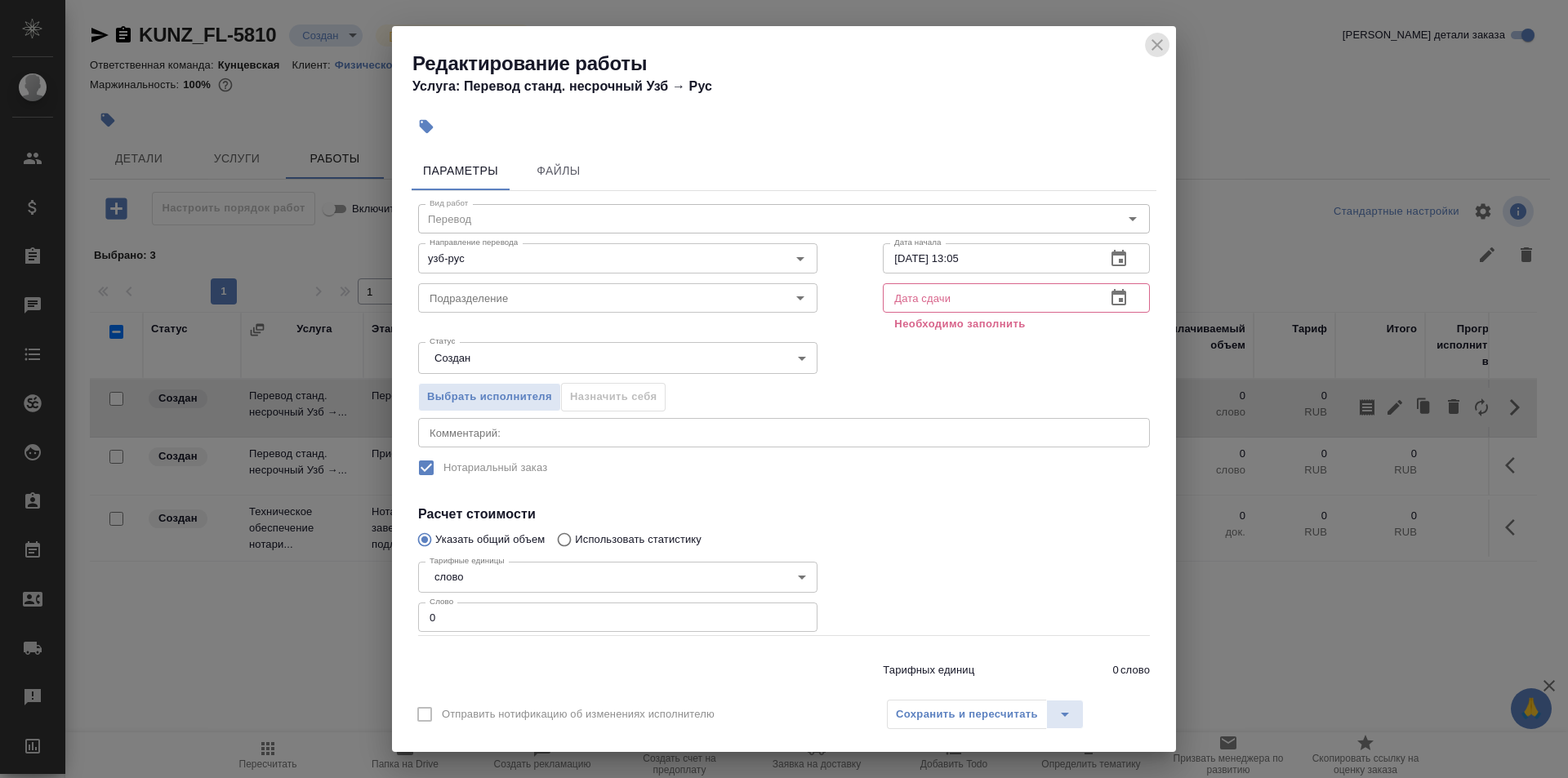
click at [1161, 43] on icon "close" at bounding box center [1158, 45] width 12 height 12
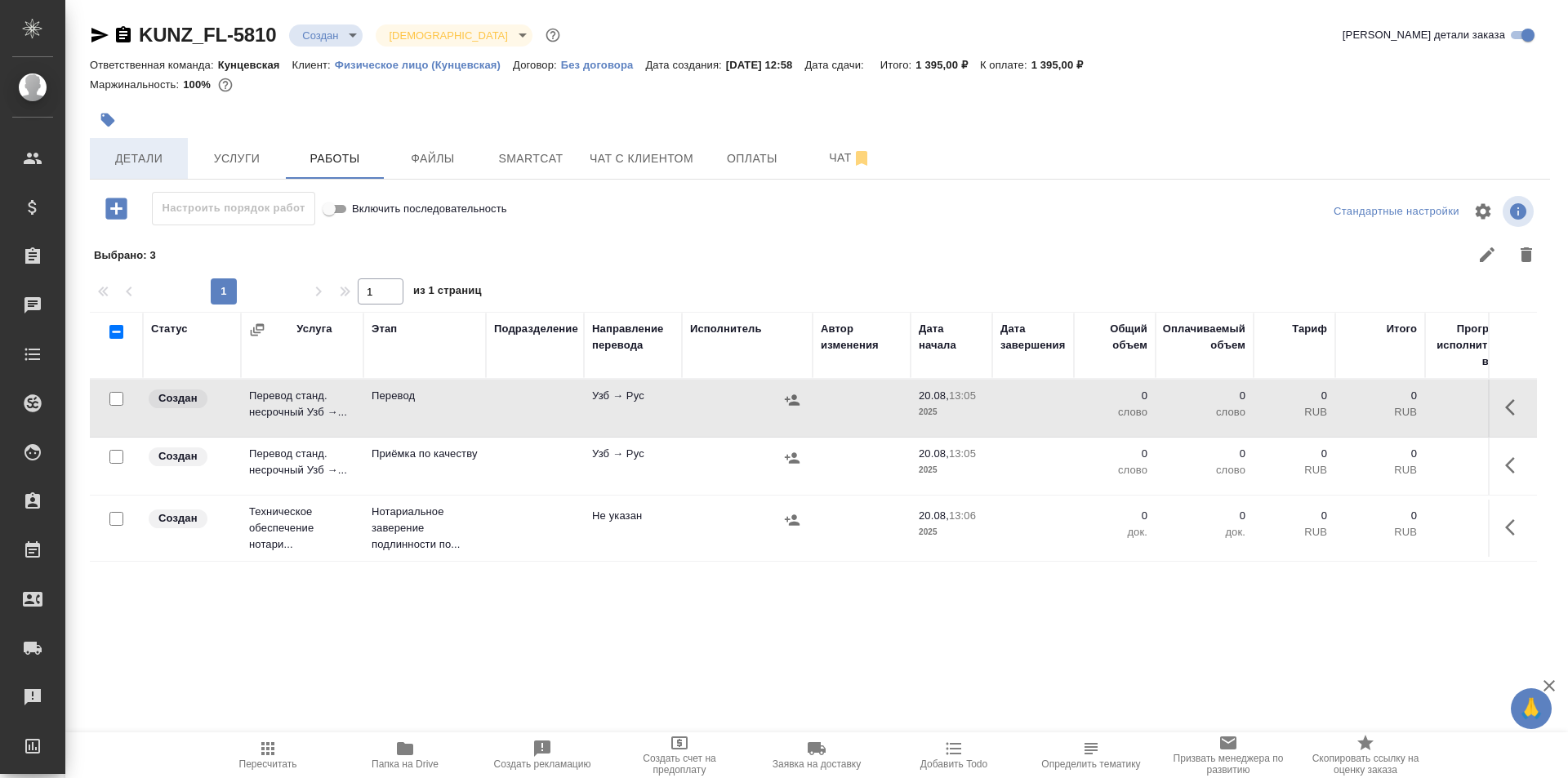
click at [129, 168] on span "Детали" at bounding box center [138, 159] width 78 height 21
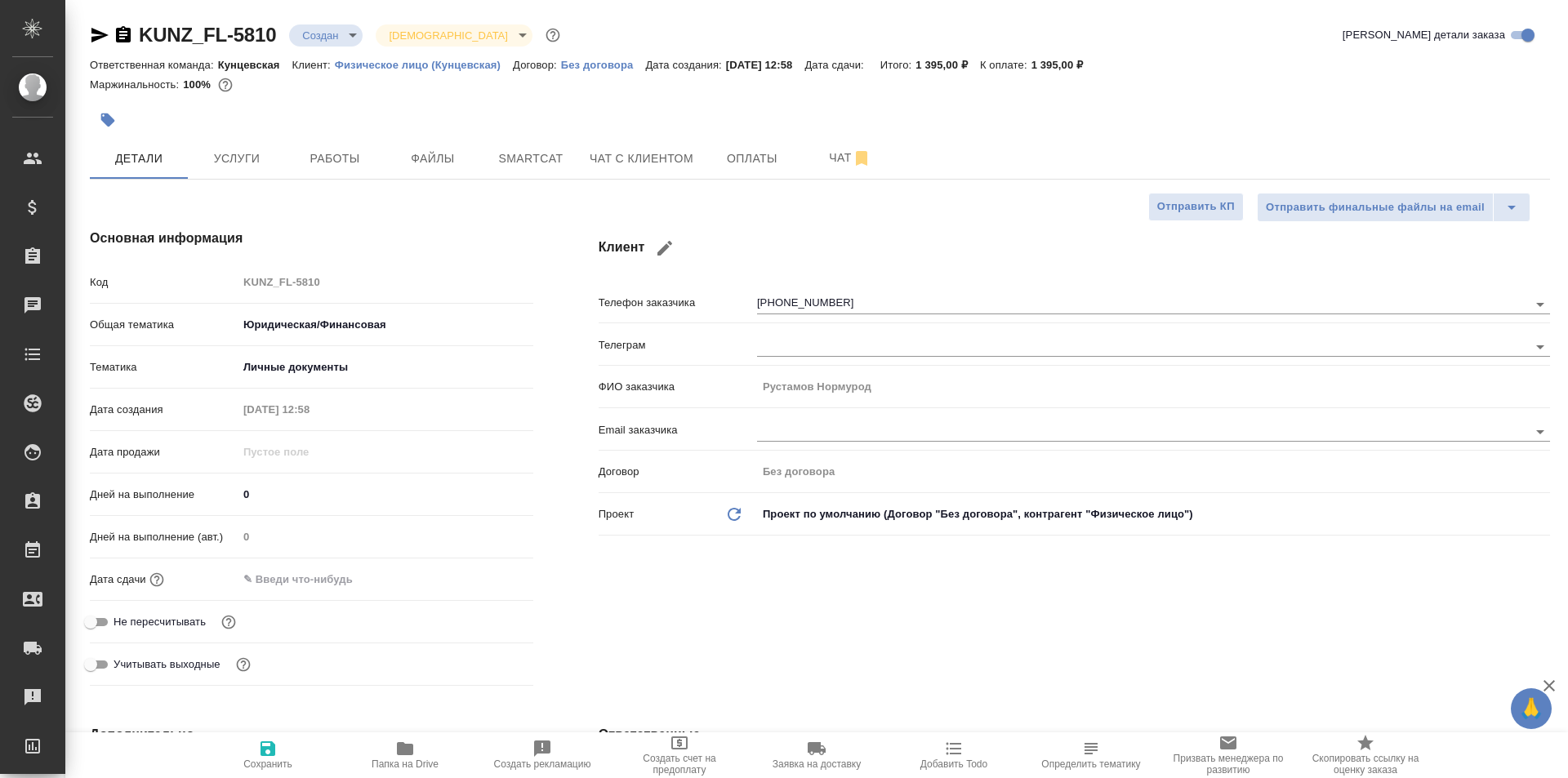
click at [296, 584] on input "text" at bounding box center [309, 579] width 143 height 24
click at [479, 583] on icon "button" at bounding box center [486, 578] width 20 height 20
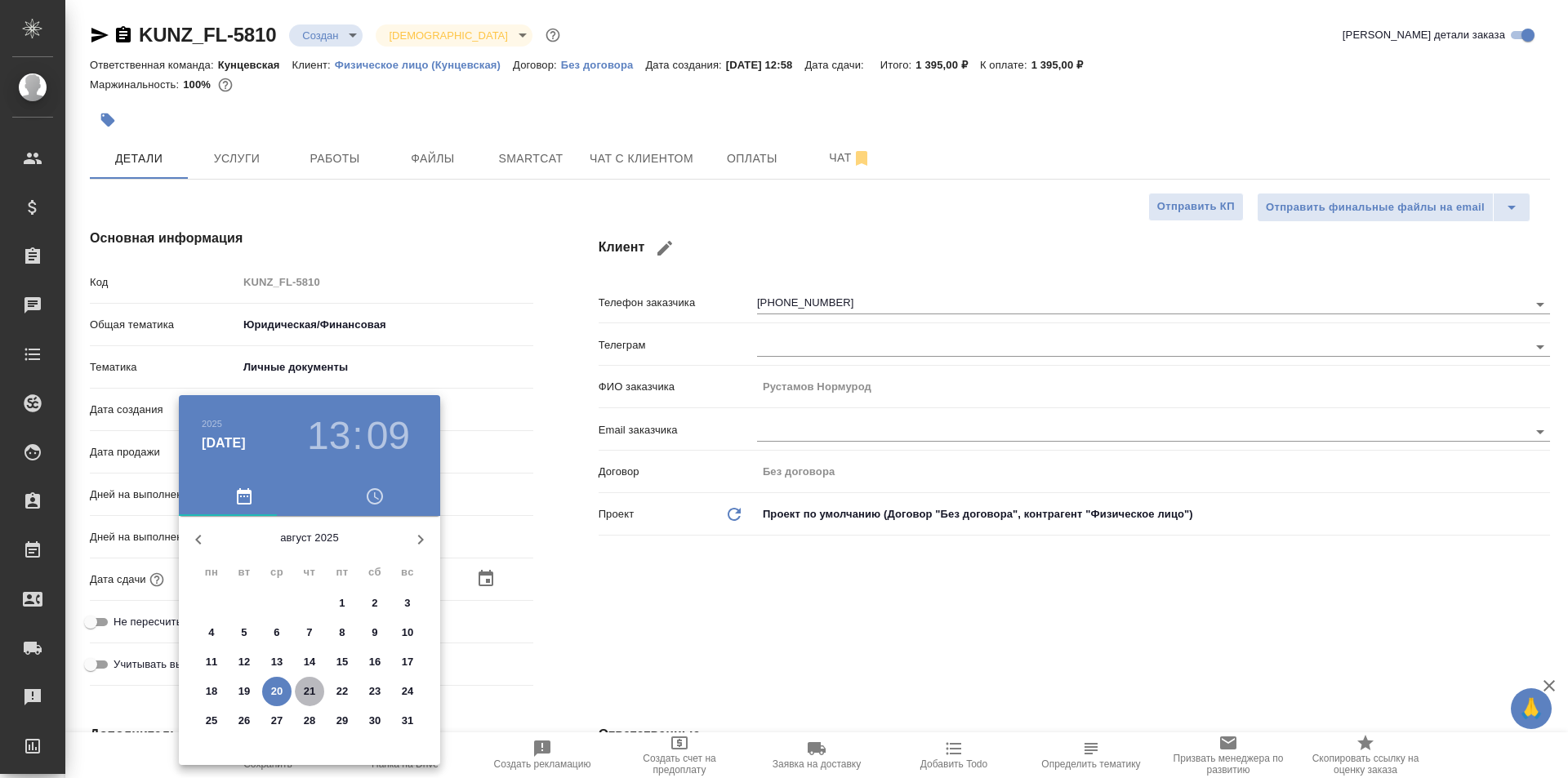
click at [304, 689] on p "21" at bounding box center [310, 692] width 12 height 16
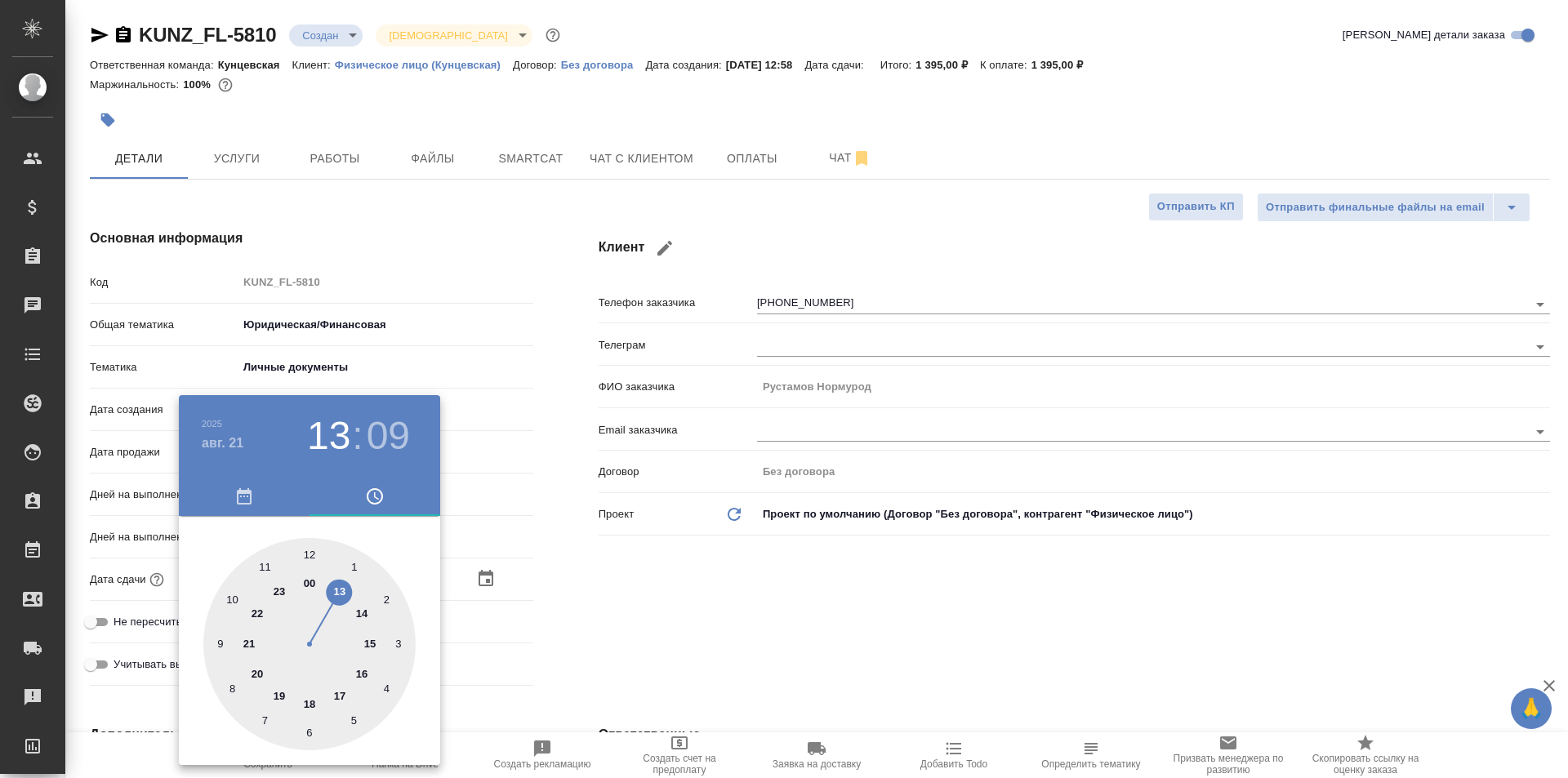
click at [310, 554] on div at bounding box center [310, 644] width 213 height 213
click at [309, 551] on div at bounding box center [310, 644] width 213 height 213
click at [601, 594] on div at bounding box center [784, 389] width 1568 height 778
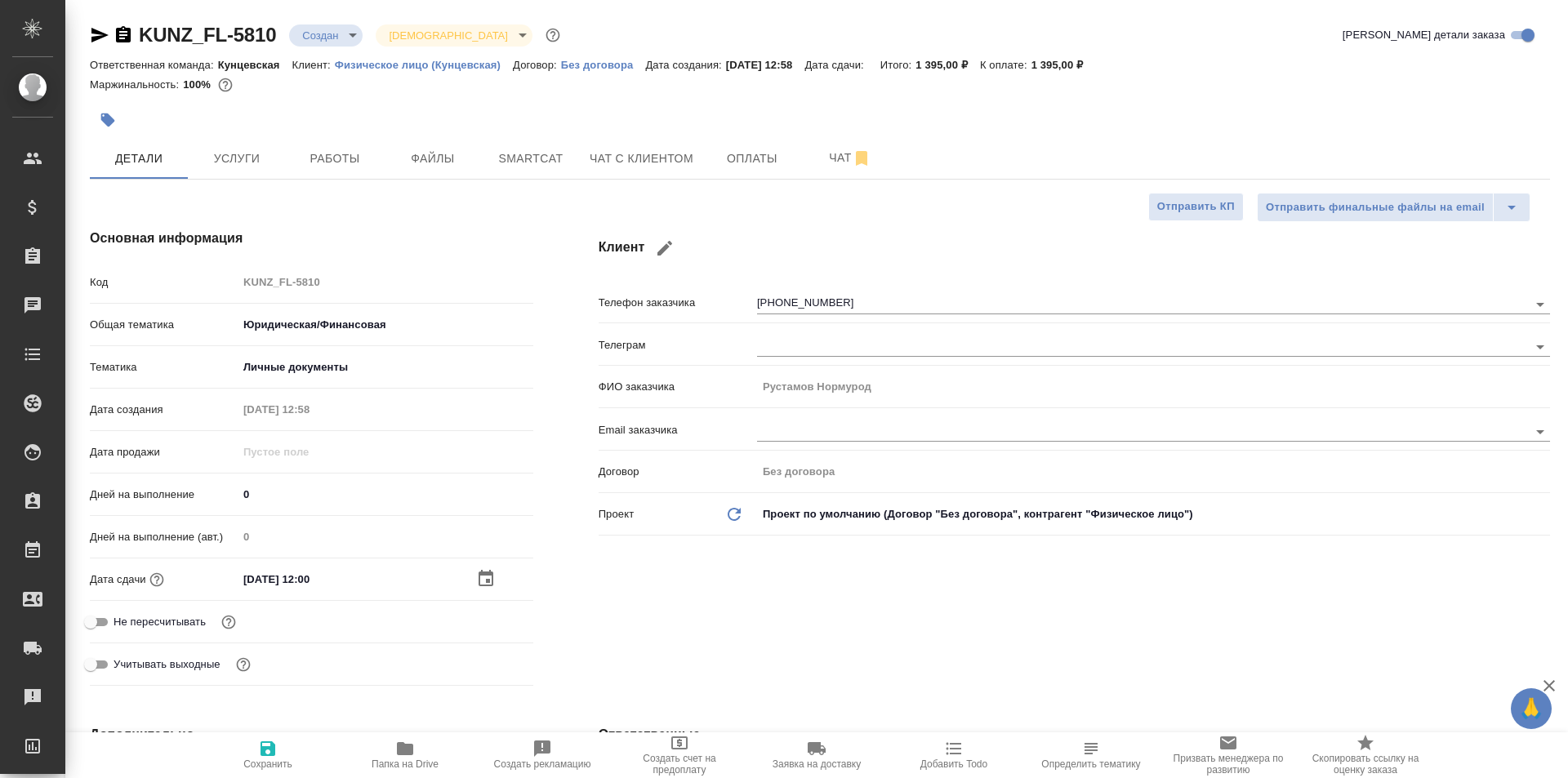
click at [284, 746] on span "Сохранить" at bounding box center [267, 754] width 117 height 31
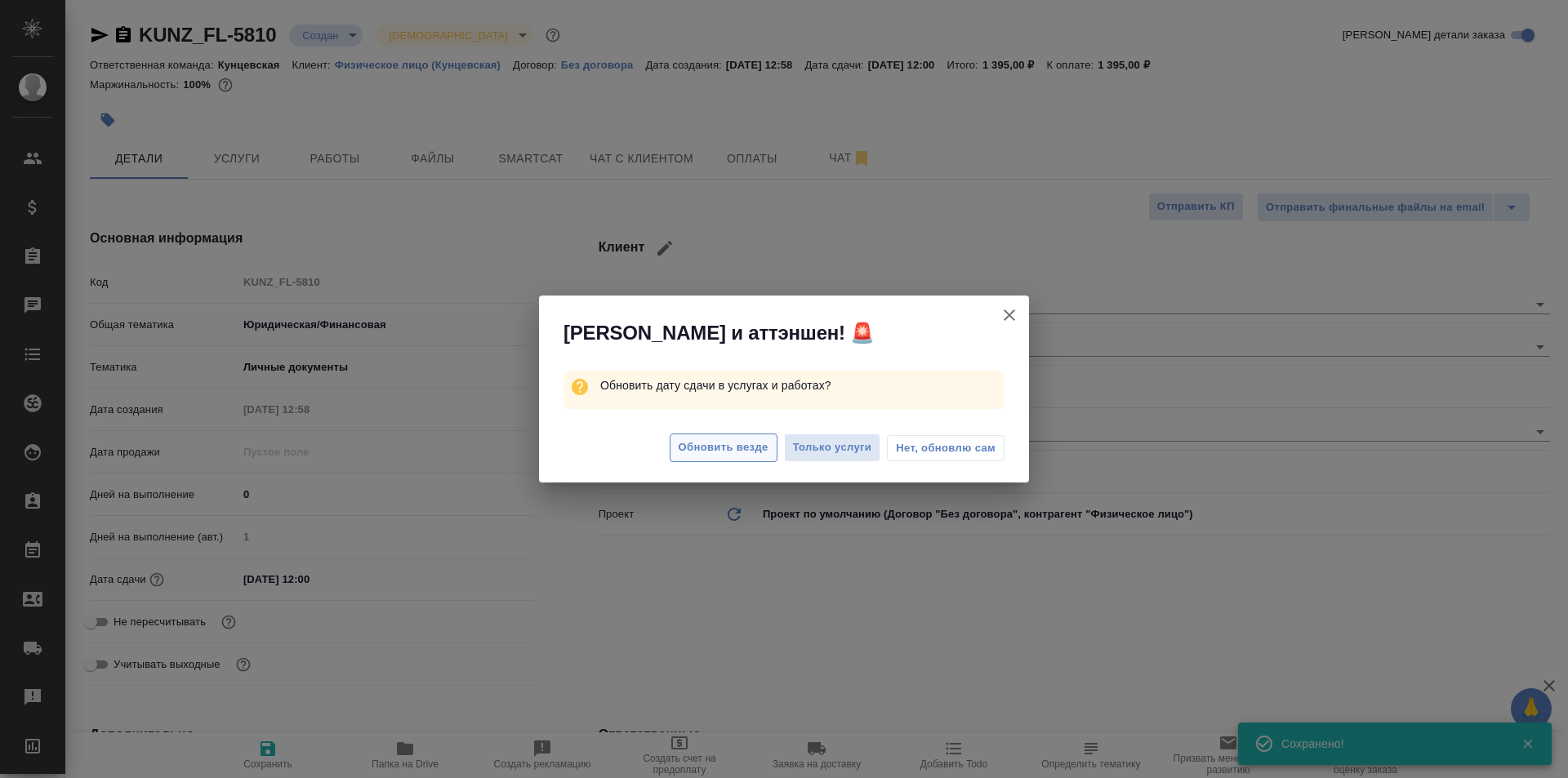
click at [753, 457] on button "Обновить везде" at bounding box center [723, 447] width 107 height 29
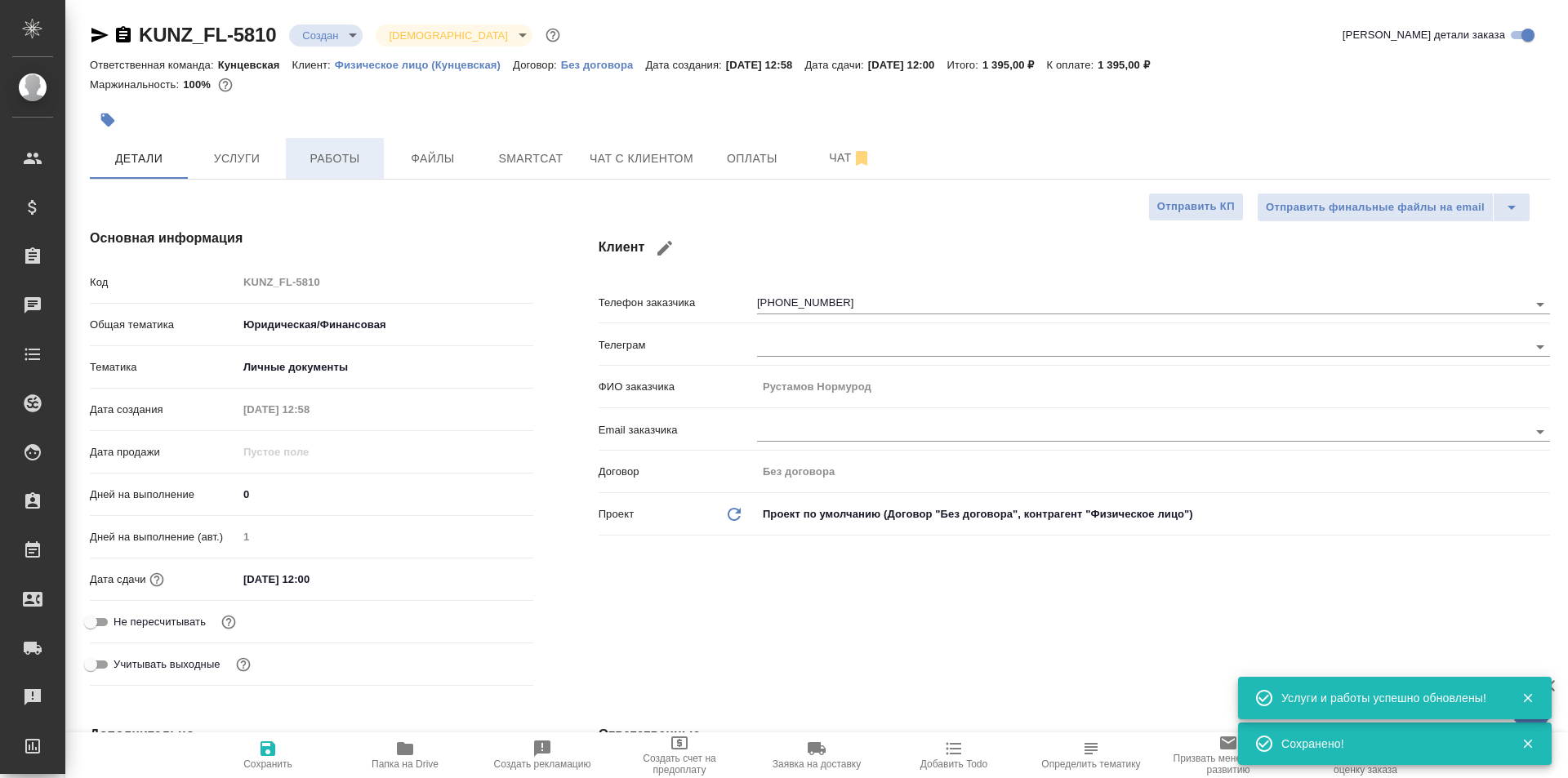
click at [310, 167] on span "Работы" at bounding box center [334, 159] width 78 height 21
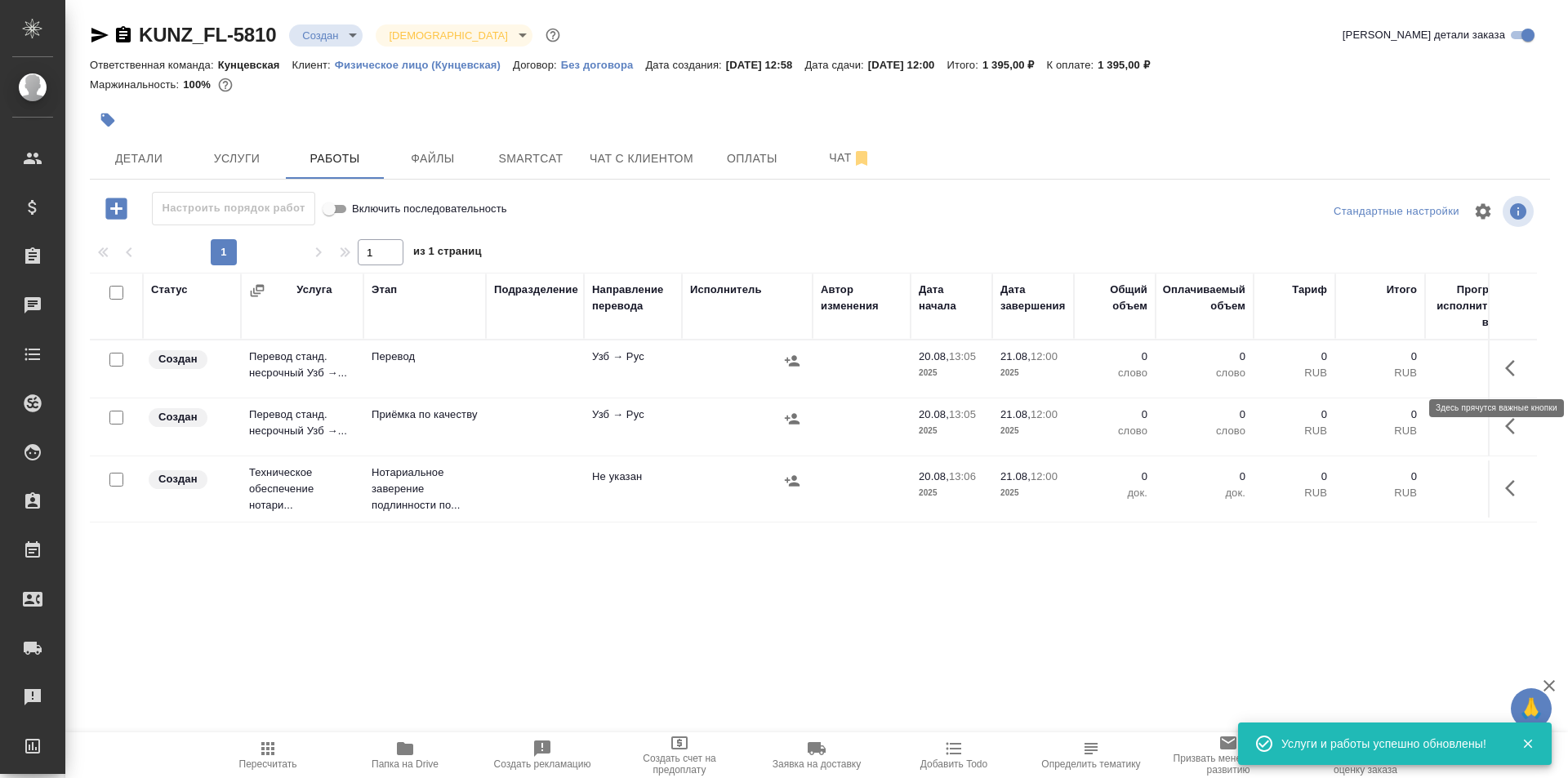
click at [1516, 369] on icon "button" at bounding box center [1514, 369] width 20 height 20
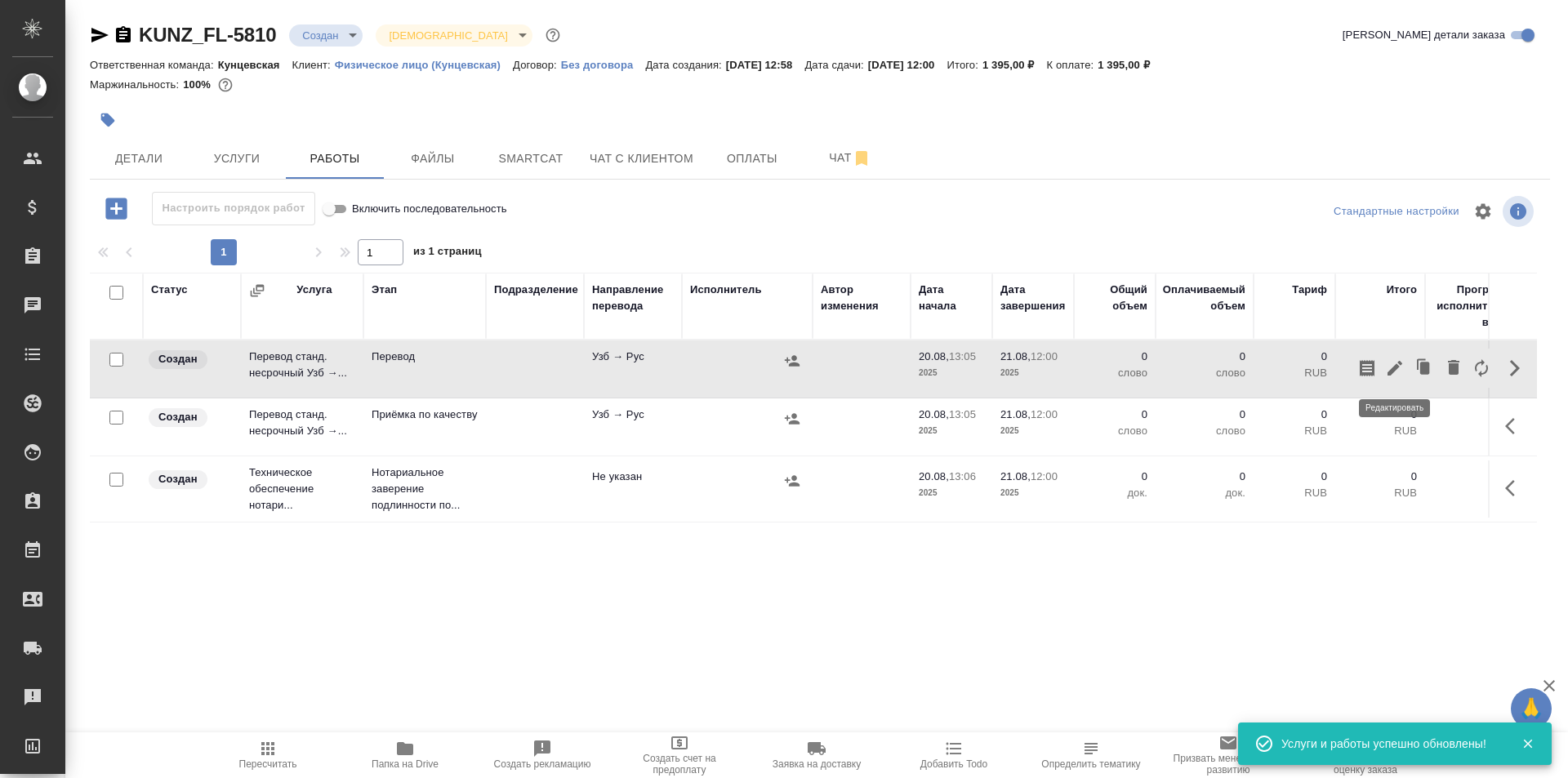
click at [1400, 368] on icon "button" at bounding box center [1394, 369] width 20 height 20
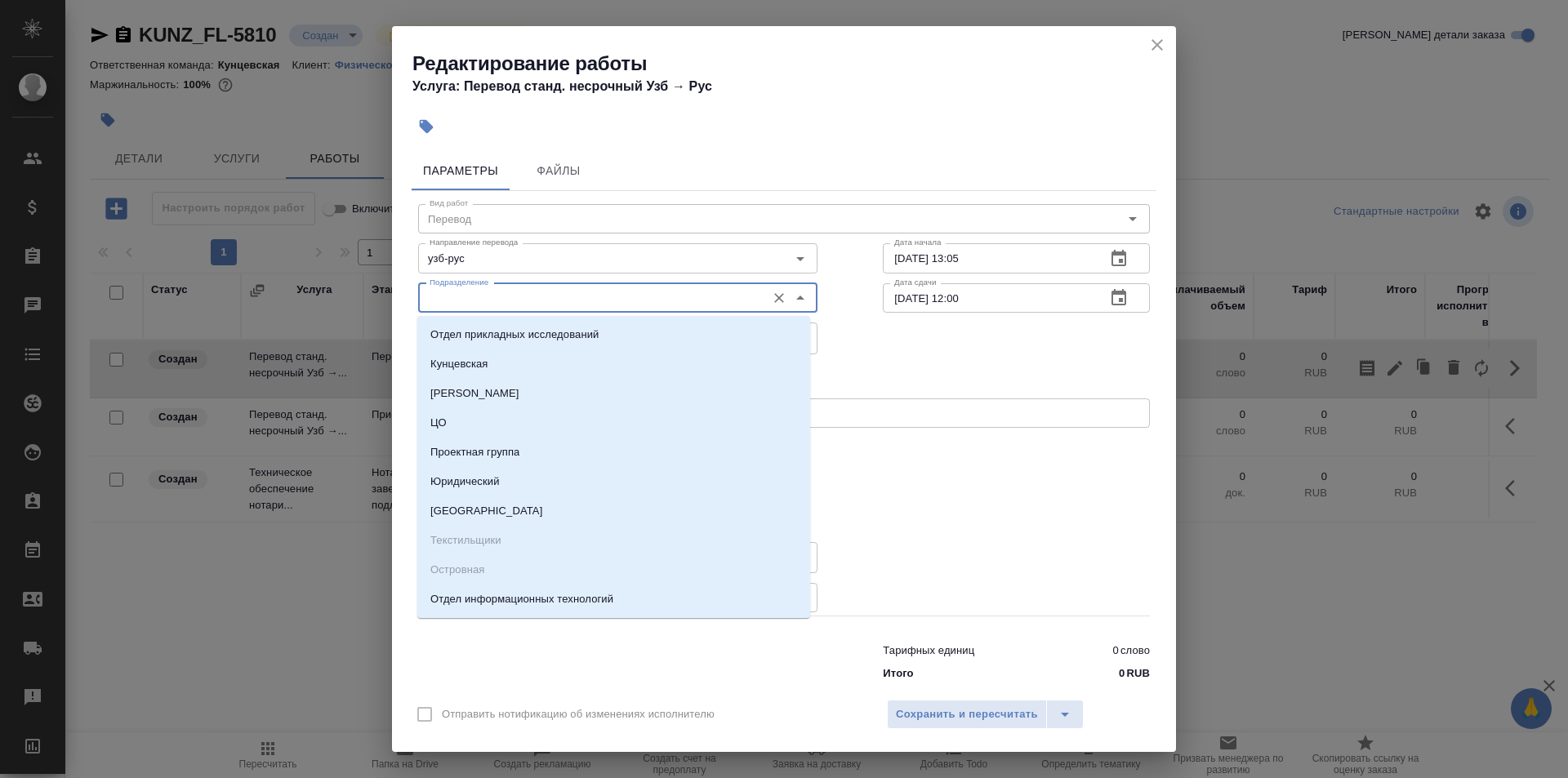
click at [716, 300] on input "Подразделение" at bounding box center [590, 298] width 335 height 20
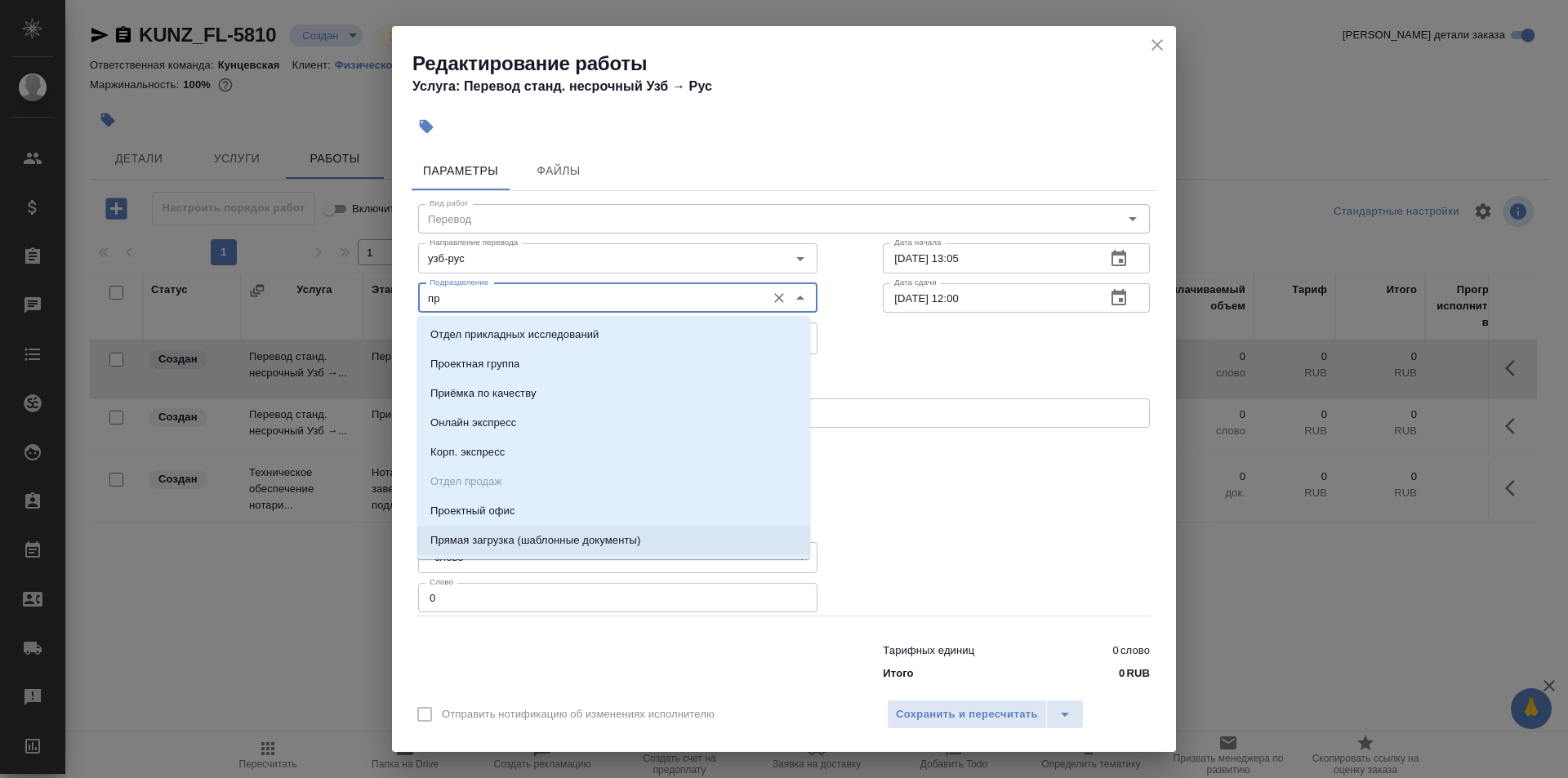
click at [560, 542] on p "Прямая загрузка (шаблонные документы)" at bounding box center [535, 541] width 210 height 16
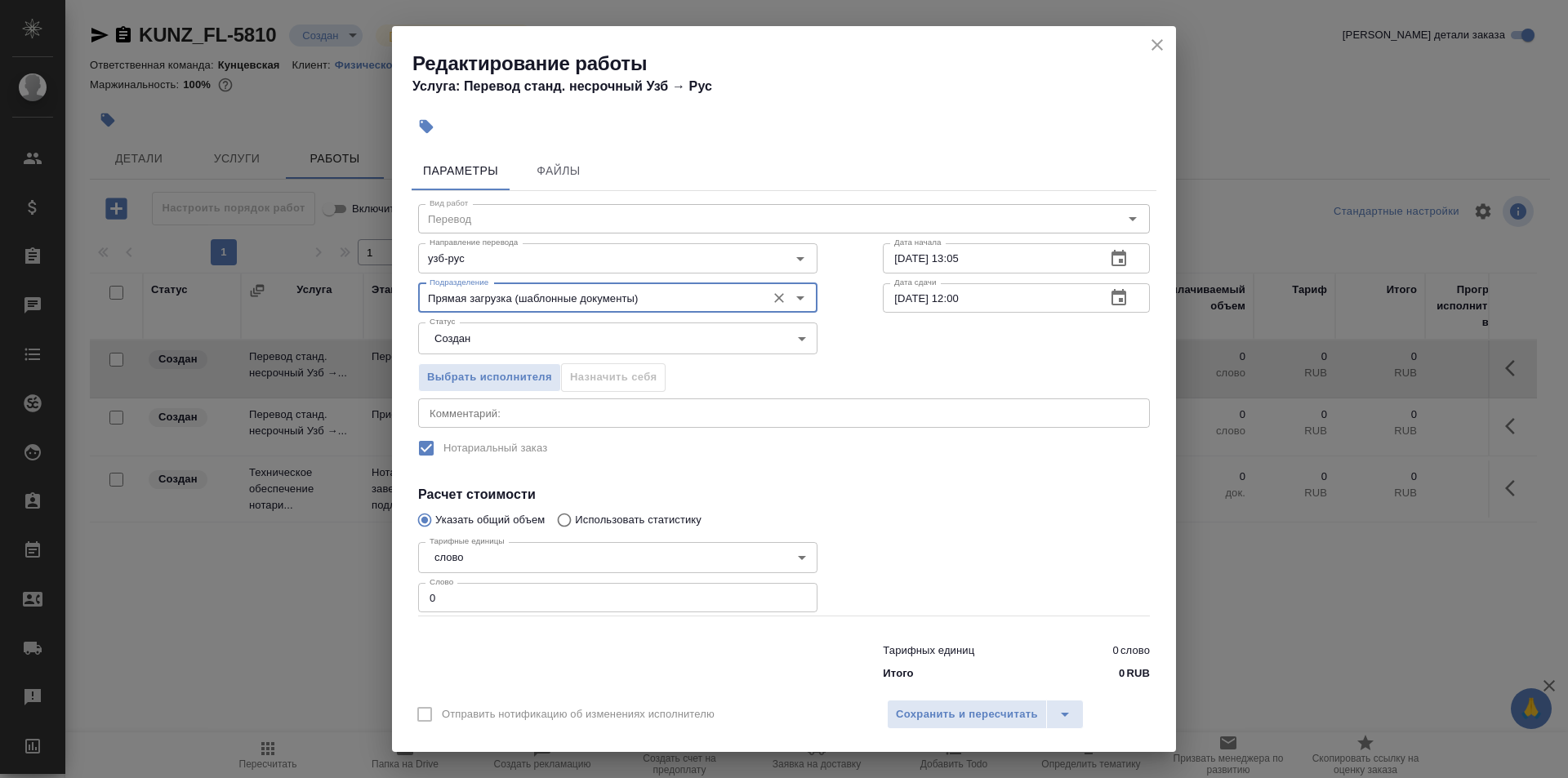
click at [954, 257] on input "20.08.2025 13:05" at bounding box center [987, 258] width 210 height 30
click at [989, 348] on div "Выбрать исполнителя Назначить себя" at bounding box center [784, 375] width 797 height 99
click at [954, 301] on input "21.08.2025 12:00" at bounding box center [987, 298] width 210 height 30
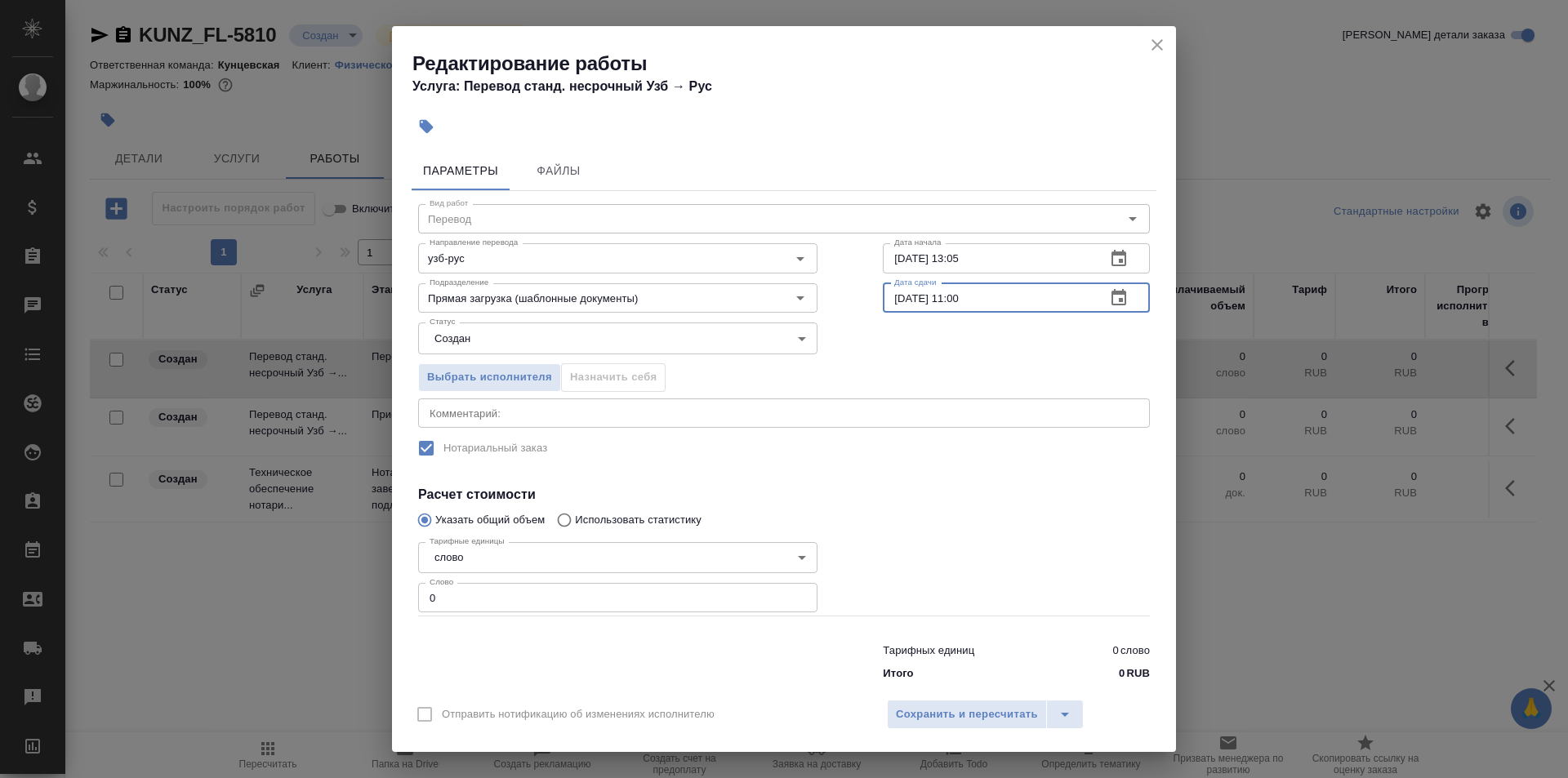
click at [482, 593] on input "0" at bounding box center [618, 598] width 399 height 30
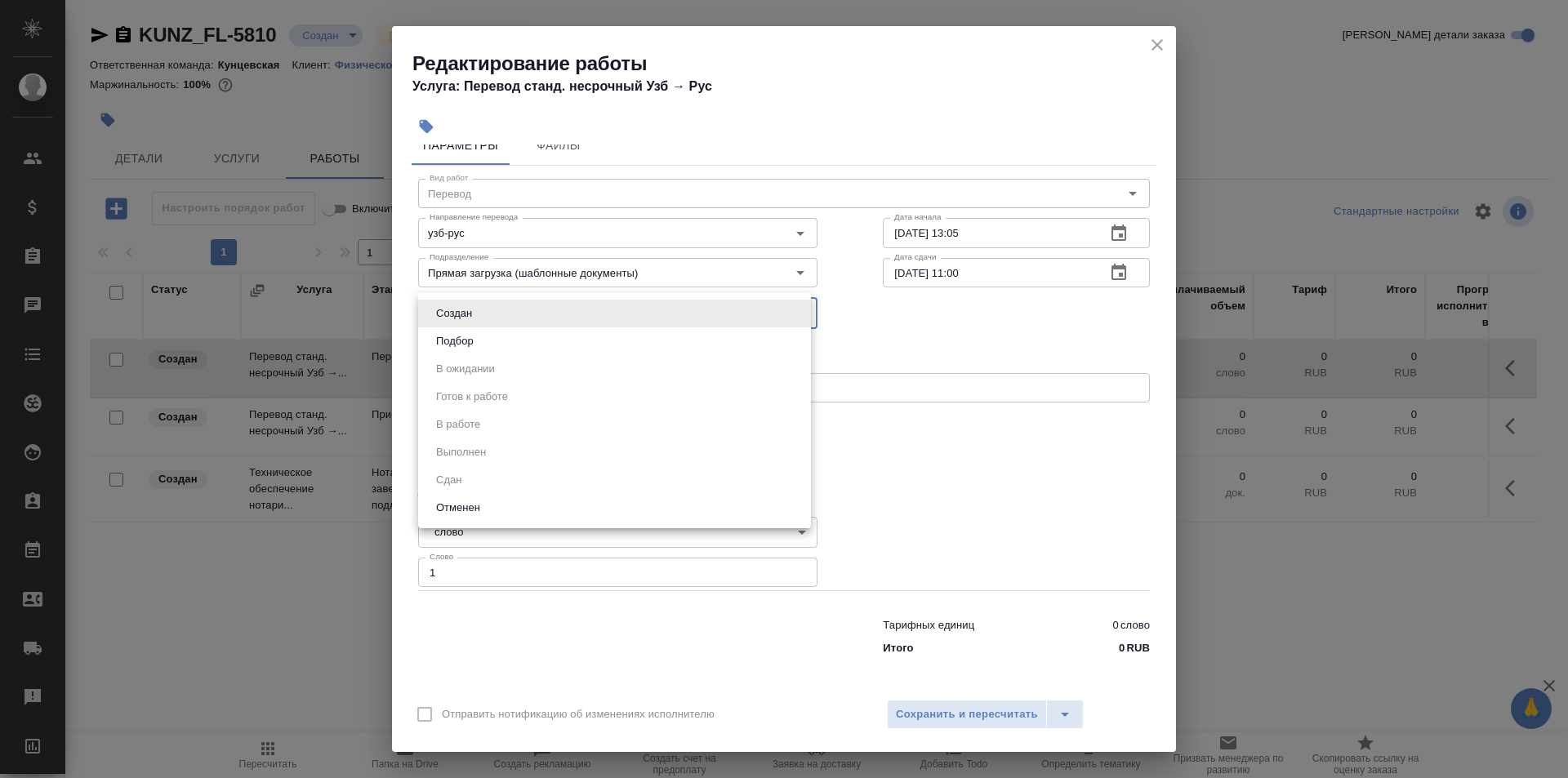
click at [803, 316] on body "🙏 .cls-1 fill:#fff; AWATERA Moskalets Alina Клиенты Спецификации Заказы 0 Чаты …" at bounding box center [784, 389] width 1568 height 778
click at [999, 449] on div at bounding box center [784, 389] width 1568 height 778
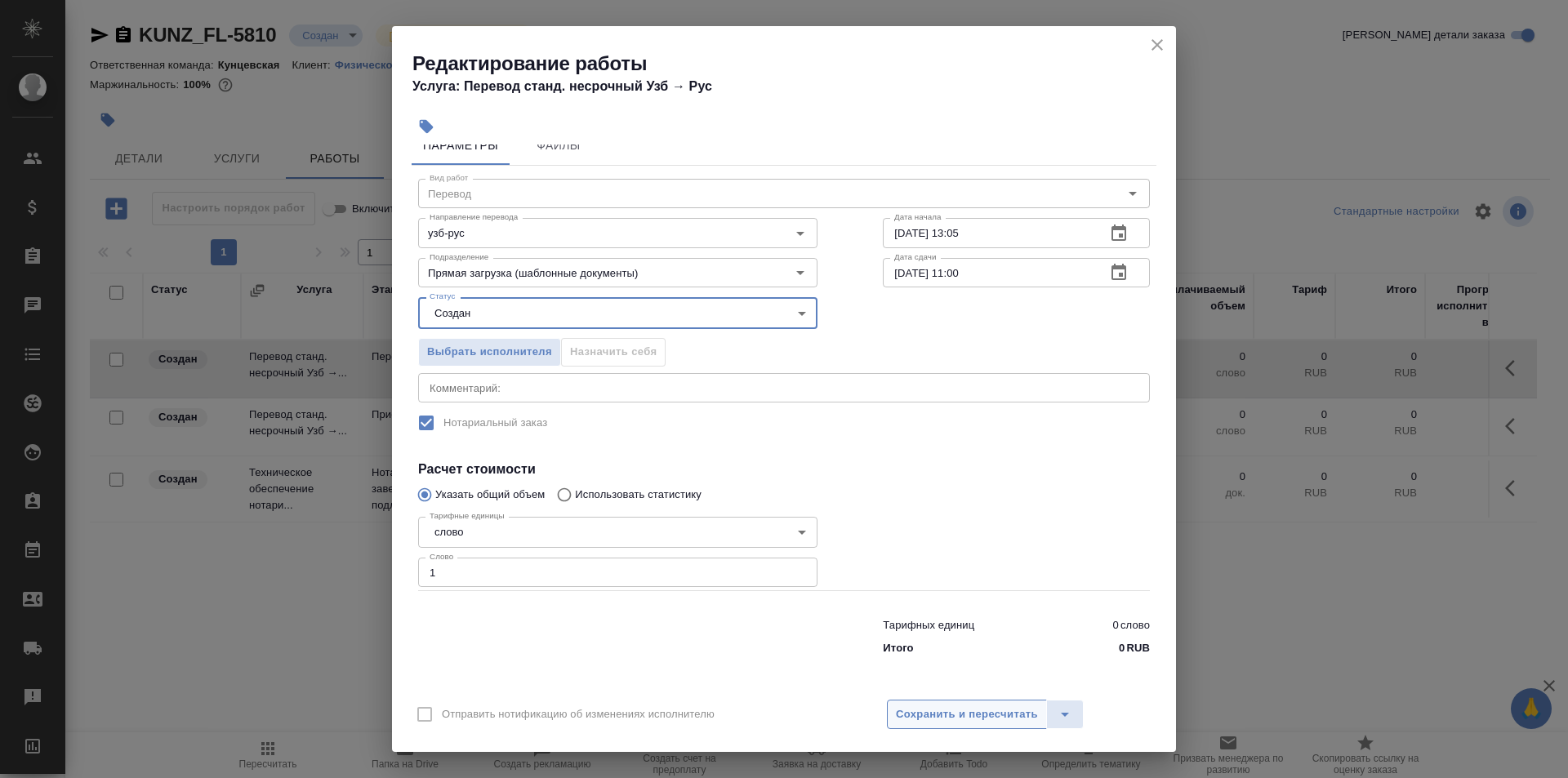
click at [973, 711] on span "Сохранить и пересчитать" at bounding box center [966, 714] width 142 height 19
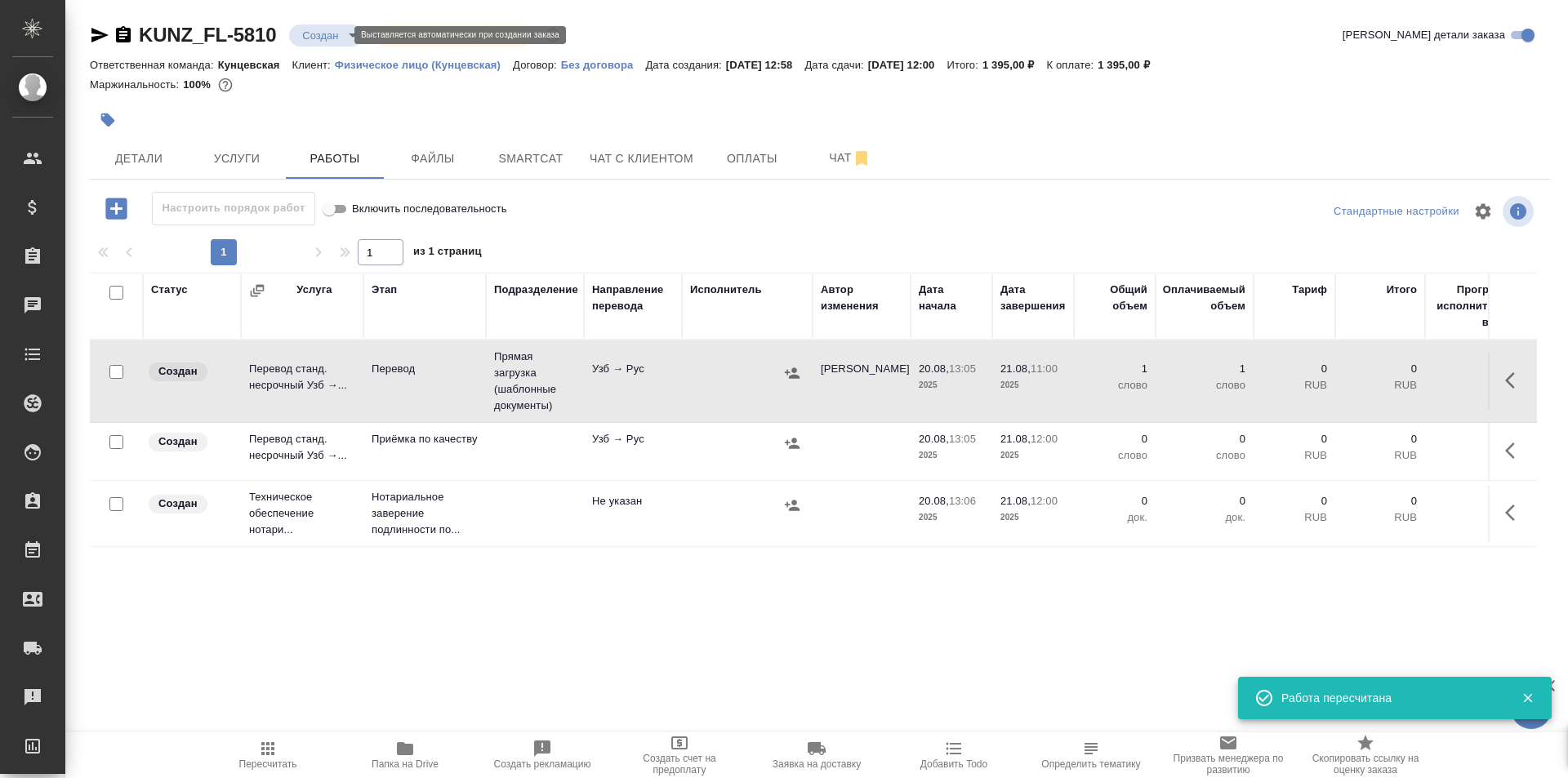
click at [333, 41] on body "🙏 .cls-1 fill:#fff; AWATERA Moskalets Alina Клиенты Спецификации Заказы 0 Чаты …" at bounding box center [784, 389] width 1568 height 778
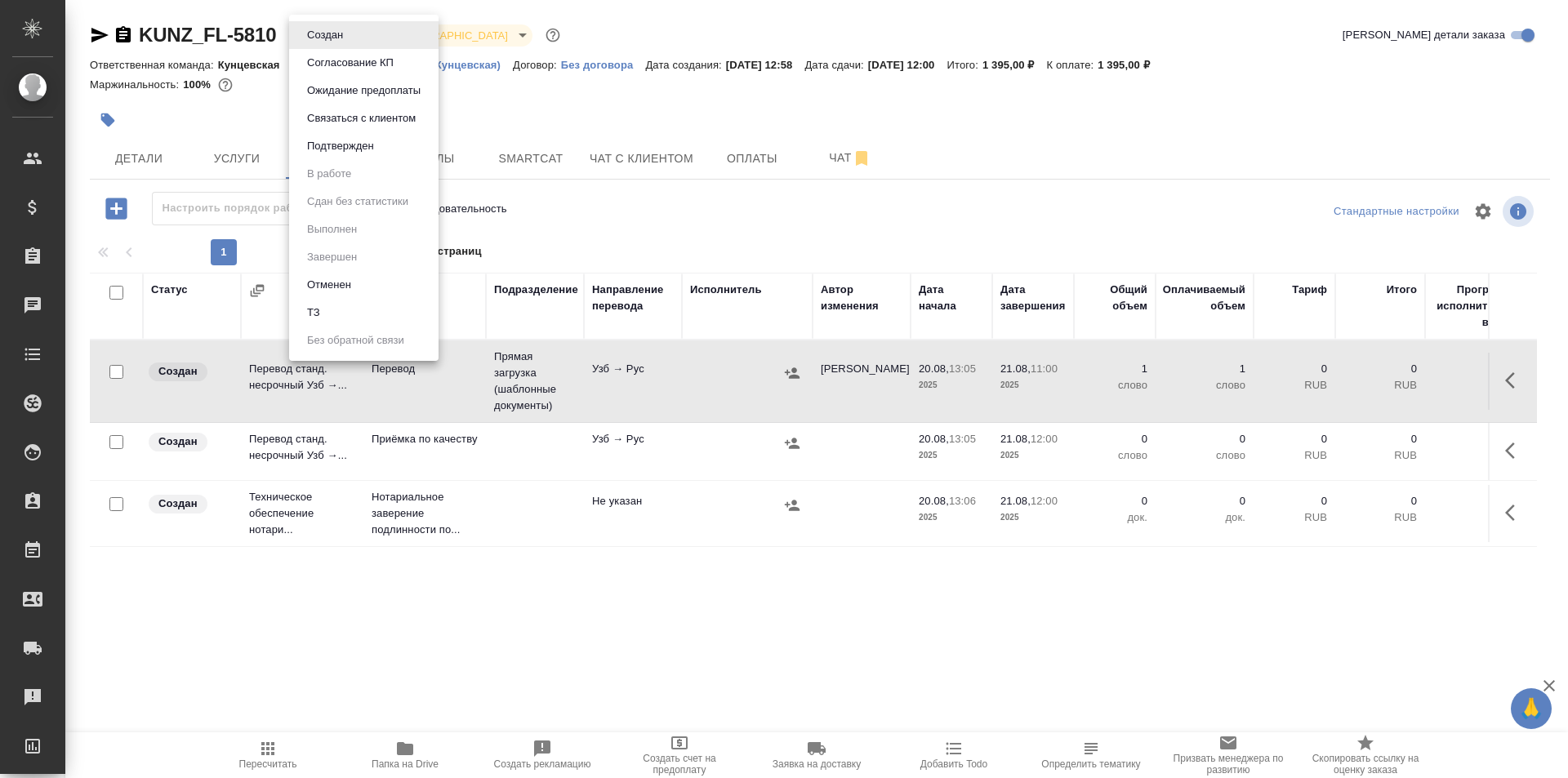
click at [689, 109] on div at bounding box center [784, 389] width 1568 height 778
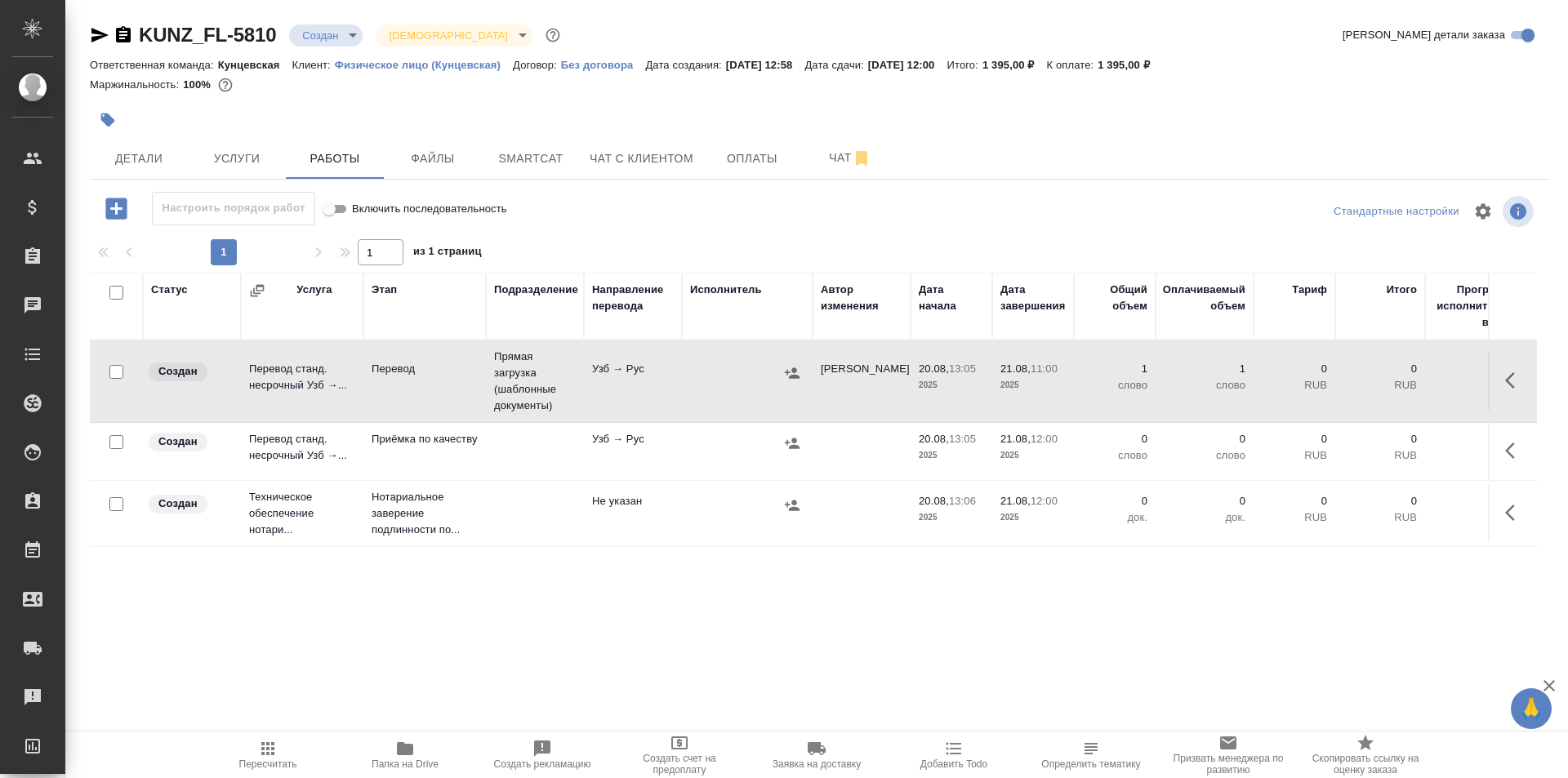
click at [1510, 457] on icon "button" at bounding box center [1514, 451] width 20 height 20
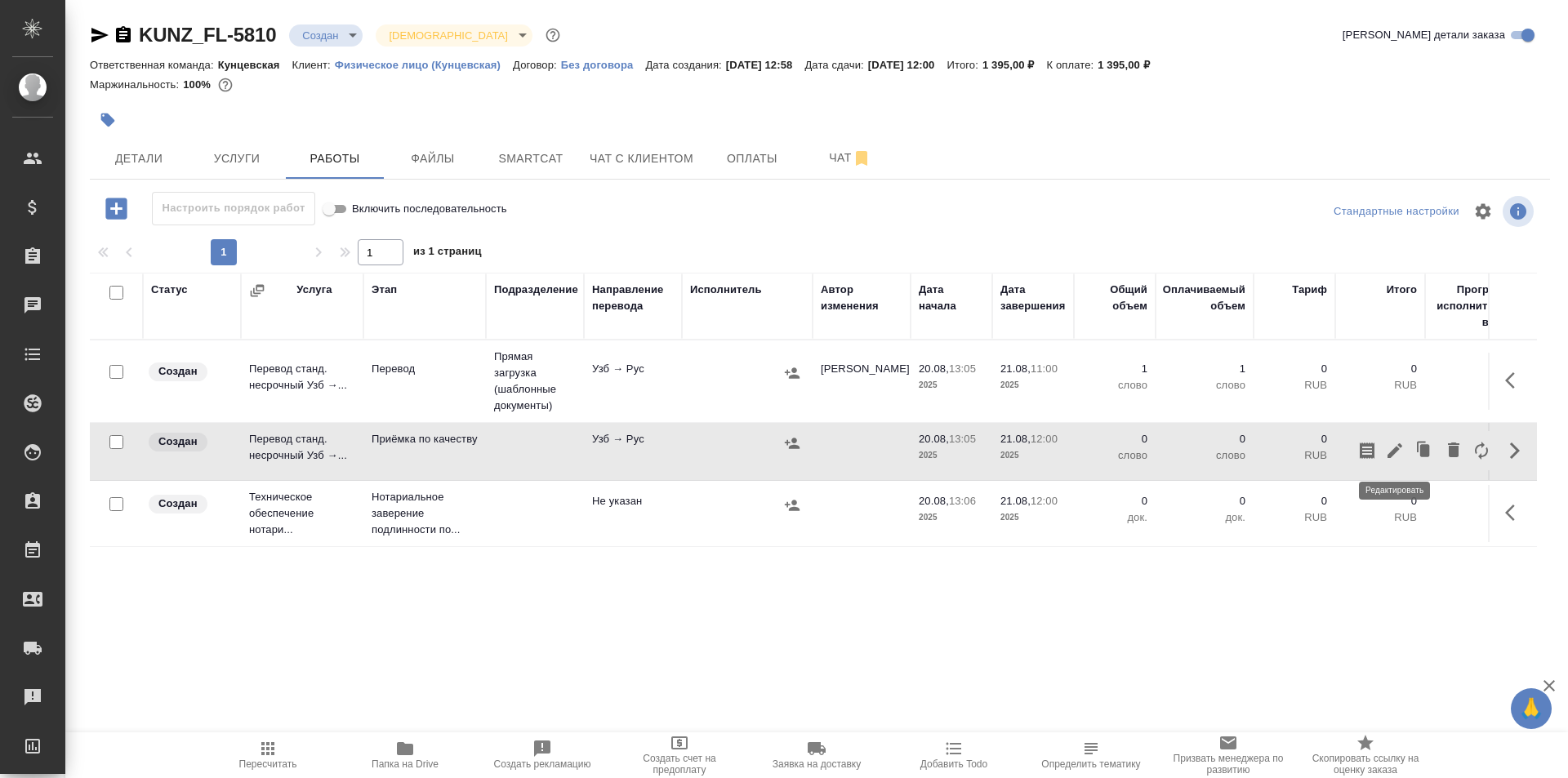
click at [1392, 458] on icon "button" at bounding box center [1394, 451] width 20 height 20
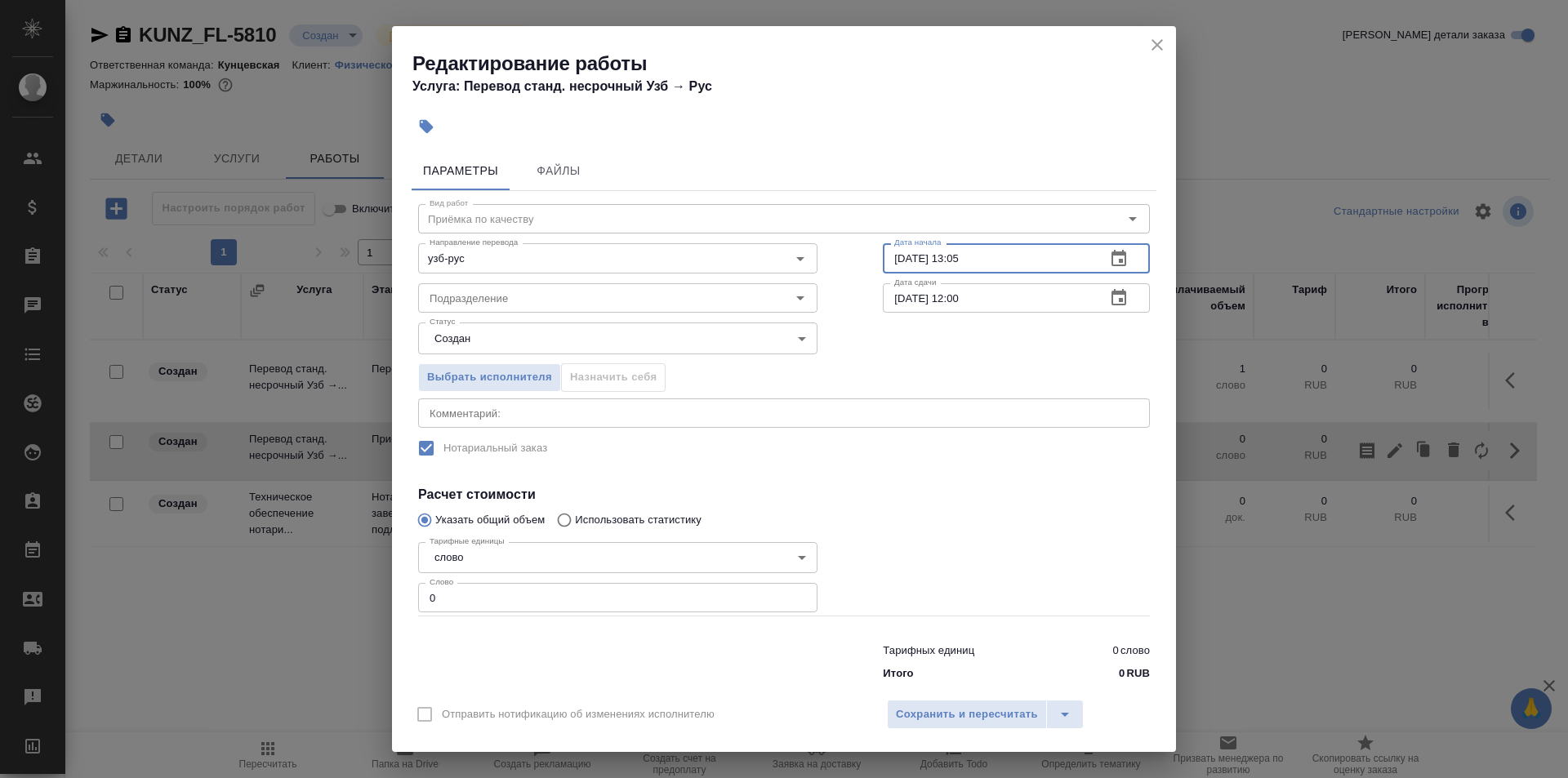
click at [955, 256] on input "20.08.2025 13:05" at bounding box center [987, 258] width 210 height 30
click at [899, 258] on input "20.08.2025 13:05" at bounding box center [987, 258] width 210 height 30
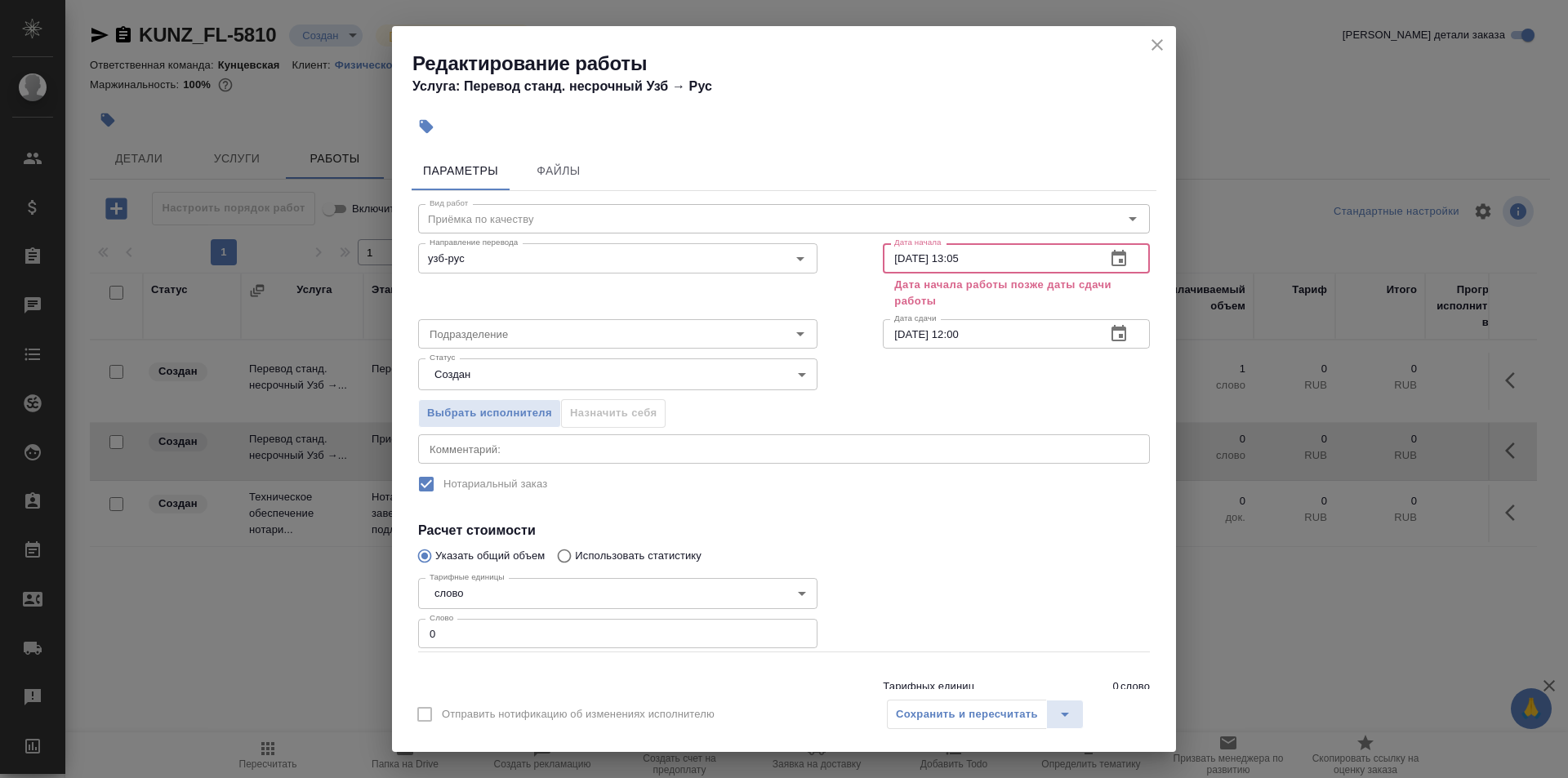
click at [954, 258] on input "21.08.2025 13:05" at bounding box center [987, 258] width 210 height 30
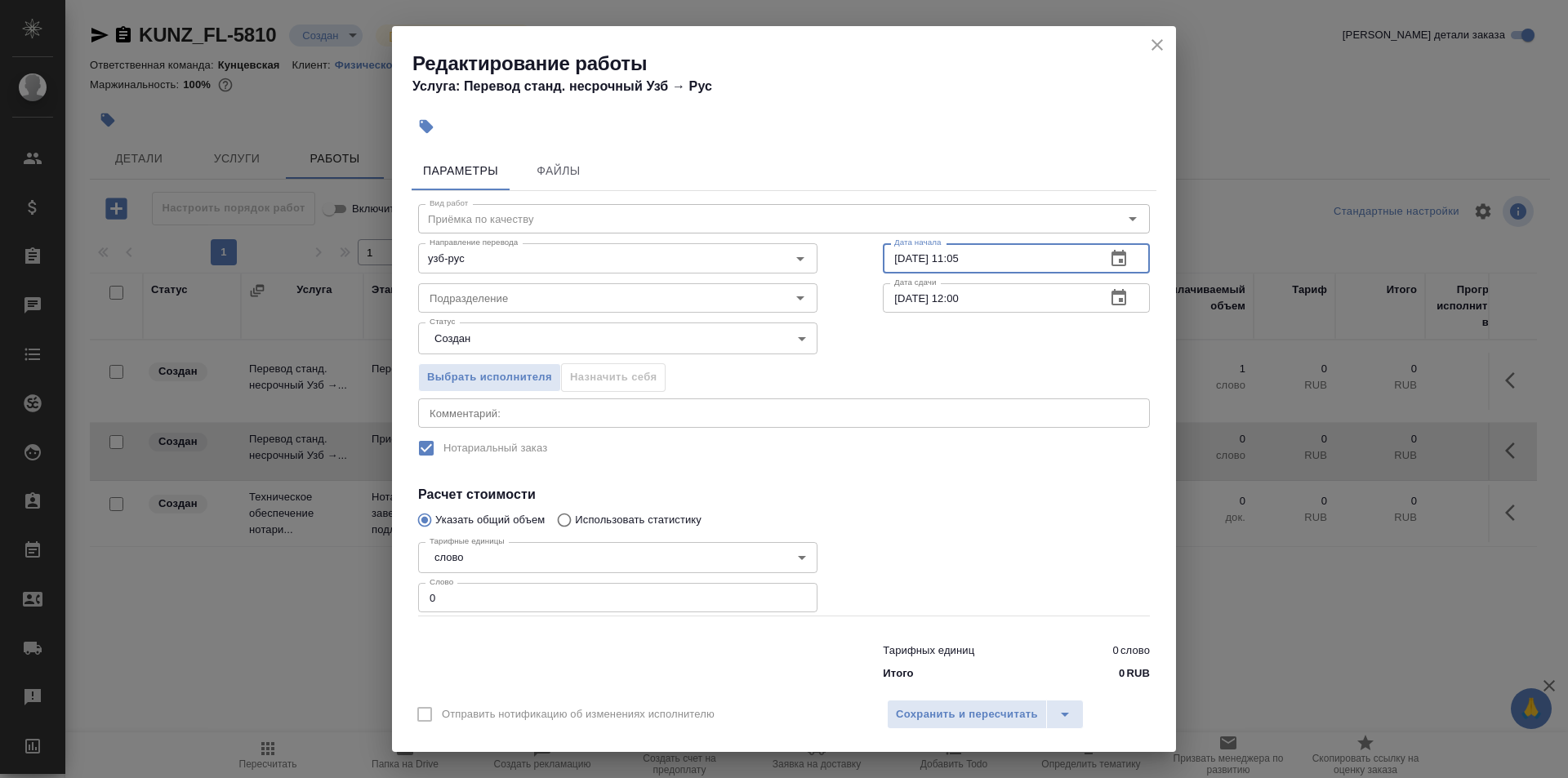
click at [979, 262] on input "21.08.2025 11:05" at bounding box center [987, 258] width 210 height 30
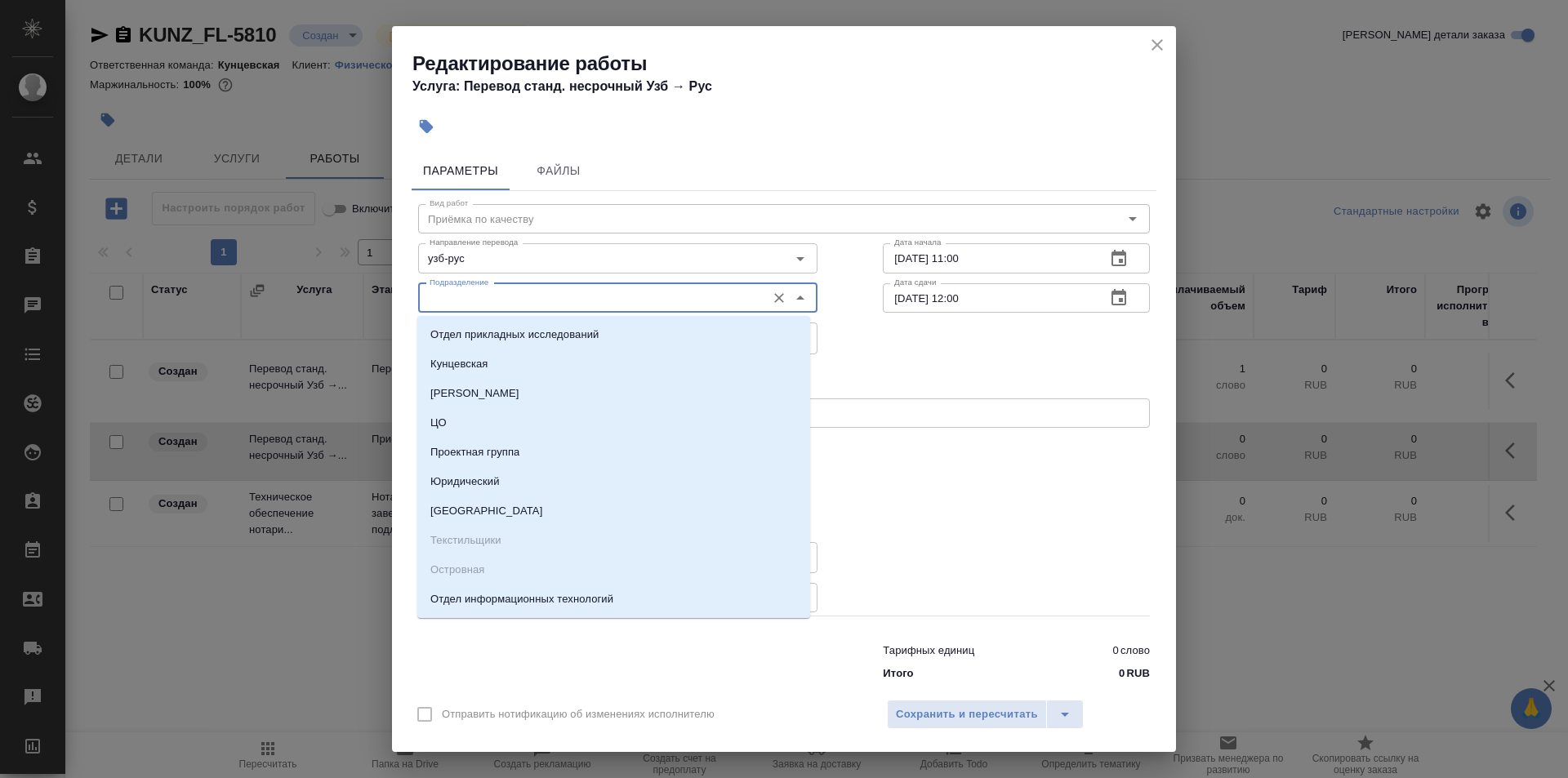
click at [734, 297] on input "Подразделение" at bounding box center [590, 298] width 335 height 20
click at [509, 305] on input "Подразделение" at bounding box center [590, 298] width 335 height 20
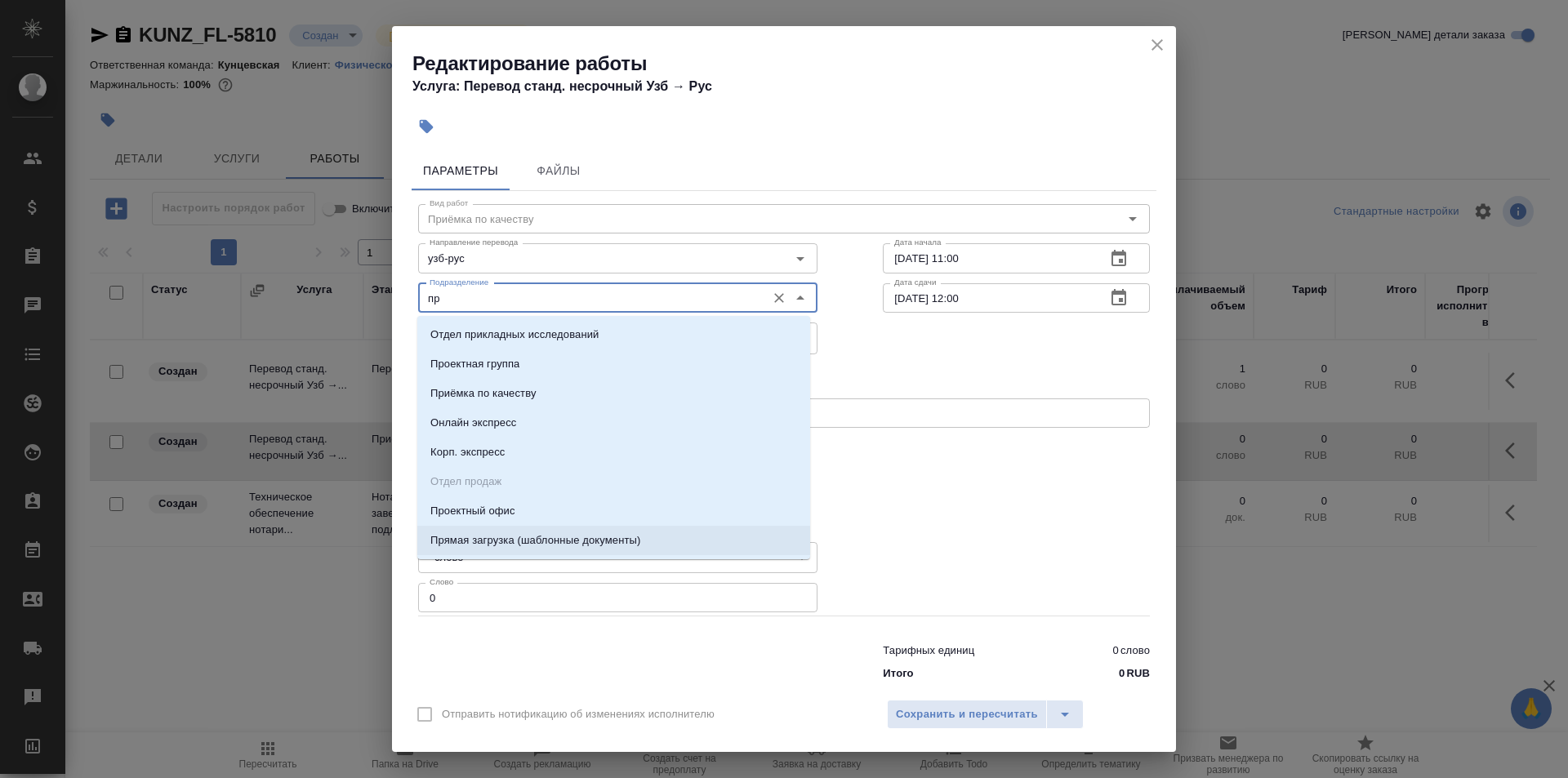
click at [606, 540] on p "Прямая загрузка (шаблонные документы)" at bounding box center [535, 541] width 210 height 16
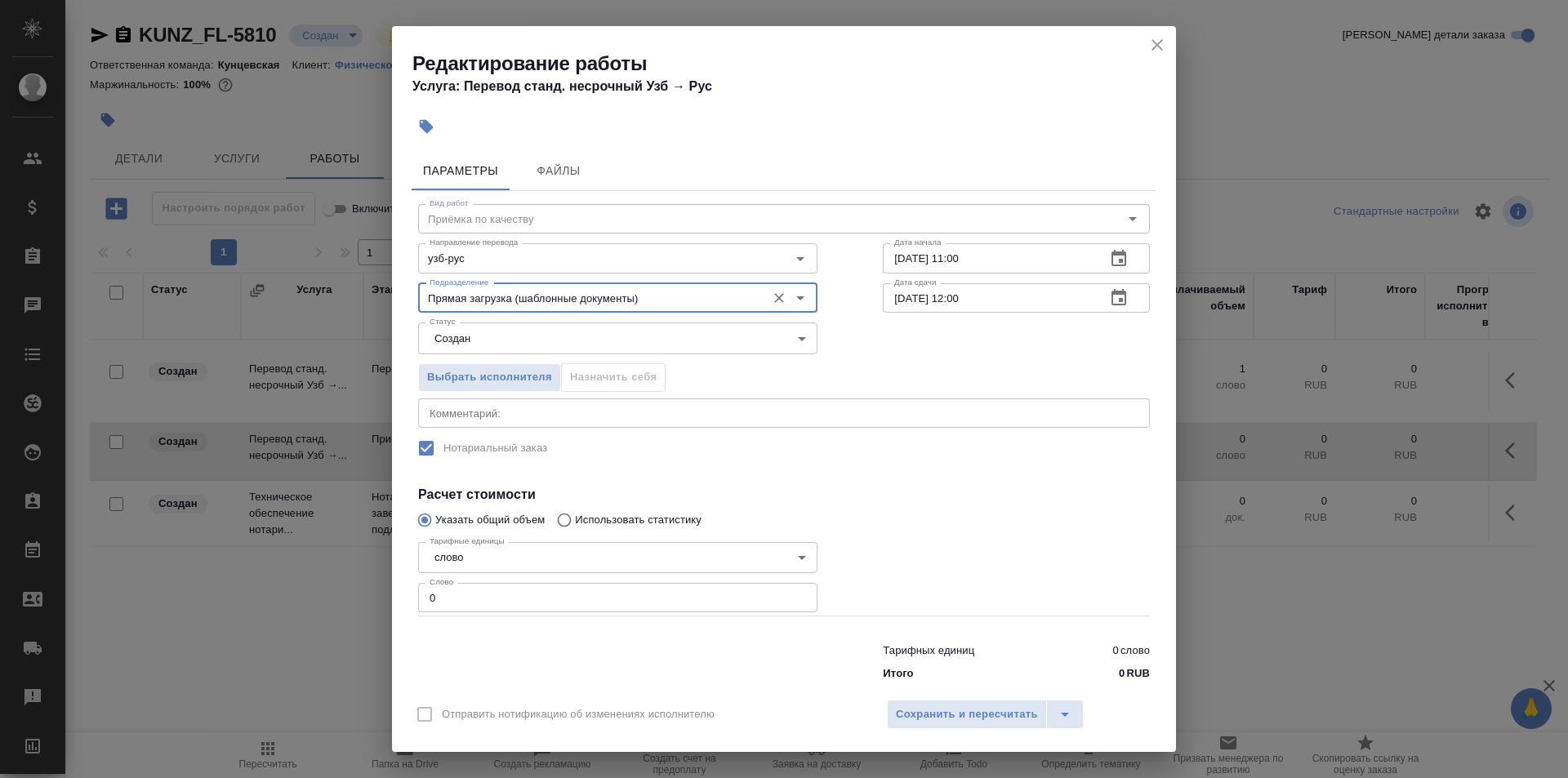
click at [543, 598] on input "0" at bounding box center [618, 598] width 399 height 30
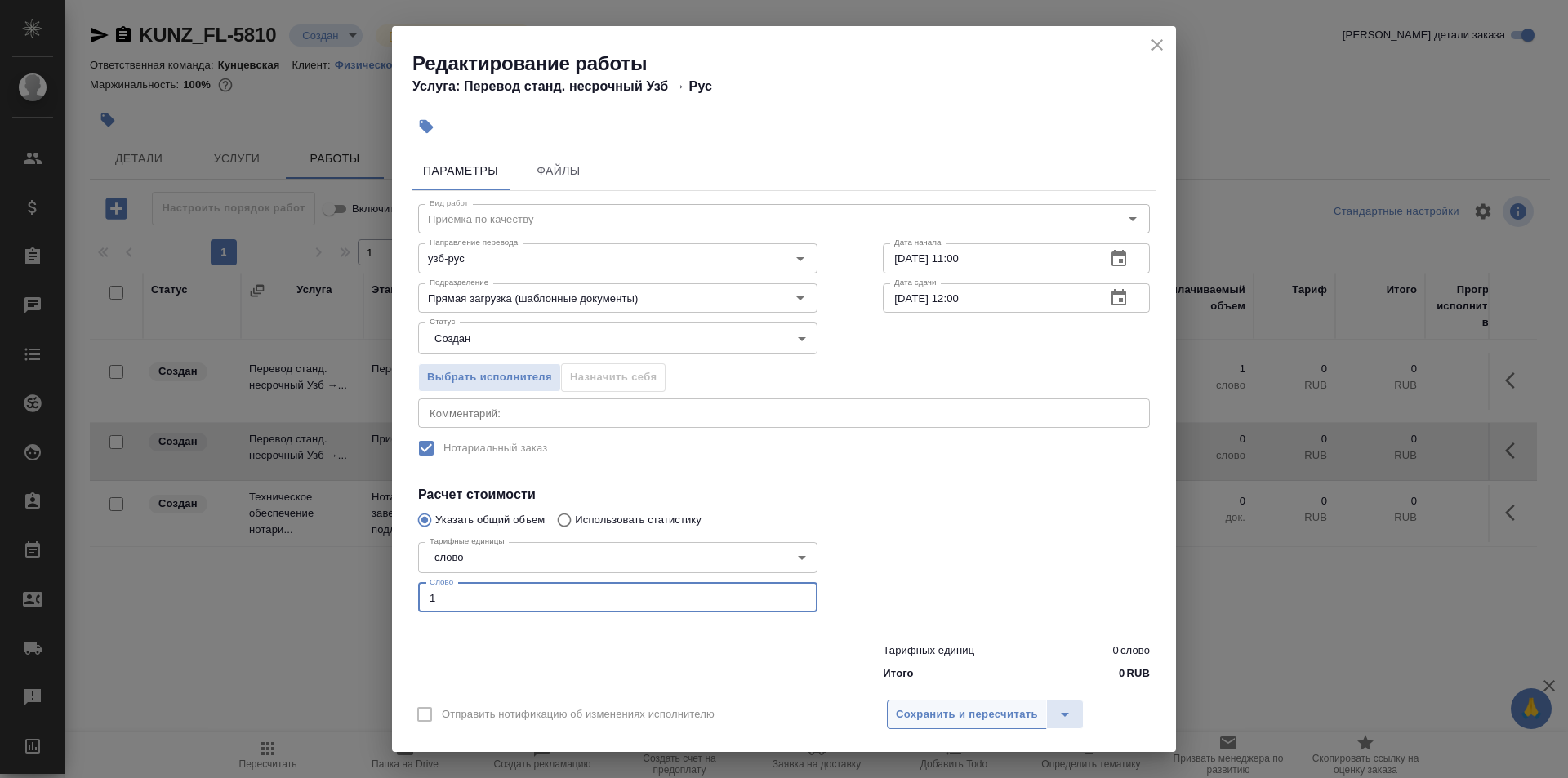
click at [987, 727] on button "Сохранить и пересчитать" at bounding box center [966, 714] width 160 height 30
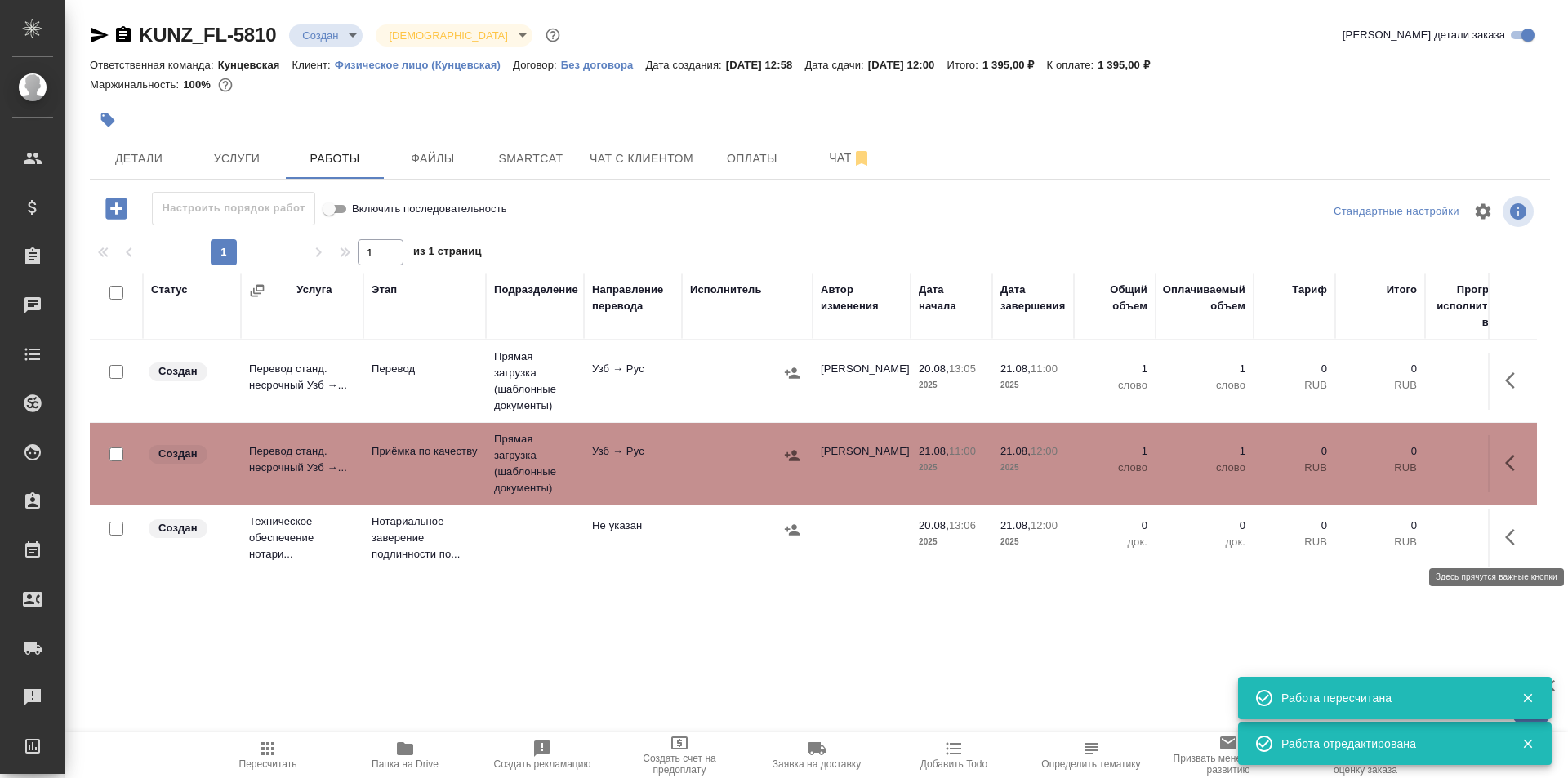
click at [1513, 536] on icon "button" at bounding box center [1514, 538] width 20 height 20
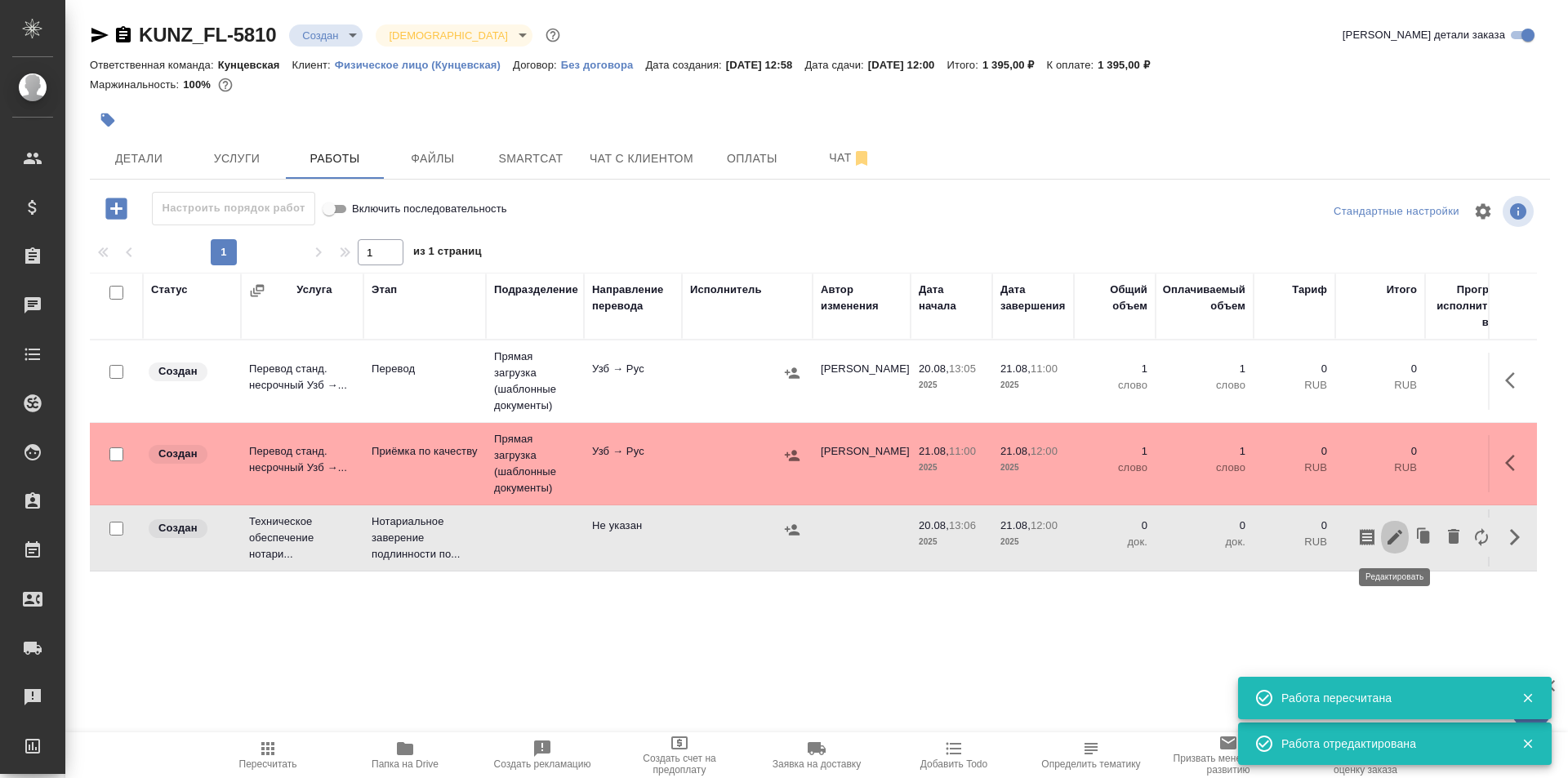
click at [1401, 534] on icon "button" at bounding box center [1394, 537] width 15 height 15
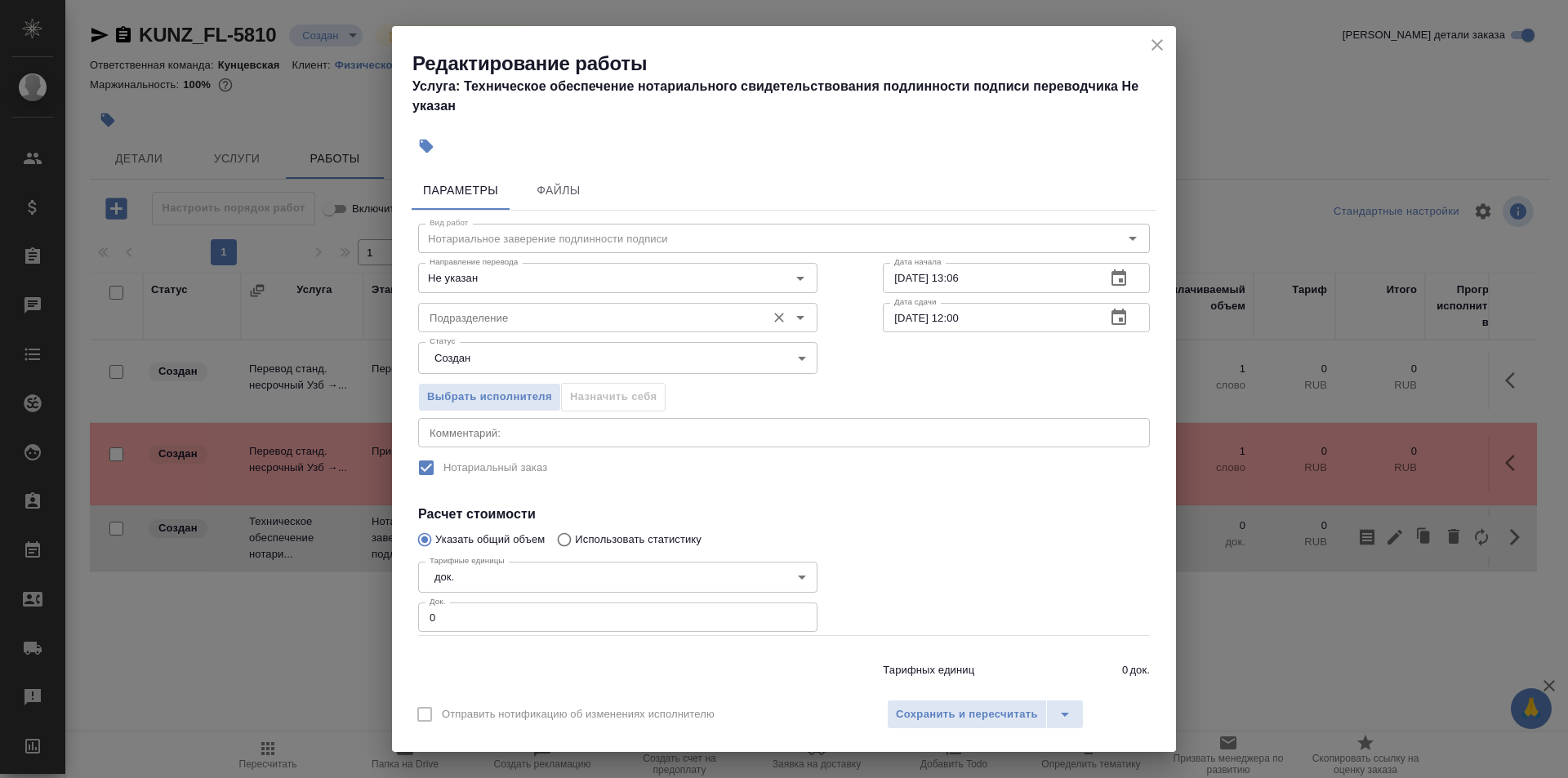
click at [644, 318] on input "Подразделение" at bounding box center [590, 318] width 335 height 20
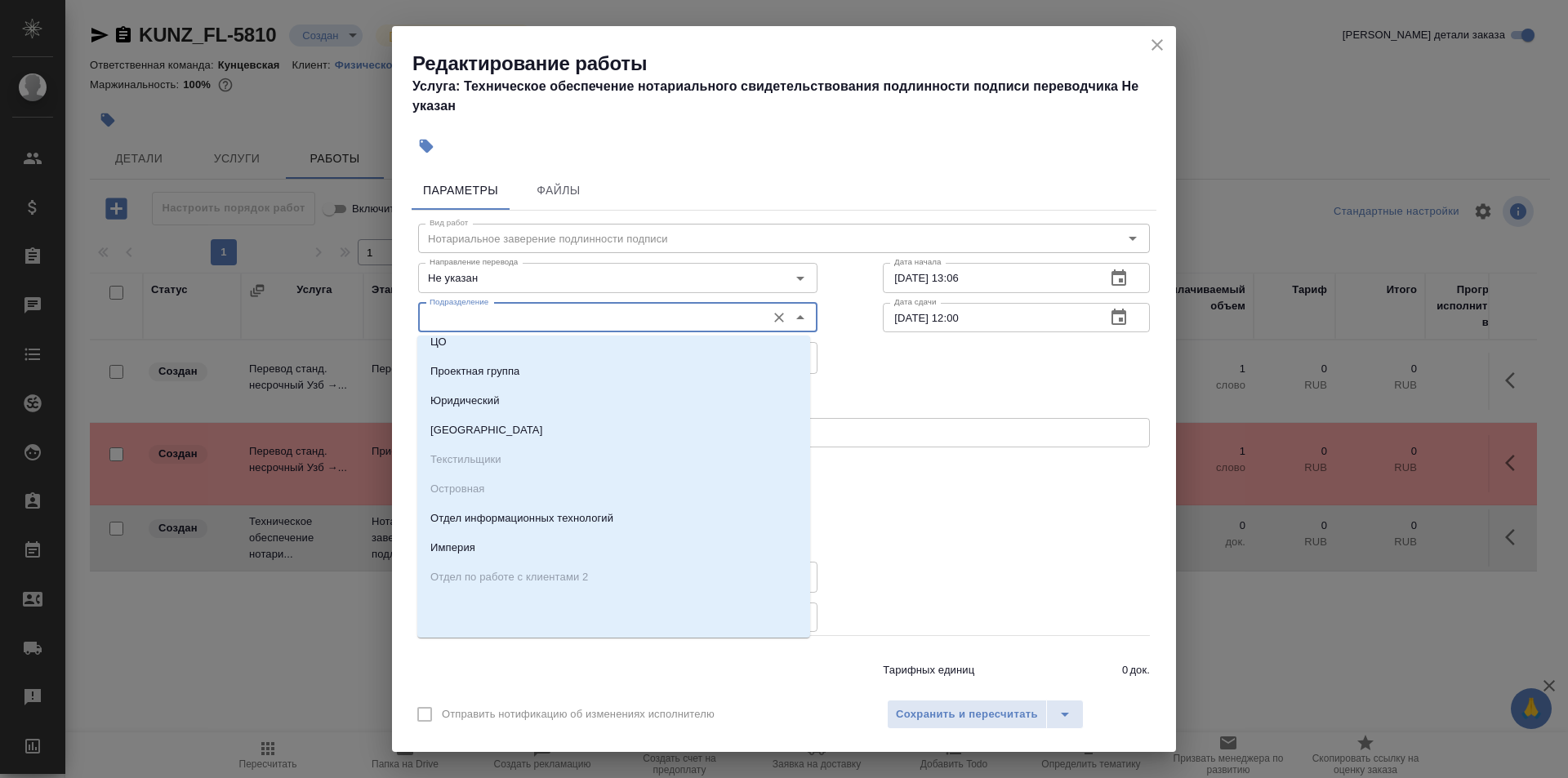
scroll to position [0, 0]
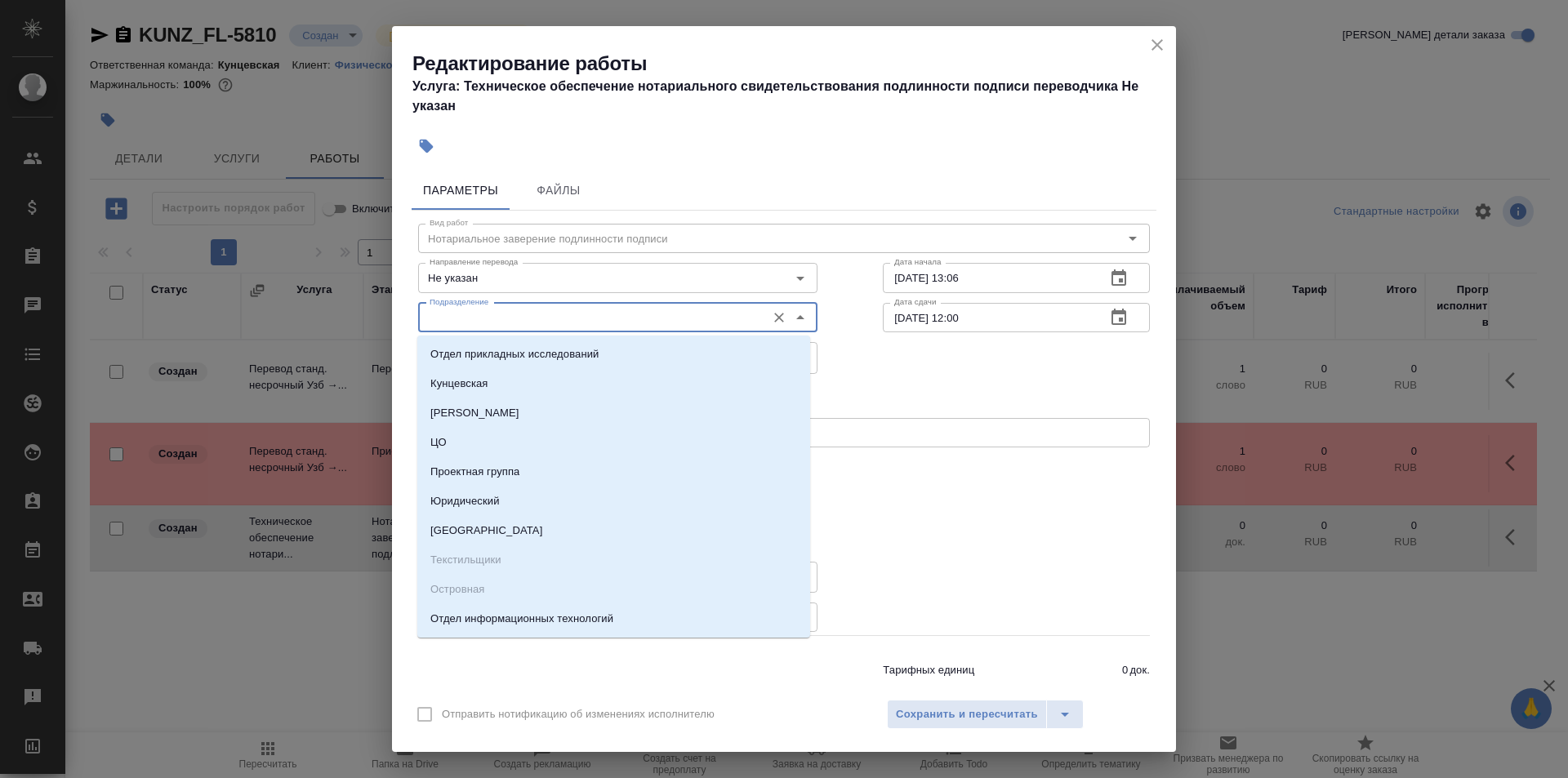
click at [850, 364] on div "Выбрать исполнителя Назначить себя" at bounding box center [784, 394] width 797 height 99
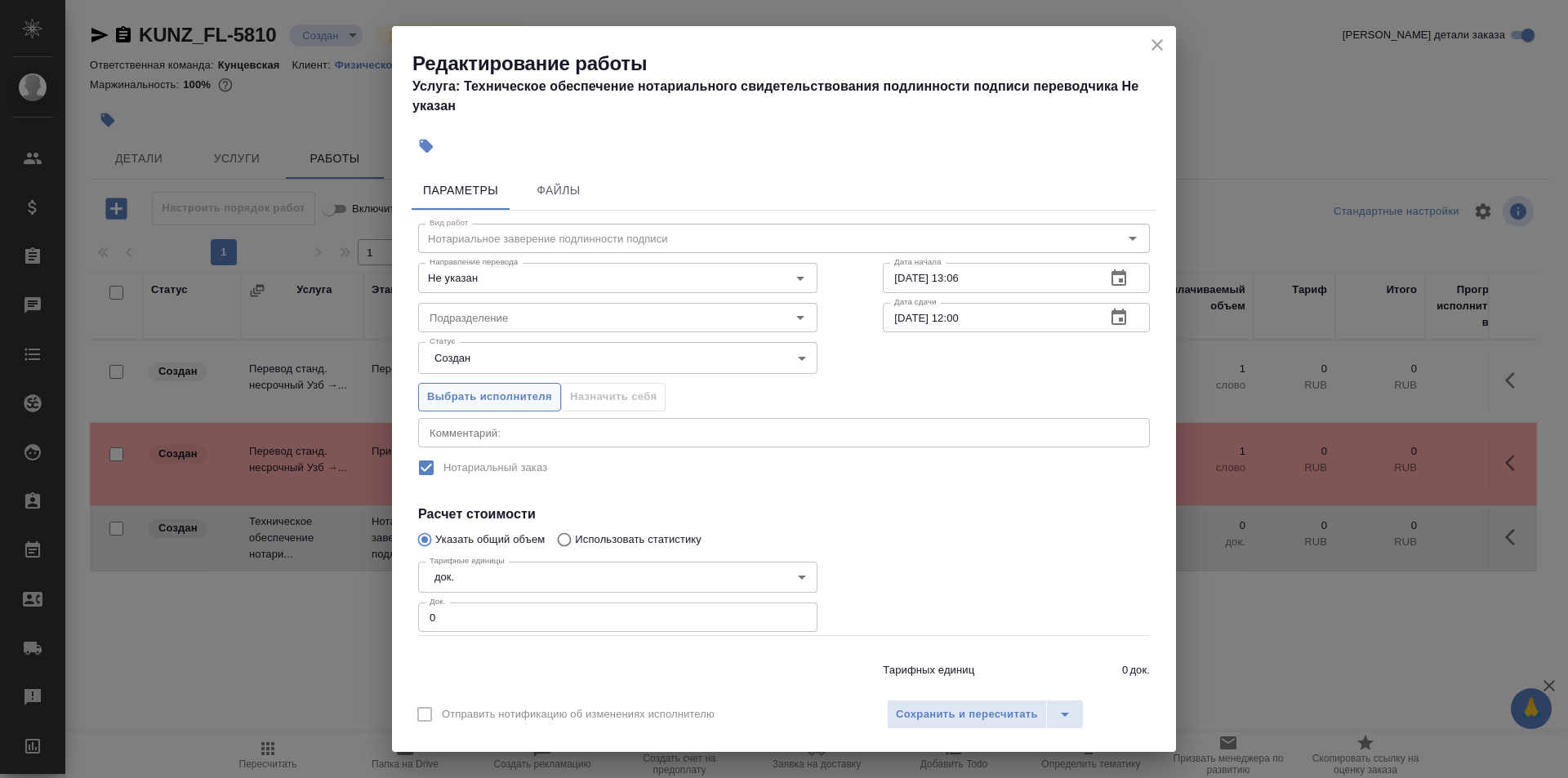
click at [505, 399] on span "Выбрать исполнителя" at bounding box center [490, 396] width 125 height 19
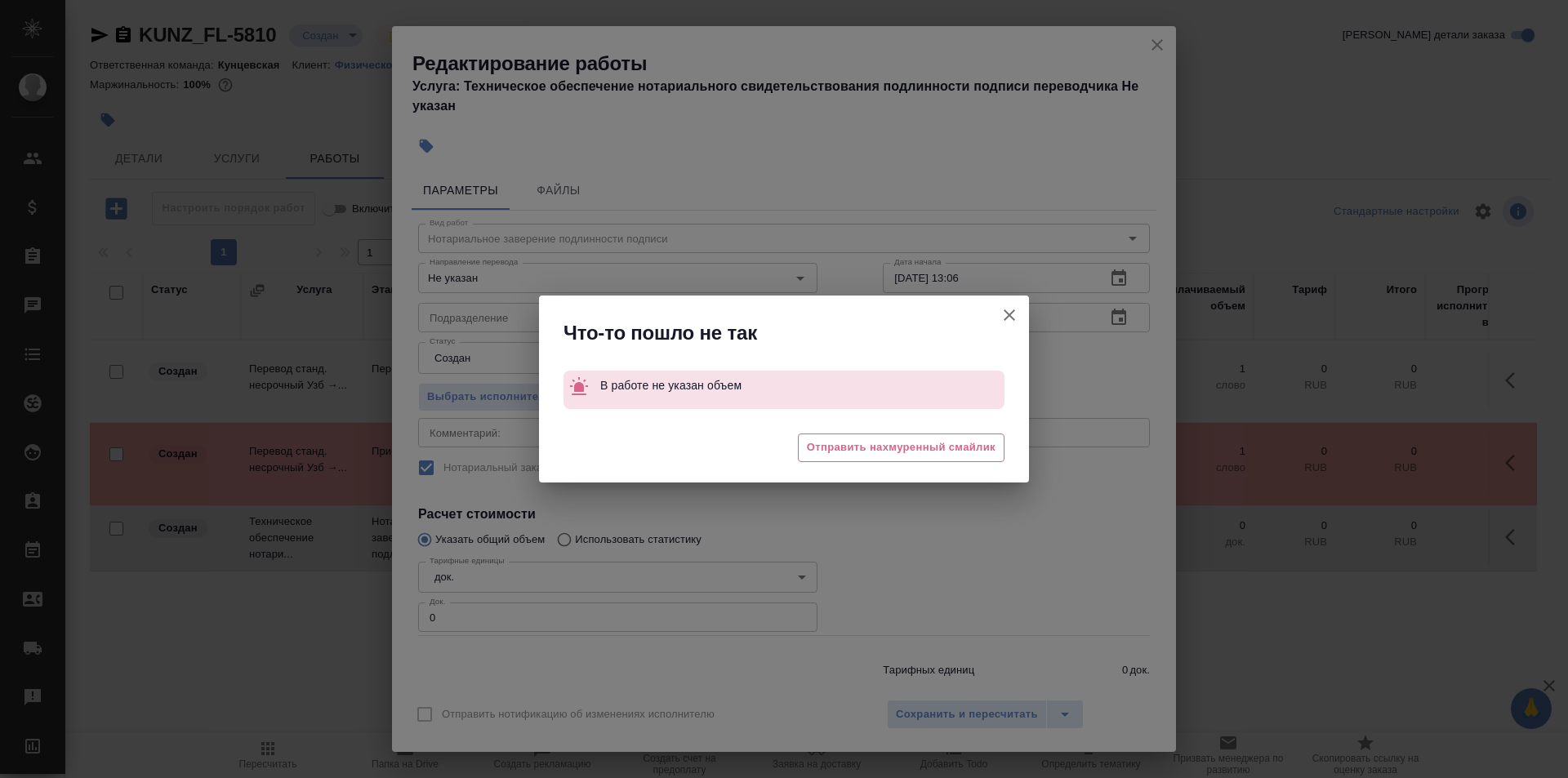
click at [1014, 318] on icon "button" at bounding box center [1010, 315] width 20 height 20
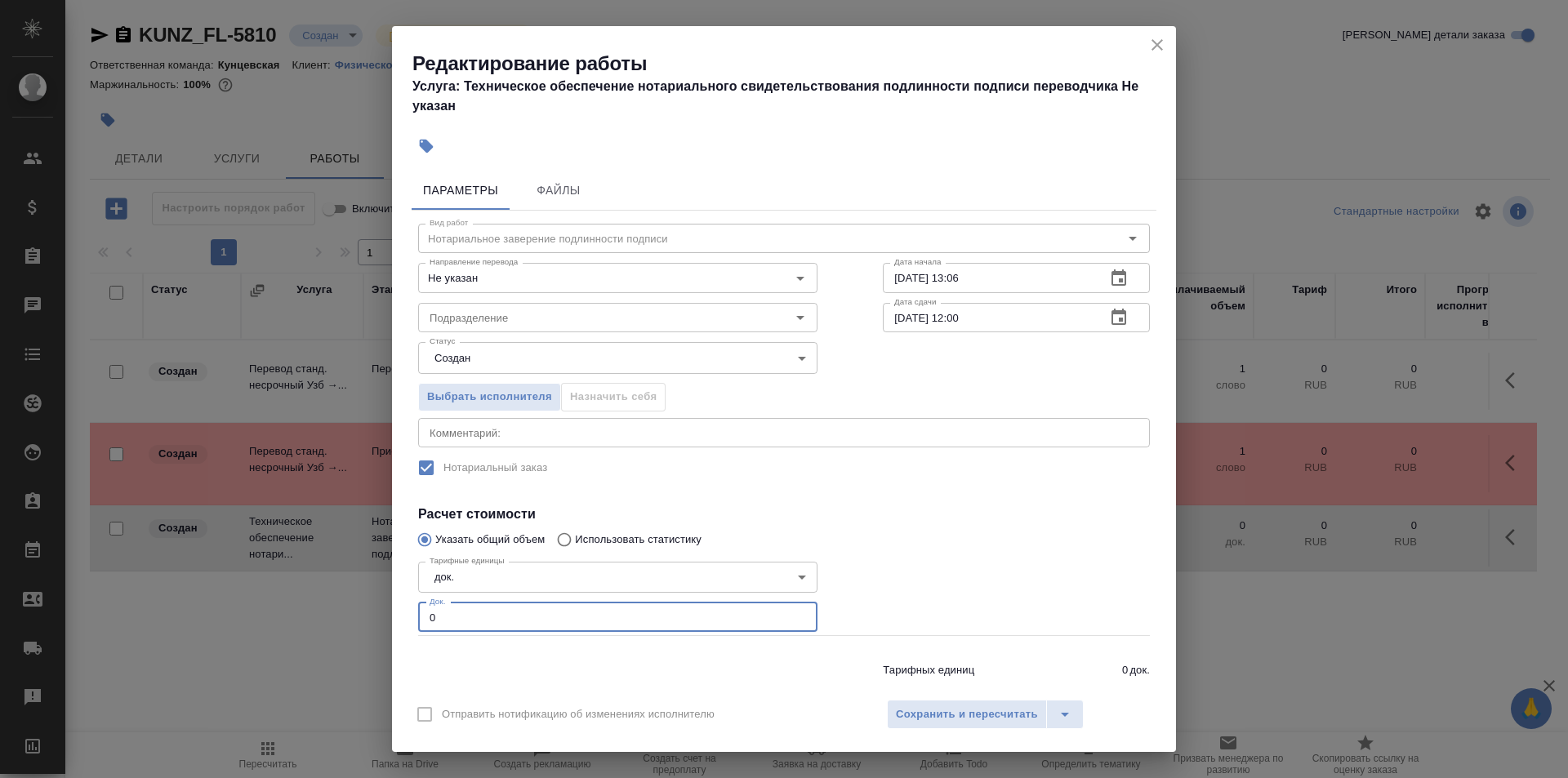
click at [554, 610] on input "0" at bounding box center [618, 617] width 399 height 30
click at [485, 405] on span "Выбрать исполнителя" at bounding box center [490, 396] width 125 height 19
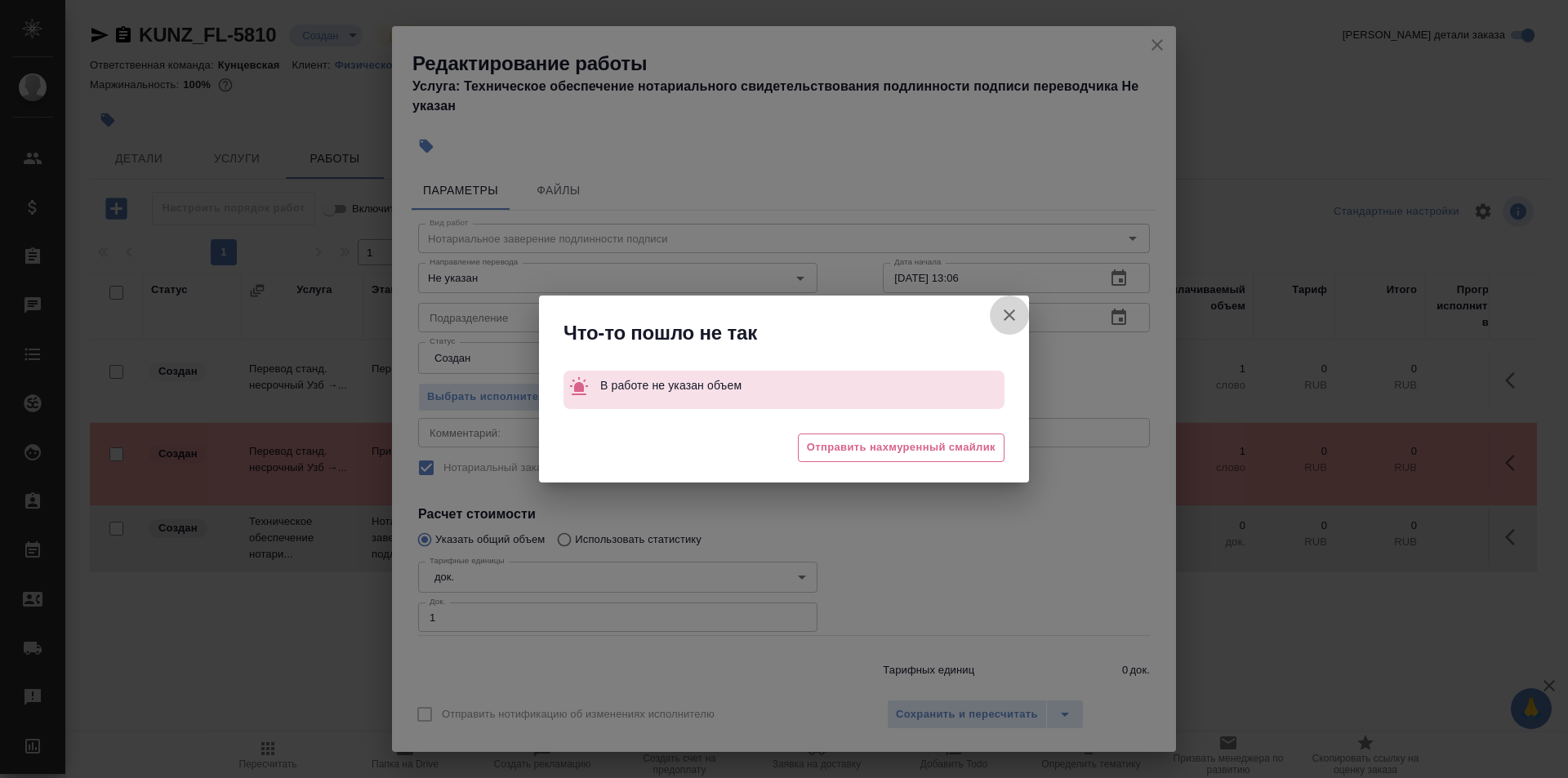
click at [1005, 313] on icon "button" at bounding box center [1010, 315] width 20 height 20
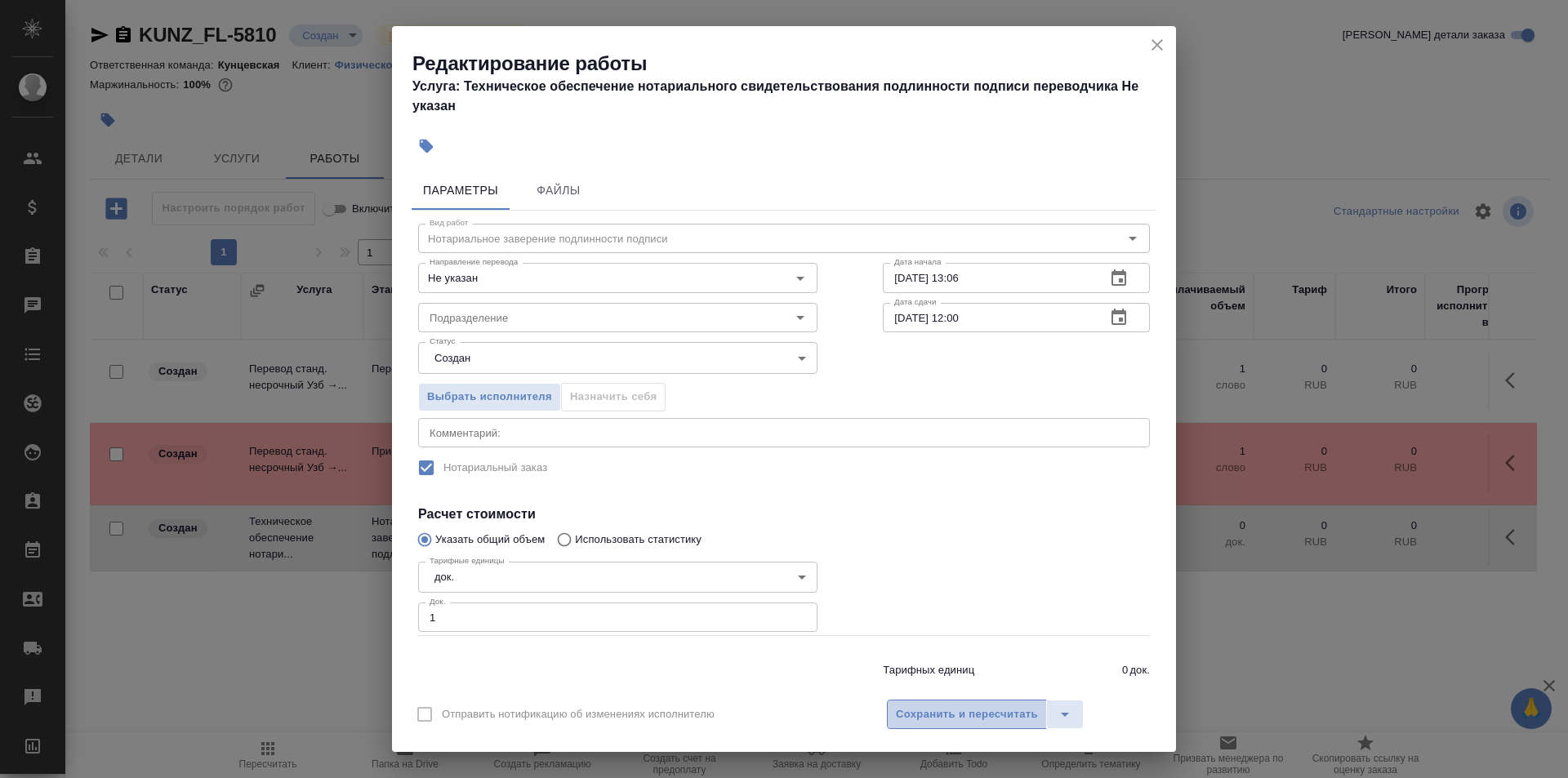
click at [955, 712] on span "Сохранить и пересчитать" at bounding box center [966, 714] width 142 height 19
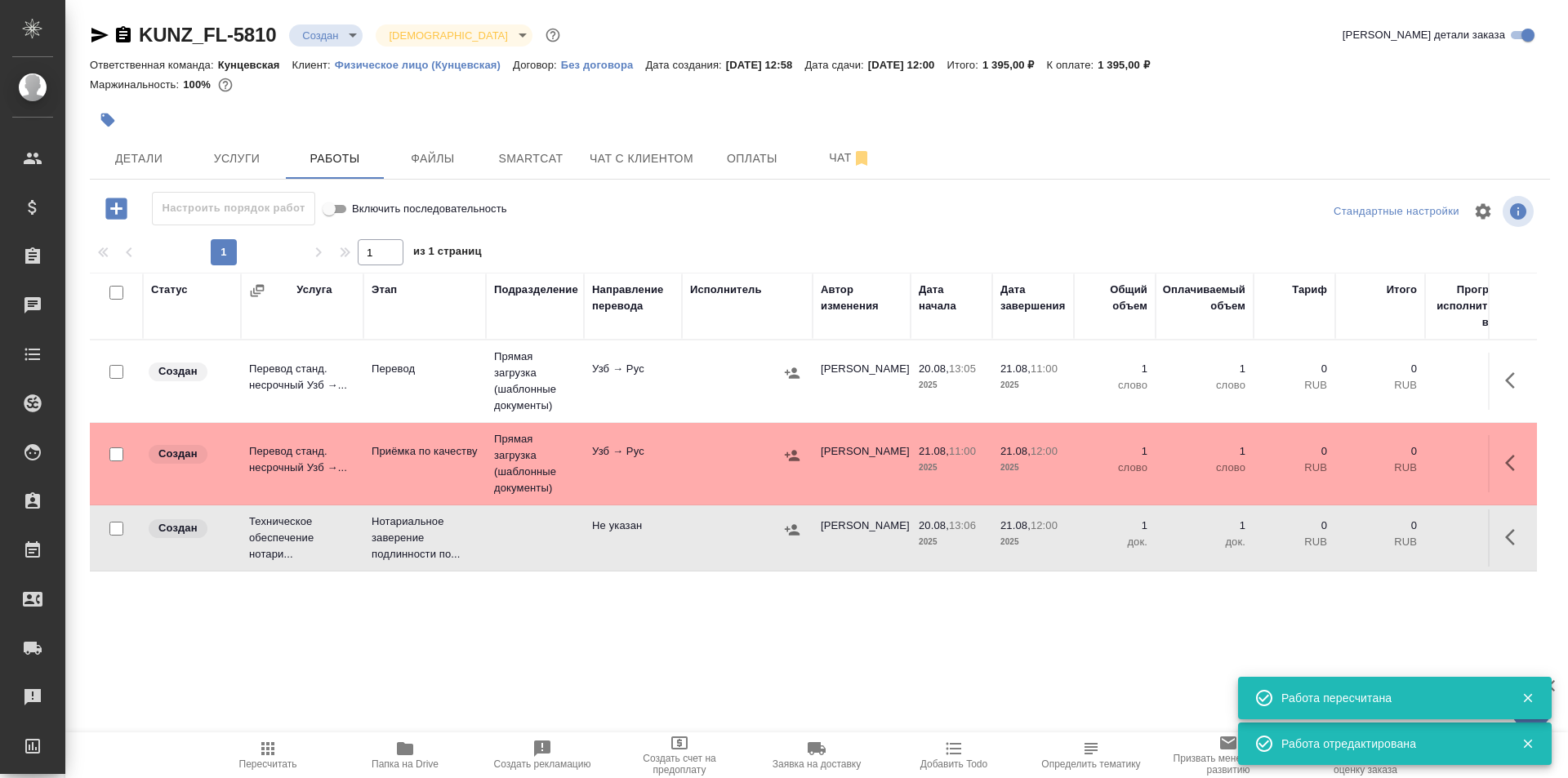
click at [1508, 529] on icon "button" at bounding box center [1514, 538] width 20 height 20
click at [1398, 534] on icon "button" at bounding box center [1394, 538] width 20 height 20
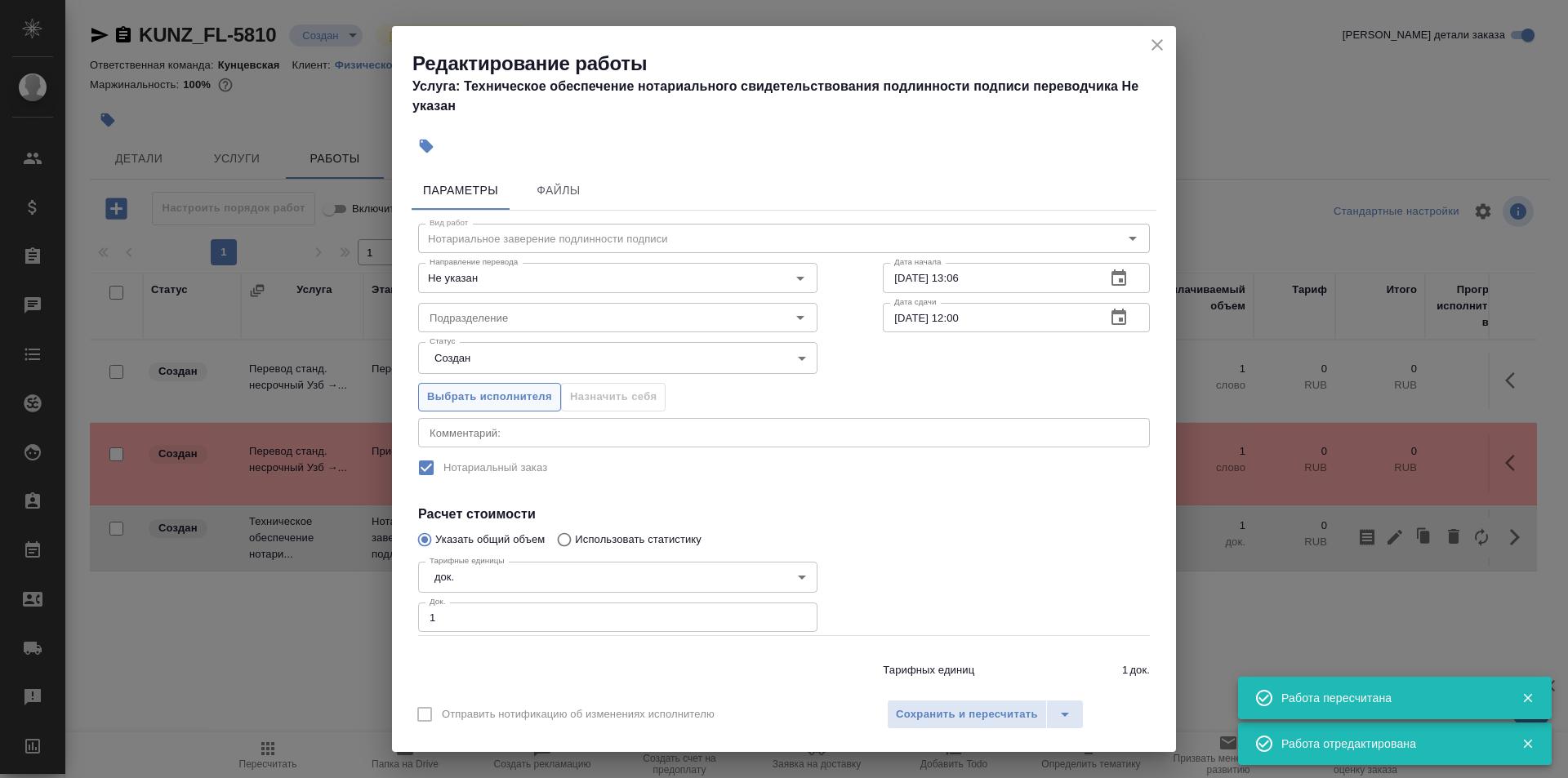
click at [508, 400] on span "Выбрать исполнителя" at bounding box center [490, 396] width 125 height 19
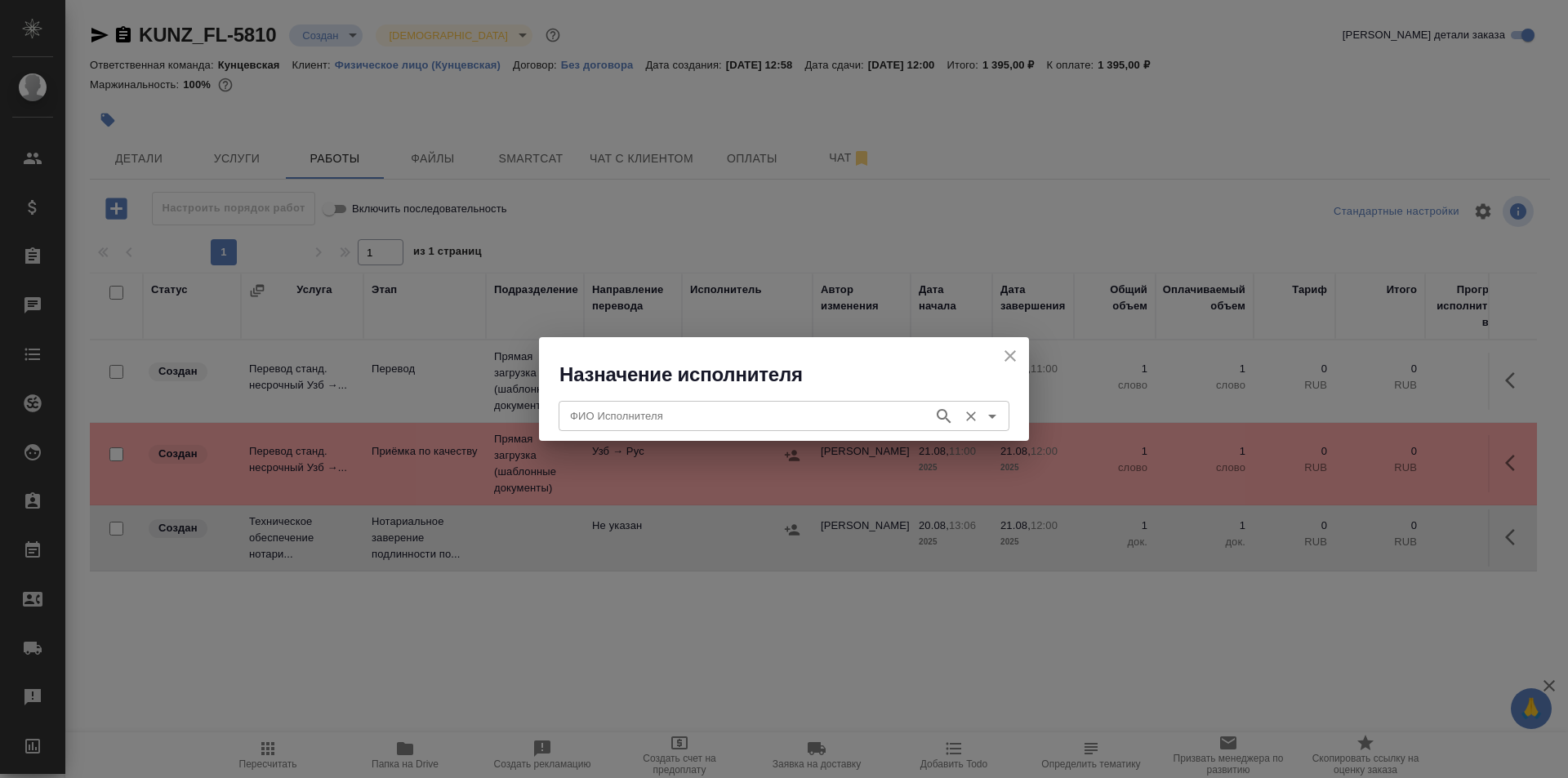
click at [647, 417] on input "ФИО Исполнителя" at bounding box center [744, 415] width 362 height 20
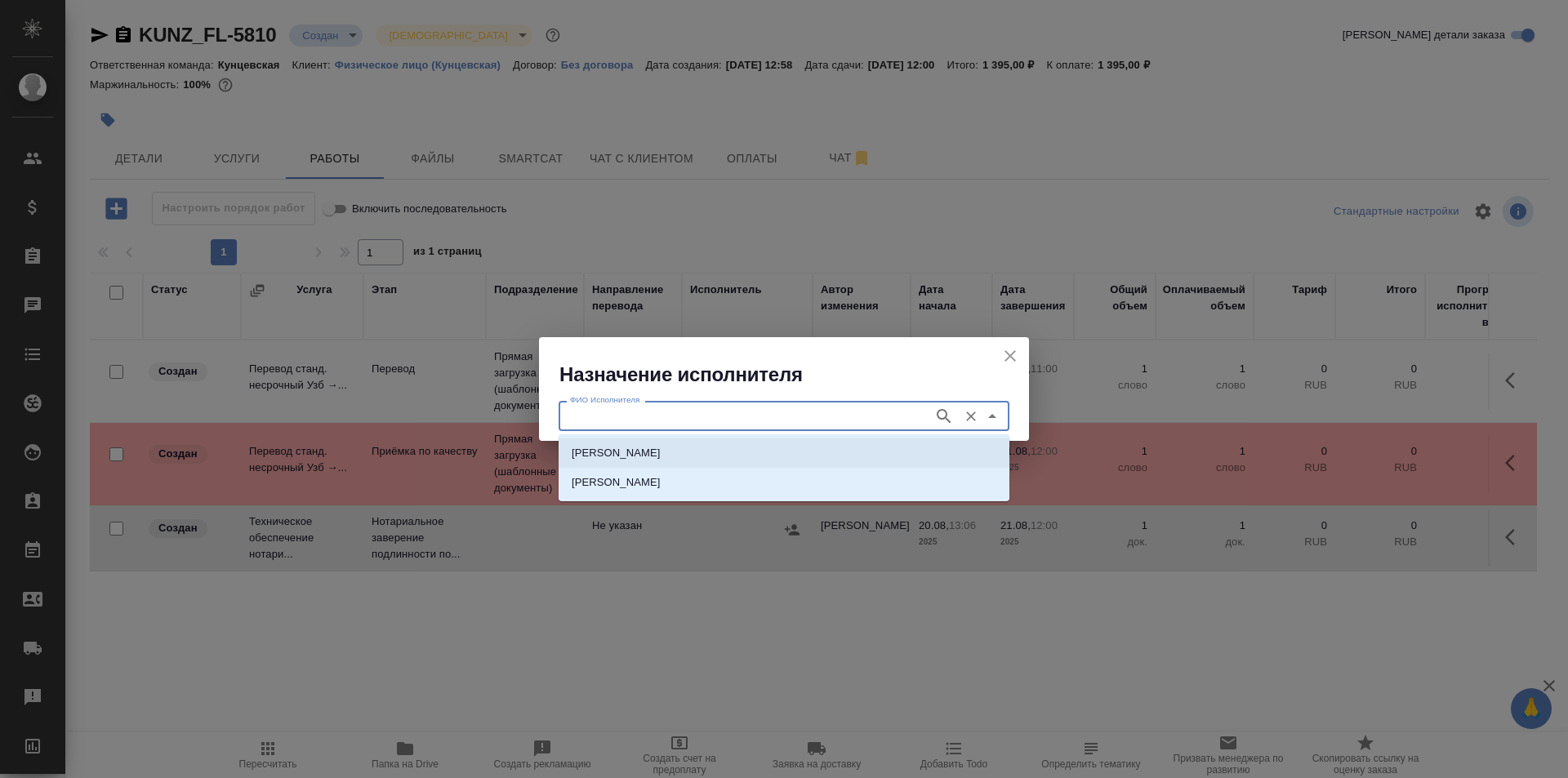
click at [661, 449] on p "НОТАРИУС Аристова Анна Дмитриевна" at bounding box center [616, 453] width 89 height 16
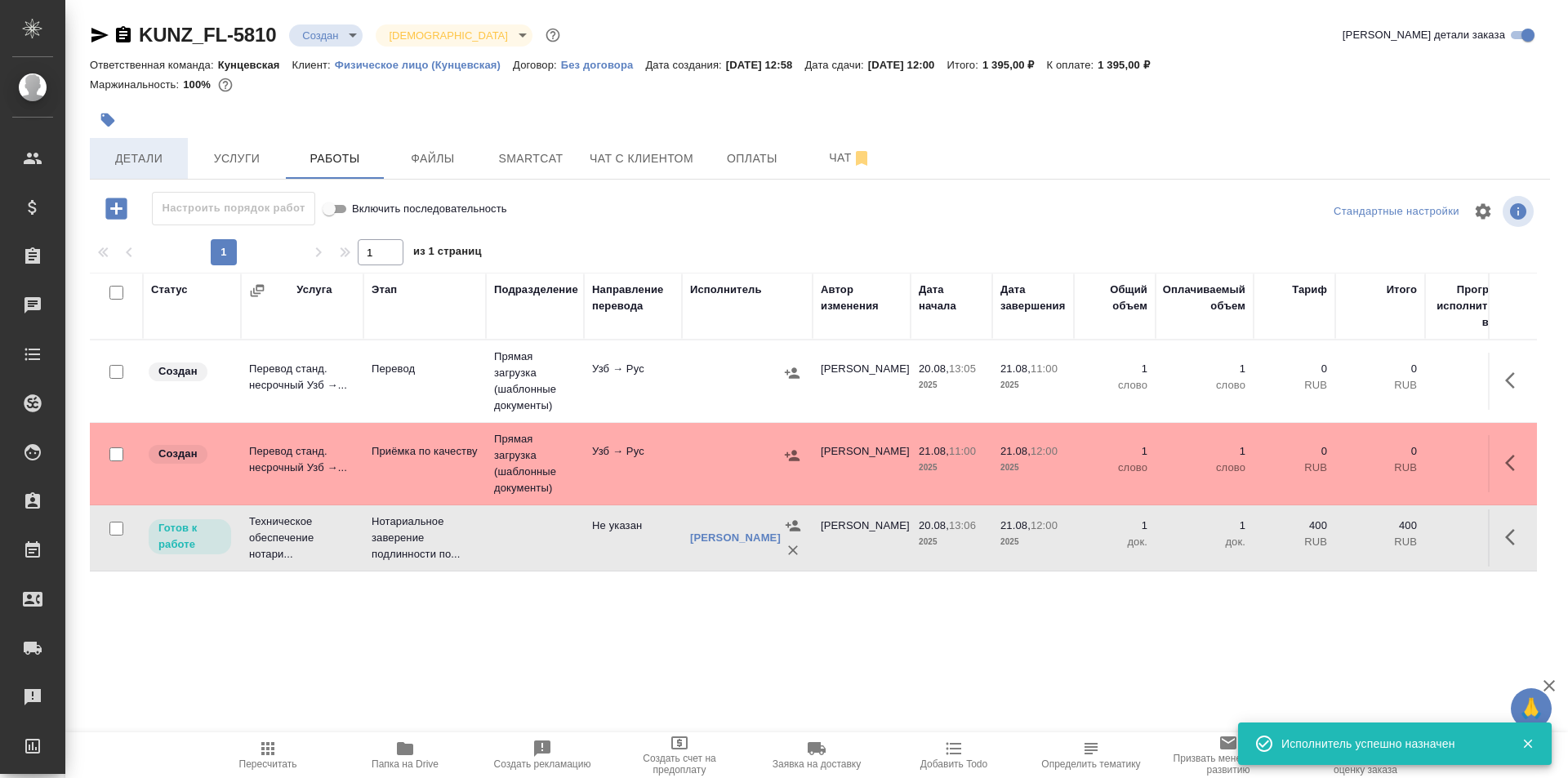
click at [155, 163] on span "Детали" at bounding box center [138, 159] width 78 height 21
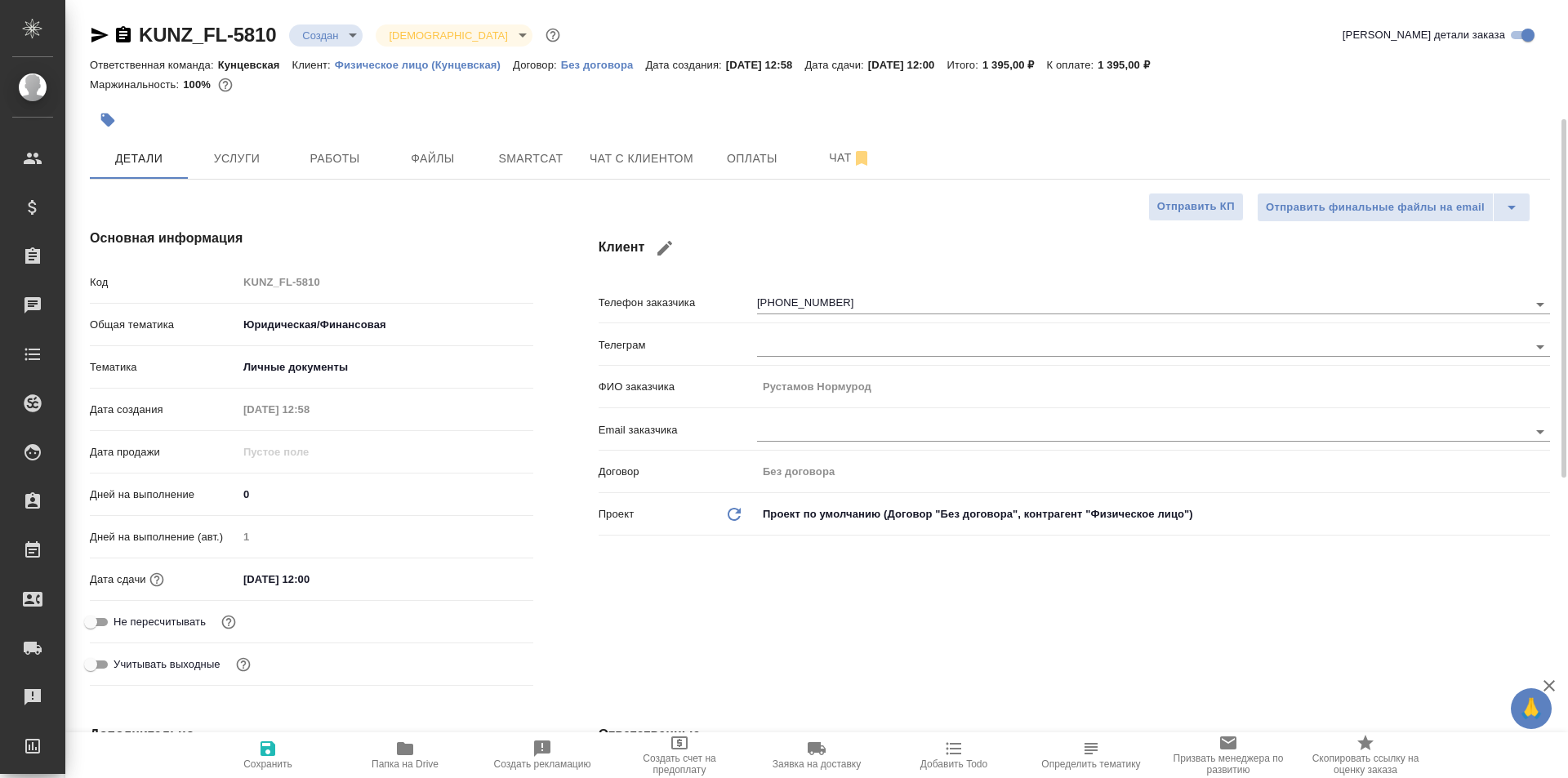
scroll to position [408, 0]
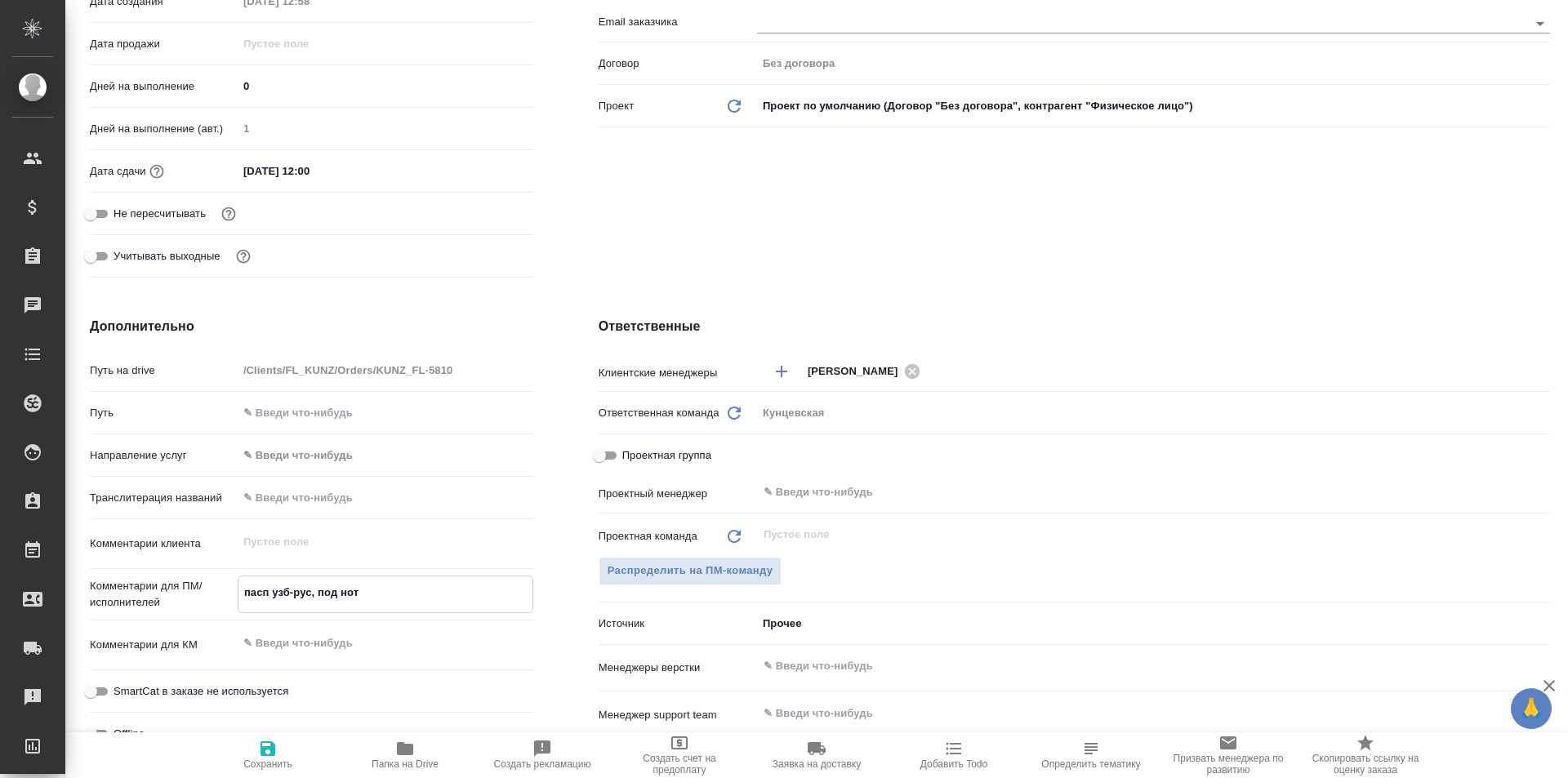
click at [386, 580] on textarea "пасп узб-рус, под нот" at bounding box center [386, 593] width 294 height 28
click at [263, 759] on span "Сохранить" at bounding box center [267, 764] width 49 height 12
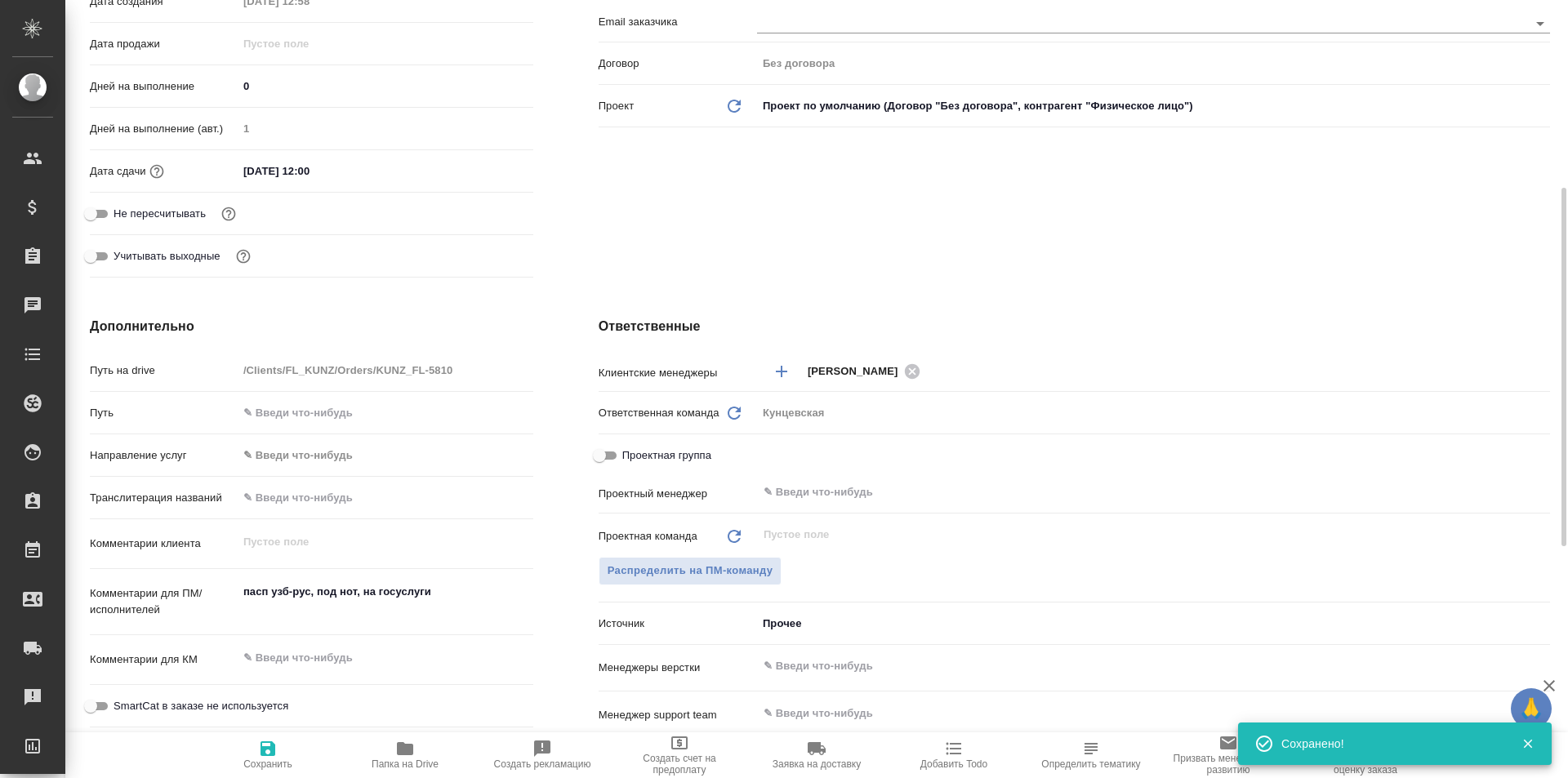
scroll to position [571, 0]
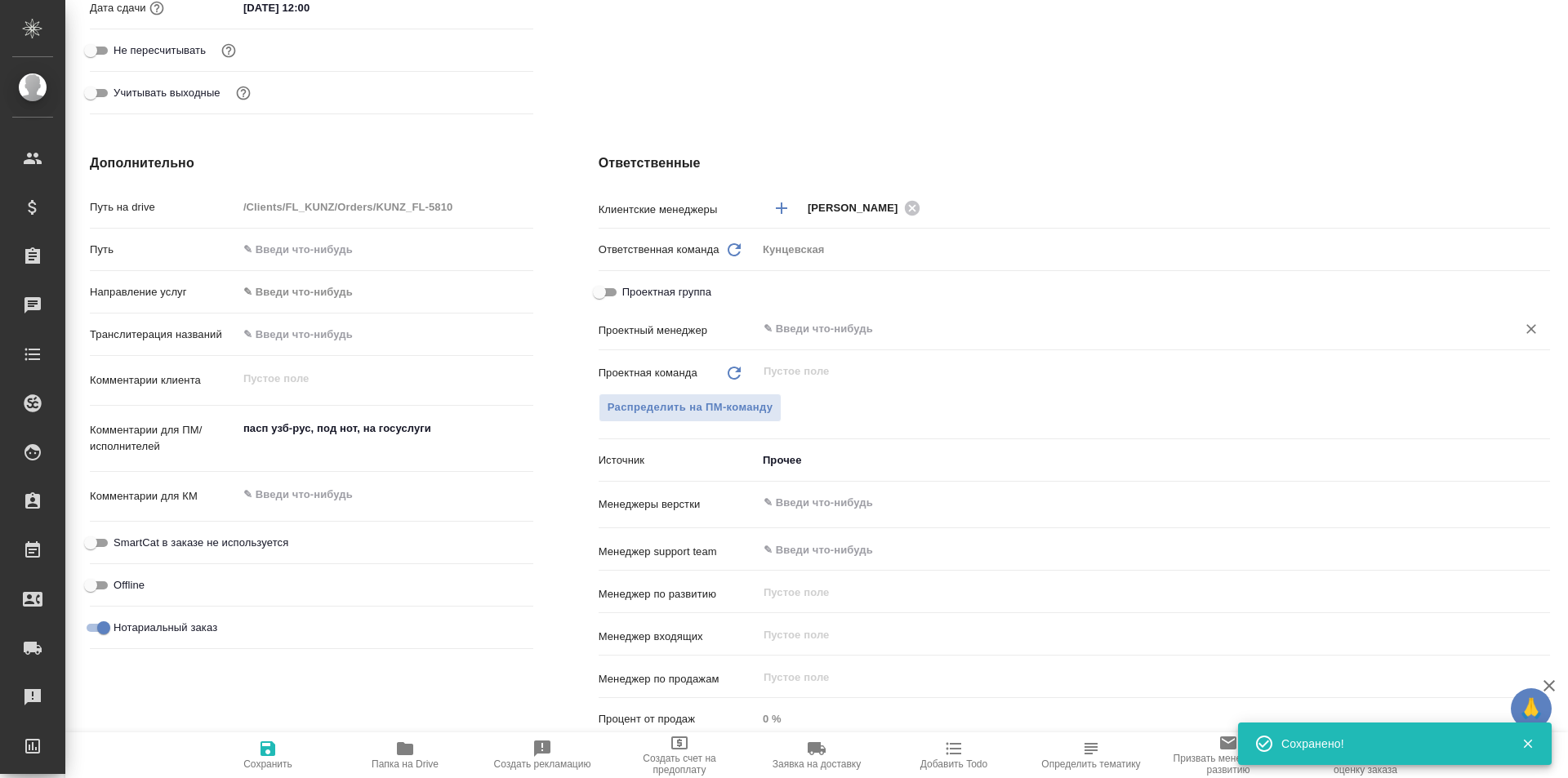
click at [800, 324] on input "text" at bounding box center [1126, 329] width 728 height 20
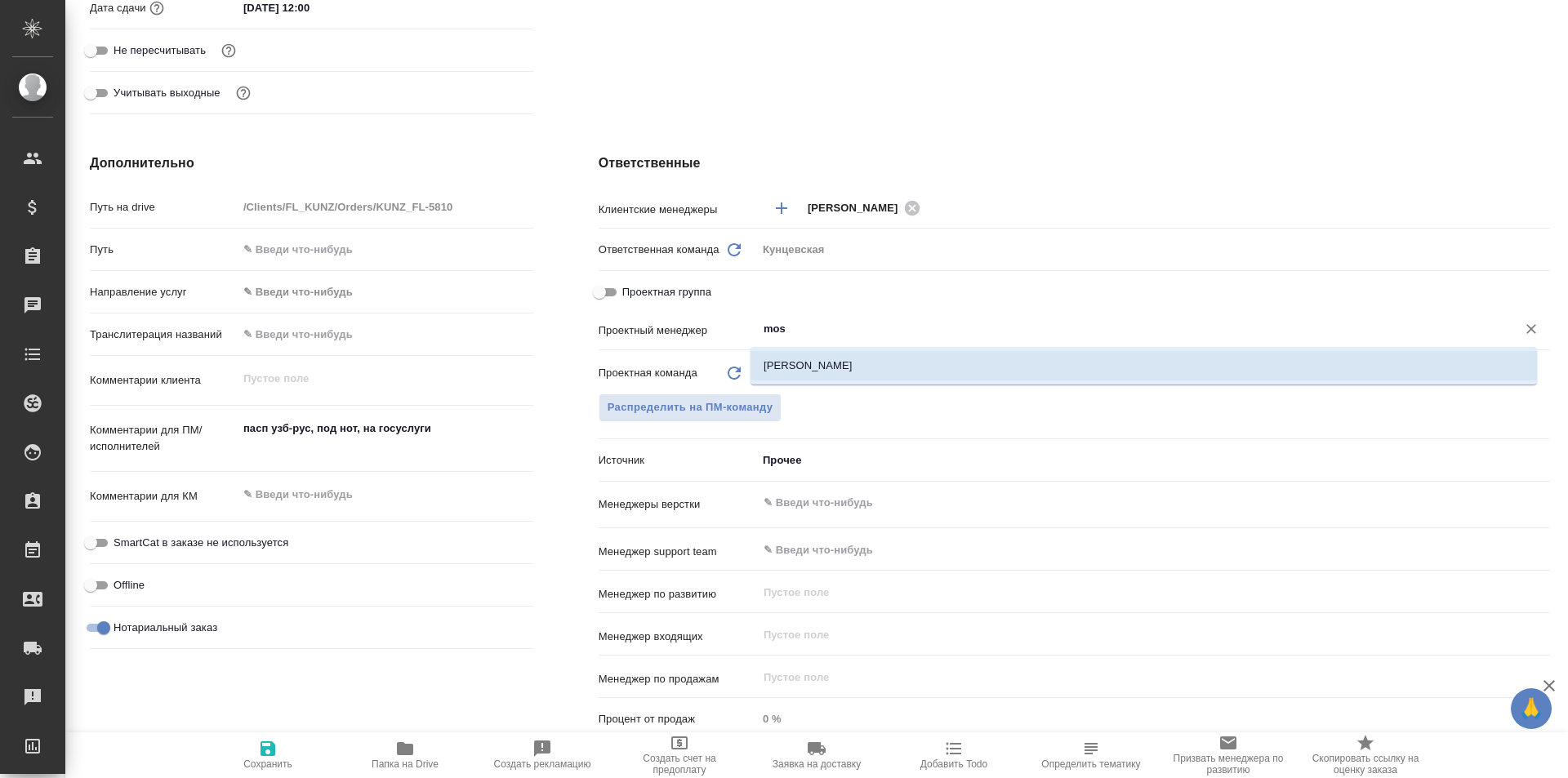
click at [808, 361] on li "[PERSON_NAME]" at bounding box center [1143, 366] width 786 height 30
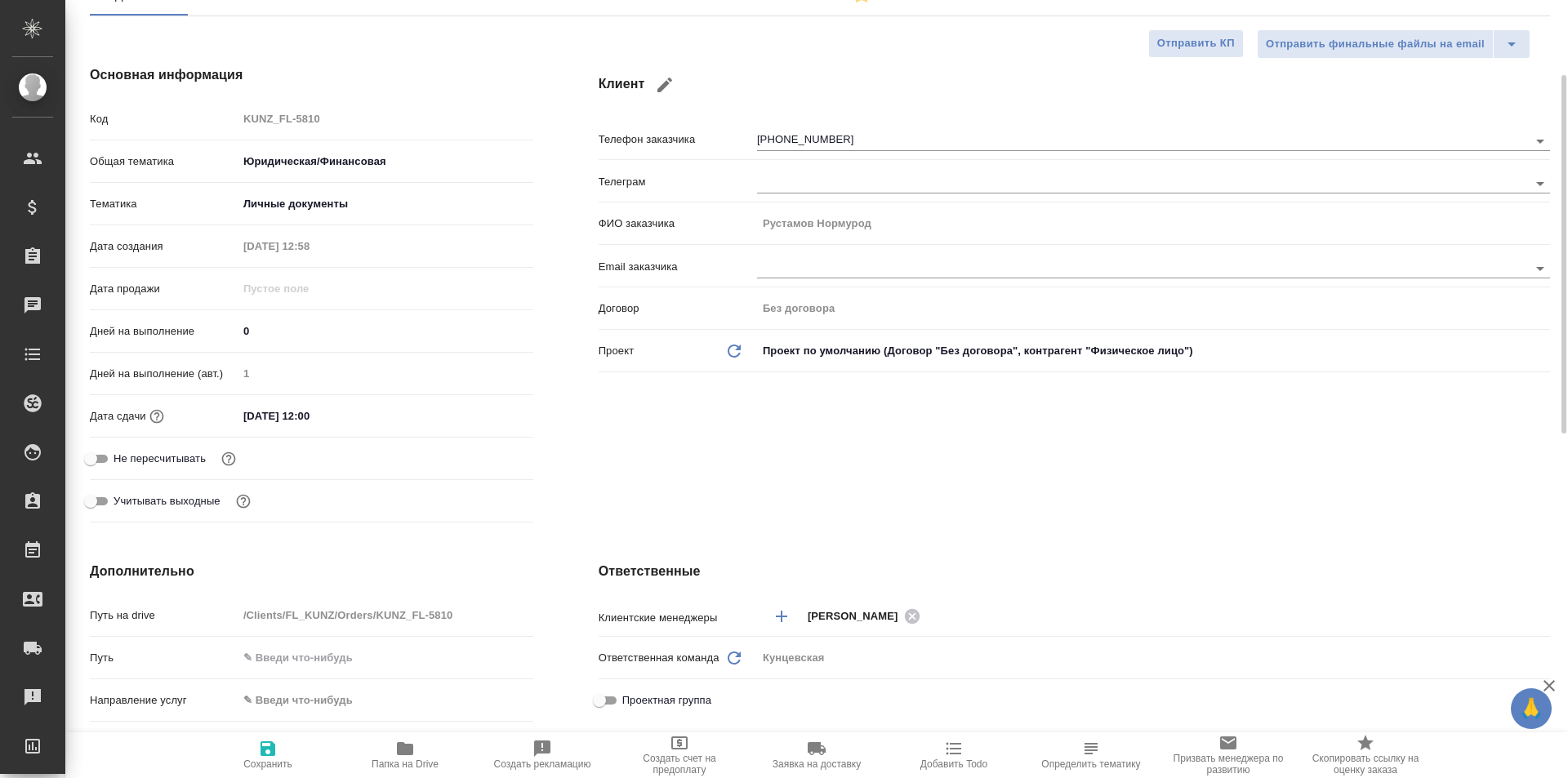
scroll to position [0, 0]
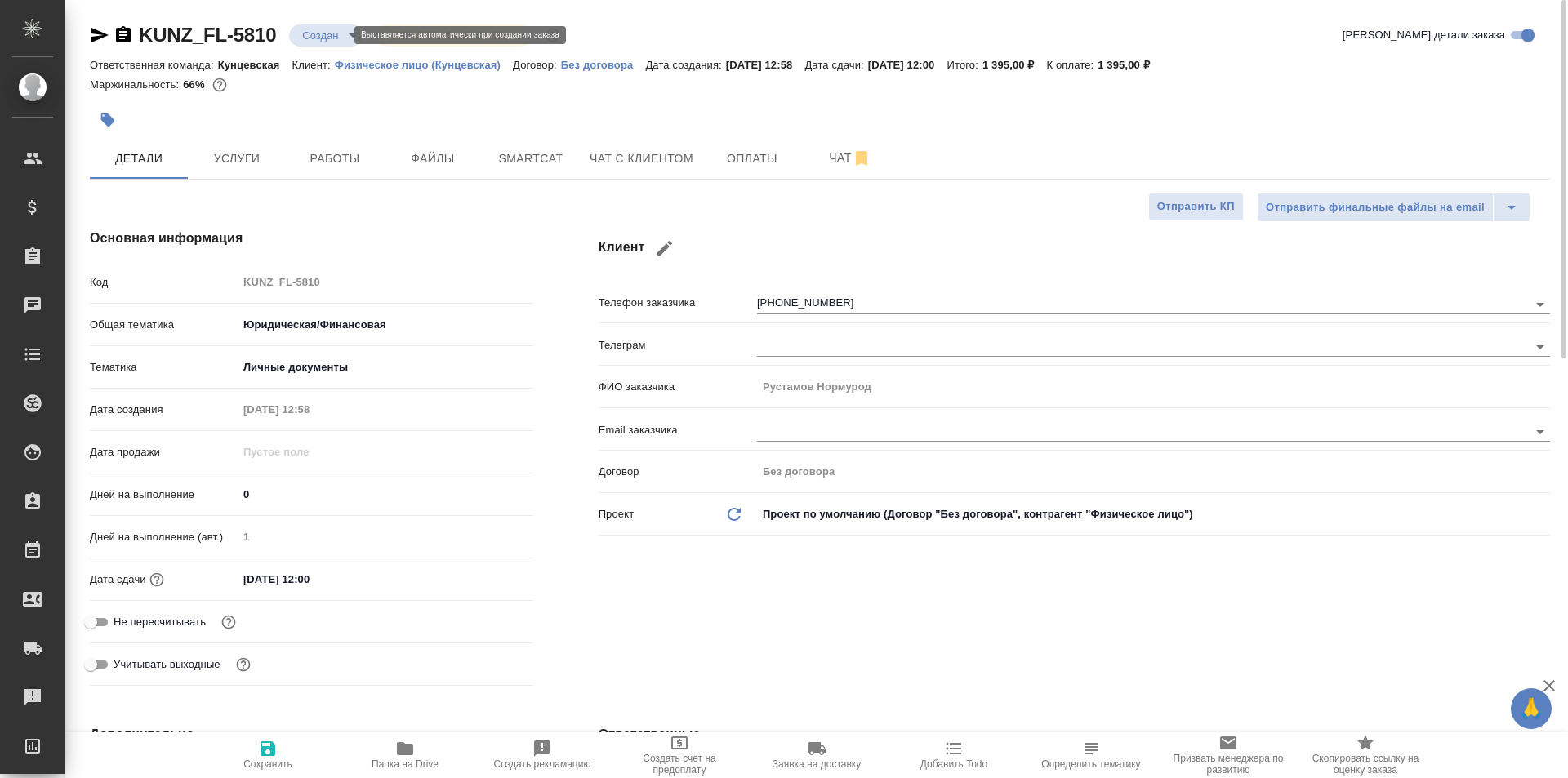
click at [317, 32] on body "🙏 .cls-1 fill:#fff; AWATERA Moskalets Alina Клиенты Спецификации Заказы 0 Чаты …" at bounding box center [784, 389] width 1568 height 778
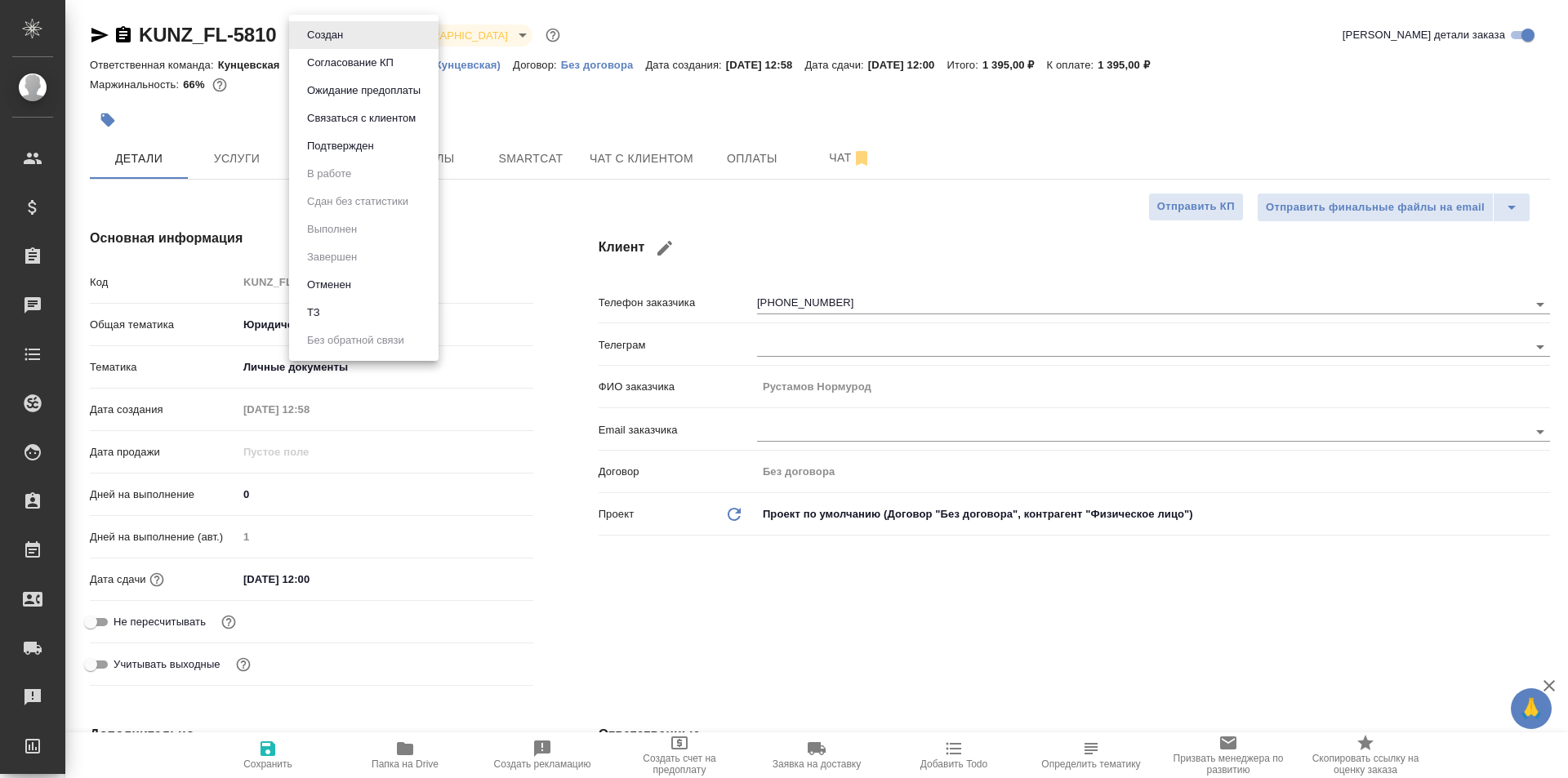
click at [542, 323] on div at bounding box center [784, 389] width 1568 height 778
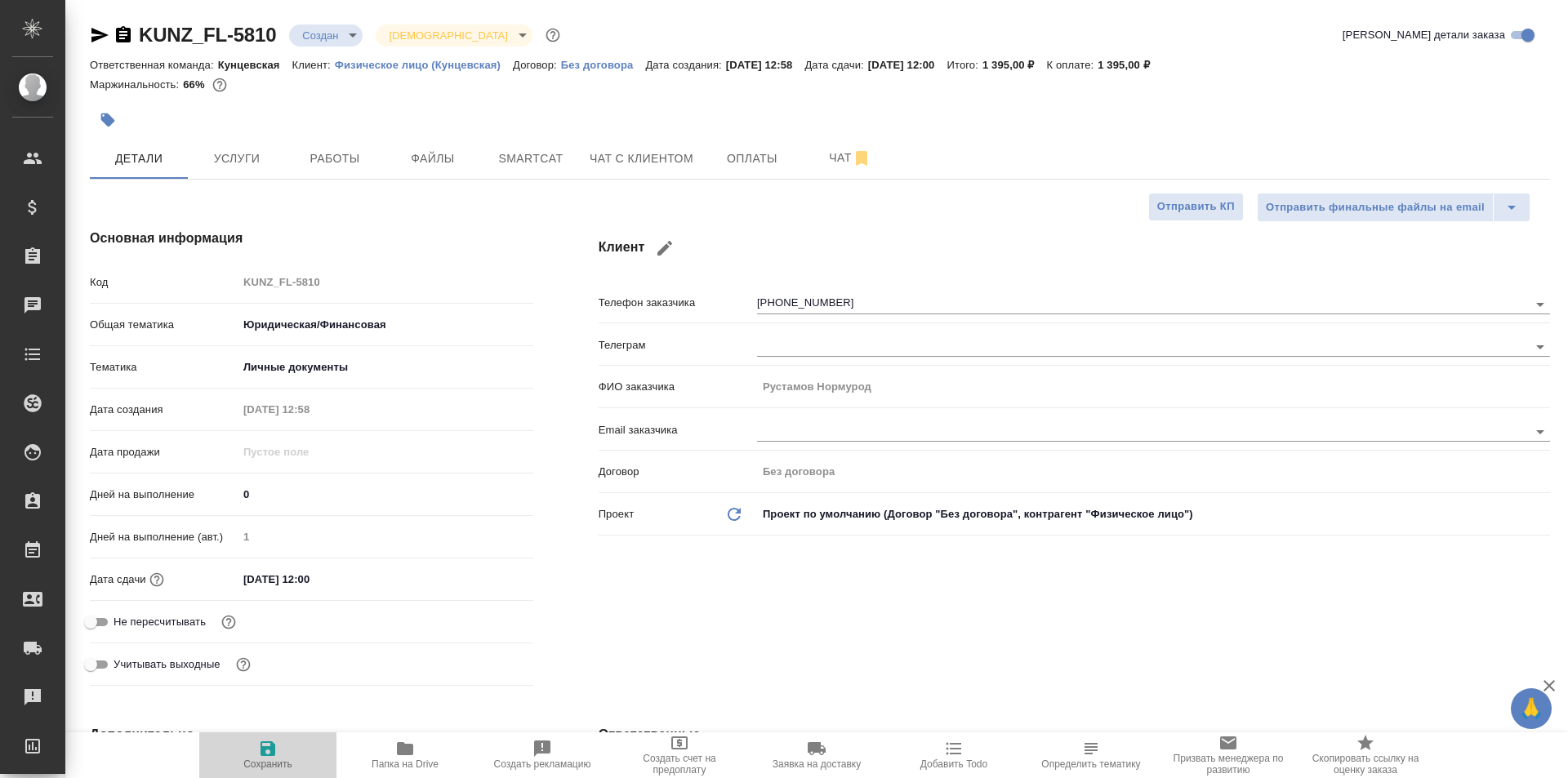
click at [283, 747] on span "Сохранить" at bounding box center [267, 754] width 117 height 31
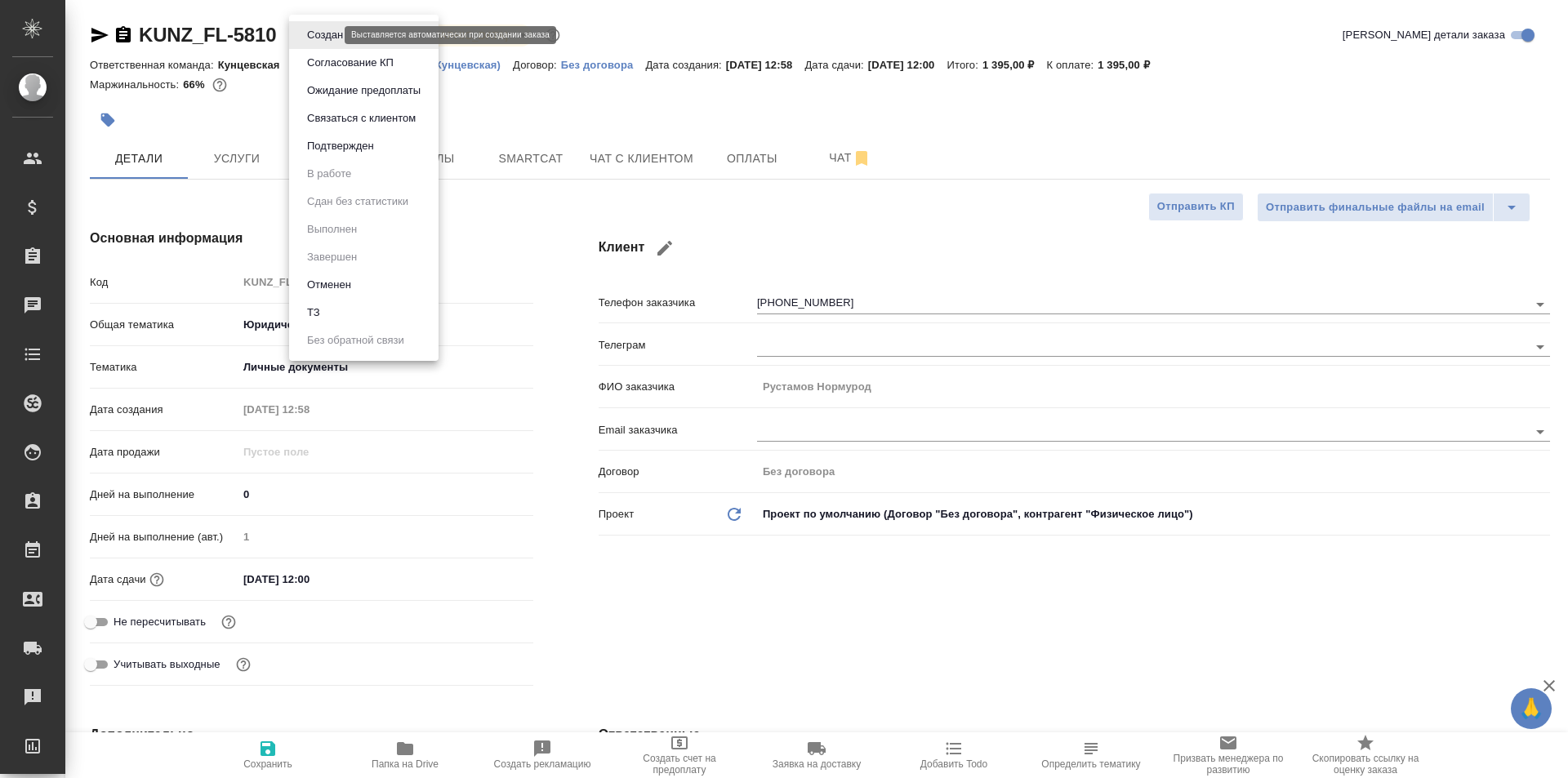
click at [326, 30] on body "🙏 .cls-1 fill:#fff; AWATERA Moskalets Alina Клиенты Спецификации Заказы 0 Чаты …" at bounding box center [784, 389] width 1568 height 778
click at [358, 158] on li "Подтвержден" at bounding box center [364, 146] width 149 height 28
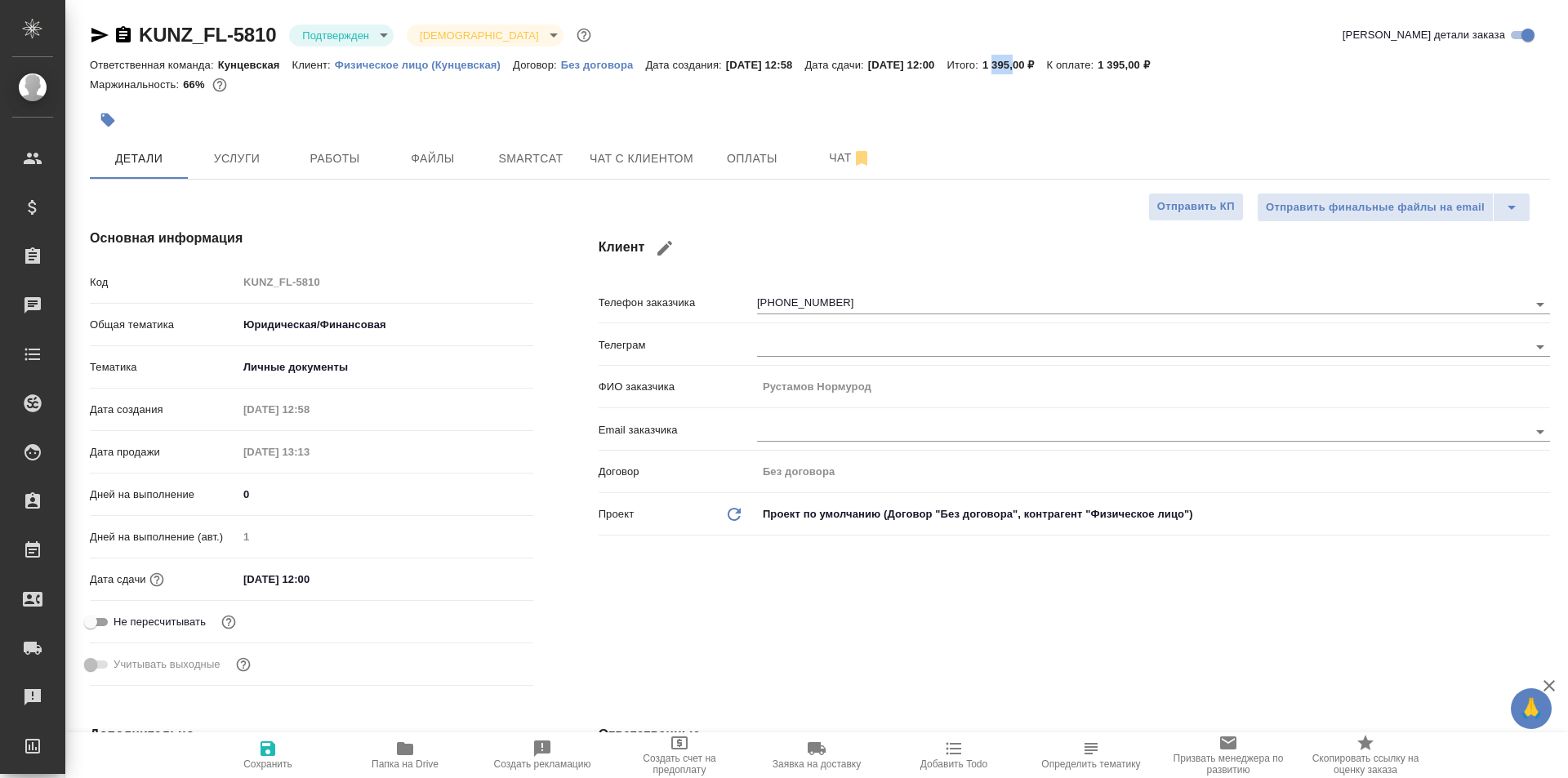
drag, startPoint x: 1033, startPoint y: 64, endPoint x: 1056, endPoint y: 64, distance: 23.0
click at [1046, 64] on p "1 395,00 ₽" at bounding box center [1014, 65] width 65 height 12
click at [1056, 81] on div "Маржинальность: 66%" at bounding box center [819, 84] width 1460 height 21
click at [741, 155] on span "Оплаты" at bounding box center [751, 159] width 78 height 21
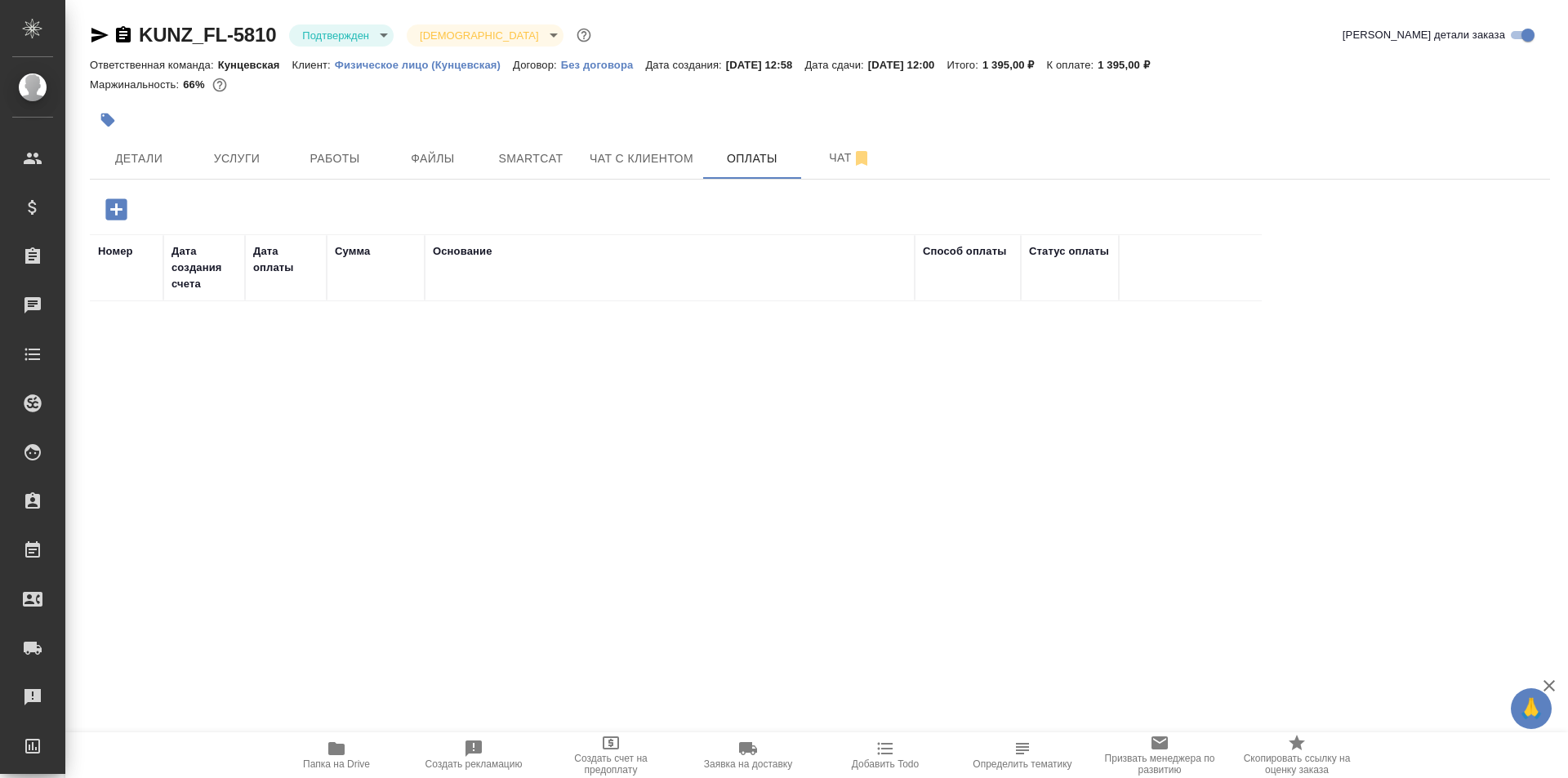
click at [125, 212] on icon "button" at bounding box center [115, 209] width 21 height 21
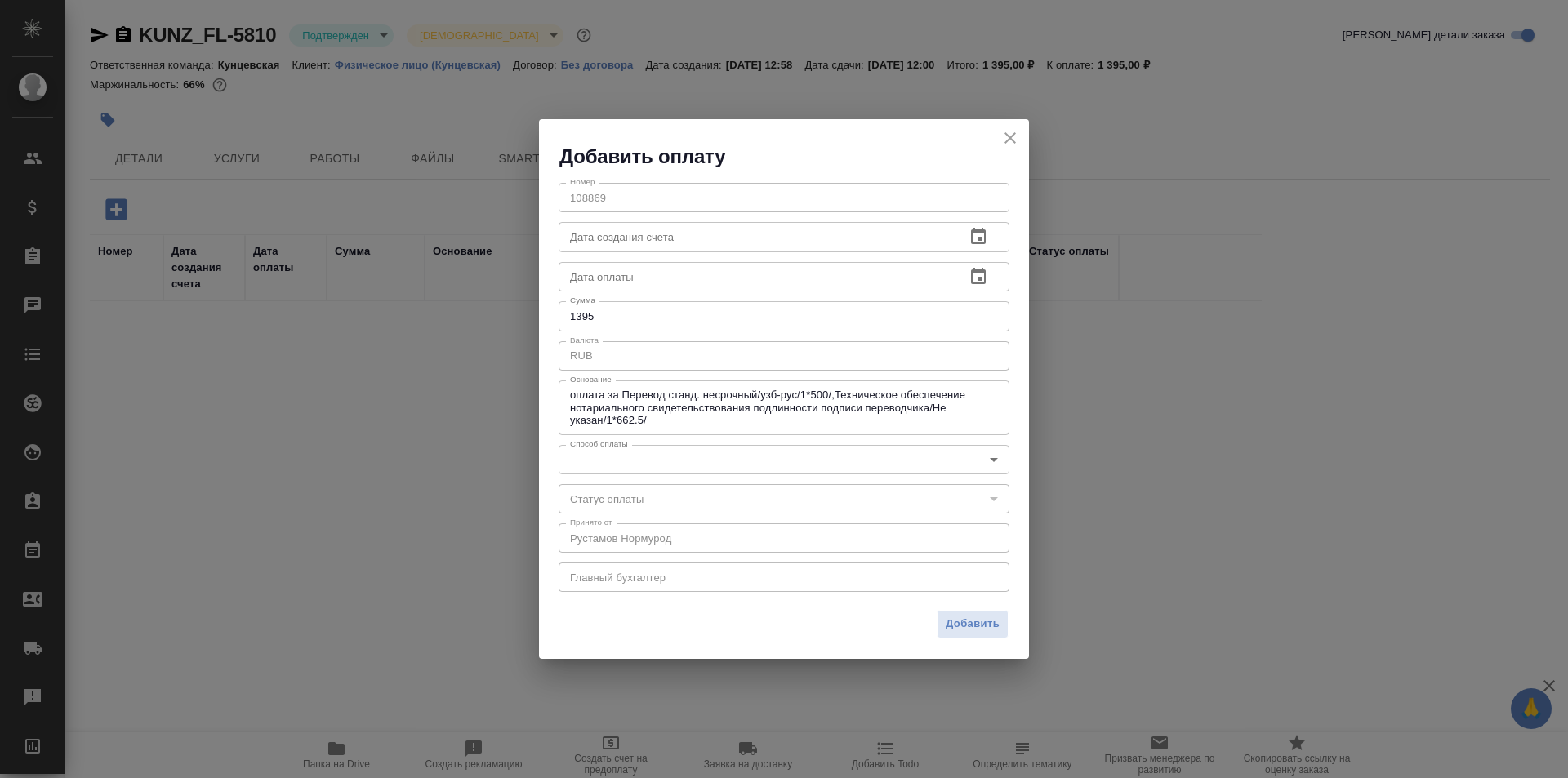
click at [1008, 137] on icon "close" at bounding box center [1011, 138] width 20 height 20
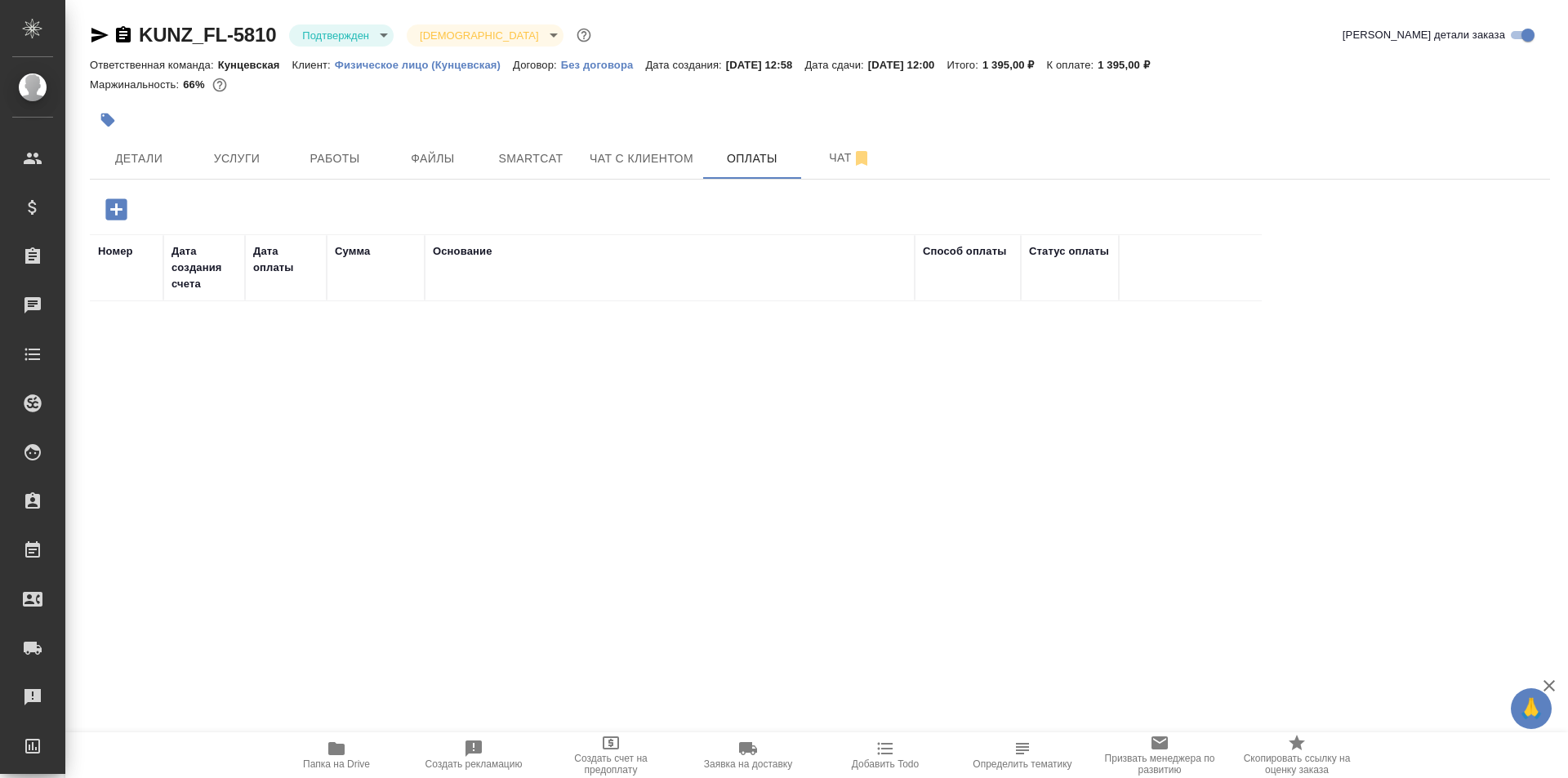
click at [124, 209] on icon "button" at bounding box center [115, 209] width 21 height 21
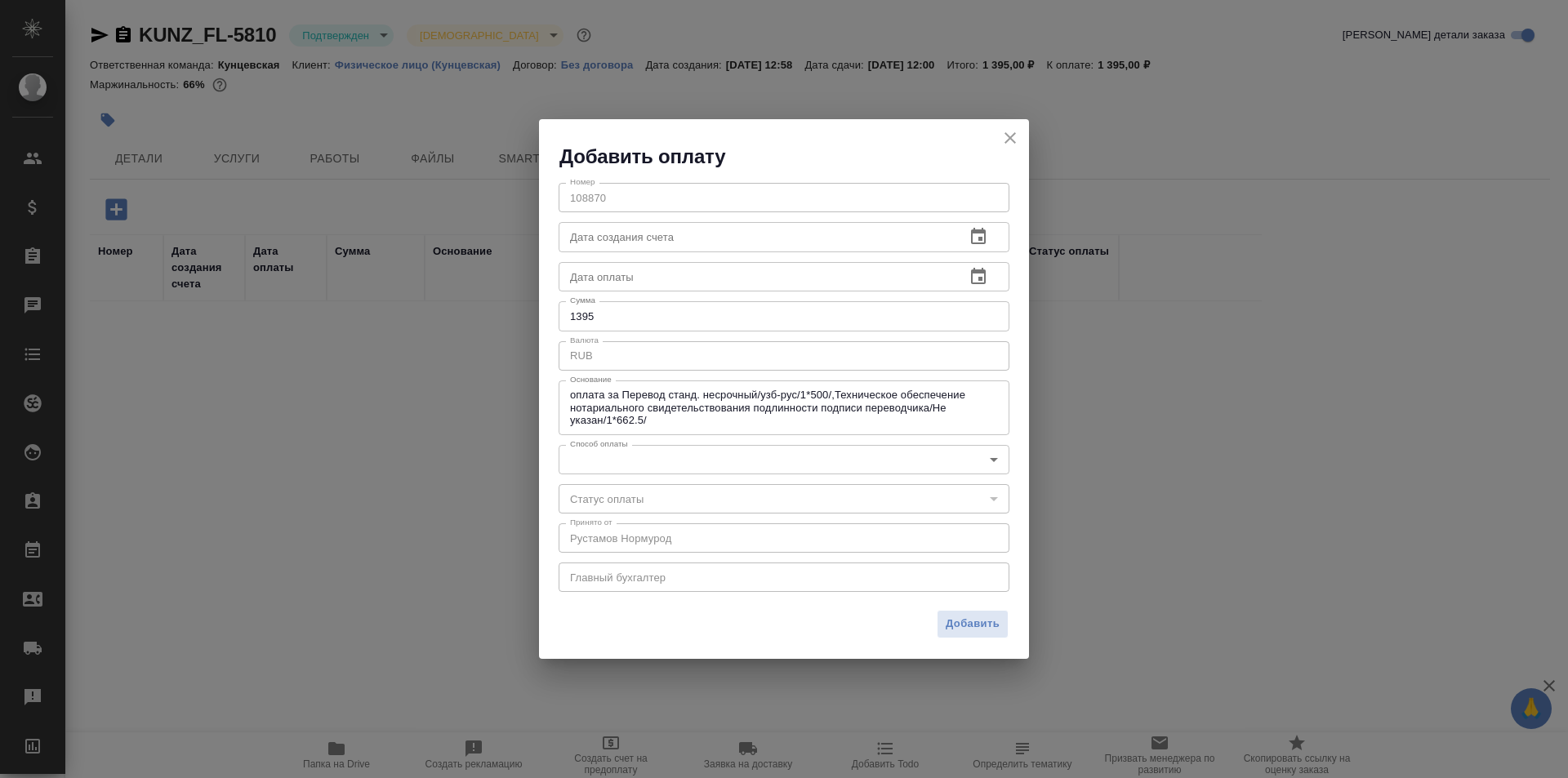
click at [648, 465] on body "🙏 .cls-1 fill:#fff; AWATERA Moskalets Alina Клиенты Спецификации Заказы 0 Чаты …" at bounding box center [784, 389] width 1568 height 778
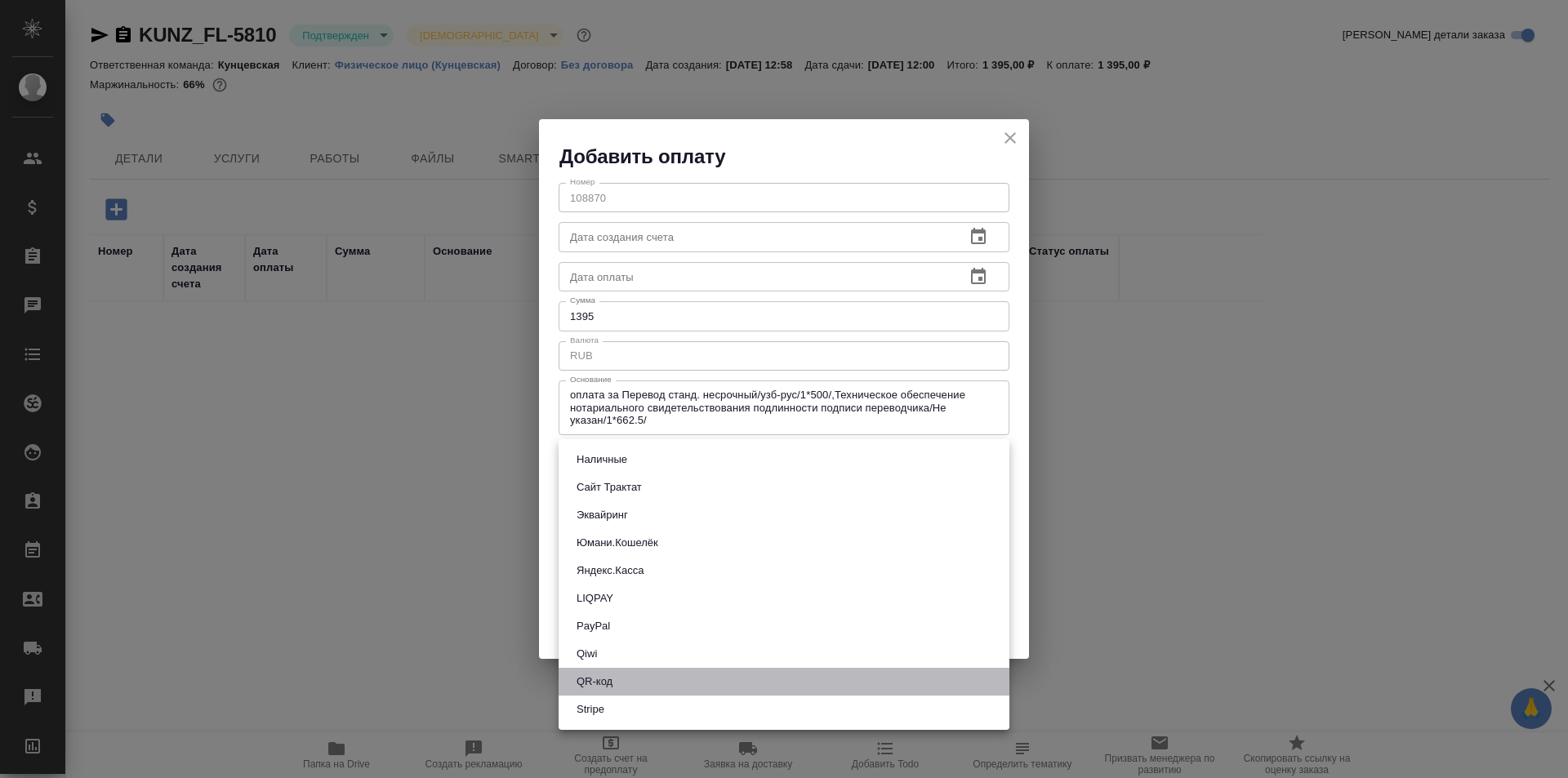
click at [642, 684] on li "QR-код" at bounding box center [784, 682] width 451 height 28
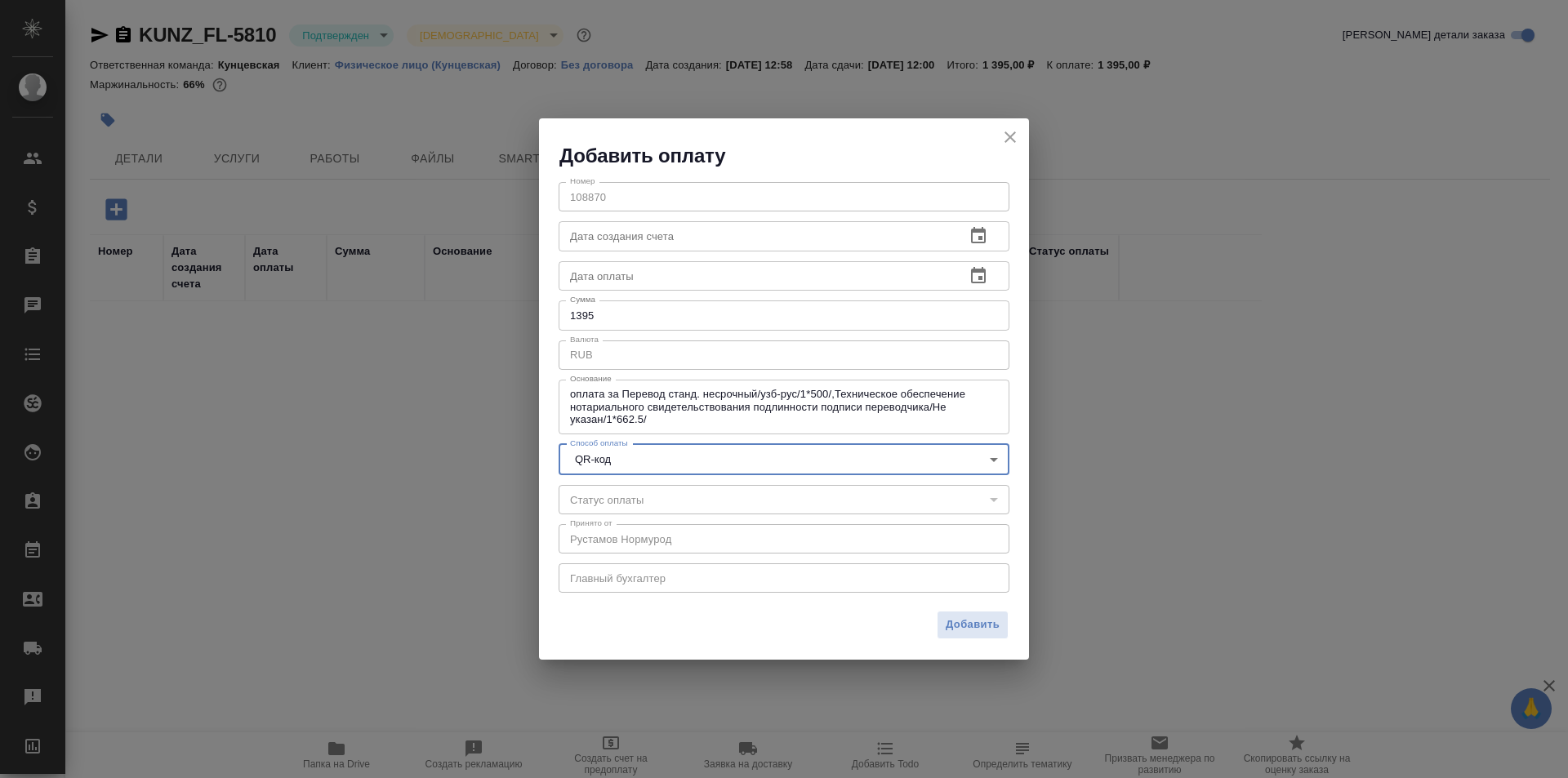
click at [634, 304] on input "1395" at bounding box center [784, 315] width 451 height 30
click at [964, 626] on span "Добавить" at bounding box center [972, 625] width 54 height 19
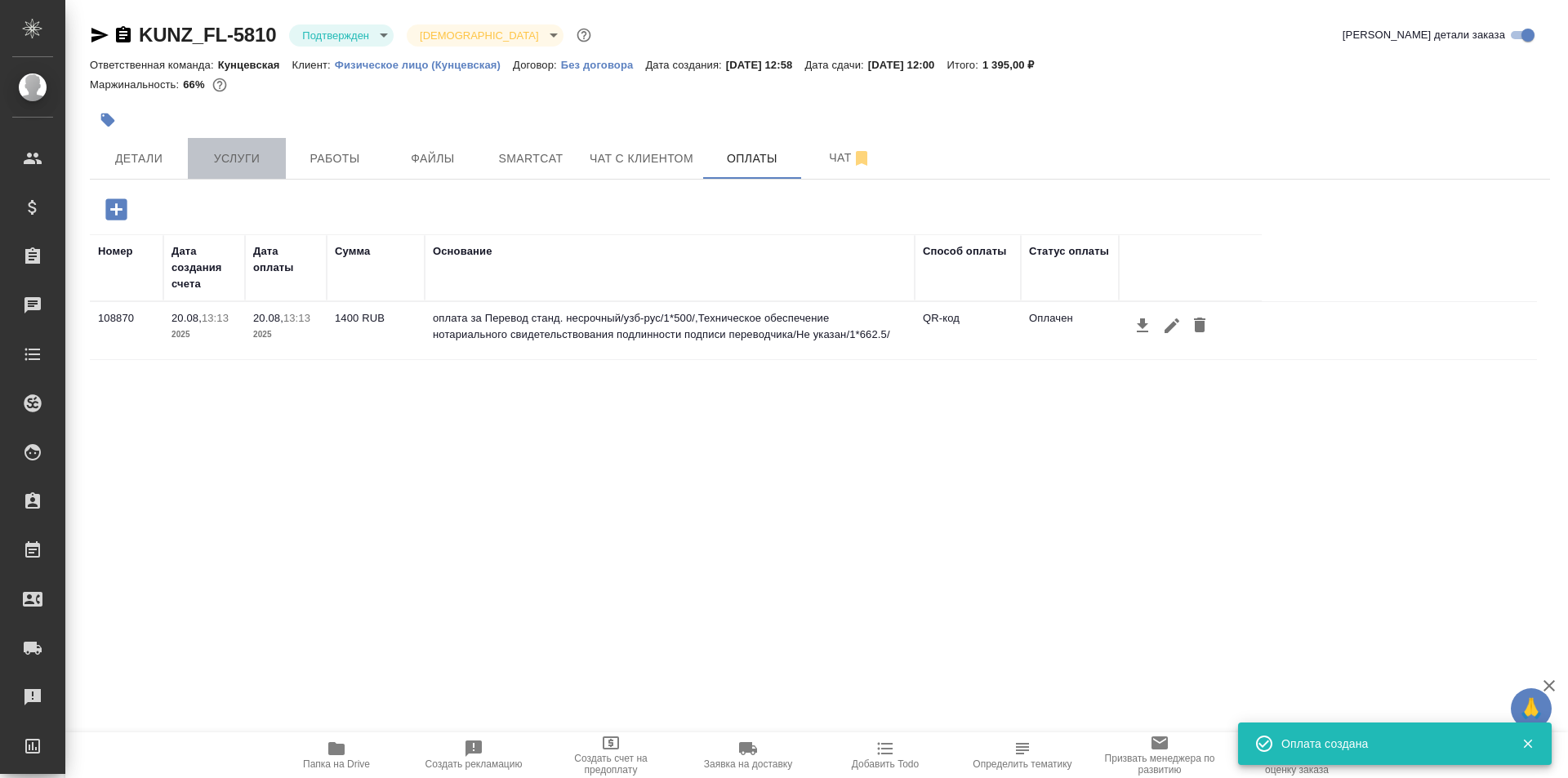
click at [196, 149] on button "Услуги" at bounding box center [236, 158] width 98 height 41
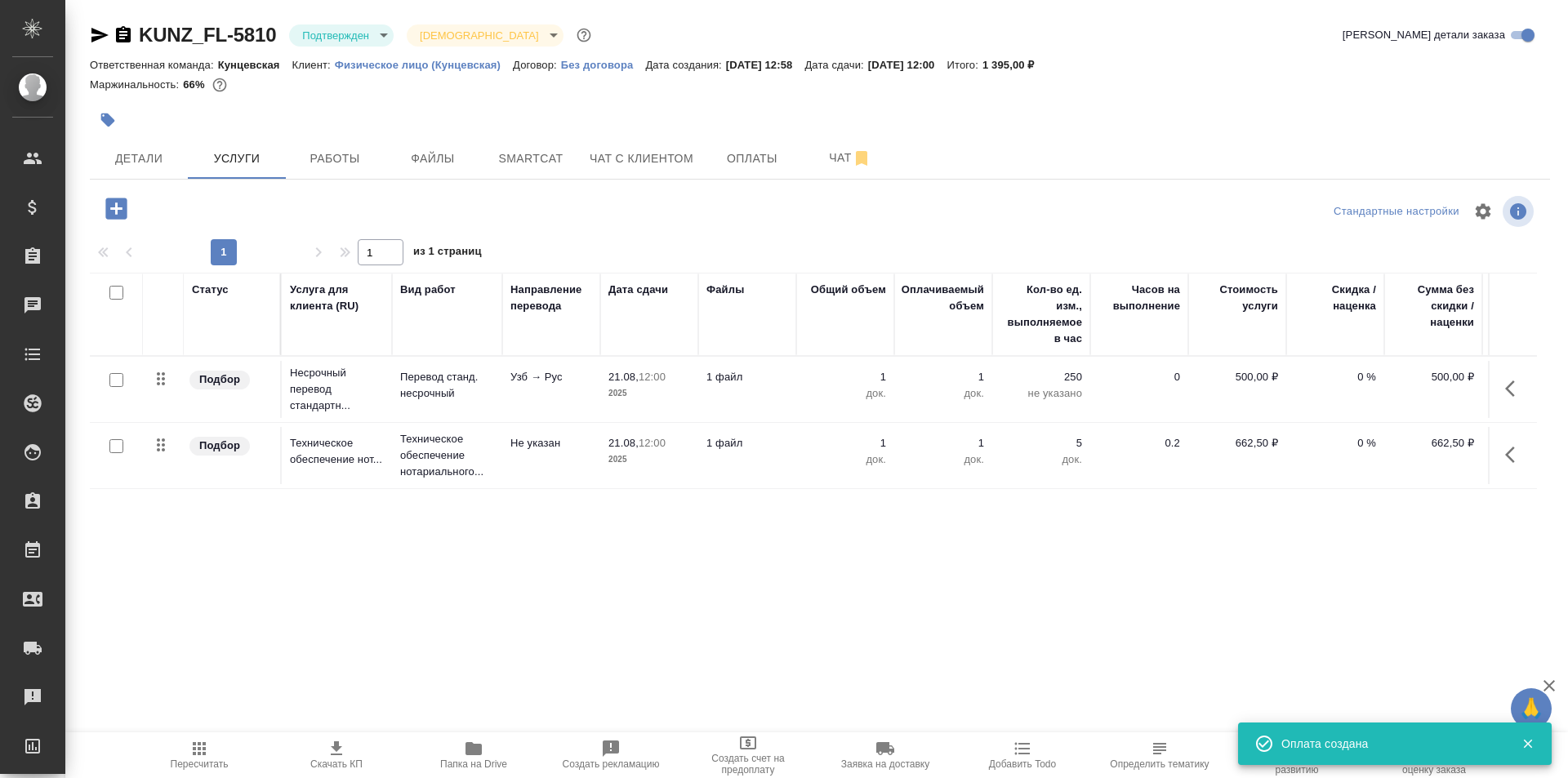
click at [1494, 457] on button "button" at bounding box center [1513, 454] width 39 height 39
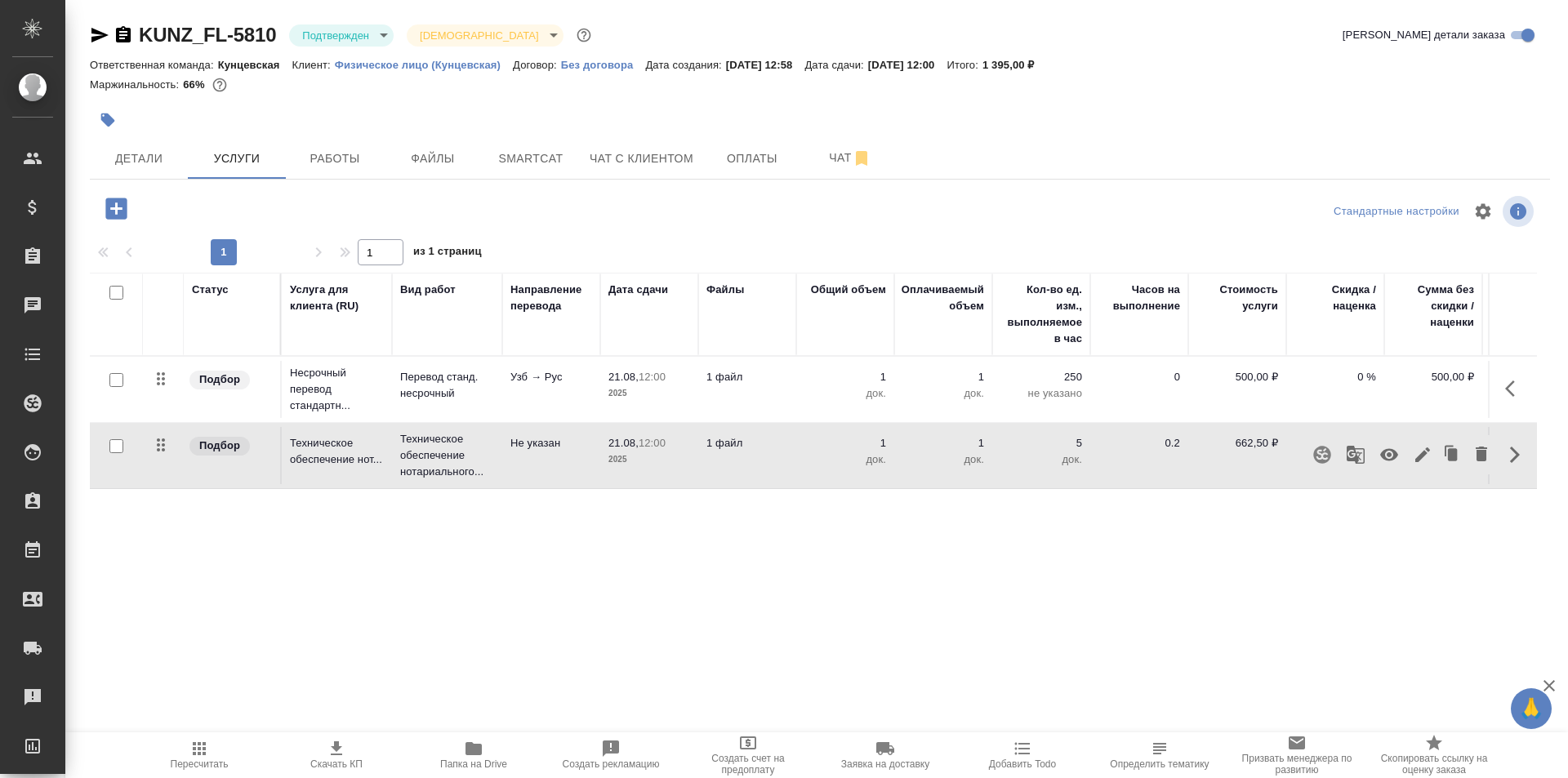
click at [1415, 455] on icon "button" at bounding box center [1422, 454] width 15 height 15
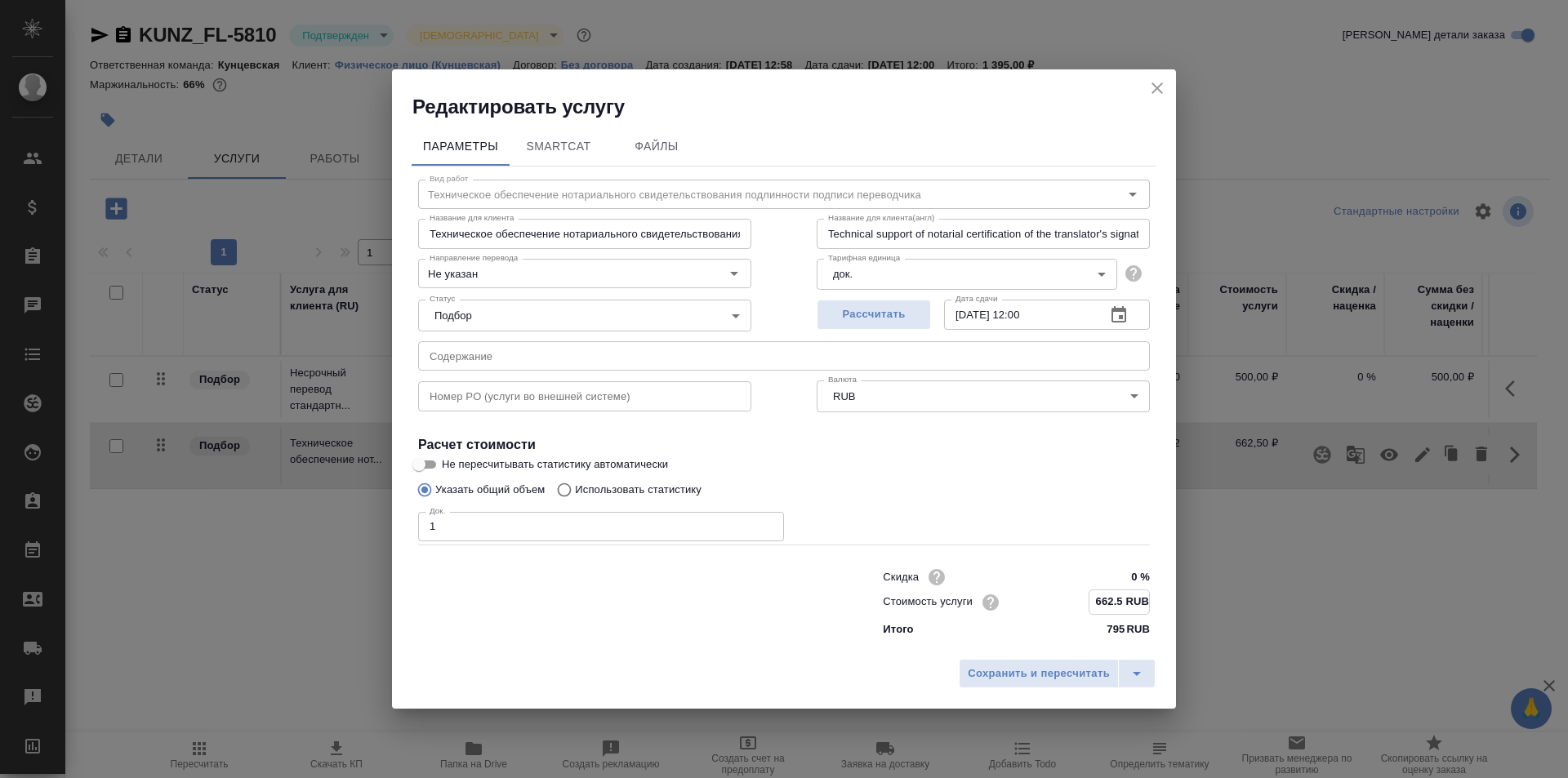
click at [1114, 598] on input "662.5 RUB" at bounding box center [1119, 602] width 60 height 24
click at [1105, 675] on span "Сохранить и пересчитать" at bounding box center [1038, 674] width 142 height 19
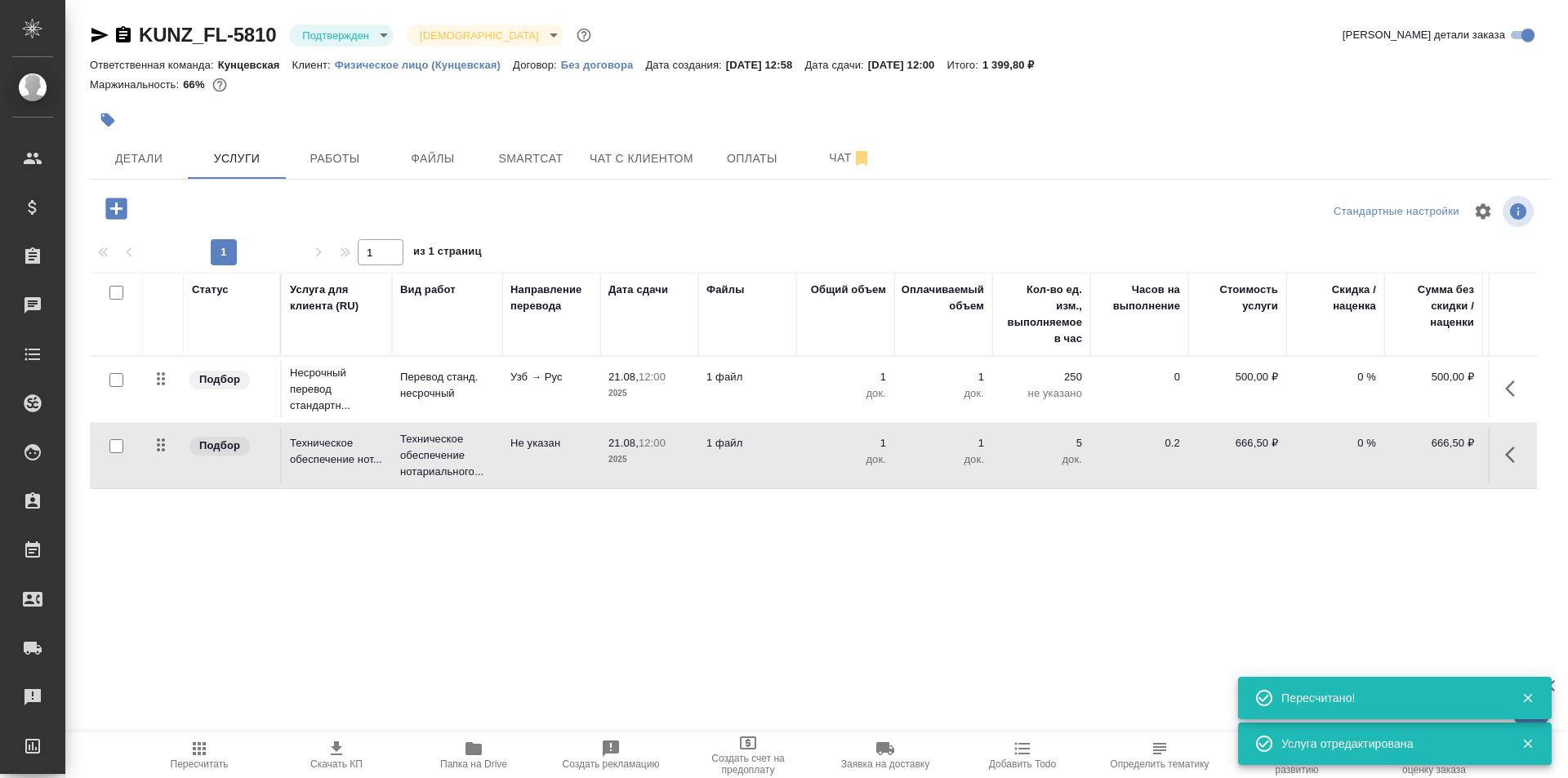
click at [1093, 152] on div "Детали Услуги Работы Файлы Smartcat Чат с клиентом Оплаты Чат" at bounding box center [819, 158] width 1460 height 41
click at [152, 154] on span "Детали" at bounding box center [138, 159] width 78 height 21
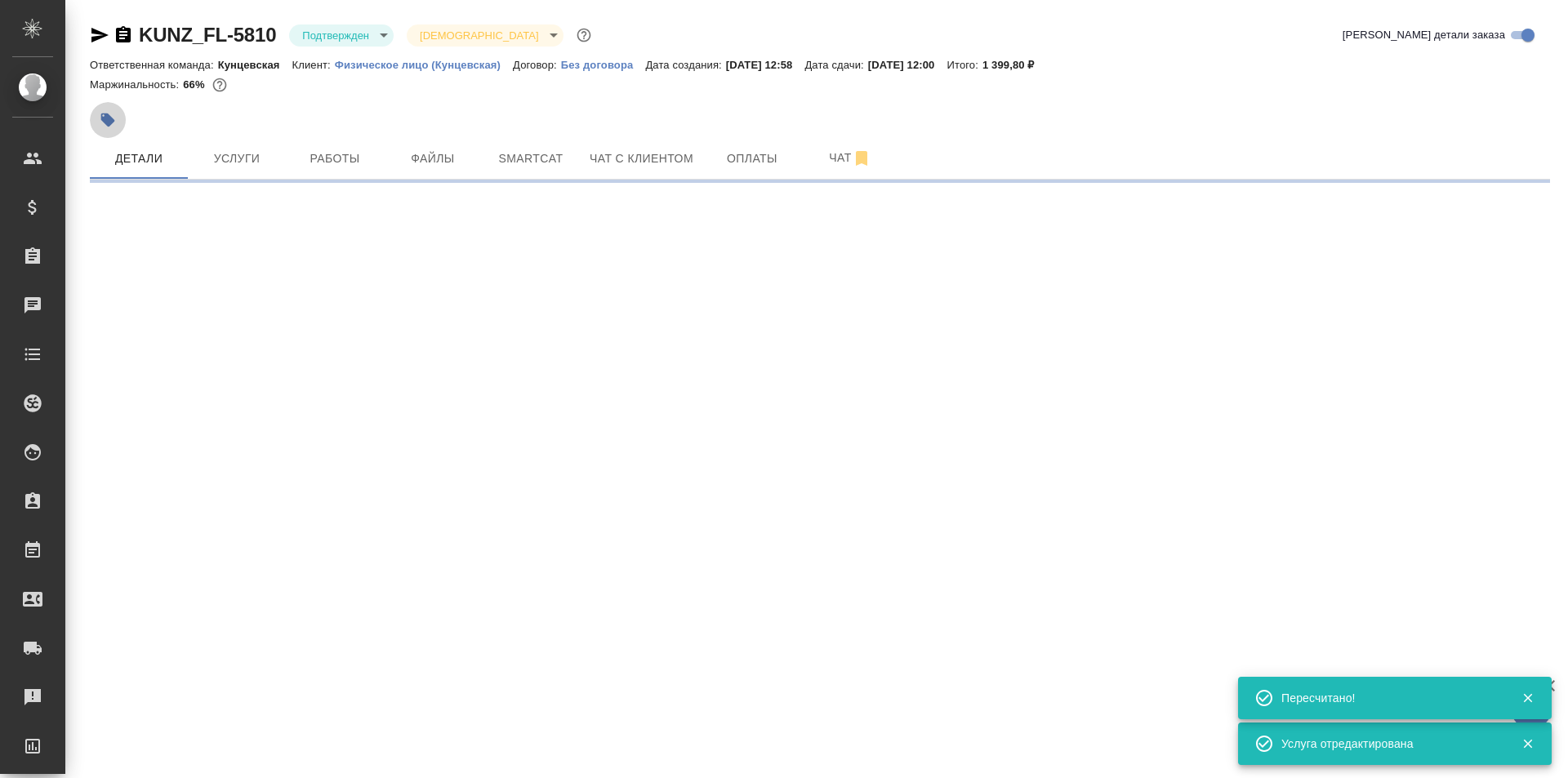
click at [109, 105] on button "button" at bounding box center [107, 120] width 36 height 36
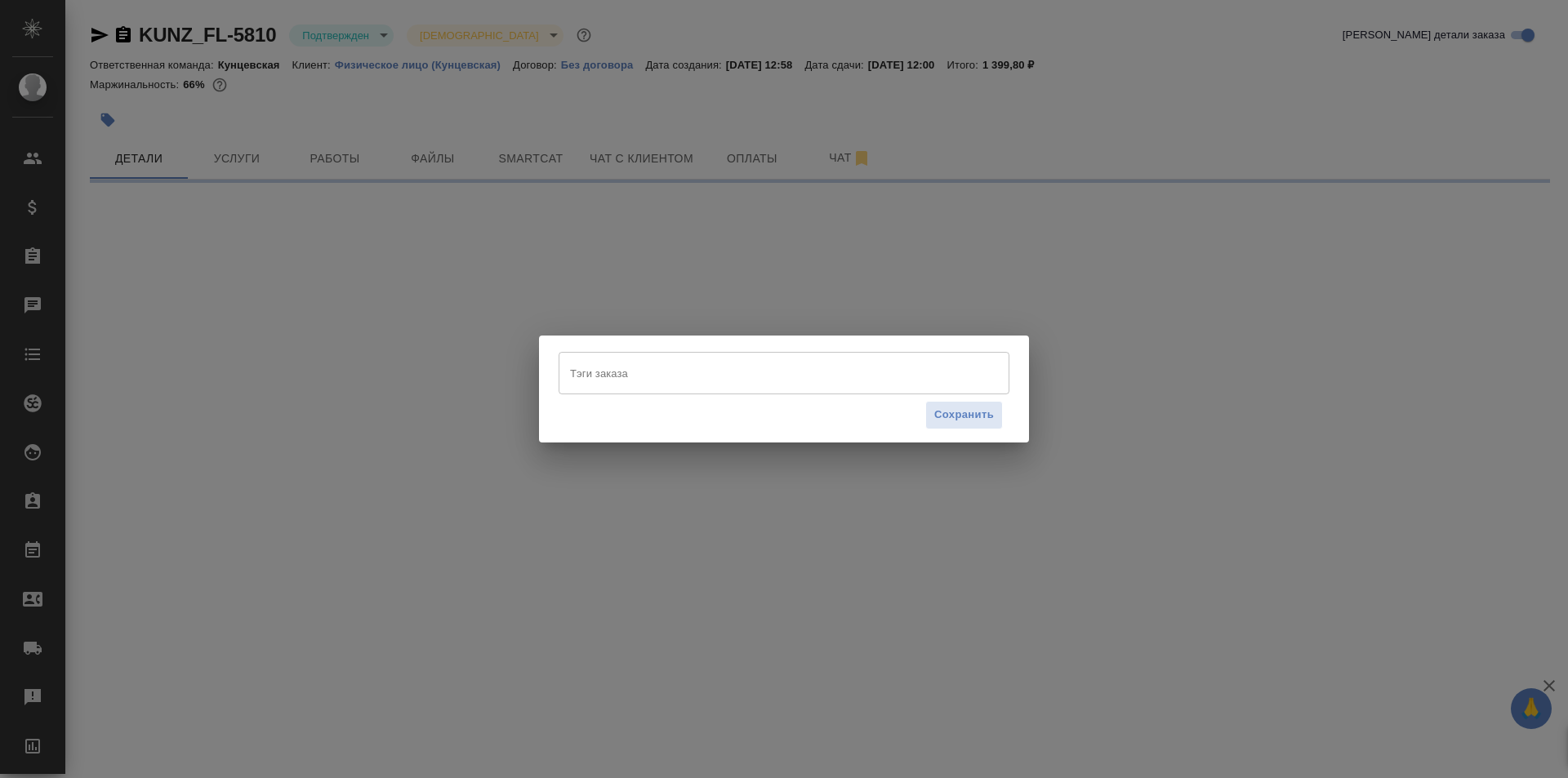
click at [620, 375] on input "Тэги заказа" at bounding box center [768, 374] width 405 height 28
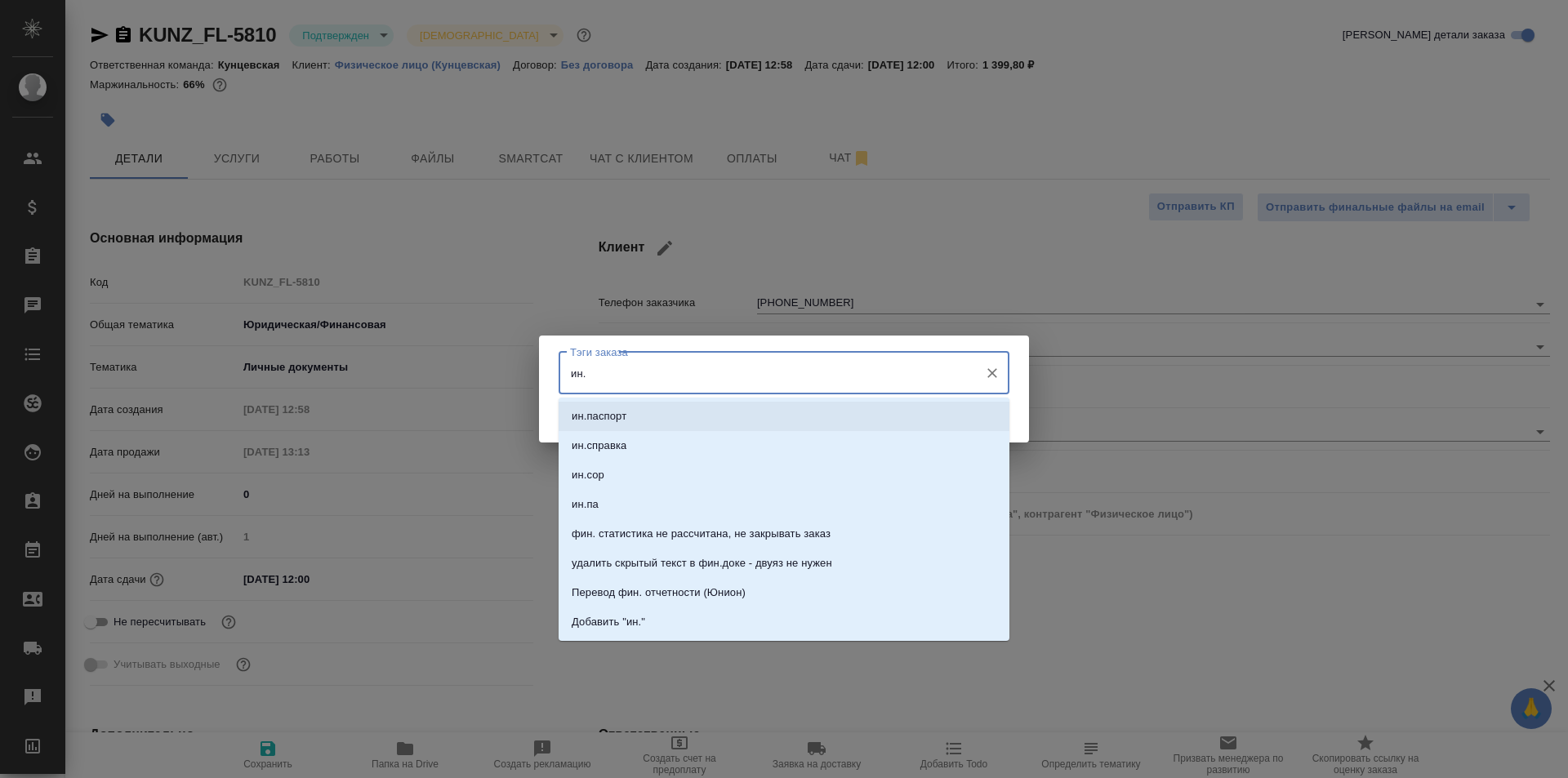
click at [647, 423] on li "ин.паспорт" at bounding box center [784, 416] width 451 height 30
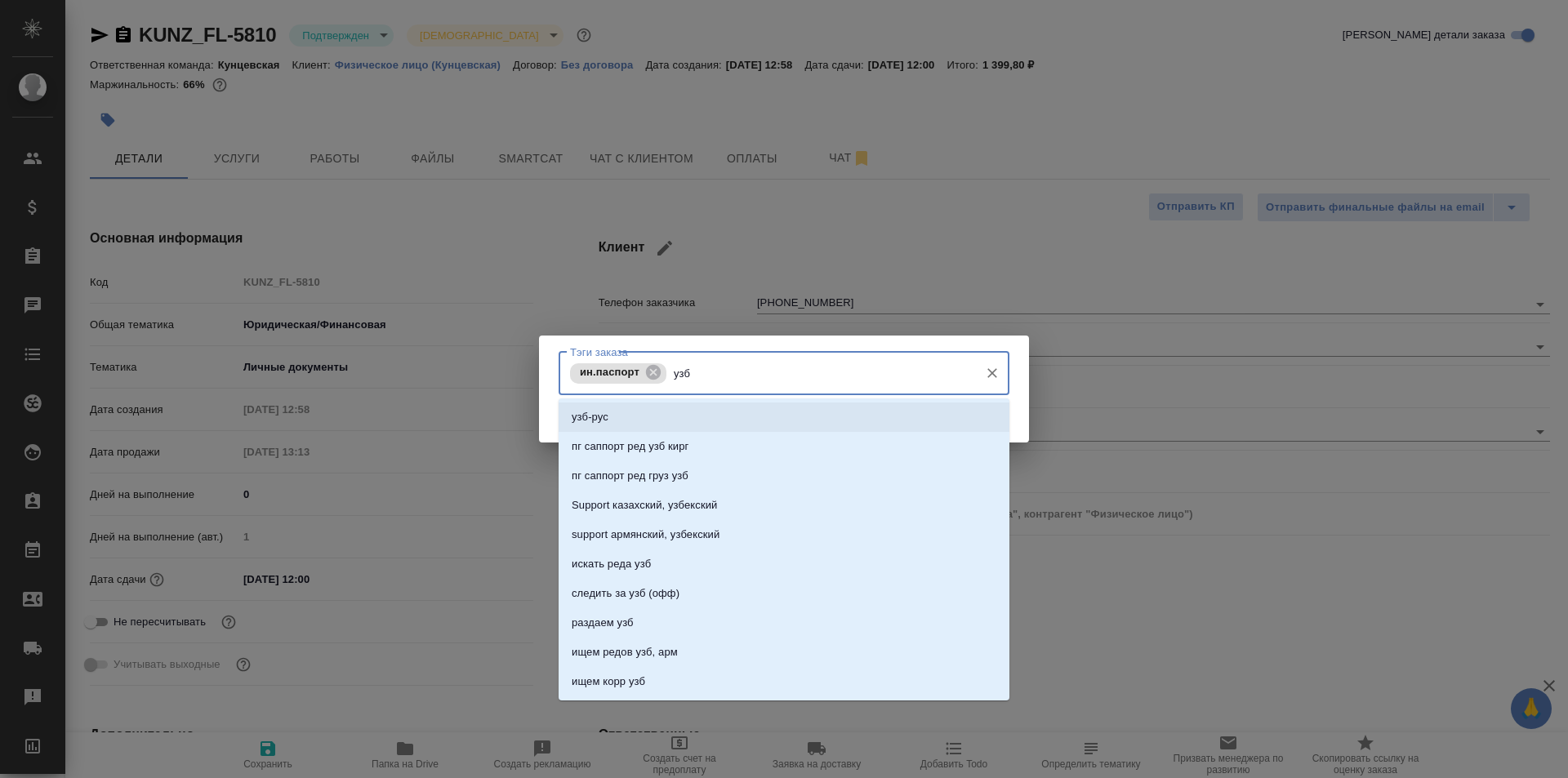
click at [836, 419] on li "узб-рус" at bounding box center [784, 417] width 451 height 30
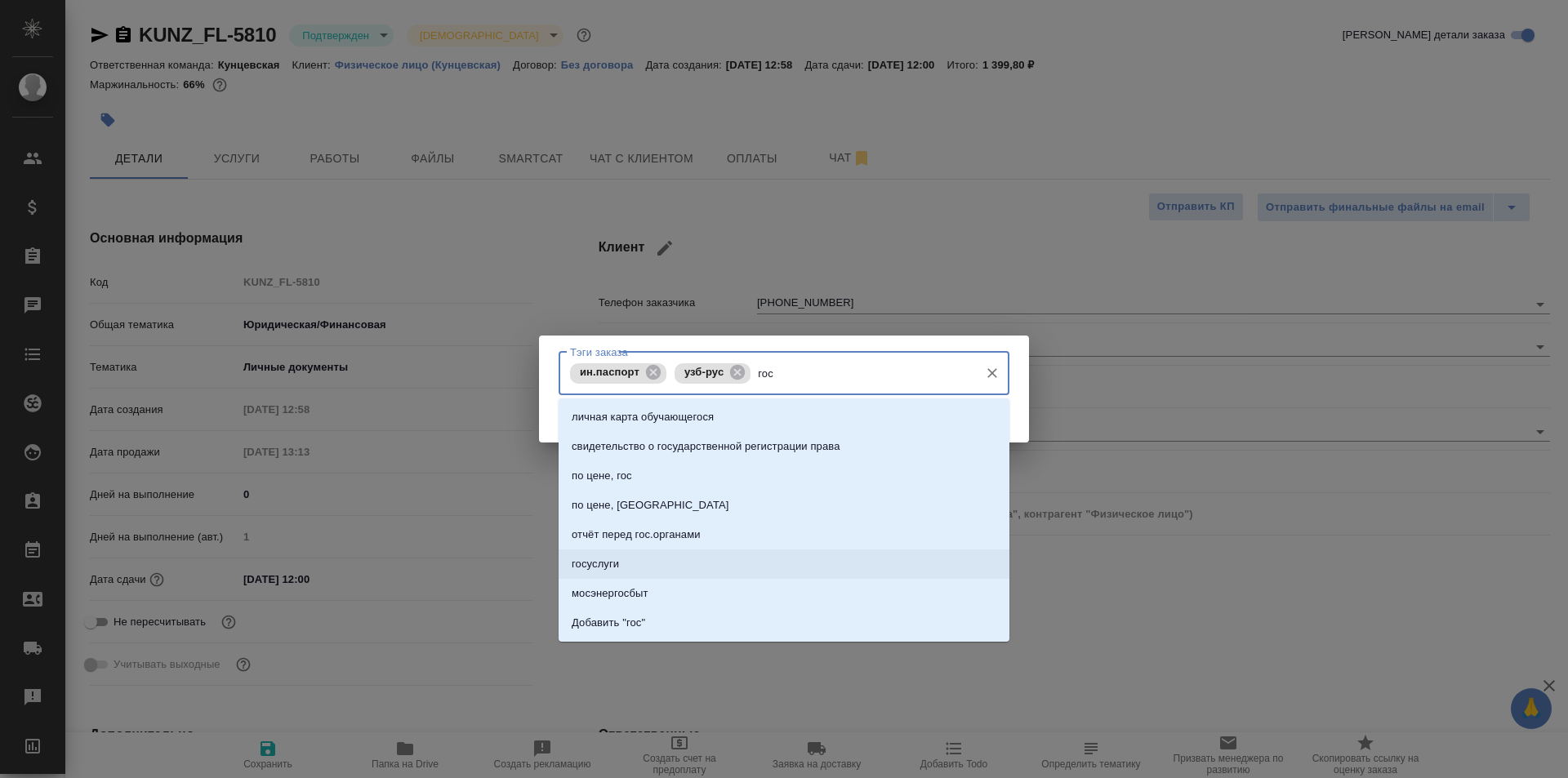
click at [726, 568] on li "госуслуги" at bounding box center [784, 564] width 451 height 30
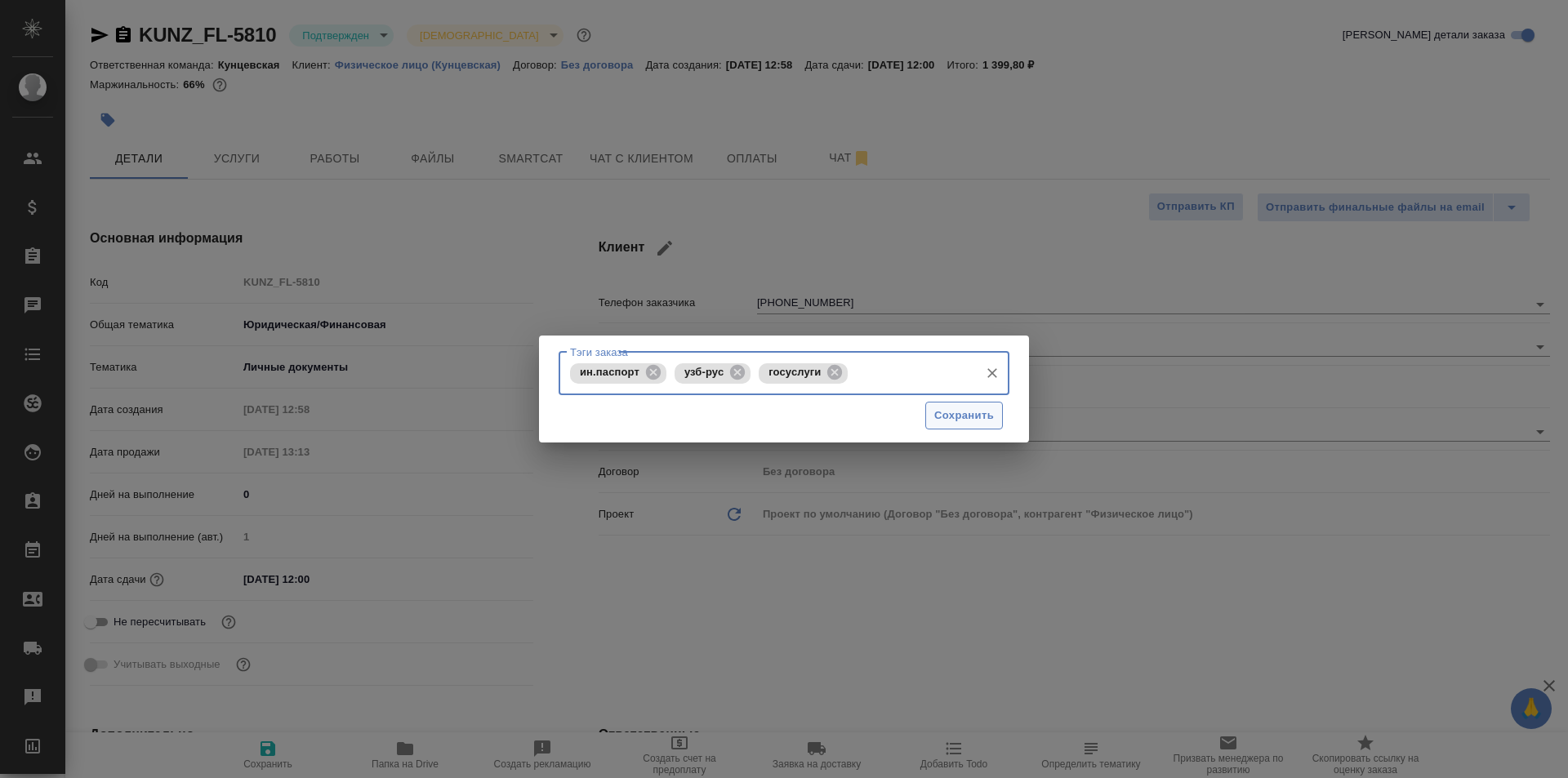
click at [987, 406] on span "Сохранить" at bounding box center [964, 415] width 60 height 19
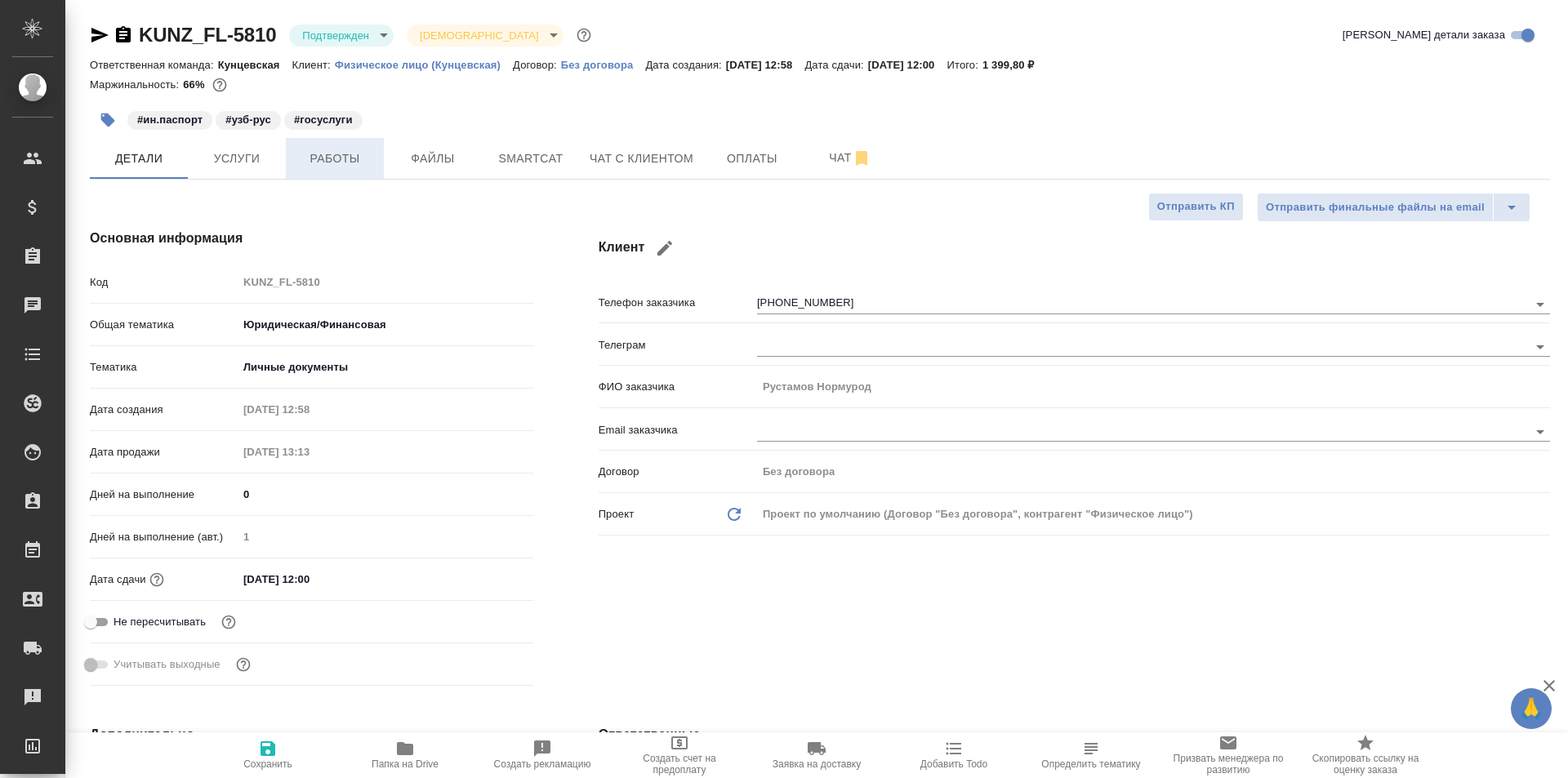
click at [329, 149] on span "Работы" at bounding box center [334, 159] width 78 height 21
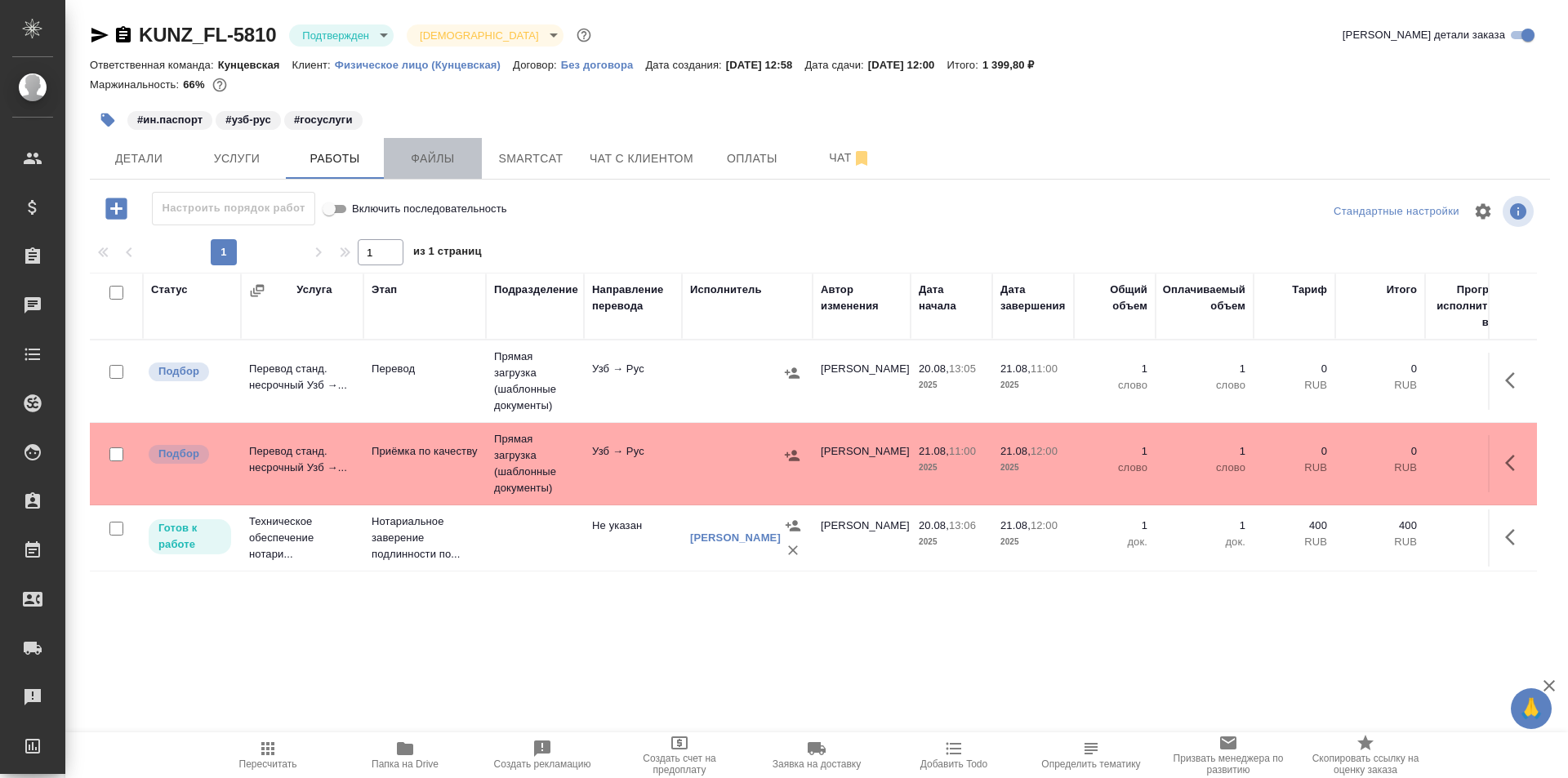
click at [434, 155] on span "Файлы" at bounding box center [432, 159] width 78 height 21
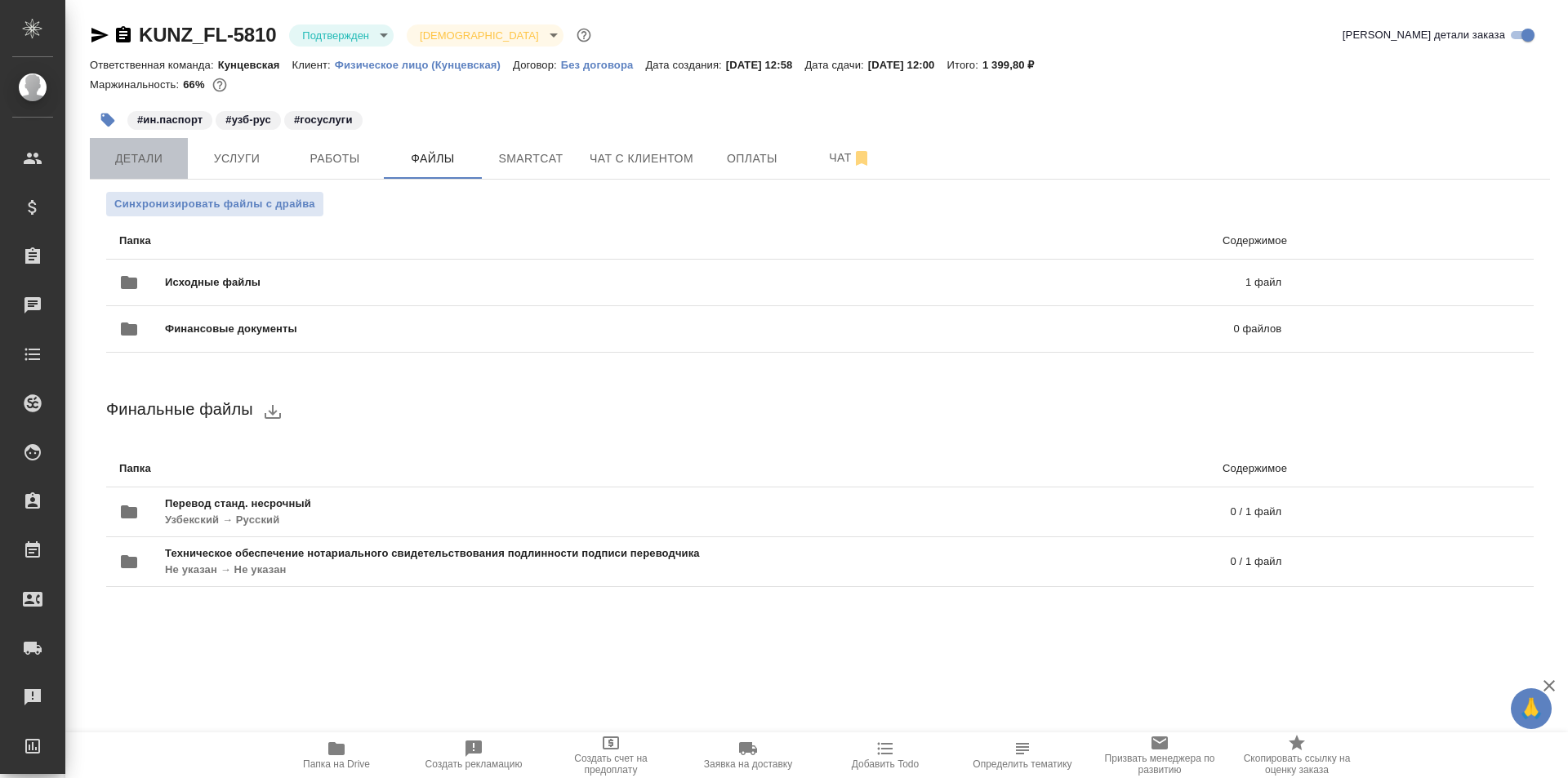
click at [138, 162] on span "Детали" at bounding box center [138, 159] width 78 height 21
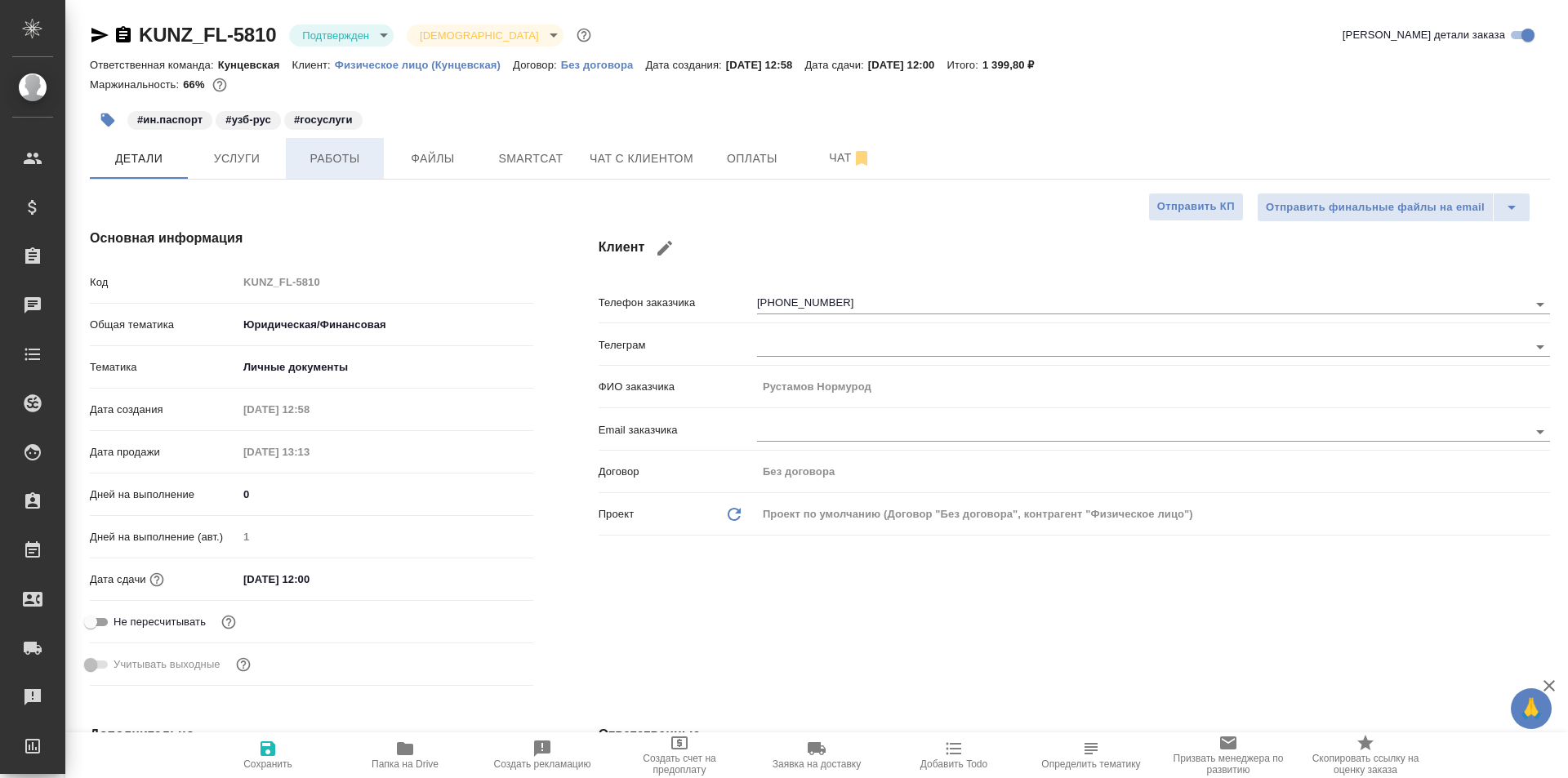
click at [329, 166] on span "Работы" at bounding box center [334, 159] width 78 height 21
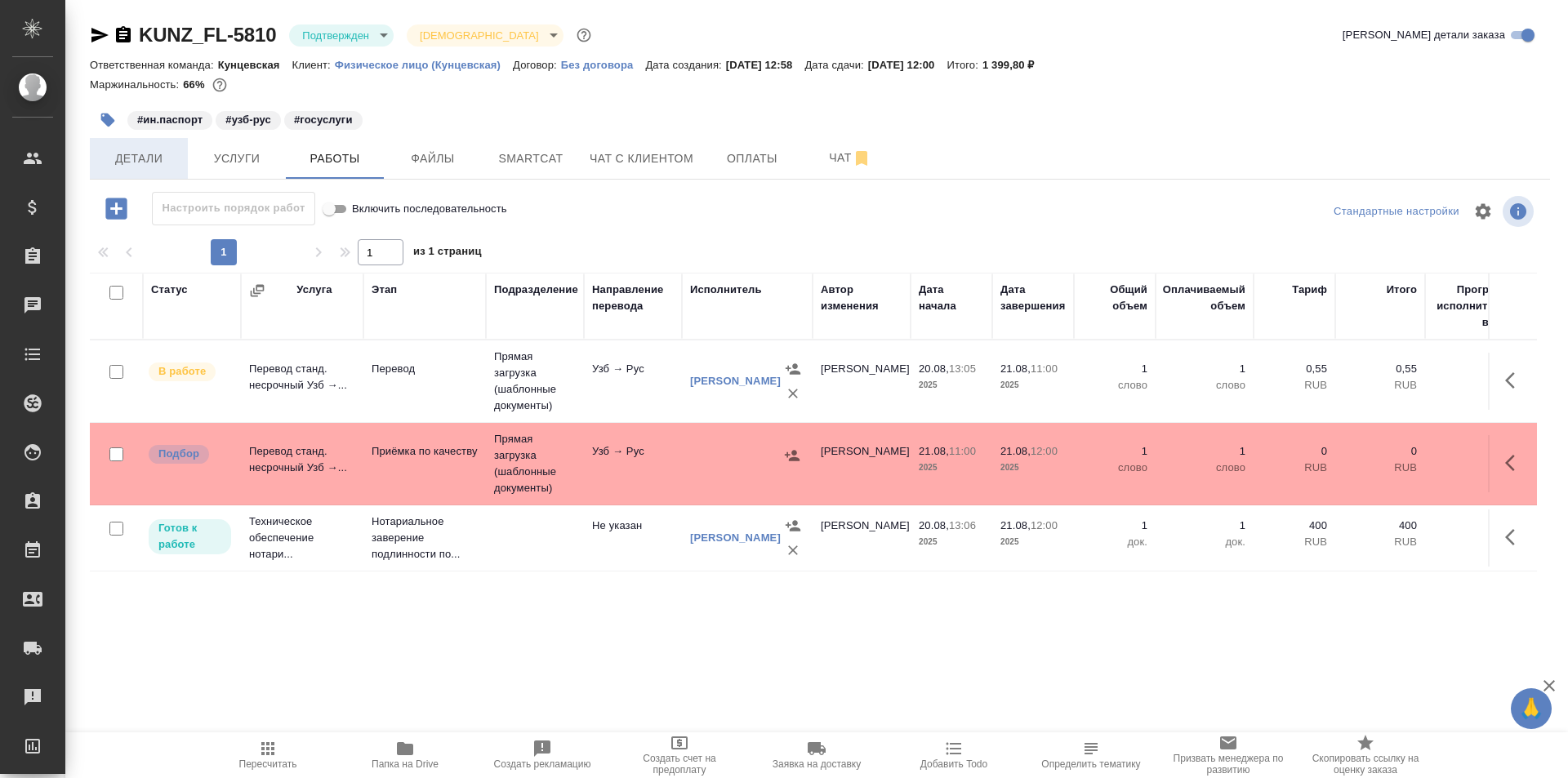
click at [163, 170] on button "Детали" at bounding box center [138, 158] width 98 height 41
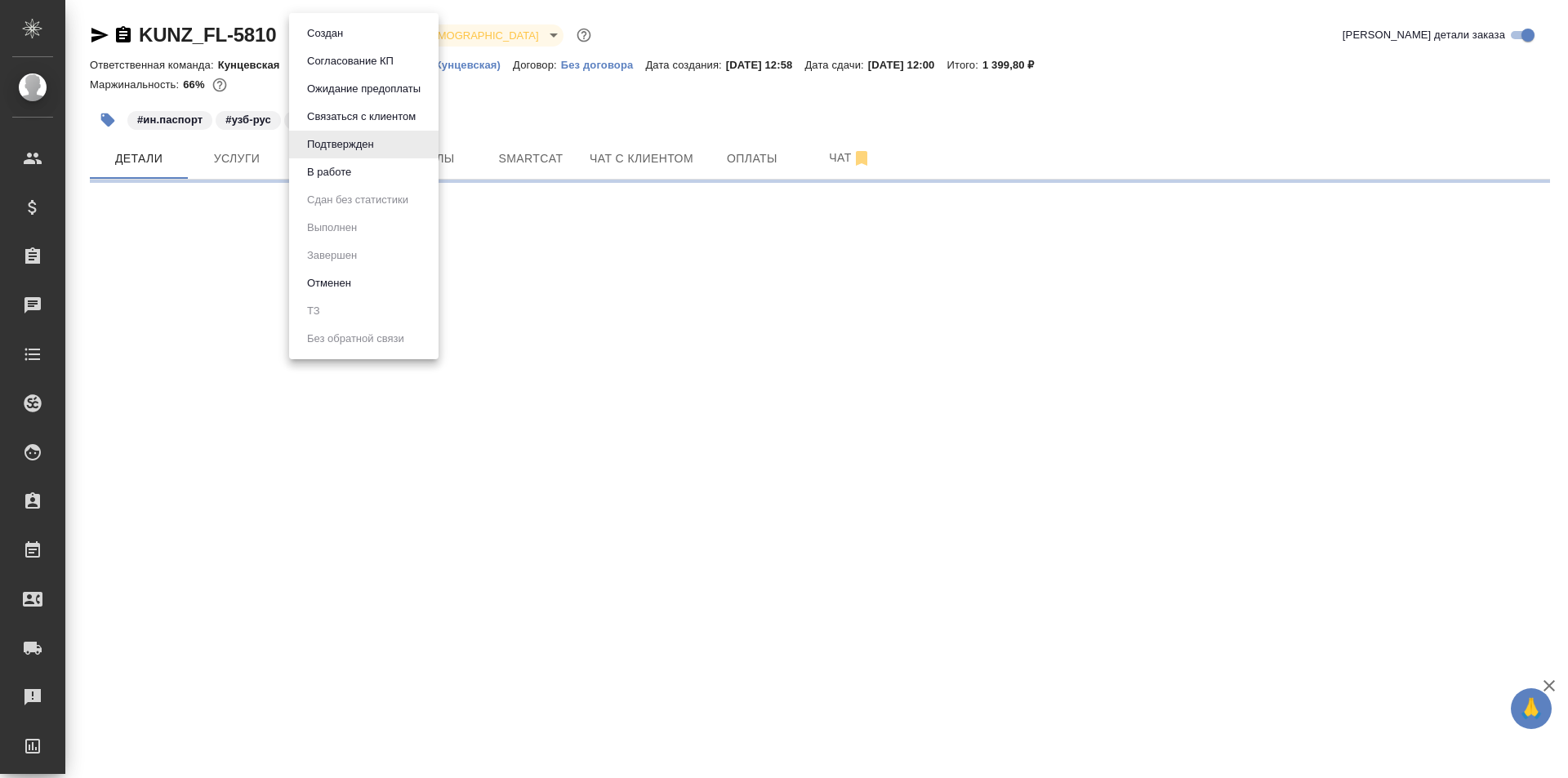
click at [377, 35] on body "🙏 .cls-1 fill:#fff; AWATERA Moskalets Alina Клиенты Спецификации Заказы 0 Чаты …" at bounding box center [784, 389] width 1568 height 778
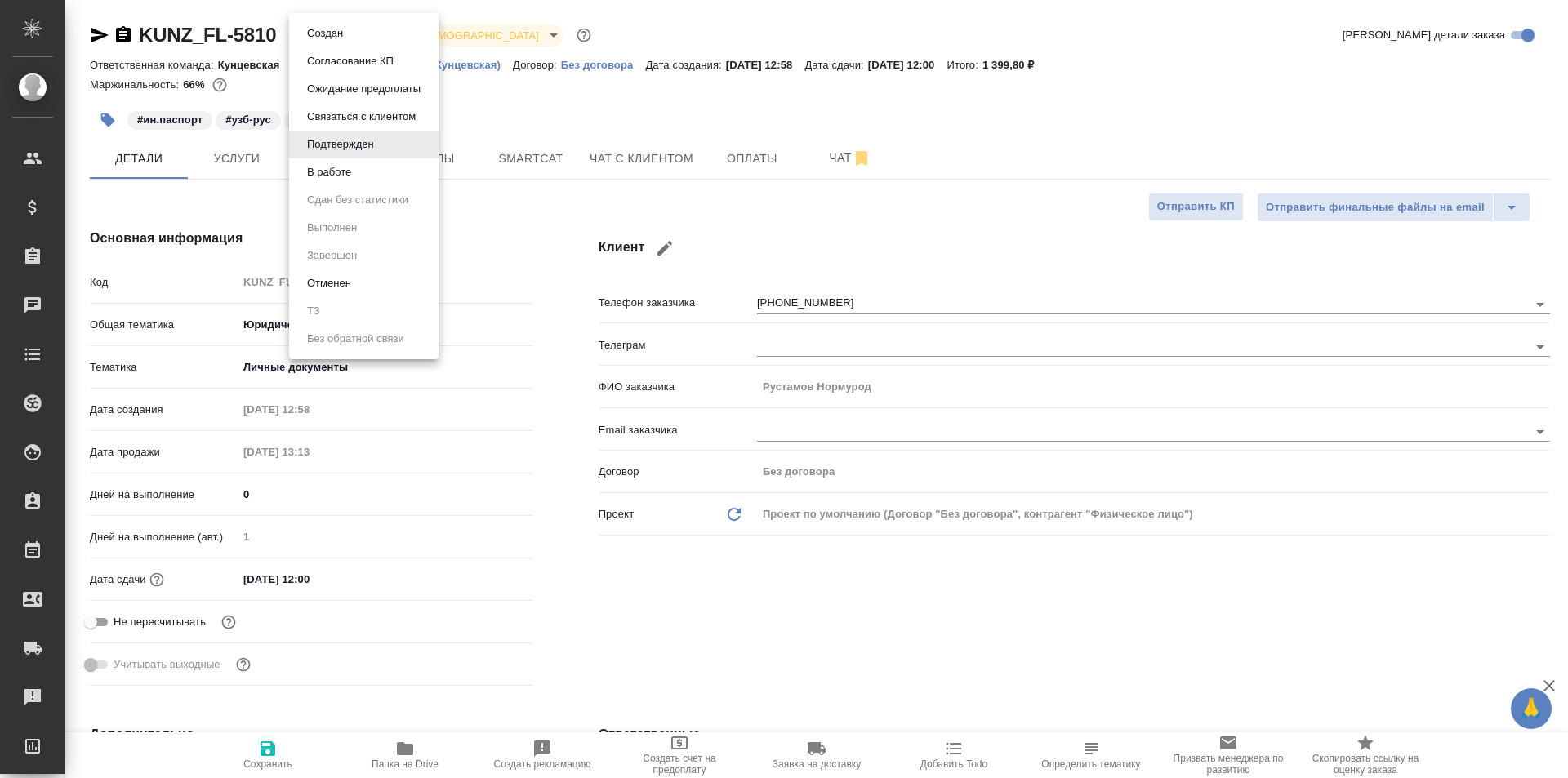
click at [360, 182] on li "В работе" at bounding box center [364, 172] width 149 height 28
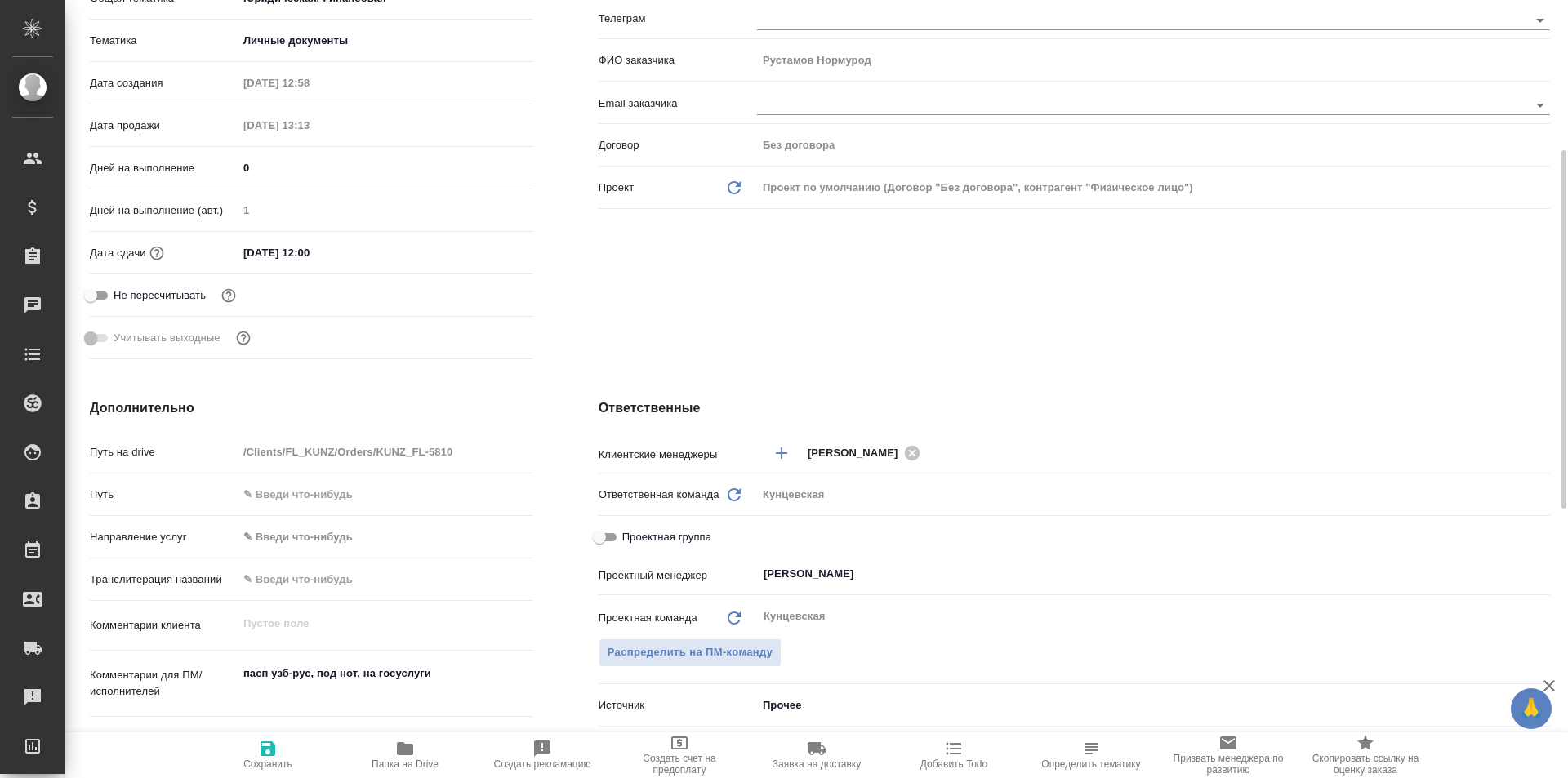
scroll to position [81, 0]
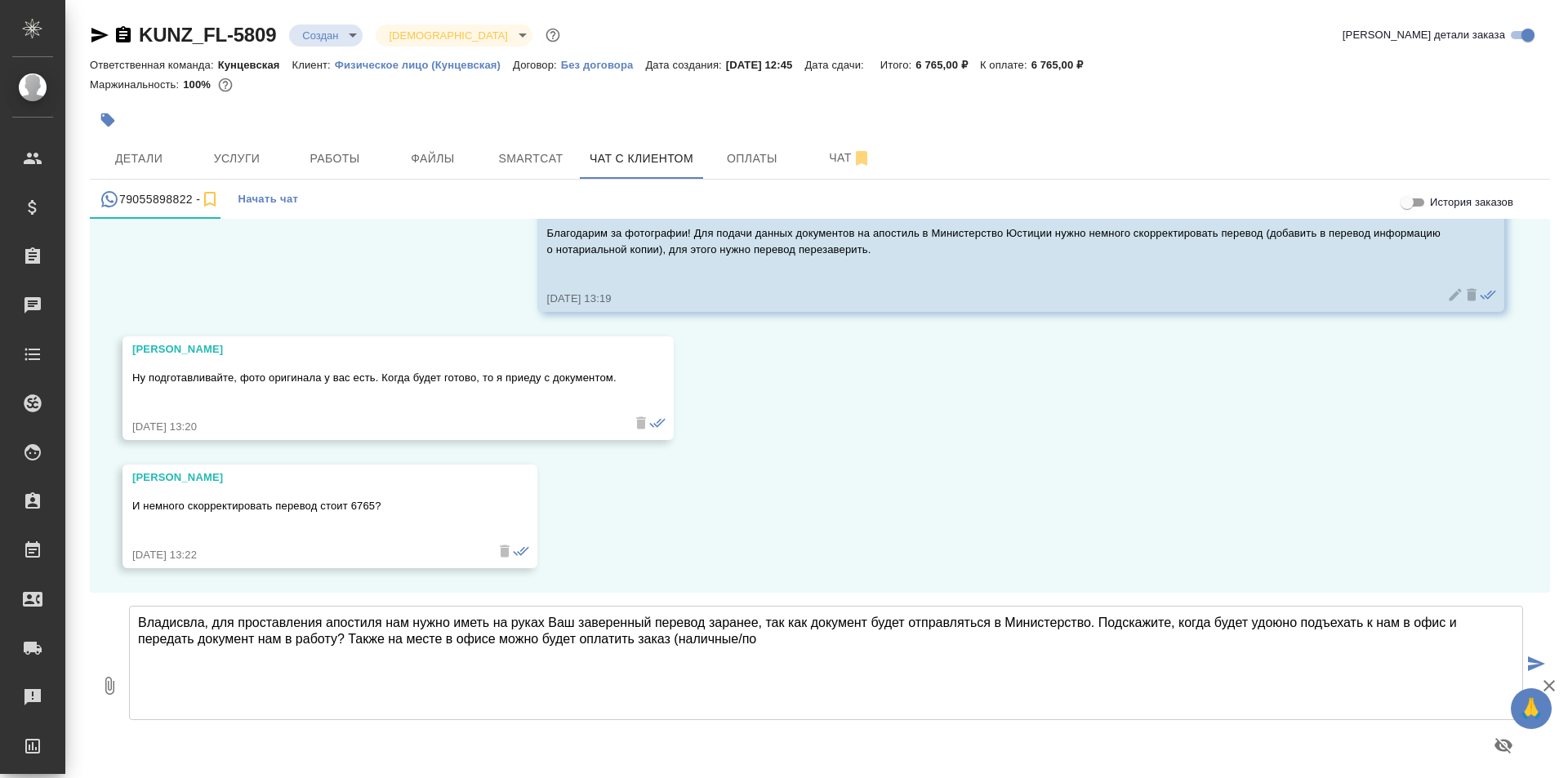
scroll to position [14275, 0]
click at [849, 671] on textarea "Владисвла, для проставления апостиля нам нужно иметь на руках Ваш заверенный пе…" at bounding box center [826, 663] width 1394 height 114
click at [1284, 626] on textarea "Владисвла, для проставления апостиля нам нужно иметь на руках Ваш заверенный пе…" at bounding box center [826, 663] width 1394 height 114
click at [199, 627] on textarea "Владисвла, для проставления апостиля нам нужно иметь на руках Ваш заверенный пе…" at bounding box center [826, 663] width 1394 height 114
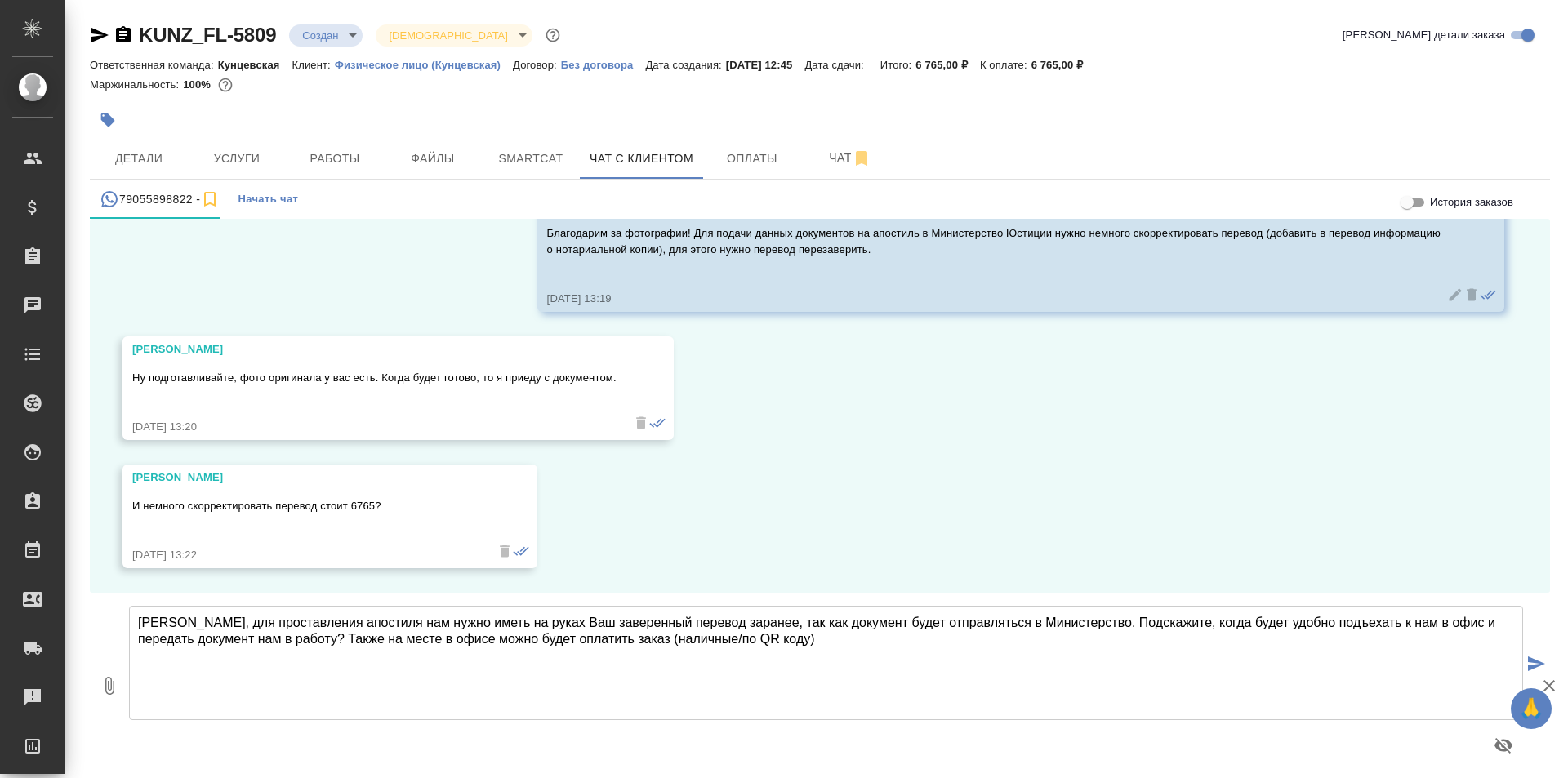
click at [871, 680] on textarea "[PERSON_NAME], для проставления апостиля нам нужно иметь на руках Ваш заверенны…" at bounding box center [826, 663] width 1394 height 114
type textarea "[PERSON_NAME], для проставления апостиля нам нужно иметь на руках Ваш заверенны…"
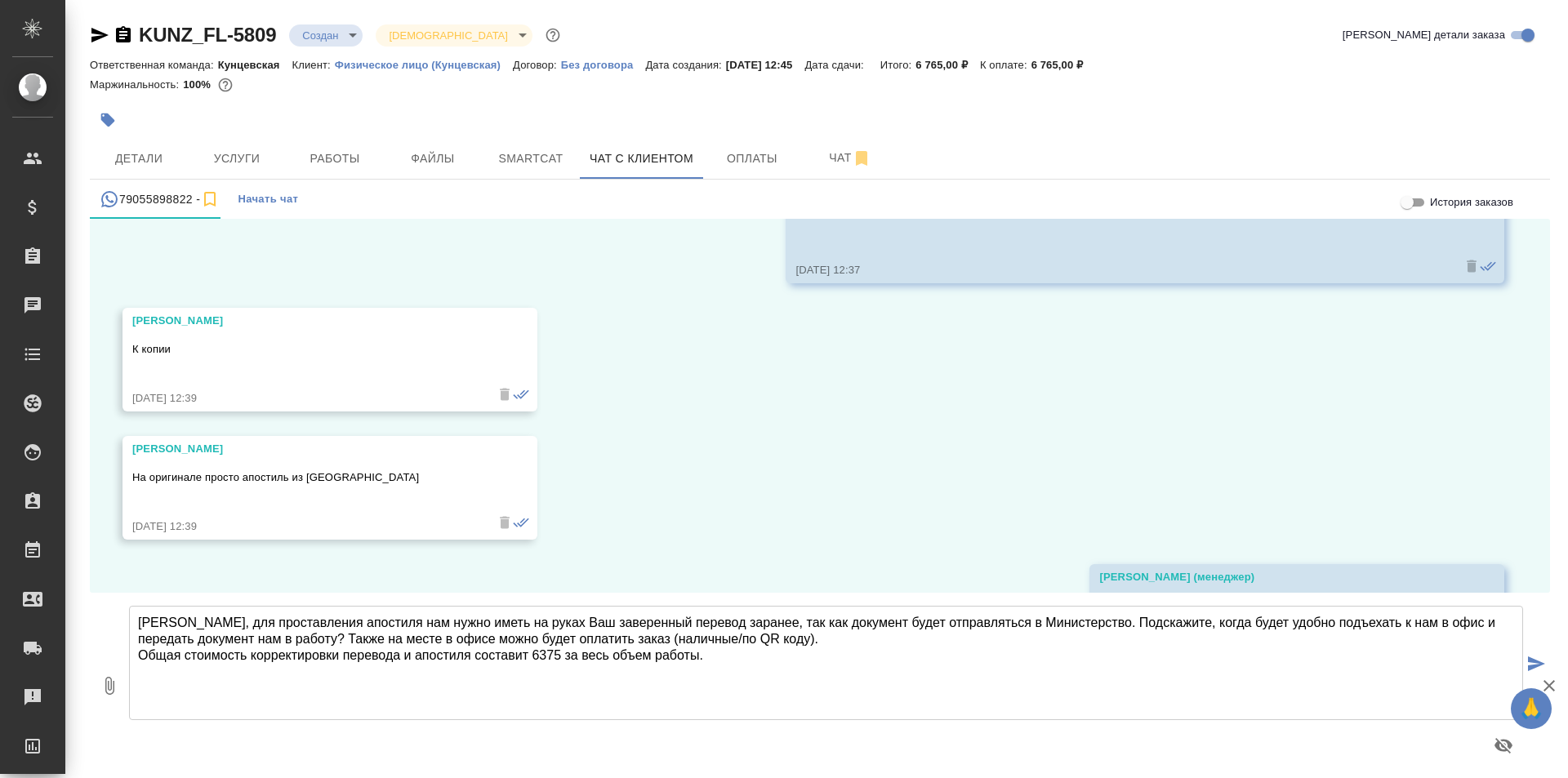
scroll to position [14436, 0]
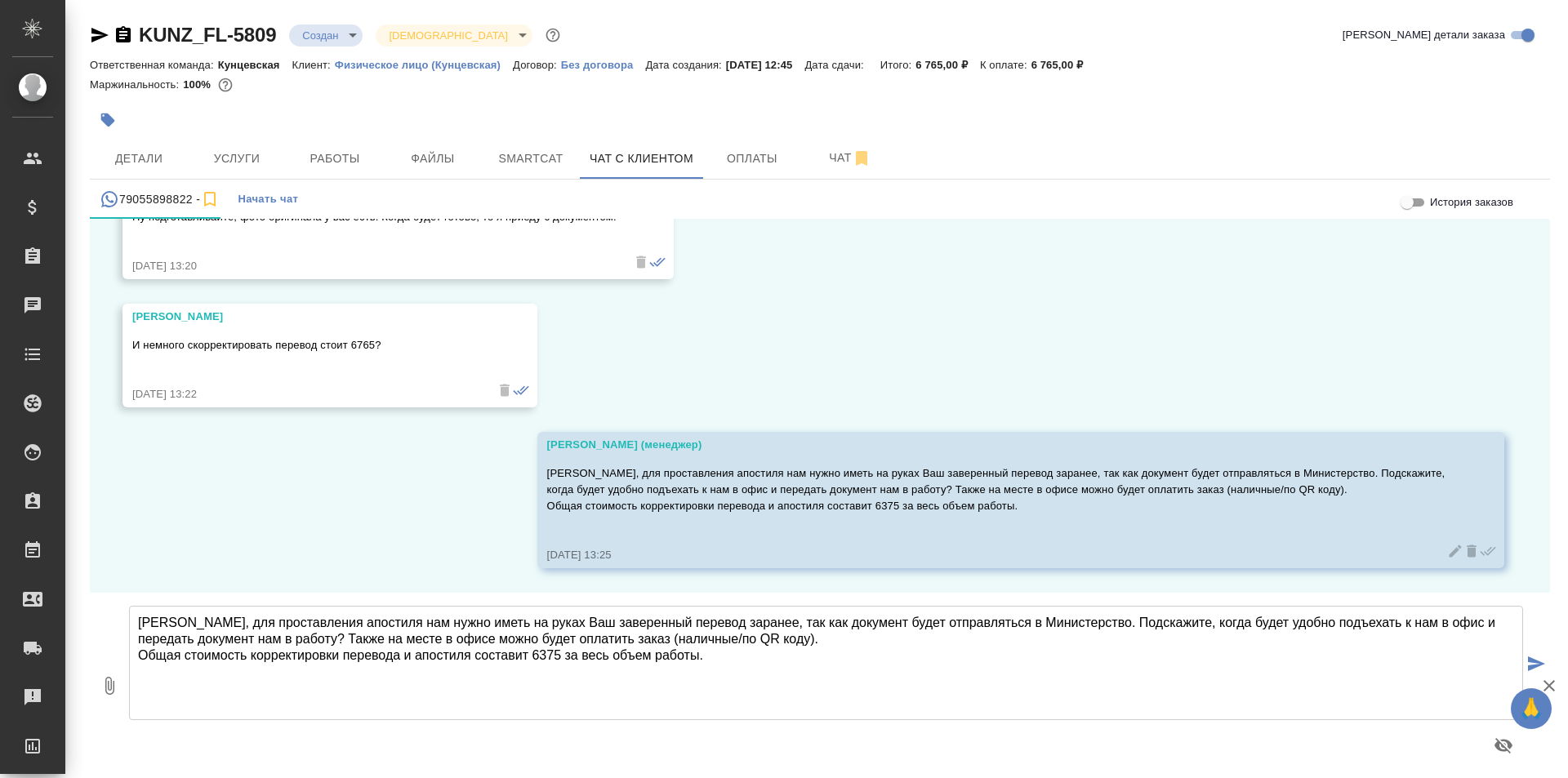
click at [1192, 664] on textarea "[PERSON_NAME], для проставления апостиля нам нужно иметь на руках Ваш заверенны…" at bounding box center [826, 663] width 1394 height 114
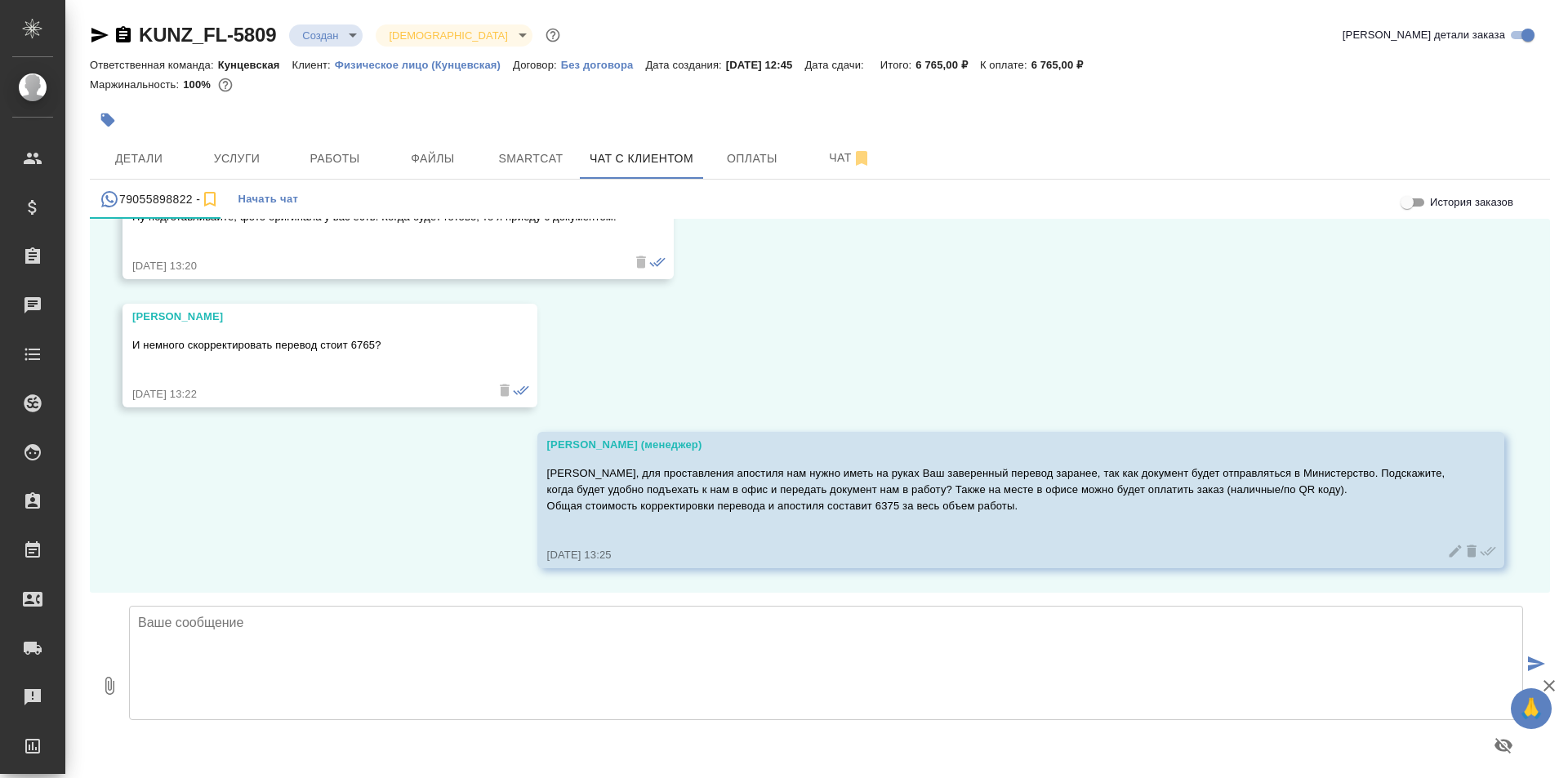
scroll to position [9, 0]
